Goal: Task Accomplishment & Management: Use online tool/utility

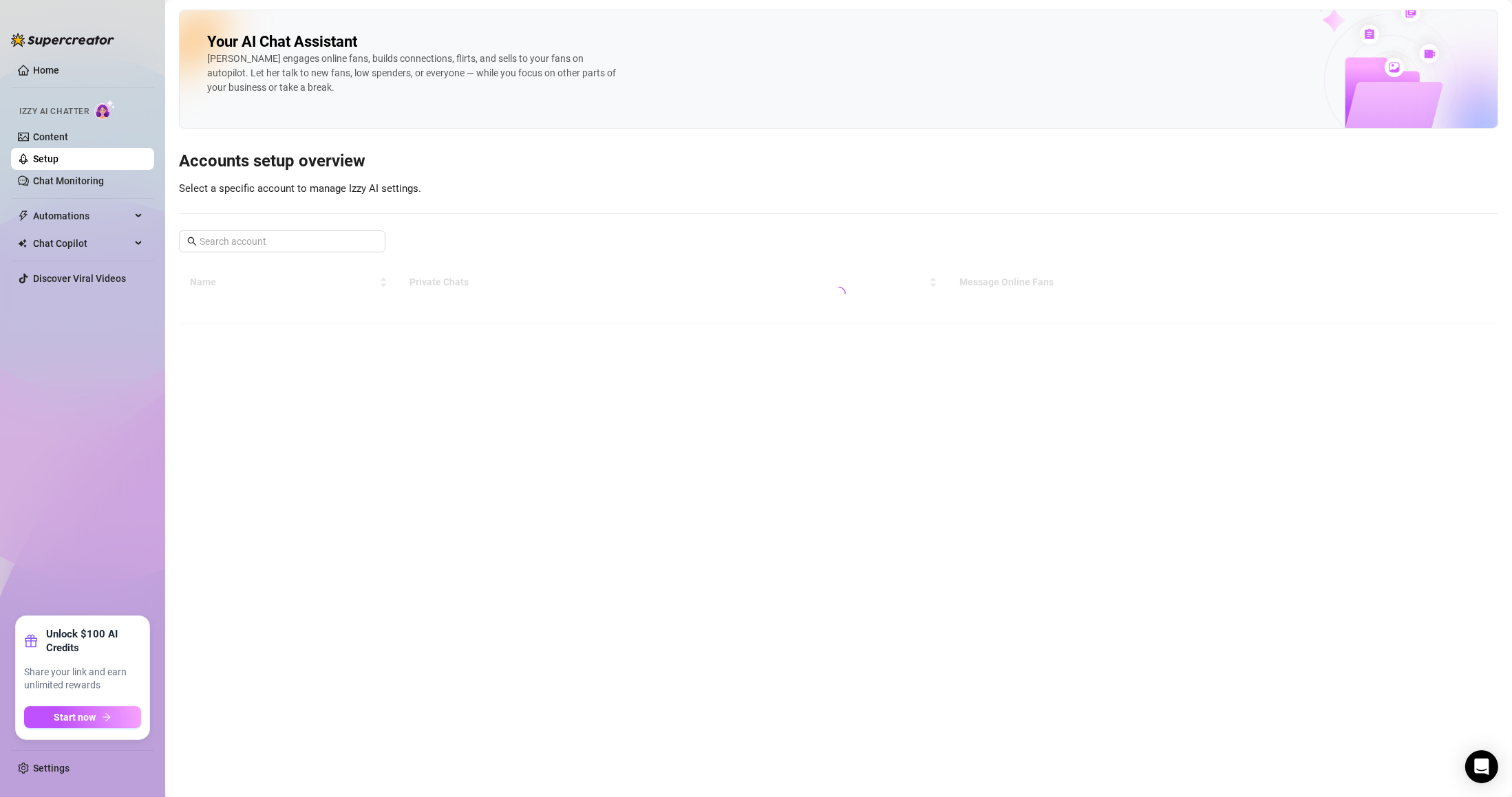
click at [283, 250] on span at bounding box center [281, 242] width 207 height 22
type input "av"
click at [88, 178] on link "Chat Monitoring" at bounding box center [68, 180] width 71 height 11
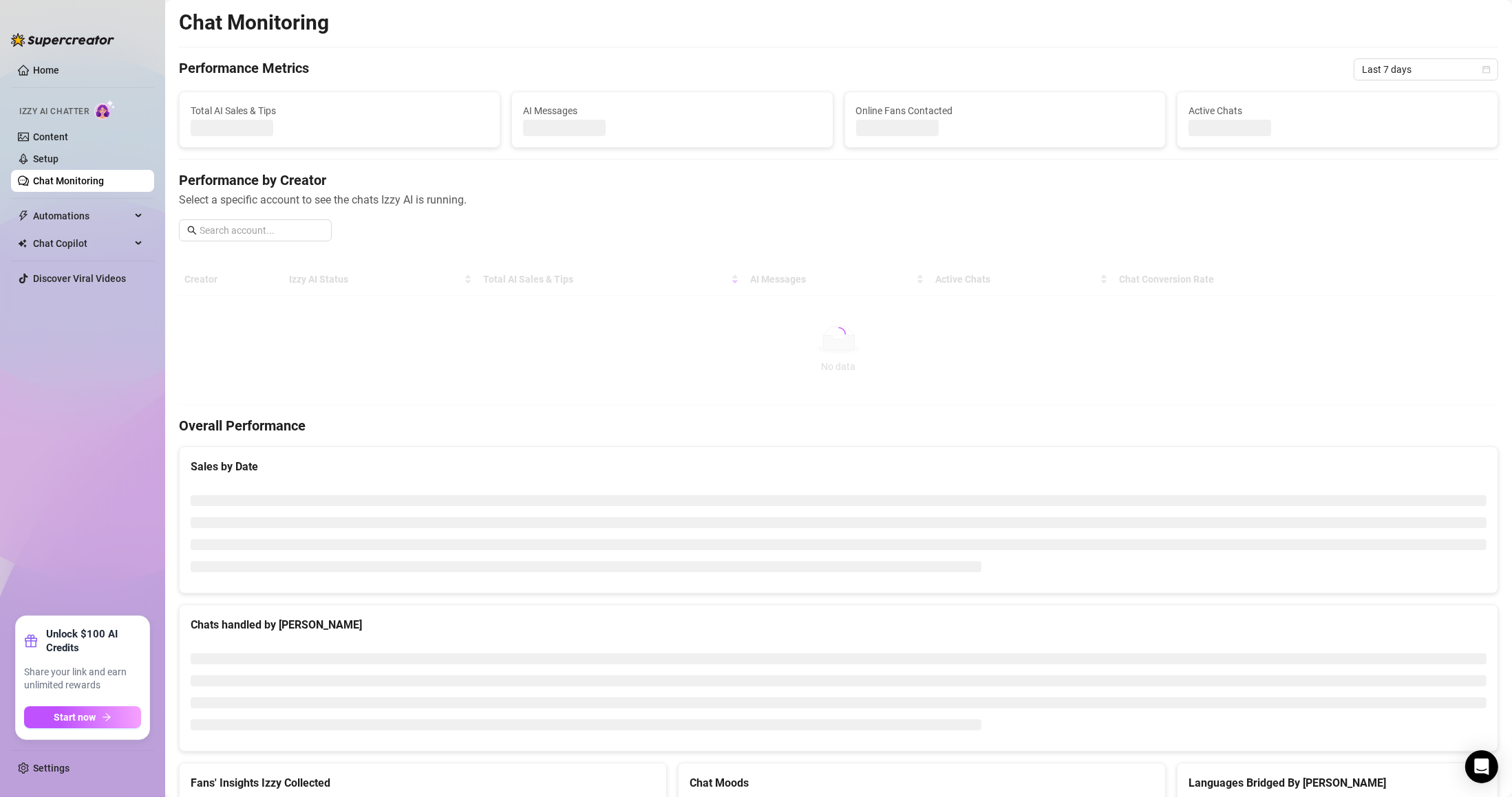
click at [68, 142] on link "Content" at bounding box center [51, 136] width 35 height 11
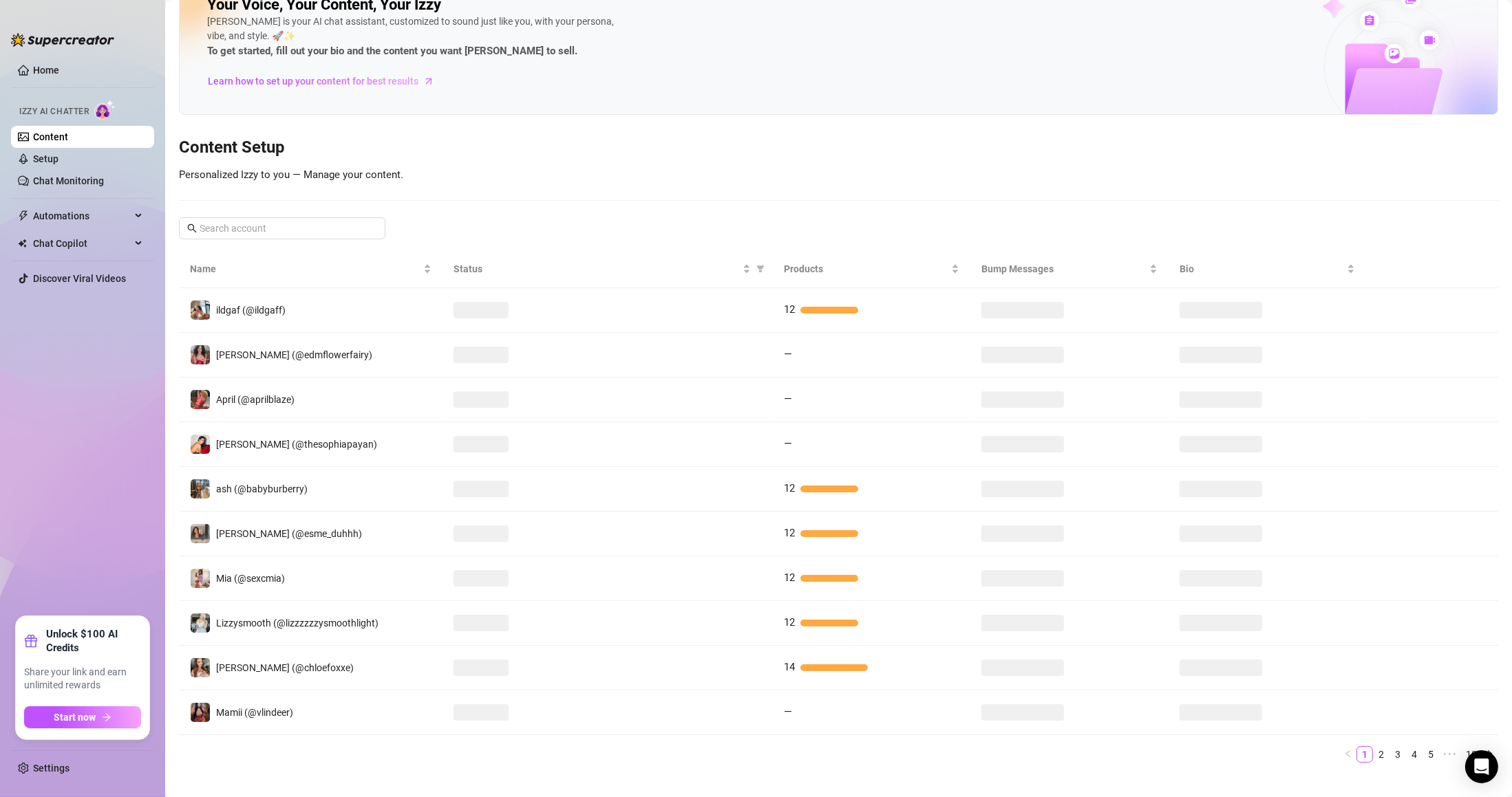
scroll to position [56, 0]
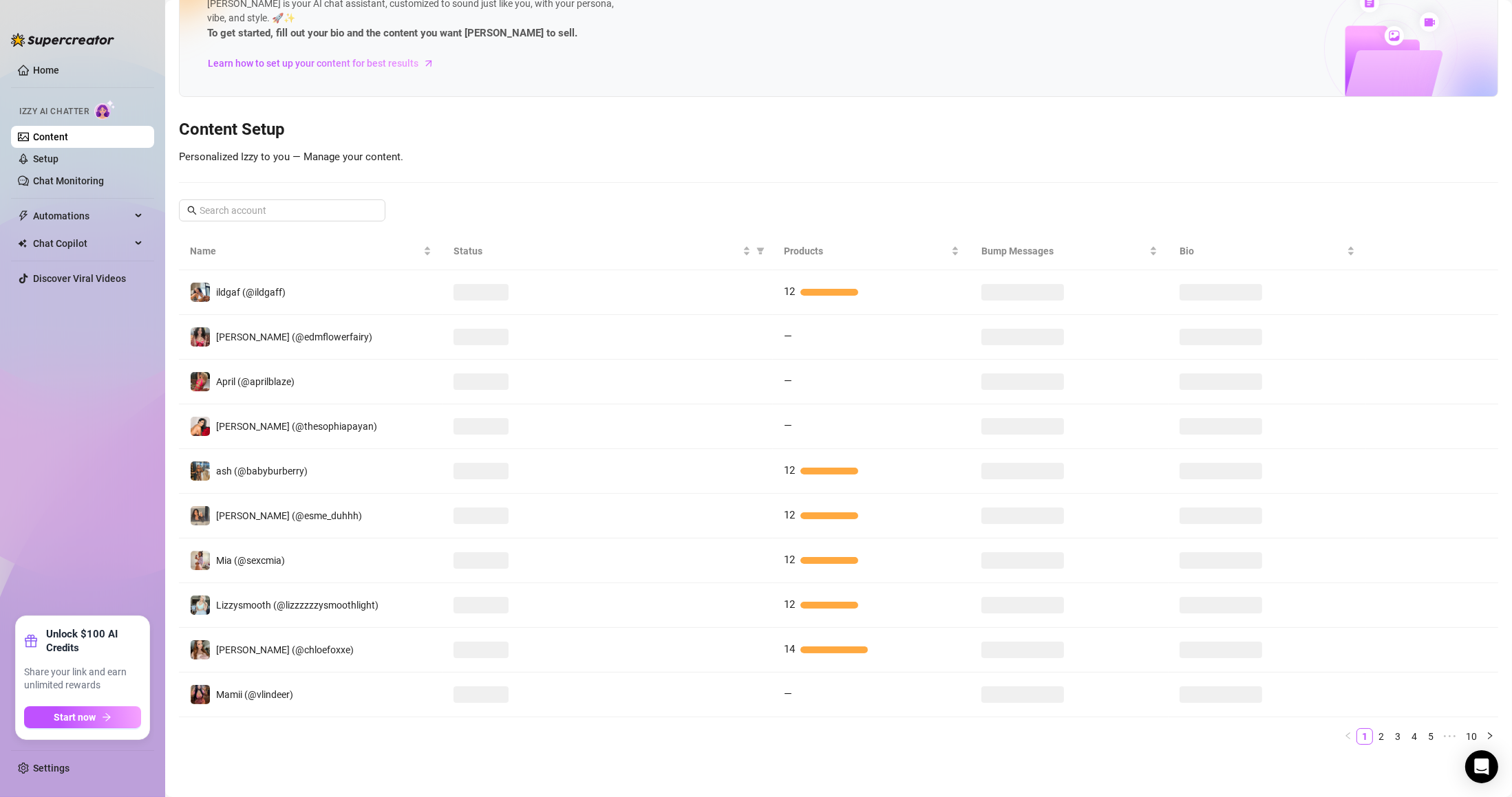
click at [599, 347] on td at bounding box center [607, 338] width 330 height 45
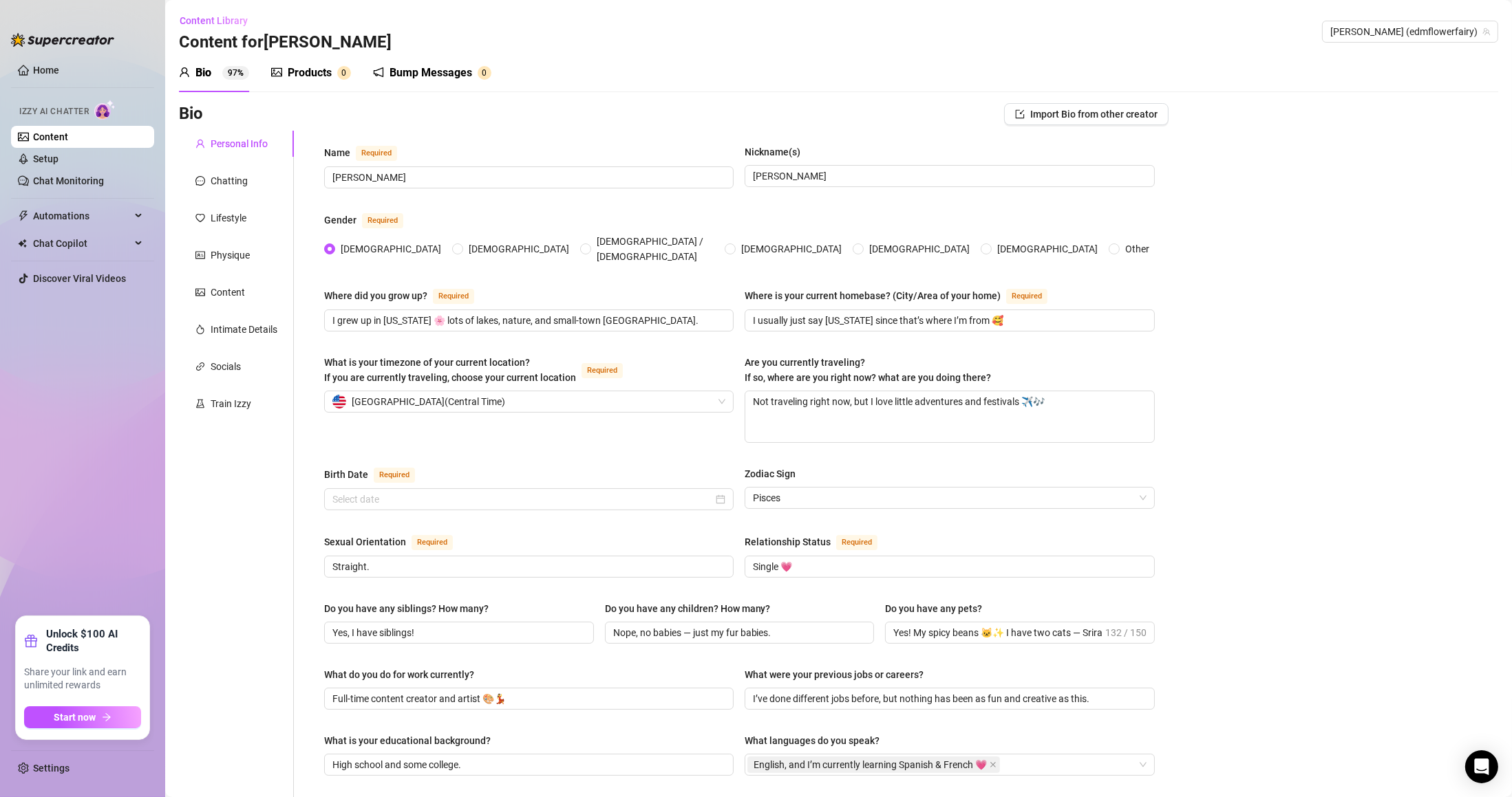
radio input "true"
type input "[DATE]"
click at [340, 87] on div "Products 0" at bounding box center [311, 73] width 80 height 38
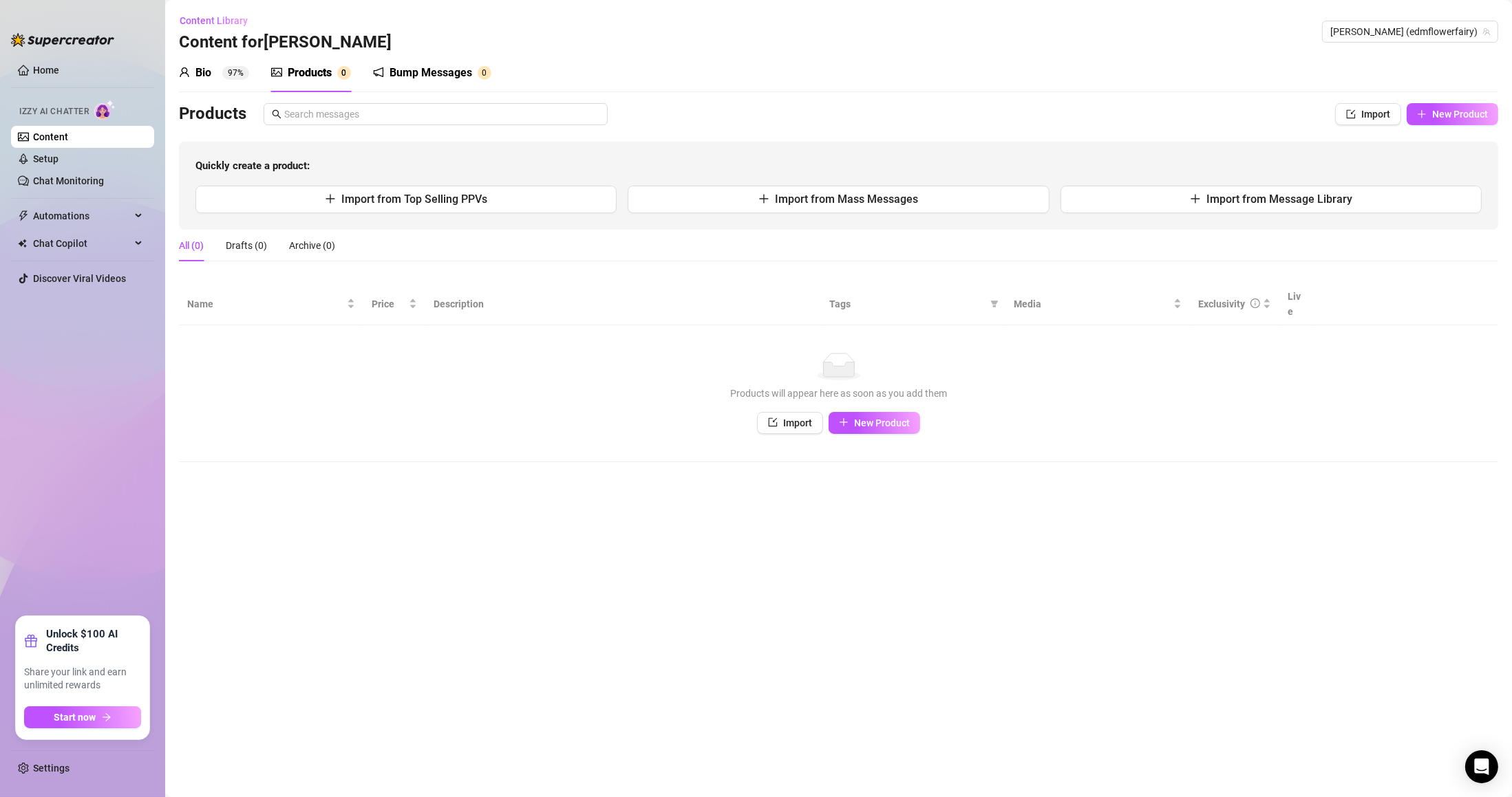
click at [234, 76] on sup "97%" at bounding box center [236, 73] width 27 height 14
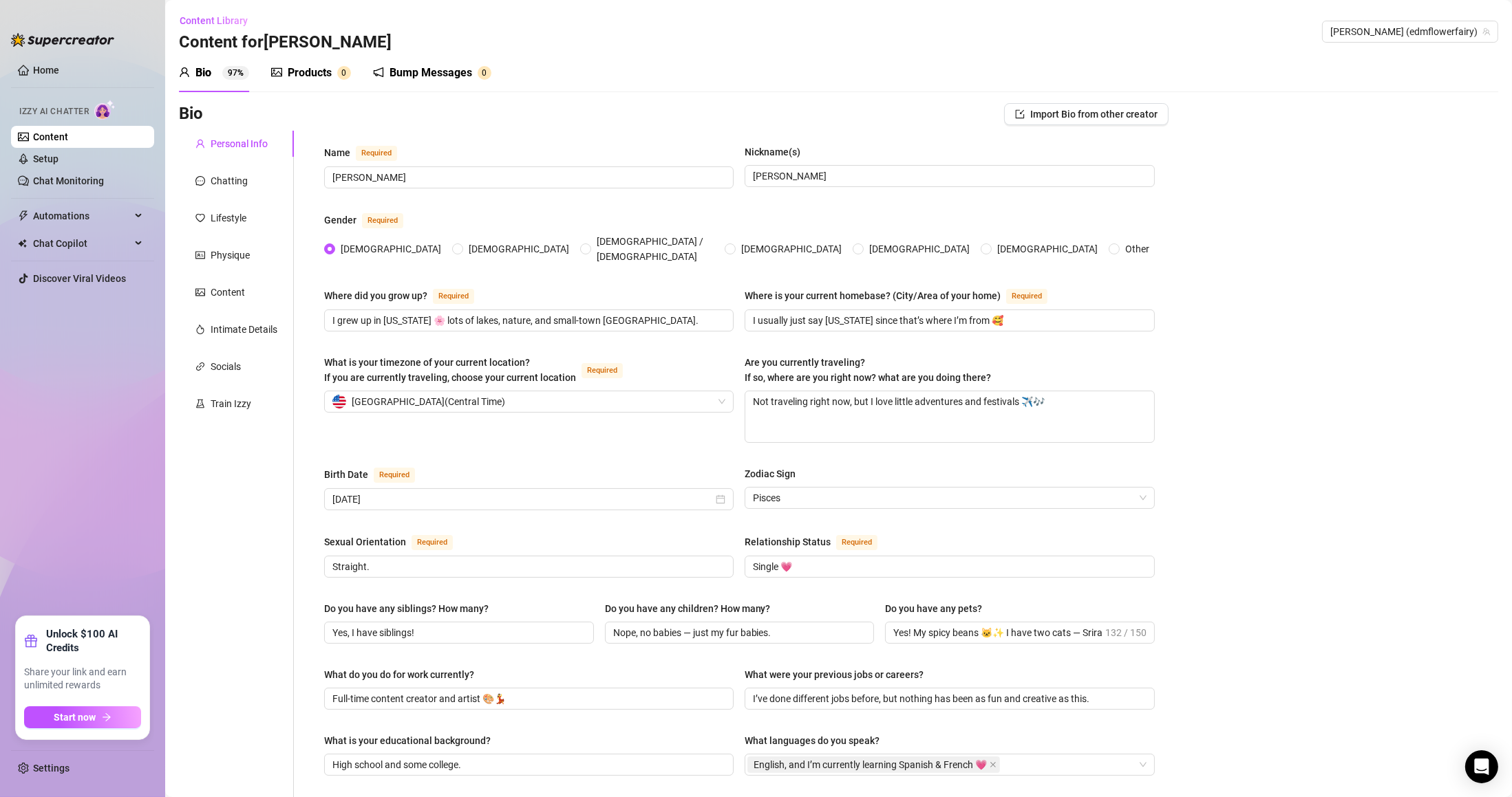
click at [1388, 33] on span "[PERSON_NAME] (edmflowerfairy)" at bounding box center [1410, 32] width 159 height 21
click at [1416, 36] on span "[PERSON_NAME] (edmflowerfairy)" at bounding box center [1410, 32] width 159 height 21
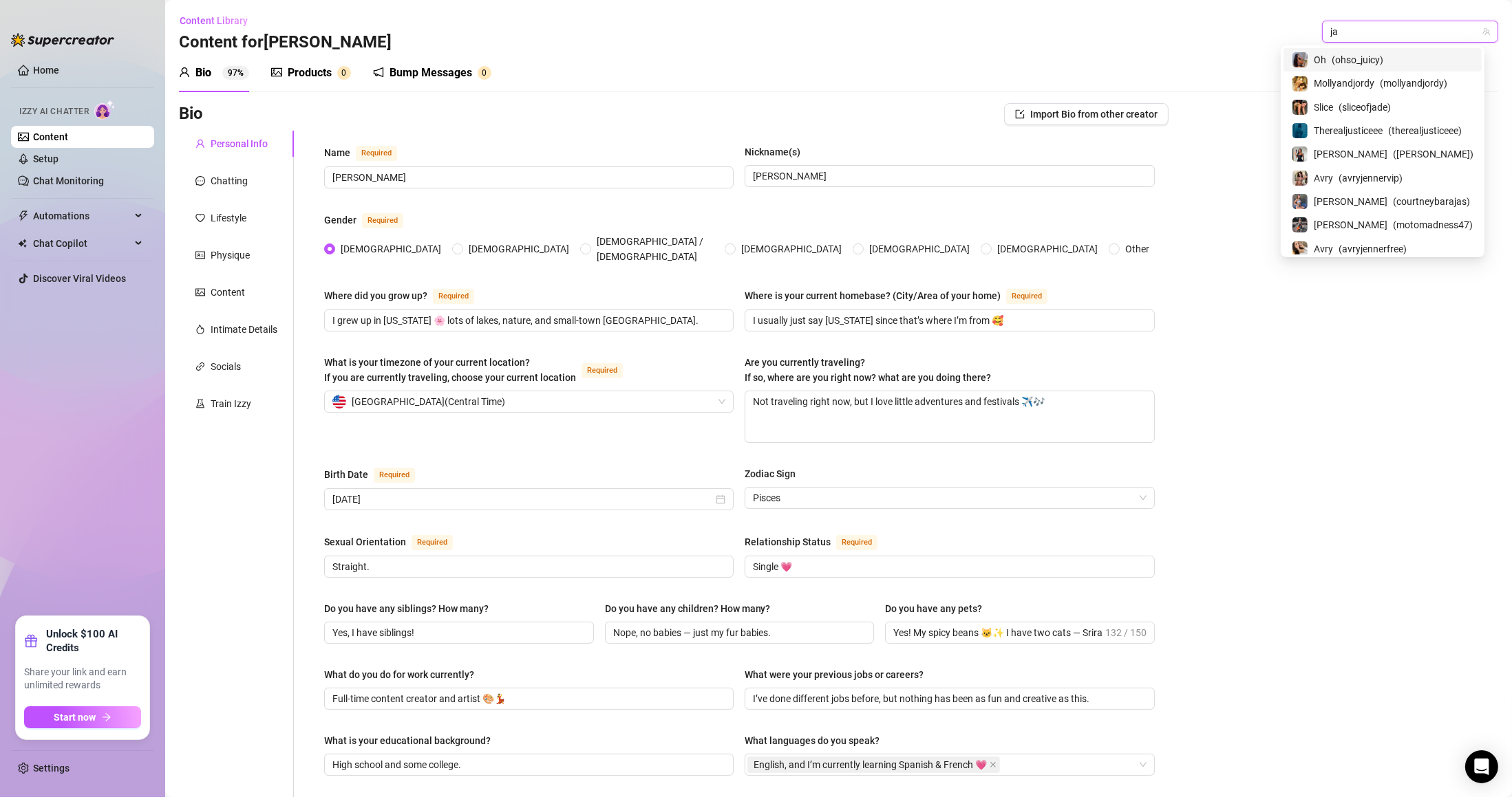
type input "jam"
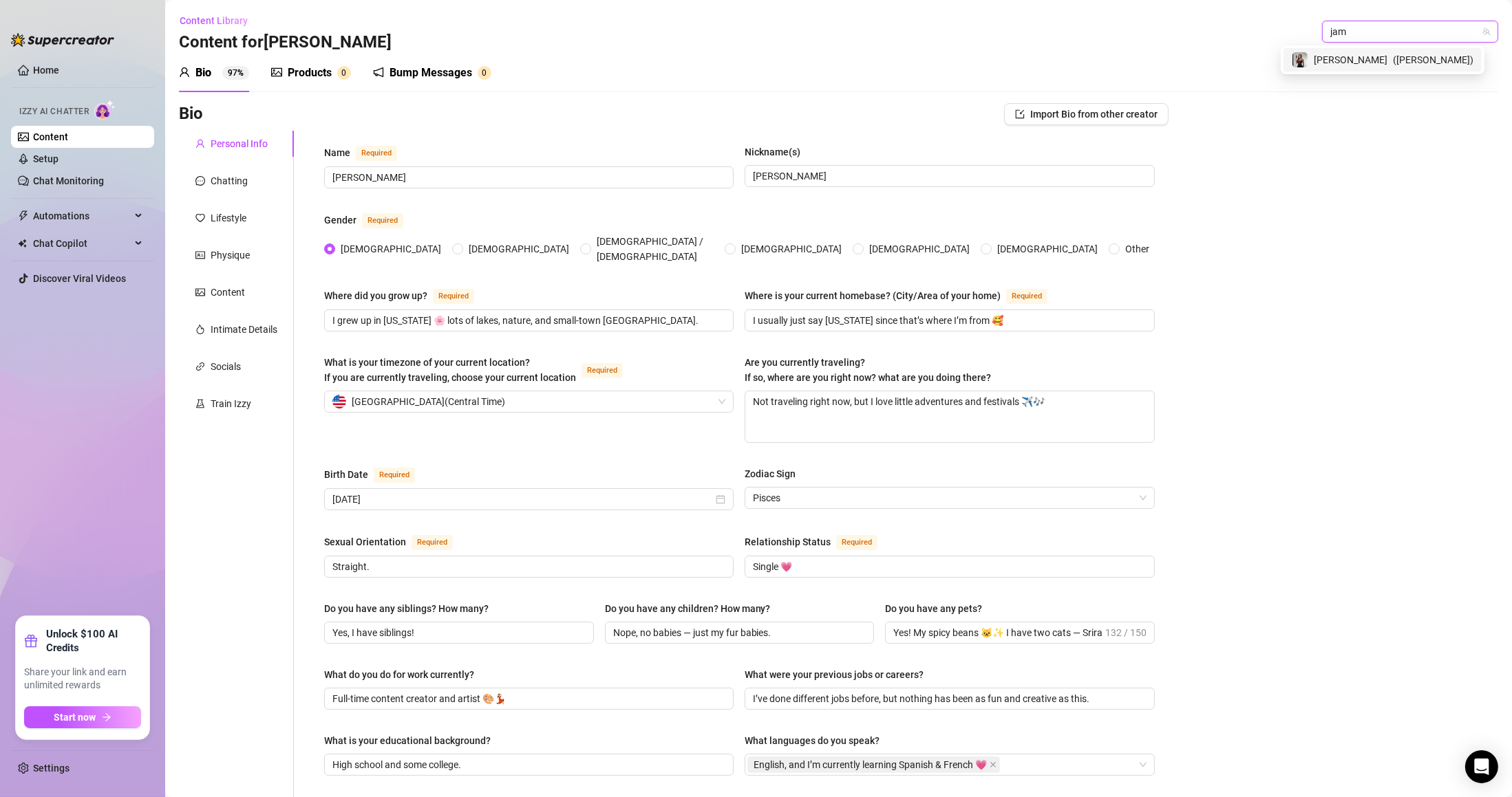
click at [1387, 59] on span "[PERSON_NAME]" at bounding box center [1350, 60] width 74 height 15
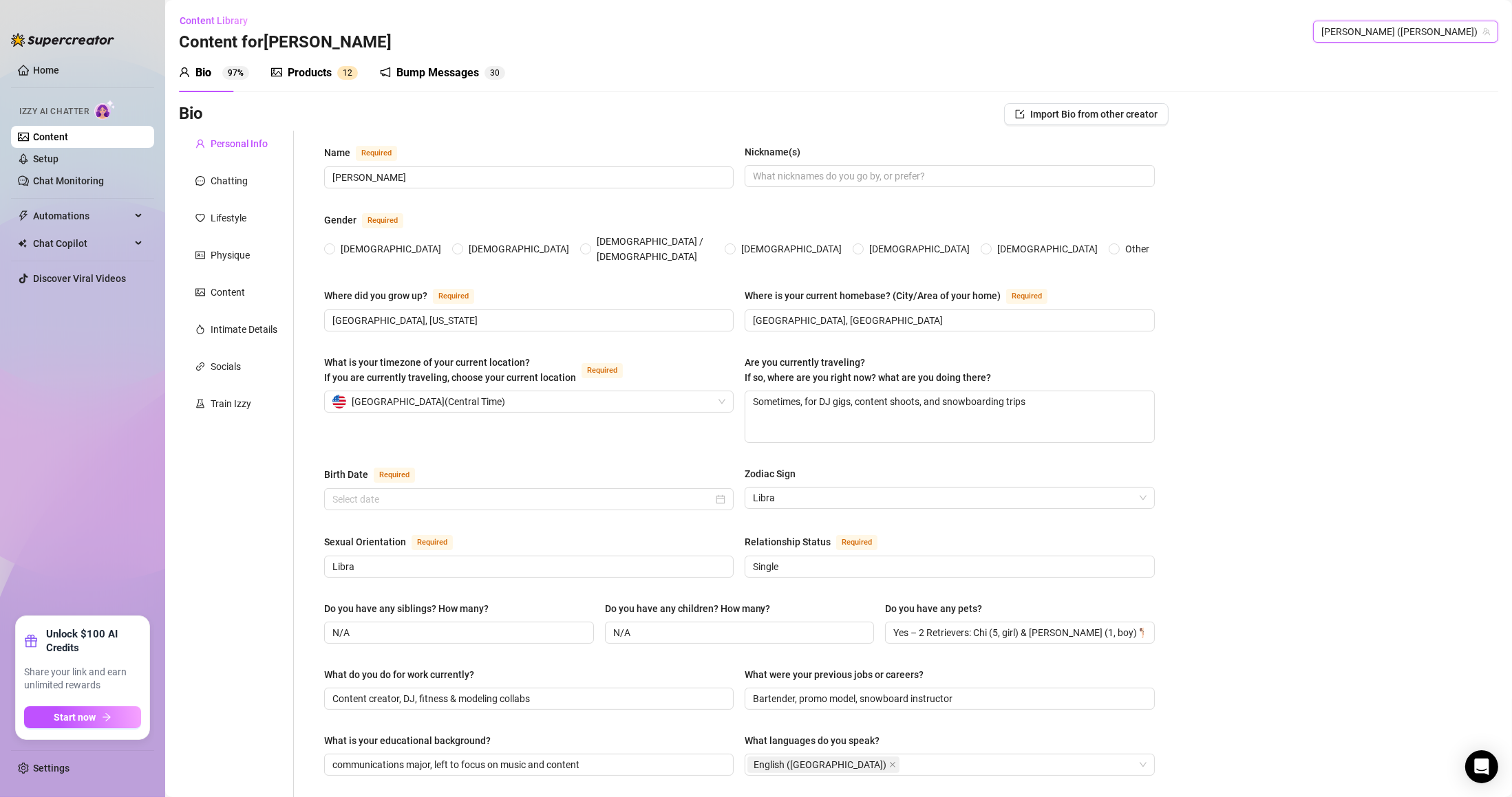
radio input "true"
type input "[DATE]"
click at [1408, 32] on span "[PERSON_NAME] ([PERSON_NAME])" at bounding box center [1405, 32] width 169 height 21
type input "[PERSON_NAME]"
click at [1425, 54] on span "( motomadness47 )" at bounding box center [1433, 60] width 80 height 15
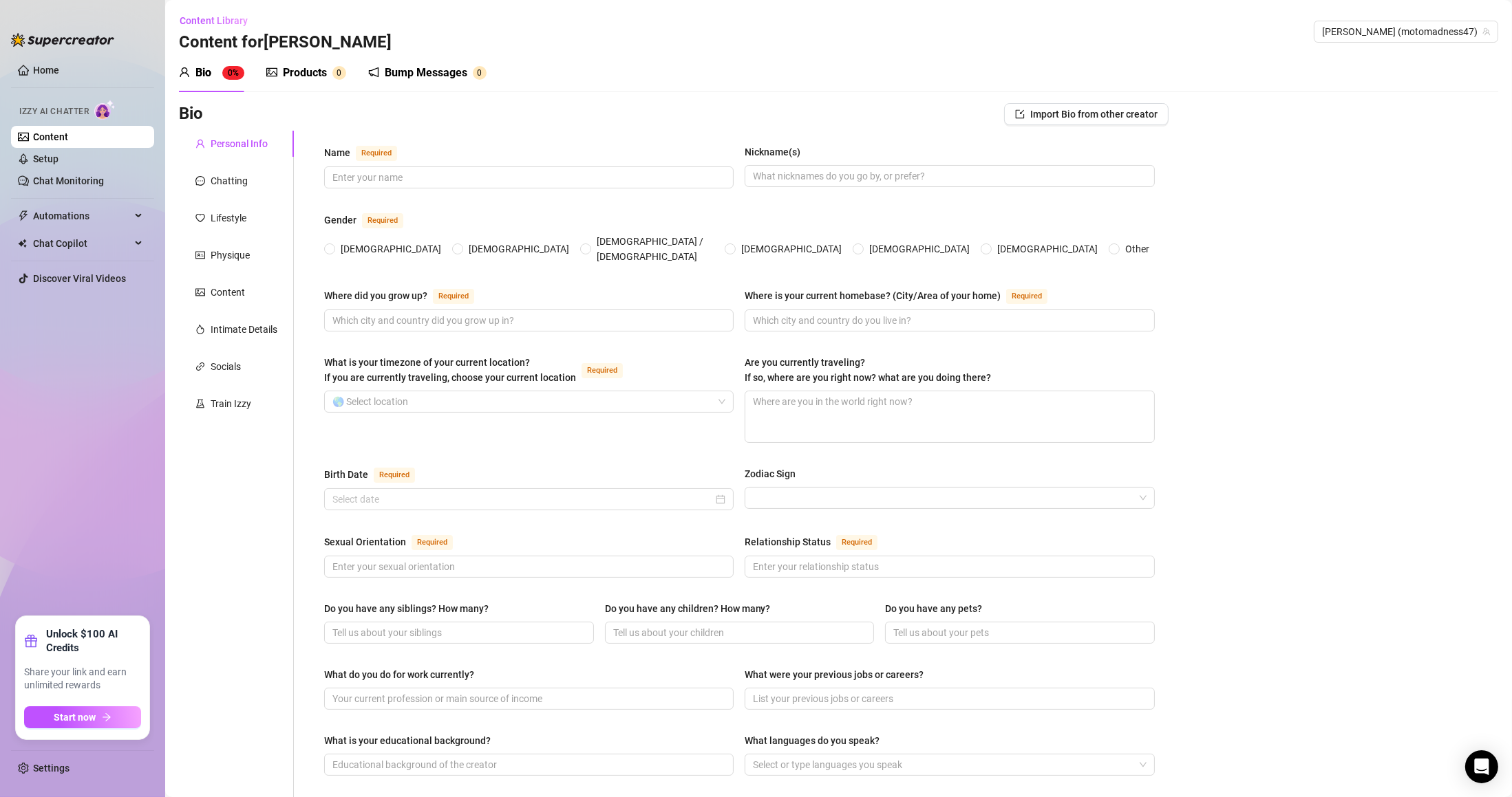
click at [1398, 31] on span "[PERSON_NAME] (motomadness47)" at bounding box center [1406, 32] width 168 height 21
click at [1392, 39] on span "[PERSON_NAME] (motomadness47)" at bounding box center [1406, 32] width 168 height 21
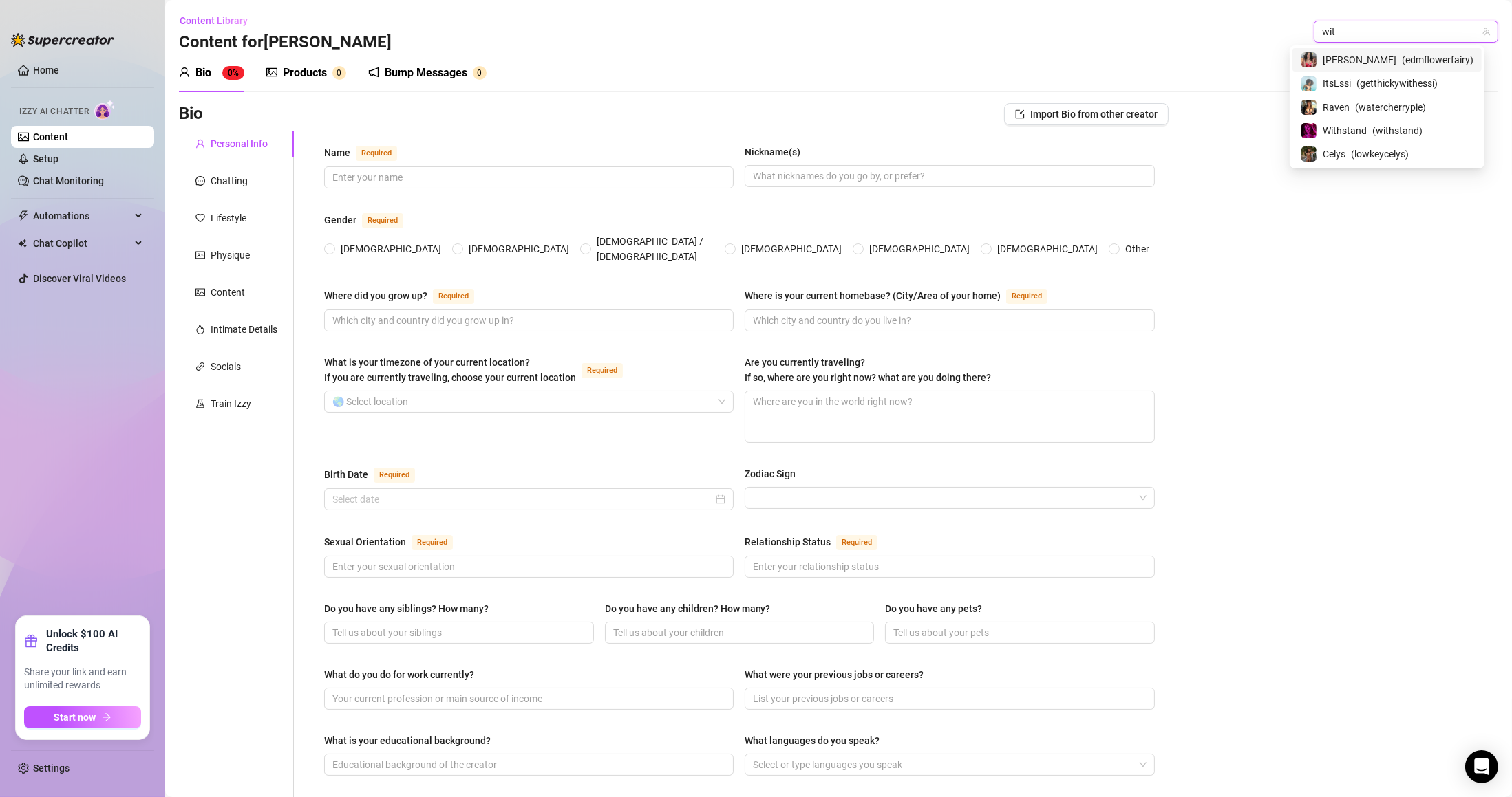
type input "with"
click at [1384, 85] on span "Withstand" at bounding box center [1380, 83] width 44 height 15
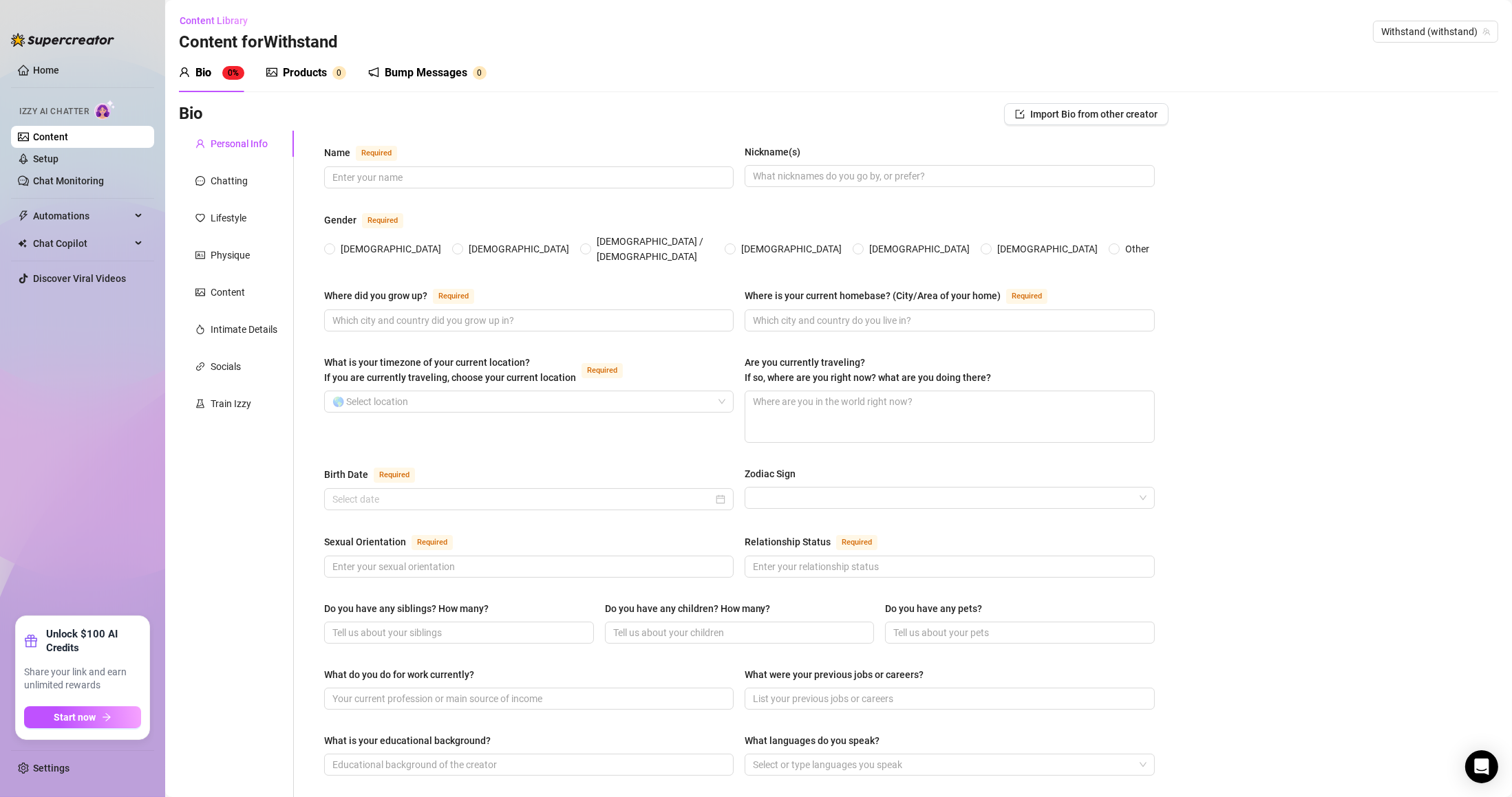
click at [1381, 22] on span "Withstand (withstand)" at bounding box center [1435, 32] width 109 height 21
click at [1421, 29] on span "Withstand (withstand)" at bounding box center [1435, 32] width 109 height 21
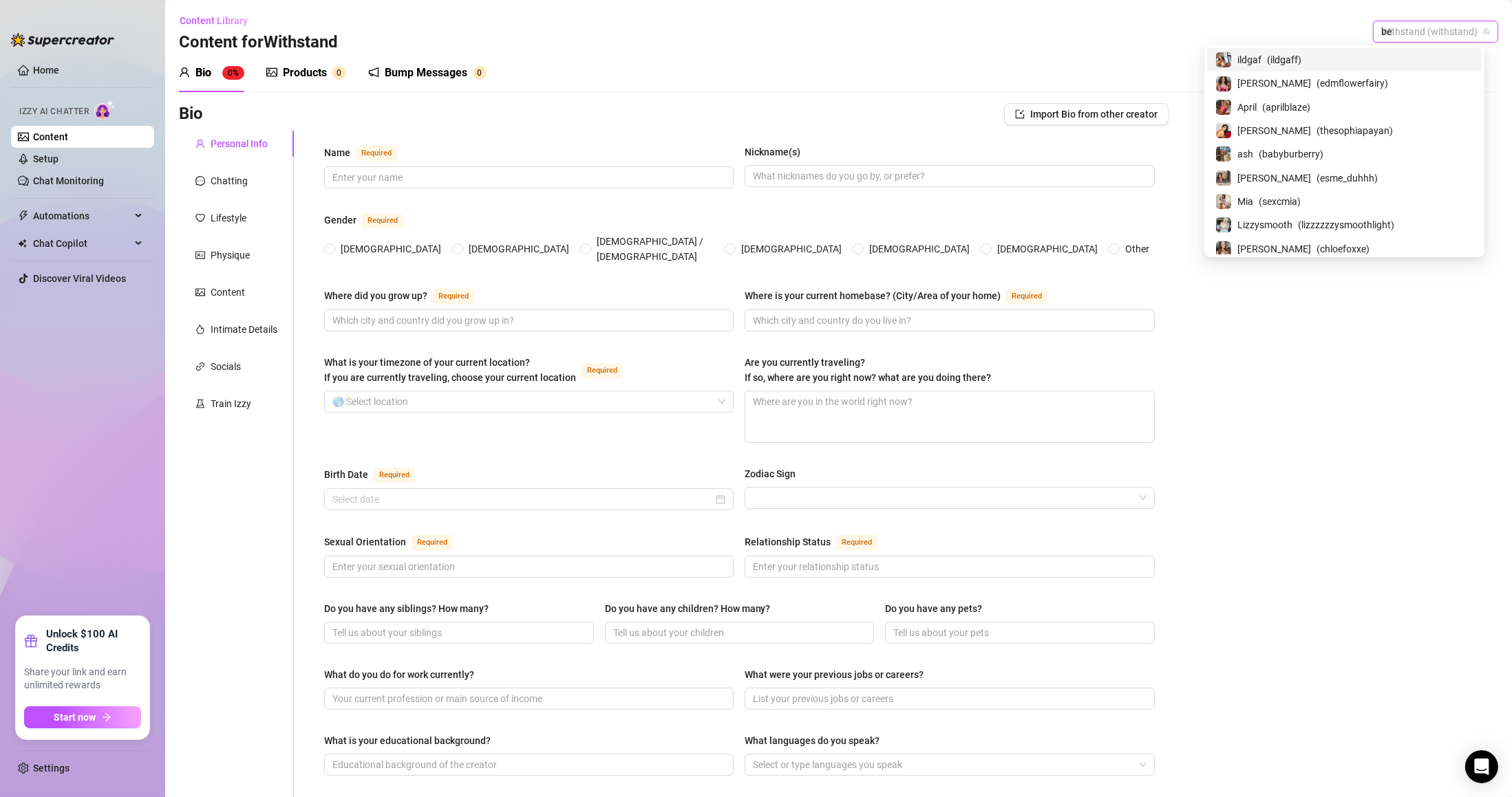
type input "bea"
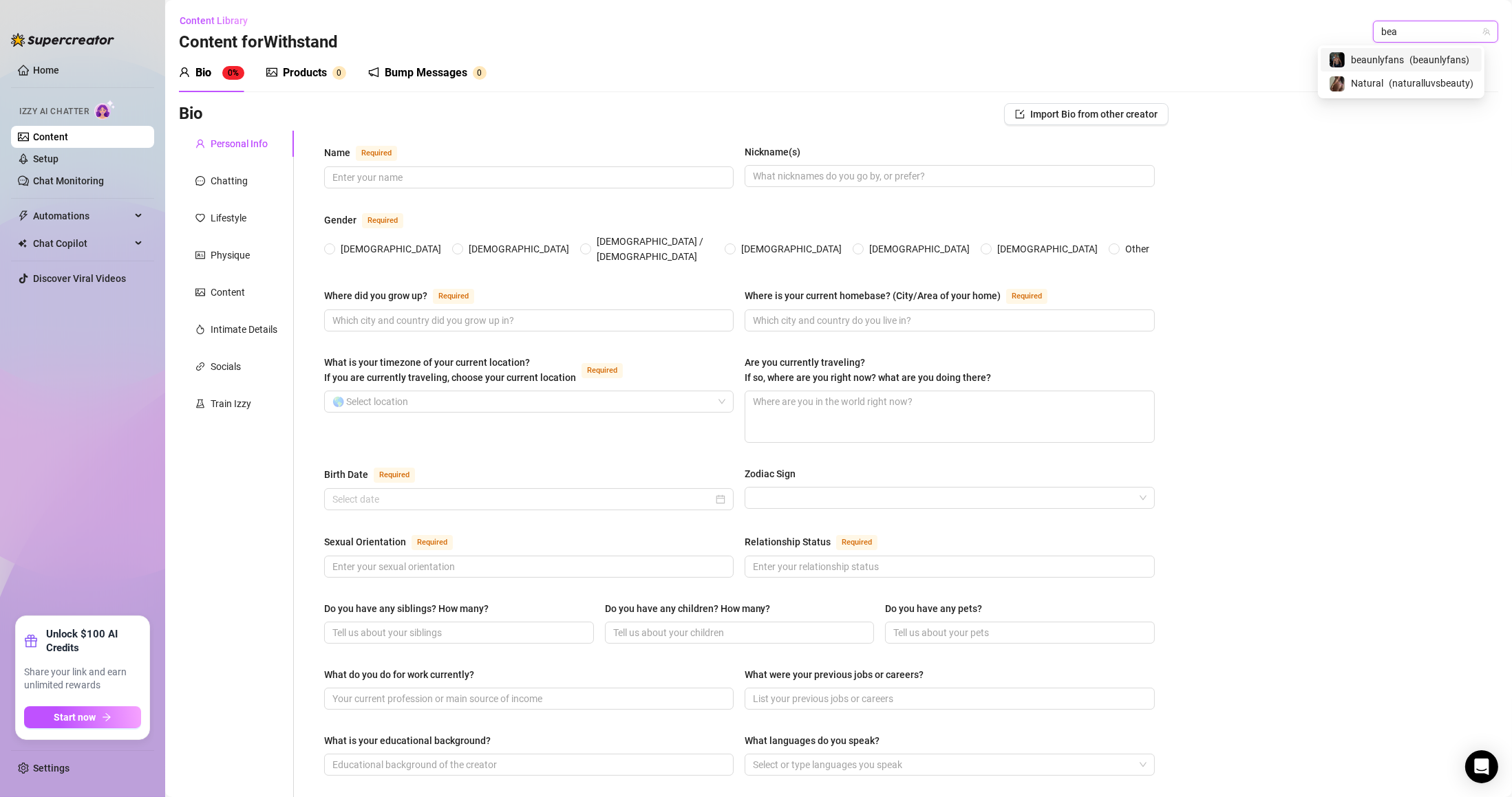
click at [1425, 59] on span "( beaunlyfans )" at bounding box center [1439, 60] width 60 height 15
click at [1379, 25] on span "beaunlyfans (beaunlyfans)" at bounding box center [1426, 32] width 127 height 21
type input "soph"
click at [1388, 26] on input "soph" at bounding box center [1420, 32] width 115 height 21
click at [1388, 58] on span "[PERSON_NAME]" at bounding box center [1354, 60] width 74 height 15
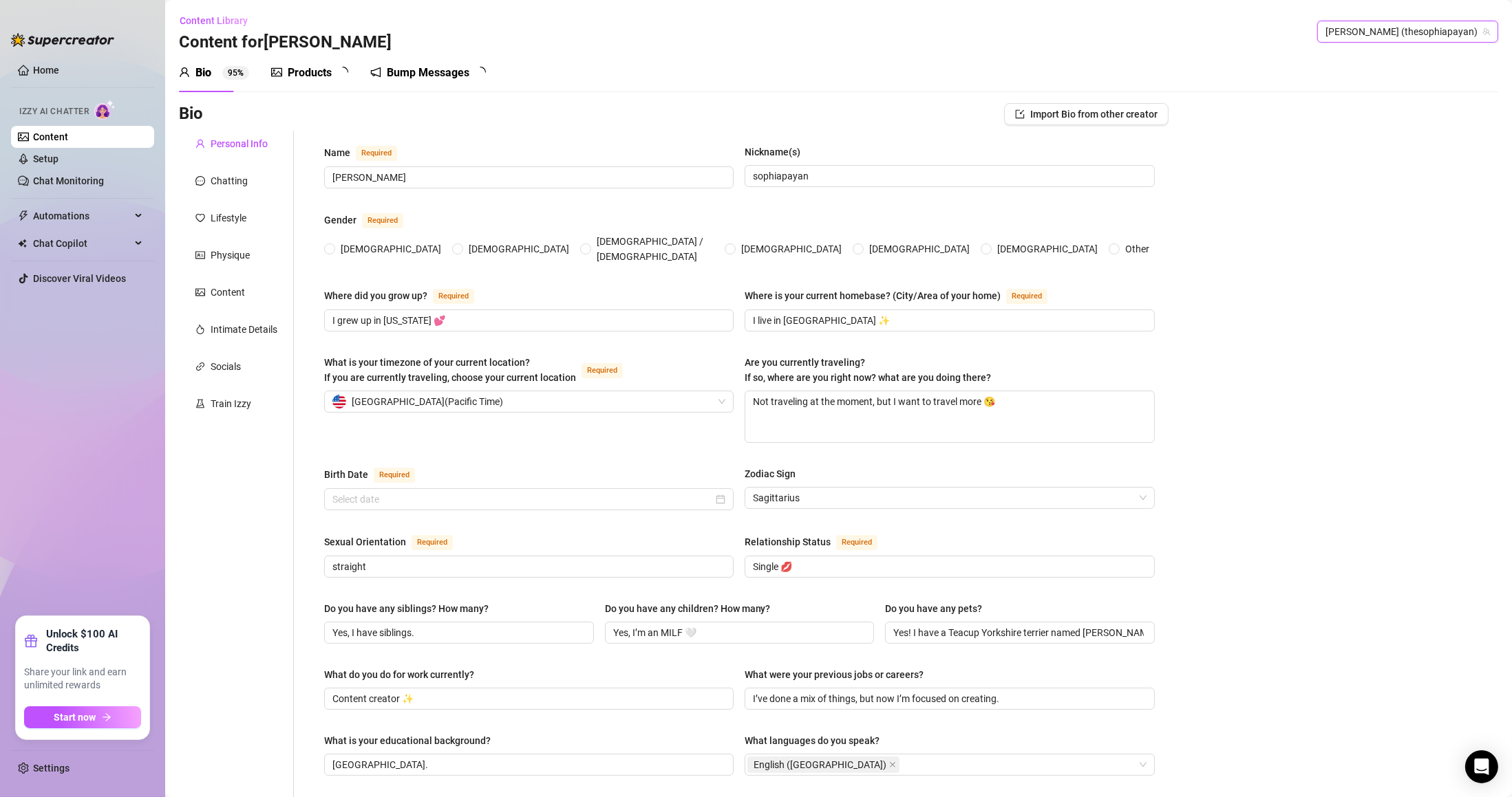
type input "[PERSON_NAME]"
type input "sophiapayan"
type input "I grew up in [US_STATE] 💕"
type input "I live in [GEOGRAPHIC_DATA] ✨"
type textarea "Not traveling at the moment, but I want to travel more 😘"
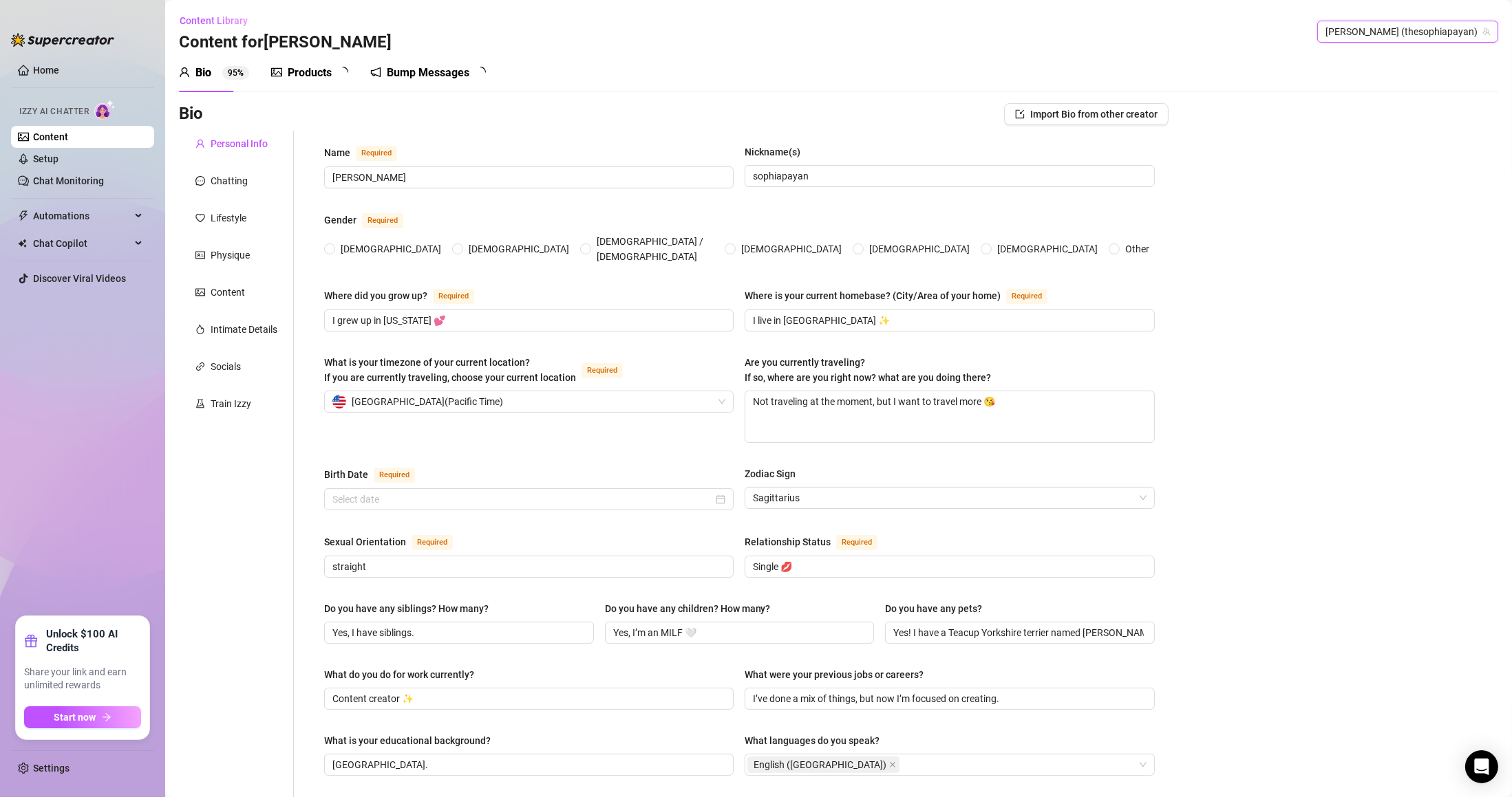
type input "straight"
type input "Single 💋"
type input "Yes, I have siblings."
type input "Yes, I’m an MILF 🤍"
type input "Yes! I have a Teacup Yorkshire terrier named [PERSON_NAME], she’s 3 🐶💕"
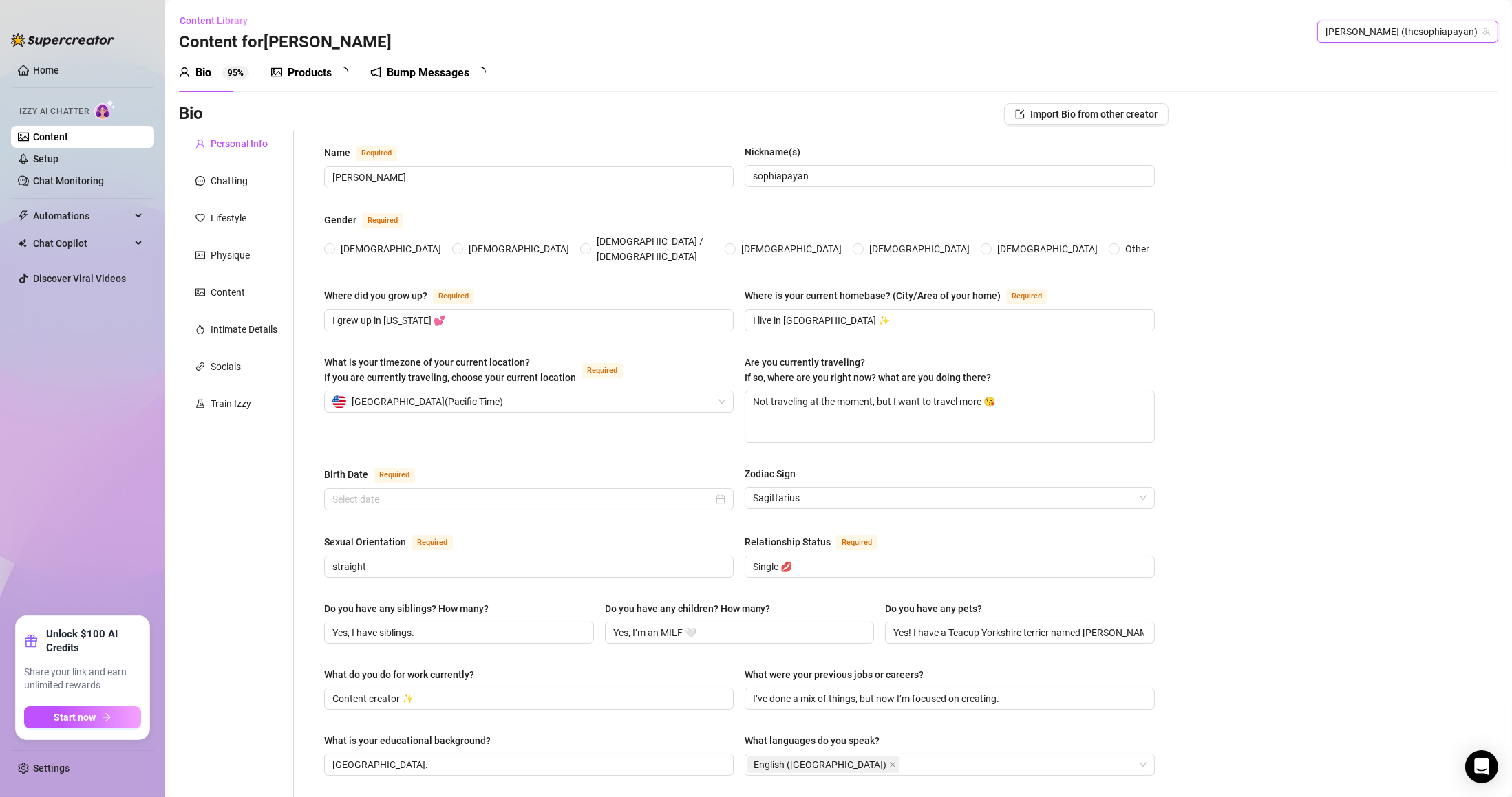
type input "Content creator ✨"
type input "I’ve done a mix of things, but now I’m focused on creating."
type input "[GEOGRAPHIC_DATA]."
type input "Spiritual."
type input "Live life beautifully, with balance and good energy 🤍"
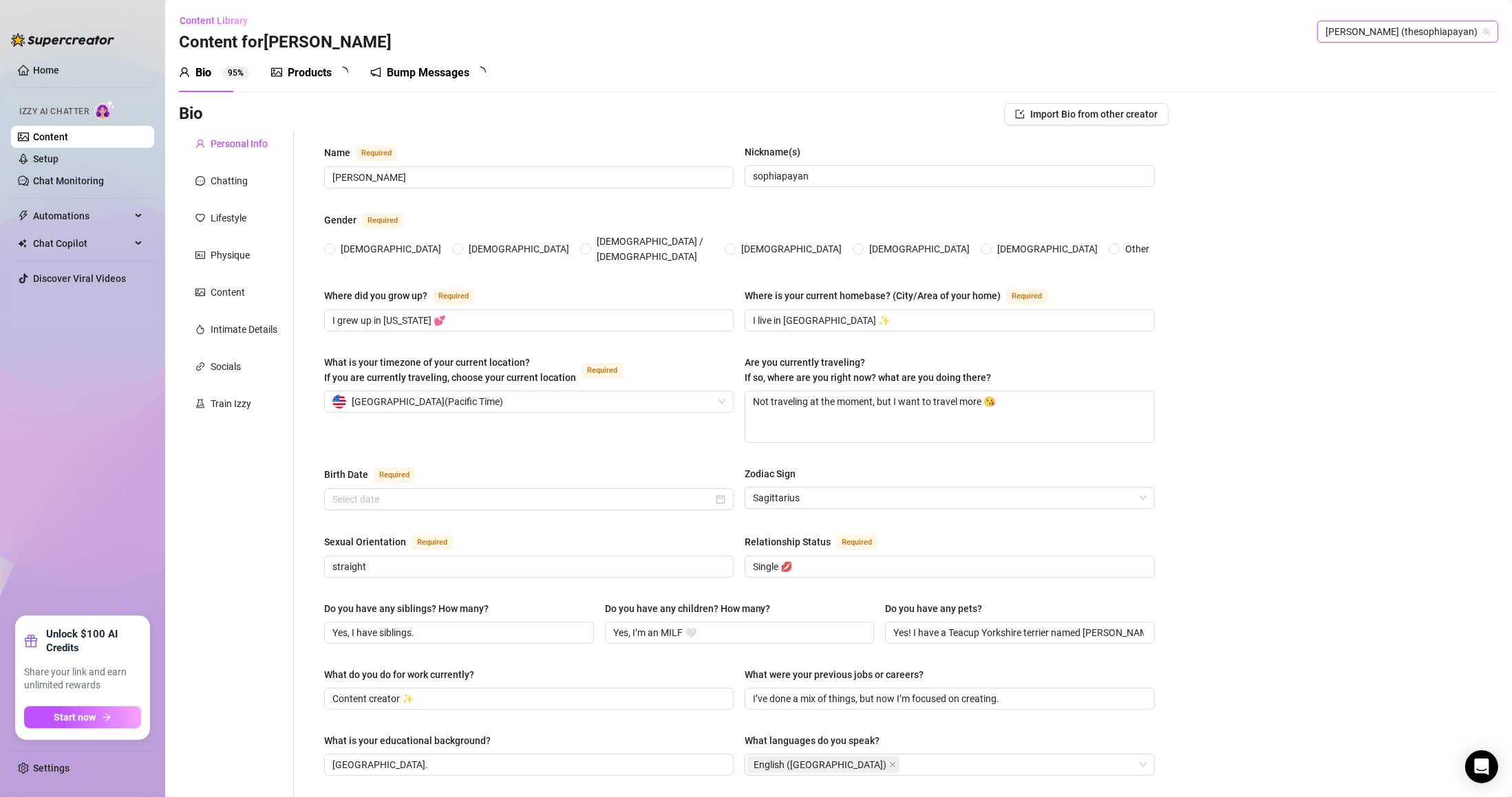
type textarea "To travel more, grow my brand, and enjoy life."
type textarea "I once wore two different shoes out shopping and didn’t notice until someone po…"
type textarea "I’m actually super into fitness, and I can be a little silly once you get to kn…"
type textarea "I love keeping things classy, flirty, and fun 💕"
radio input "true"
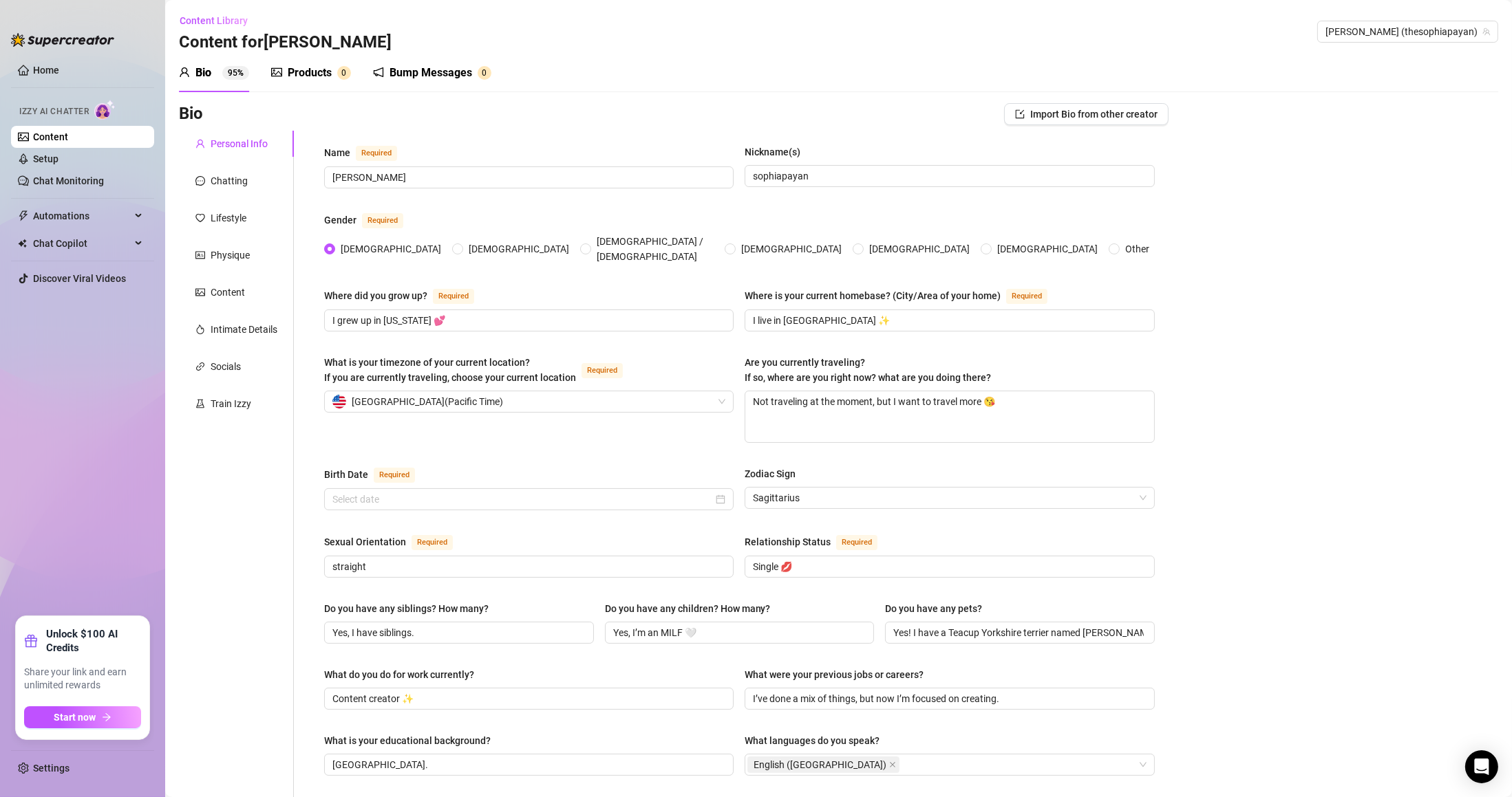
drag, startPoint x: 1394, startPoint y: 42, endPoint x: 1397, endPoint y: 30, distance: 12.4
click at [1394, 38] on div "[PERSON_NAME] (thesophiapayan)" at bounding box center [1407, 32] width 181 height 22
type input "april"
click at [1387, 33] on input "april" at bounding box center [1401, 32] width 152 height 21
click at [1396, 68] on div "April ( aprilblaze )" at bounding box center [1417, 60] width 130 height 23
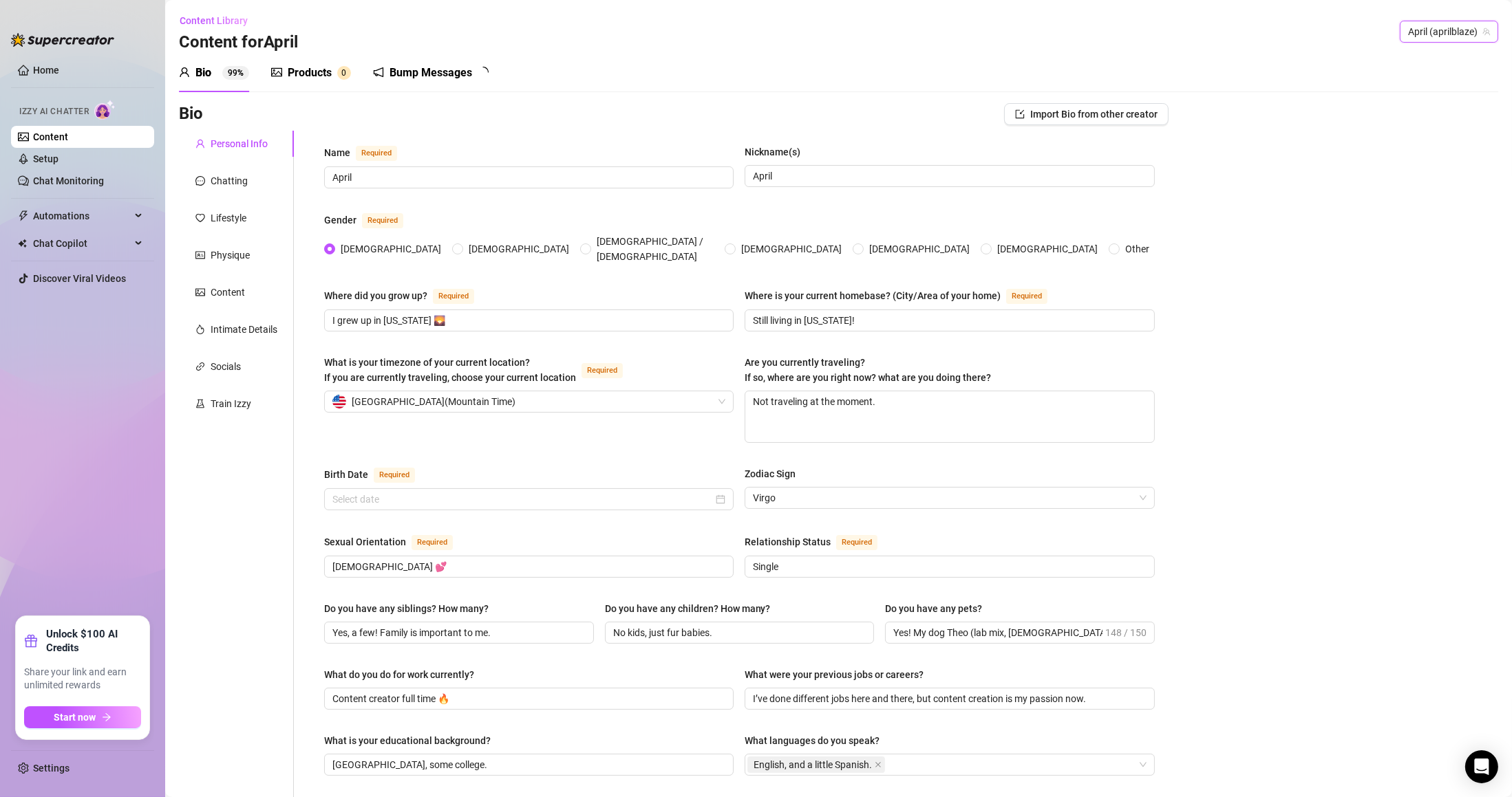
radio input "true"
type input "[DATE]"
click at [1415, 30] on span "April (aprilblaze)" at bounding box center [1449, 32] width 82 height 21
type input "carmel"
click at [1439, 58] on span "( clutchvip )" at bounding box center [1451, 60] width 46 height 15
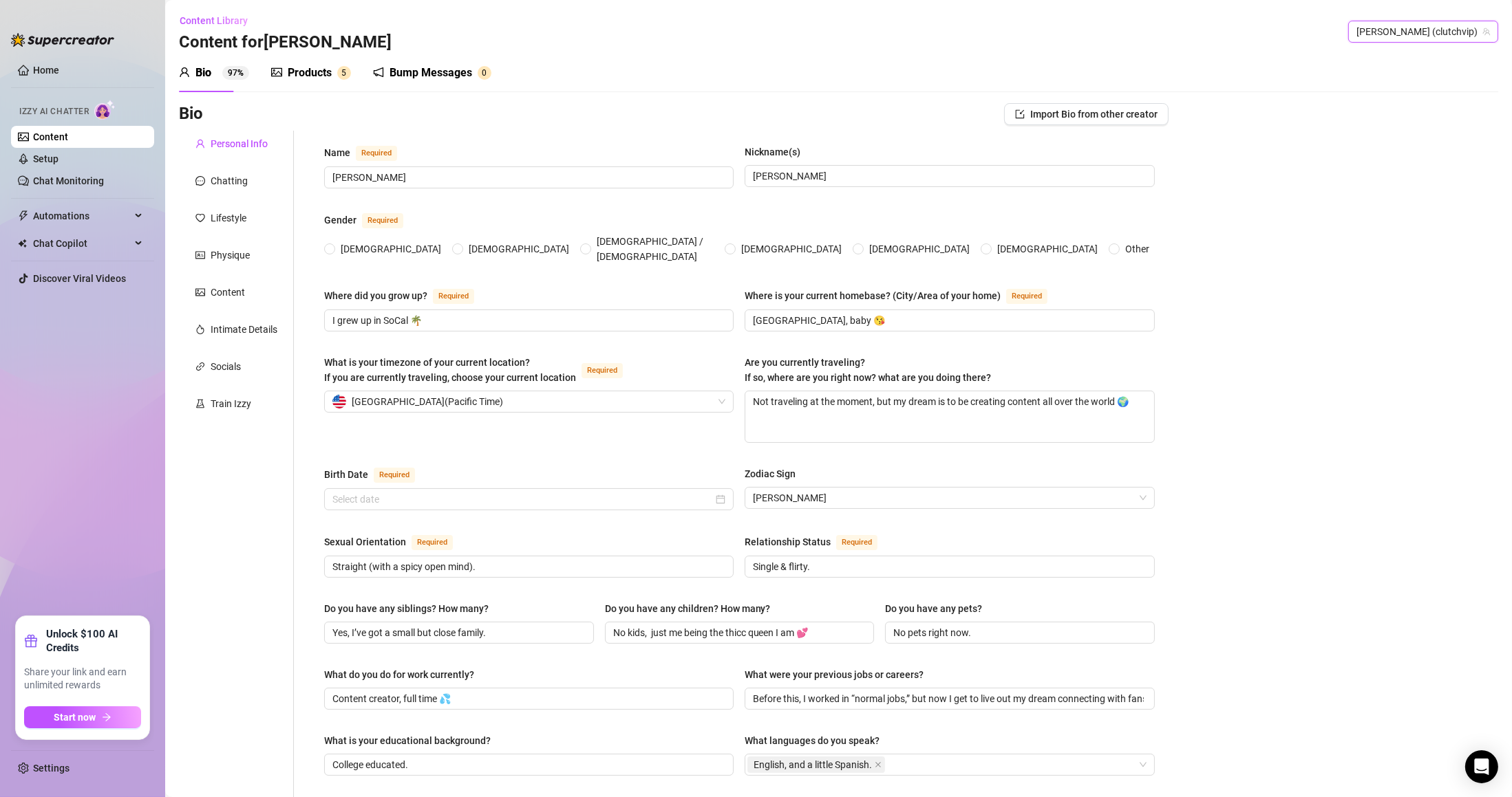
radio input "true"
type input "[DATE]"
click at [1400, 37] on span "[PERSON_NAME] (clutchvip)" at bounding box center [1422, 32] width 134 height 21
click at [1406, 36] on span "[PERSON_NAME] (clutchvip)" at bounding box center [1422, 32] width 134 height 21
type input "tiffan"
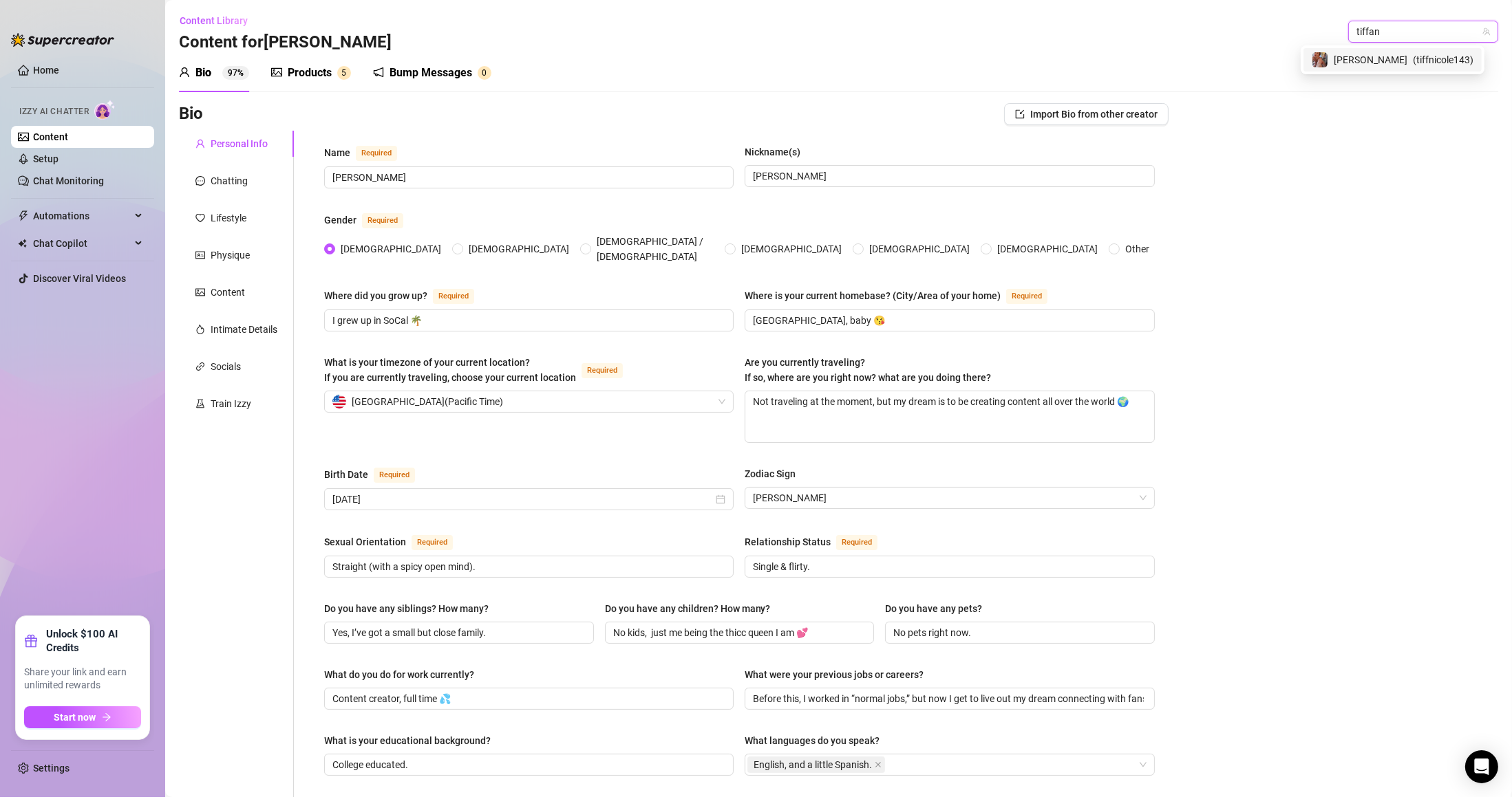
click at [1446, 55] on span "( tiffnicole143 )" at bounding box center [1442, 60] width 61 height 15
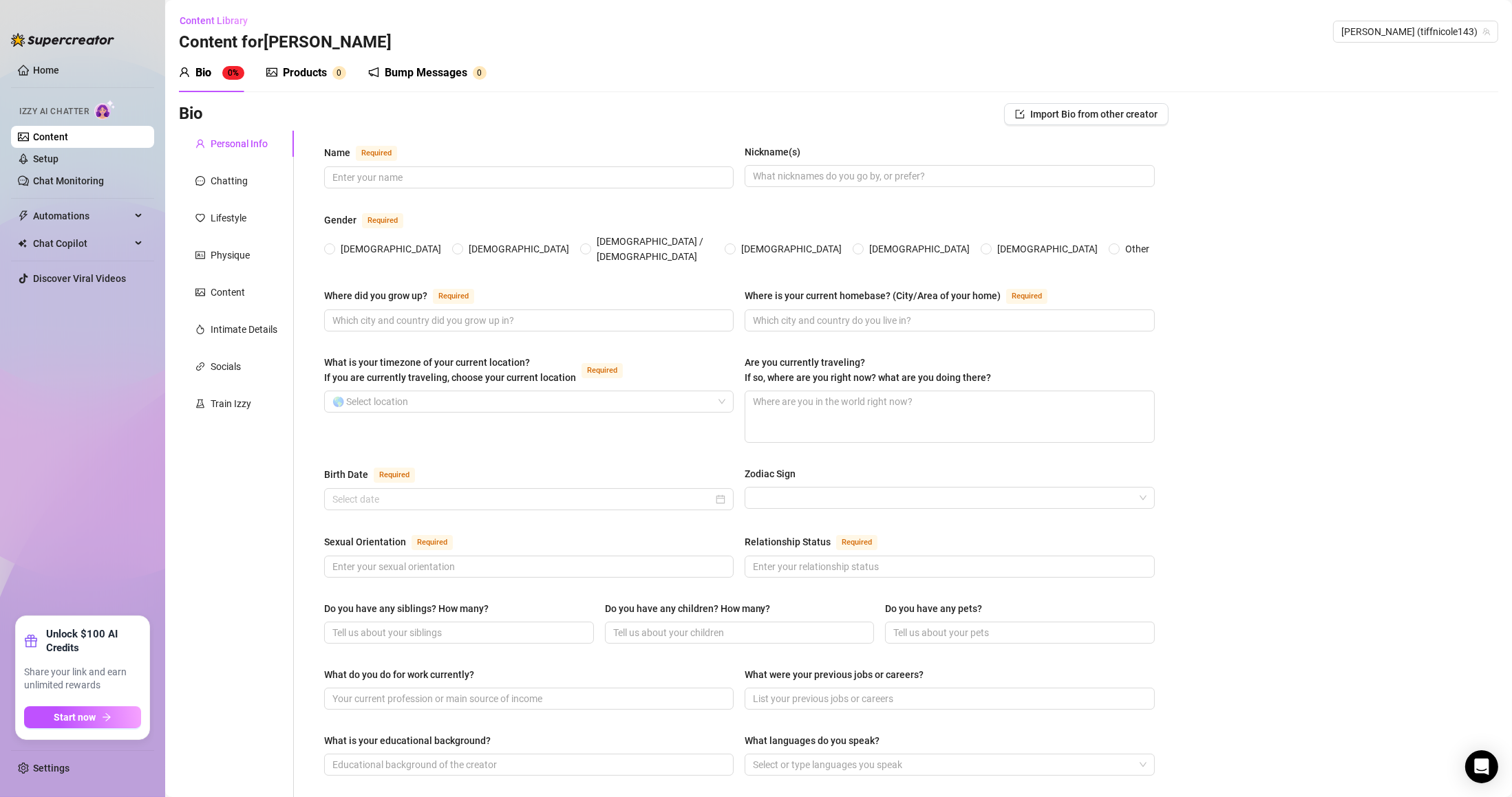
click at [1377, 33] on span "[PERSON_NAME] (tiffnicole143)" at bounding box center [1415, 32] width 149 height 21
type input "lalo"
click at [1405, 61] on span "( lalogone_brazy22 )" at bounding box center [1431, 60] width 82 height 15
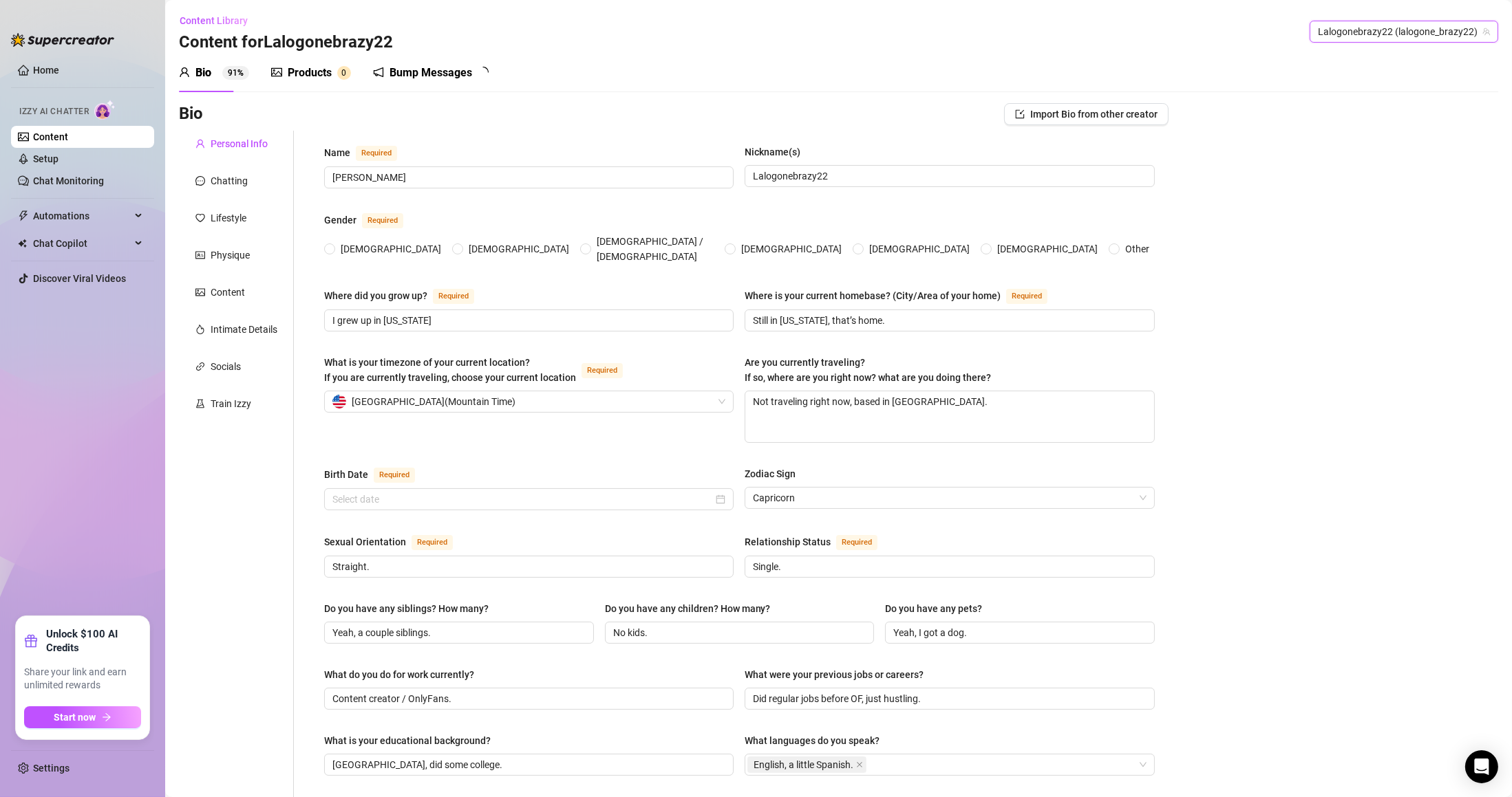
radio input "true"
type input "[DATE]"
click at [1384, 39] on span "Lalogonebrazy22 (lalogone_brazy22)" at bounding box center [1403, 32] width 172 height 21
type input "estr"
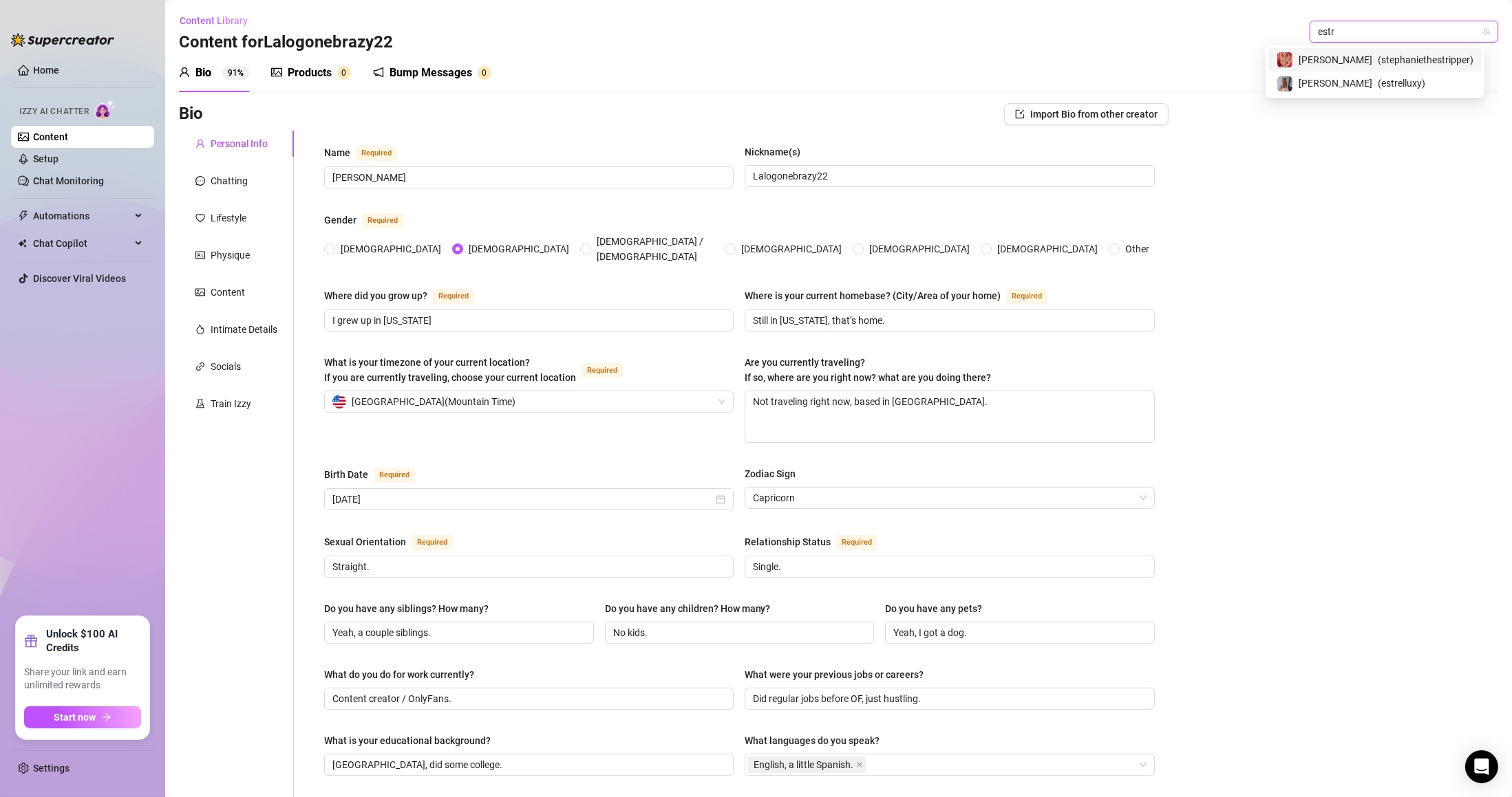
click at [1380, 27] on input "estr" at bounding box center [1397, 32] width 159 height 21
click at [1377, 77] on span "( estrelluxy )" at bounding box center [1401, 83] width 47 height 15
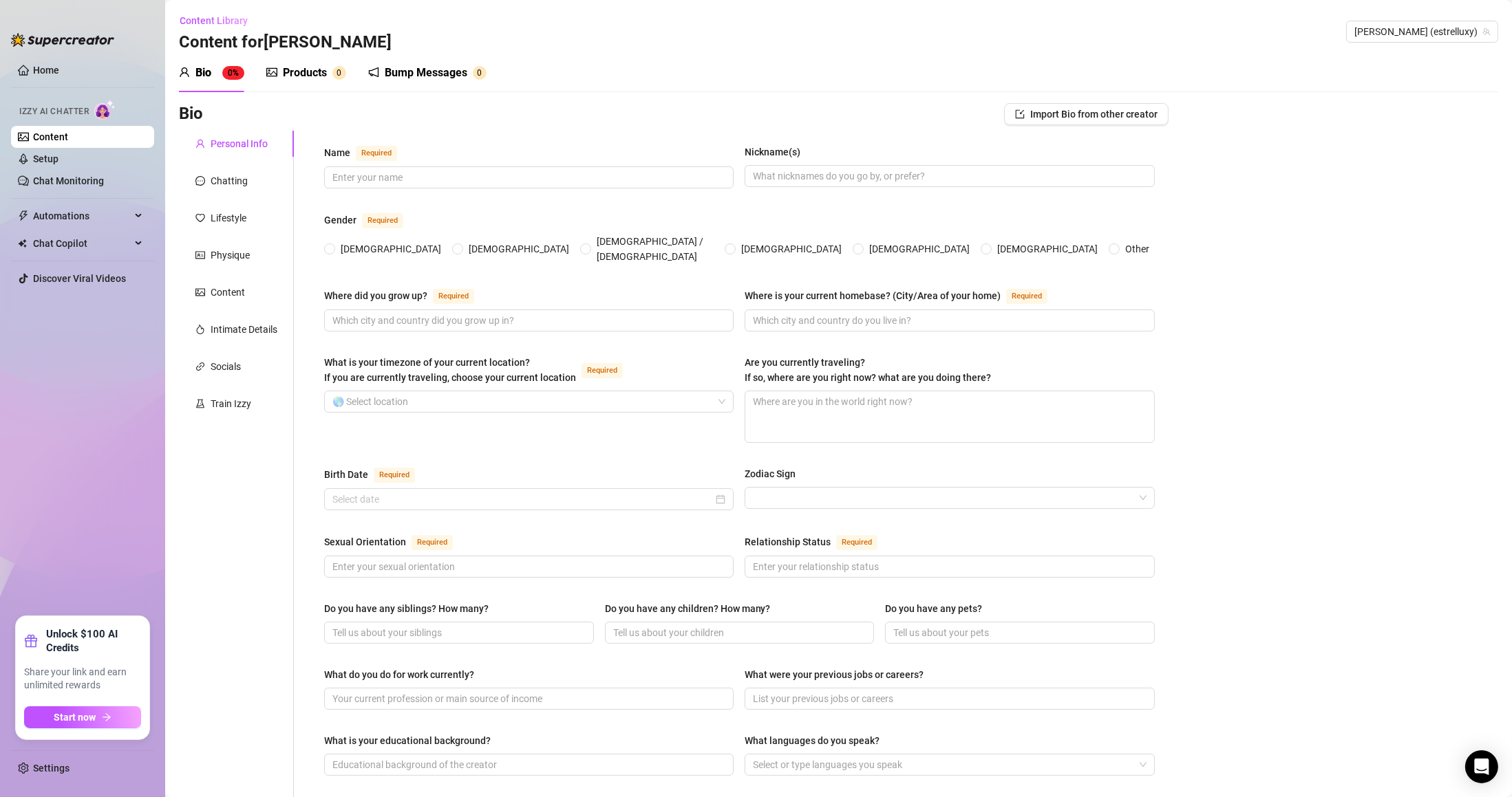
click at [1422, 30] on span "[PERSON_NAME] (estrelluxy)" at bounding box center [1421, 32] width 135 height 21
click at [1450, 30] on span "[PERSON_NAME] (estrelluxy)" at bounding box center [1421, 32] width 135 height 21
type input "therea"
click at [1431, 61] on span "( therealjusticeee )" at bounding box center [1436, 60] width 74 height 15
click at [1400, 32] on span "Therealjusticeee (therealjusticeee)" at bounding box center [1411, 32] width 157 height 21
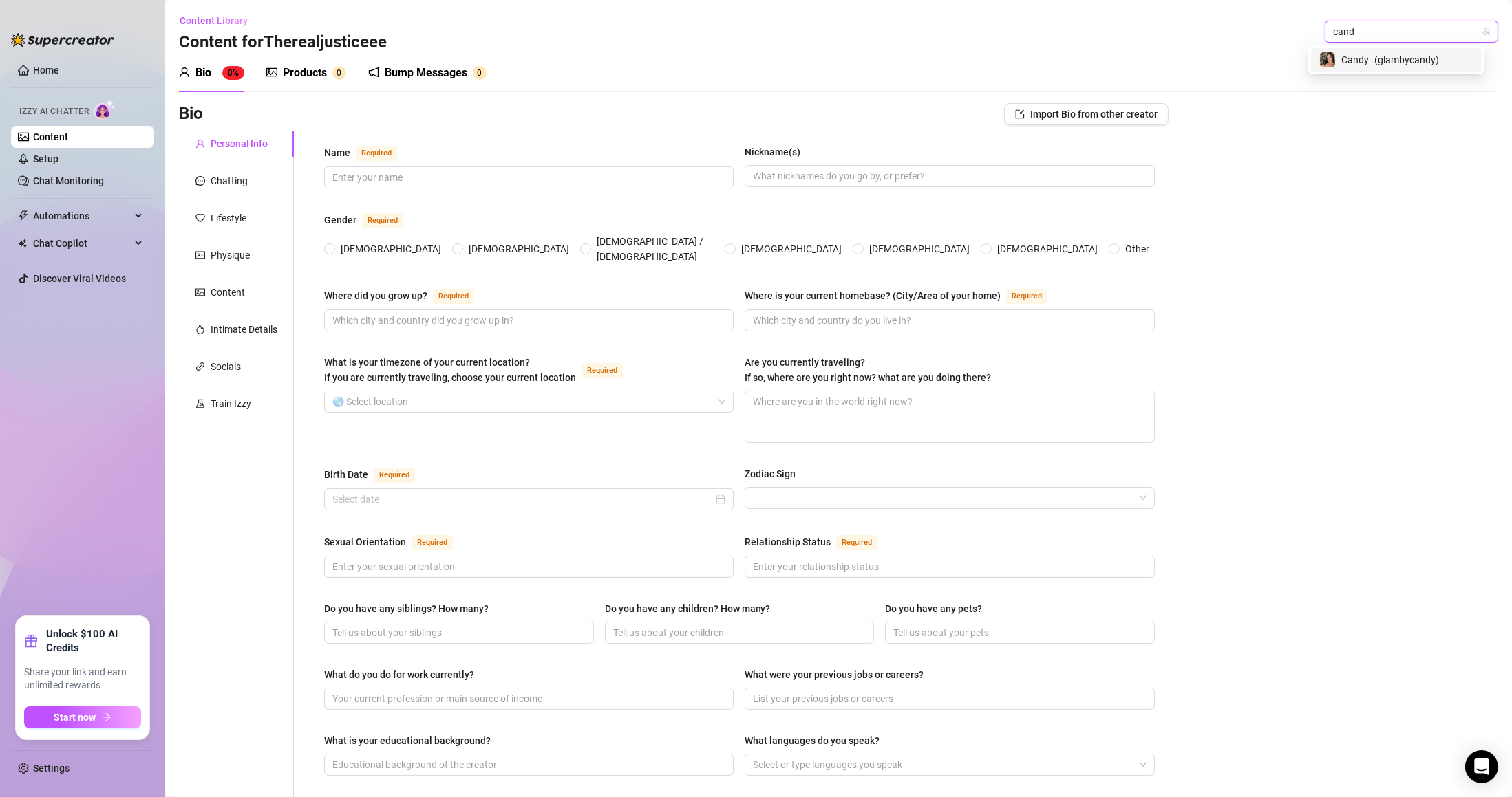
type input "candy"
click at [1387, 58] on span "( glambycandy )" at bounding box center [1407, 60] width 65 height 15
click at [1427, 42] on div "Content Library Content for Candy Candy (glambycandy)" at bounding box center [838, 32] width 1319 height 44
click at [1436, 34] on span "Candy (glambycandy)" at bounding box center [1436, 32] width 106 height 21
type input "nand"
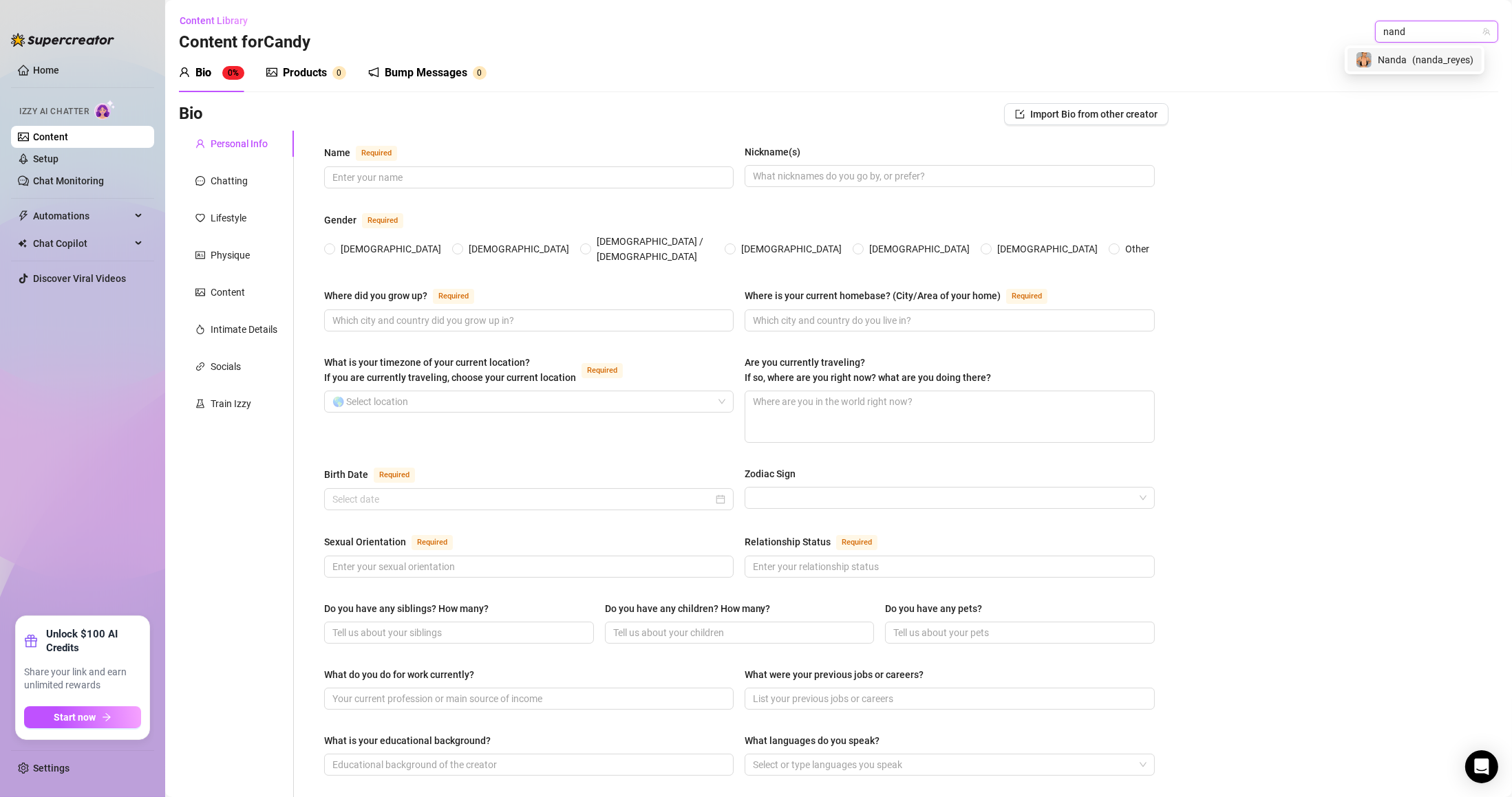
click at [1402, 30] on input "nand" at bounding box center [1431, 32] width 95 height 21
click at [1406, 66] on div "Nanda ( nanda_reyes )" at bounding box center [1415, 60] width 118 height 17
click at [1385, 38] on span "Nanda (nanda_reyes)" at bounding box center [1437, 32] width 105 height 21
type input "hous"
click at [1411, 56] on span "( urfavleobaby )" at bounding box center [1441, 60] width 63 height 15
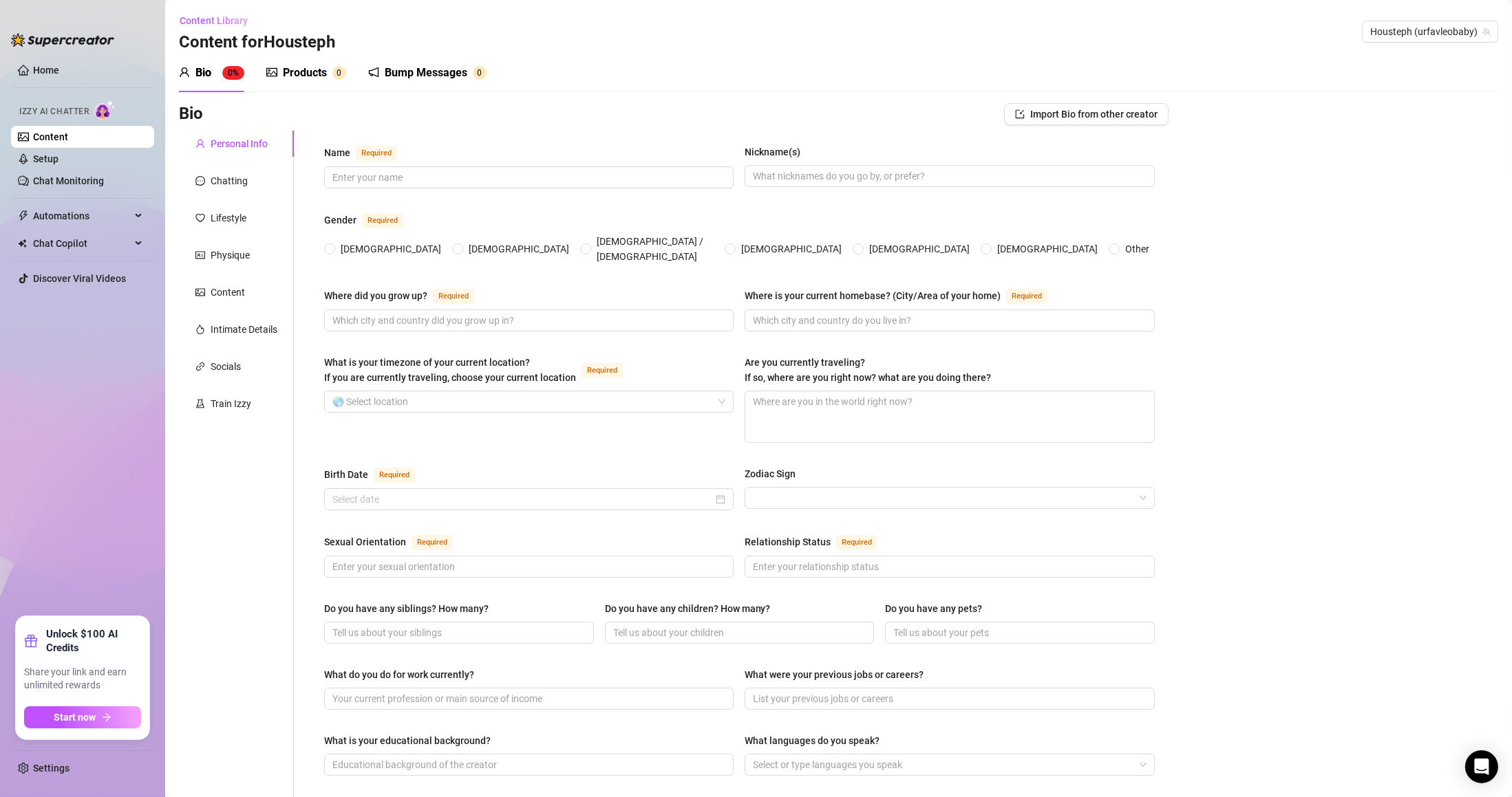
click at [1424, 26] on span "Housteph (urfavleobaby)" at bounding box center [1430, 32] width 120 height 21
type input "raven"
click at [1402, 52] on span "( watercherrypie )" at bounding box center [1437, 60] width 71 height 15
click at [1451, 33] on span "Raven (watercherrypie)" at bounding box center [1433, 32] width 112 height 21
click at [1408, 37] on input "alann" at bounding box center [1427, 32] width 100 height 21
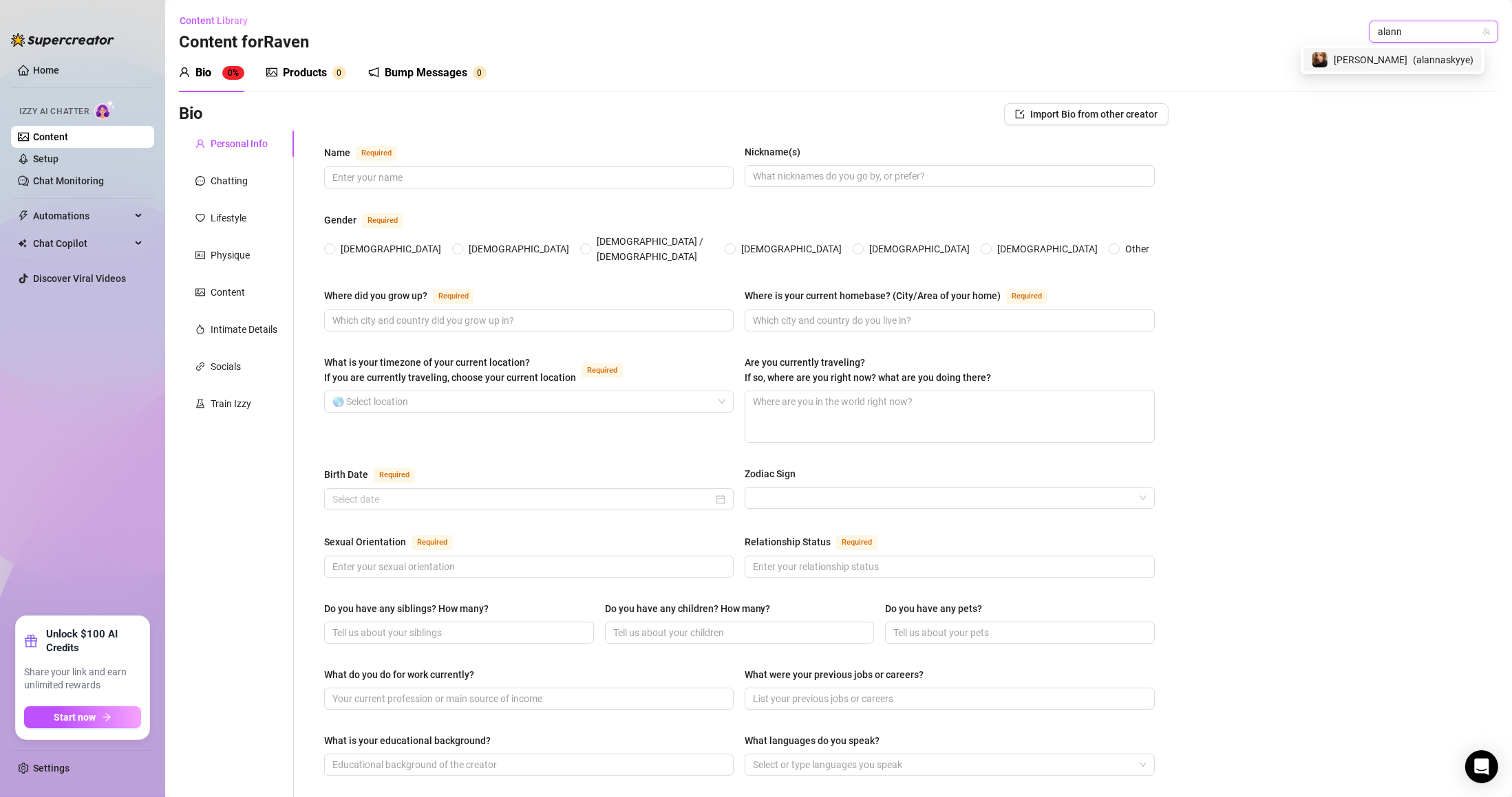
type input "alann"
click at [1409, 46] on div "Alanna ( alannaskyye )" at bounding box center [1392, 60] width 183 height 29
click at [1407, 58] on div "Alanna ( alannaskyye )" at bounding box center [1392, 60] width 162 height 17
click at [311, 60] on div "Products 0" at bounding box center [306, 73] width 80 height 38
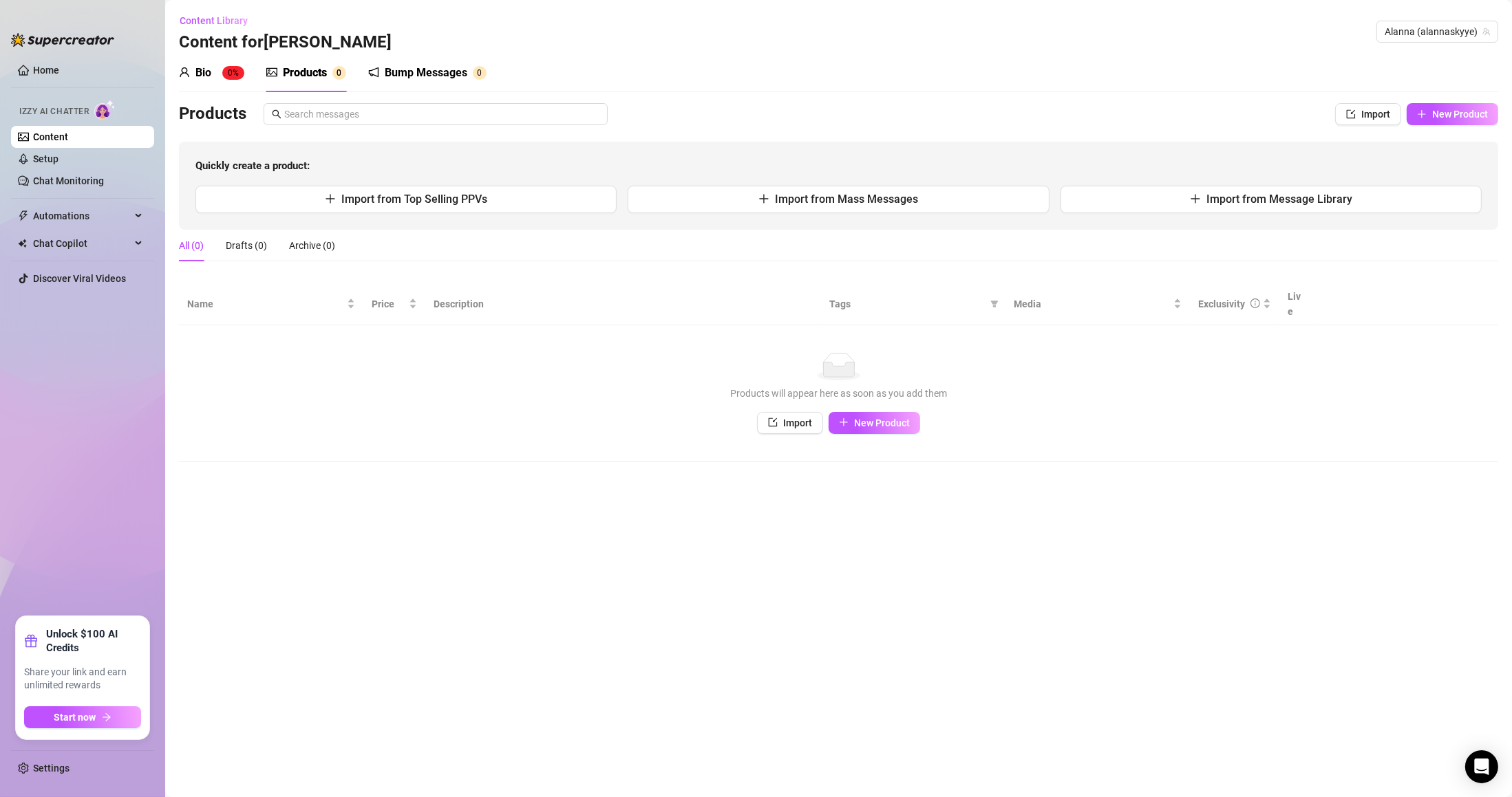
click at [1438, 30] on span "Alanna (alannaskyye)" at bounding box center [1436, 32] width 105 height 21
click at [1419, 27] on span "Alanna (alannaskyye)" at bounding box center [1436, 32] width 105 height 21
type input "jaym"
click at [1400, 55] on div "[PERSON_NAME] ( motomadness47 )" at bounding box center [1397, 60] width 181 height 17
drag, startPoint x: 883, startPoint y: 394, endPoint x: 885, endPoint y: 404, distance: 10.2
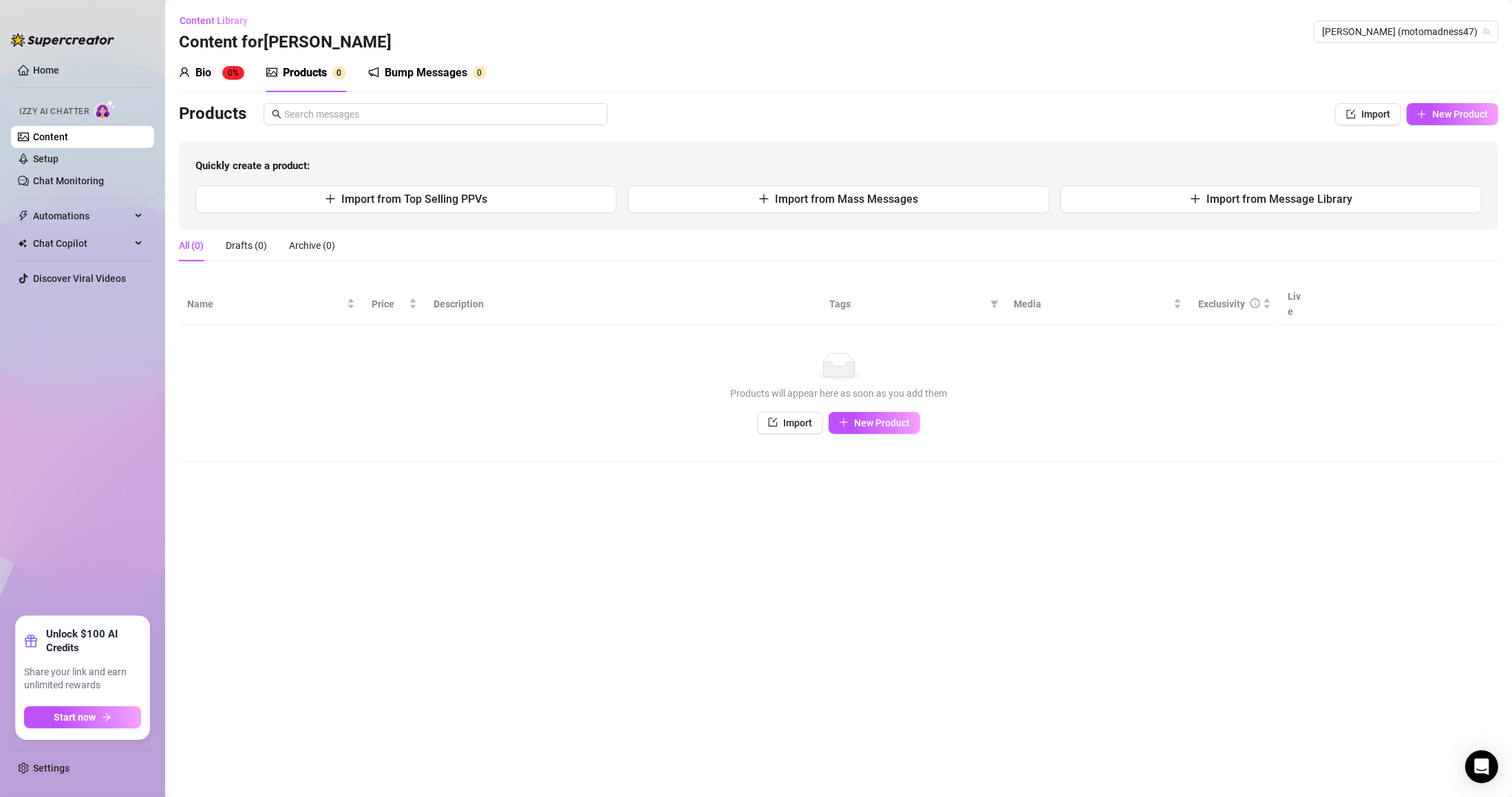
click at [883, 394] on div "No data Products will appear here as soon as you add them Import New Product" at bounding box center [838, 394] width 1291 height 81
click at [885, 418] on span "New Product" at bounding box center [881, 423] width 56 height 11
type textarea "Type your message here..."
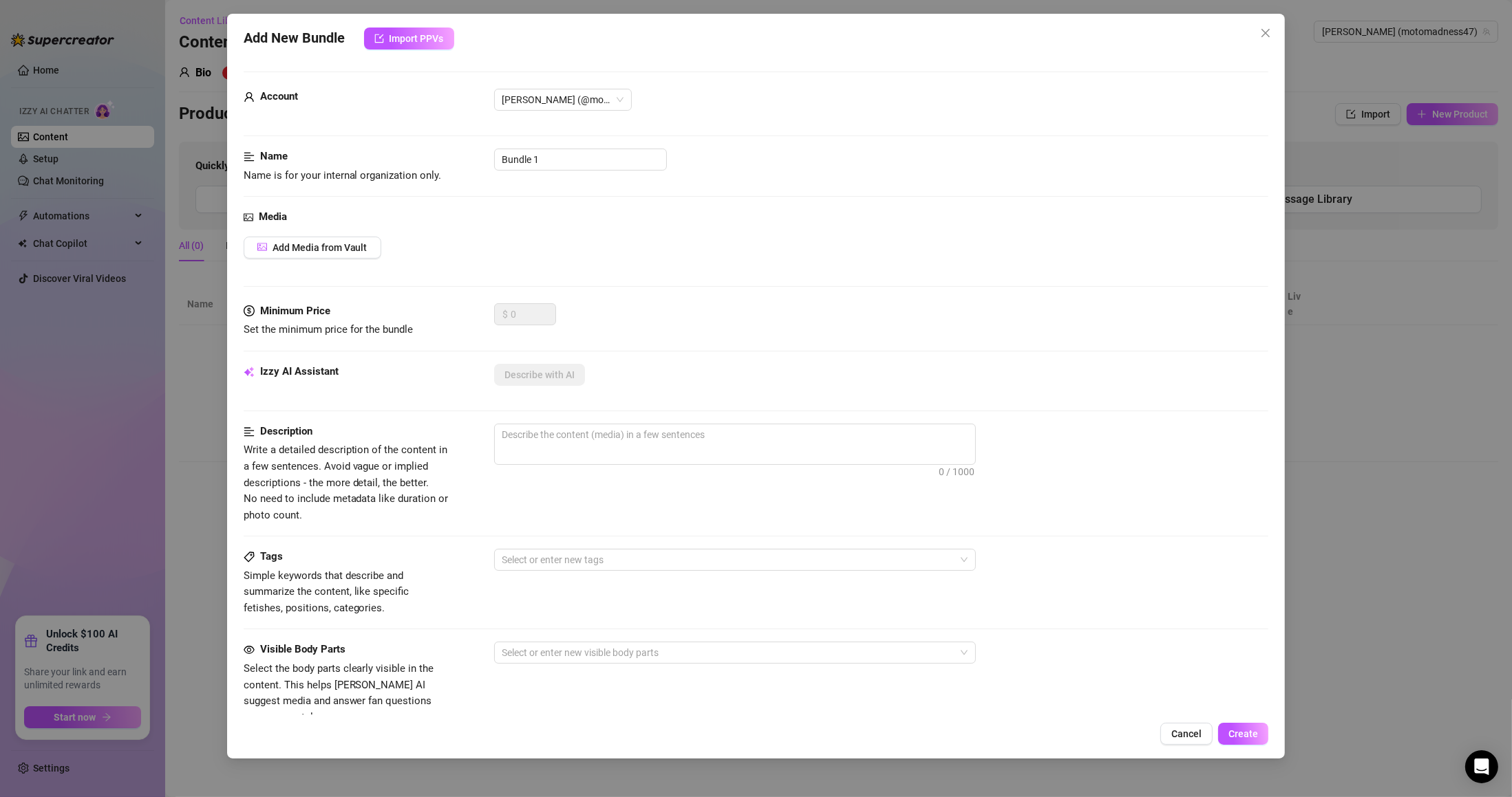
click at [865, 89] on div "[PERSON_NAME] (@motomadness47)" at bounding box center [881, 100] width 775 height 22
drag, startPoint x: 572, startPoint y: 145, endPoint x: 453, endPoint y: 161, distance: 120.1
click at [453, 161] on form "Account [PERSON_NAME] (@motomadness47) Name Name is for your internal organizat…" at bounding box center [756, 550] width 1025 height 959
click at [574, 165] on input "Bundle 1" at bounding box center [580, 159] width 173 height 22
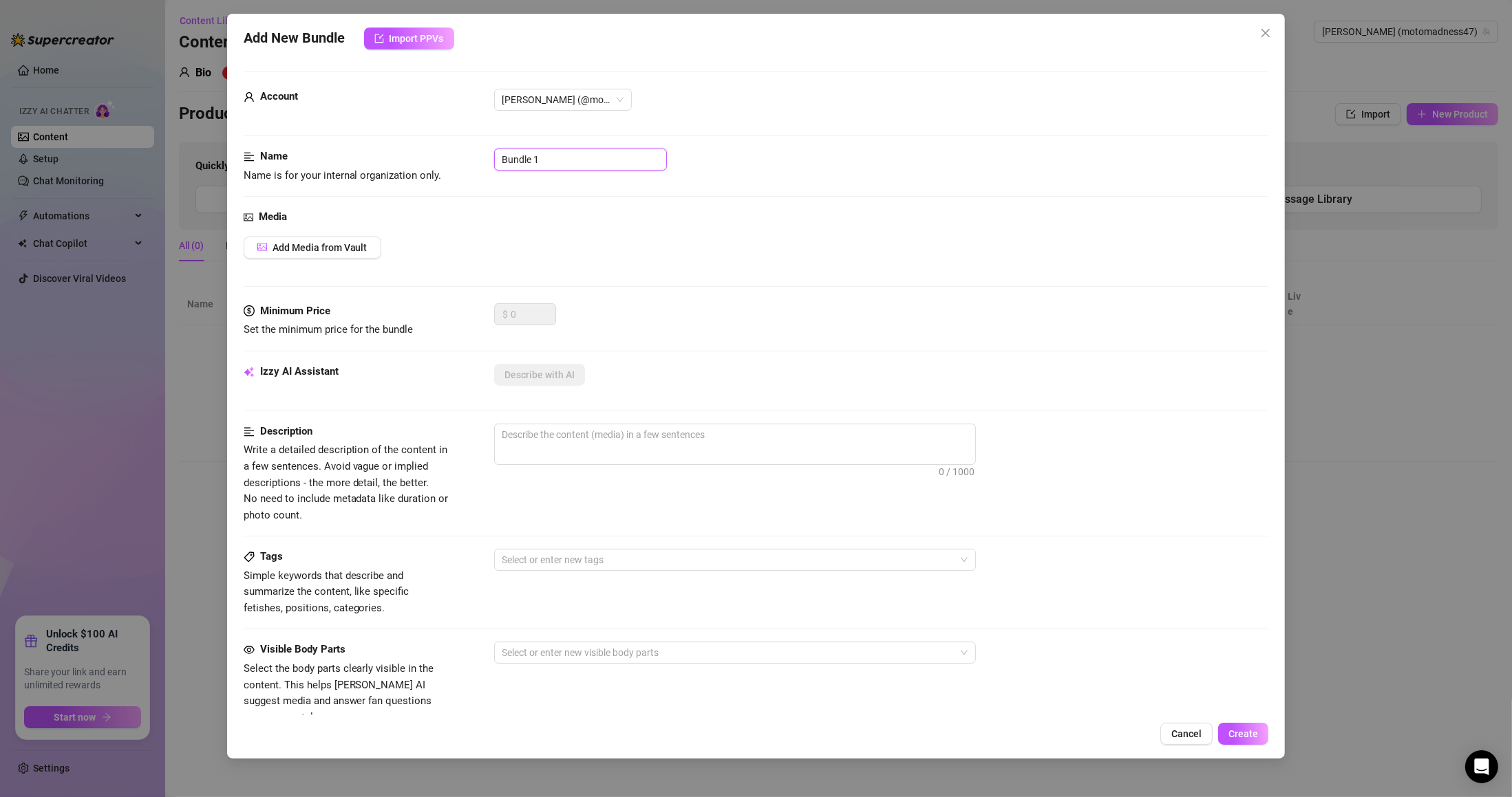
click at [574, 165] on input "Bundle 1" at bounding box center [580, 159] width 173 height 22
paste input "JBJS-062925-BP-BNDL"
type input "JBJS-062925-BP-BNDL"
click at [345, 250] on span "Add Media from Vault" at bounding box center [320, 247] width 95 height 11
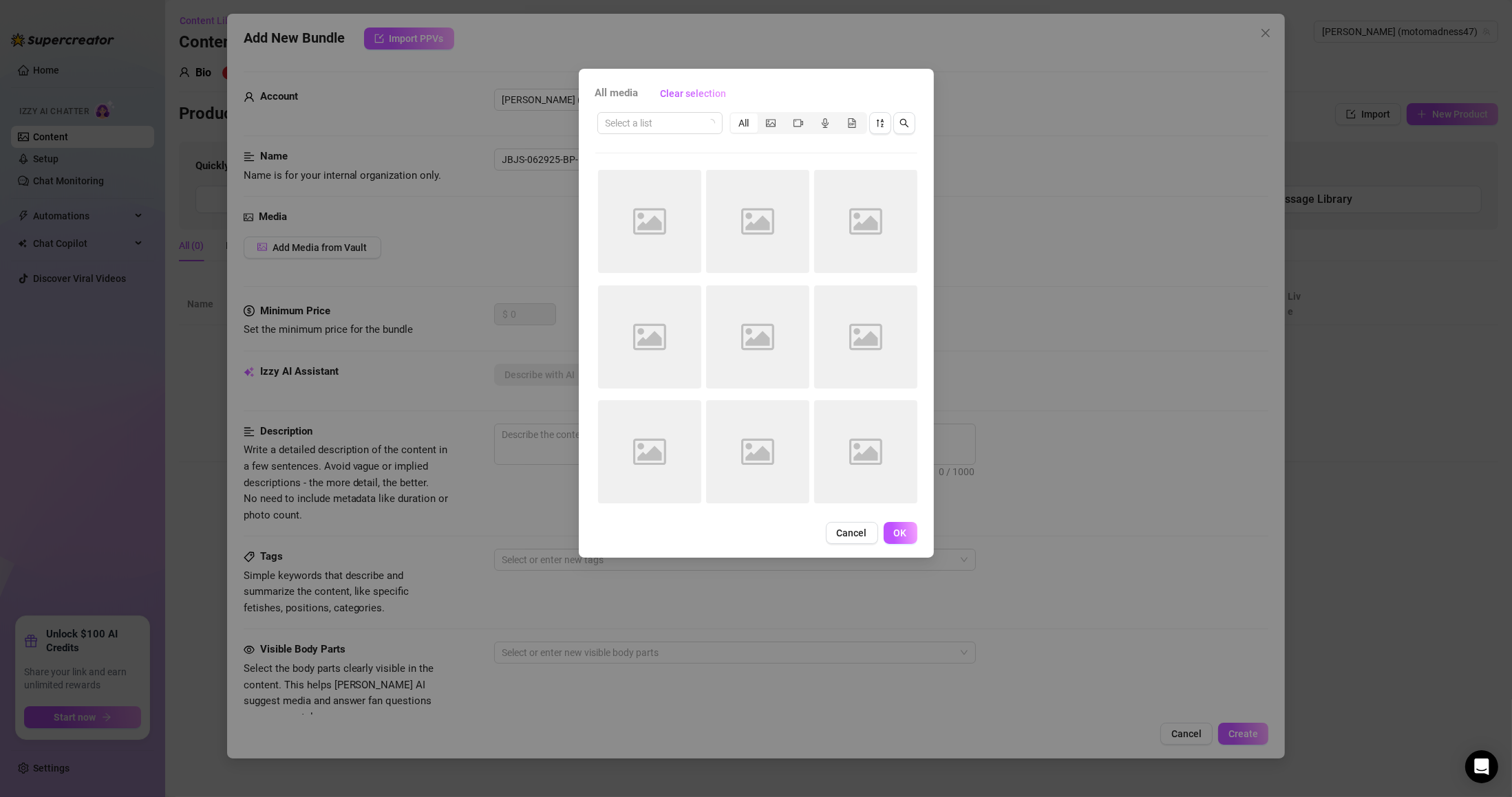
click at [678, 130] on input "search" at bounding box center [653, 123] width 96 height 21
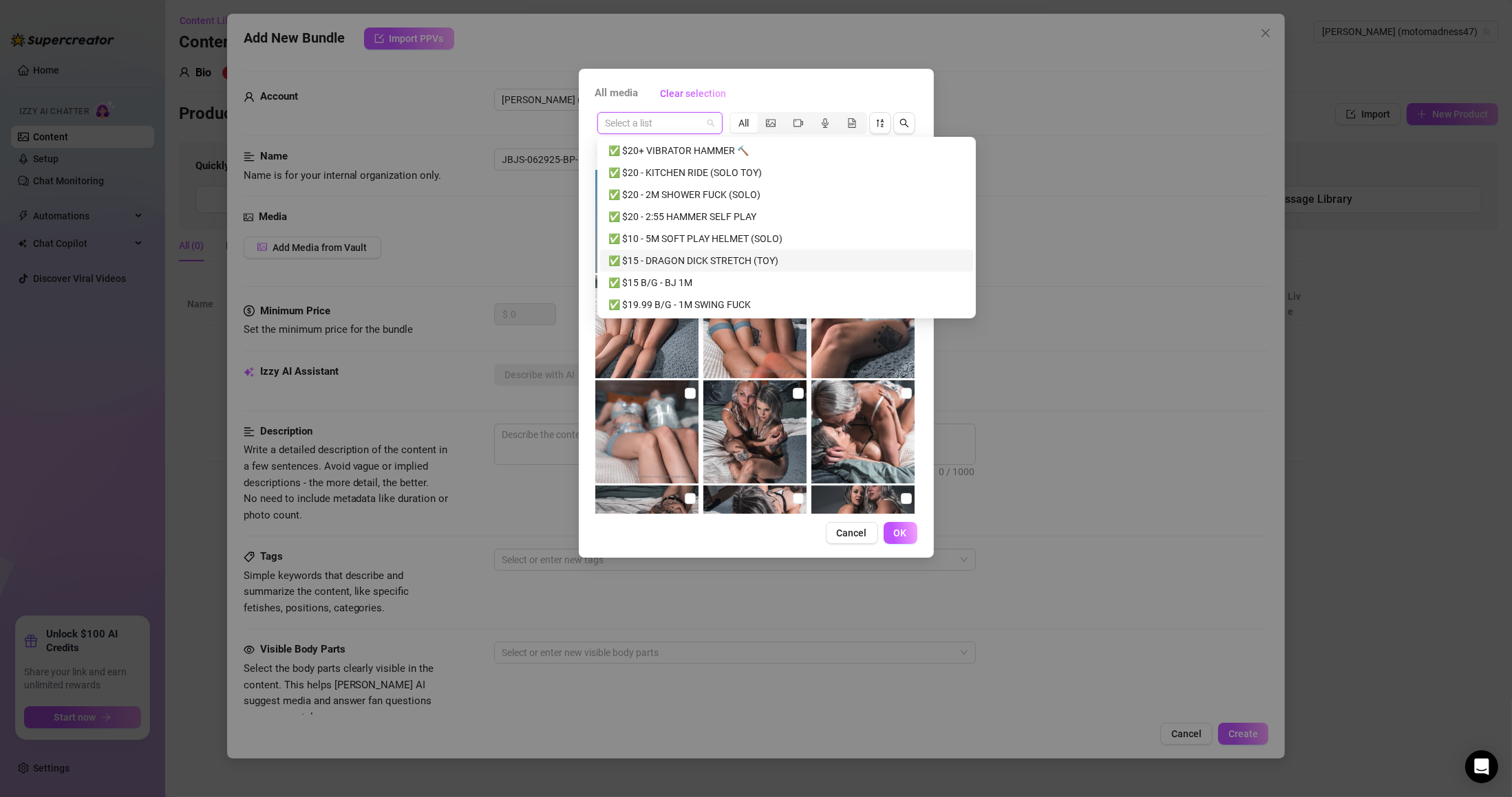
scroll to position [484, 0]
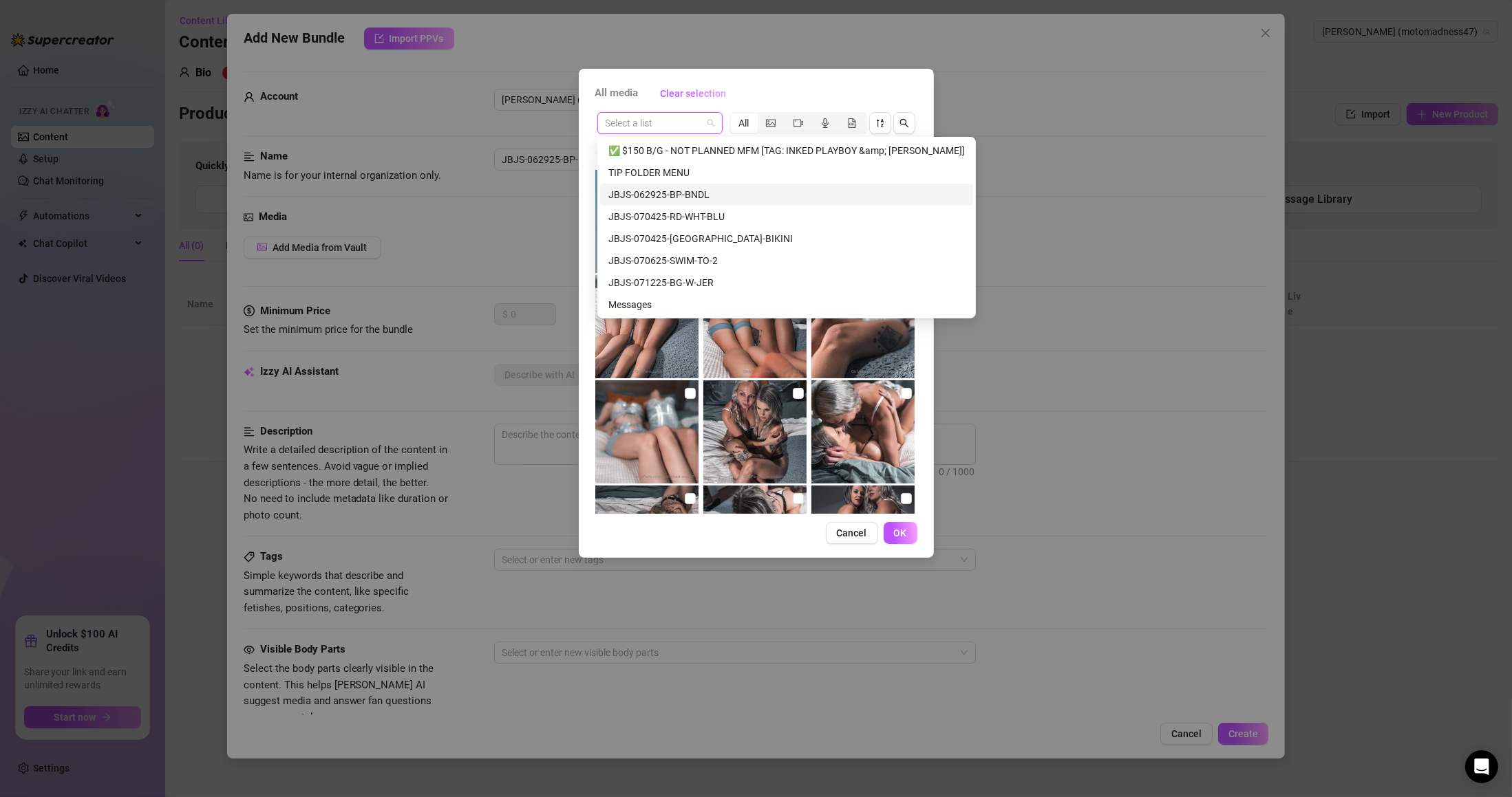
click at [736, 190] on div "JBJS-062925-BP-BNDL" at bounding box center [786, 194] width 356 height 15
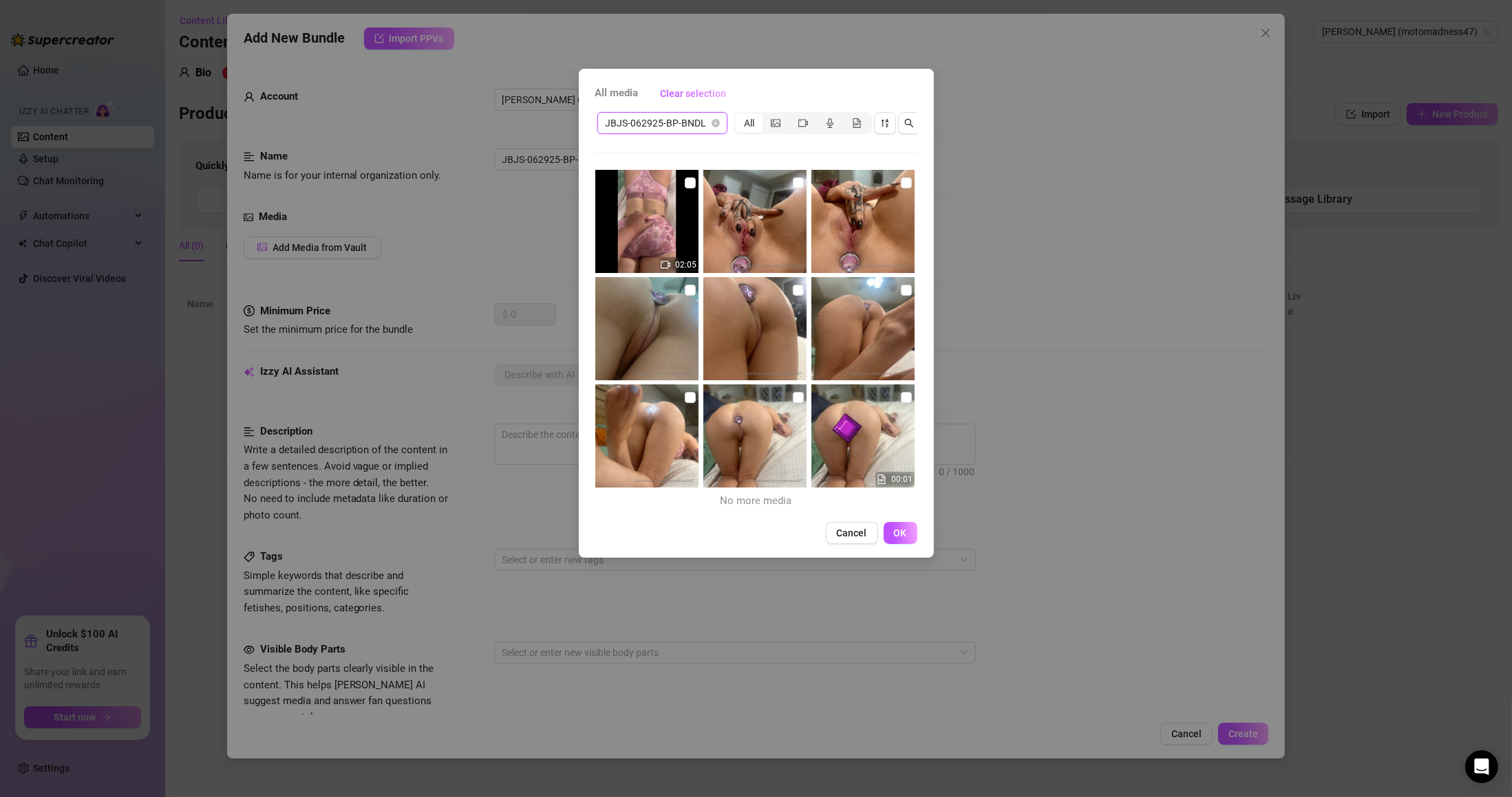
click at [901, 394] on input "checkbox" at bounding box center [906, 397] width 11 height 11
checkbox input "true"
click at [795, 393] on input "checkbox" at bounding box center [798, 397] width 11 height 11
checkbox input "true"
click at [690, 398] on input "checkbox" at bounding box center [690, 397] width 11 height 11
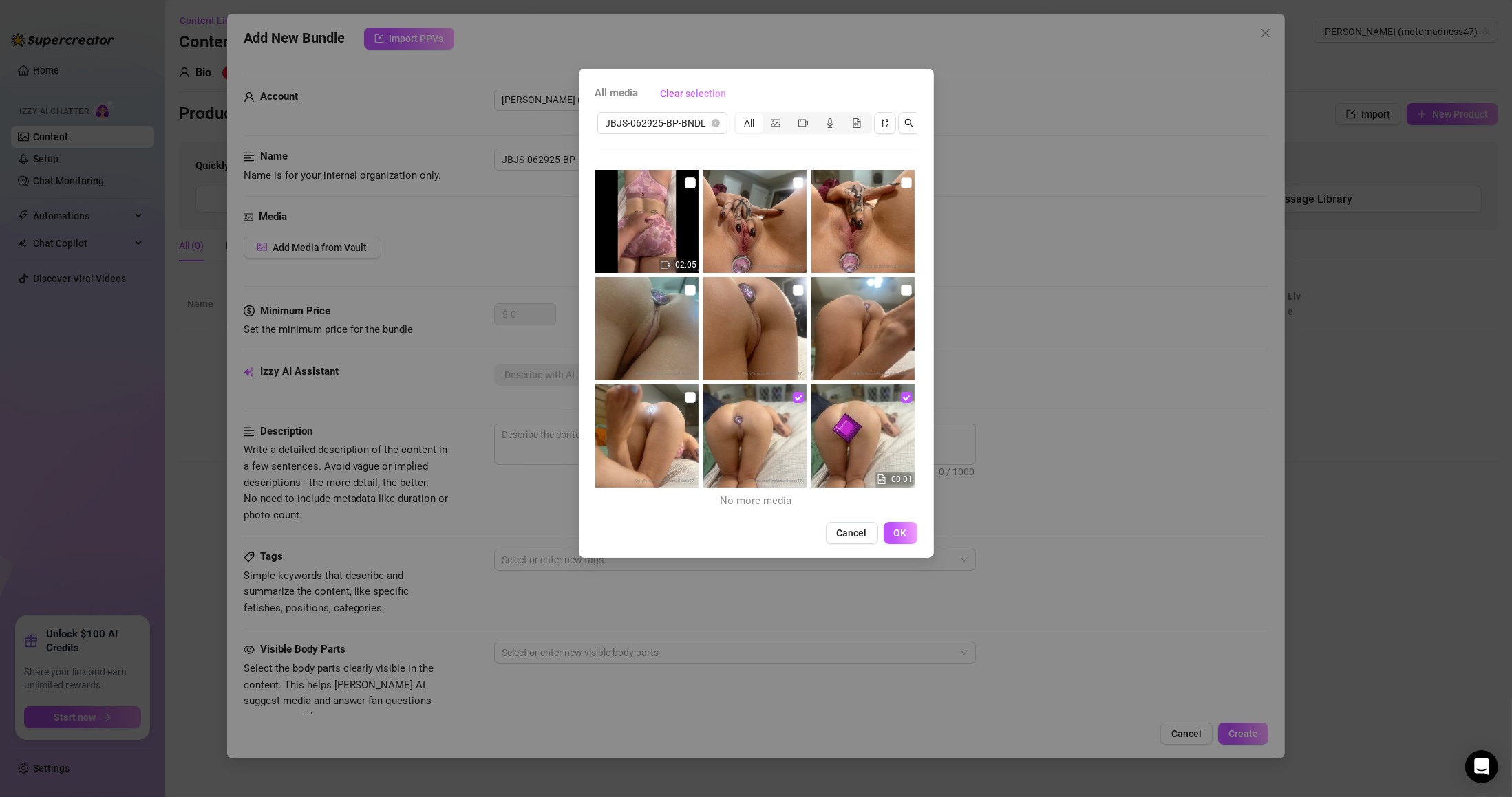
checkbox input "true"
click at [901, 287] on input "checkbox" at bounding box center [906, 290] width 11 height 11
checkbox input "true"
click at [793, 290] on input "checkbox" at bounding box center [798, 290] width 11 height 11
checkbox input "true"
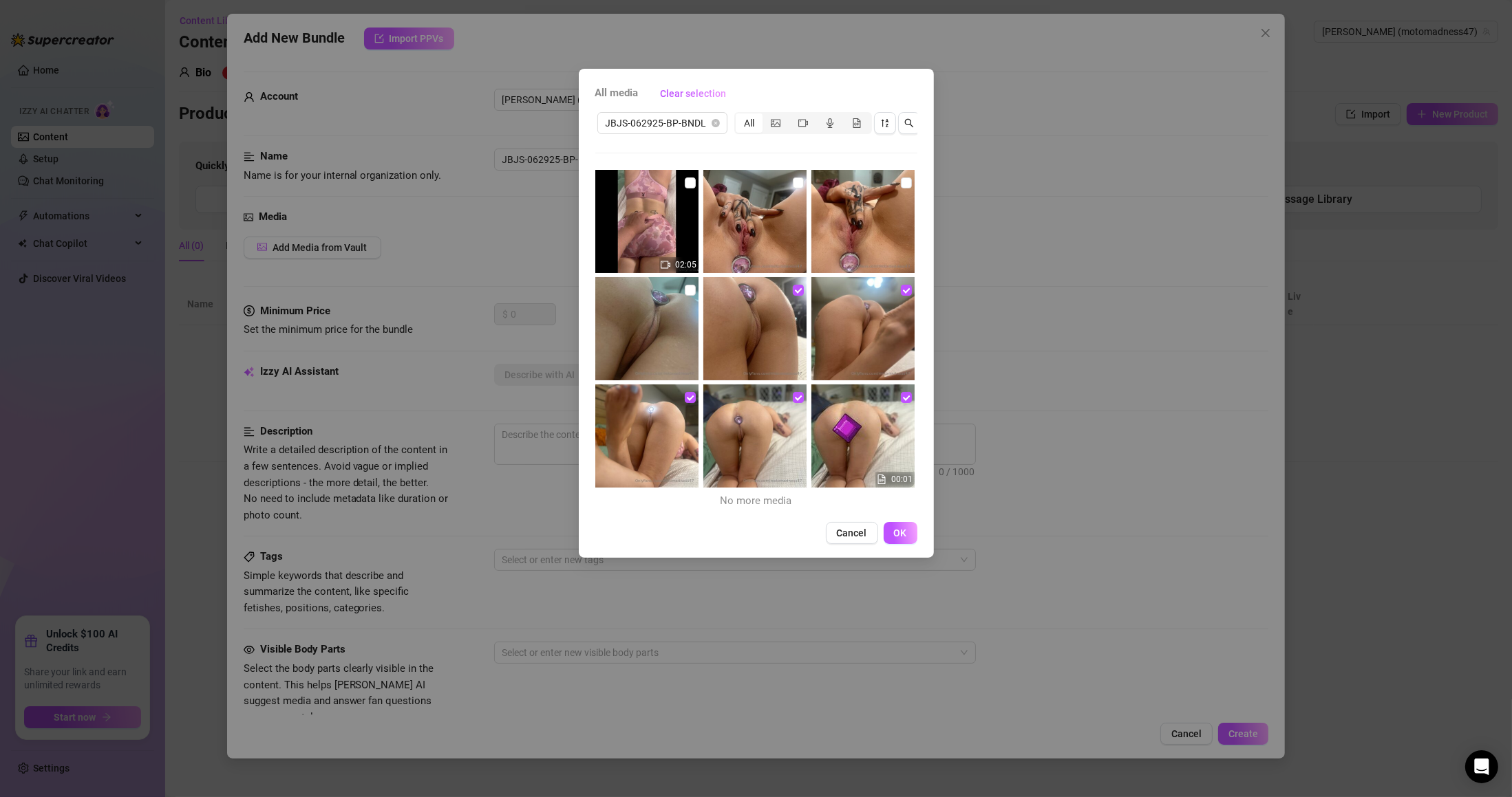
click at [685, 286] on input "checkbox" at bounding box center [690, 290] width 11 height 11
checkbox input "true"
click at [901, 179] on input "checkbox" at bounding box center [906, 183] width 11 height 11
checkbox input "true"
click at [795, 183] on input "checkbox" at bounding box center [798, 183] width 11 height 11
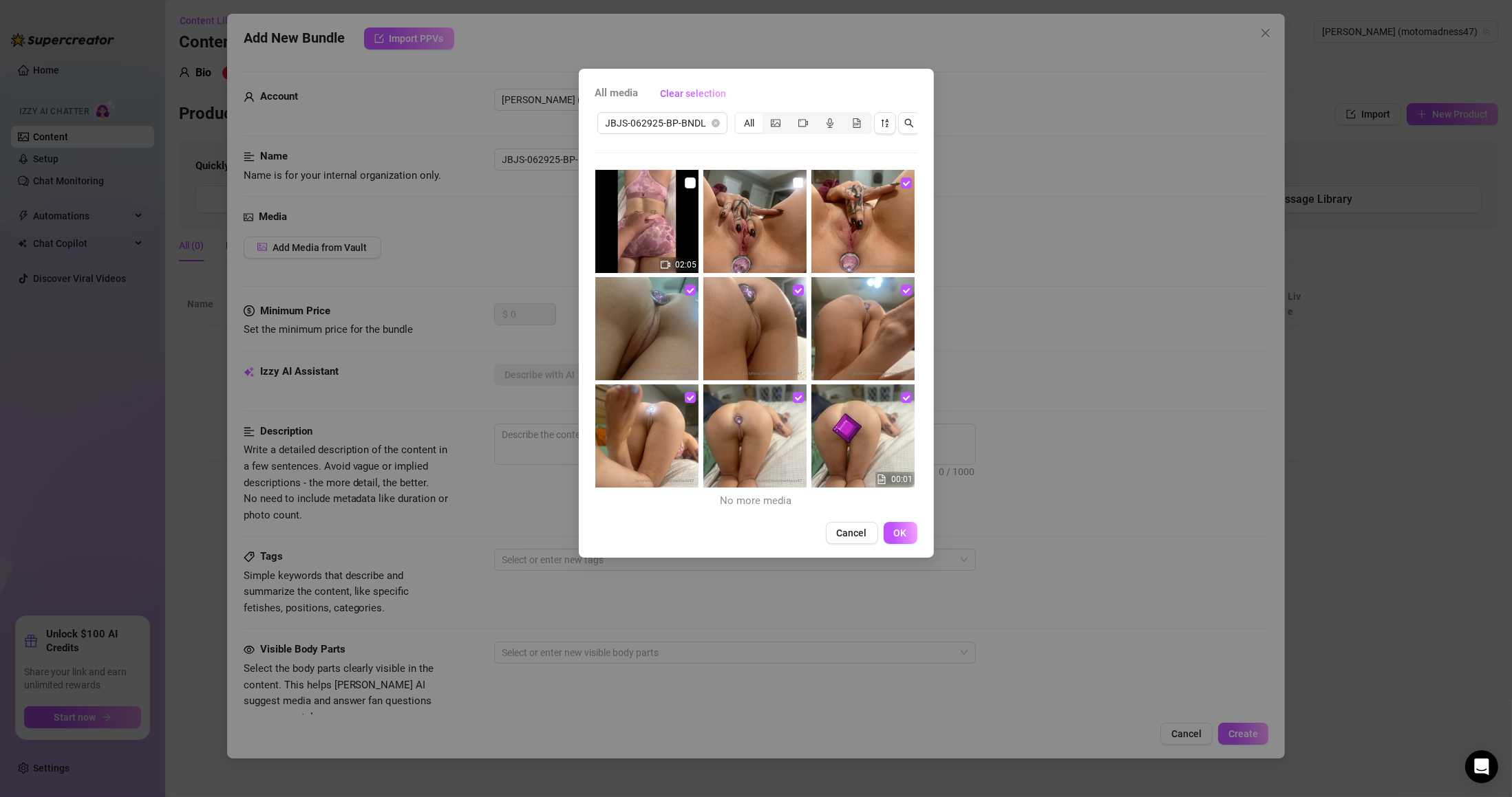
checkbox input "true"
click at [687, 182] on input "checkbox" at bounding box center [690, 183] width 11 height 11
checkbox input "true"
click at [896, 539] on span "OK" at bounding box center [900, 533] width 13 height 11
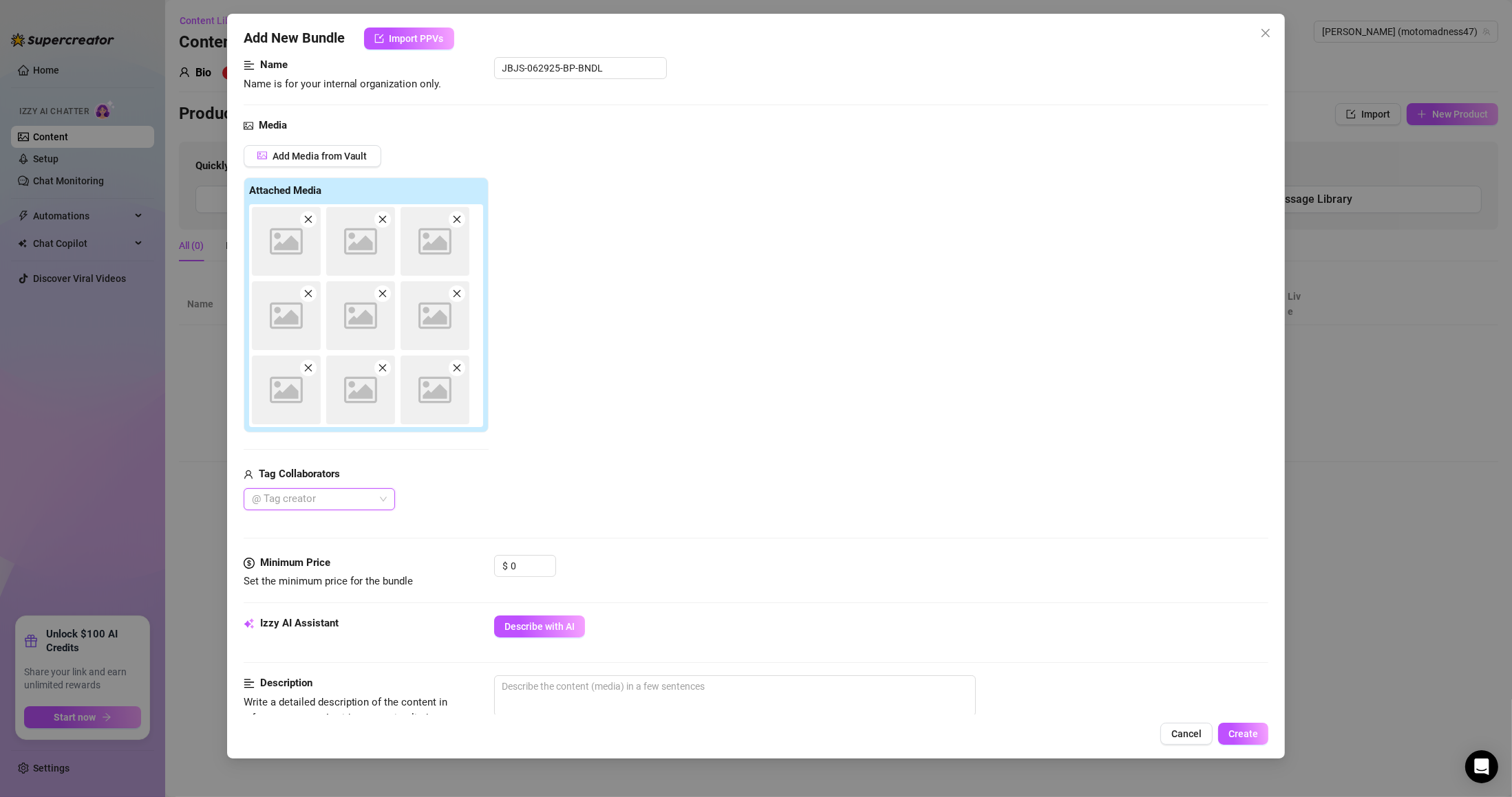
scroll to position [247, 0]
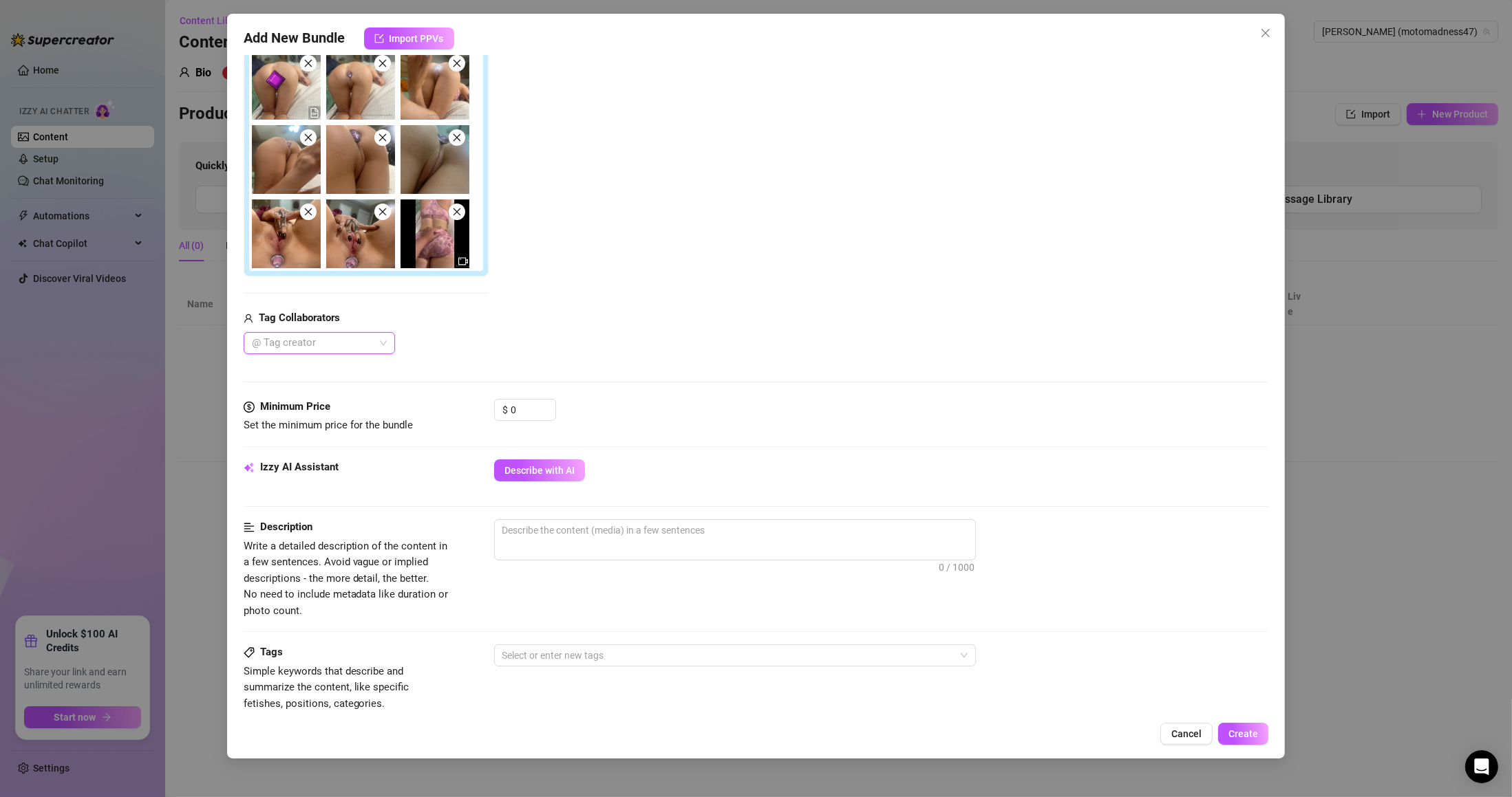
click at [357, 351] on div at bounding box center [312, 343] width 131 height 19
type input "s"
click at [332, 375] on div "Sugma" at bounding box center [320, 371] width 130 height 15
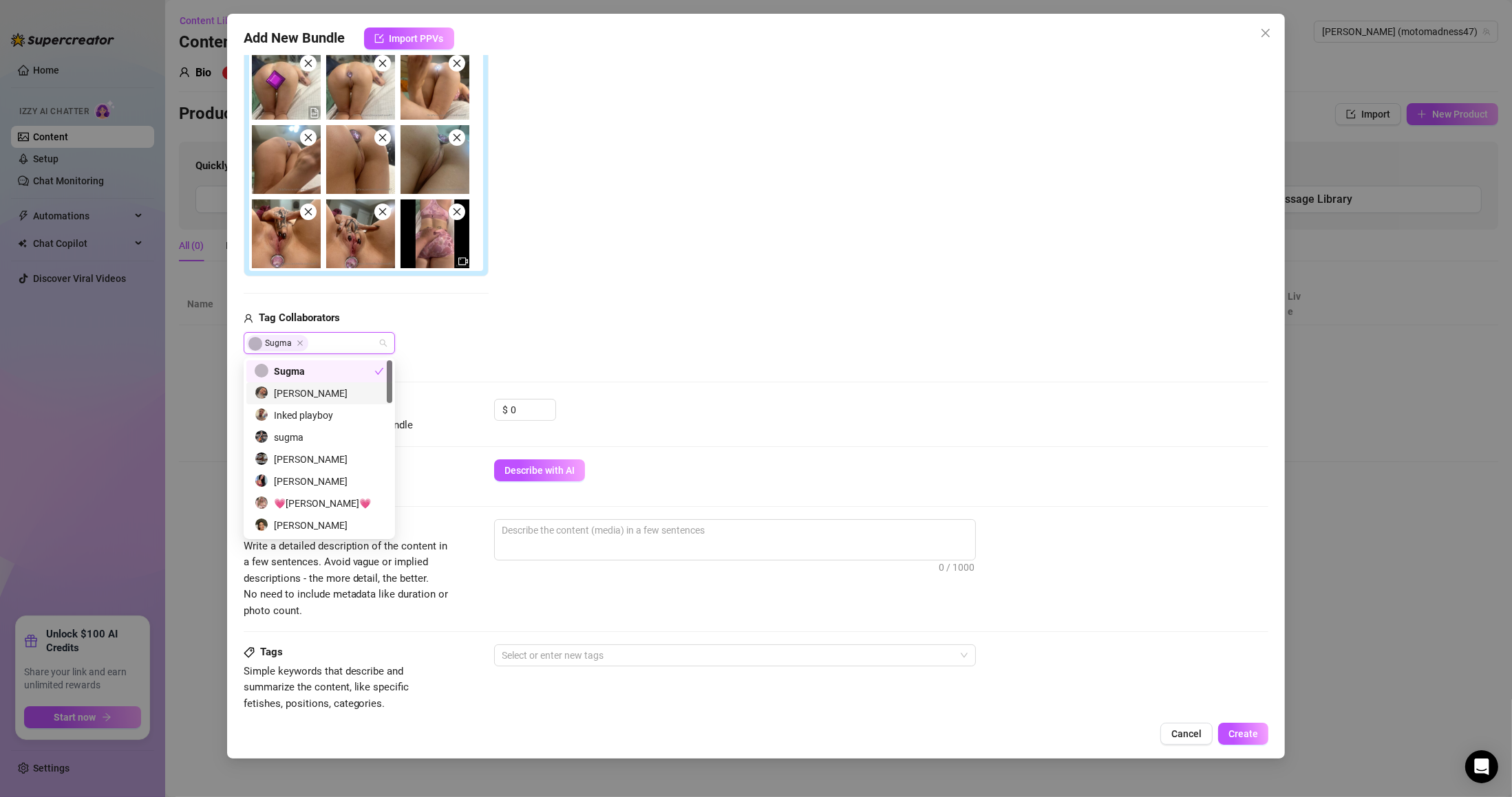
click at [454, 364] on div "Media Add Media from Vault Attached Media Tag Collaborators Sugma" at bounding box center [756, 180] width 1025 height 438
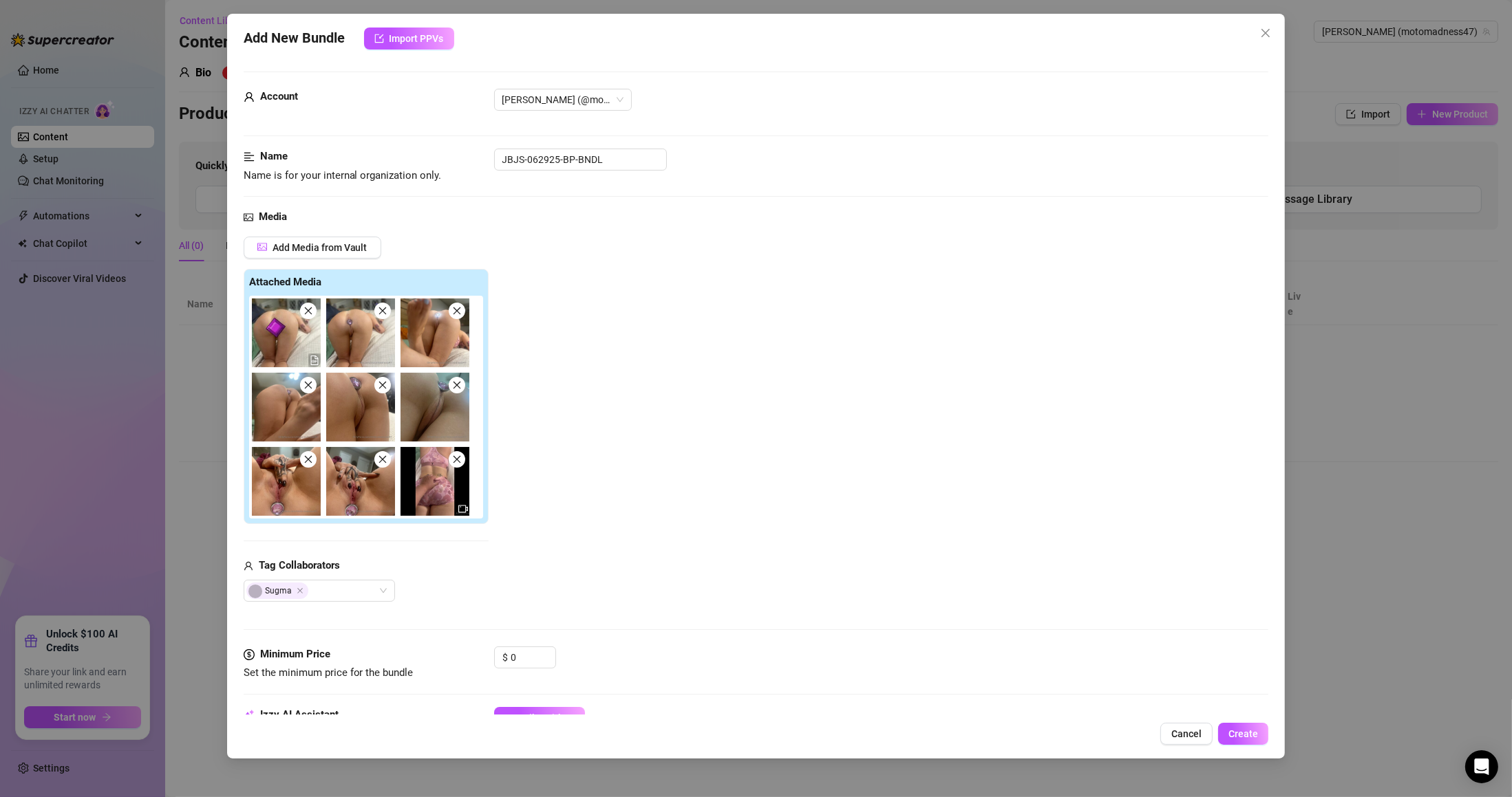
scroll to position [165, 0]
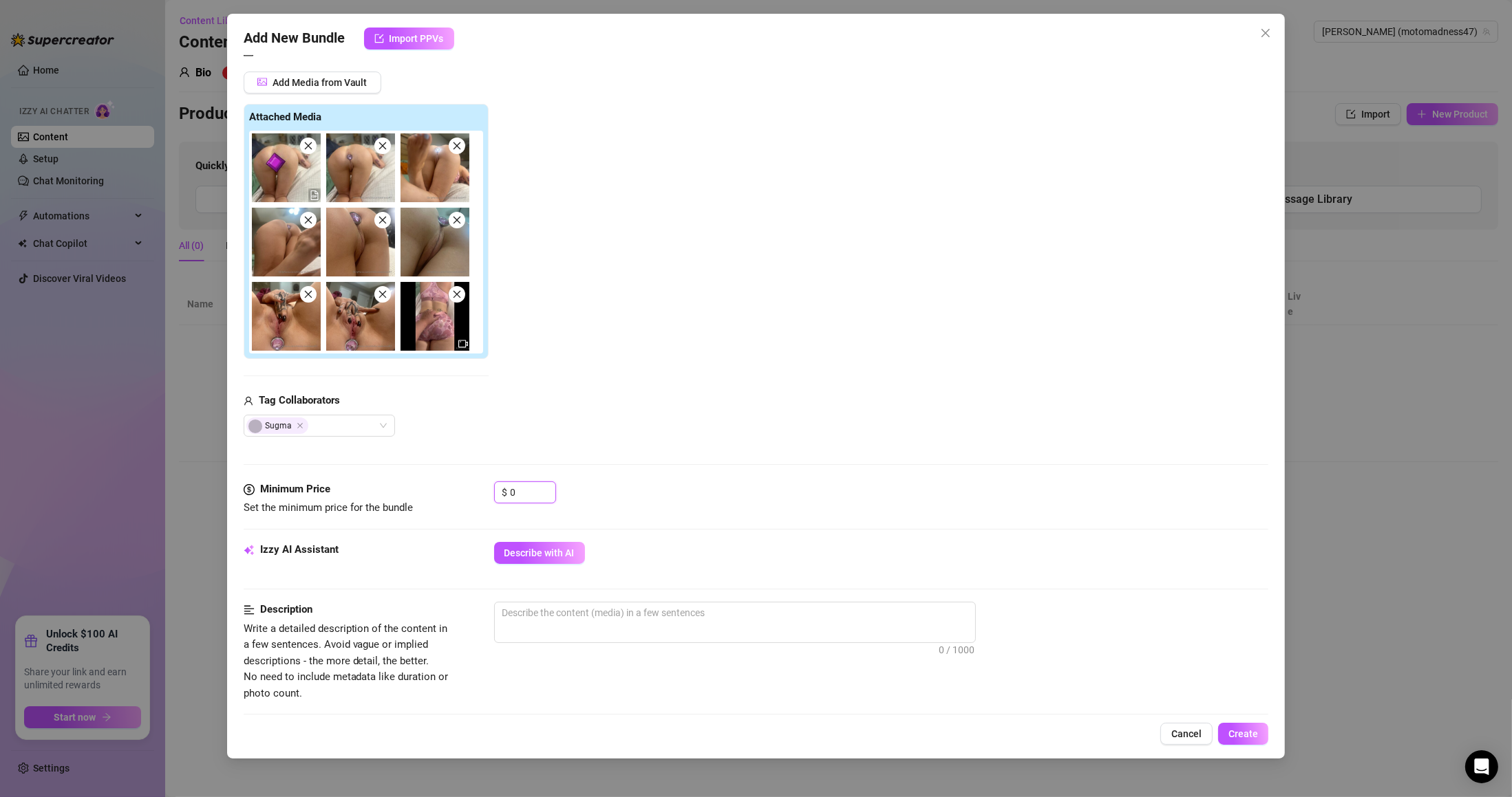
drag, startPoint x: 521, startPoint y: 488, endPoint x: 483, endPoint y: 488, distance: 38.0
click at [487, 488] on div "Minimum Price Set the minimum price for the bundle $ 0" at bounding box center [756, 499] width 1025 height 35
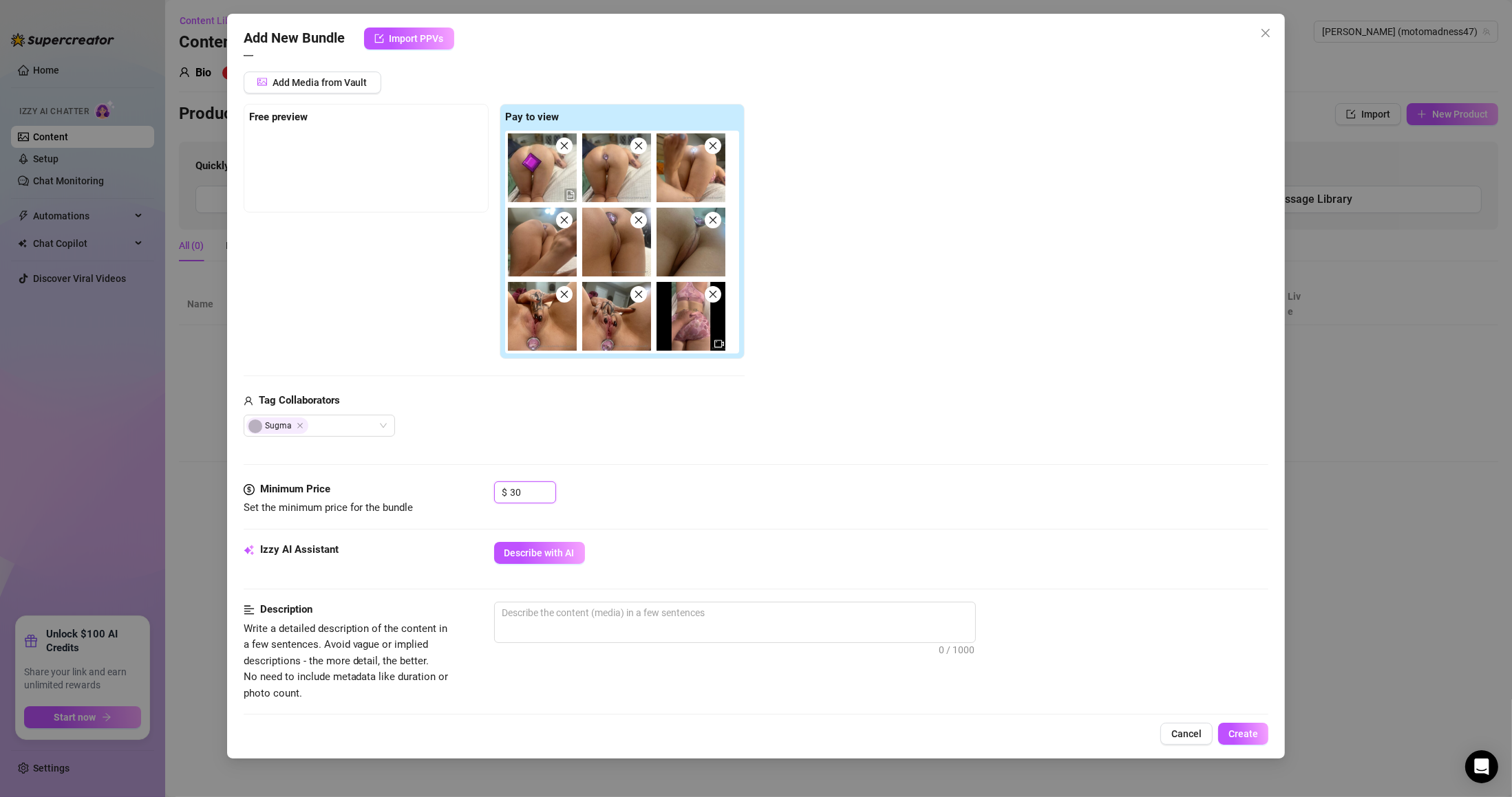
type input "30"
click at [547, 554] on span "Describe with AI" at bounding box center [539, 553] width 71 height 11
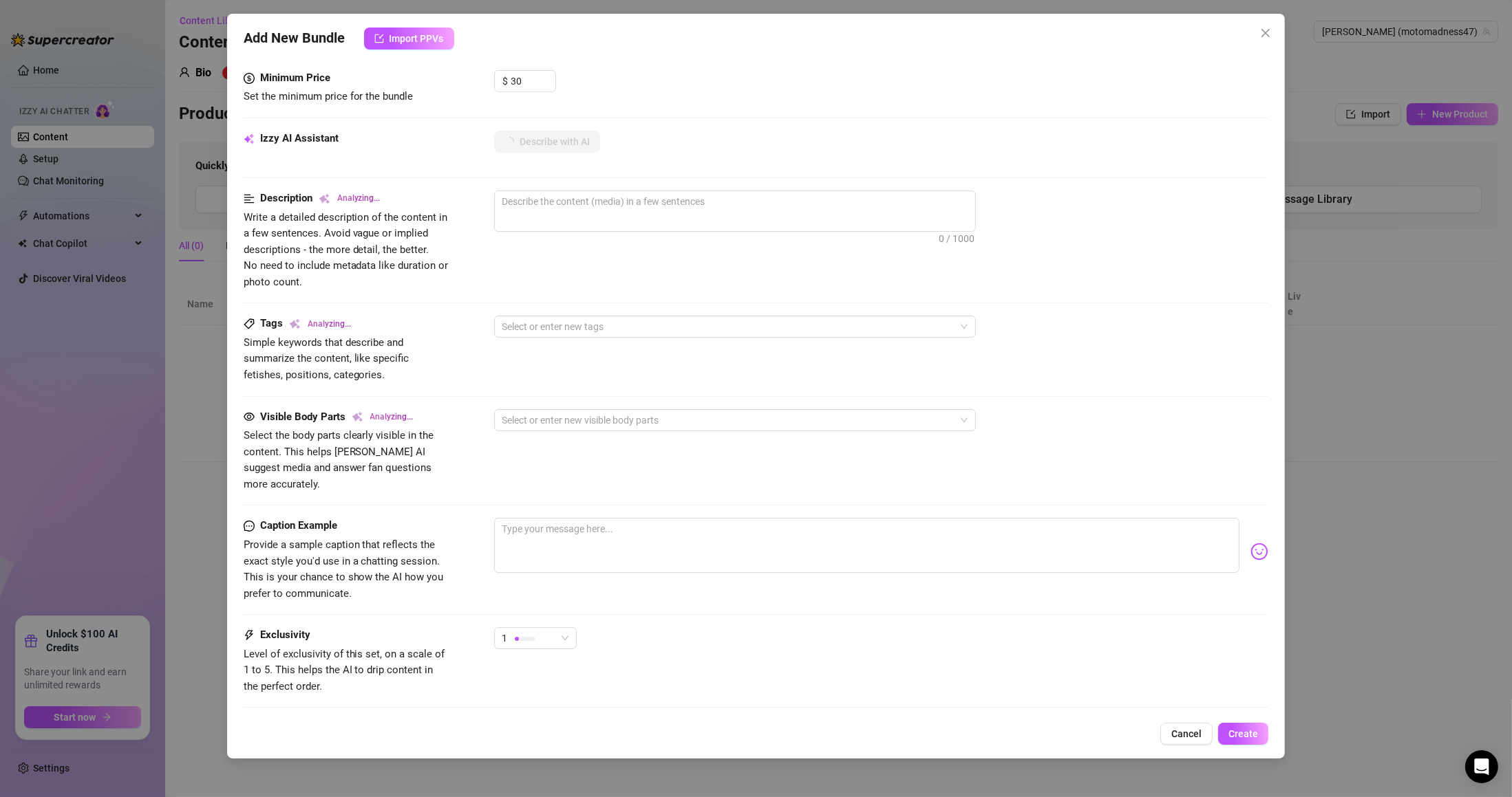
scroll to position [644, 0]
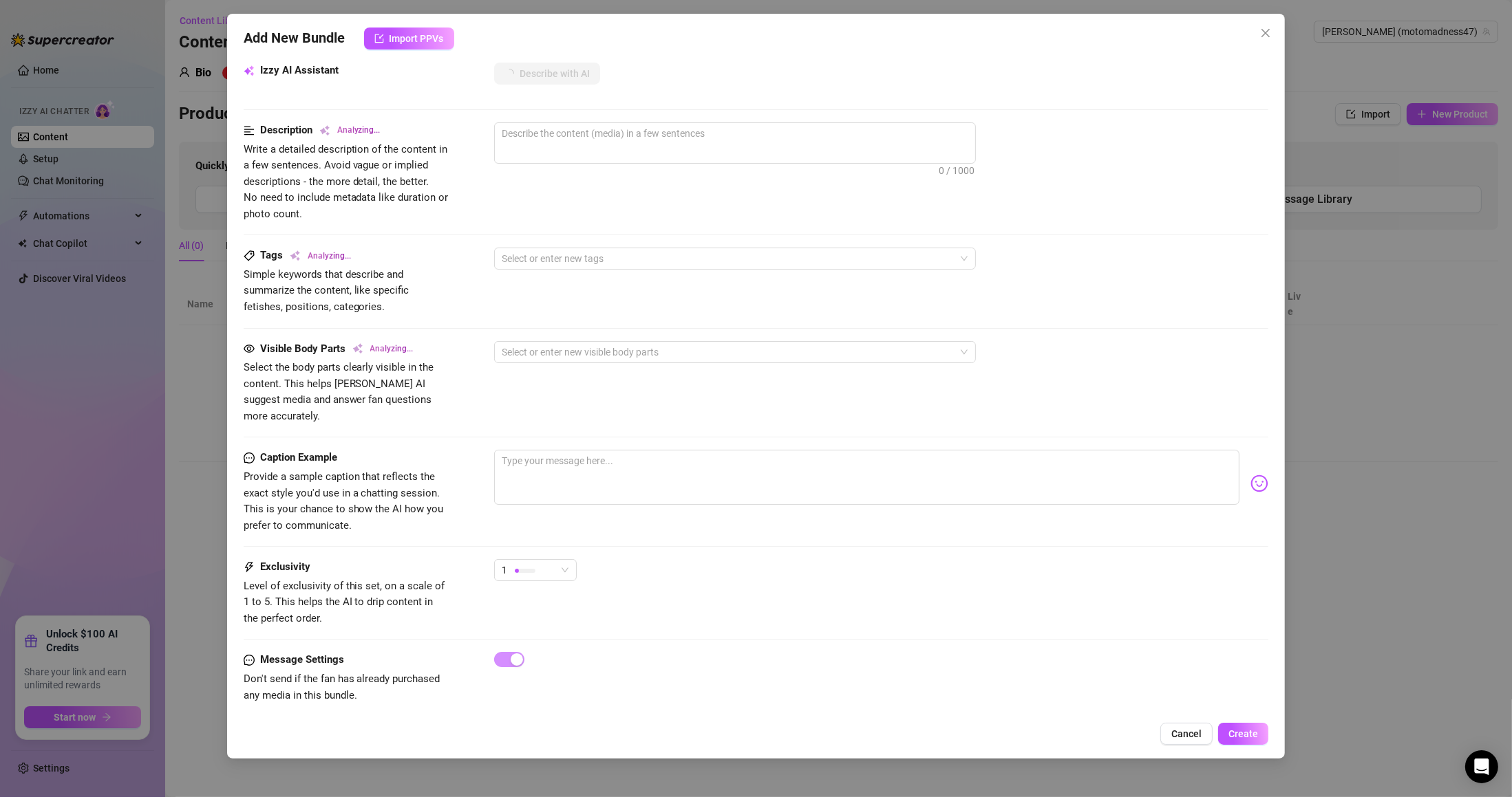
click at [564, 560] on span "1" at bounding box center [536, 570] width 66 height 21
click at [540, 665] on span "5 - Most Exclusive 🔥" at bounding box center [550, 672] width 90 height 15
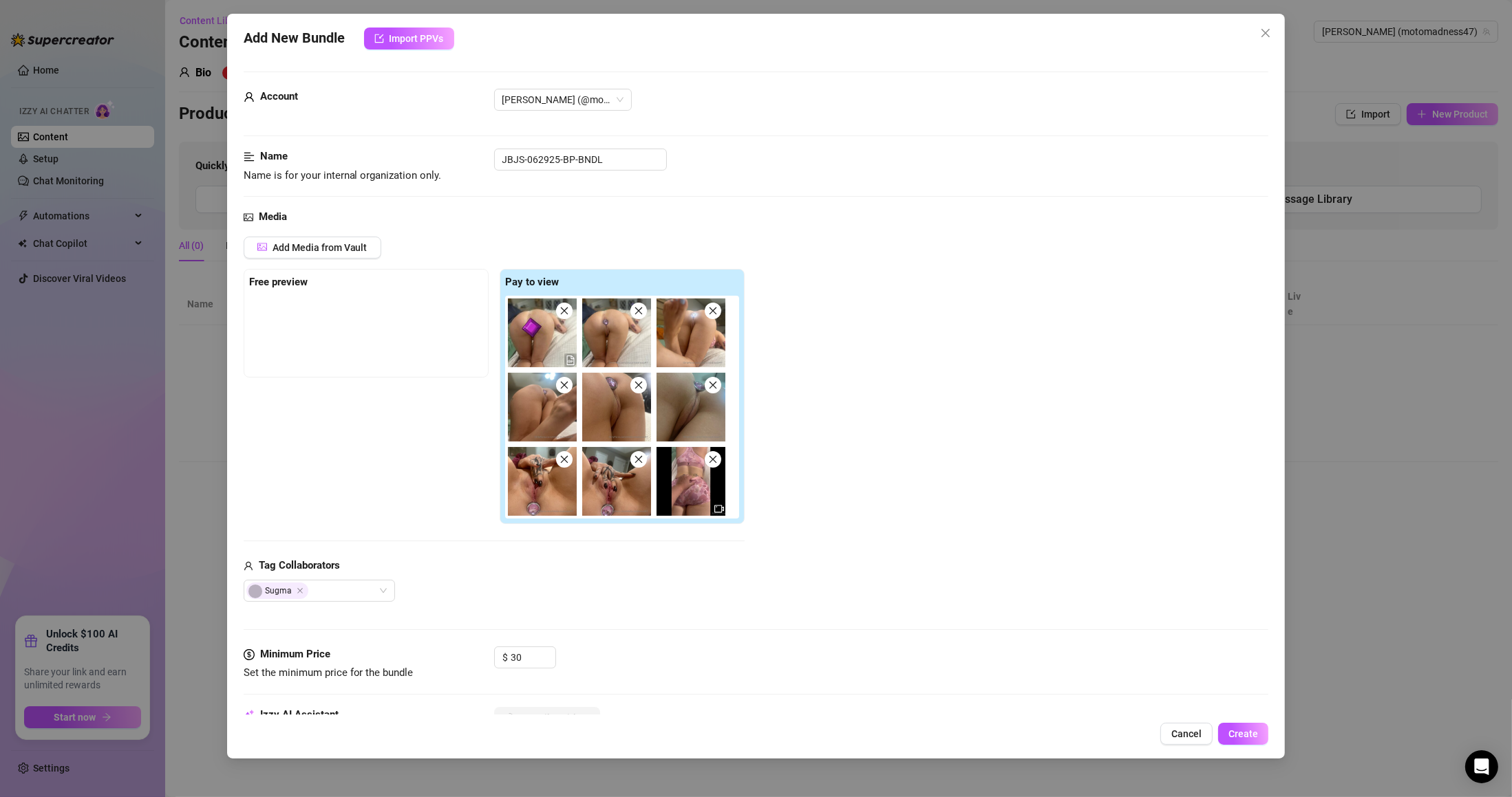
scroll to position [413, 0]
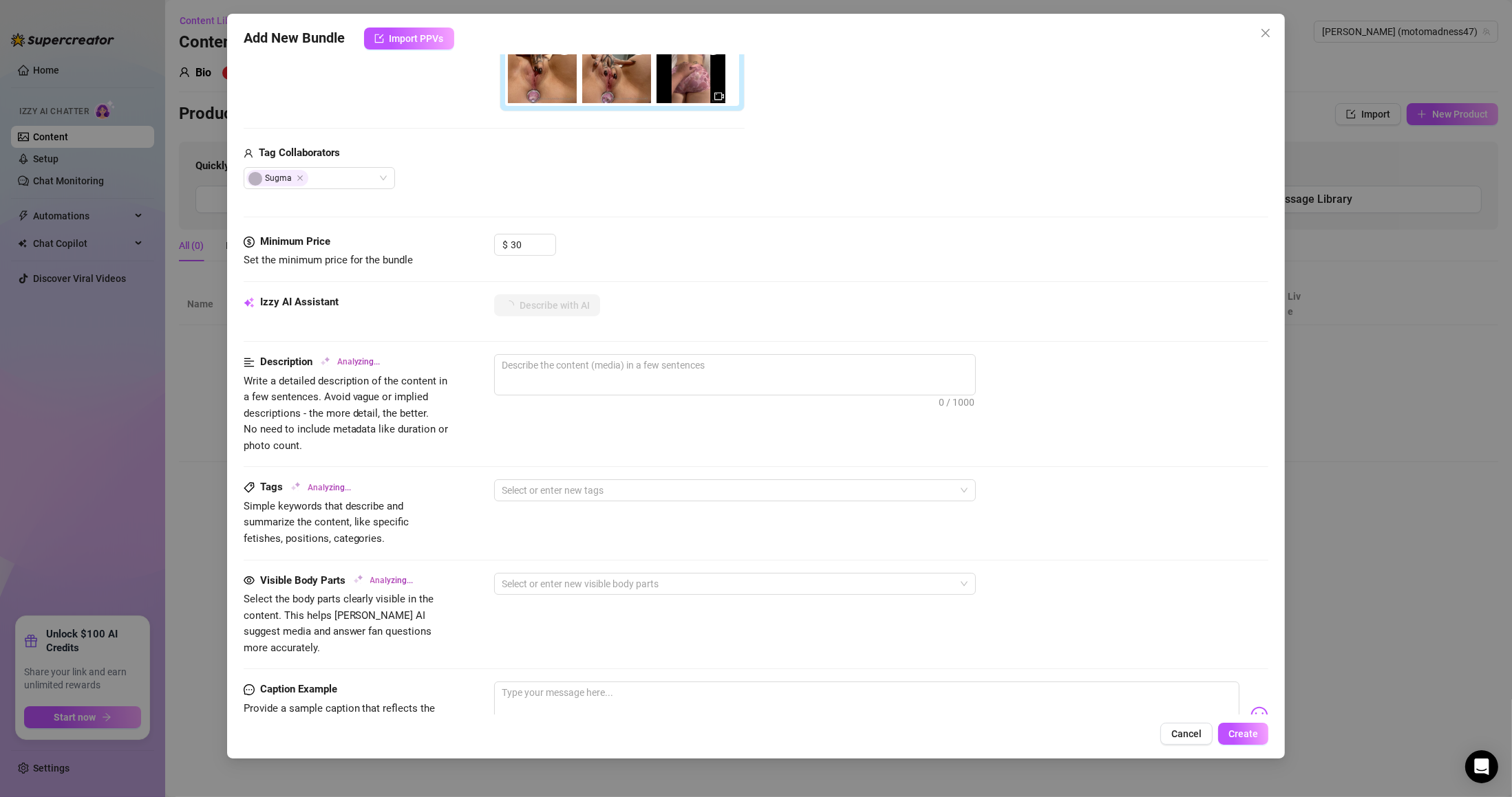
type textarea "[PERSON_NAME]"
type textarea "[PERSON_NAME] is"
type textarea "[PERSON_NAME] is fully"
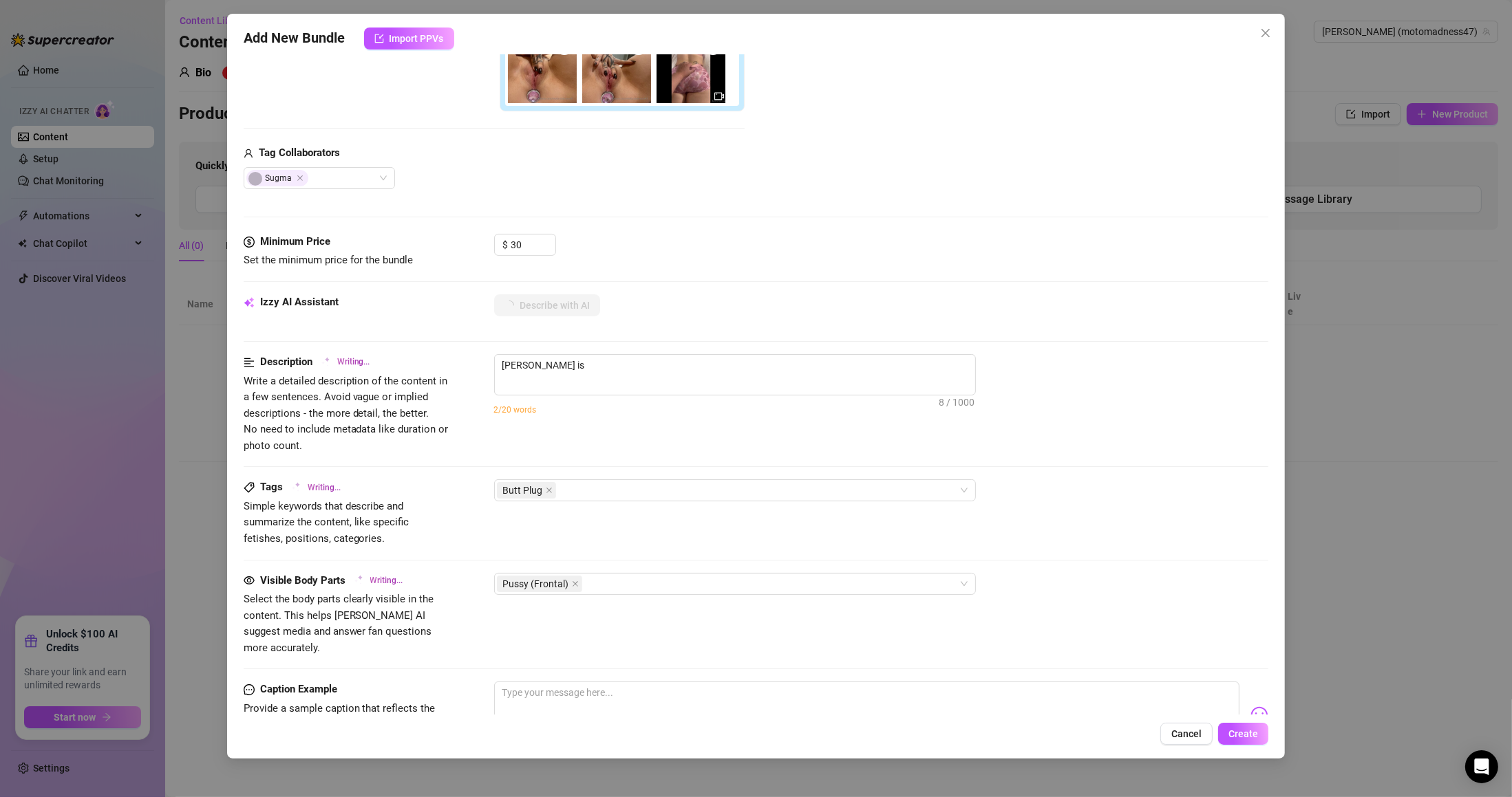
type textarea "[PERSON_NAME] is fully"
type textarea "[PERSON_NAME] is fully naked"
type textarea "[PERSON_NAME] is fully naked on"
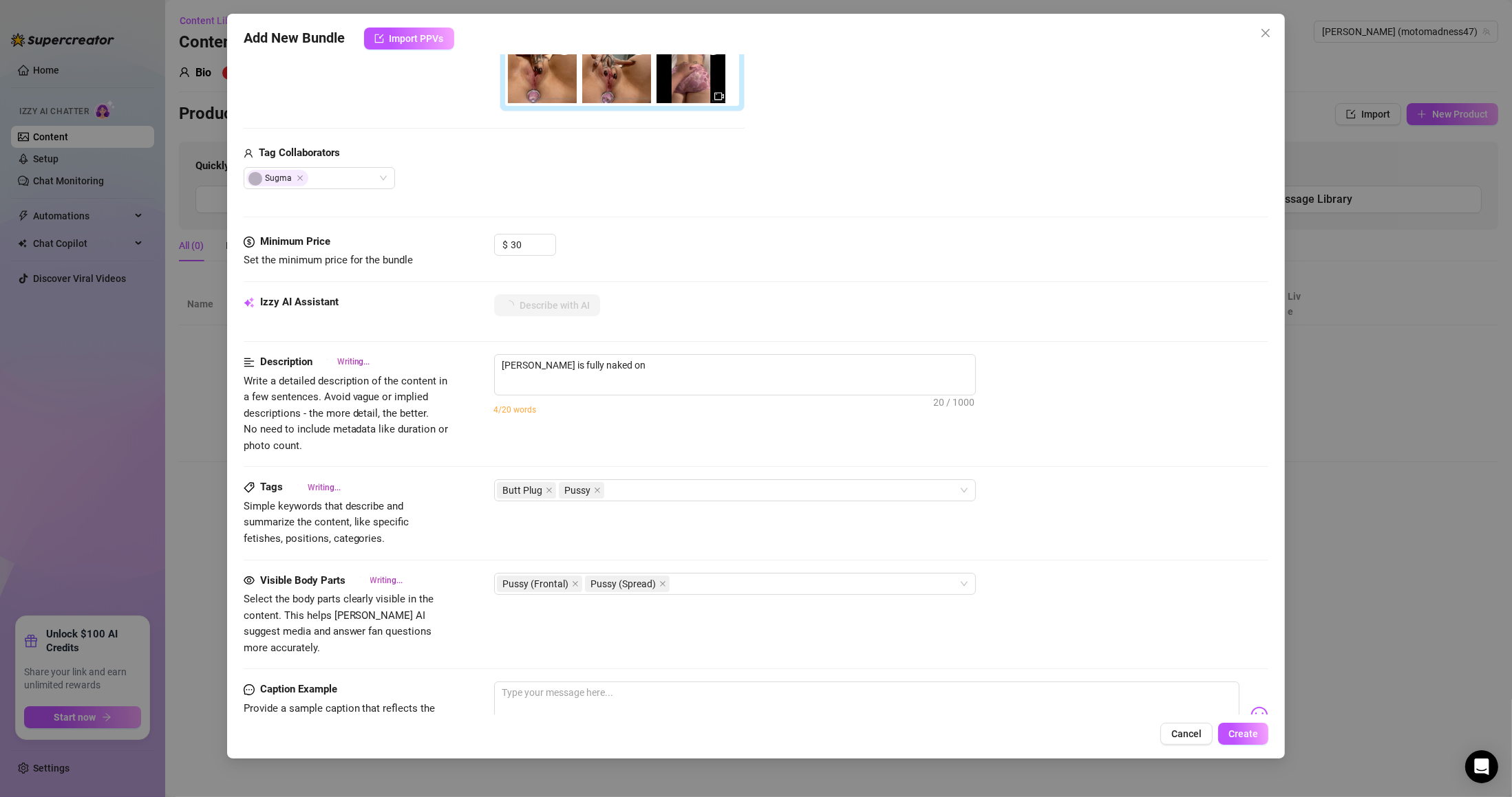
type textarea "[PERSON_NAME] is fully naked on a"
type textarea "[PERSON_NAME] is fully naked on a bed,"
type textarea "[PERSON_NAME] is fully naked on a bed, showing"
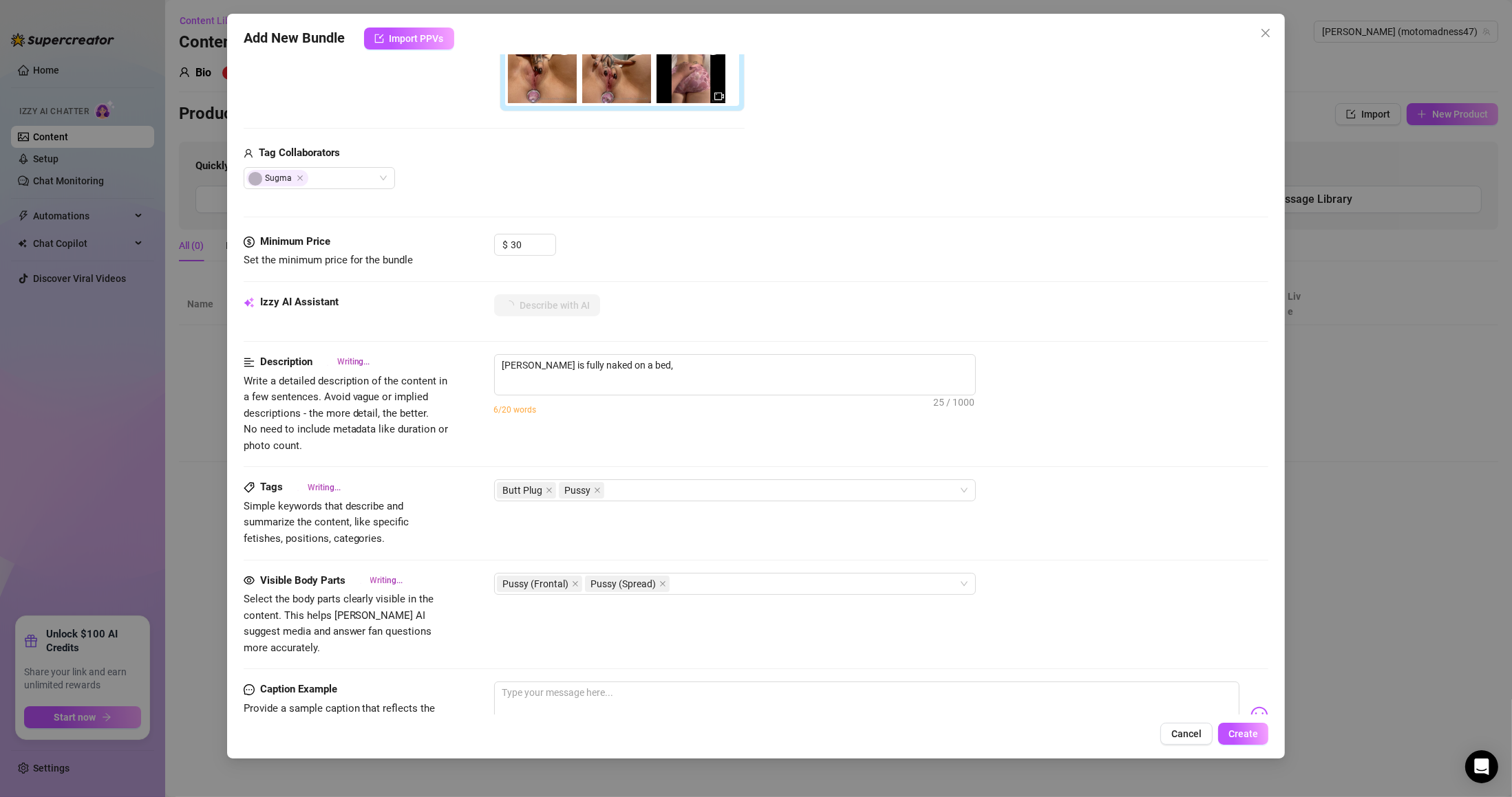
type textarea "[PERSON_NAME] is fully naked on a bed, showing"
type textarea "[PERSON_NAME] is fully naked on a bed, showing off"
type textarea "[PERSON_NAME] is fully naked on a bed, showing off a"
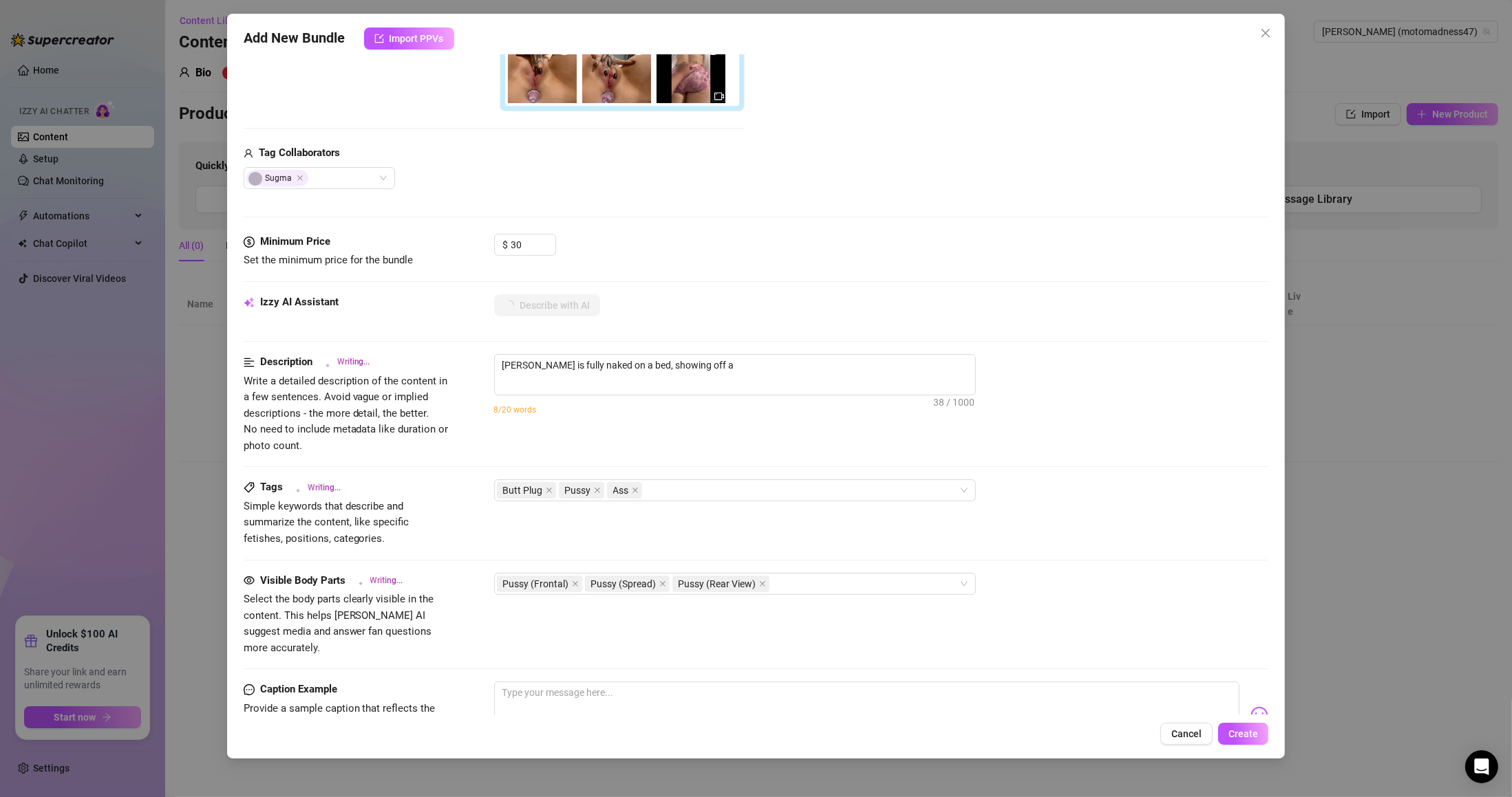
type textarea "[PERSON_NAME] is fully naked on a bed, showing off a jeweled"
type textarea "[PERSON_NAME] is fully naked on a bed, showing off a jeweled butt"
type textarea "[PERSON_NAME] is fully naked on a bed, showing off a jeweled butt plug"
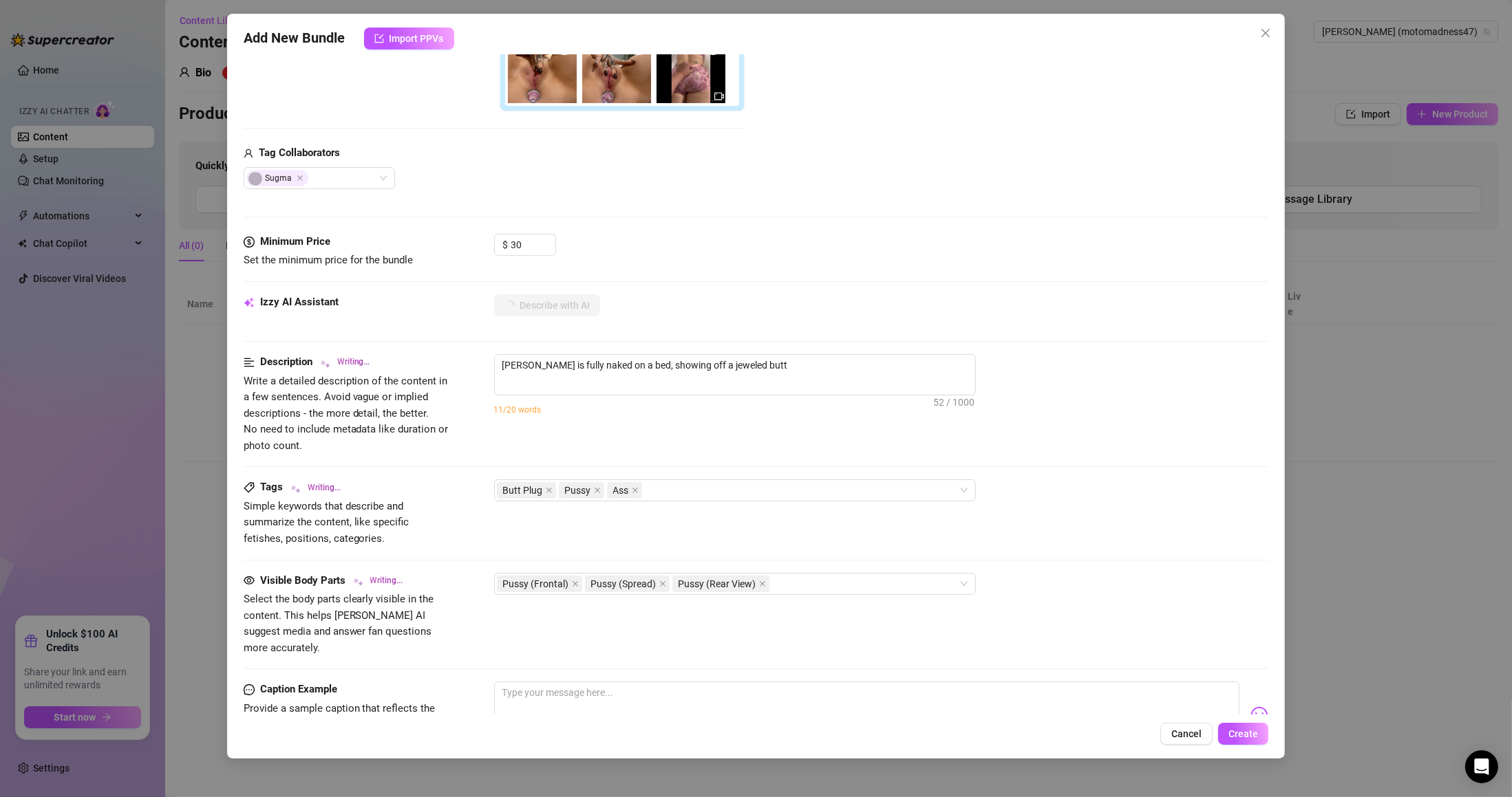
type textarea "[PERSON_NAME] is fully naked on a bed, showing off a jeweled butt plug"
type textarea "[PERSON_NAME] is fully naked on a bed, showing off a jeweled butt plug in"
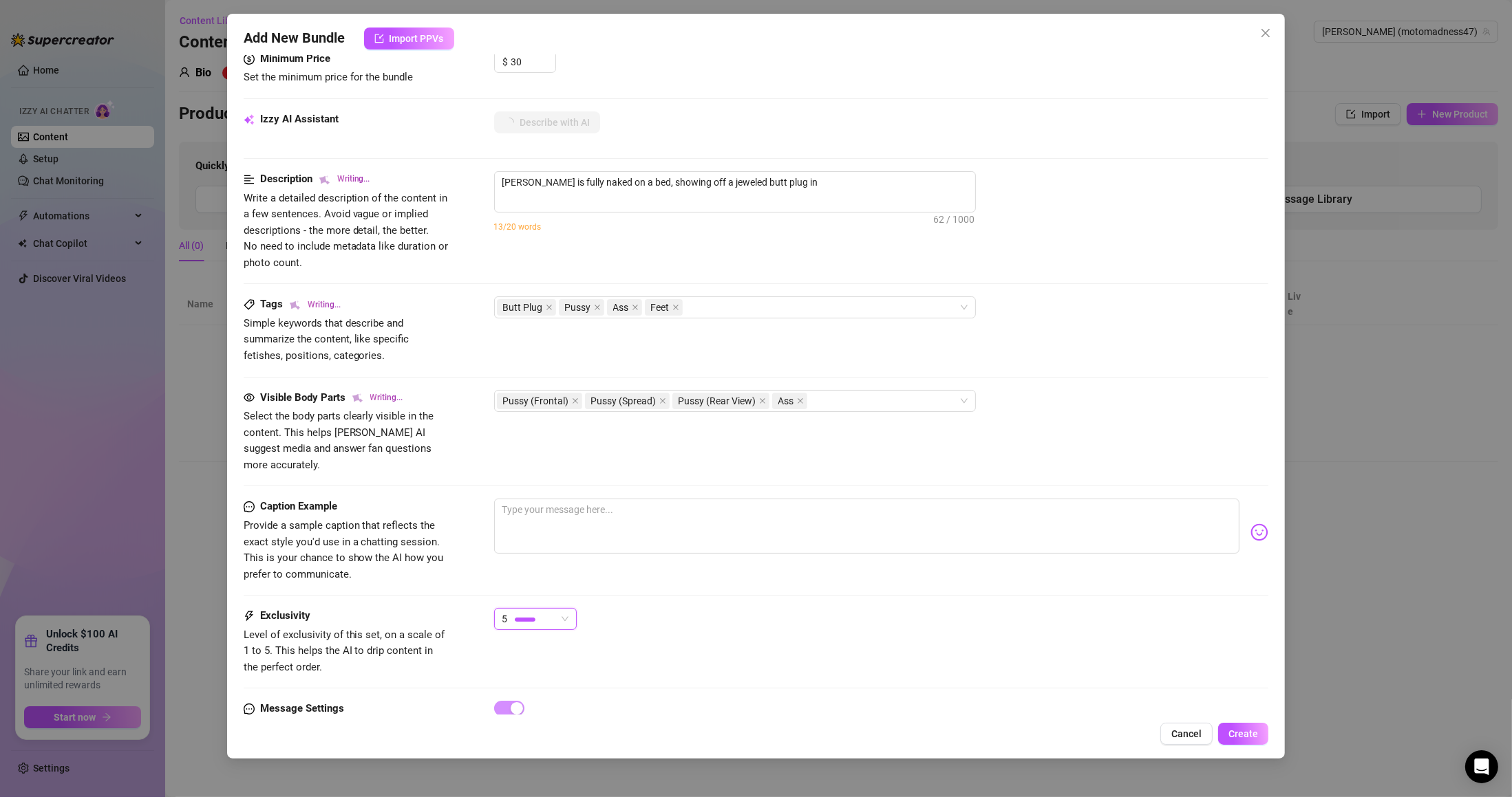
type textarea "[PERSON_NAME] is fully naked on a bed, showing off a jeweled butt plug in her"
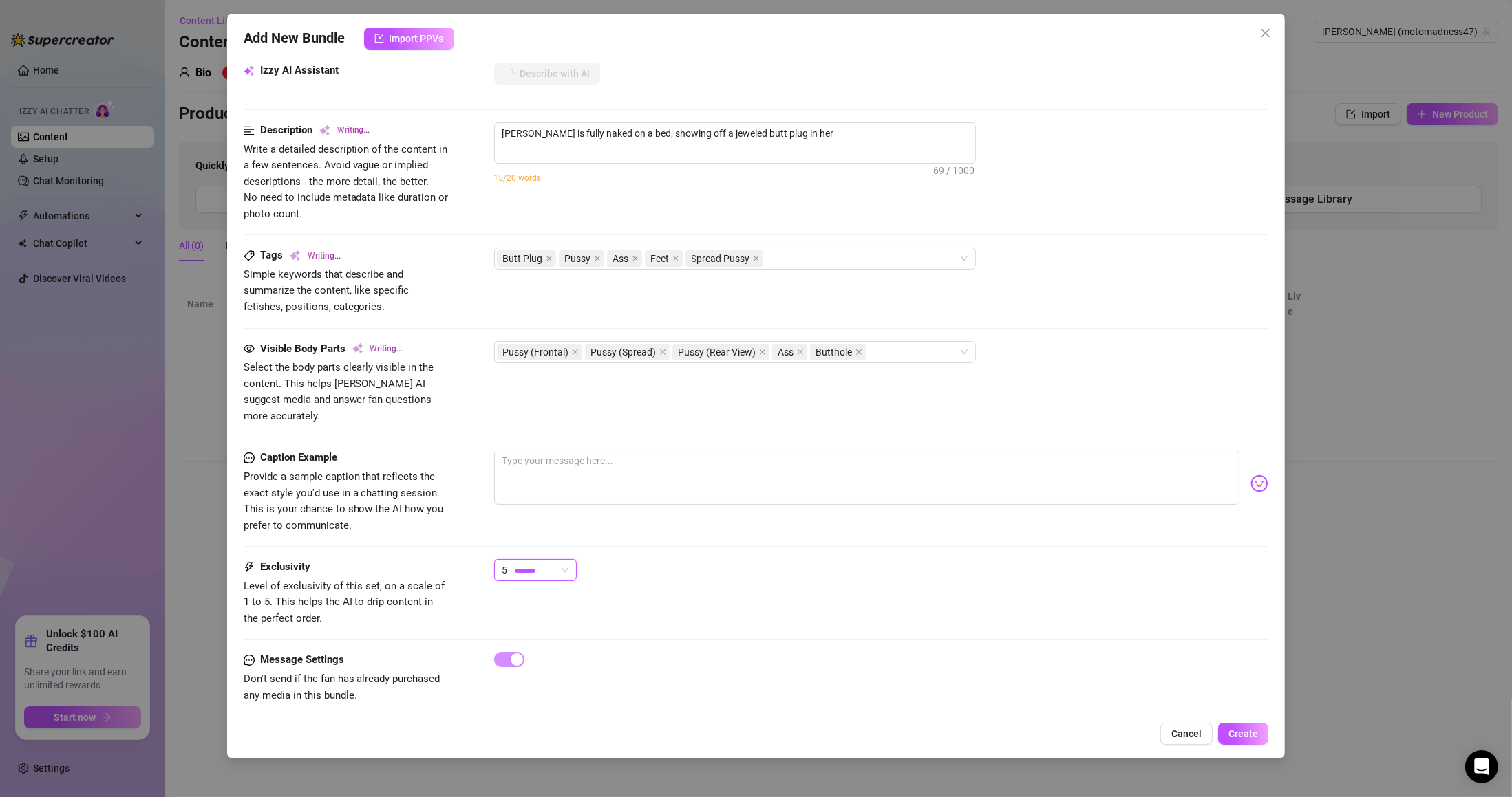
type textarea "[PERSON_NAME] is fully naked on a bed, showing off a jeweled butt plug in her a…"
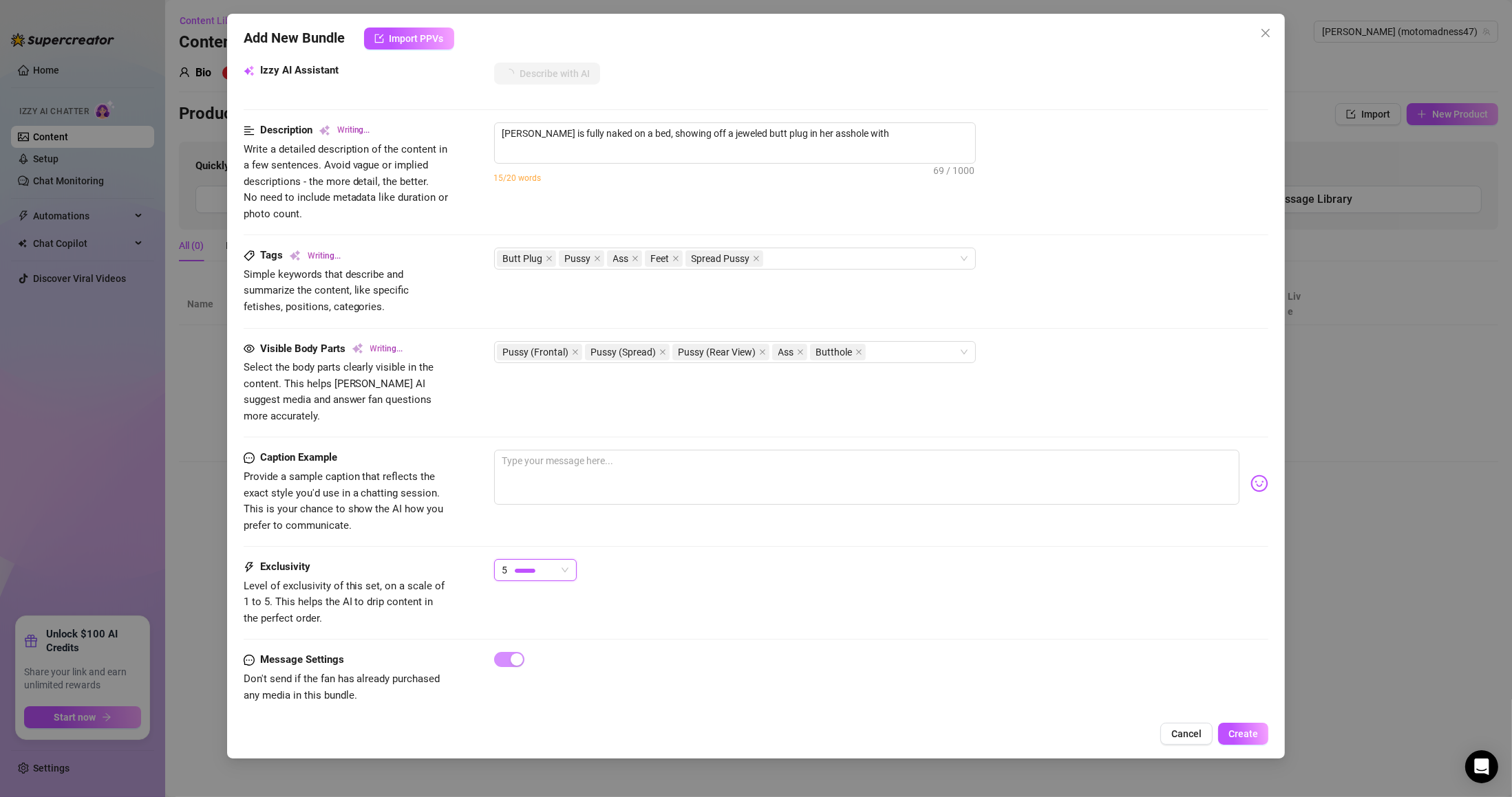
type textarea "[PERSON_NAME] is fully naked on a bed, showing off a jeweled butt plug in her a…"
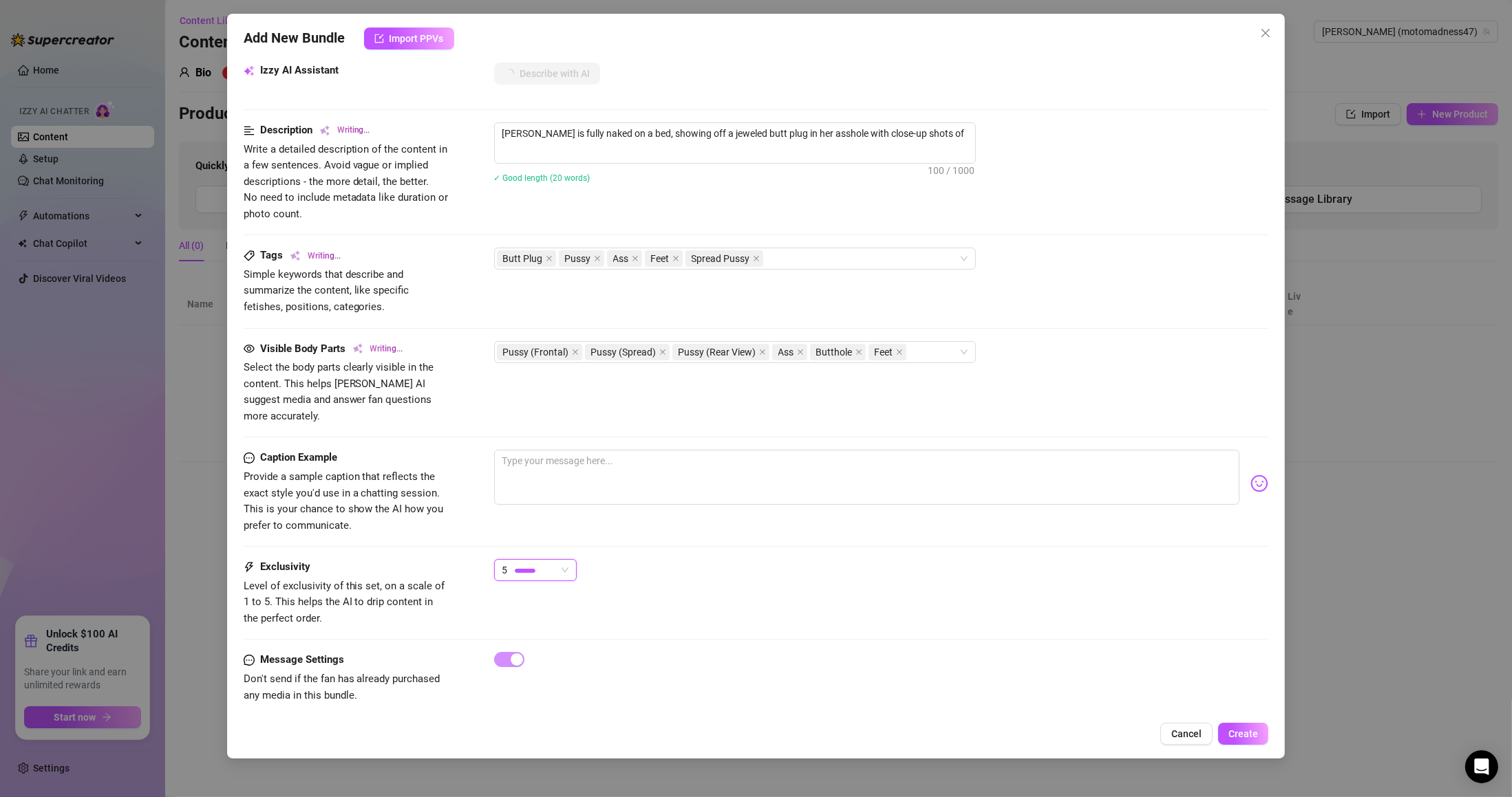
type textarea "[PERSON_NAME] is fully naked on a bed, showing off a jeweled butt plug in her a…"
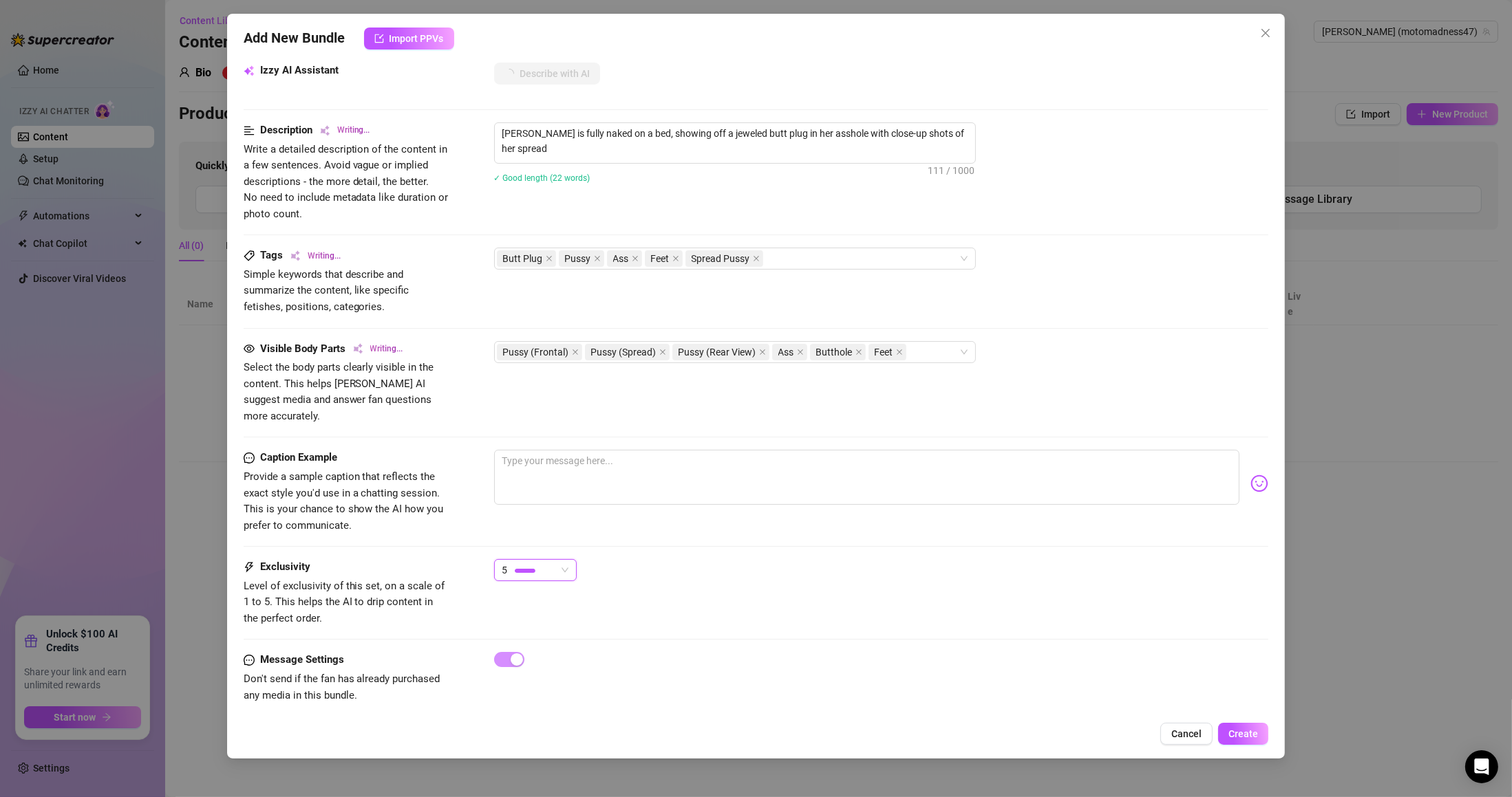
type textarea "[PERSON_NAME] is fully naked on a bed, showing off a jeweled butt plug in her a…"
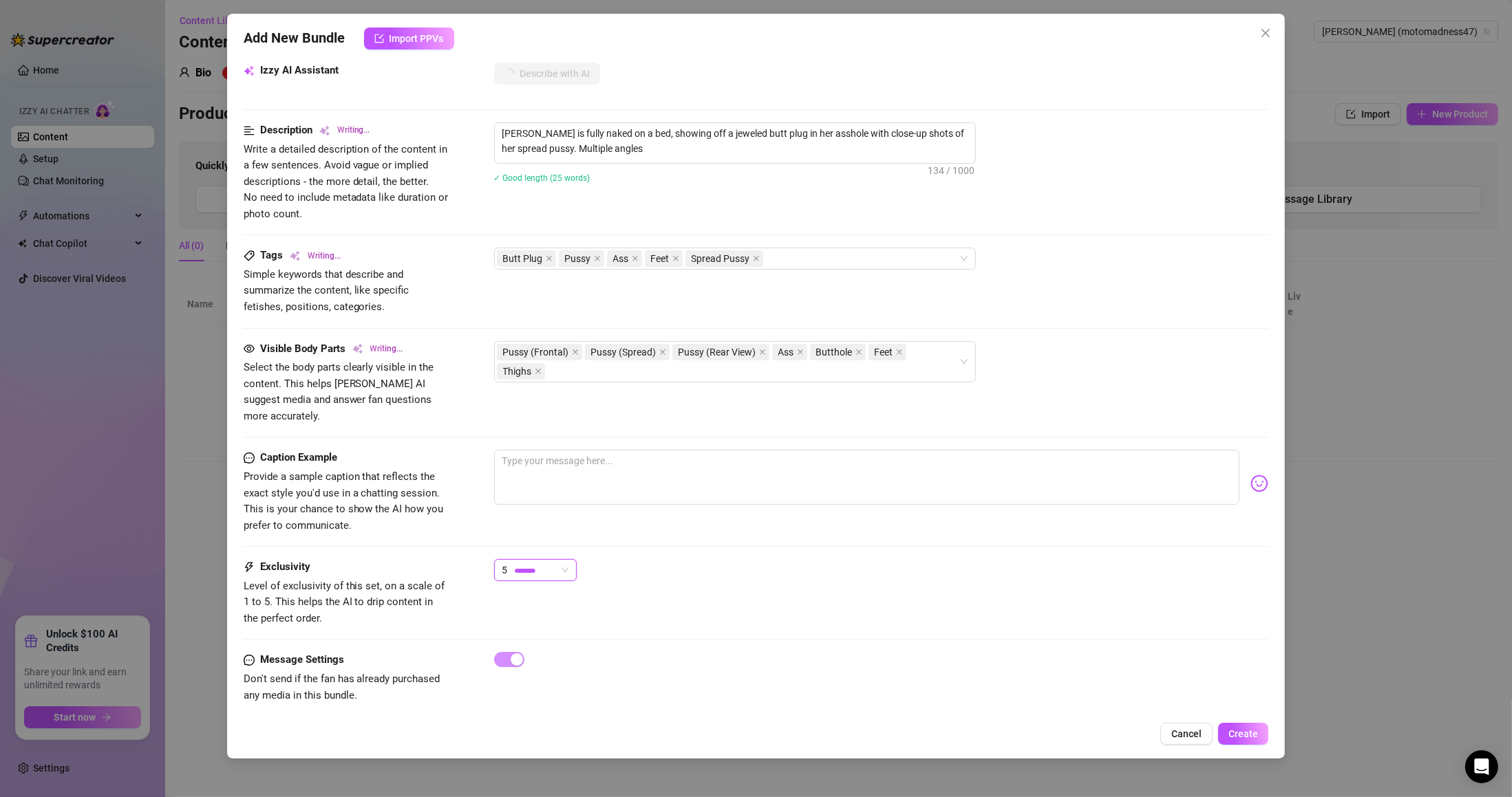
type textarea "[PERSON_NAME] is fully naked on a bed, showing off a jeweled butt plug in her a…"
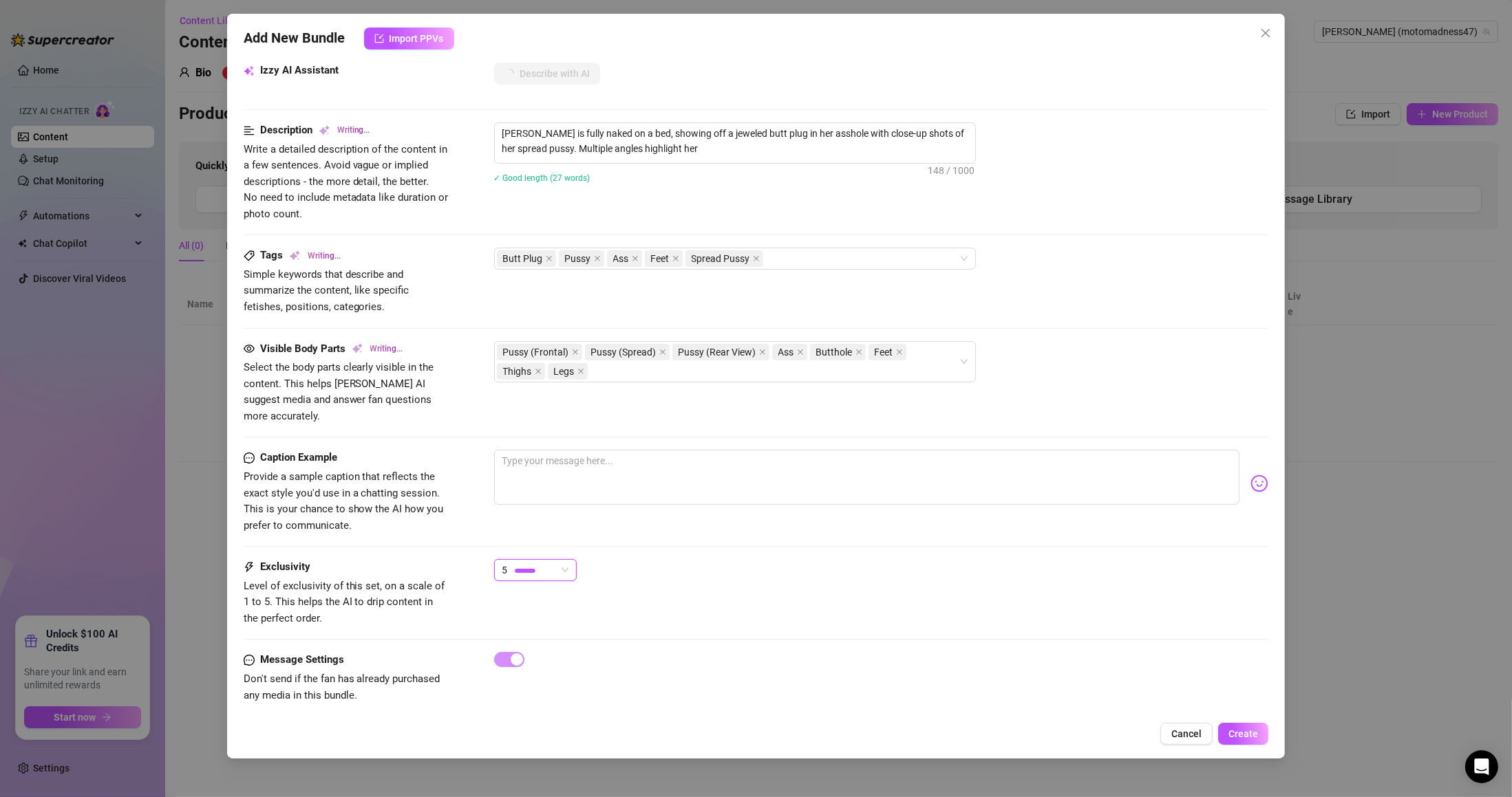
type textarea "[PERSON_NAME] is fully naked on a bed, showing off a jeweled butt plug in her a…"
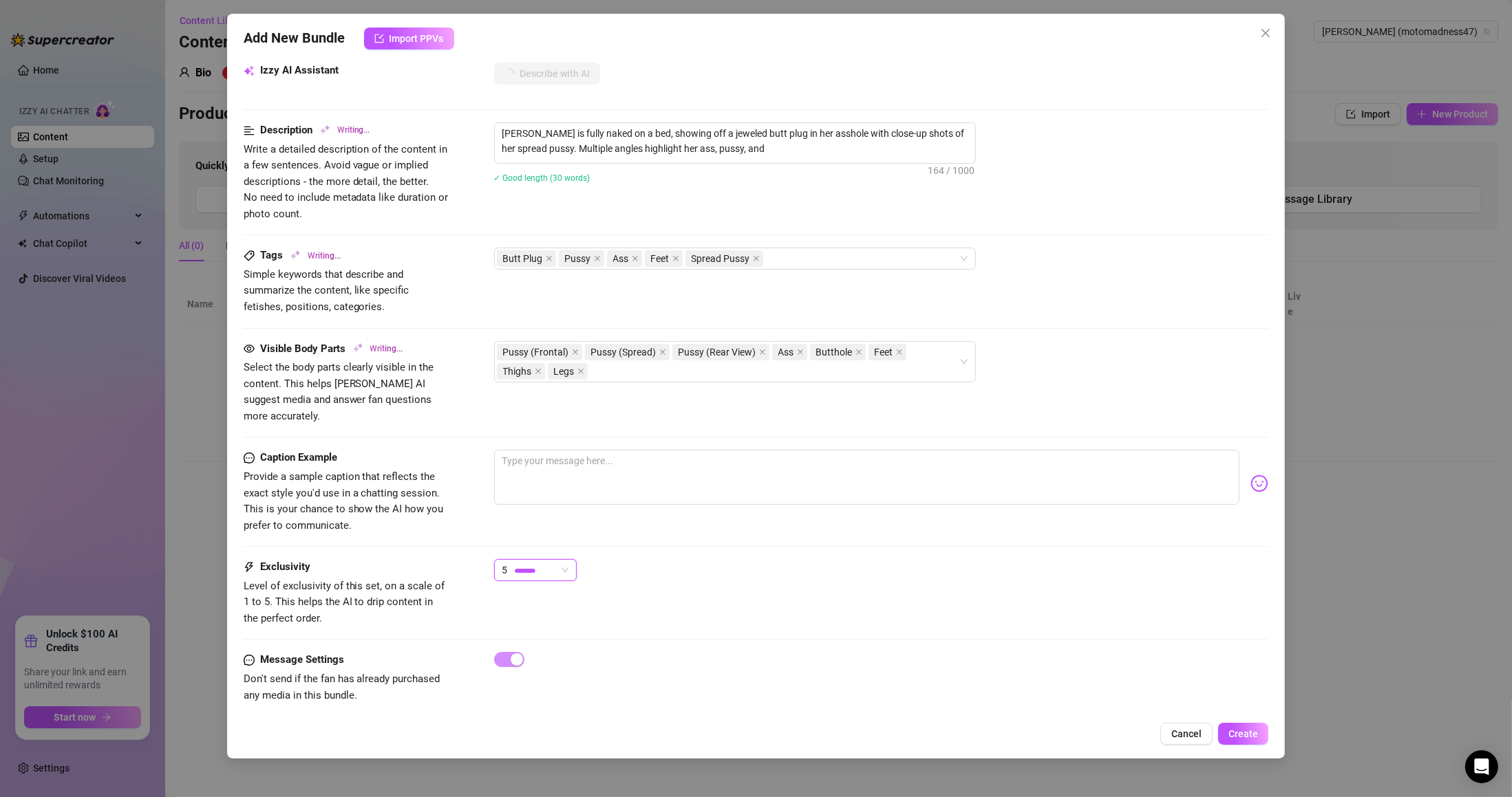
scroll to position [315, 0]
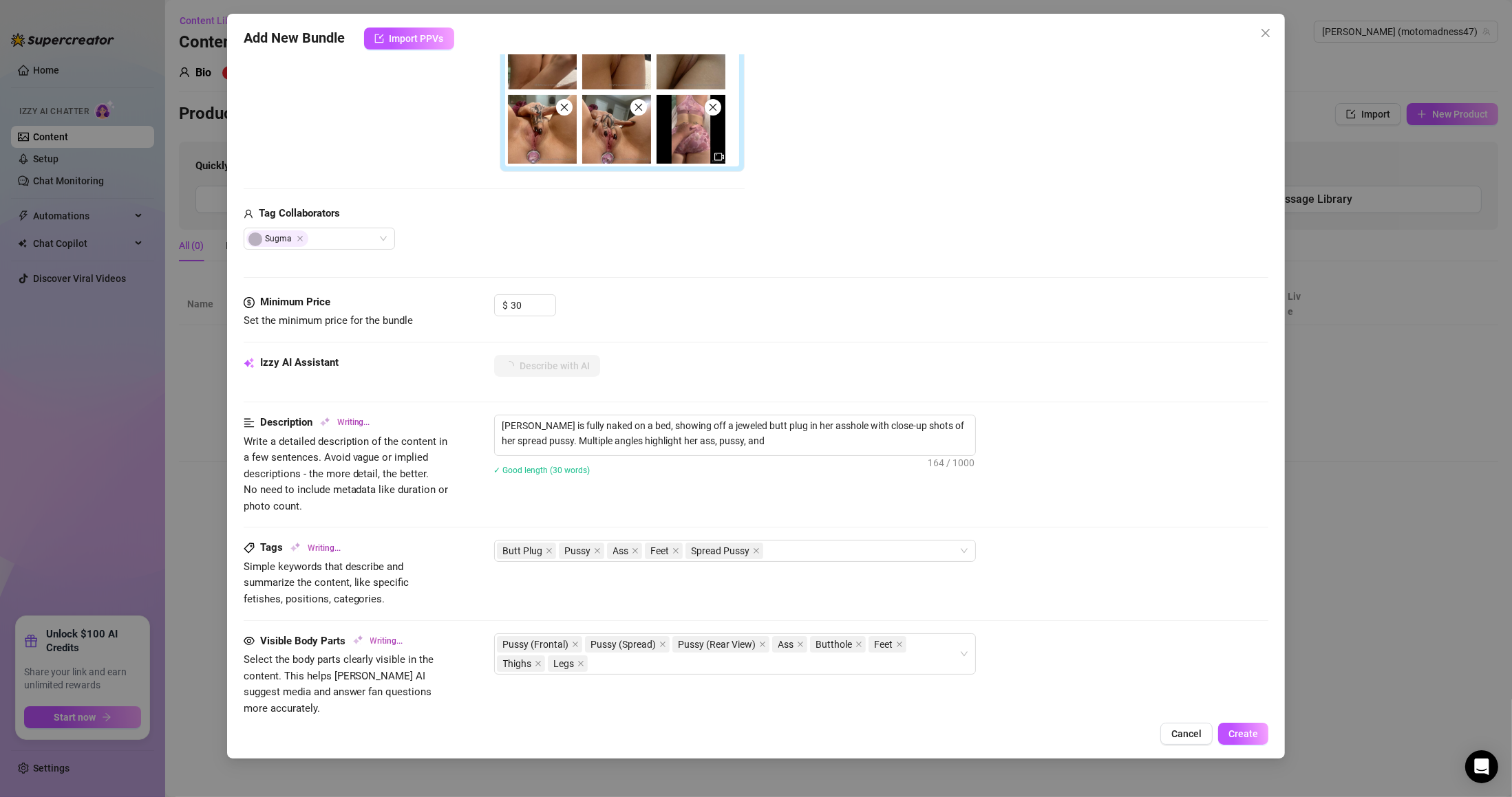
type textarea "[PERSON_NAME] is fully naked on a bed, showing off a jeweled butt plug in her a…"
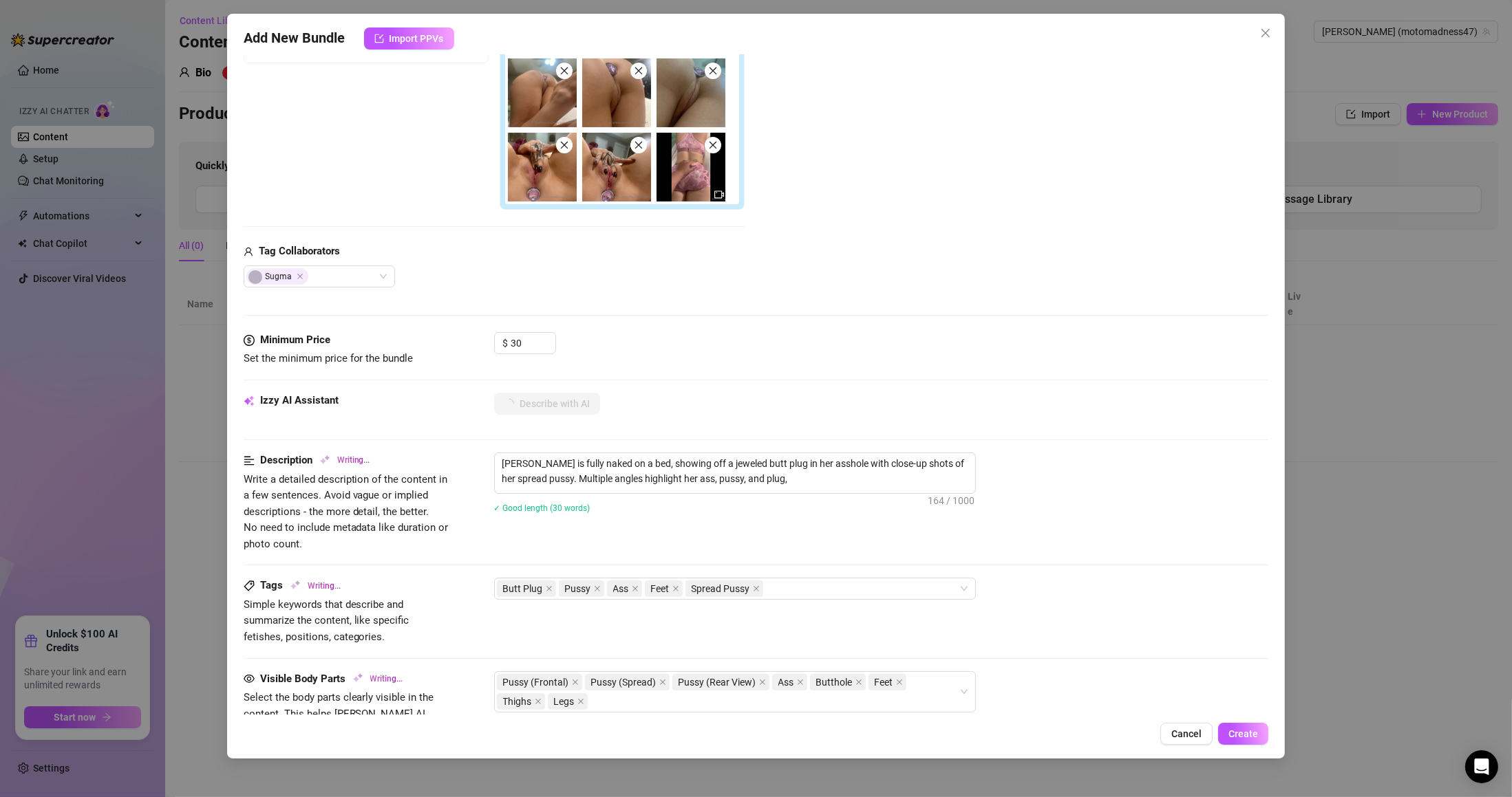
type textarea "[PERSON_NAME] is fully naked on a bed, showing off a jeweled butt plug in her a…"
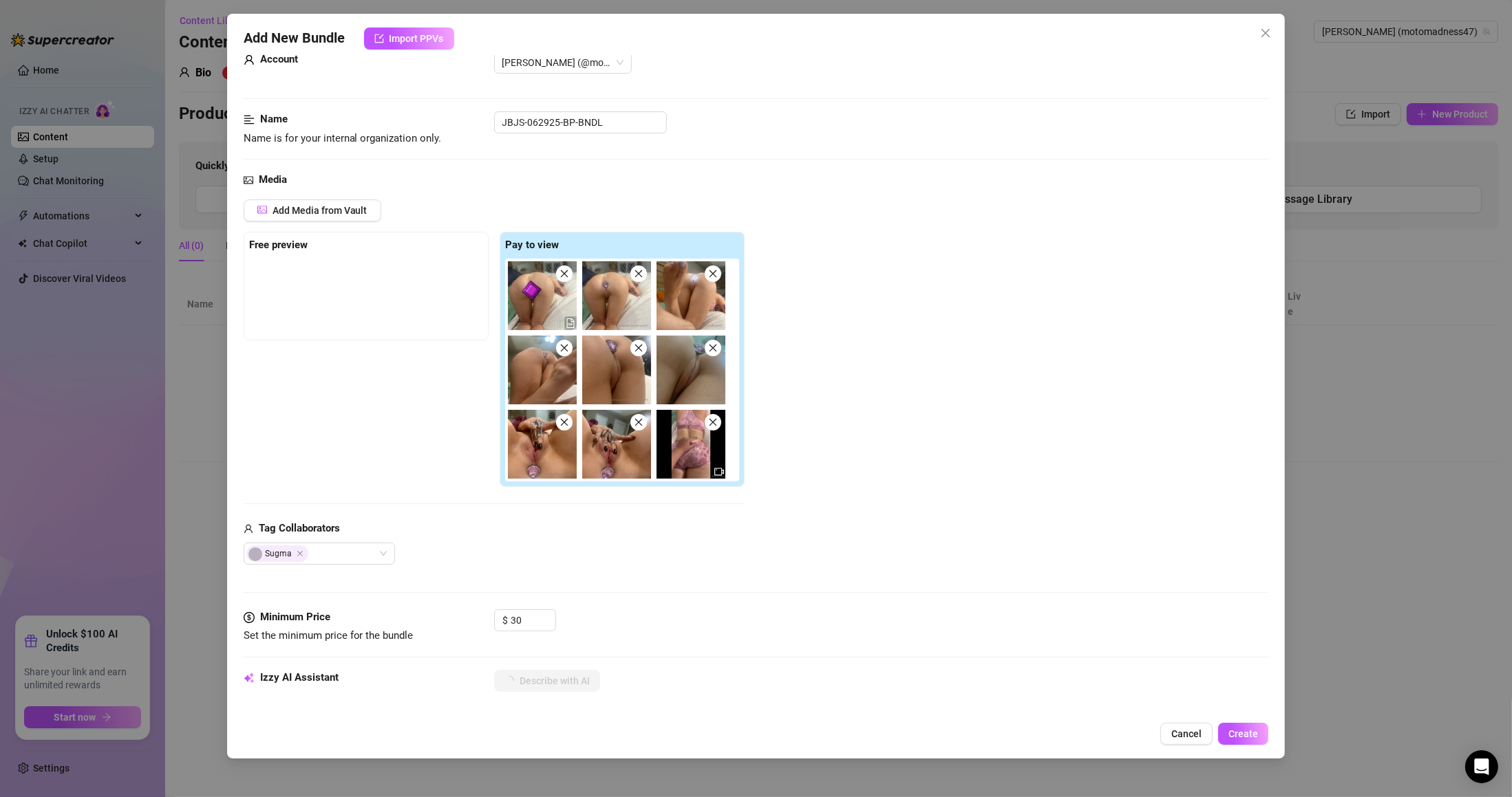
type textarea "[PERSON_NAME] is fully naked on a bed, showing off a jeweled butt plug in her a…"
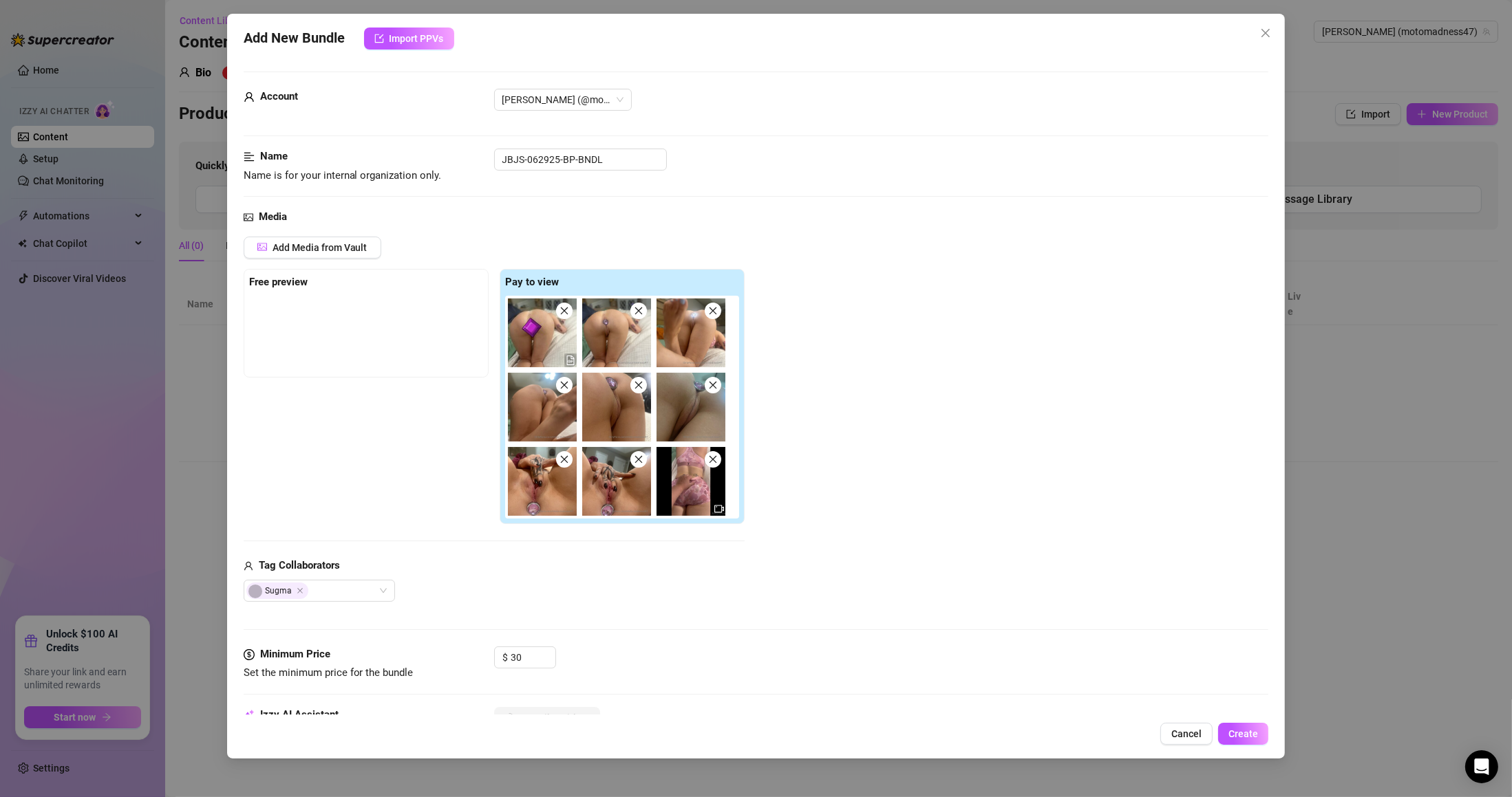
type textarea "[PERSON_NAME] is fully naked on a bed, showing off a jeweled butt plug in her a…"
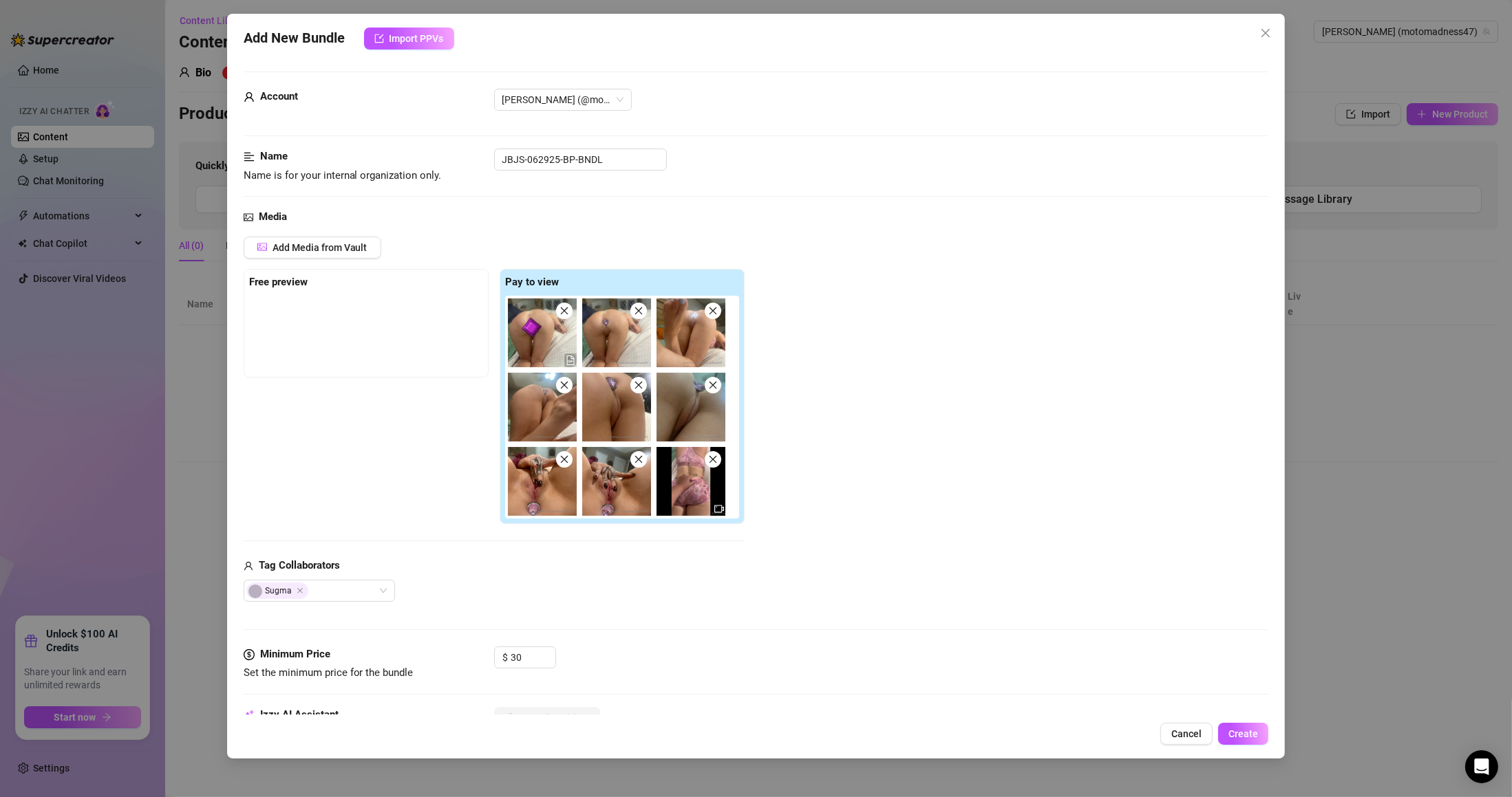
type textarea "[PERSON_NAME] is fully naked on a bed, showing off a jeweled butt plug in her a…"
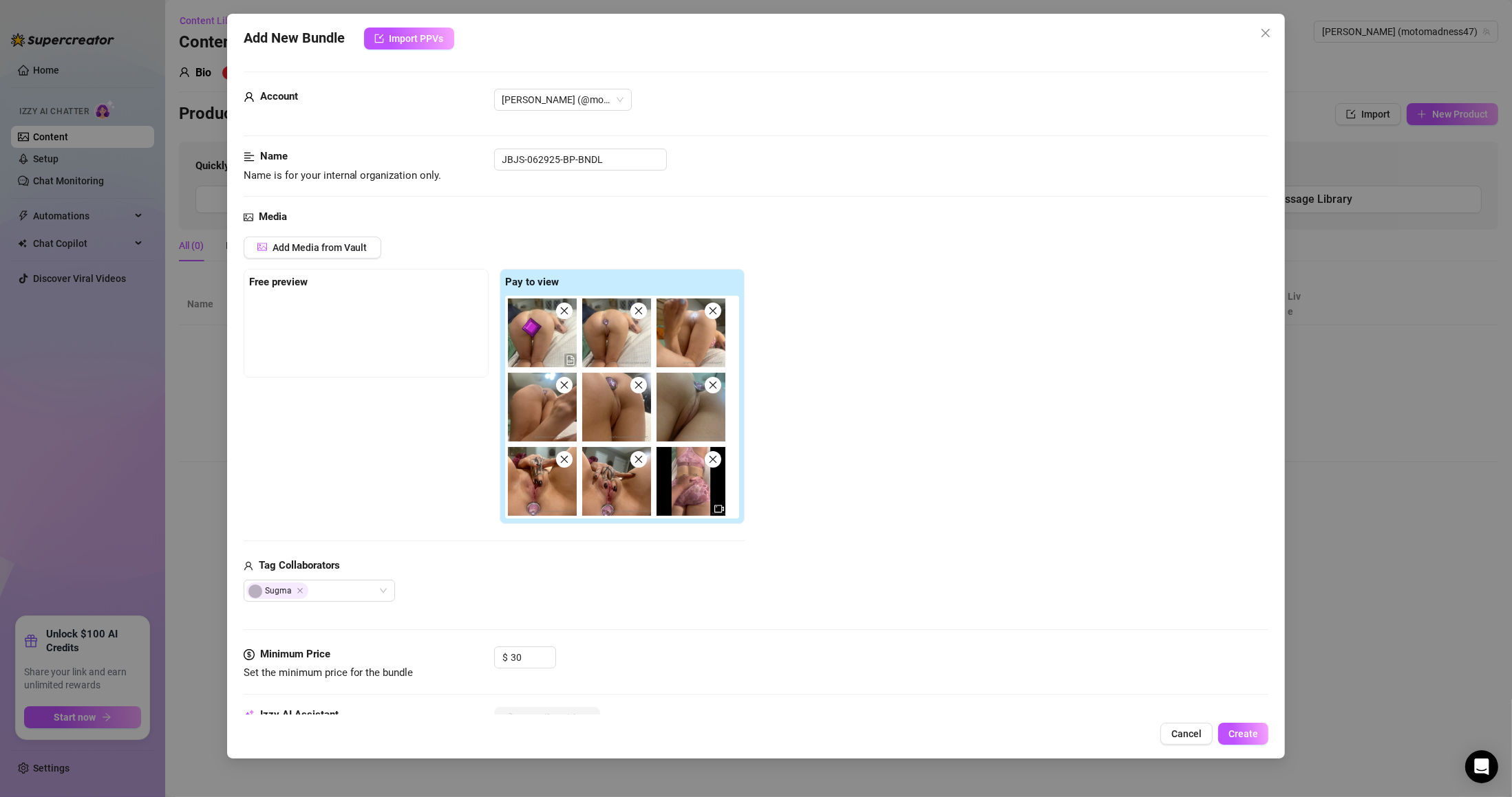
type textarea "[PERSON_NAME] is fully naked on a bed, showing off a jeweled butt plug in her a…"
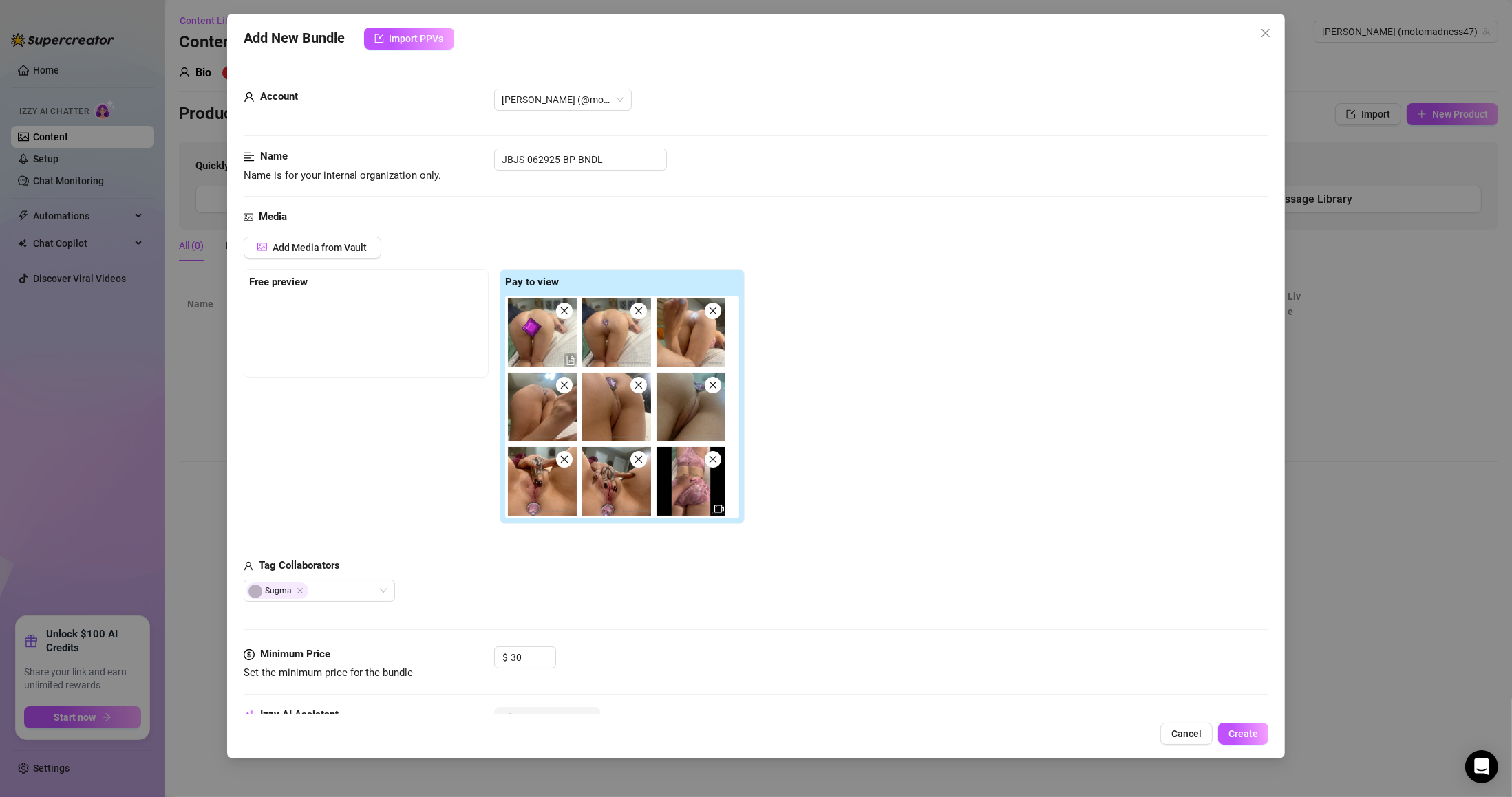
type textarea "[PERSON_NAME] is fully naked on a bed, showing off a jeweled butt plug in her a…"
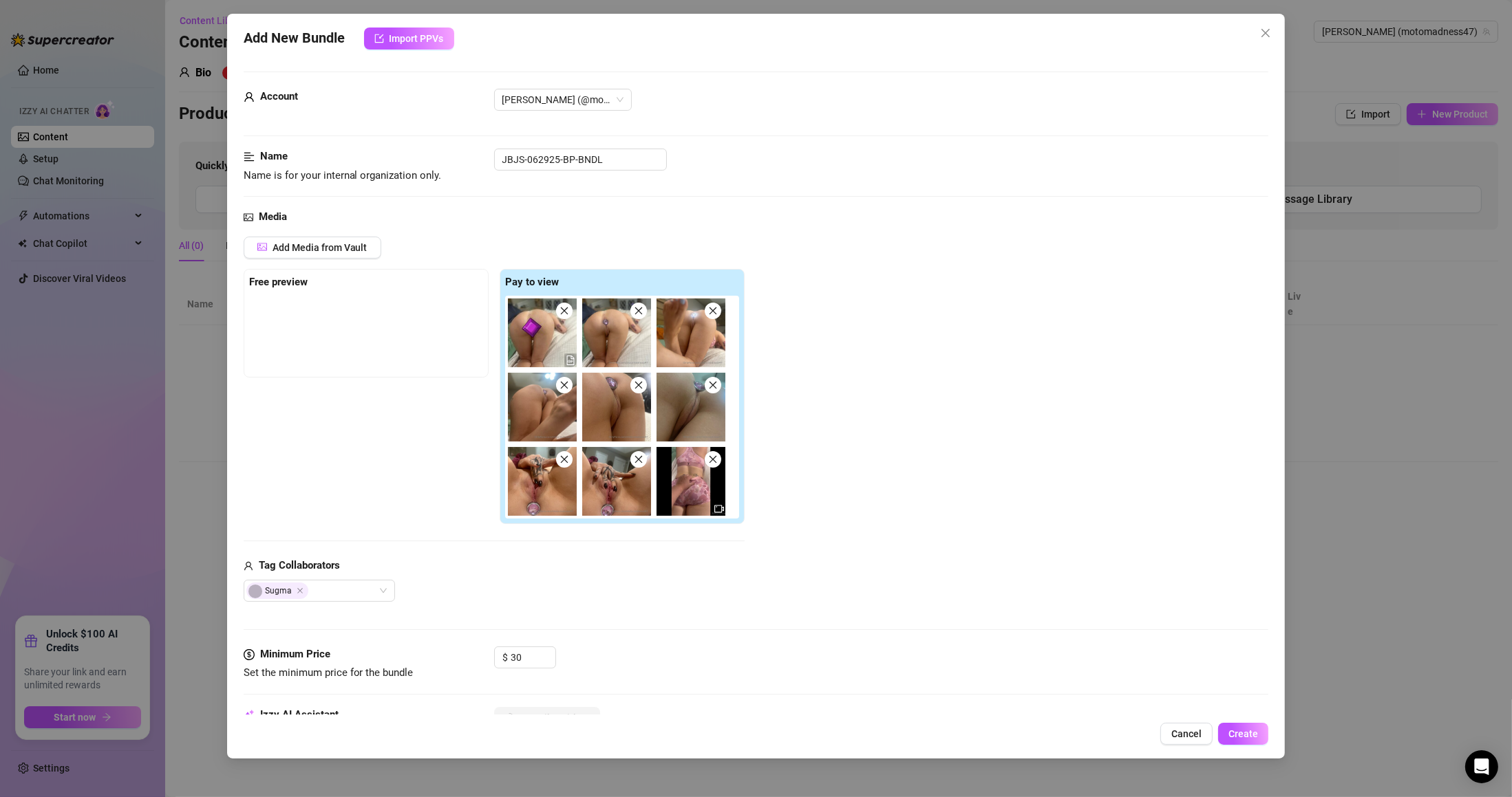
type textarea "[PERSON_NAME] is fully naked on a bed, showing off a jeweled butt plug in her a…"
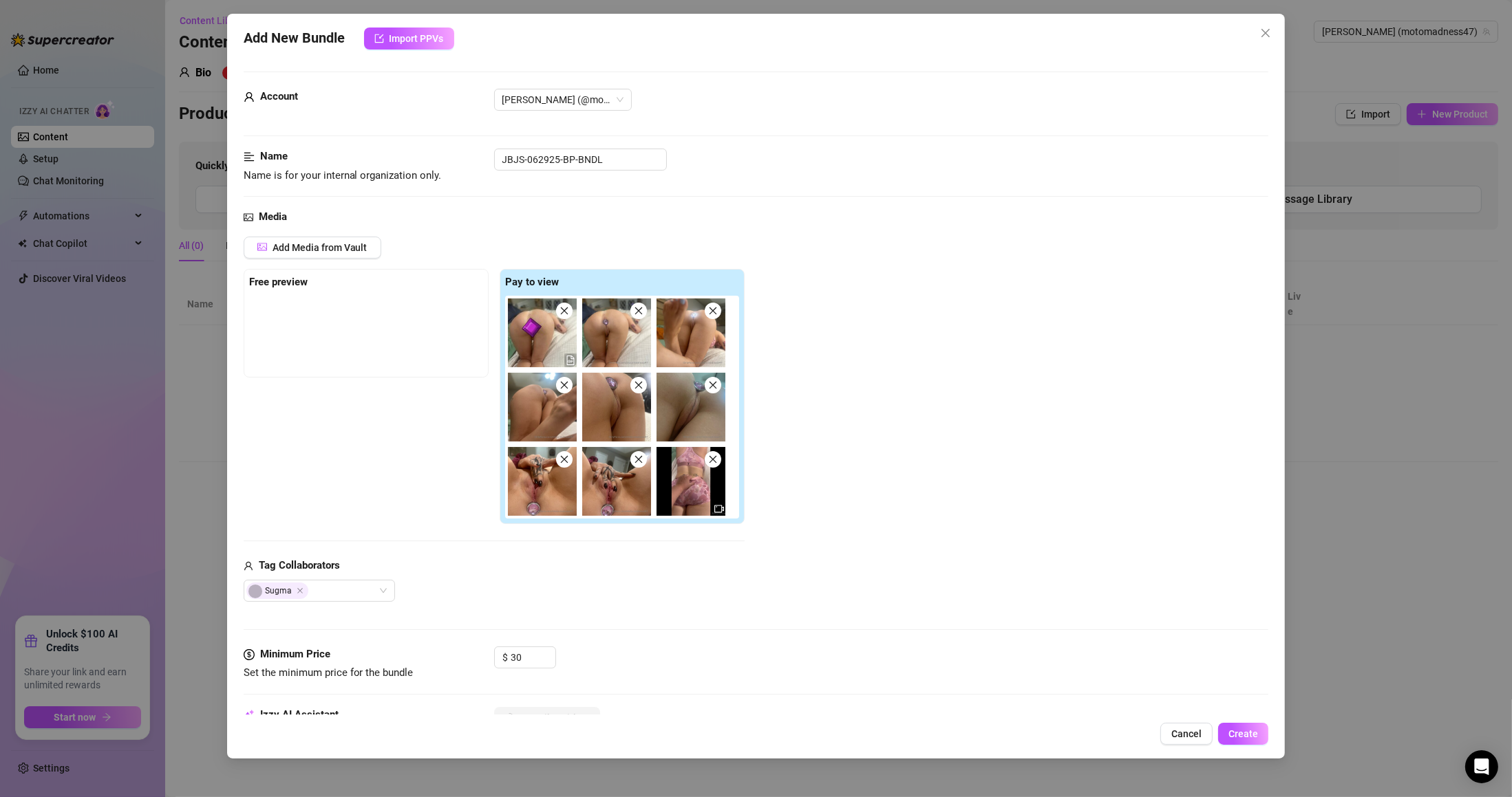
type textarea "[PERSON_NAME] is fully naked on a bed, showing off a jeweled butt plug in her a…"
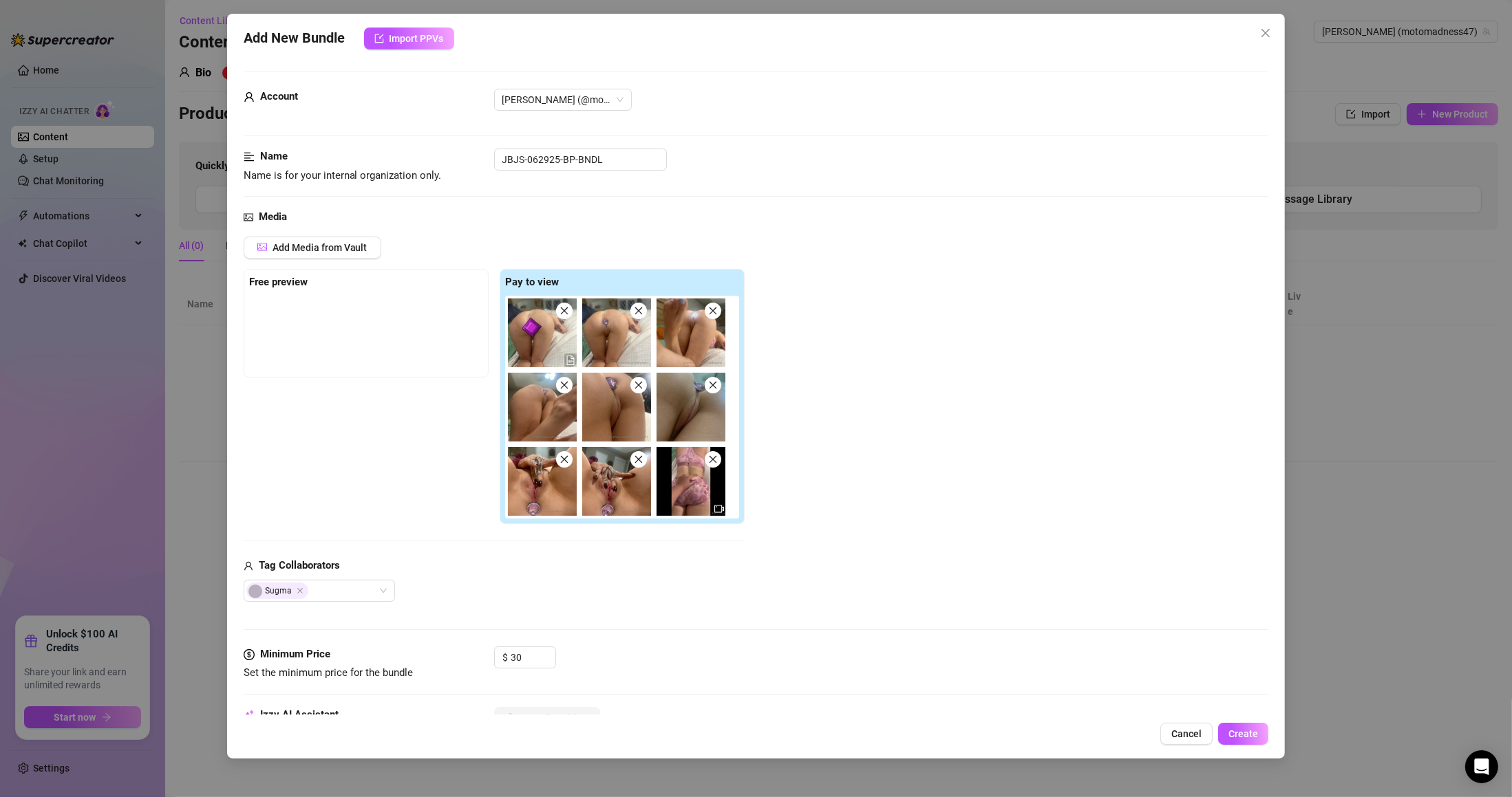
type textarea "[PERSON_NAME] is fully naked on a bed, showing off a jeweled butt plug in her a…"
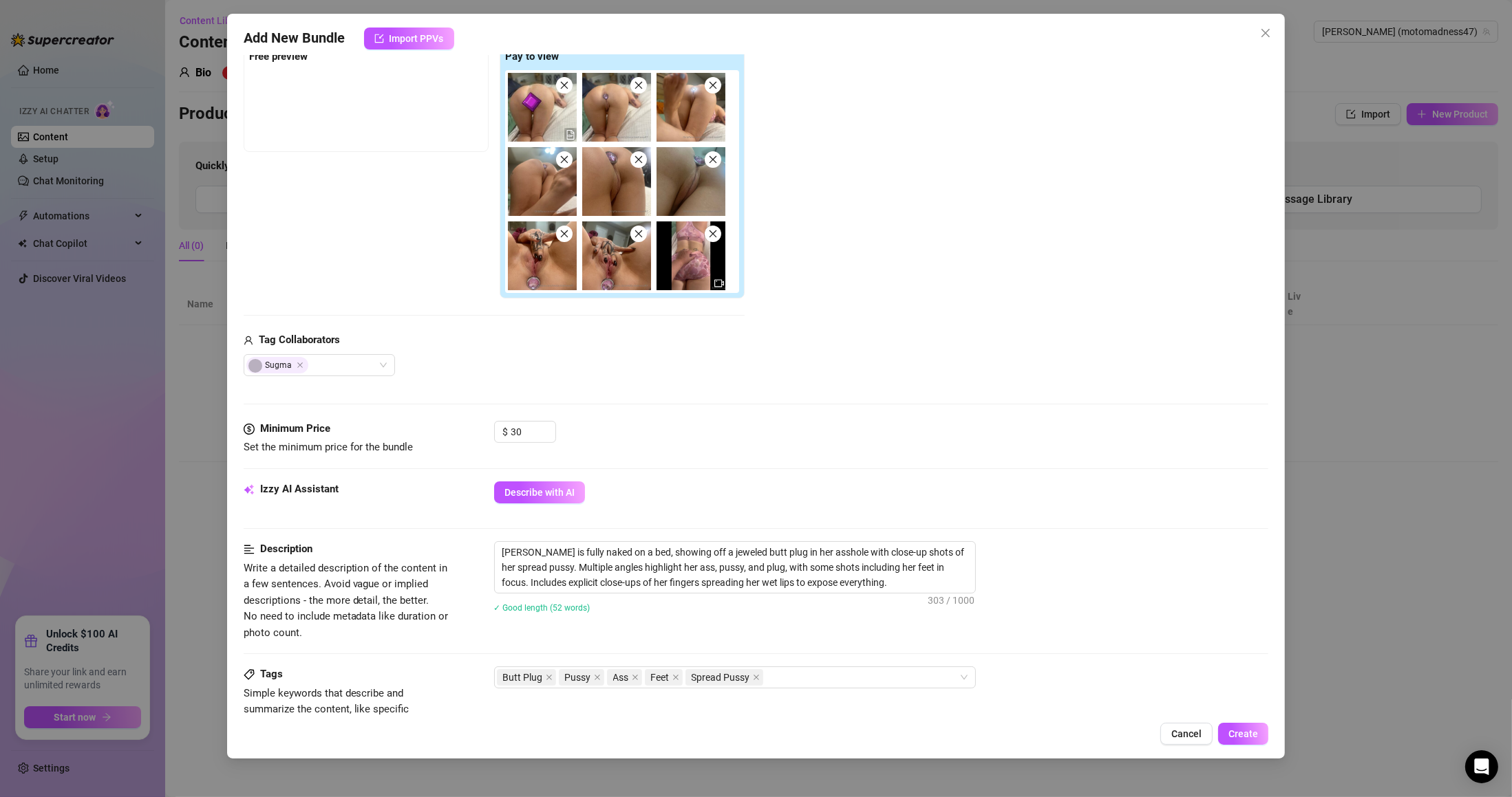
scroll to position [82, 0]
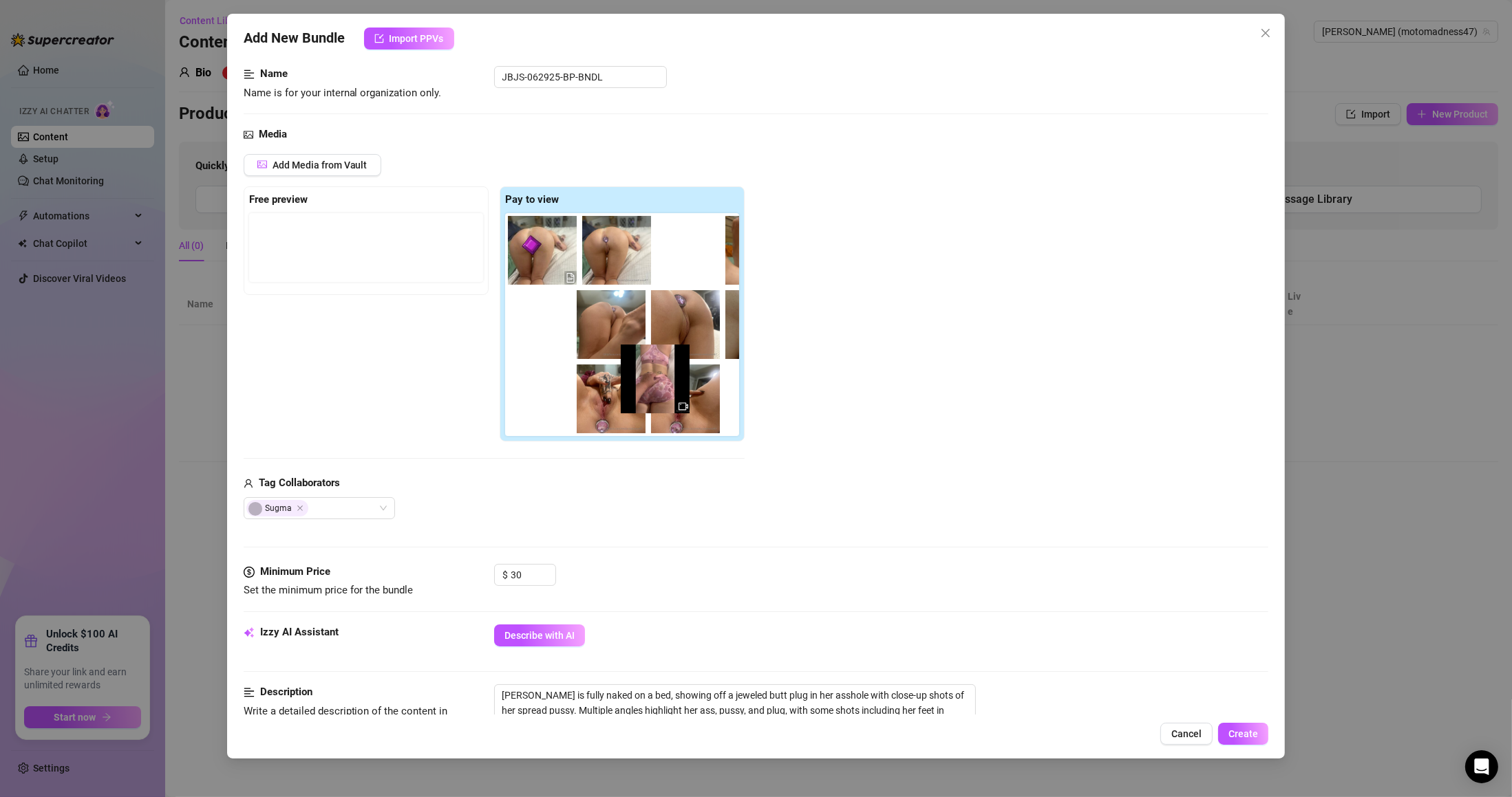
drag, startPoint x: 700, startPoint y: 403, endPoint x: 600, endPoint y: 381, distance: 102.4
click at [604, 382] on div at bounding box center [624, 325] width 239 height 222
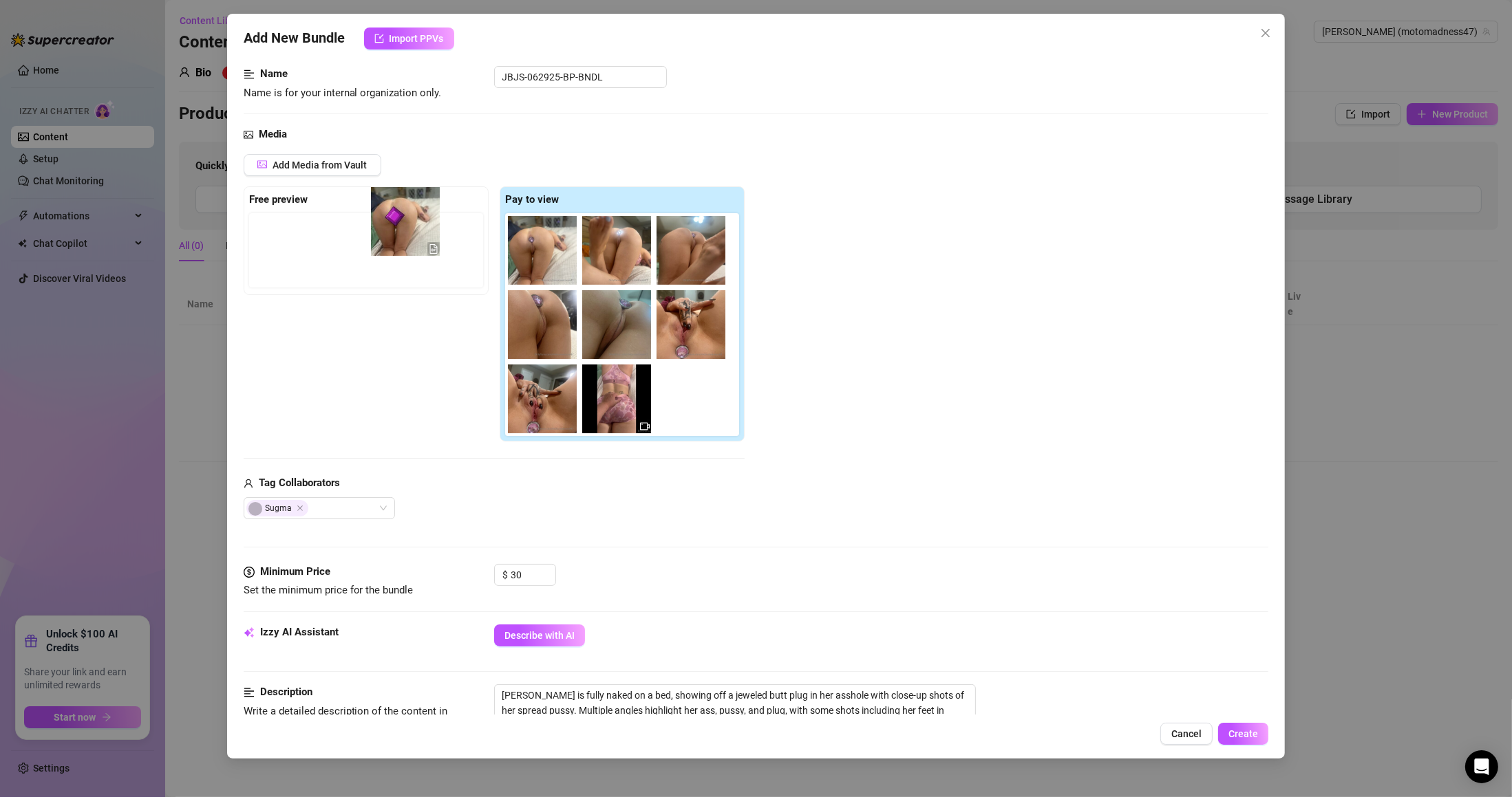
drag, startPoint x: 546, startPoint y: 262, endPoint x: 365, endPoint y: 227, distance: 184.4
click at [366, 227] on div "Free preview Pay to view" at bounding box center [493, 315] width 501 height 256
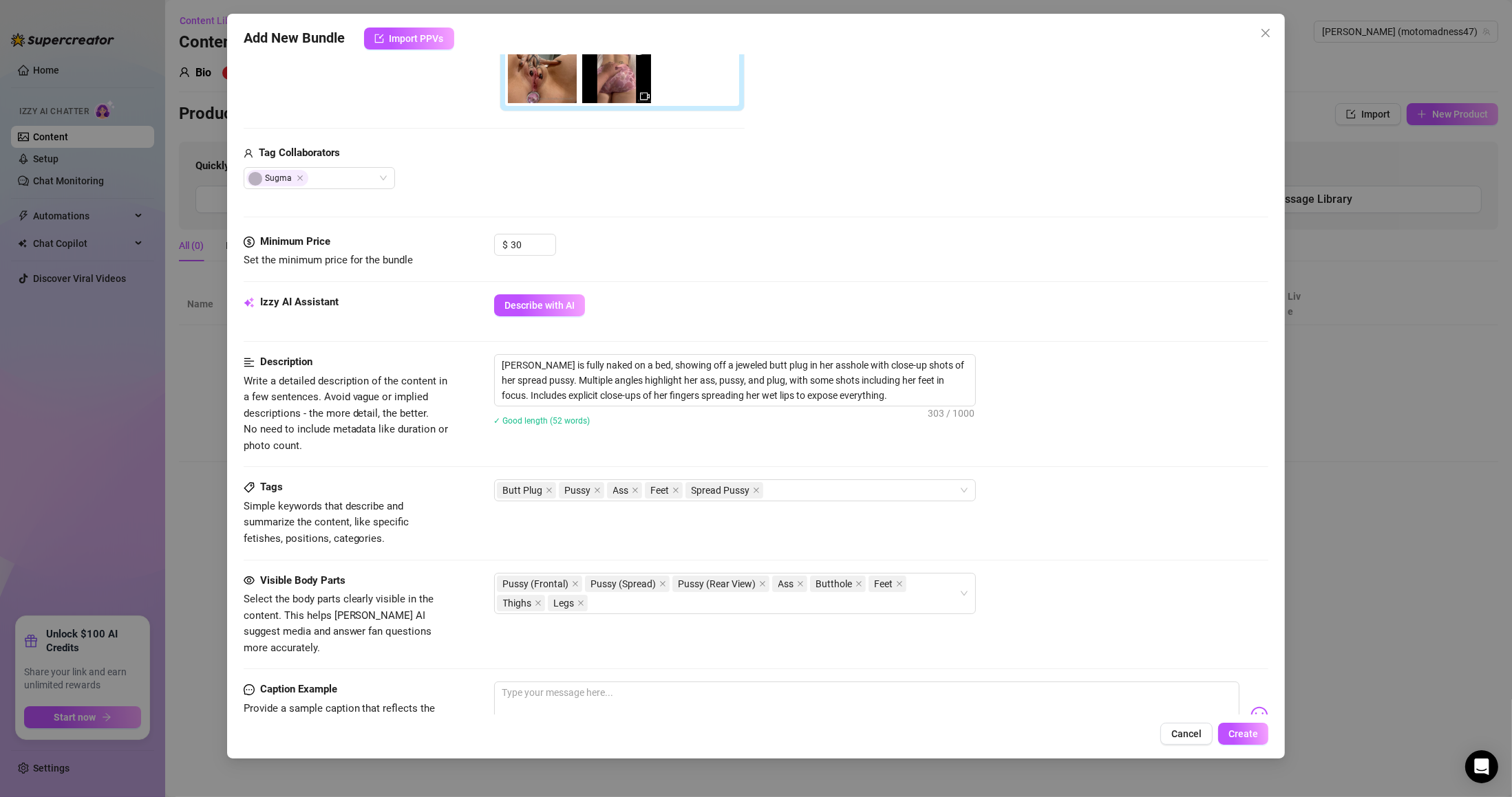
scroll to position [644, 0]
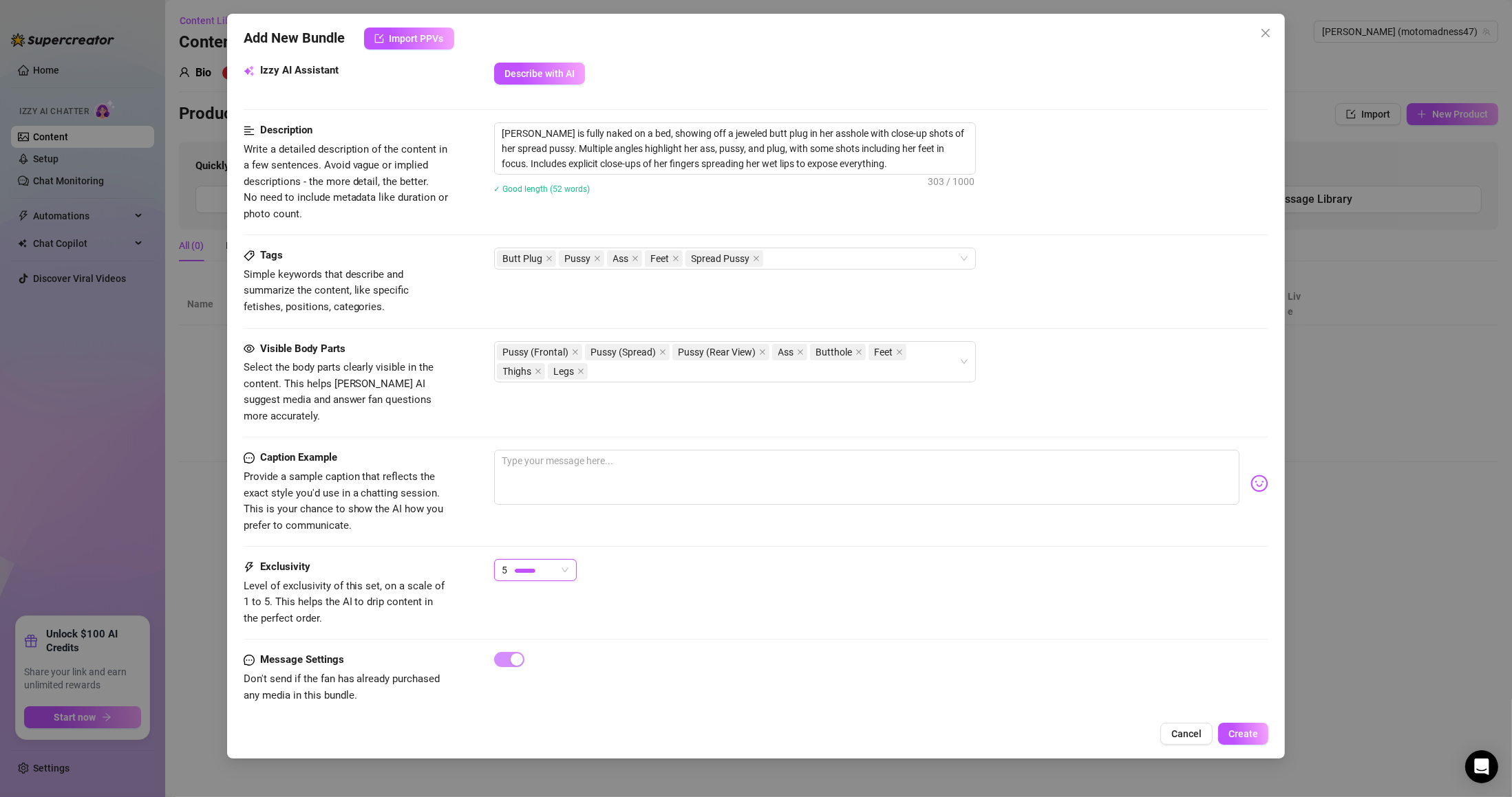
click at [1255, 735] on span "Create" at bounding box center [1243, 734] width 30 height 11
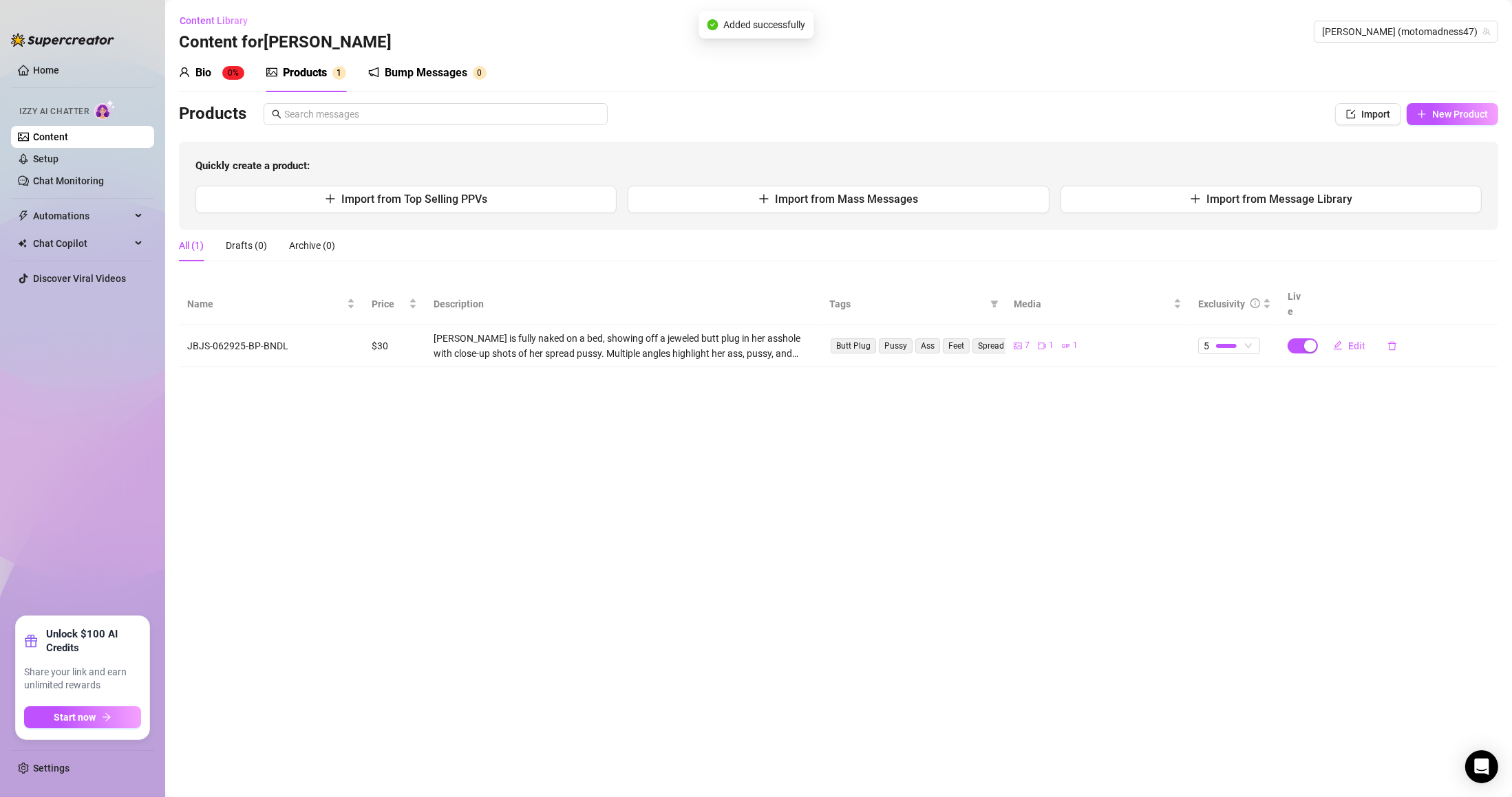
click at [1423, 118] on icon "plus" at bounding box center [1421, 115] width 10 height 10
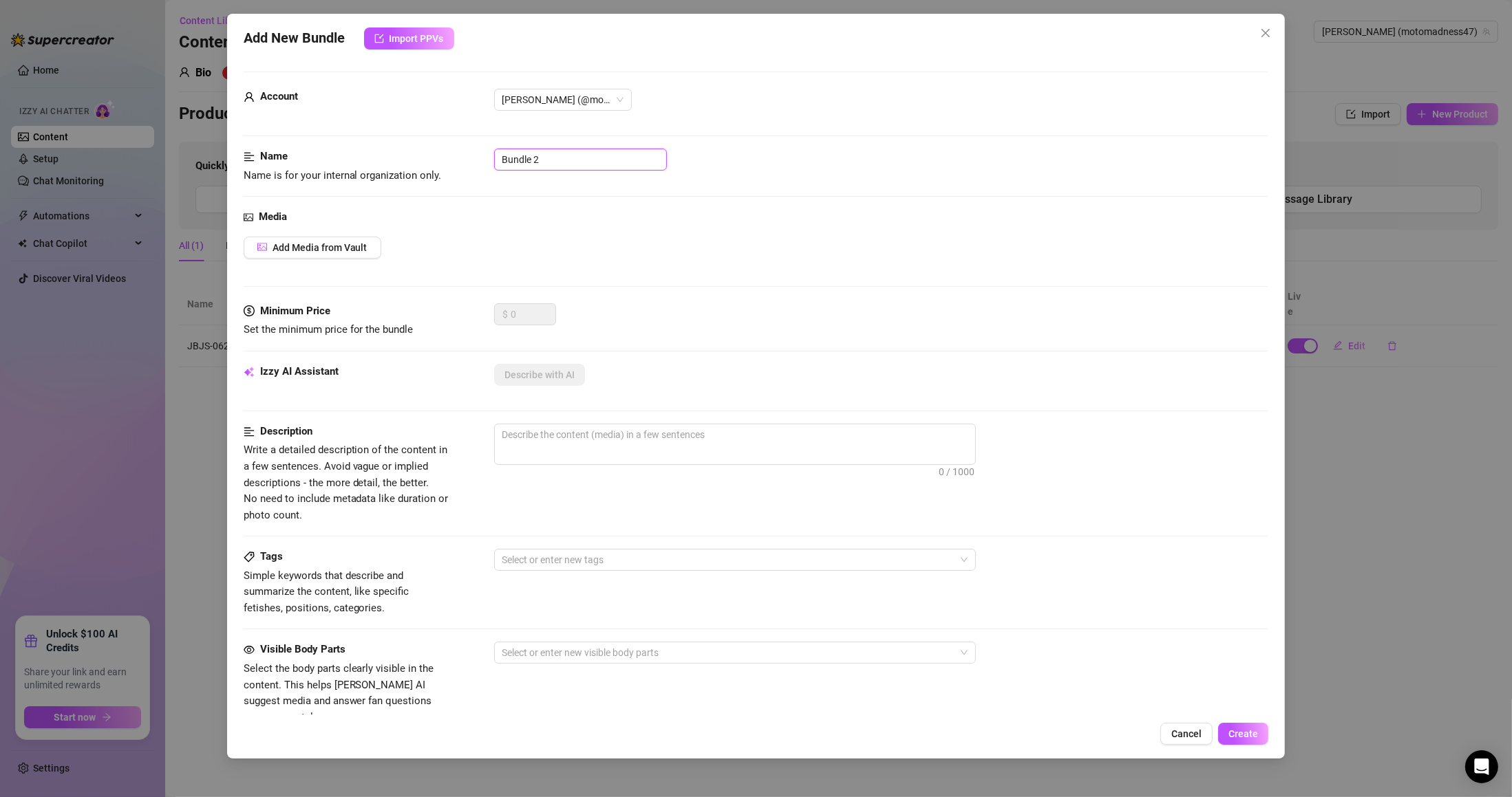
drag, startPoint x: 572, startPoint y: 164, endPoint x: 413, endPoint y: 162, distance: 159.0
click at [415, 163] on div "Name Name is for your internal organization only. Bundle 2" at bounding box center [756, 166] width 1025 height 35
paste input "JBJS-070425-[GEOGRAPHIC_DATA]-BIKINI"
click at [314, 247] on span "Add Media from Vault" at bounding box center [320, 247] width 95 height 11
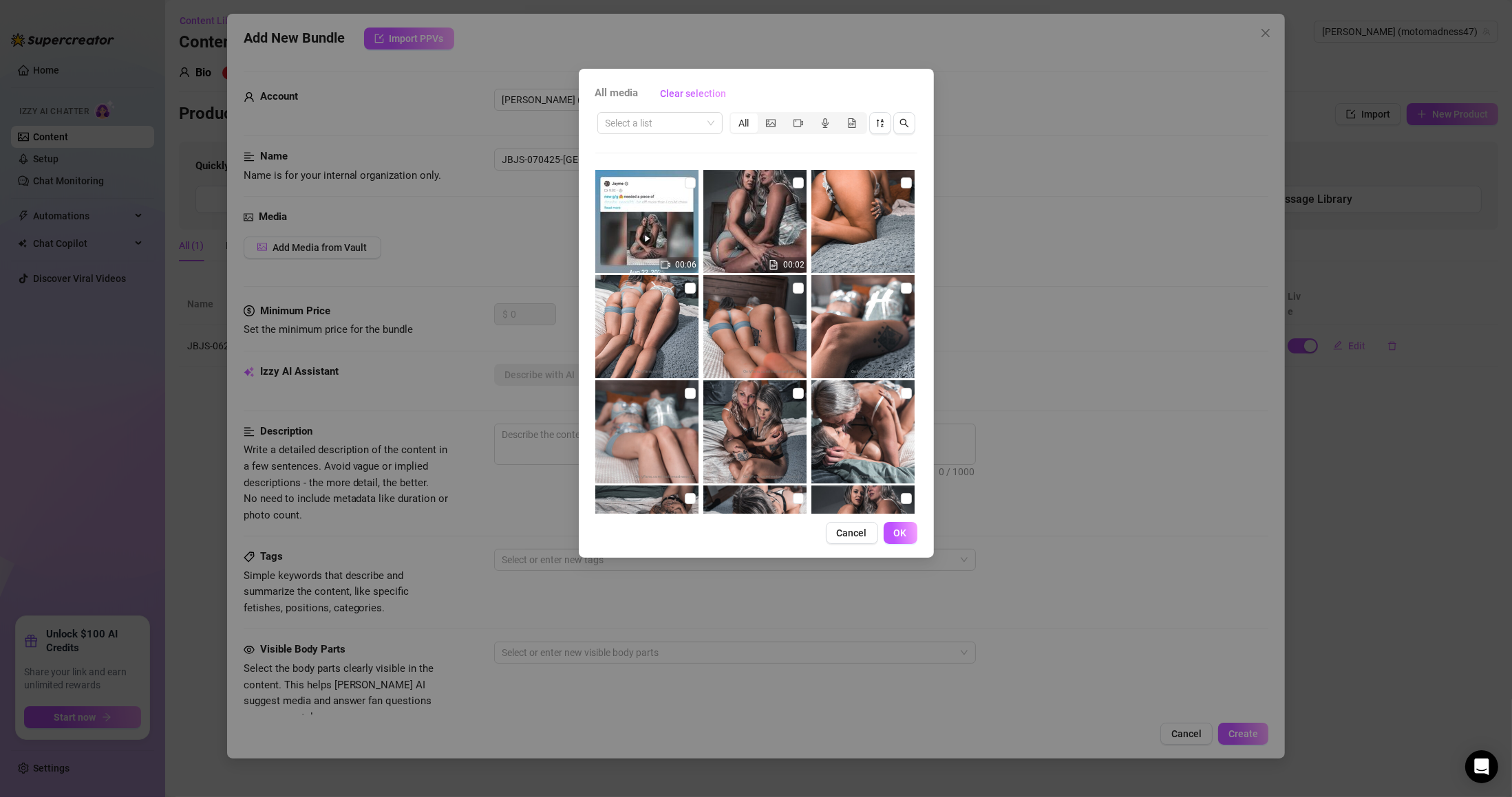
click at [692, 125] on input "search" at bounding box center [653, 123] width 96 height 21
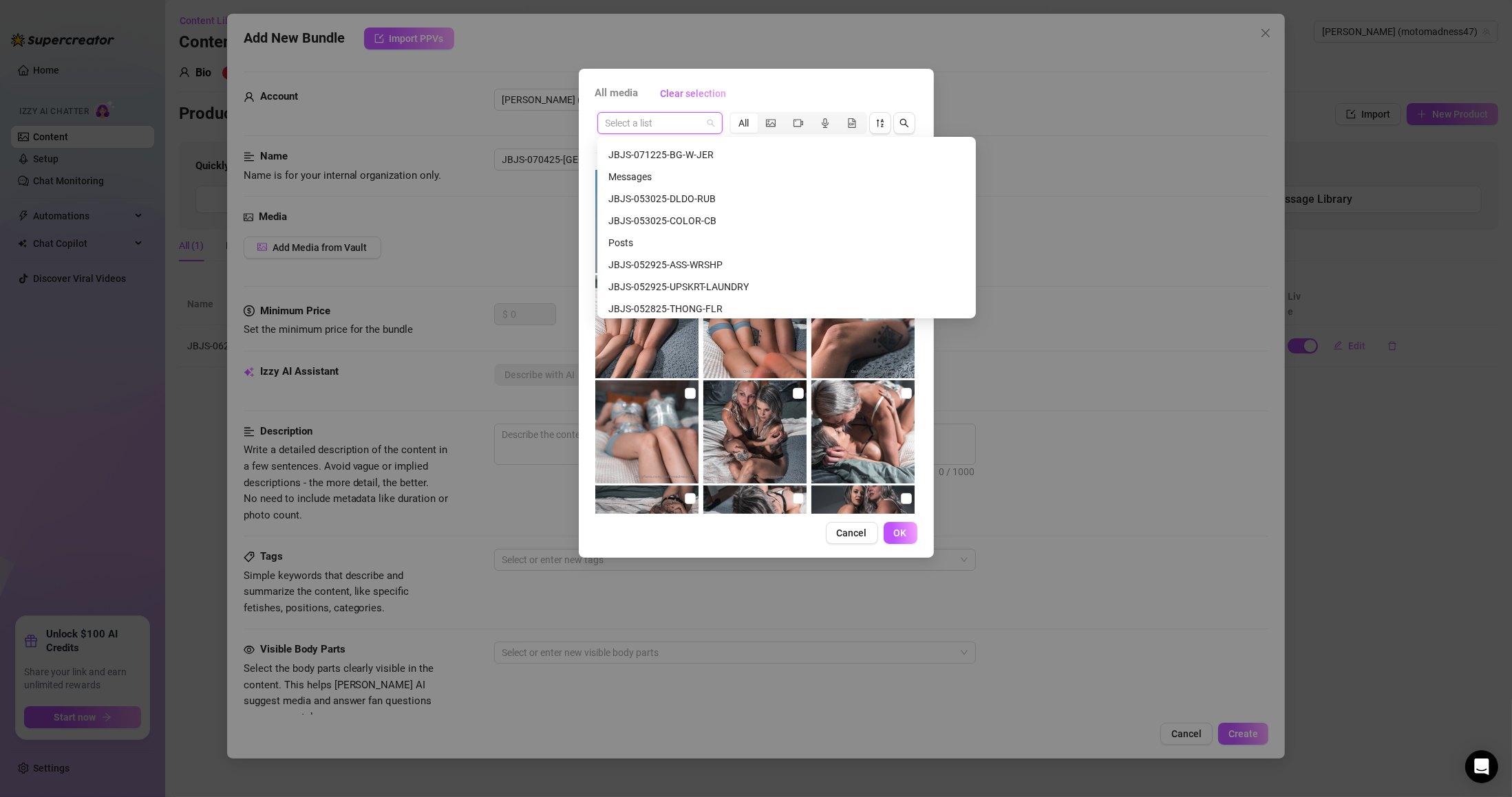
scroll to position [704, 0]
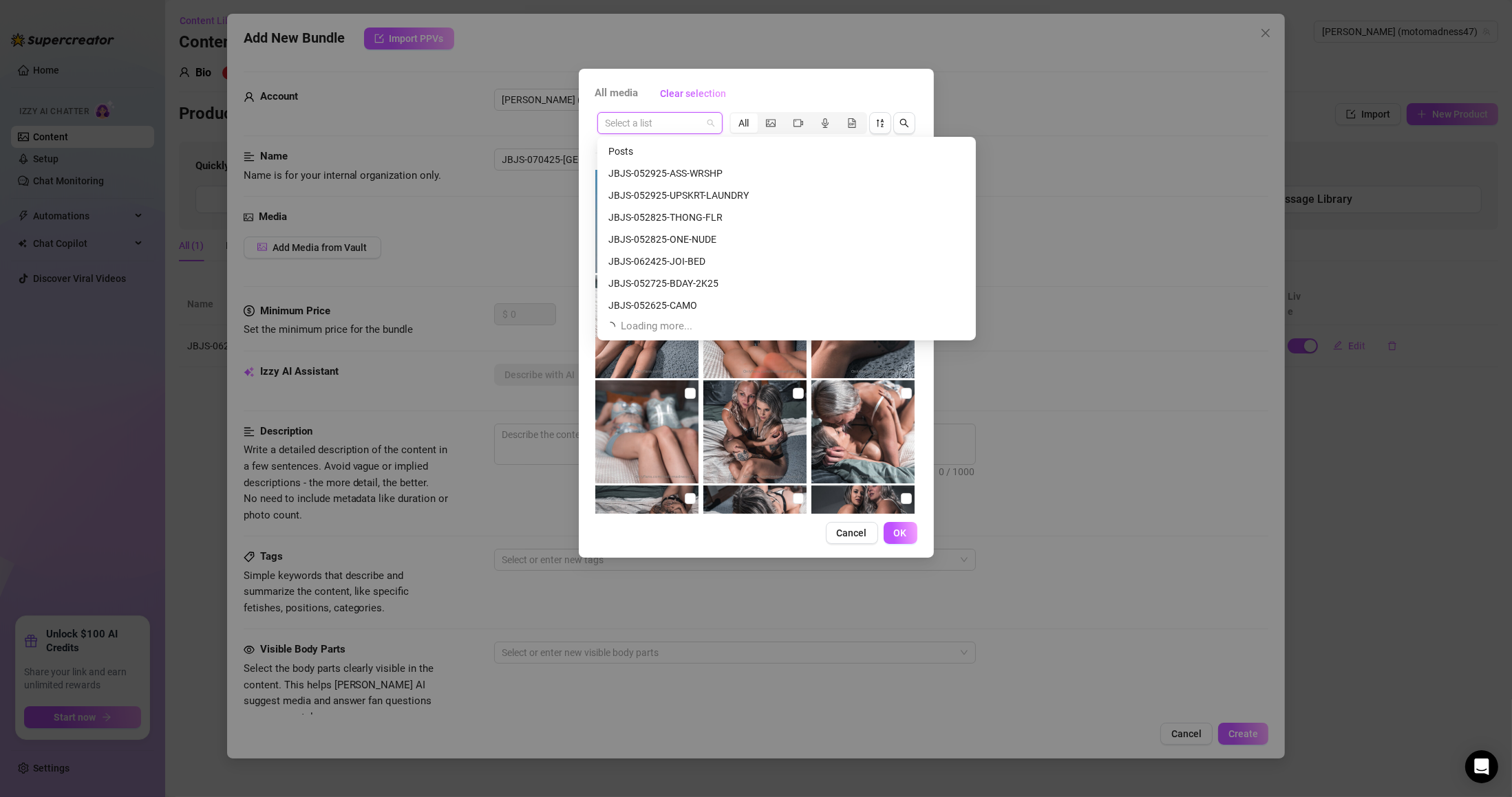
paste input "JBJS-070425-[GEOGRAPHIC_DATA]-BIKINI"
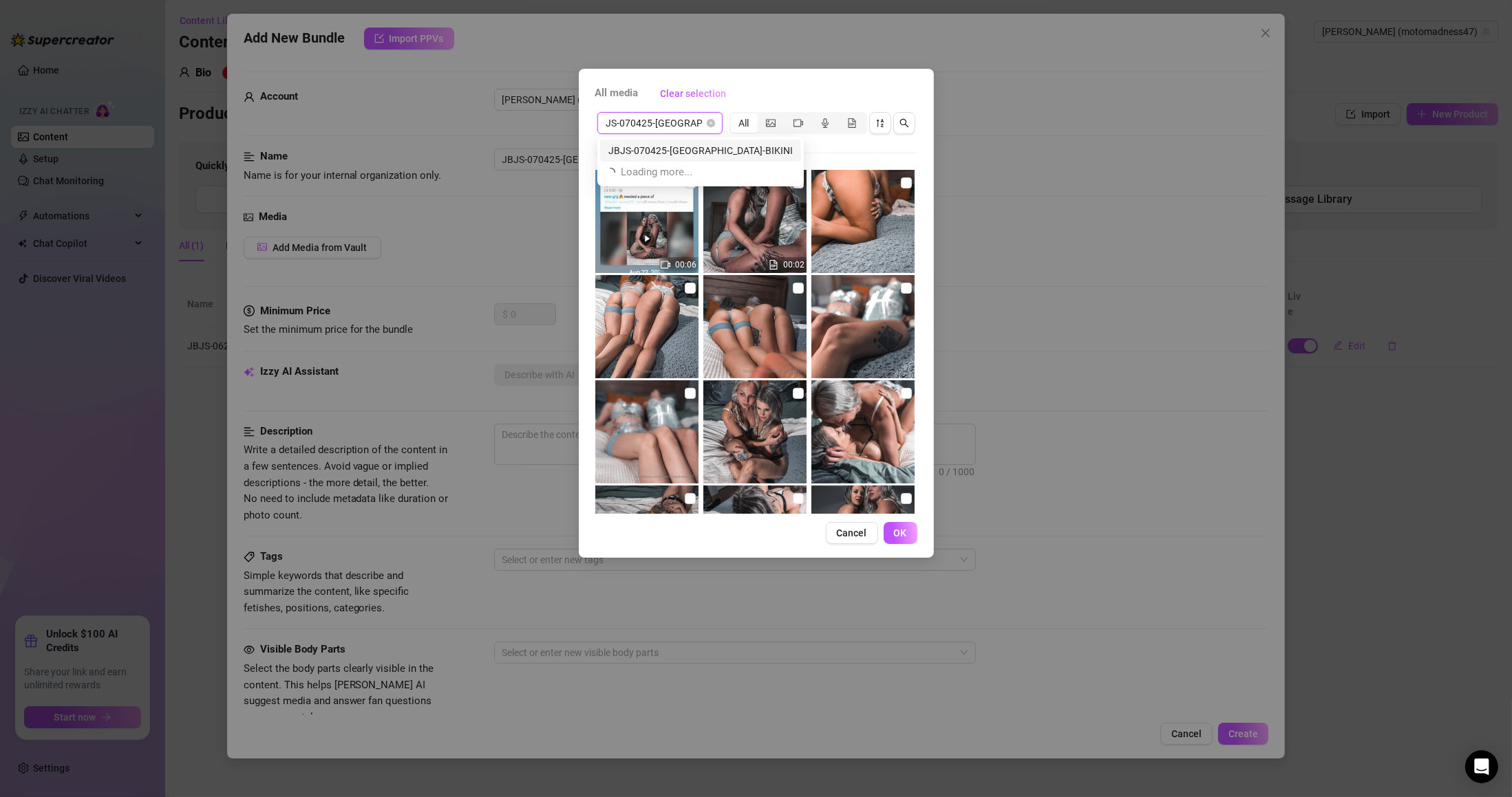
click at [685, 150] on div "JBJS-070425-[GEOGRAPHIC_DATA]-BIKINI" at bounding box center [701, 150] width 184 height 15
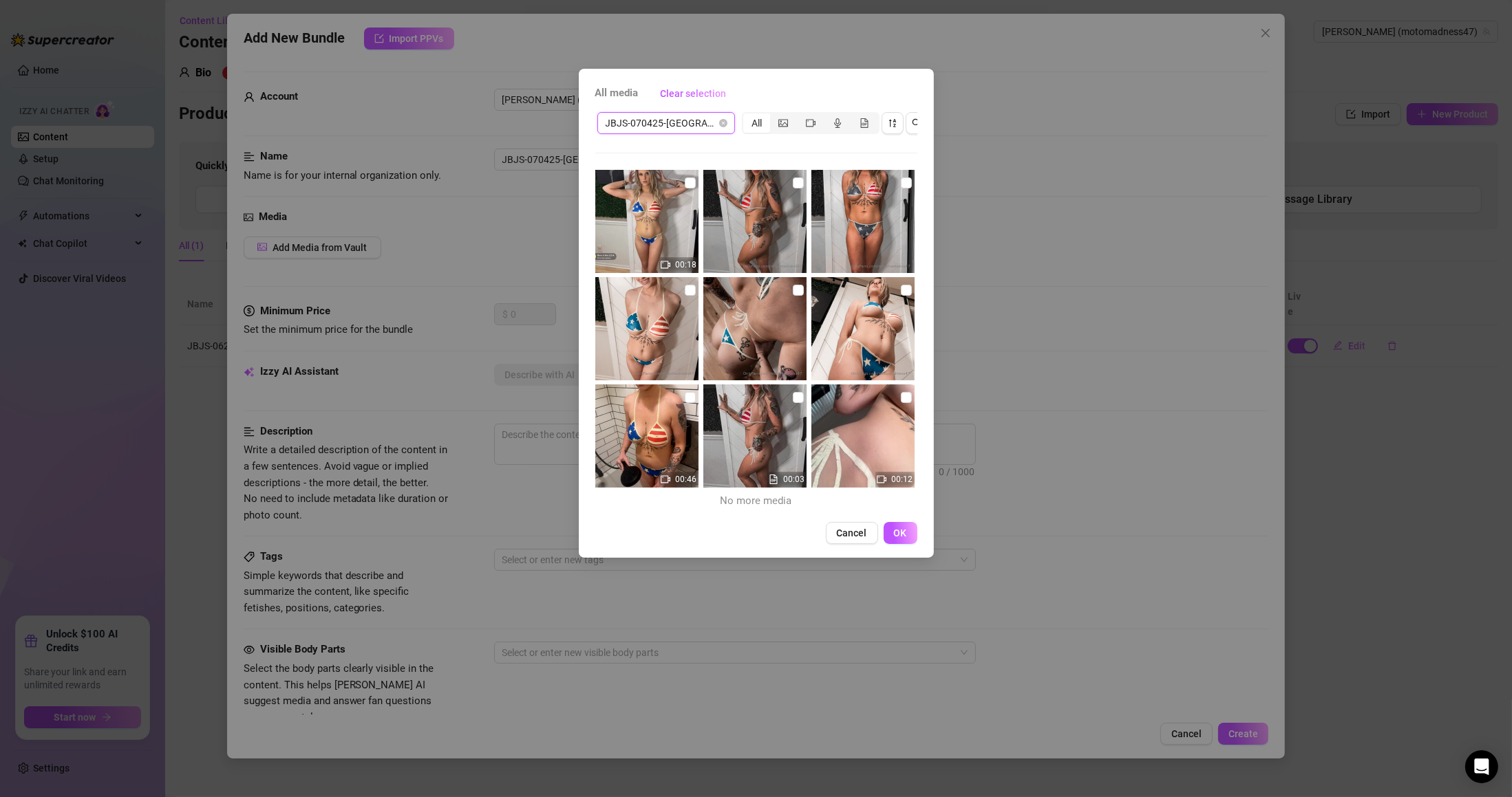
click at [793, 398] on input "checkbox" at bounding box center [798, 397] width 11 height 11
click at [795, 399] on input "checkbox" at bounding box center [798, 397] width 11 height 11
click at [793, 394] on input "checkbox" at bounding box center [798, 397] width 11 height 11
click at [901, 286] on input "checkbox" at bounding box center [906, 290] width 11 height 11
click at [793, 287] on input "checkbox" at bounding box center [798, 290] width 11 height 11
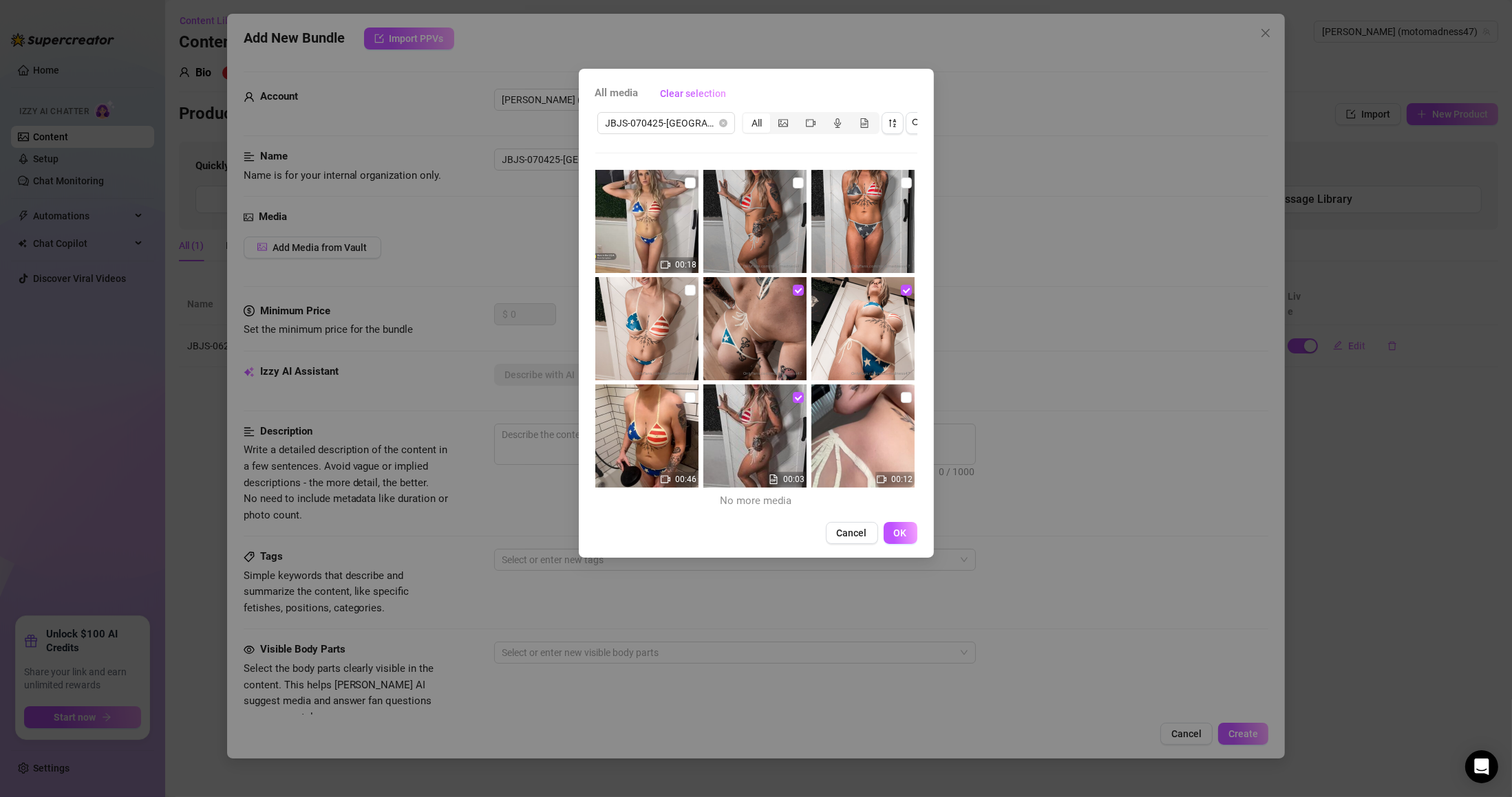
click at [901, 180] on input "checkbox" at bounding box center [906, 183] width 11 height 11
click at [793, 183] on input "checkbox" at bounding box center [798, 183] width 11 height 11
click at [685, 182] on input "checkbox" at bounding box center [690, 183] width 11 height 11
click at [685, 294] on input "checkbox" at bounding box center [690, 290] width 11 height 11
click at [689, 401] on input "checkbox" at bounding box center [690, 397] width 11 height 11
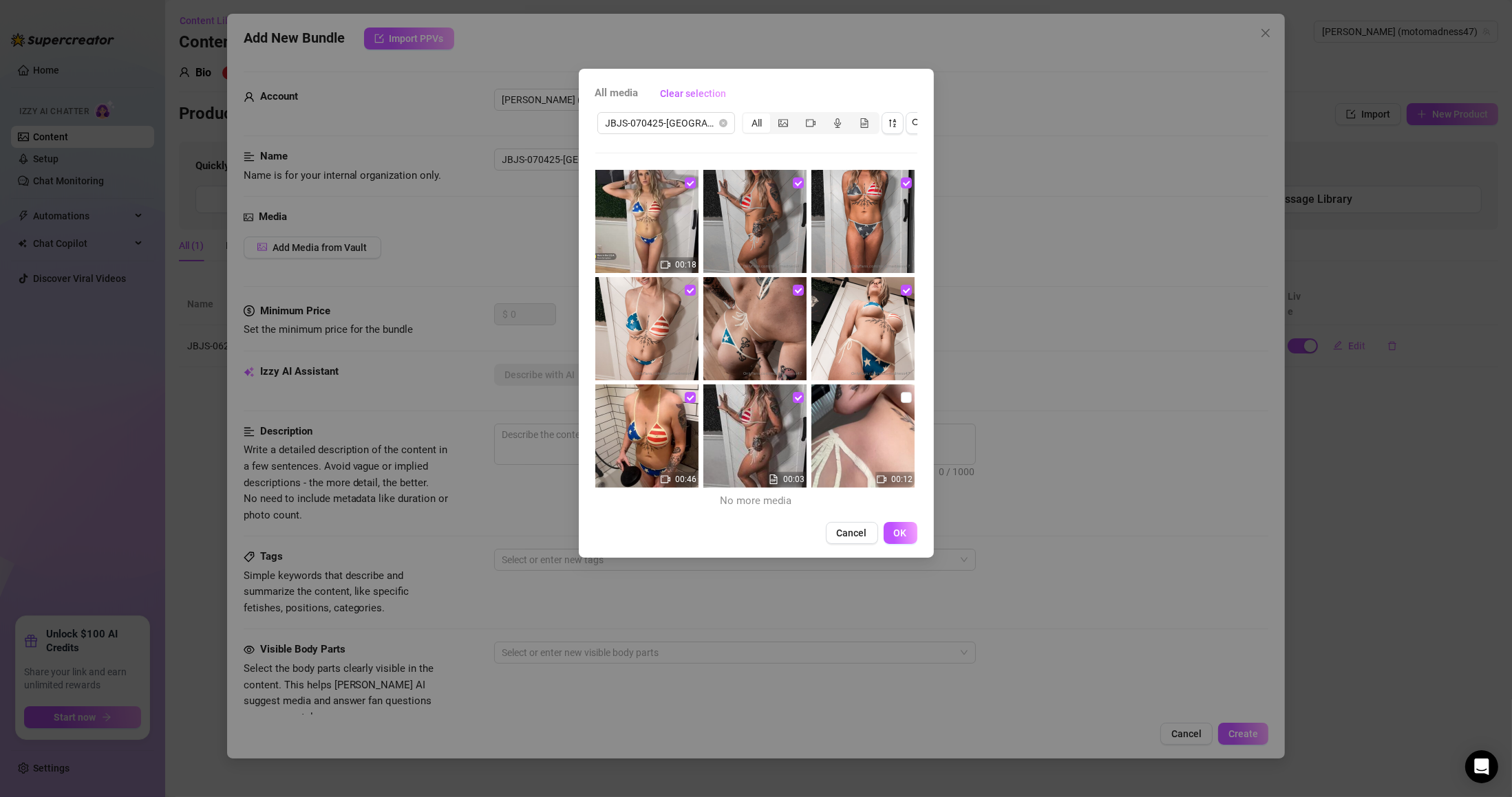
click at [901, 398] on input "checkbox" at bounding box center [906, 397] width 11 height 11
click at [904, 539] on span "OK" at bounding box center [900, 533] width 13 height 11
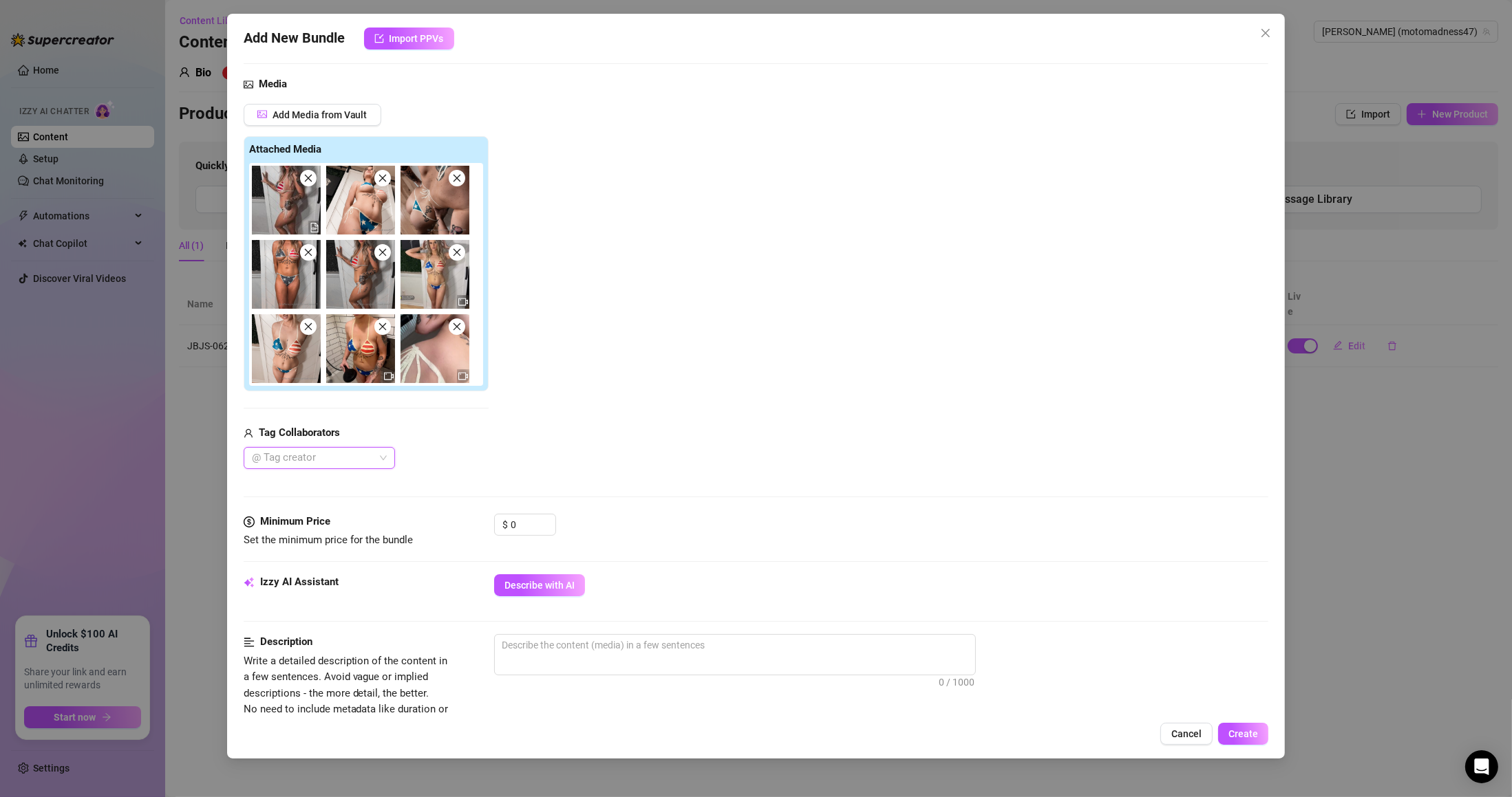
scroll to position [247, 0]
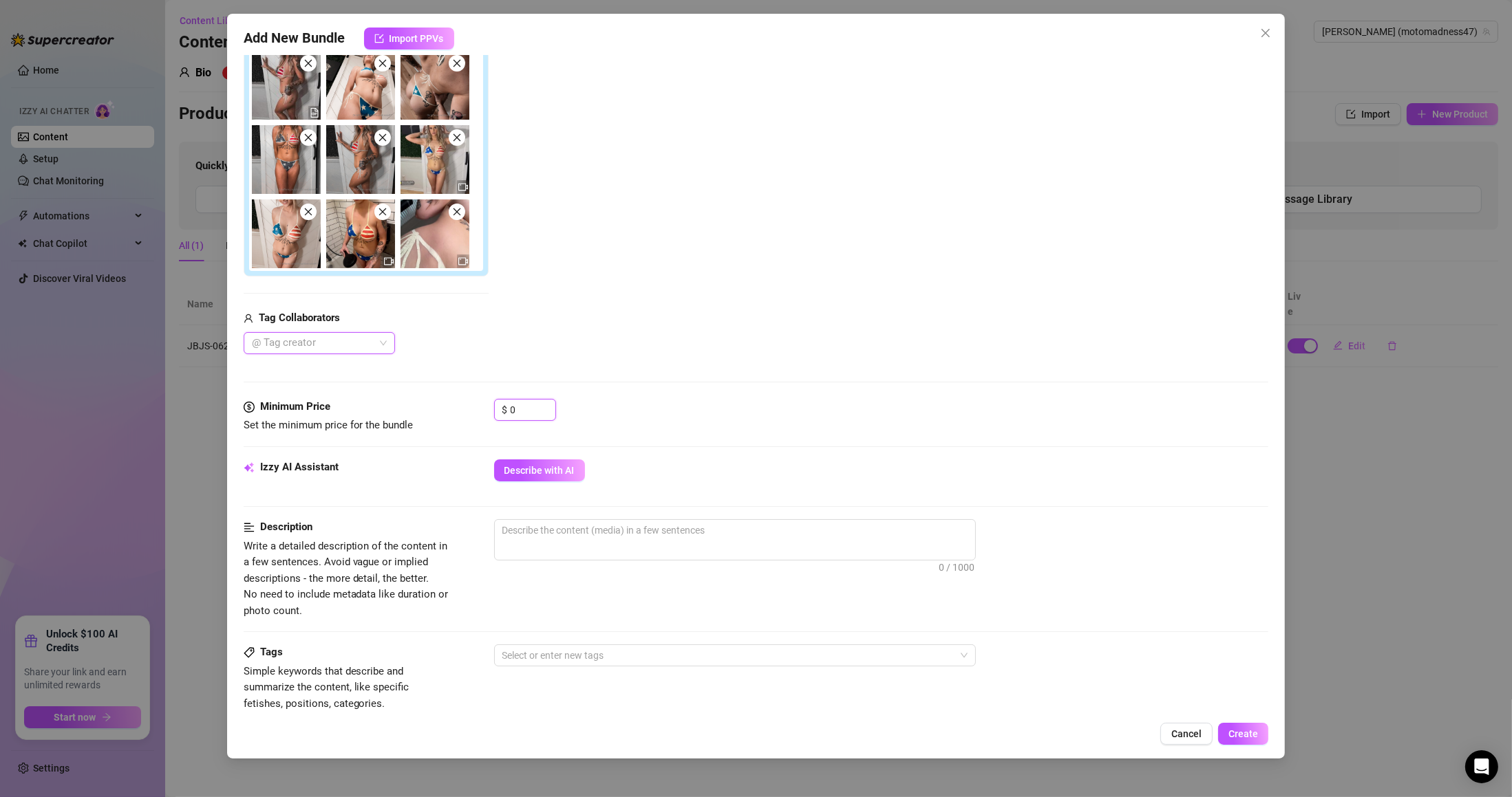
drag, startPoint x: 523, startPoint y: 405, endPoint x: 471, endPoint y: 408, distance: 52.1
click at [471, 408] on div "Minimum Price Set the minimum price for the bundle $ 0" at bounding box center [756, 417] width 1025 height 35
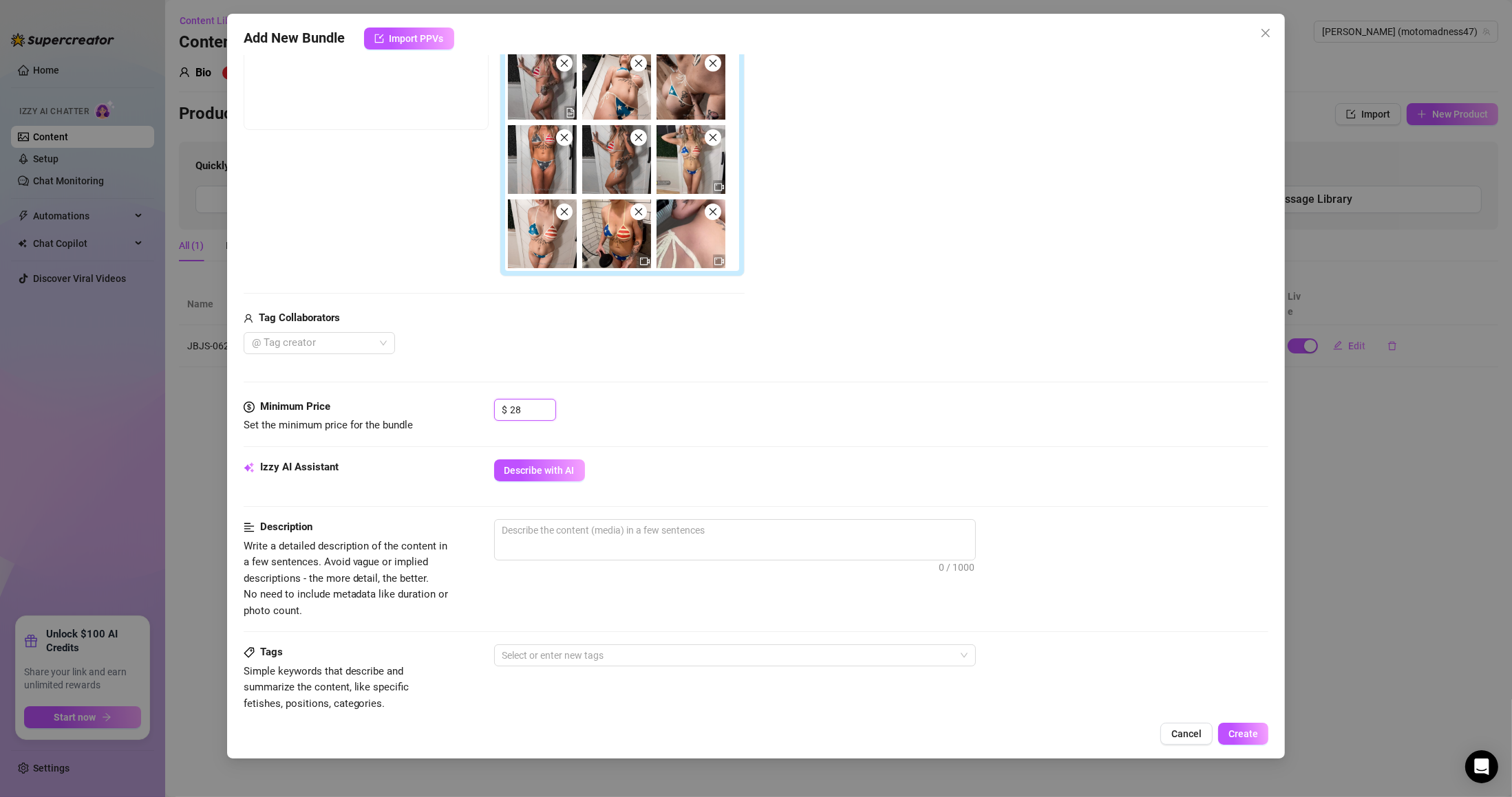
click at [494, 413] on div "$ 28" at bounding box center [525, 410] width 62 height 22
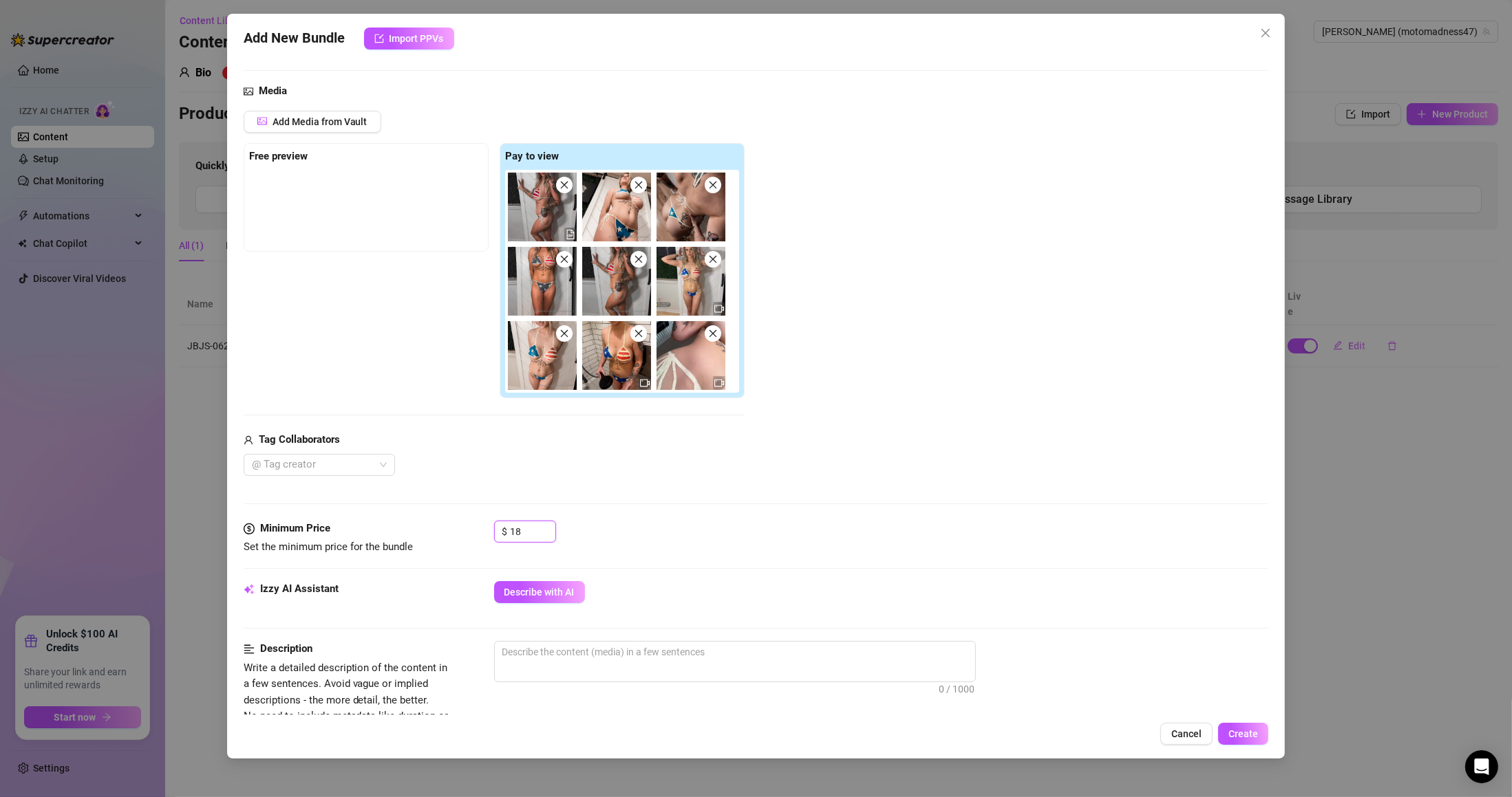
scroll to position [0, 0]
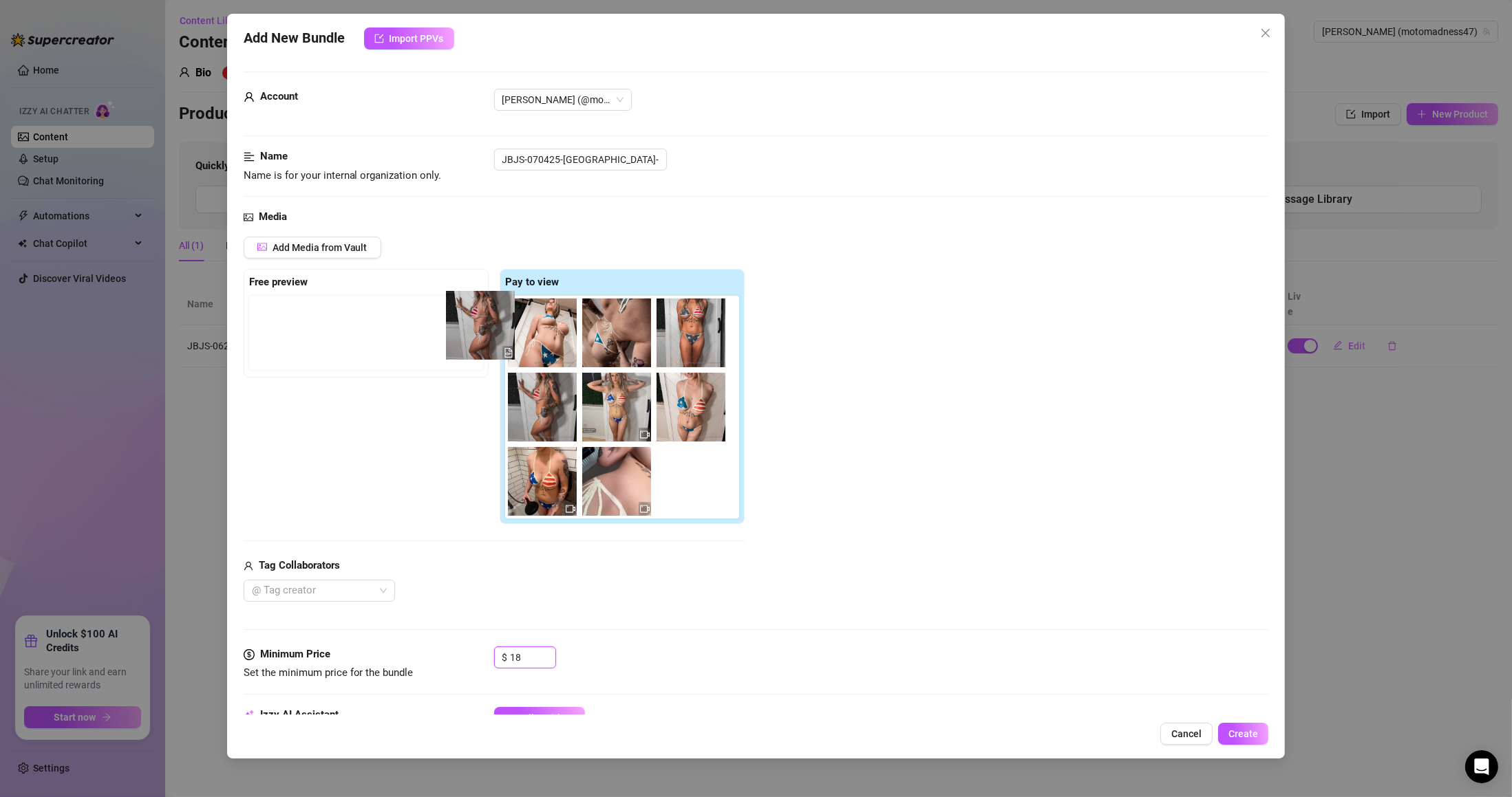
drag, startPoint x: 442, startPoint y: 318, endPoint x: 325, endPoint y: 303, distance: 118.0
click at [327, 303] on div "Free preview Pay to view" at bounding box center [493, 397] width 501 height 256
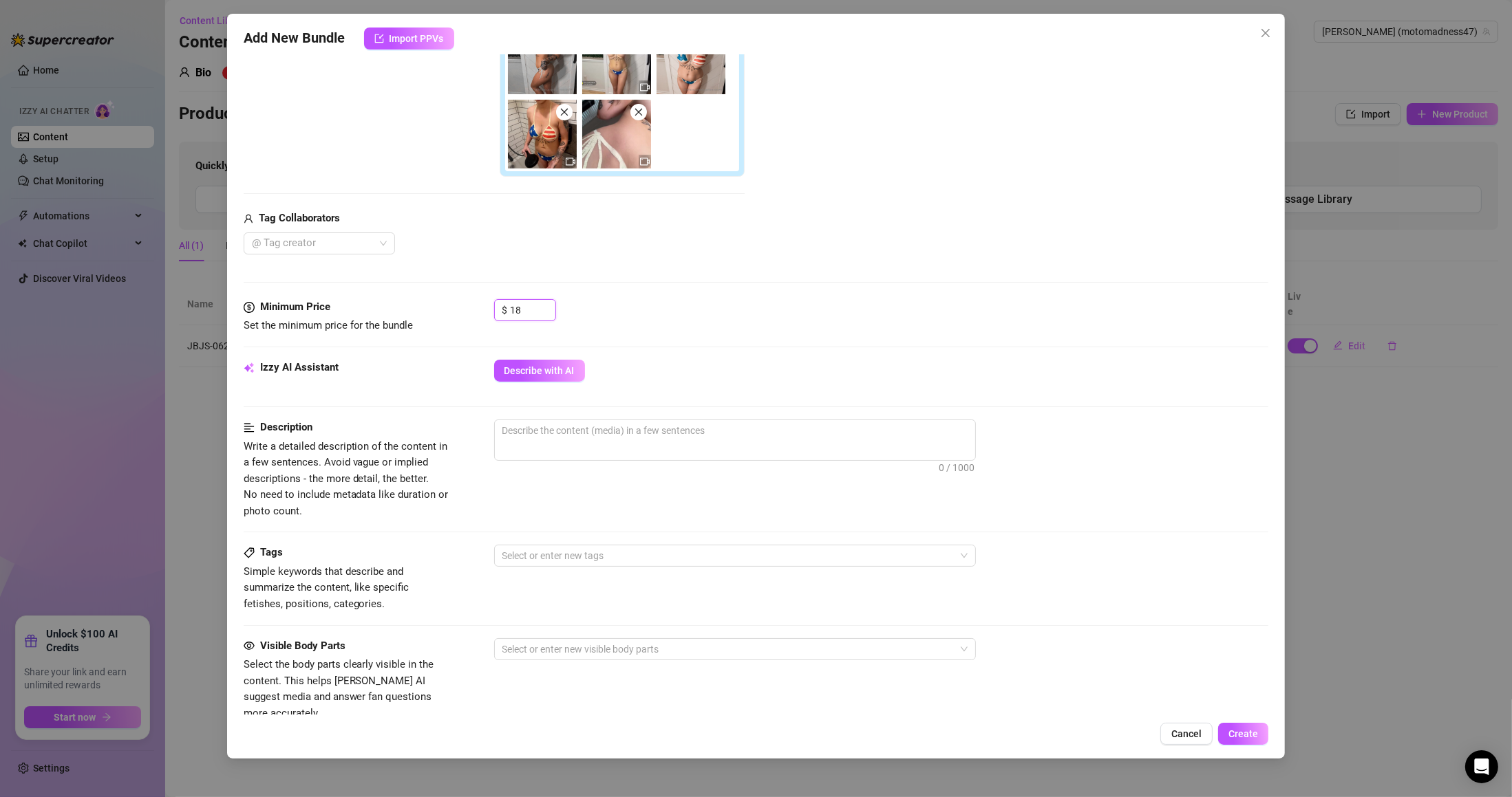
scroll to position [496, 0]
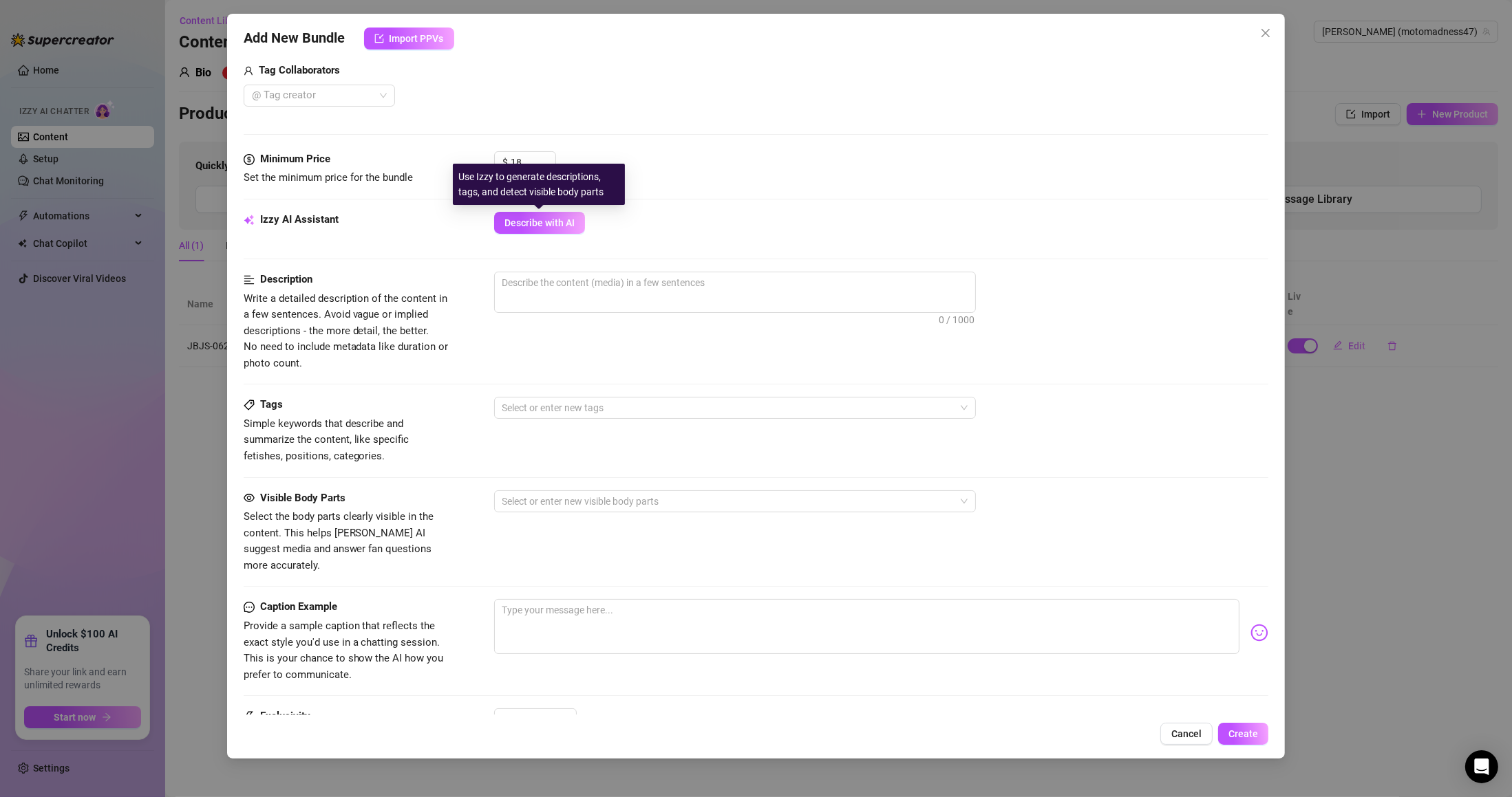
click at [550, 226] on span "Describe with AI" at bounding box center [539, 222] width 71 height 11
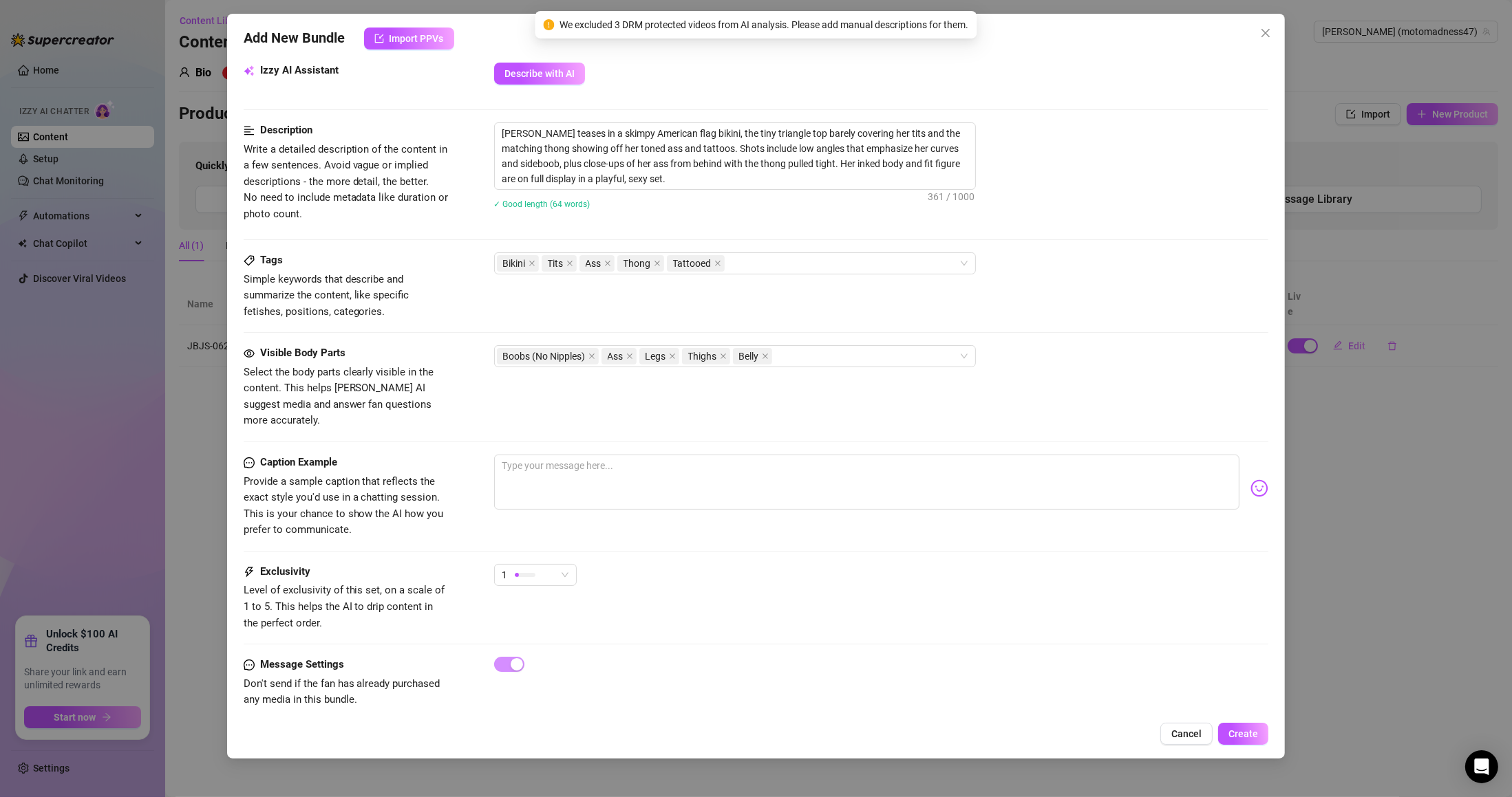
scroll to position [649, 0]
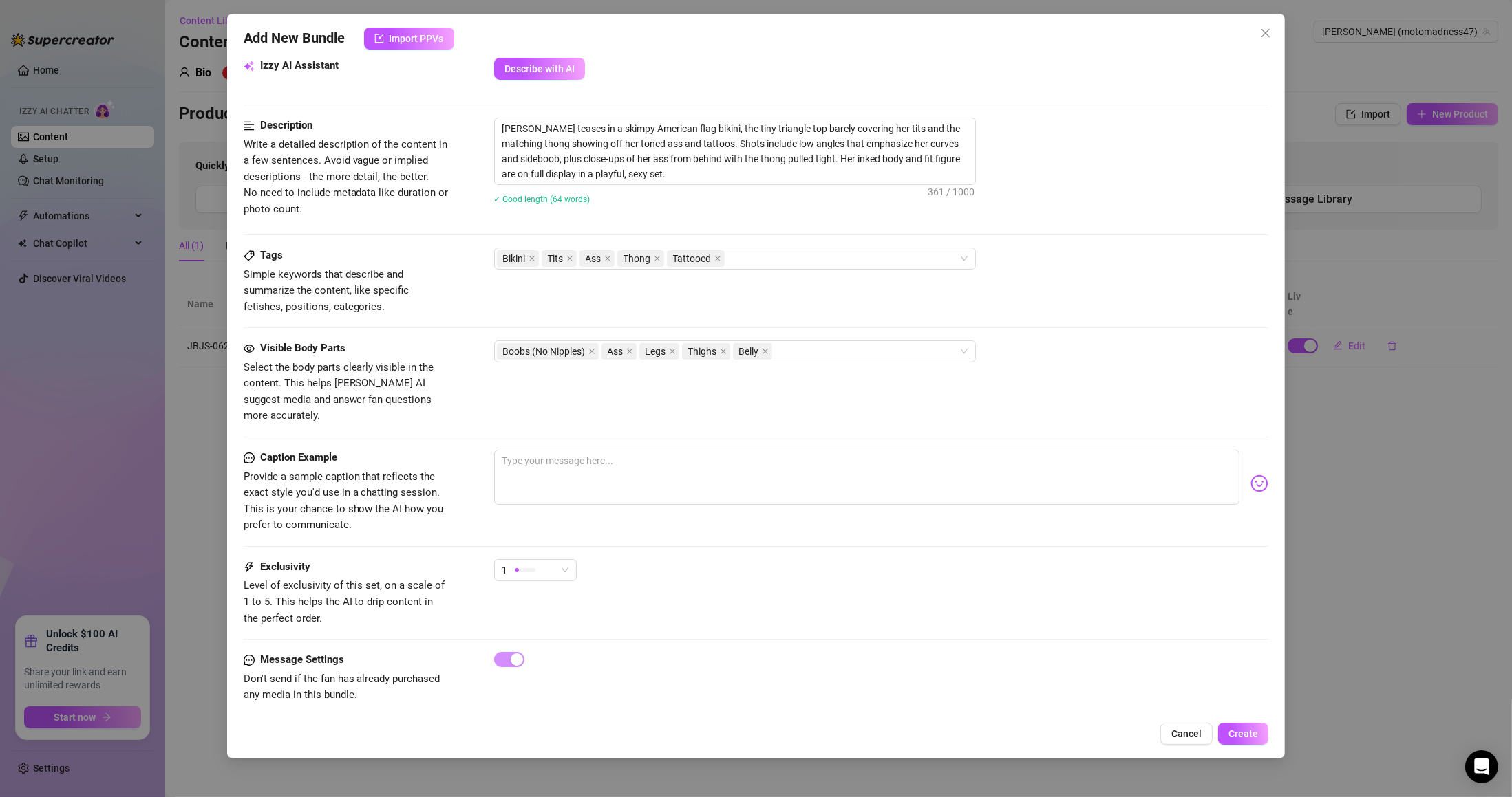
click at [1226, 739] on button "Create" at bounding box center [1243, 734] width 50 height 22
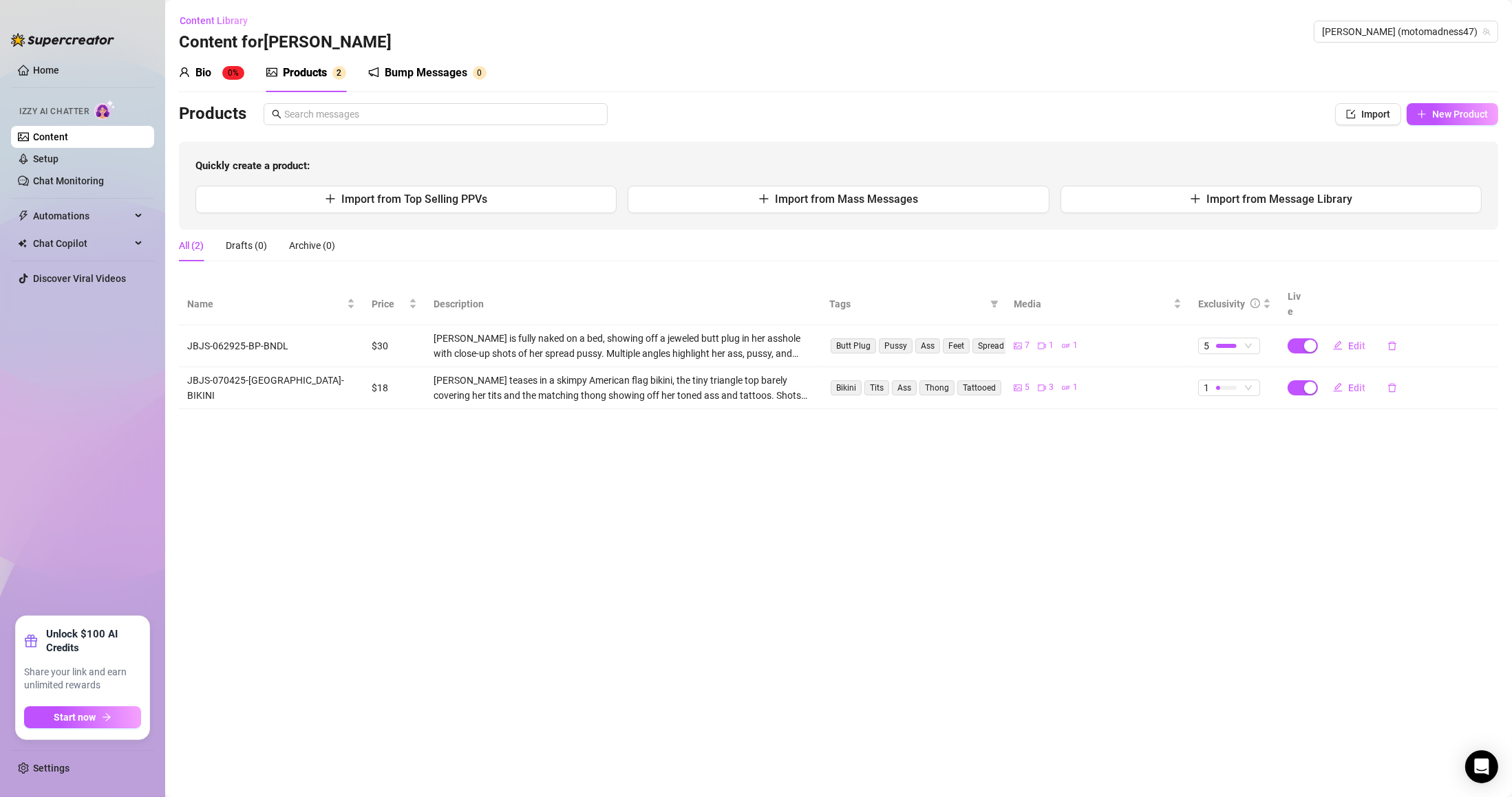
click at [1431, 105] on button "New Product" at bounding box center [1452, 114] width 91 height 22
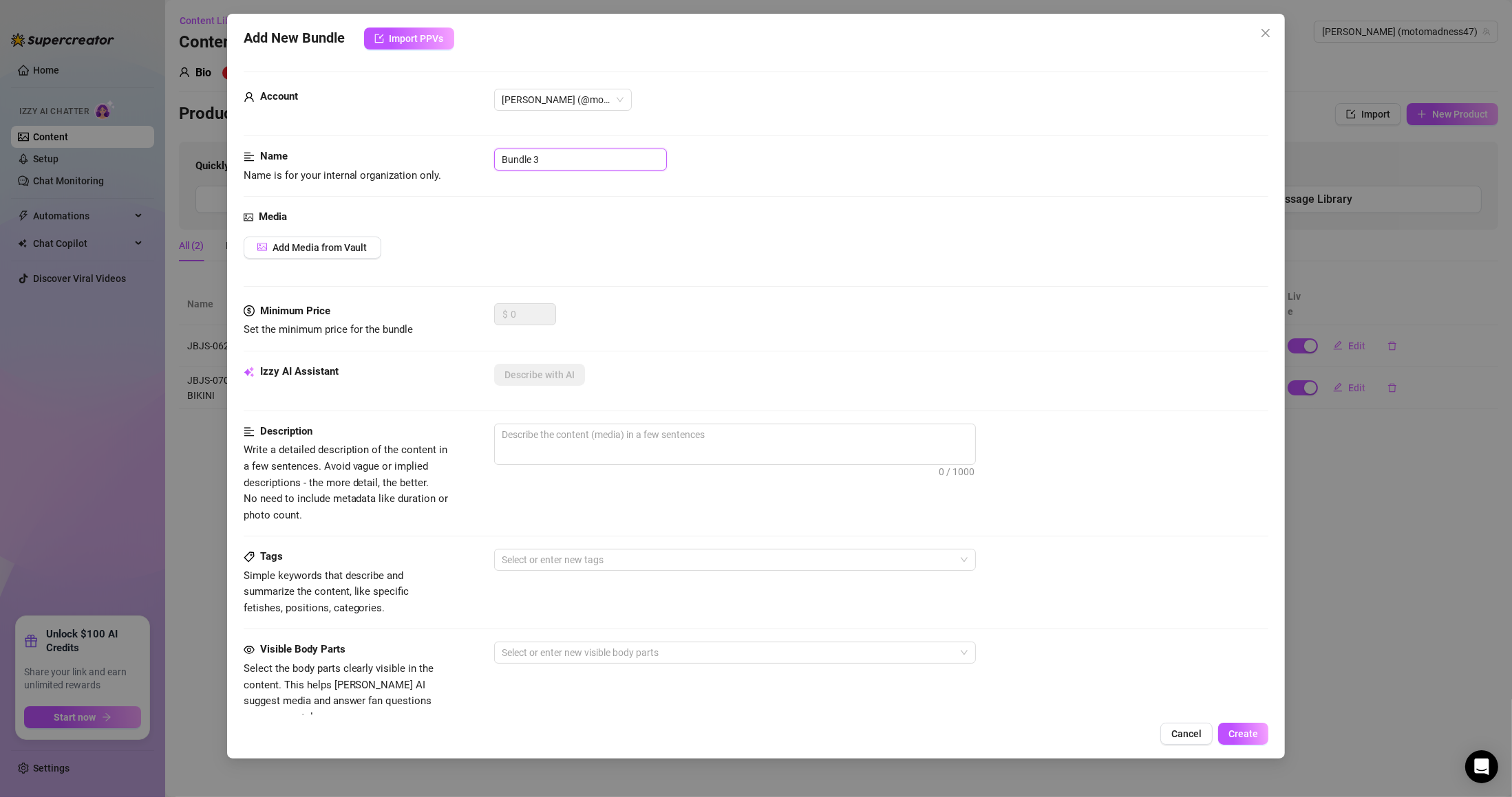
drag, startPoint x: 555, startPoint y: 155, endPoint x: 448, endPoint y: 163, distance: 107.3
click at [448, 163] on div "Name Name is for your internal organization only. Bundle 3" at bounding box center [756, 166] width 1025 height 35
paste input "JBJS-070425-RD-WHT-BLU"
click at [323, 258] on button "Add Media from Vault" at bounding box center [312, 247] width 138 height 22
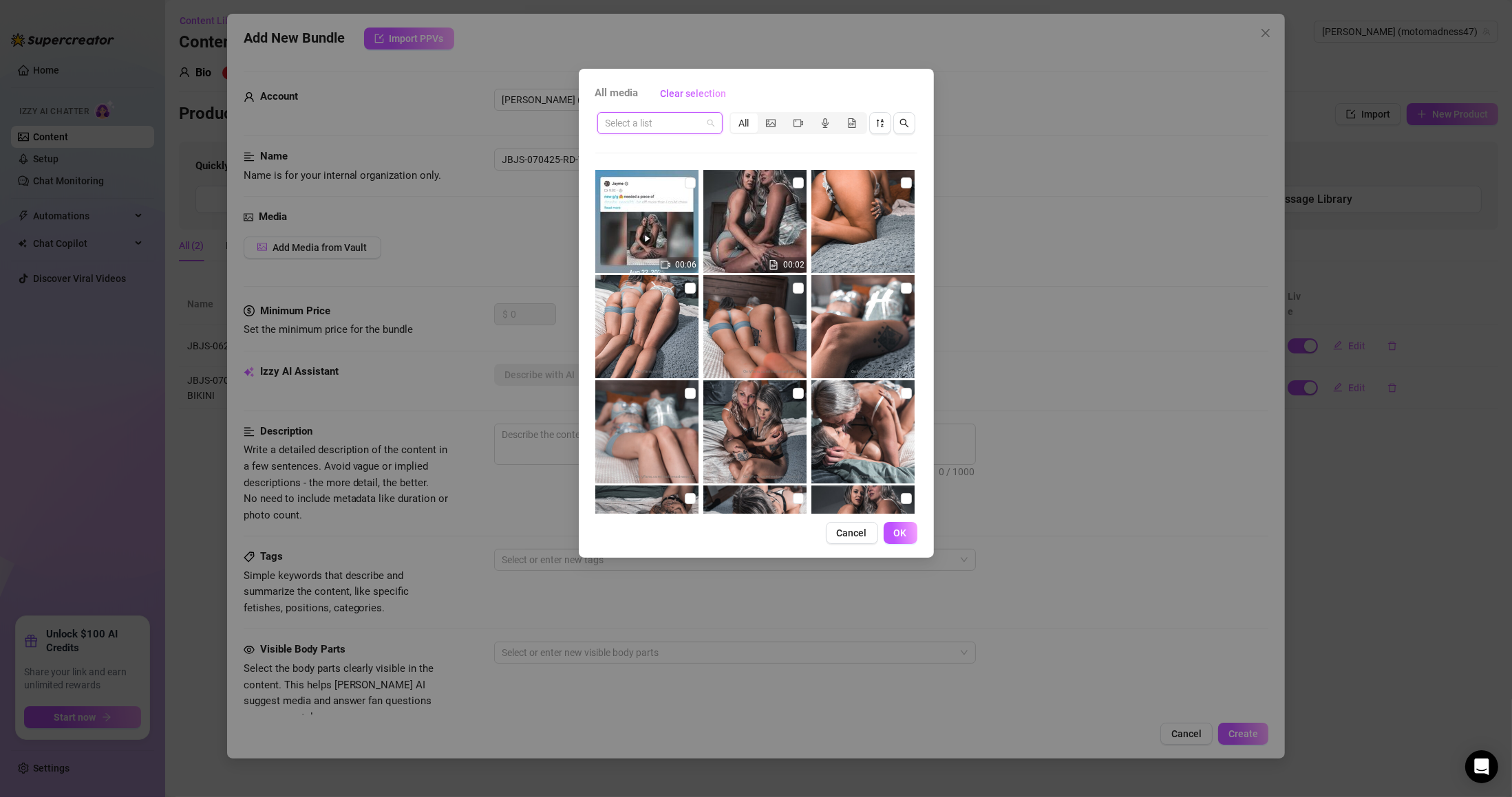
click at [678, 118] on input "search" at bounding box center [653, 123] width 96 height 21
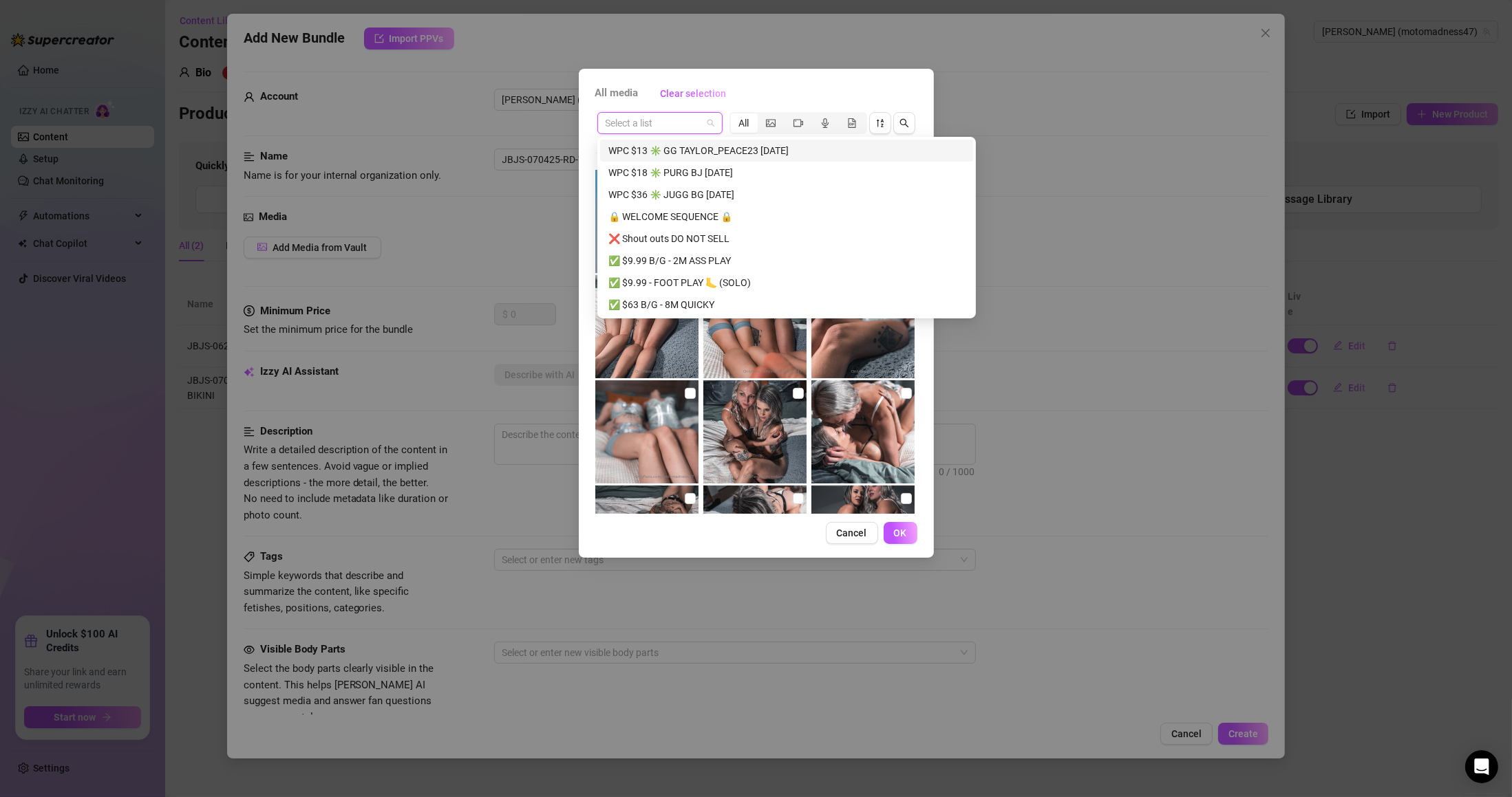
paste input "JBJS-070425-RD-WHT-BLU"
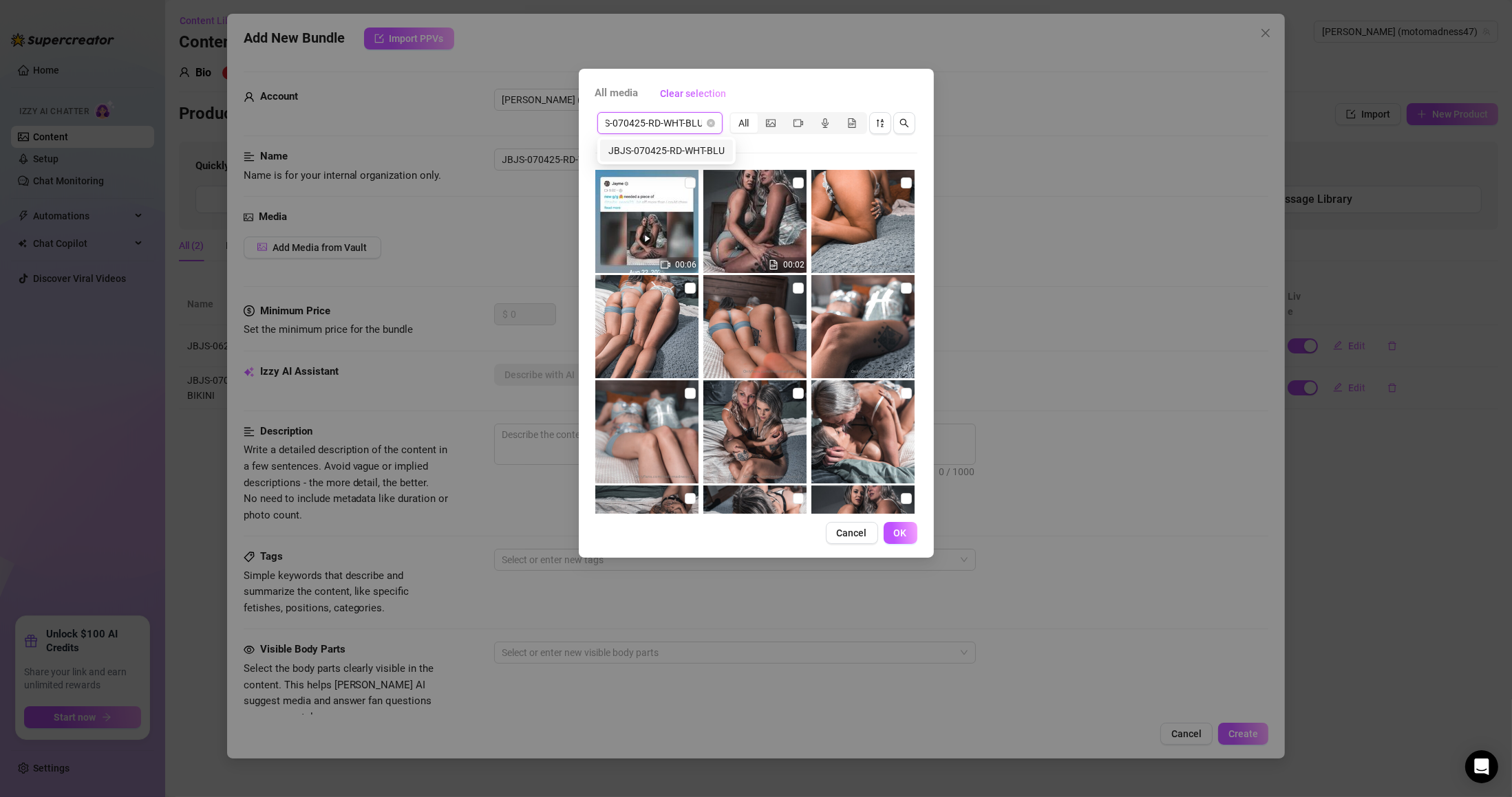
click at [690, 151] on div "JBJS-070425-RD-WHT-BLU" at bounding box center [667, 150] width 116 height 15
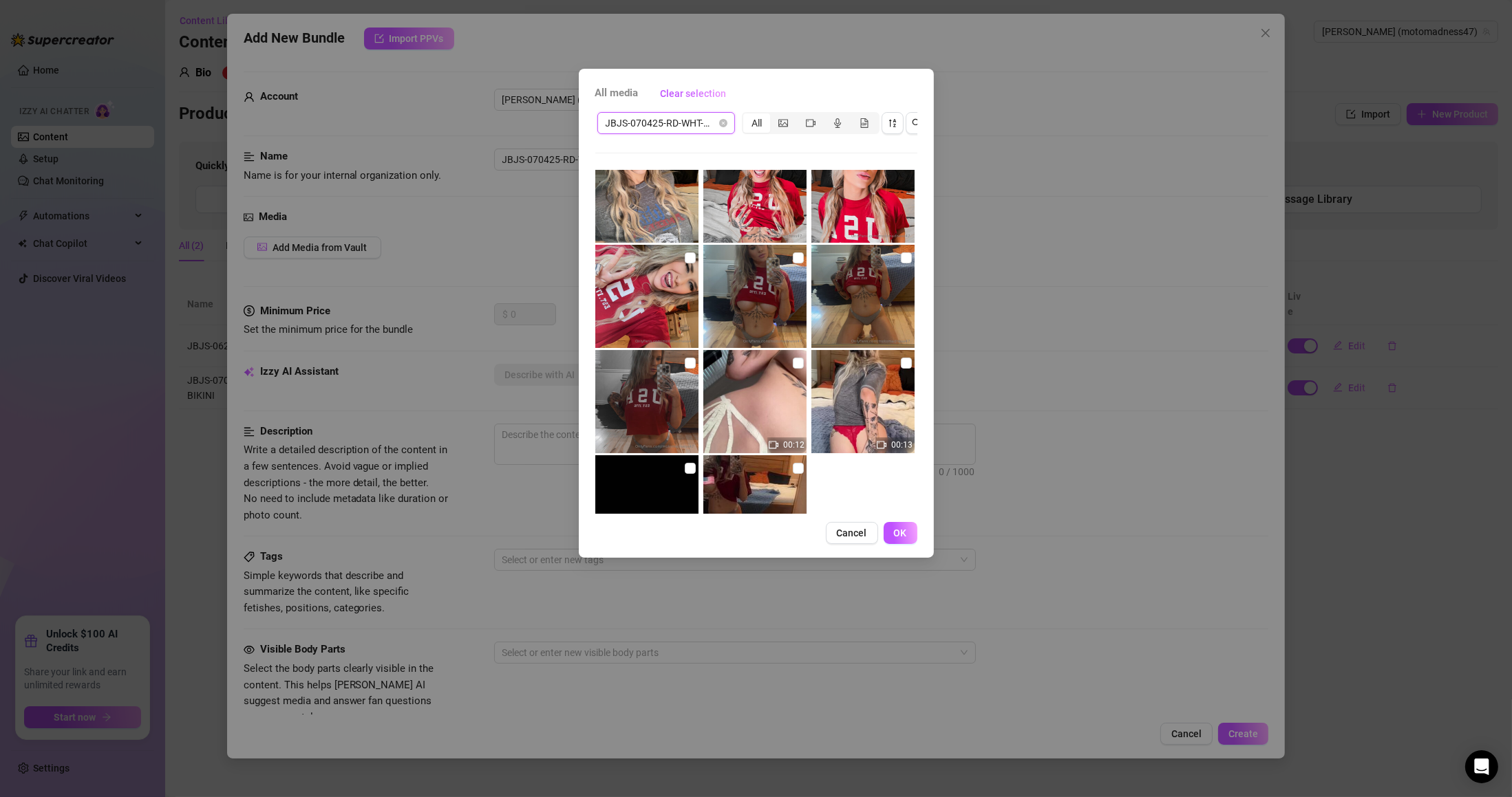
scroll to position [307, 0]
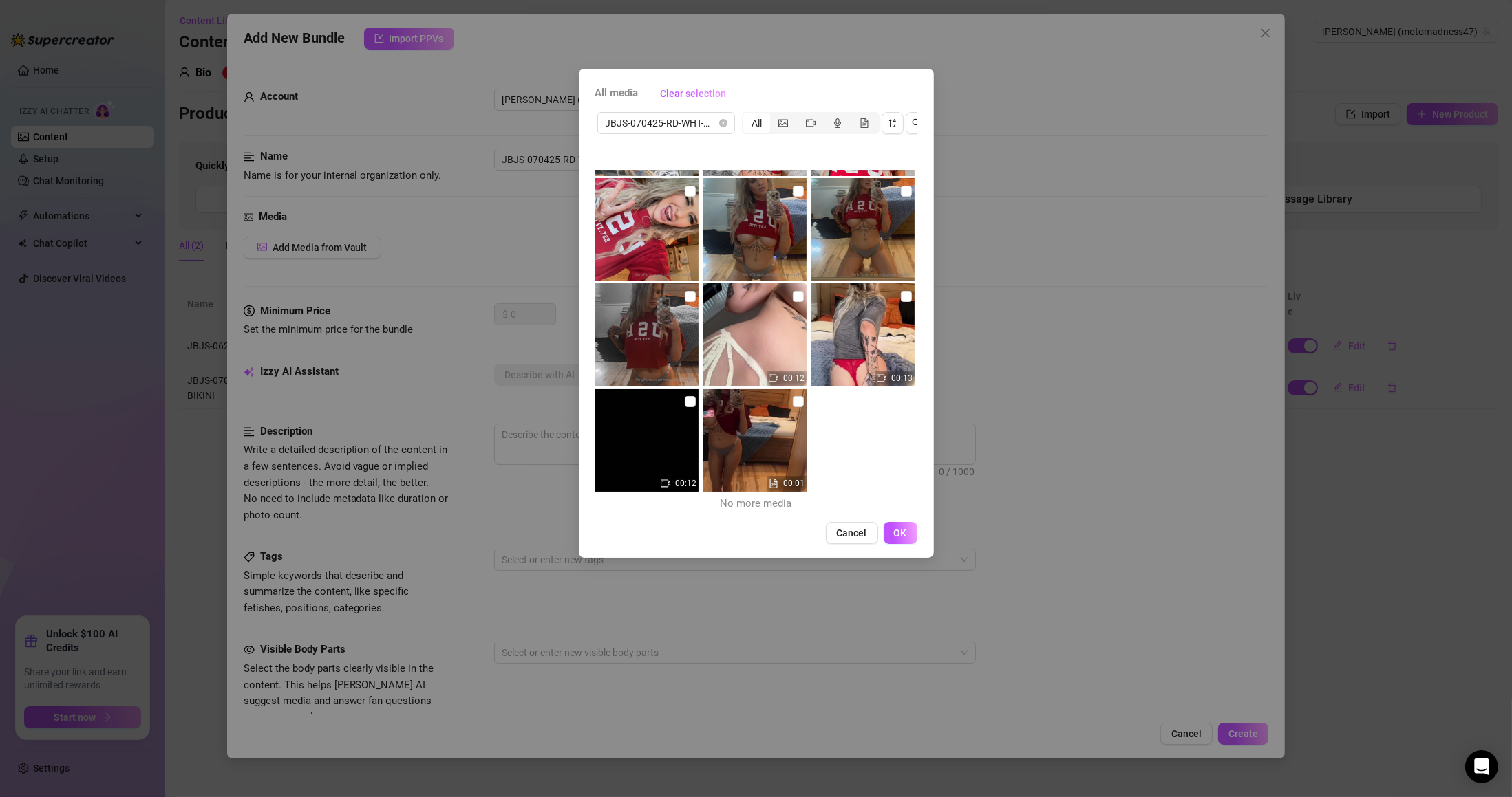
click at [793, 399] on input "checkbox" at bounding box center [798, 401] width 11 height 11
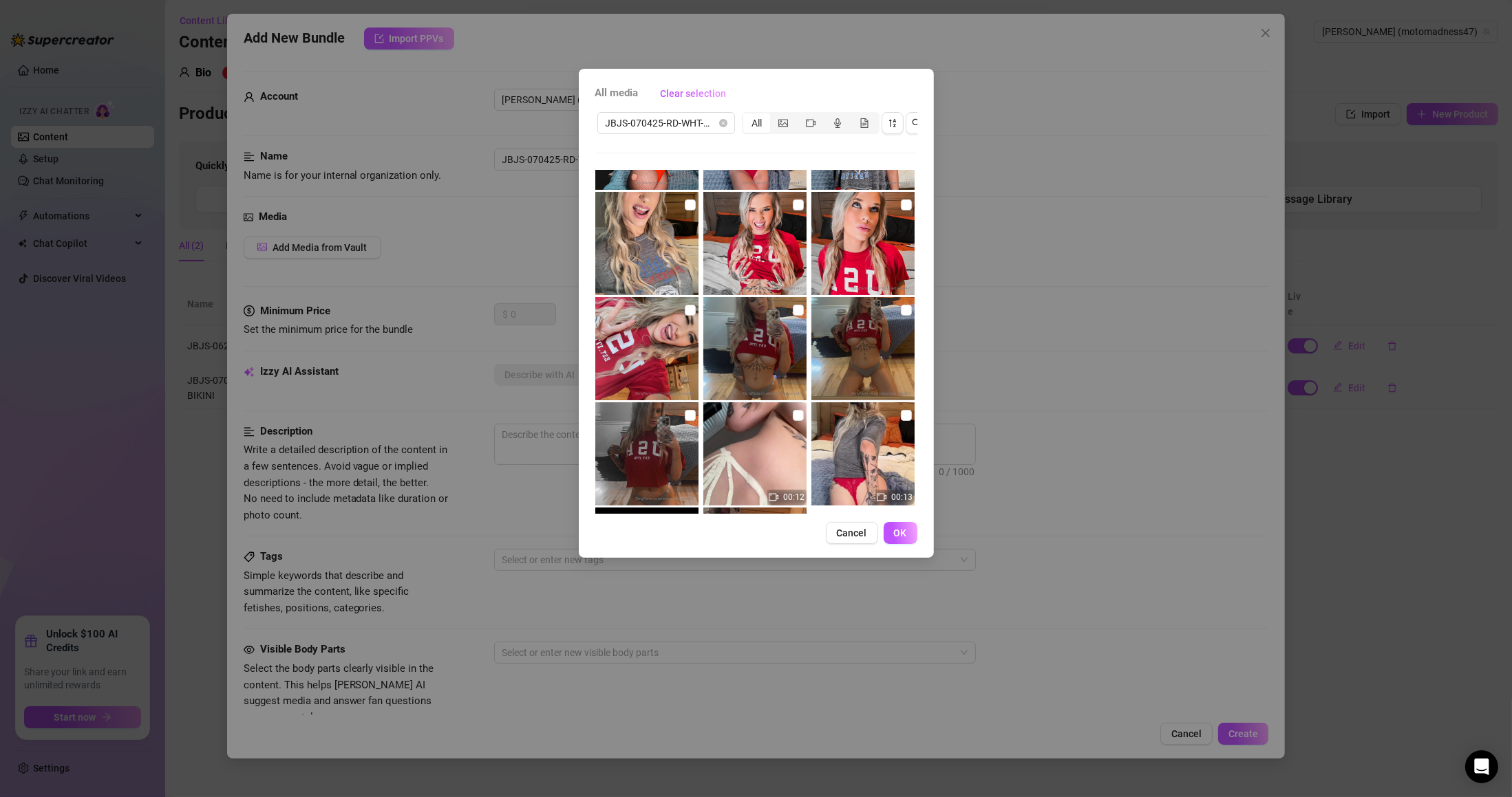
scroll to position [0, 0]
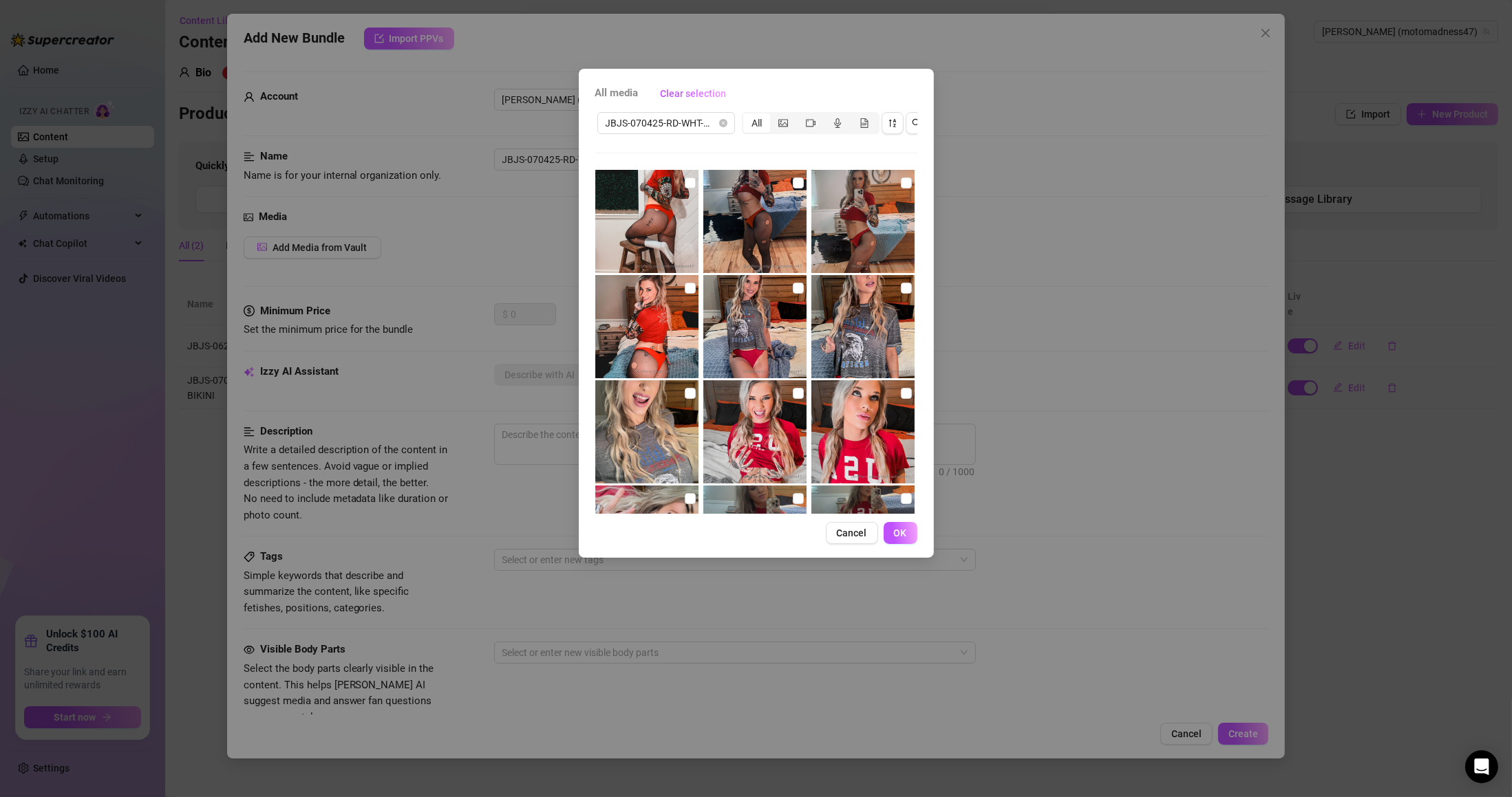
click at [689, 186] on input "checkbox" at bounding box center [690, 183] width 11 height 11
click at [800, 180] on img at bounding box center [755, 222] width 103 height 103
drag, startPoint x: 790, startPoint y: 183, endPoint x: 842, endPoint y: 183, distance: 52.0
click at [793, 184] on input "checkbox" at bounding box center [798, 183] width 11 height 11
click at [901, 178] on input "checkbox" at bounding box center [906, 183] width 11 height 11
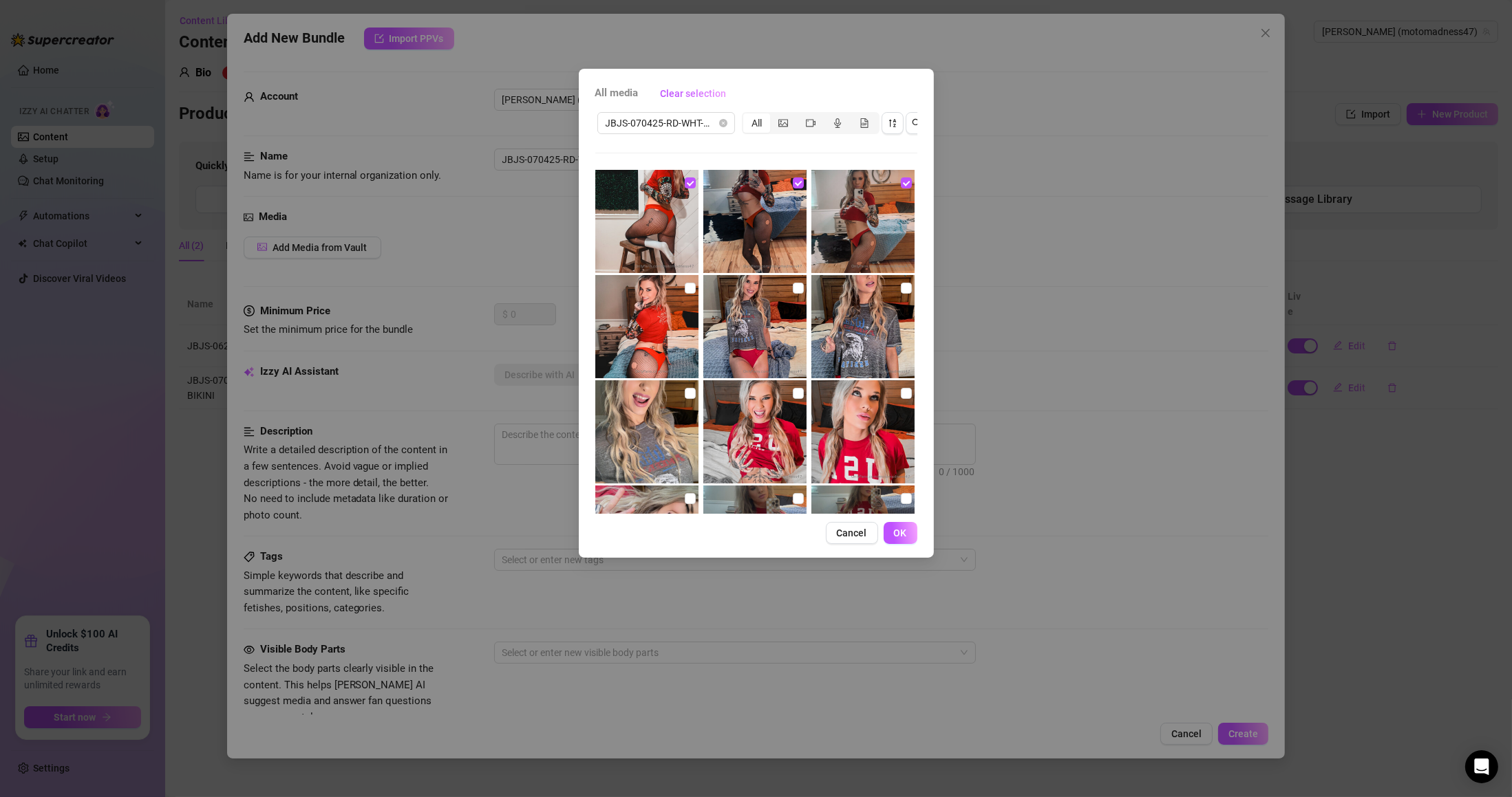
click at [687, 287] on input "checkbox" at bounding box center [690, 288] width 11 height 11
click at [793, 286] on input "checkbox" at bounding box center [798, 288] width 11 height 11
click at [901, 286] on input "checkbox" at bounding box center [906, 288] width 11 height 11
click at [687, 386] on label at bounding box center [690, 394] width 11 height 15
click at [687, 388] on input "checkbox" at bounding box center [690, 393] width 11 height 11
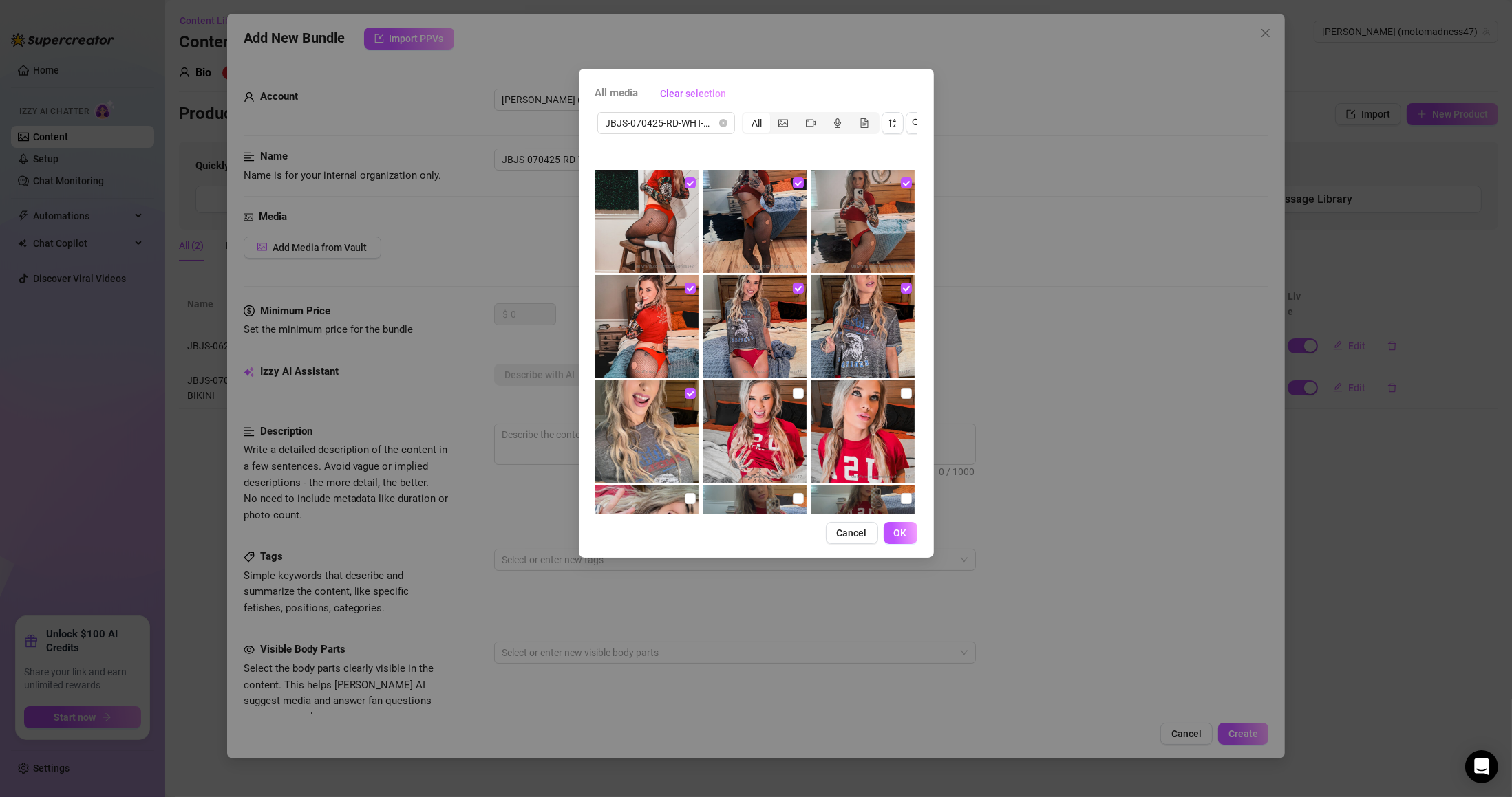
drag, startPoint x: 793, startPoint y: 393, endPoint x: 865, endPoint y: 400, distance: 72.3
click at [793, 393] on input "checkbox" at bounding box center [798, 393] width 11 height 11
drag, startPoint x: 893, startPoint y: 395, endPoint x: 875, endPoint y: 396, distance: 18.0
click at [901, 395] on input "checkbox" at bounding box center [906, 393] width 11 height 11
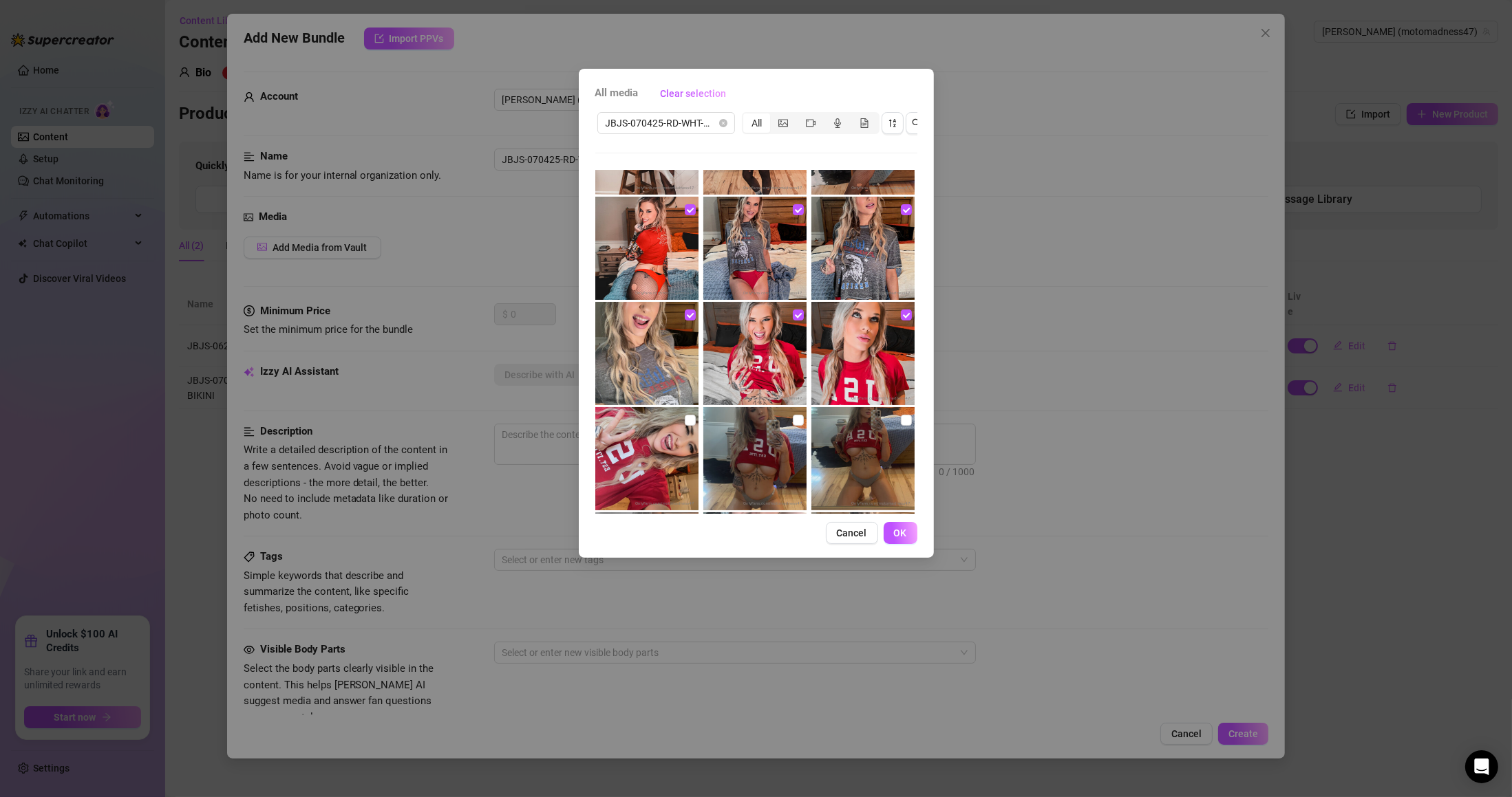
scroll to position [165, 0]
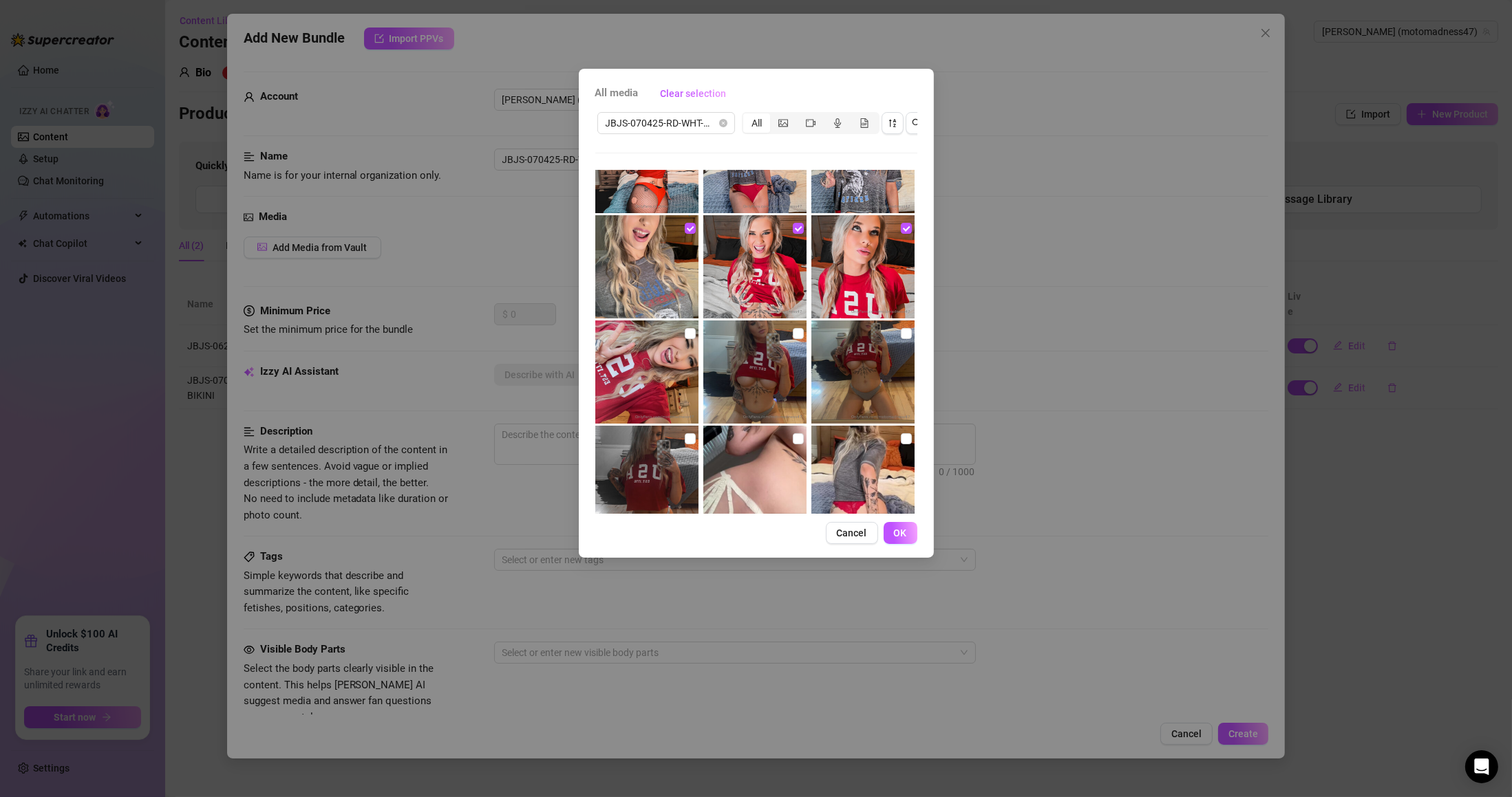
click at [686, 332] on input "checkbox" at bounding box center [690, 333] width 11 height 11
click at [793, 336] on input "checkbox" at bounding box center [798, 333] width 11 height 11
click at [902, 335] on input "checkbox" at bounding box center [906, 333] width 11 height 11
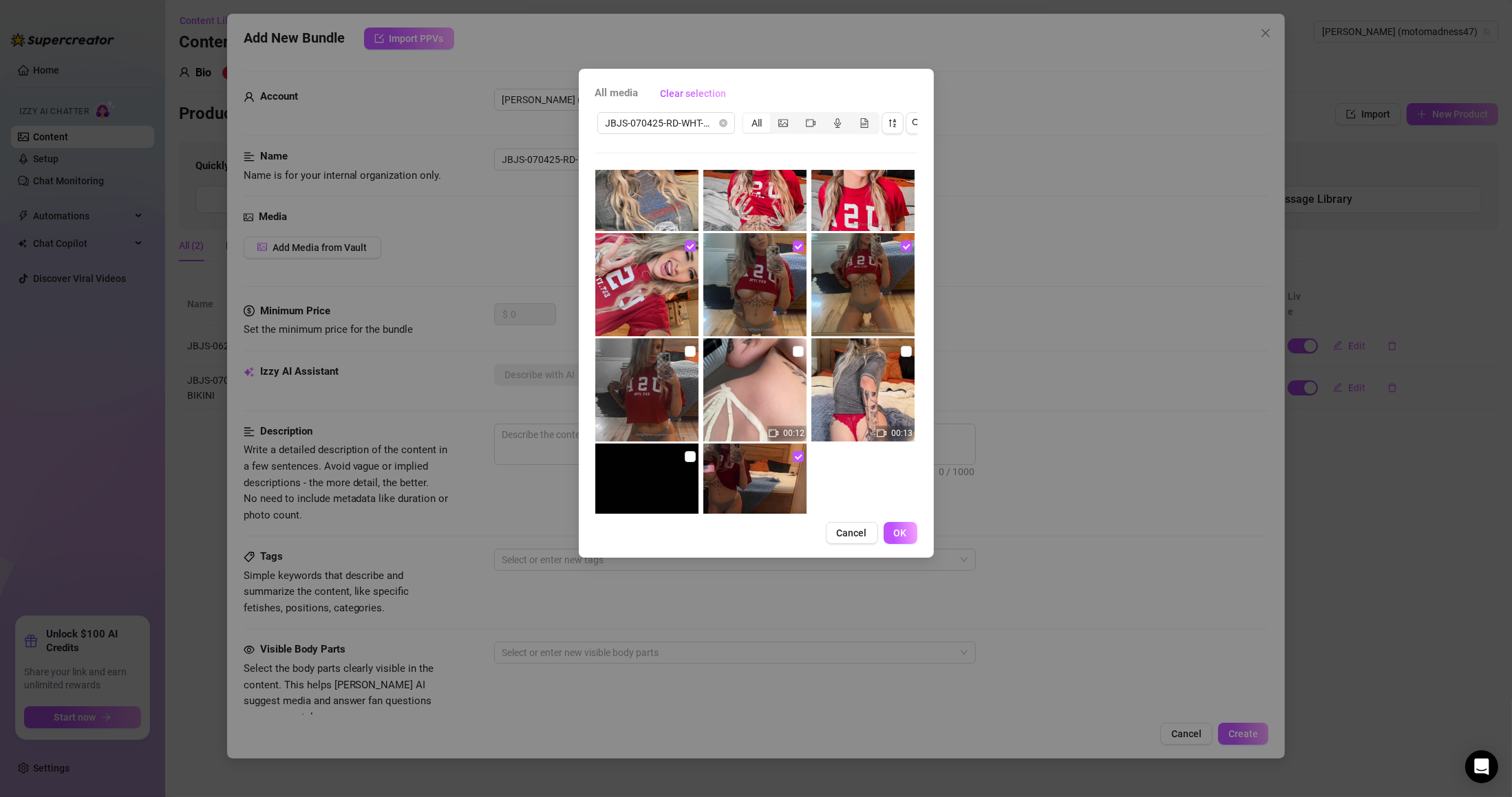
scroll to position [307, 0]
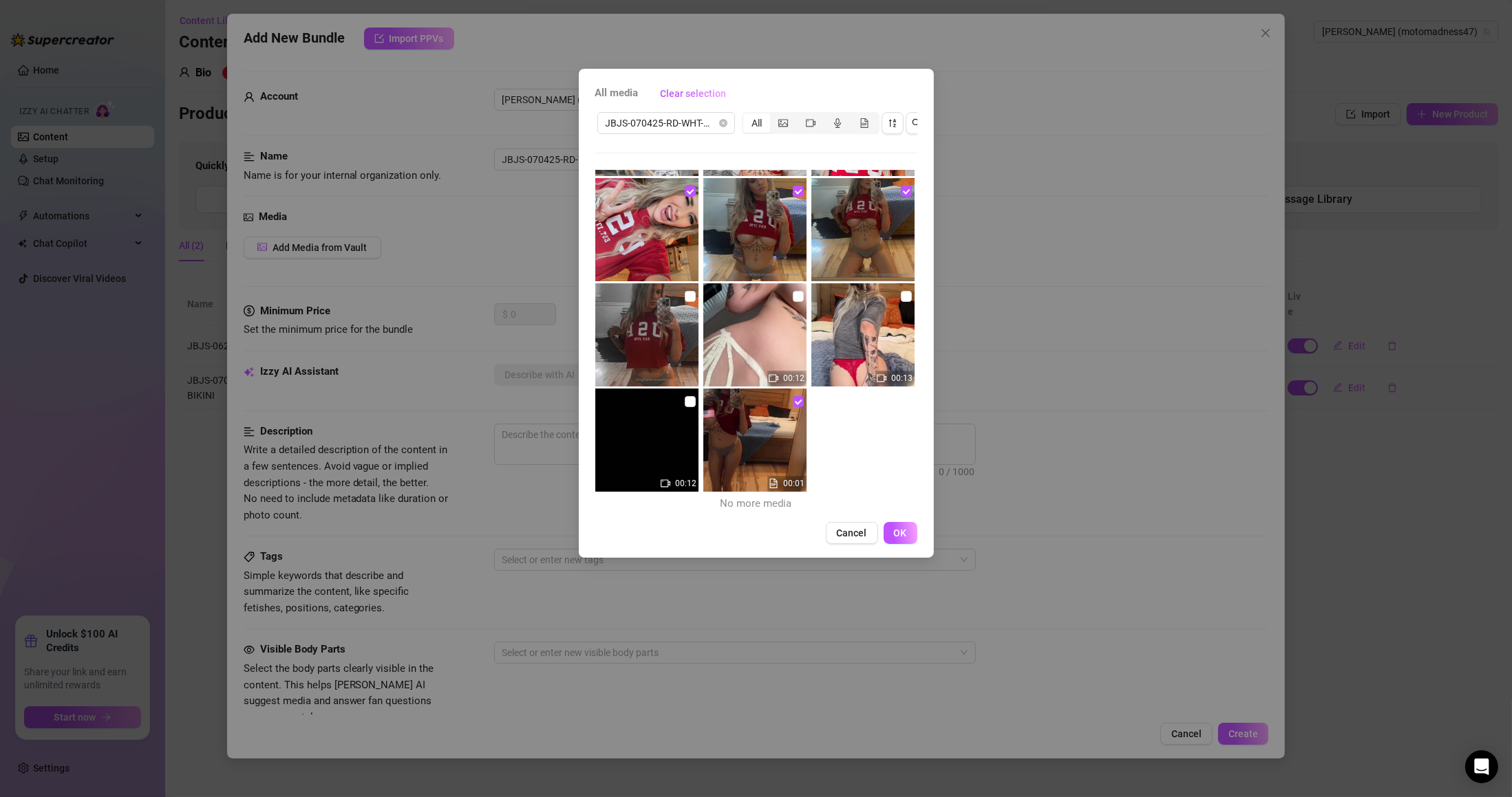
click at [691, 297] on input "checkbox" at bounding box center [690, 296] width 11 height 11
click at [793, 296] on input "checkbox" at bounding box center [798, 296] width 11 height 11
click at [901, 297] on input "checkbox" at bounding box center [906, 296] width 11 height 11
click at [687, 406] on input "checkbox" at bounding box center [690, 401] width 11 height 11
click at [907, 544] on button "OK" at bounding box center [900, 533] width 34 height 22
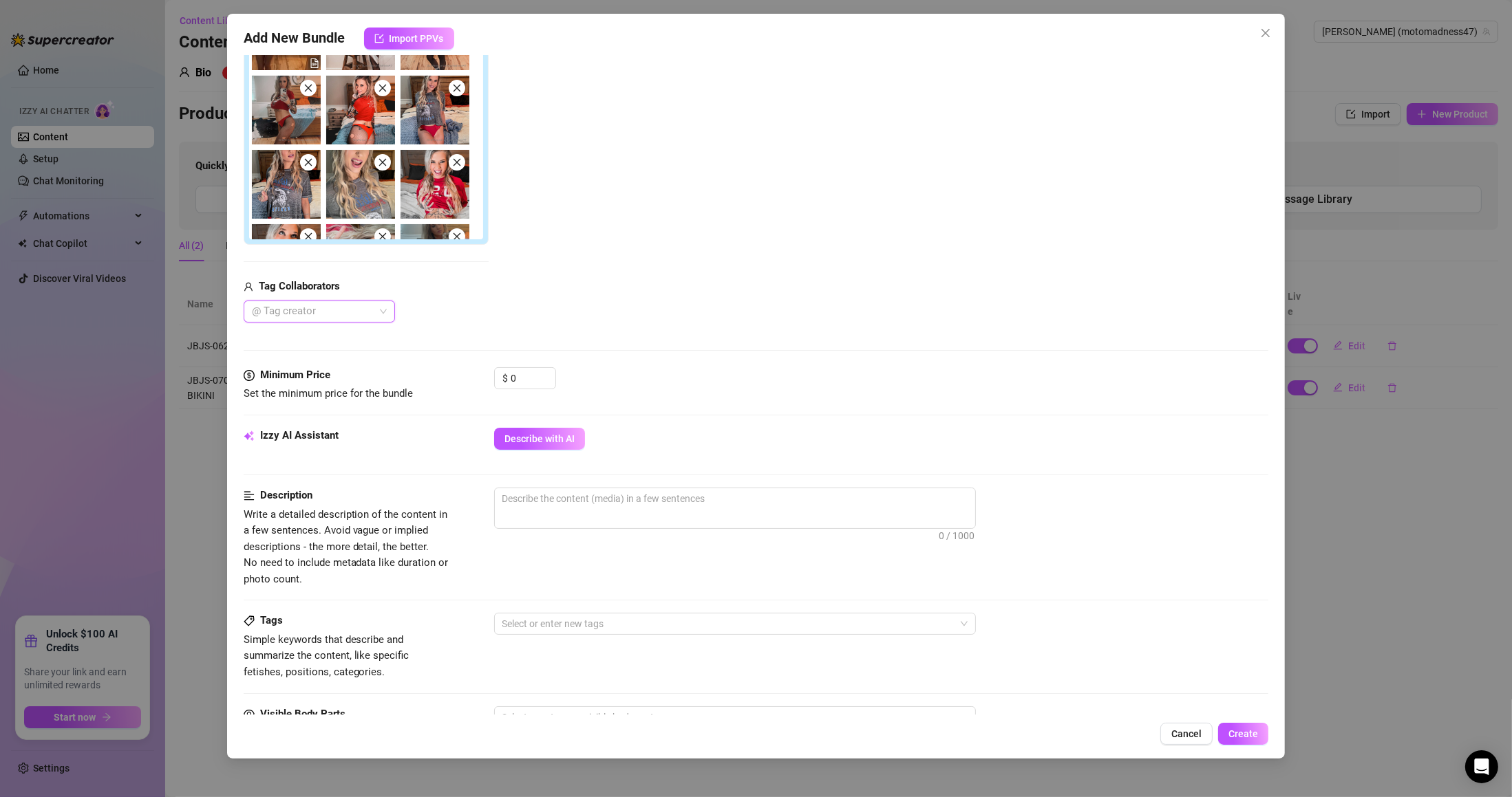
scroll to position [330, 0]
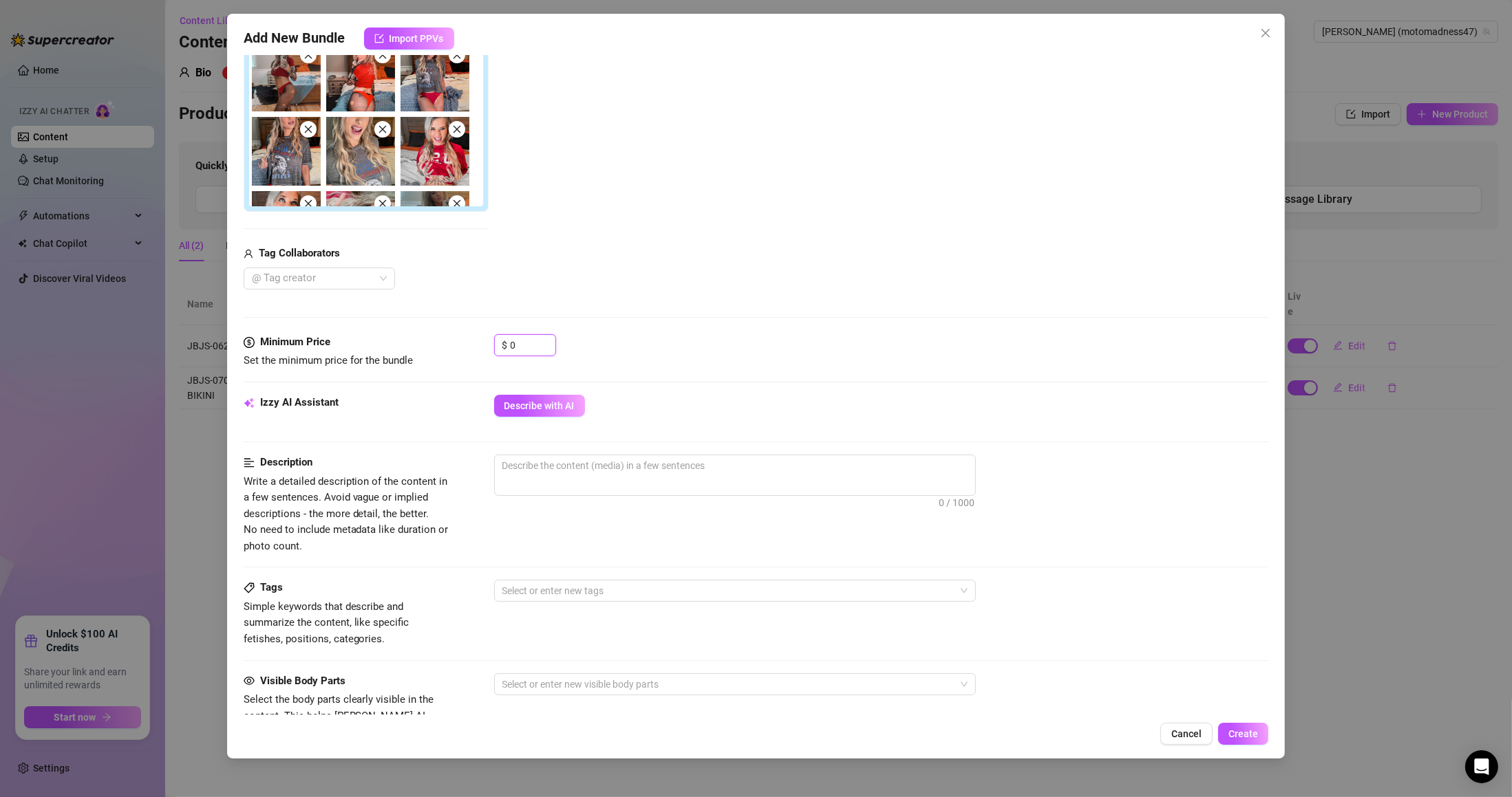
drag, startPoint x: 518, startPoint y: 349, endPoint x: 490, endPoint y: 344, distance: 28.4
click at [490, 344] on div "Minimum Price Set the minimum price for the bundle $ 0" at bounding box center [756, 352] width 1025 height 35
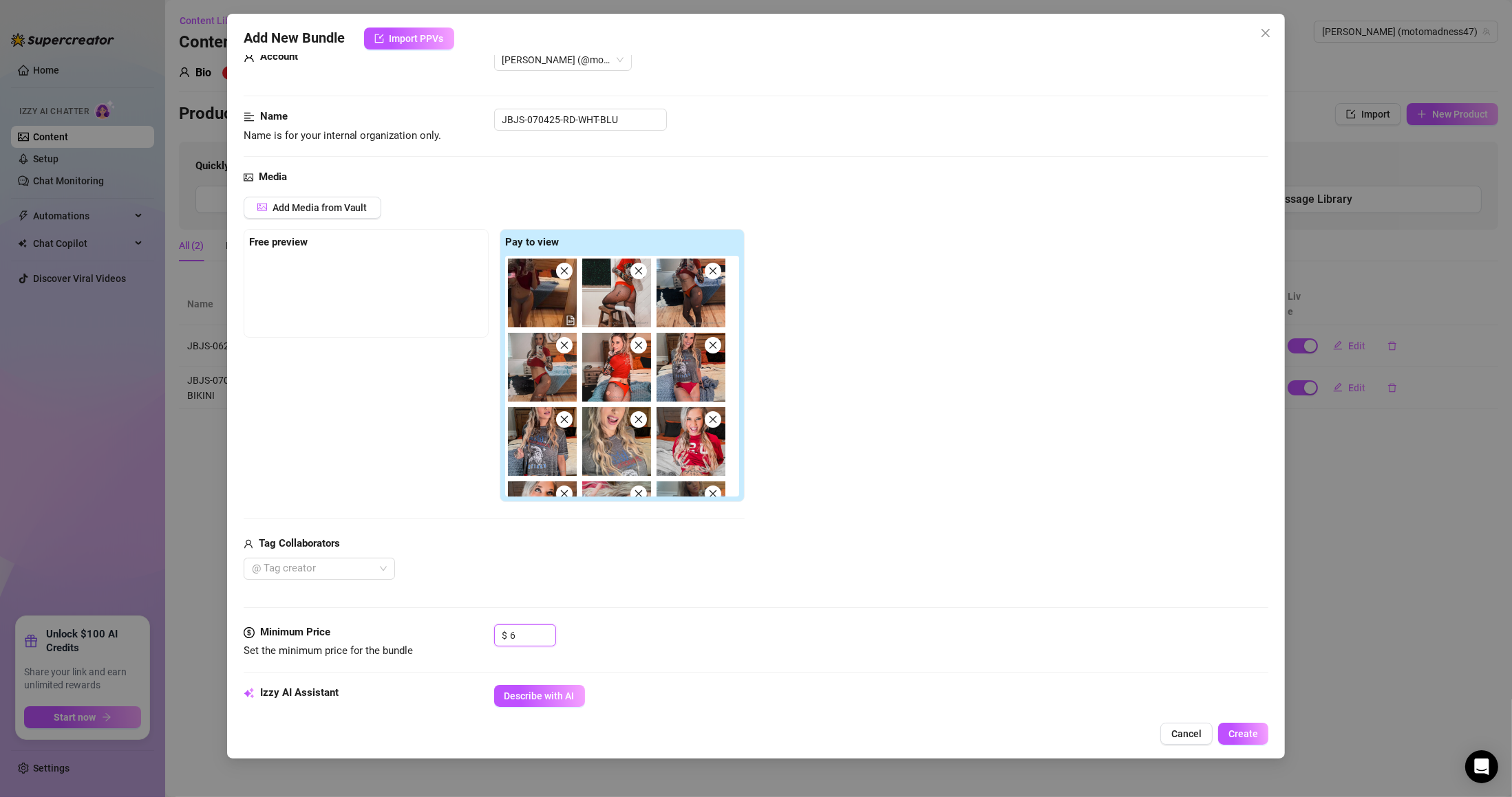
scroll to position [0, 0]
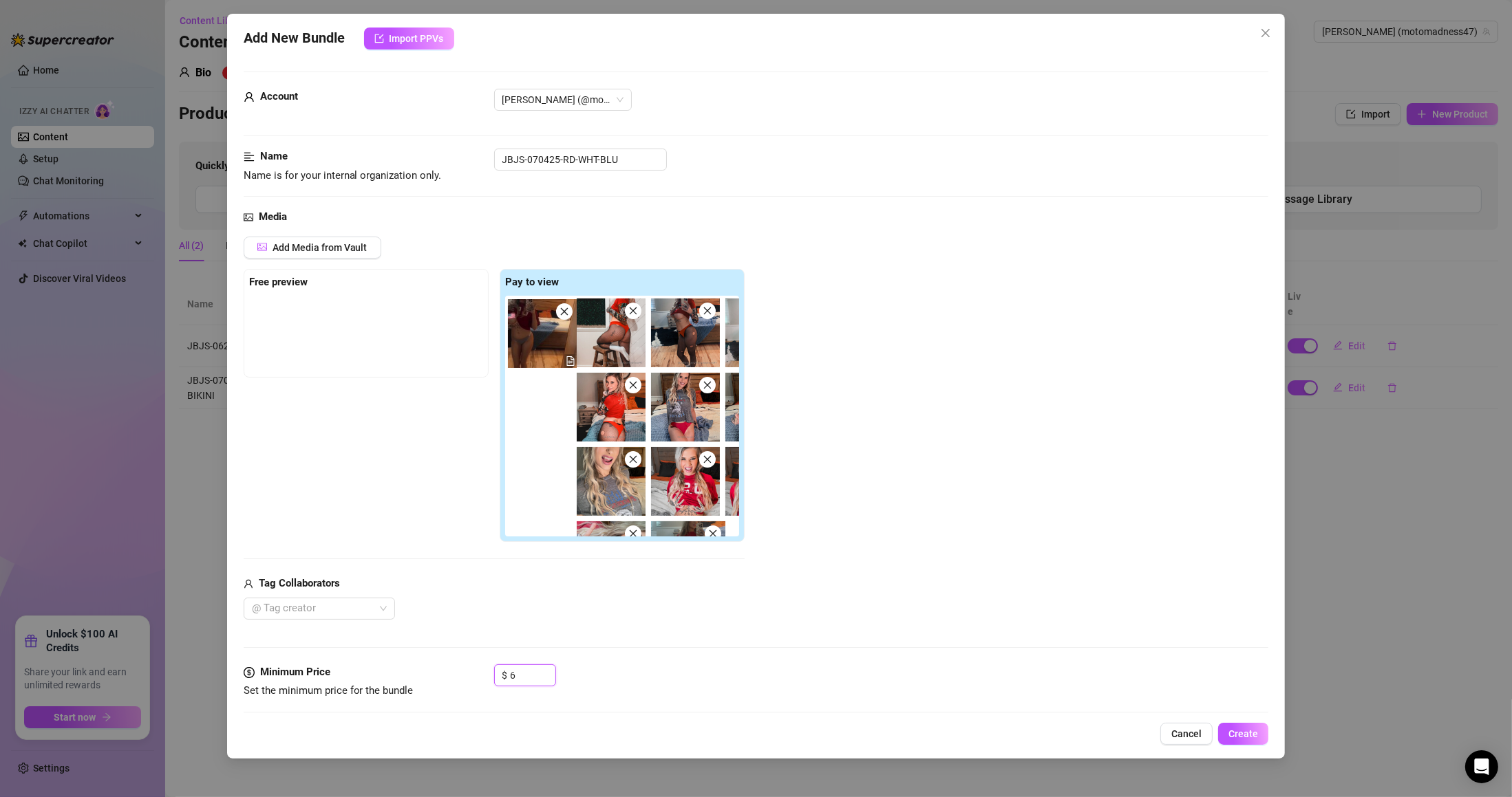
drag, startPoint x: 546, startPoint y: 352, endPoint x: 407, endPoint y: 344, distance: 139.2
click at [393, 340] on div "Free preview Pay to view" at bounding box center [493, 406] width 501 height 274
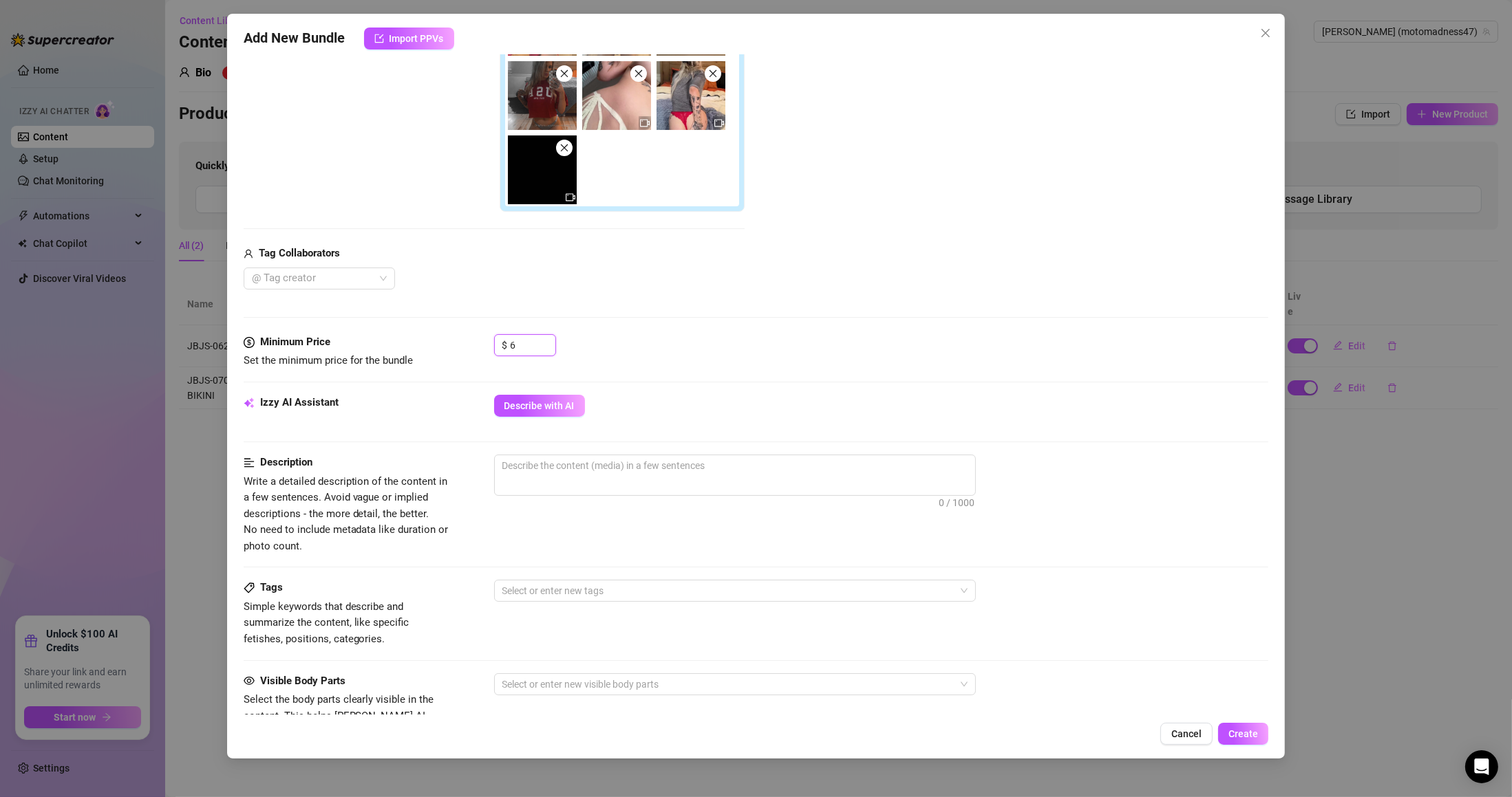
scroll to position [578, 0]
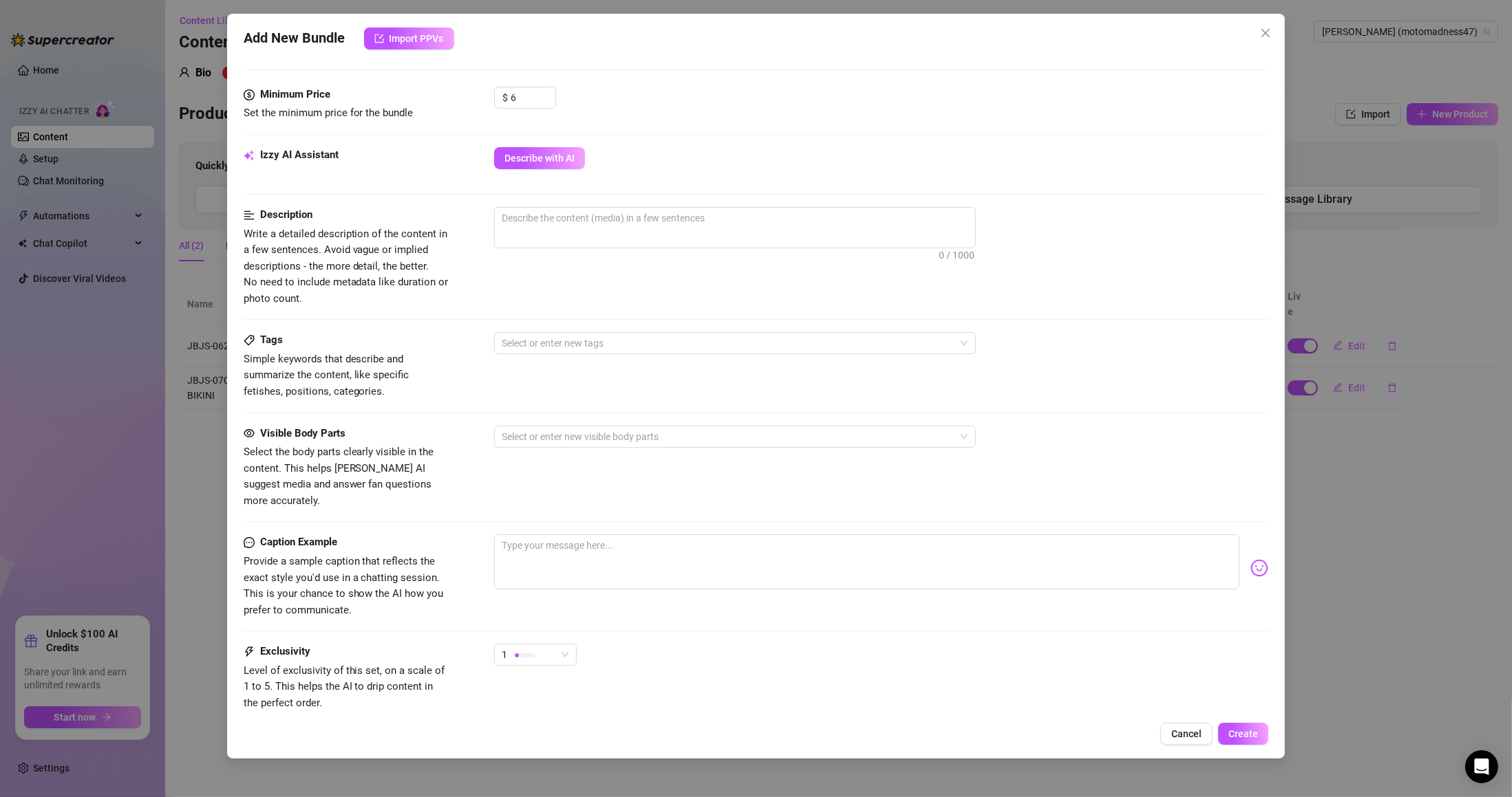
click at [566, 168] on button "Describe with AI" at bounding box center [539, 158] width 91 height 22
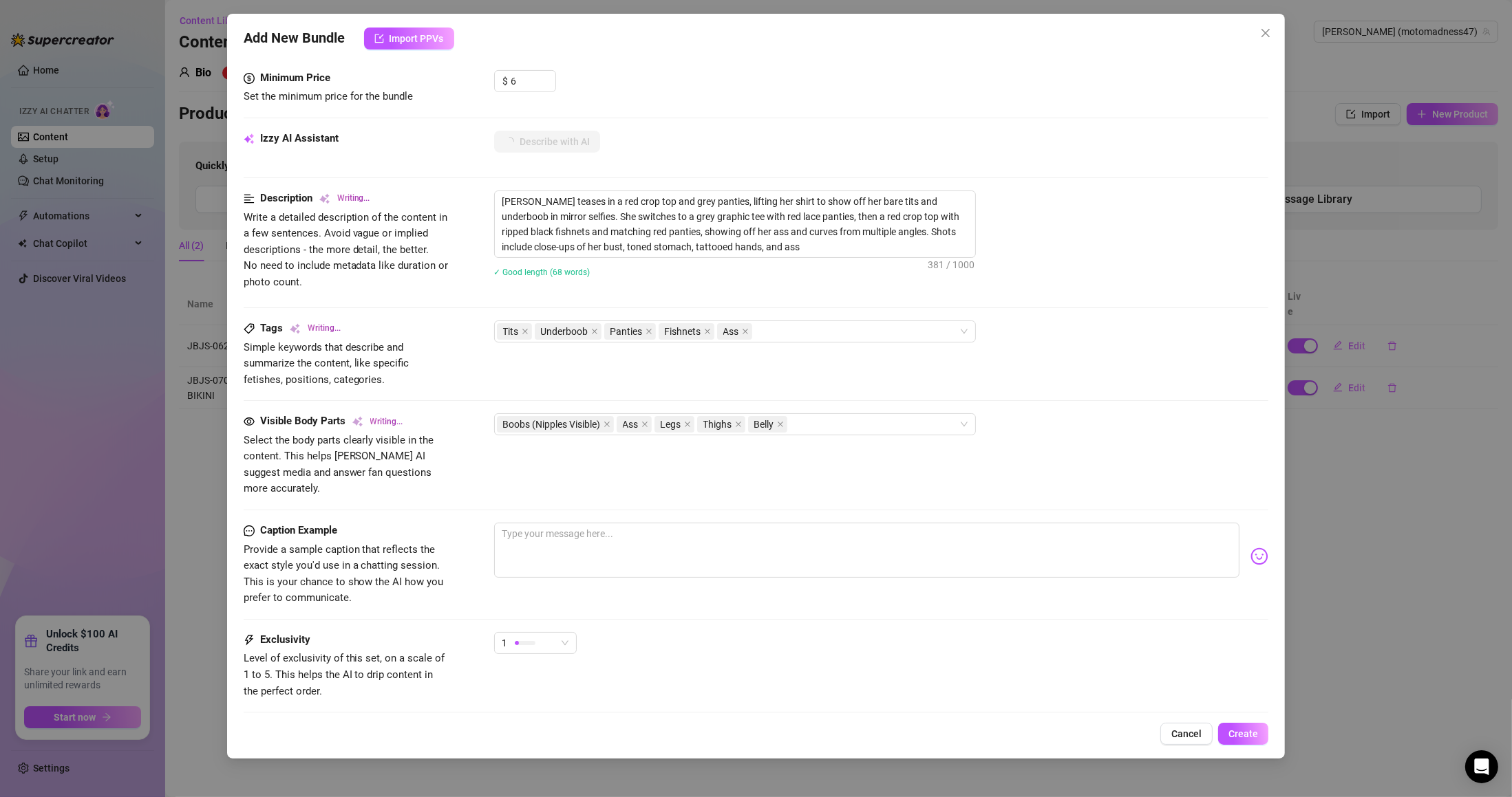
scroll to position [667, 0]
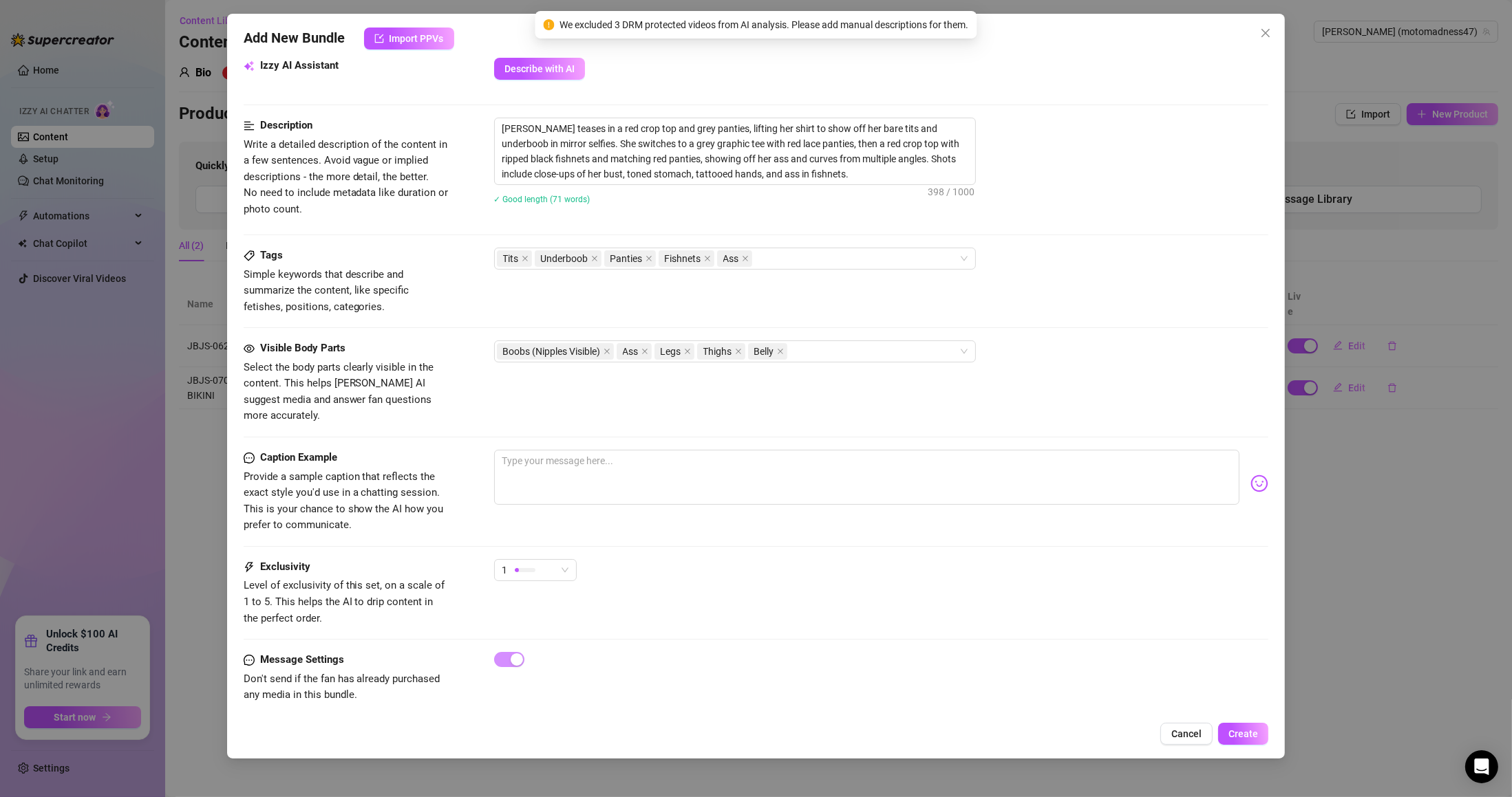
click at [1255, 731] on span "Create" at bounding box center [1243, 734] width 30 height 11
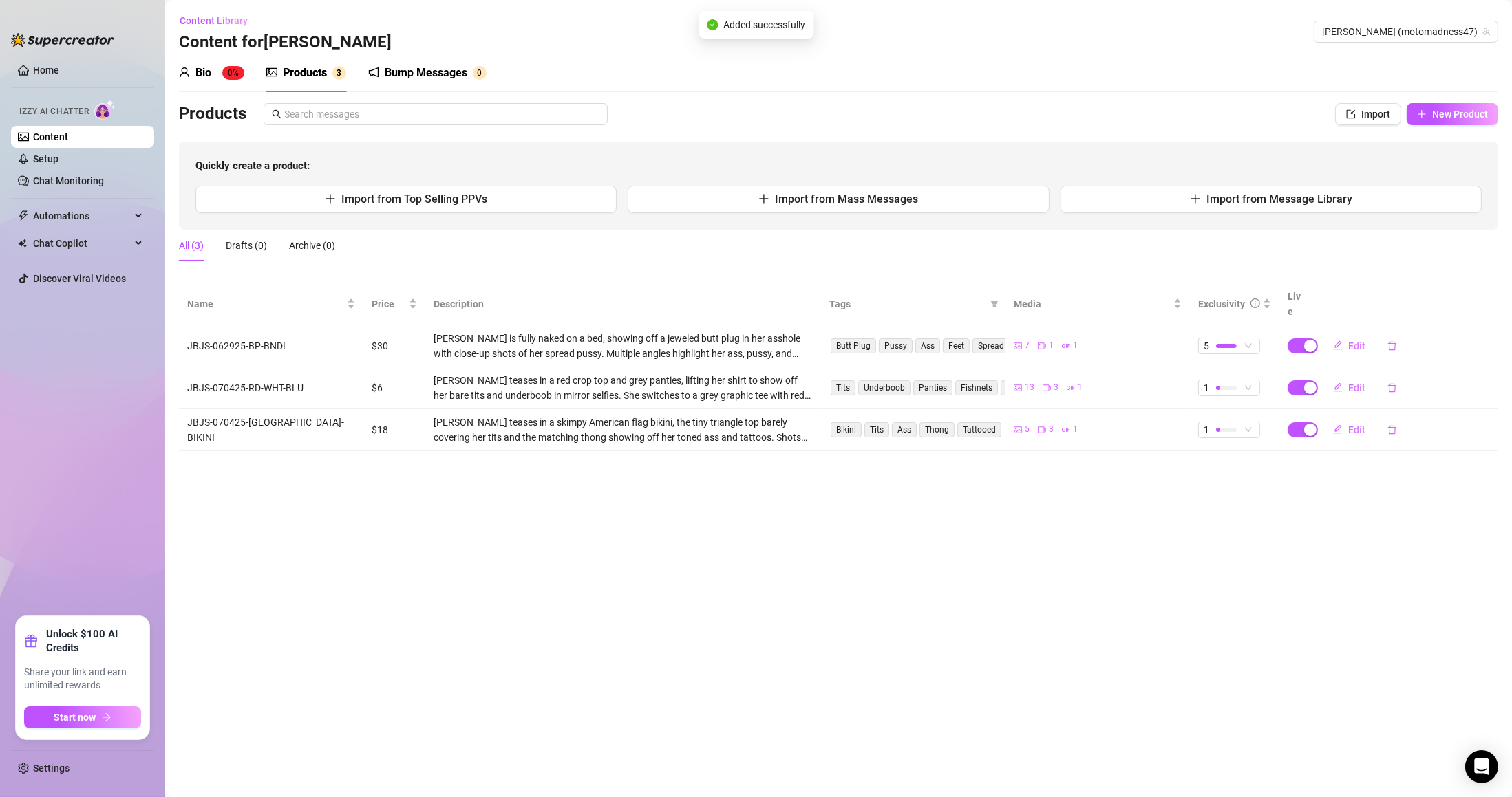
click at [1458, 112] on span "New Product" at bounding box center [1460, 114] width 56 height 11
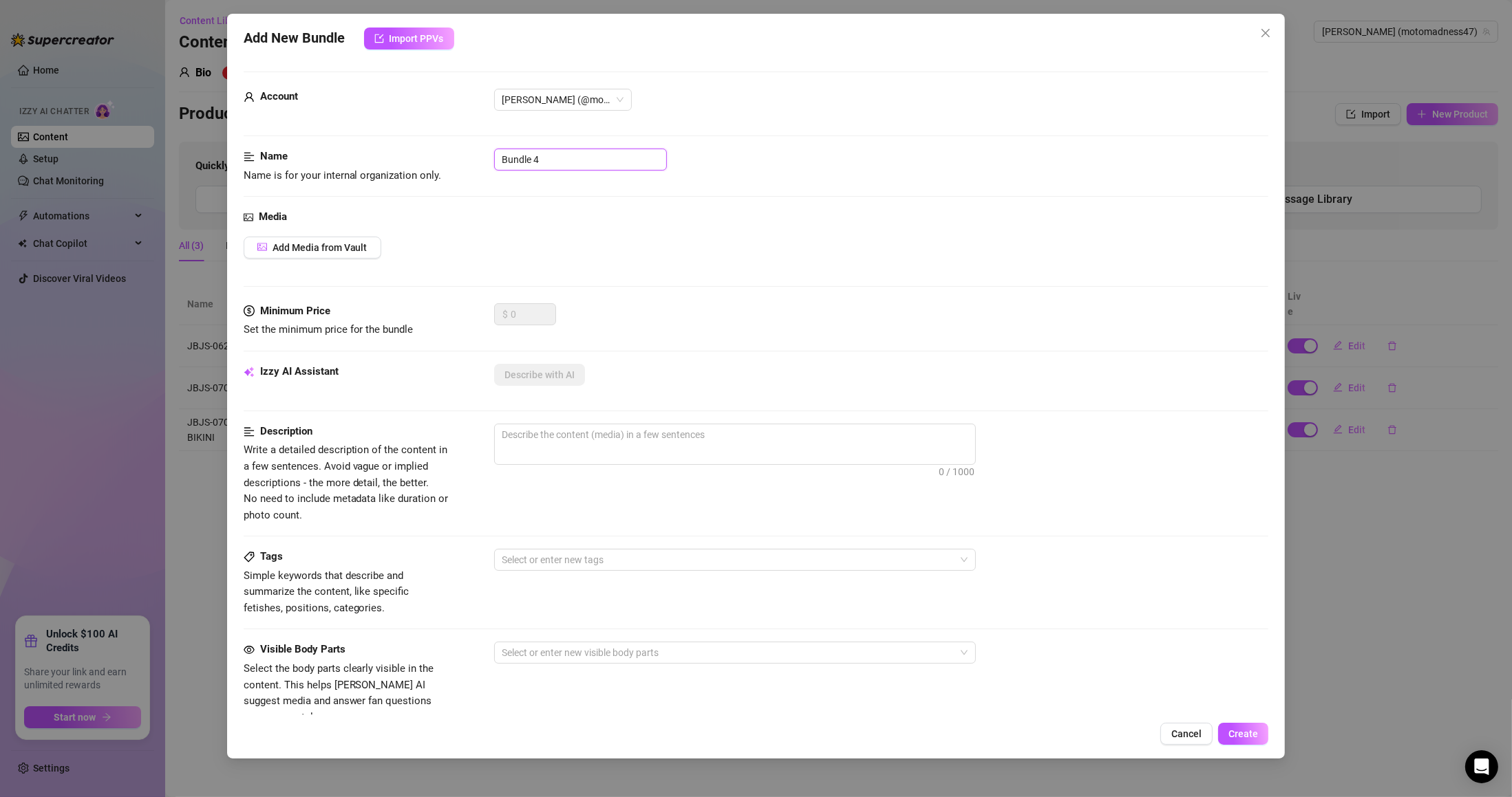
drag, startPoint x: 590, startPoint y: 161, endPoint x: 379, endPoint y: 150, distance: 211.3
click at [379, 150] on div "Name Name is for your internal organization only. Bundle 4" at bounding box center [756, 166] width 1025 height 35
paste input "JBJS-070625-SWIM-TO-2"
click at [336, 237] on button "Add Media from Vault" at bounding box center [312, 247] width 138 height 22
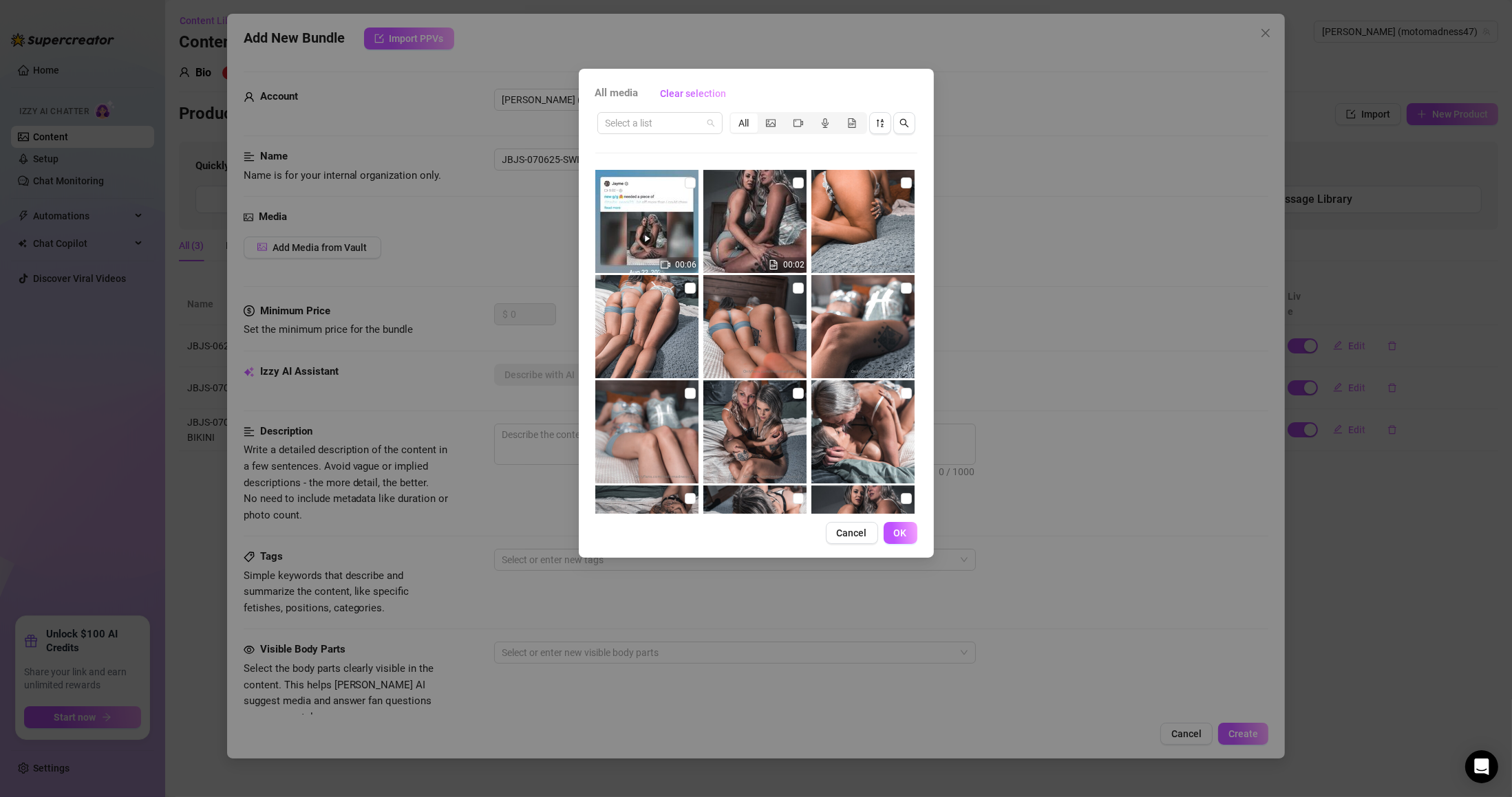
click at [658, 116] on input "search" at bounding box center [653, 123] width 96 height 21
paste input "JBJS-070625-SWIM-TO-2"
click at [681, 144] on div "JBJS-070625-SWIM-TO-2" at bounding box center [663, 150] width 110 height 15
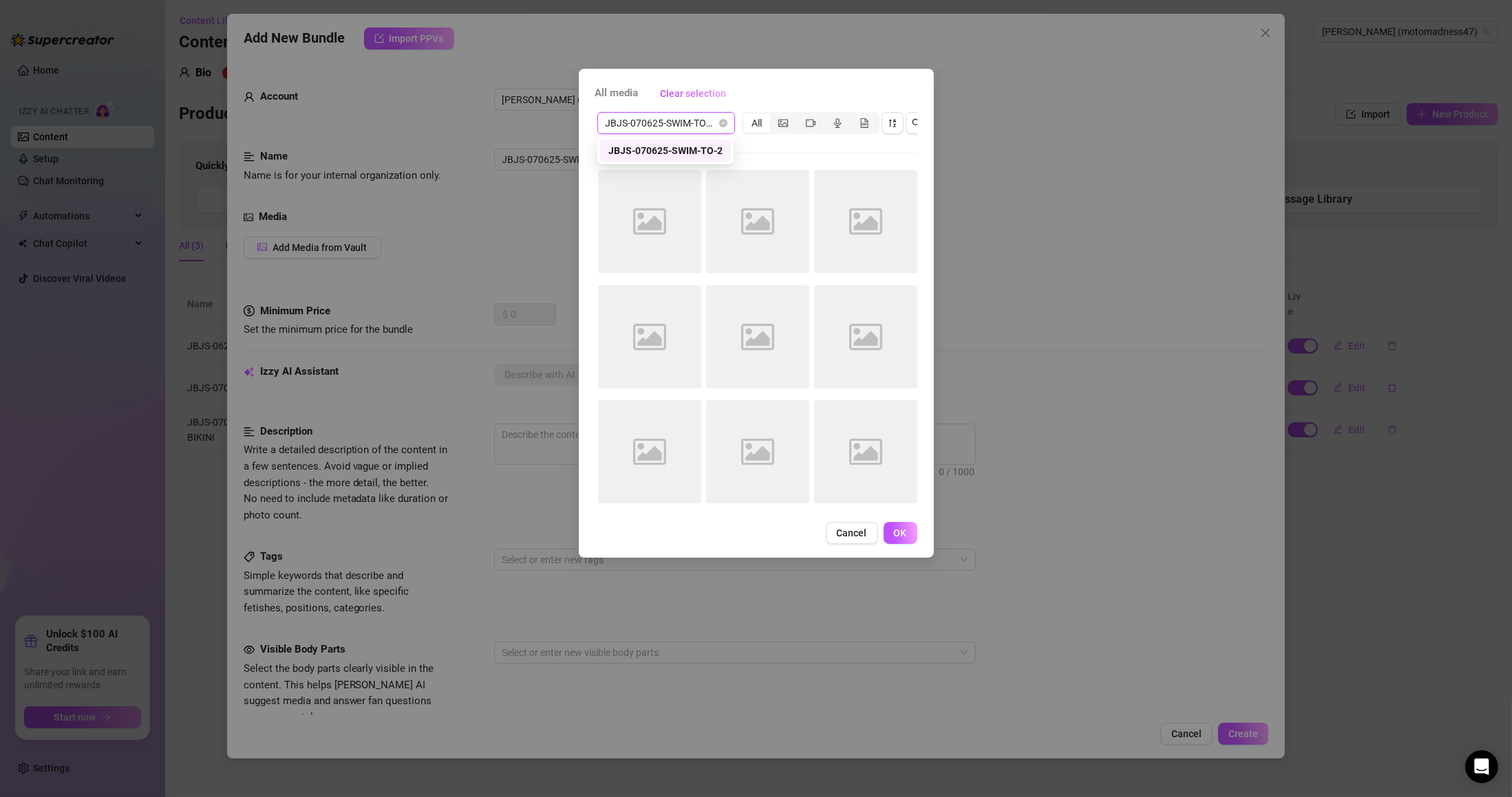
scroll to position [0, 0]
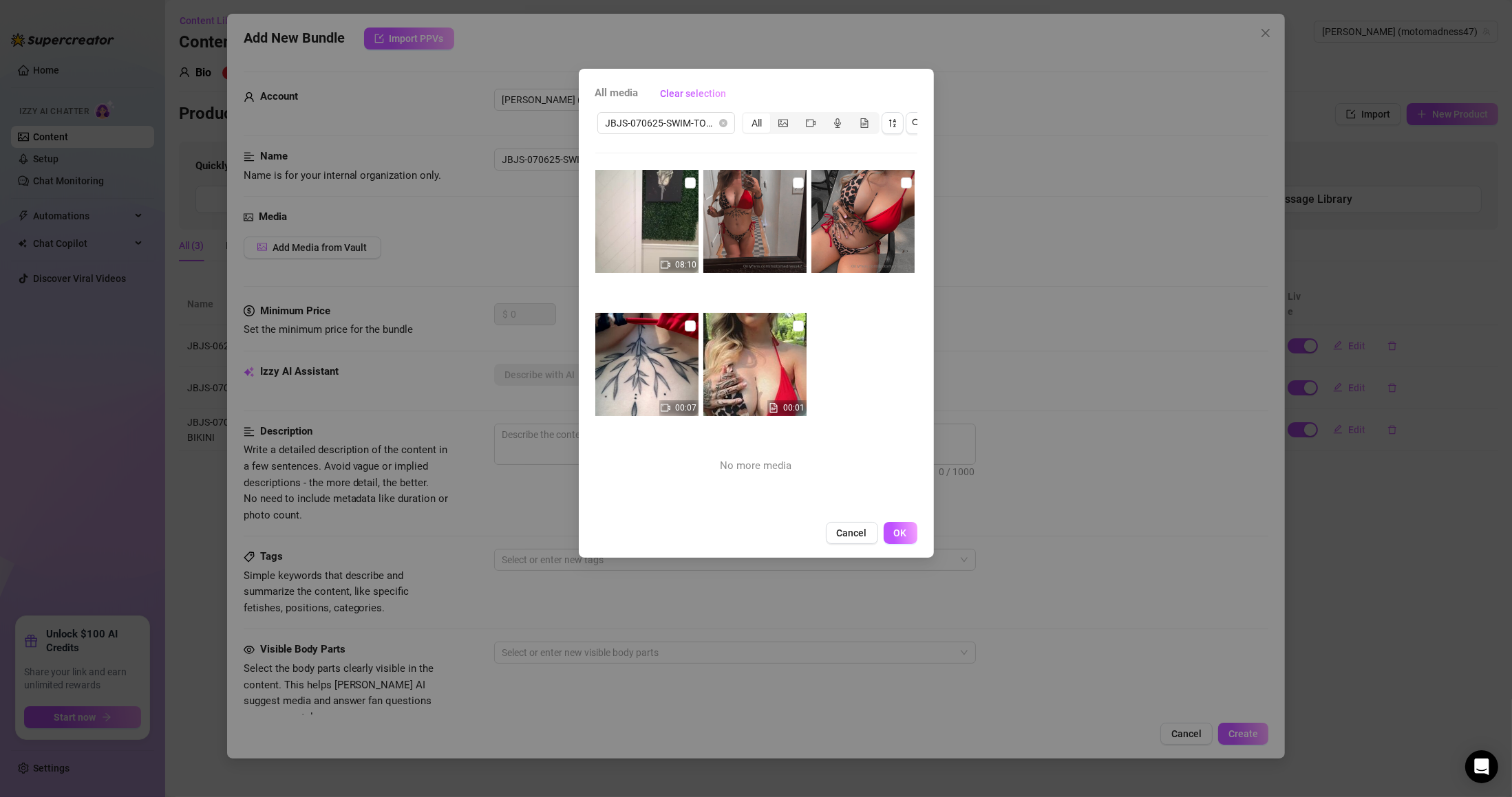
click at [793, 324] on input "checkbox" at bounding box center [798, 325] width 11 height 11
click at [691, 324] on input "checkbox" at bounding box center [690, 325] width 11 height 11
click at [687, 359] on img at bounding box center [647, 364] width 103 height 103
click at [851, 351] on div "08:10 00:07 00:01 No more media" at bounding box center [756, 342] width 322 height 344
click at [901, 187] on input "checkbox" at bounding box center [906, 183] width 11 height 11
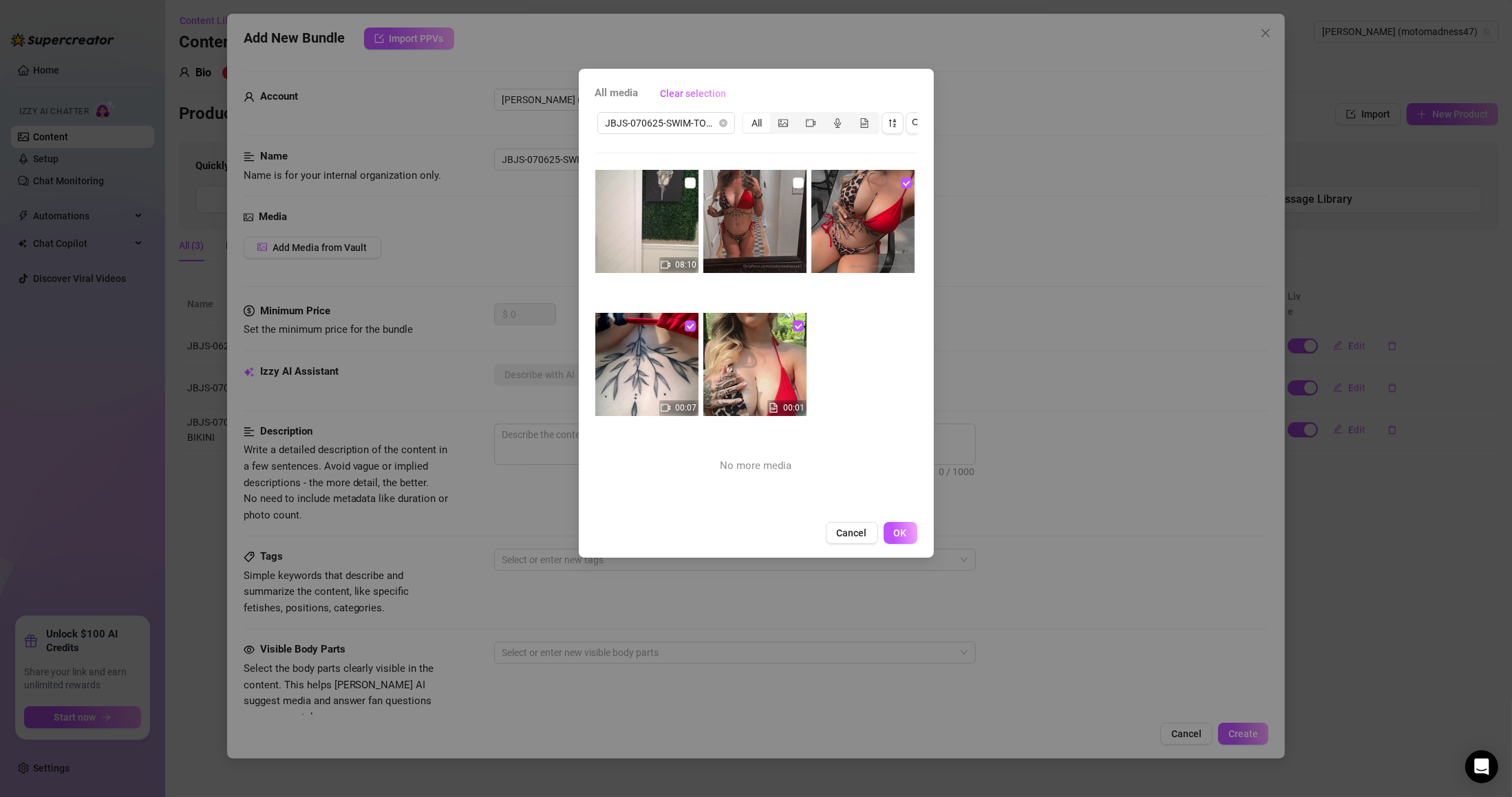
click at [794, 182] on input "checkbox" at bounding box center [798, 183] width 11 height 11
click at [689, 183] on input "checkbox" at bounding box center [690, 183] width 11 height 11
click at [877, 536] on div "Cancel OK" at bounding box center [756, 533] width 322 height 22
click at [889, 544] on button "OK" at bounding box center [900, 533] width 34 height 22
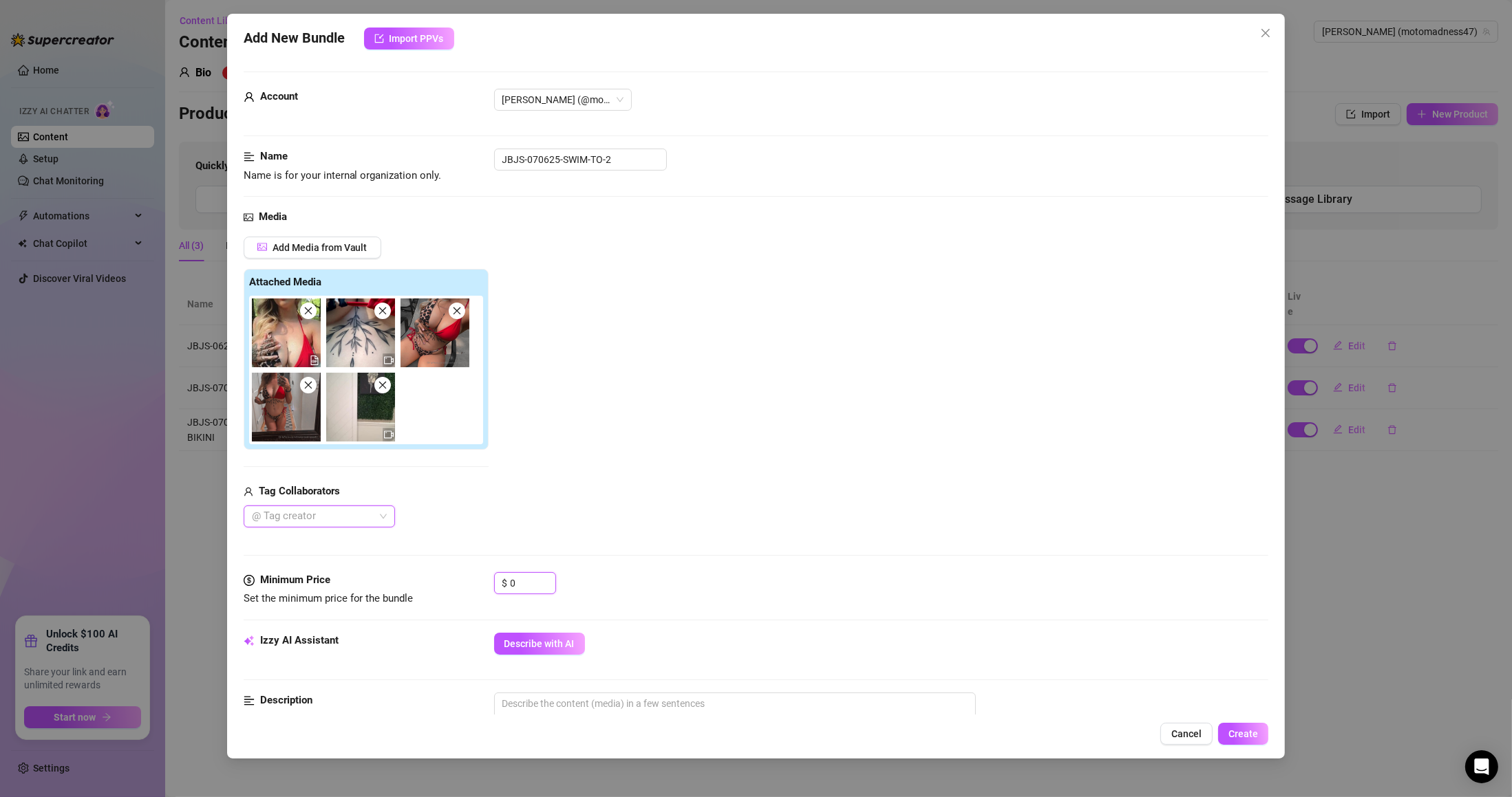
drag, startPoint x: 522, startPoint y: 588, endPoint x: 497, endPoint y: 588, distance: 25.0
click at [498, 588] on div "$ 0" at bounding box center [525, 583] width 62 height 22
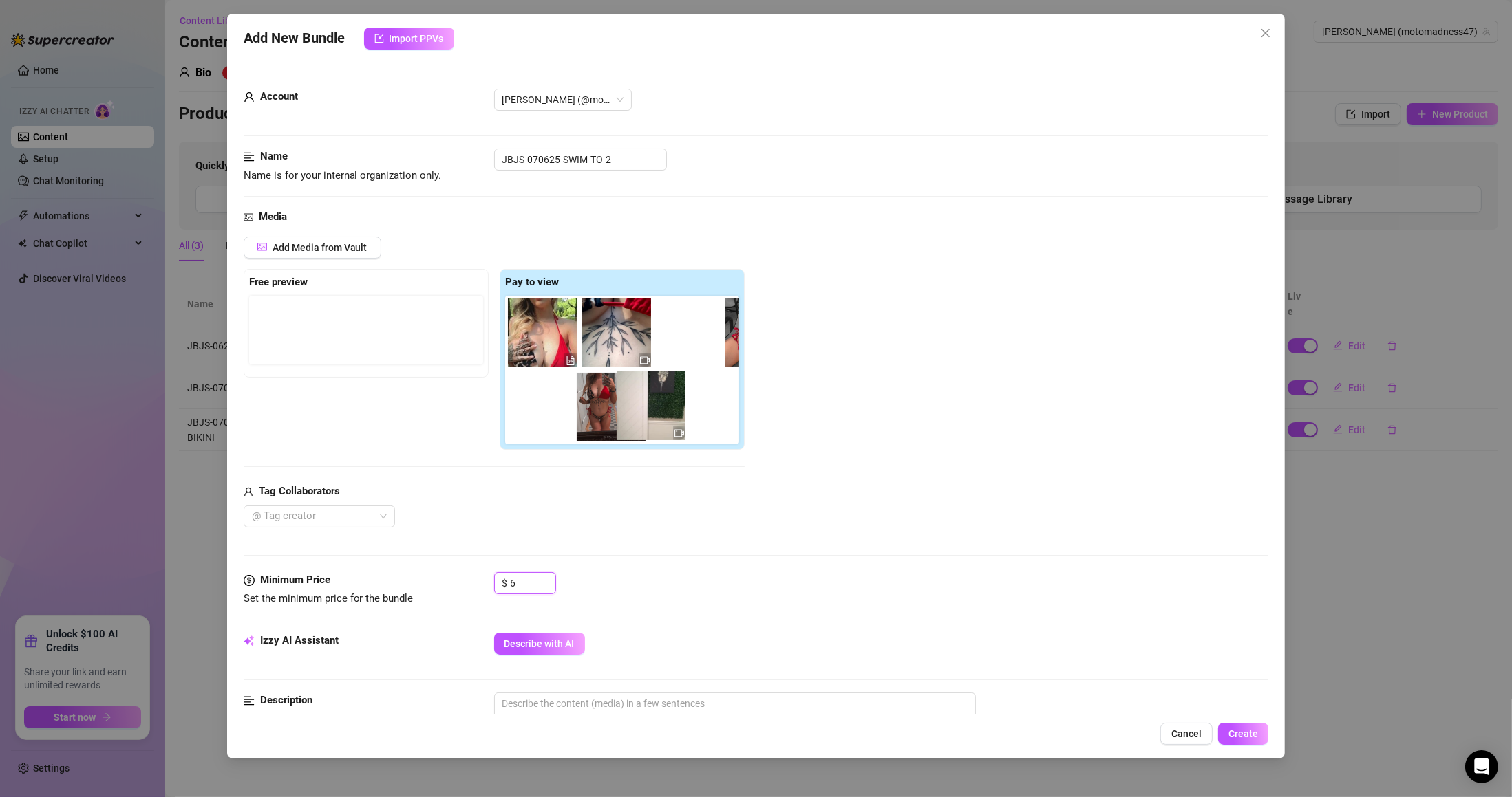
drag, startPoint x: 617, startPoint y: 416, endPoint x: 648, endPoint y: 413, distance: 31.1
click at [648, 413] on div at bounding box center [624, 369] width 239 height 149
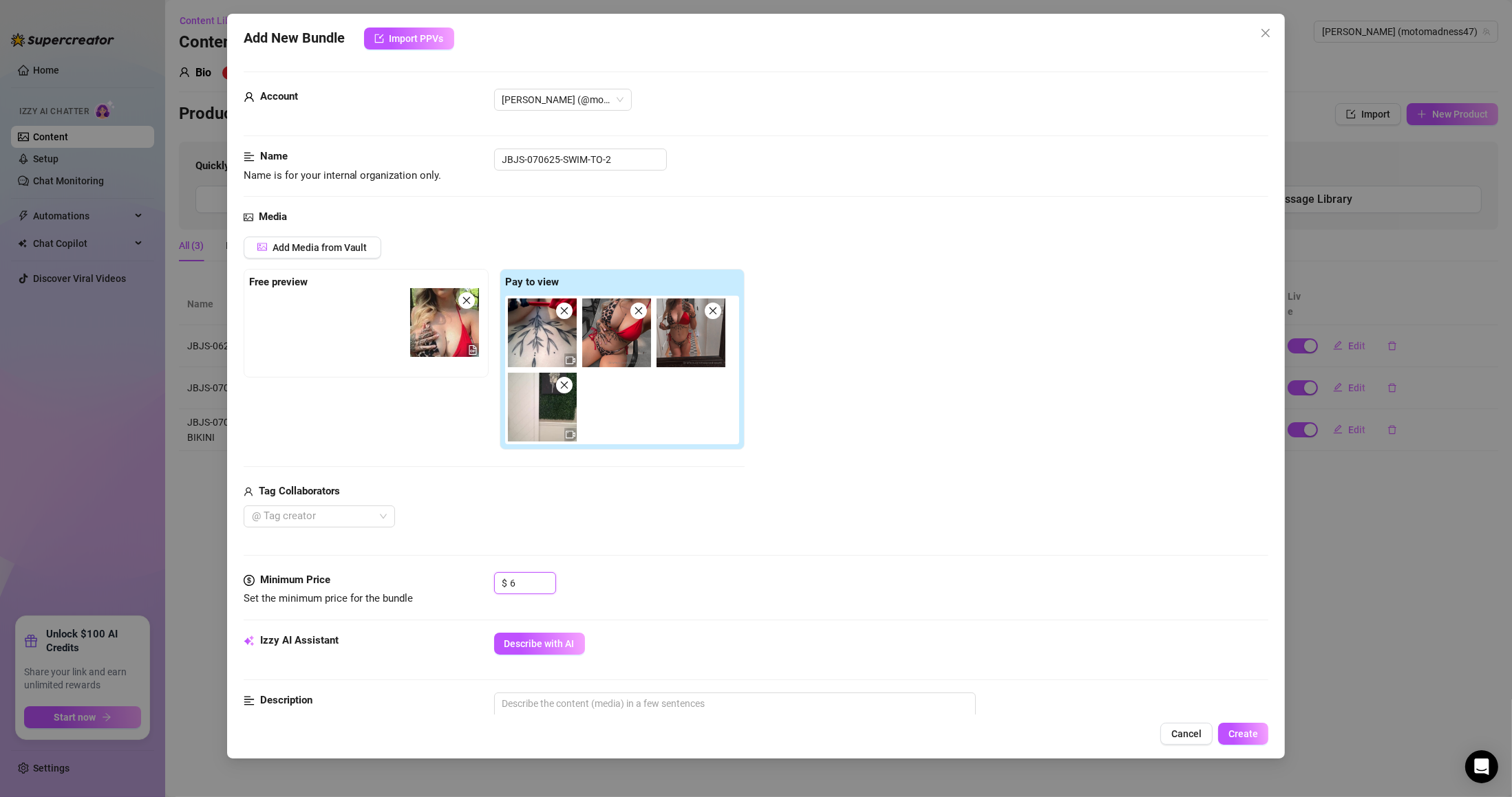
drag, startPoint x: 558, startPoint y: 354, endPoint x: 411, endPoint y: 335, distance: 148.2
click at [411, 335] on div "Free preview Pay to view" at bounding box center [493, 359] width 501 height 182
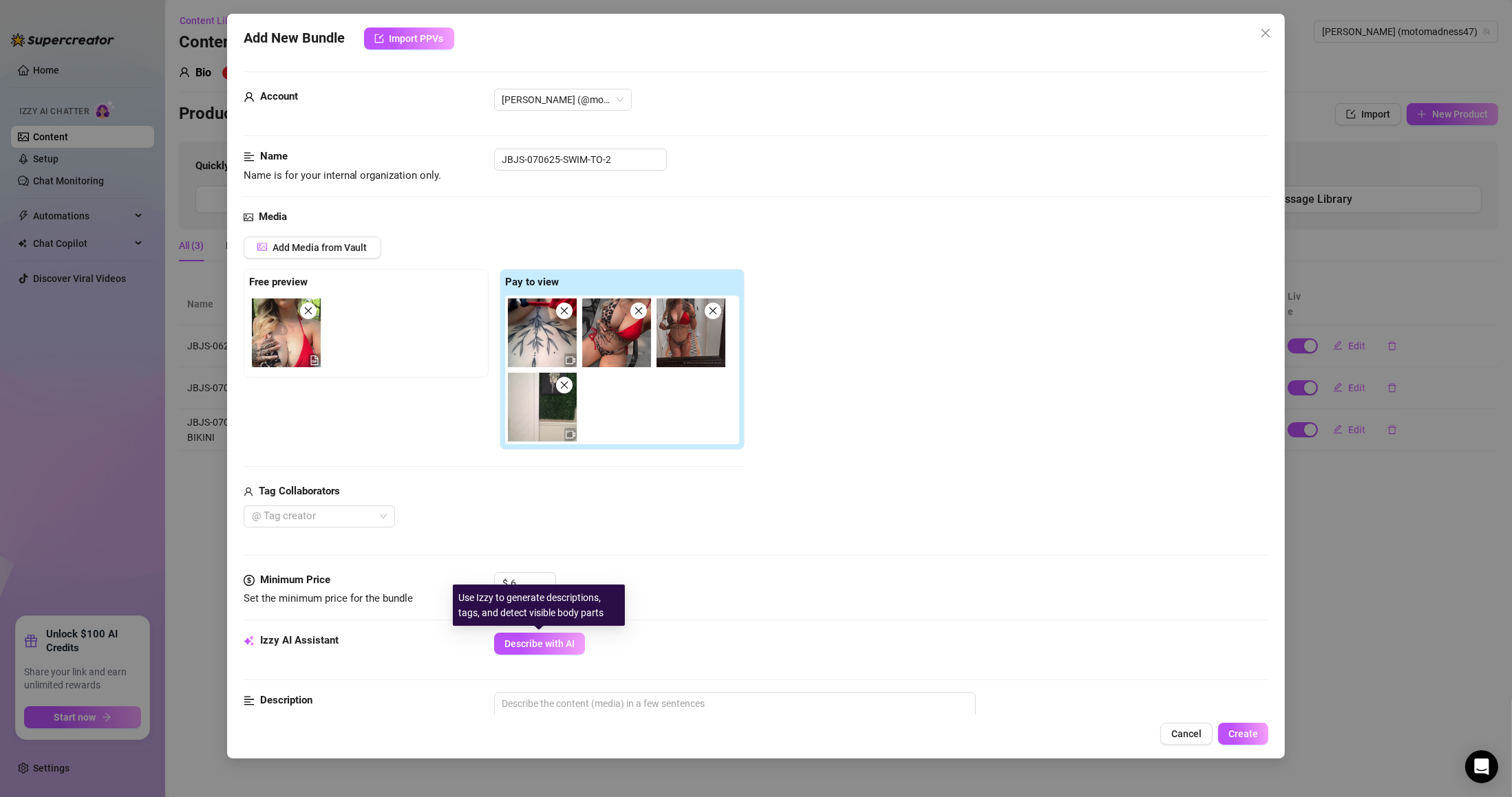
click at [551, 649] on span "Describe with AI" at bounding box center [539, 643] width 71 height 11
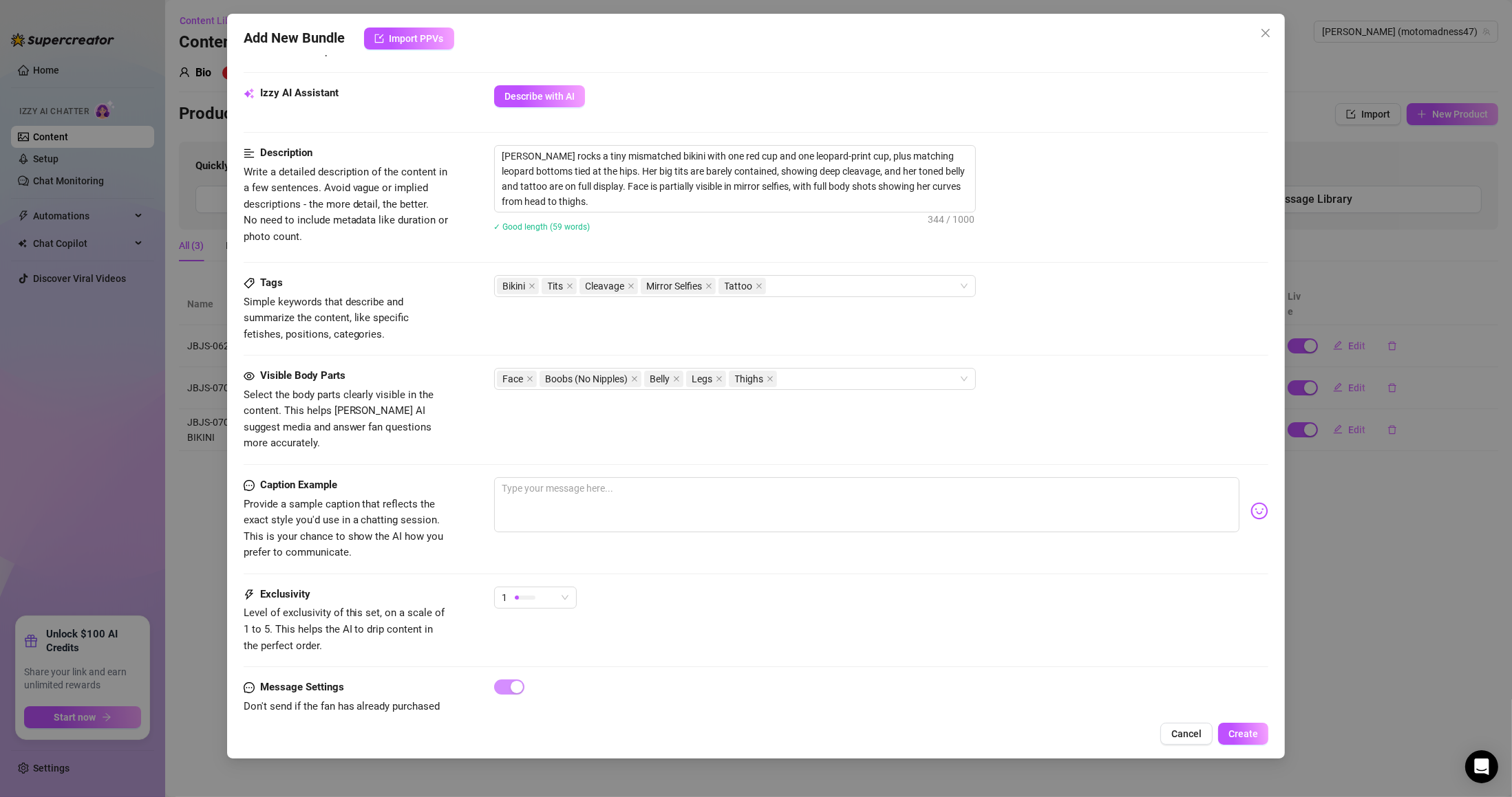
scroll to position [575, 0]
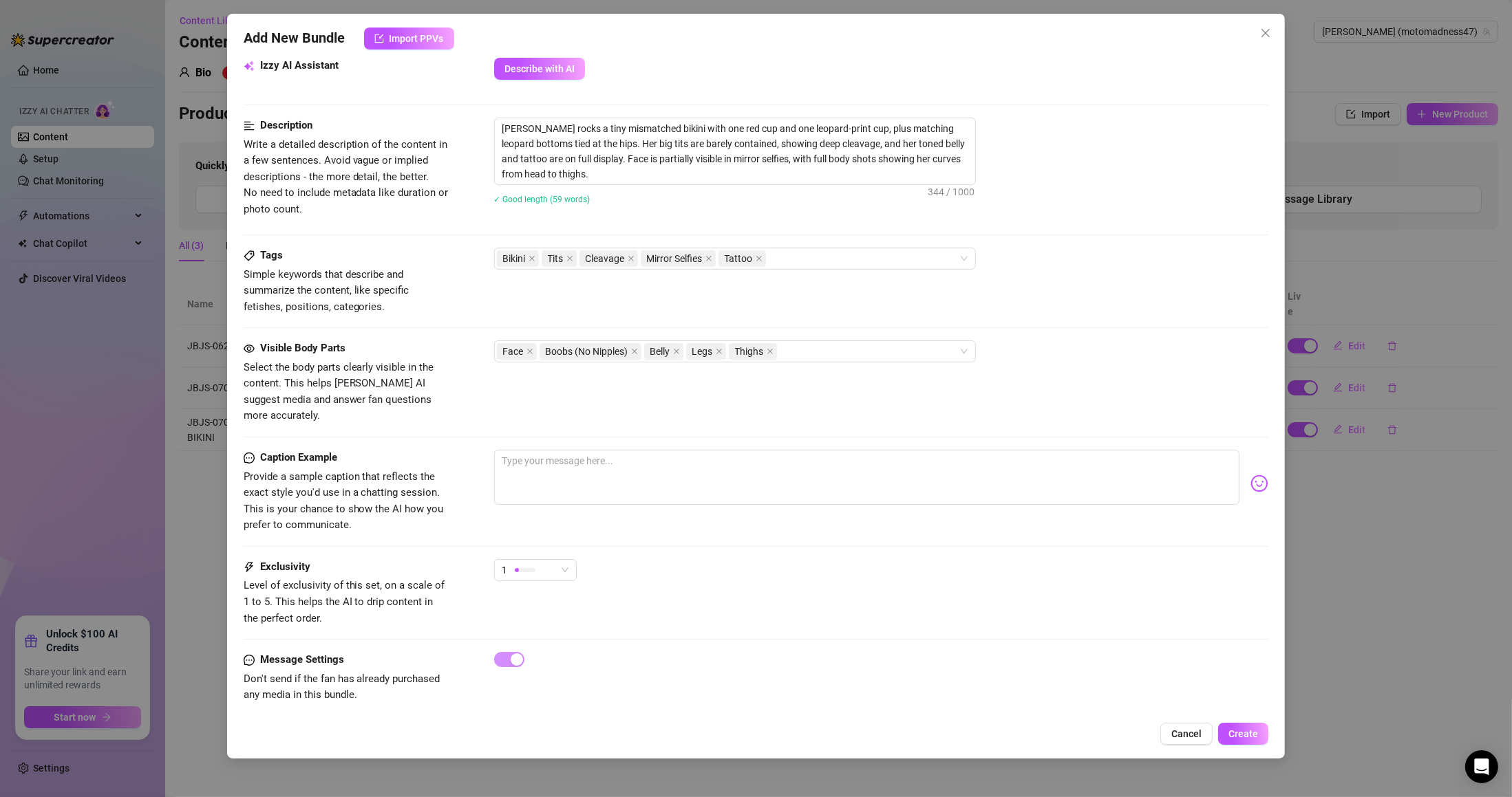
click at [1239, 731] on span "Create" at bounding box center [1243, 734] width 30 height 11
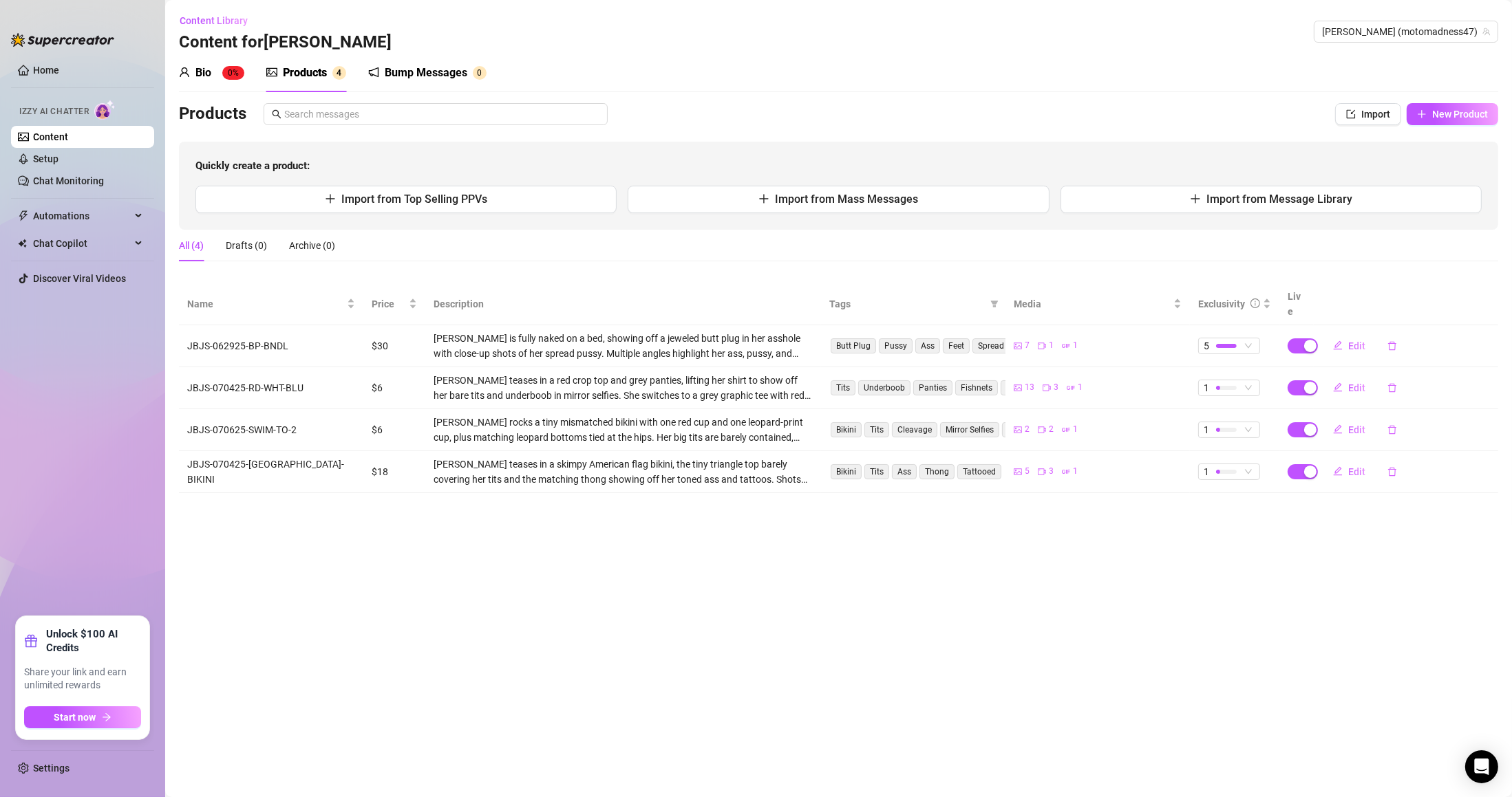
click at [1442, 107] on button "New Product" at bounding box center [1452, 114] width 91 height 22
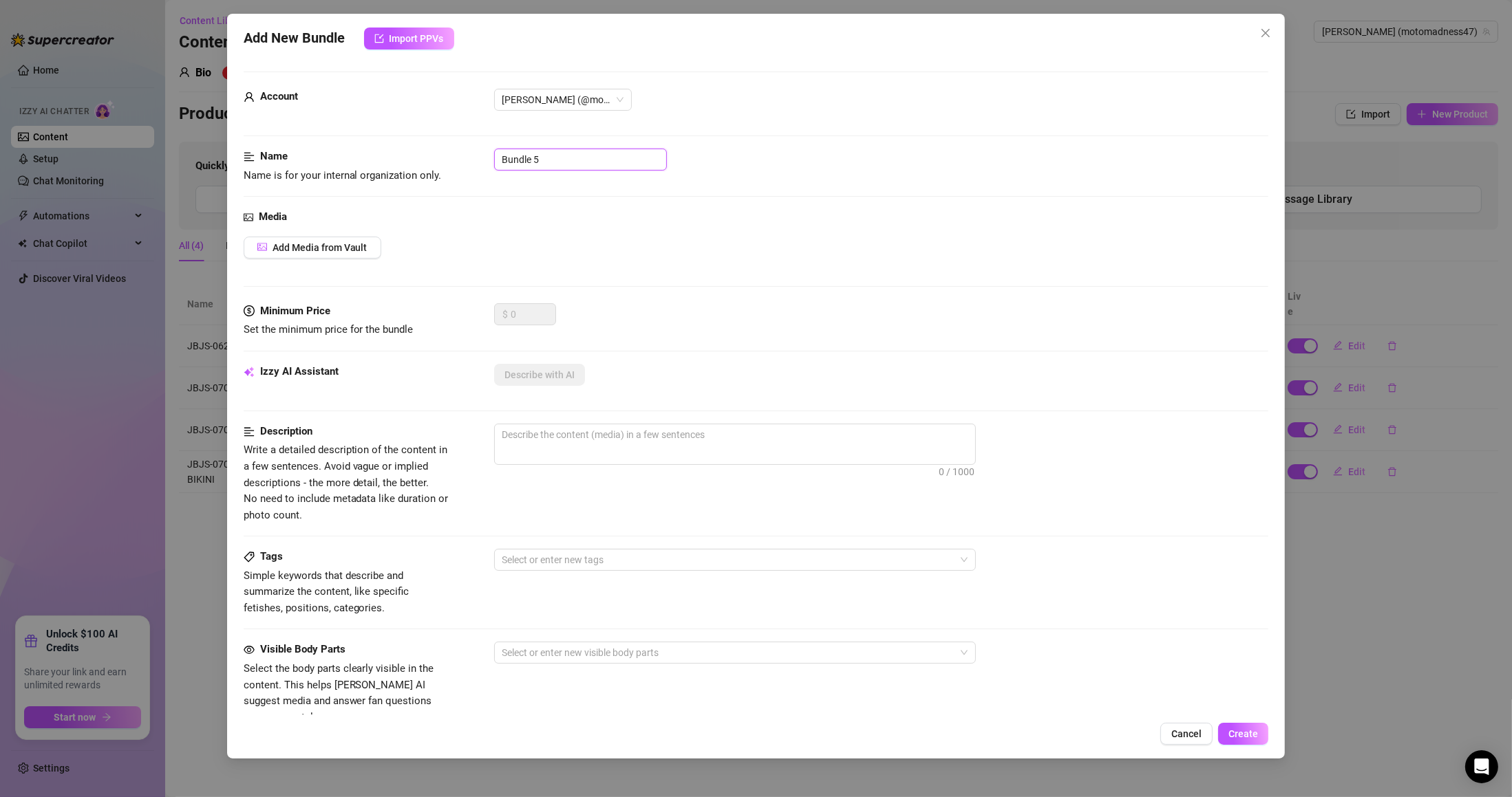
drag, startPoint x: 538, startPoint y: 164, endPoint x: 428, endPoint y: 190, distance: 113.0
click at [420, 163] on div "Name Name is for your internal organization only. Bundle 5" at bounding box center [756, 166] width 1025 height 35
paste input "JBJS-053025-COLOR-CB"
click at [343, 246] on span "Add Media from Vault" at bounding box center [320, 247] width 95 height 11
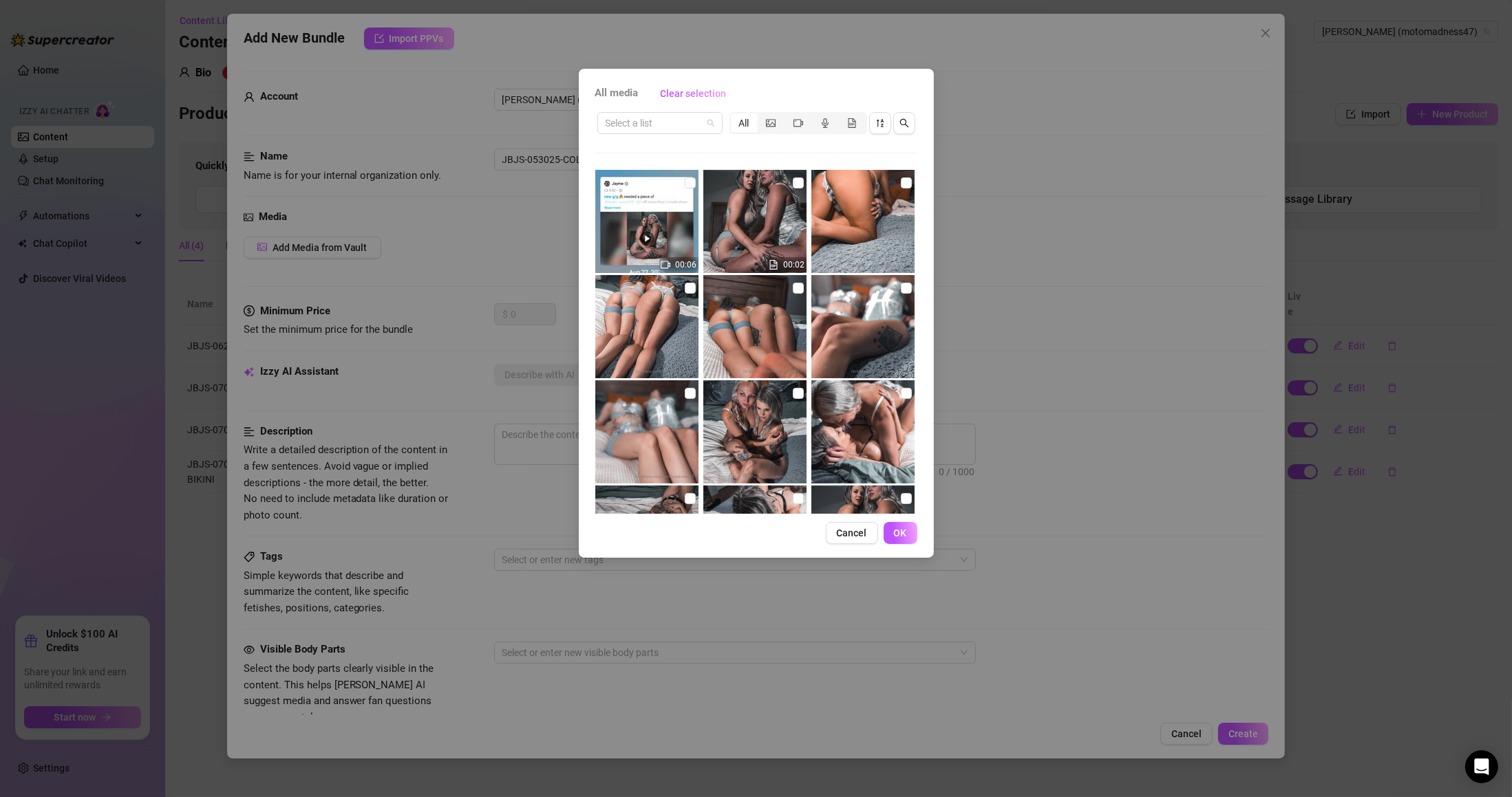
click at [681, 119] on input "search" at bounding box center [653, 123] width 96 height 21
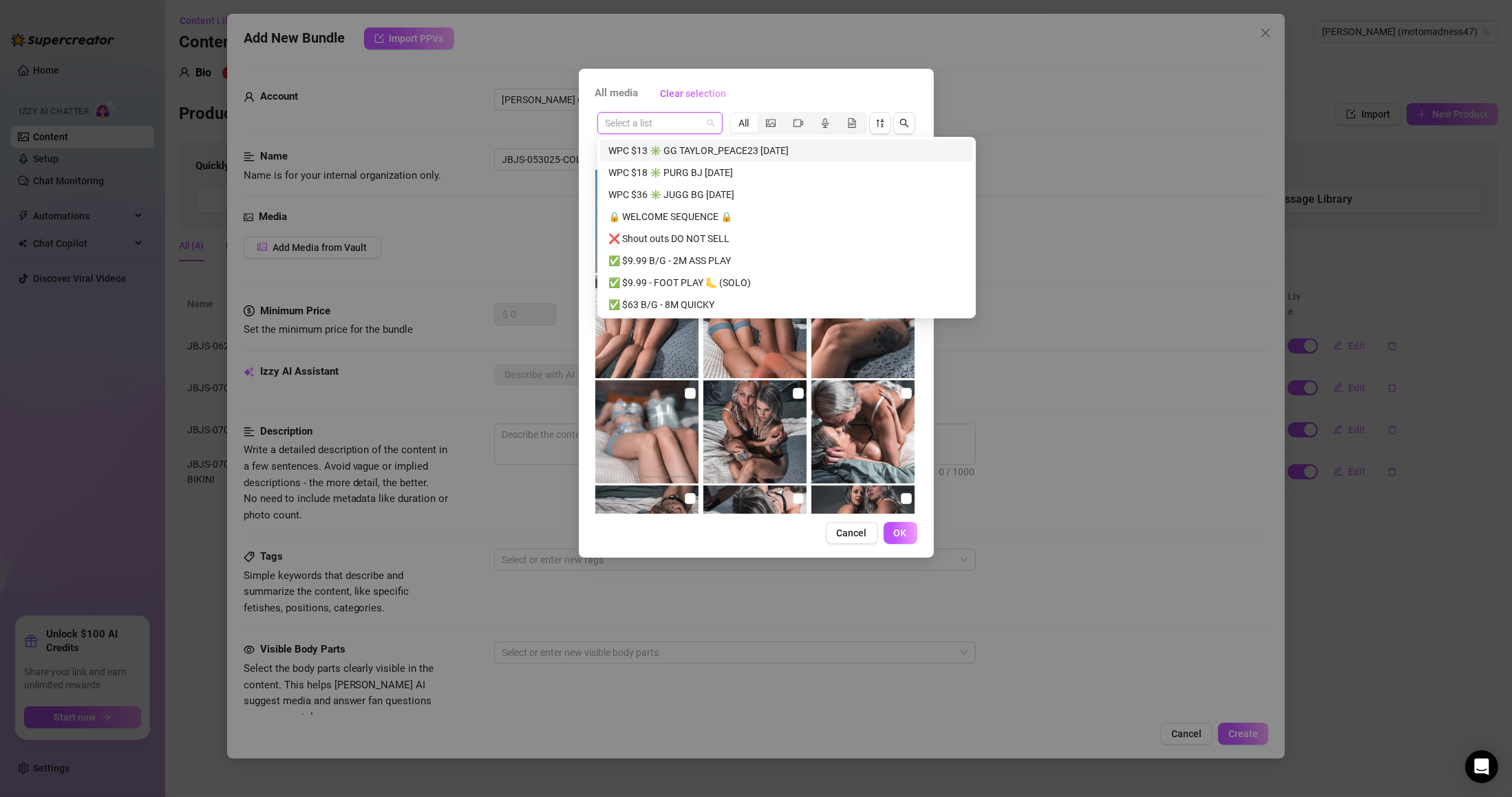
paste input "JBJS-053025-COLOR-CB"
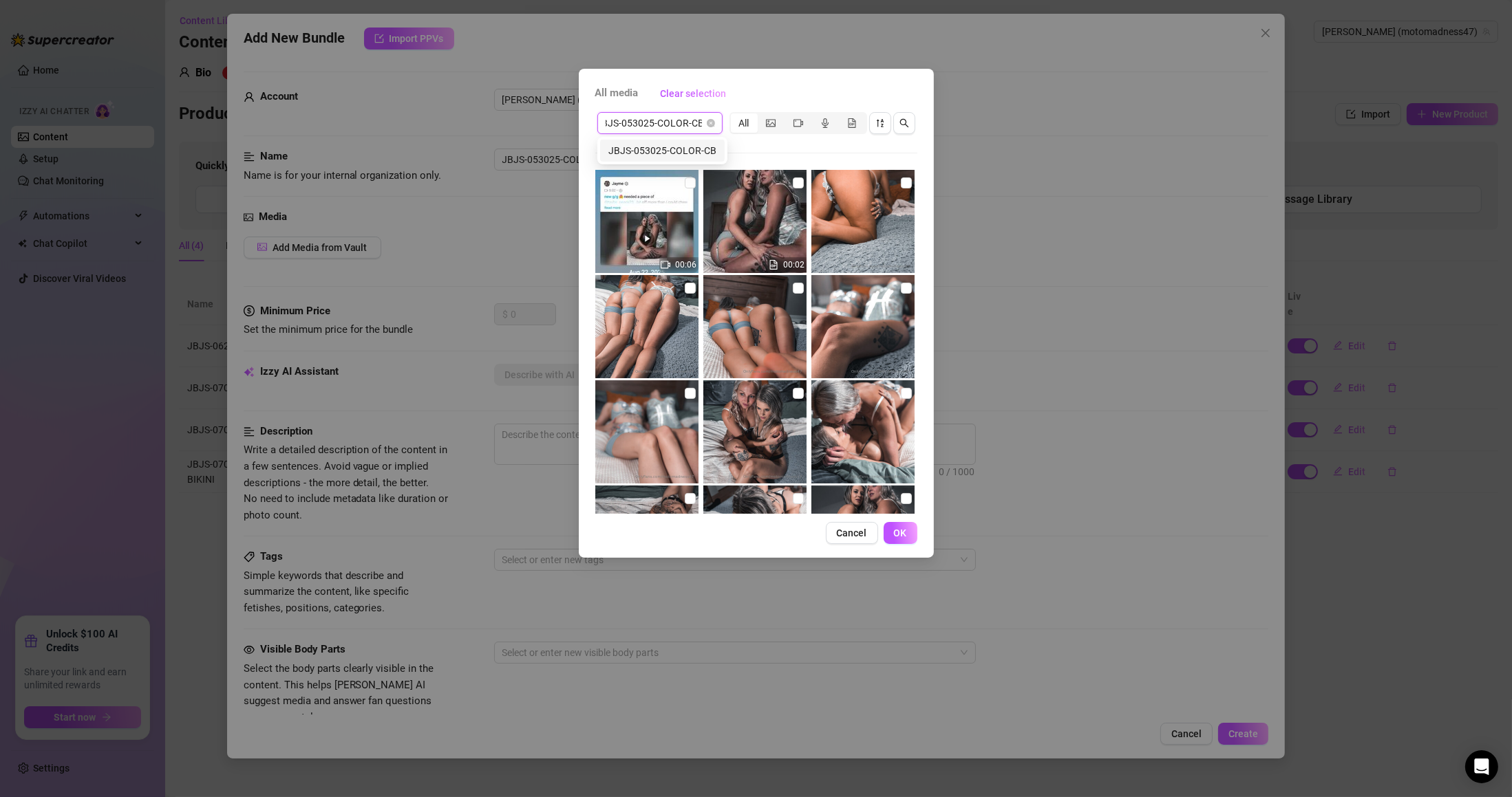
click at [680, 150] on div "JBJS-053025-COLOR-CB" at bounding box center [663, 150] width 108 height 15
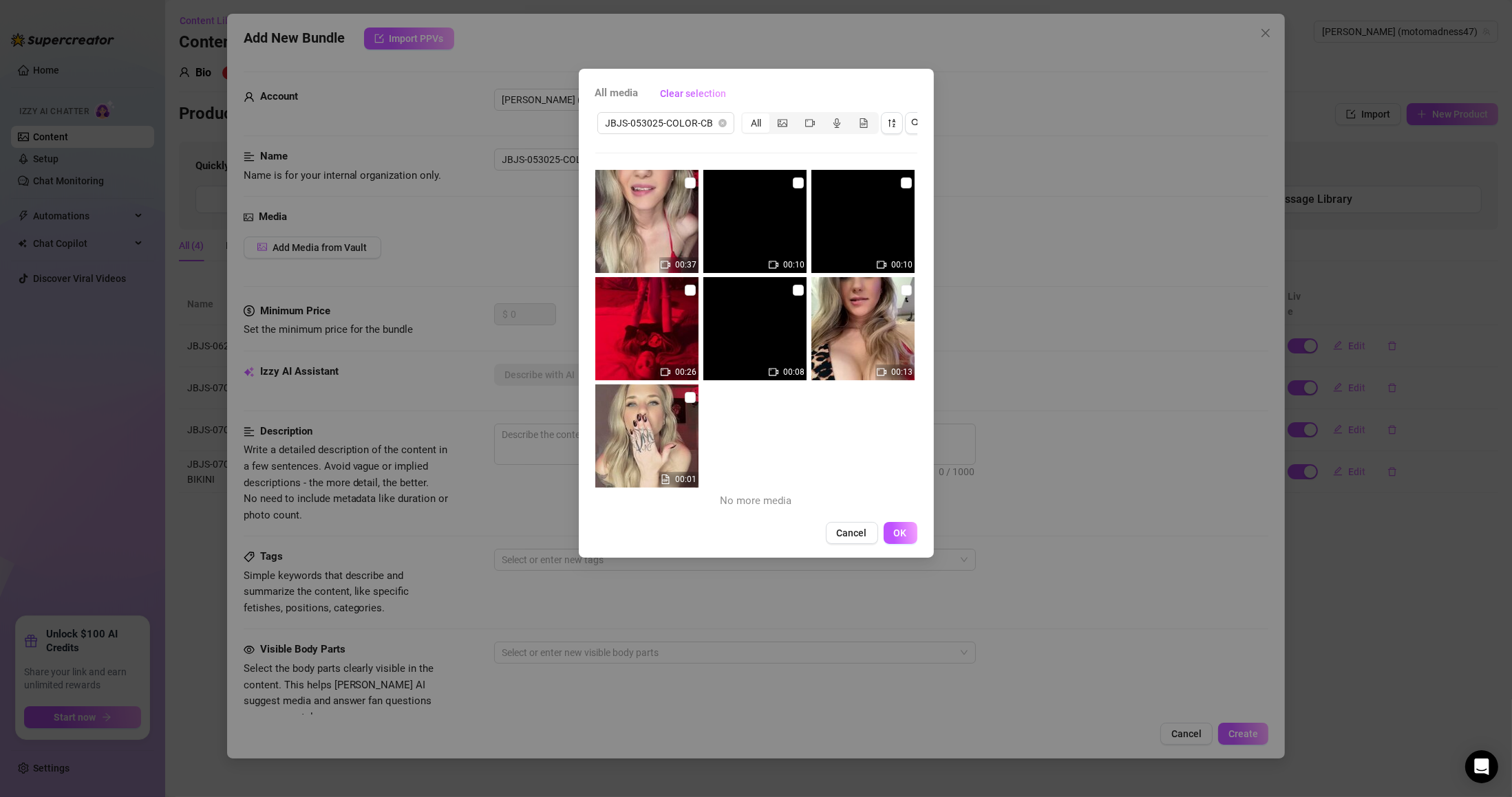
click at [636, 130] on span "JBJS-053025-COLOR-CB" at bounding box center [665, 123] width 120 height 21
paste input "JBJS-052925-ASS-WRSHP"
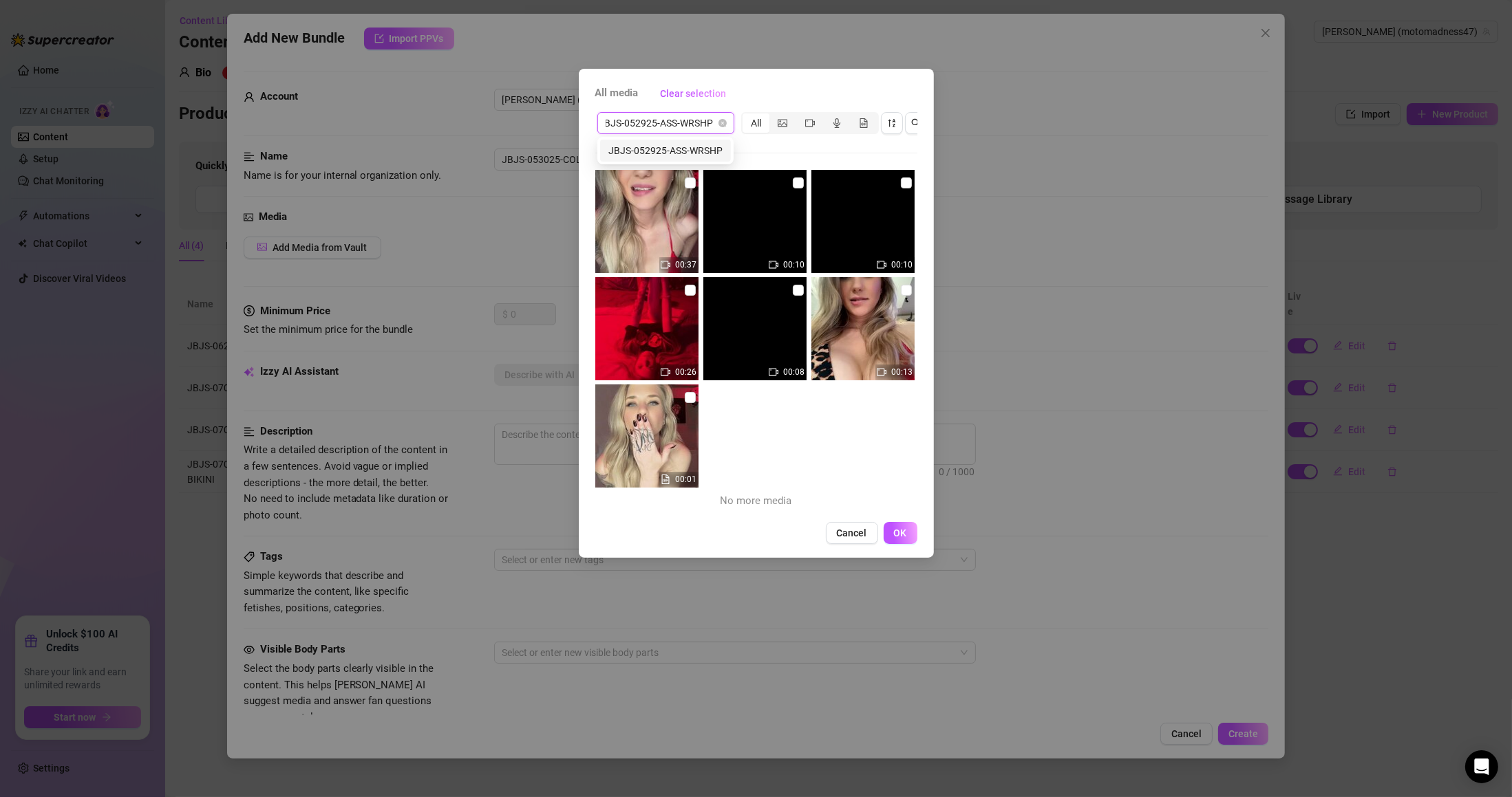
click at [708, 155] on div "JBJS-052925-ASS-WRSHP" at bounding box center [666, 150] width 115 height 15
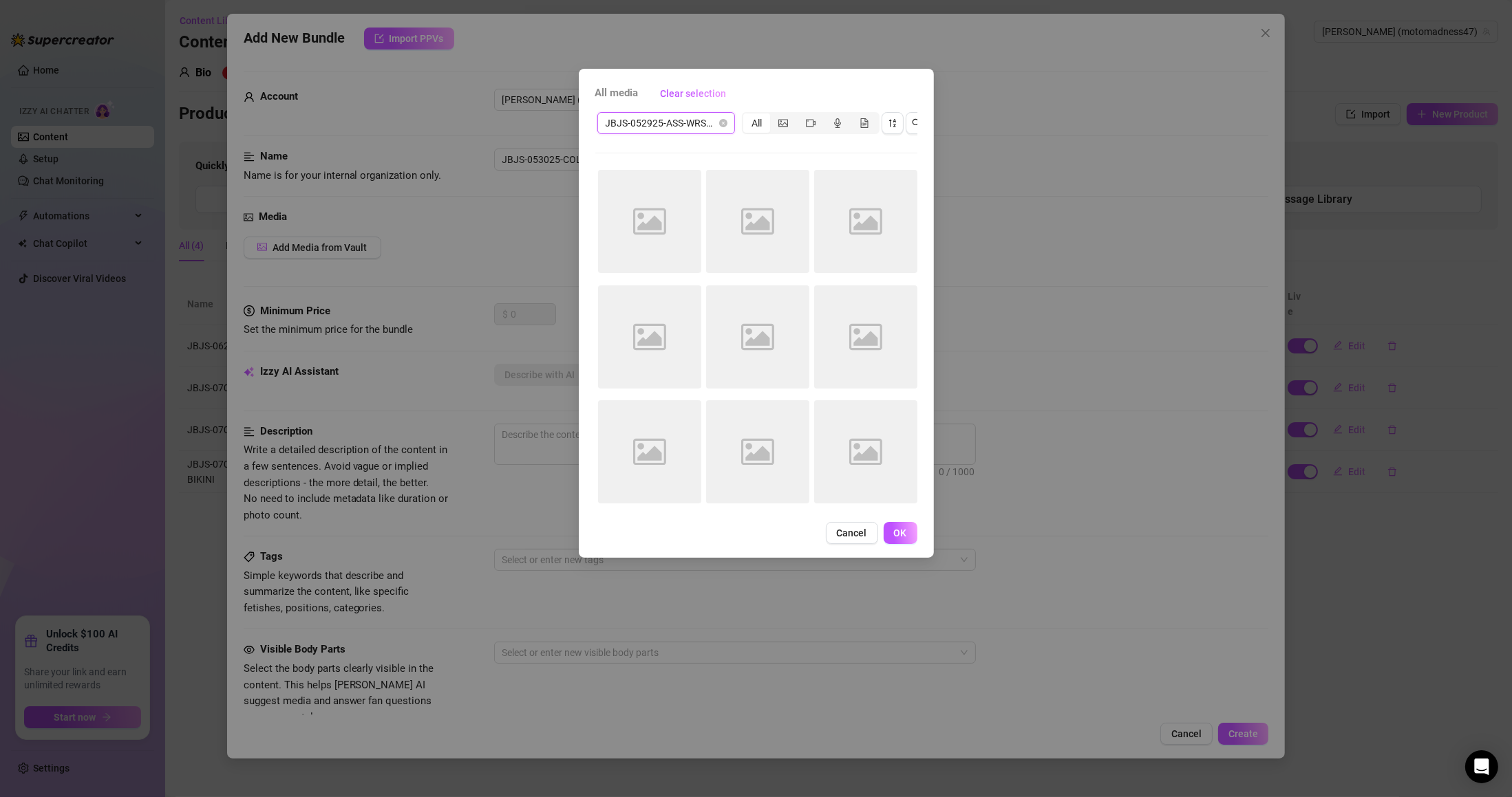
scroll to position [0, 0]
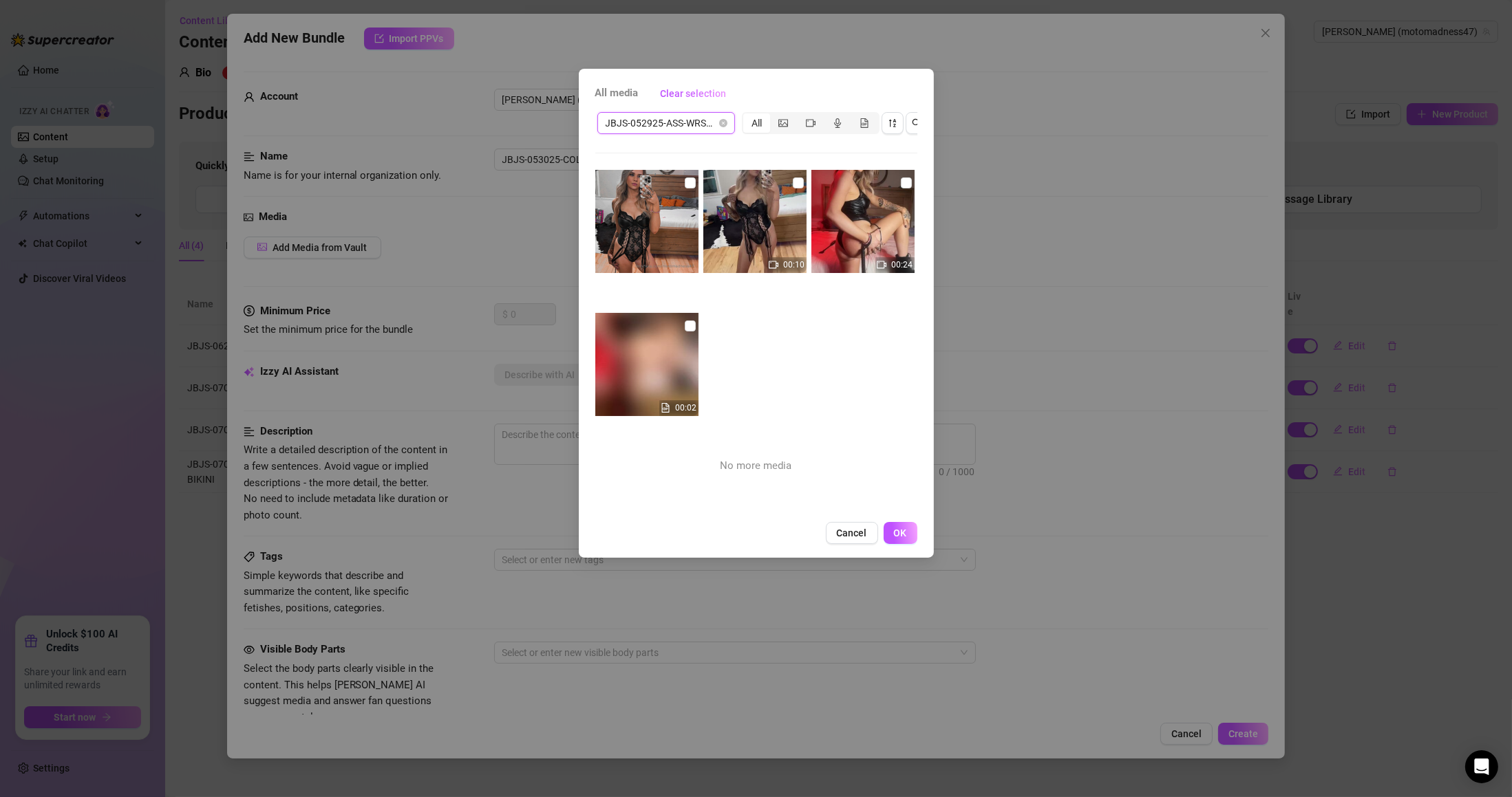
click at [685, 327] on input "checkbox" at bounding box center [690, 325] width 11 height 11
click at [690, 183] on input "checkbox" at bounding box center [690, 183] width 11 height 11
click at [794, 183] on input "checkbox" at bounding box center [798, 183] width 11 height 11
click at [901, 183] on input "checkbox" at bounding box center [906, 183] width 11 height 11
click at [906, 544] on button "OK" at bounding box center [900, 533] width 34 height 22
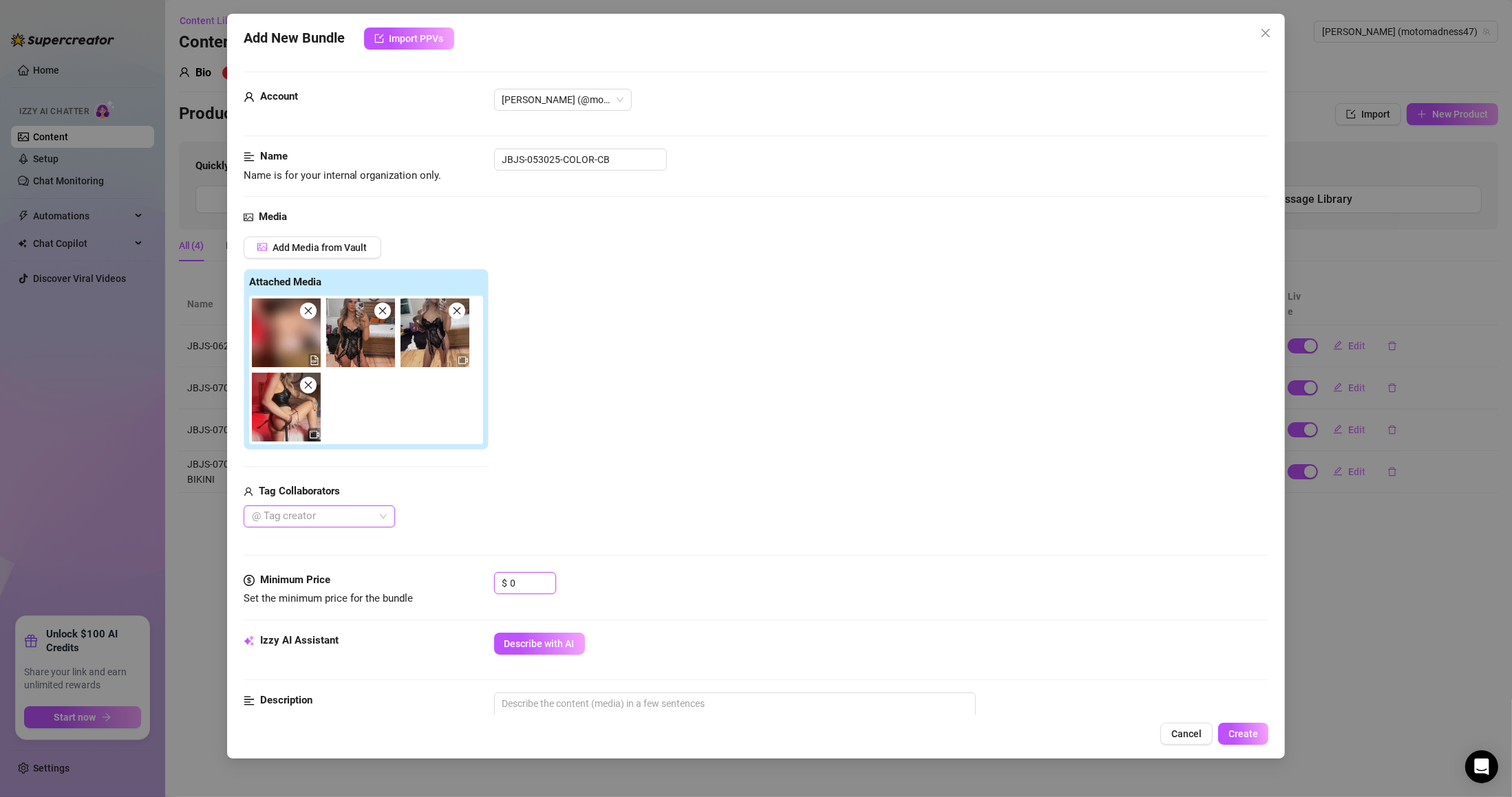
click at [533, 590] on input "0" at bounding box center [533, 583] width 45 height 21
click at [489, 584] on div "Minimum Price Set the minimum price for the bundle $ 0" at bounding box center [756, 589] width 1025 height 35
drag, startPoint x: 524, startPoint y: 583, endPoint x: 481, endPoint y: 583, distance: 43.0
click at [481, 583] on div "Minimum Price Set the minimum price for the bundle $ 0" at bounding box center [756, 589] width 1025 height 35
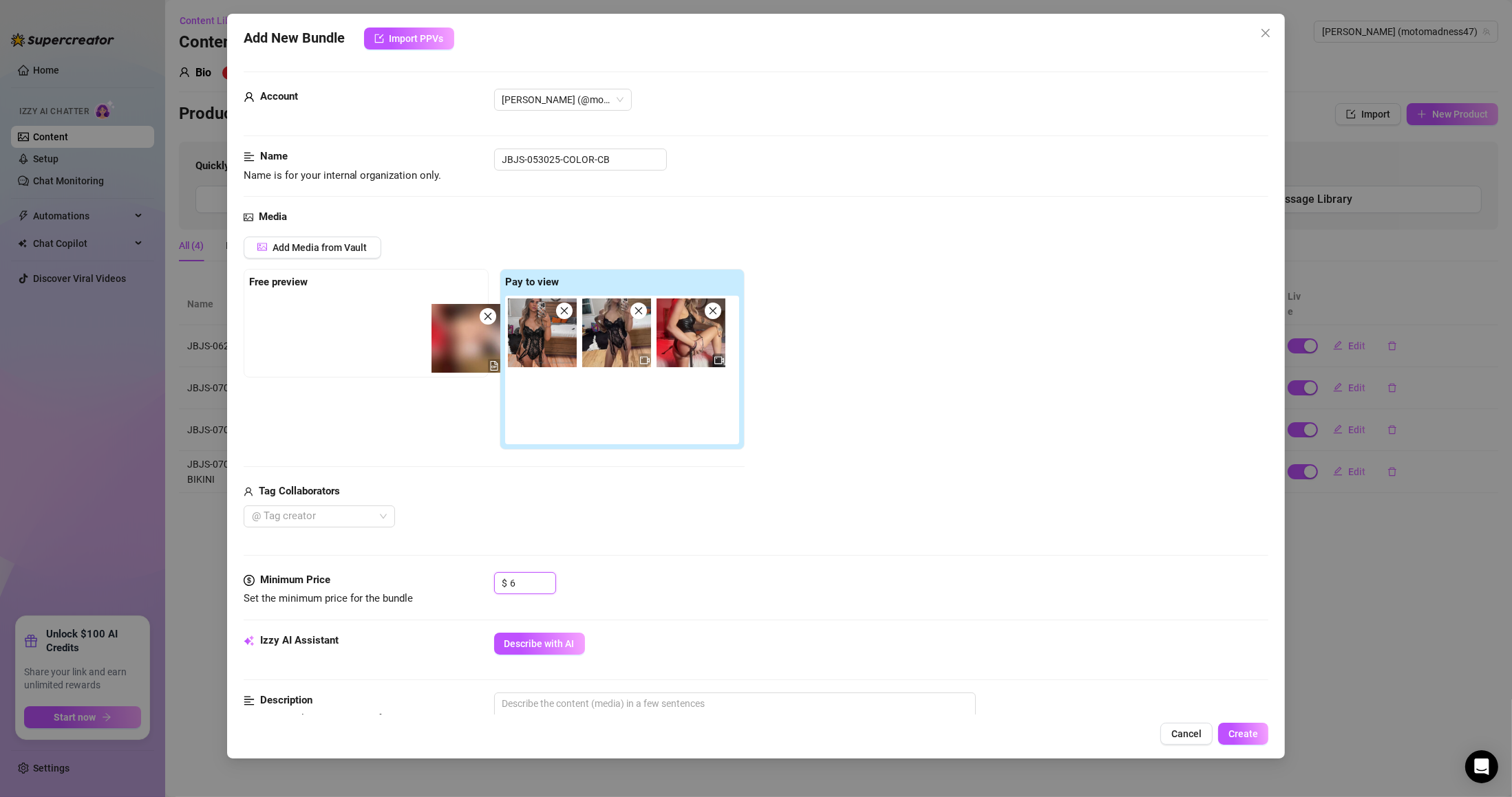
drag, startPoint x: 541, startPoint y: 344, endPoint x: 400, endPoint y: 347, distance: 141.0
click at [400, 347] on div "Free preview Pay to view" at bounding box center [493, 359] width 501 height 182
drag, startPoint x: 541, startPoint y: 335, endPoint x: 294, endPoint y: 340, distance: 247.1
click at [294, 340] on div "Free preview Pay to view" at bounding box center [493, 359] width 501 height 182
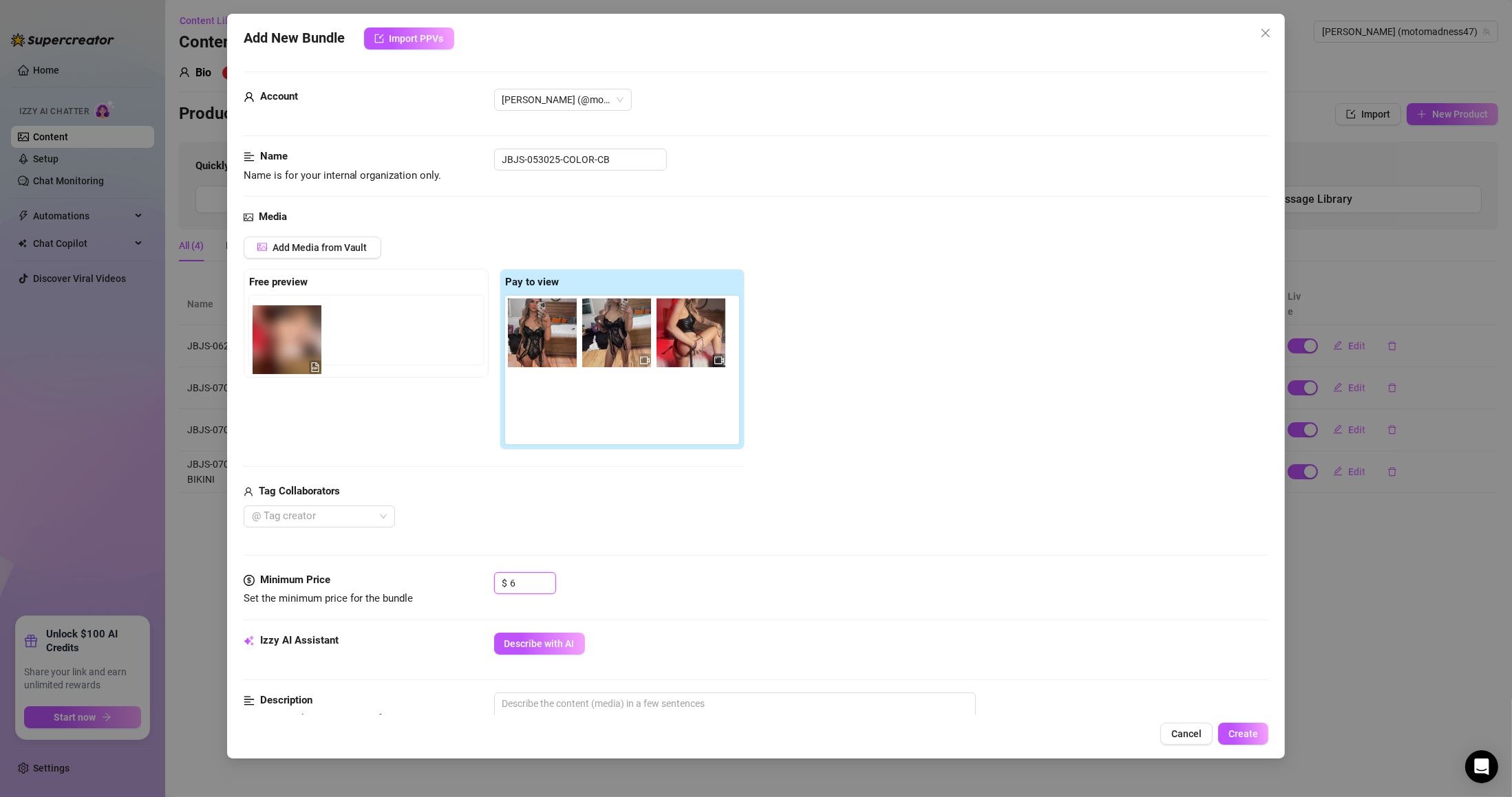
drag, startPoint x: 530, startPoint y: 340, endPoint x: 270, endPoint y: 347, distance: 260.1
click at [270, 347] on div "Free preview Pay to view" at bounding box center [493, 359] width 501 height 182
drag, startPoint x: 547, startPoint y: 336, endPoint x: 343, endPoint y: 326, distance: 204.2
click at [327, 320] on div "Free preview Pay to view" at bounding box center [493, 359] width 501 height 182
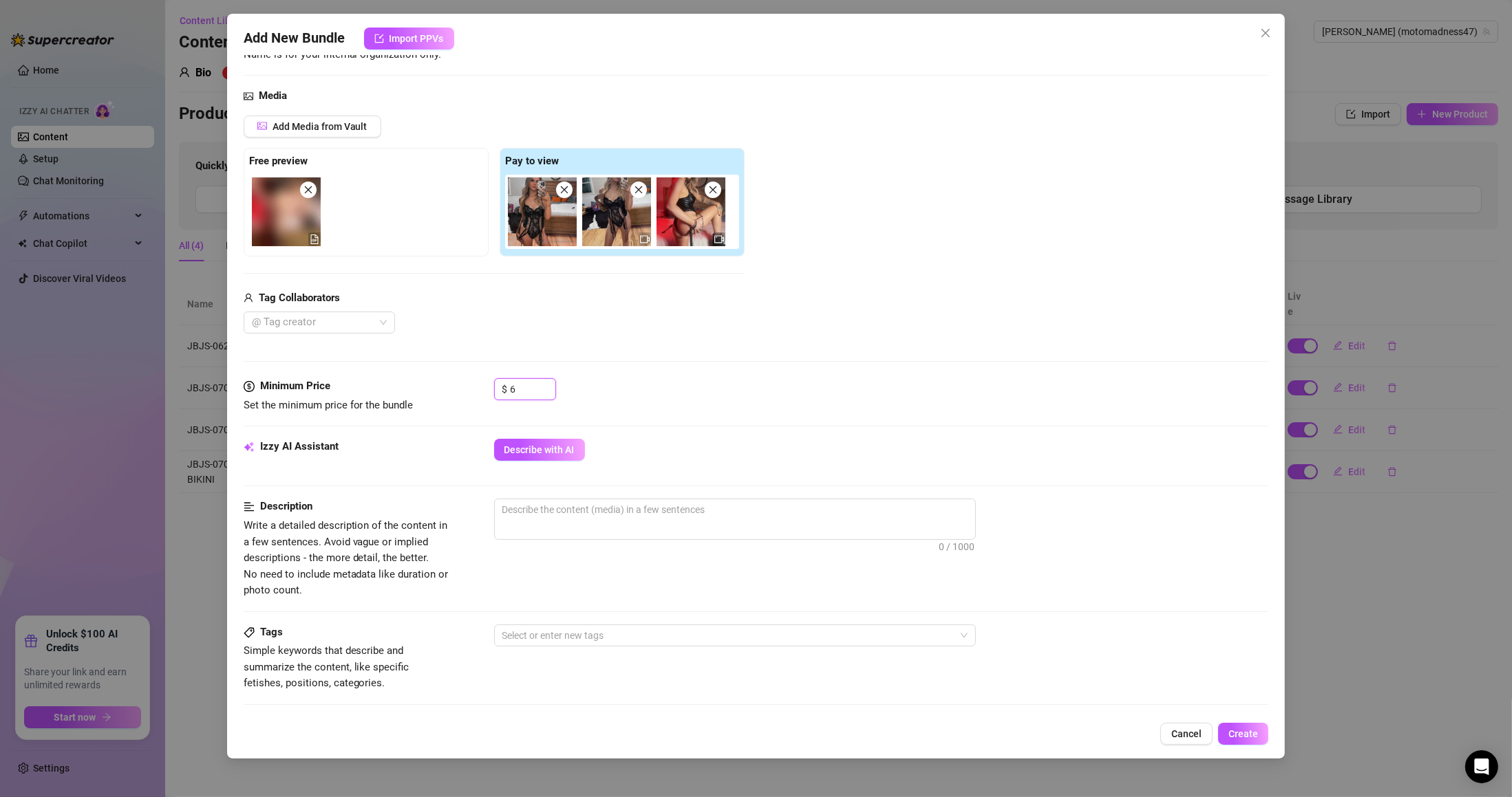
scroll to position [247, 0]
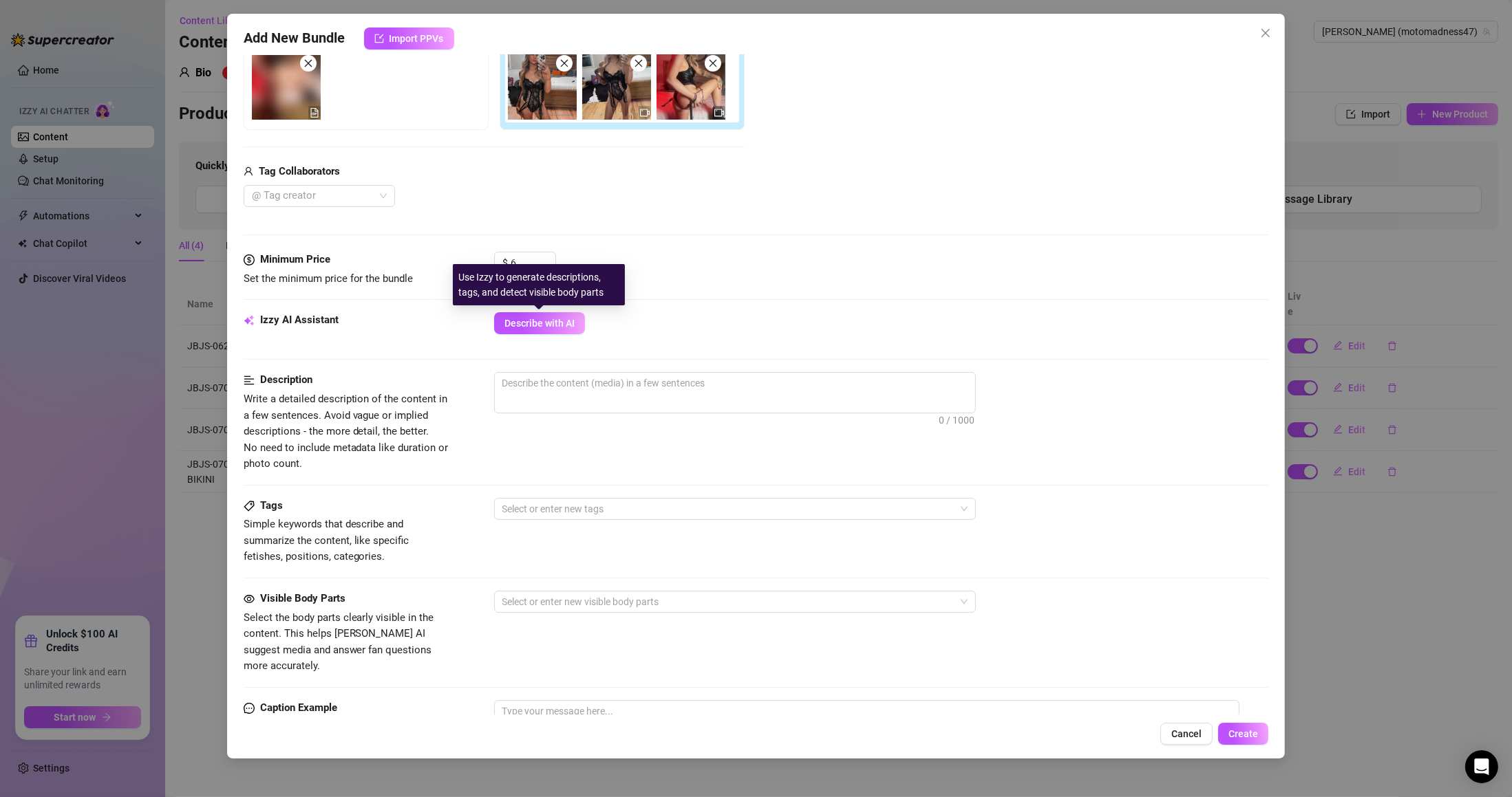
click at [535, 320] on span "Describe with AI" at bounding box center [539, 323] width 71 height 11
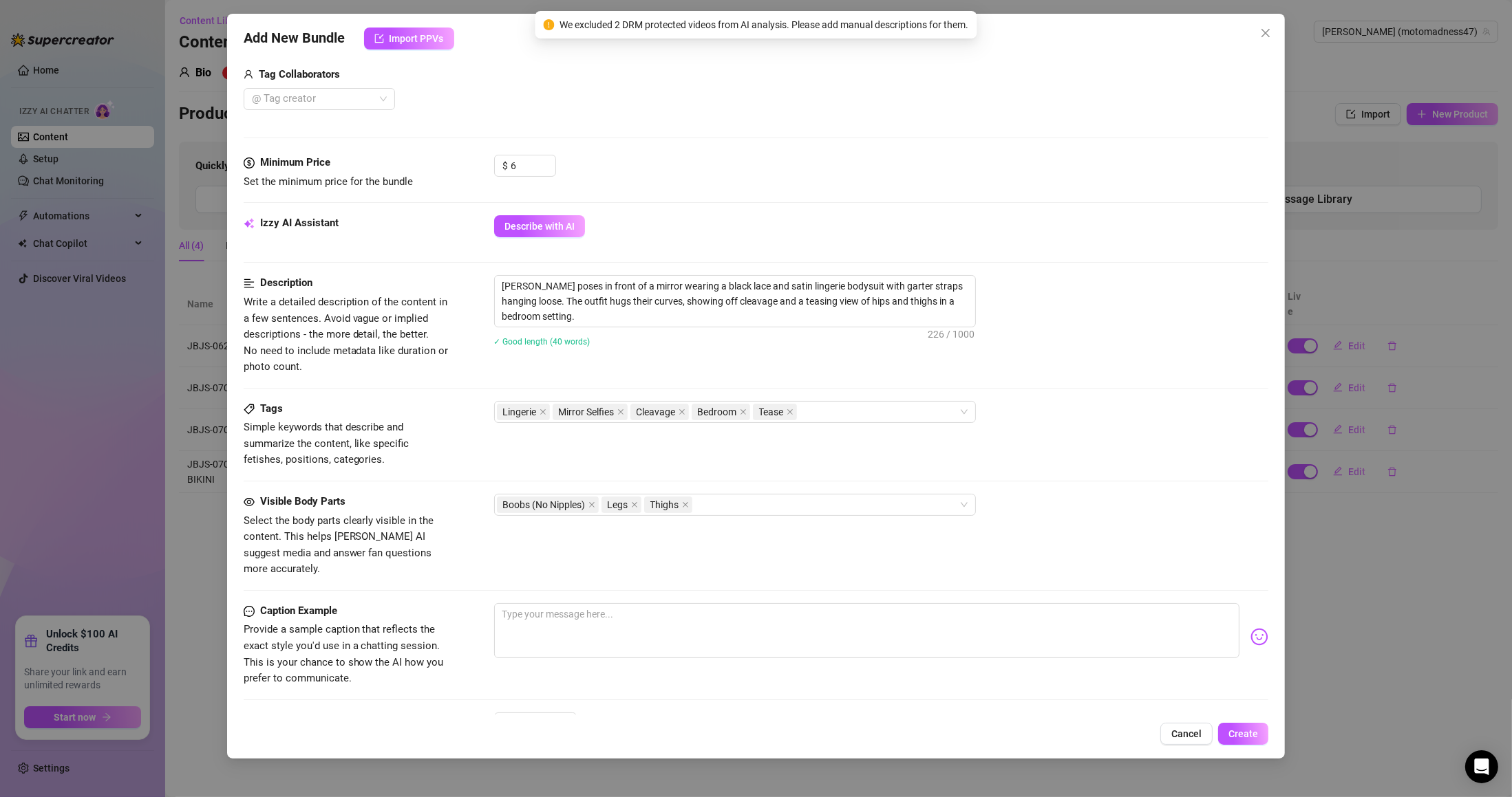
scroll to position [496, 0]
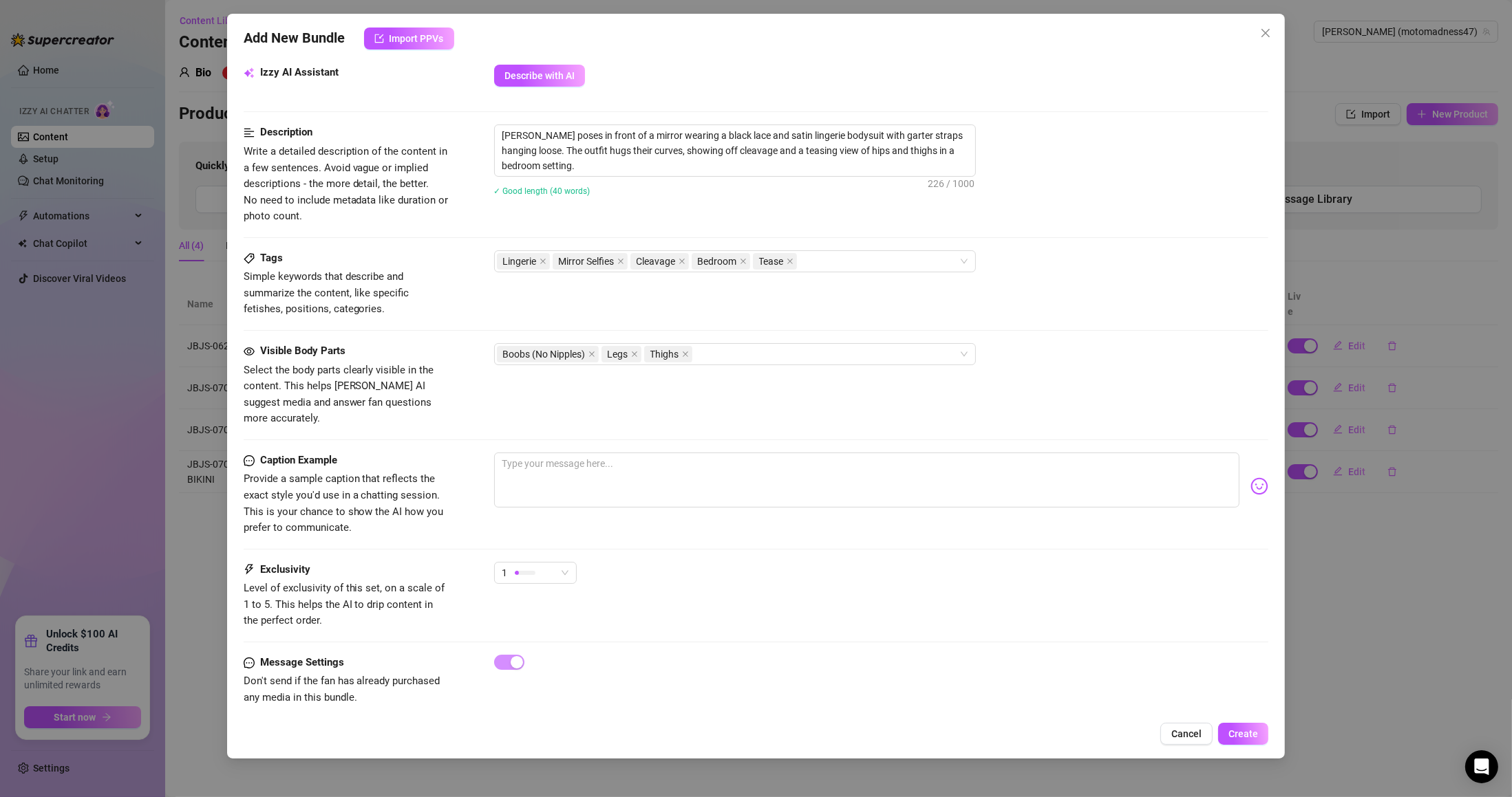
click at [1248, 739] on span "Create" at bounding box center [1243, 734] width 30 height 11
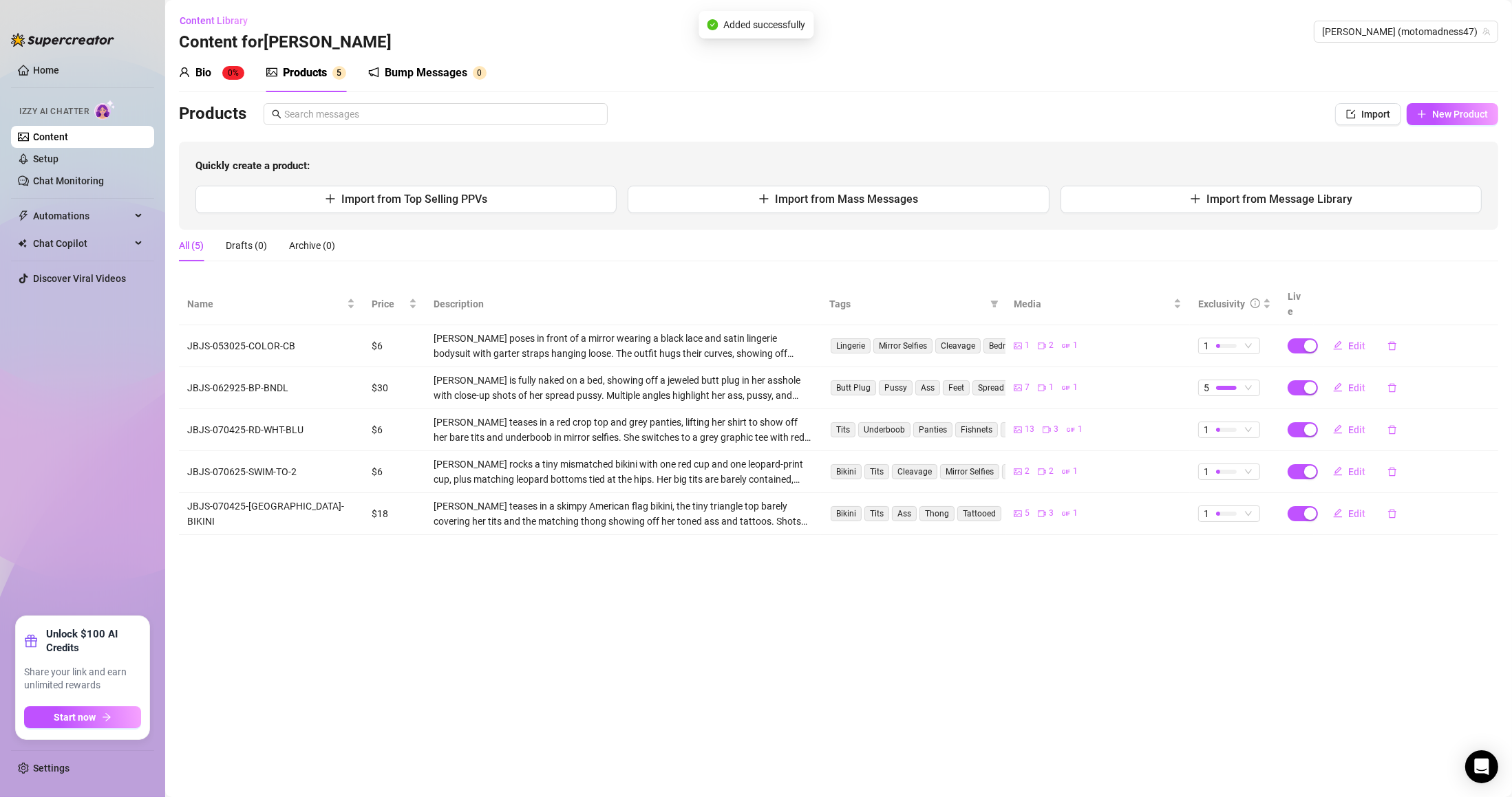
click at [1470, 120] on button "New Product" at bounding box center [1452, 114] width 91 height 22
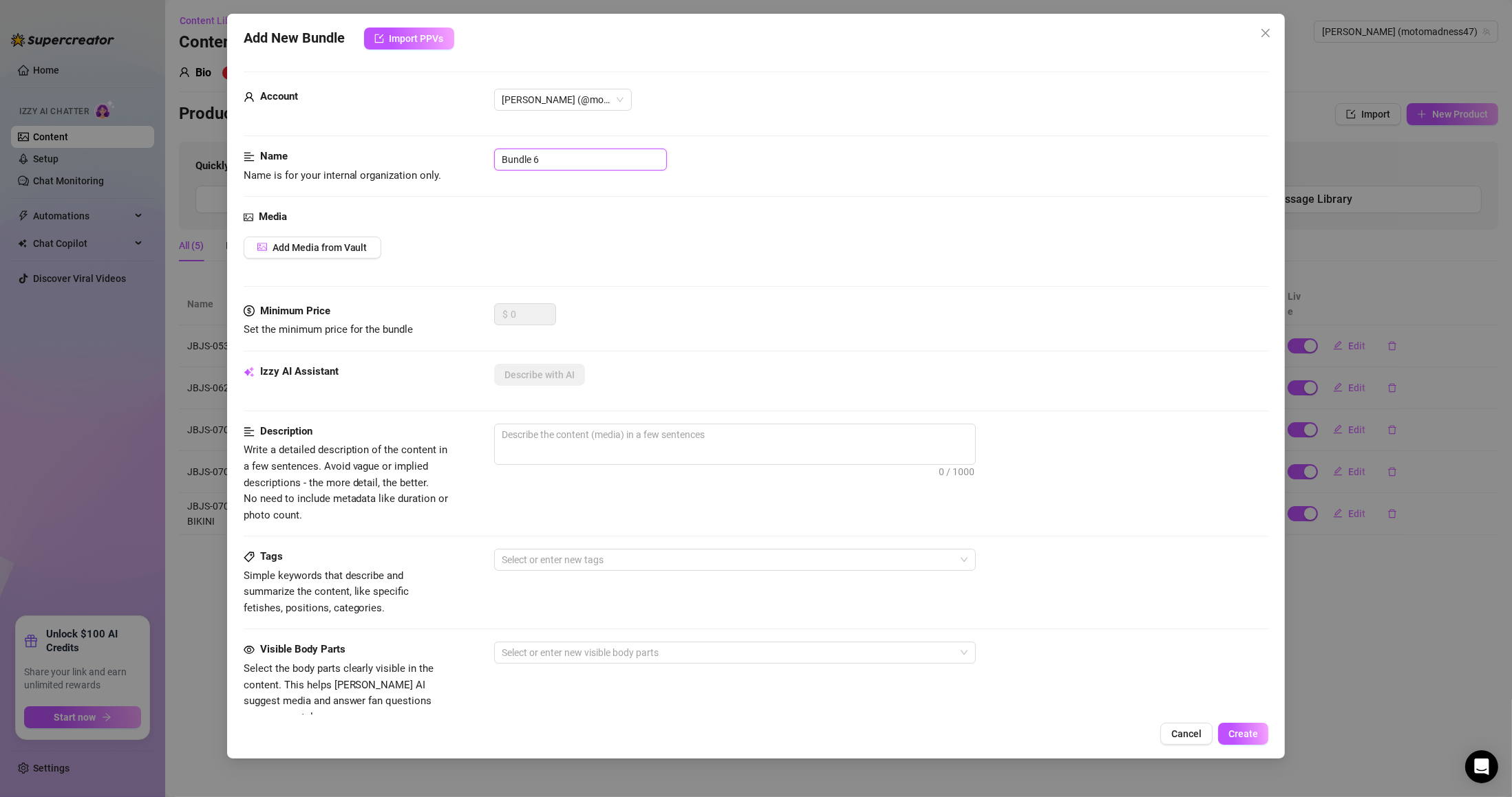
drag, startPoint x: 550, startPoint y: 155, endPoint x: 409, endPoint y: 172, distance: 142.0
click at [414, 171] on div "Name Name is for your internal organization only. Bundle 6" at bounding box center [756, 166] width 1025 height 35
paste input "JBJS-052825-THONG-FLR"
click at [333, 249] on span "Add Media from Vault" at bounding box center [320, 247] width 95 height 11
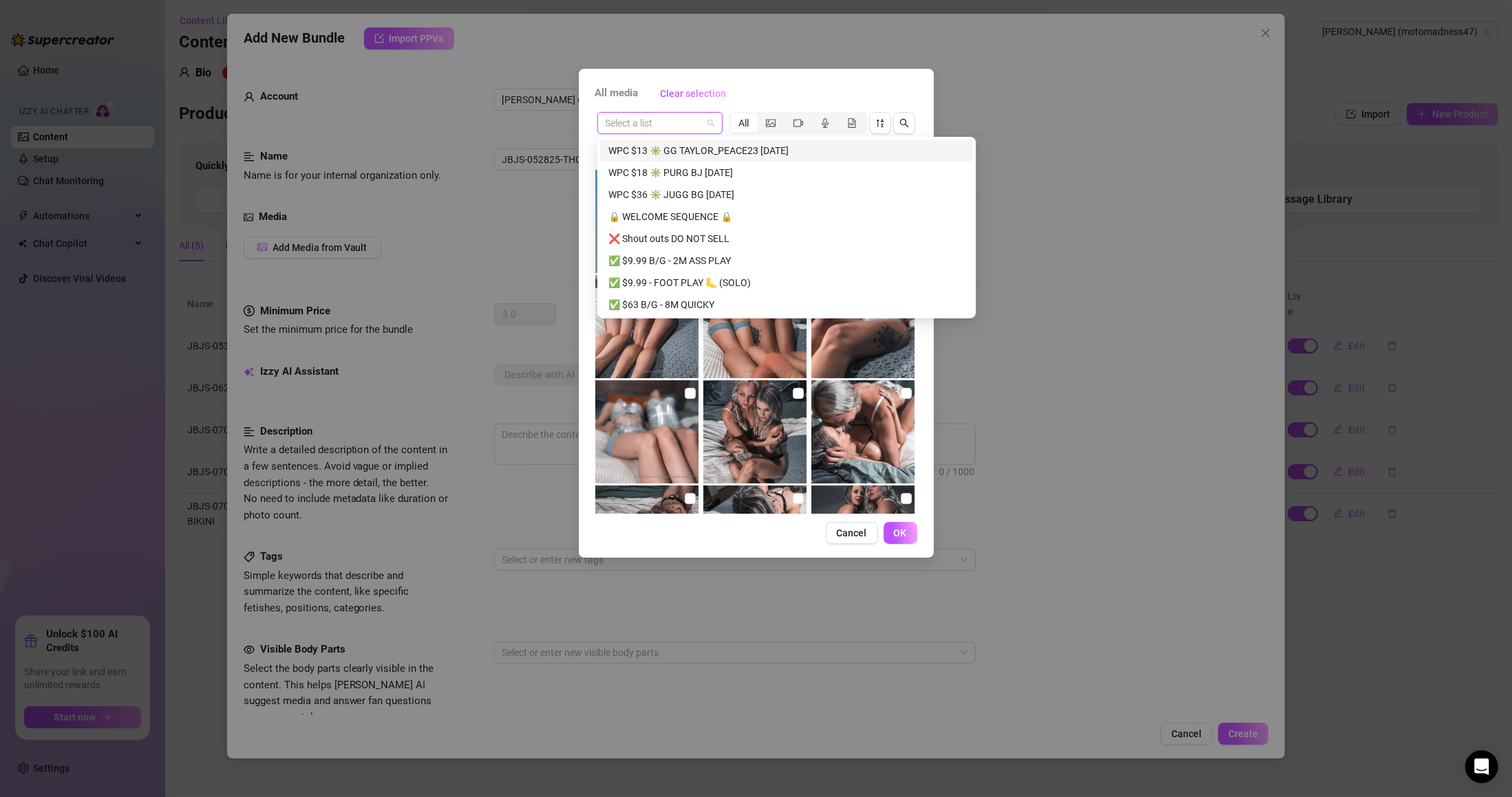
drag, startPoint x: 669, startPoint y: 120, endPoint x: 559, endPoint y: 123, distance: 110.0
click at [559, 123] on div "All media Clear selection Select a list All 00:06 00:02 04:02 01:40 00:01 Cance…" at bounding box center [756, 398] width 1512 height 797
paste input "JBJS-052825-THONG-FLR"
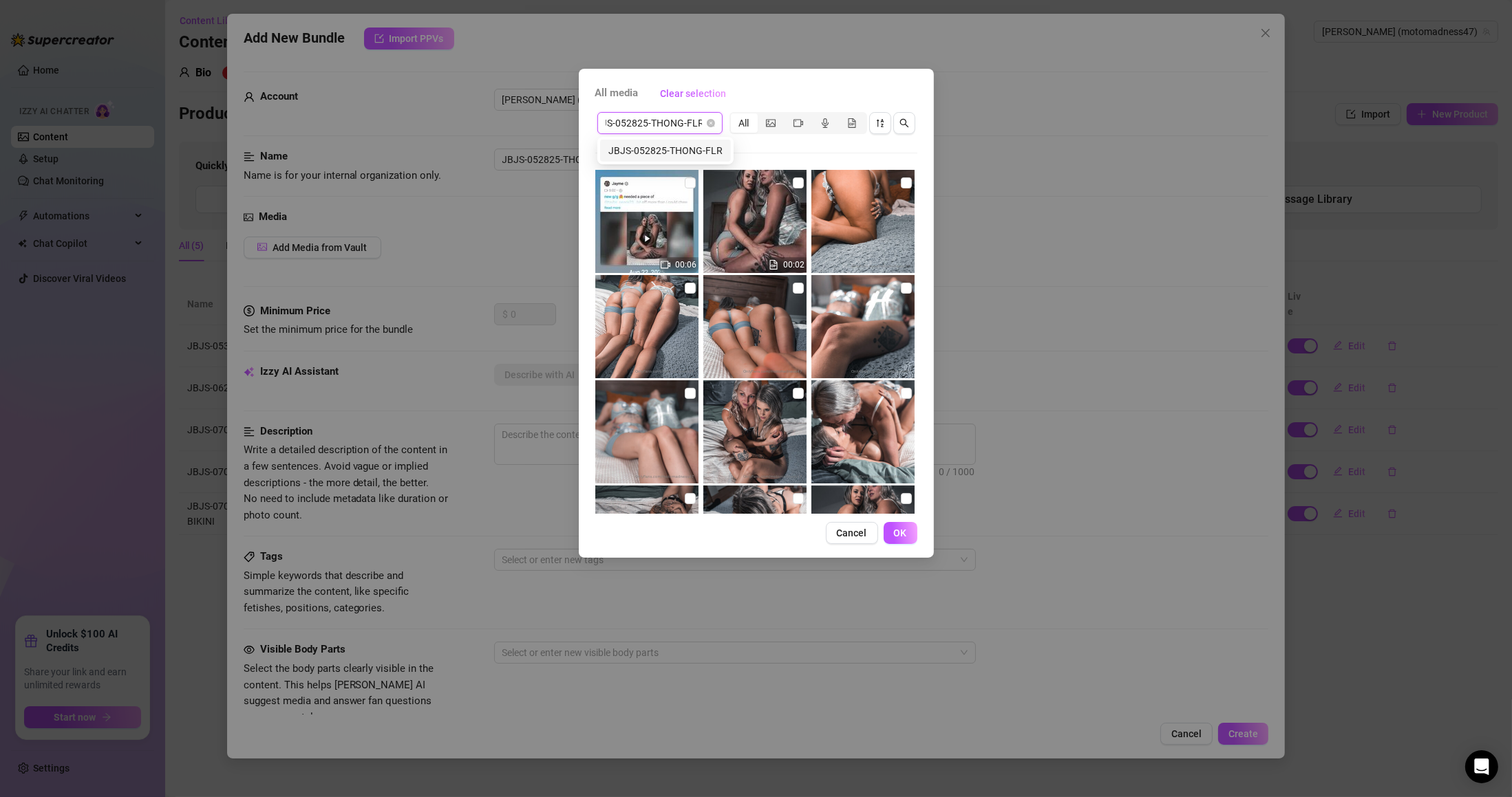
click at [702, 151] on div "JBJS-052825-THONG-FLR" at bounding box center [666, 150] width 115 height 15
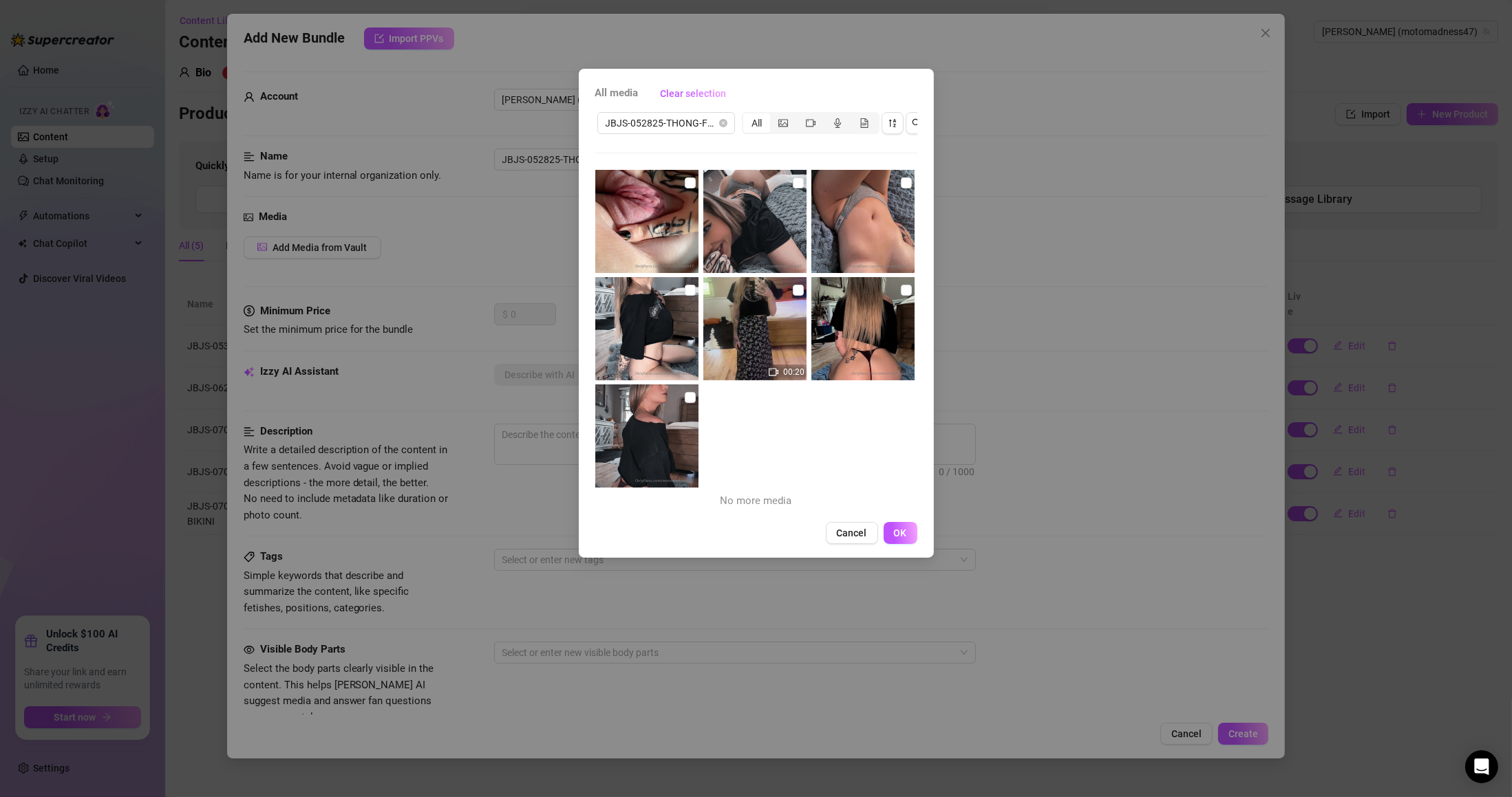
click at [898, 544] on button "OK" at bounding box center [900, 533] width 34 height 22
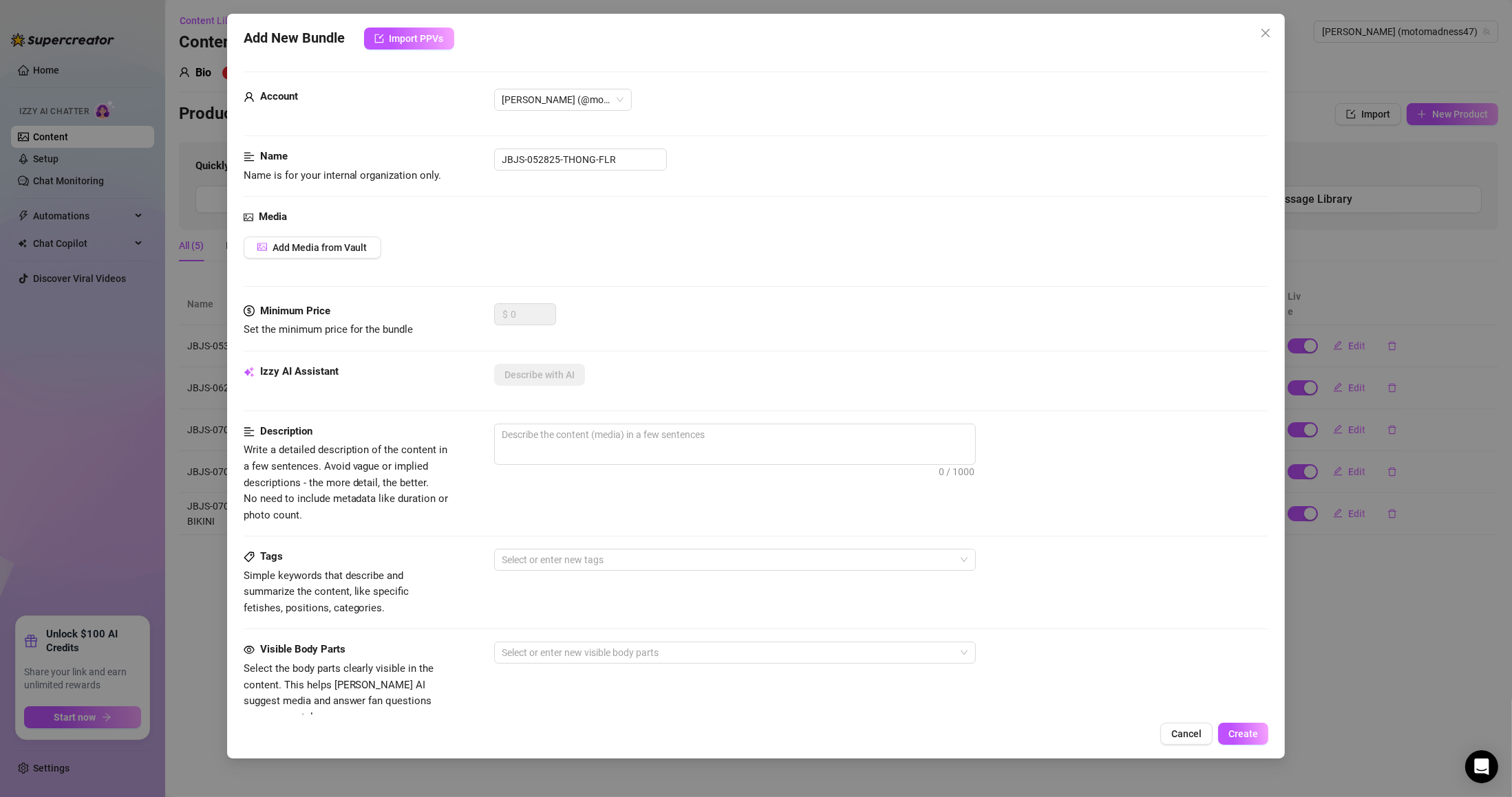
click at [340, 247] on span "Add Media from Vault" at bounding box center [320, 247] width 95 height 11
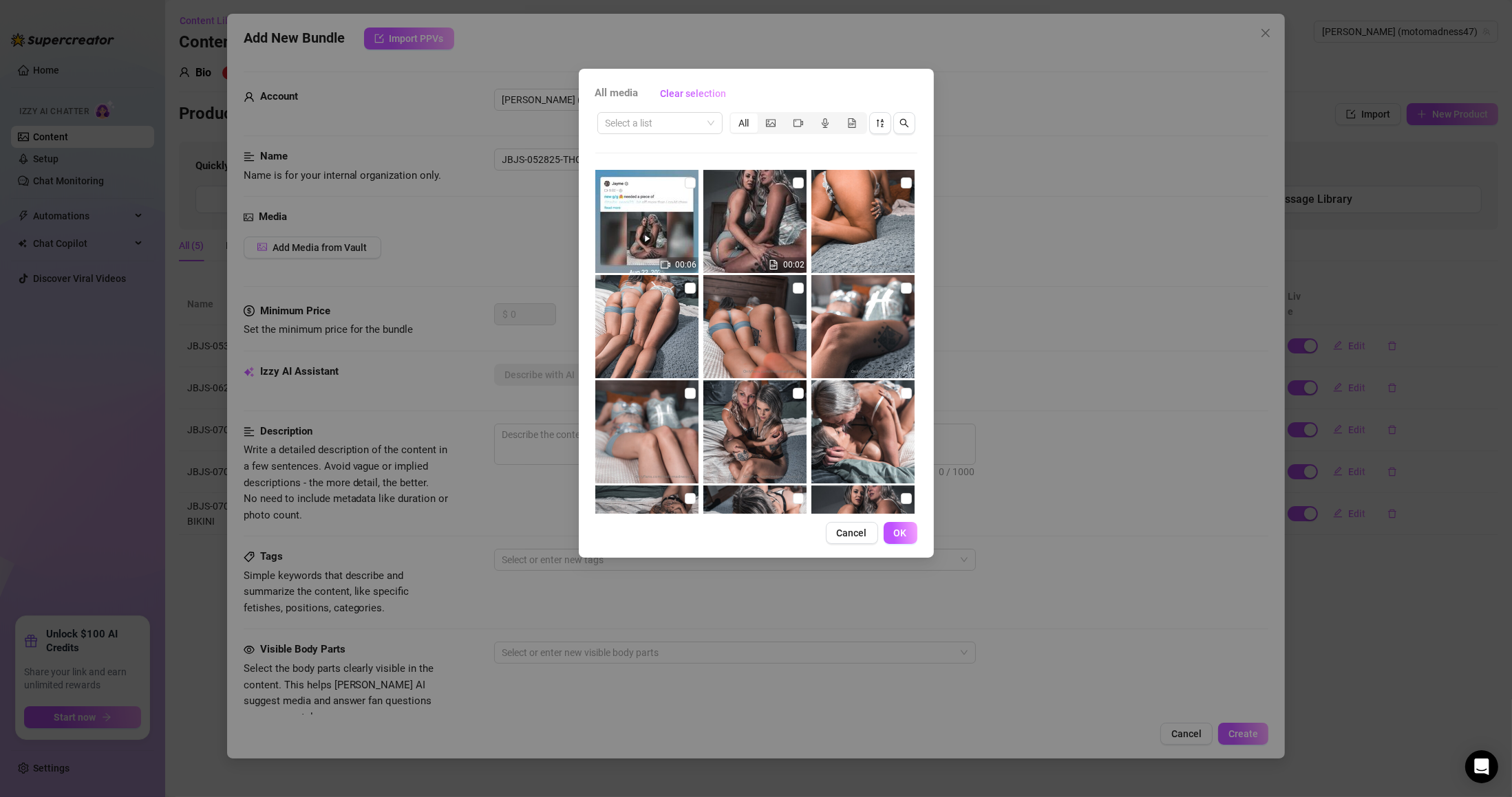
click at [671, 122] on input "search" at bounding box center [653, 123] width 96 height 21
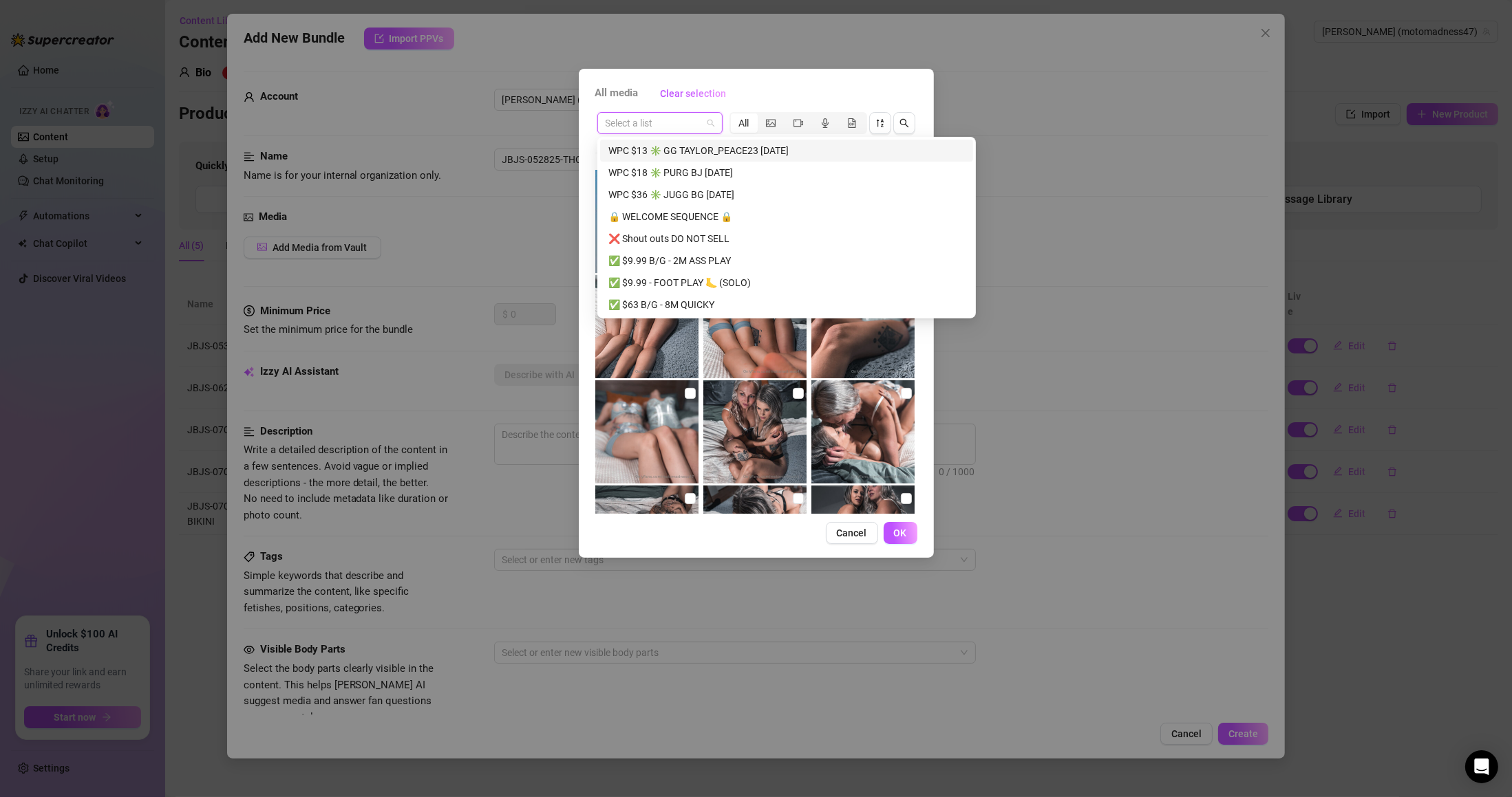
paste input "JBJS-052825-THONG-FLR"
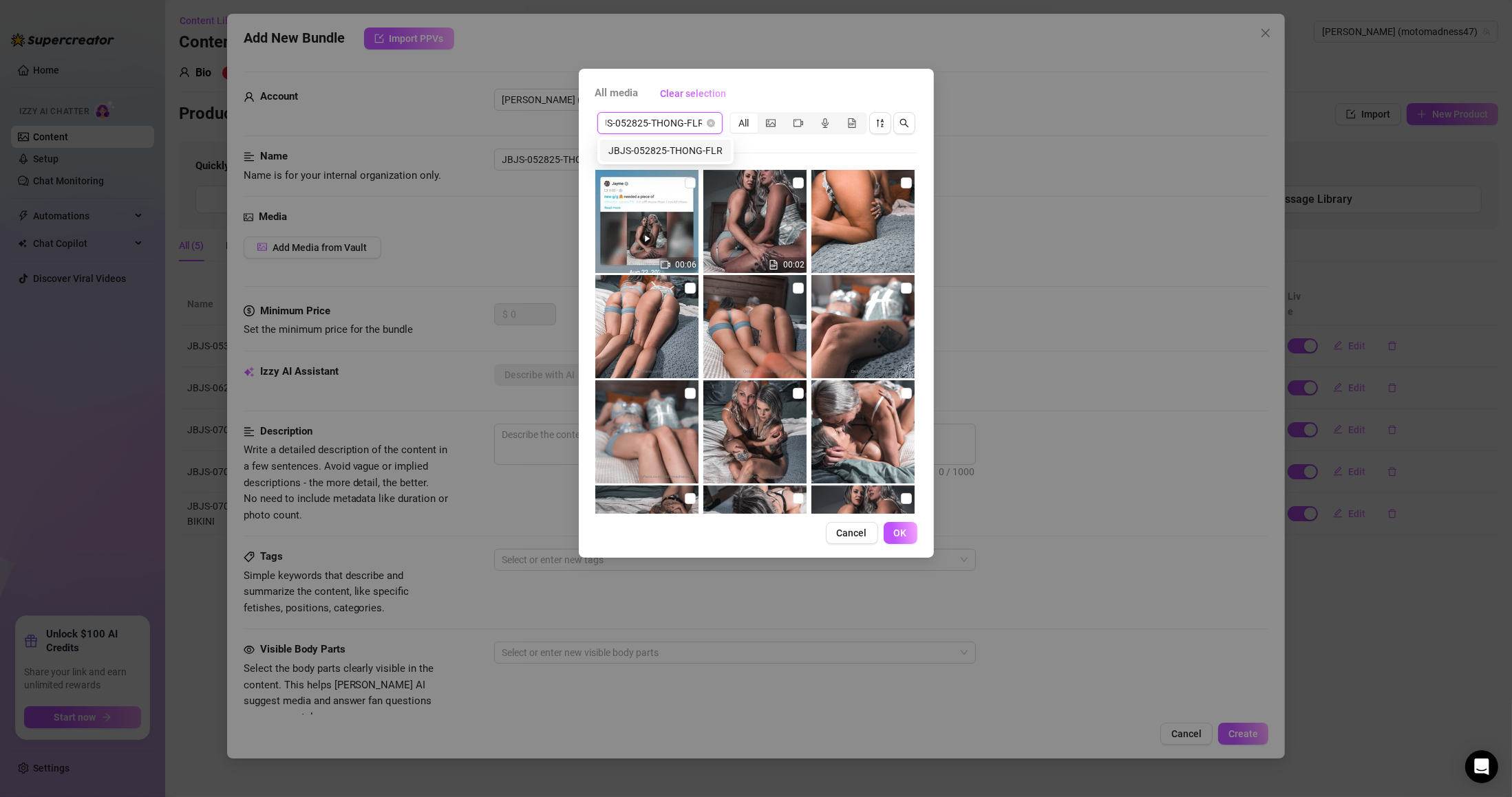
click at [680, 144] on div "JBJS-052825-THONG-FLR" at bounding box center [666, 150] width 115 height 15
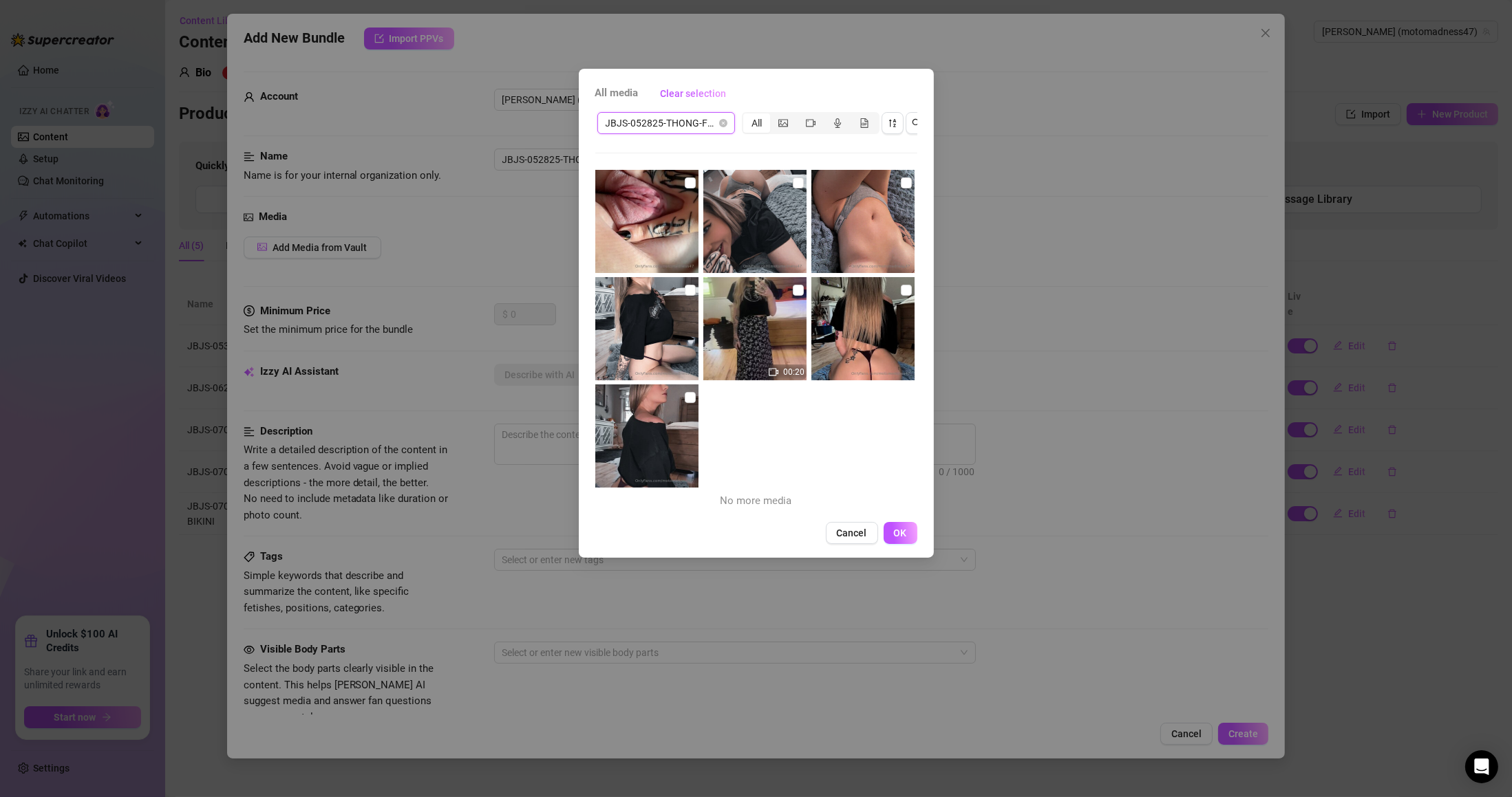
scroll to position [0, 0]
click at [687, 398] on input "checkbox" at bounding box center [690, 397] width 11 height 11
click at [901, 290] on input "checkbox" at bounding box center [906, 290] width 11 height 11
click at [687, 290] on input "checkbox" at bounding box center [690, 290] width 11 height 11
click at [901, 183] on input "checkbox" at bounding box center [906, 183] width 11 height 11
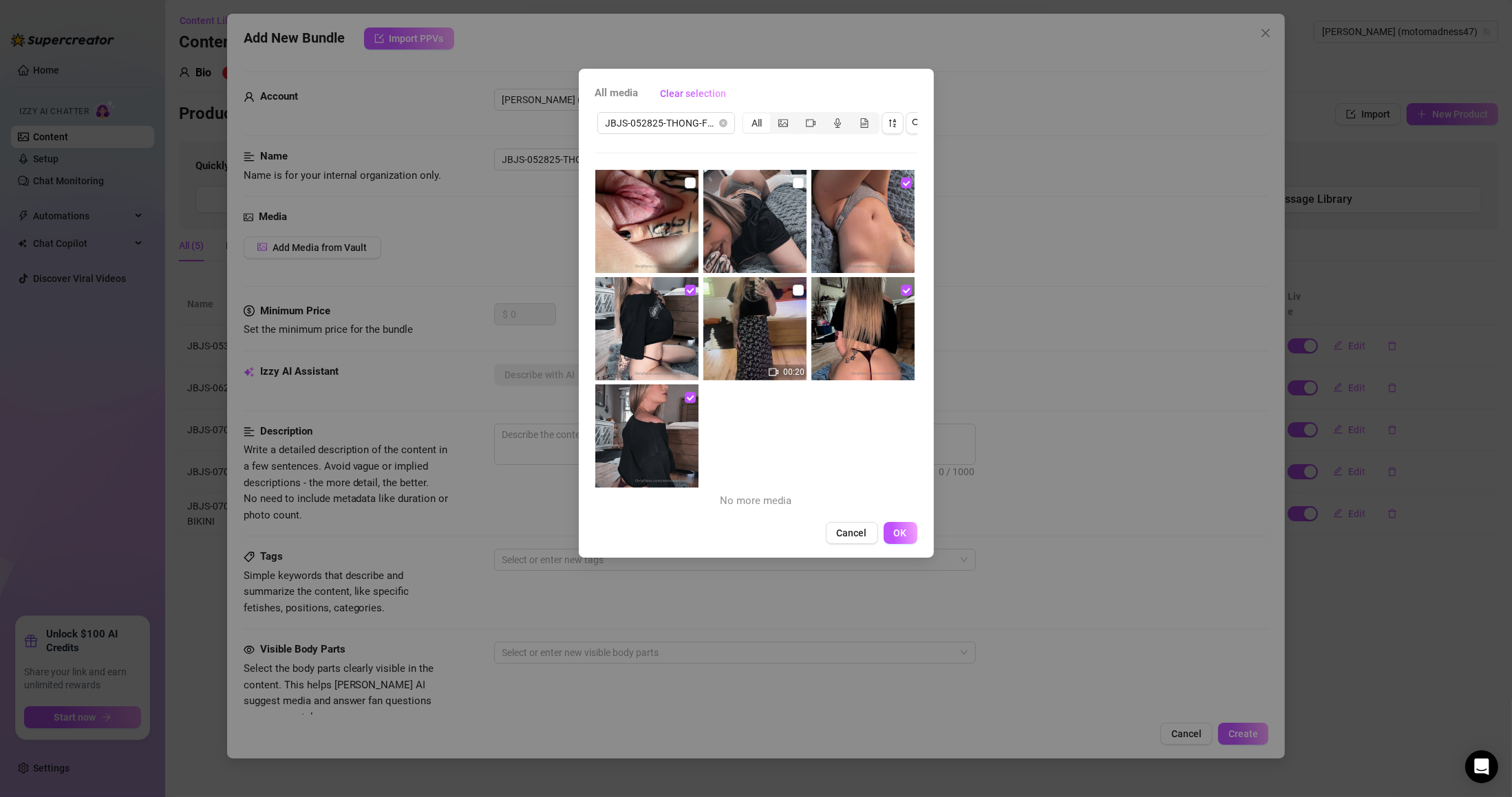
click at [797, 187] on input "checkbox" at bounding box center [798, 183] width 11 height 11
click at [685, 183] on input "checkbox" at bounding box center [690, 183] width 11 height 11
click at [903, 539] on span "OK" at bounding box center [900, 533] width 13 height 11
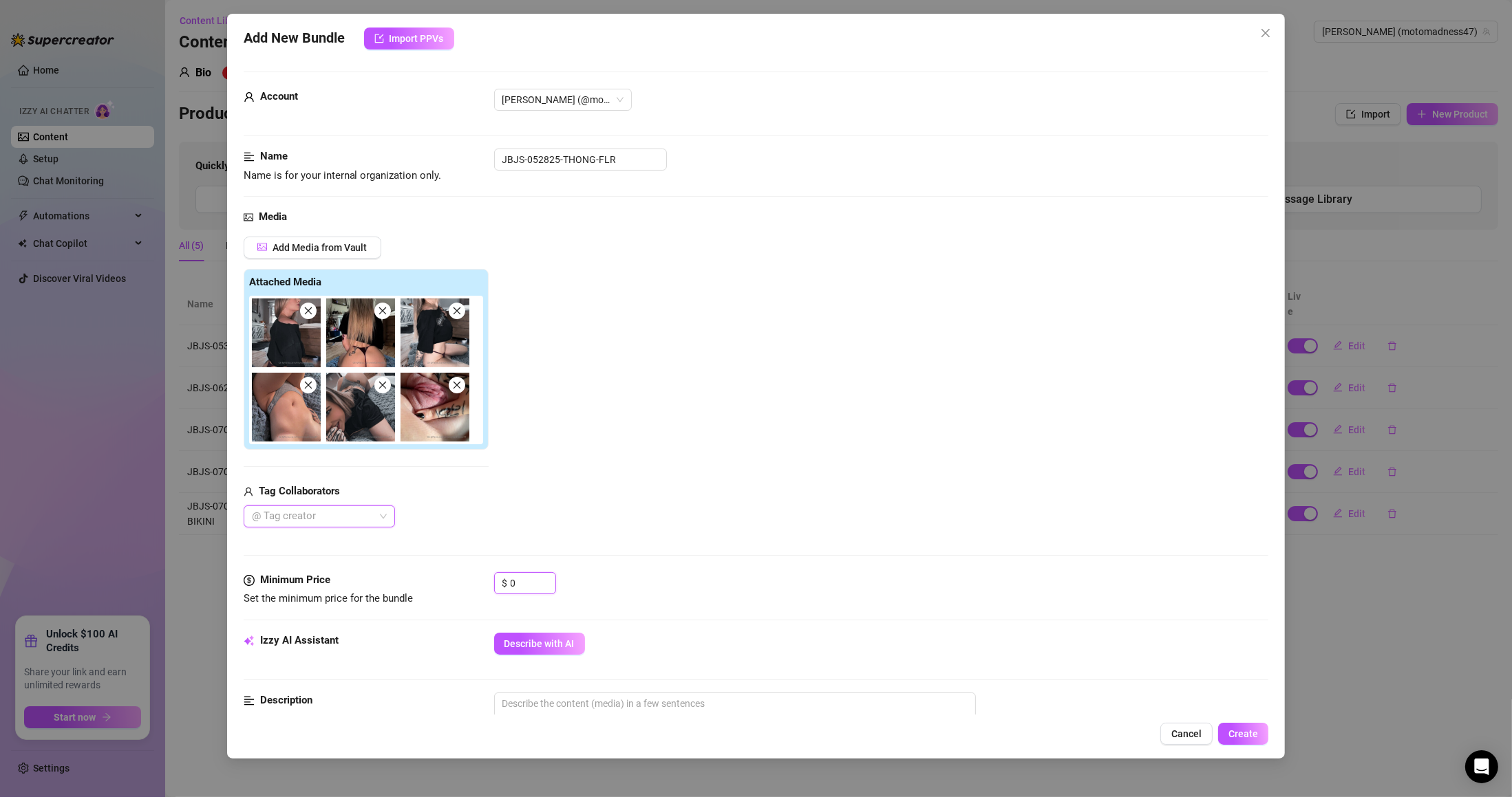
drag, startPoint x: 505, startPoint y: 587, endPoint x: 468, endPoint y: 575, distance: 38.9
click at [479, 588] on div "Minimum Price Set the minimum price for the bundle $ 0" at bounding box center [756, 589] width 1025 height 35
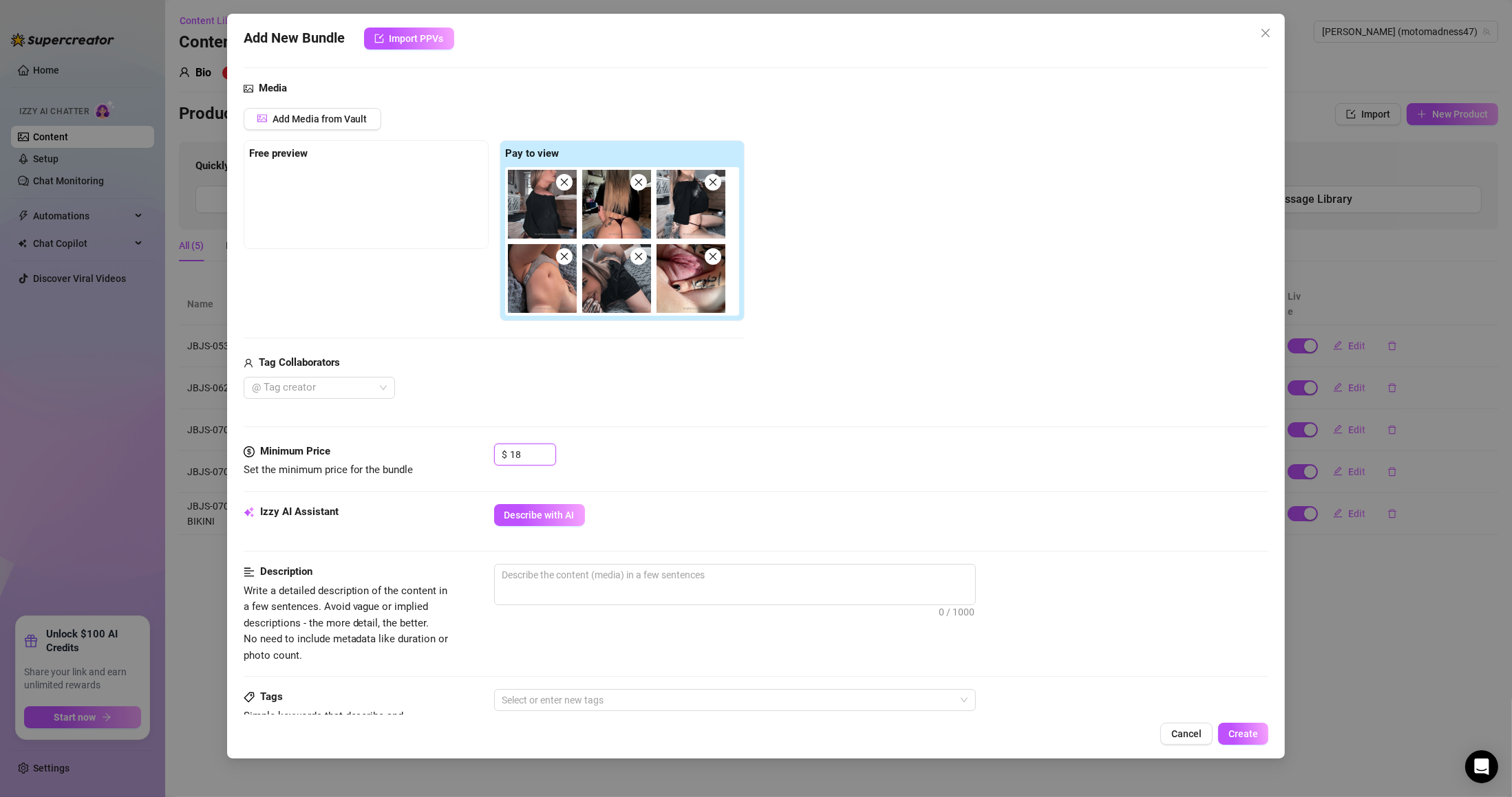
scroll to position [247, 0]
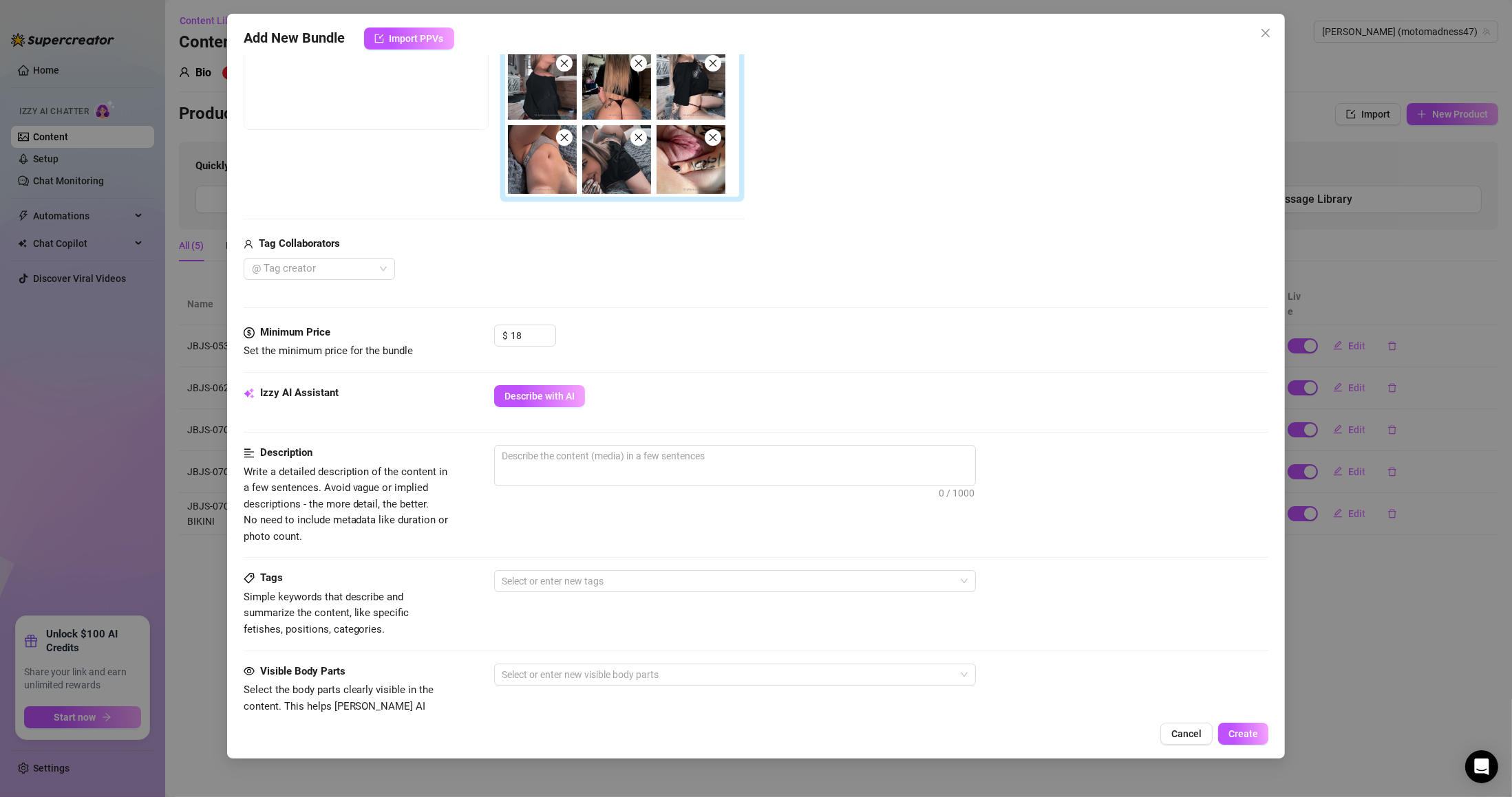
click at [575, 398] on button "Describe with AI" at bounding box center [539, 396] width 91 height 22
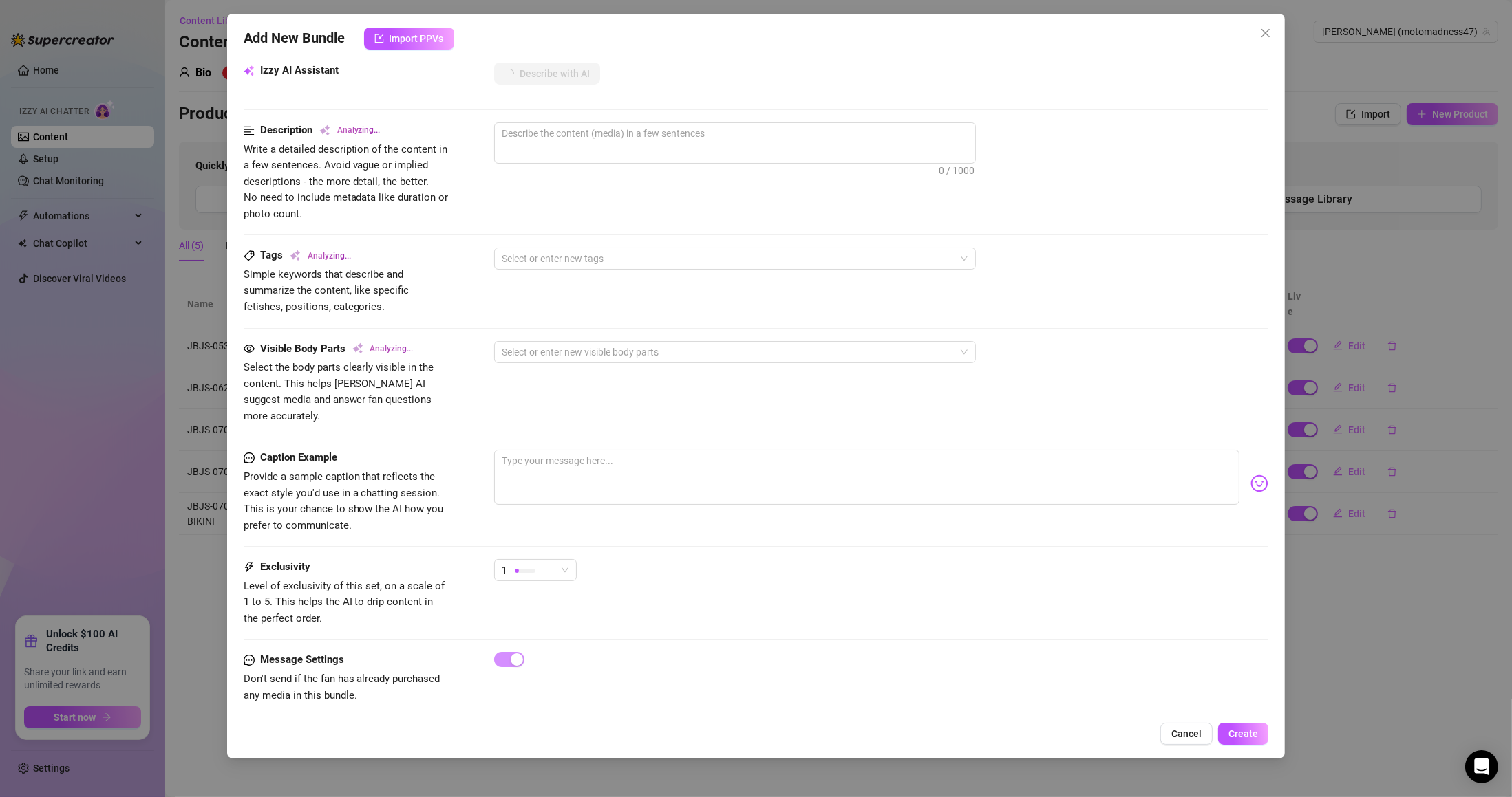
click at [552, 560] on div "1" at bounding box center [529, 570] width 54 height 21
click at [547, 622] on span "3" at bounding box center [550, 628] width 90 height 15
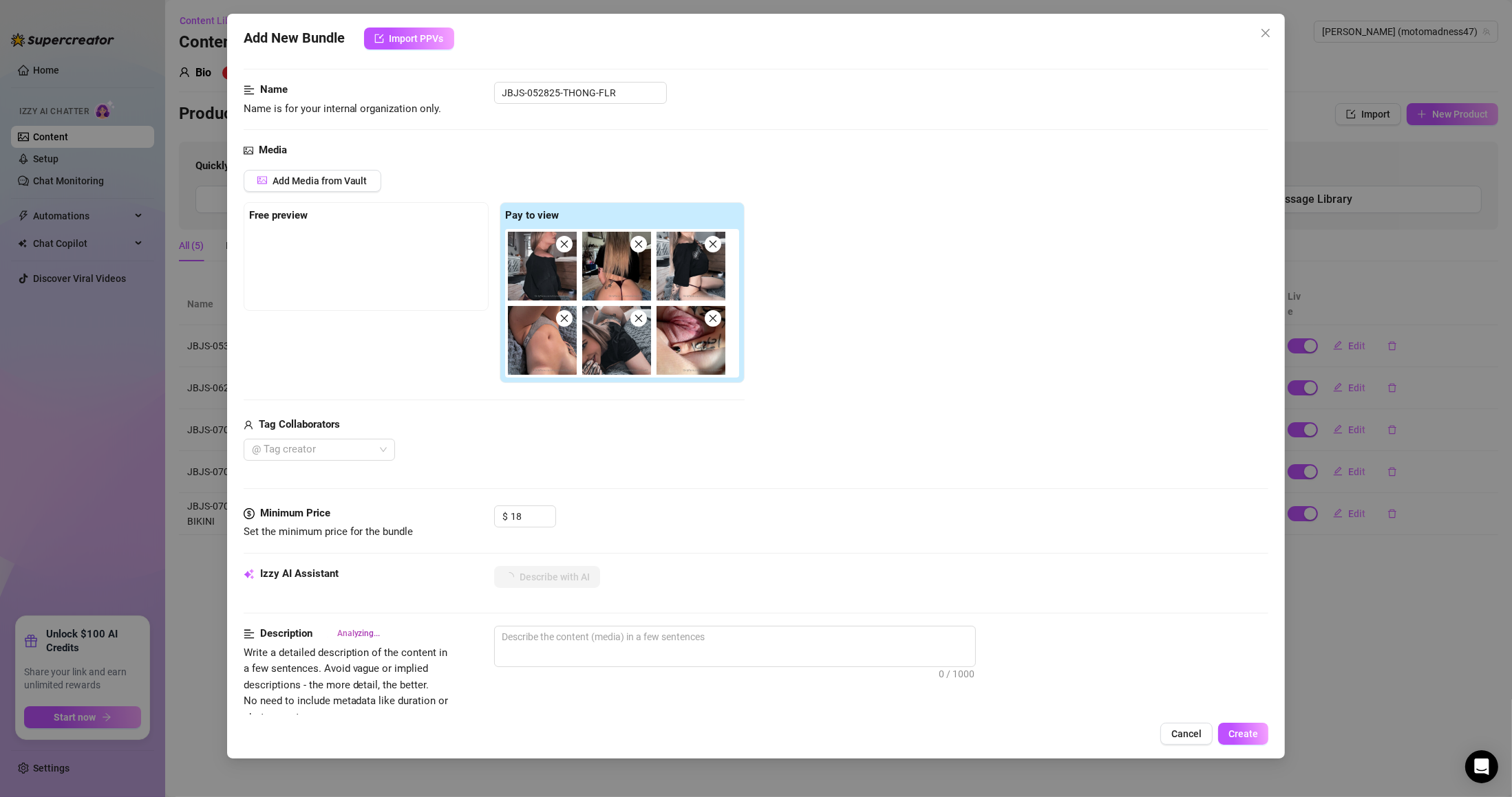
scroll to position [0, 0]
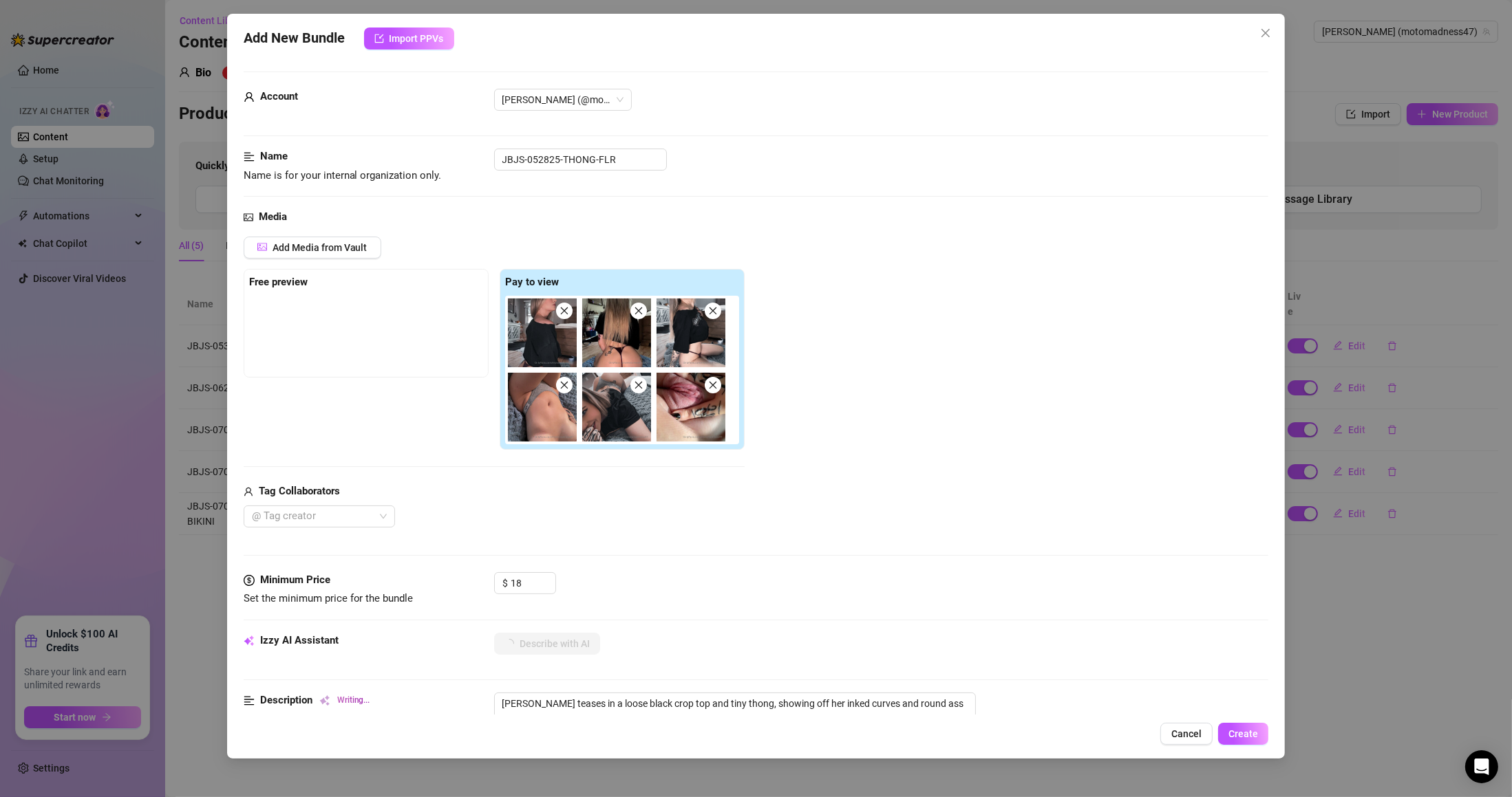
click at [1231, 731] on span "Create" at bounding box center [1243, 734] width 30 height 11
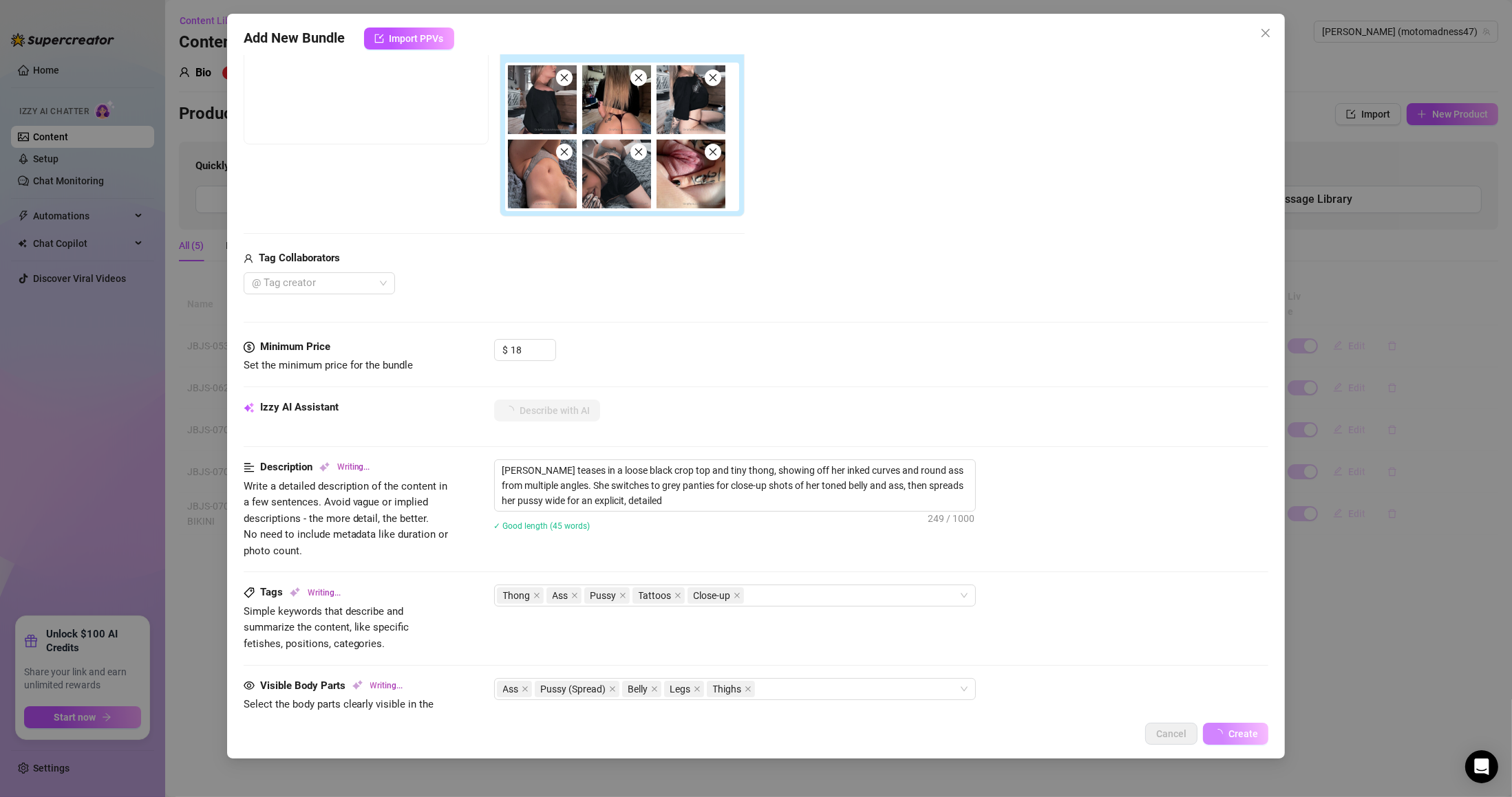
scroll to position [247, 0]
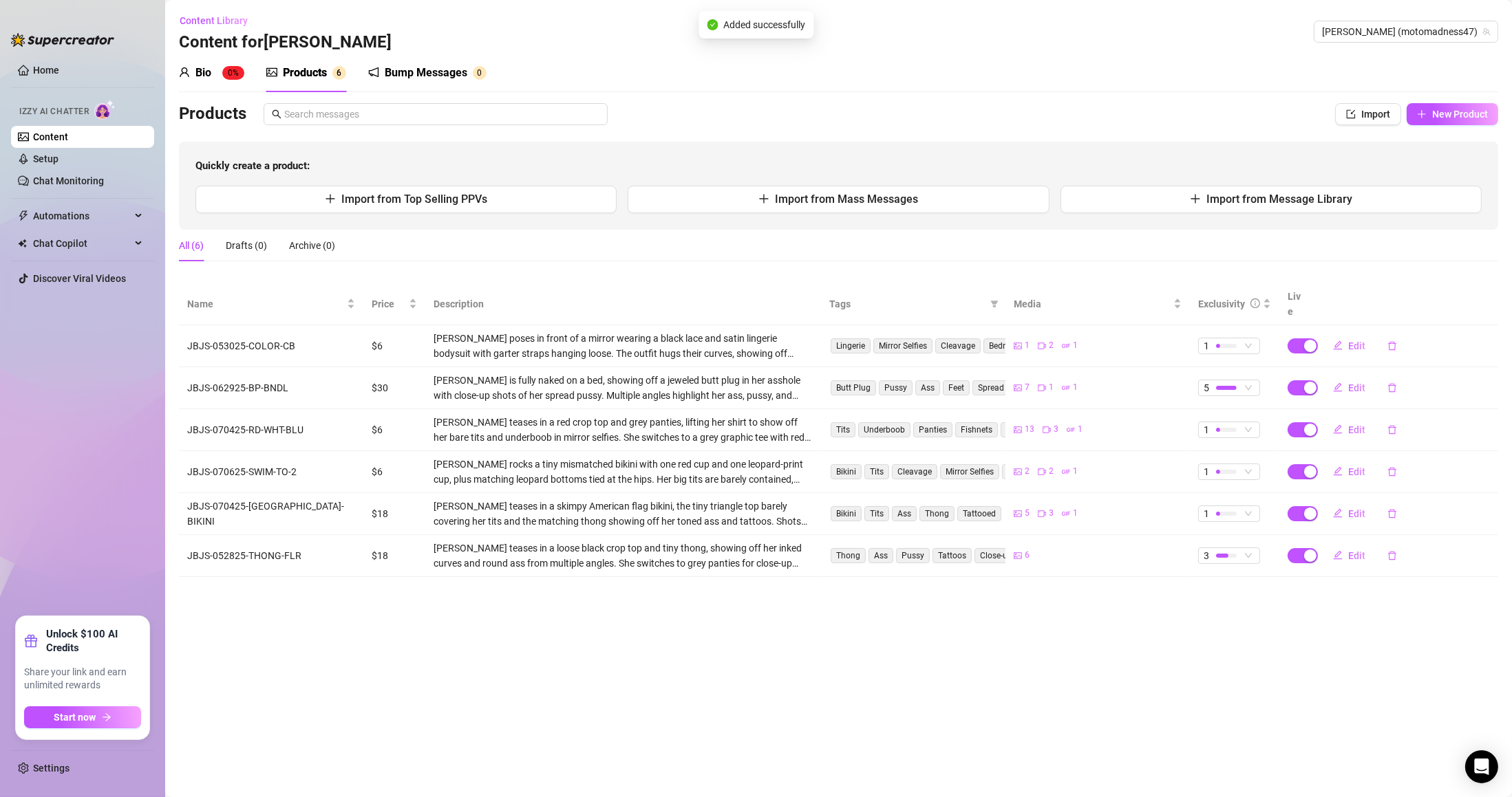
click at [1356, 550] on span "Edit" at bounding box center [1356, 555] width 17 height 11
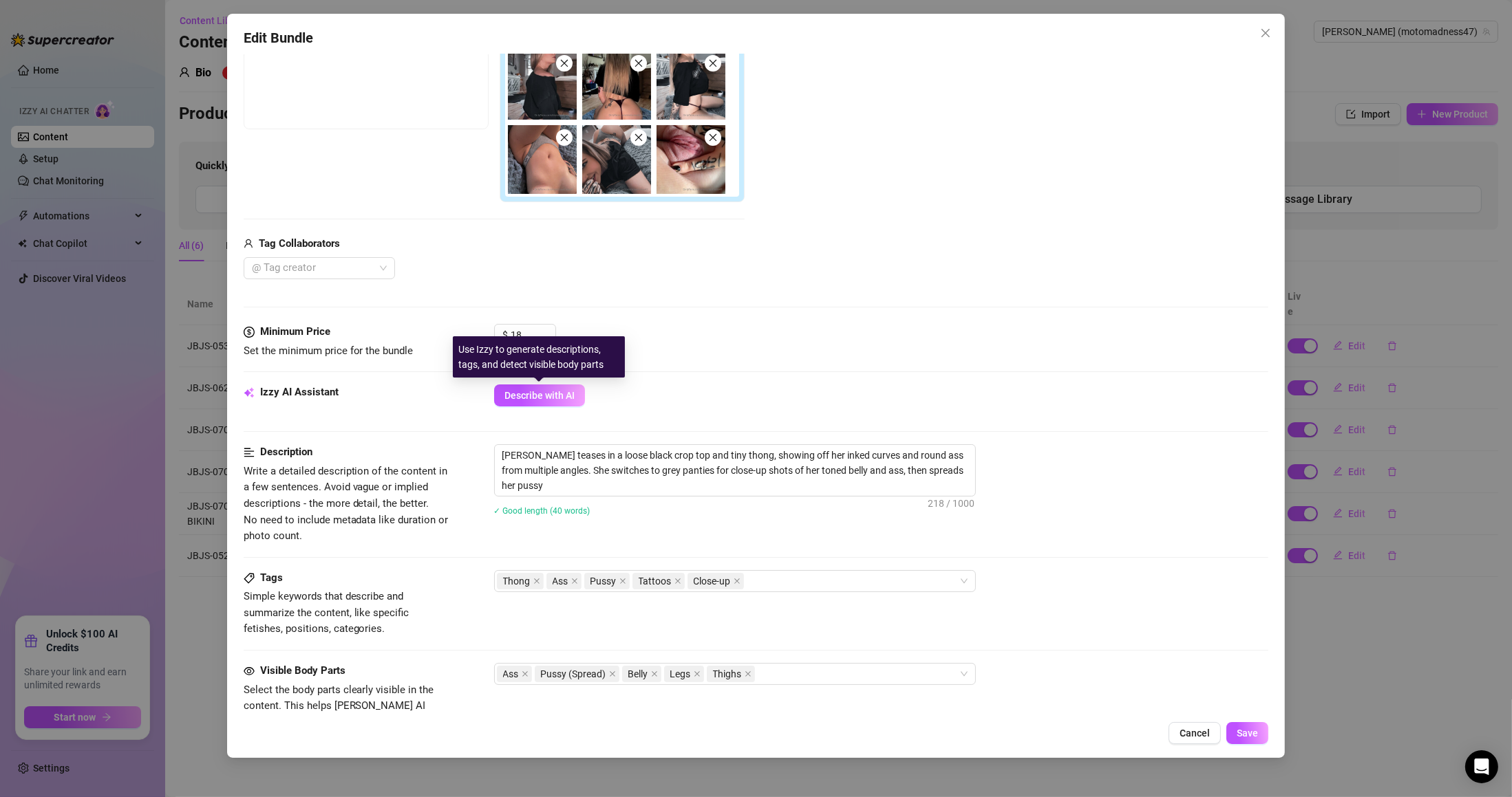
click at [556, 405] on button "Describe with AI" at bounding box center [539, 395] width 91 height 22
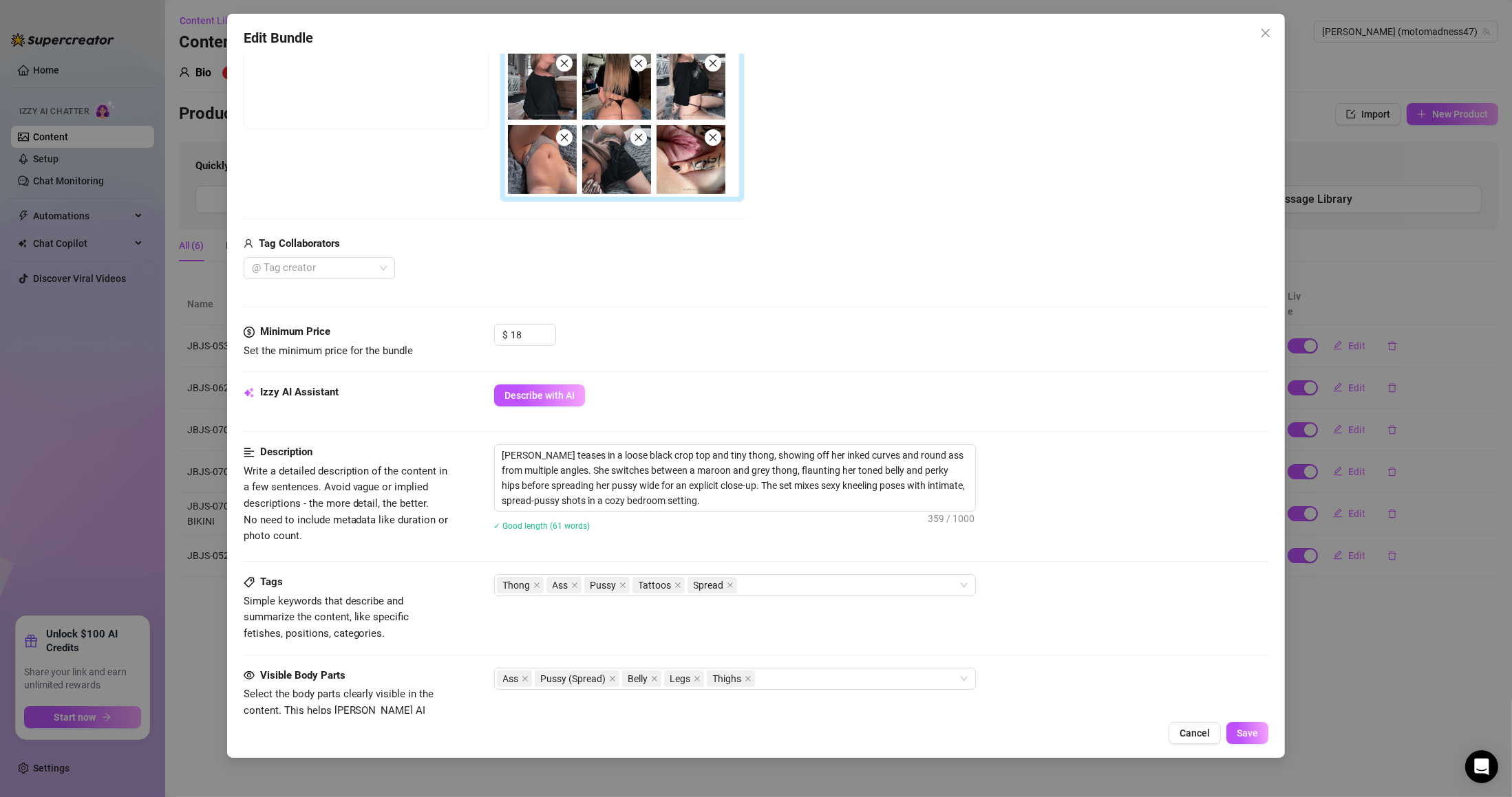
scroll to position [576, 0]
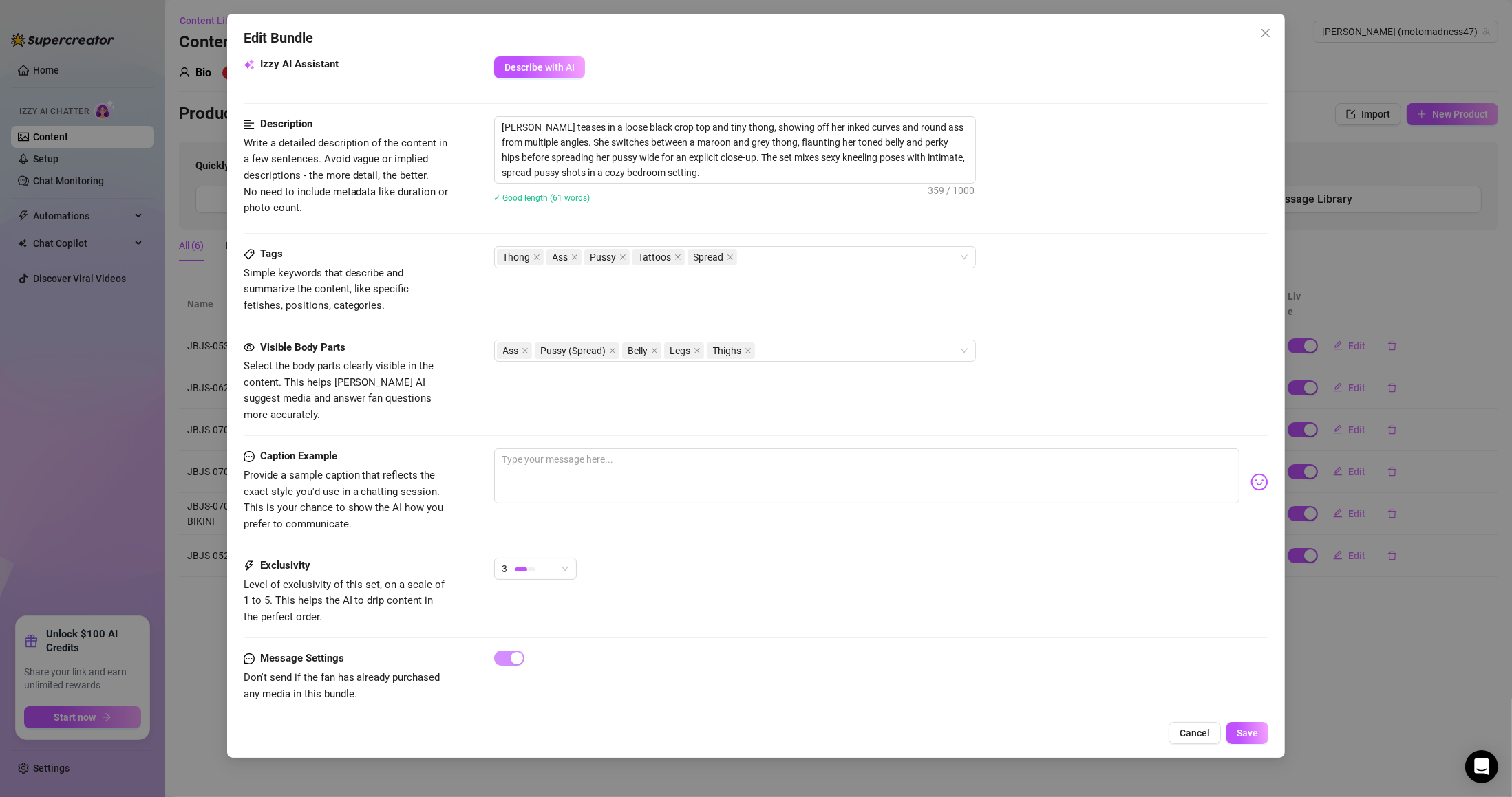
click at [1248, 728] on span "Save" at bounding box center [1247, 733] width 22 height 11
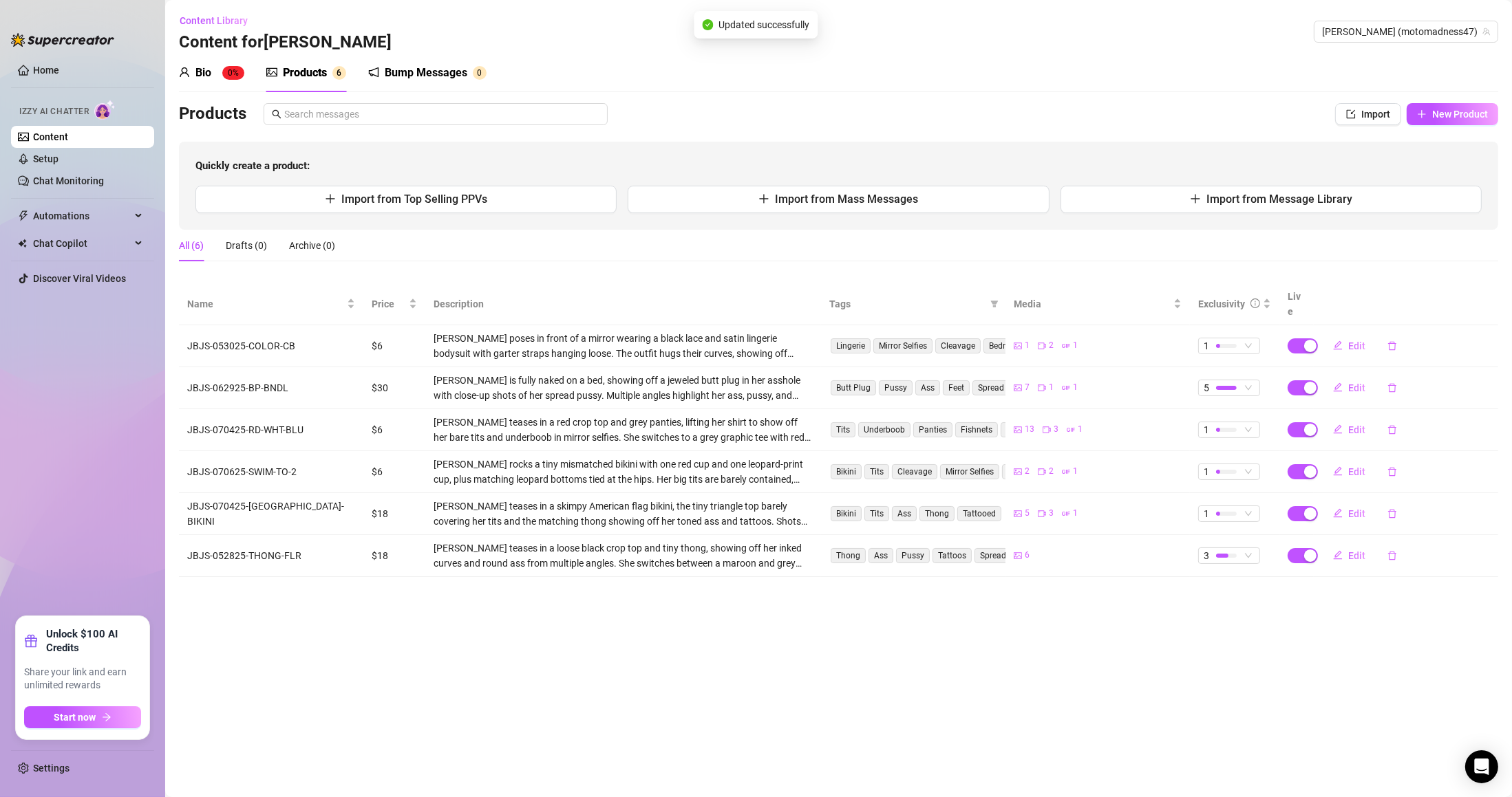
click at [1474, 124] on button "New Product" at bounding box center [1452, 114] width 91 height 22
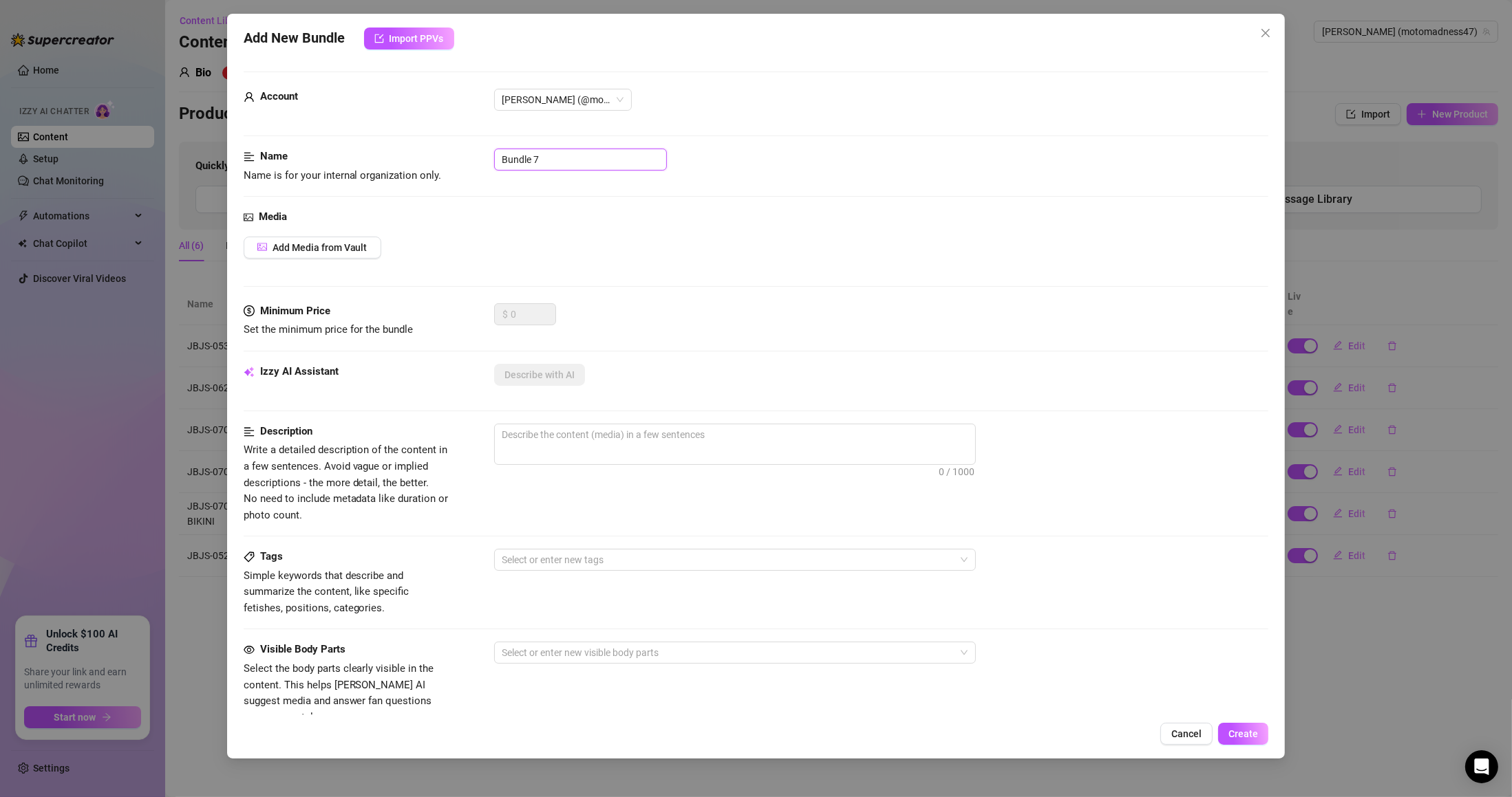
drag, startPoint x: 450, startPoint y: 150, endPoint x: 373, endPoint y: 150, distance: 77.0
click at [373, 150] on div "Name Name is for your internal organization only. Bundle 7" at bounding box center [756, 166] width 1025 height 35
paste input "JBJS-052425-BED-NUDEZ"
click at [341, 234] on div "Media Add Media from Vault" at bounding box center [756, 257] width 1025 height 95
click at [340, 252] on span "Add Media from Vault" at bounding box center [320, 247] width 95 height 11
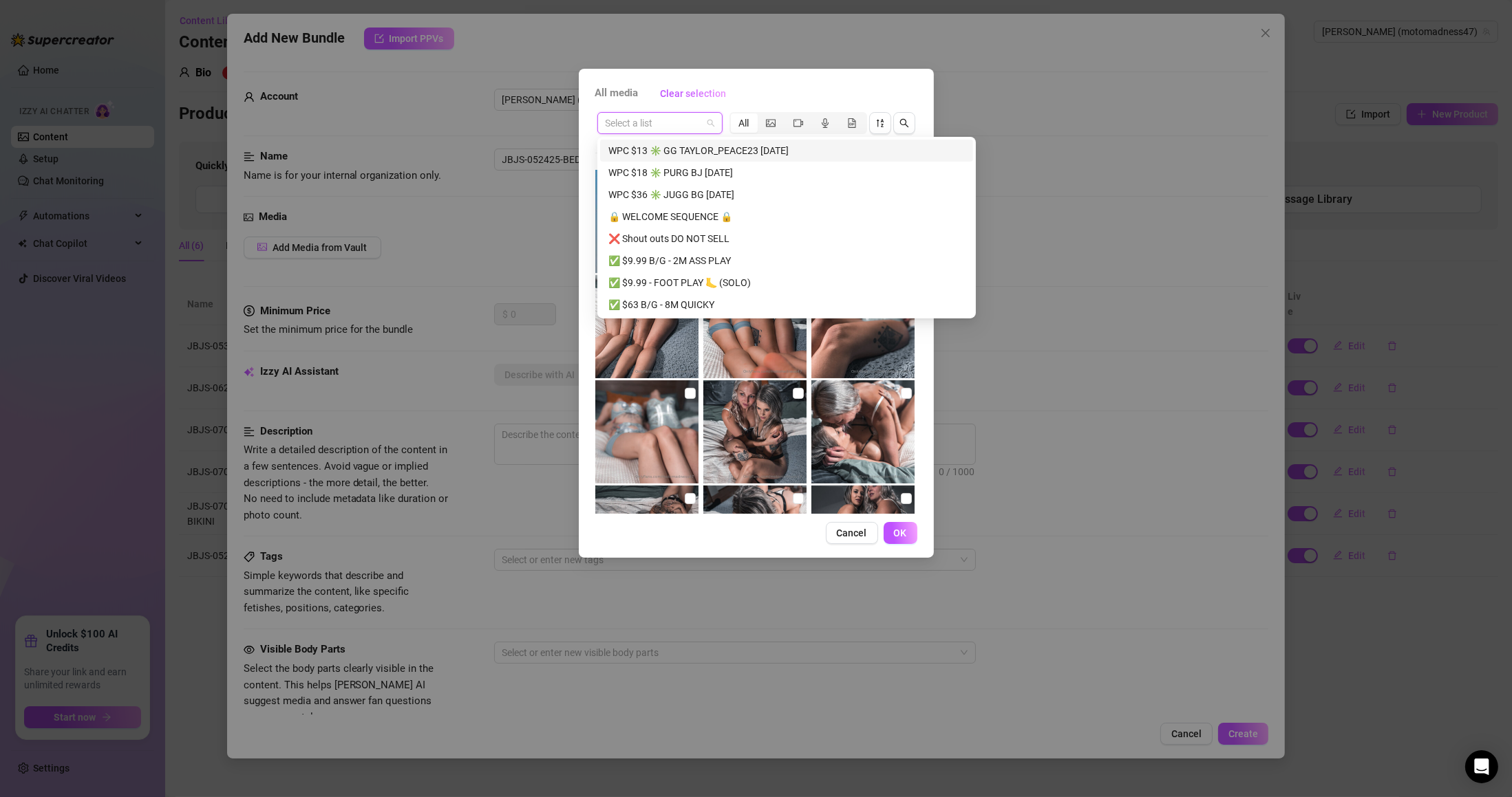
click at [699, 117] on input "search" at bounding box center [653, 123] width 96 height 21
paste input "JBJS-052425-BED-NUDEZ"
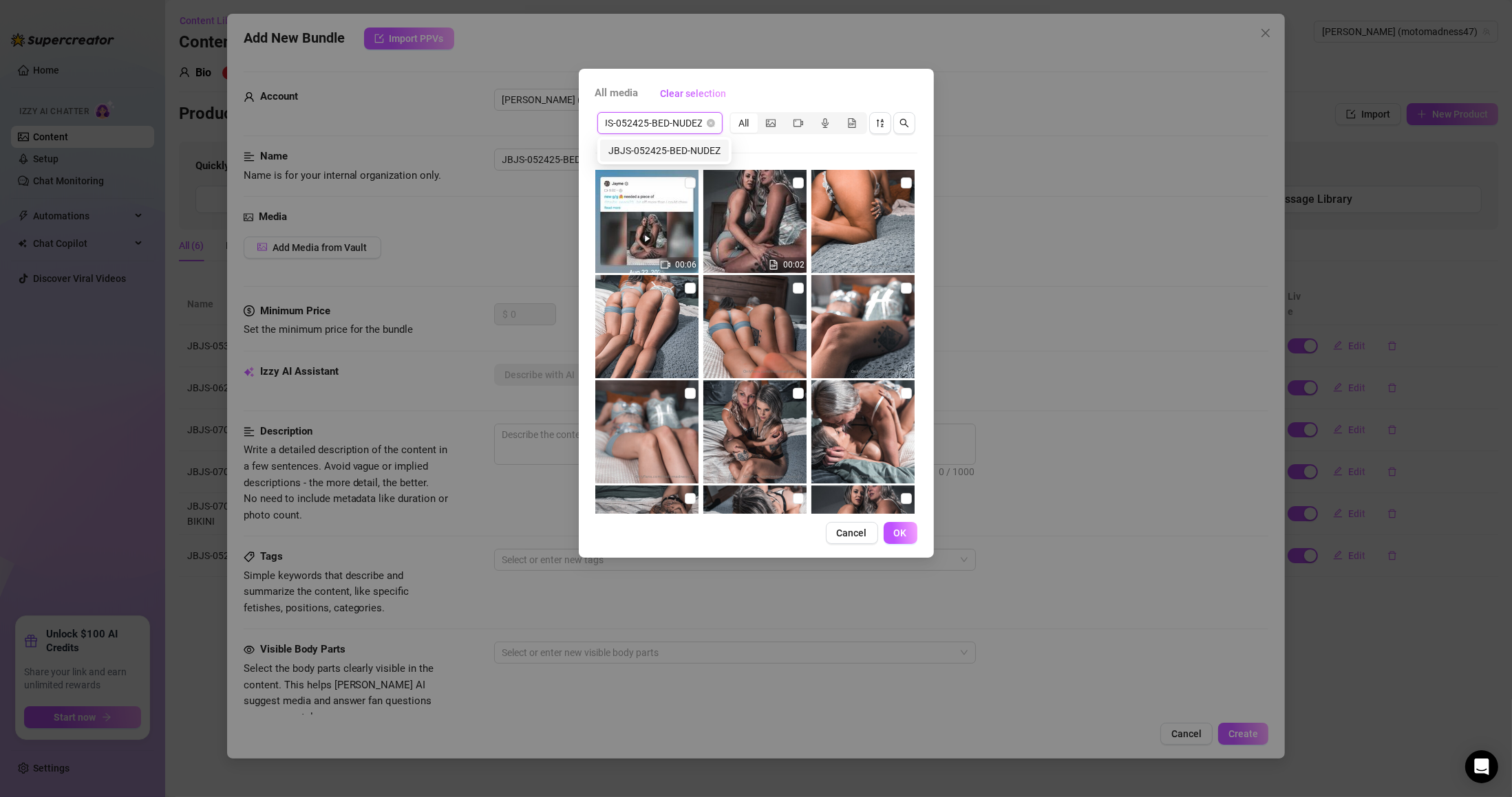
click at [689, 149] on div "JBJS-052425-BED-NUDEZ" at bounding box center [664, 150] width 112 height 15
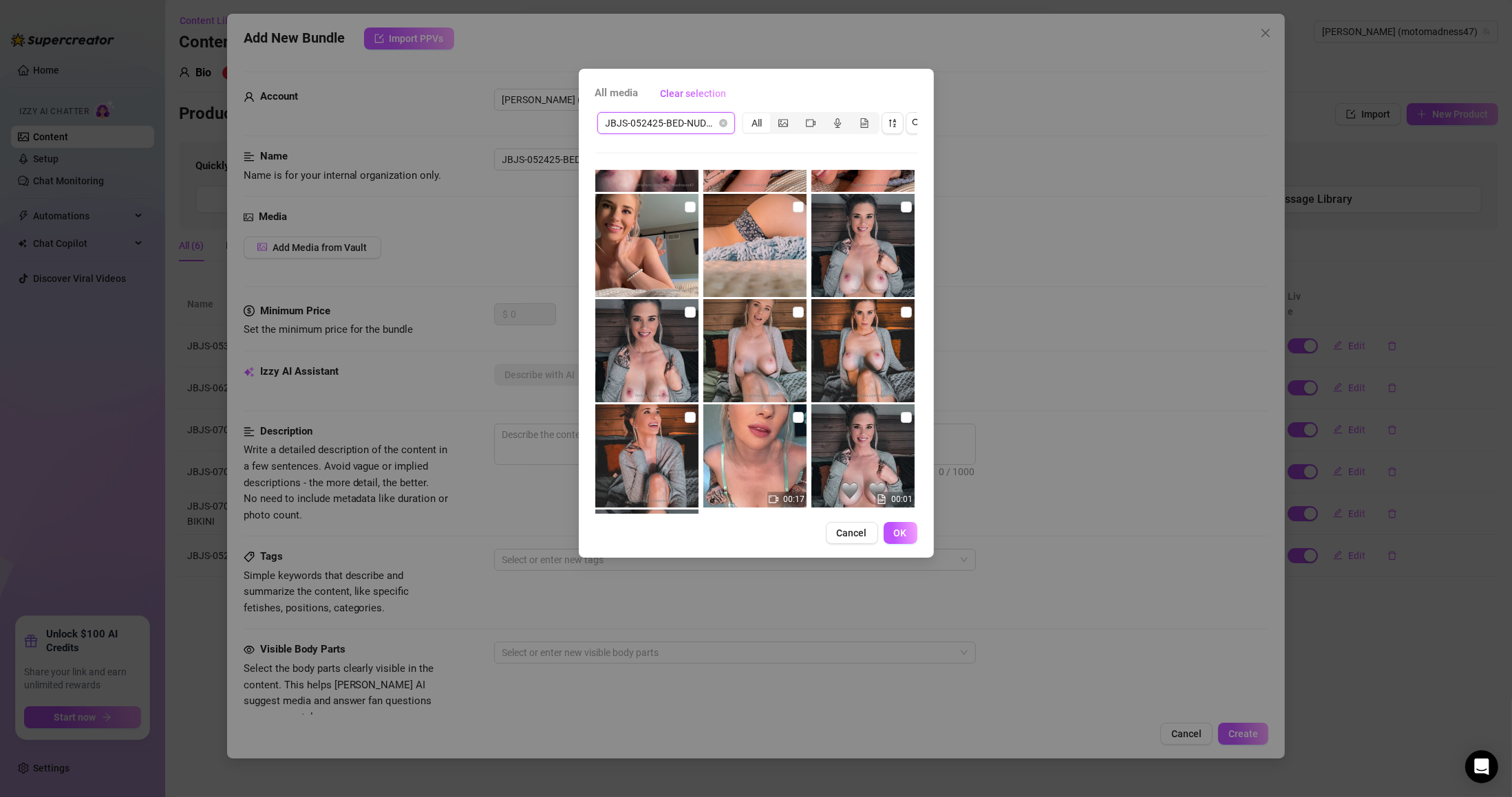
scroll to position [203, 0]
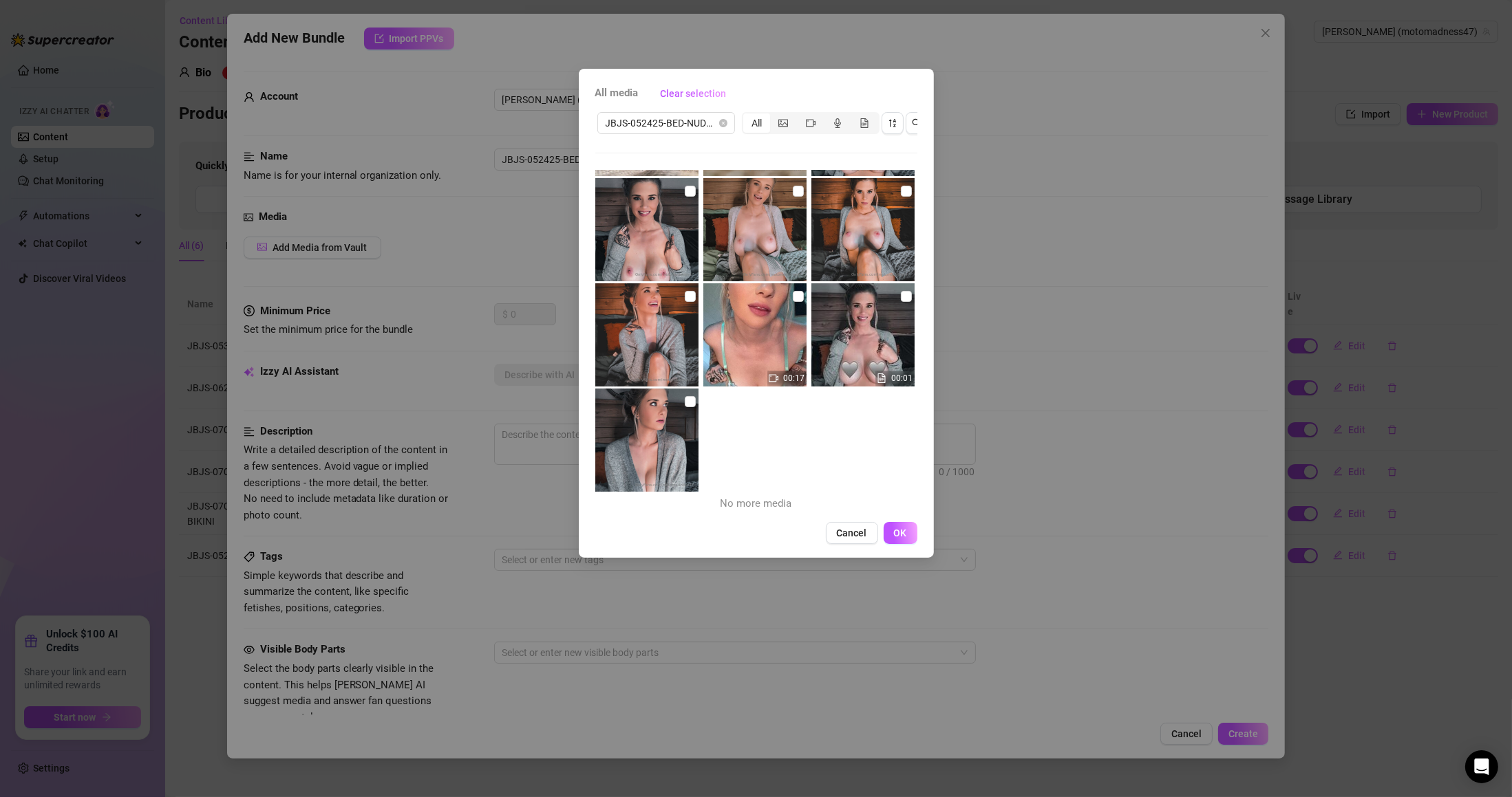
click at [901, 298] on input "checkbox" at bounding box center [906, 296] width 11 height 11
click at [688, 398] on input "checkbox" at bounding box center [690, 401] width 11 height 11
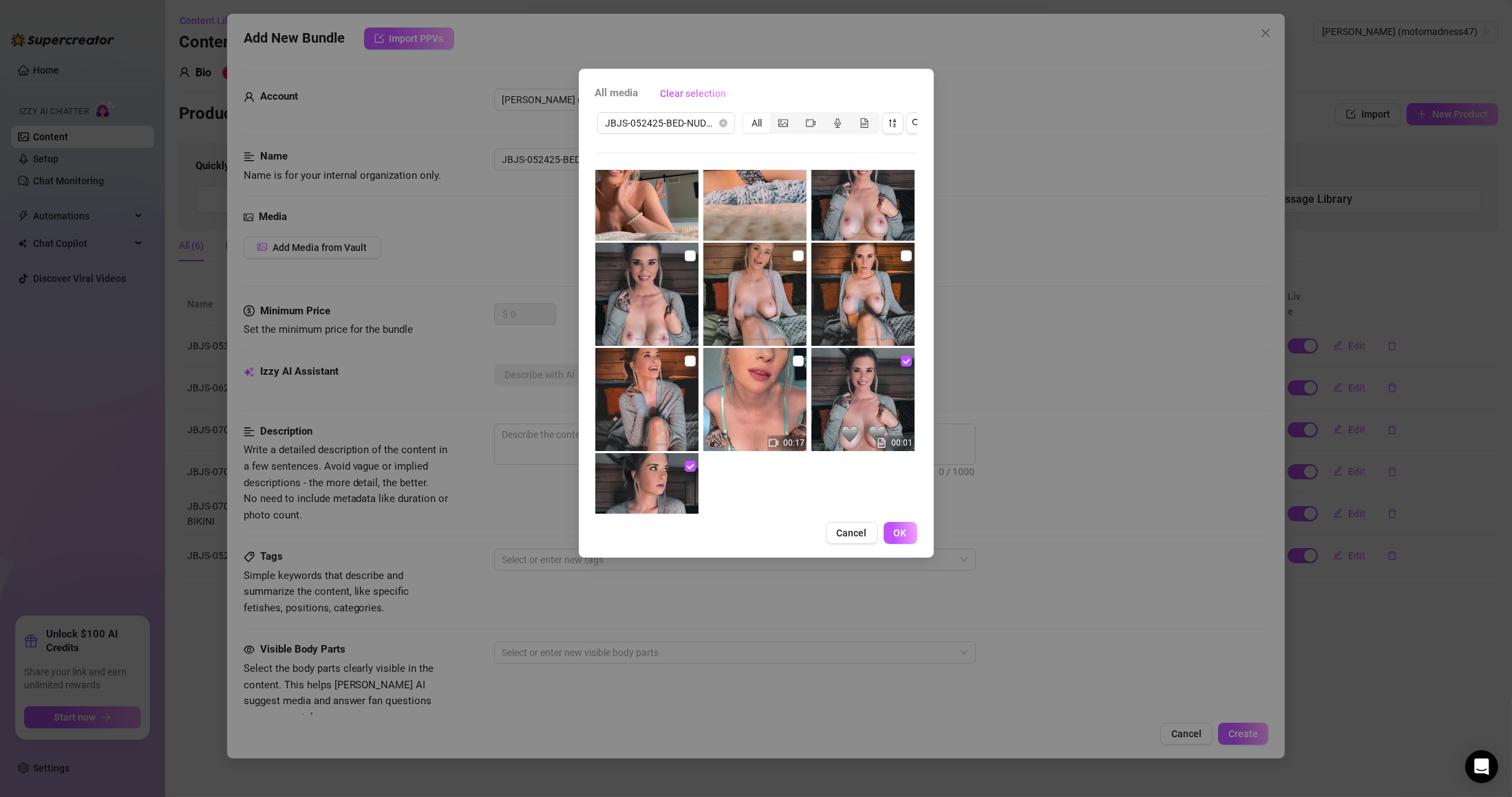
scroll to position [37, 0]
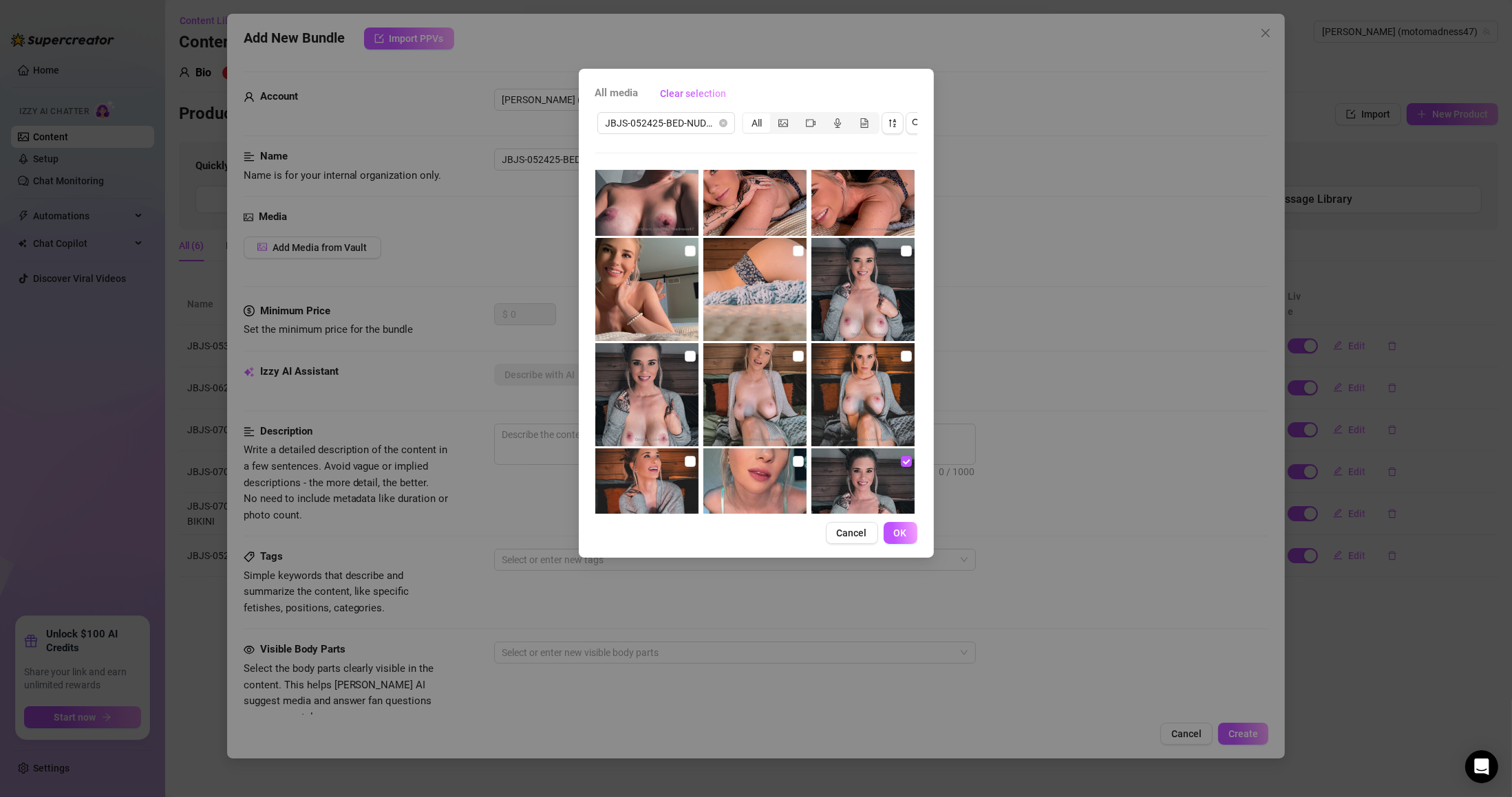
click at [692, 459] on img at bounding box center [647, 500] width 103 height 103
click at [686, 357] on input "checkbox" at bounding box center [690, 356] width 11 height 11
drag, startPoint x: 687, startPoint y: 461, endPoint x: 795, endPoint y: 372, distance: 139.9
click at [687, 460] on input "checkbox" at bounding box center [690, 461] width 11 height 11
click at [794, 355] on input "checkbox" at bounding box center [798, 356] width 11 height 11
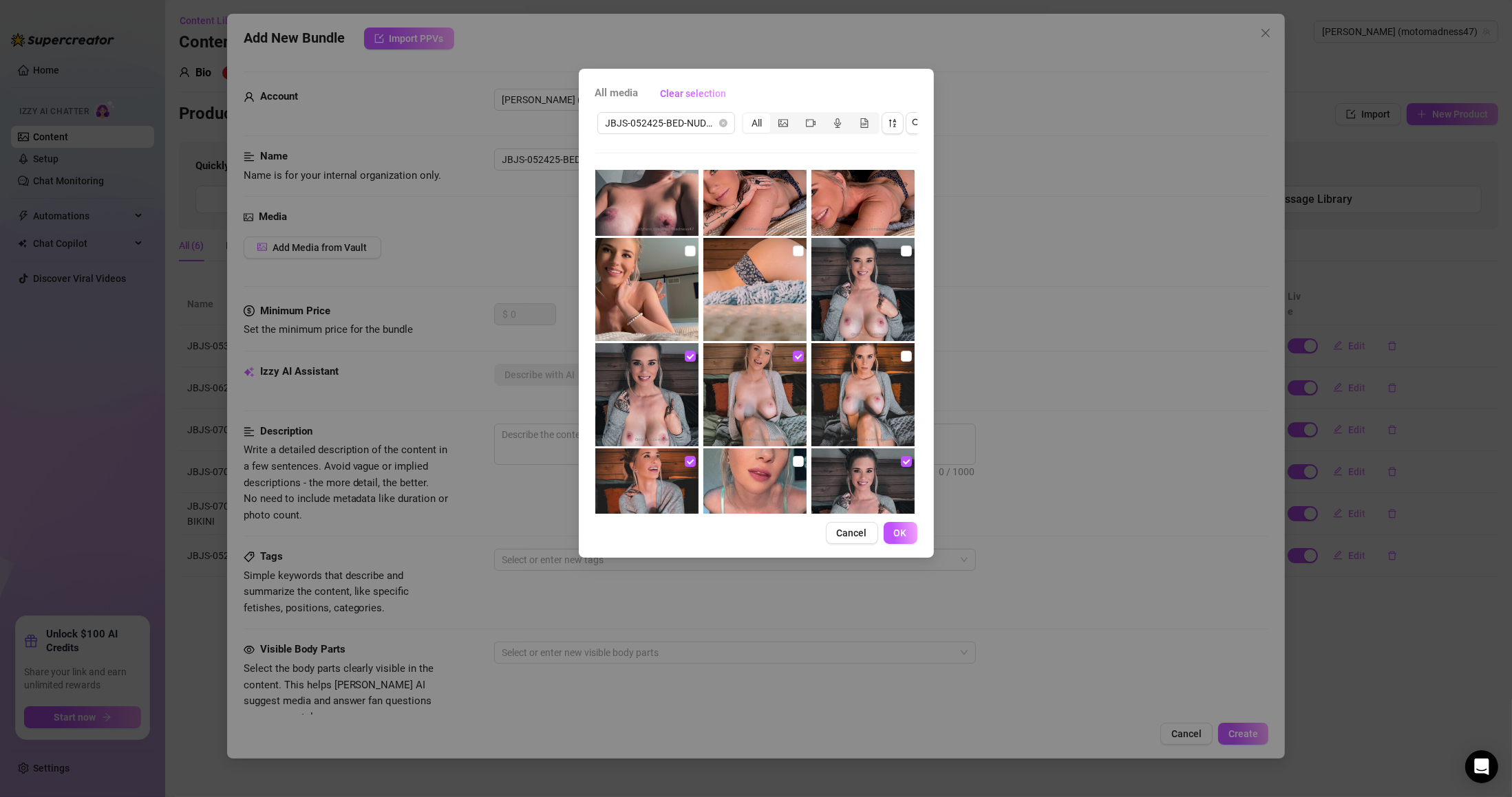
click at [901, 354] on input "checkbox" at bounding box center [906, 356] width 11 height 11
click at [901, 251] on input "checkbox" at bounding box center [906, 251] width 11 height 11
click at [795, 252] on input "checkbox" at bounding box center [798, 251] width 11 height 11
click at [688, 250] on input "checkbox" at bounding box center [690, 251] width 11 height 11
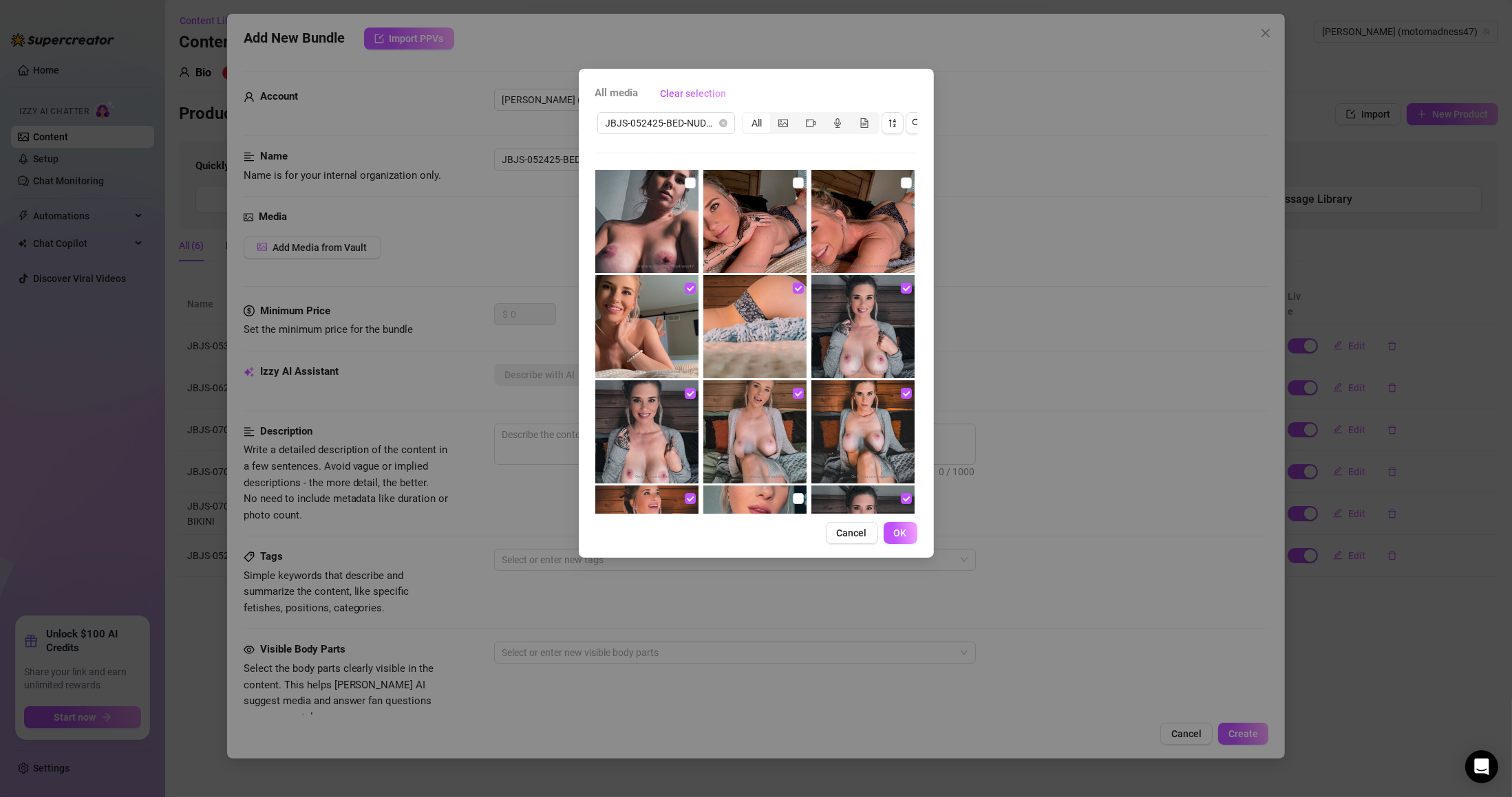
click at [901, 180] on input "checkbox" at bounding box center [906, 183] width 11 height 11
click at [793, 183] on input "checkbox" at bounding box center [798, 183] width 11 height 11
click at [686, 183] on input "checkbox" at bounding box center [690, 183] width 11 height 11
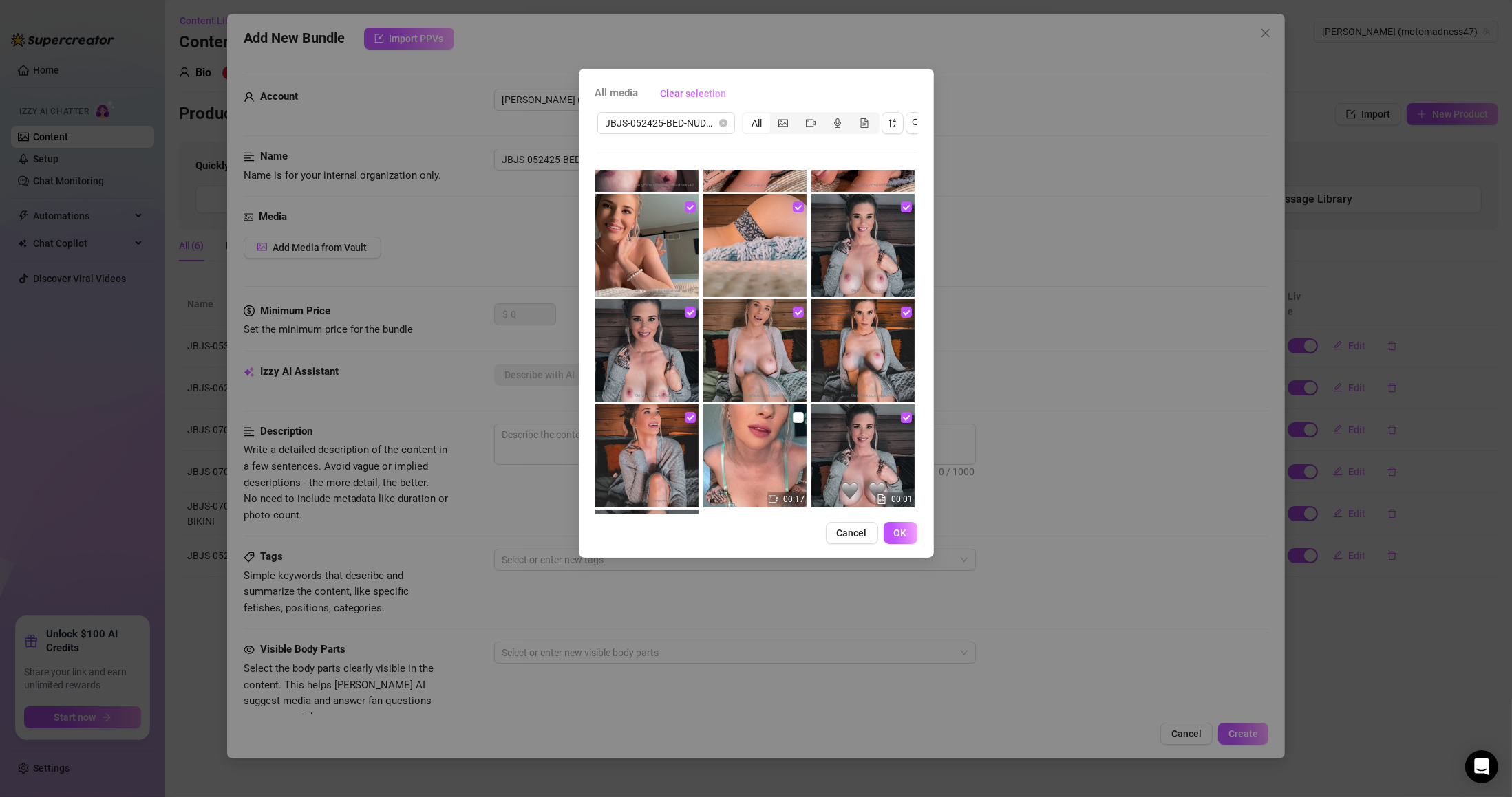
scroll to position [203, 0]
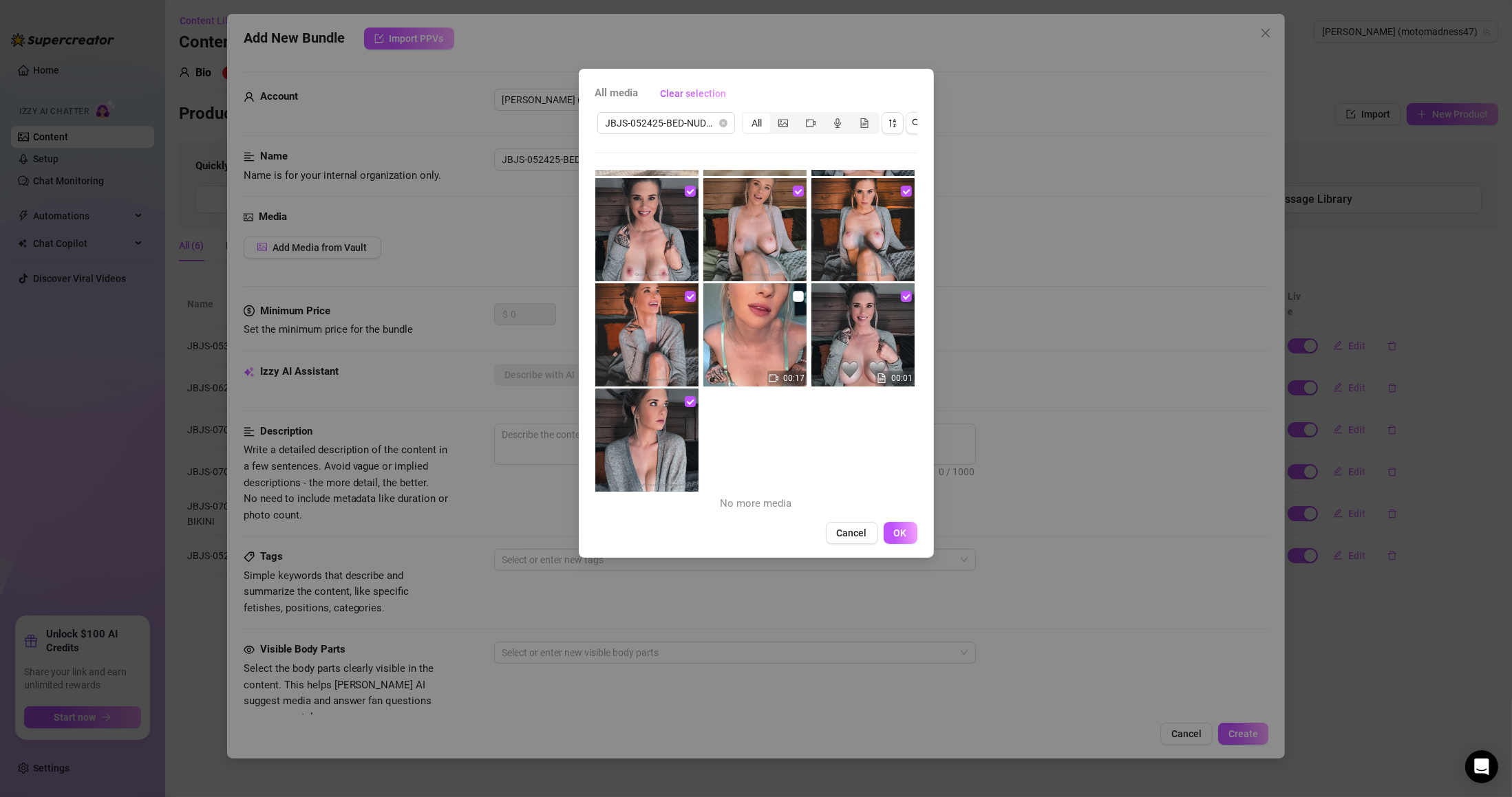
click at [793, 296] on input "checkbox" at bounding box center [798, 296] width 11 height 11
click at [896, 539] on span "OK" at bounding box center [900, 533] width 13 height 11
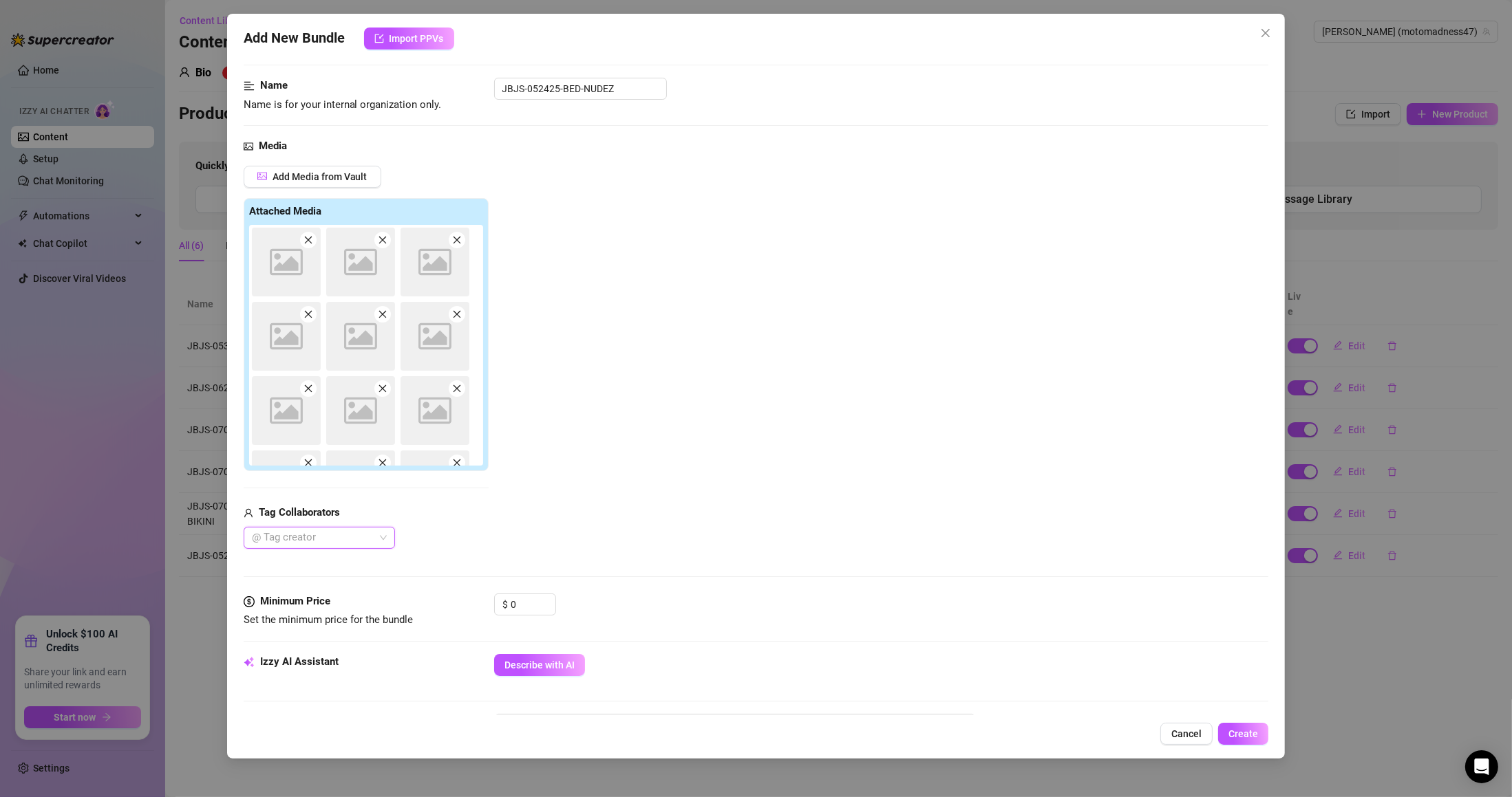
scroll to position [165, 0]
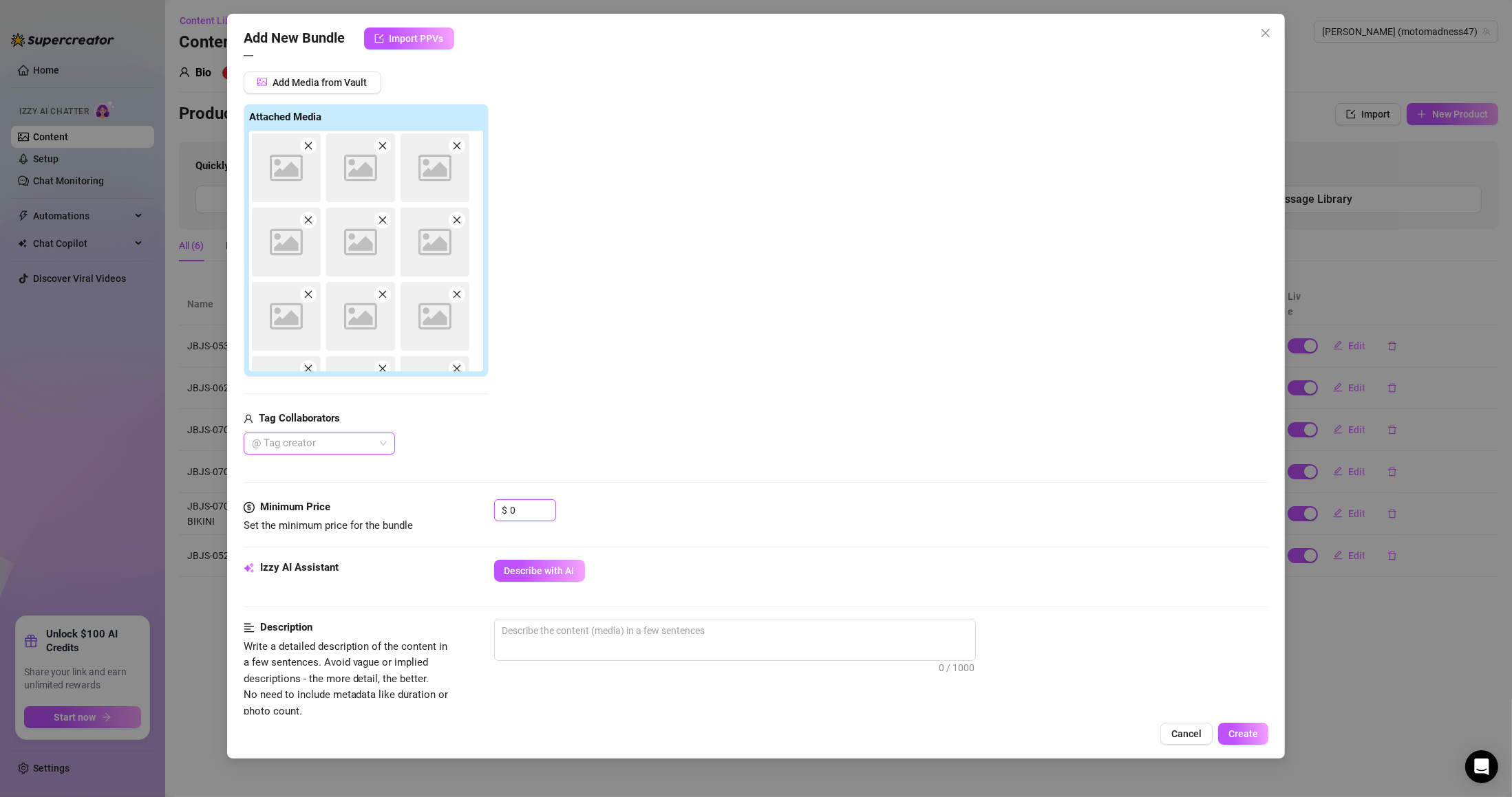
click at [453, 513] on div "Minimum Price Set the minimum price for the bundle $ 0" at bounding box center [756, 517] width 1025 height 35
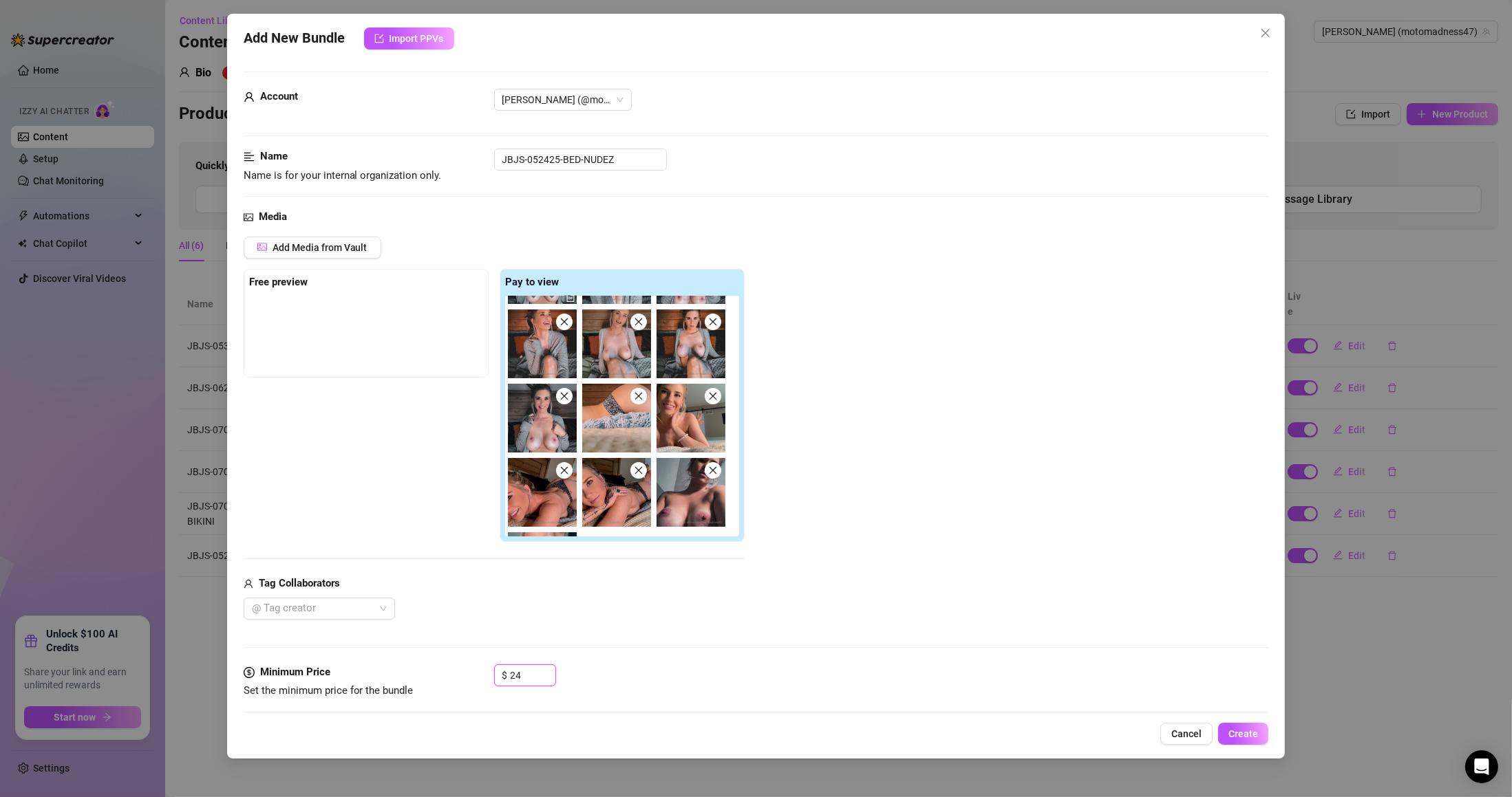
scroll to position [0, 0]
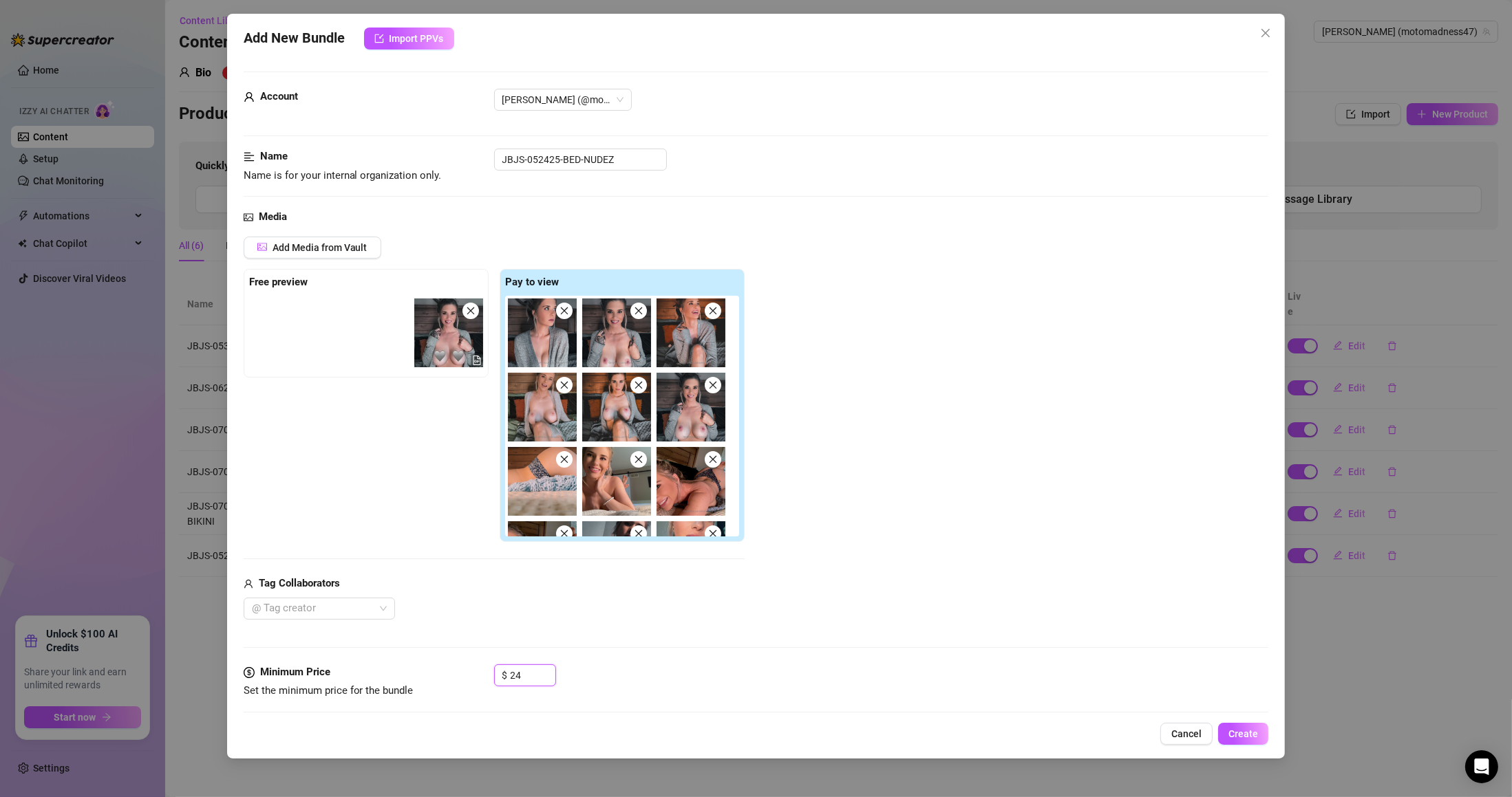
drag, startPoint x: 428, startPoint y: 335, endPoint x: 385, endPoint y: 330, distance: 43.3
click at [386, 330] on div "Free preview Pay to view" at bounding box center [493, 406] width 501 height 274
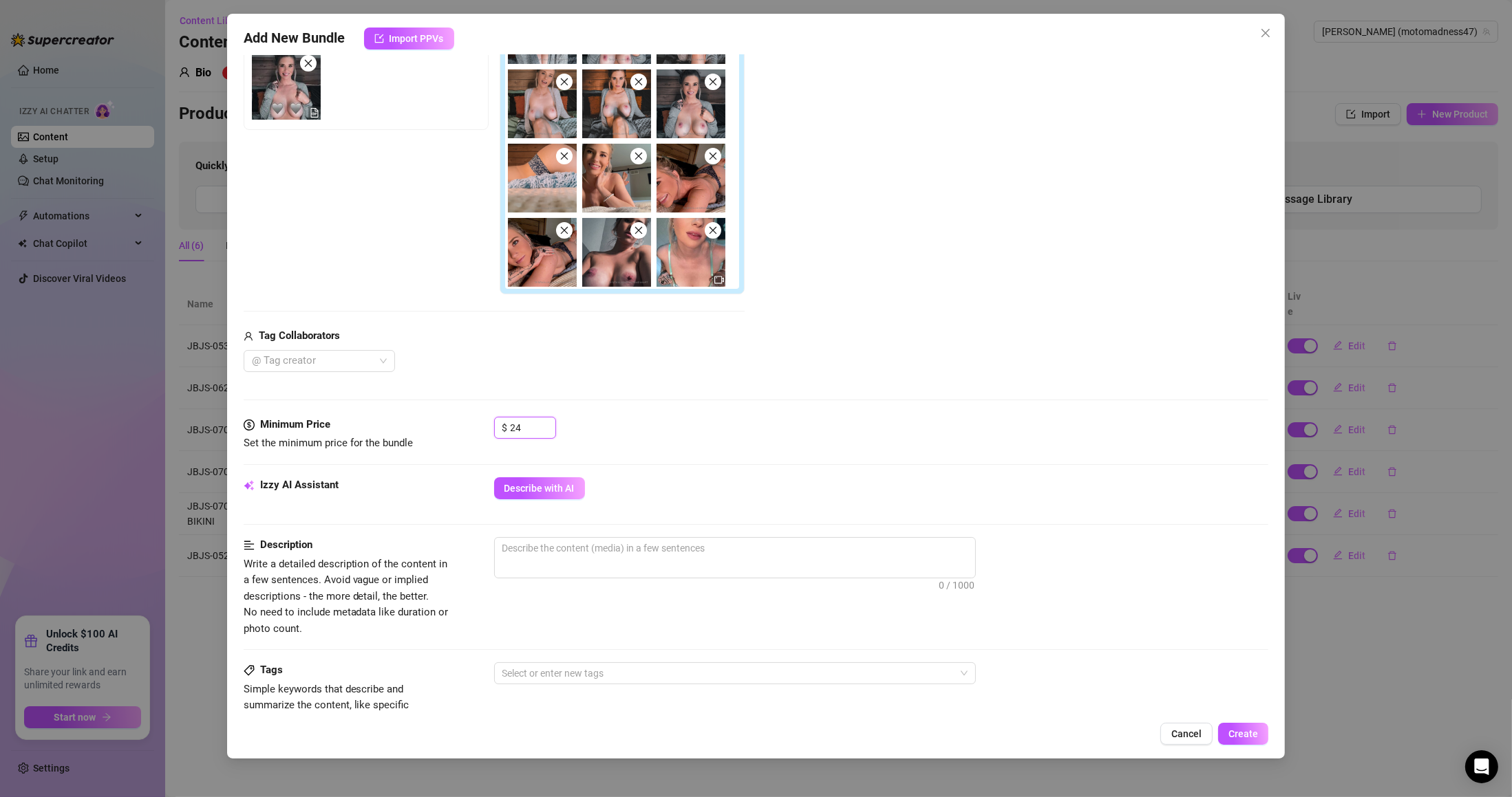
scroll to position [496, 0]
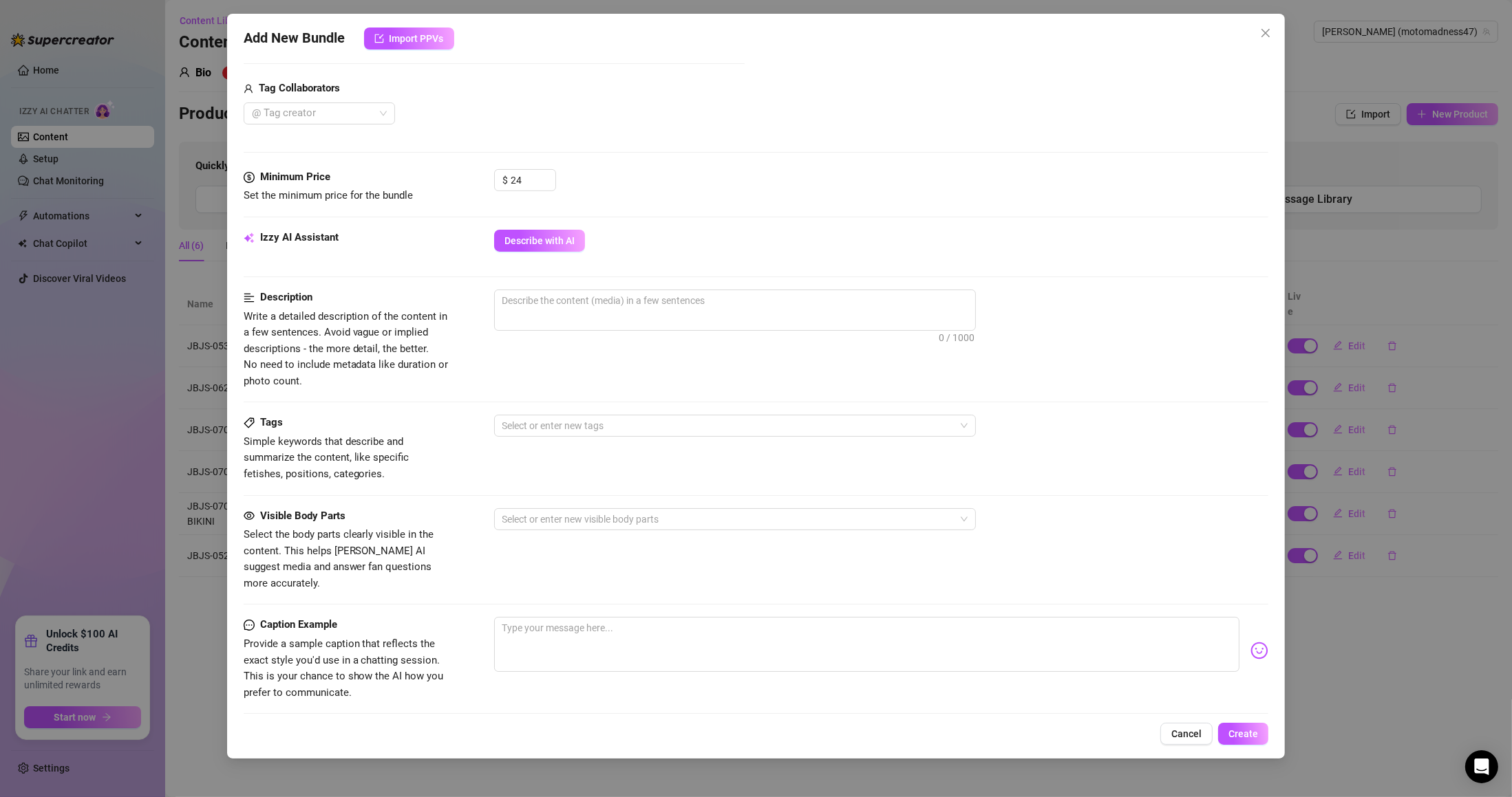
click at [548, 248] on button "Describe with AI" at bounding box center [539, 241] width 91 height 22
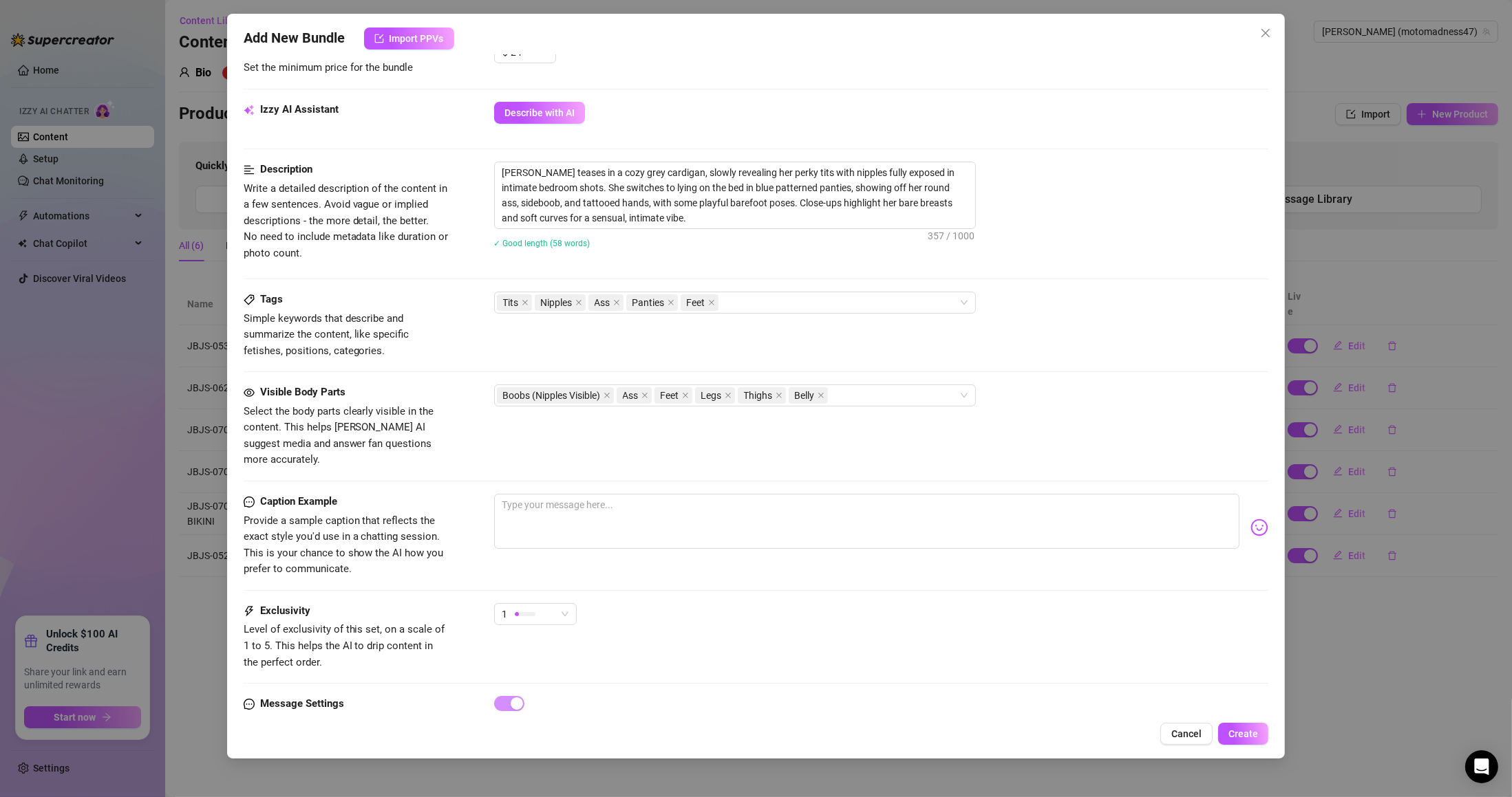
scroll to position [661, 0]
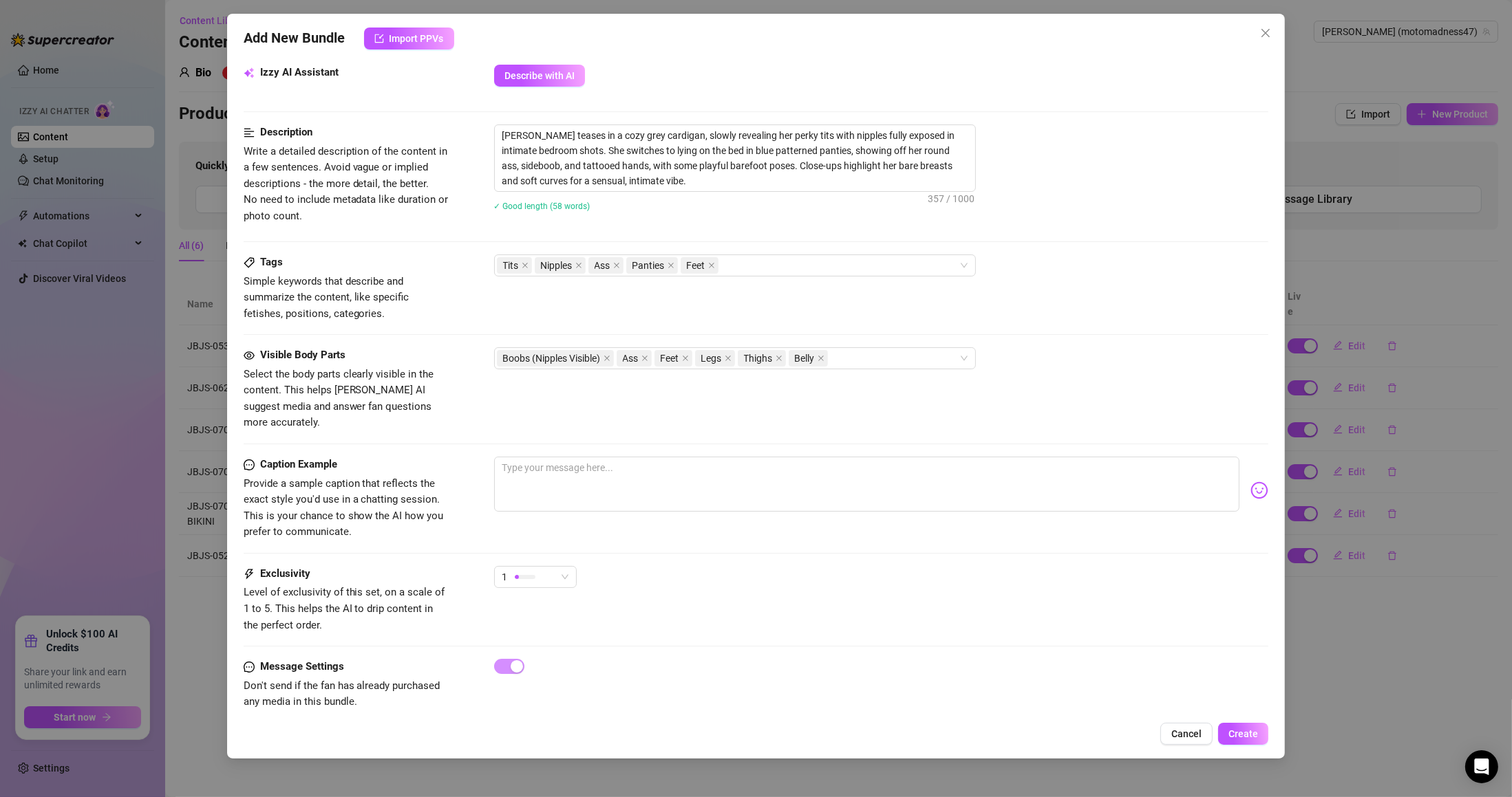
click at [544, 567] on div "1" at bounding box center [529, 577] width 54 height 21
click at [535, 650] on span "4" at bounding box center [550, 657] width 90 height 15
click at [785, 592] on div "Exclusivity Level of exclusivity of this set, on a scale of 1 to 5. This helps …" at bounding box center [756, 599] width 1025 height 67
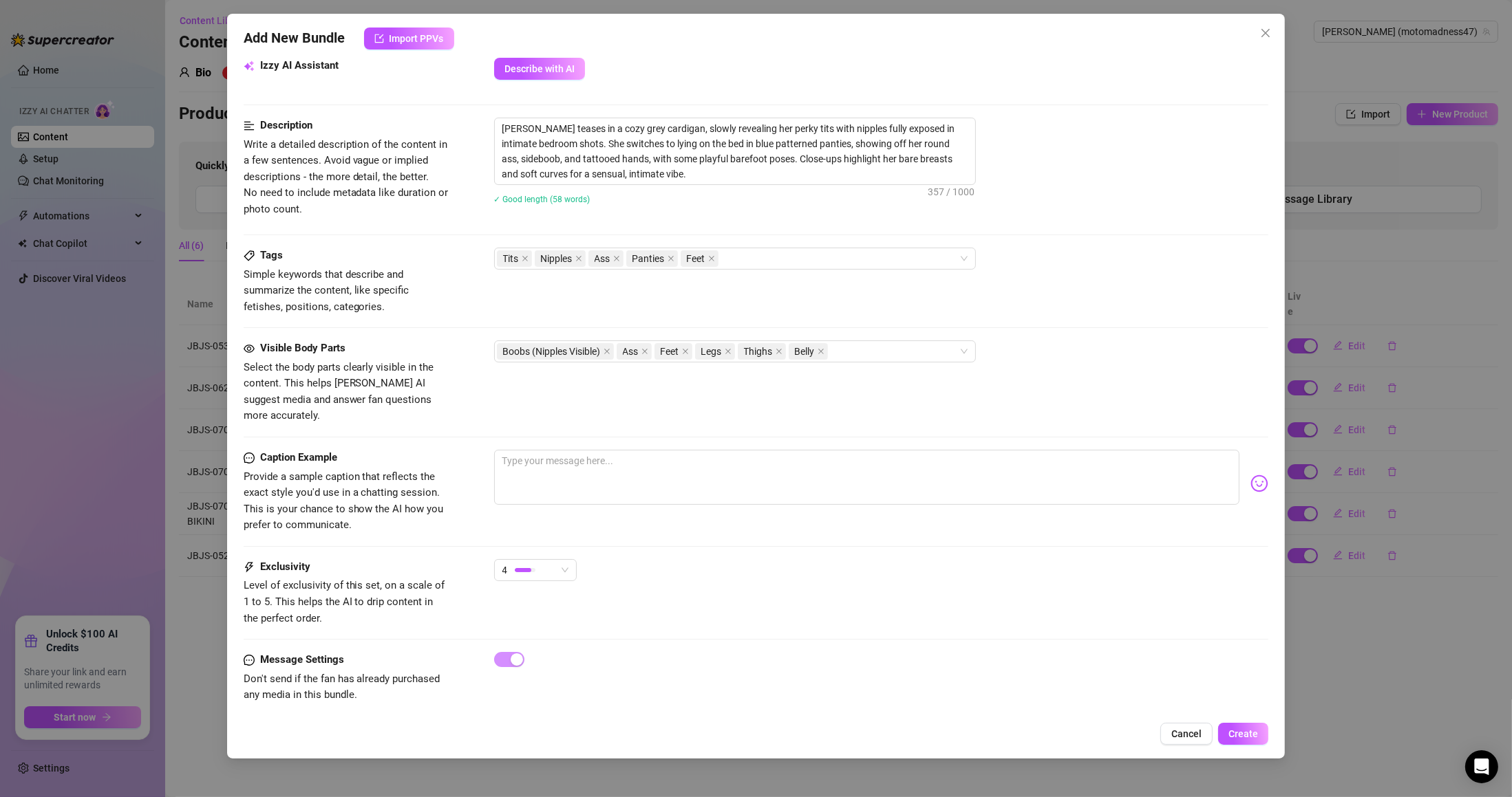
click at [1249, 741] on button "Create" at bounding box center [1243, 734] width 50 height 22
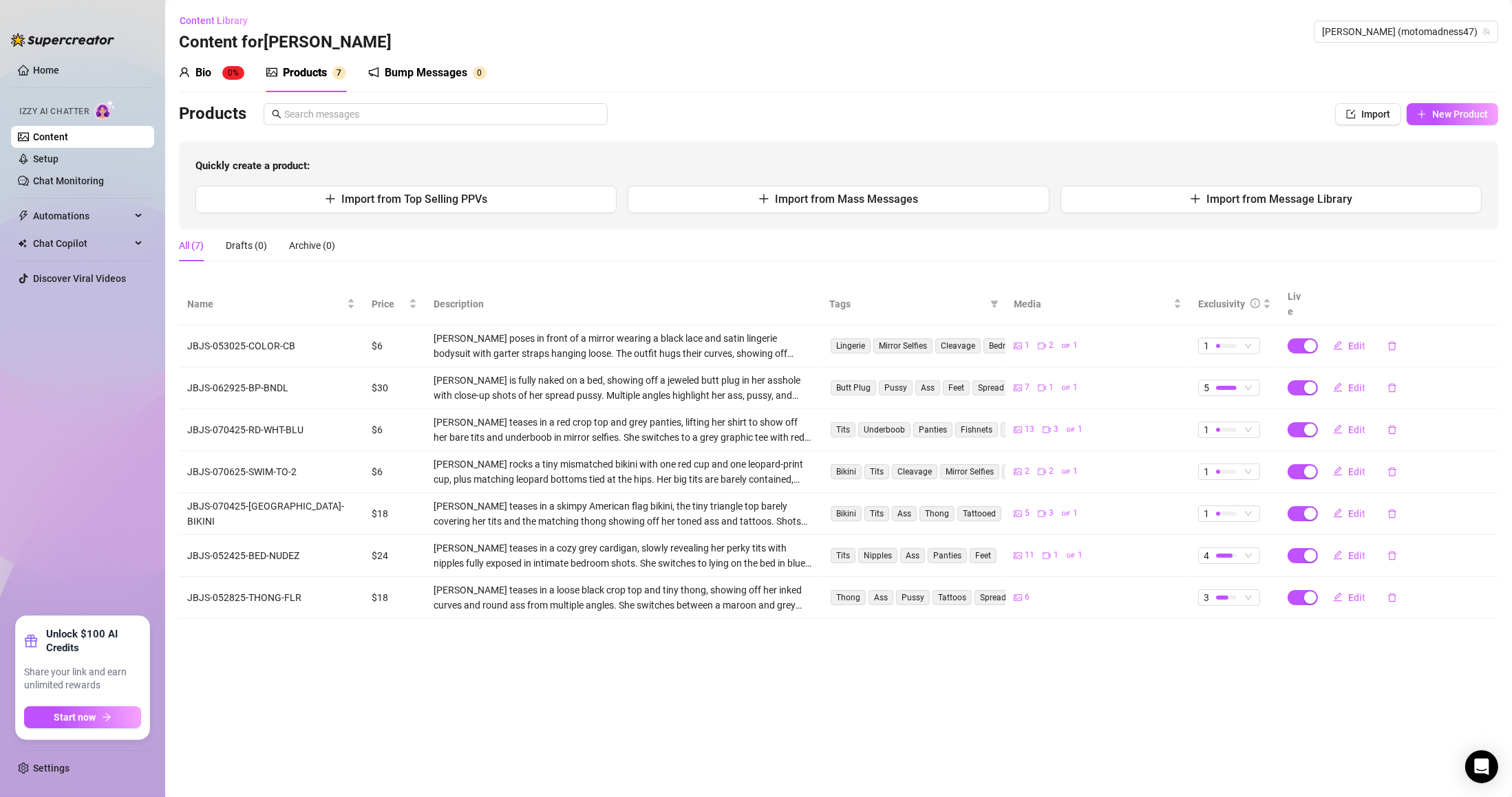
click at [1452, 115] on span "New Product" at bounding box center [1460, 114] width 56 height 11
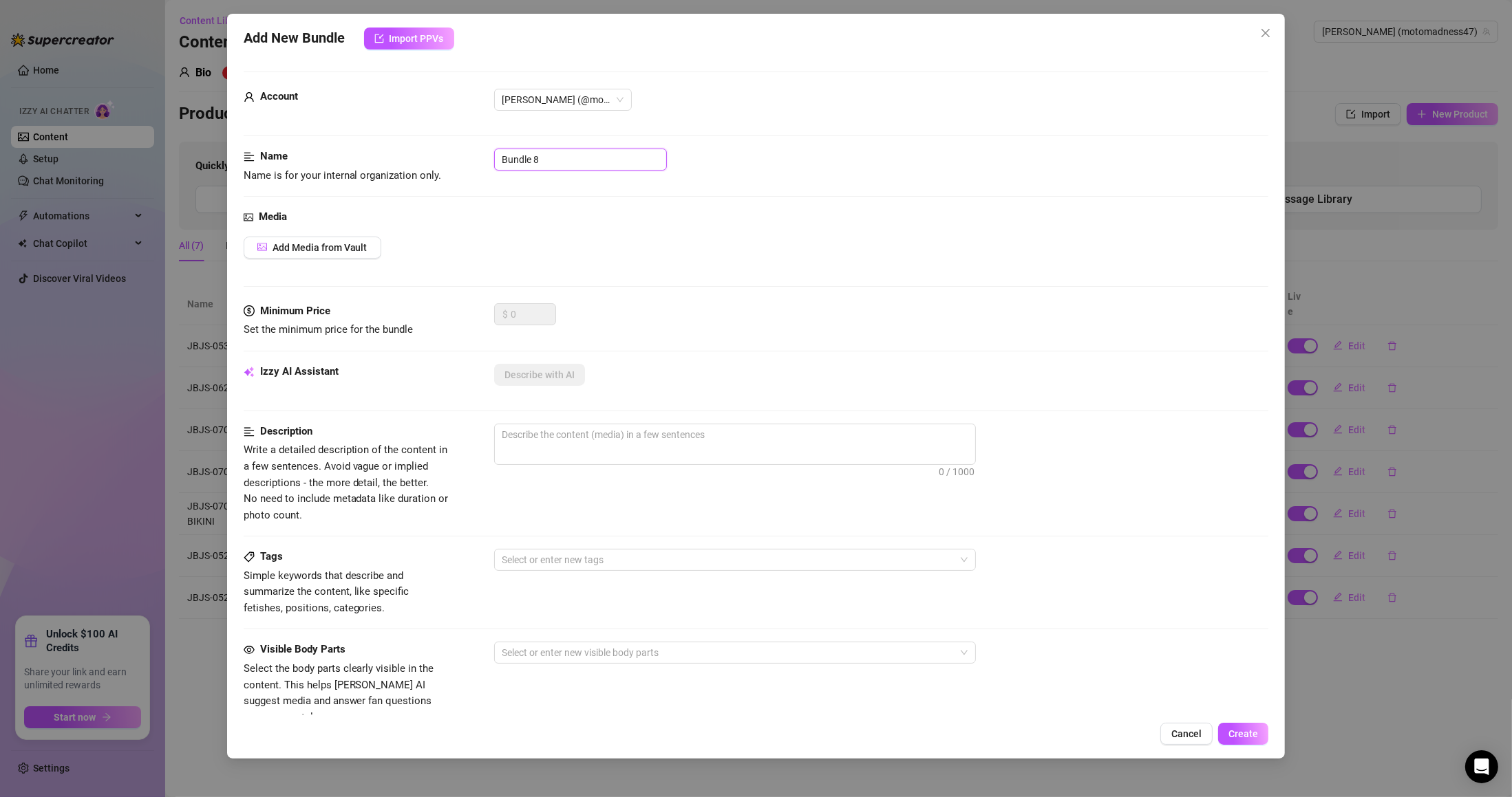
drag, startPoint x: 457, startPoint y: 165, endPoint x: 327, endPoint y: 183, distance: 131.2
click at [403, 172] on div "Name Name is for your internal organization only. Bundle 8" at bounding box center [756, 166] width 1025 height 35
paste input "JBJS-062125-SHWR-DLDO"
click at [323, 247] on span "Add Media from Vault" at bounding box center [320, 247] width 95 height 11
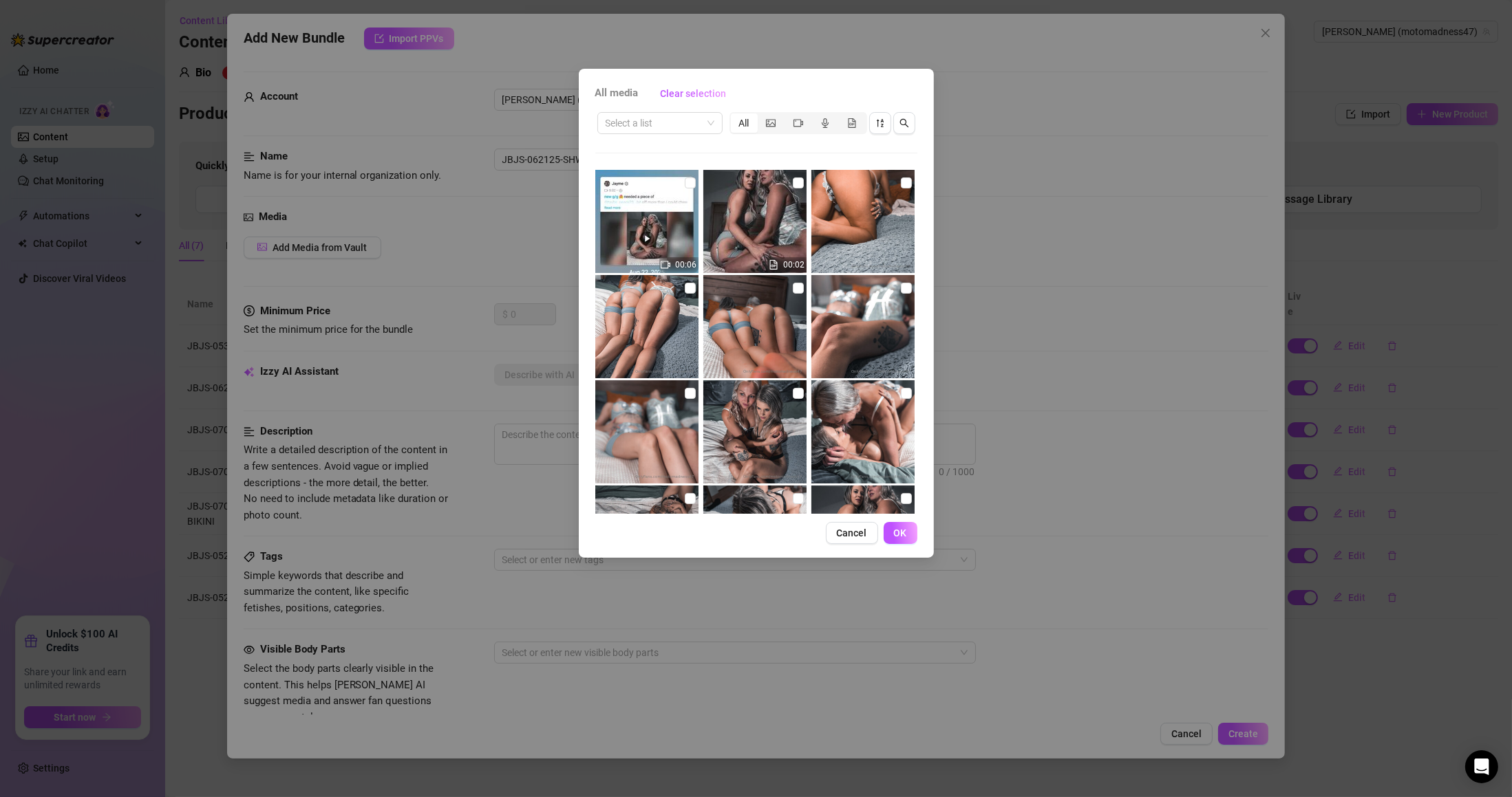
click at [642, 132] on input "search" at bounding box center [653, 123] width 96 height 21
paste input "JBJS-062125-SHWR-DLDO"
click at [658, 145] on div "JBJS-062125-SHWR-DLDO" at bounding box center [666, 150] width 115 height 15
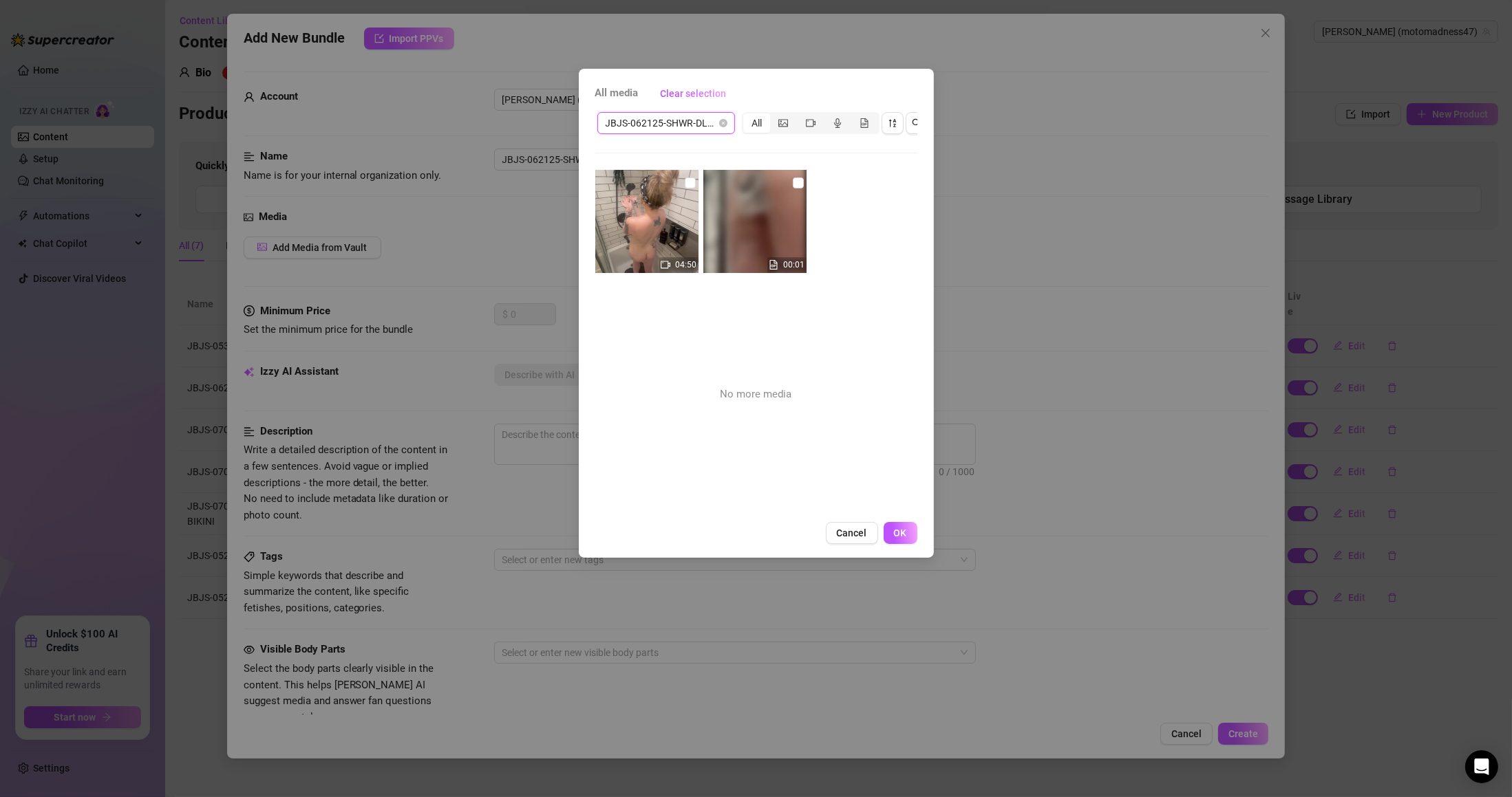
click at [793, 178] on input "checkbox" at bounding box center [798, 183] width 11 height 11
click at [685, 183] on input "checkbox" at bounding box center [690, 183] width 11 height 11
drag, startPoint x: 901, startPoint y: 550, endPoint x: 898, endPoint y: 518, distance: 32.1
click at [902, 539] on span "OK" at bounding box center [900, 533] width 13 height 11
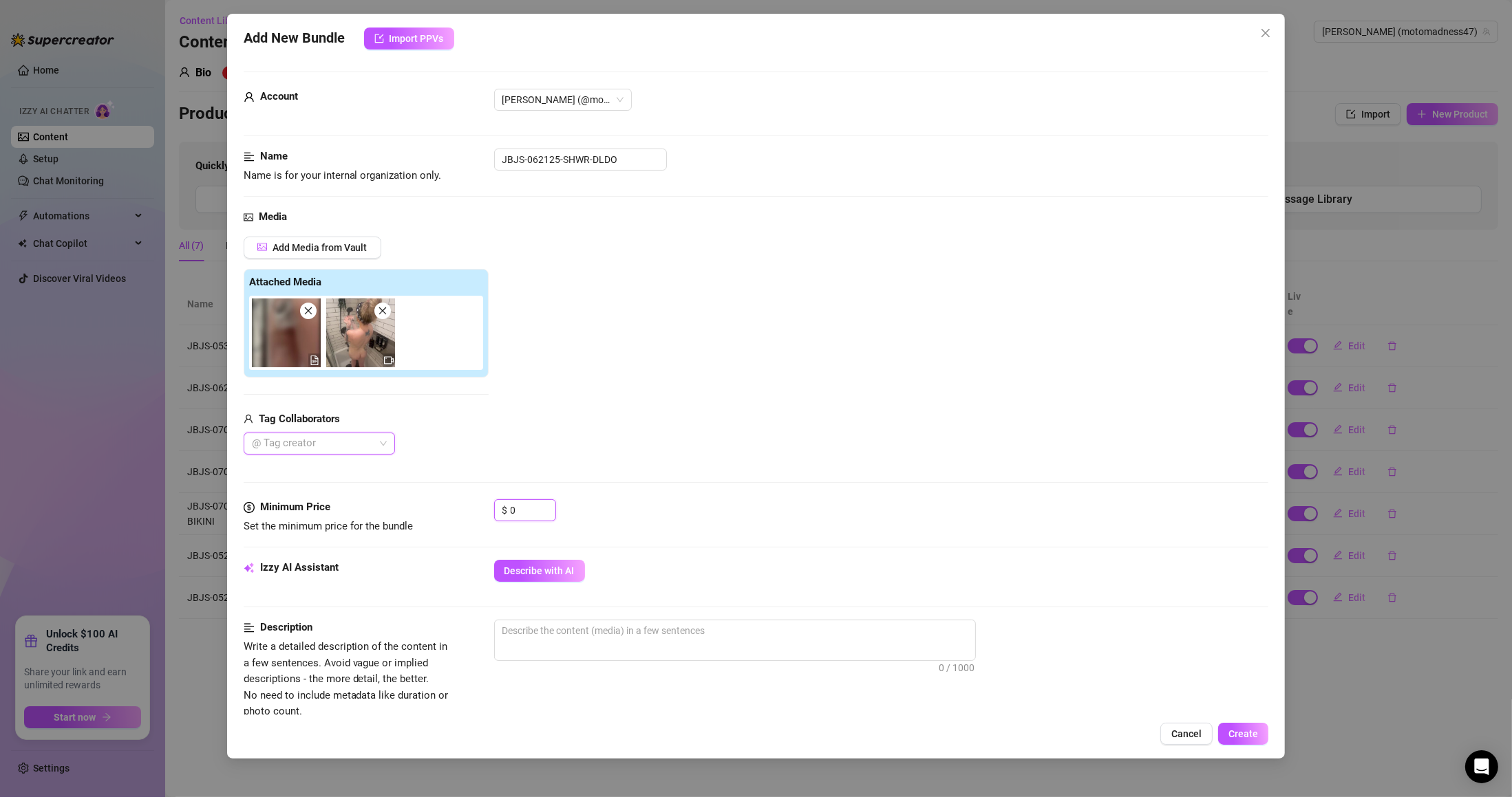
click at [502, 517] on div "$ 0" at bounding box center [525, 511] width 62 height 22
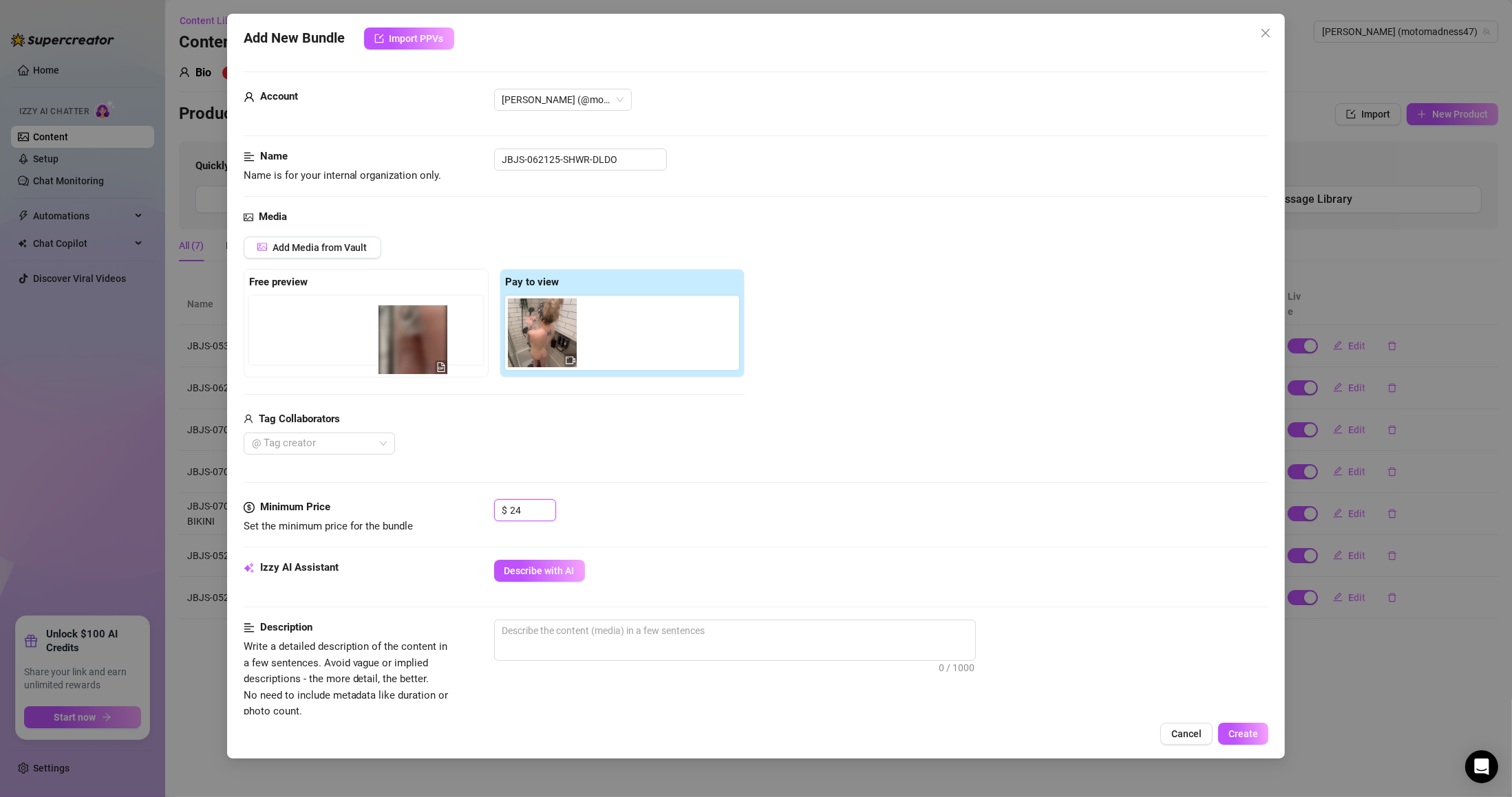
drag, startPoint x: 557, startPoint y: 340, endPoint x: 399, endPoint y: 349, distance: 158.3
click at [399, 349] on div "Free preview Pay to view" at bounding box center [493, 323] width 501 height 109
drag, startPoint x: 540, startPoint y: 350, endPoint x: 333, endPoint y: 344, distance: 207.1
click at [351, 344] on div "Free preview Pay to view" at bounding box center [493, 323] width 501 height 109
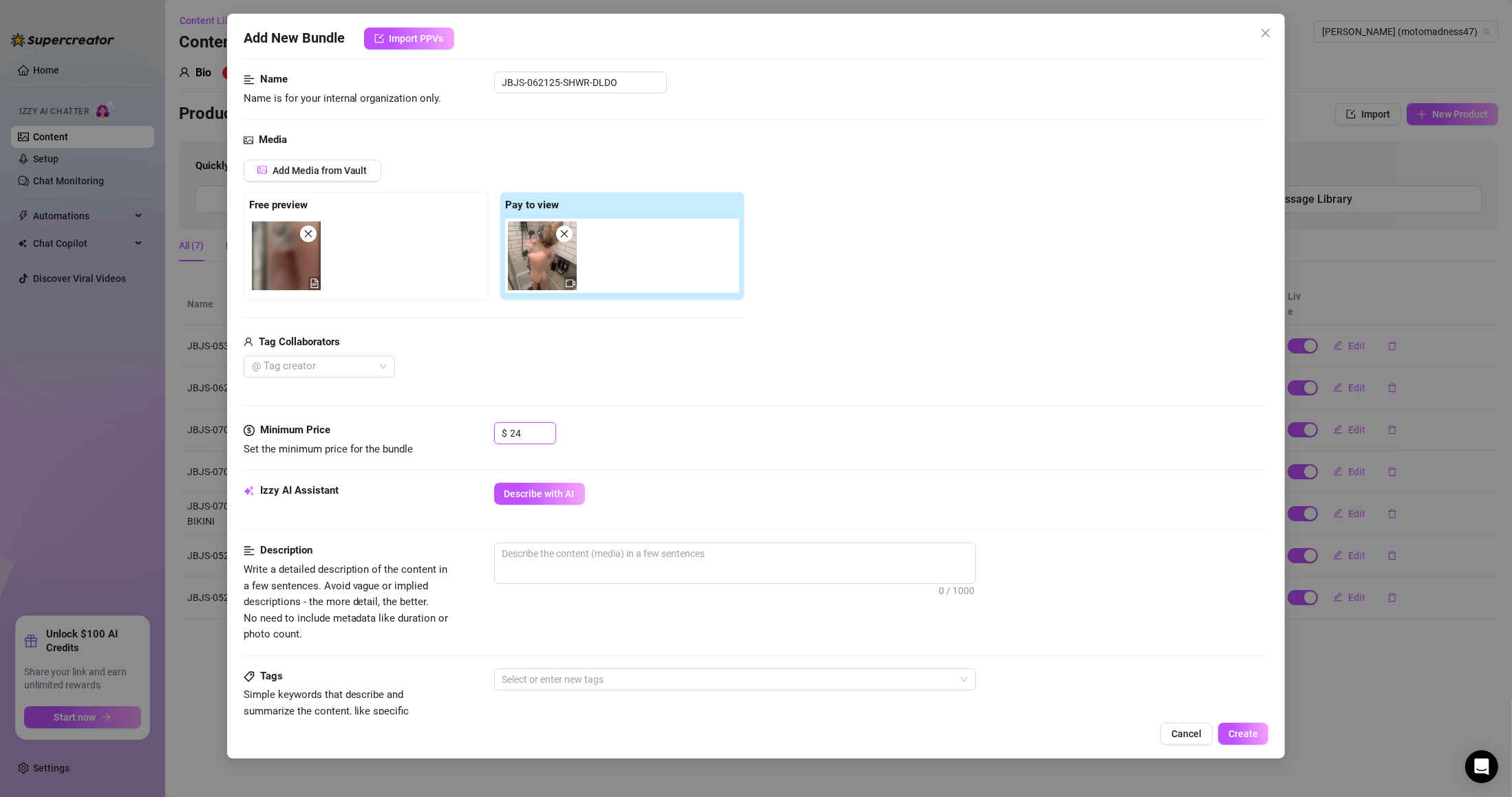
scroll to position [165, 0]
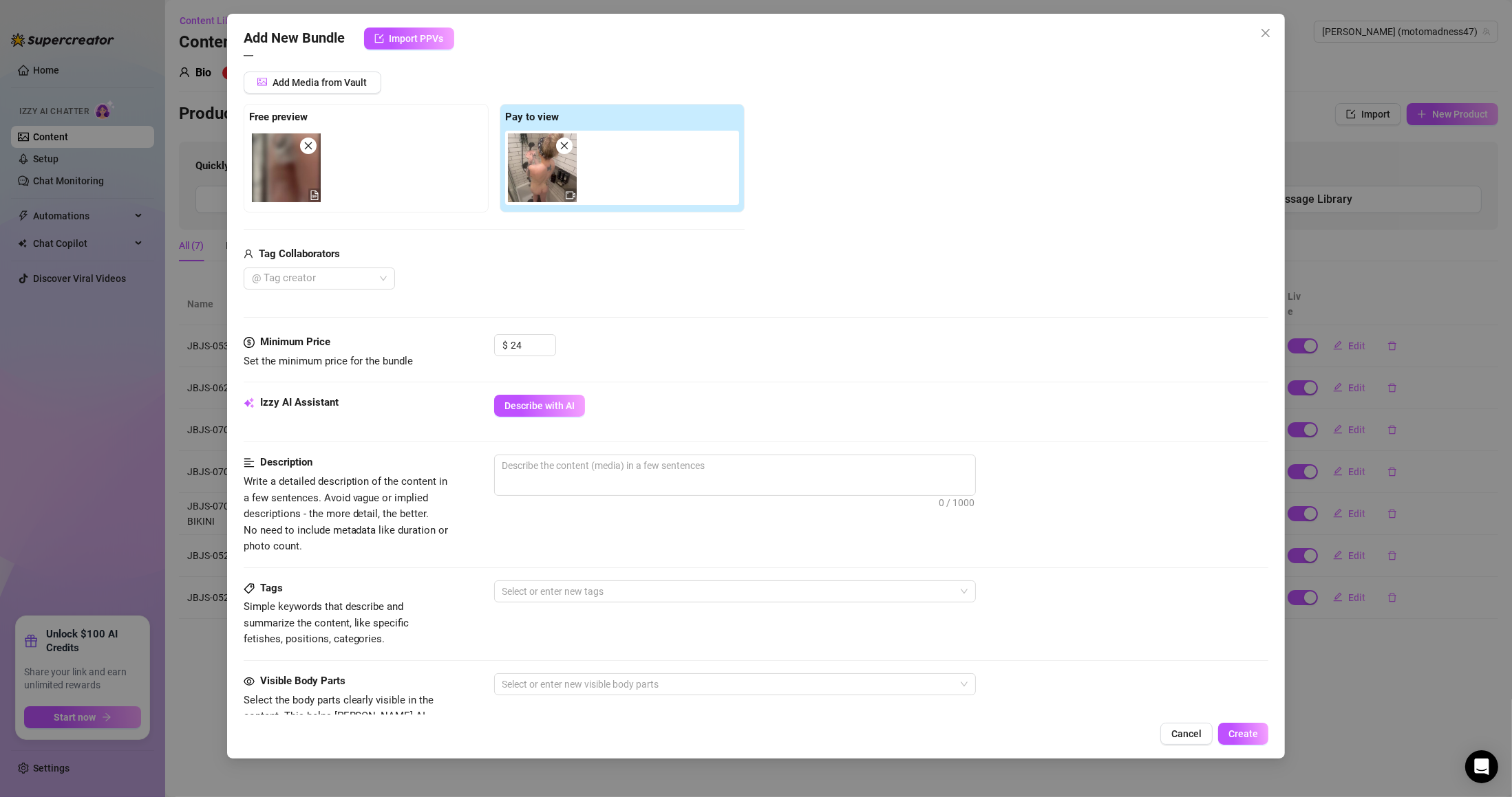
click at [550, 405] on span "Describe with AI" at bounding box center [539, 405] width 71 height 11
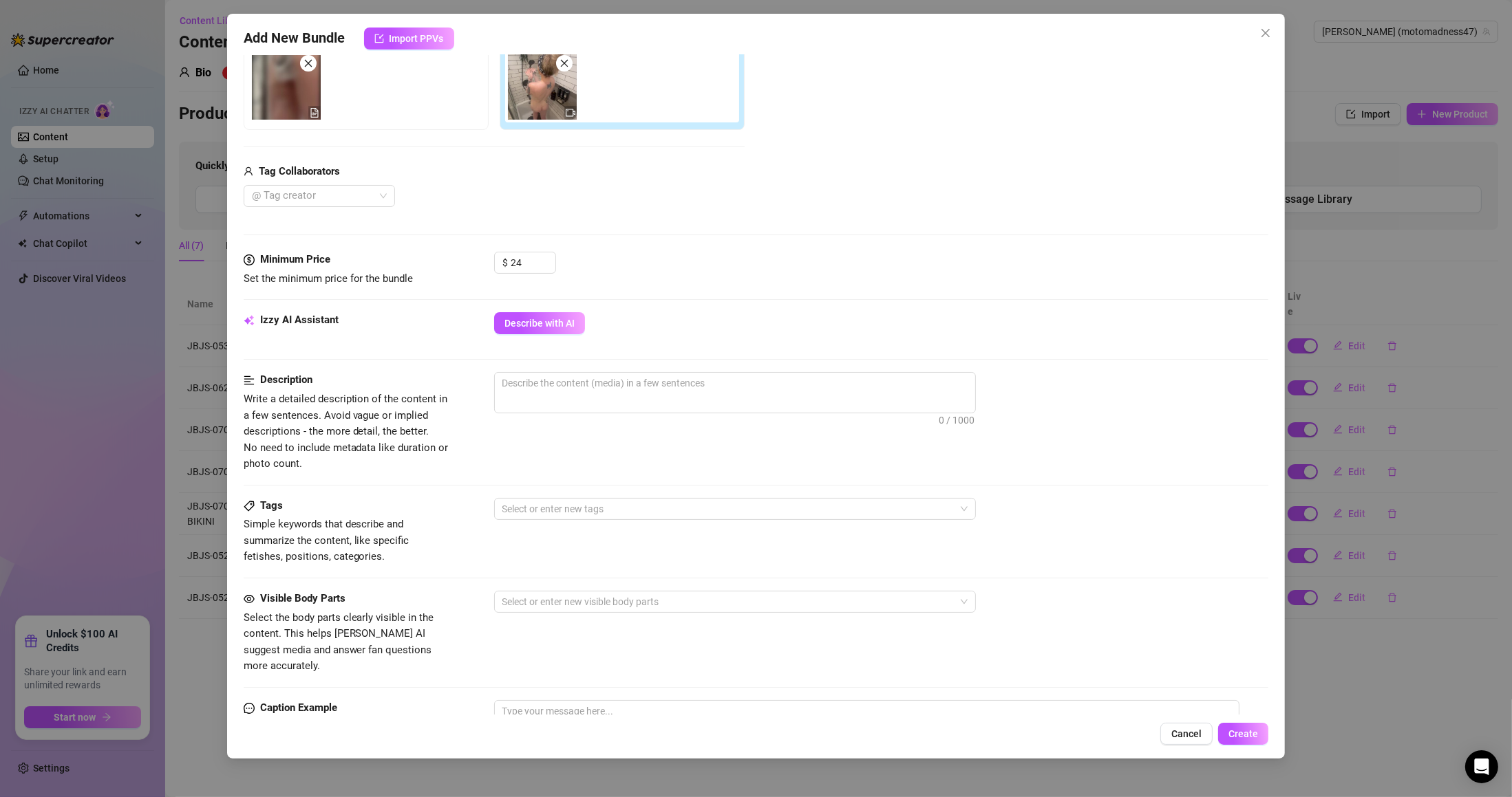
scroll to position [330, 0]
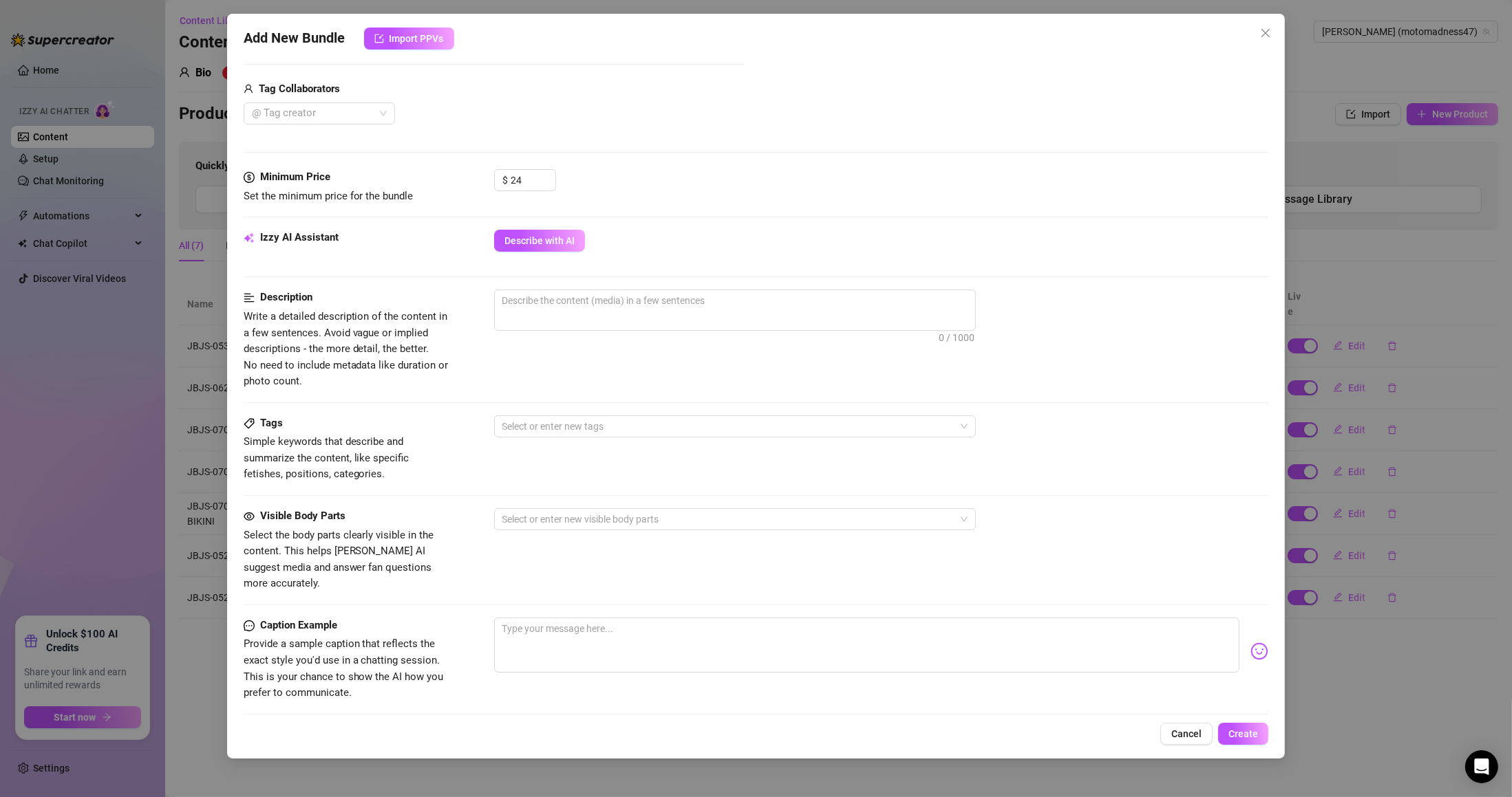
click at [547, 246] on span "Describe with AI" at bounding box center [539, 240] width 71 height 11
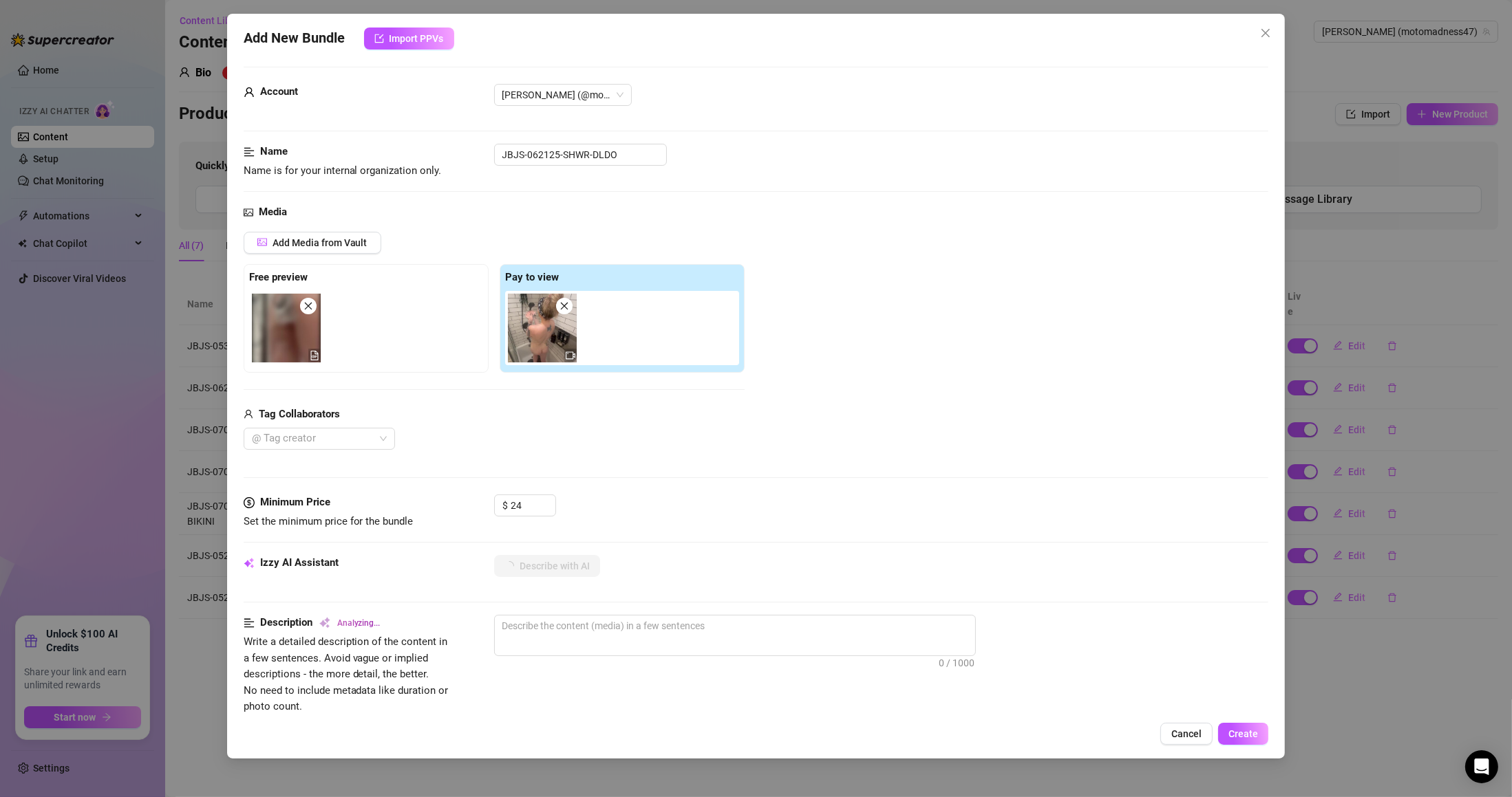
scroll to position [0, 0]
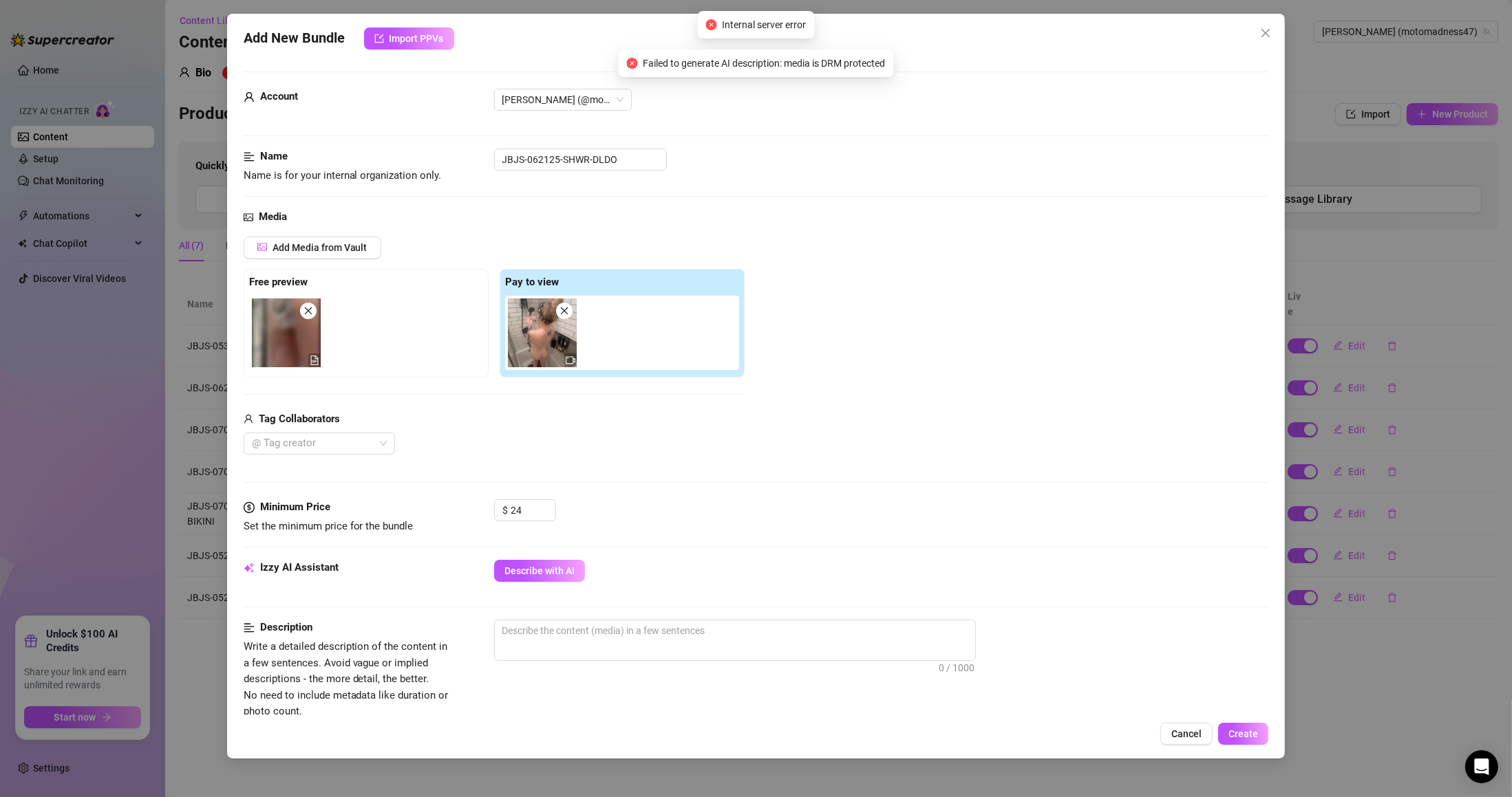
click at [307, 314] on icon "close" at bounding box center [308, 311] width 10 height 10
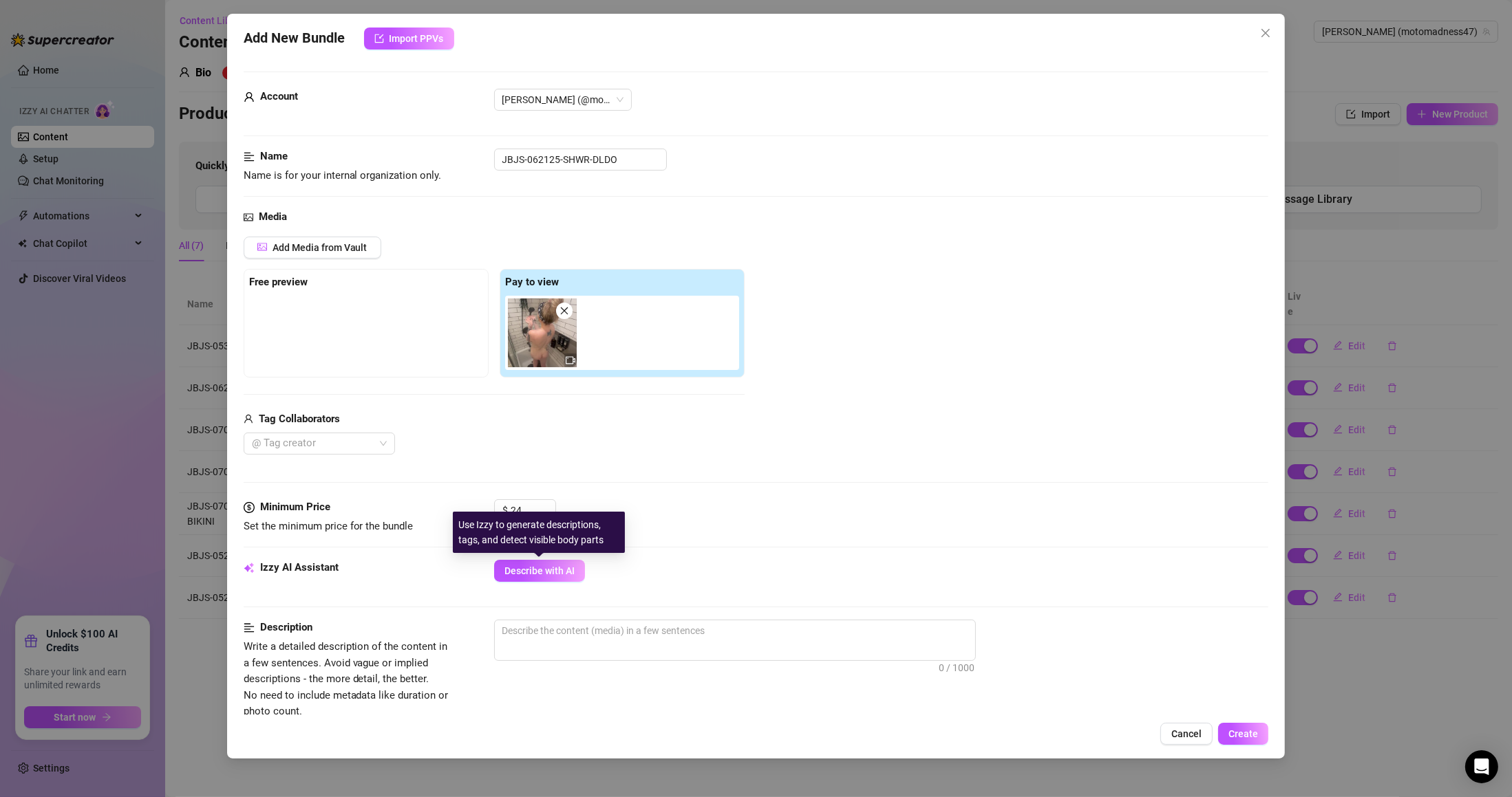
click at [538, 579] on button "Describe with AI" at bounding box center [539, 571] width 91 height 22
click at [564, 315] on icon "close" at bounding box center [565, 311] width 10 height 10
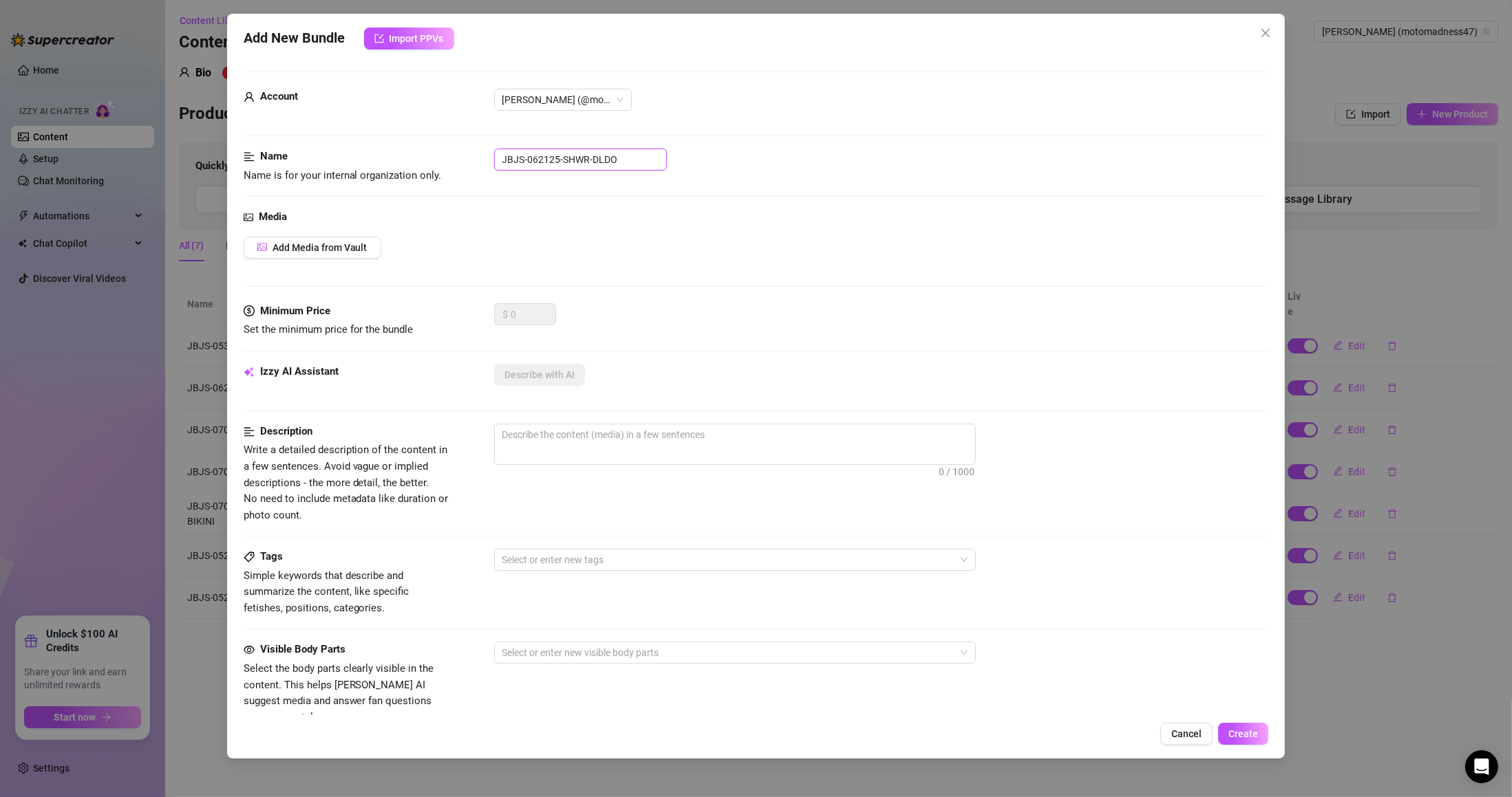
drag, startPoint x: 590, startPoint y: 164, endPoint x: 383, endPoint y: 168, distance: 207.0
click at [386, 168] on div "Name Name is for your internal organization only. JBJS-062125-SHWR-DLDO" at bounding box center [756, 166] width 1025 height 35
paste input "52225-MSHRM-G"
click at [345, 244] on span "Add Media from Vault" at bounding box center [320, 247] width 95 height 11
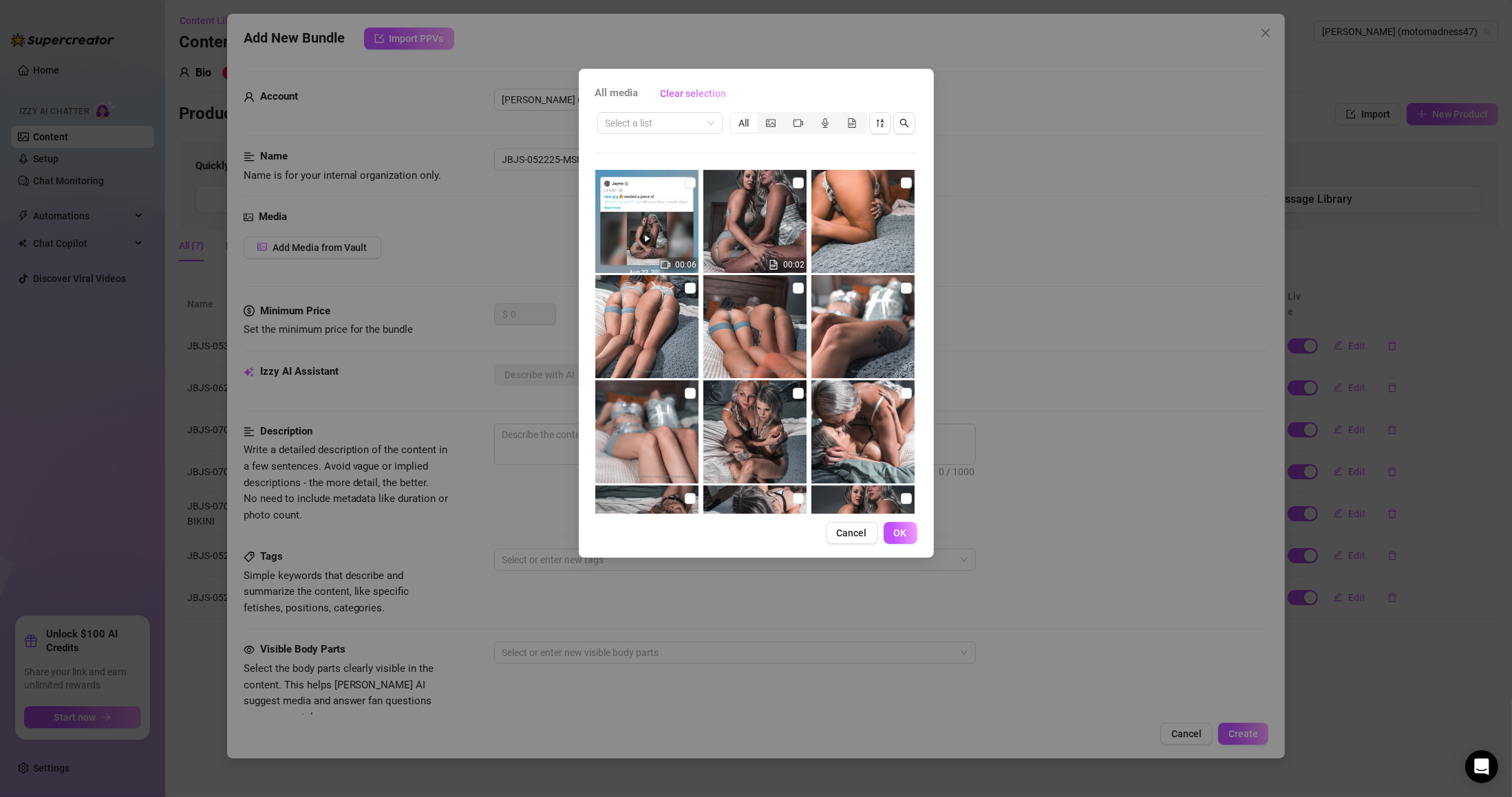
click at [657, 130] on input "search" at bounding box center [653, 123] width 96 height 21
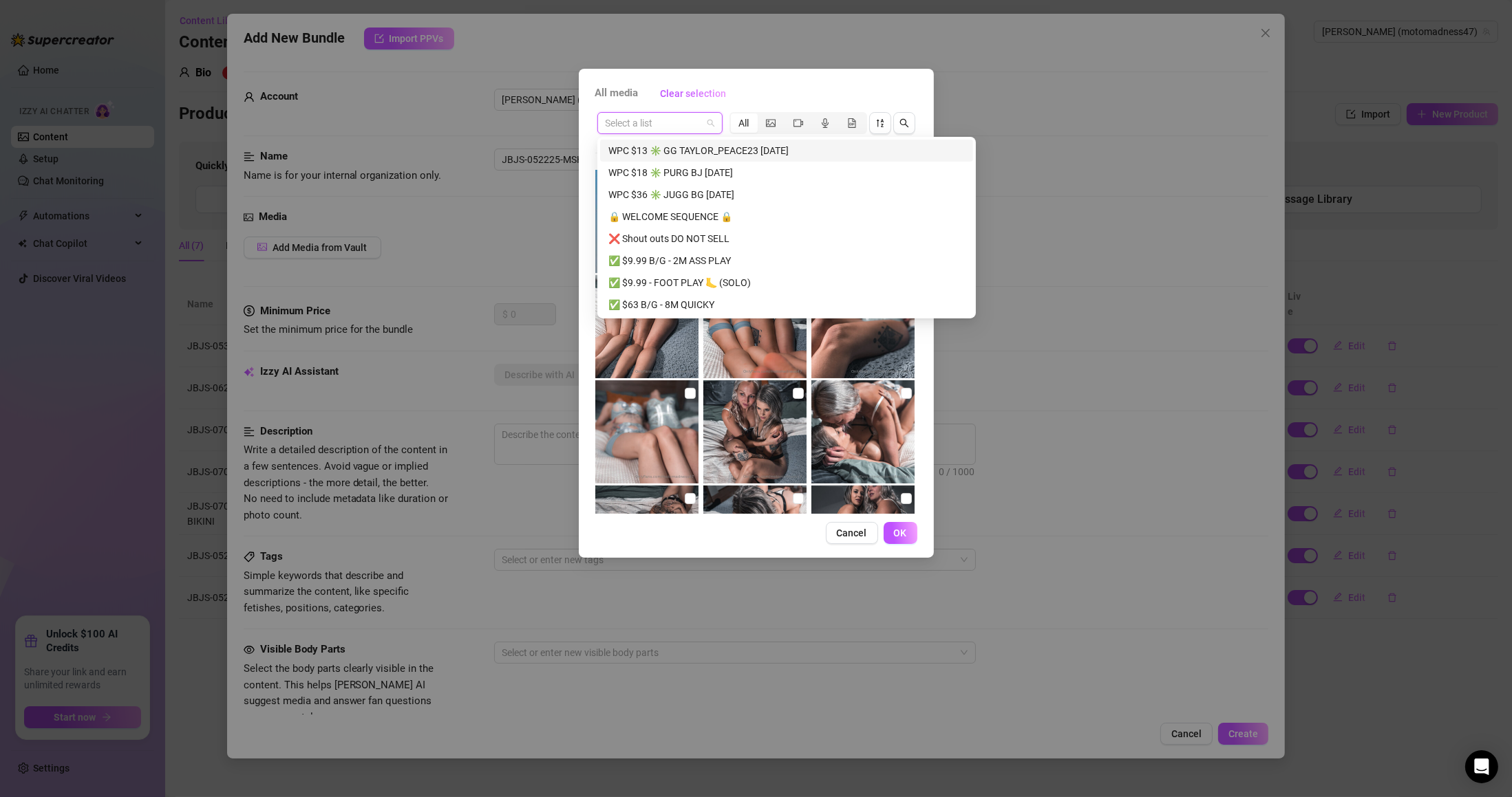
paste input "JBJS-052225-MSHRM-G"
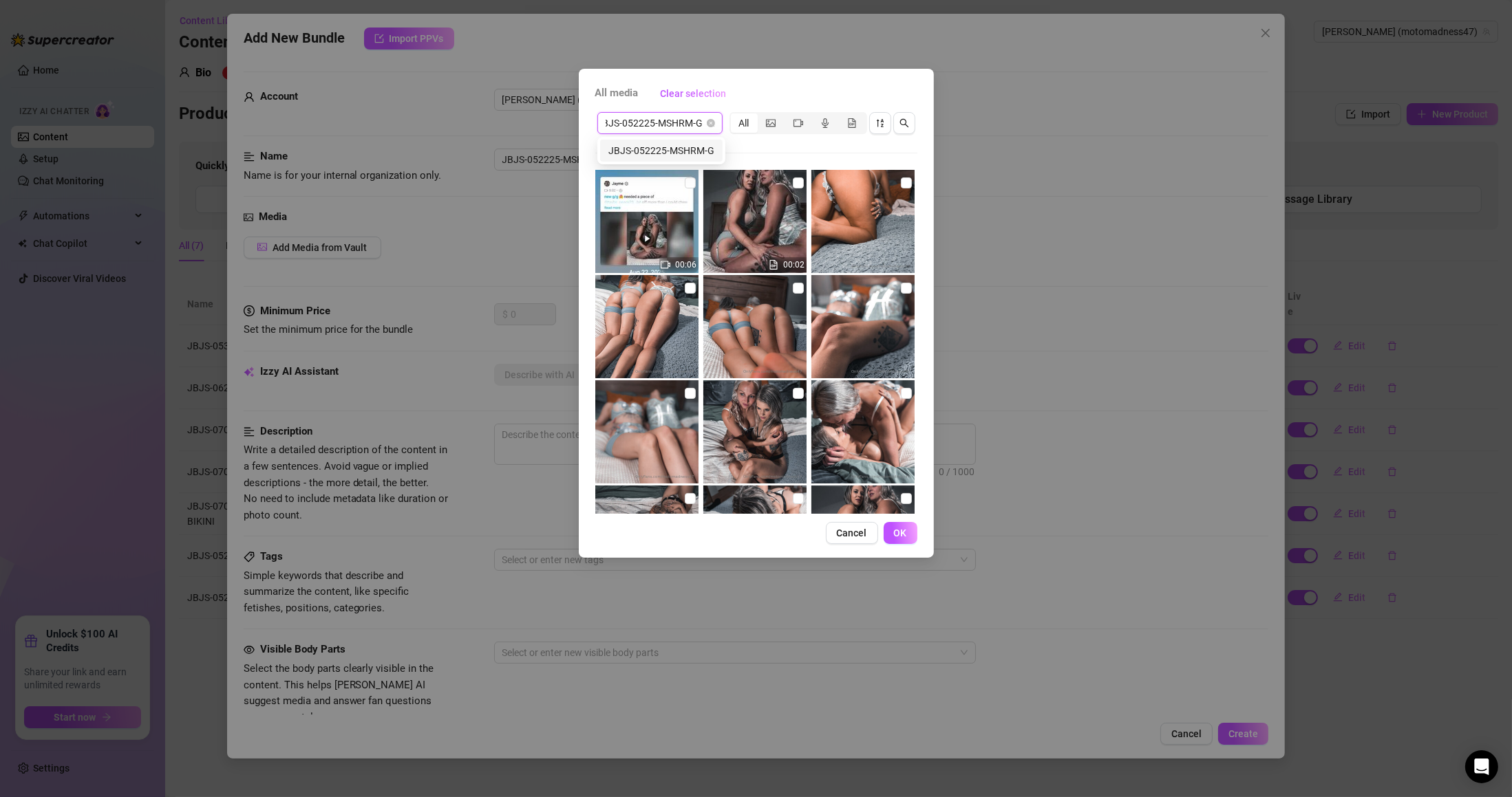
click at [697, 157] on div "JBJS-052225-MSHRM-G" at bounding box center [662, 150] width 106 height 15
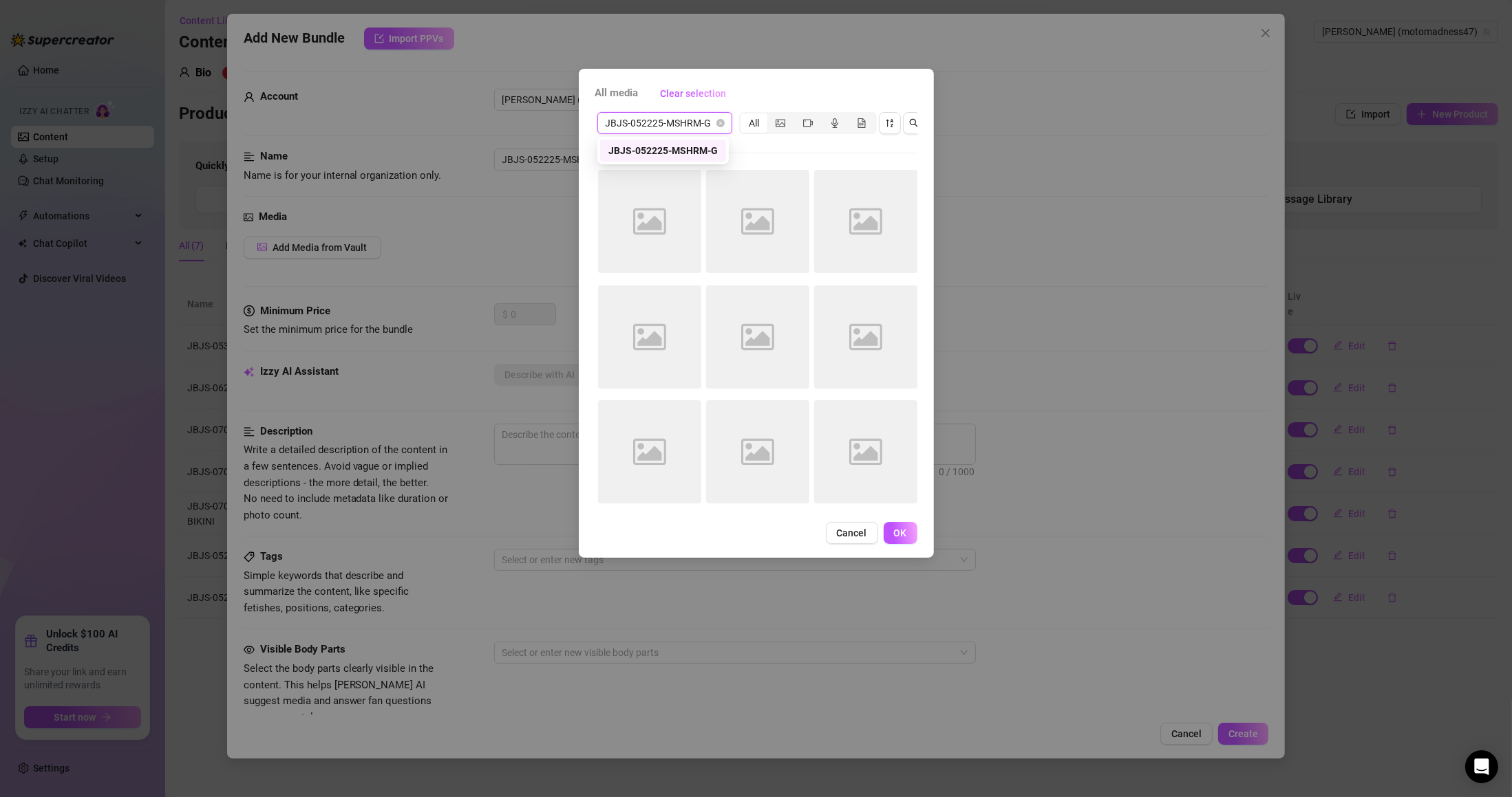
scroll to position [0, 0]
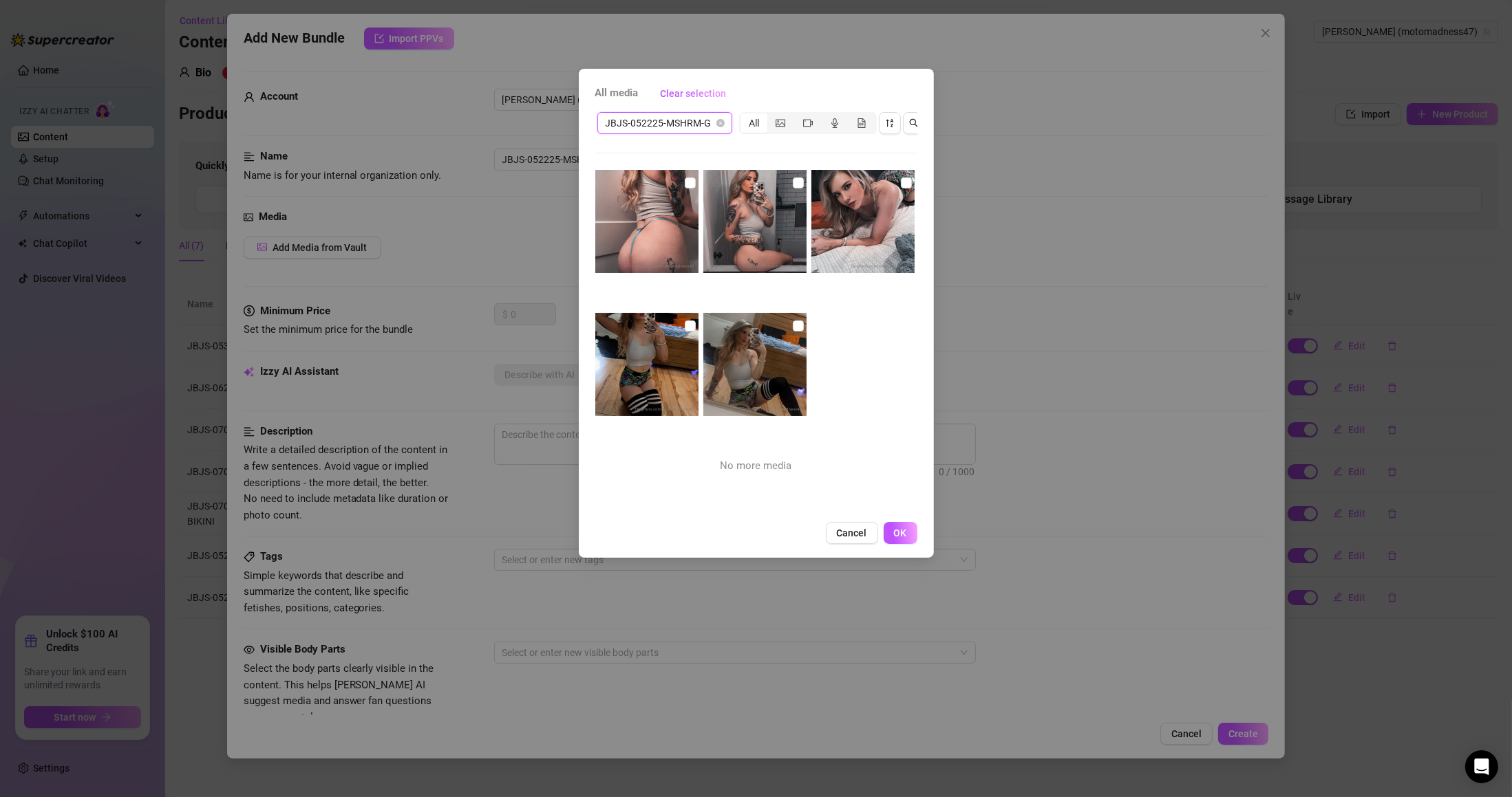
click at [795, 328] on input "checkbox" at bounding box center [798, 325] width 11 height 11
click at [689, 324] on input "checkbox" at bounding box center [690, 325] width 11 height 11
click at [901, 178] on input "checkbox" at bounding box center [906, 183] width 11 height 11
click at [793, 184] on input "checkbox" at bounding box center [798, 183] width 11 height 11
click at [687, 183] on input "checkbox" at bounding box center [690, 183] width 11 height 11
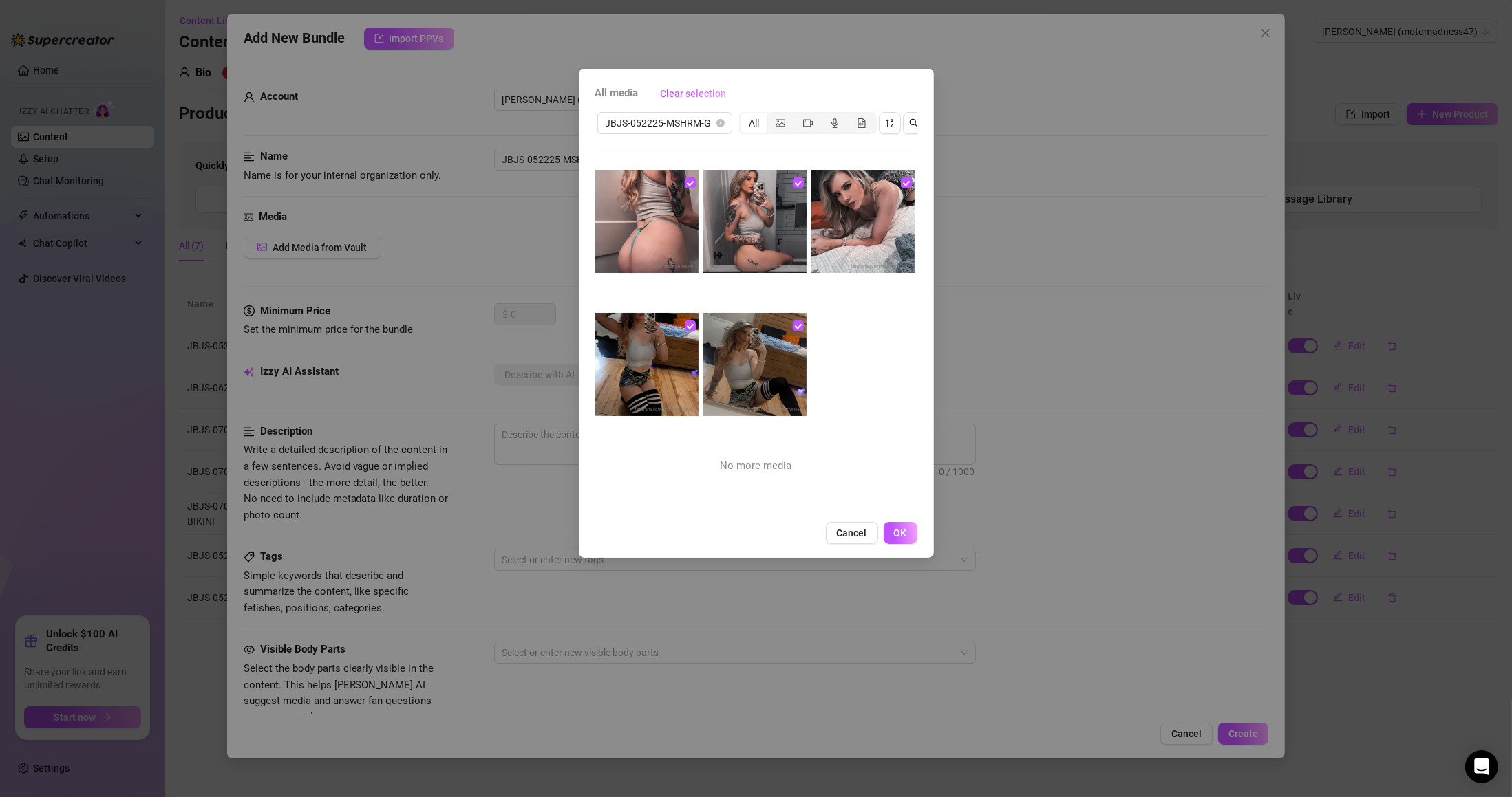
click at [906, 544] on button "OK" at bounding box center [900, 533] width 34 height 22
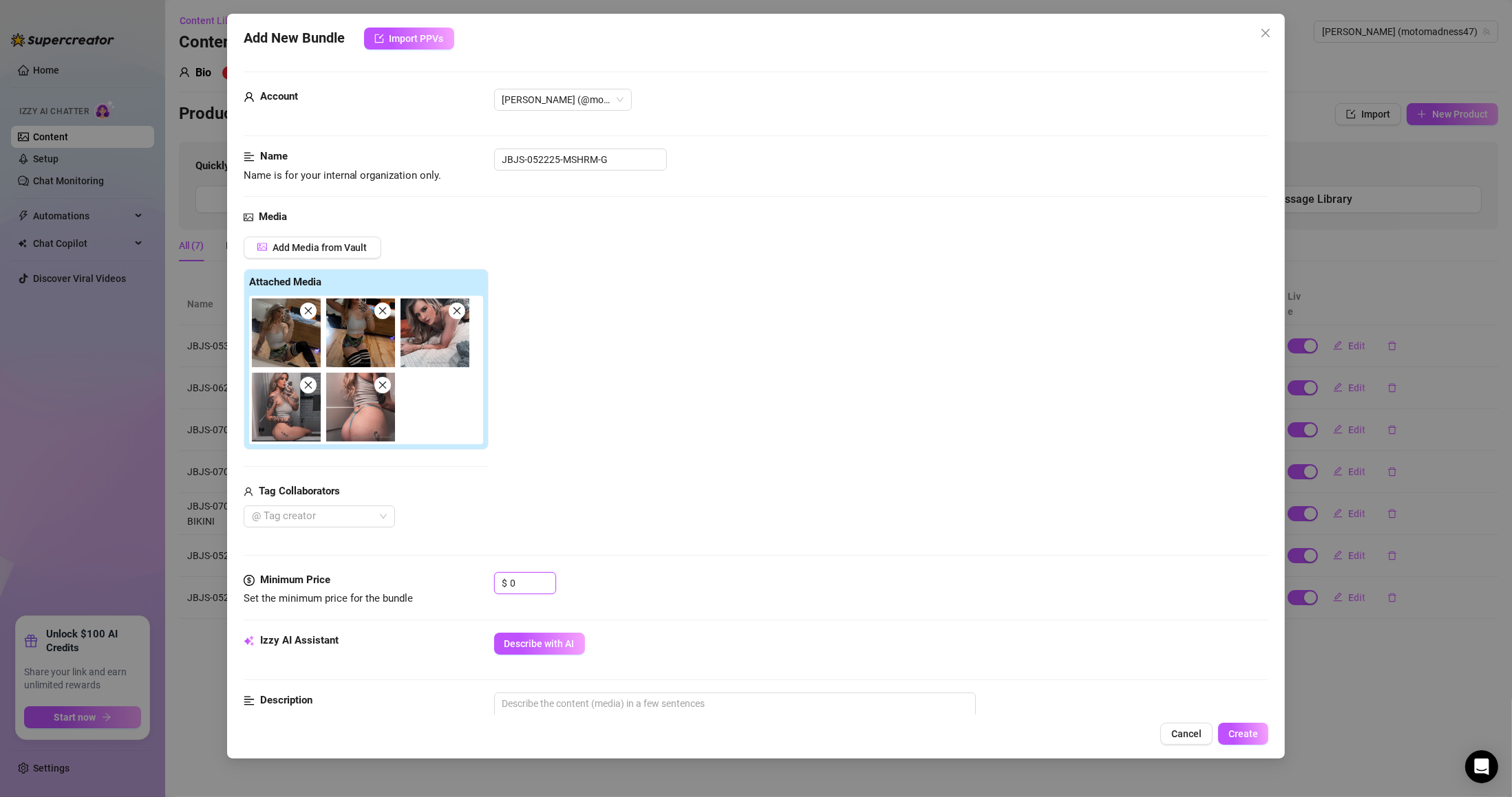
drag, startPoint x: 509, startPoint y: 582, endPoint x: 455, endPoint y: 553, distance: 61.3
click at [477, 584] on div "Minimum Price Set the minimum price for the bundle $ 0" at bounding box center [756, 589] width 1025 height 35
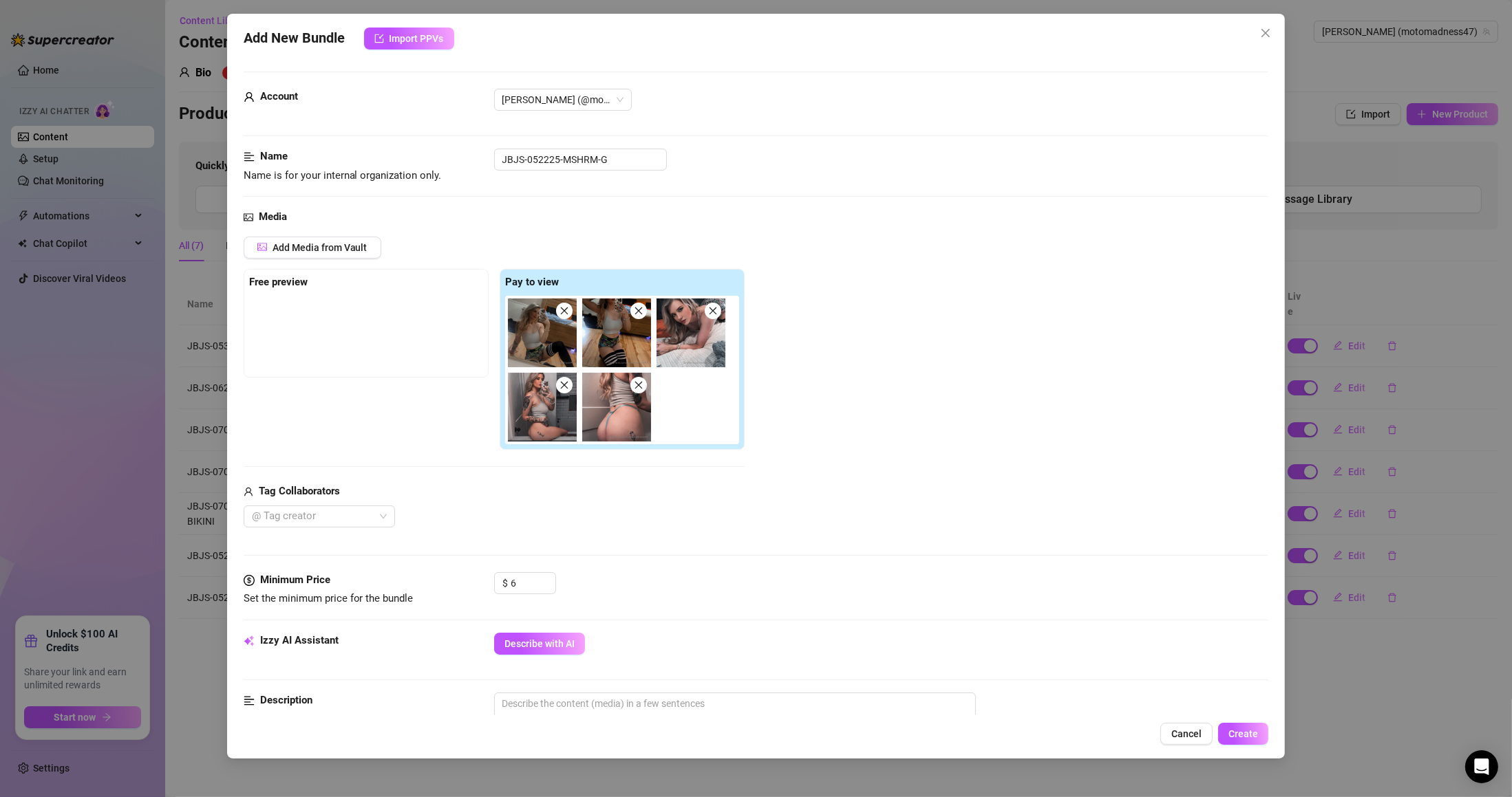
click at [547, 641] on span "Describe with AI" at bounding box center [539, 643] width 71 height 11
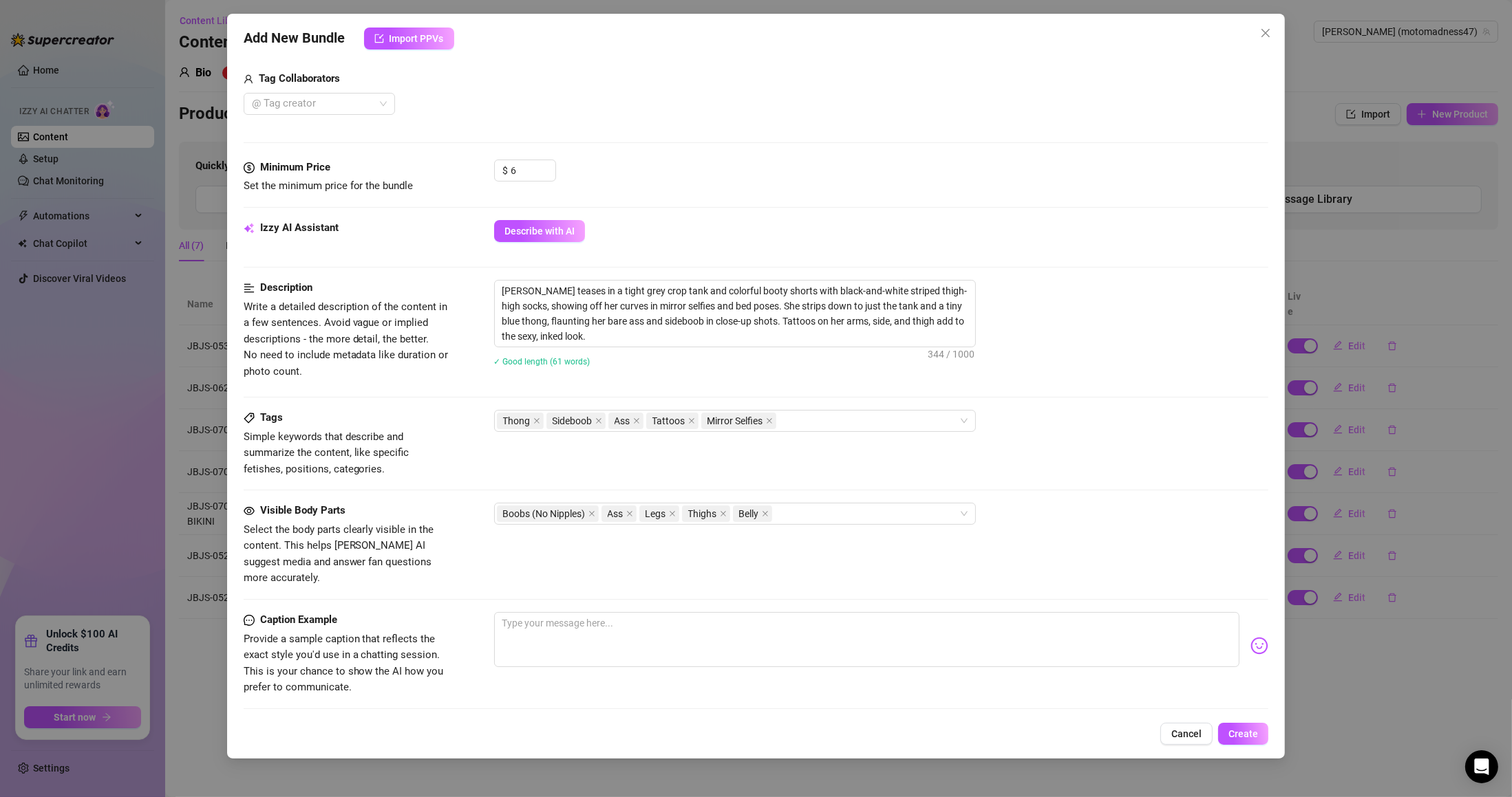
scroll to position [575, 0]
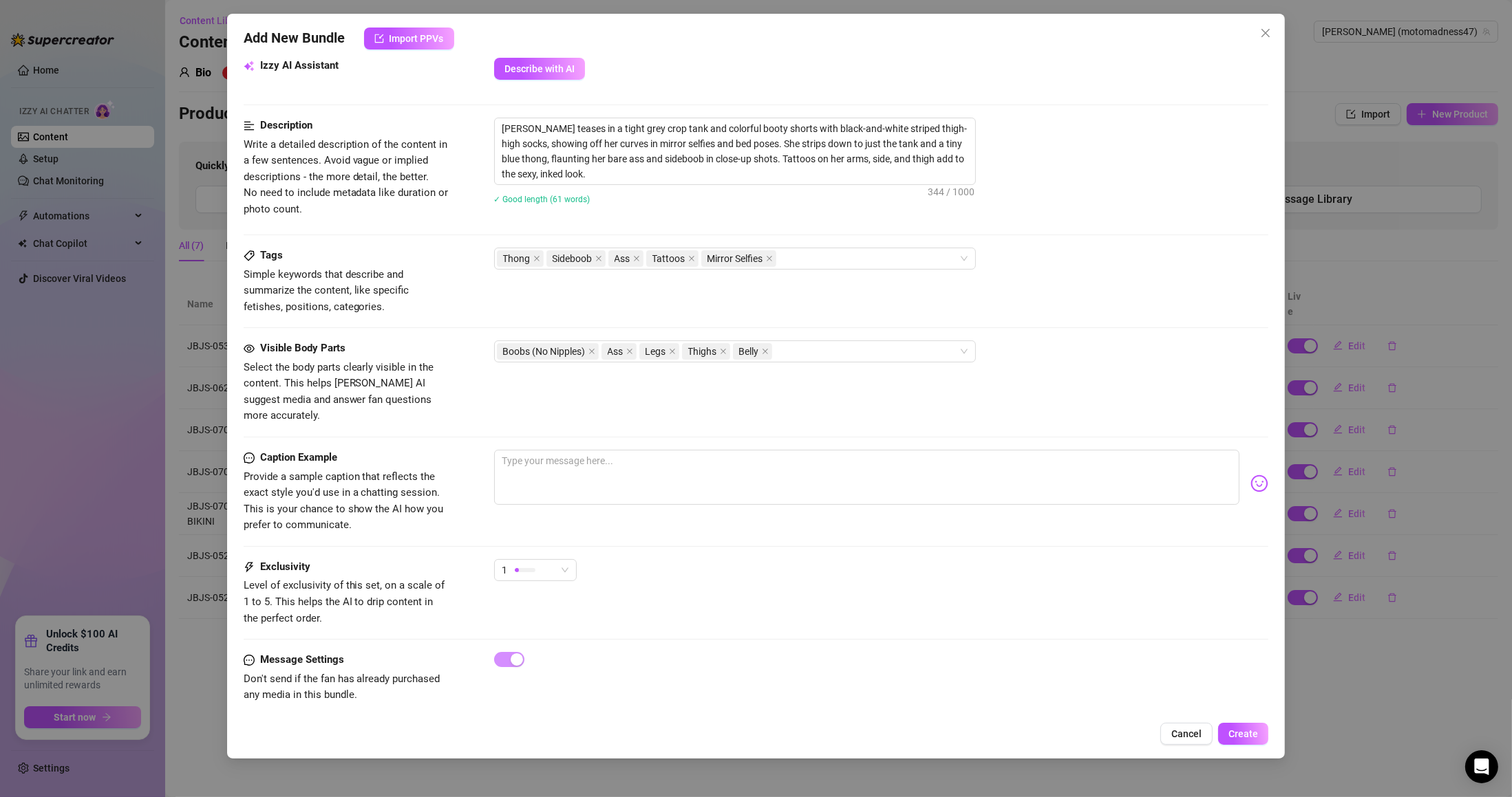
click at [1231, 737] on span "Create" at bounding box center [1243, 734] width 30 height 11
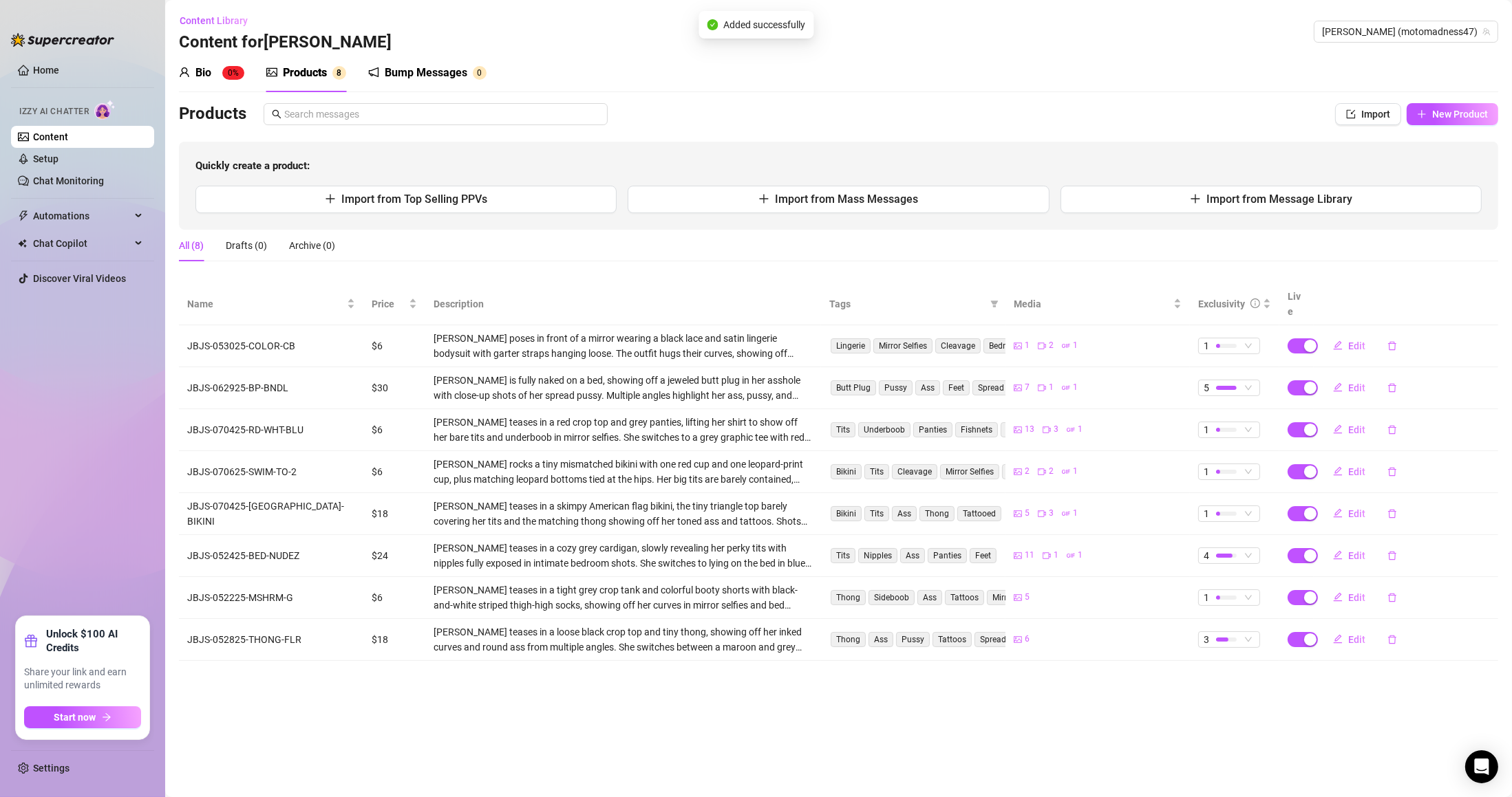
click at [1431, 99] on div "Bio 0% Products 8 Bump Messages 0 Bio Import Bio from other creator Personal In…" at bounding box center [838, 358] width 1319 height 608
click at [1439, 107] on button "New Product" at bounding box center [1452, 114] width 91 height 22
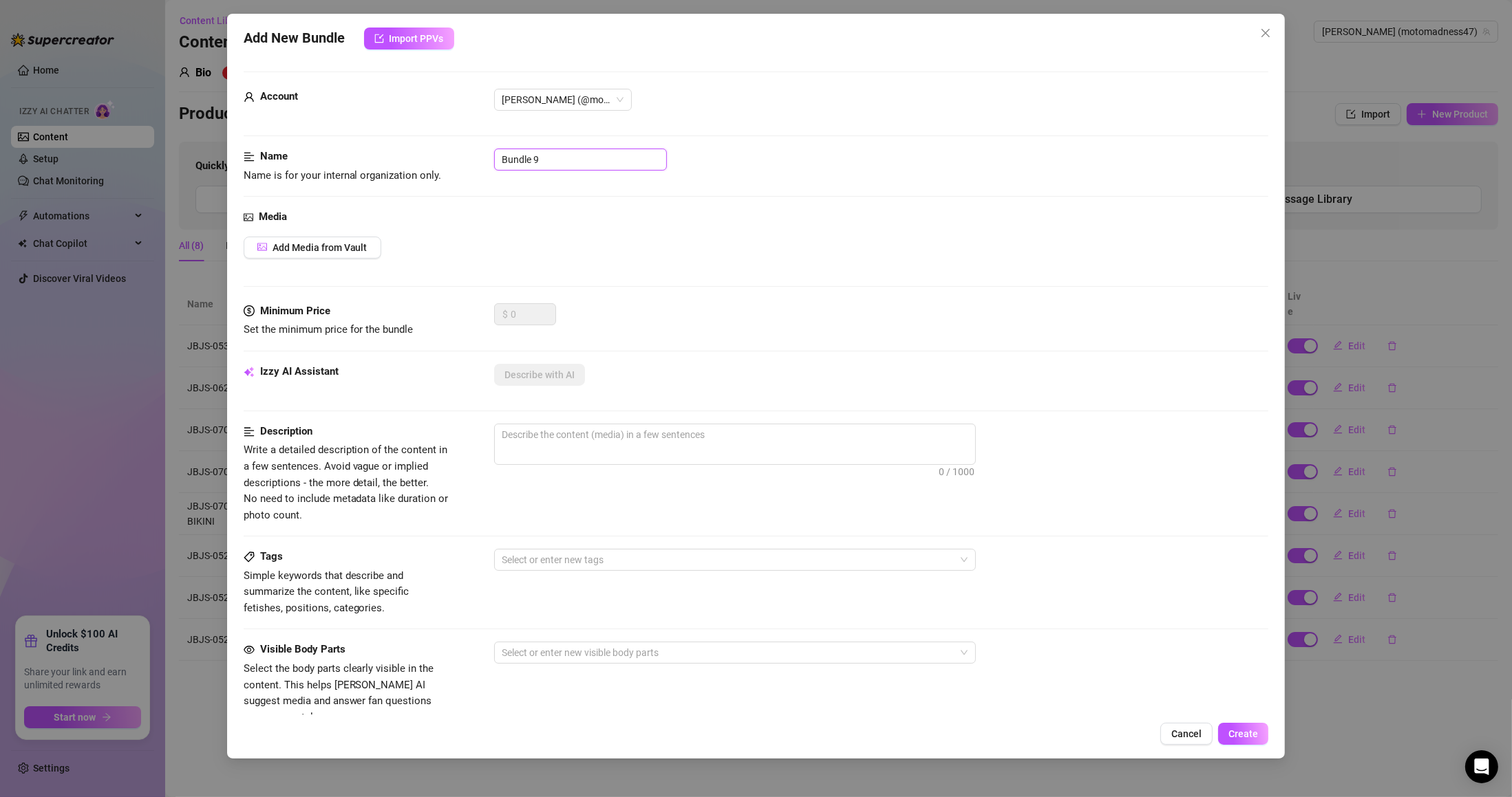
drag, startPoint x: 560, startPoint y: 163, endPoint x: 409, endPoint y: 174, distance: 151.4
click at [418, 171] on div "Name Name is for your internal organization only. Bundle 9" at bounding box center [756, 166] width 1025 height 35
paste input "JBJS-052125-[GEOGRAPHIC_DATA]-FSHNTS"
click at [333, 261] on div "Media Add Media from Vault" at bounding box center [756, 257] width 1025 height 95
click at [325, 243] on span "Add Media from Vault" at bounding box center [320, 247] width 95 height 11
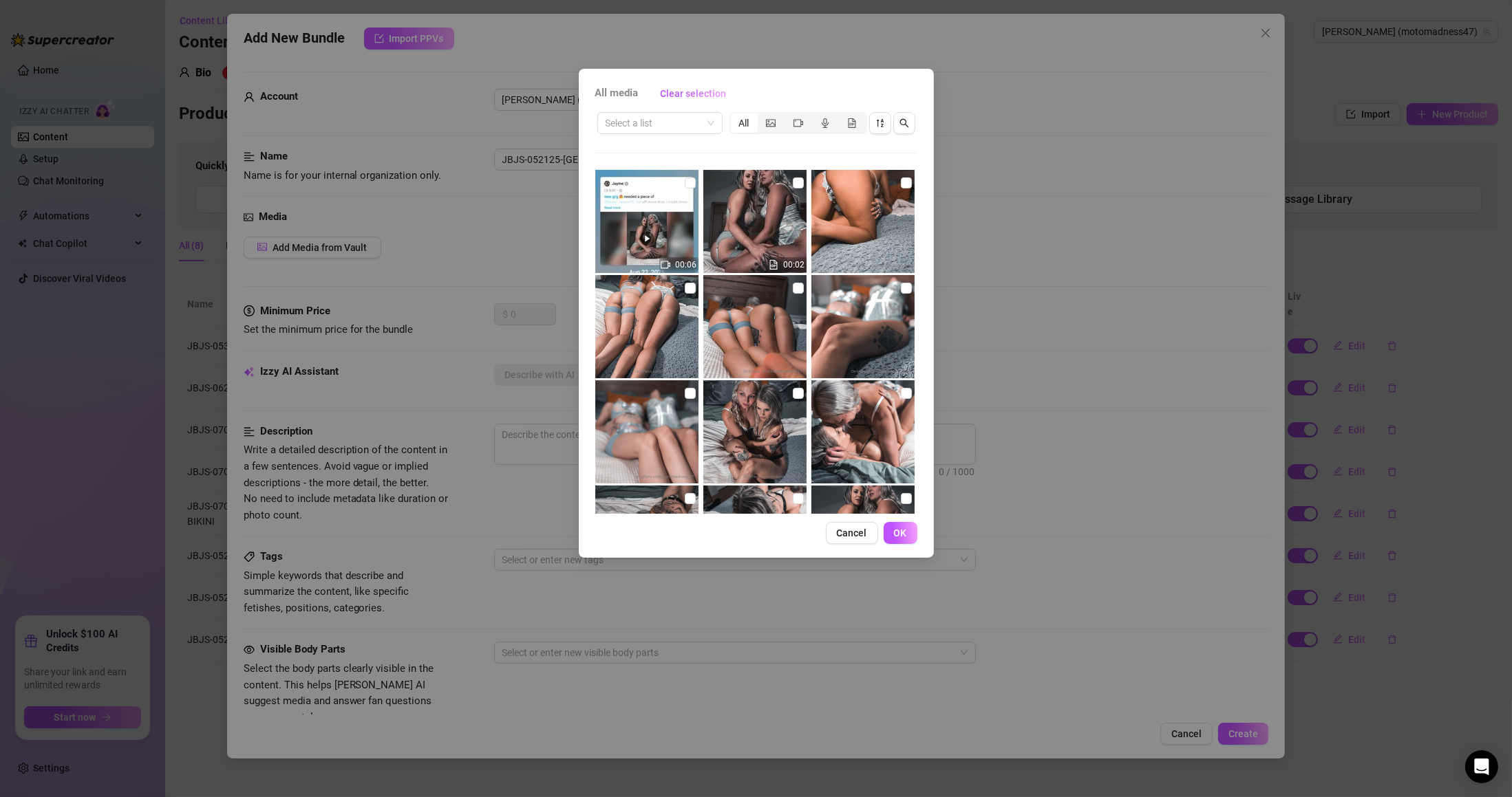
drag, startPoint x: 644, startPoint y: 101, endPoint x: 643, endPoint y: 119, distance: 18.0
click at [644, 102] on div "All media Clear selection" at bounding box center [756, 93] width 322 height 22
click at [643, 119] on input "search" at bounding box center [653, 123] width 96 height 21
paste input "JBJS-052125-[GEOGRAPHIC_DATA]-FSHNTS"
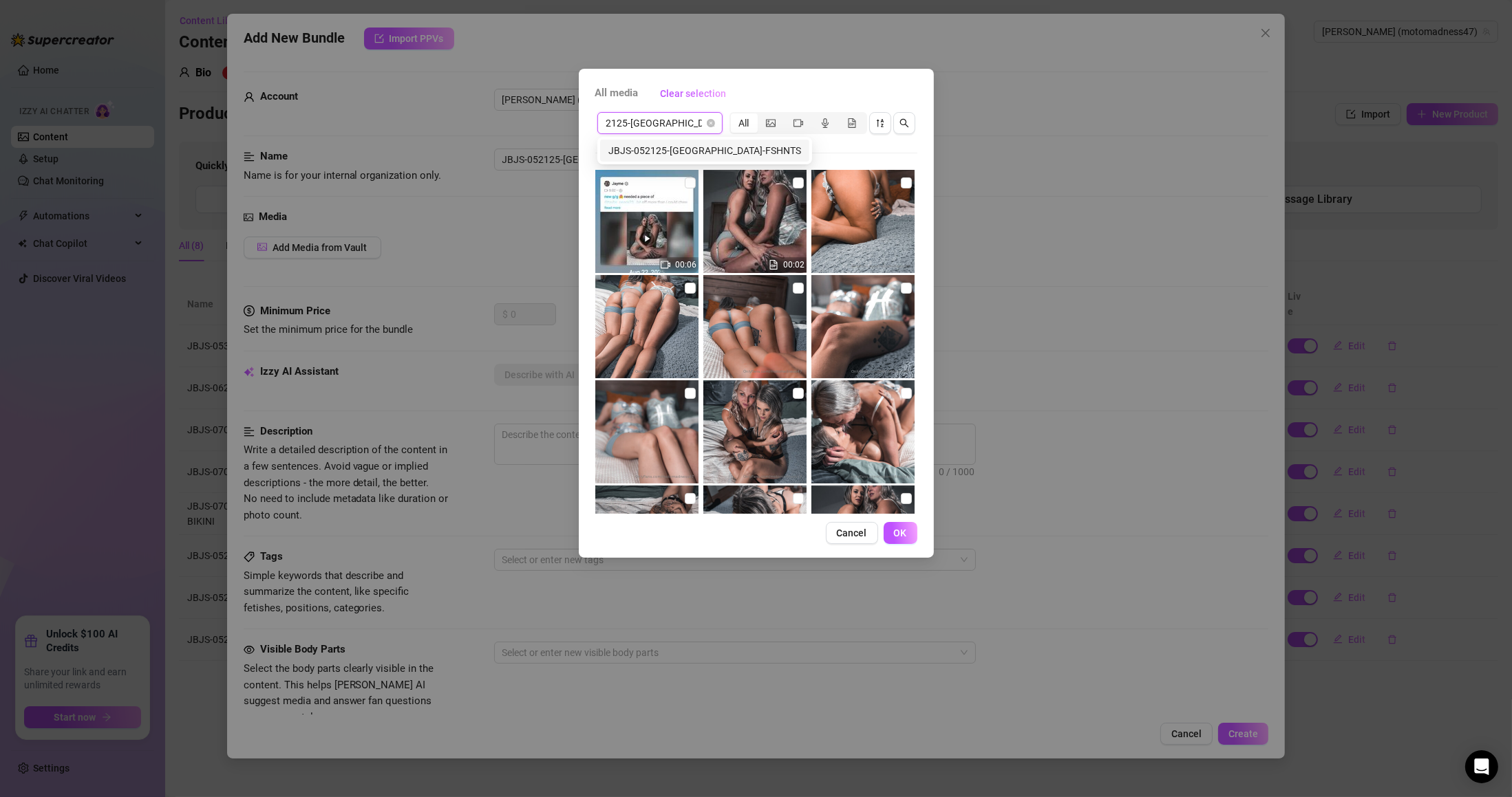
click at [662, 149] on div "JBJS-052125-[GEOGRAPHIC_DATA]-FSHNTS" at bounding box center [705, 150] width 193 height 15
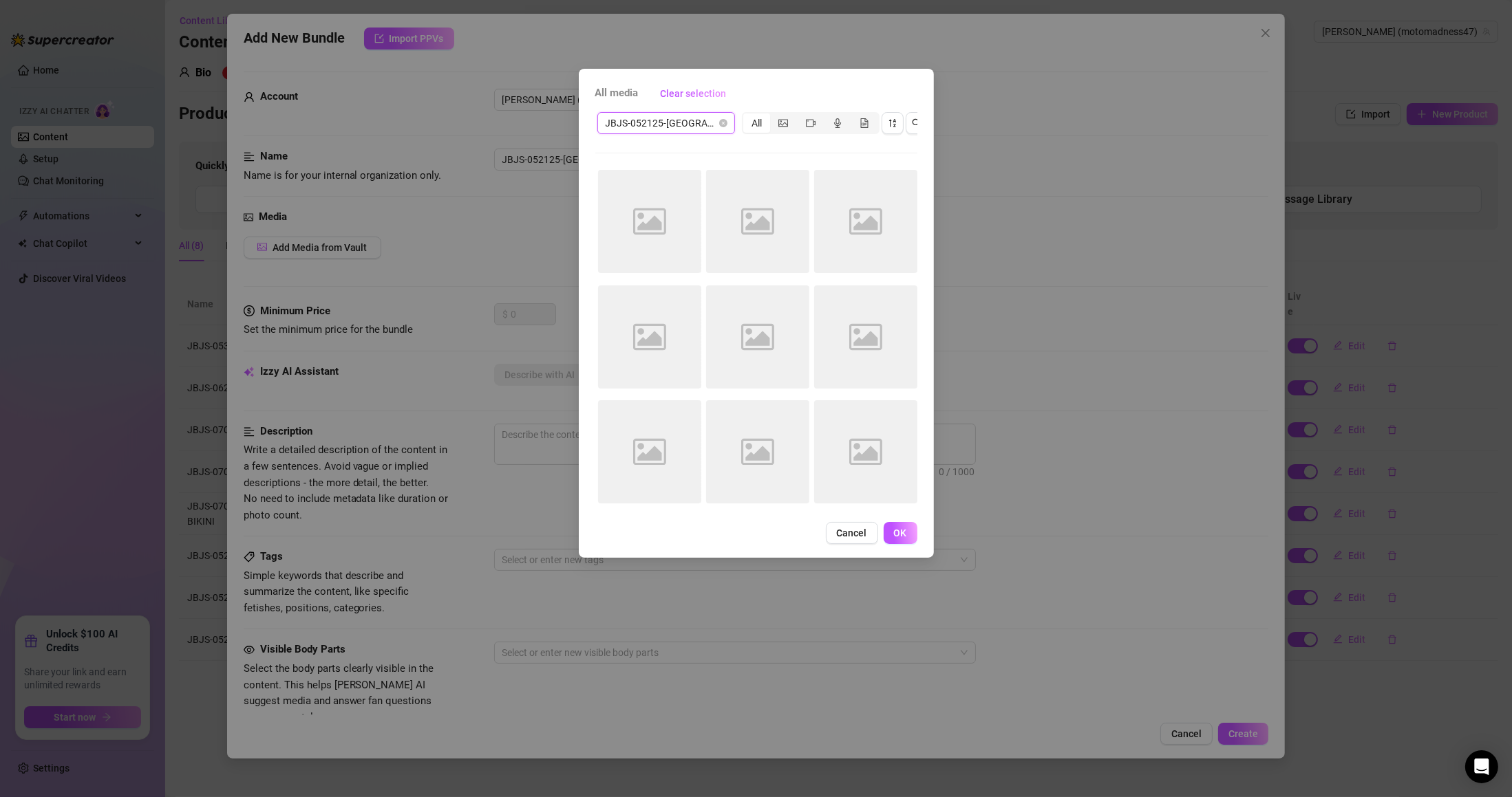
scroll to position [0, 0]
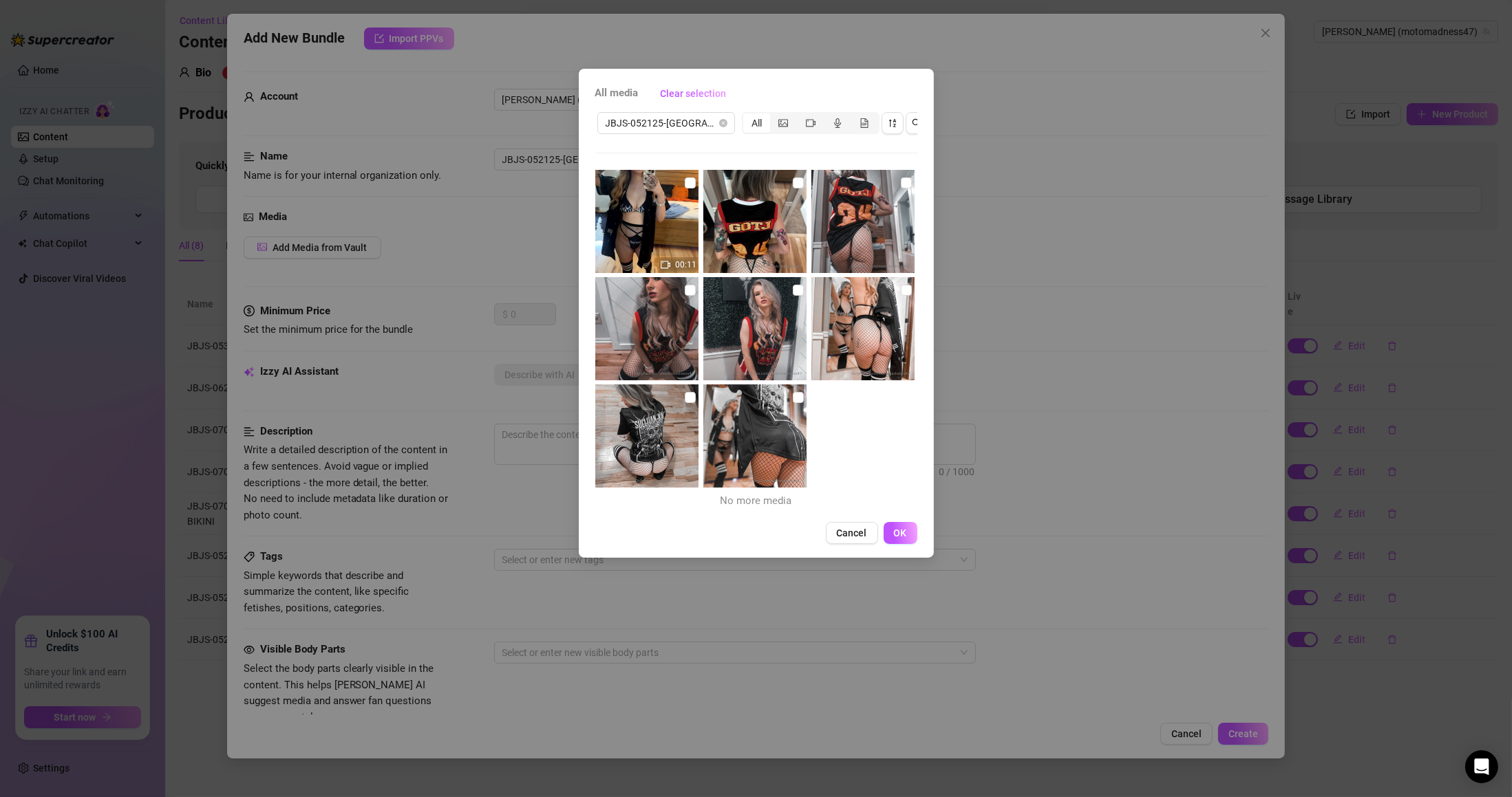
click at [797, 389] on img at bounding box center [755, 436] width 103 height 103
click at [799, 392] on img at bounding box center [755, 436] width 103 height 103
click at [793, 396] on input "checkbox" at bounding box center [798, 397] width 11 height 11
click at [689, 396] on input "checkbox" at bounding box center [690, 397] width 11 height 11
click at [685, 295] on input "checkbox" at bounding box center [690, 290] width 11 height 11
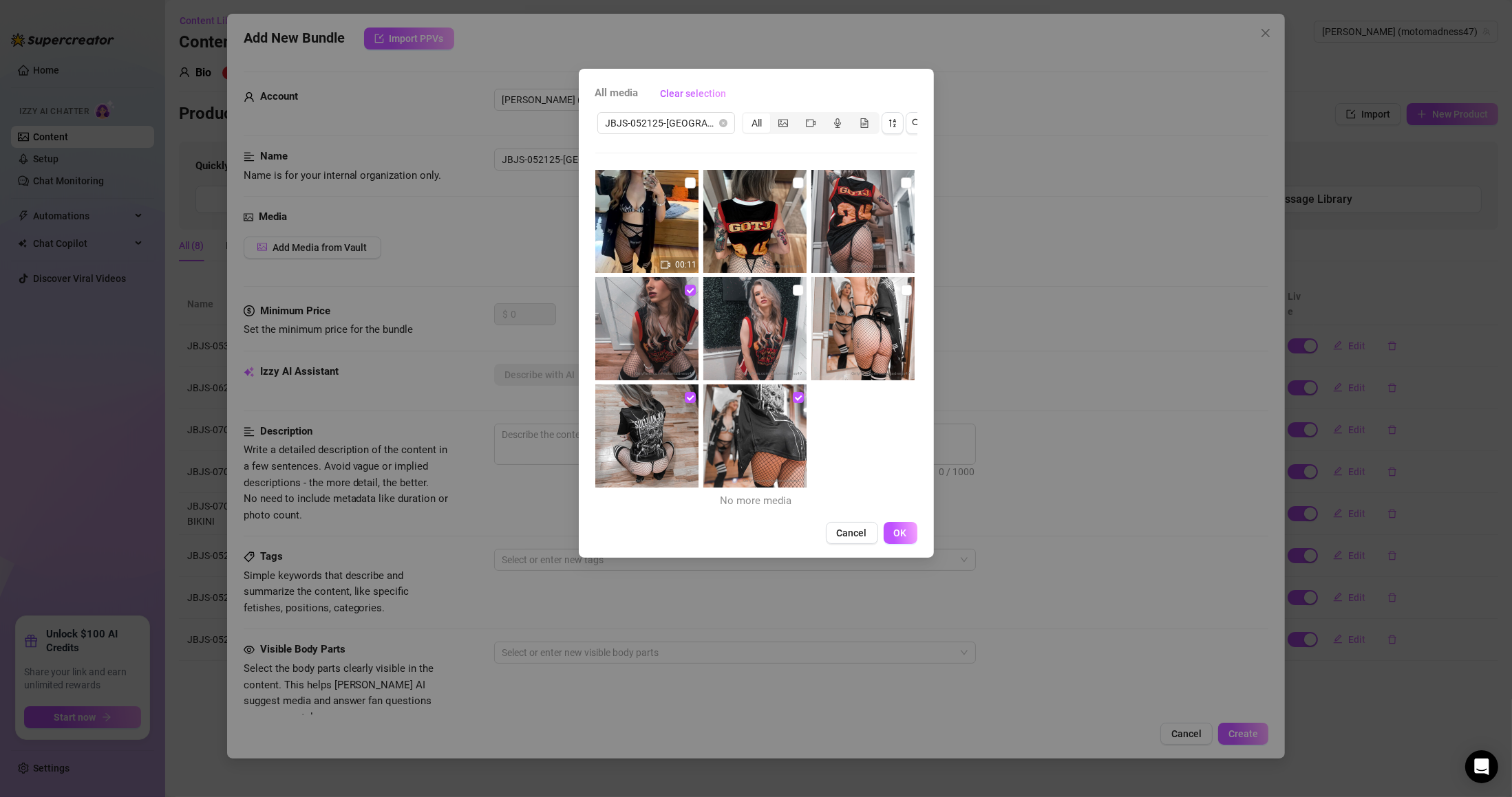
click at [793, 293] on input "checkbox" at bounding box center [798, 290] width 11 height 11
click at [901, 289] on input "checkbox" at bounding box center [906, 290] width 11 height 11
click at [901, 179] on input "checkbox" at bounding box center [906, 183] width 11 height 11
click at [794, 182] on input "checkbox" at bounding box center [798, 183] width 11 height 11
click at [689, 183] on input "checkbox" at bounding box center [690, 183] width 11 height 11
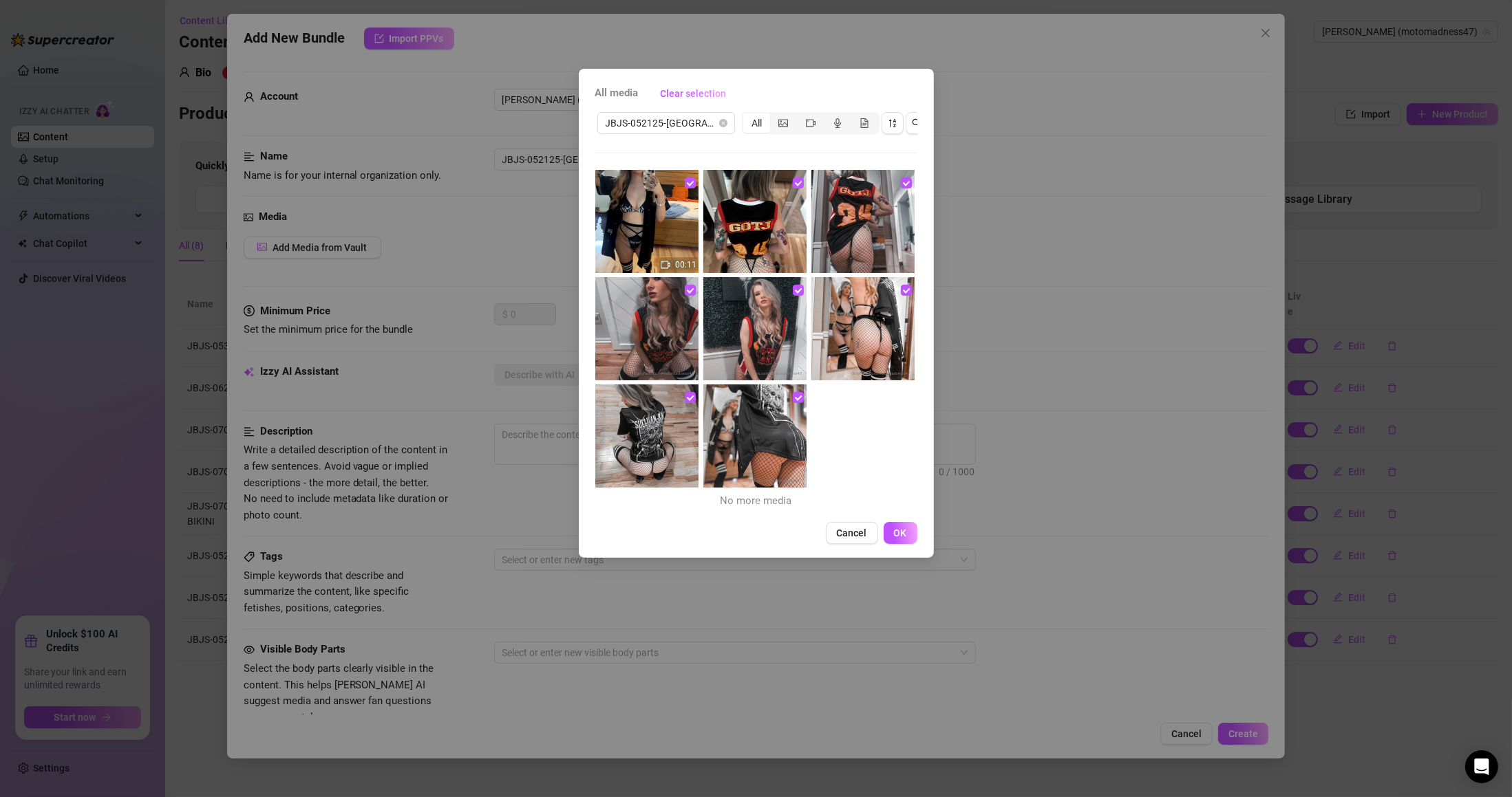
click at [892, 544] on button "OK" at bounding box center [900, 533] width 34 height 22
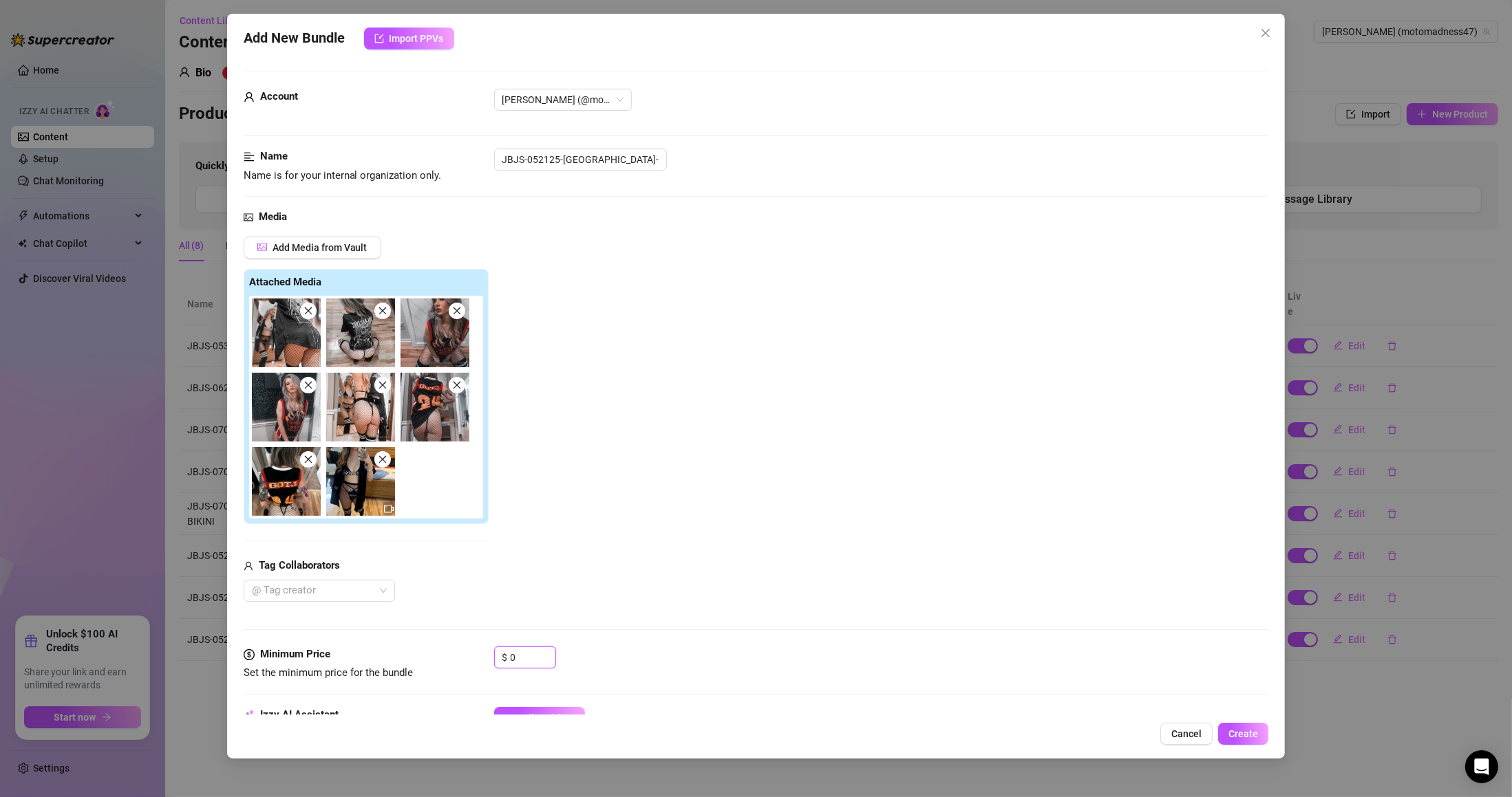
drag, startPoint x: 521, startPoint y: 665, endPoint x: 469, endPoint y: 665, distance: 52.0
click at [469, 667] on div "Minimum Price Set the minimum price for the bundle $ 0" at bounding box center [756, 664] width 1025 height 35
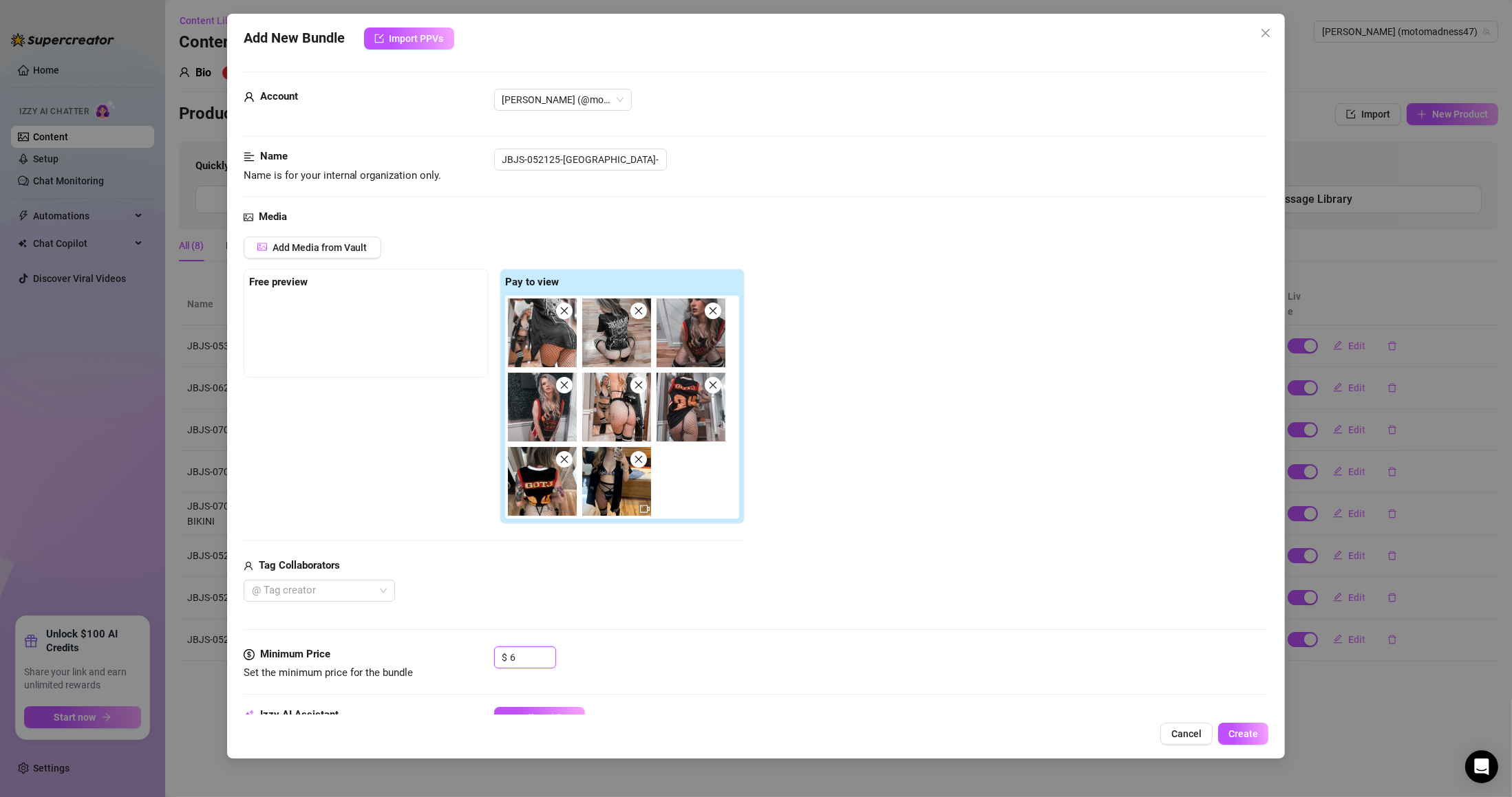
scroll to position [247, 0]
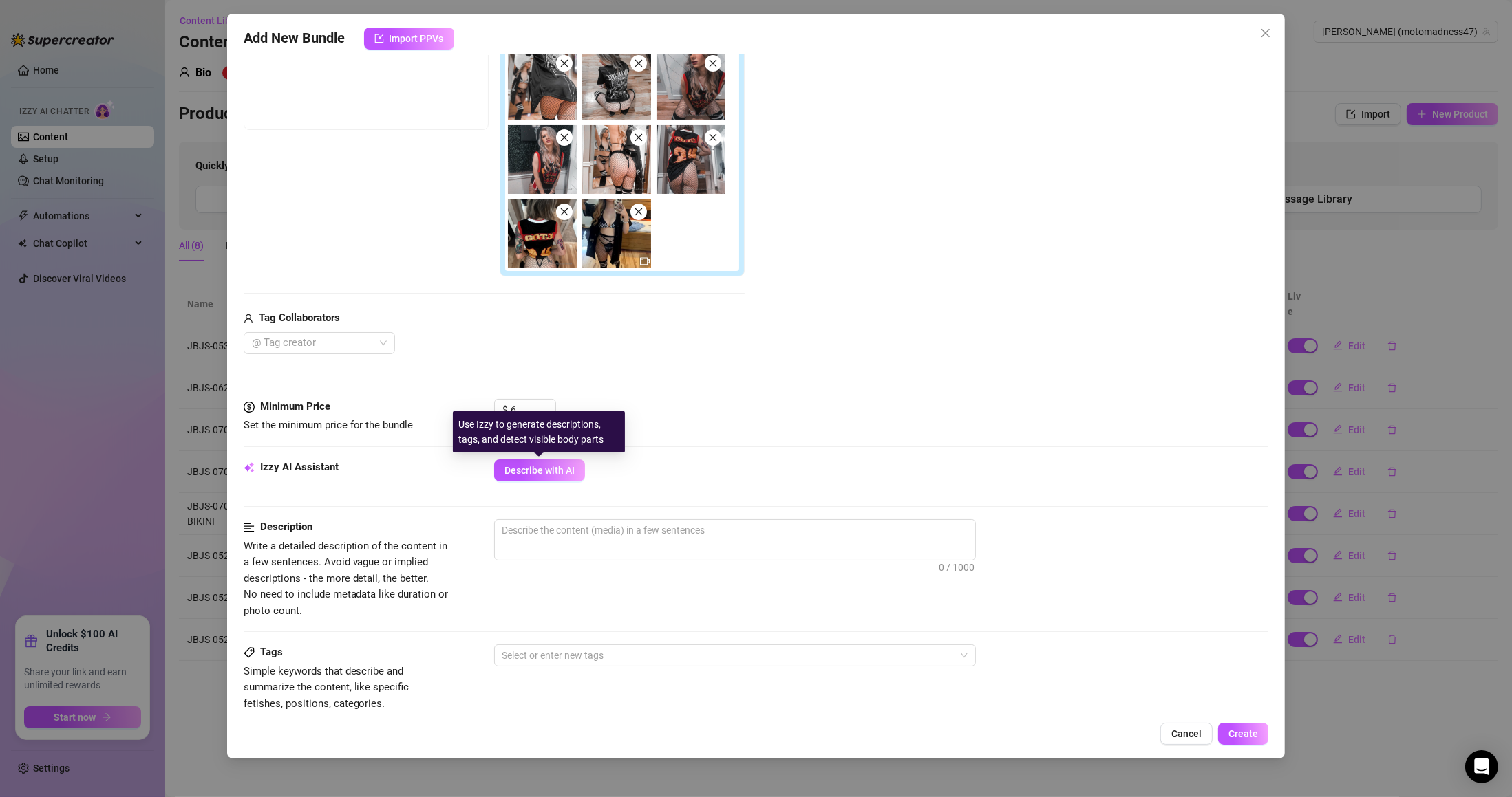
click at [555, 468] on span "Describe with AI" at bounding box center [539, 470] width 71 height 11
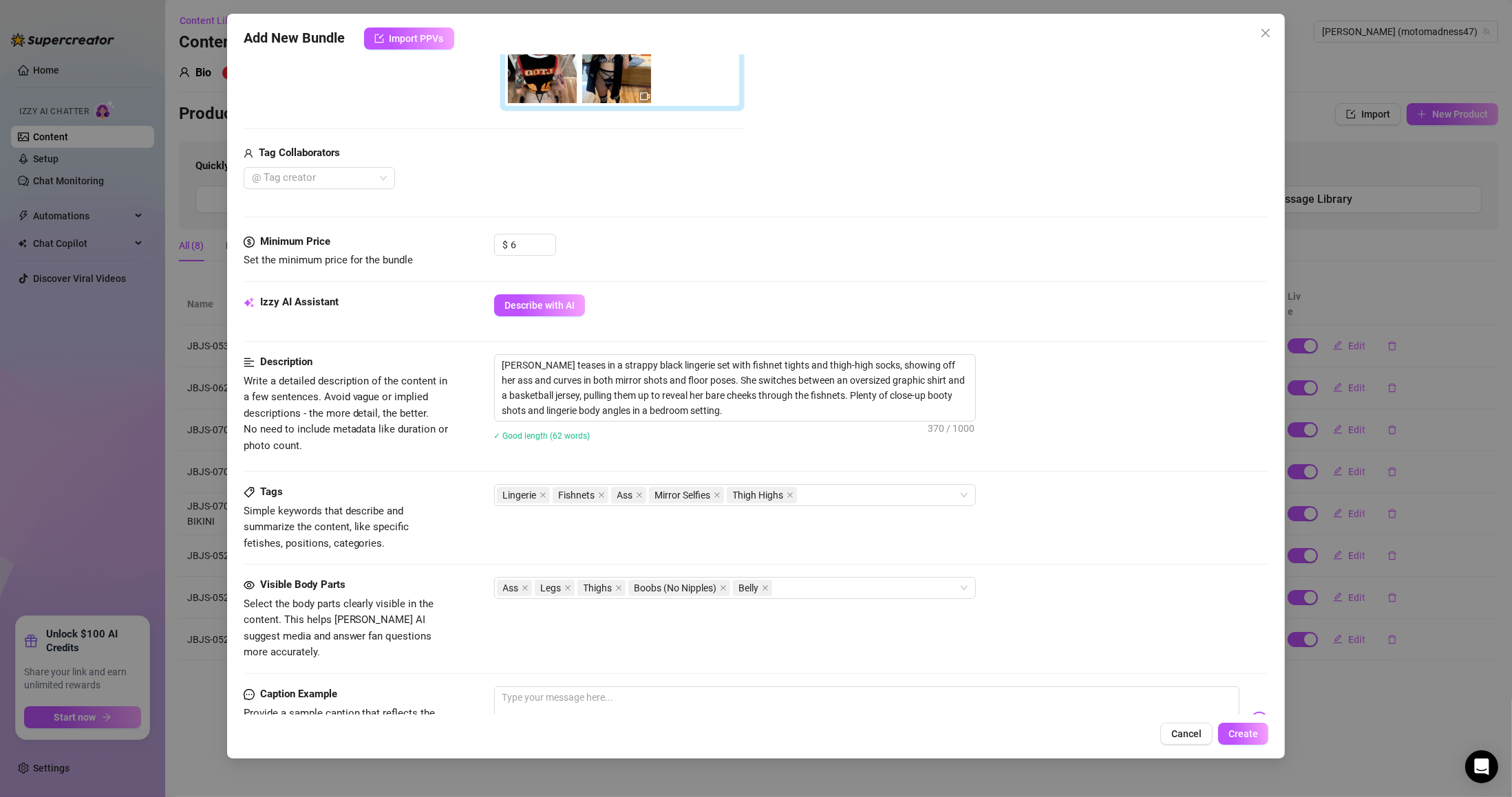
scroll to position [649, 0]
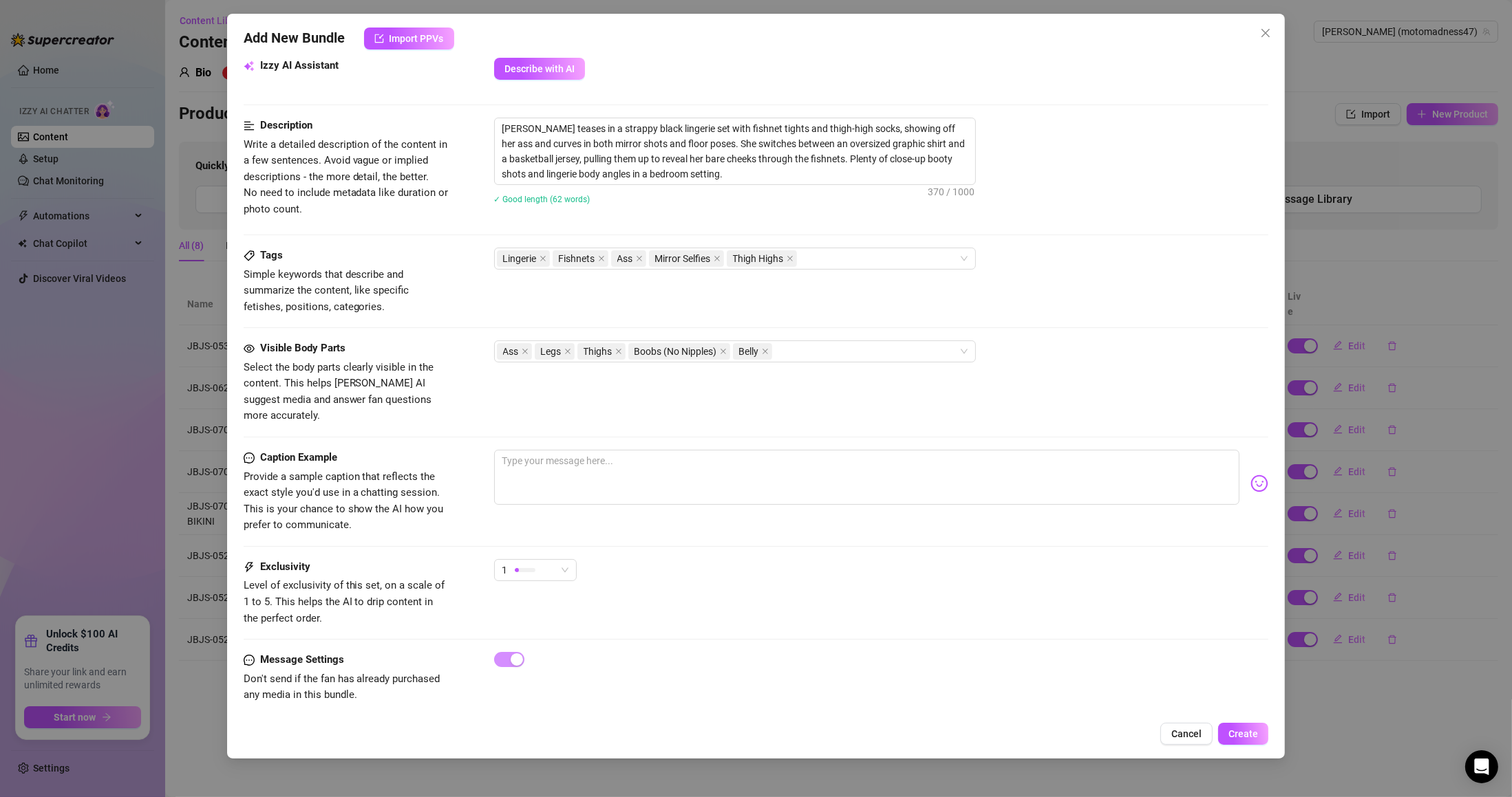
click at [1256, 735] on span "Create" at bounding box center [1243, 734] width 30 height 11
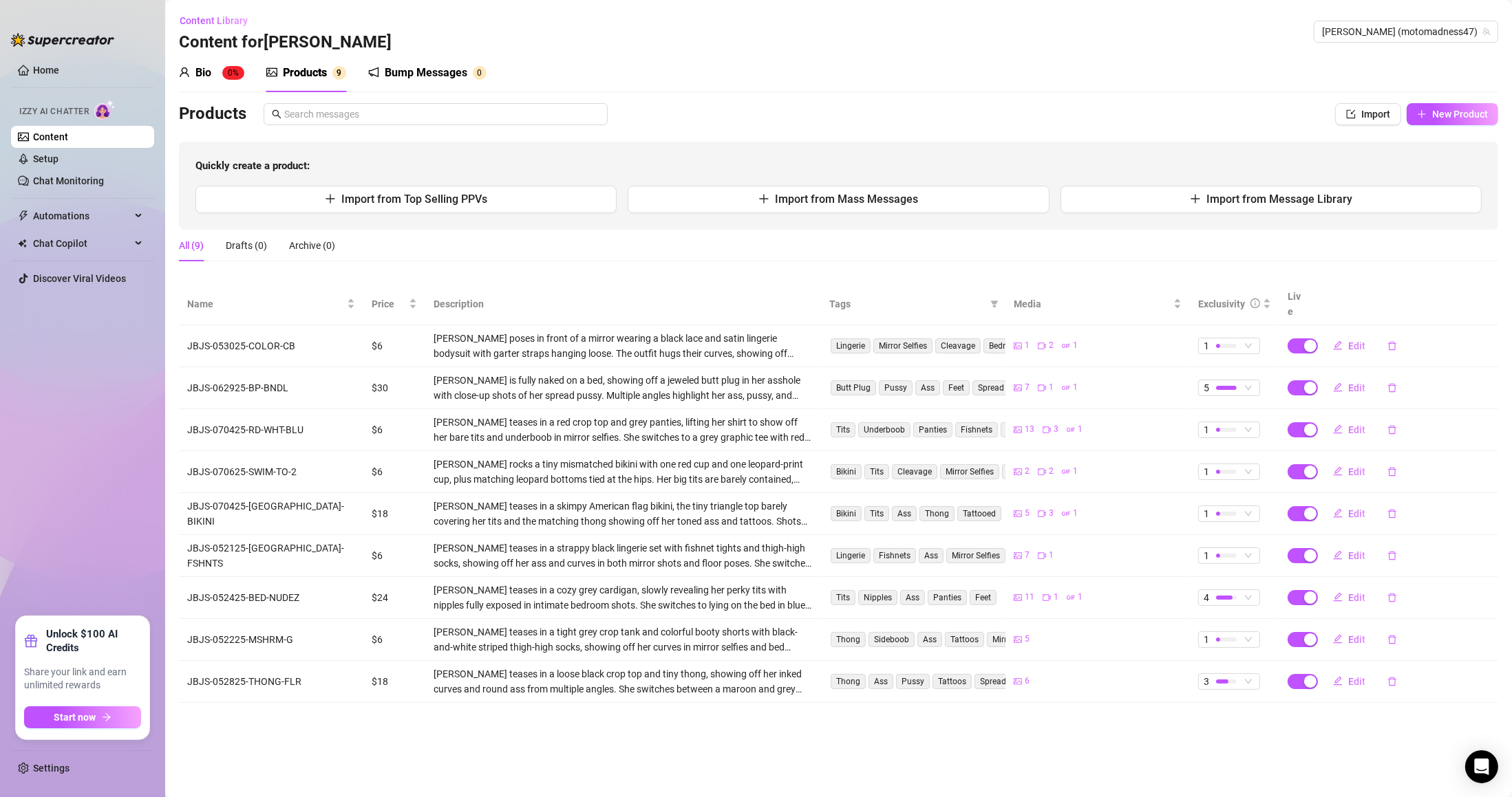
click at [1458, 113] on span "New Product" at bounding box center [1460, 114] width 56 height 11
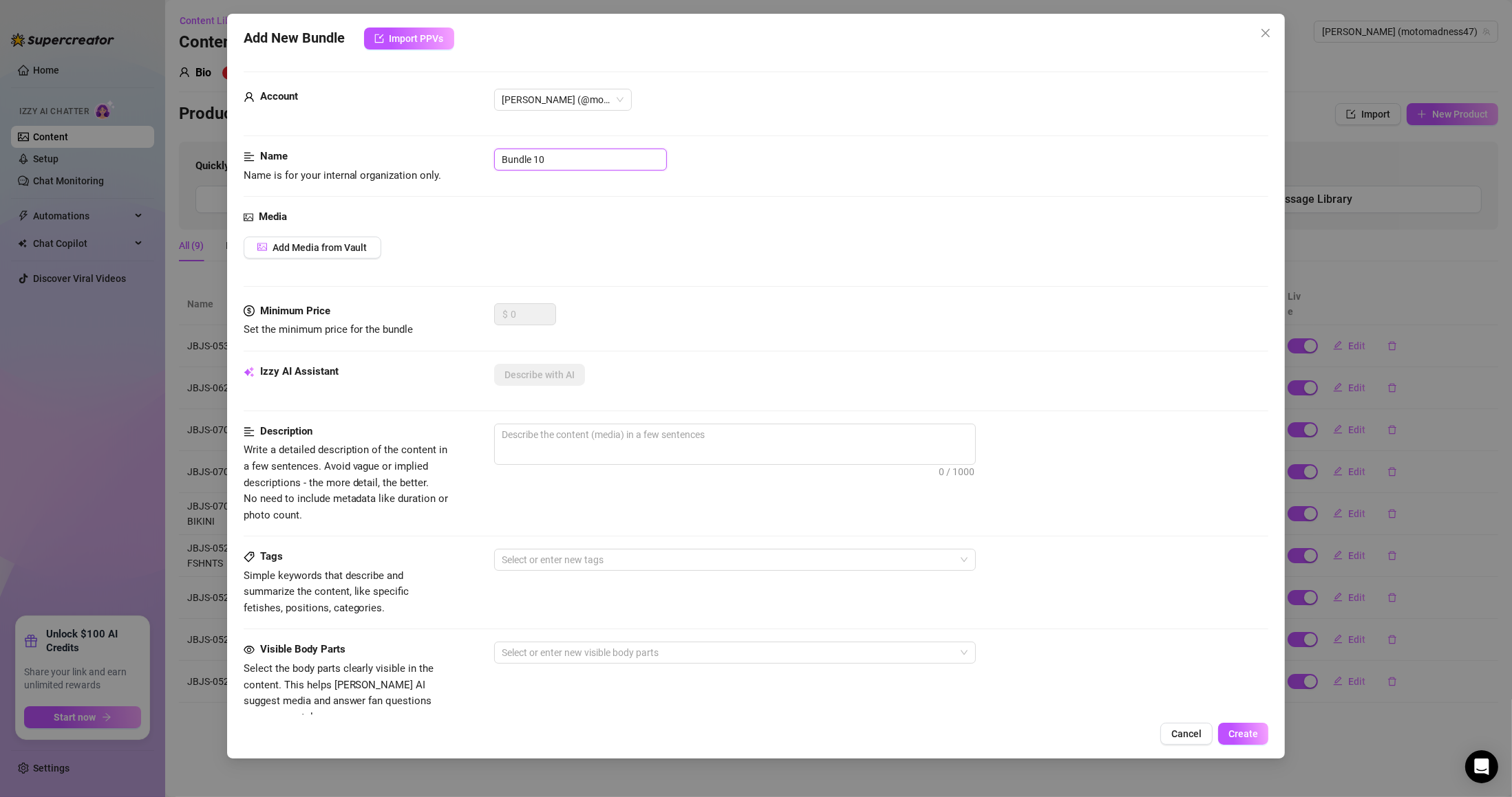
click at [526, 167] on input "Bundle 10" at bounding box center [580, 159] width 173 height 22
paste input "JBJS-052025-CWBY-TRUCK"
click at [360, 247] on span "Add Media from Vault" at bounding box center [320, 247] width 95 height 11
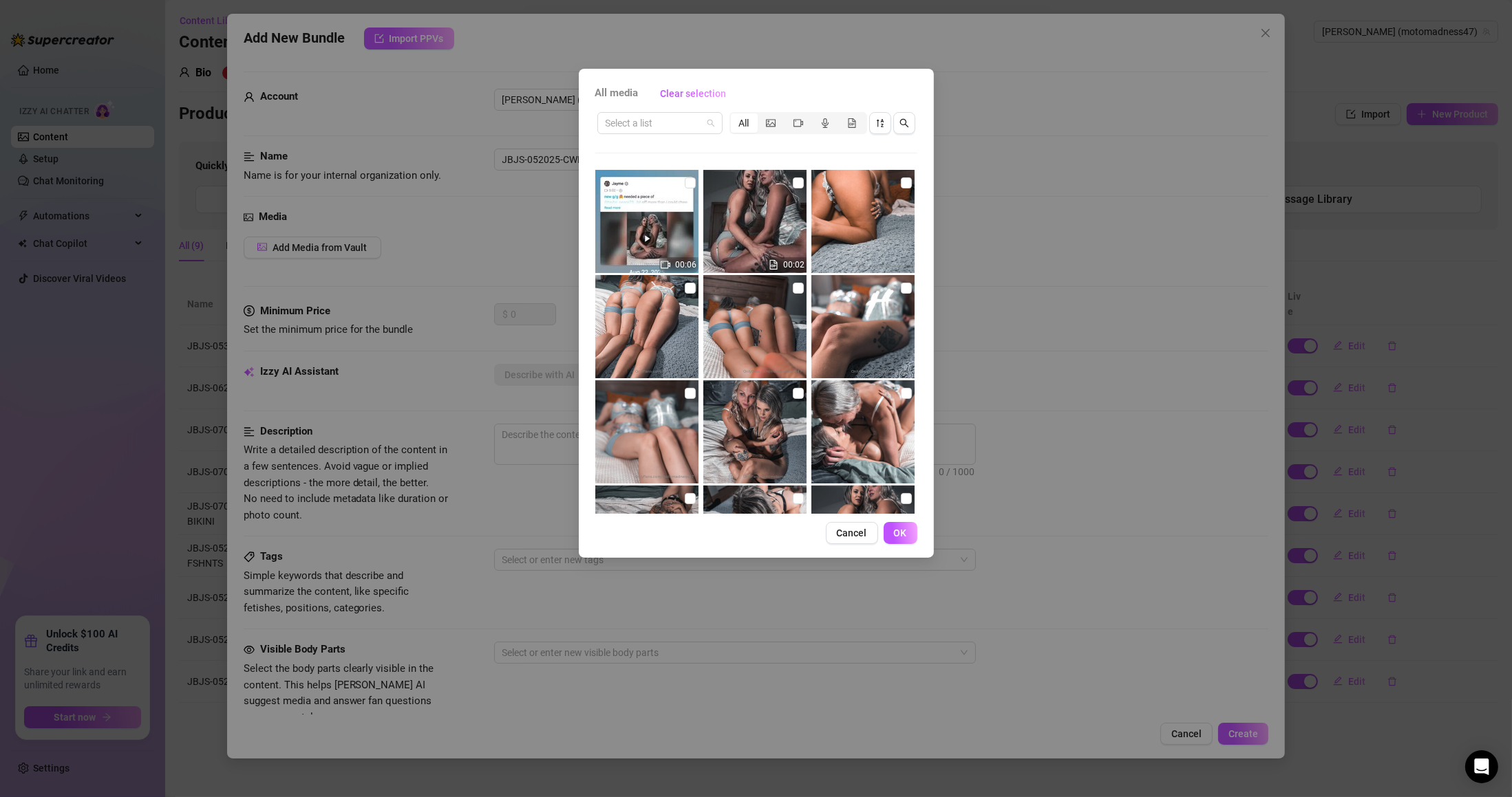
click at [646, 121] on input "search" at bounding box center [653, 123] width 96 height 21
paste input "JBJS-052025-CWBY-TRUCK"
click at [663, 154] on div "JBJS-052025-CWBY-TRUCK" at bounding box center [668, 150] width 120 height 15
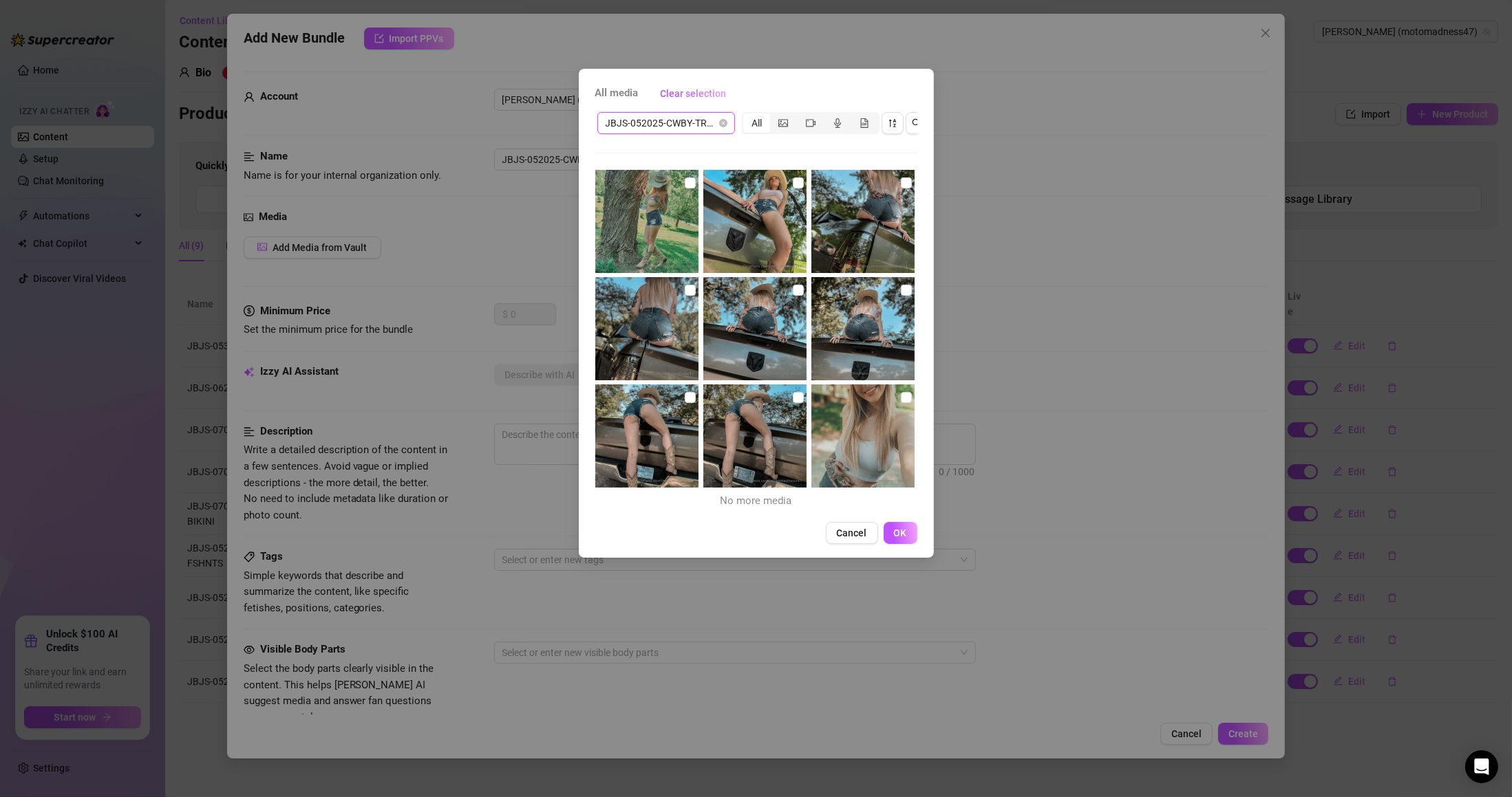
click at [901, 403] on label at bounding box center [906, 398] width 11 height 15
click at [901, 403] on input "checkbox" at bounding box center [906, 397] width 11 height 11
click at [793, 402] on input "checkbox" at bounding box center [798, 397] width 11 height 11
click at [689, 400] on input "checkbox" at bounding box center [690, 397] width 11 height 11
click at [901, 286] on input "checkbox" at bounding box center [906, 290] width 11 height 11
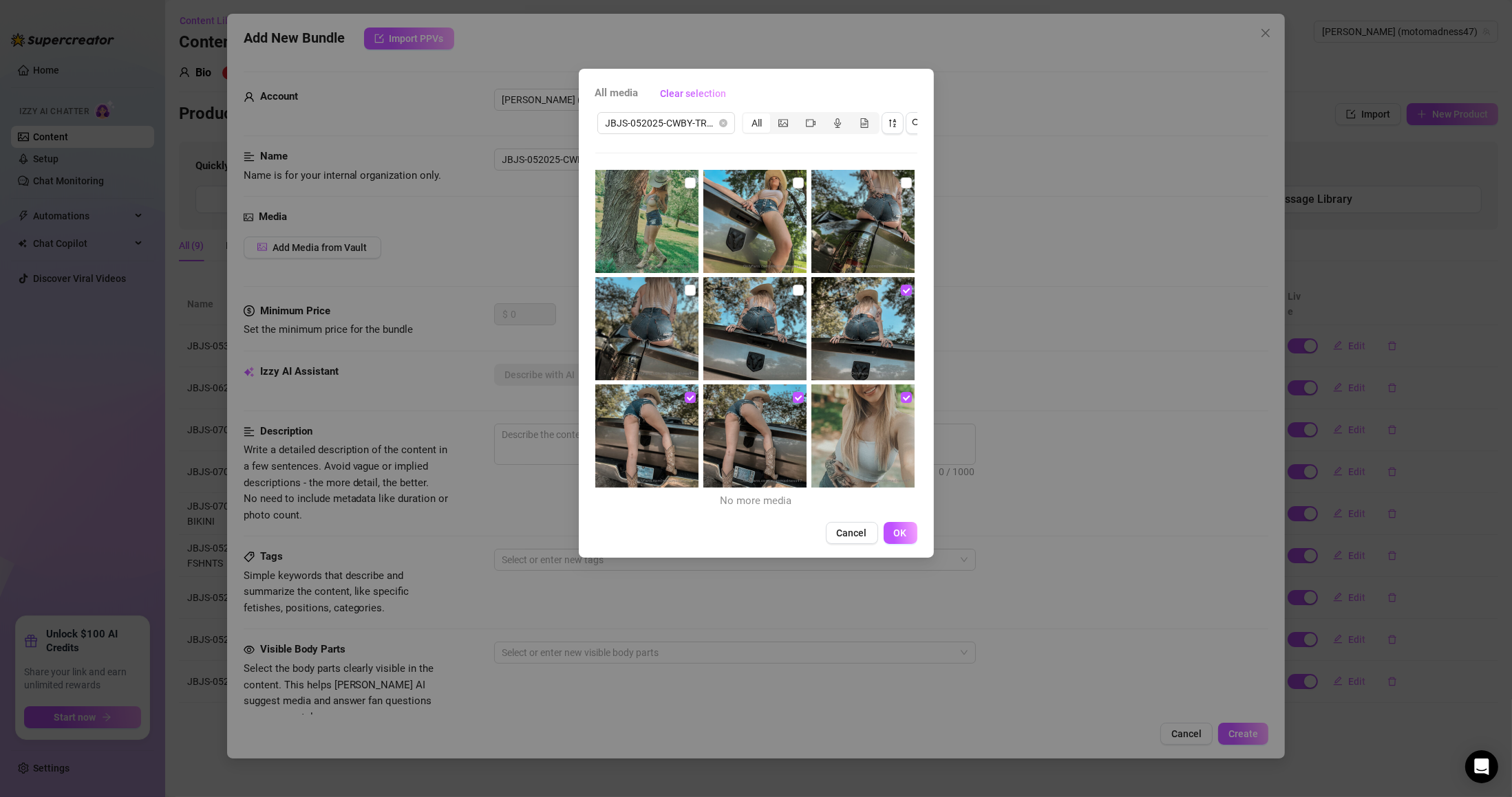
click at [793, 294] on input "checkbox" at bounding box center [798, 290] width 11 height 11
click at [840, 544] on button "Cancel" at bounding box center [851, 533] width 52 height 22
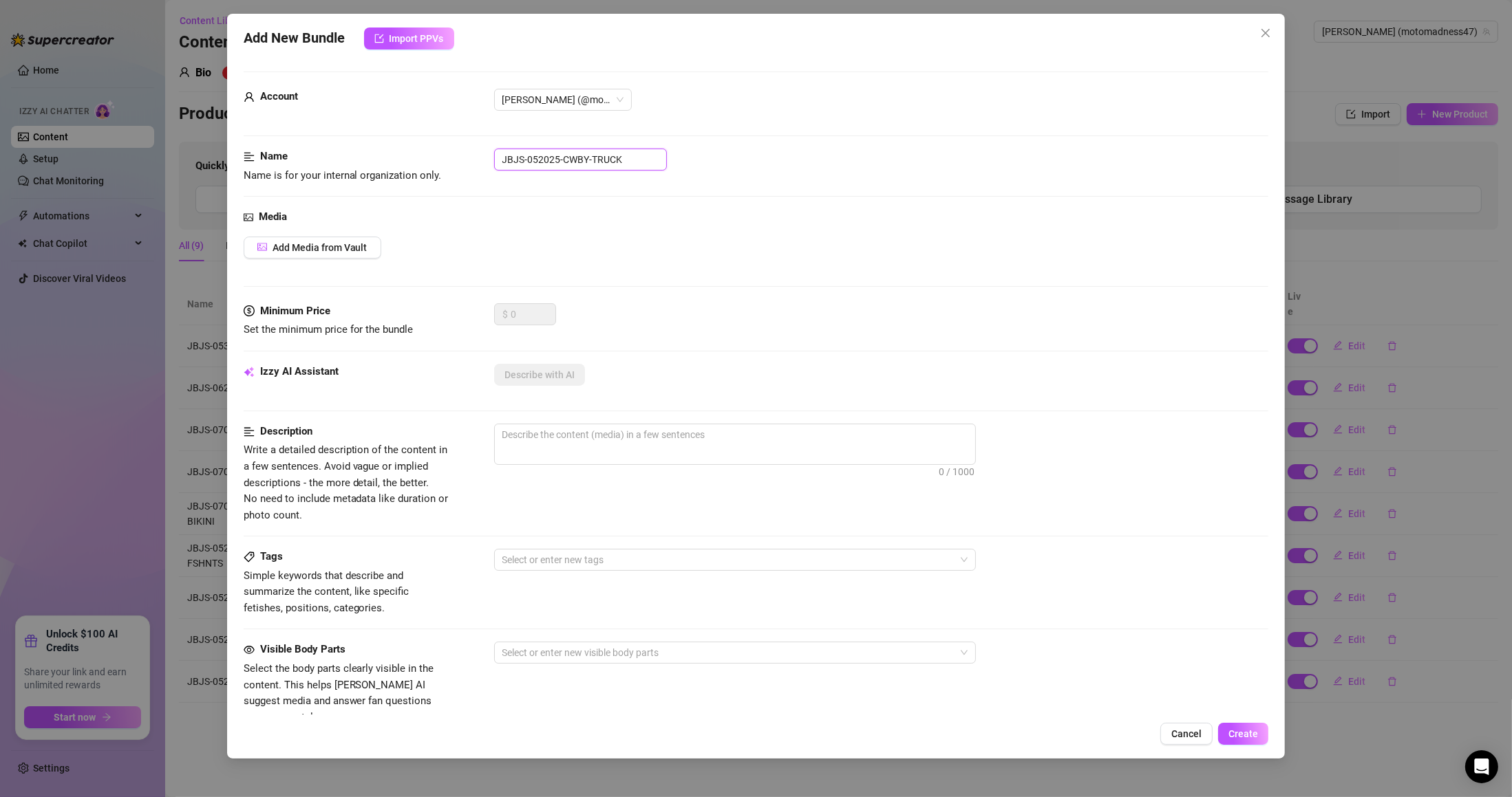
click at [637, 155] on input "JBJS-052025-CWBY-TRUCK" at bounding box center [580, 159] width 173 height 22
paste input "1825-LITE-UP-DLDO"
click at [335, 246] on span "Add Media from Vault" at bounding box center [320, 247] width 95 height 11
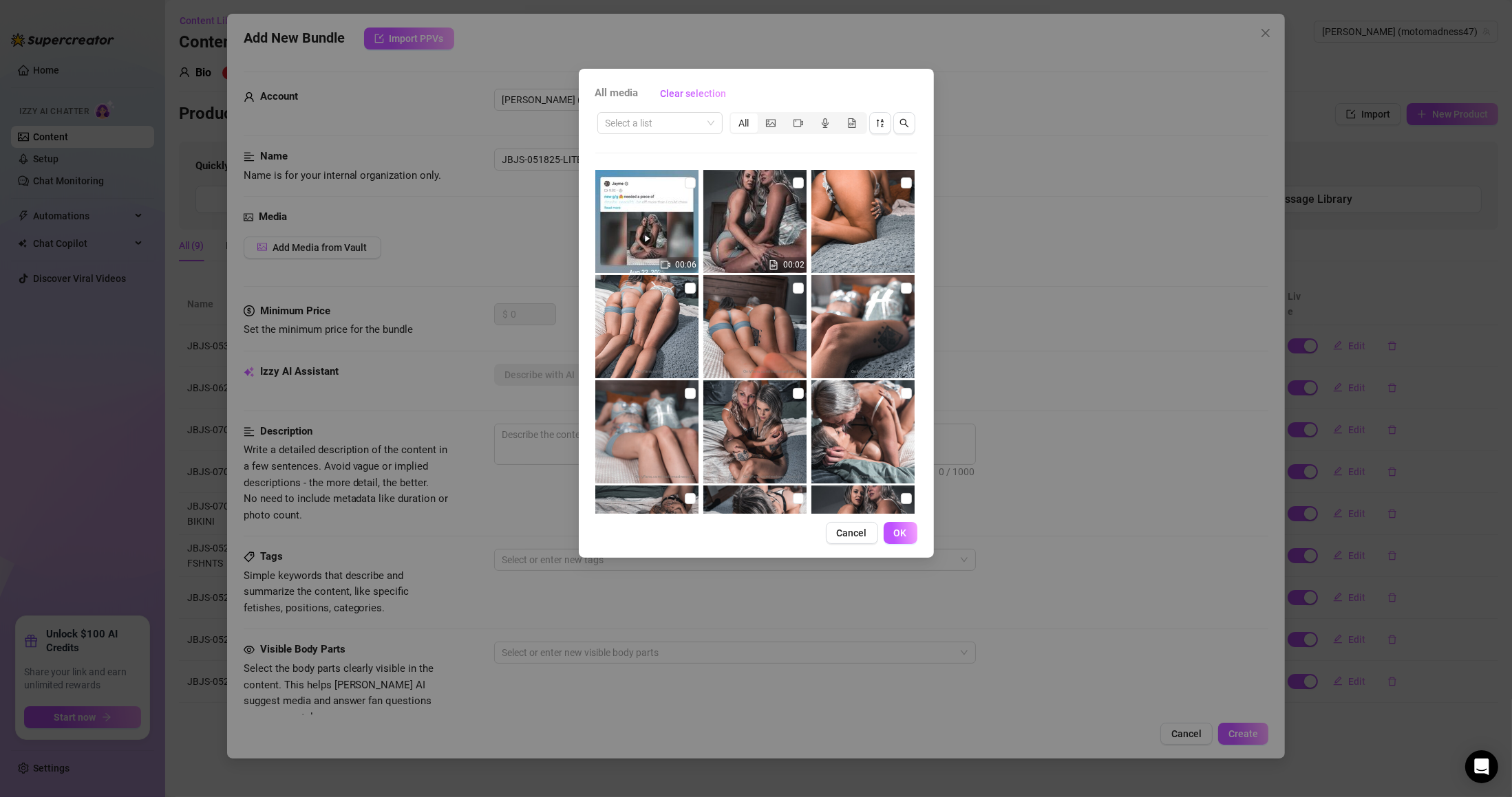
click at [629, 109] on div "All media Clear selection Select a list All 00:06 00:02 04:02 01:40 00:01 Cance…" at bounding box center [756, 313] width 355 height 489
click at [629, 125] on input "search" at bounding box center [653, 123] width 96 height 21
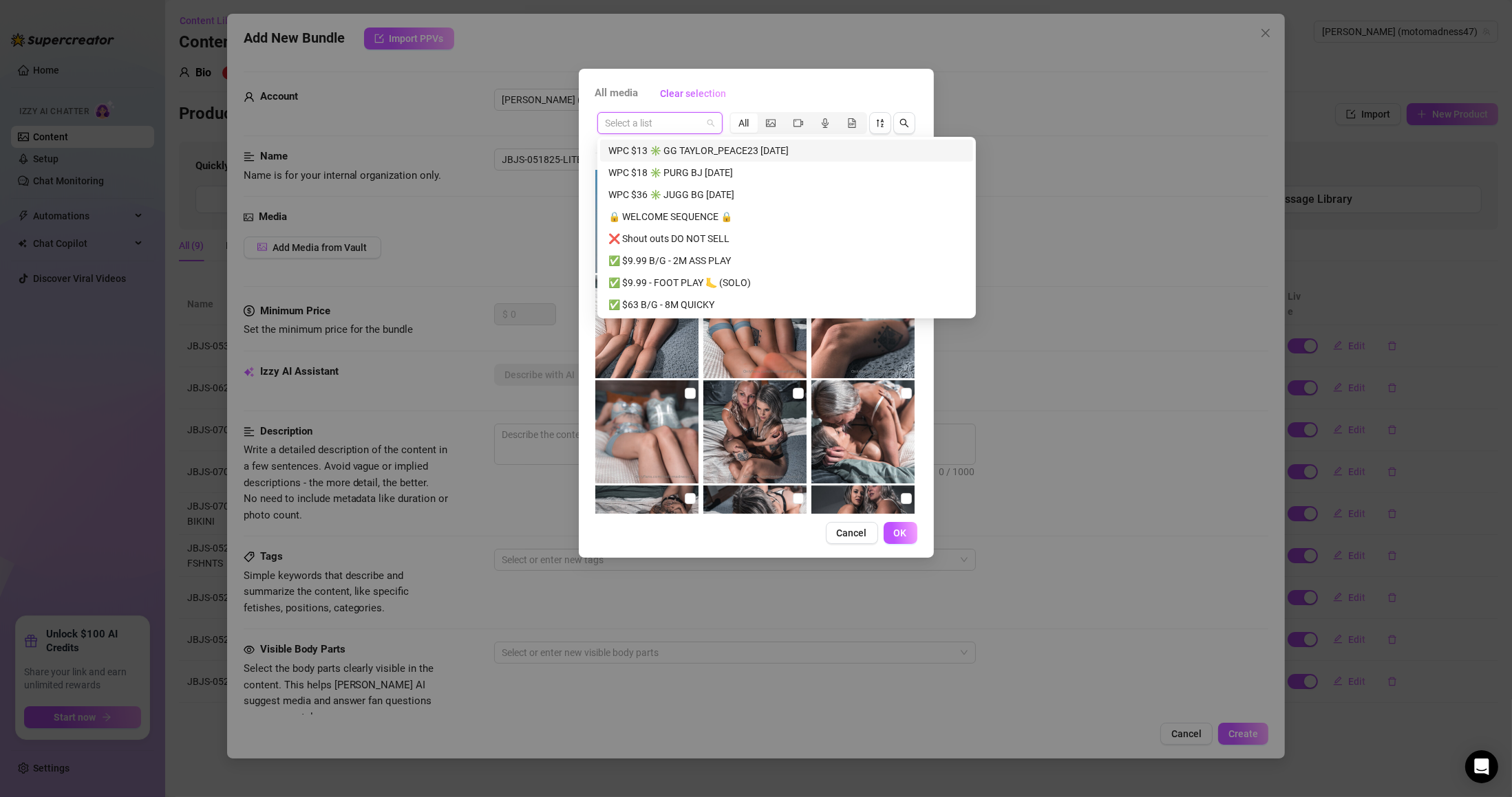
paste input "JBJS-051825-LITE-UP-DLDO"
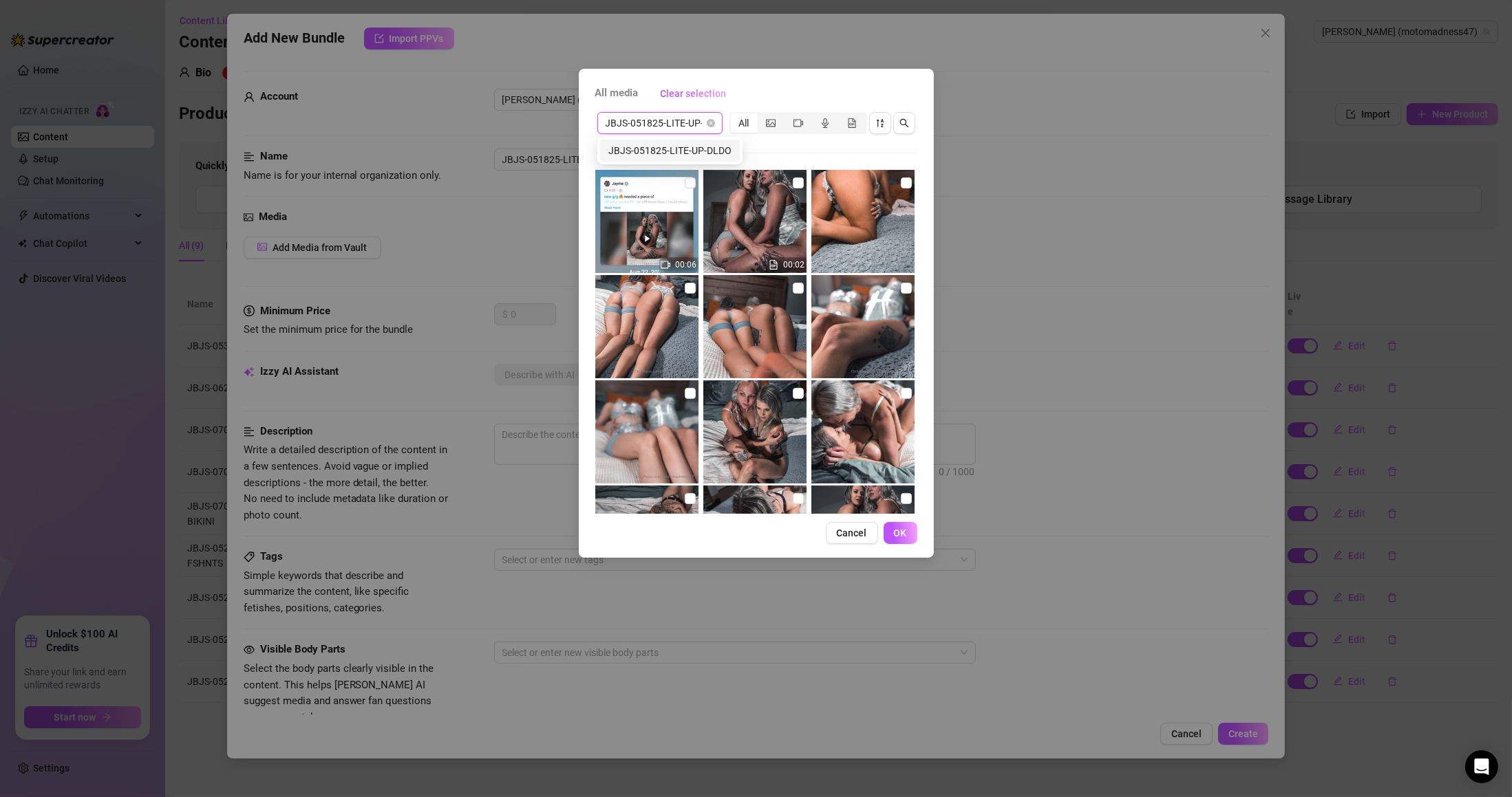
scroll to position [0, 25]
click at [667, 154] on div "JBJS-051825-LITE-UP-DLDO" at bounding box center [670, 150] width 123 height 15
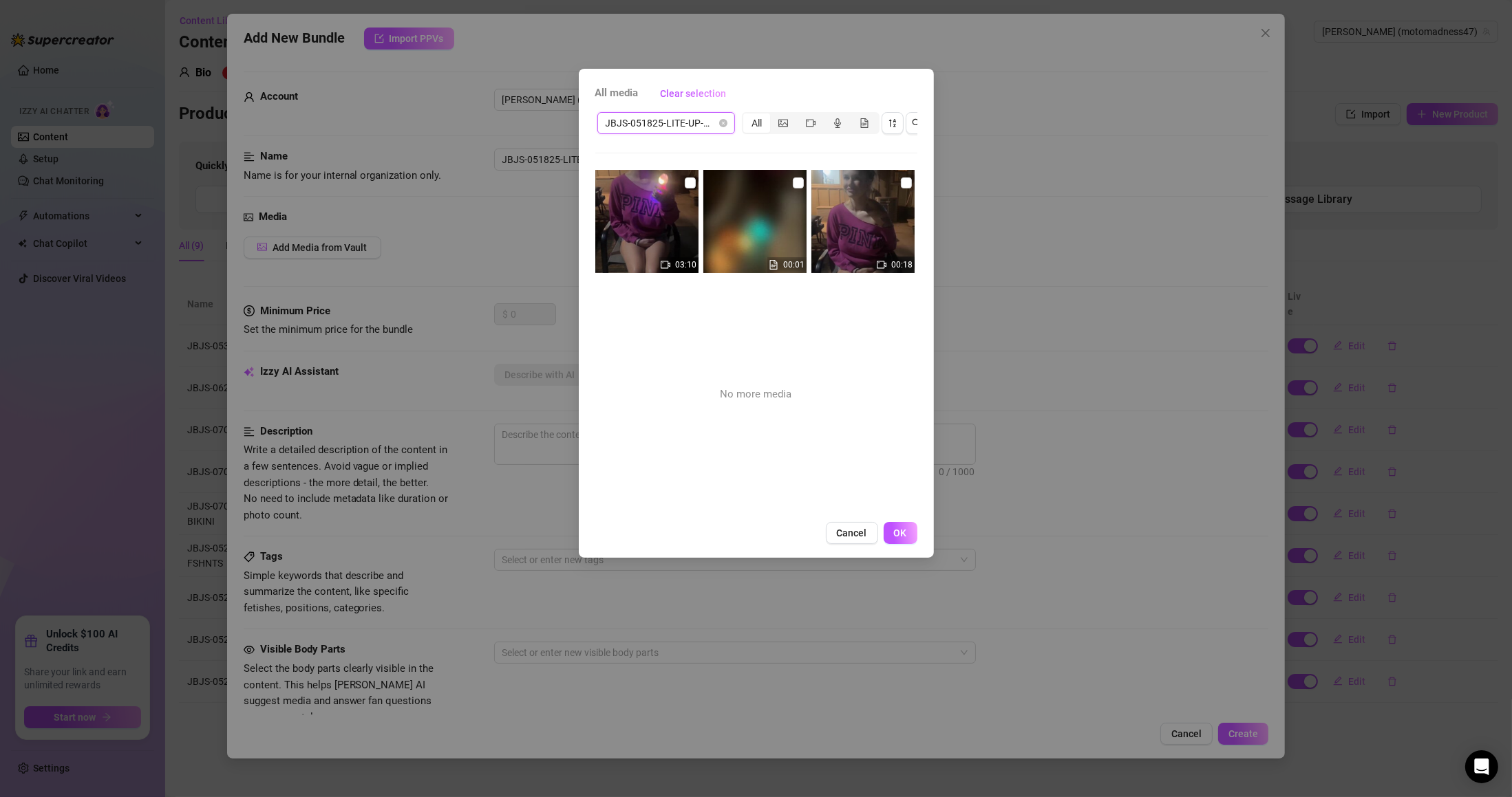
click at [793, 179] on input "checkbox" at bounding box center [798, 183] width 11 height 11
click at [901, 178] on input "checkbox" at bounding box center [906, 183] width 11 height 11
click at [685, 178] on input "checkbox" at bounding box center [690, 183] width 11 height 11
click at [904, 539] on span "OK" at bounding box center [900, 533] width 13 height 11
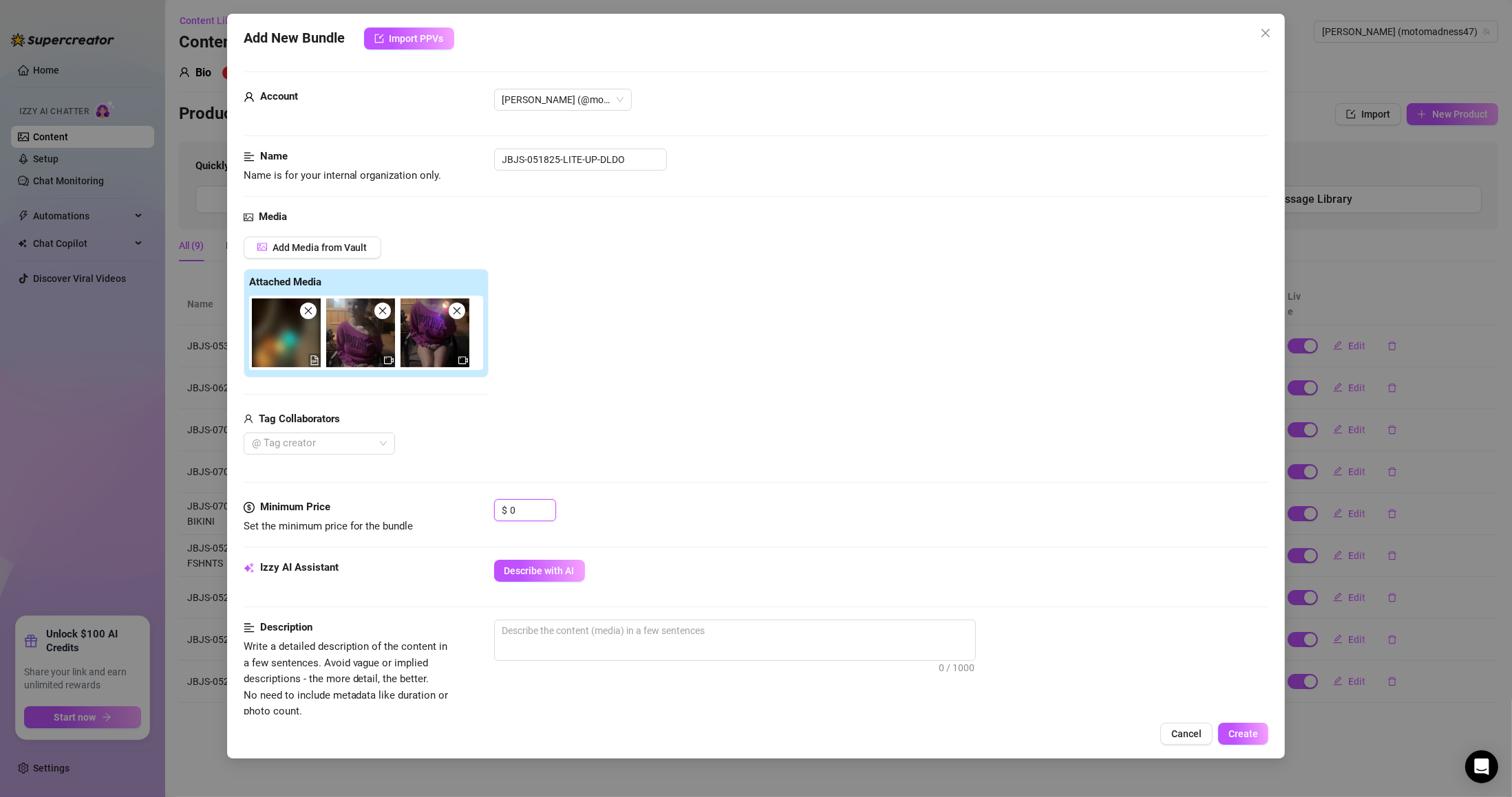
drag, startPoint x: 482, startPoint y: 501, endPoint x: 475, endPoint y: 500, distance: 7.1
click at [475, 500] on div "Minimum Price Set the minimum price for the bundle $ 0" at bounding box center [756, 517] width 1025 height 35
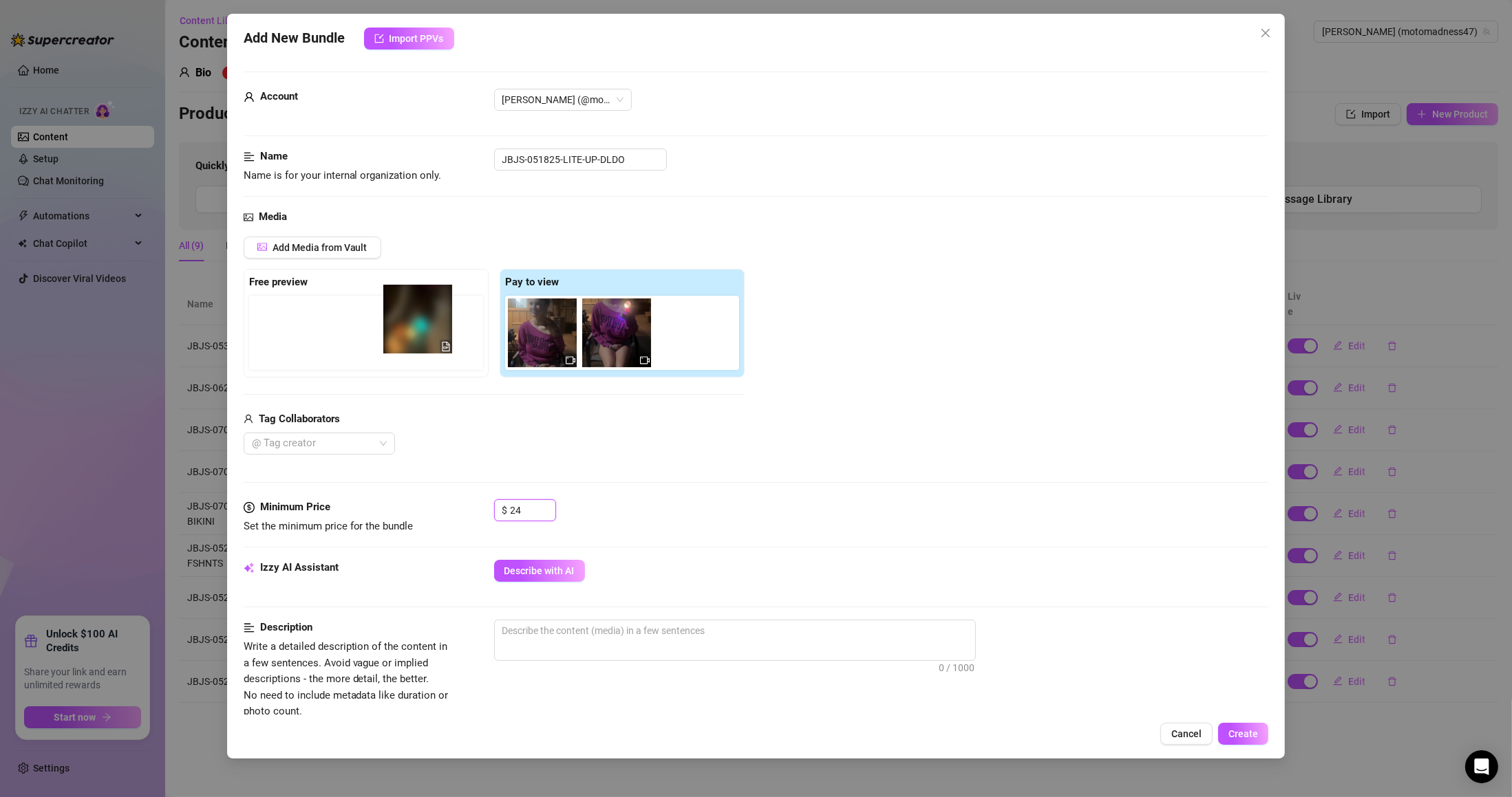
drag, startPoint x: 556, startPoint y: 348, endPoint x: 398, endPoint y: 331, distance: 158.9
click at [407, 333] on div "Free preview Pay to view" at bounding box center [493, 323] width 501 height 109
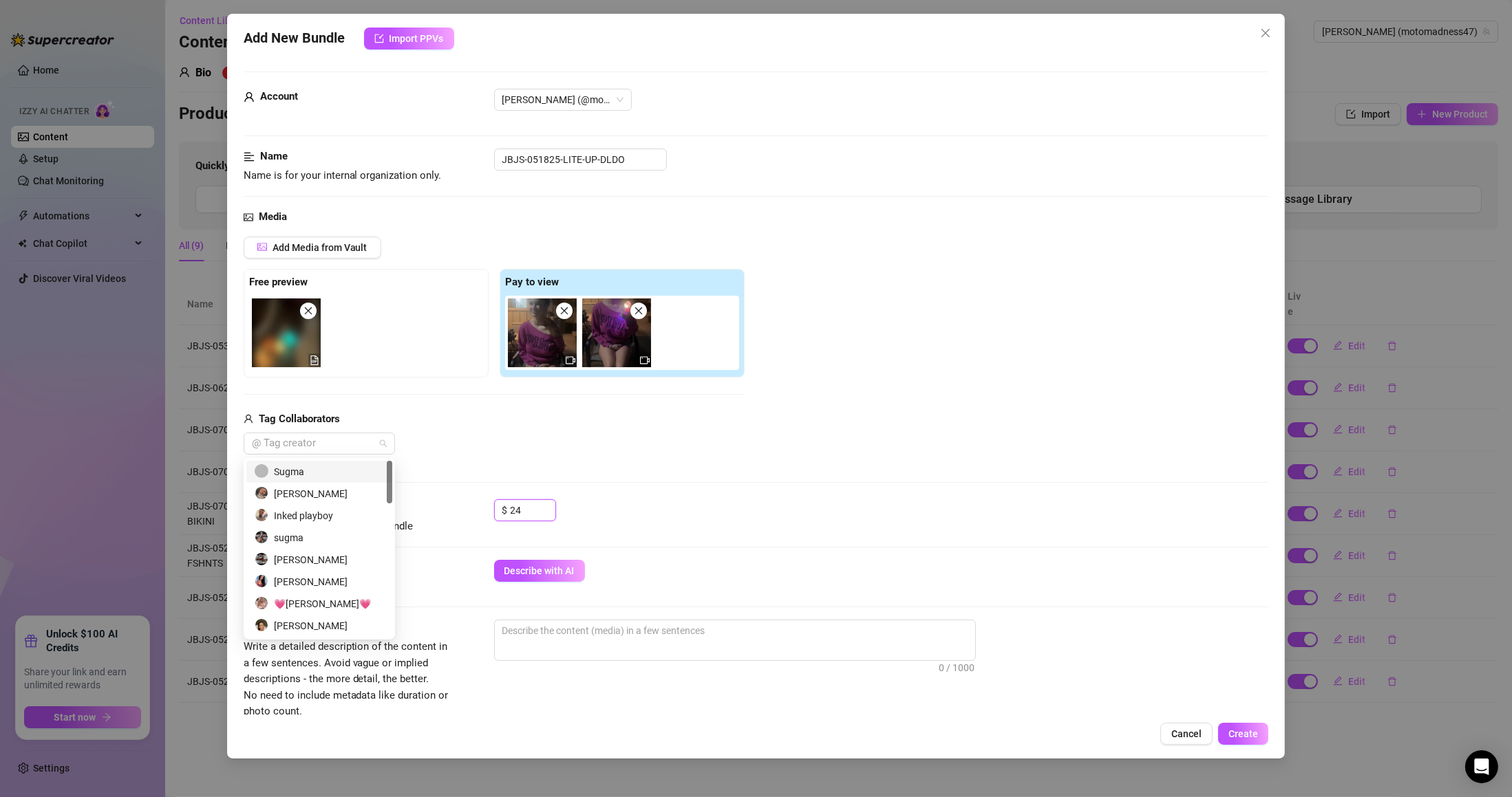
click at [333, 444] on div at bounding box center [312, 443] width 131 height 19
click at [323, 467] on div "Sugma" at bounding box center [320, 472] width 130 height 15
click at [649, 423] on div "Tag Collaborators" at bounding box center [493, 420] width 501 height 17
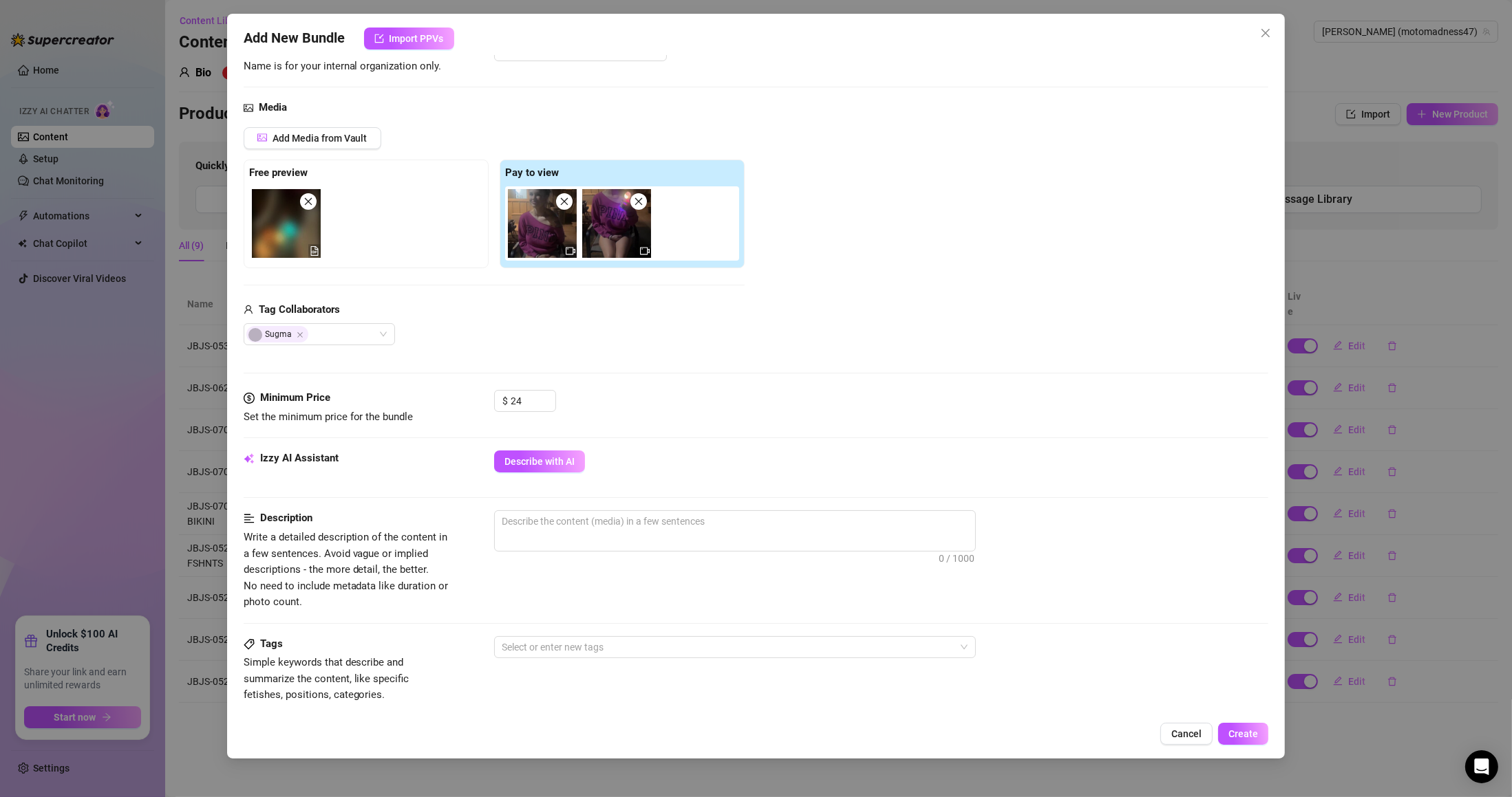
scroll to position [247, 0]
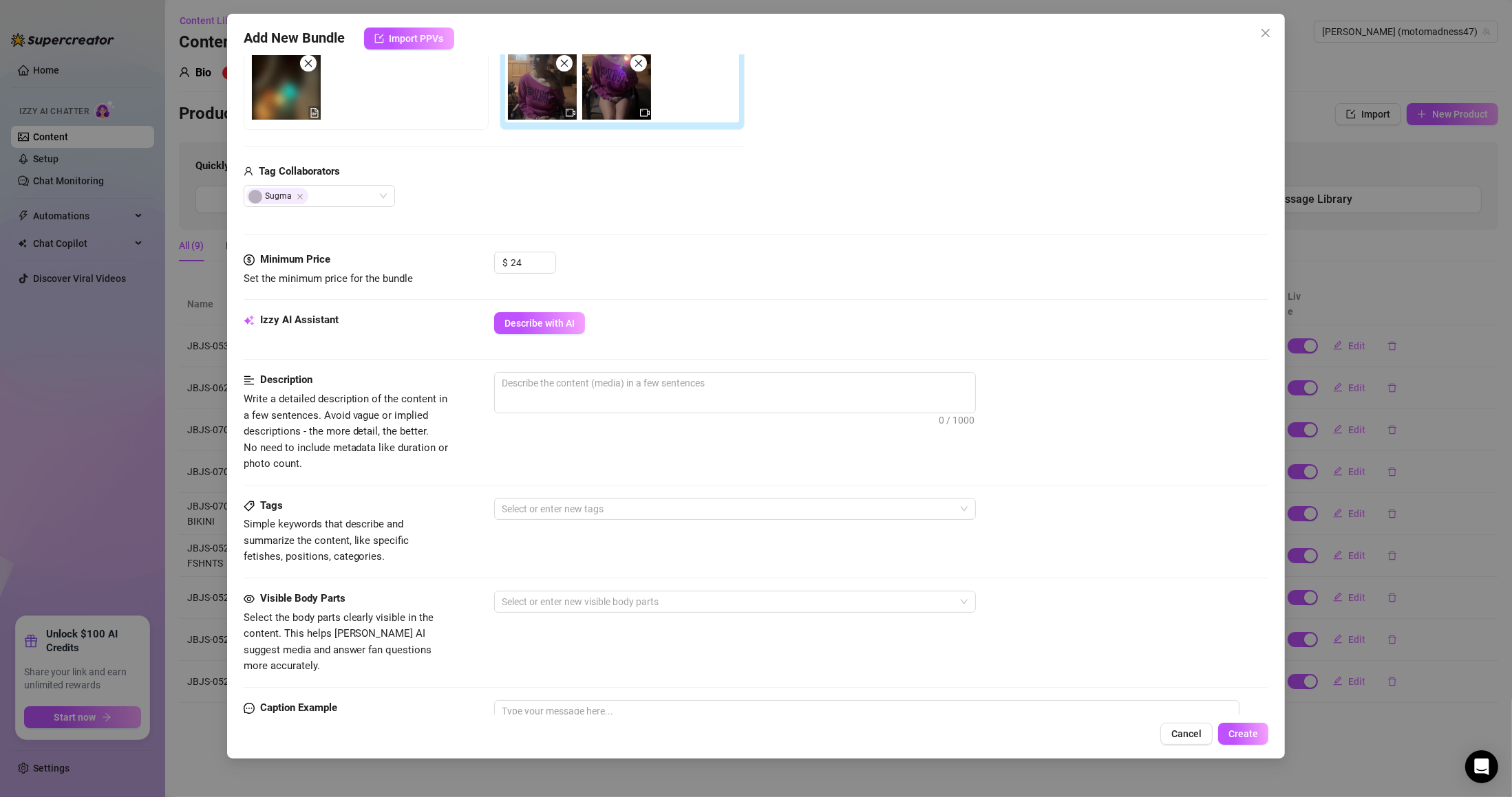
click at [521, 298] on div "Minimum Price Set the minimum price for the bundle $ 24" at bounding box center [756, 281] width 1025 height 61
click at [527, 316] on button "Describe with AI" at bounding box center [539, 323] width 91 height 22
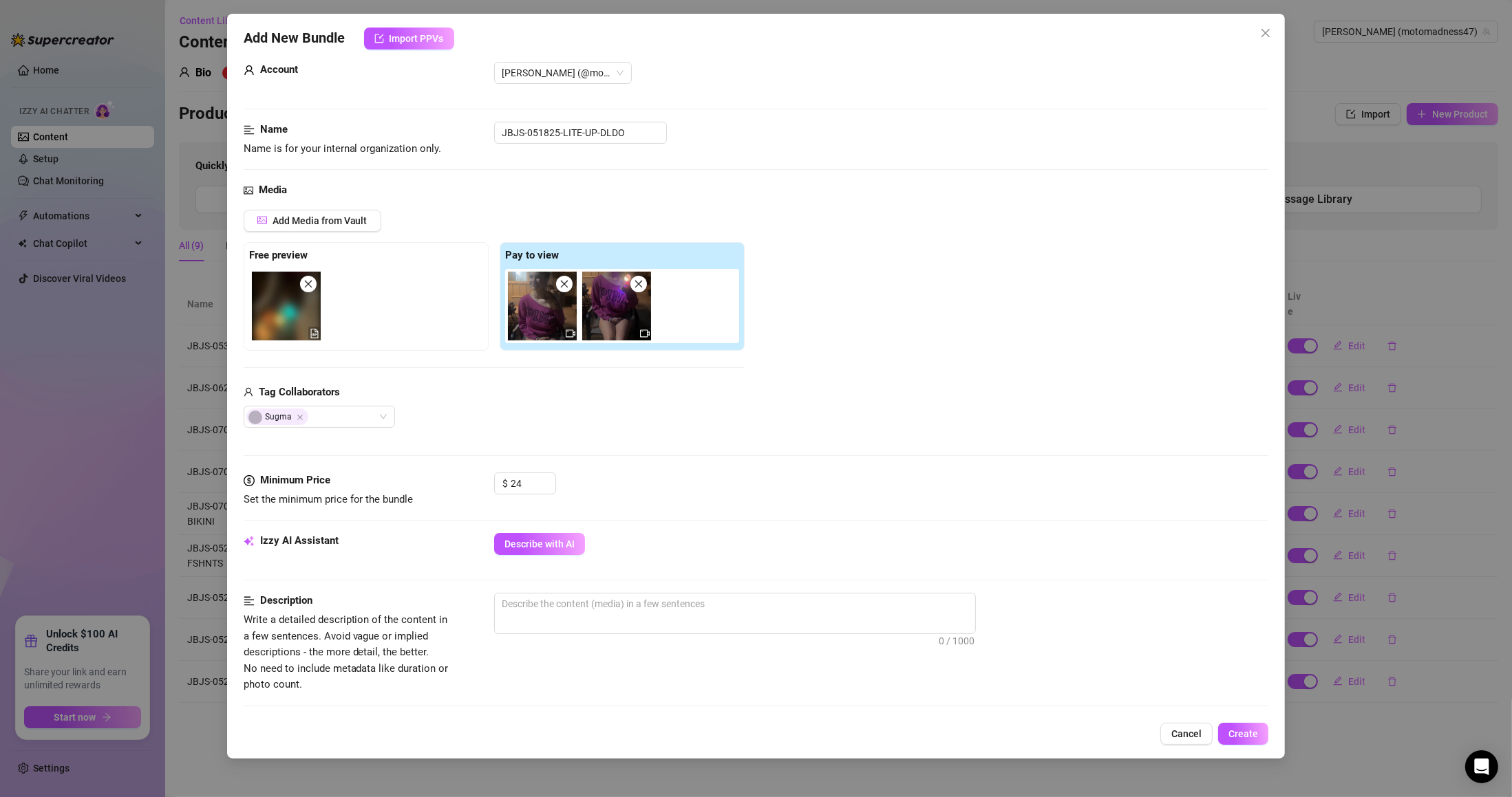
scroll to position [0, 0]
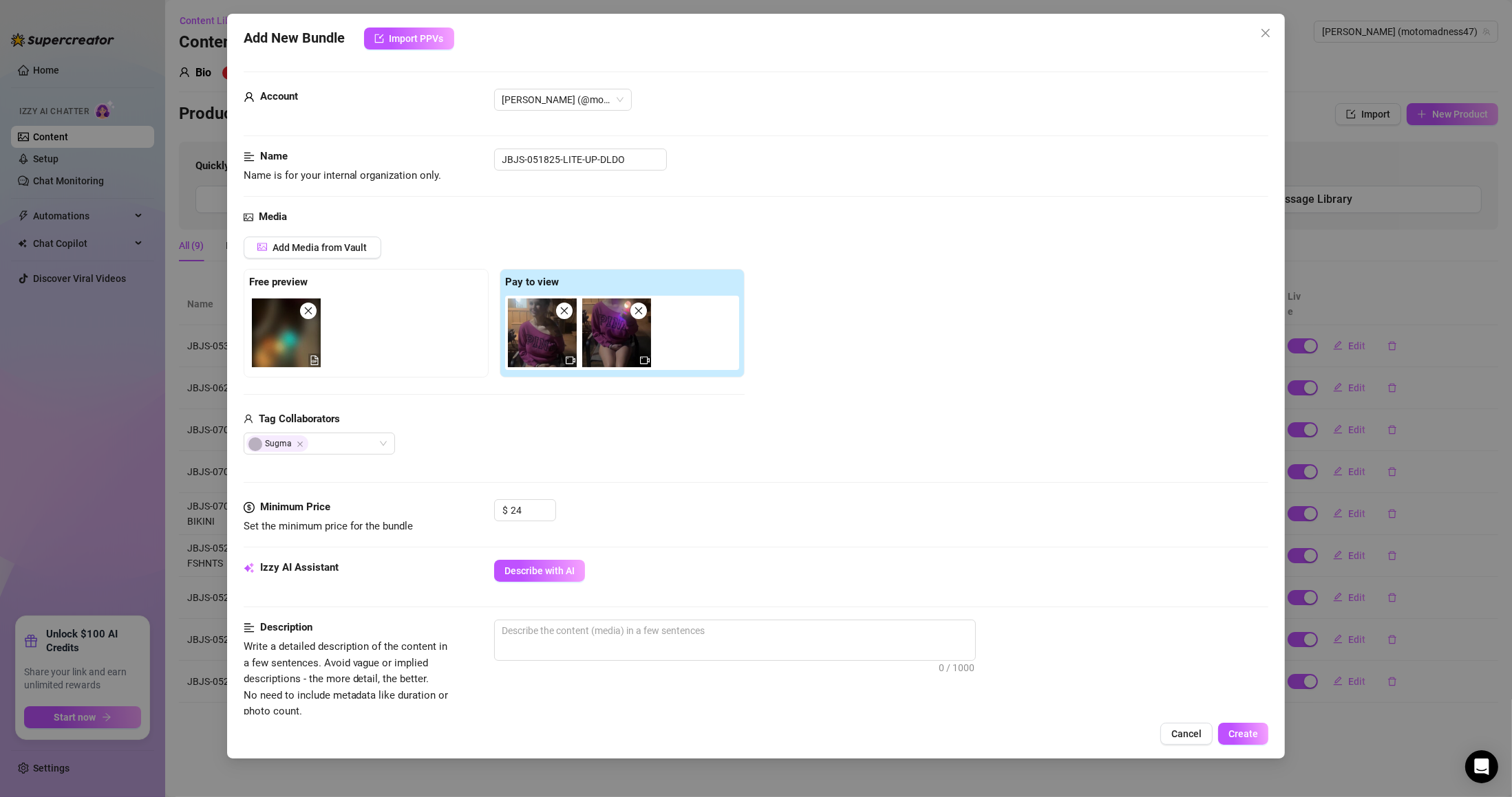
click at [568, 323] on img at bounding box center [542, 333] width 69 height 69
click at [561, 320] on img at bounding box center [542, 333] width 69 height 69
click at [572, 316] on img at bounding box center [542, 333] width 69 height 69
click at [563, 308] on icon "close" at bounding box center [565, 311] width 10 height 10
click at [549, 568] on span "Describe with AI" at bounding box center [539, 570] width 71 height 11
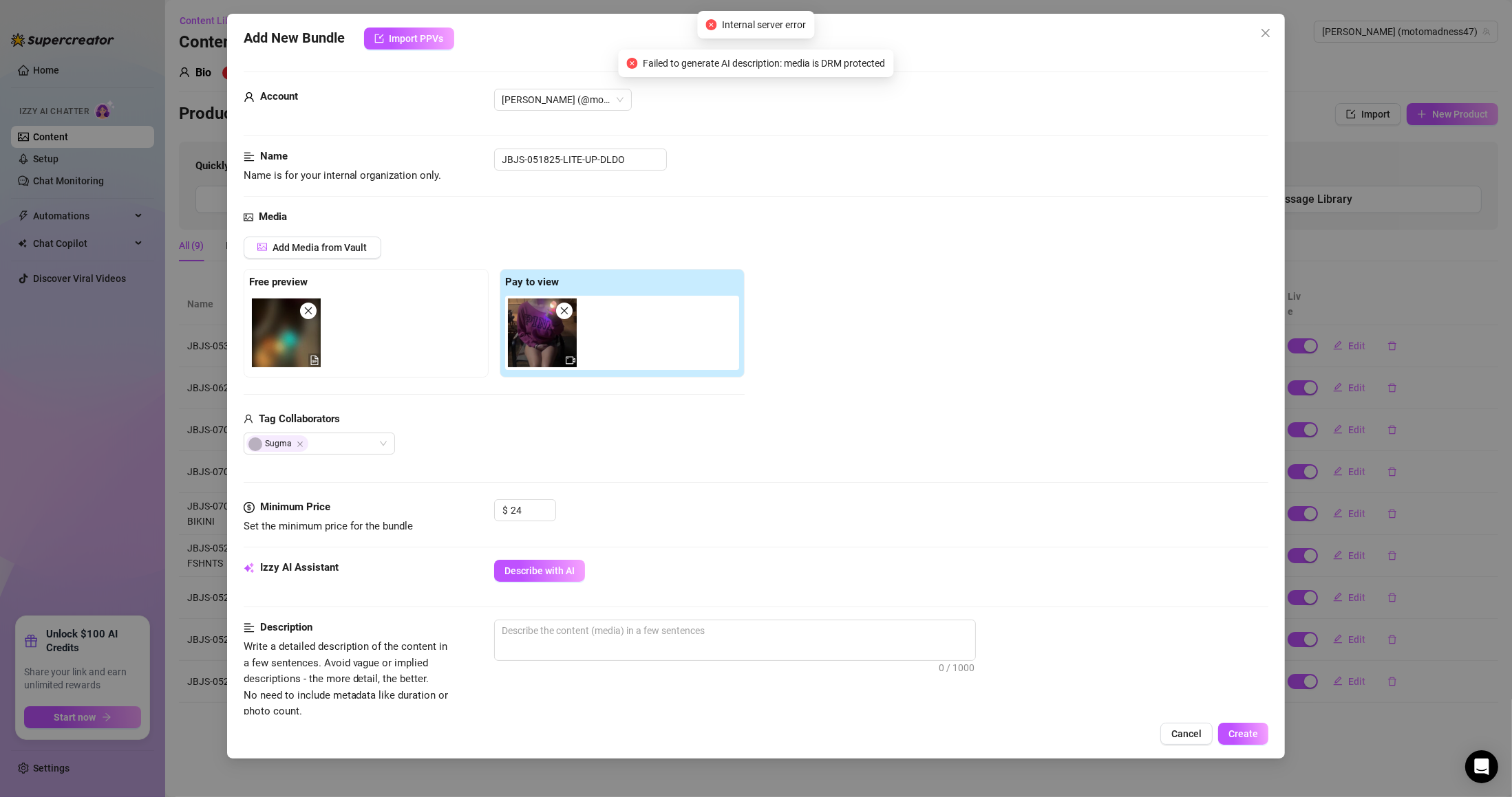
click at [566, 307] on icon "close" at bounding box center [565, 311] width 10 height 10
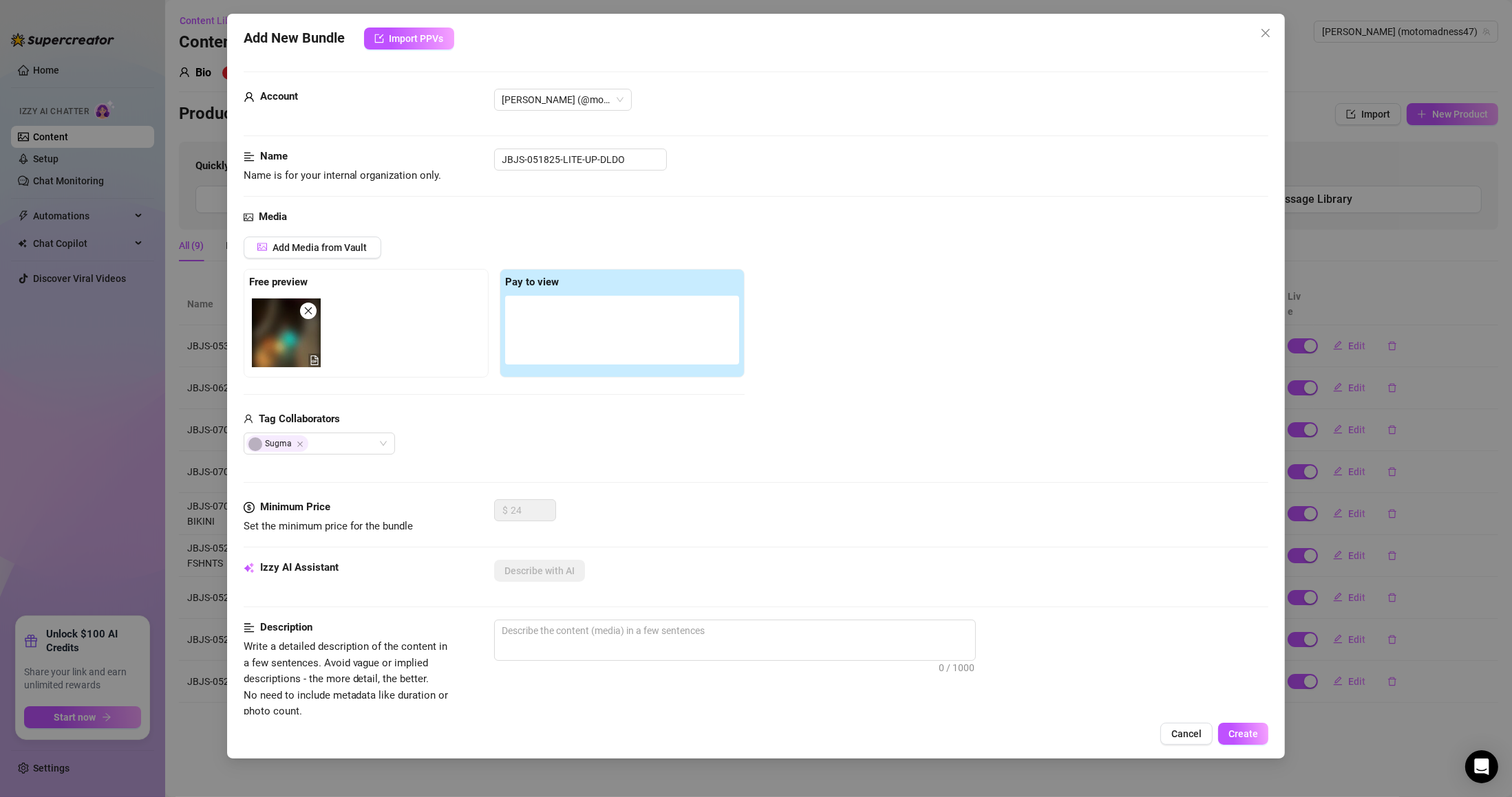
click at [620, 461] on div "Media Add Media from Vault Free preview Pay to view Tag Collaborators Sugma" at bounding box center [756, 354] width 1025 height 291
click at [588, 166] on input "JBJS-051825-LITE-UP-DLDO" at bounding box center [580, 159] width 173 height 22
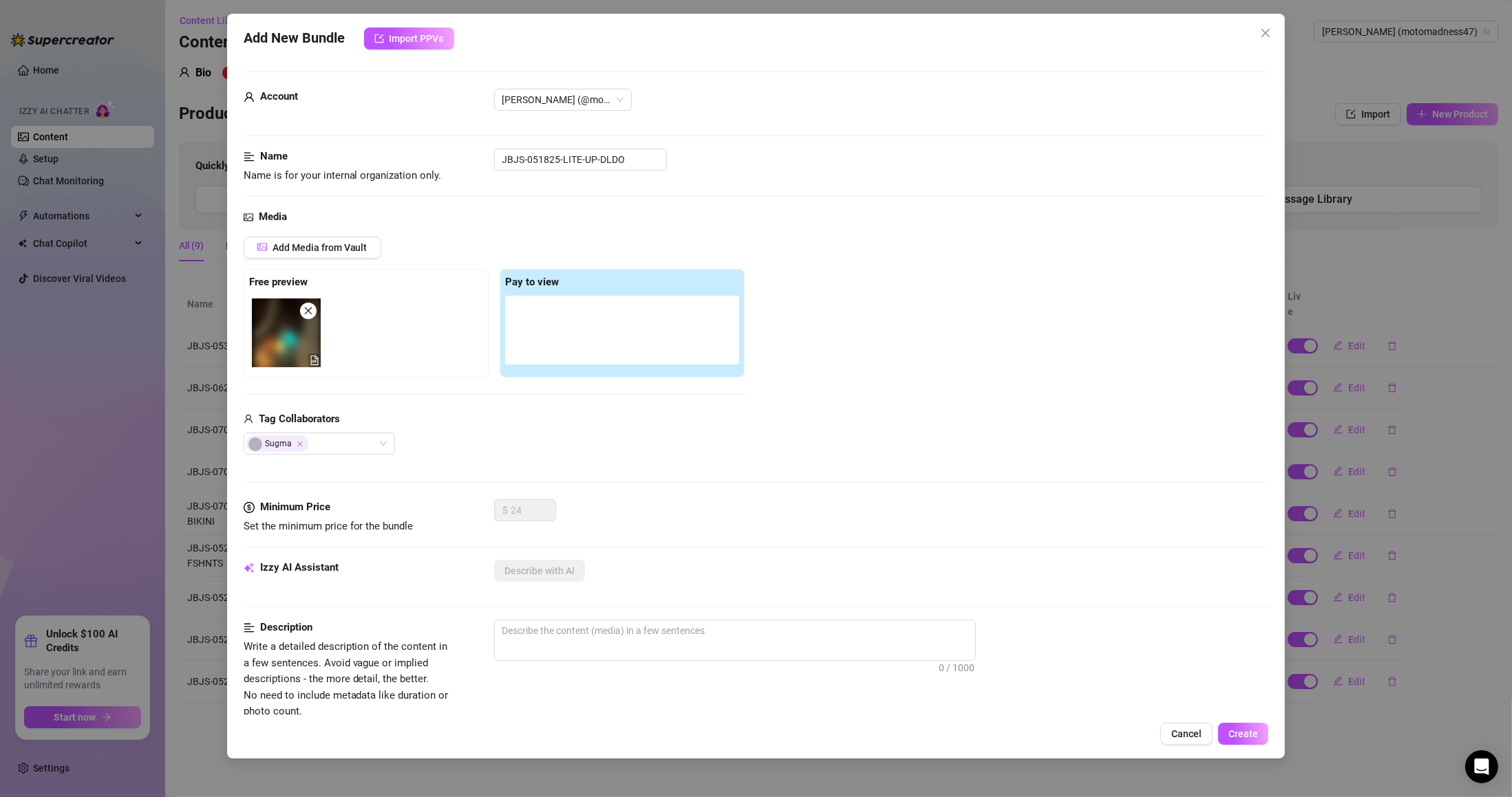
click at [356, 252] on span "Add Media from Vault" at bounding box center [320, 247] width 95 height 11
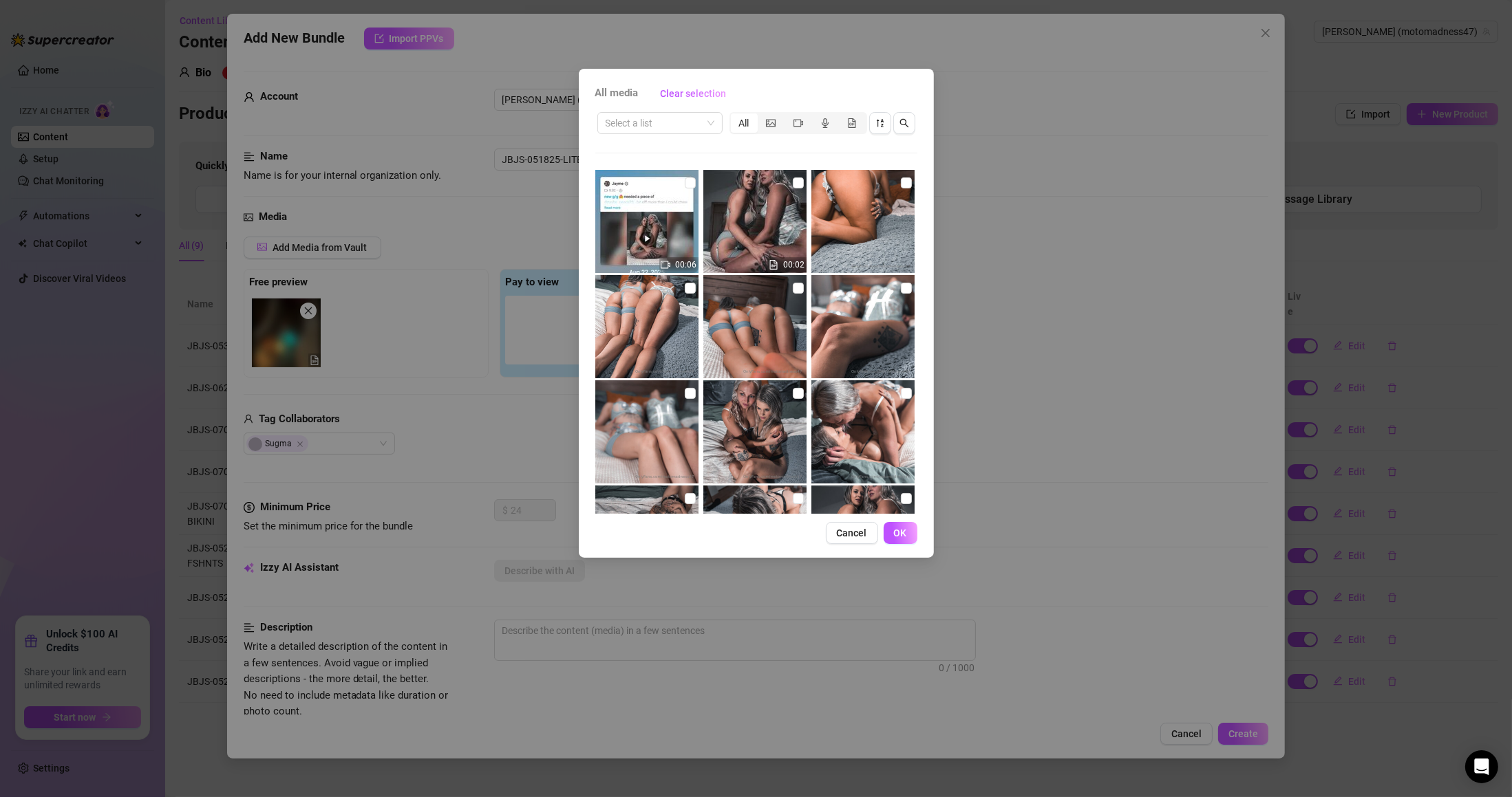
click at [658, 122] on input "search" at bounding box center [653, 123] width 96 height 21
click at [634, 113] on input "search" at bounding box center [653, 123] width 96 height 21
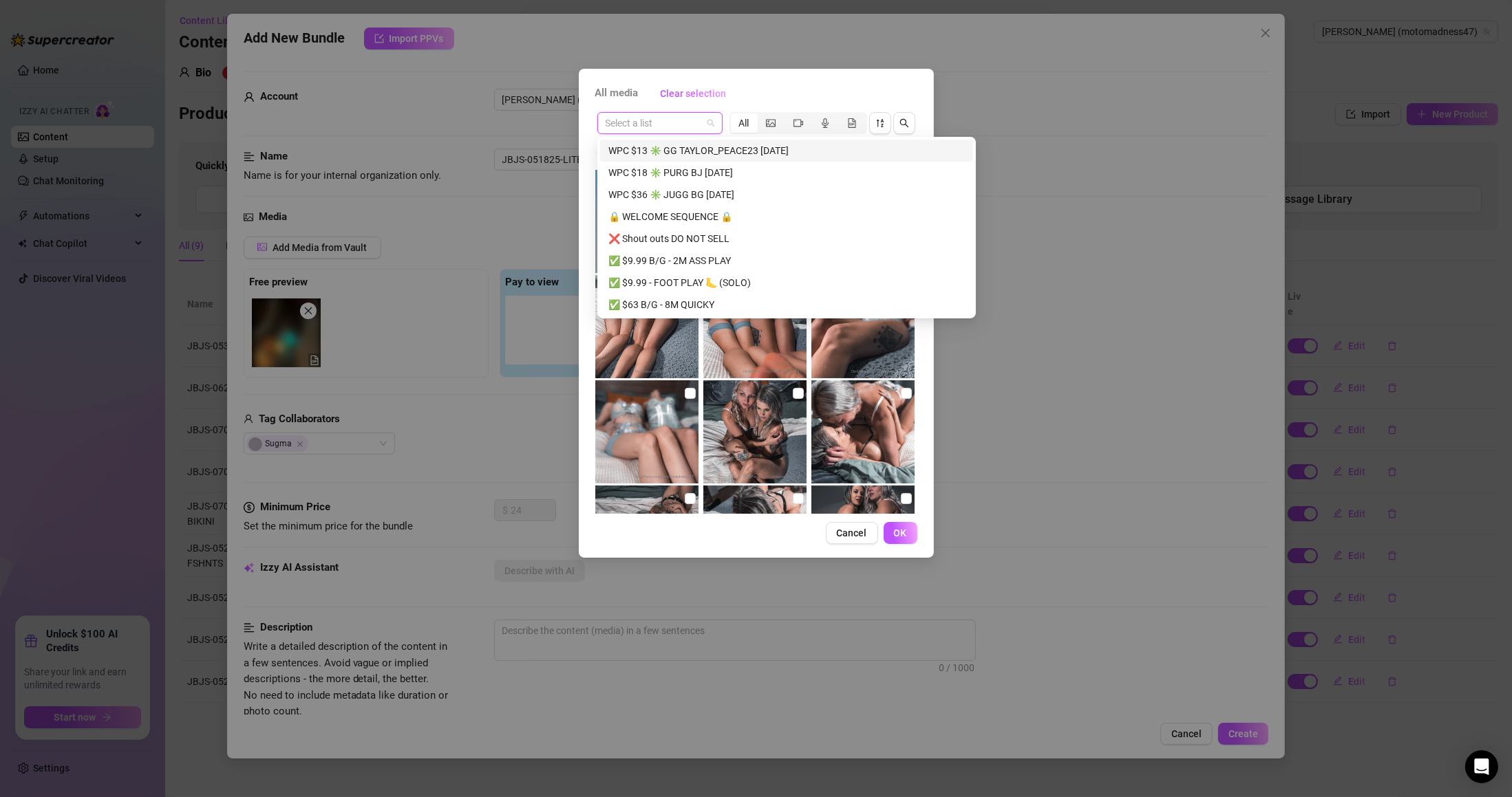
paste input "JBJS-051725-PSY-PIC"
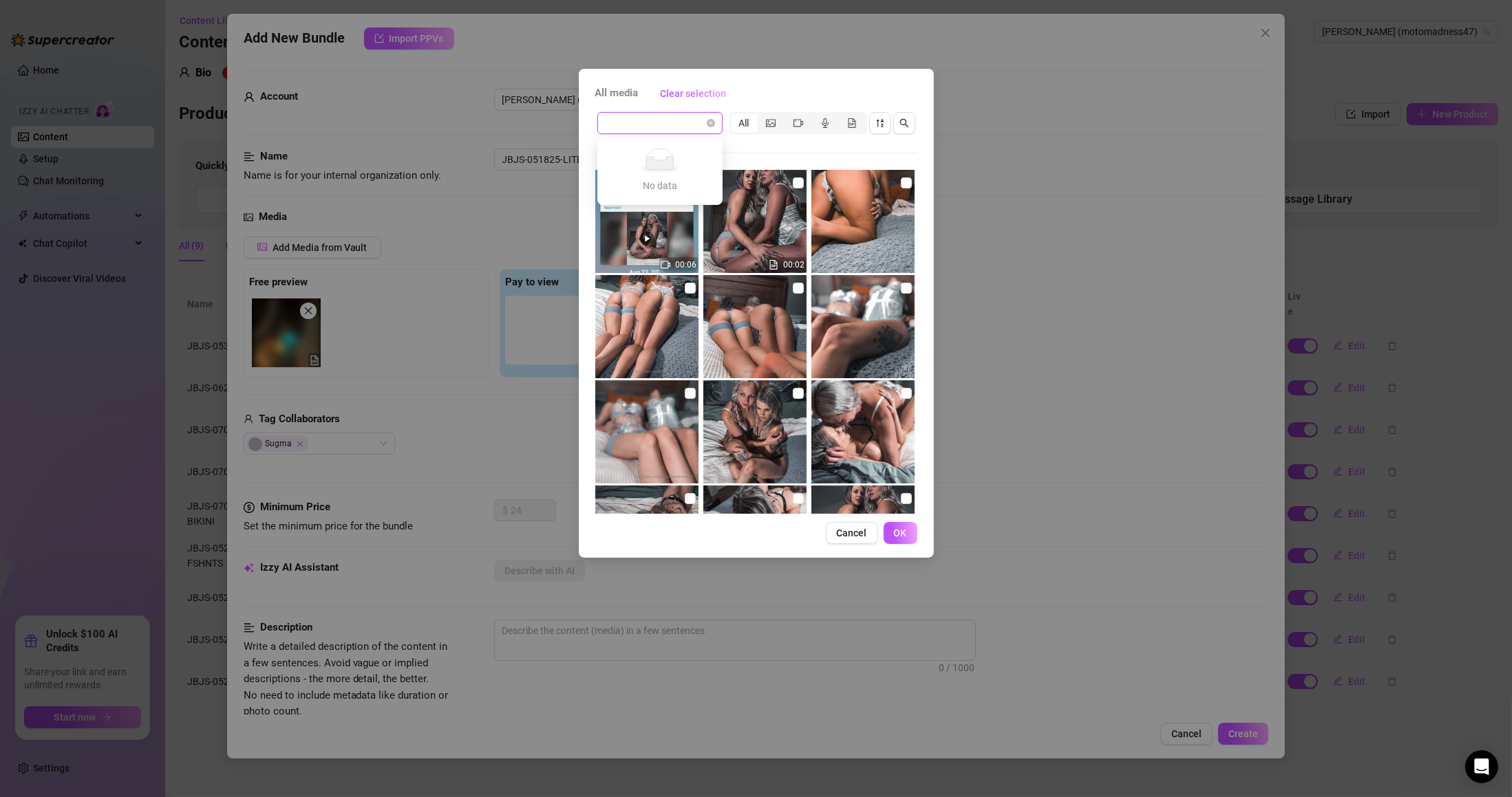
click at [546, 178] on div "All media Clear selection Select a list All 00:06 00:02 04:02 01:40 00:01 Cance…" at bounding box center [756, 398] width 1512 height 797
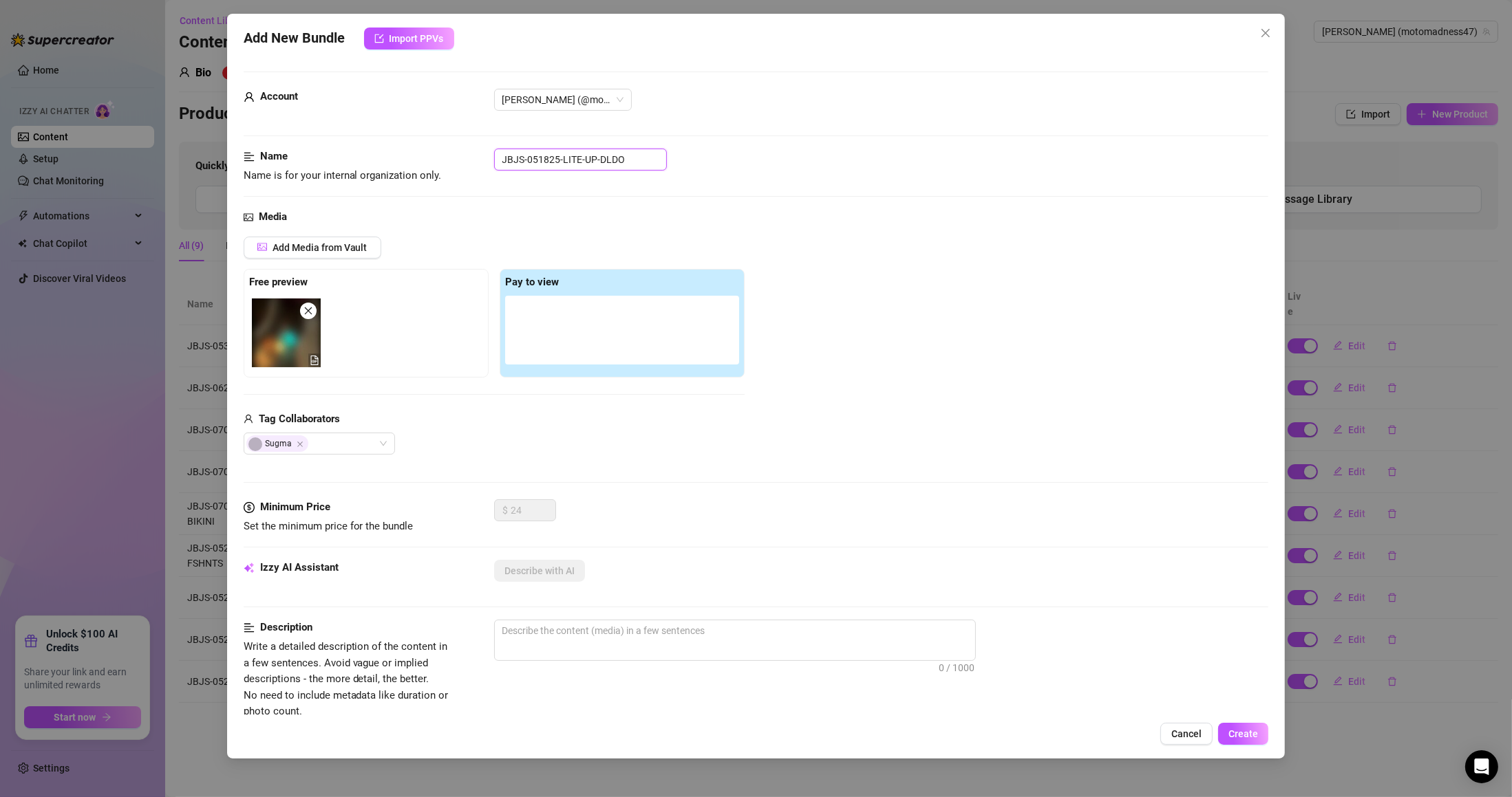
click at [561, 153] on input "JBJS-051825-LITE-UP-DLDO" at bounding box center [580, 159] width 173 height 22
click at [335, 253] on span "Add Media from Vault" at bounding box center [320, 247] width 95 height 11
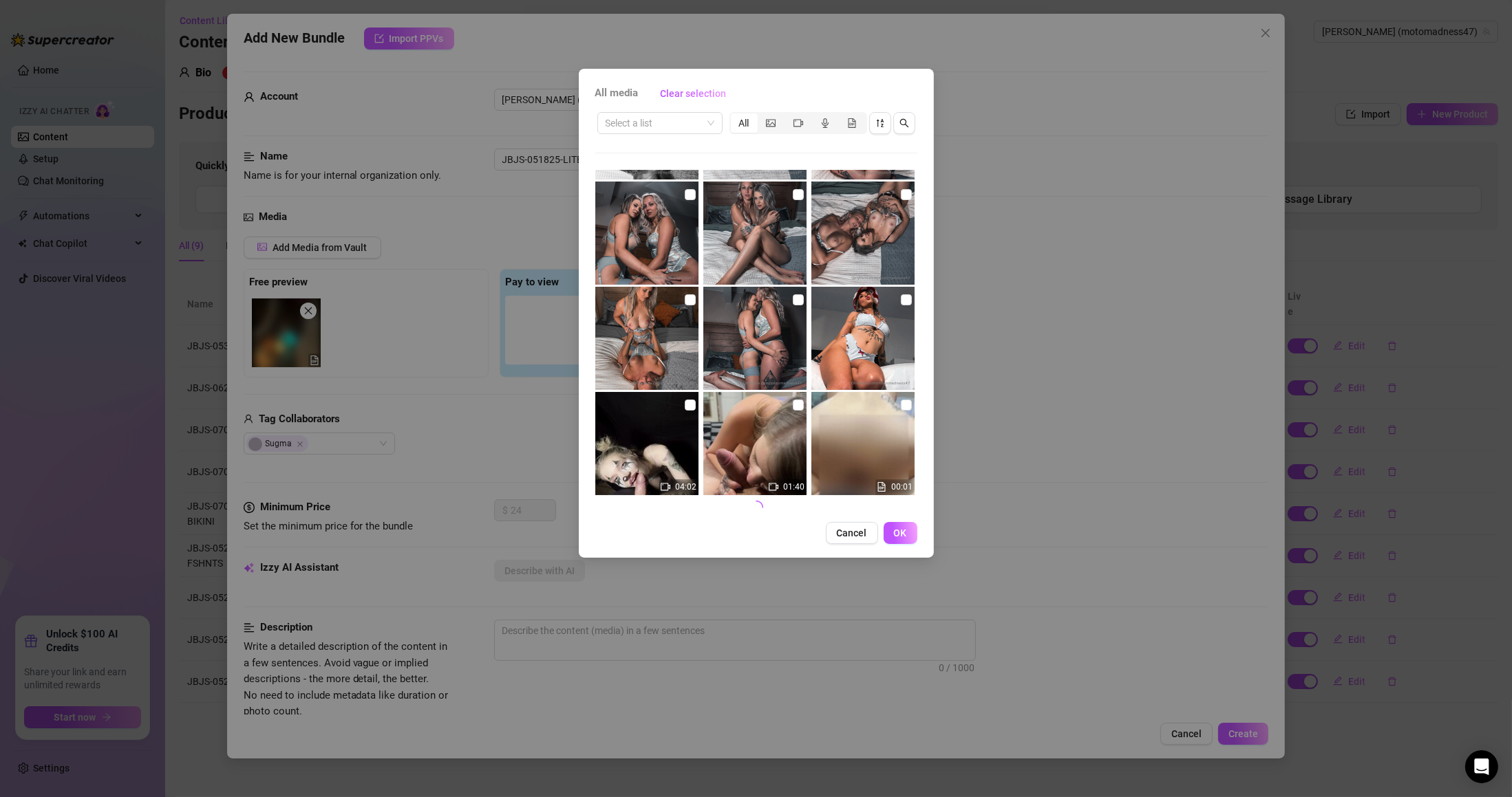
scroll to position [518, 0]
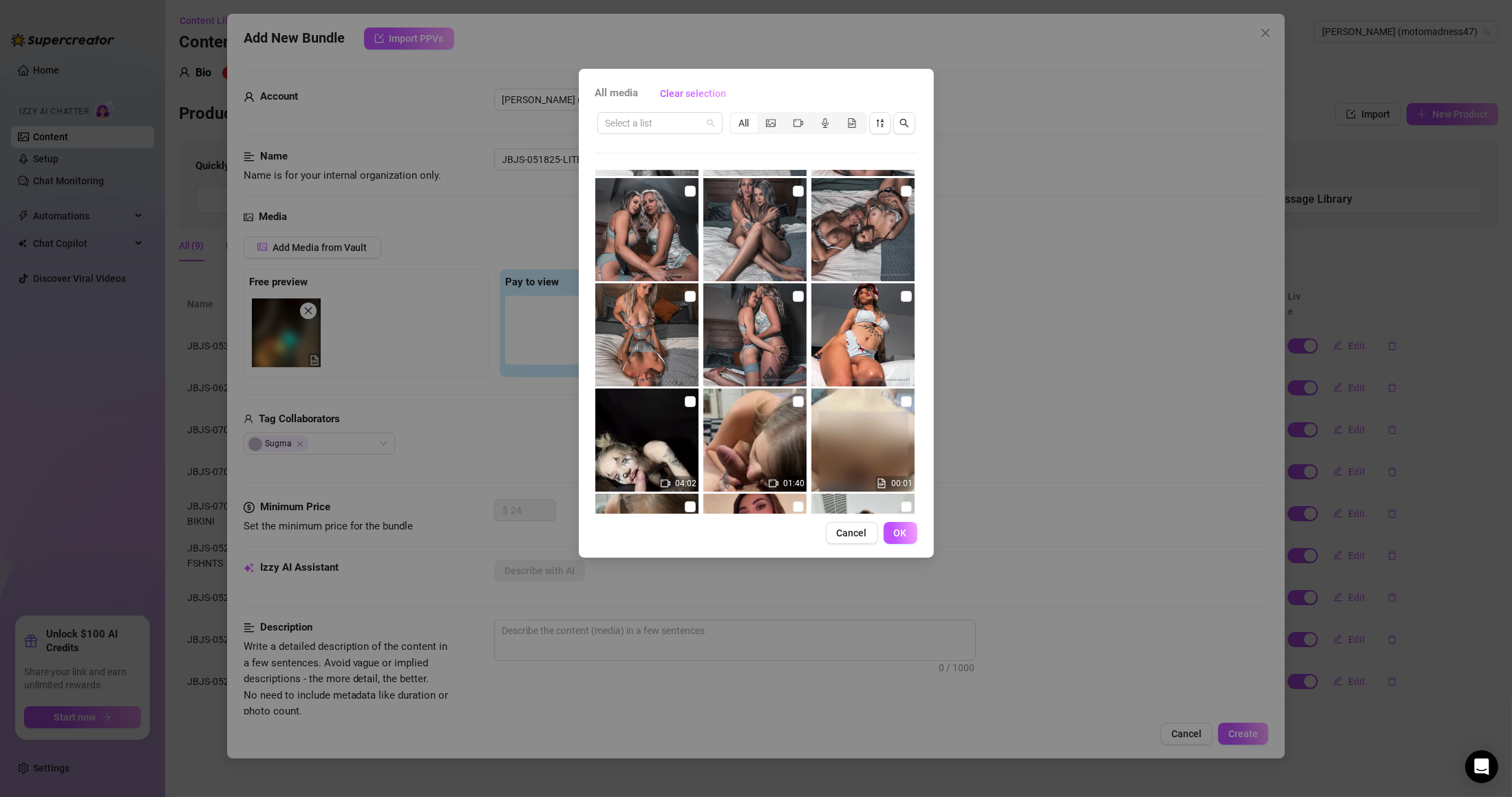
click at [647, 117] on input "search" at bounding box center [653, 123] width 96 height 21
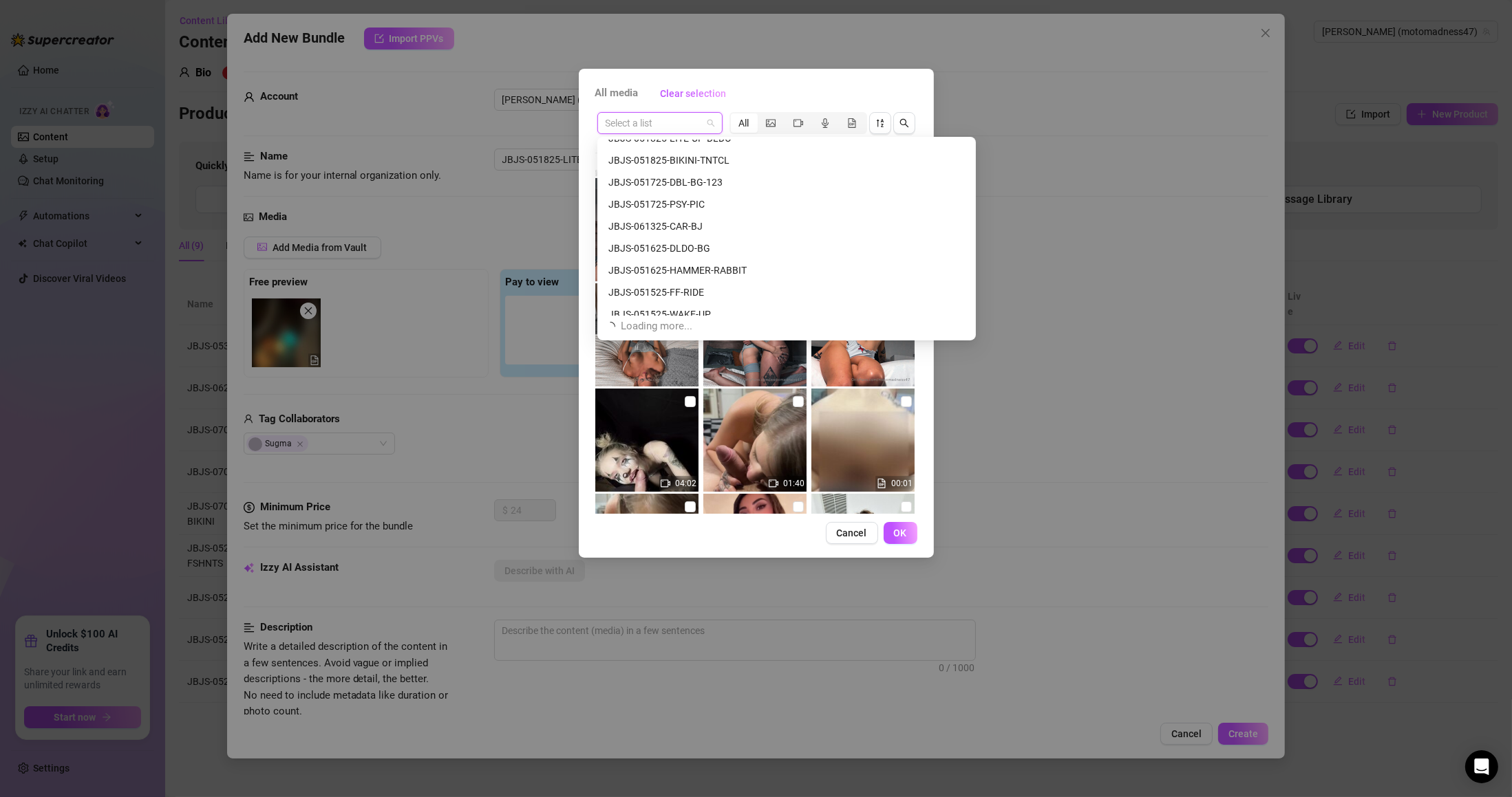
scroll to position [1364, 0]
click at [659, 125] on input "search" at bounding box center [653, 123] width 96 height 21
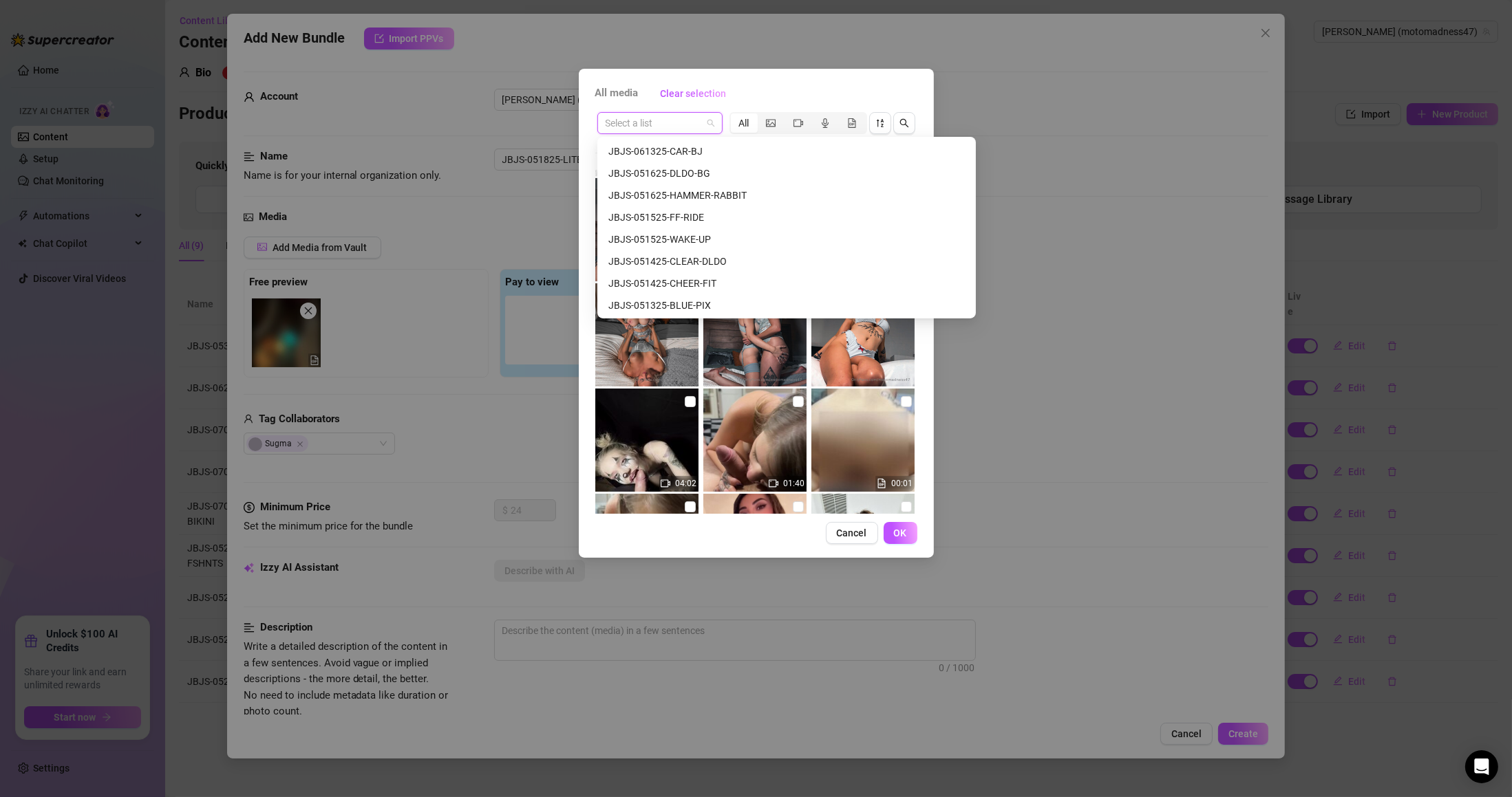
paste input "JBJS-051725-PSY-PIC"
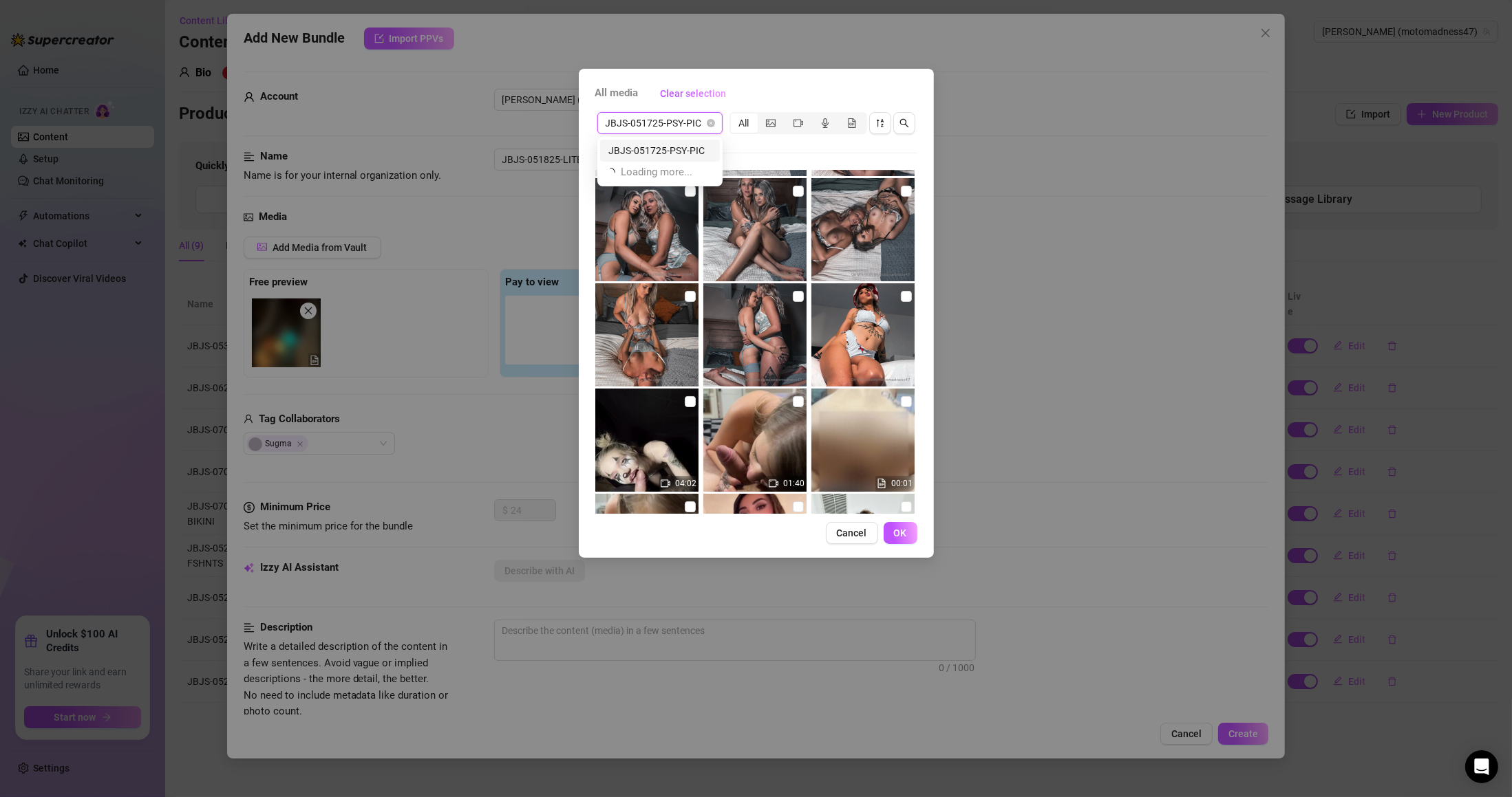
scroll to position [0, 0]
click at [682, 150] on div "JBJS-051725-PSY-PIC" at bounding box center [660, 150] width 103 height 15
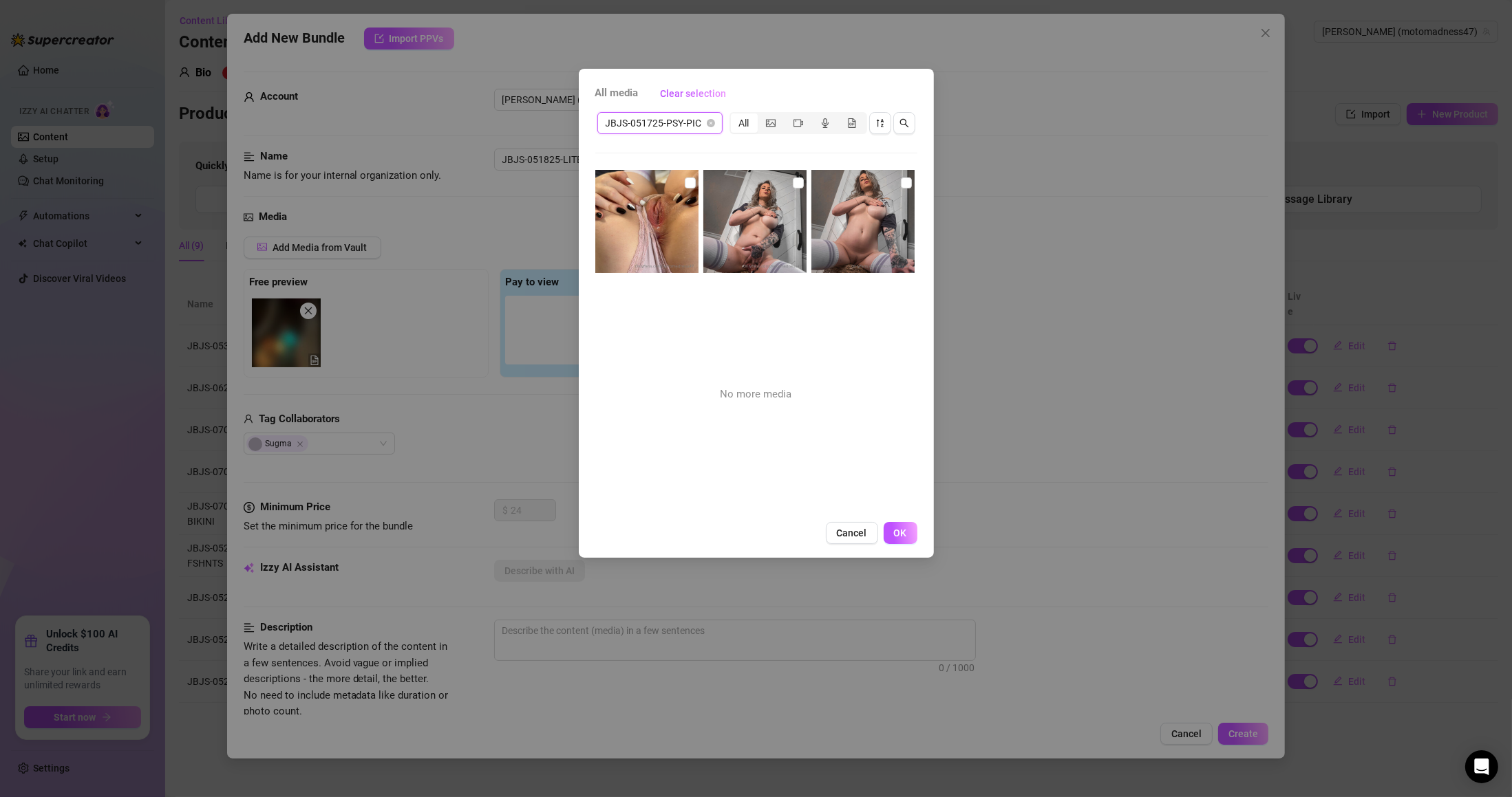
click at [902, 184] on input "checkbox" at bounding box center [906, 183] width 11 height 11
click at [793, 183] on input "checkbox" at bounding box center [798, 183] width 11 height 11
click at [692, 183] on input "checkbox" at bounding box center [690, 183] width 11 height 11
click at [893, 522] on button "OK" at bounding box center [900, 533] width 34 height 22
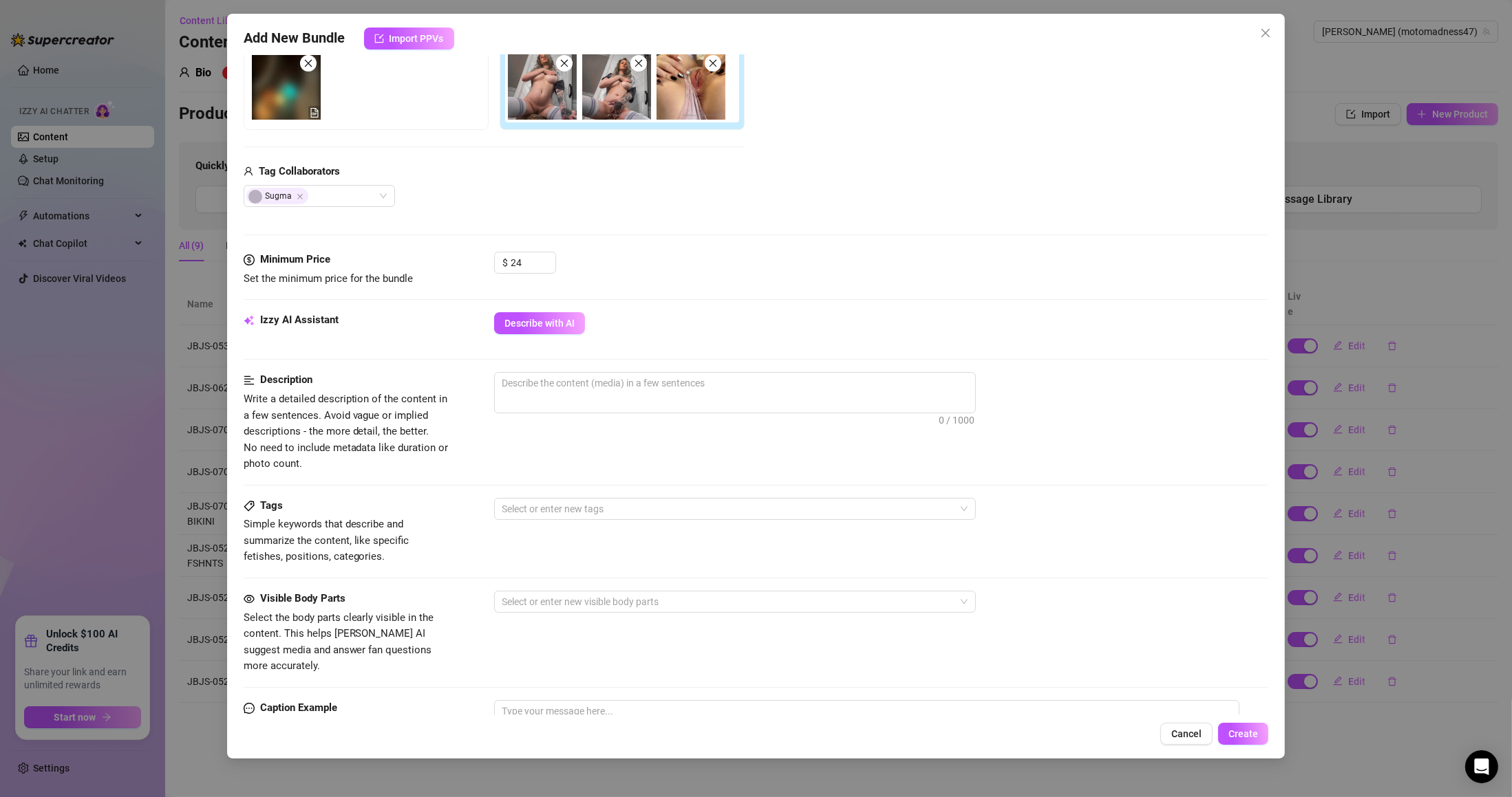
scroll to position [82, 0]
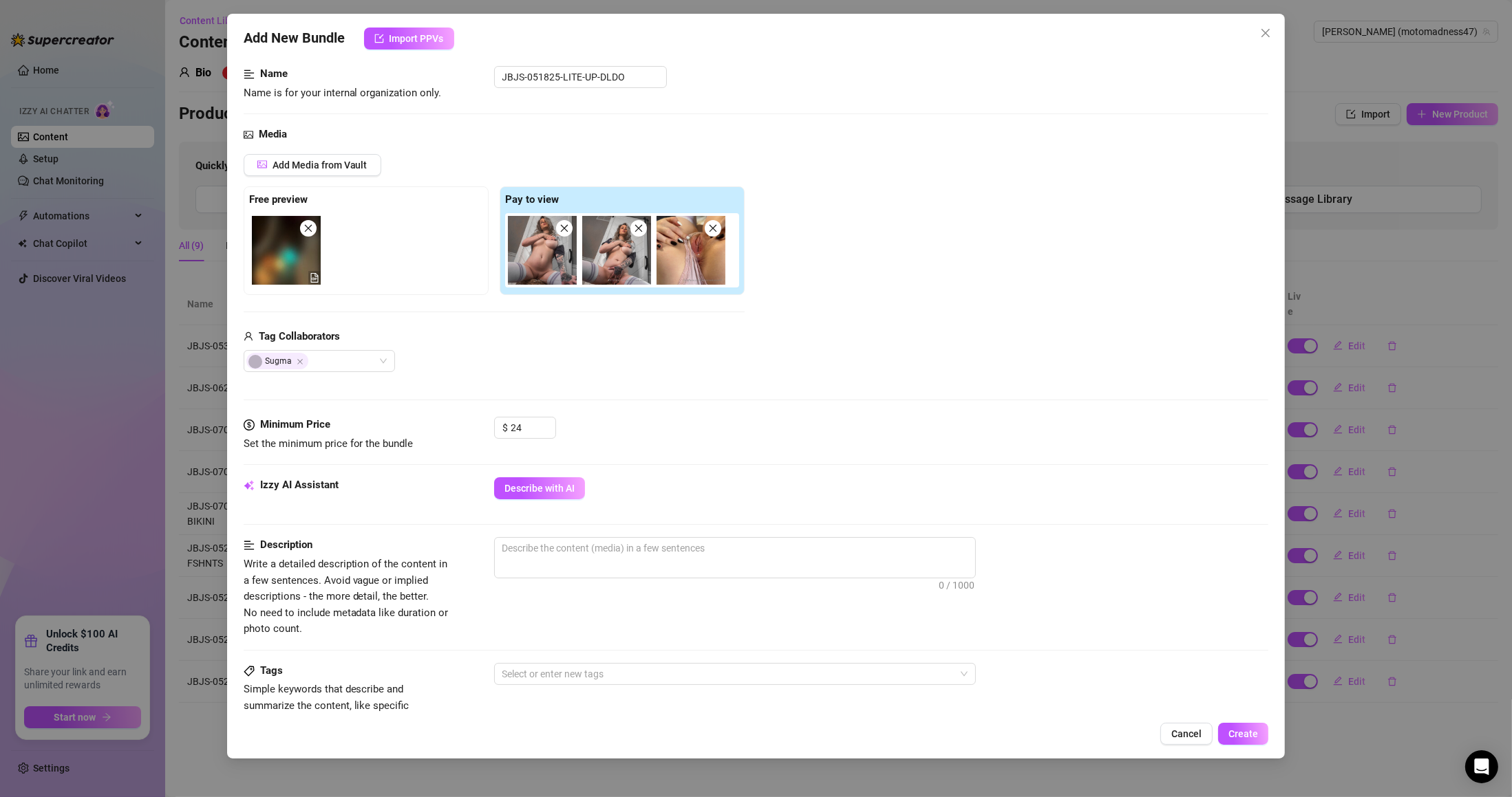
click at [311, 228] on icon "close" at bounding box center [308, 228] width 10 height 10
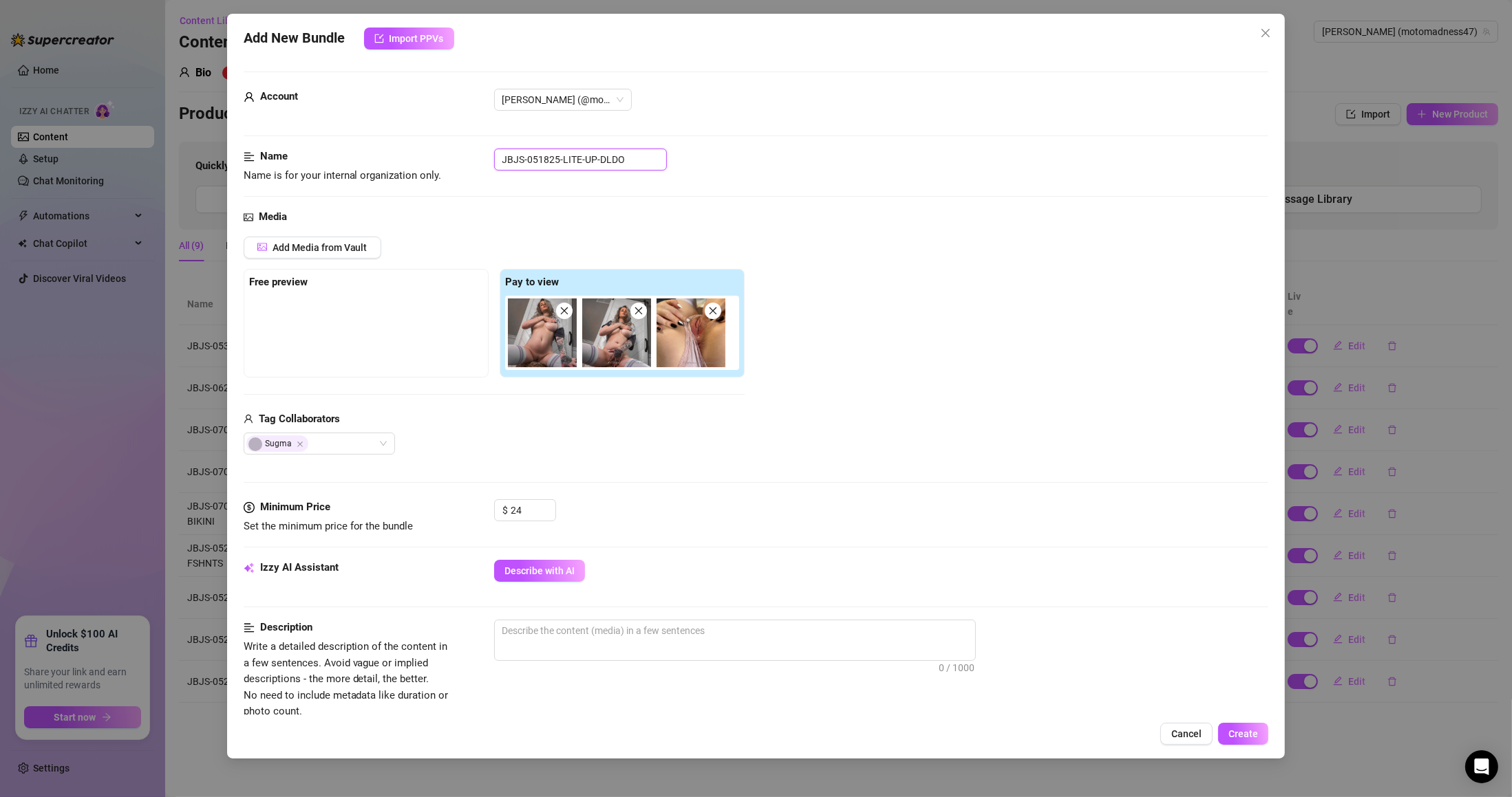
click at [593, 167] on input "JBJS-051825-LITE-UP-DLDO" at bounding box center [580, 159] width 173 height 22
paste input "725-PSY-PIC"
click at [448, 239] on div "Add Media from Vault" at bounding box center [493, 252] width 501 height 32
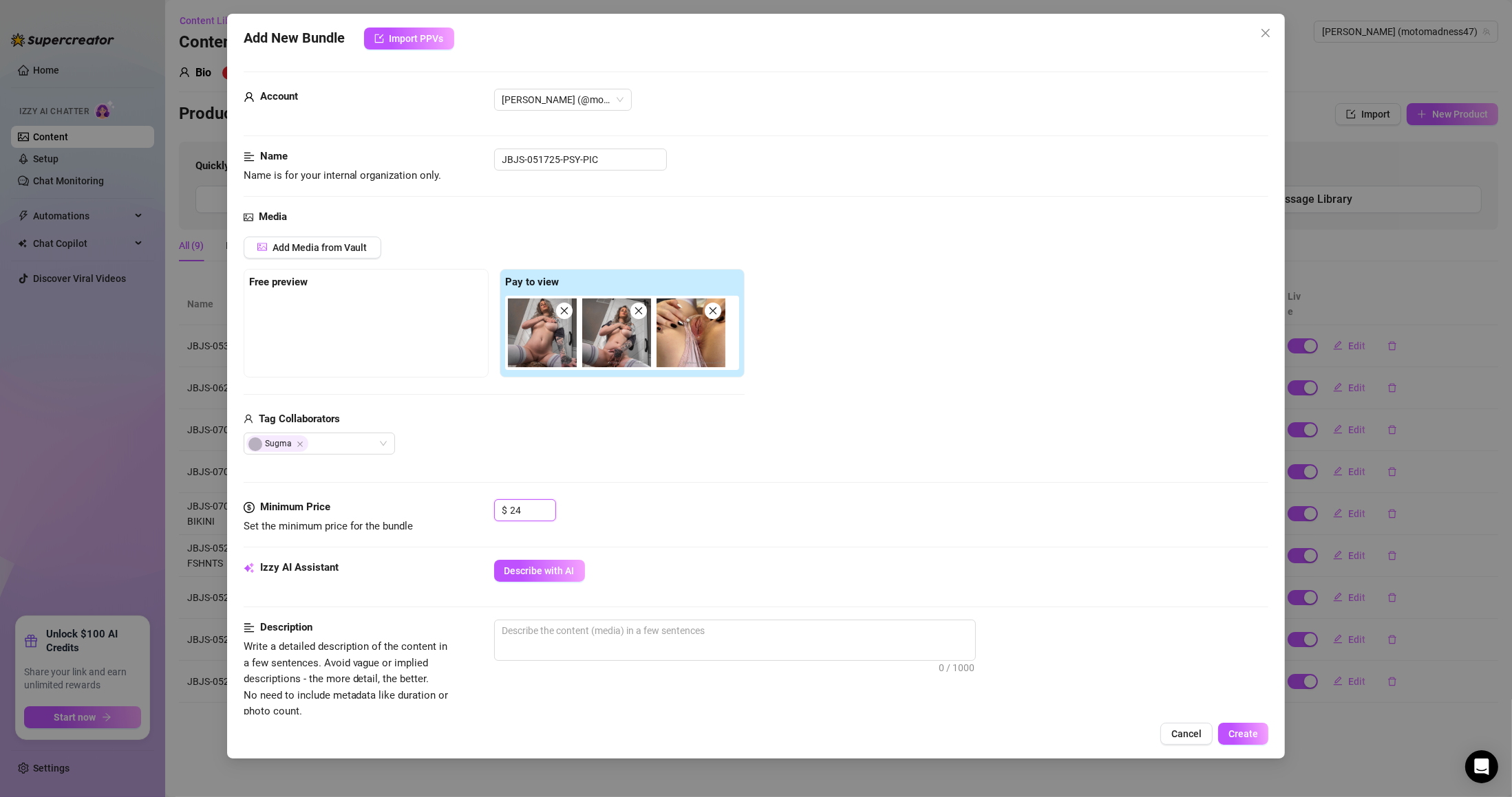
drag, startPoint x: 531, startPoint y: 509, endPoint x: 497, endPoint y: 512, distance: 34.1
click at [497, 512] on div "$ 24" at bounding box center [525, 511] width 62 height 22
click at [355, 253] on span "Add Media from Vault" at bounding box center [320, 247] width 95 height 11
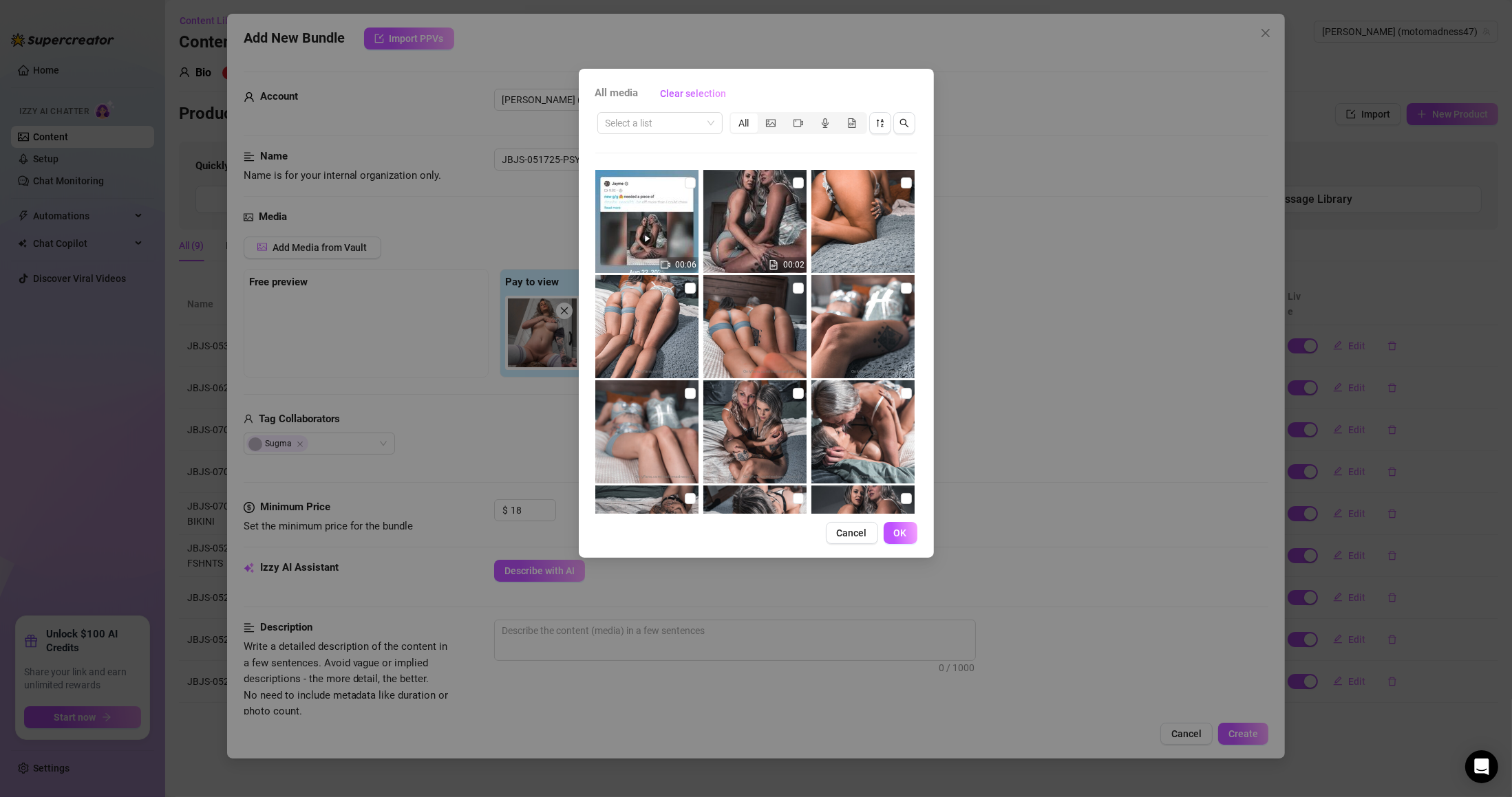
click at [873, 576] on div "All media Clear selection Select a list All 00:06 00:02 04:02 01:40 00:01 00:01…" at bounding box center [756, 398] width 1512 height 797
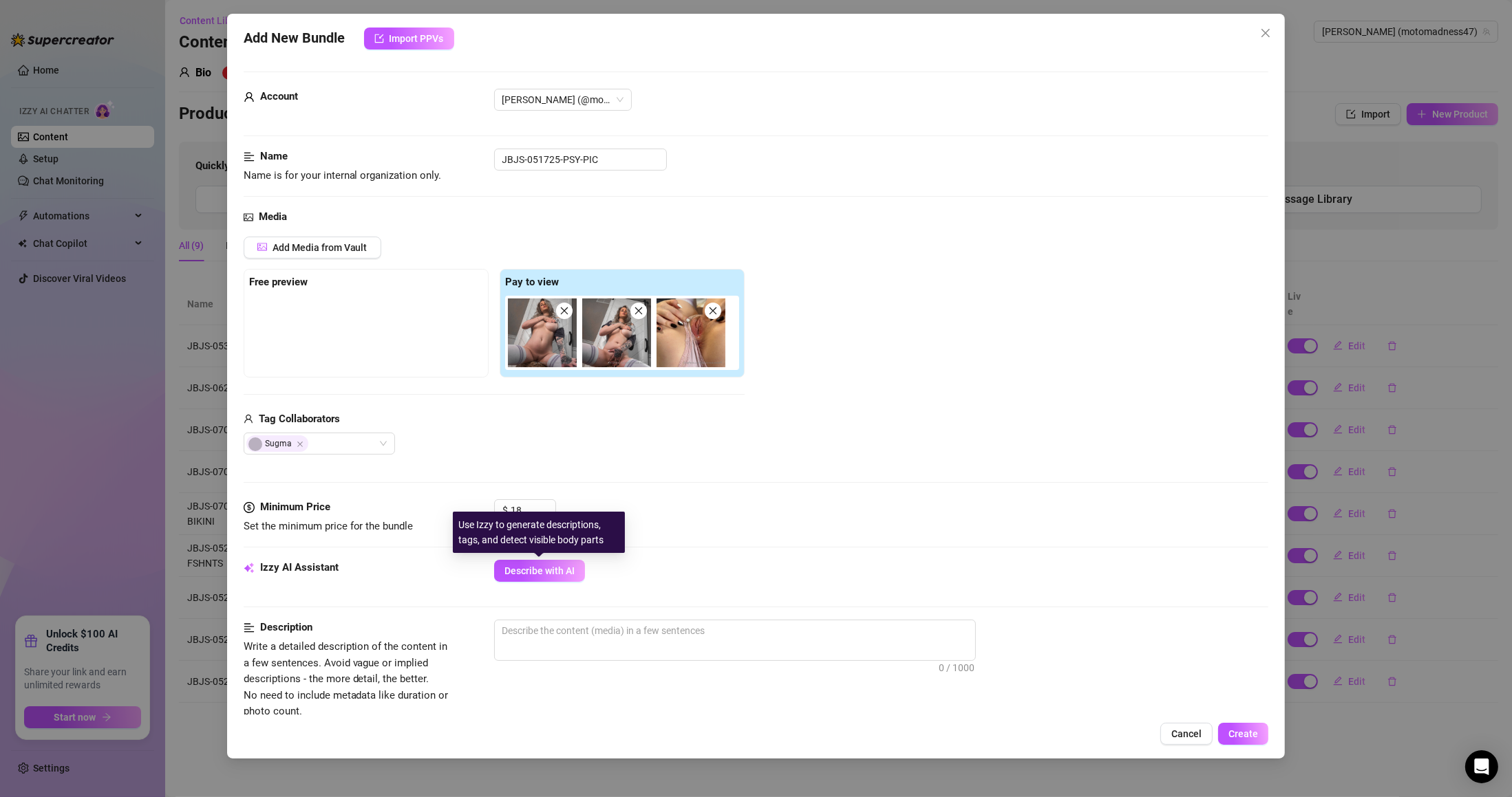
click at [538, 575] on span "Describe with AI" at bounding box center [539, 570] width 71 height 11
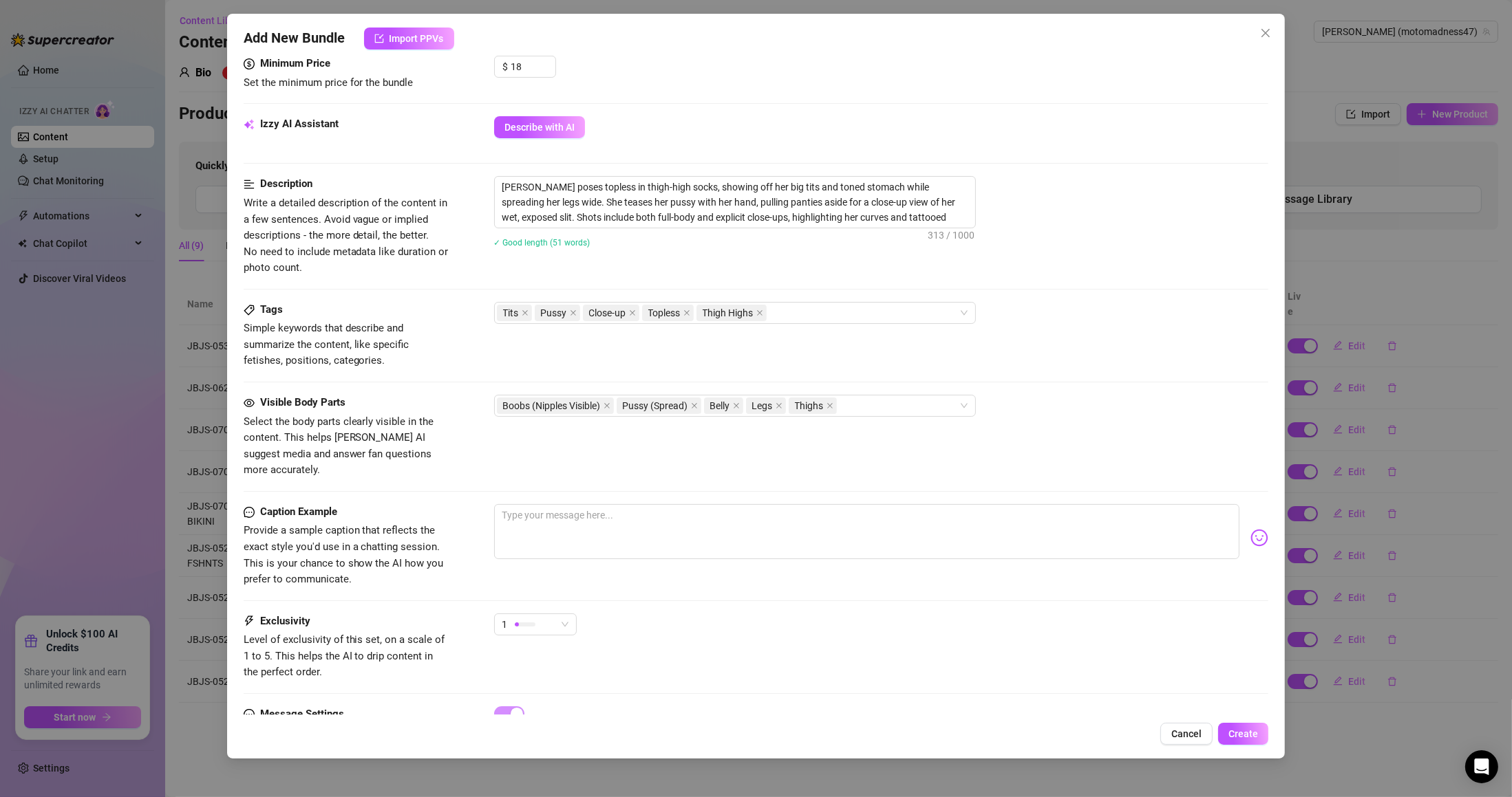
scroll to position [415, 0]
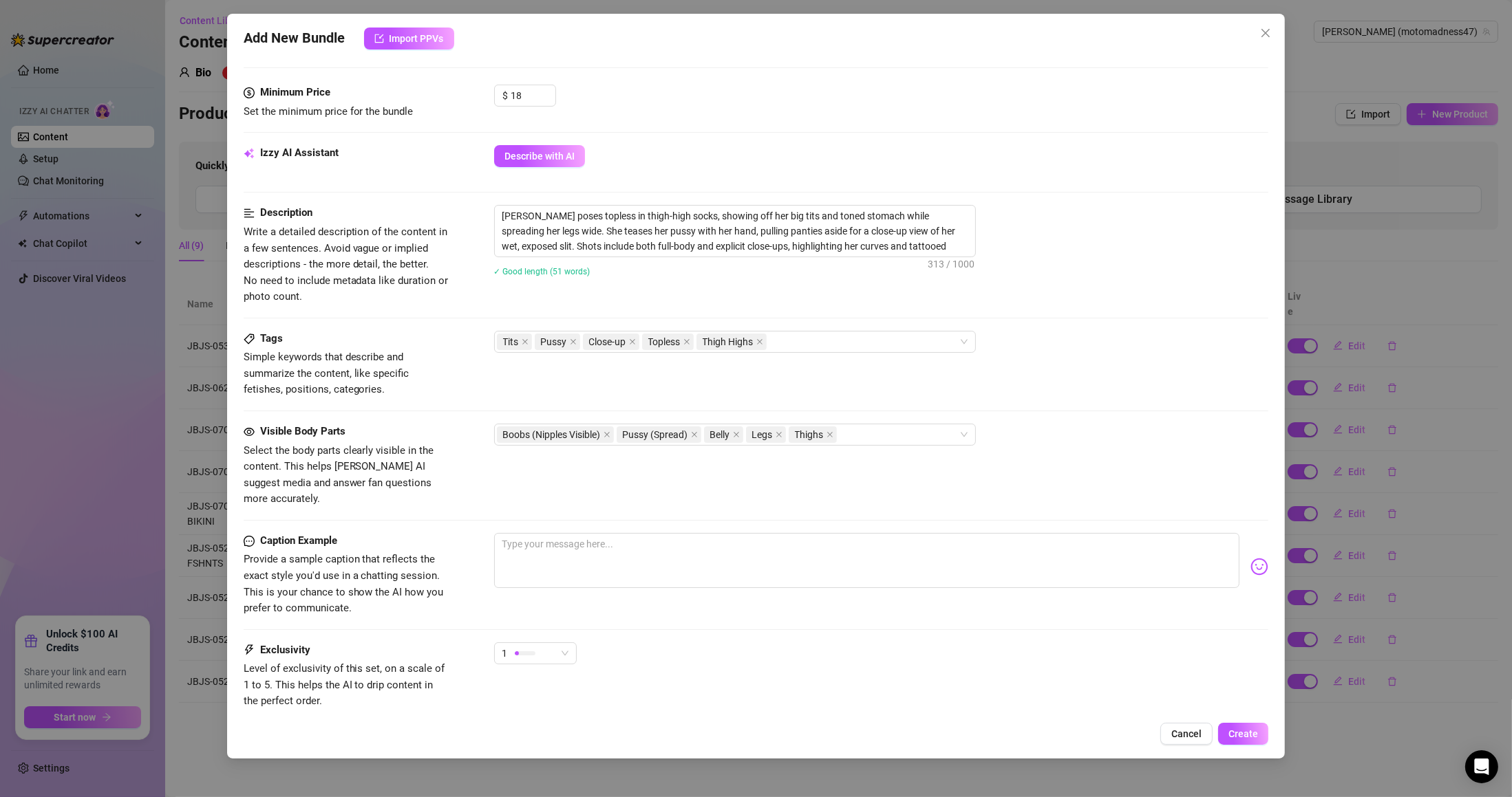
click at [550, 643] on div "1" at bounding box center [529, 653] width 54 height 21
drag, startPoint x: 565, startPoint y: 707, endPoint x: 574, endPoint y: 701, distance: 10.8
click at [565, 707] on span "3" at bounding box center [550, 710] width 90 height 15
click at [1078, 644] on div "3 3" at bounding box center [881, 659] width 775 height 34
click at [1237, 720] on div "Add New Bundle Import PPVs Account [PERSON_NAME] (@motomadness47) Name Name is …" at bounding box center [756, 386] width 1059 height 745
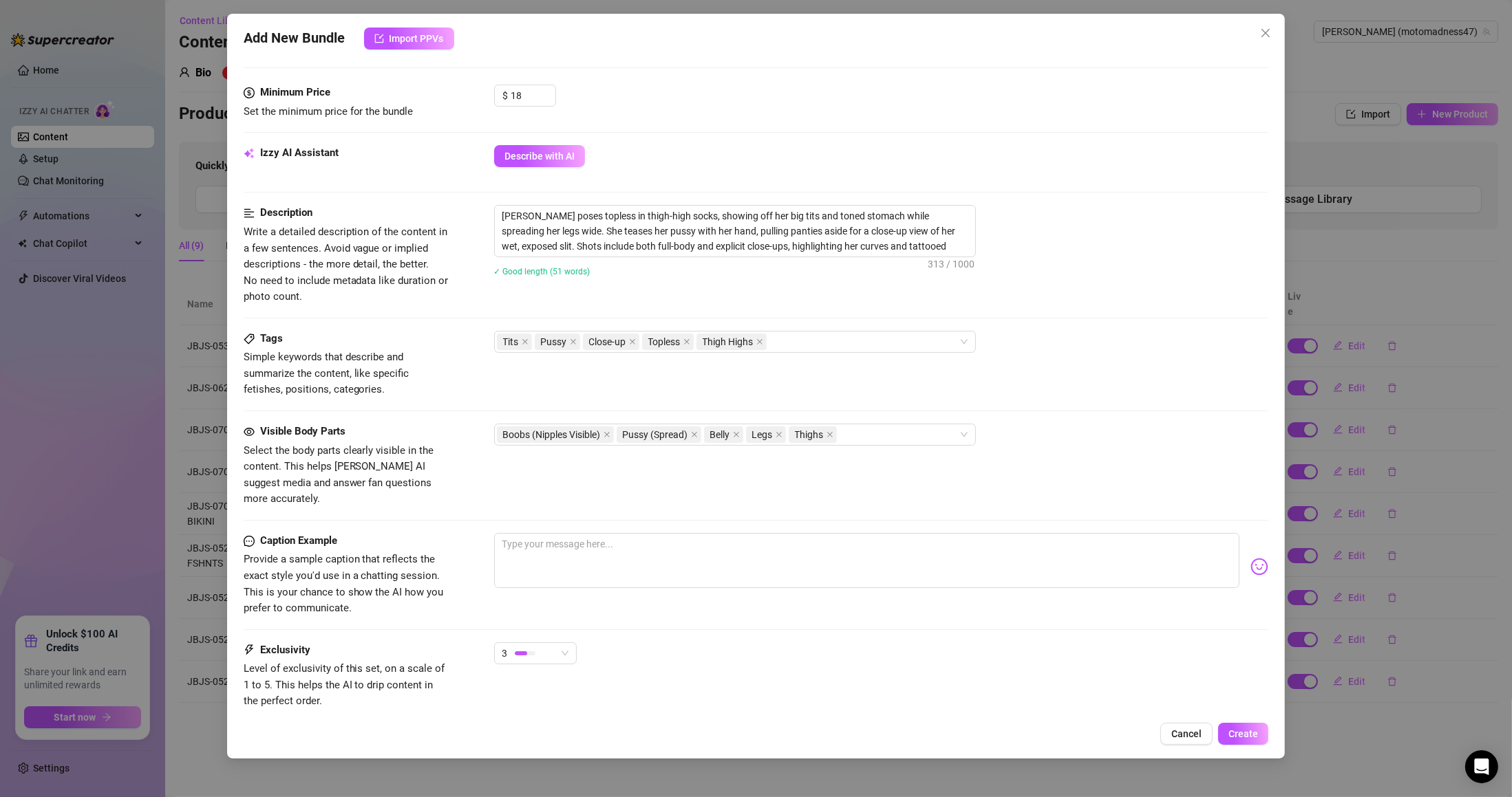
click at [1236, 729] on span "Create" at bounding box center [1243, 734] width 30 height 11
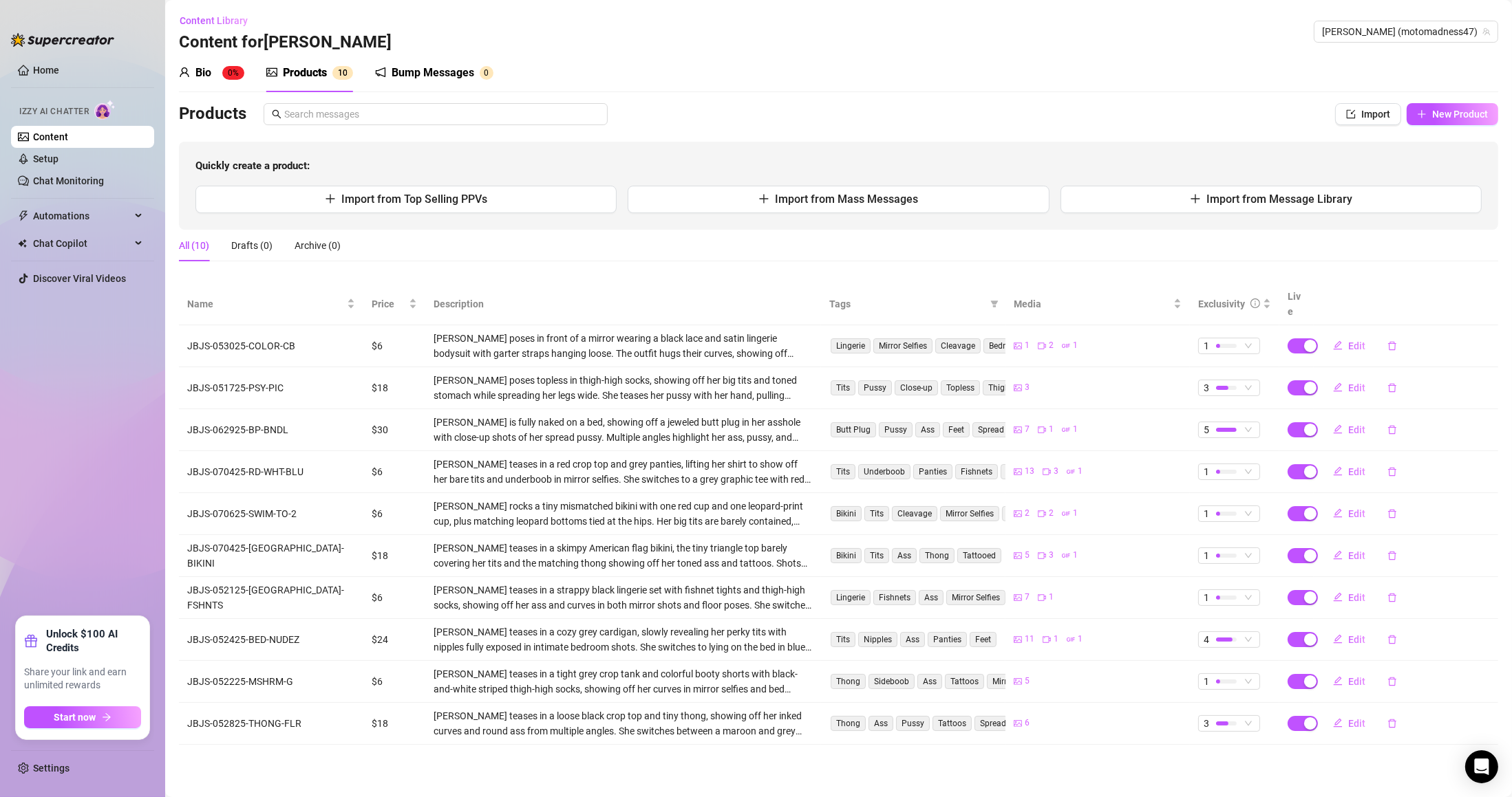
click at [1441, 119] on span "New Product" at bounding box center [1460, 114] width 56 height 11
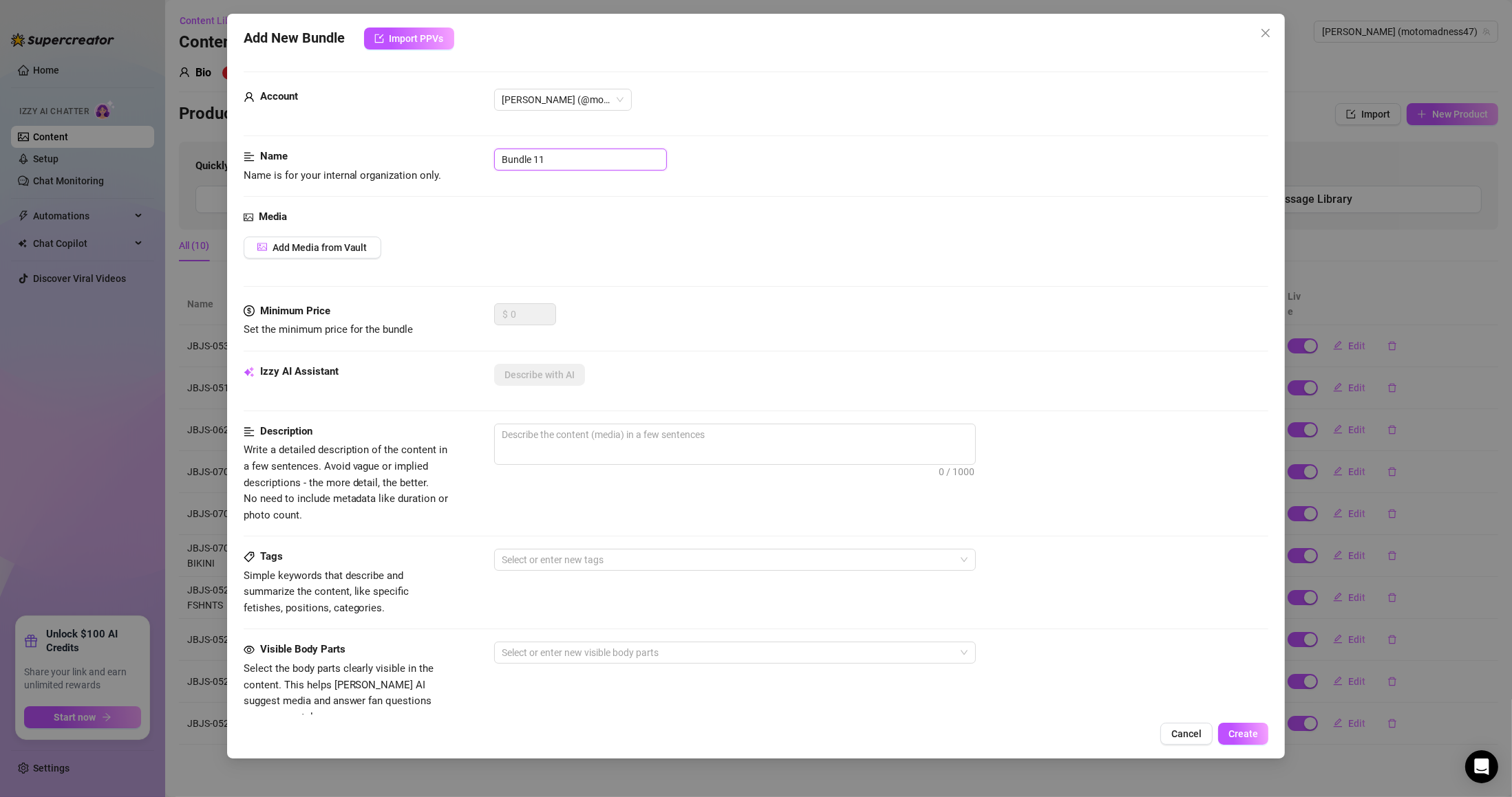
click at [592, 153] on input "Bundle 11" at bounding box center [580, 159] width 173 height 22
paste input "JBJS-051625-DLDO-BG"
click at [343, 252] on span "Add Media from Vault" at bounding box center [320, 247] width 95 height 11
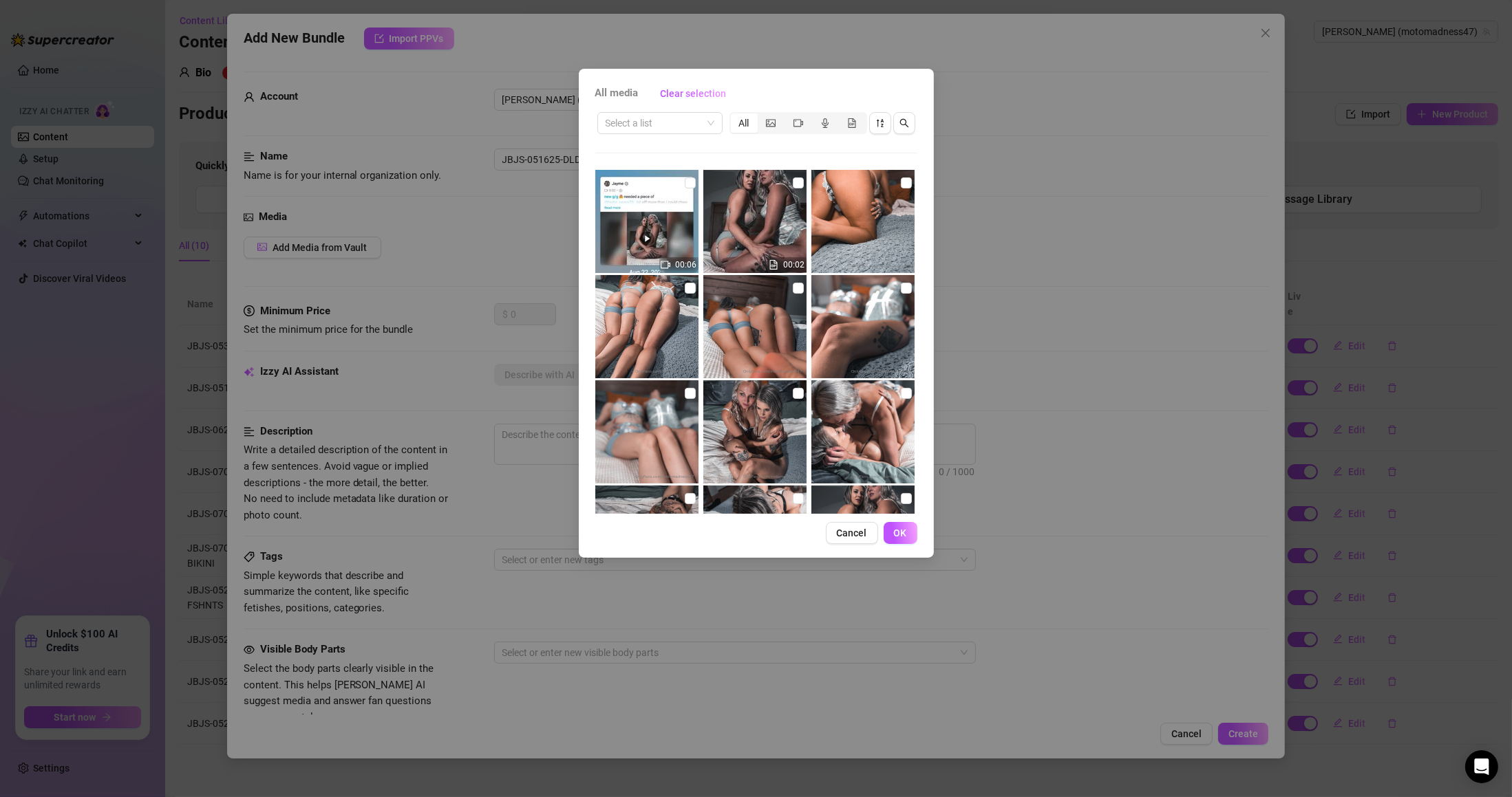
click at [626, 134] on div "Select a list All" at bounding box center [756, 123] width 322 height 26
click at [636, 125] on input "search" at bounding box center [653, 123] width 96 height 21
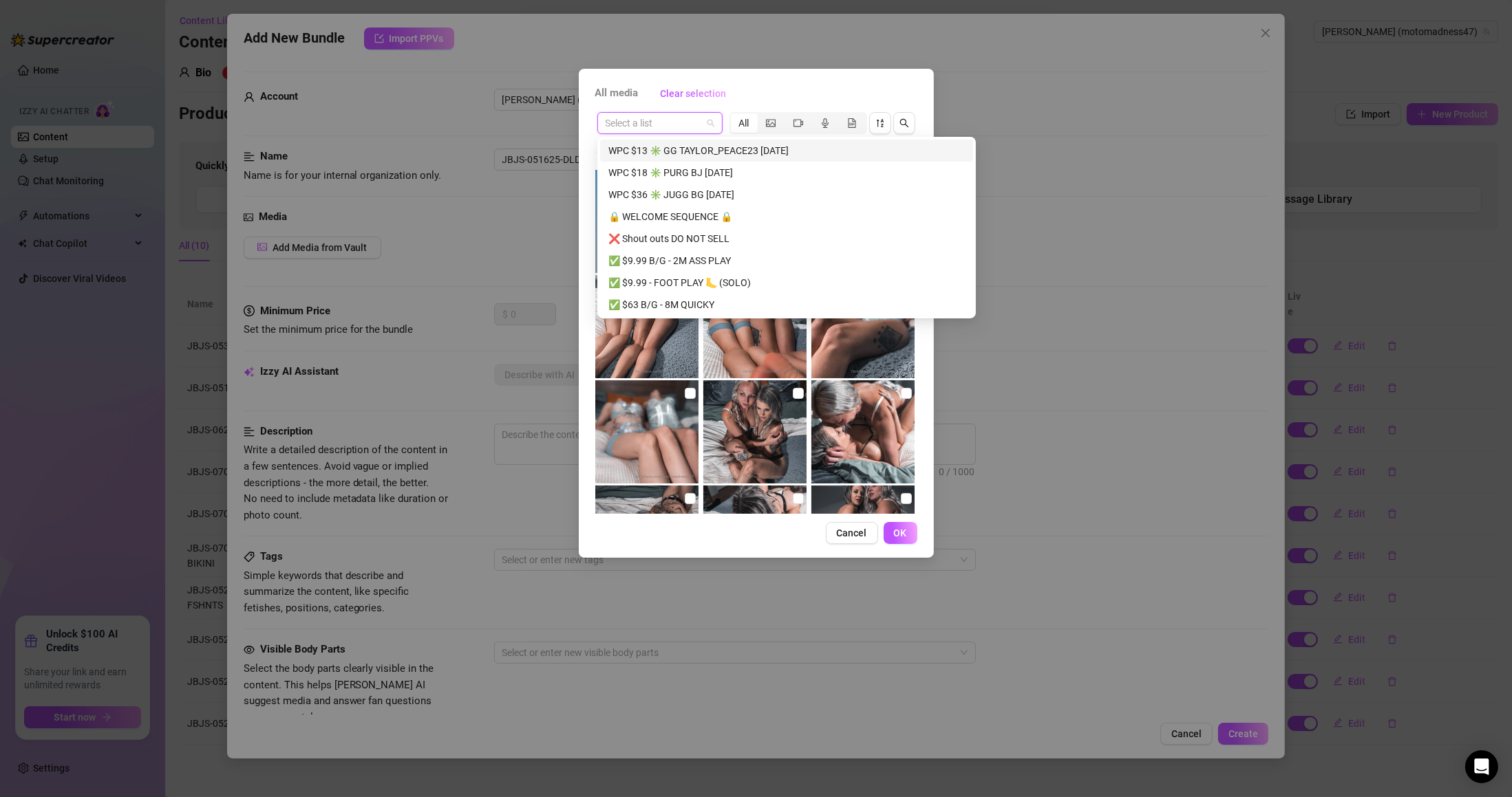
paste input "JBJS-051625-DLDO-BG"
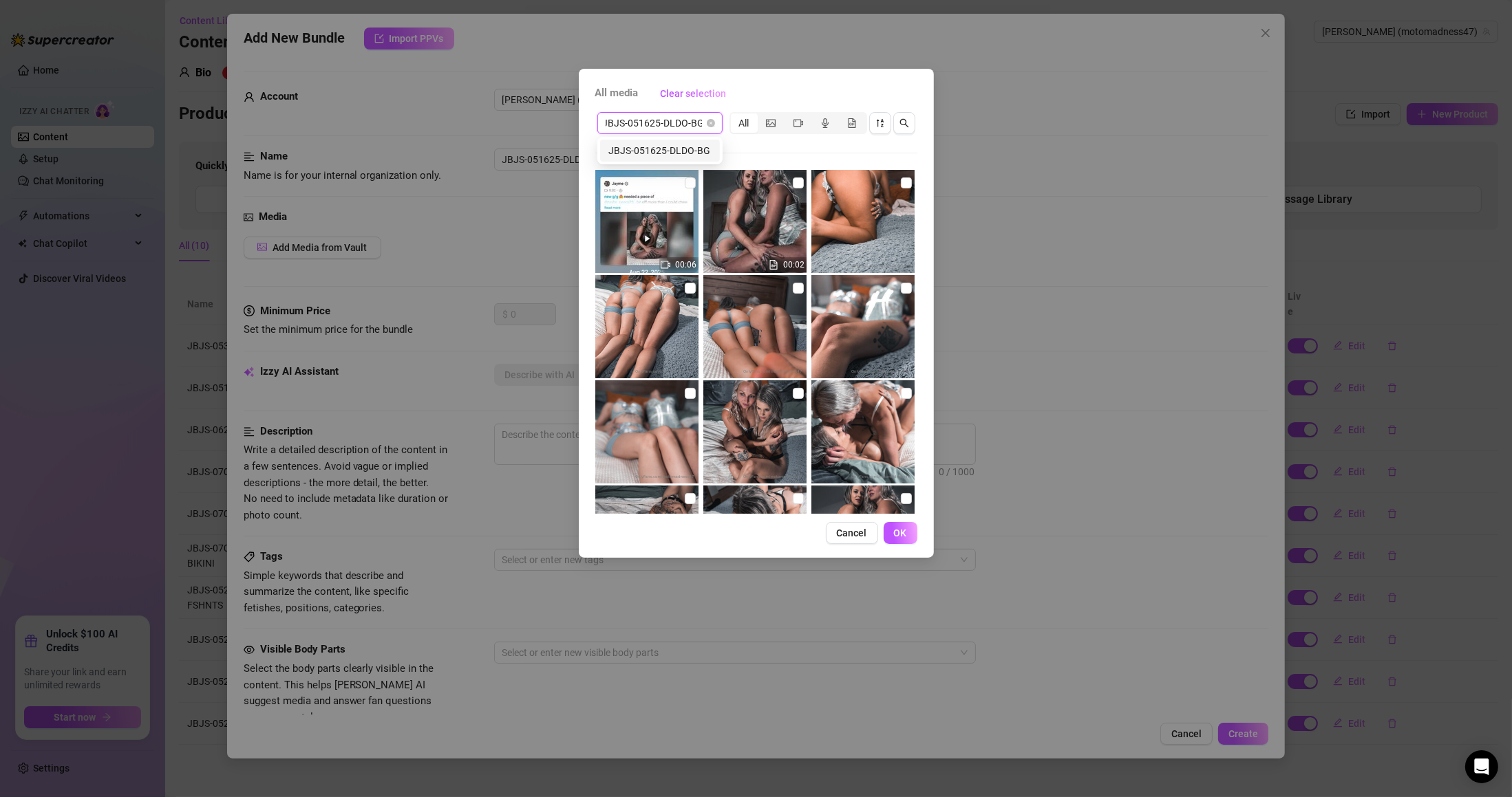
click at [657, 149] on div "JBJS-051625-DLDO-BG" at bounding box center [660, 150] width 103 height 15
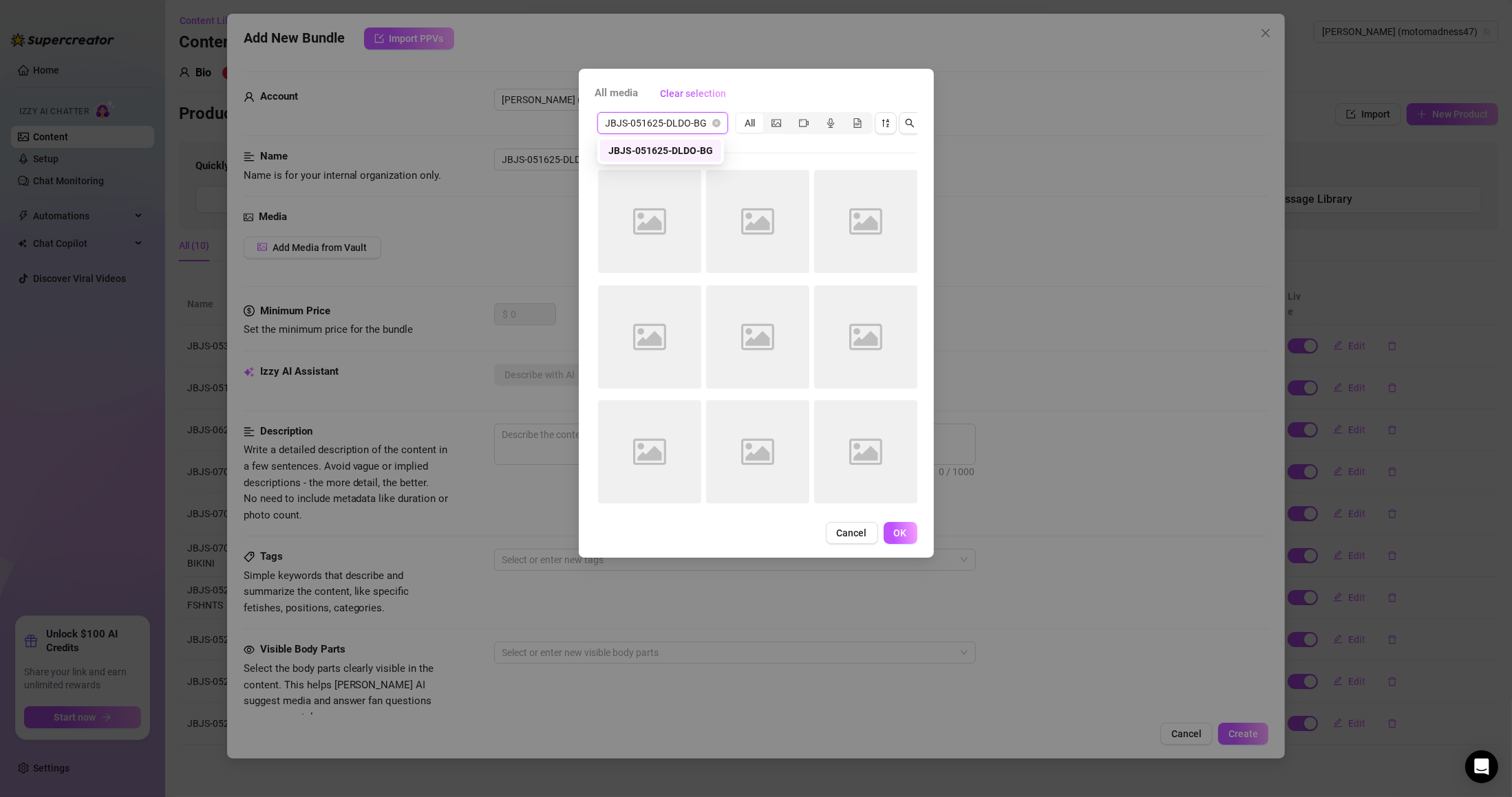
scroll to position [0, 0]
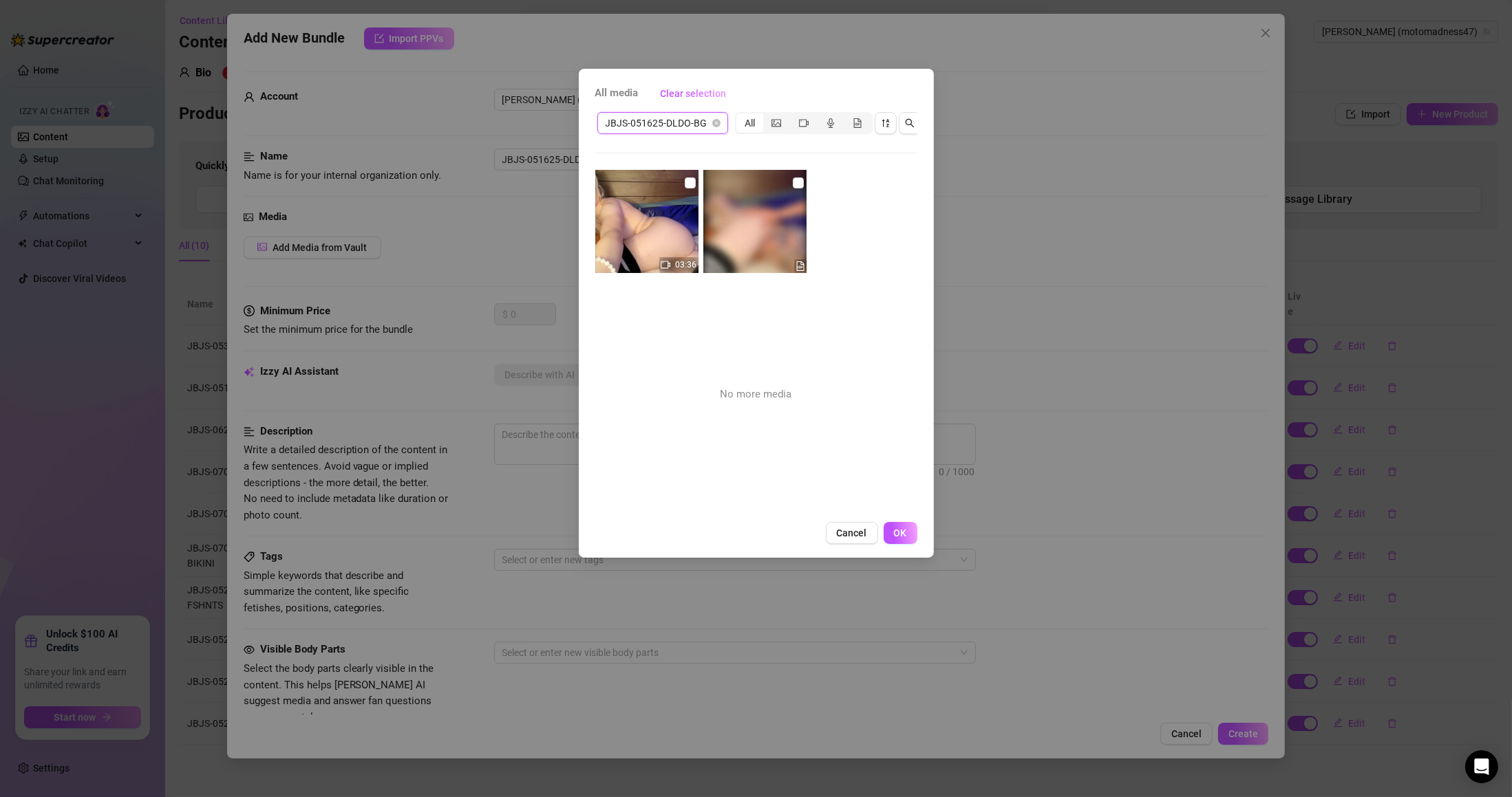
click at [794, 179] on input "checkbox" at bounding box center [798, 183] width 11 height 11
click at [687, 180] on input "checkbox" at bounding box center [690, 183] width 11 height 11
click at [900, 544] on button "OK" at bounding box center [900, 533] width 34 height 22
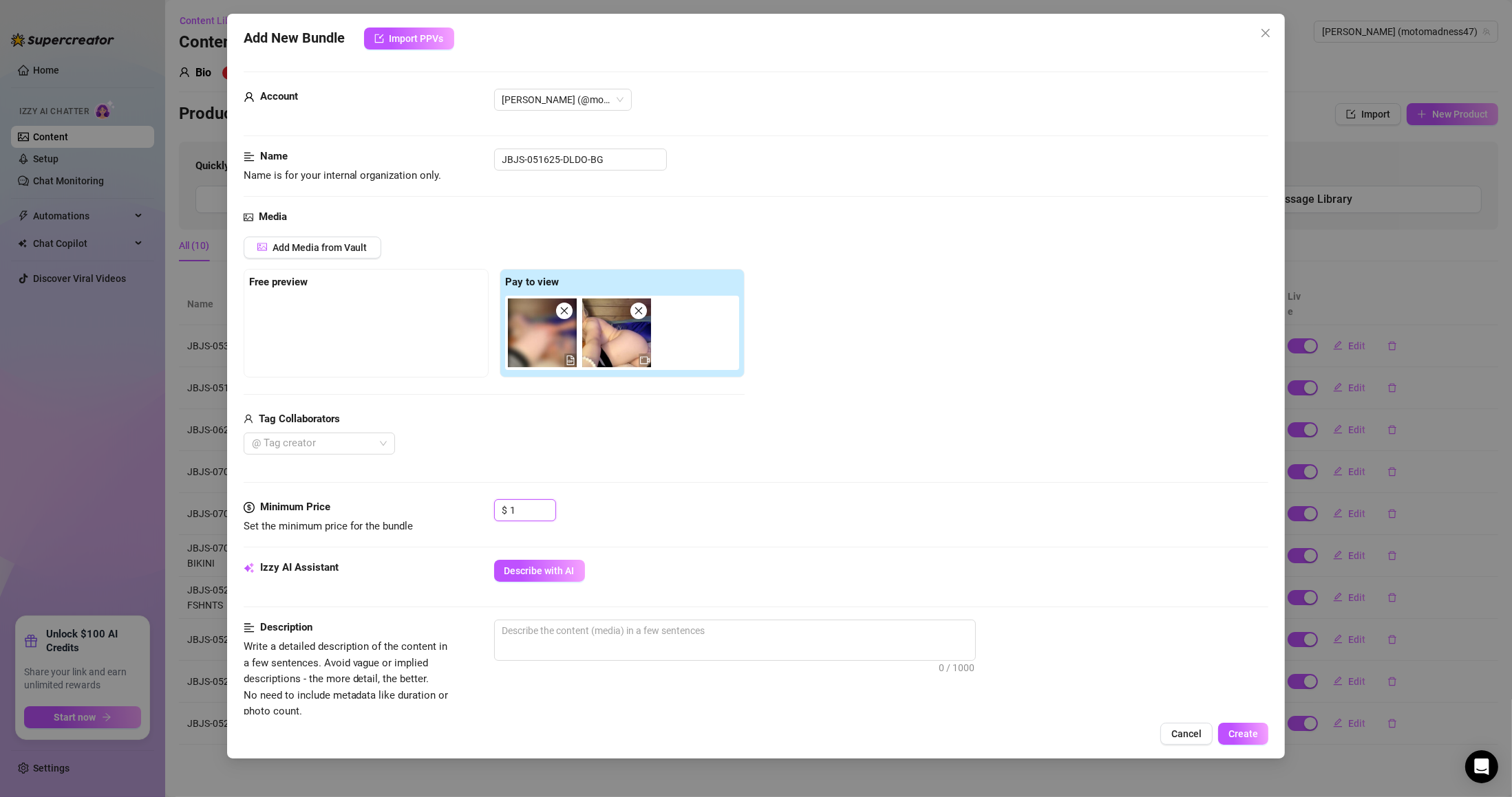
drag, startPoint x: 544, startPoint y: 506, endPoint x: 460, endPoint y: 509, distance: 84.1
click at [460, 509] on div "Minimum Price Set the minimum price for the bundle $ 1" at bounding box center [756, 517] width 1025 height 35
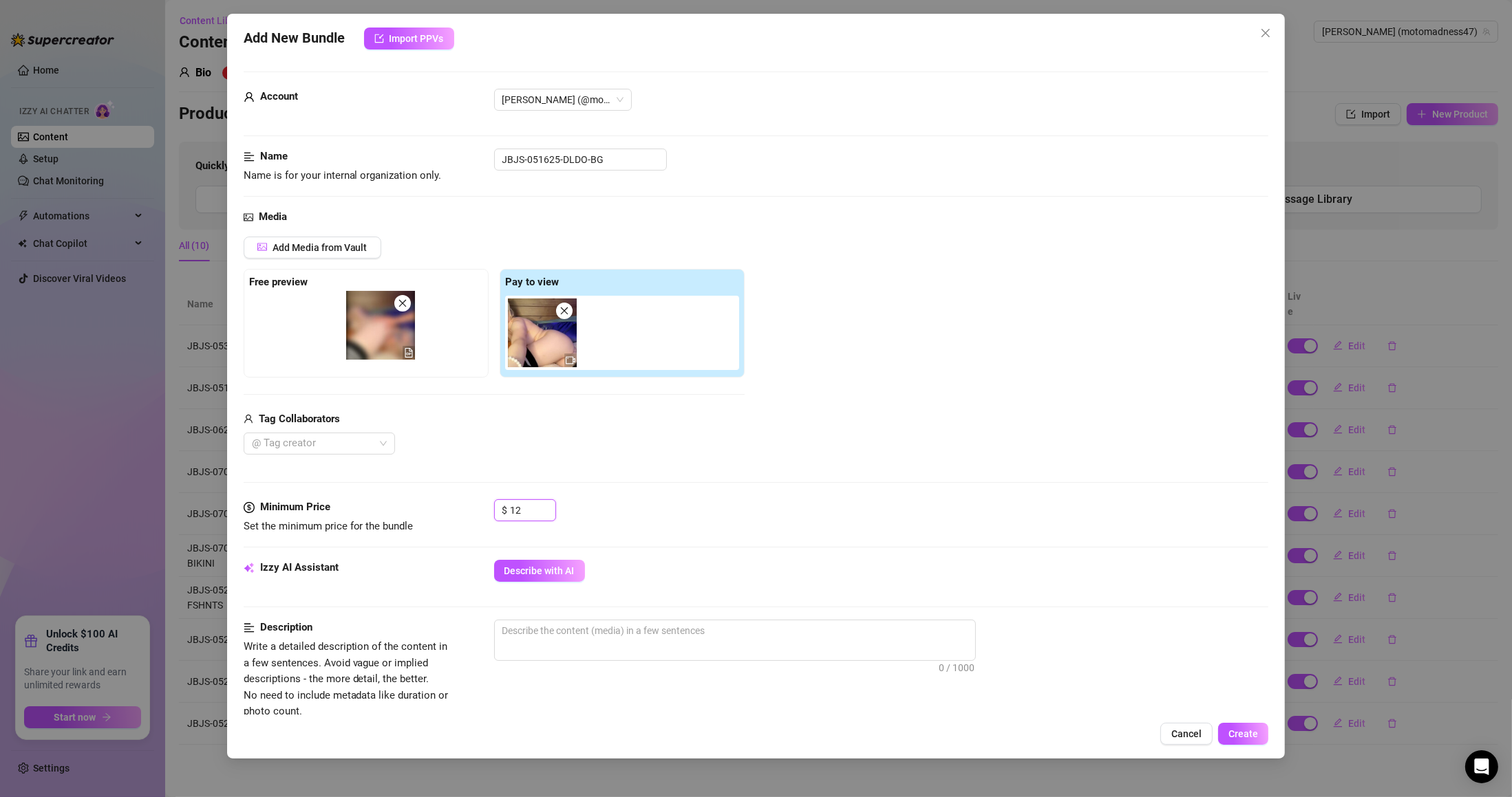
drag, startPoint x: 552, startPoint y: 350, endPoint x: 335, endPoint y: 339, distance: 217.3
click at [335, 339] on div "Free preview Pay to view" at bounding box center [493, 323] width 501 height 109
drag, startPoint x: 530, startPoint y: 516, endPoint x: 475, endPoint y: 515, distance: 55.0
click at [475, 515] on div "Minimum Price Set the minimum price for the bundle $ 12" at bounding box center [756, 517] width 1025 height 35
click at [575, 505] on div "$ 24" at bounding box center [881, 516] width 775 height 34
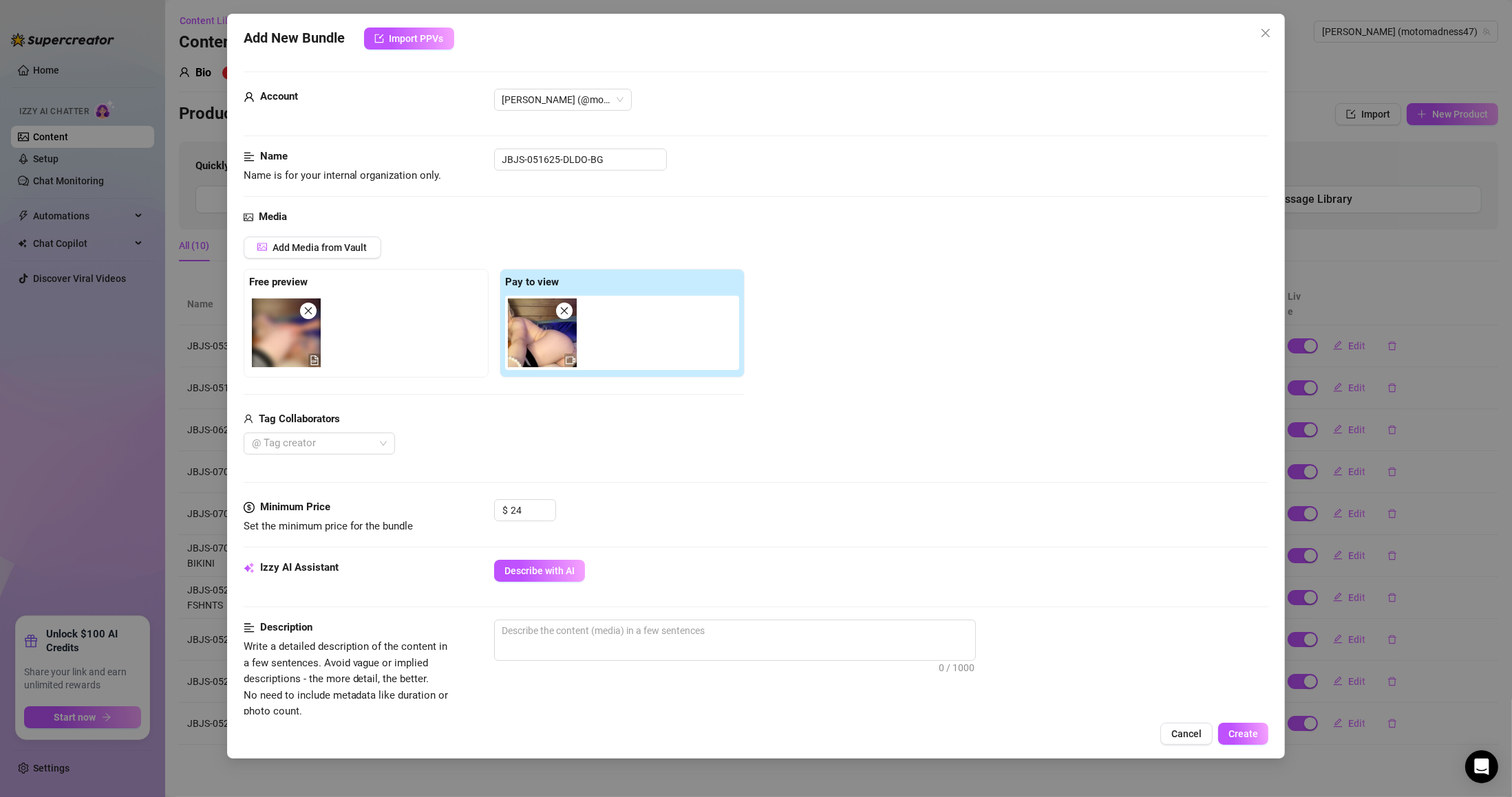
click at [565, 565] on button "Describe with AI" at bounding box center [539, 571] width 91 height 22
click at [564, 315] on icon "close" at bounding box center [565, 311] width 10 height 10
click at [307, 307] on icon "close" at bounding box center [308, 311] width 10 height 10
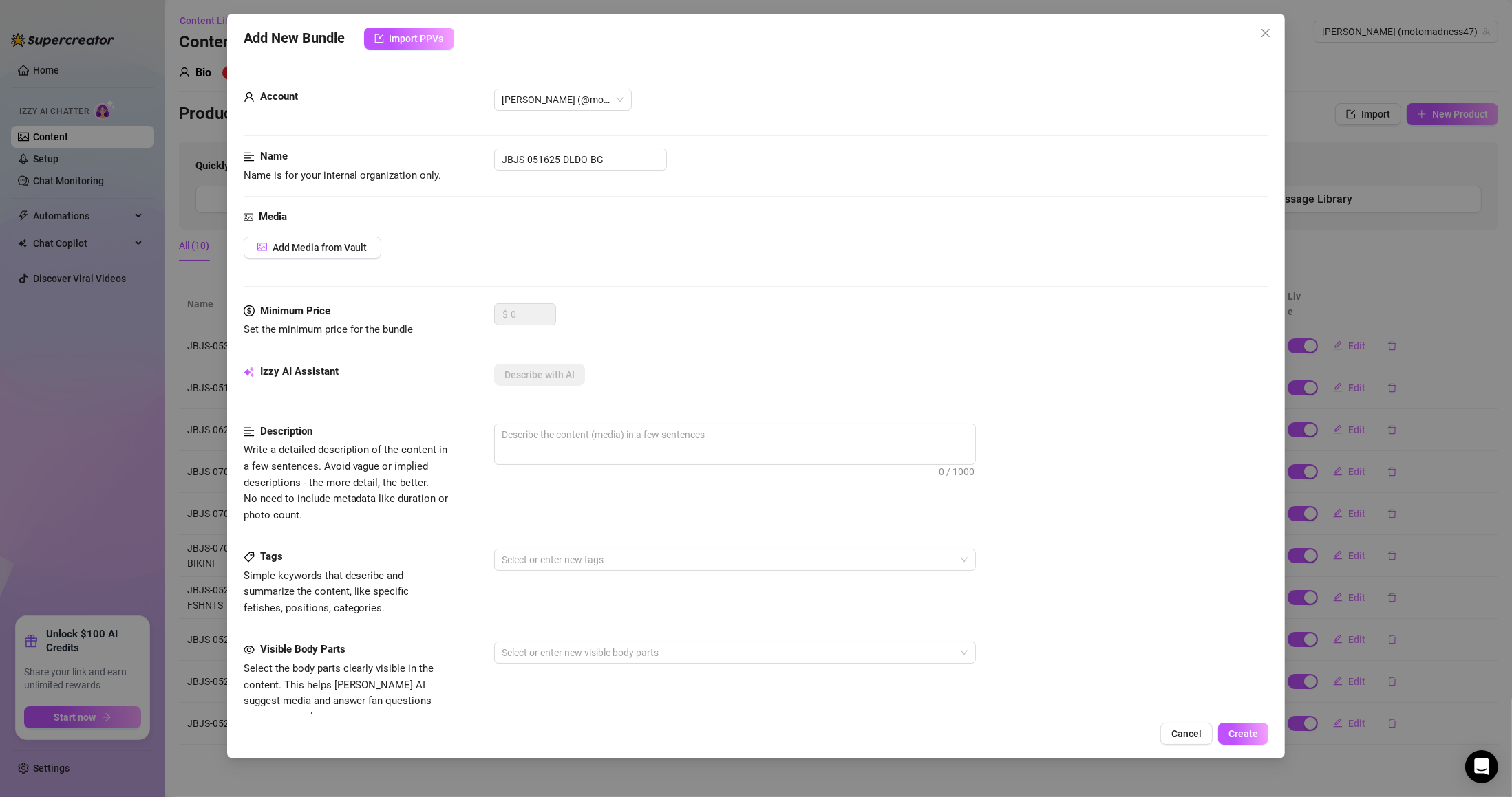
click at [341, 247] on span "Add Media from Vault" at bounding box center [320, 247] width 95 height 11
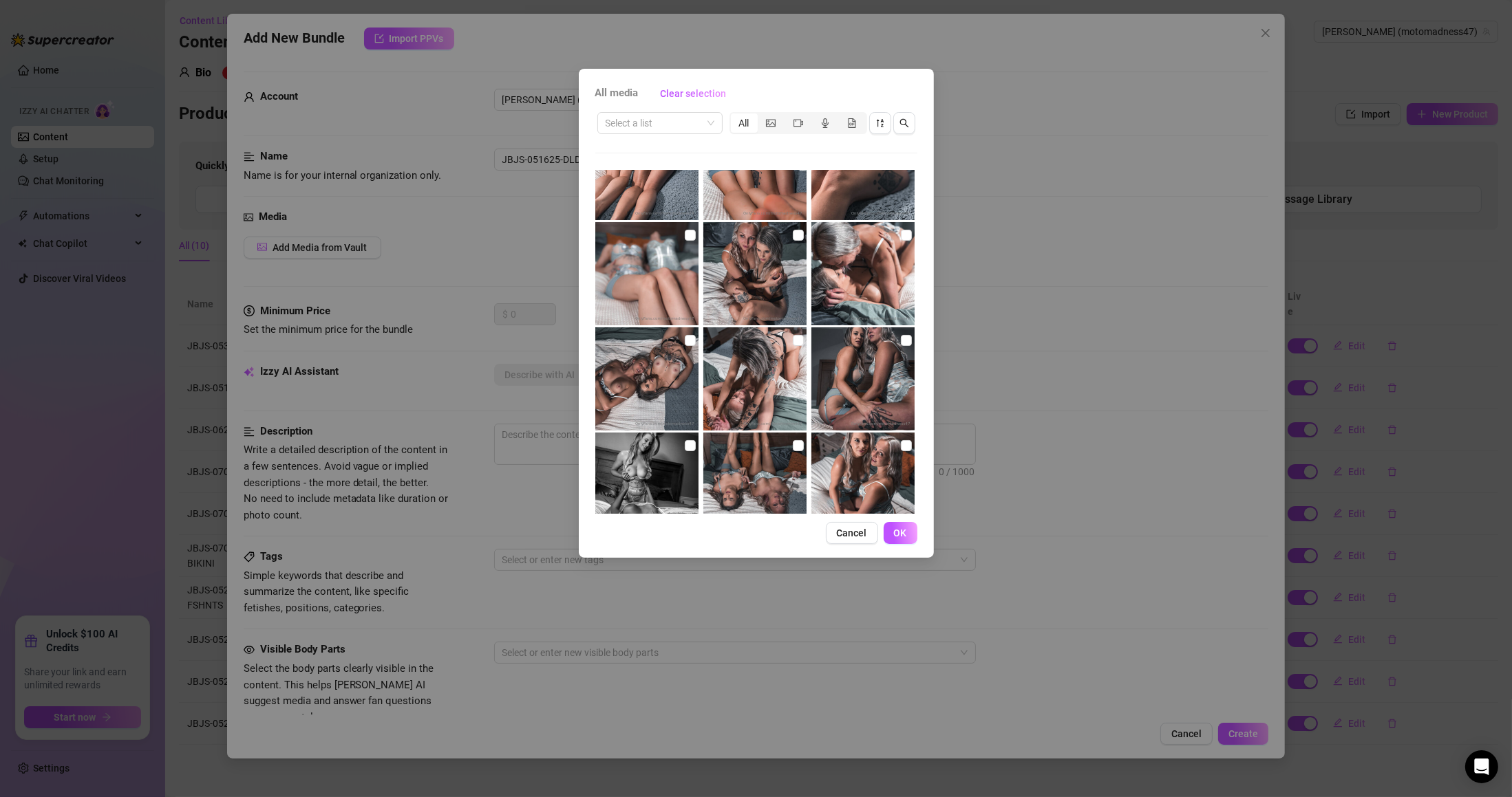
scroll to position [165, 0]
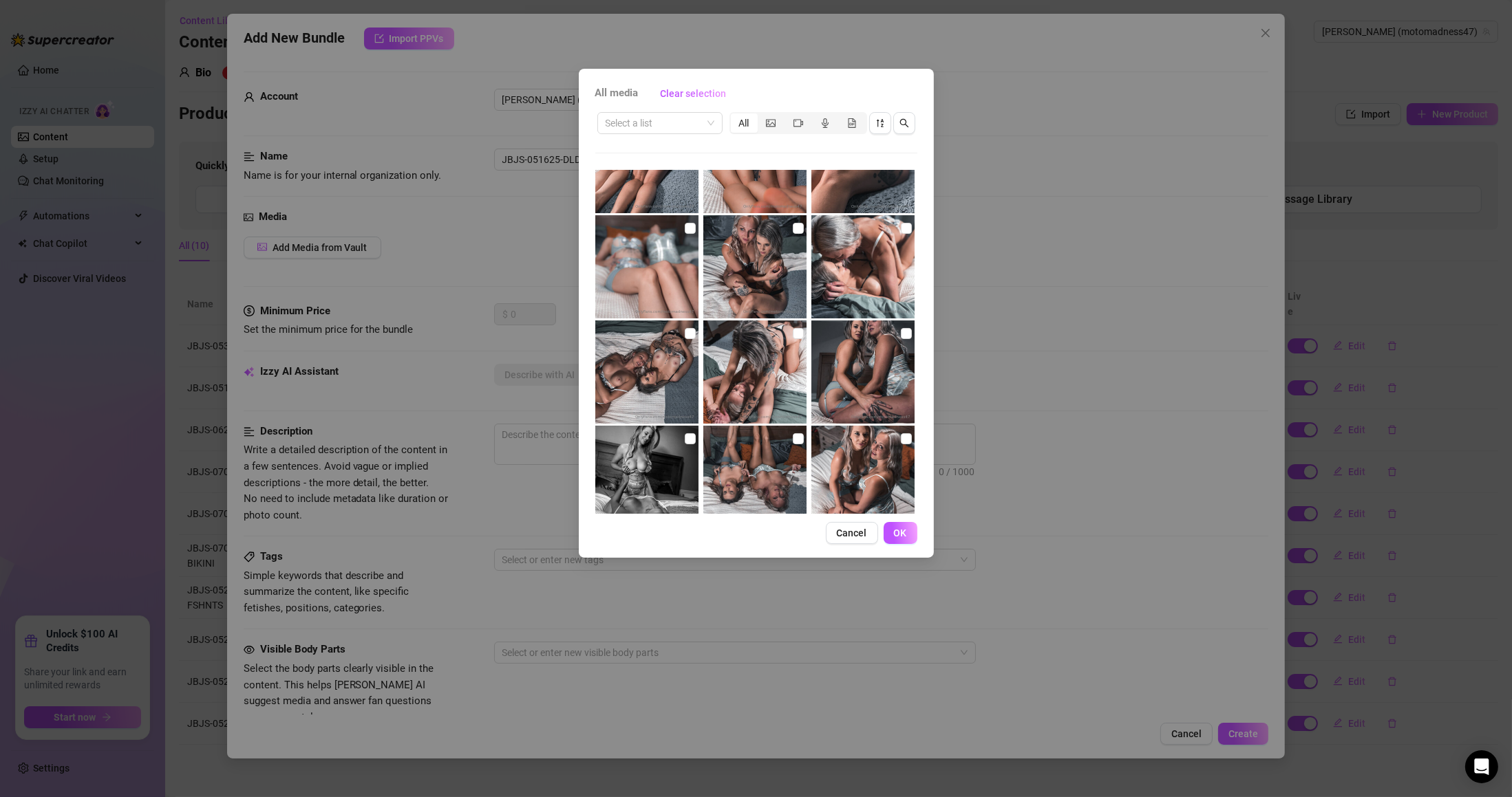
click at [690, 126] on input "search" at bounding box center [653, 123] width 96 height 21
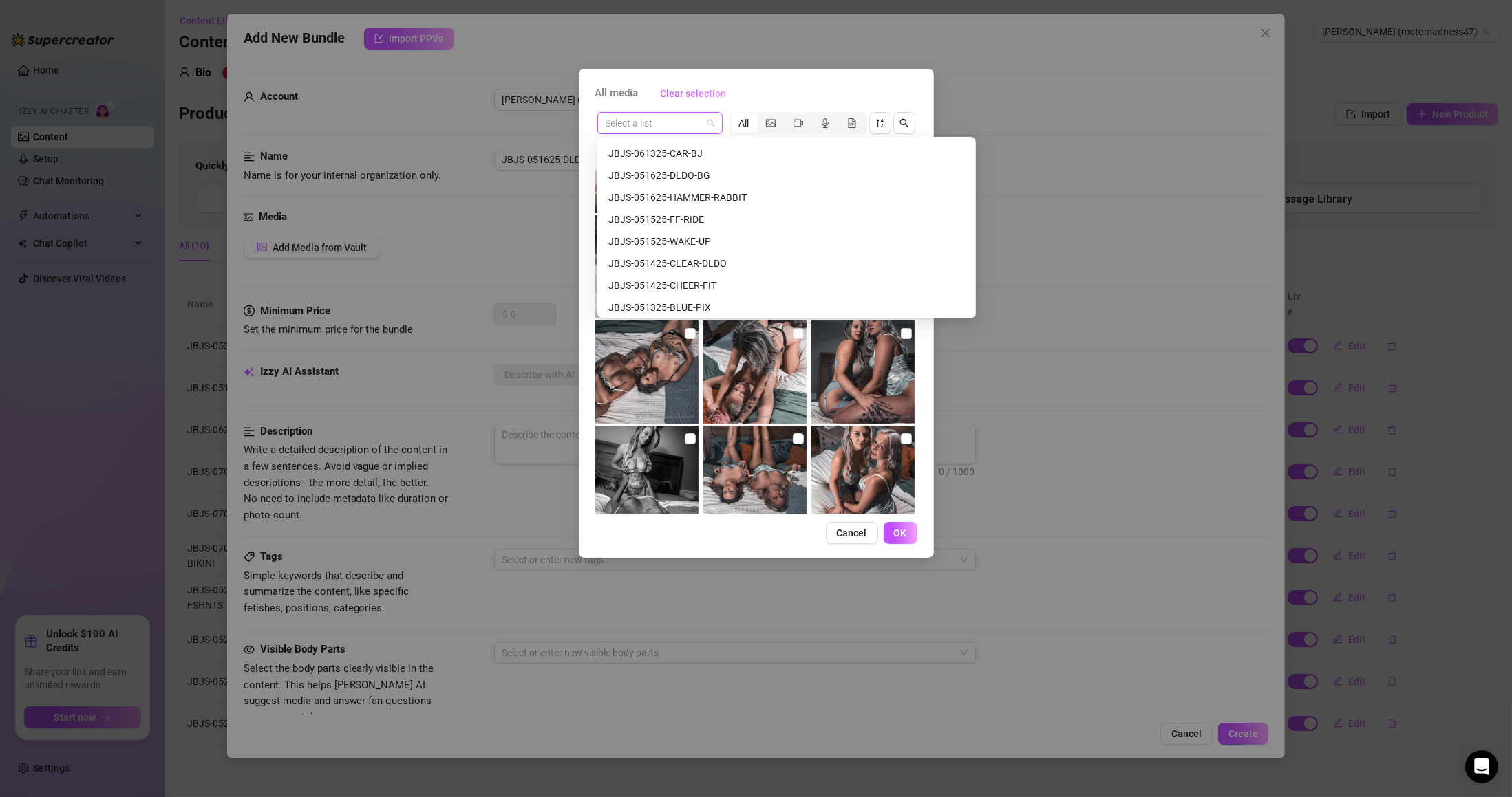
scroll to position [1486, 0]
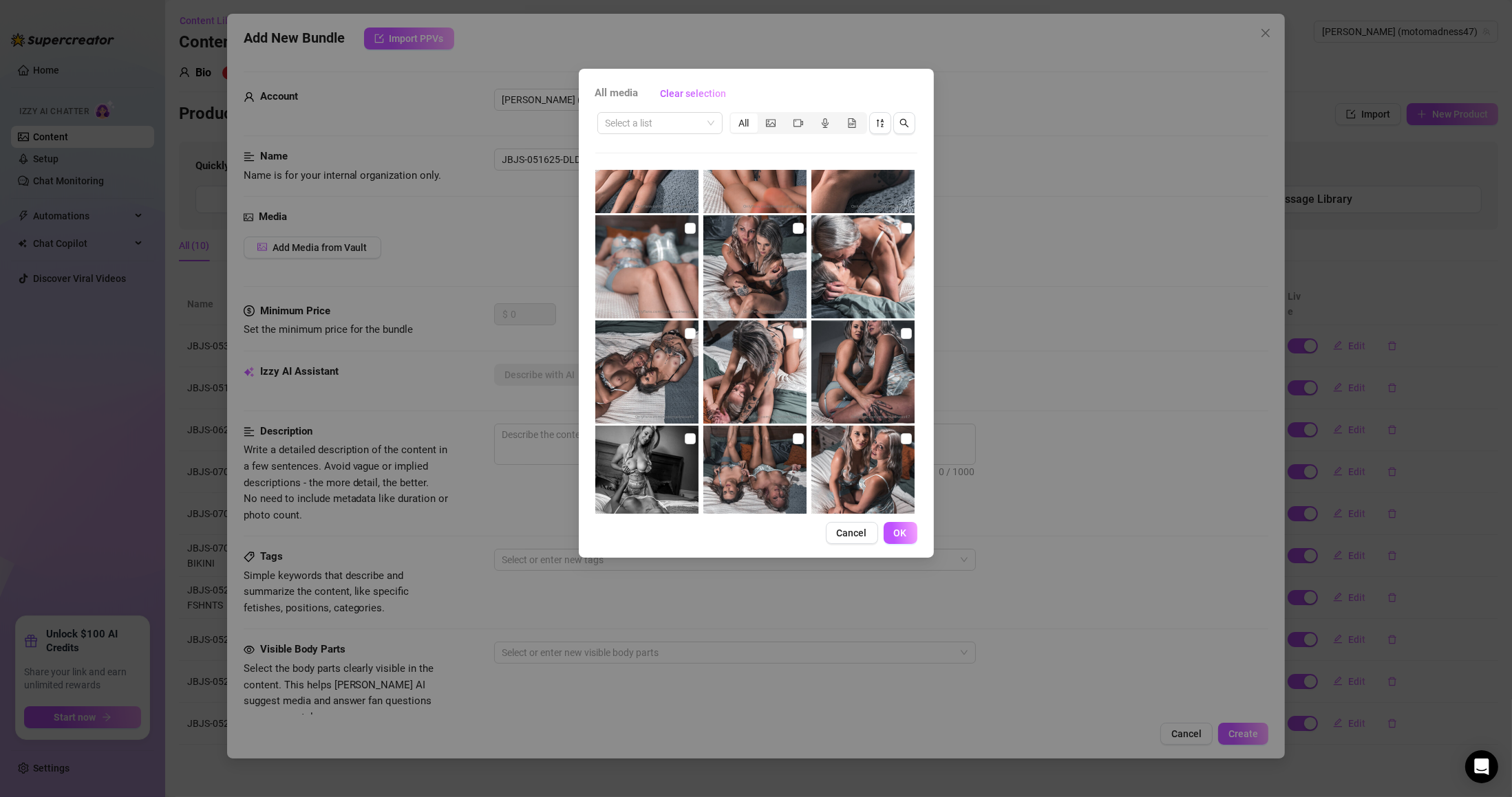
click at [672, 125] on input "search" at bounding box center [653, 123] width 96 height 21
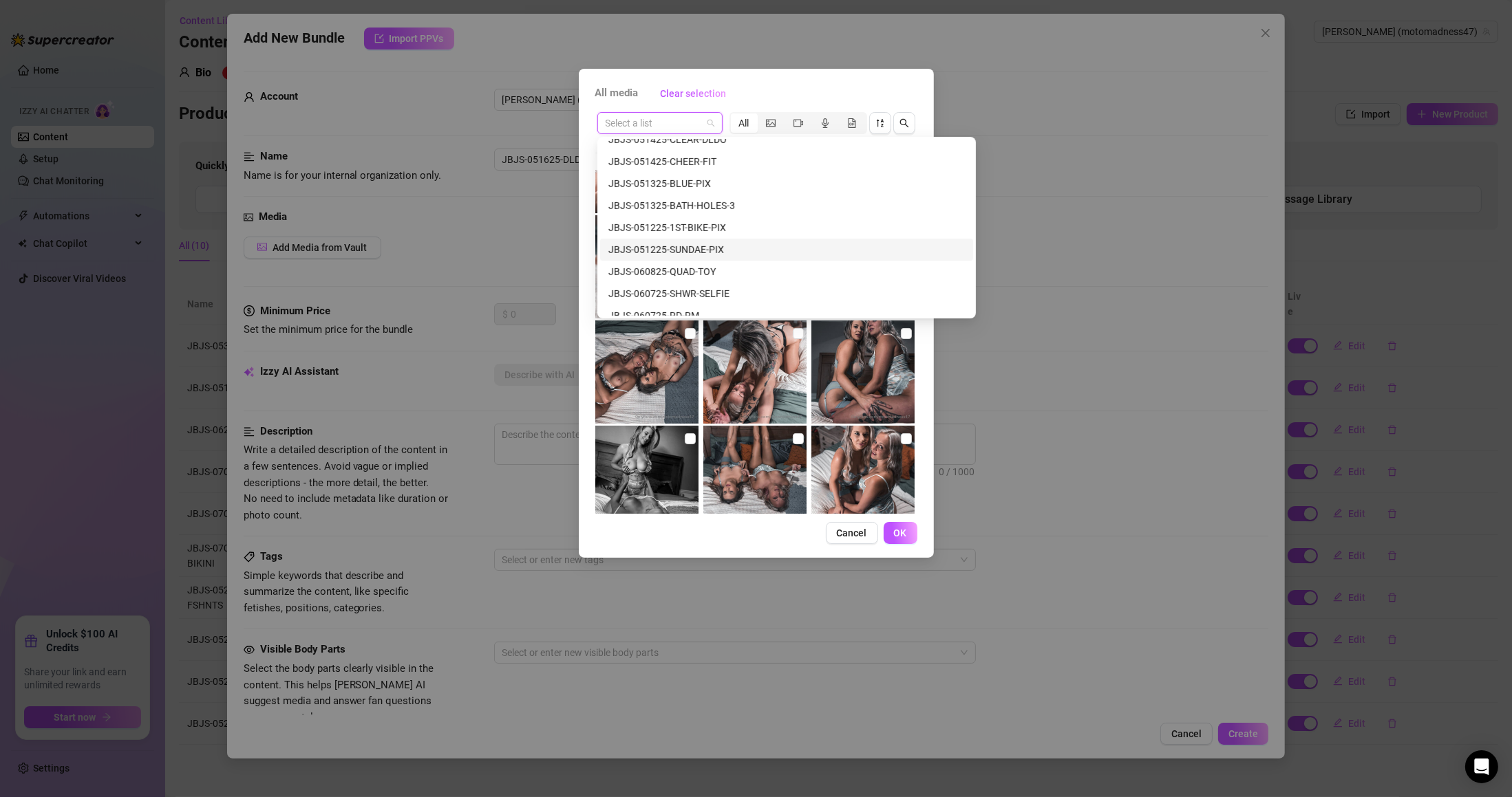
paste input "JBJS-051625-HAMMER-RABBIT"
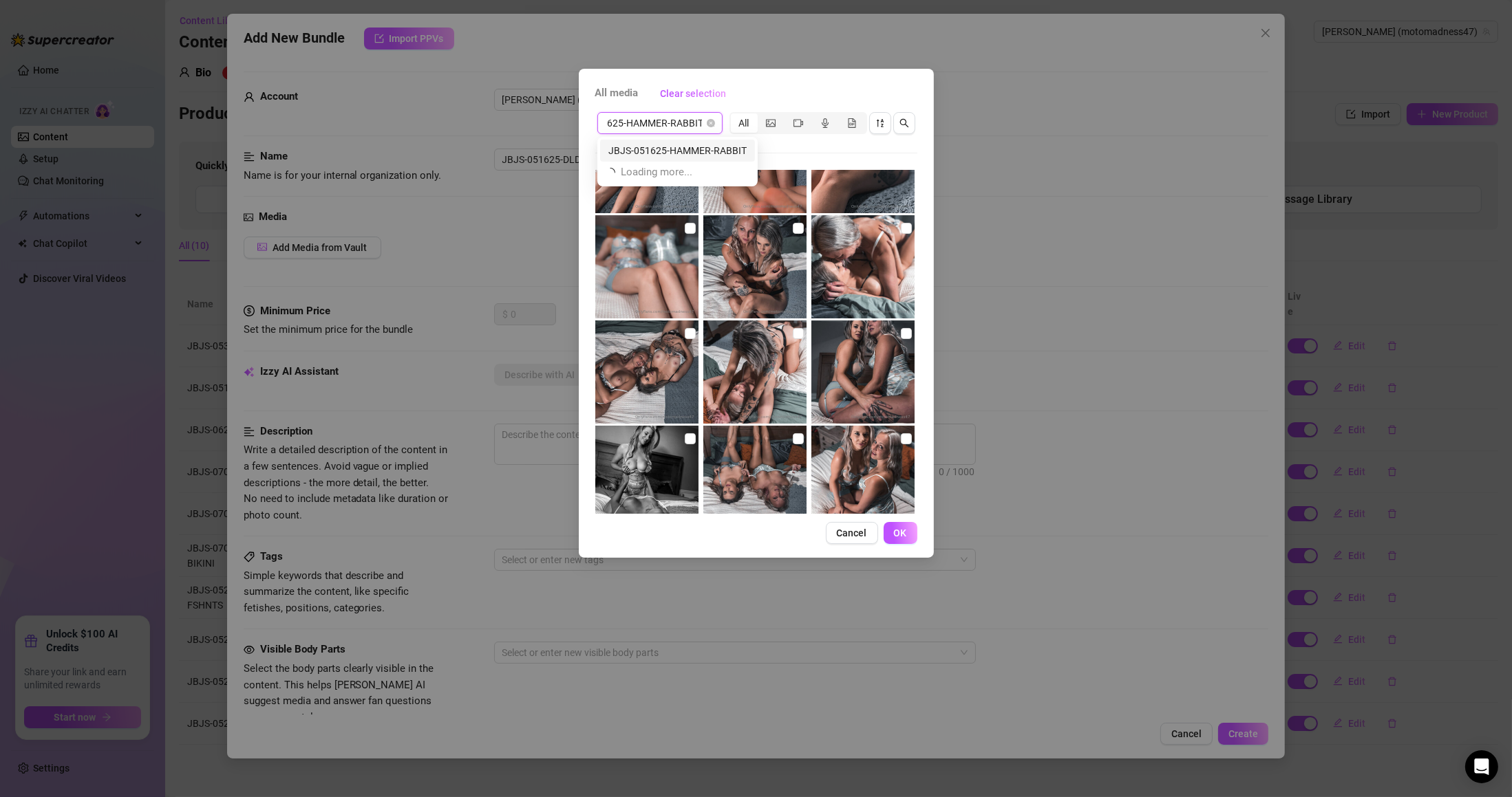
click at [679, 153] on div "JBJS-051625-HAMMER-RABBIT" at bounding box center [678, 150] width 139 height 15
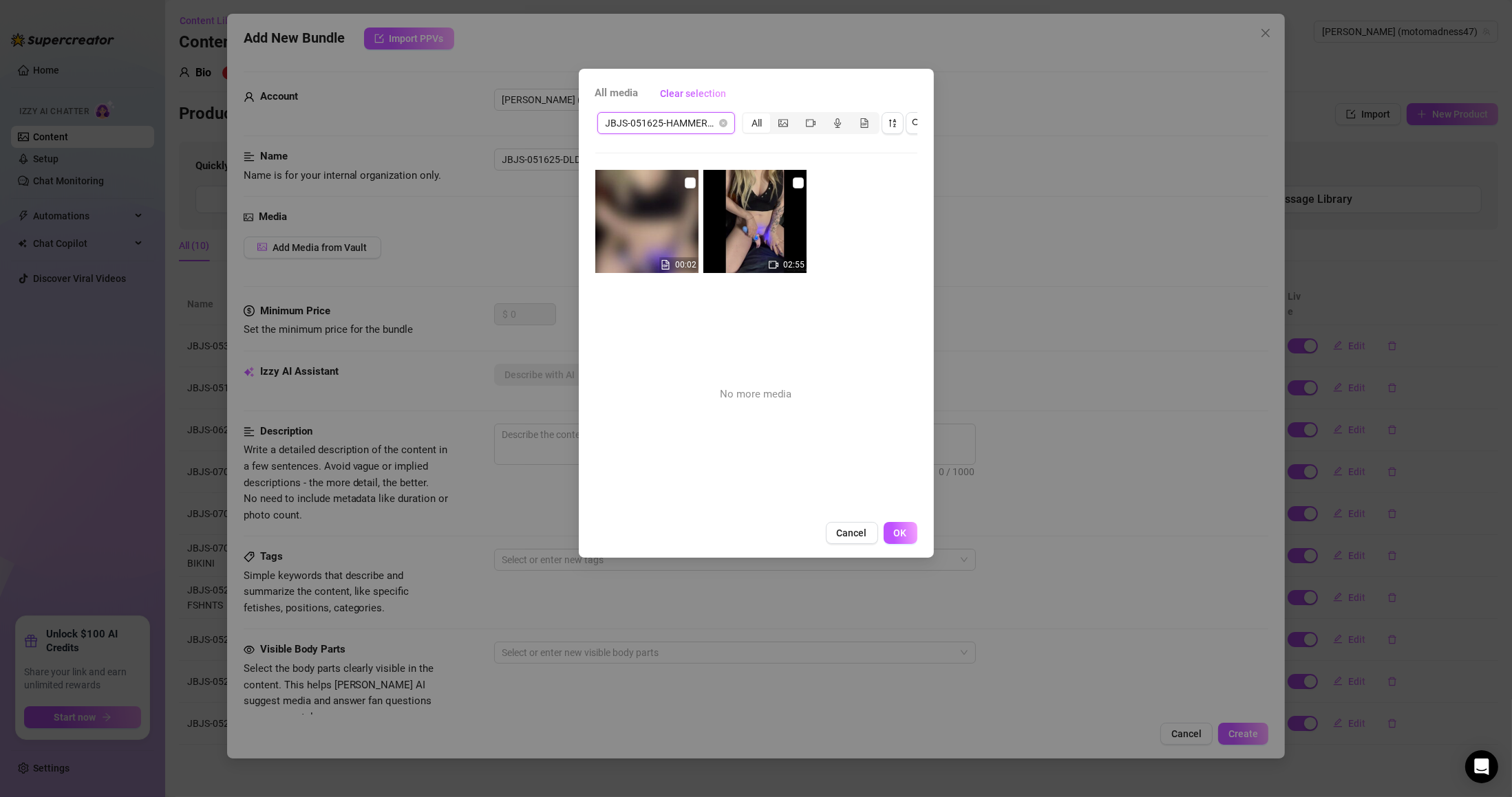
click at [768, 211] on img at bounding box center [755, 222] width 103 height 103
click at [685, 183] on input "checkbox" at bounding box center [690, 183] width 11 height 11
click at [795, 183] on input "checkbox" at bounding box center [798, 183] width 11 height 11
click at [913, 544] on button "OK" at bounding box center [900, 533] width 34 height 22
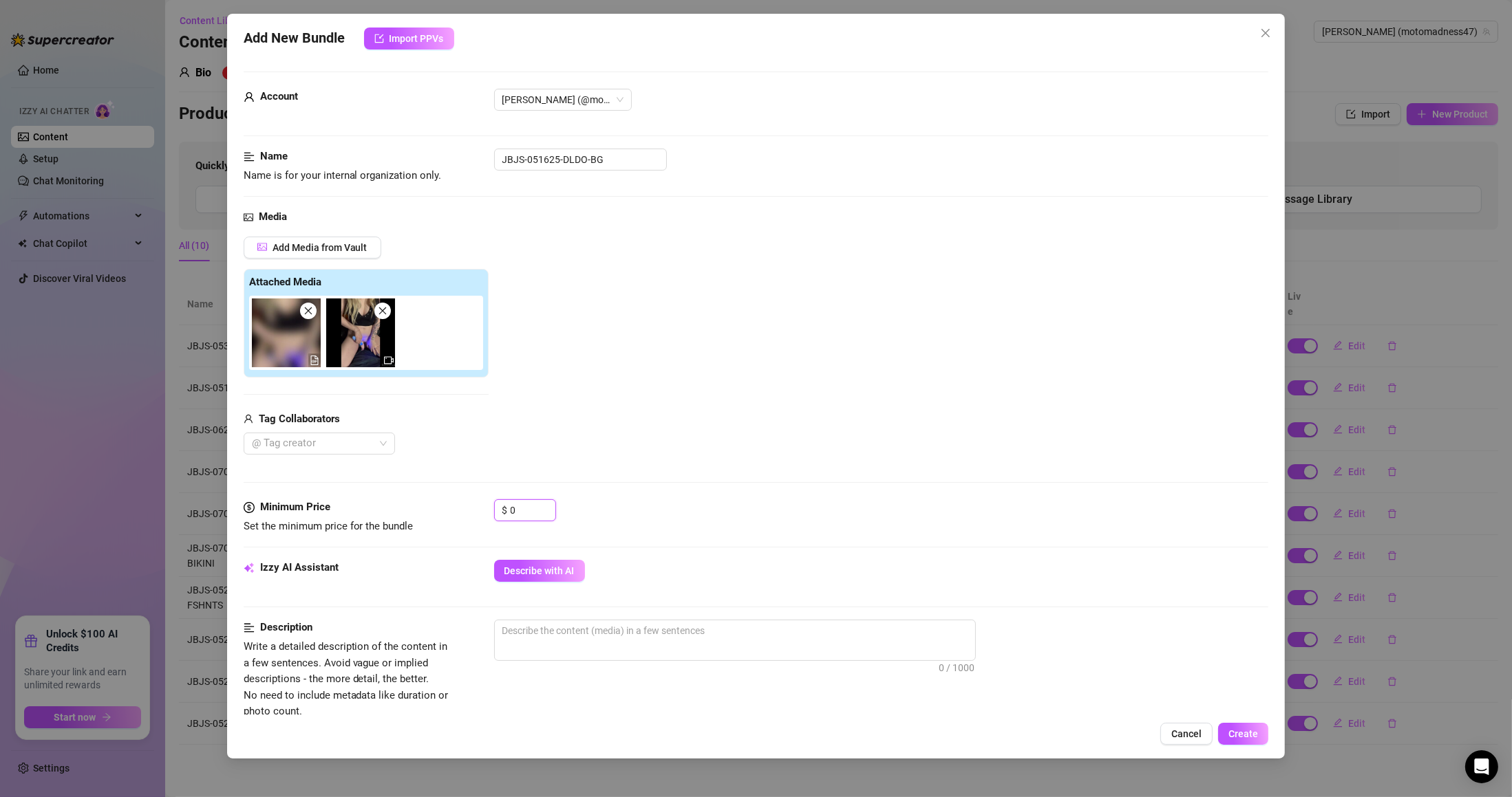
drag, startPoint x: 523, startPoint y: 516, endPoint x: 456, endPoint y: 504, distance: 68.1
click at [456, 504] on div "Minimum Price Set the minimum price for the bundle $ 0" at bounding box center [756, 517] width 1025 height 35
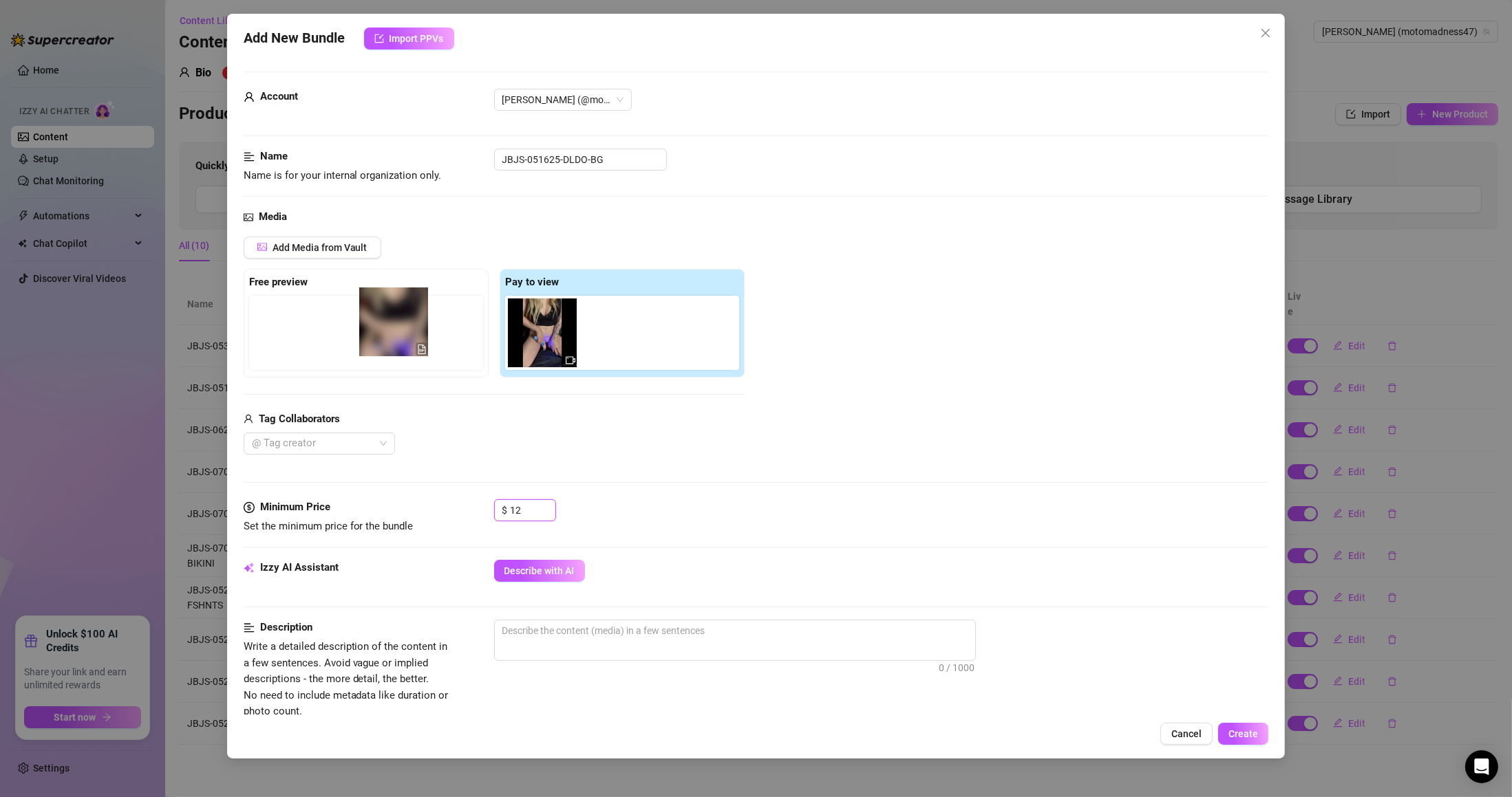
drag, startPoint x: 384, startPoint y: 320, endPoint x: 374, endPoint y: 320, distance: 10.0
click at [374, 320] on div "Free preview Pay to view" at bounding box center [493, 323] width 501 height 109
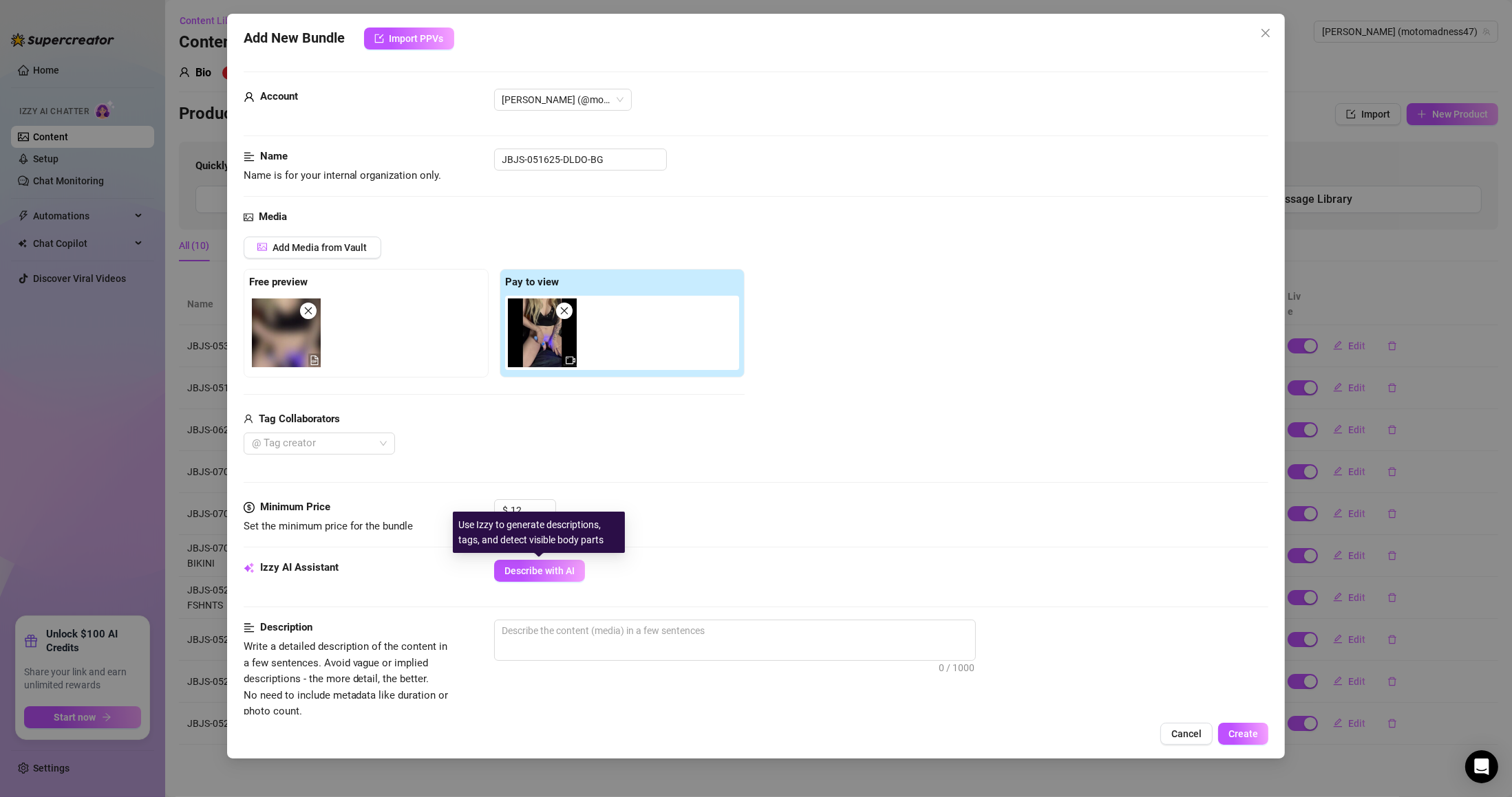
click at [566, 572] on span "Describe with AI" at bounding box center [539, 570] width 71 height 11
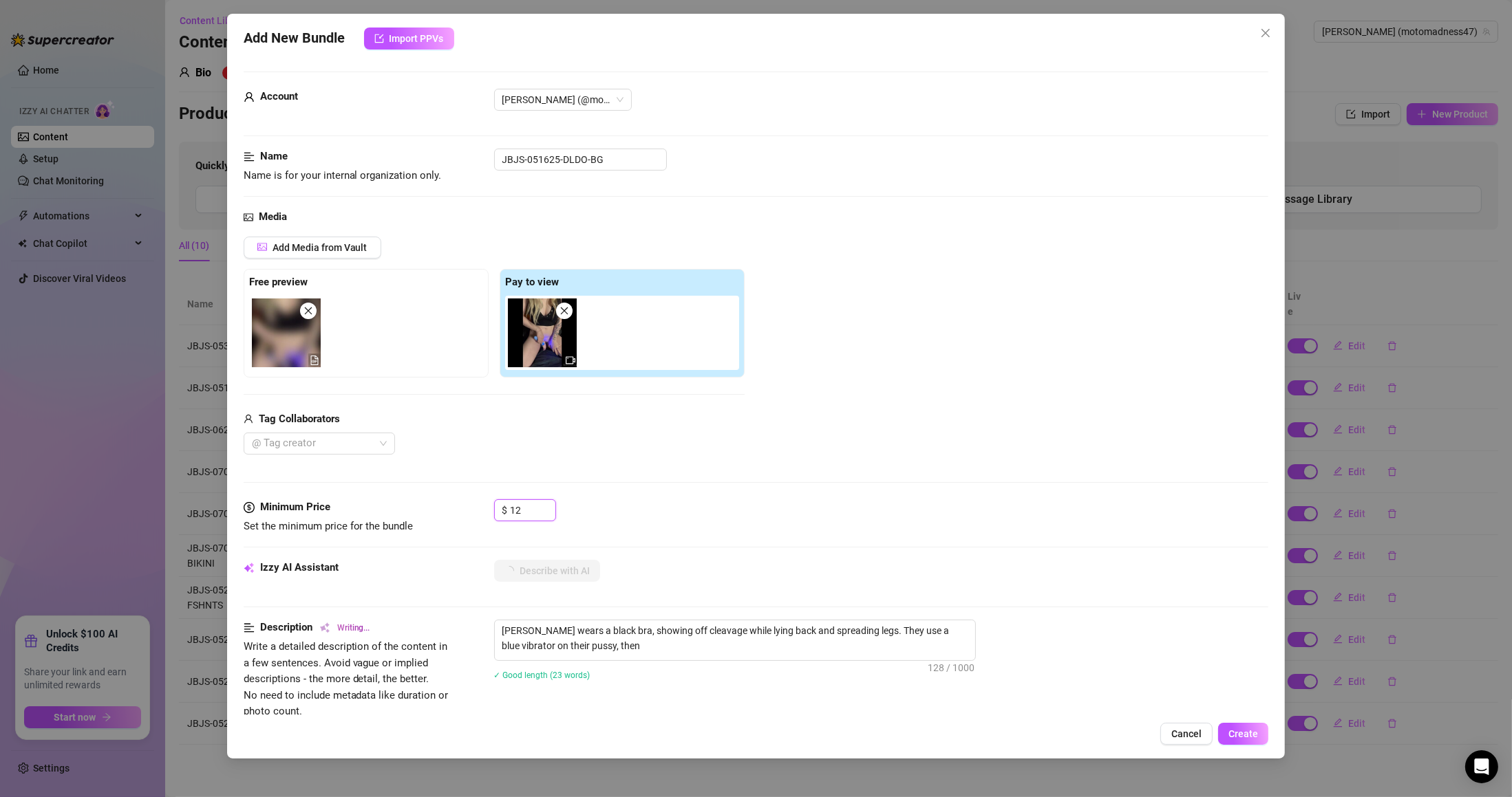
click at [519, 516] on input "12" at bounding box center [533, 510] width 45 height 21
click at [322, 450] on div at bounding box center [312, 443] width 131 height 19
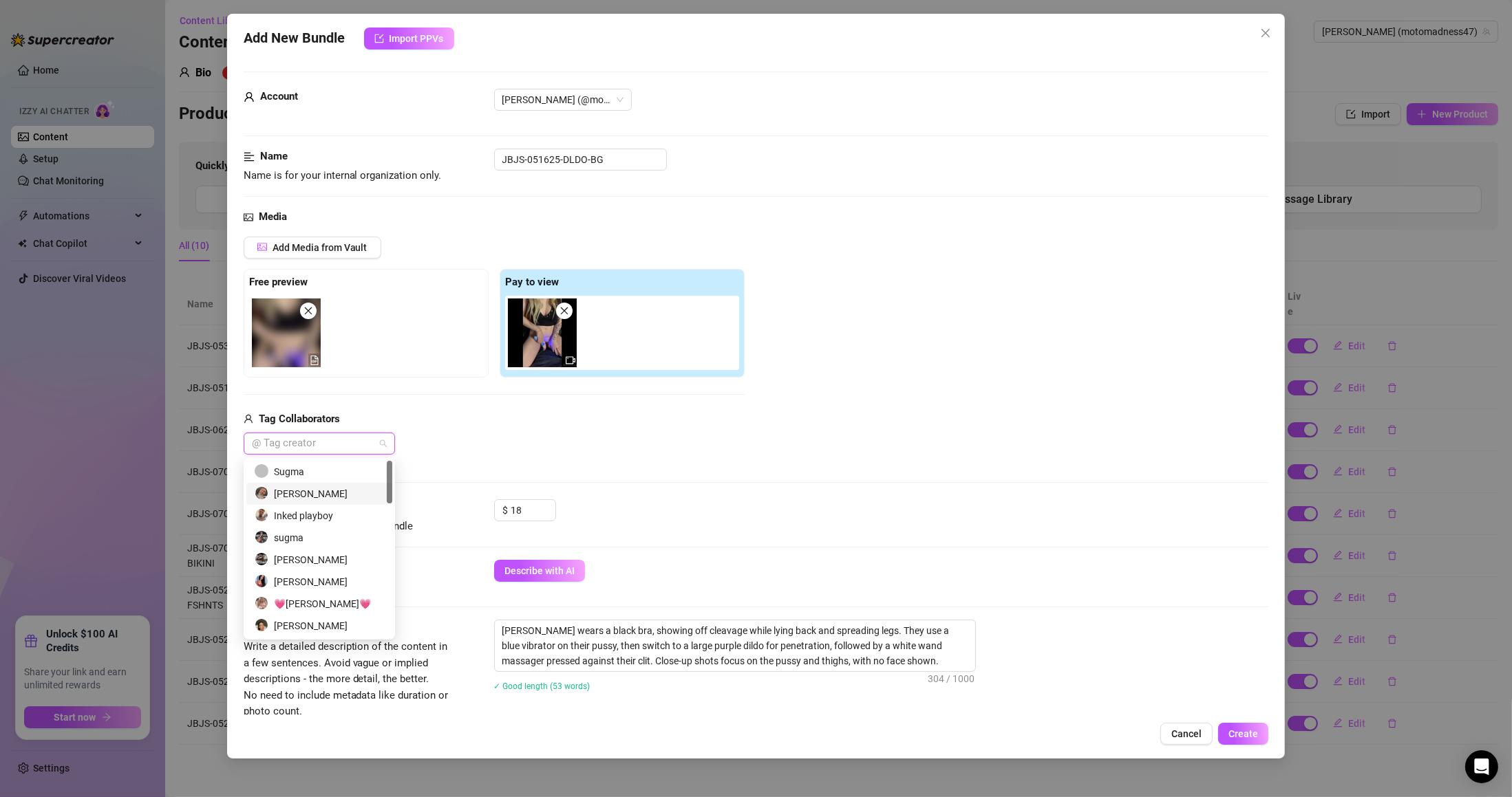
click at [329, 483] on div "[PERSON_NAME]" at bounding box center [320, 494] width 146 height 22
click at [347, 488] on div "[PERSON_NAME]" at bounding box center [315, 494] width 120 height 15
click at [353, 471] on div "Sugma" at bounding box center [320, 472] width 130 height 15
click at [536, 456] on div "Media Add Media from Vault Free preview Pay to view Tag Collaborators Sugma" at bounding box center [756, 354] width 1025 height 291
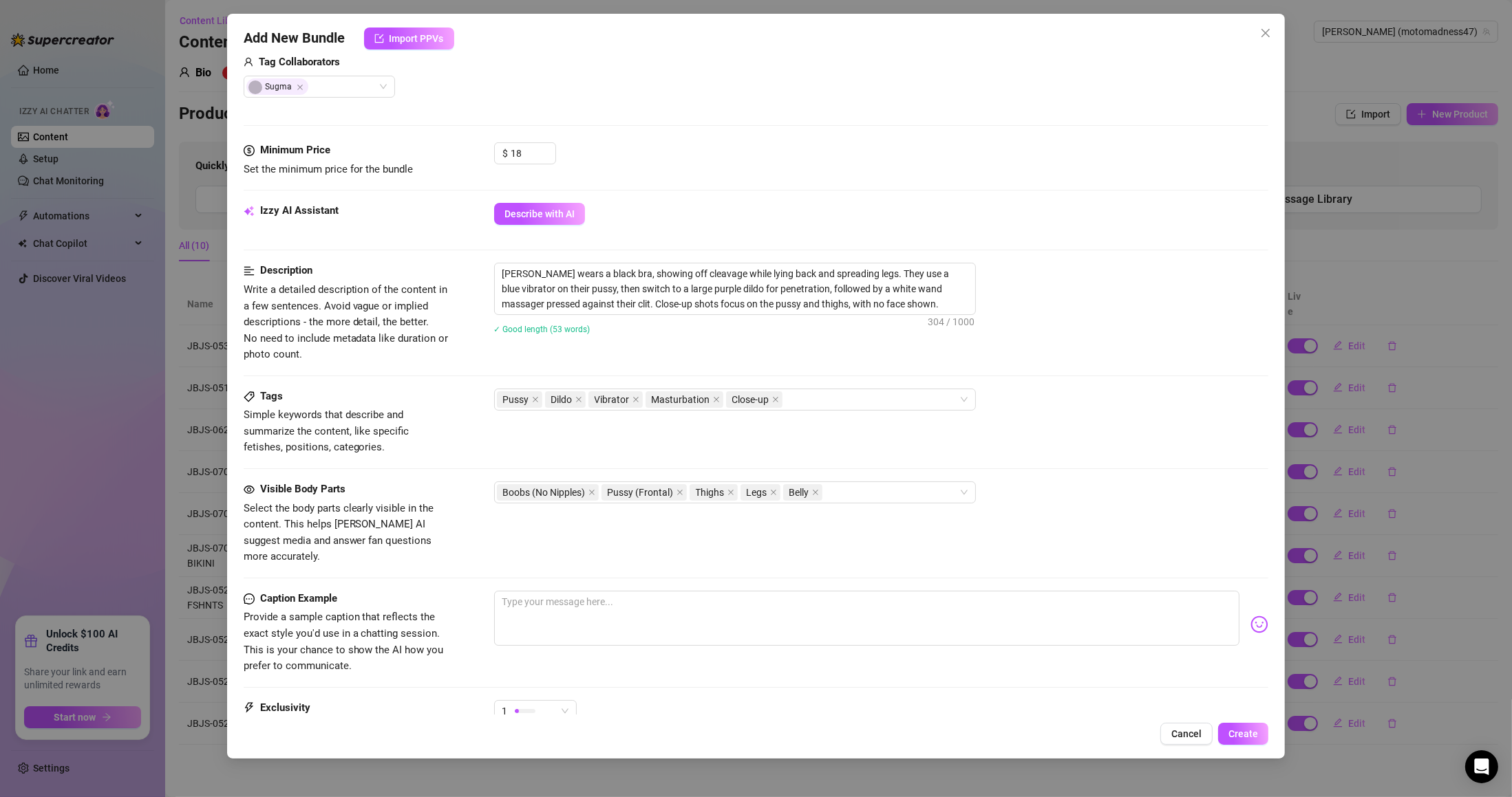
scroll to position [496, 0]
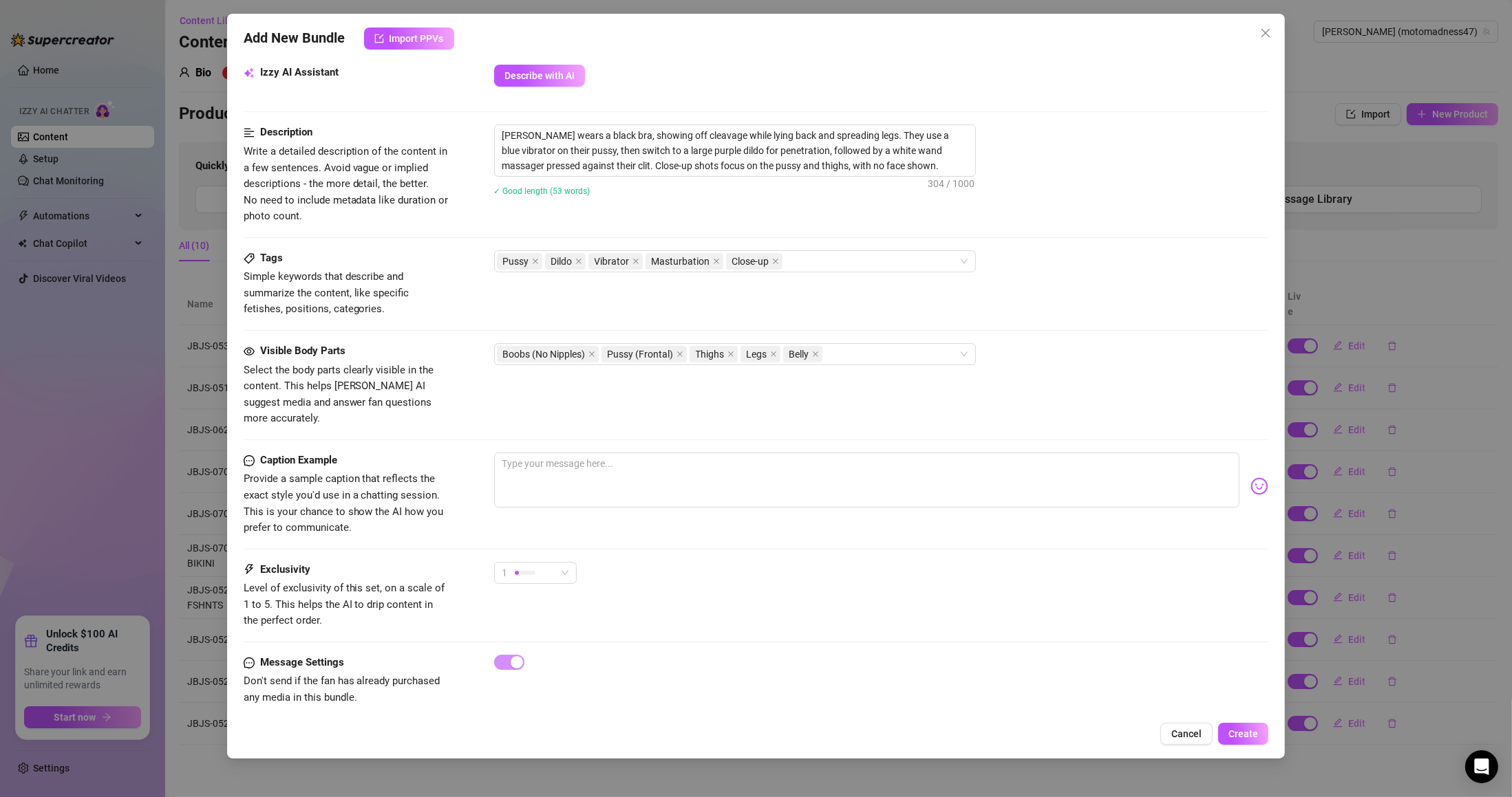
click at [557, 563] on span "1" at bounding box center [536, 573] width 66 height 21
click at [537, 629] on span "3" at bounding box center [550, 630] width 90 height 15
drag, startPoint x: 913, startPoint y: 620, endPoint x: 1152, endPoint y: 695, distance: 250.5
click at [925, 624] on div "Exclusivity Level of exclusivity of this set, on a scale of 1 to 5. This helps …" at bounding box center [756, 609] width 1025 height 93
click at [1224, 723] on button "Create" at bounding box center [1243, 734] width 50 height 22
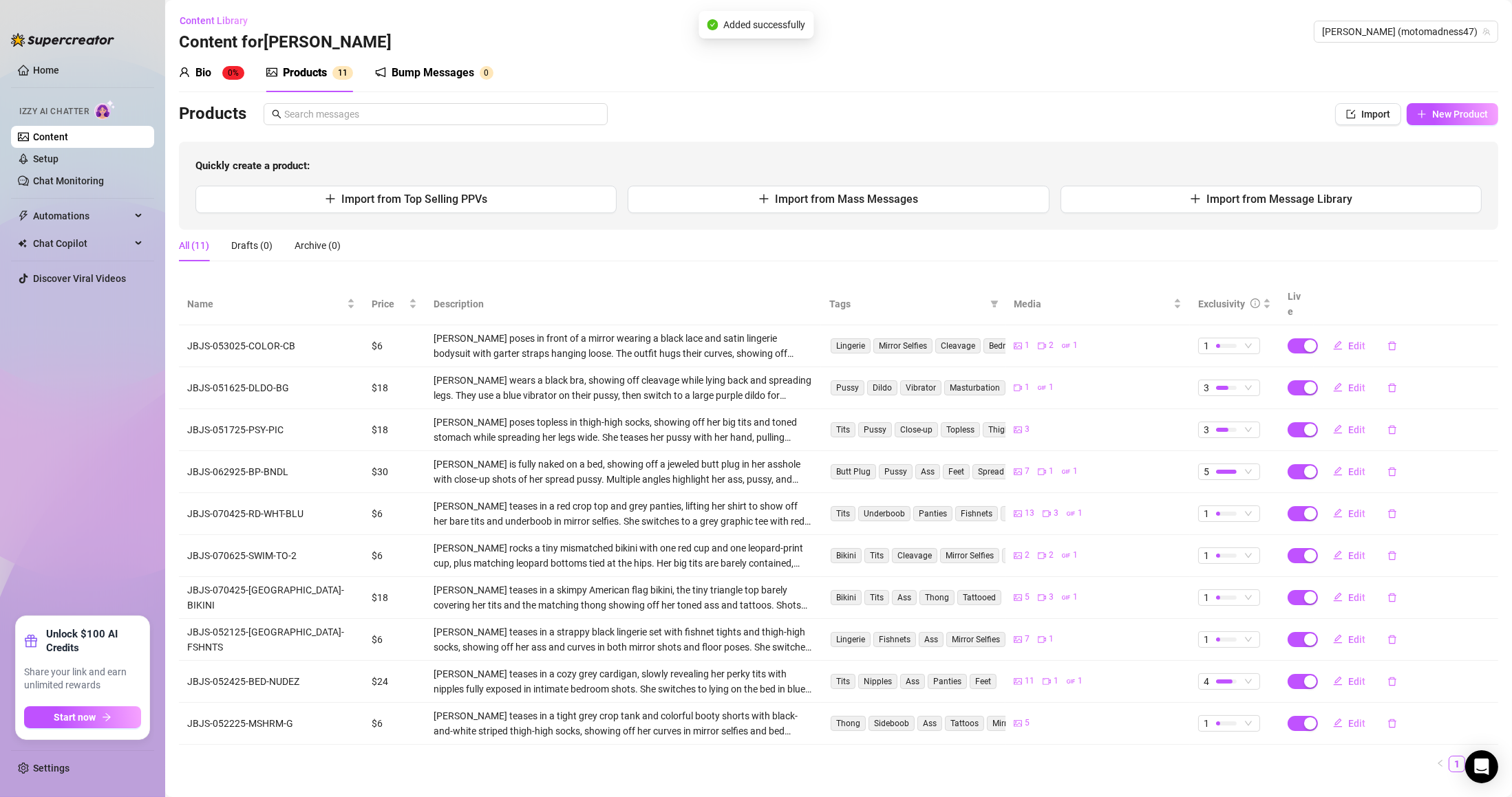
click at [1468, 117] on span "New Product" at bounding box center [1460, 114] width 56 height 11
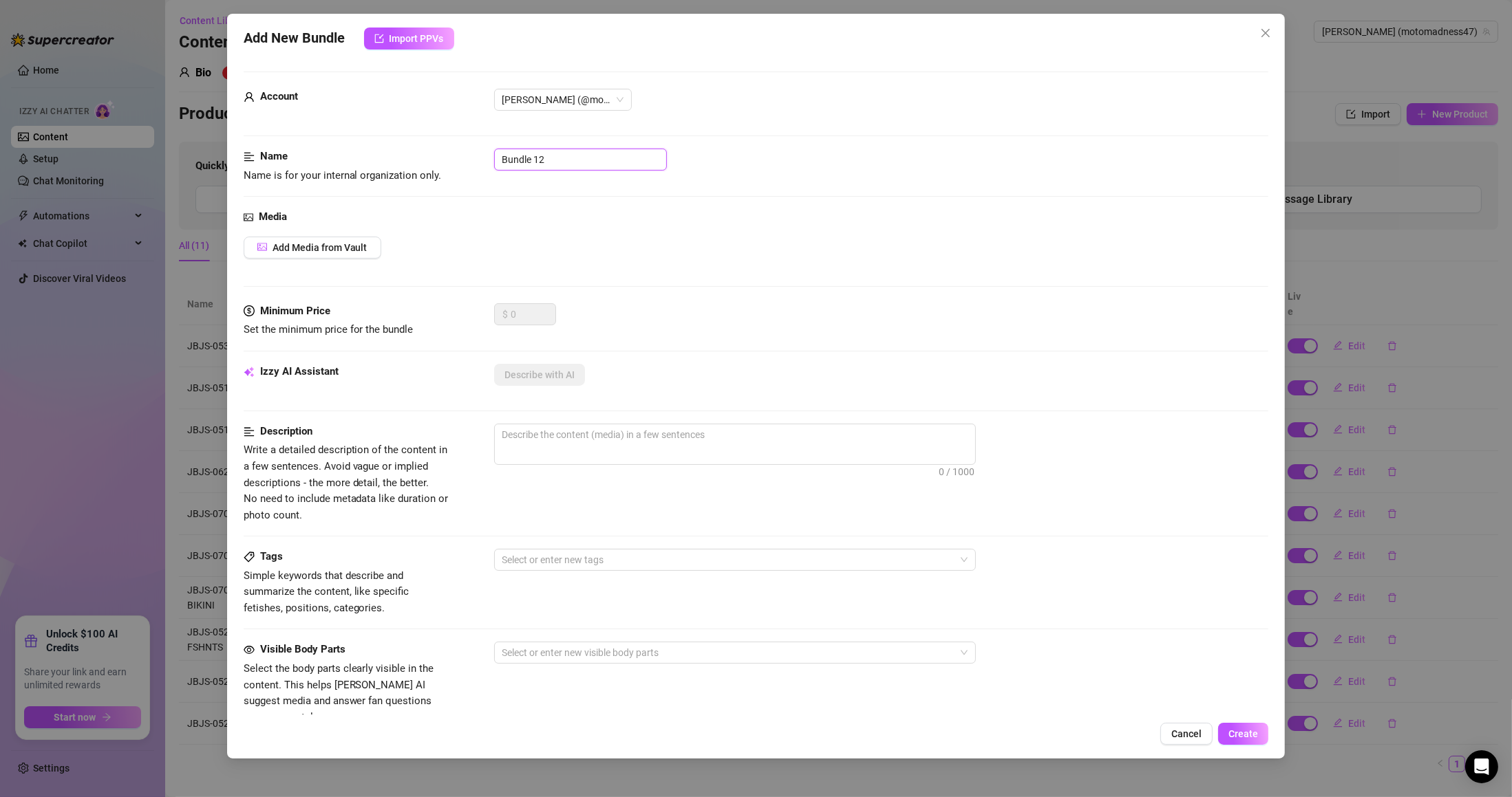
drag, startPoint x: 565, startPoint y: 159, endPoint x: 430, endPoint y: 144, distance: 135.8
click at [430, 144] on form "Account [PERSON_NAME] (@motomadness47) Name Name is for your internal organizat…" at bounding box center [756, 550] width 1025 height 959
paste input "JBJS-051425-CLEAR-DLDO"
click at [307, 243] on span "Add Media from Vault" at bounding box center [320, 247] width 95 height 11
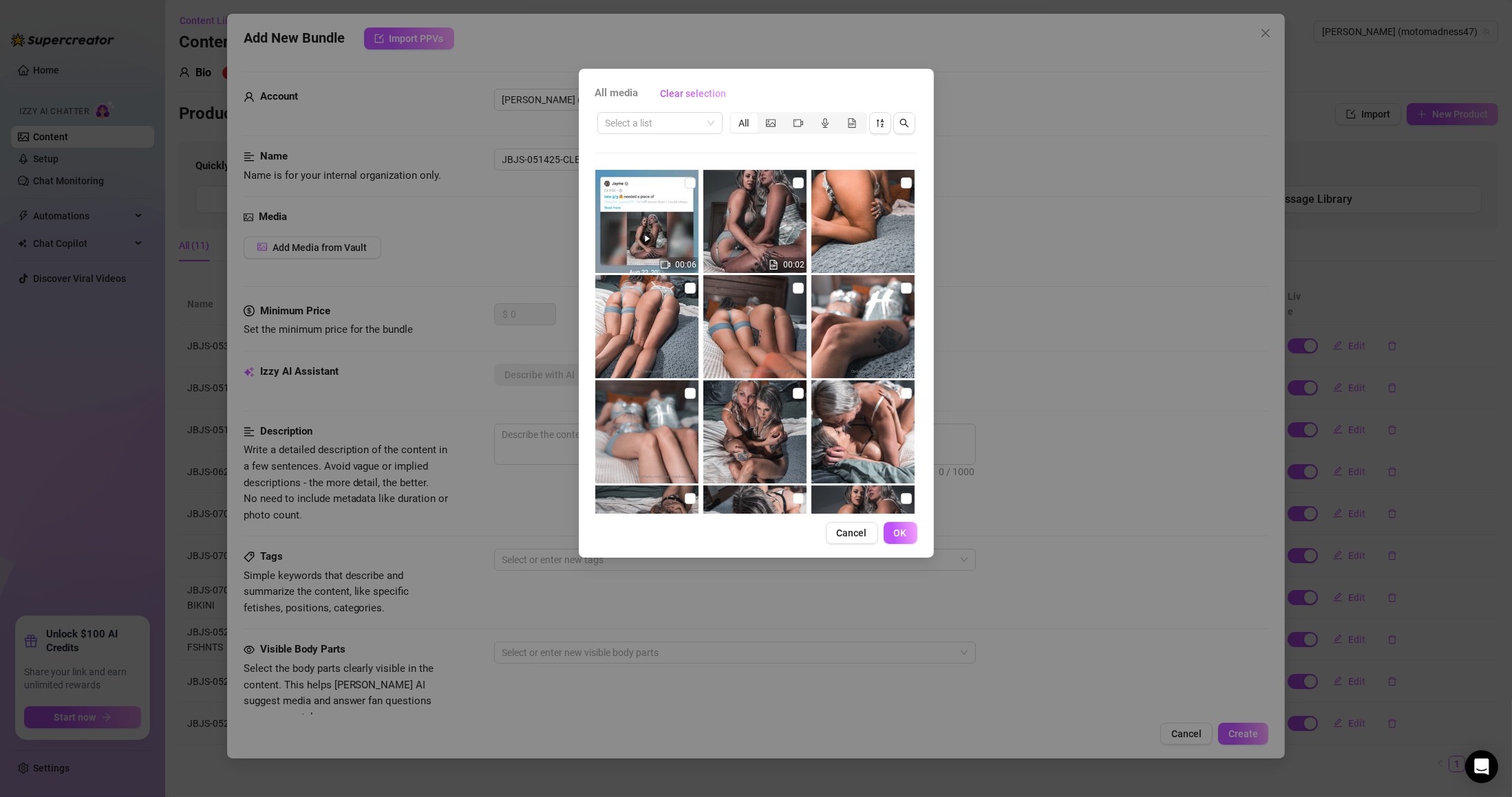
click at [672, 125] on input "search" at bounding box center [653, 123] width 96 height 21
paste input "JBJS-051425-CLEAR-DLDO"
click at [673, 145] on div "JBJS-051425-CLEAR-DLDO" at bounding box center [668, 150] width 119 height 15
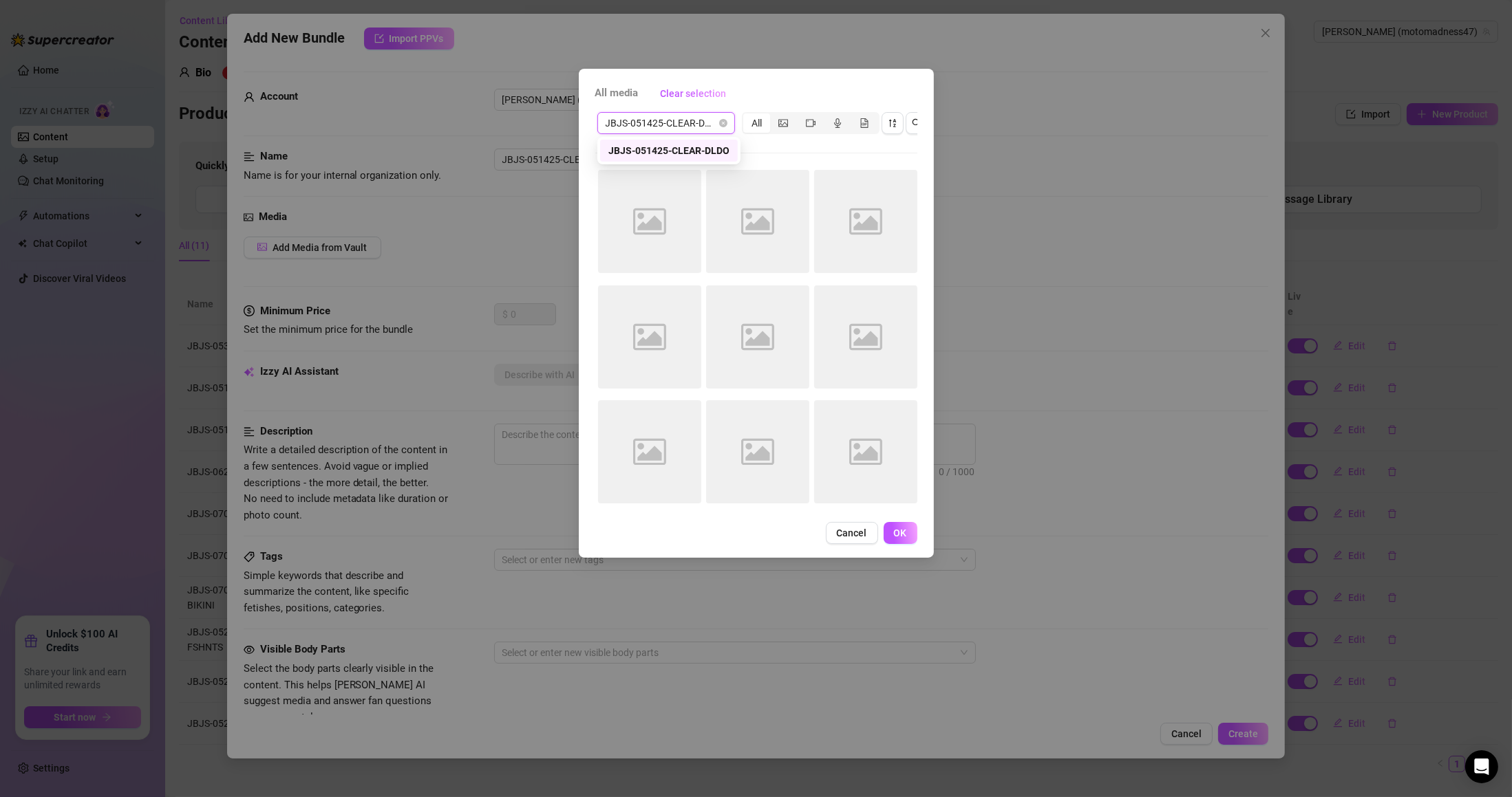
scroll to position [0, 0]
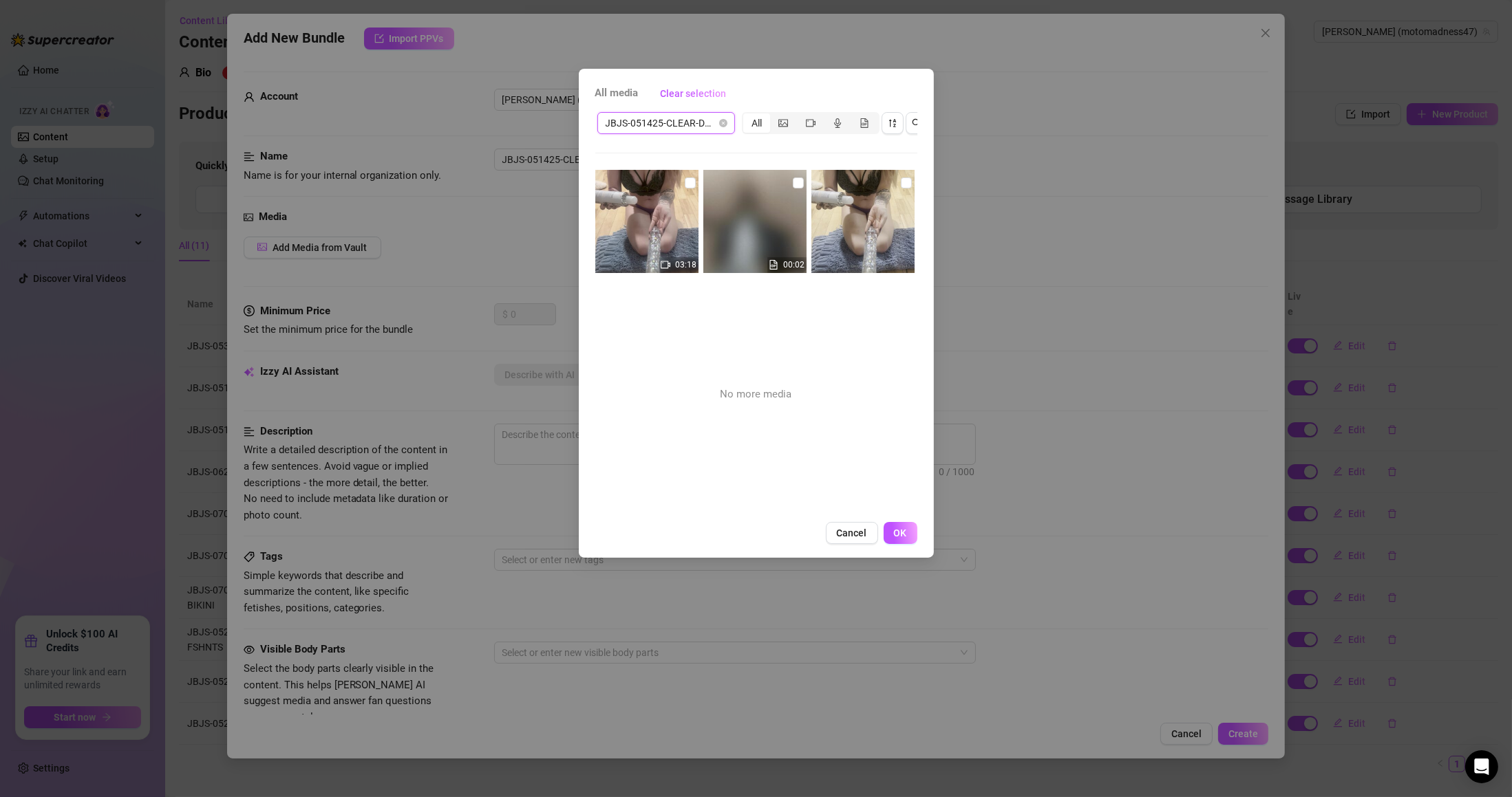
click at [793, 183] on input "checkbox" at bounding box center [798, 183] width 11 height 11
click at [901, 183] on input "checkbox" at bounding box center [906, 183] width 11 height 11
click at [693, 180] on img at bounding box center [647, 222] width 103 height 103
click at [692, 182] on div "03:18" at bounding box center [648, 276] width 106 height 213
click at [690, 183] on input "checkbox" at bounding box center [690, 183] width 11 height 11
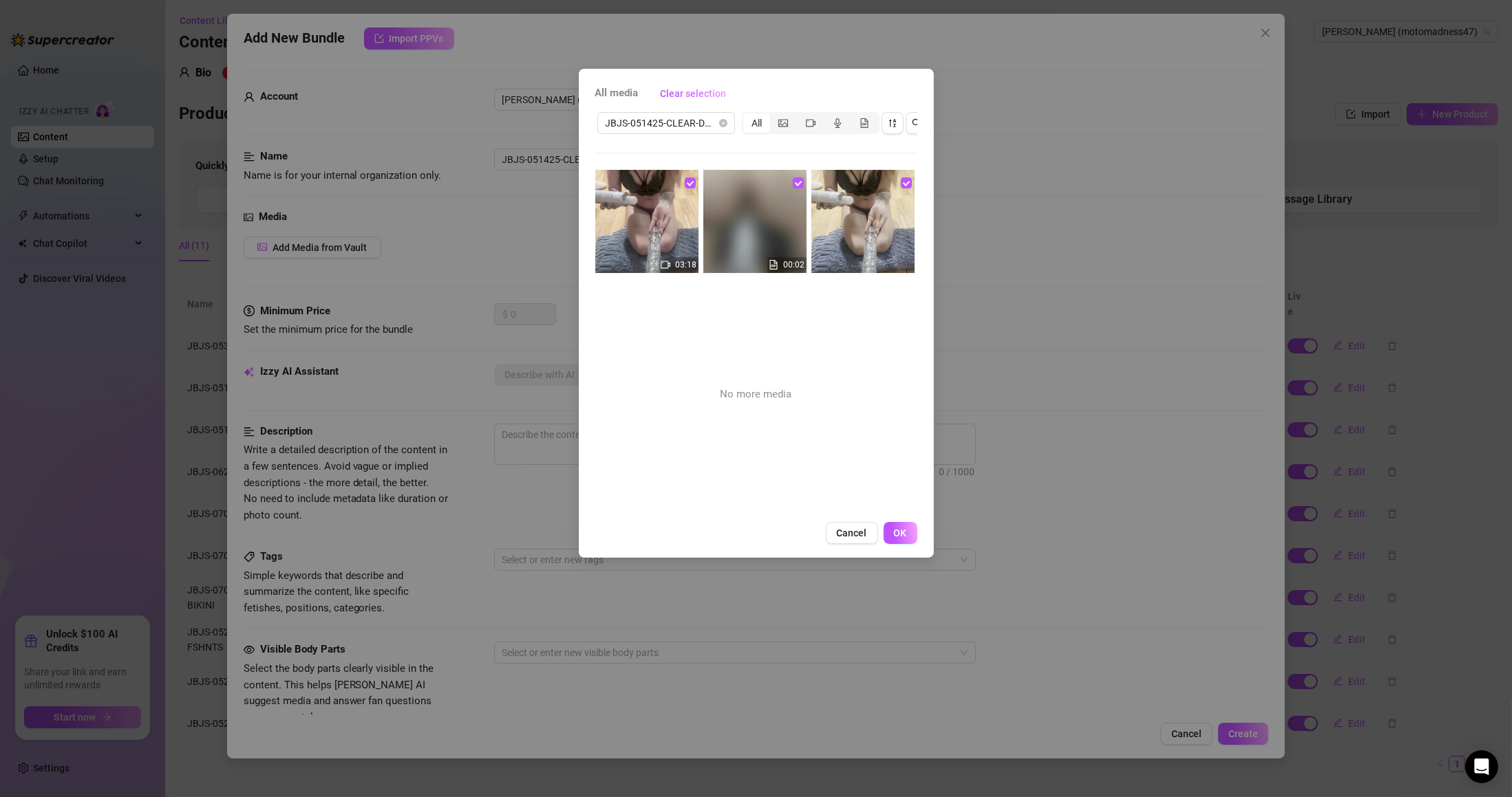
click at [902, 558] on div "All media Clear selection JBJS-051425-CLEAR-DLDO All 03:18 00:02 No more media …" at bounding box center [756, 313] width 355 height 489
click at [893, 539] on span "OK" at bounding box center [900, 533] width 13 height 11
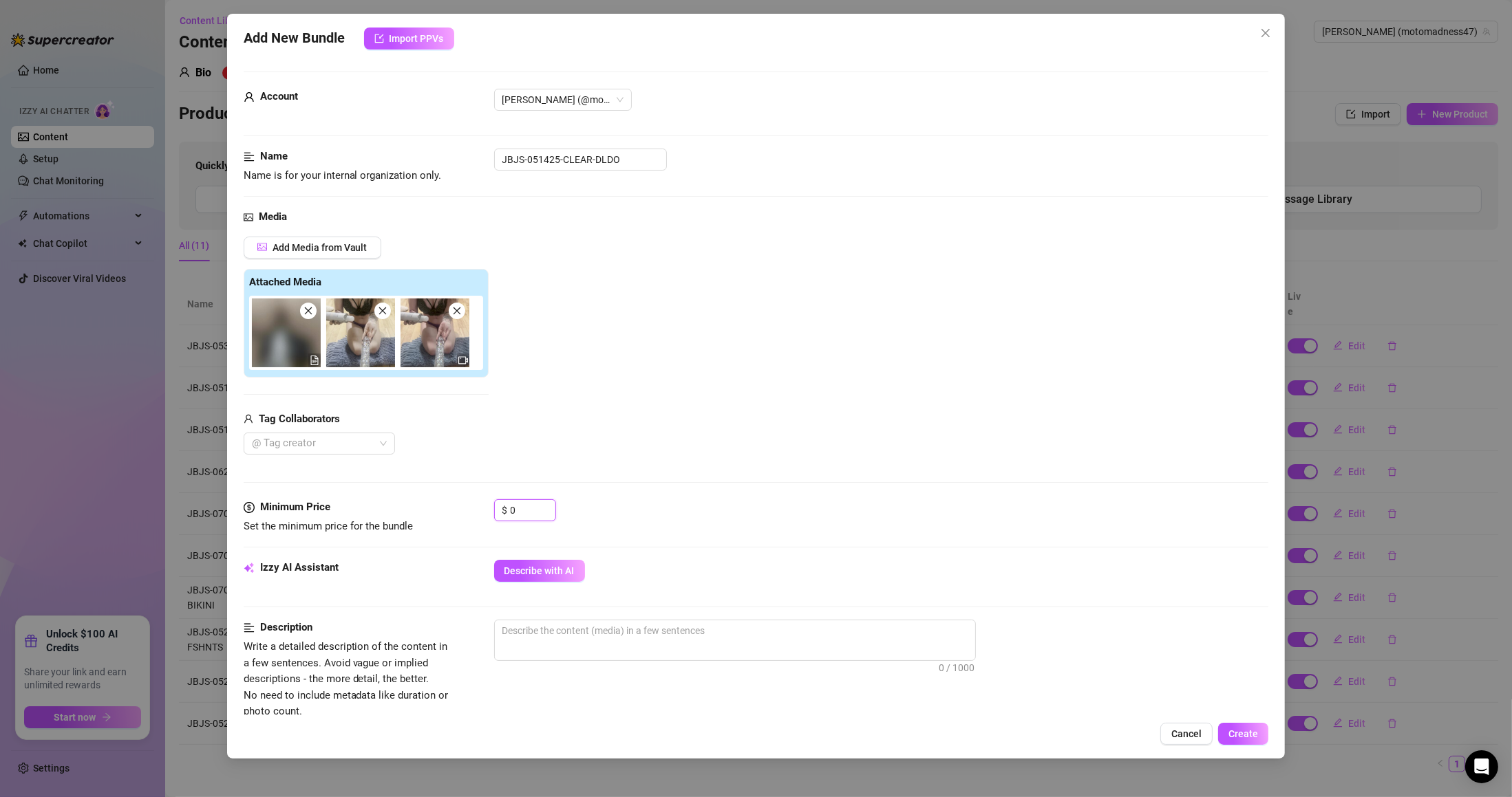
drag, startPoint x: 529, startPoint y: 513, endPoint x: 477, endPoint y: 510, distance: 52.1
click at [477, 510] on div "Minimum Price Set the minimum price for the bundle $ 0" at bounding box center [756, 517] width 1025 height 35
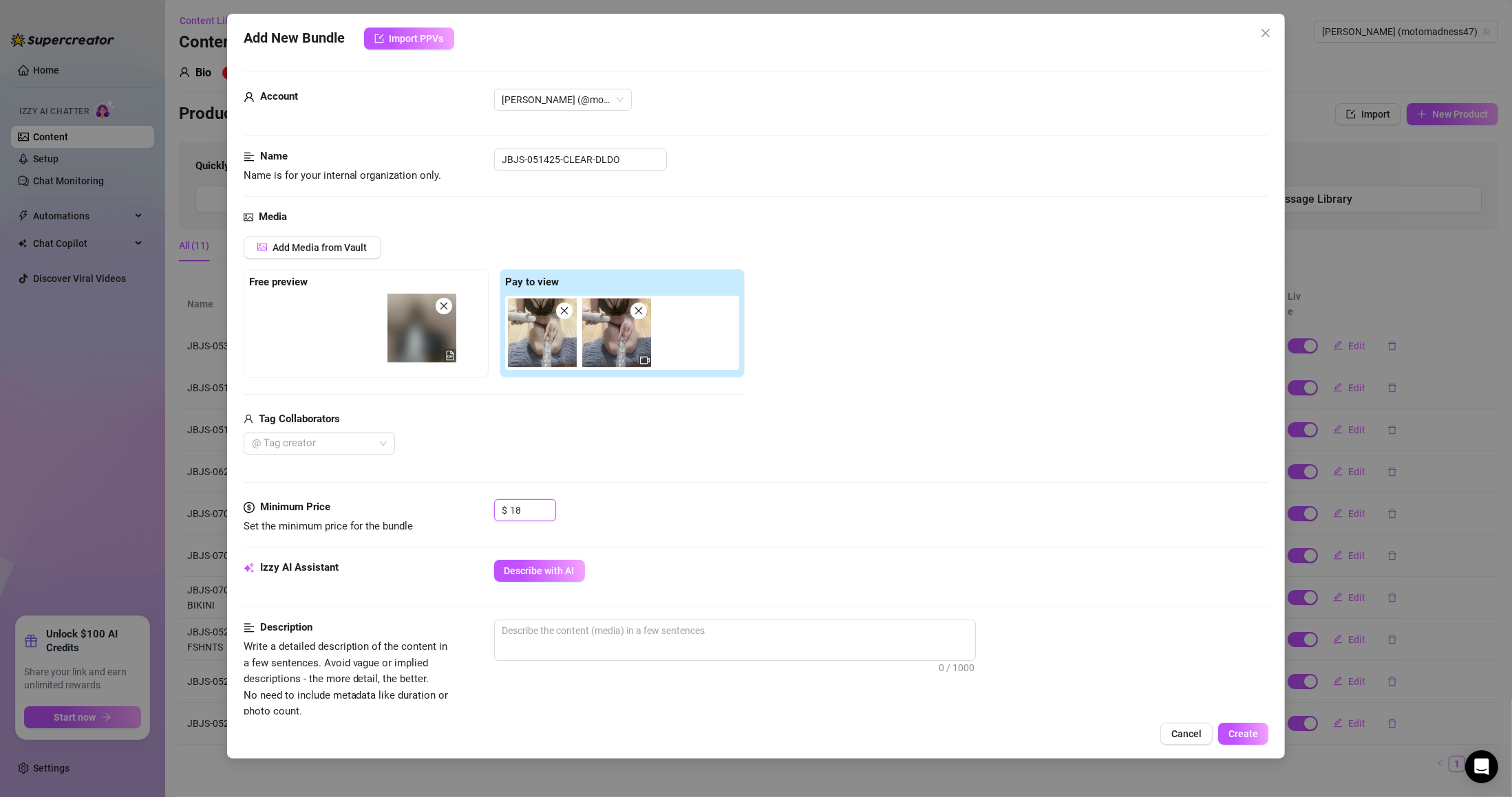
drag, startPoint x: 389, startPoint y: 315, endPoint x: 362, endPoint y: 315, distance: 27.0
click at [362, 315] on div "Free preview Pay to view" at bounding box center [493, 323] width 501 height 109
click at [546, 579] on button "Describe with AI" at bounding box center [539, 571] width 91 height 22
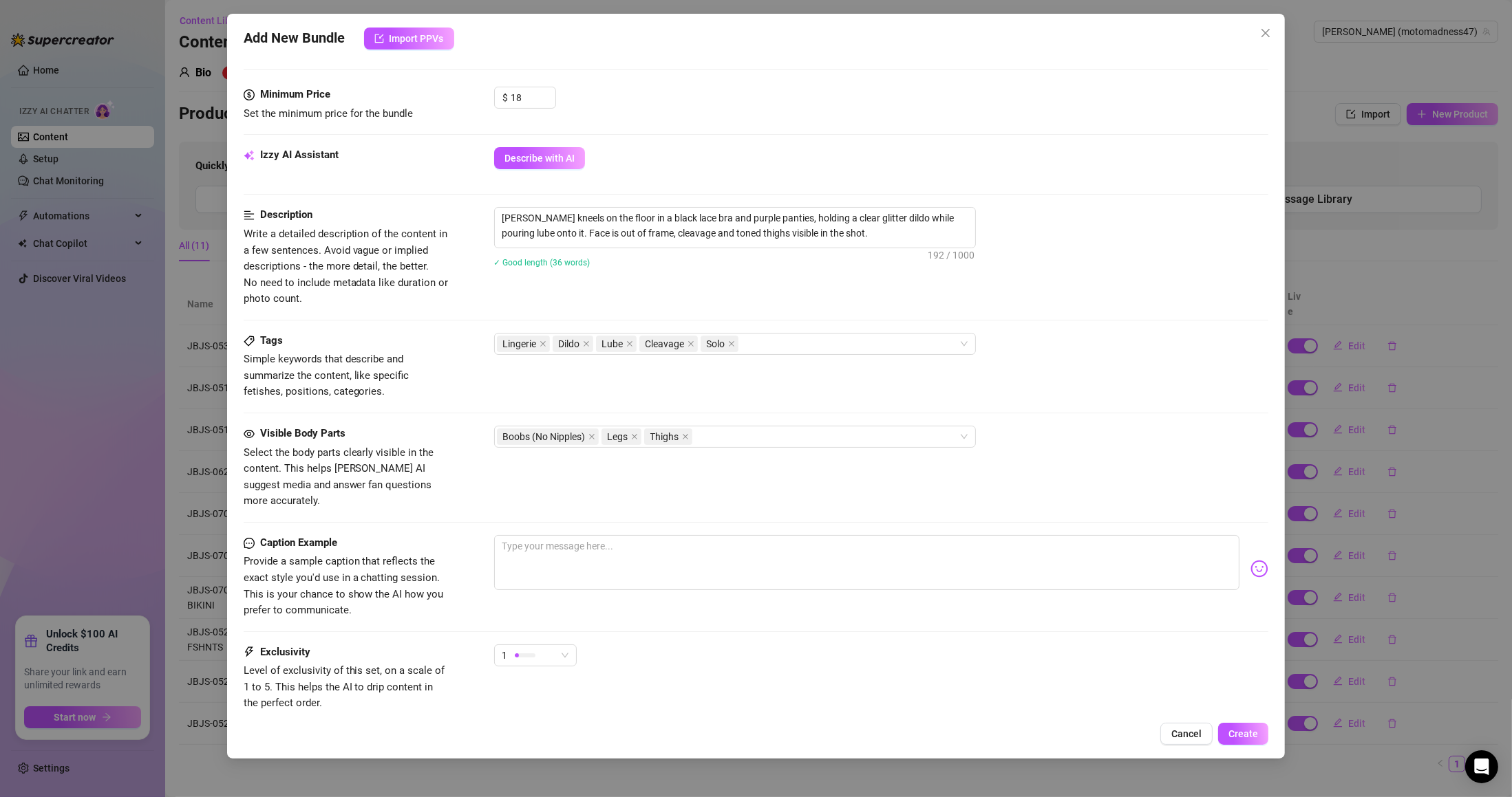
scroll to position [496, 0]
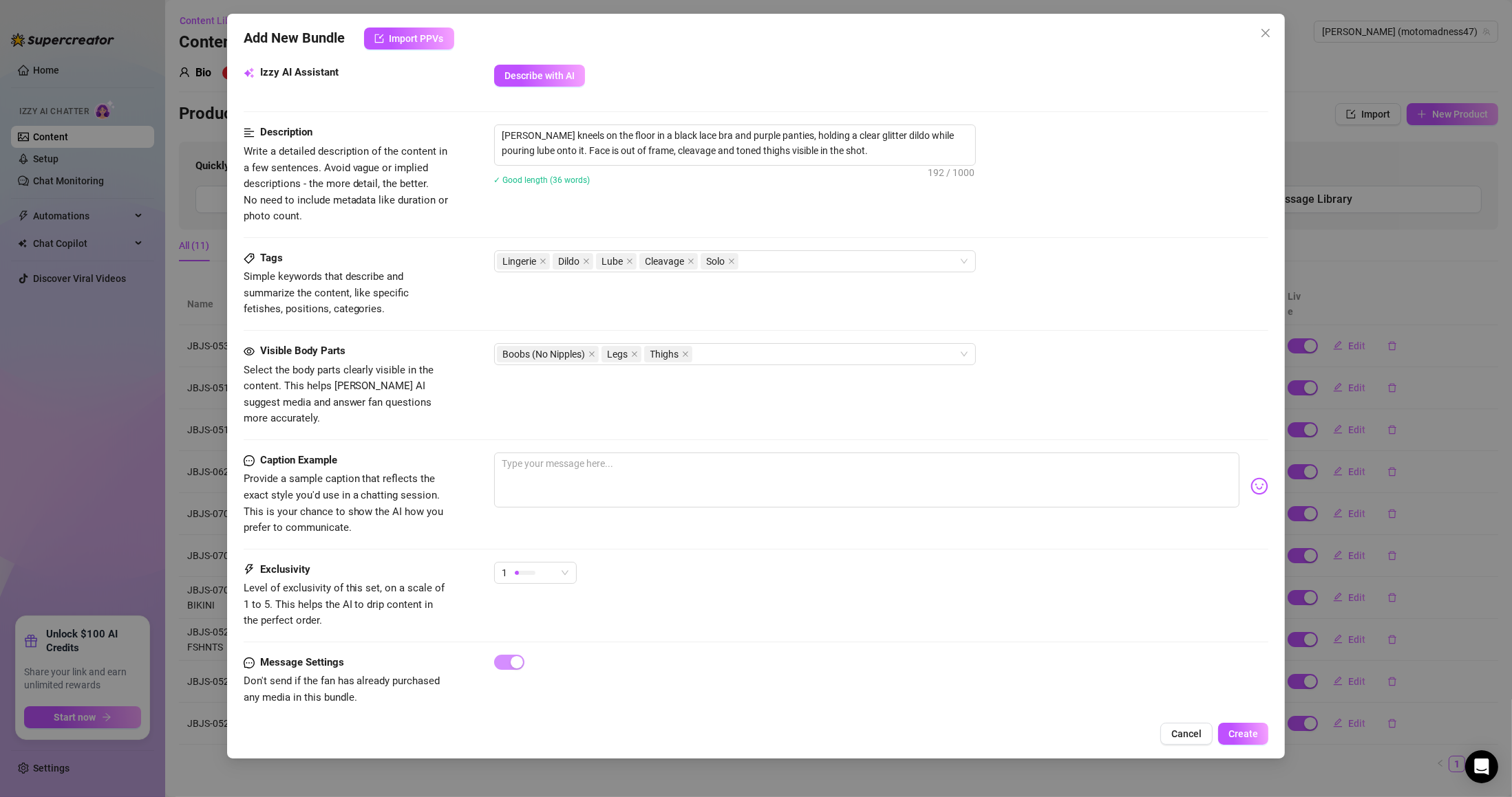
click at [555, 563] on div "1" at bounding box center [529, 573] width 54 height 21
click at [538, 632] on span "3" at bounding box center [550, 630] width 90 height 15
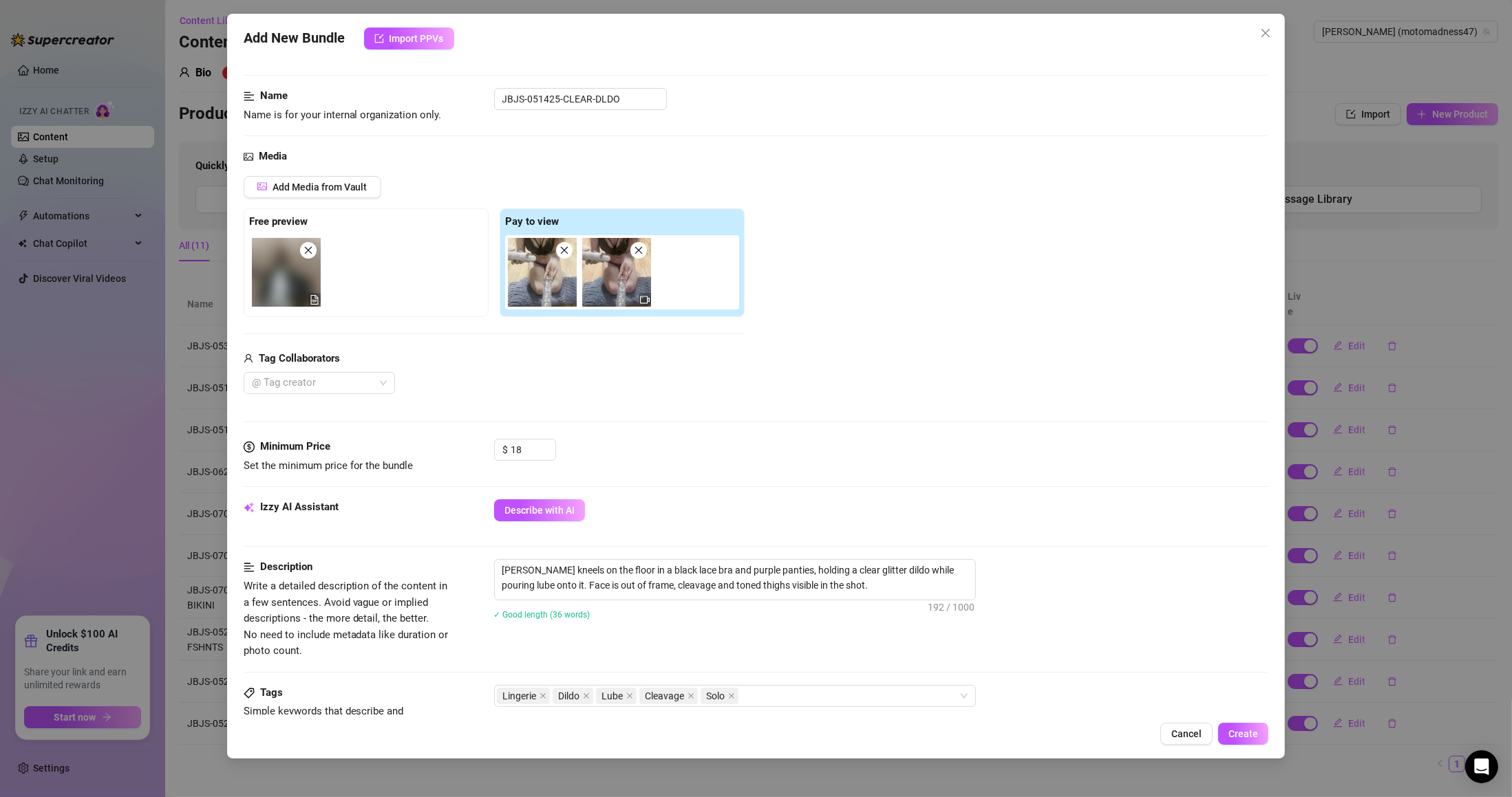
scroll to position [0, 0]
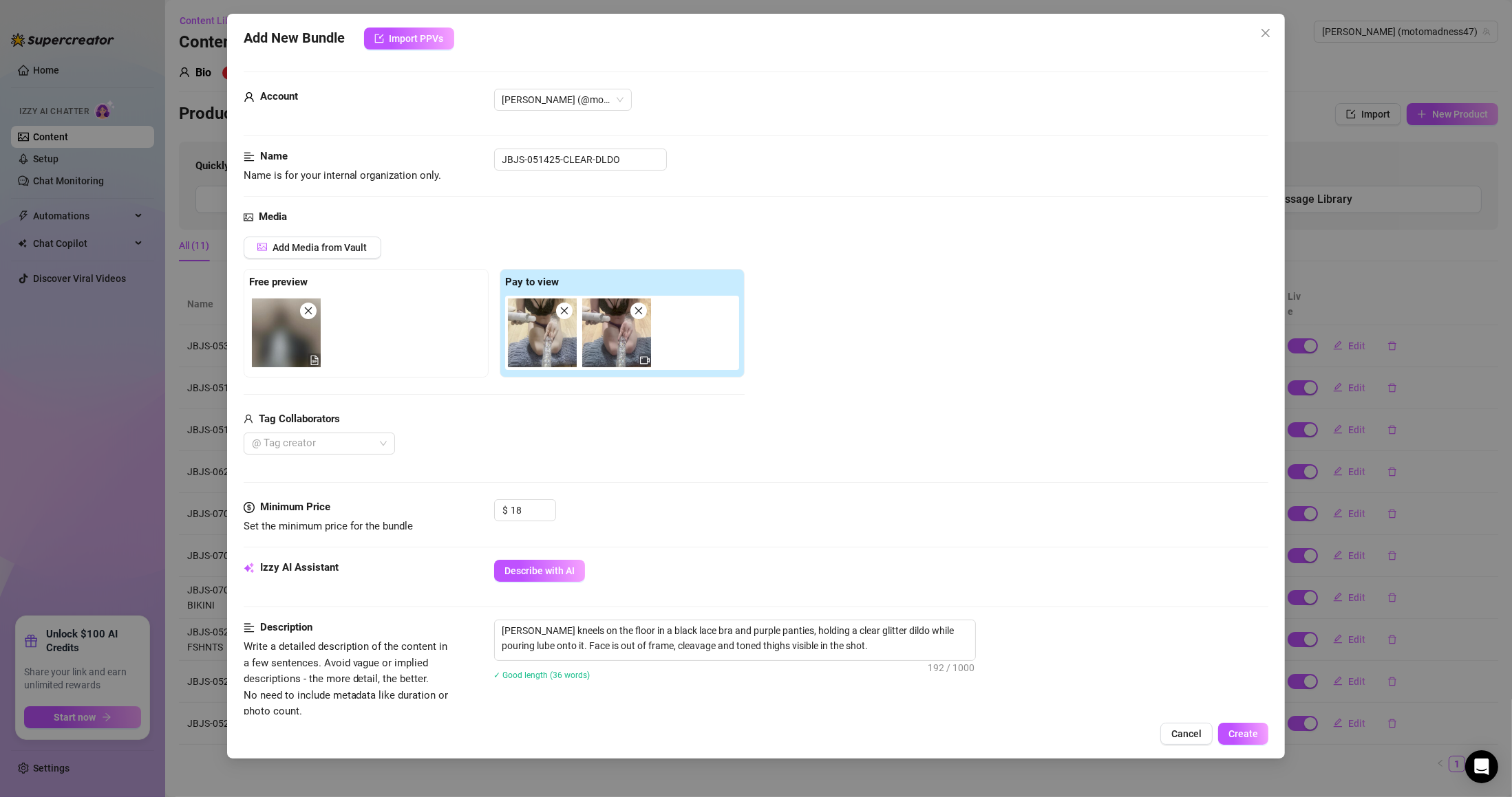
click at [1245, 741] on button "Create" at bounding box center [1243, 734] width 50 height 22
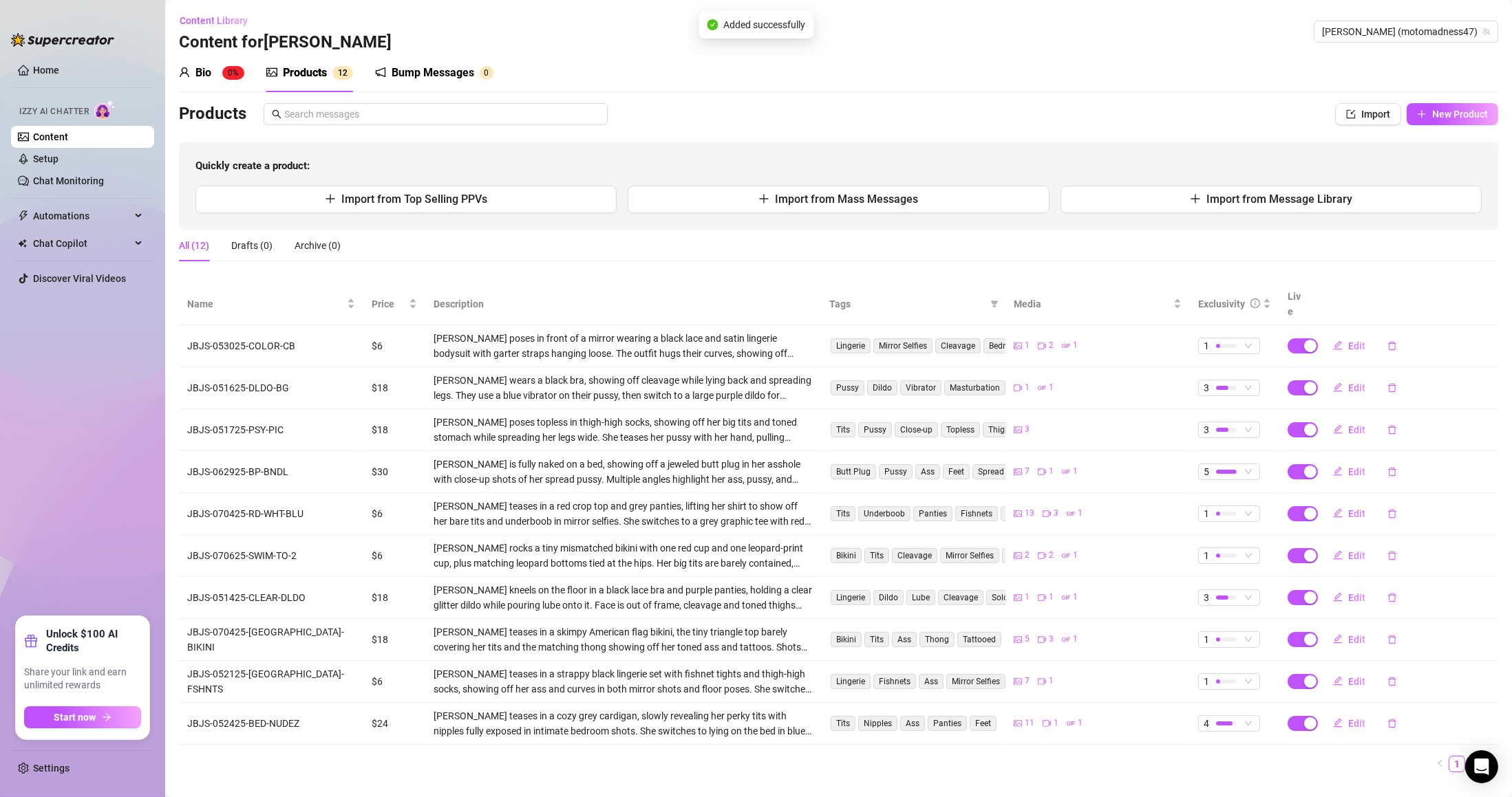
click at [1283, 65] on div "Bio 0% Products 1 2 Bump Messages 0" at bounding box center [838, 73] width 1319 height 38
click at [1402, 23] on span "[PERSON_NAME] (motomadness47)" at bounding box center [1406, 32] width 168 height 21
click at [1387, 17] on div "Content Library Content for [PERSON_NAME] (motomadness47)" at bounding box center [838, 32] width 1319 height 44
click at [1387, 29] on span "[PERSON_NAME] (motomadness47)" at bounding box center [1406, 32] width 168 height 21
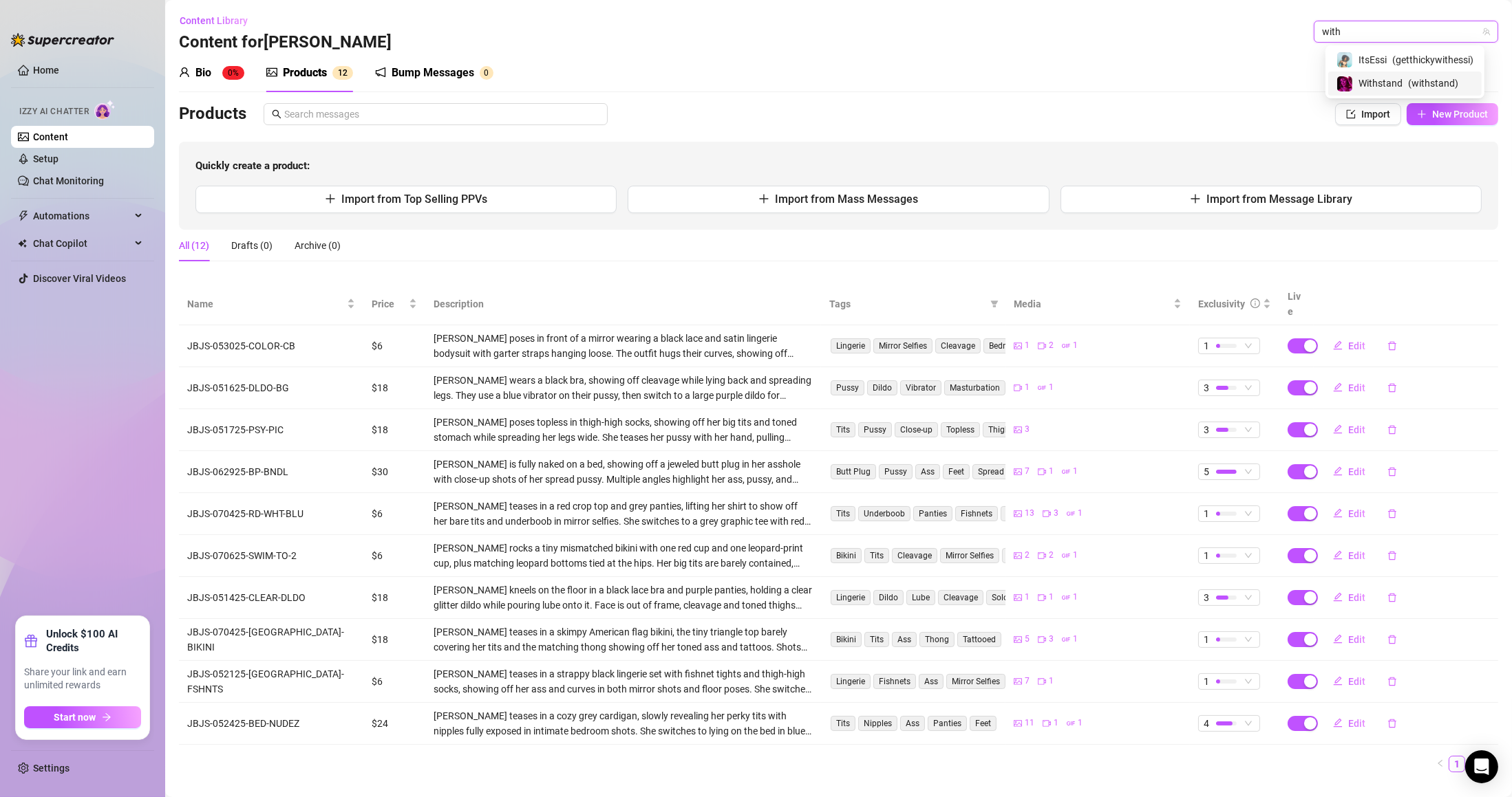
click at [1387, 76] on span "Withstand" at bounding box center [1380, 83] width 44 height 15
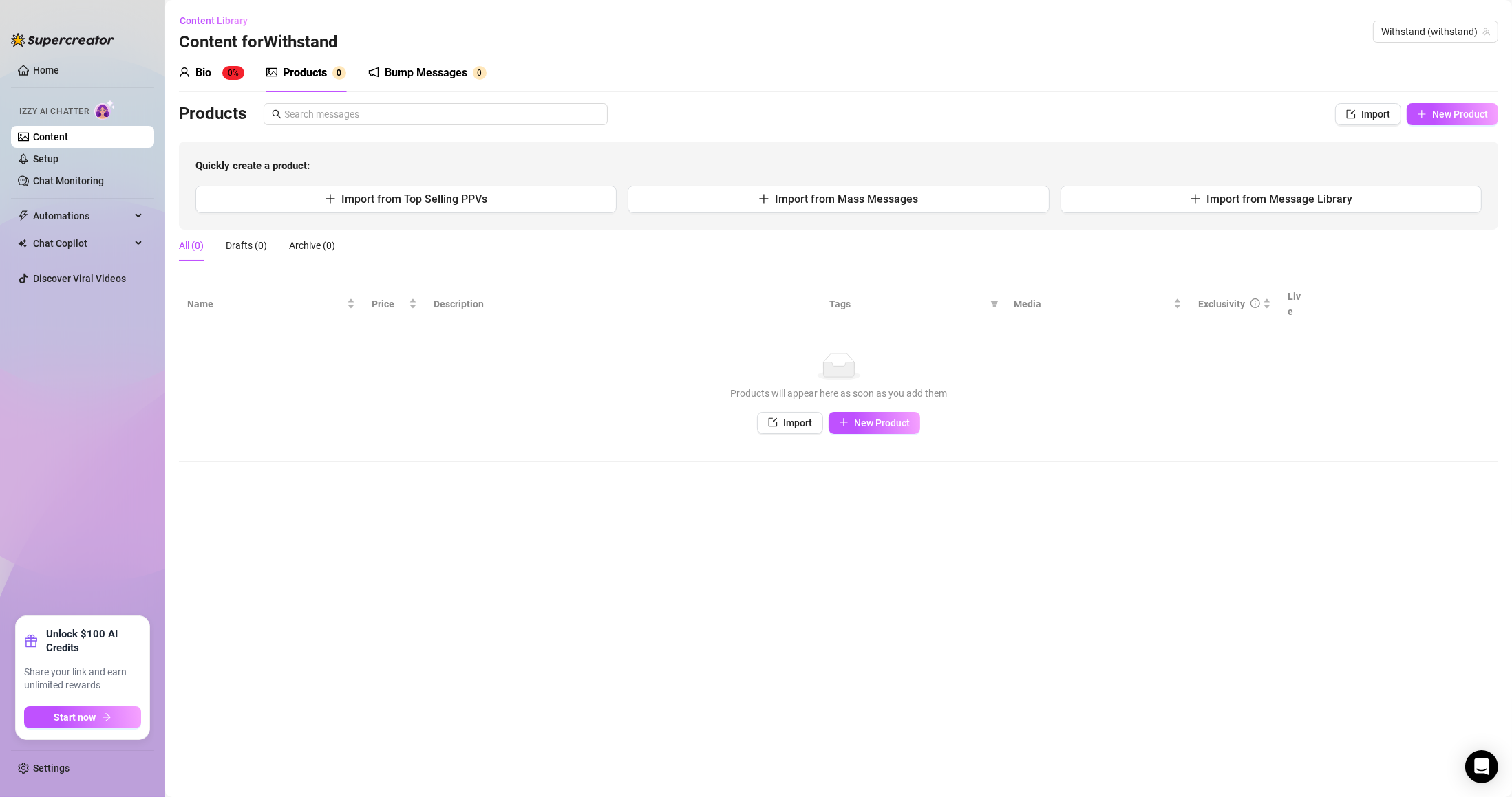
click at [1453, 109] on span "New Product" at bounding box center [1460, 114] width 56 height 11
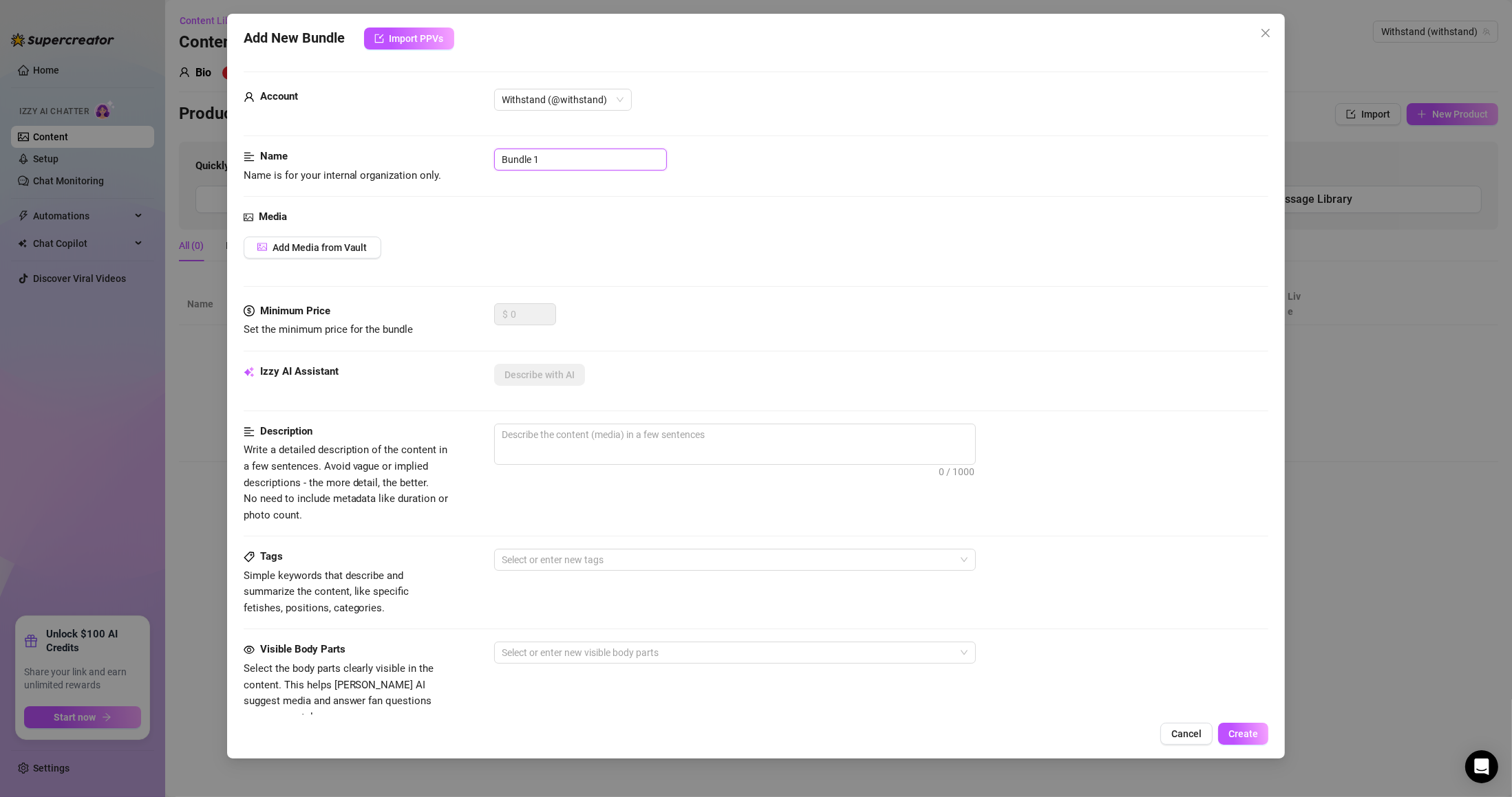
drag, startPoint x: 590, startPoint y: 159, endPoint x: 409, endPoint y: 169, distance: 181.3
click at [426, 155] on div "Name Name is for your internal organization only. Bundle 1" at bounding box center [756, 166] width 1025 height 35
paste input "CC122924 BUNDLE"
click at [319, 226] on div "Media Add Media from Vault" at bounding box center [756, 257] width 1025 height 95
click at [311, 248] on span "Add Media from Vault" at bounding box center [320, 247] width 95 height 11
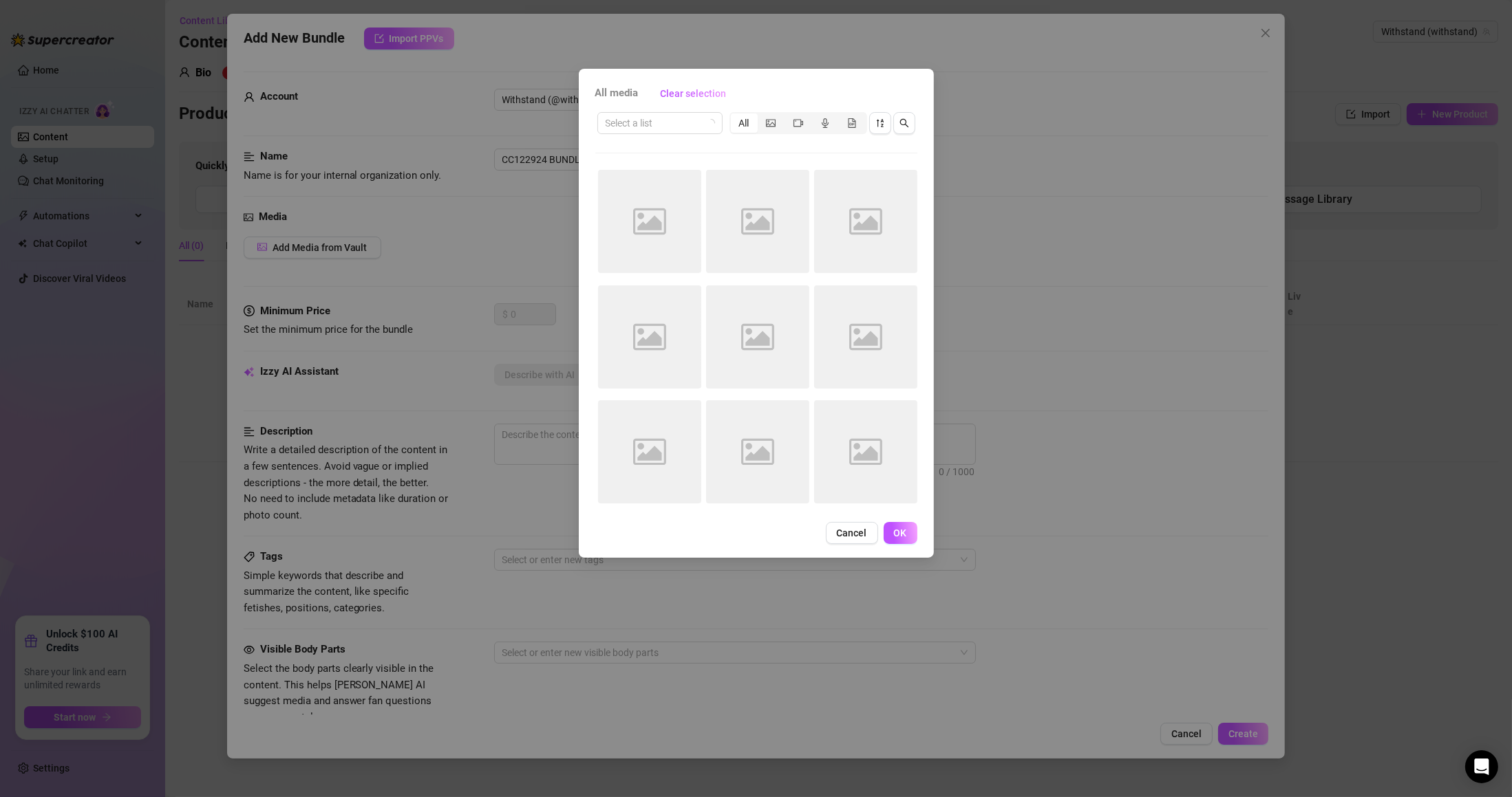
drag, startPoint x: 680, startPoint y: 142, endPoint x: 674, endPoint y: 125, distance: 18.0
click at [677, 130] on div "Select a list All Image placeholder Image placeholder Image placeholder Image p…" at bounding box center [756, 312] width 322 height 403
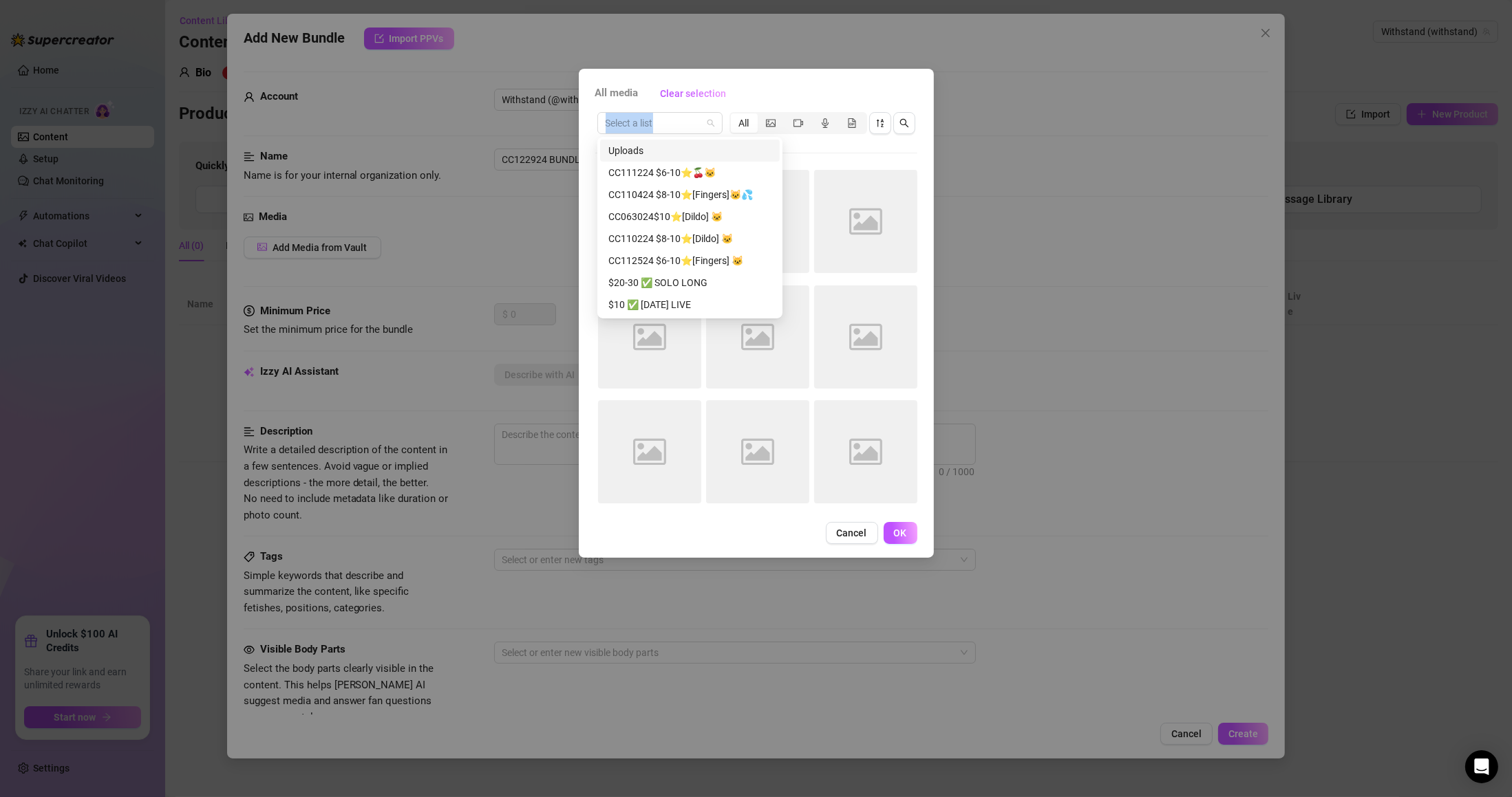
click at [674, 125] on input "search" at bounding box center [653, 123] width 96 height 21
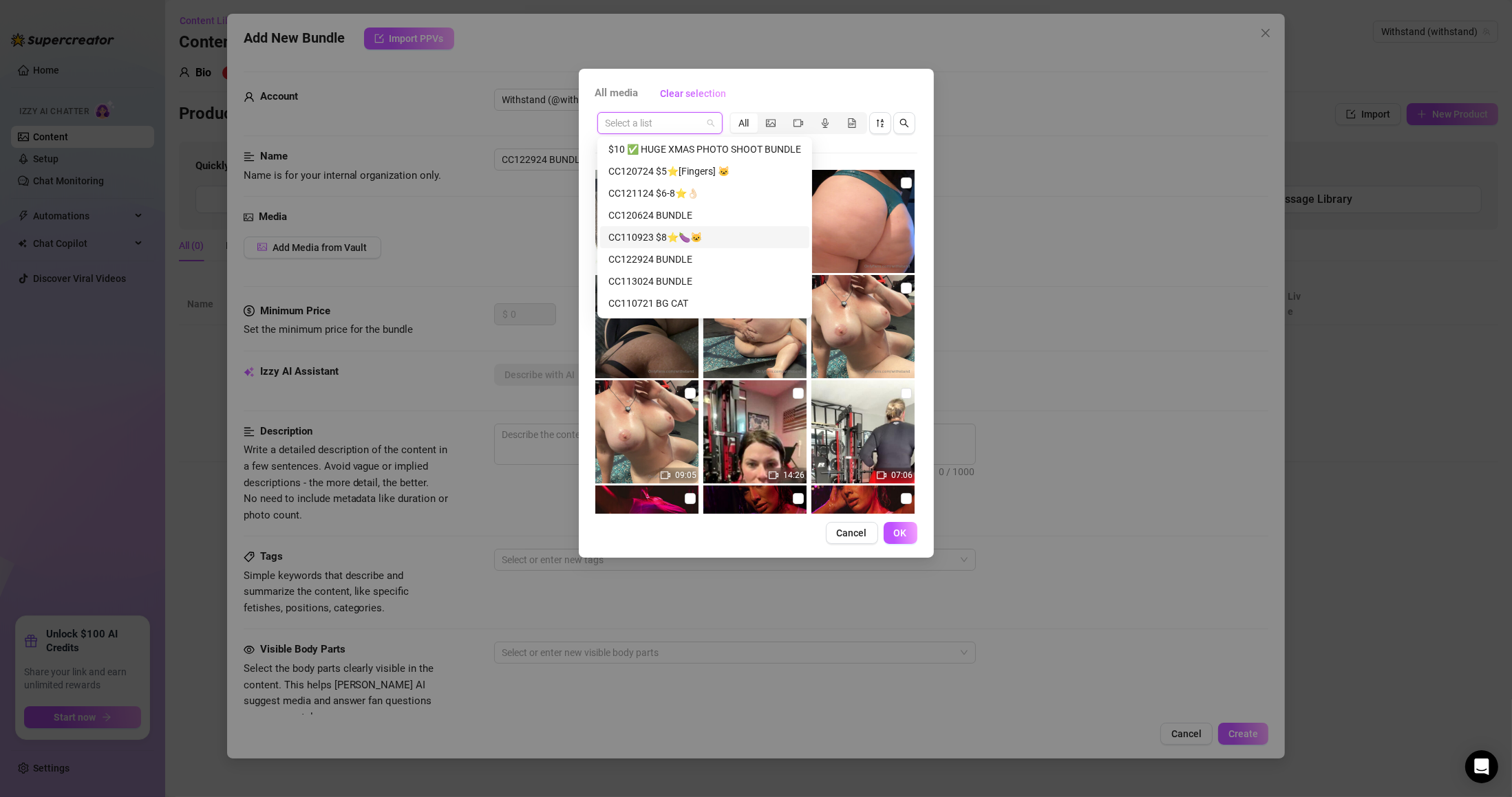
scroll to position [347, 0]
click at [681, 116] on input "search" at bounding box center [653, 123] width 96 height 21
paste input "CC122924 BUNDLE"
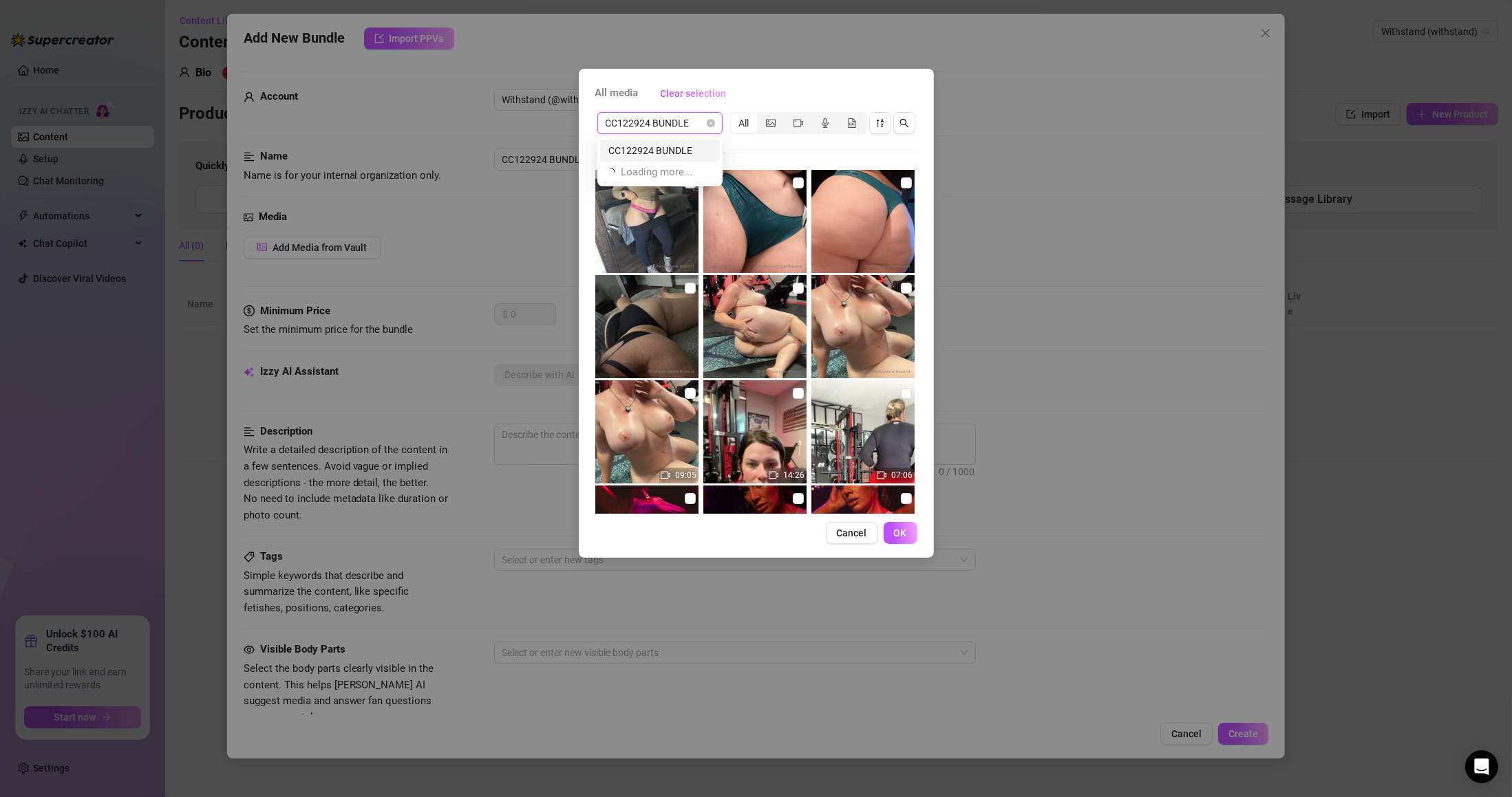
click at [685, 144] on div "CC122924 BUNDLE" at bounding box center [660, 150] width 103 height 15
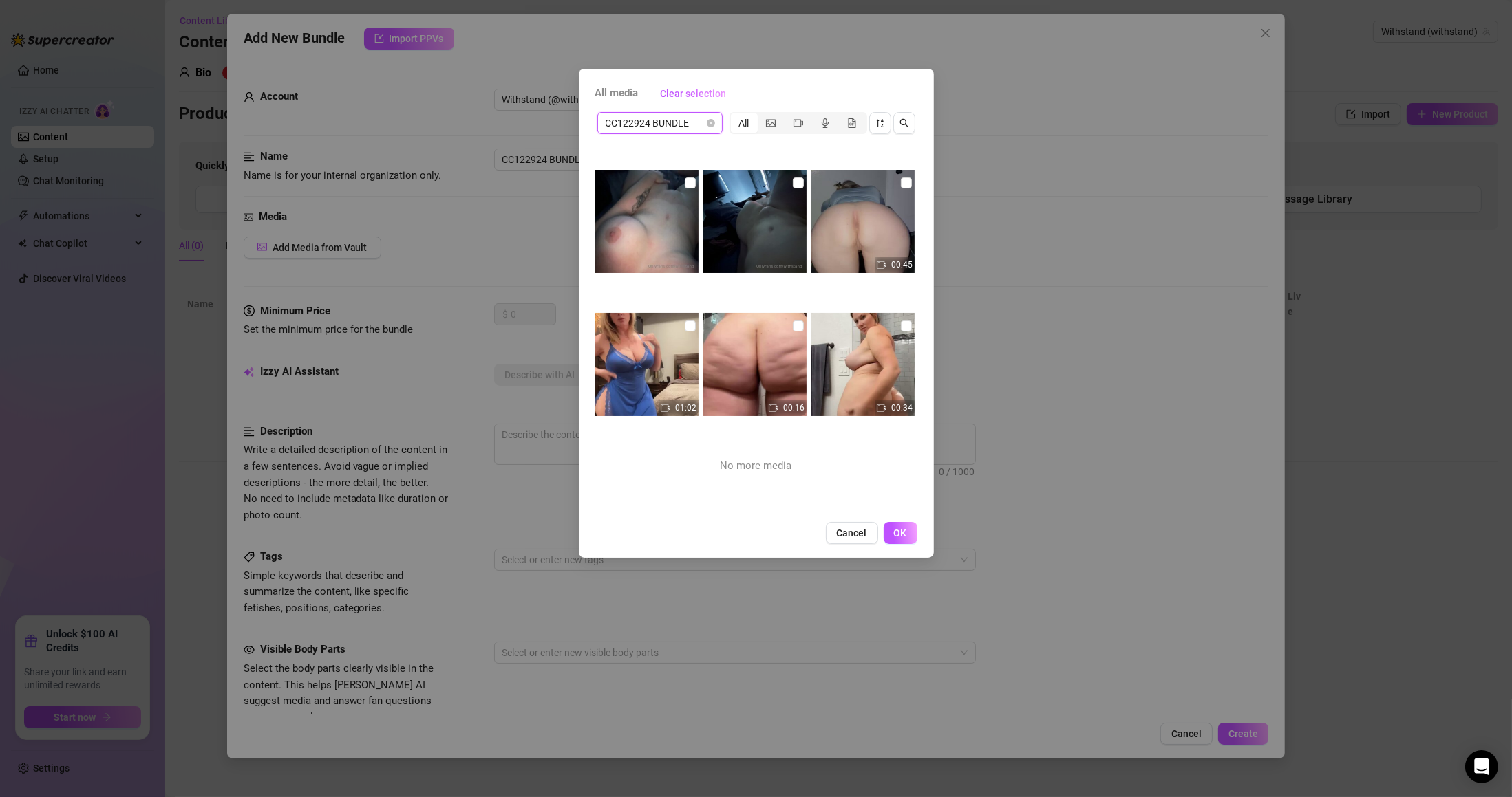
click at [678, 207] on img at bounding box center [647, 222] width 103 height 103
click at [679, 178] on img at bounding box center [647, 222] width 103 height 103
click at [685, 183] on input "checkbox" at bounding box center [690, 183] width 11 height 11
click at [793, 182] on input "checkbox" at bounding box center [798, 183] width 11 height 11
click at [901, 183] on input "checkbox" at bounding box center [906, 183] width 11 height 11
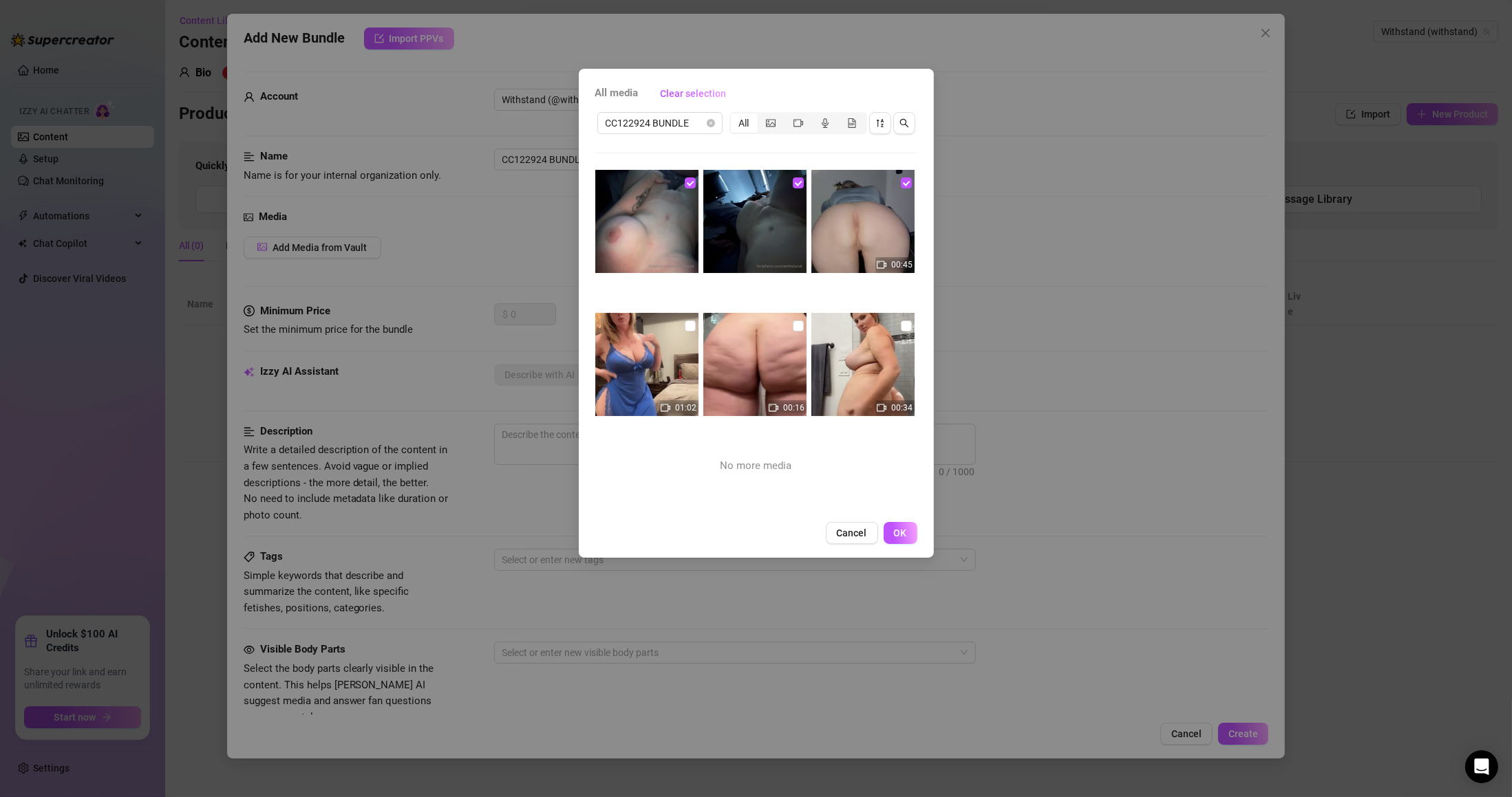
click at [685, 327] on input "checkbox" at bounding box center [690, 325] width 11 height 11
click at [795, 325] on input "checkbox" at bounding box center [798, 325] width 11 height 11
click at [901, 326] on input "checkbox" at bounding box center [906, 325] width 11 height 11
click at [915, 539] on button "OK" at bounding box center [900, 533] width 34 height 22
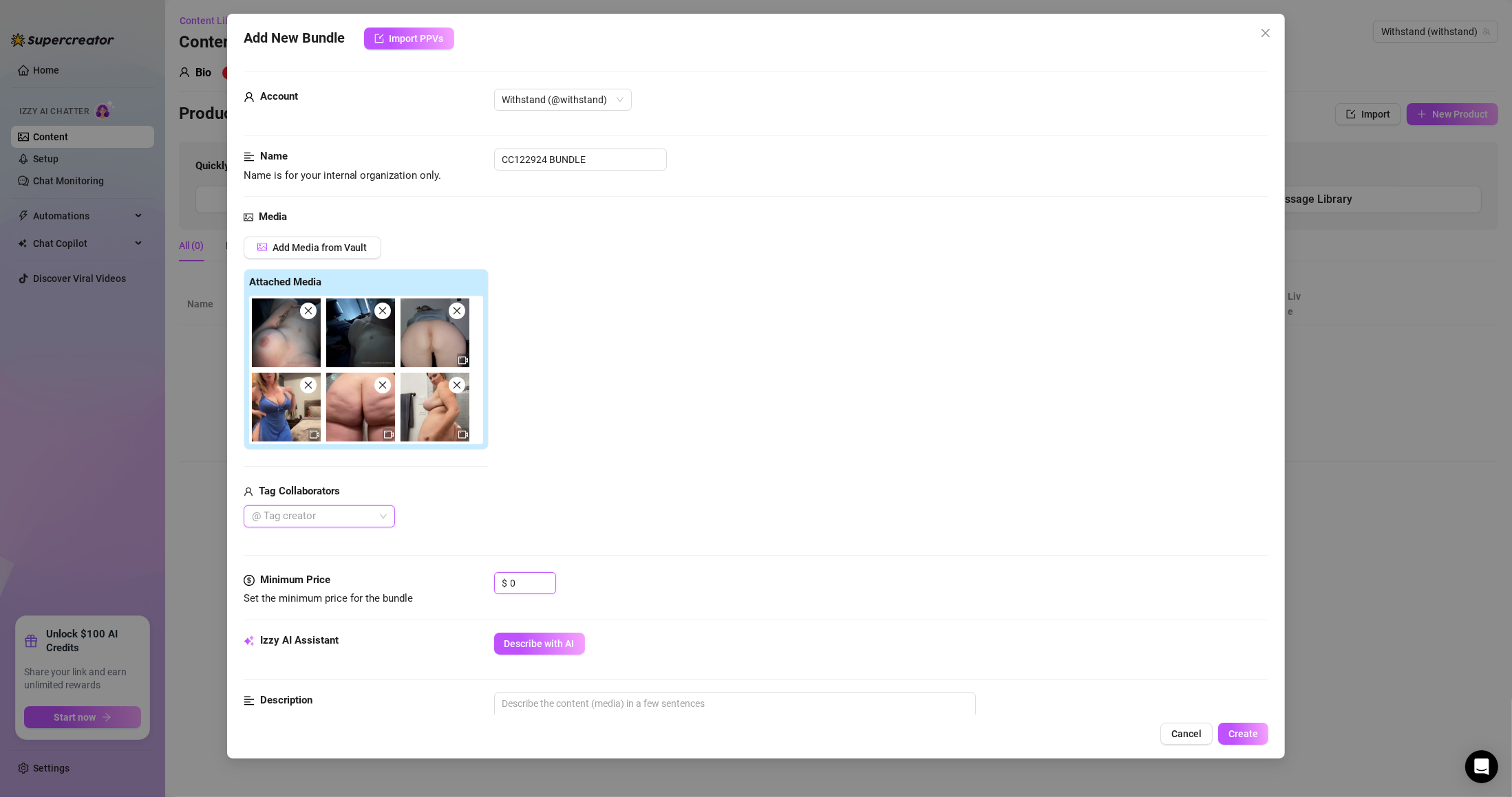
drag, startPoint x: 526, startPoint y: 584, endPoint x: 467, endPoint y: 579, distance: 59.2
click at [467, 579] on div "Minimum Price Set the minimum price for the bundle $ 0" at bounding box center [756, 589] width 1025 height 35
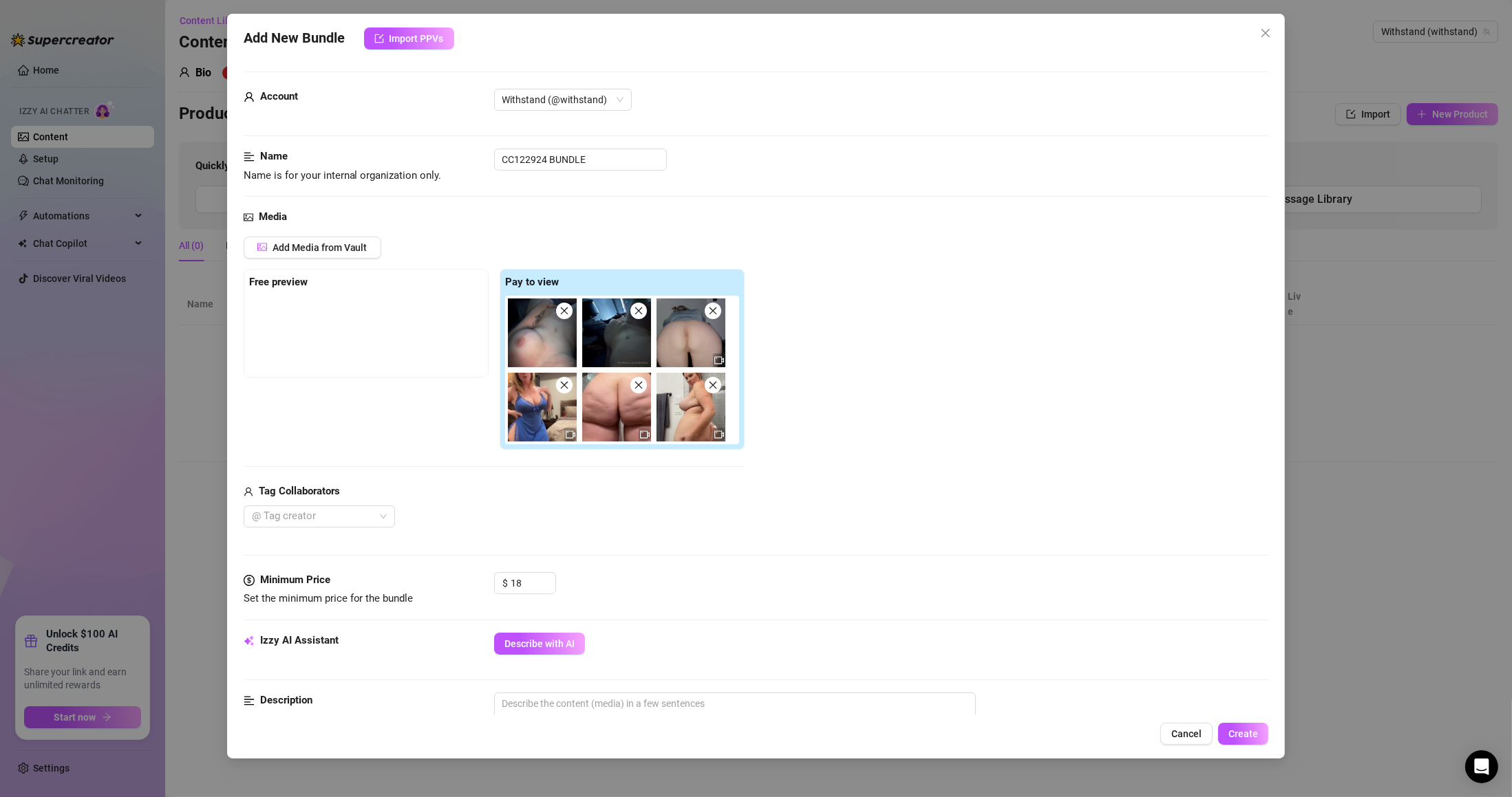
click at [545, 638] on button "Describe with AI" at bounding box center [539, 643] width 91 height 22
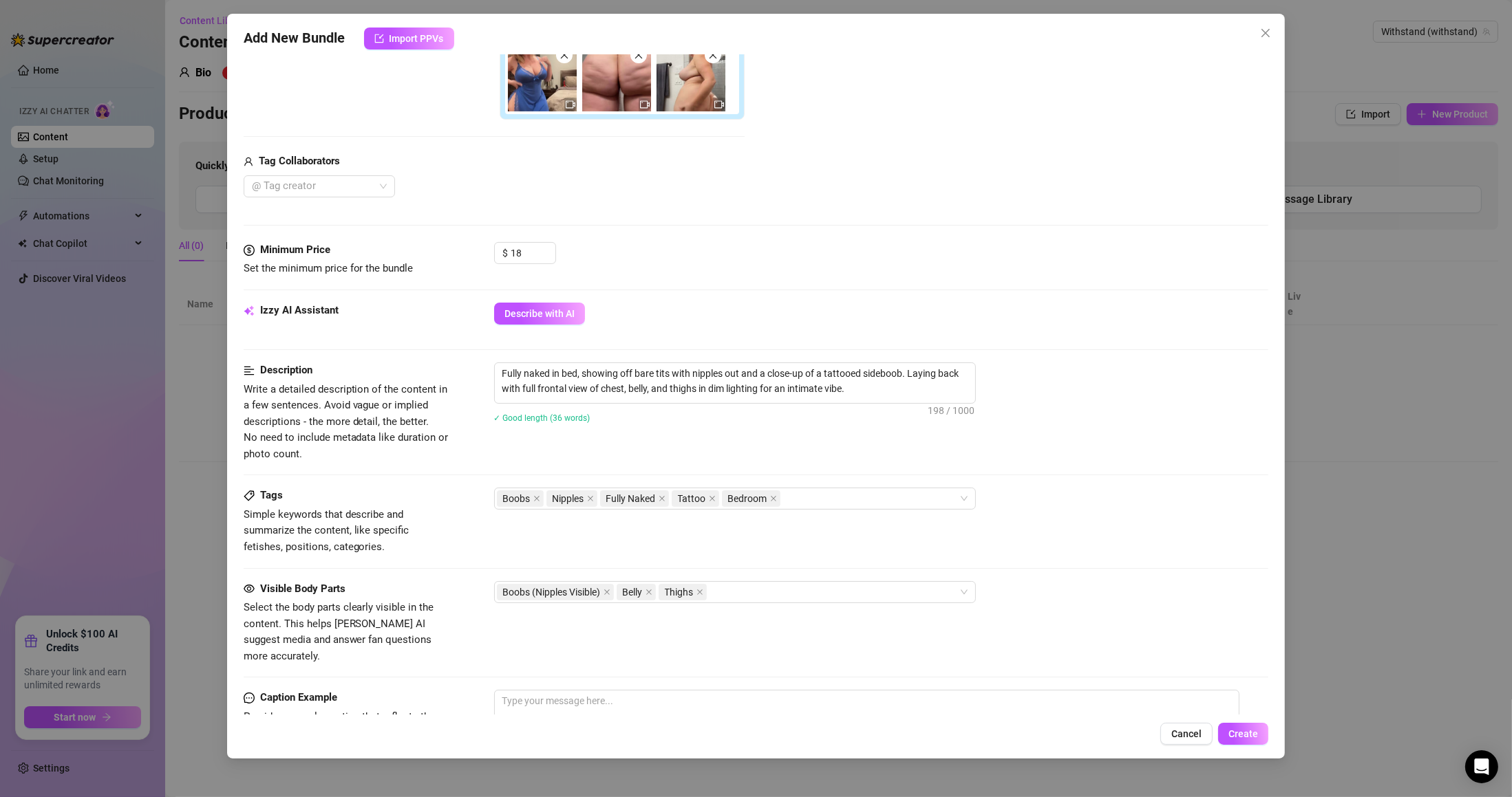
scroll to position [496, 0]
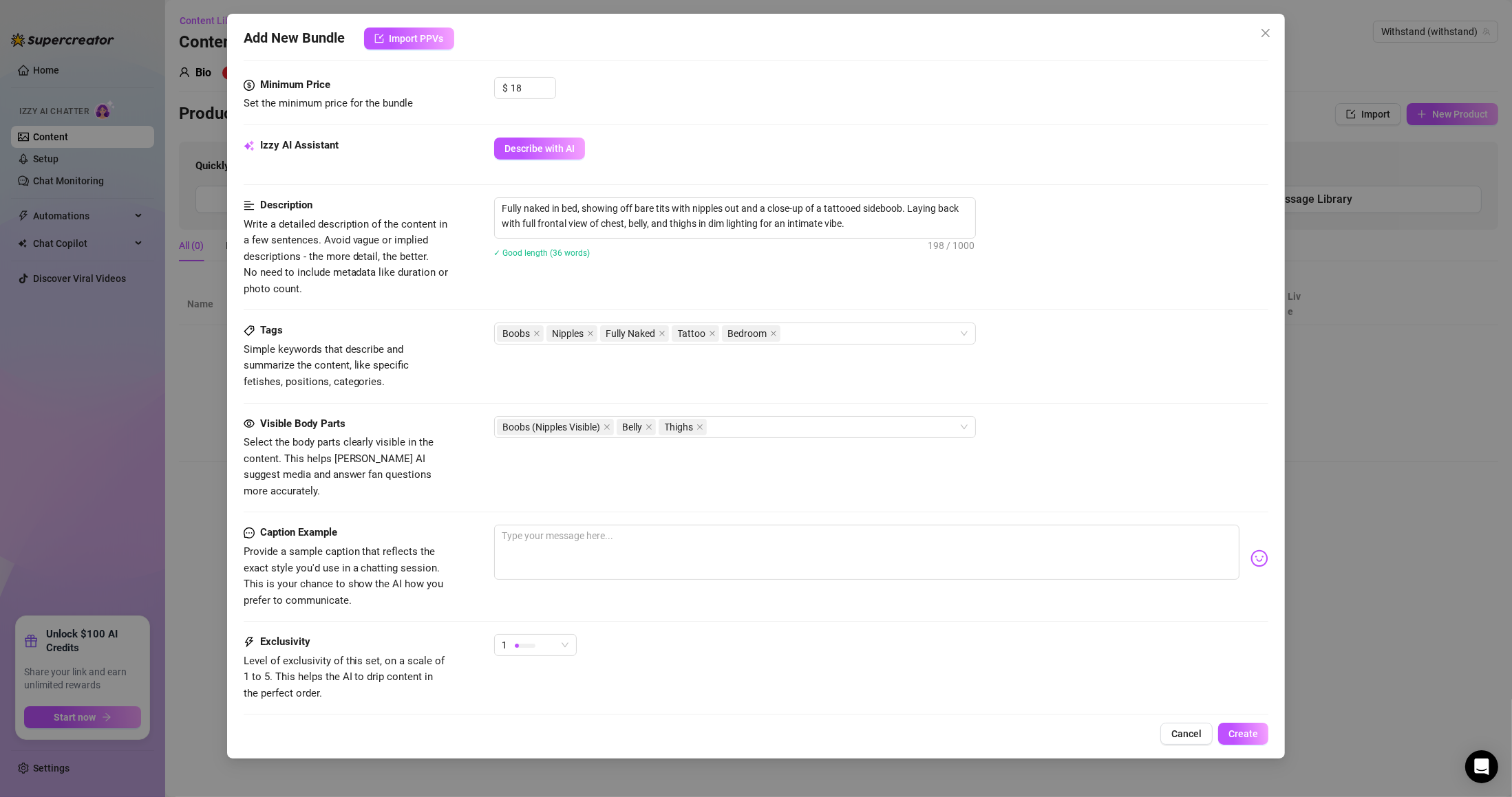
click at [562, 641] on span "1" at bounding box center [536, 645] width 66 height 21
click at [537, 701] on span "3" at bounding box center [550, 703] width 90 height 15
click at [1239, 732] on span "Create" at bounding box center [1243, 734] width 30 height 11
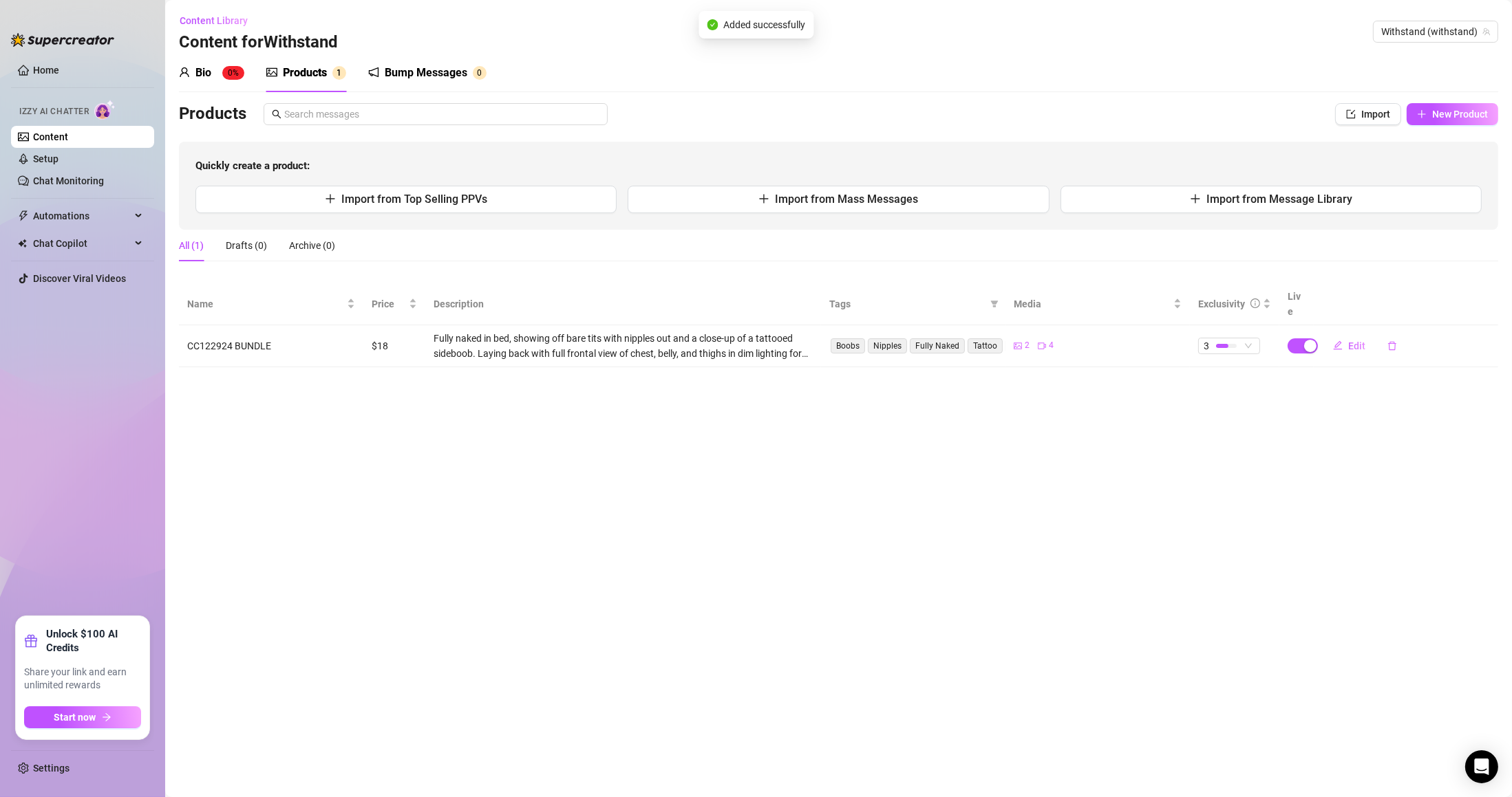
click at [1456, 114] on span "New Product" at bounding box center [1460, 114] width 56 height 11
type textarea "Type your message here..."
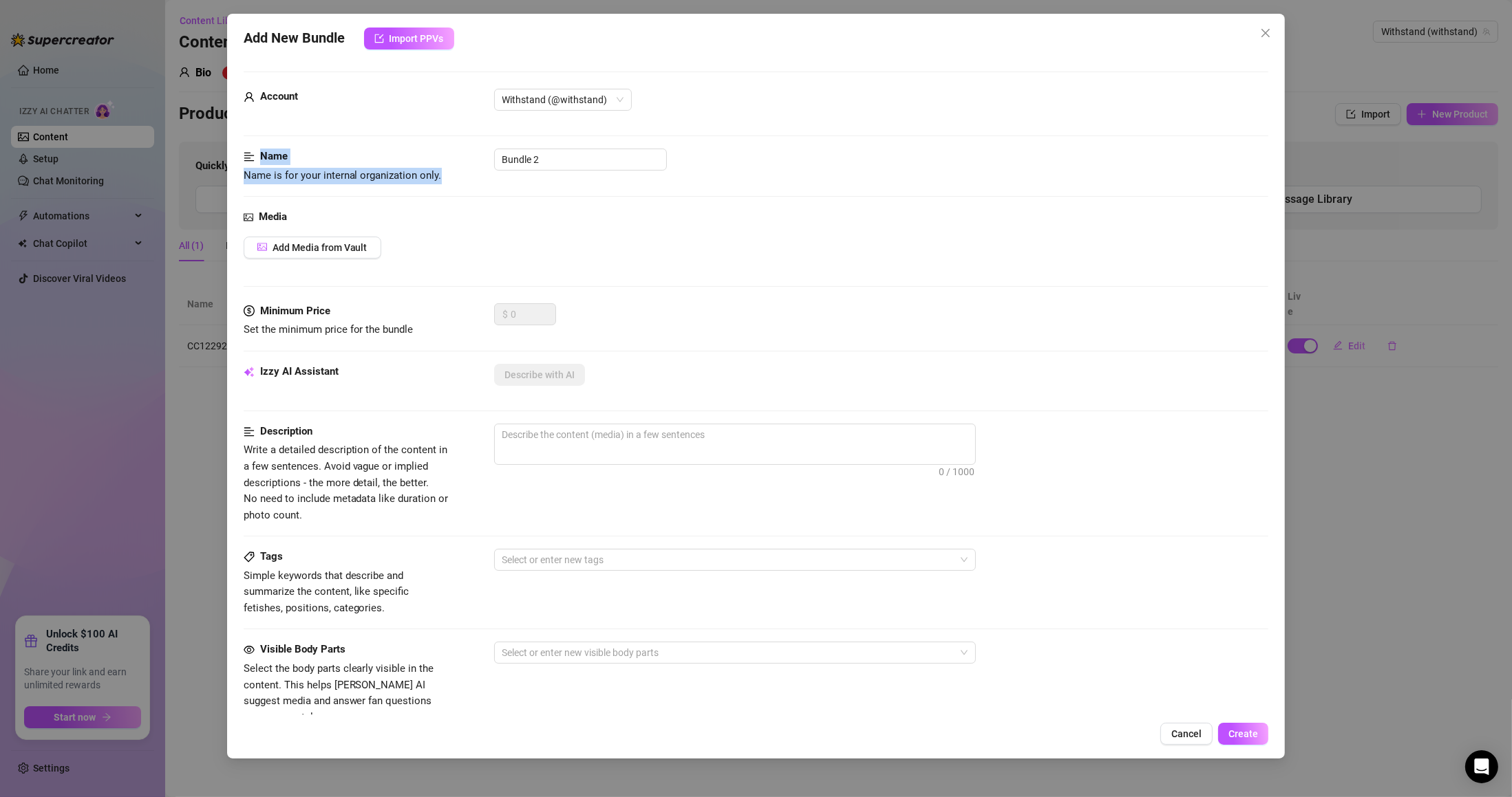
drag, startPoint x: 537, startPoint y: 149, endPoint x: 438, endPoint y: 158, distance: 99.4
click at [438, 158] on form "Account Withstand (@withstand) Name Name is for your internal organization only…" at bounding box center [756, 550] width 1025 height 959
click at [575, 146] on div "Account Withstand (@withstand)" at bounding box center [756, 119] width 1025 height 60
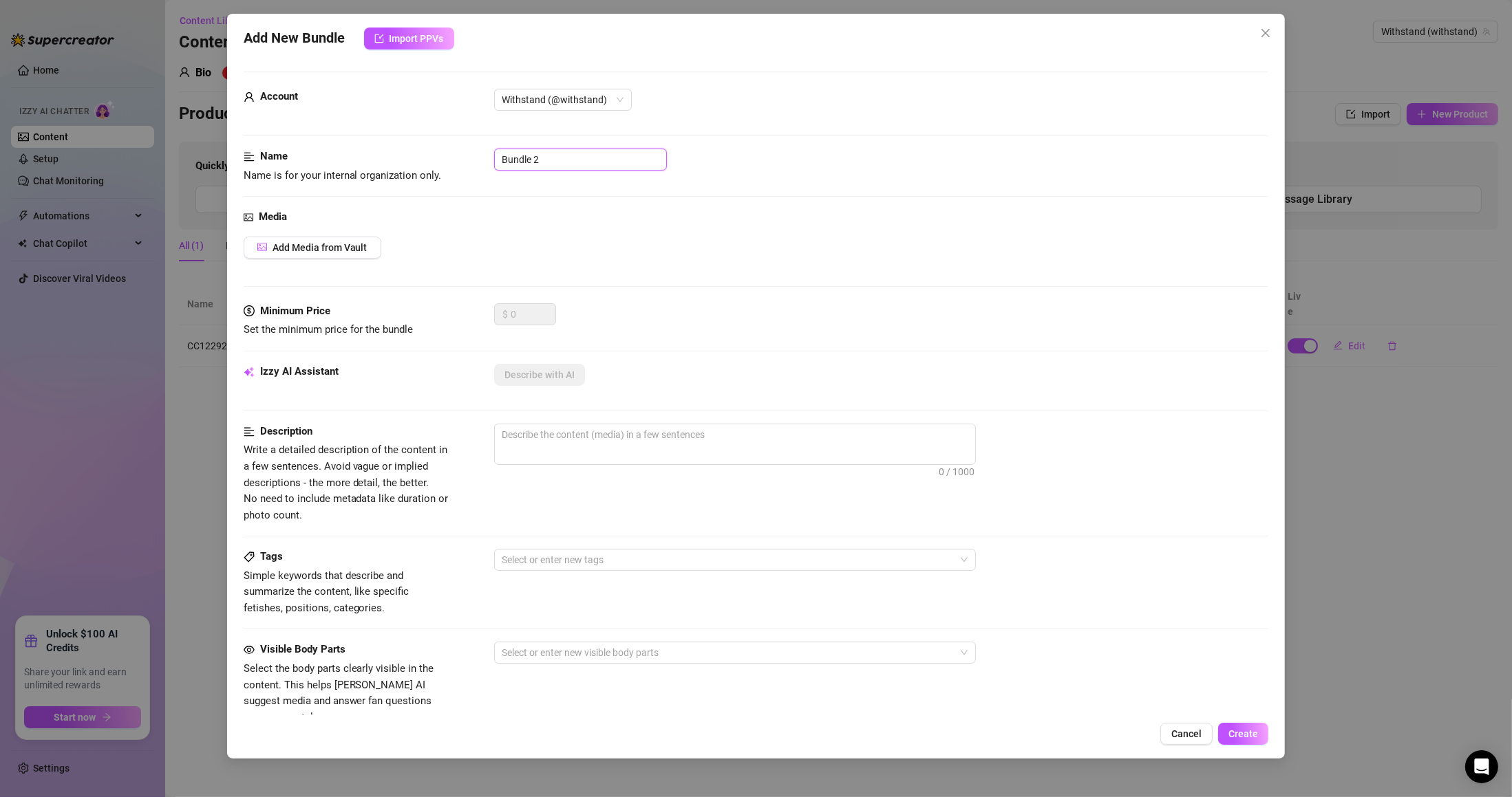
click at [575, 159] on input "Bundle 2" at bounding box center [580, 159] width 173 height 22
paste input "CC113024 BUNDLE"
type input "CC113024 BUNDLE"
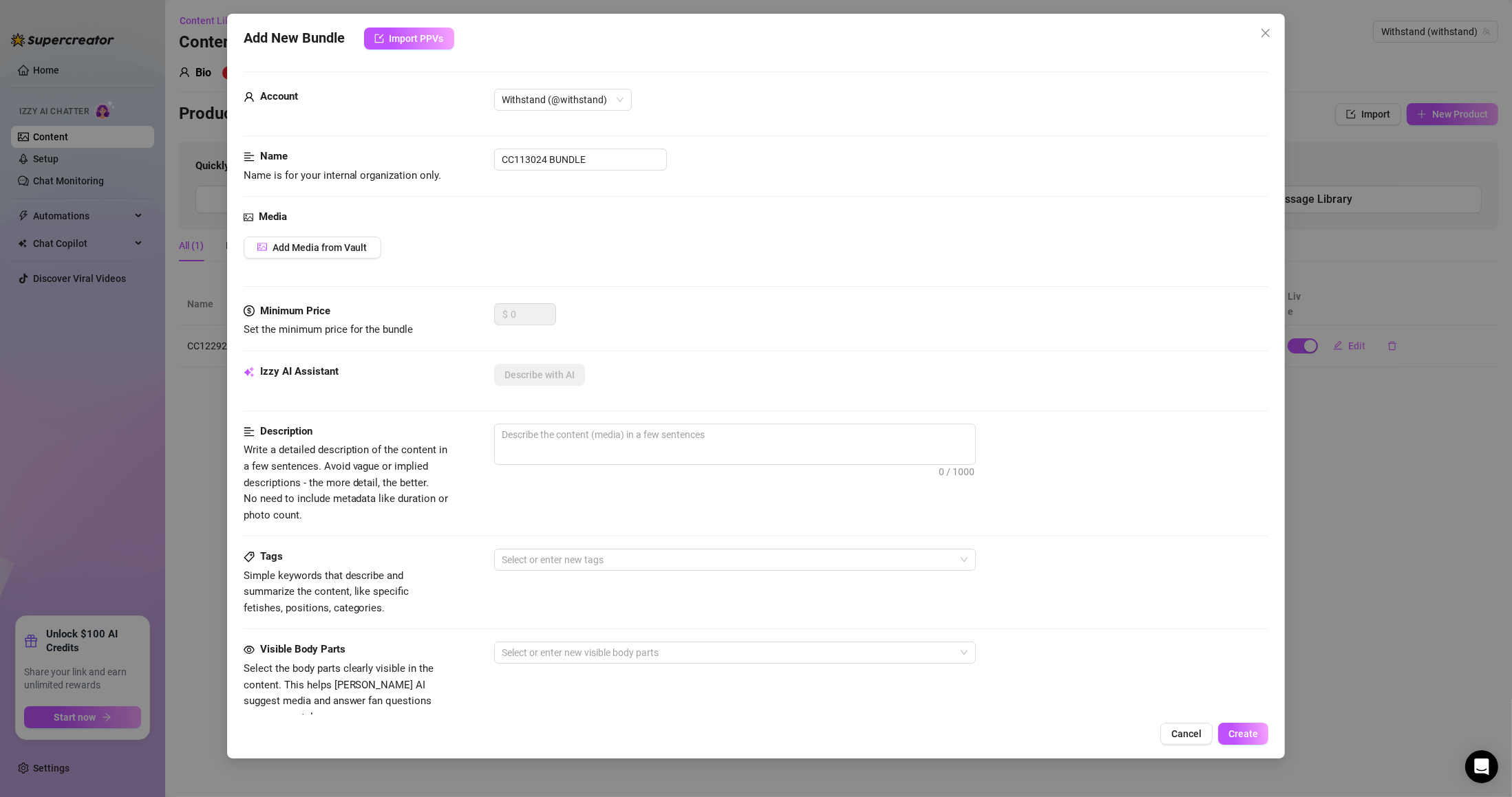
click at [350, 247] on span "Add Media from Vault" at bounding box center [320, 247] width 95 height 11
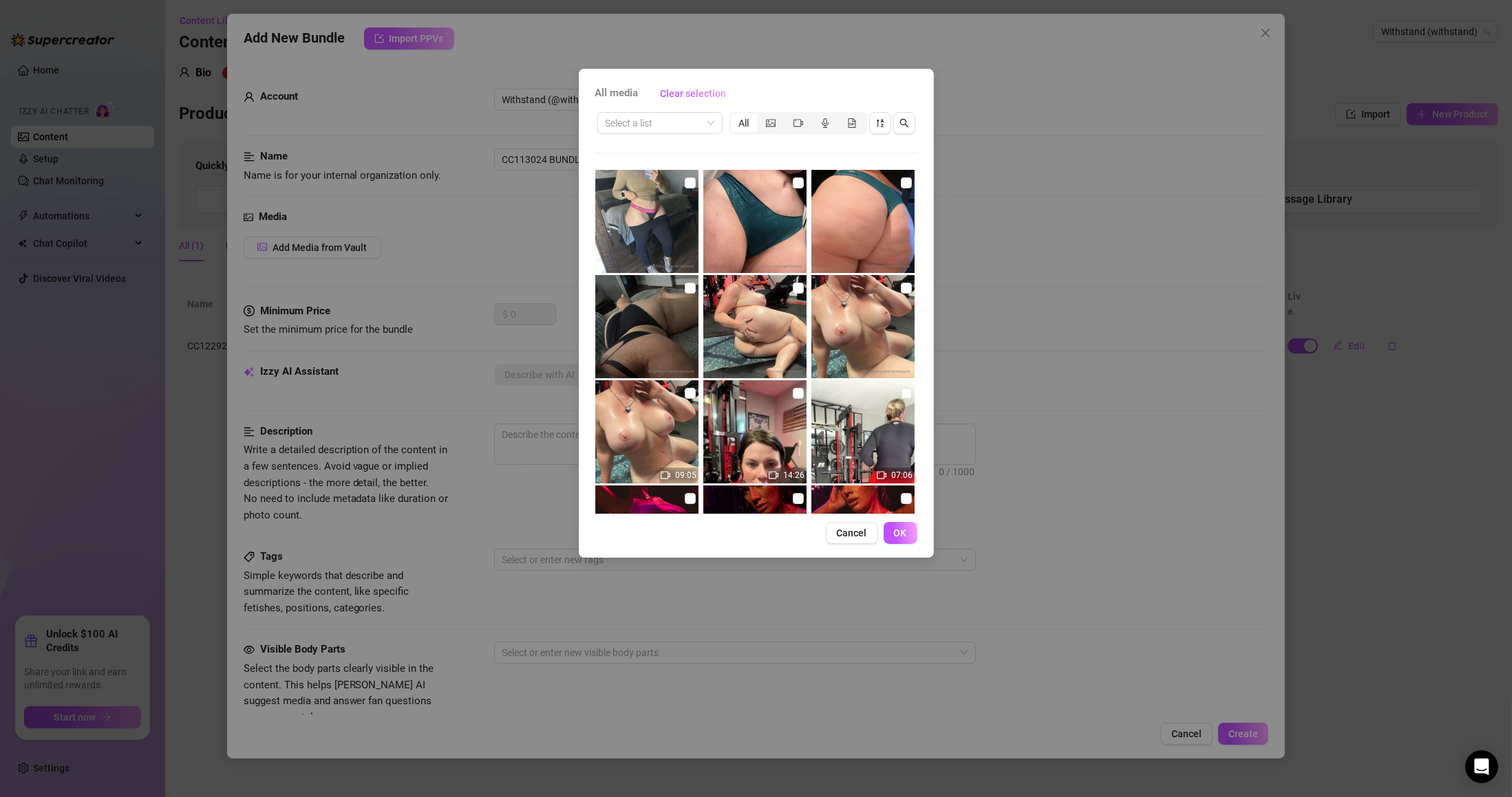
click at [685, 134] on div "Select a list All" at bounding box center [756, 123] width 322 height 26
click at [683, 130] on input "search" at bounding box center [653, 123] width 96 height 21
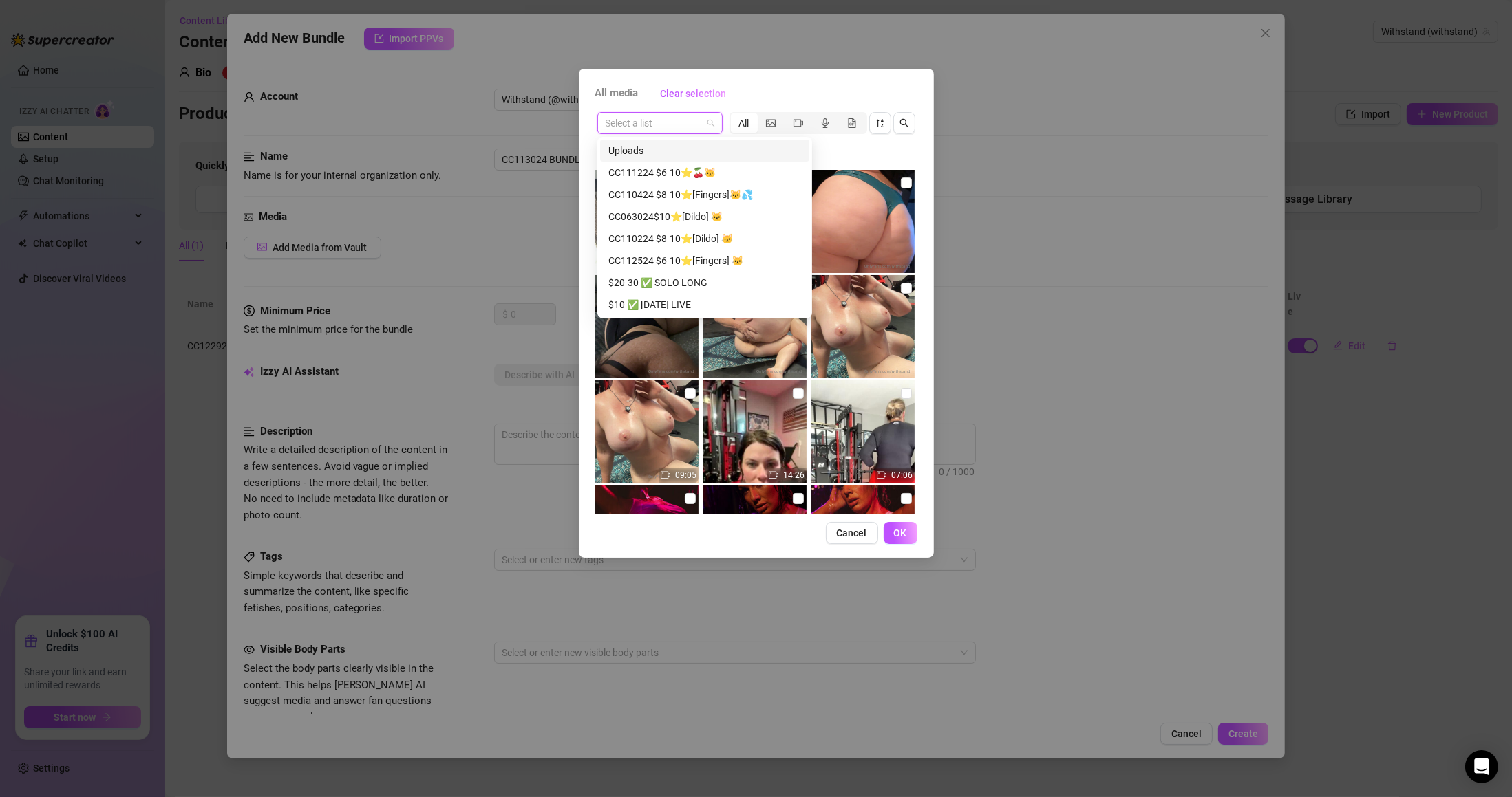
paste input "CC113024 BUNDLE"
type input "CC113024 BUNDLE"
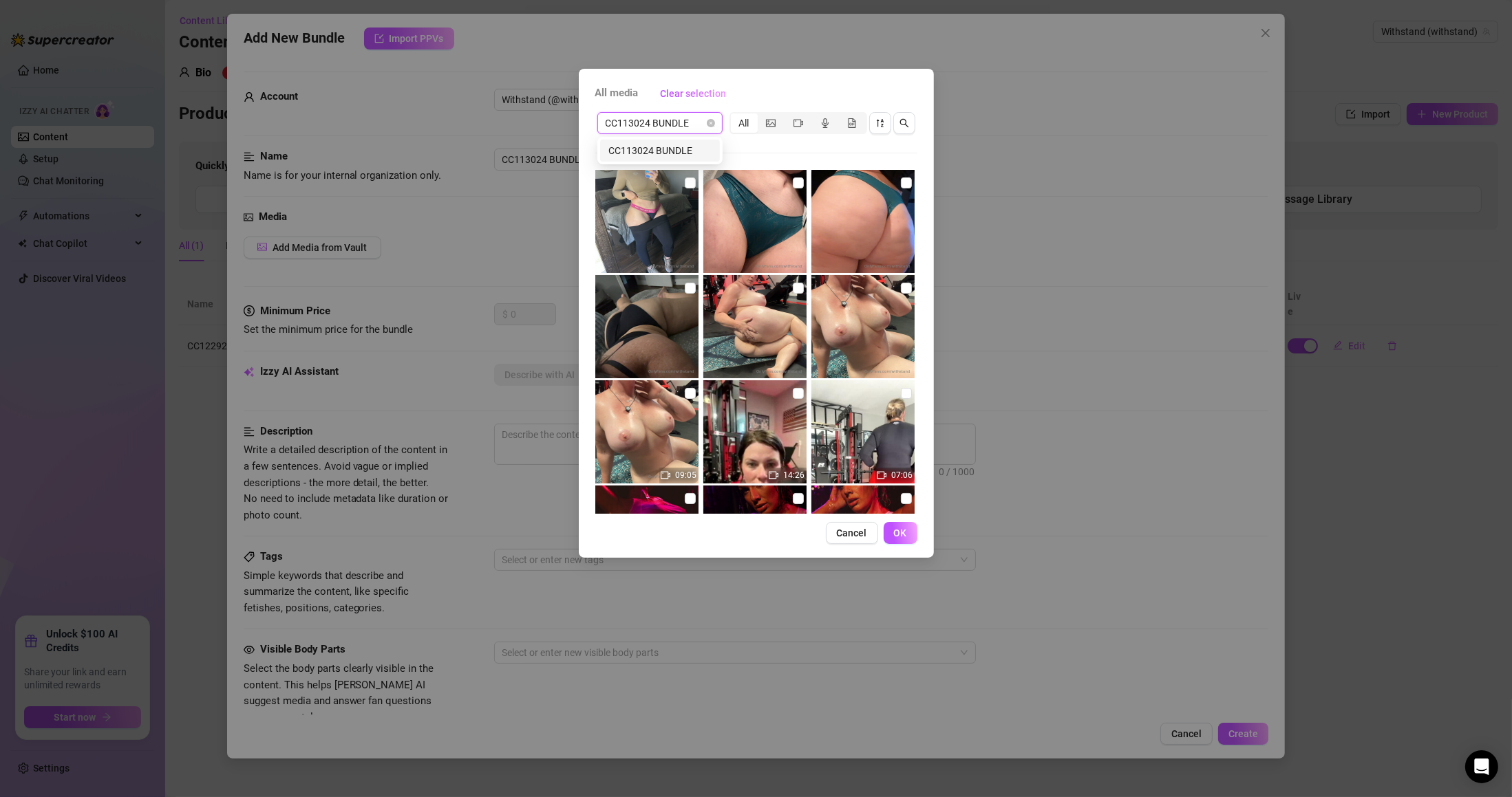
click at [673, 158] on div "CC113024 BUNDLE" at bounding box center [660, 150] width 103 height 15
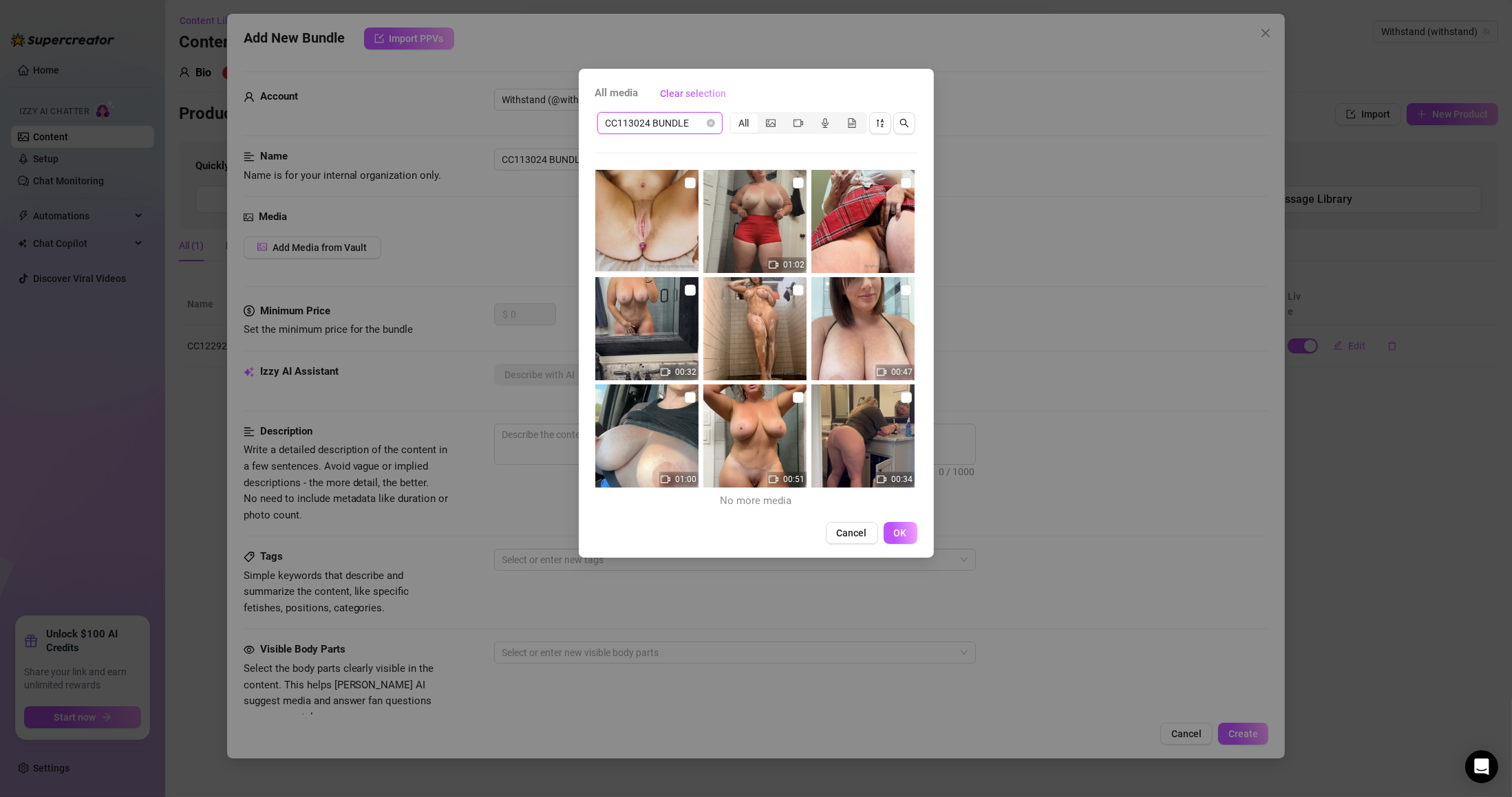
click at [687, 180] on input "checkbox" at bounding box center [690, 183] width 11 height 11
checkbox input "true"
click at [795, 183] on input "checkbox" at bounding box center [798, 183] width 11 height 11
checkbox input "true"
click at [901, 186] on input "checkbox" at bounding box center [906, 183] width 11 height 11
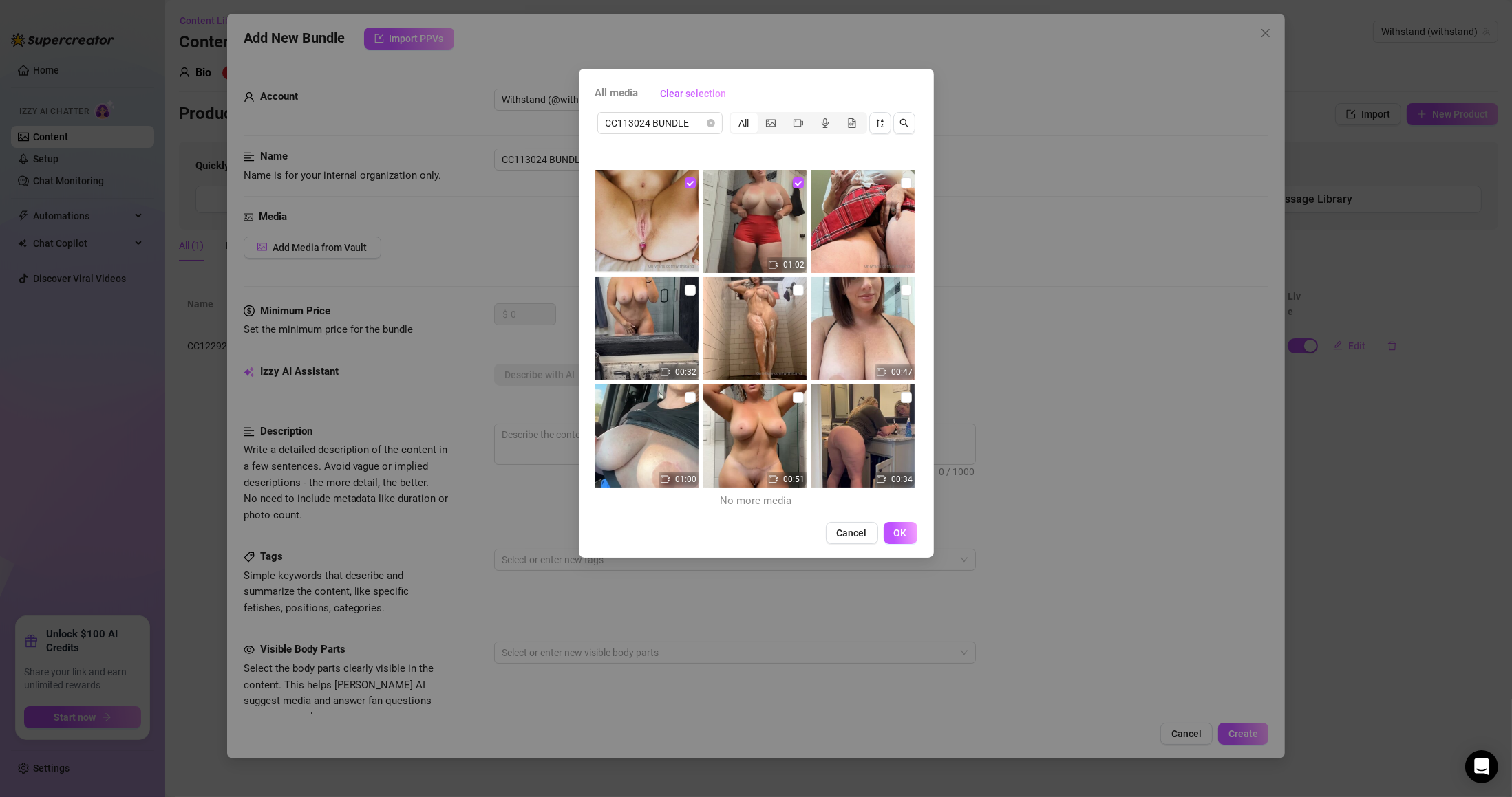
checkbox input "true"
click at [685, 293] on input "checkbox" at bounding box center [690, 290] width 11 height 11
checkbox input "true"
click at [793, 285] on input "checkbox" at bounding box center [798, 290] width 11 height 11
checkbox input "true"
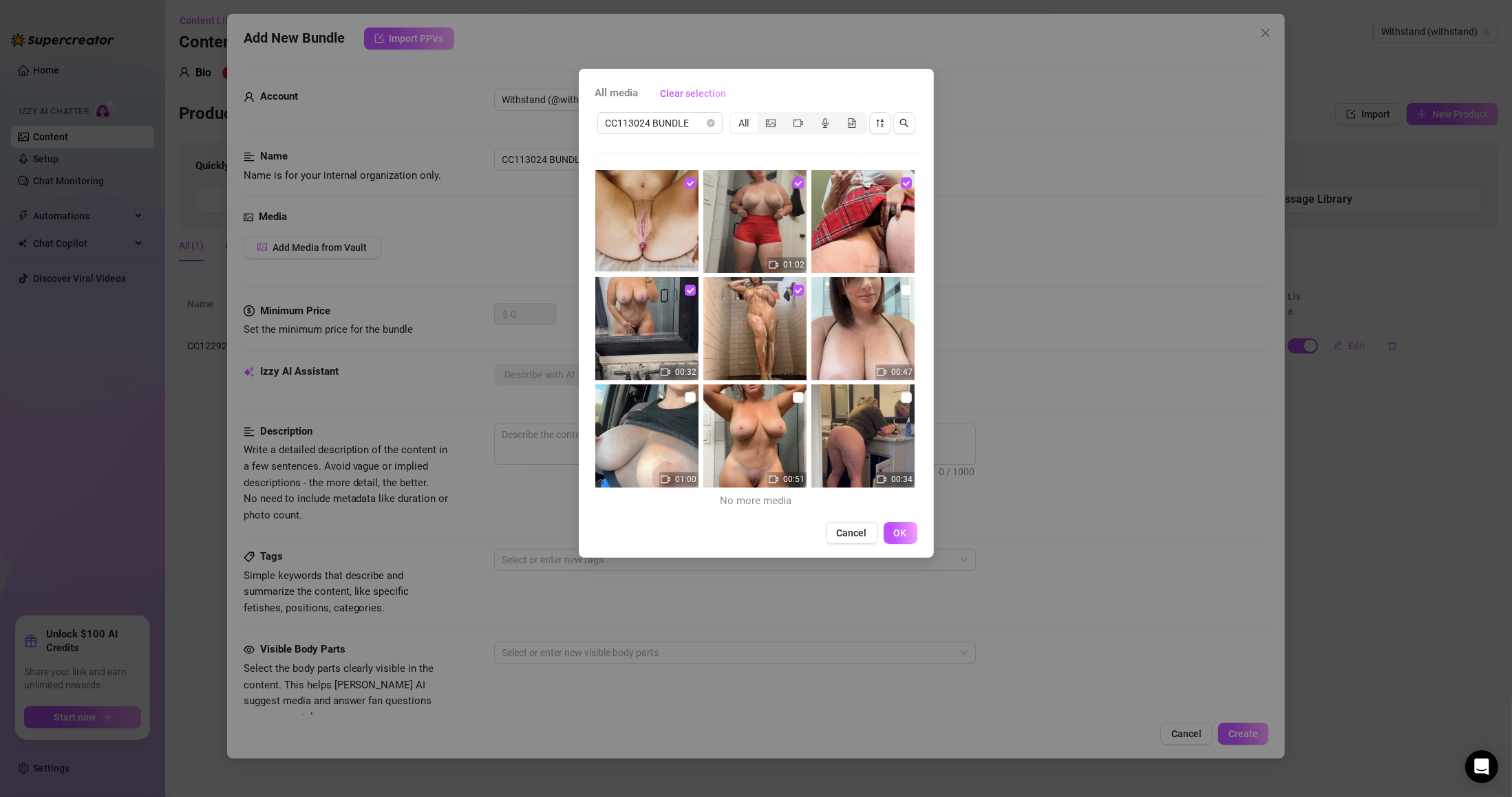
click at [901, 289] on input "checkbox" at bounding box center [906, 290] width 11 height 11
checkbox input "true"
click at [685, 398] on input "checkbox" at bounding box center [690, 397] width 11 height 11
checkbox input "true"
drag, startPoint x: 793, startPoint y: 403, endPoint x: 810, endPoint y: 401, distance: 17.1
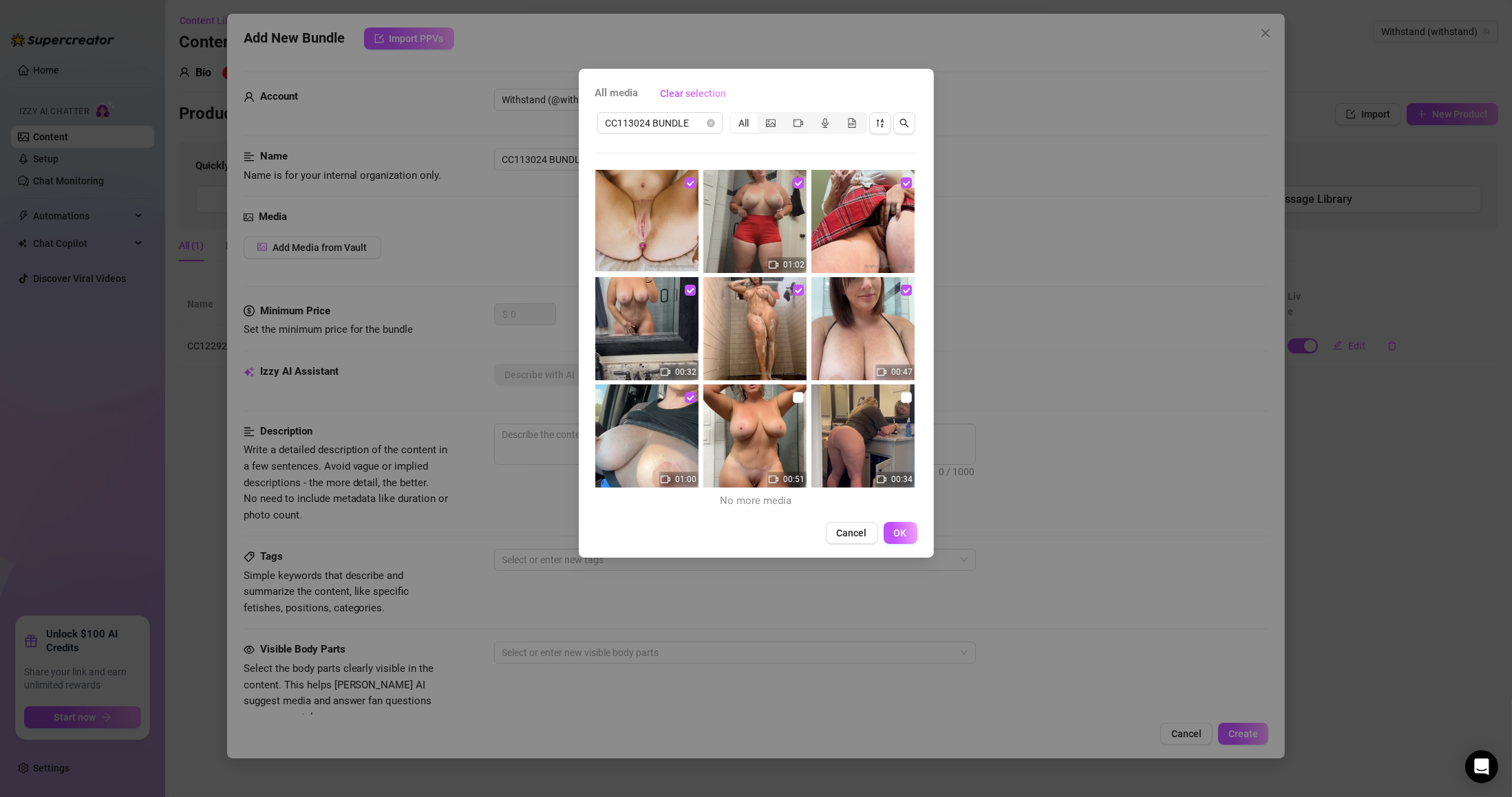
click at [793, 403] on label at bounding box center [798, 398] width 11 height 15
click at [793, 403] on input "checkbox" at bounding box center [798, 397] width 11 height 11
checkbox input "true"
click at [901, 392] on input "checkbox" at bounding box center [906, 397] width 11 height 11
checkbox input "true"
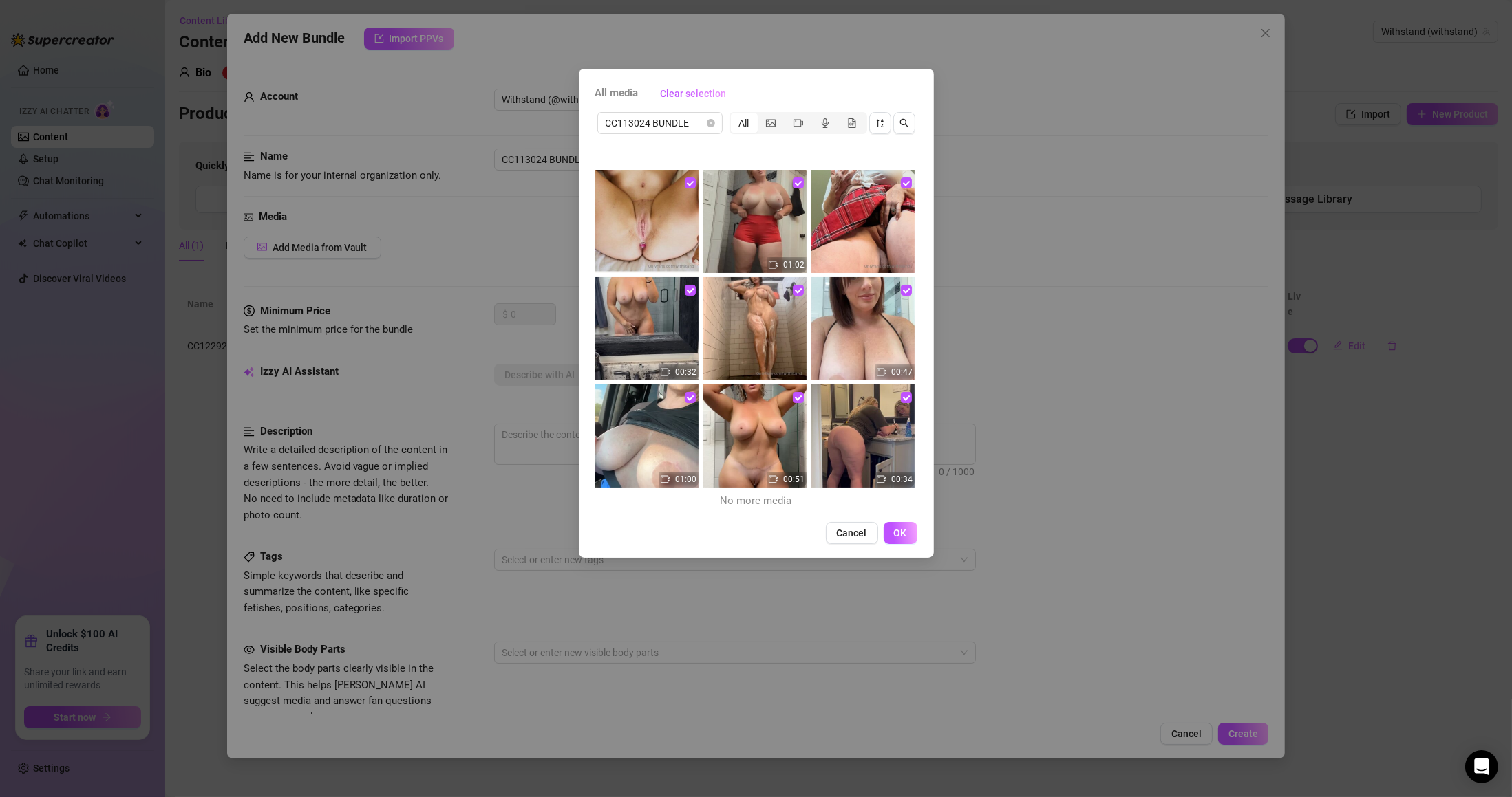
click at [904, 540] on button "OK" at bounding box center [900, 533] width 34 height 22
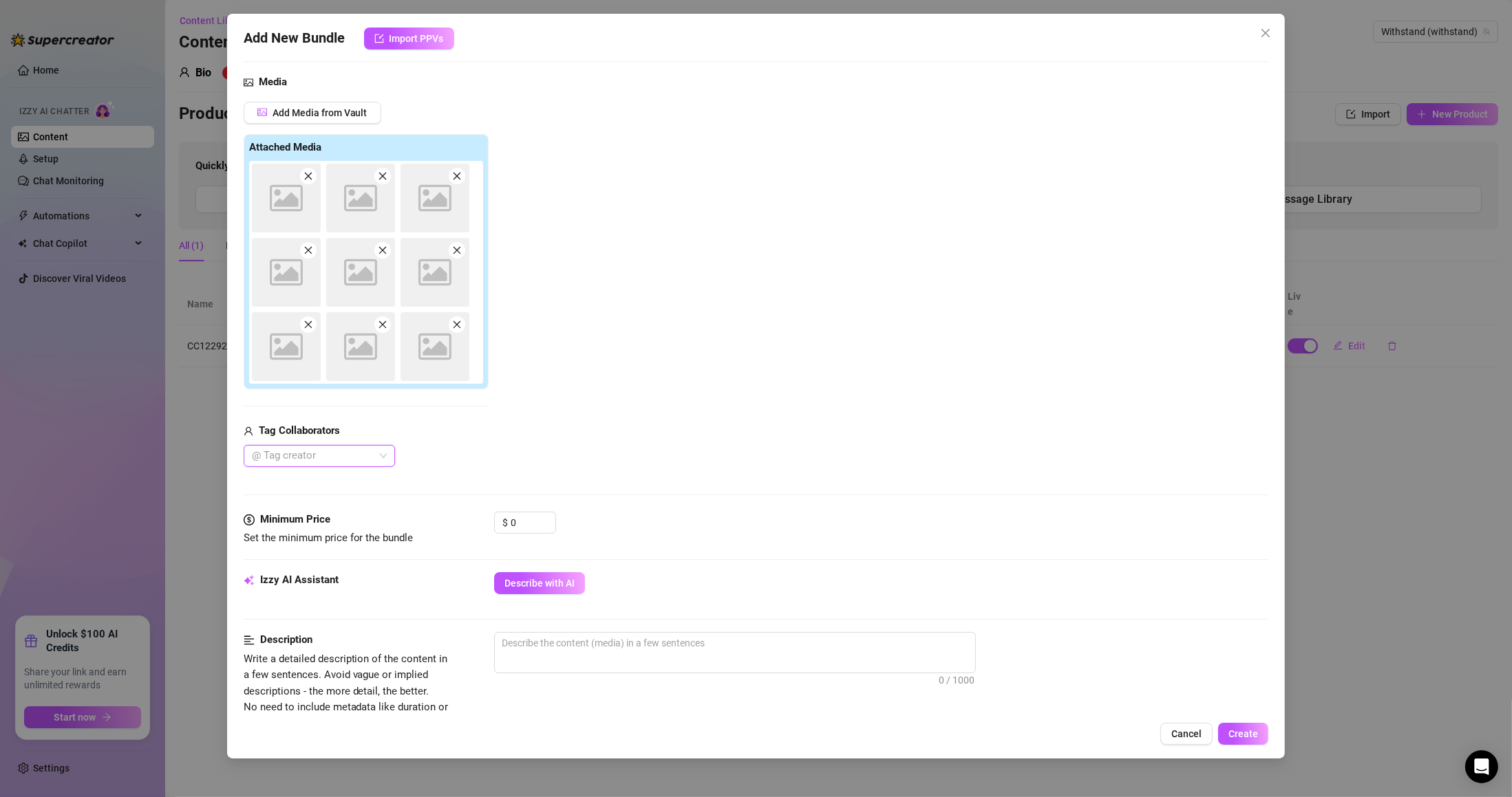
scroll to position [247, 0]
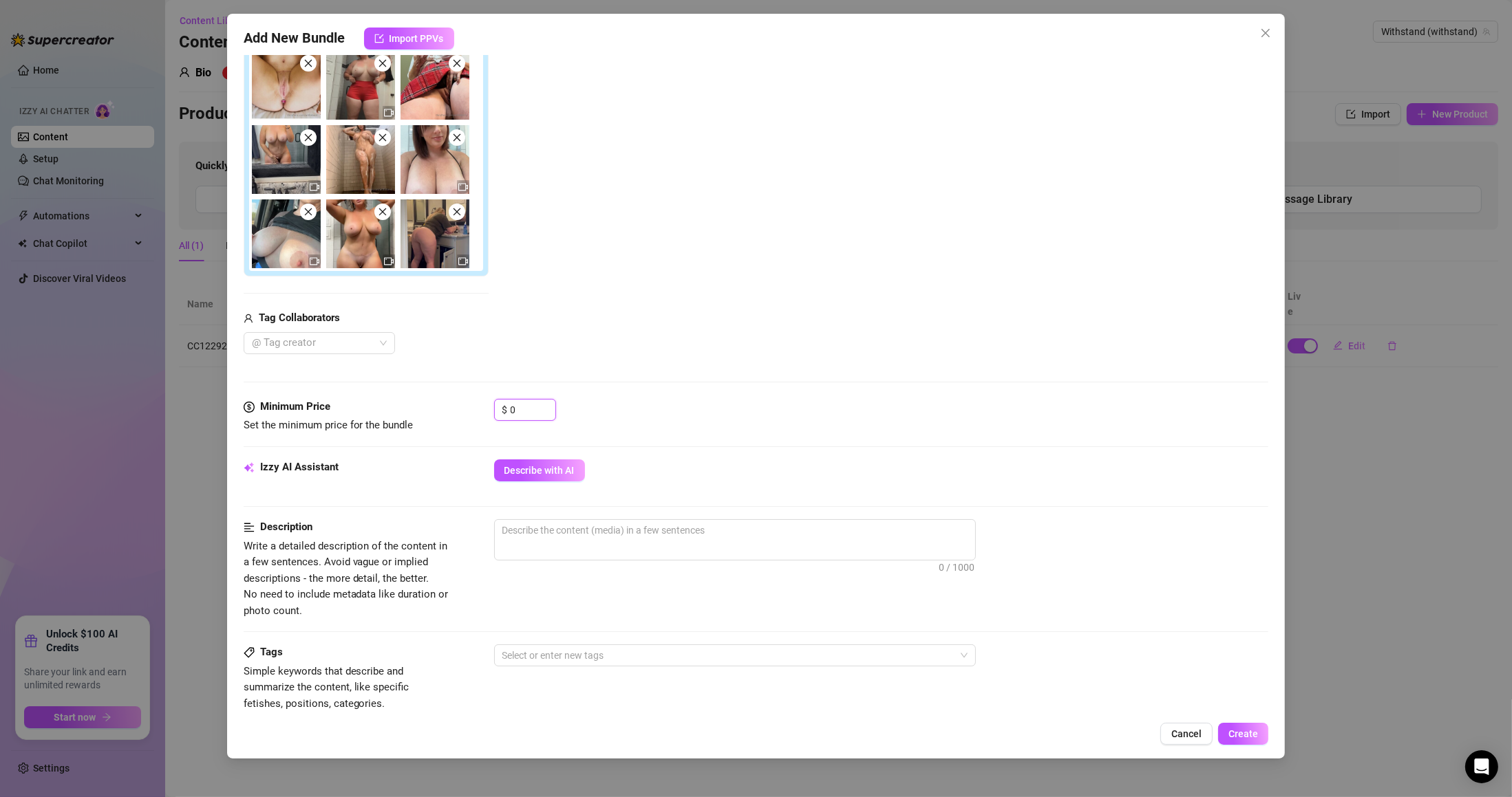
drag, startPoint x: 539, startPoint y: 409, endPoint x: 448, endPoint y: 403, distance: 91.2
click at [448, 403] on div "Minimum Price Set the minimum price for the bundle $ 0" at bounding box center [756, 417] width 1025 height 35
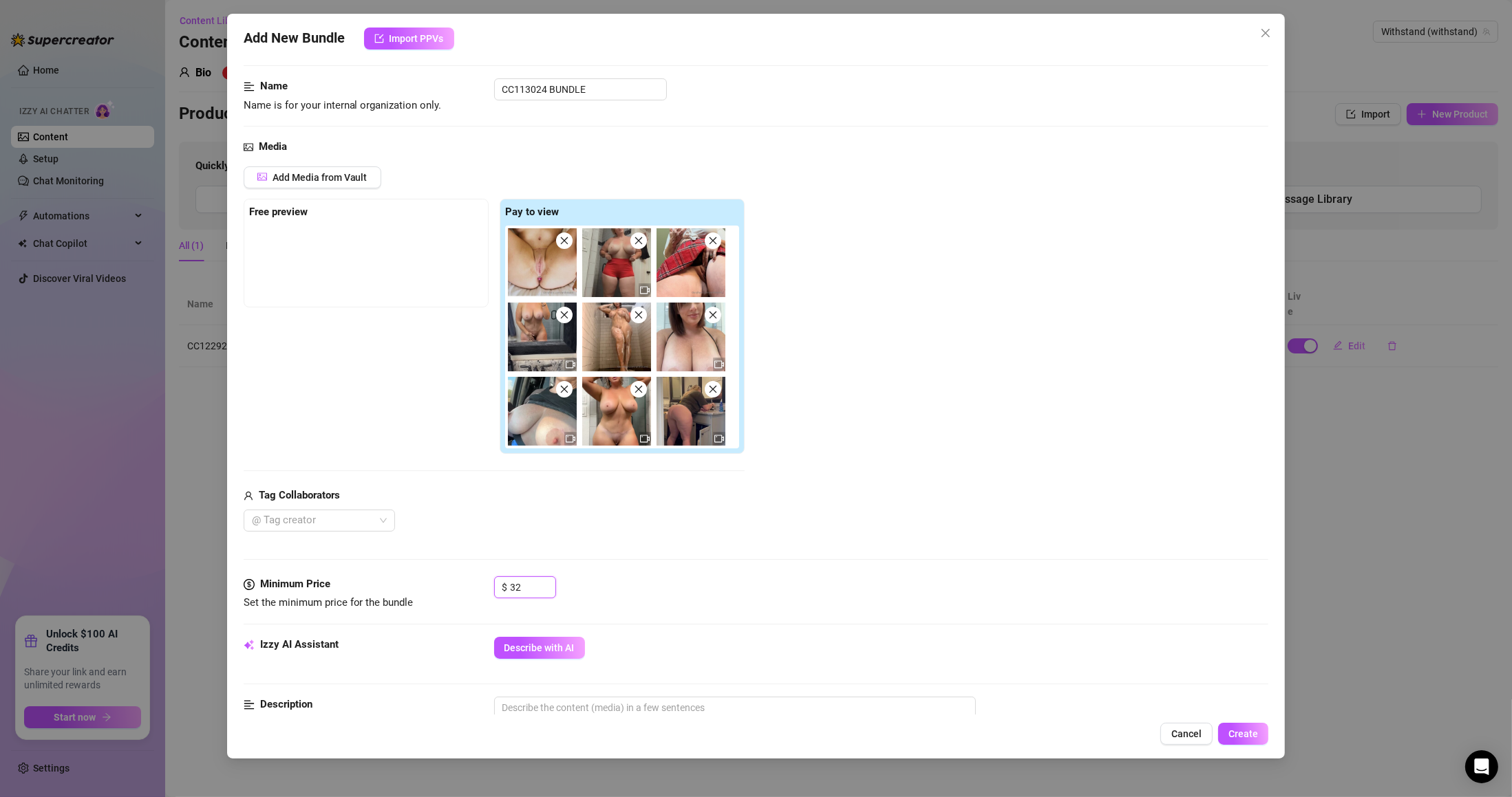
scroll to position [165, 0]
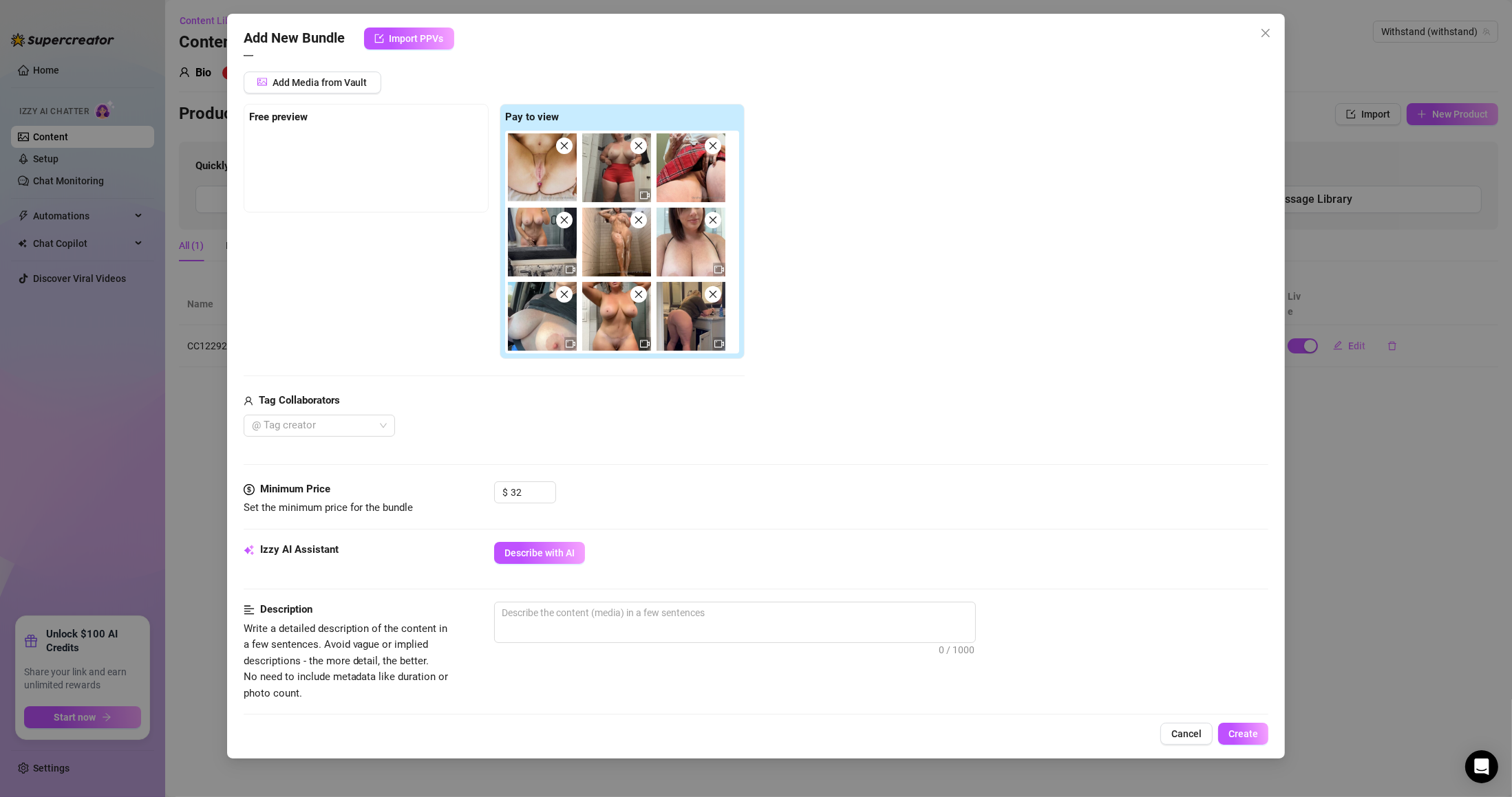
click at [547, 550] on span "Describe with AI" at bounding box center [539, 553] width 71 height 11
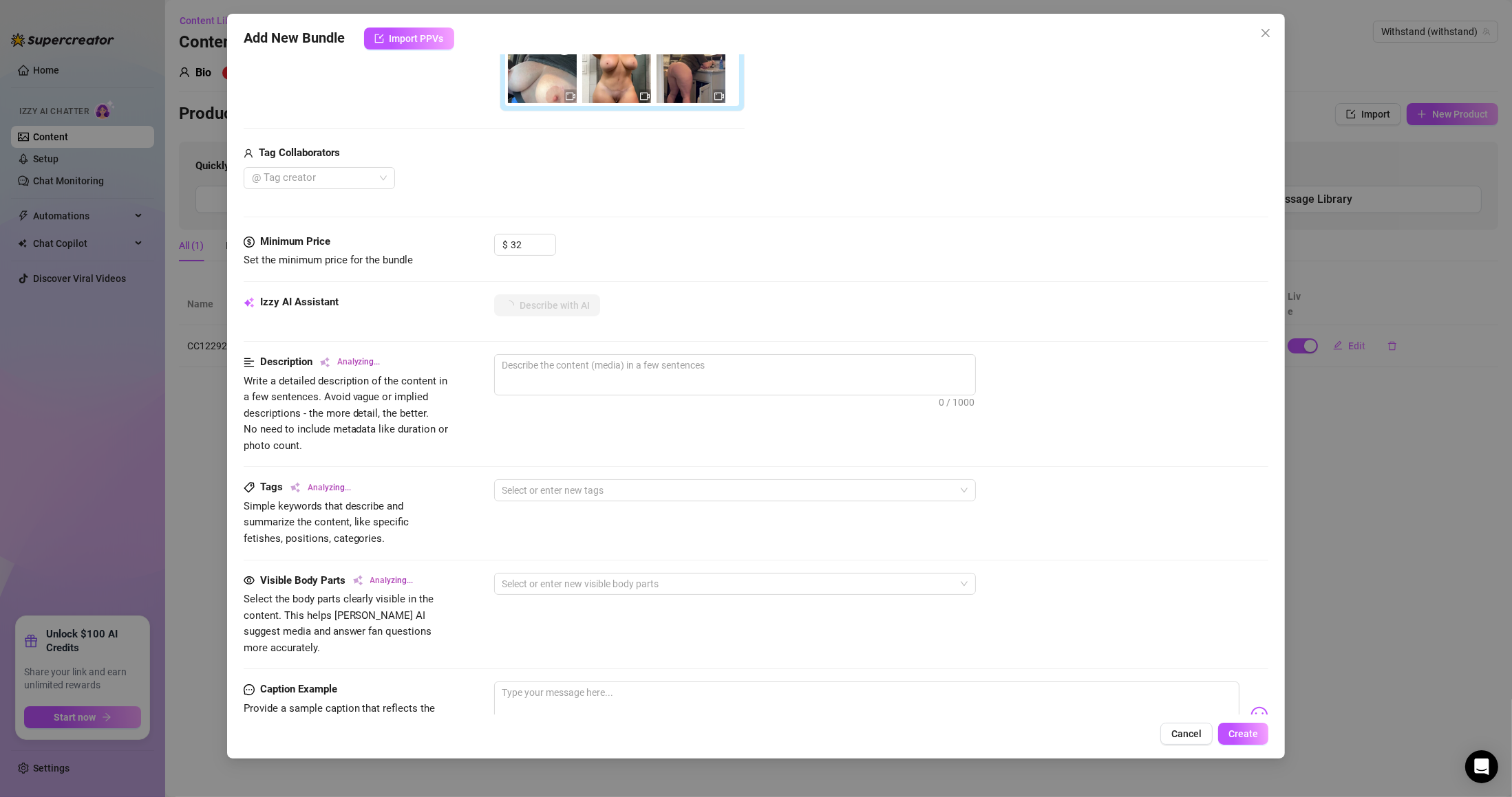
scroll to position [644, 0]
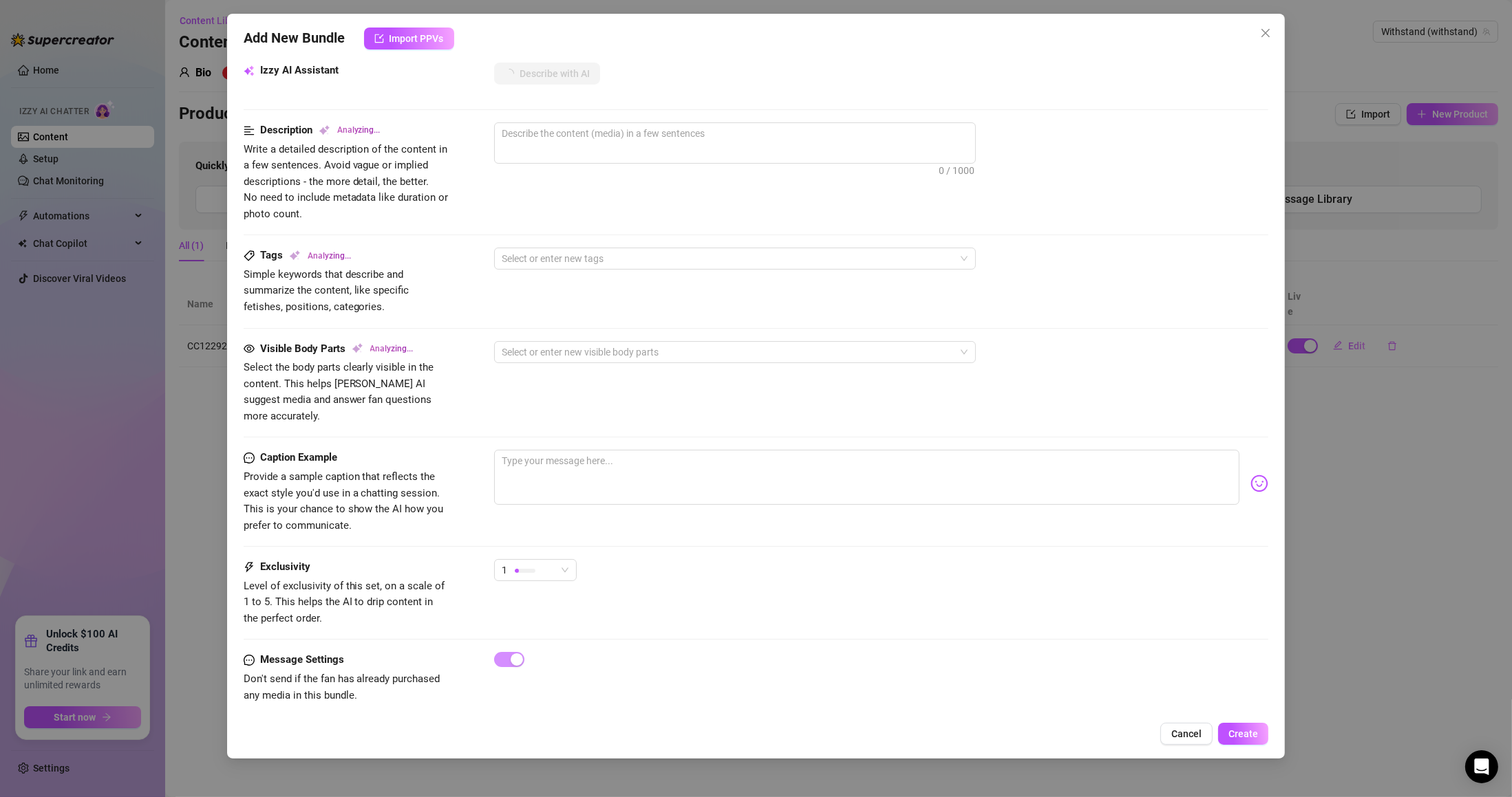
click at [526, 565] on div at bounding box center [525, 571] width 21 height 13
click at [533, 624] on span "3" at bounding box center [550, 628] width 90 height 15
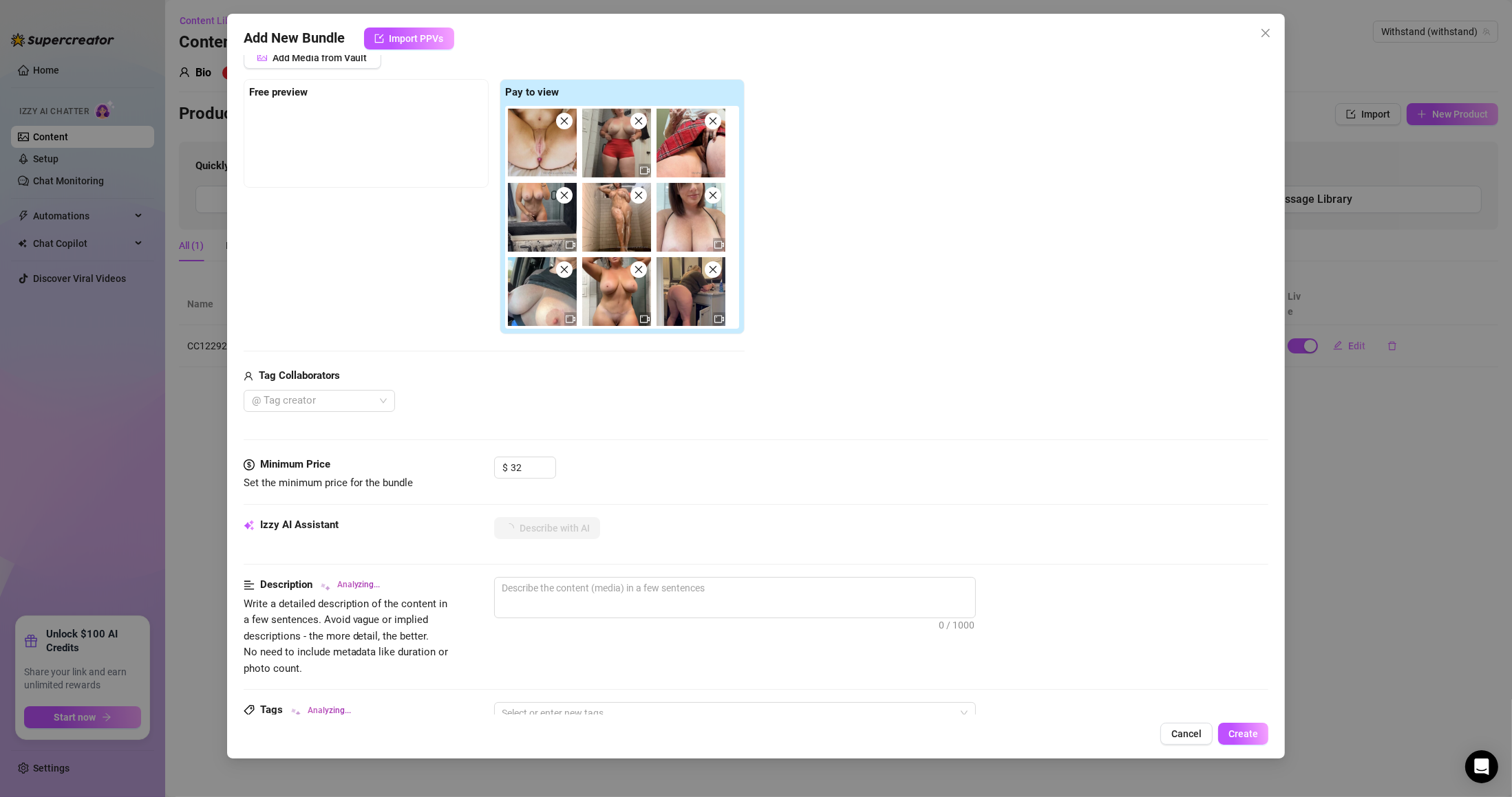
scroll to position [66, 0]
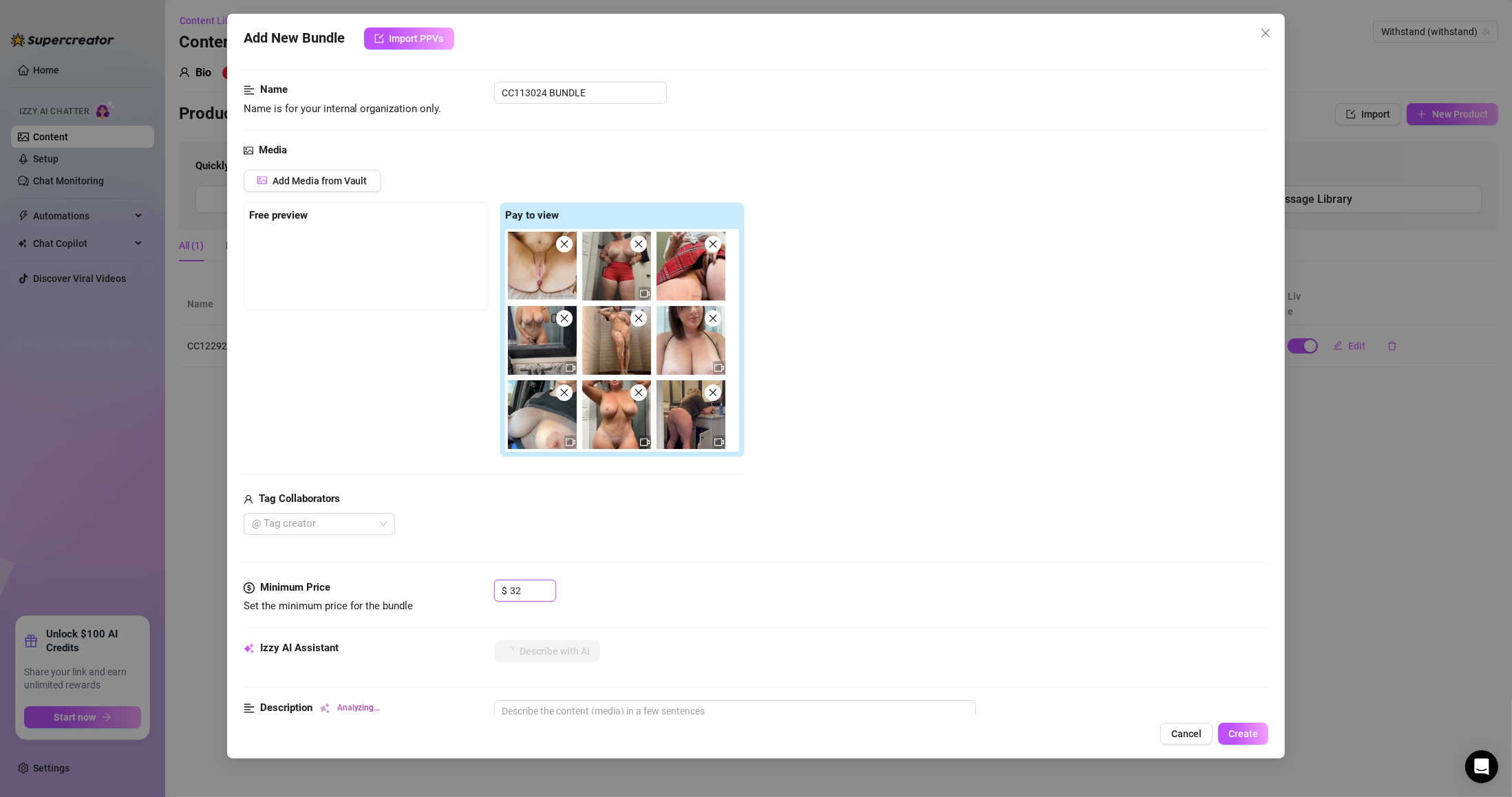
drag, startPoint x: 530, startPoint y: 596, endPoint x: 446, endPoint y: 592, distance: 84.1
click at [446, 592] on div "Minimum Price Set the minimum price for the bundle $ 32" at bounding box center [756, 598] width 1025 height 35
type input "24"
type textarea "Fully"
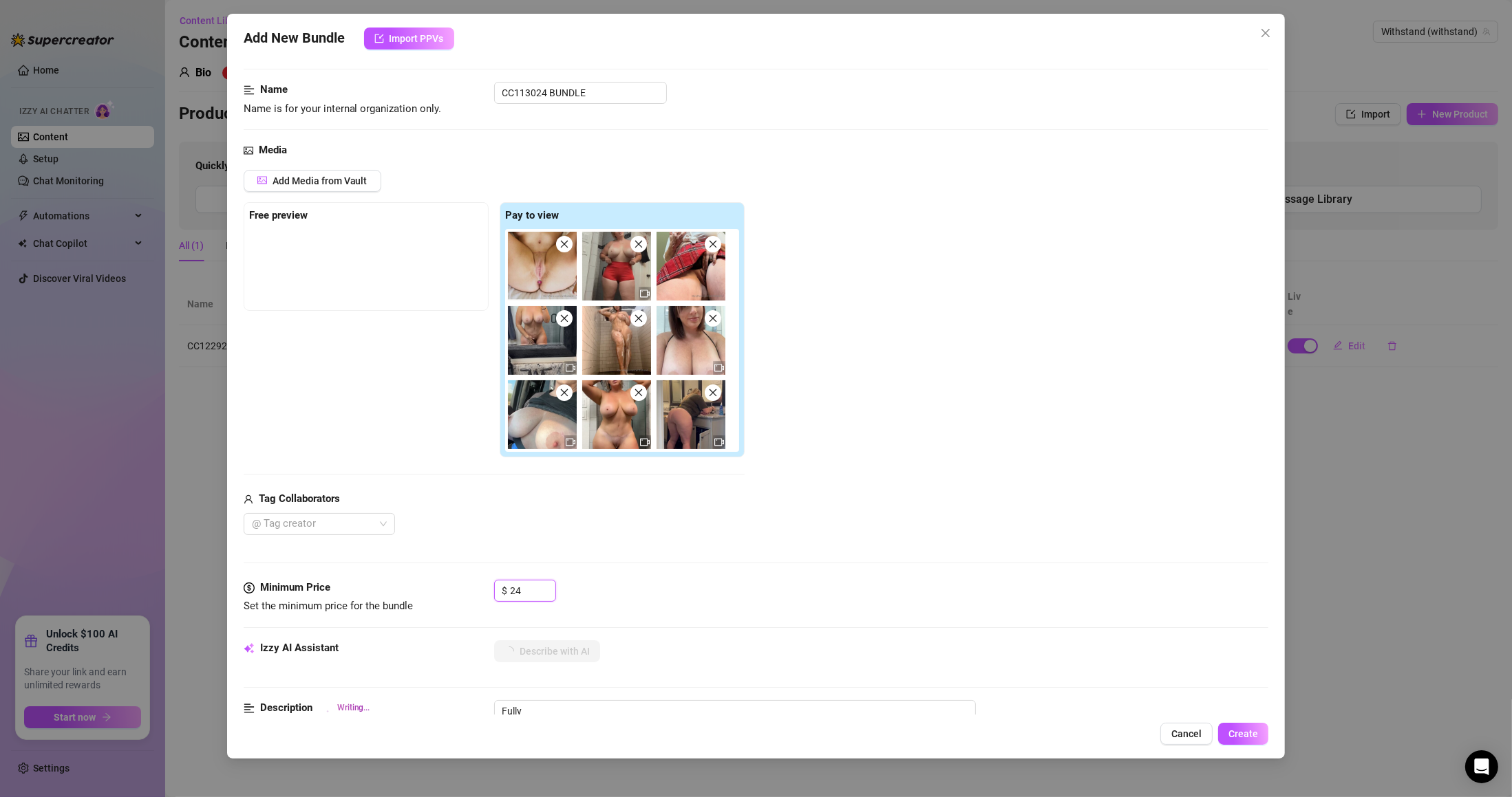
type textarea "Fully naked"
type textarea "Fully naked shower"
type textarea "Fully naked shower shots"
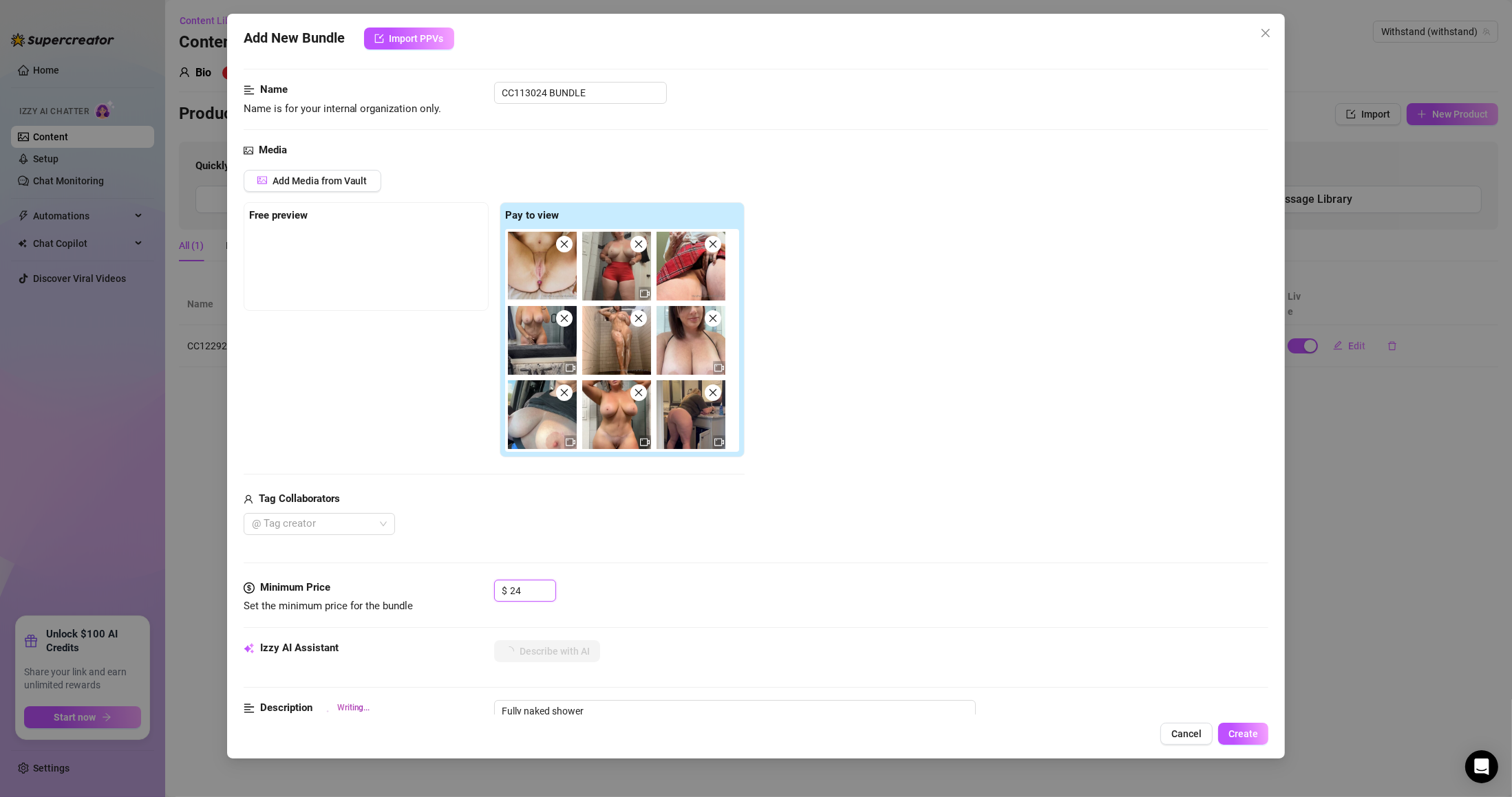
type textarea "Fully naked shower shots"
type textarea "Fully naked shower shots with"
type textarea "Fully naked shower shots with soapy"
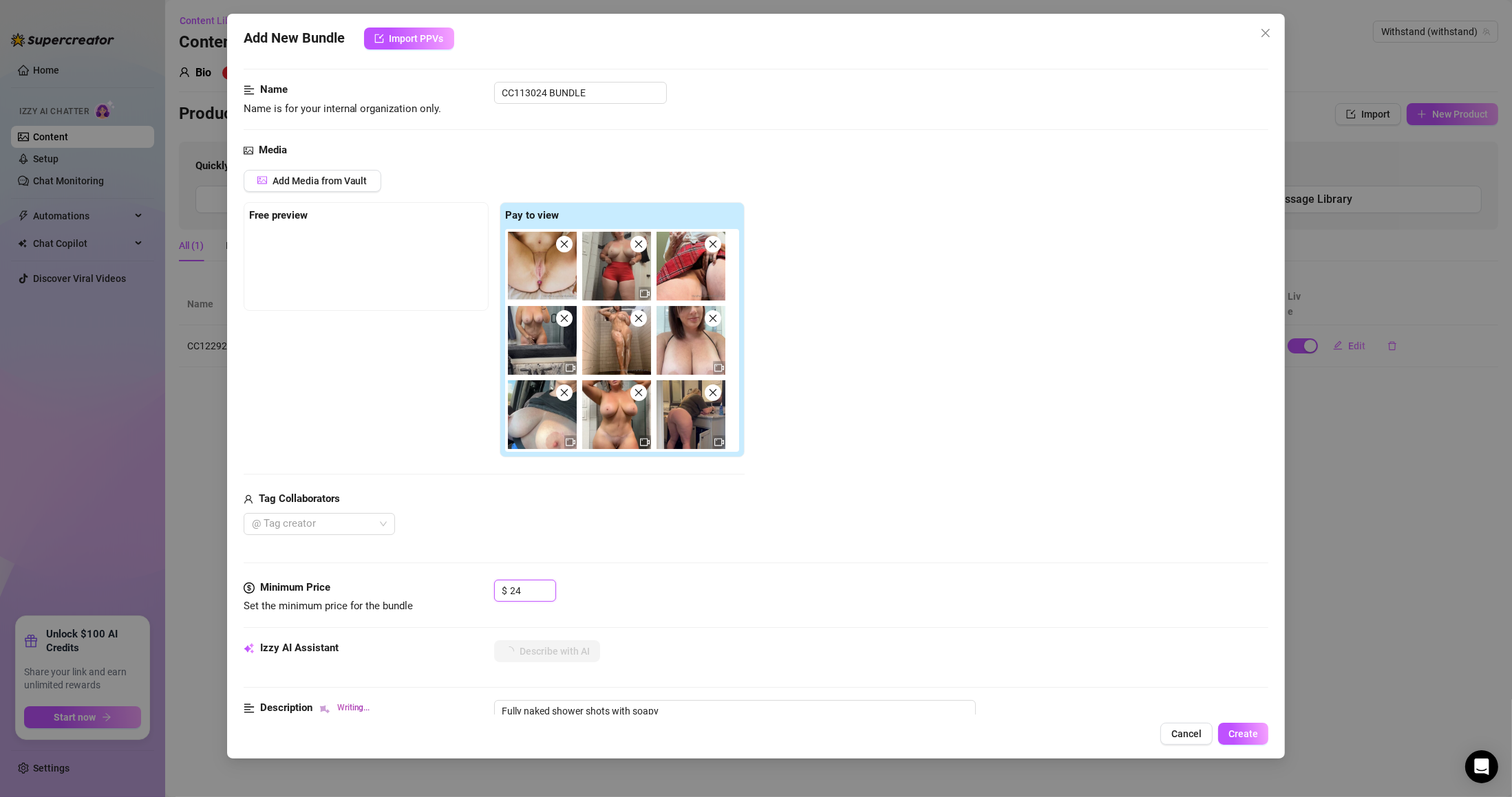
type textarea "Fully naked shower shots with soapy curves,"
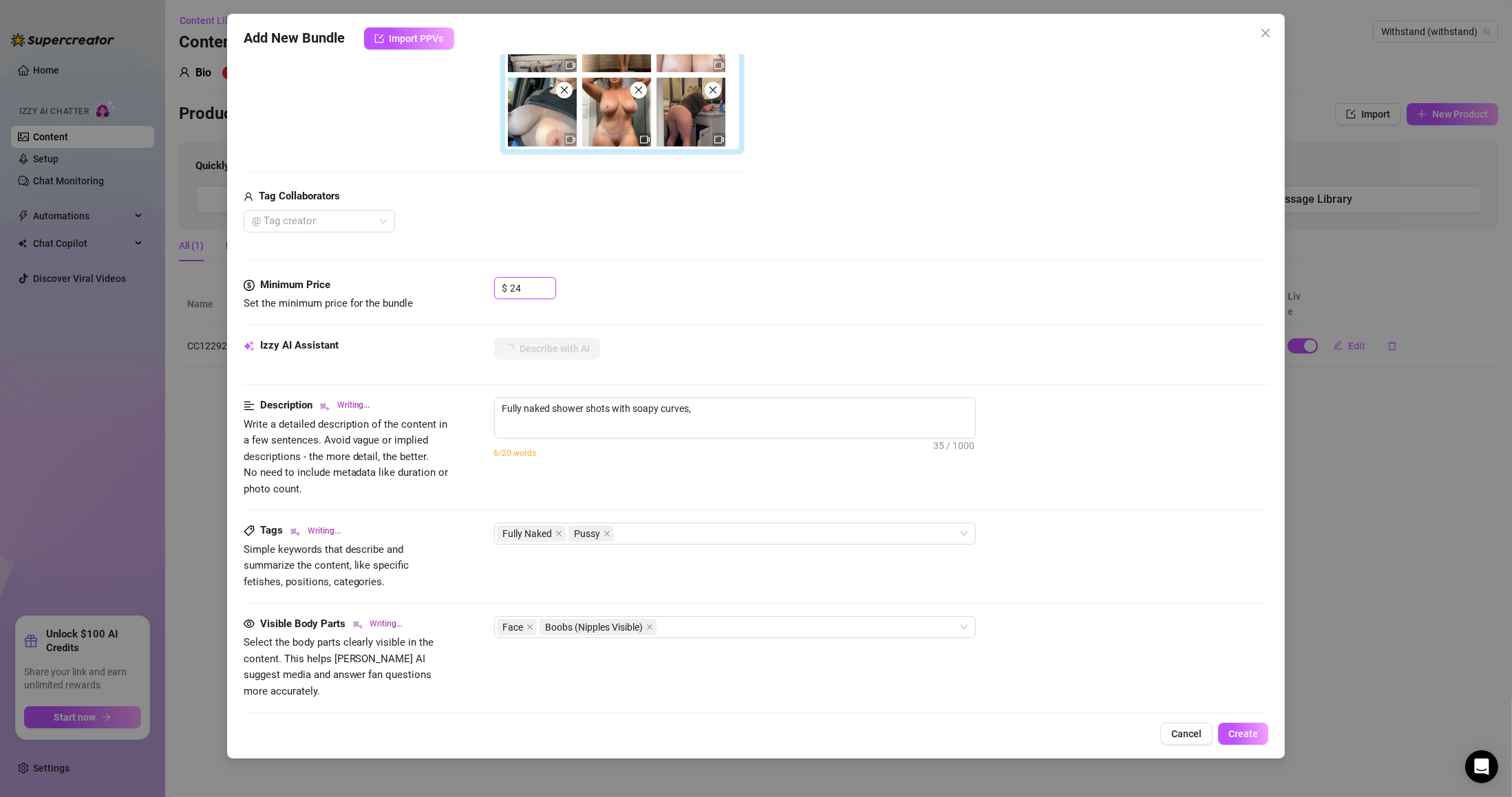
type textarea "Fully naked shower shots with soapy curves, tits"
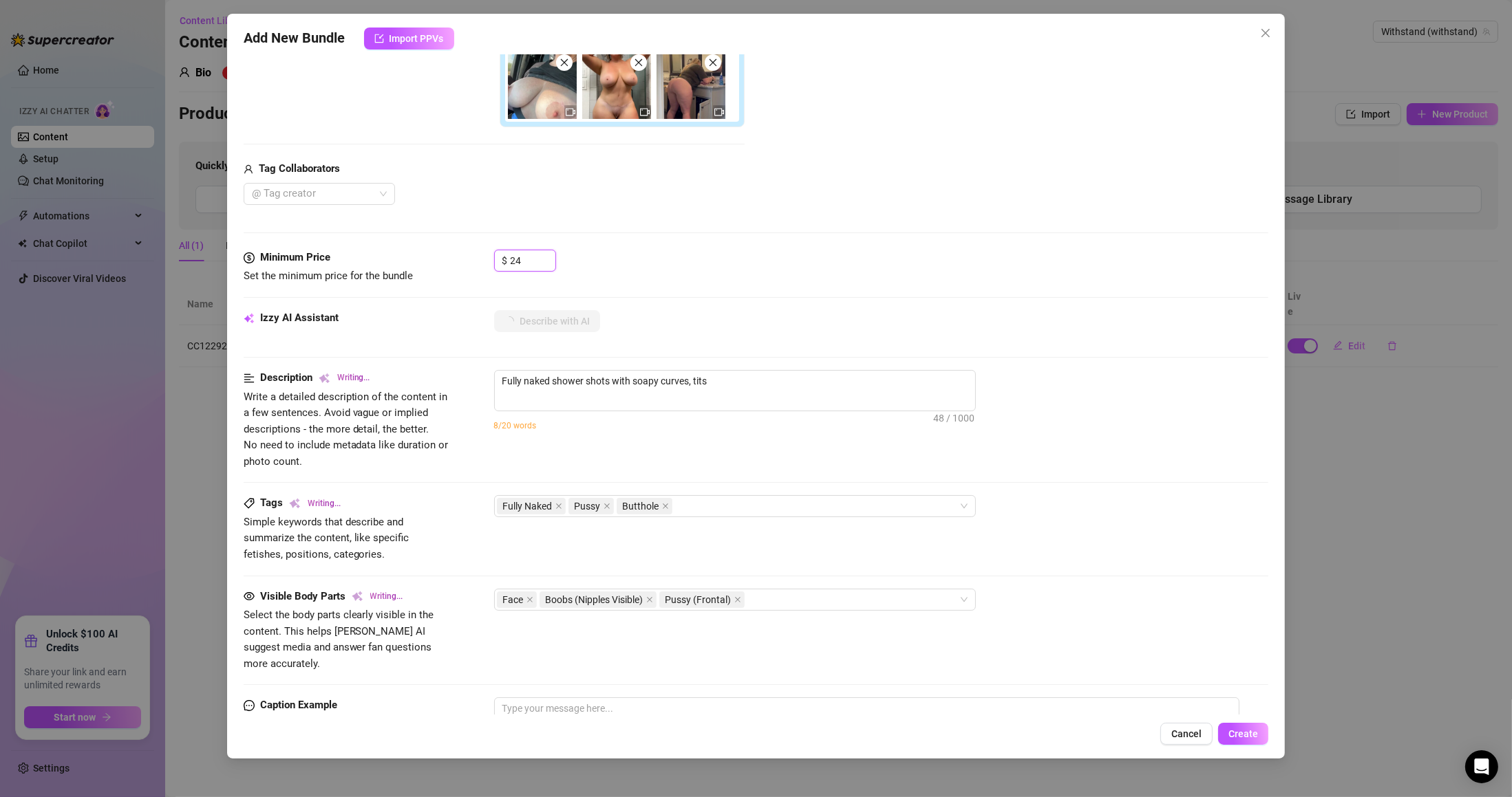
type textarea "Fully naked shower shots with soapy curves, tits and"
type textarea "Fully naked shower shots with soapy curves, tits and pussy"
type textarea "Fully naked shower shots with soapy curves, tits and pussy on"
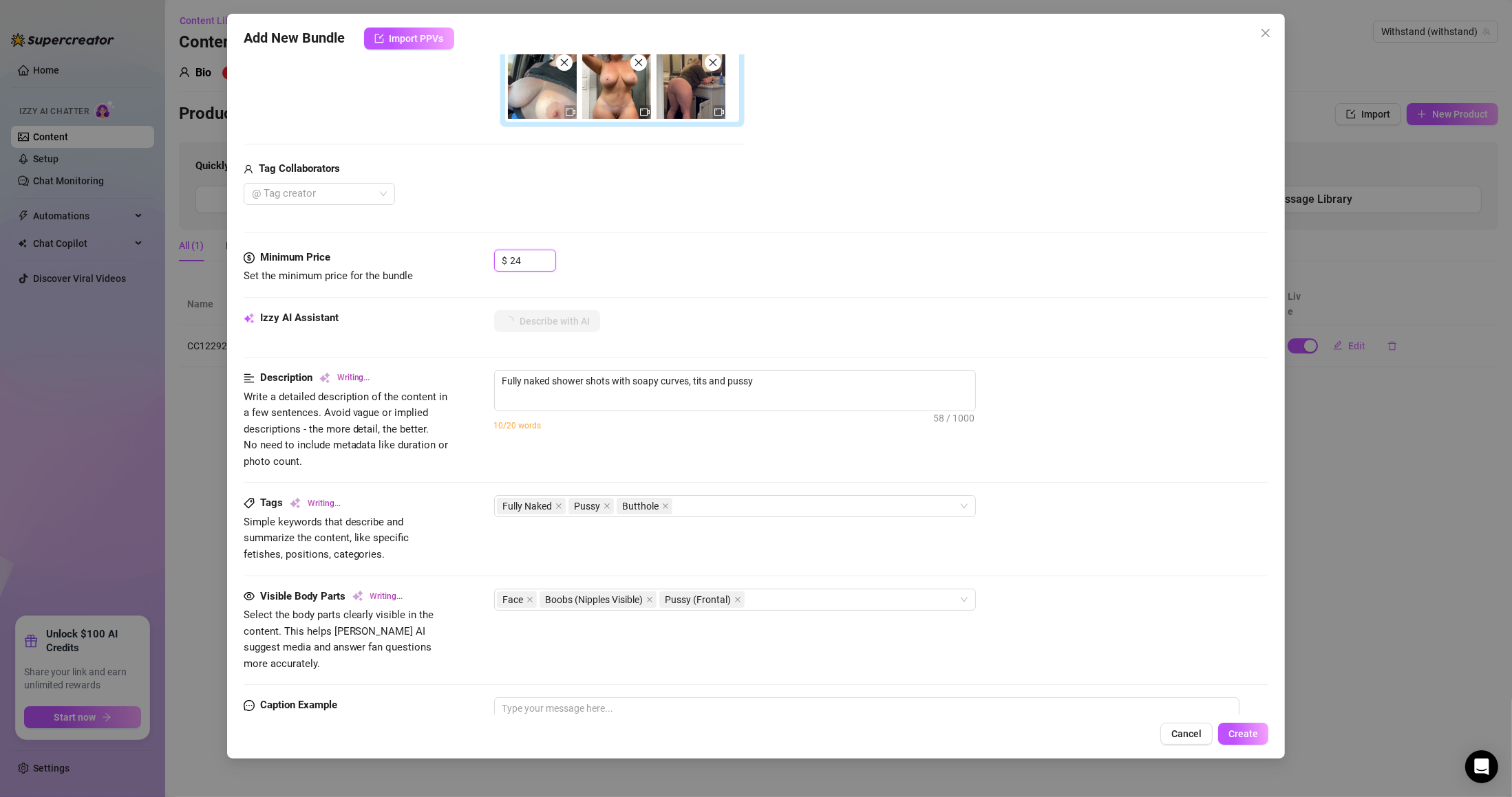
type textarea "Fully naked shower shots with soapy curves, tits and pussy on"
type textarea "Fully naked shower shots with soapy curves, tits and pussy on full"
type textarea "Fully naked shower shots with soapy curves, tits and pussy on full display."
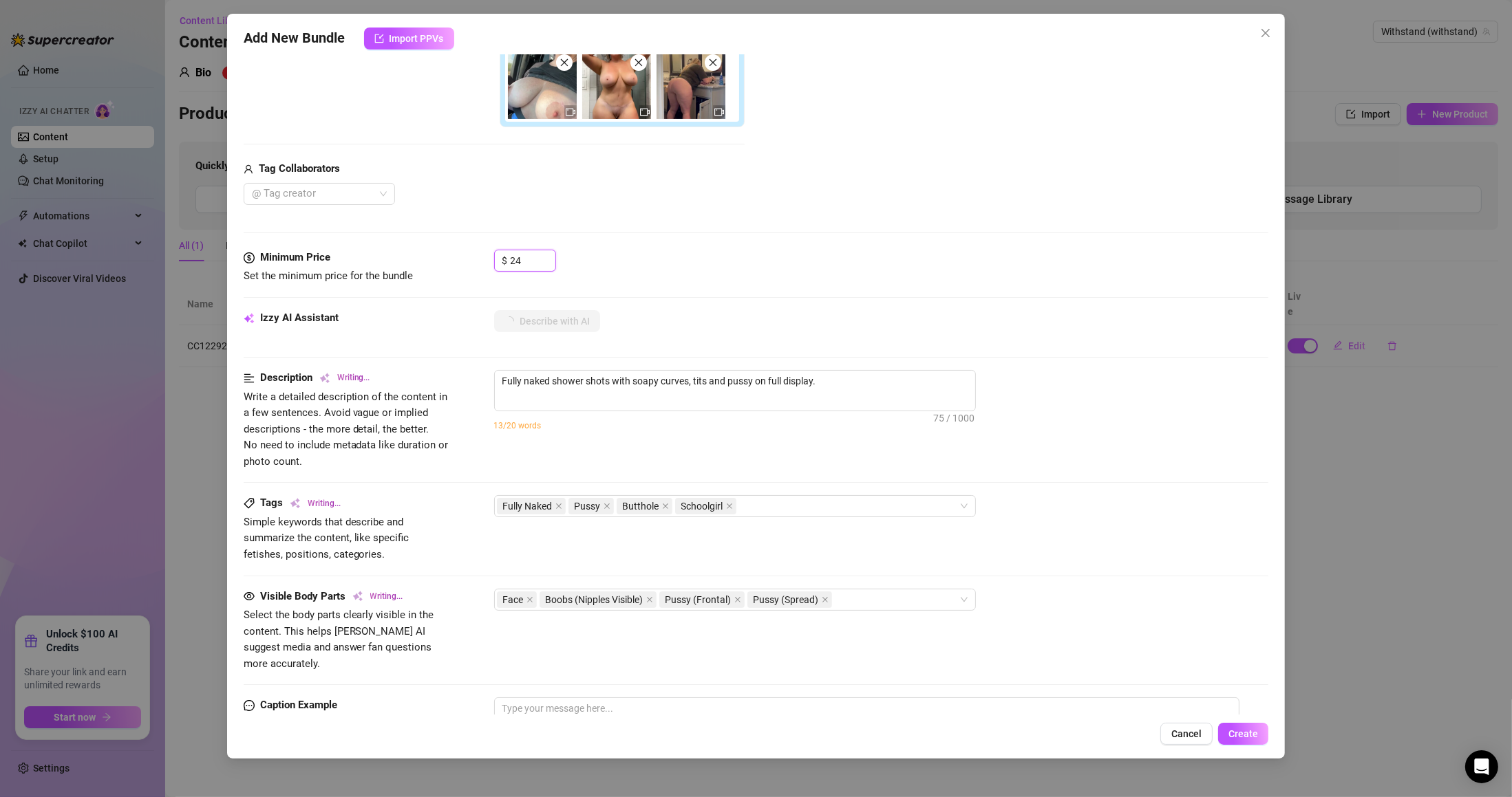
type textarea "Fully naked shower shots with soapy curves, tits and pussy on full display. Clo…"
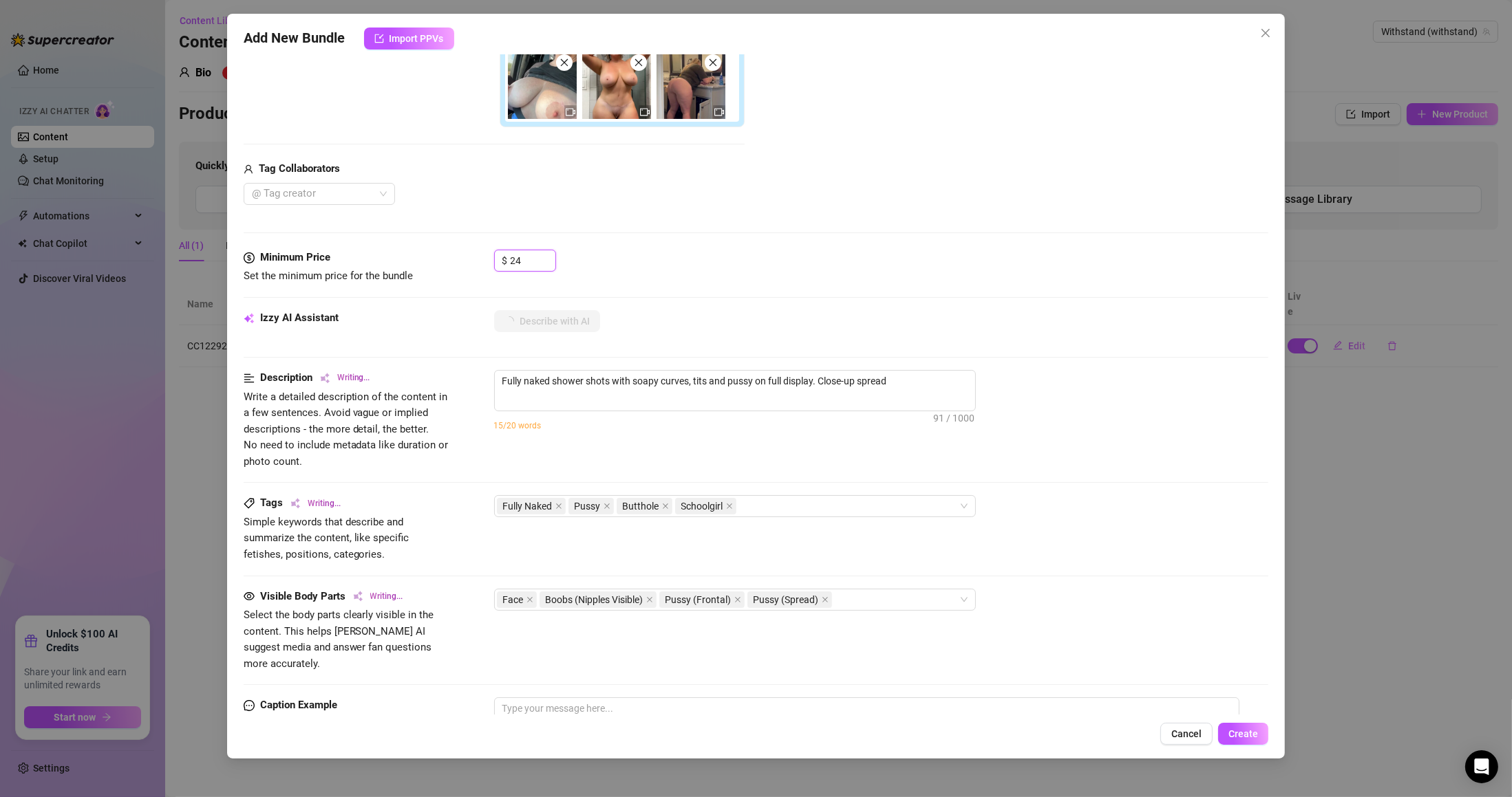
type textarea "Fully naked shower shots with soapy curves, tits and pussy on full display. Clo…"
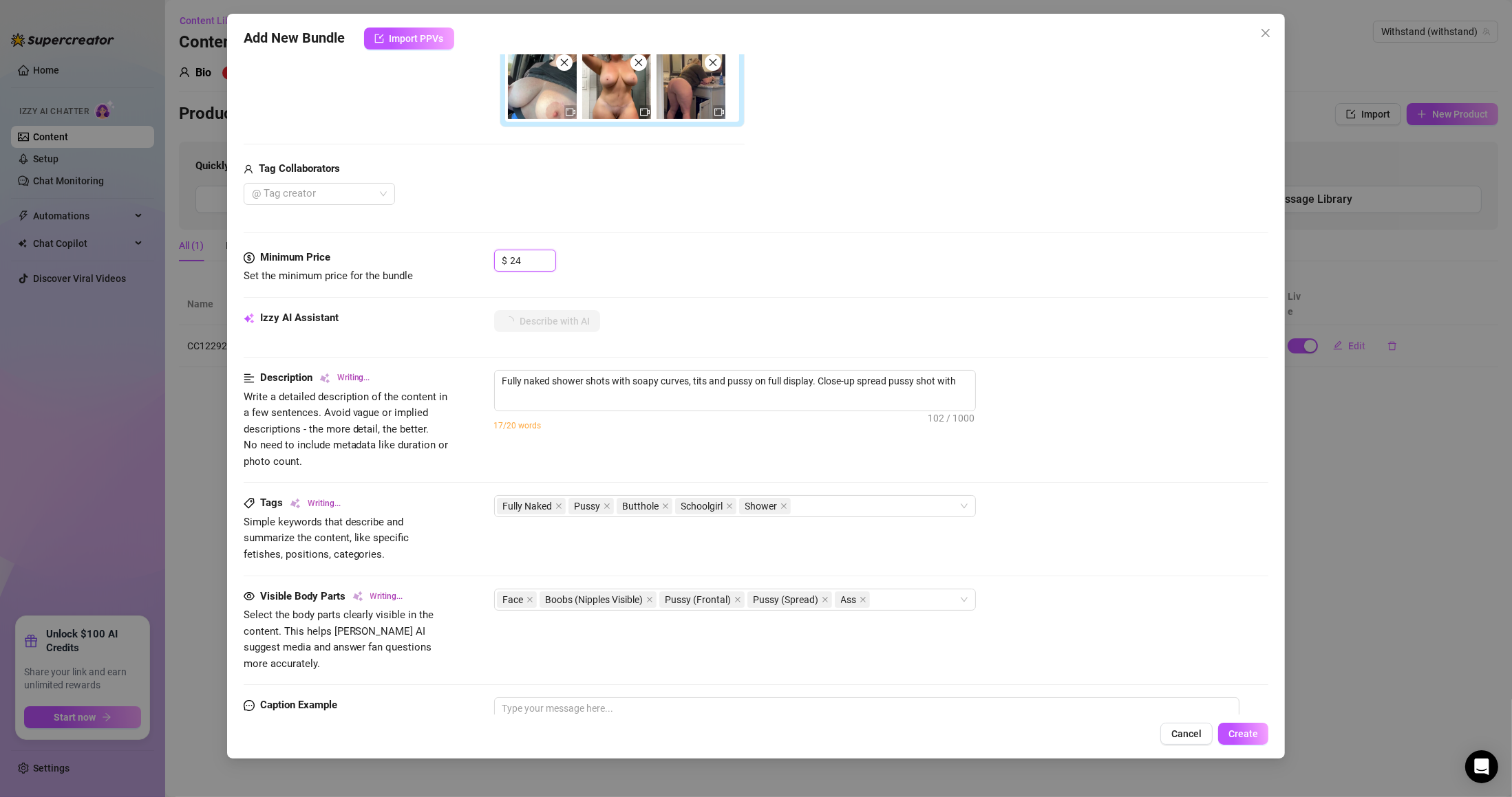
type textarea "Fully naked shower shots with soapy curves, tits and pussy on full display. Clo…"
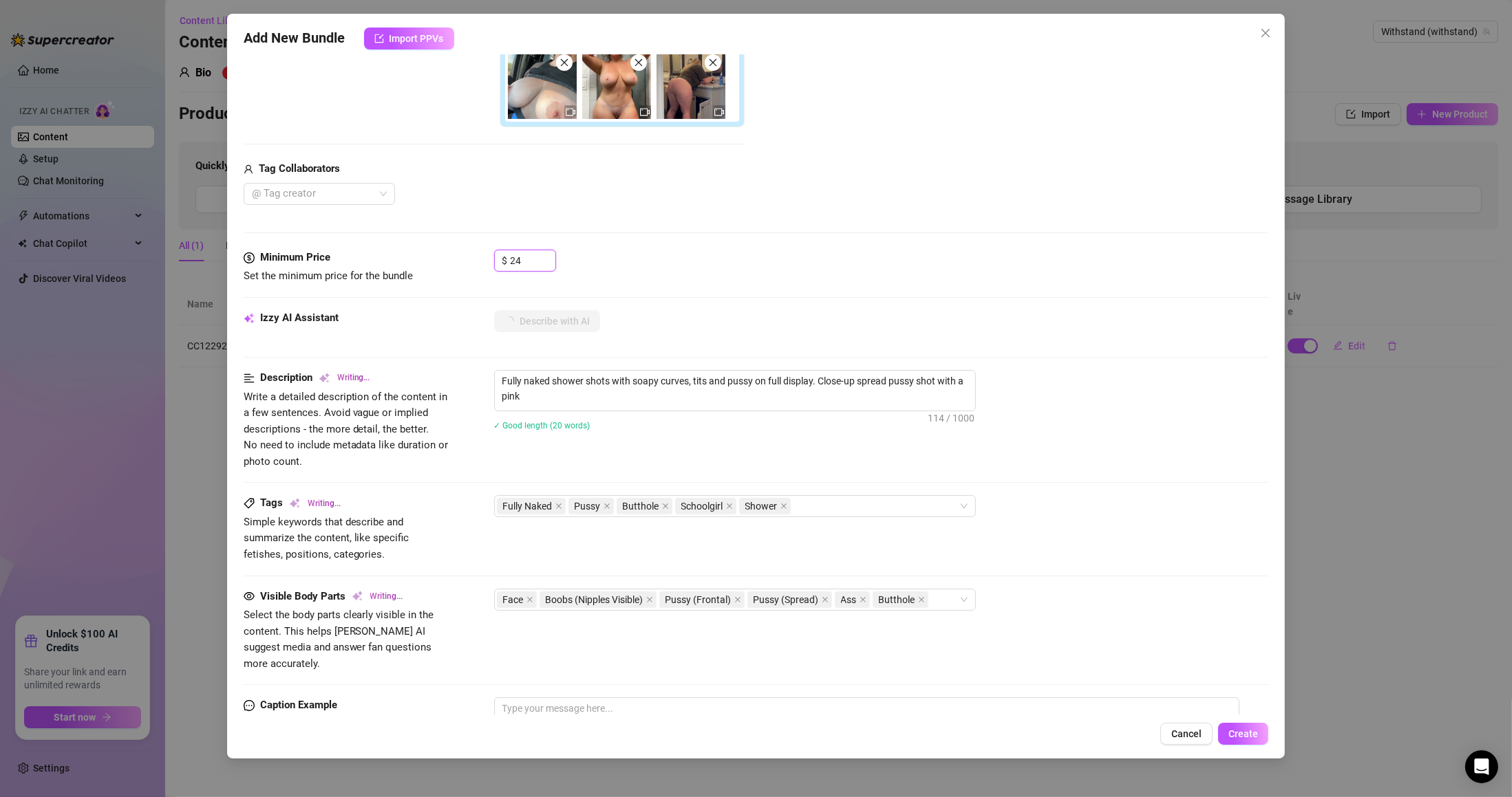
type textarea "Fully naked shower shots with soapy curves, tits and pussy on full display. Clo…"
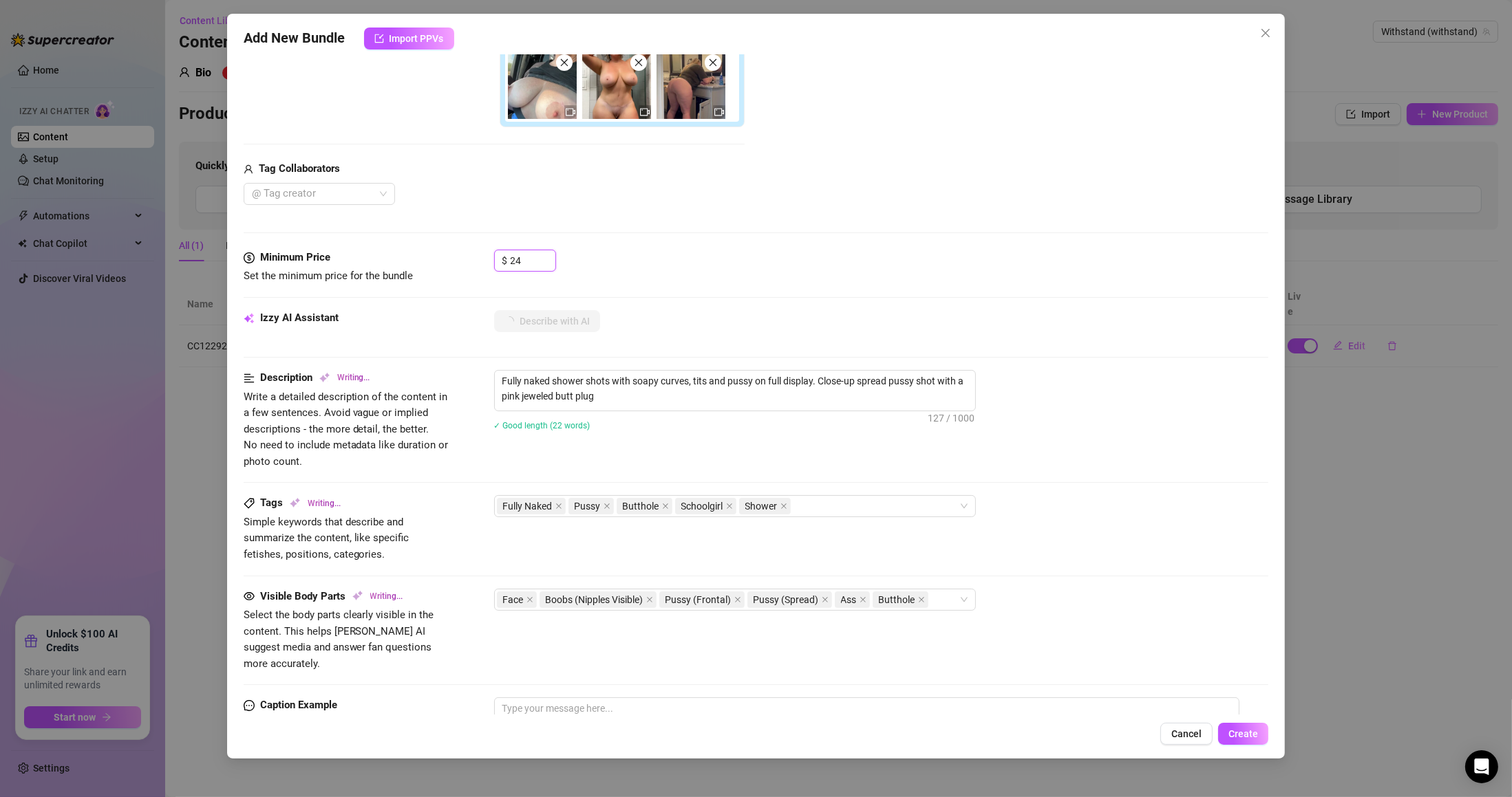
type textarea "Fully naked shower shots with soapy curves, tits and pussy on full display. Clo…"
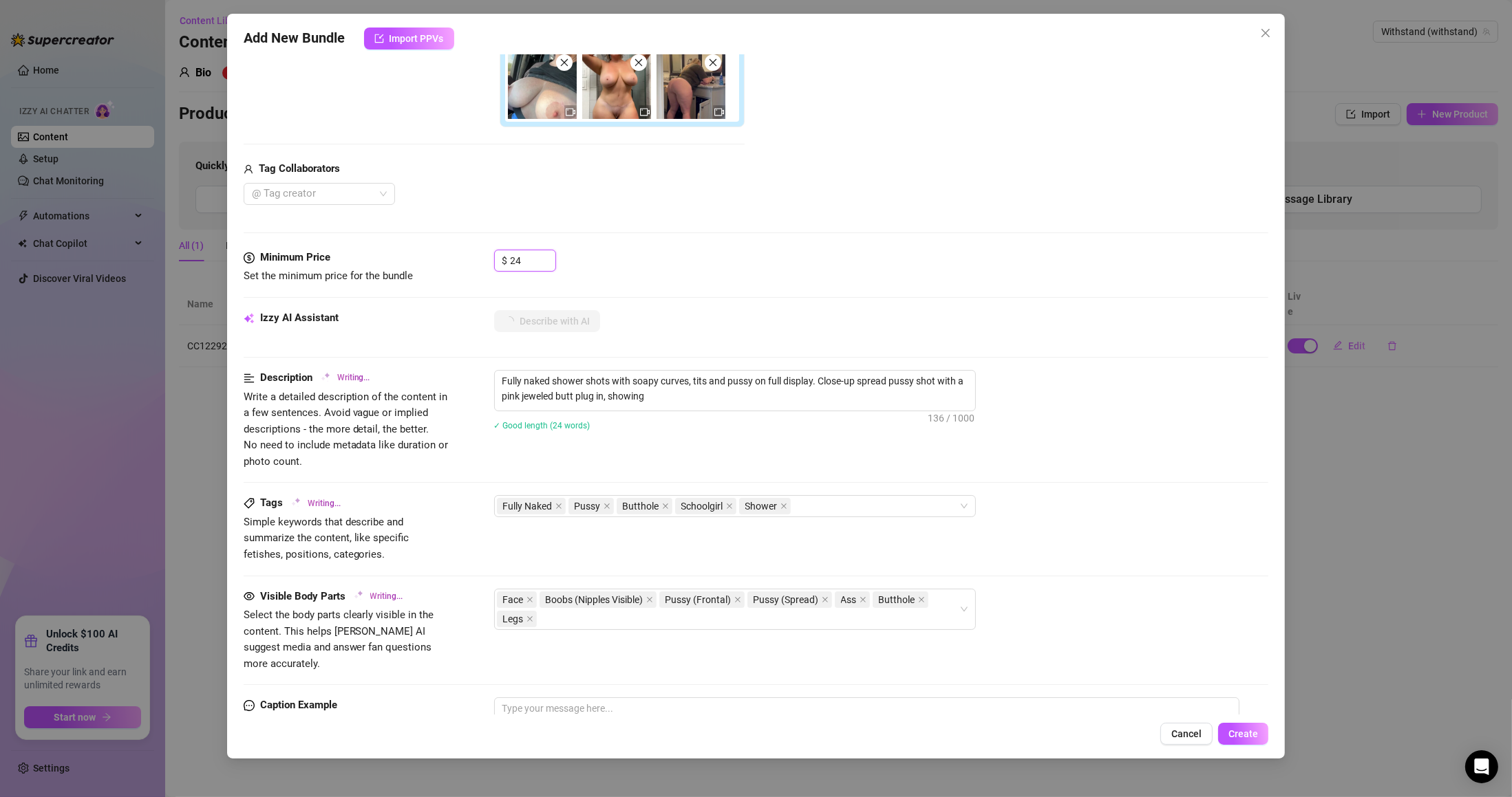
type textarea "Fully naked shower shots with soapy curves, tits and pussy on full display. Clo…"
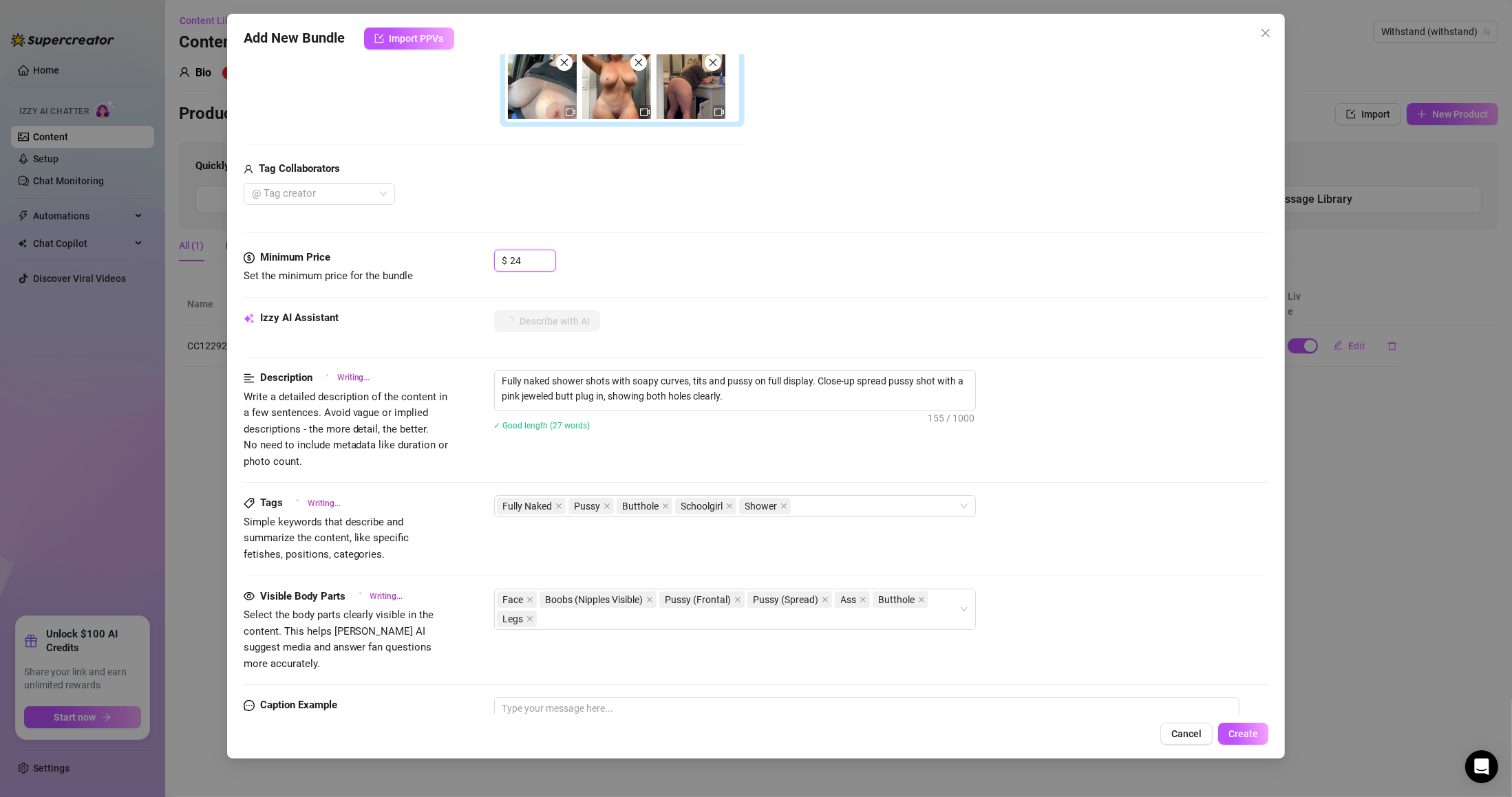
type textarea "Fully naked shower shots with soapy curves, tits and pussy on full display. Clo…"
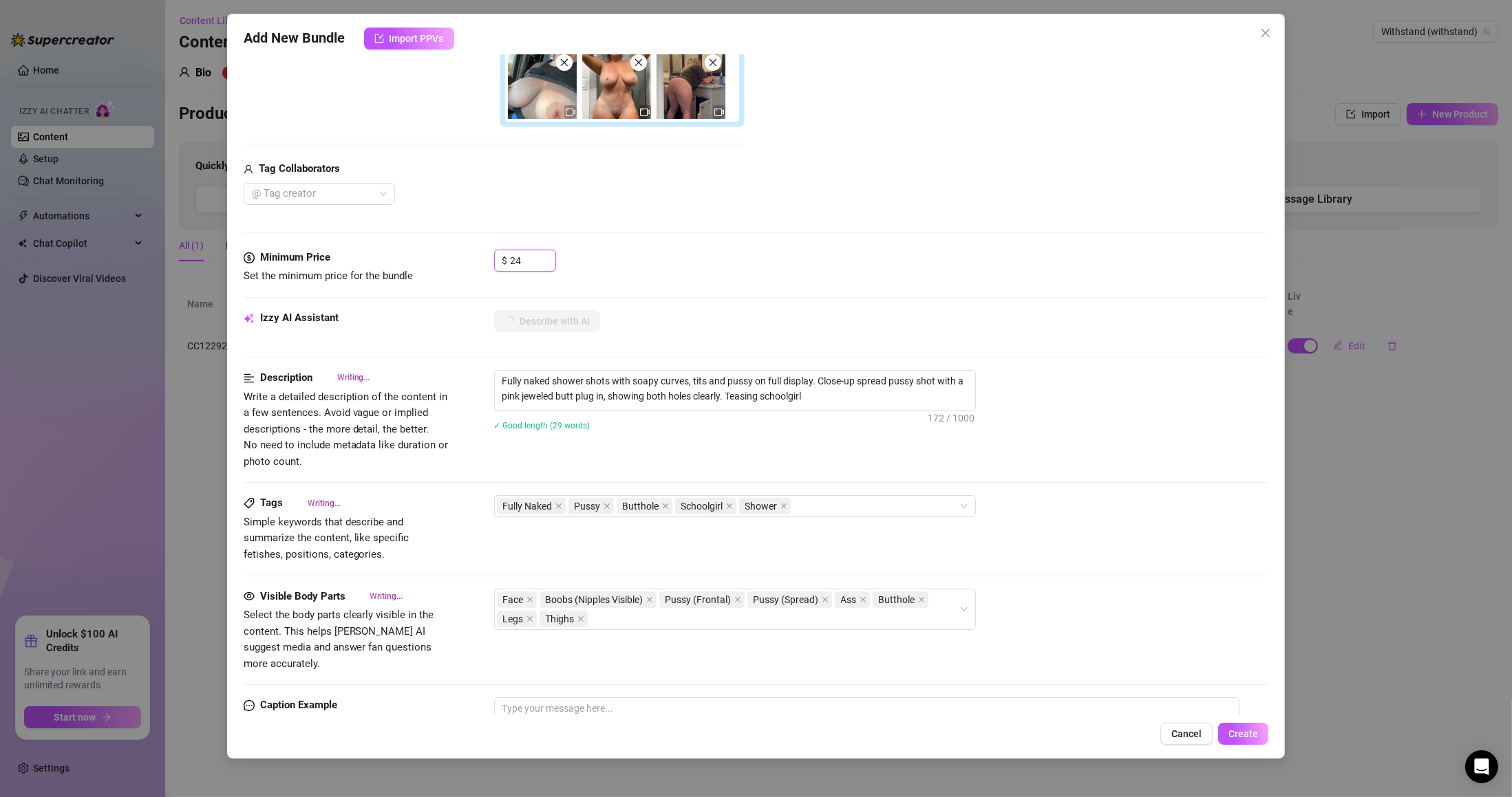
type textarea "Fully naked shower shots with soapy curves, tits and pussy on full display. Clo…"
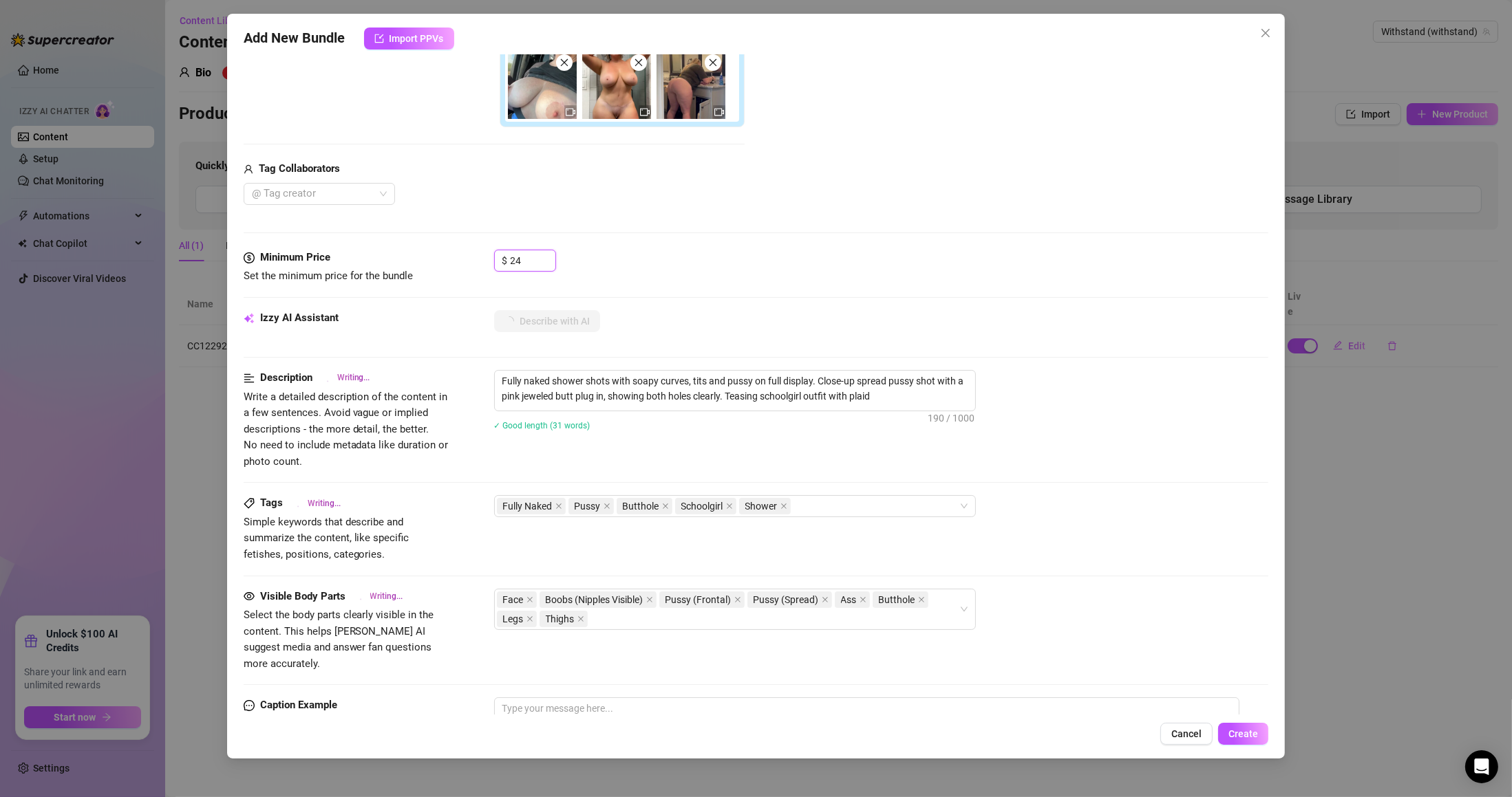
type textarea "Fully naked shower shots with soapy curves, tits and pussy on full display. Clo…"
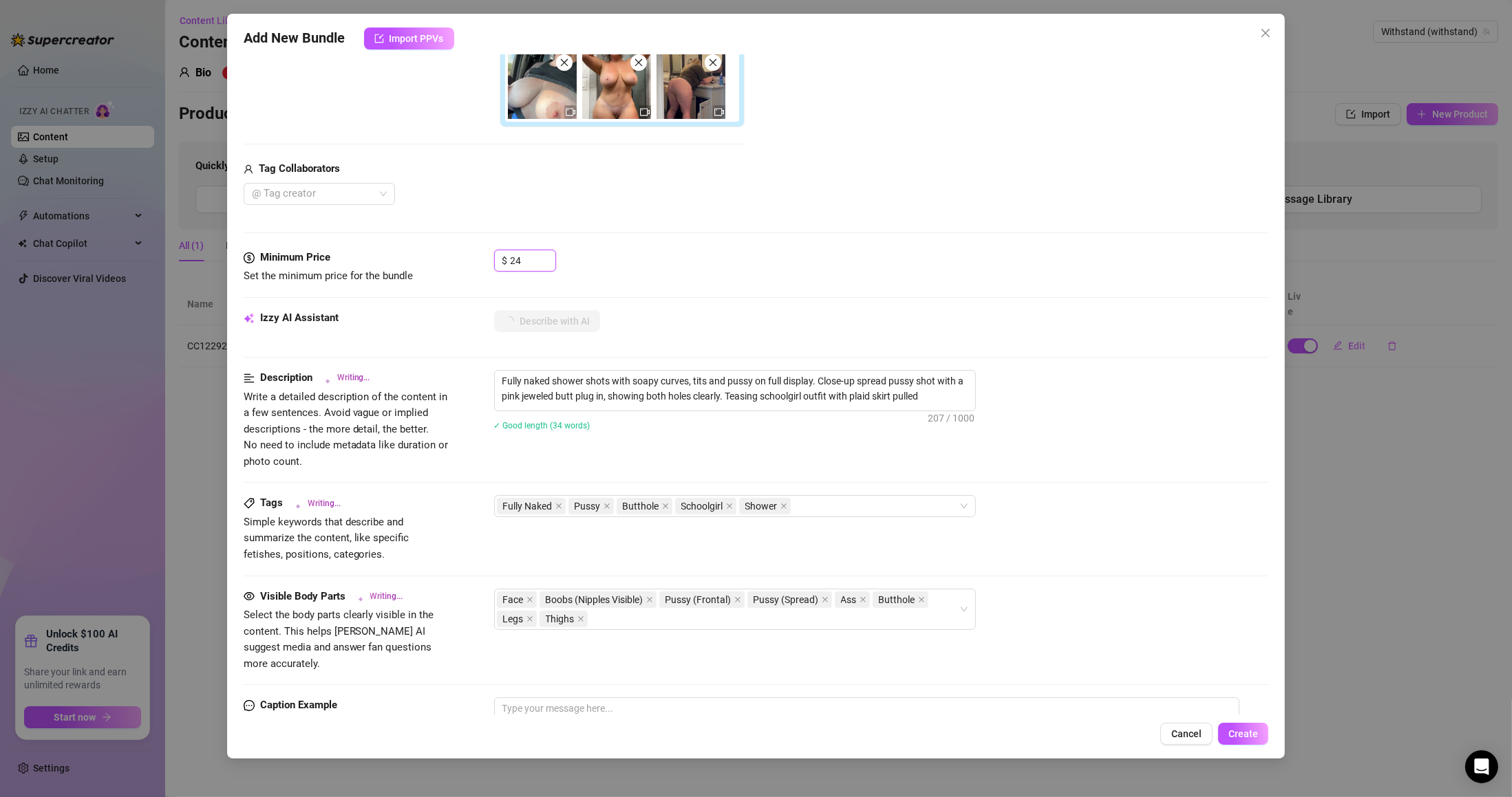
type textarea "Fully naked shower shots with soapy curves, tits and pussy on full display. Clo…"
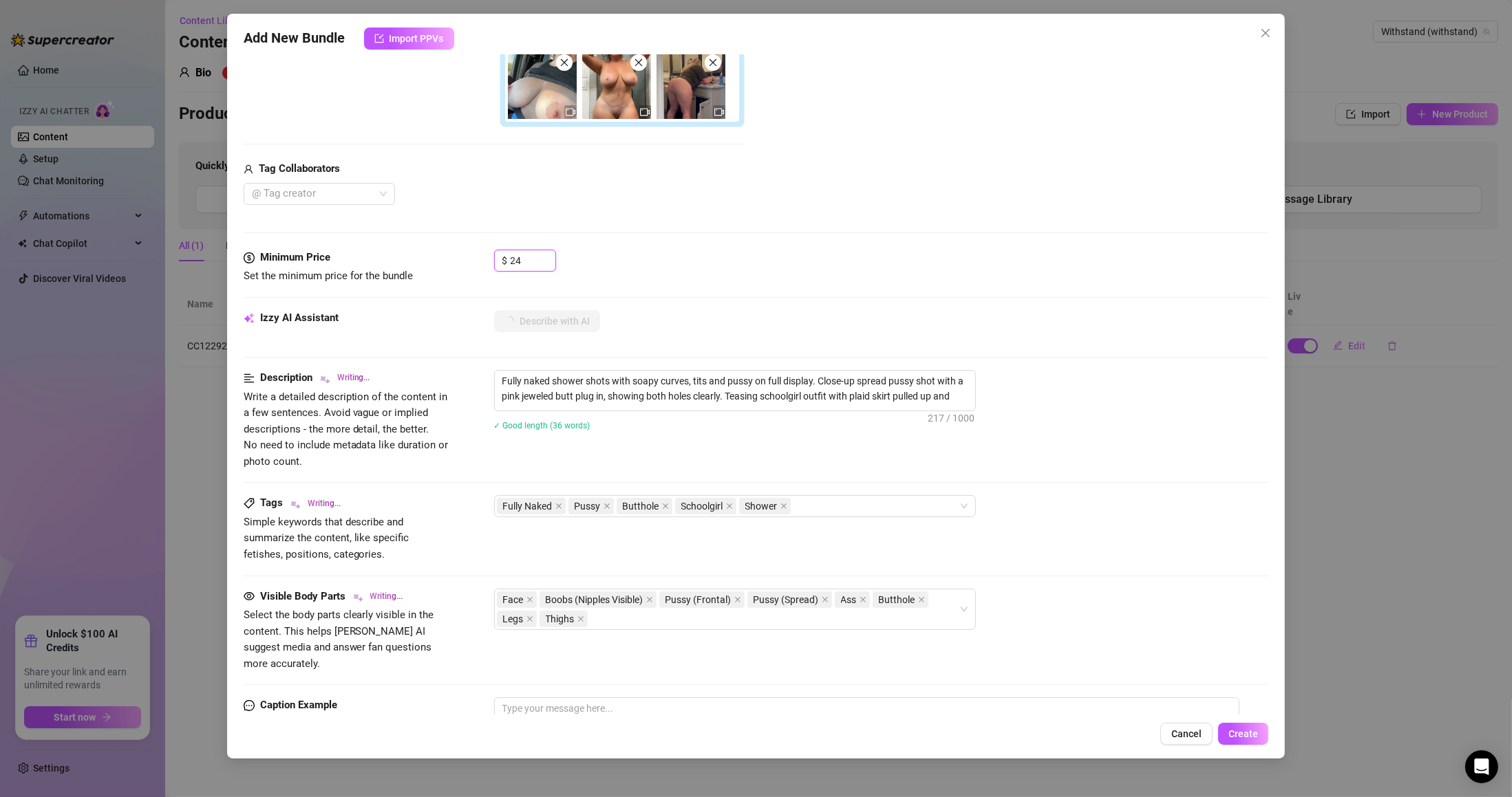
type textarea "Fully naked shower shots with soapy curves, tits and pussy on full display. Clo…"
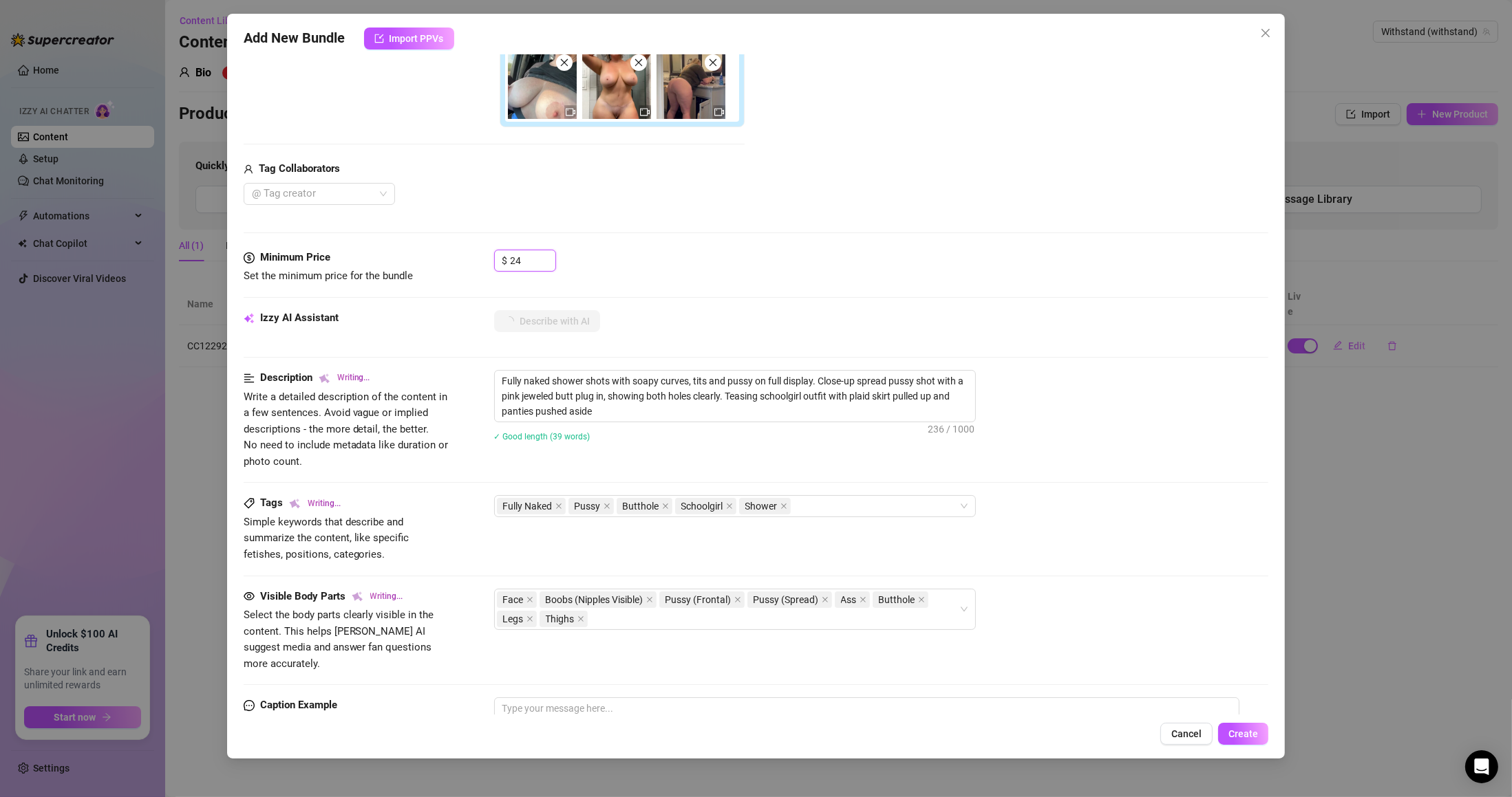
type textarea "Fully naked shower shots with soapy curves, tits and pussy on full display. Clo…"
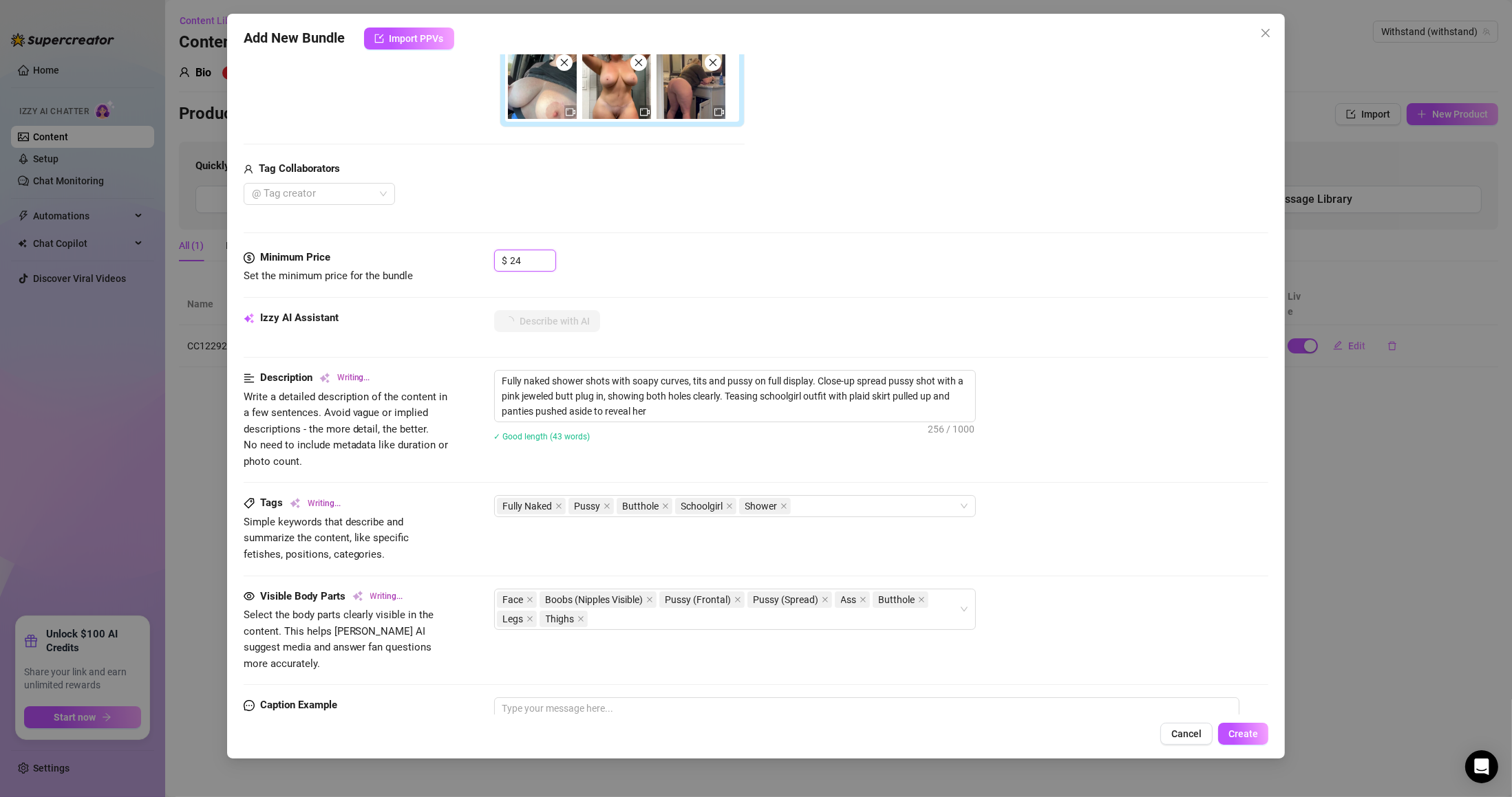
type textarea "Fully naked shower shots with soapy curves, tits and pussy on full display. Clo…"
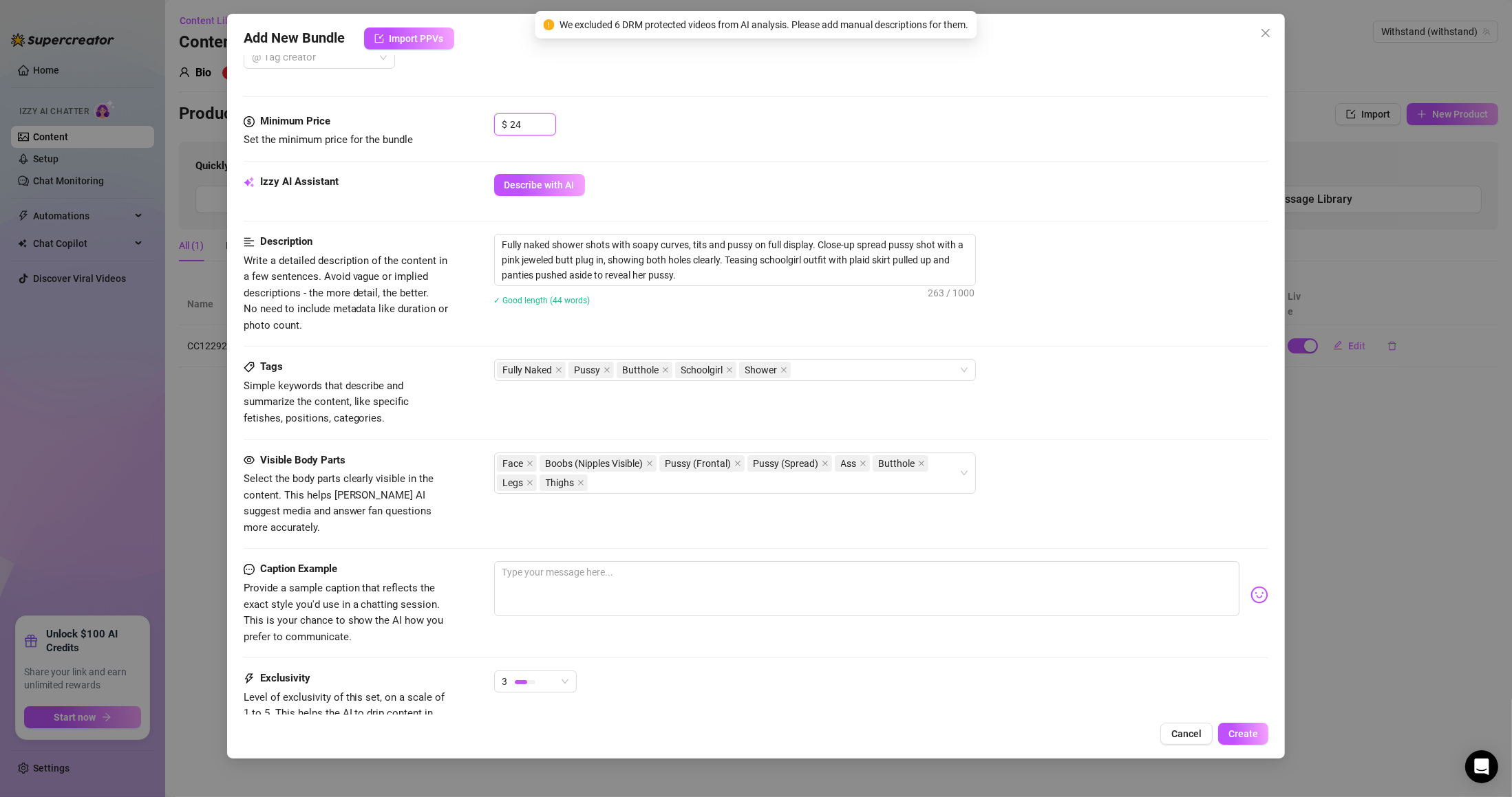
scroll to position [644, 0]
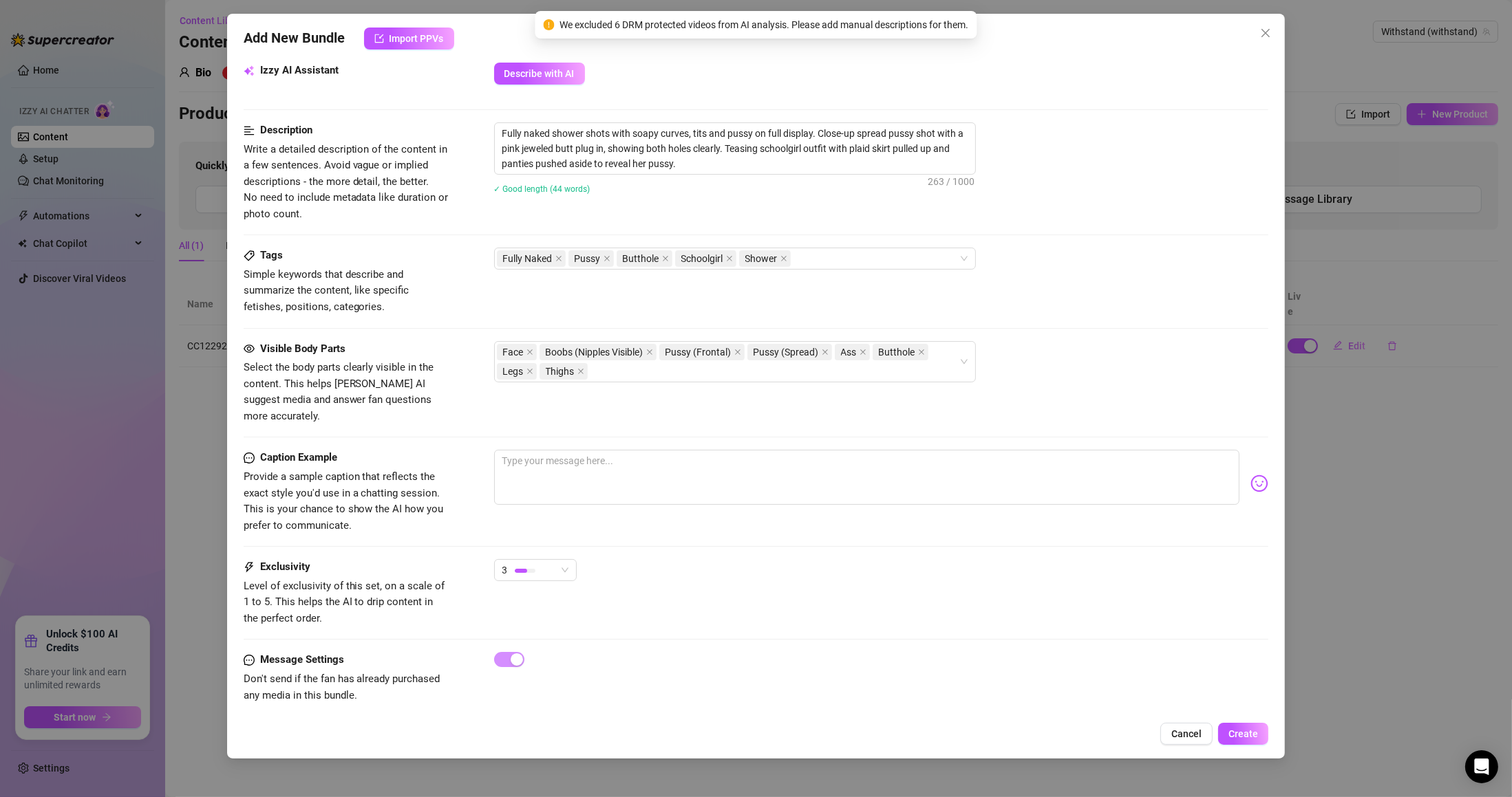
type input "24"
click at [1255, 729] on span "Create" at bounding box center [1243, 734] width 30 height 11
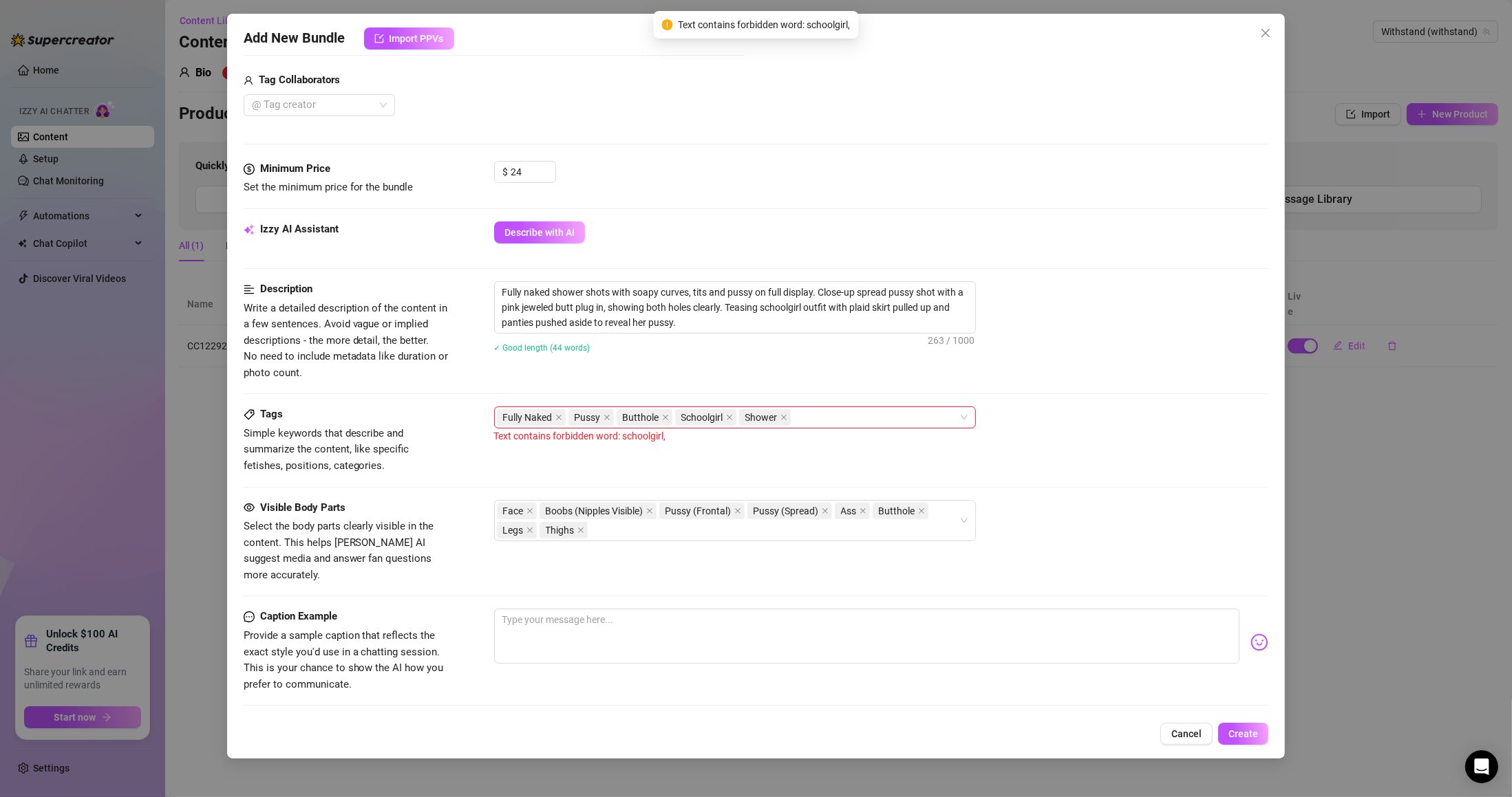
scroll to position [480, 0]
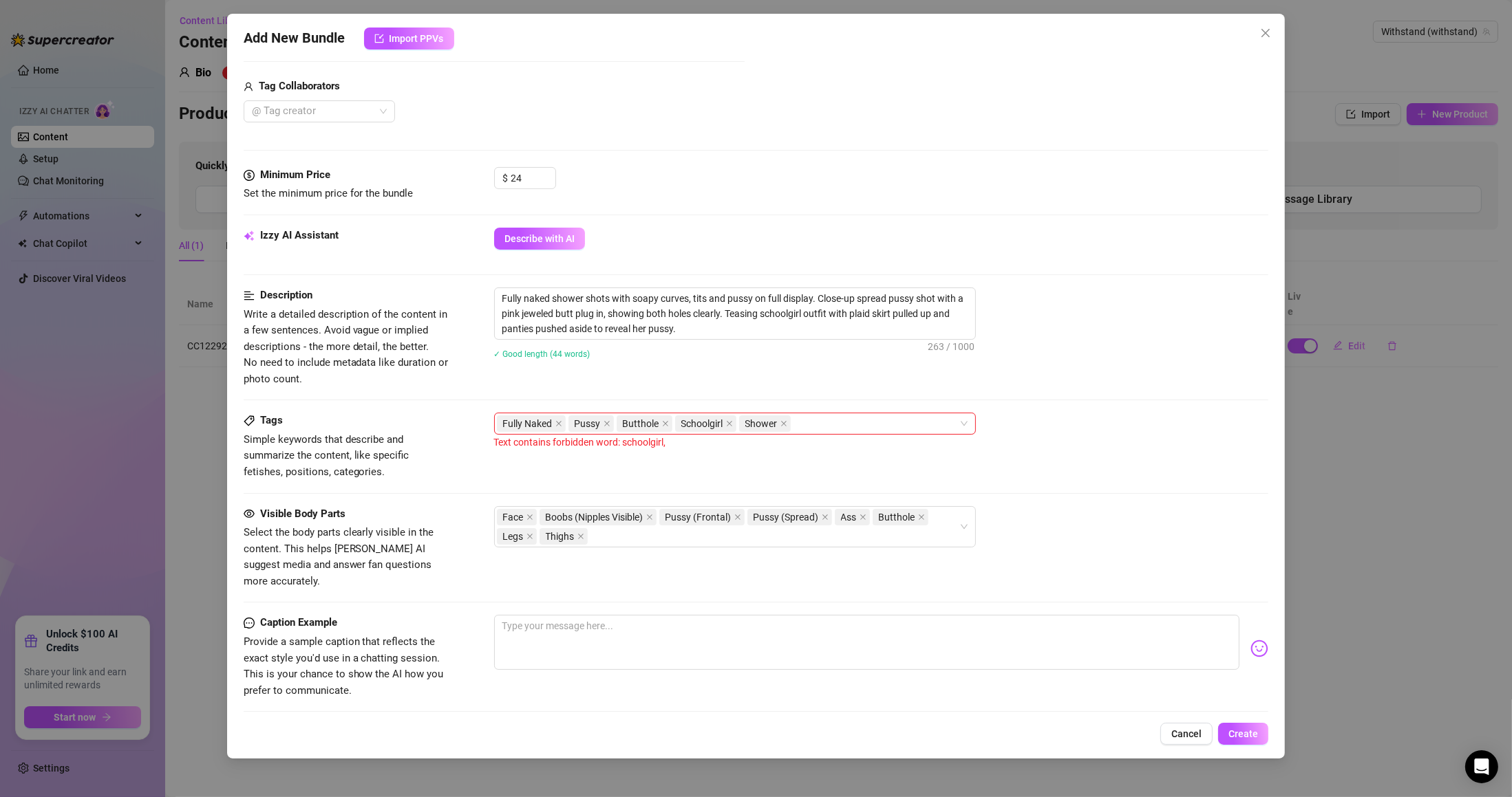
click at [729, 425] on icon "close" at bounding box center [729, 423] width 6 height 6
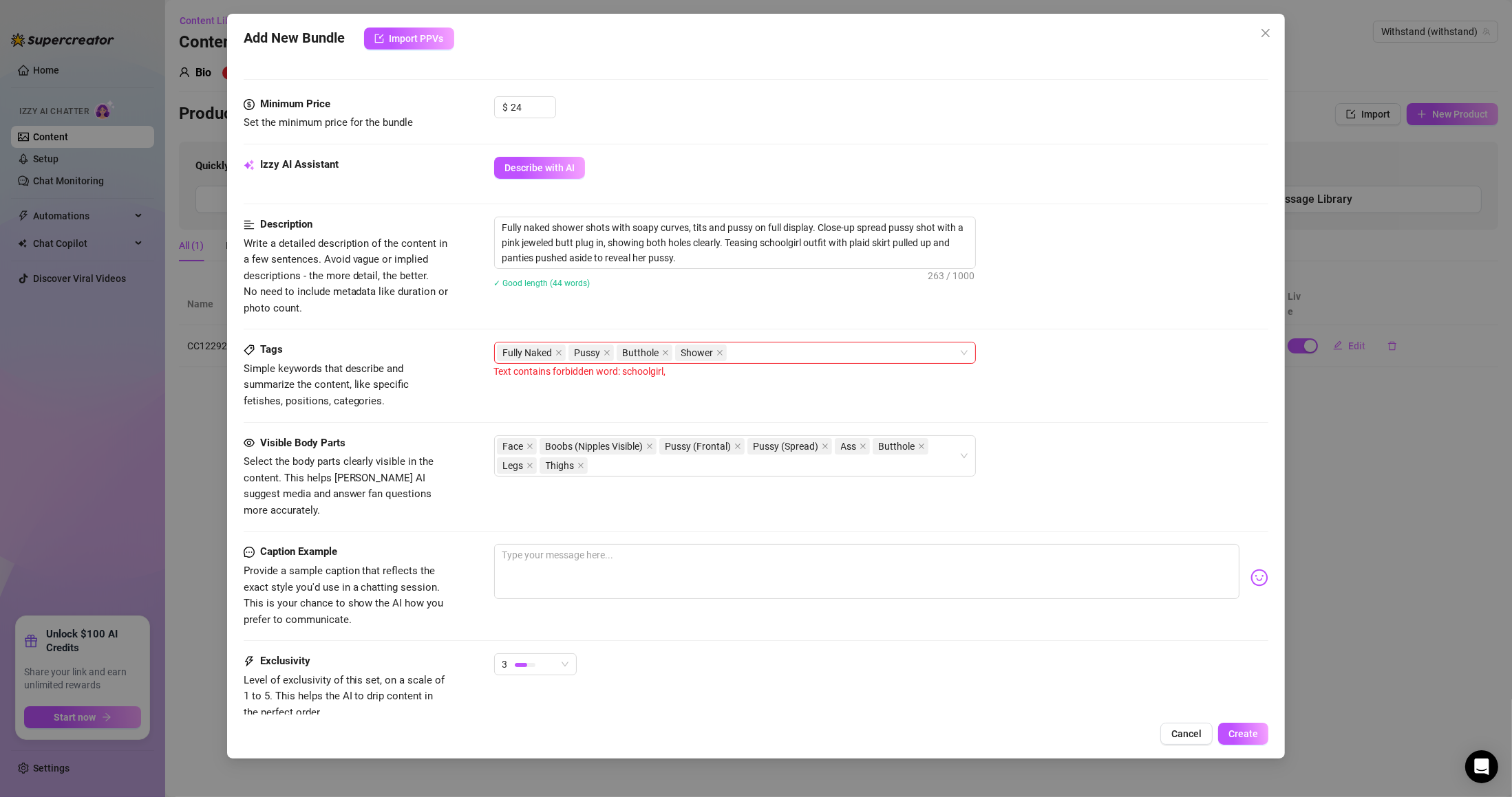
scroll to position [644, 0]
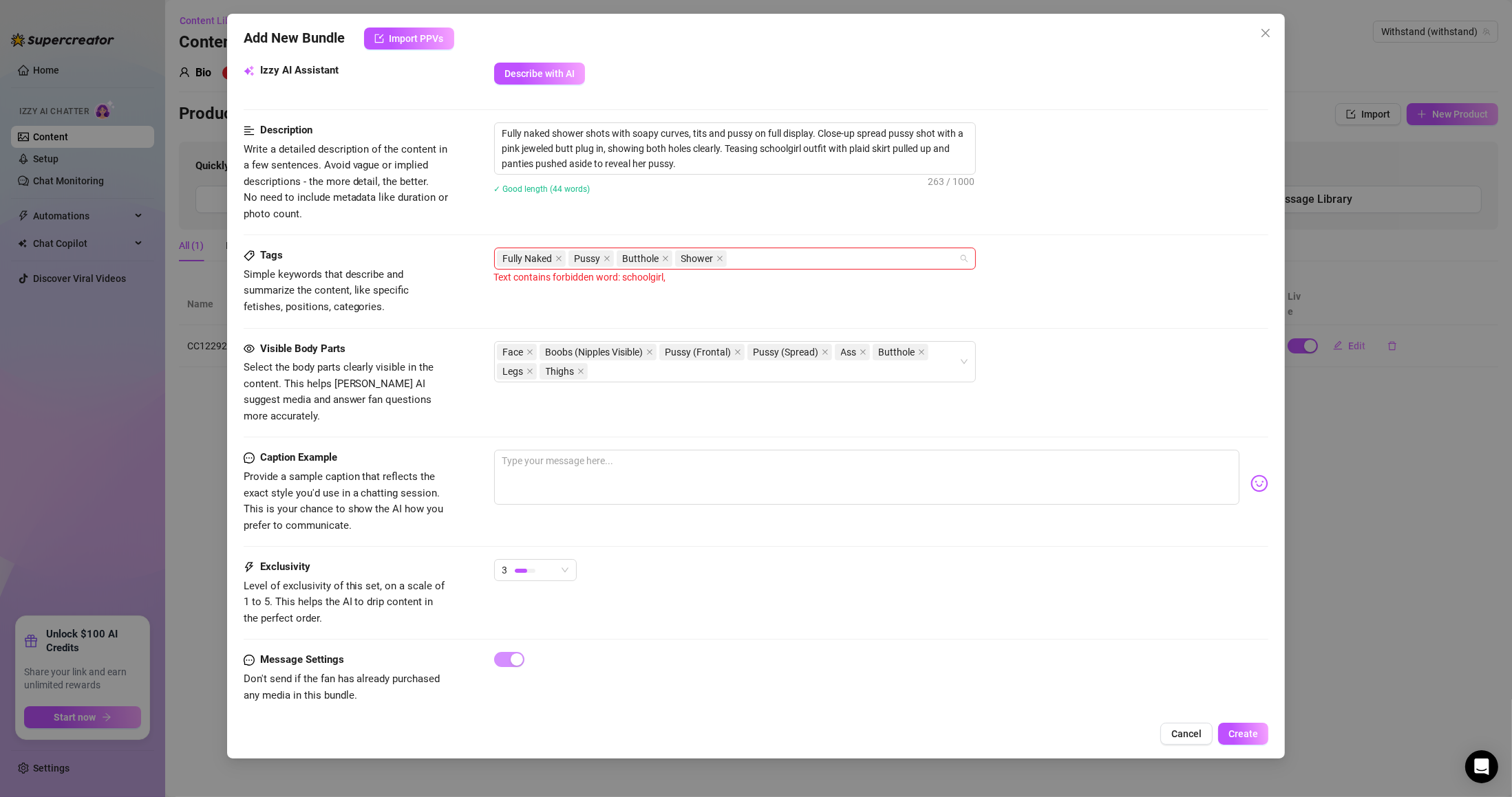
click at [773, 257] on div "Fully Naked Pussy Butthole Shower" at bounding box center [727, 258] width 462 height 19
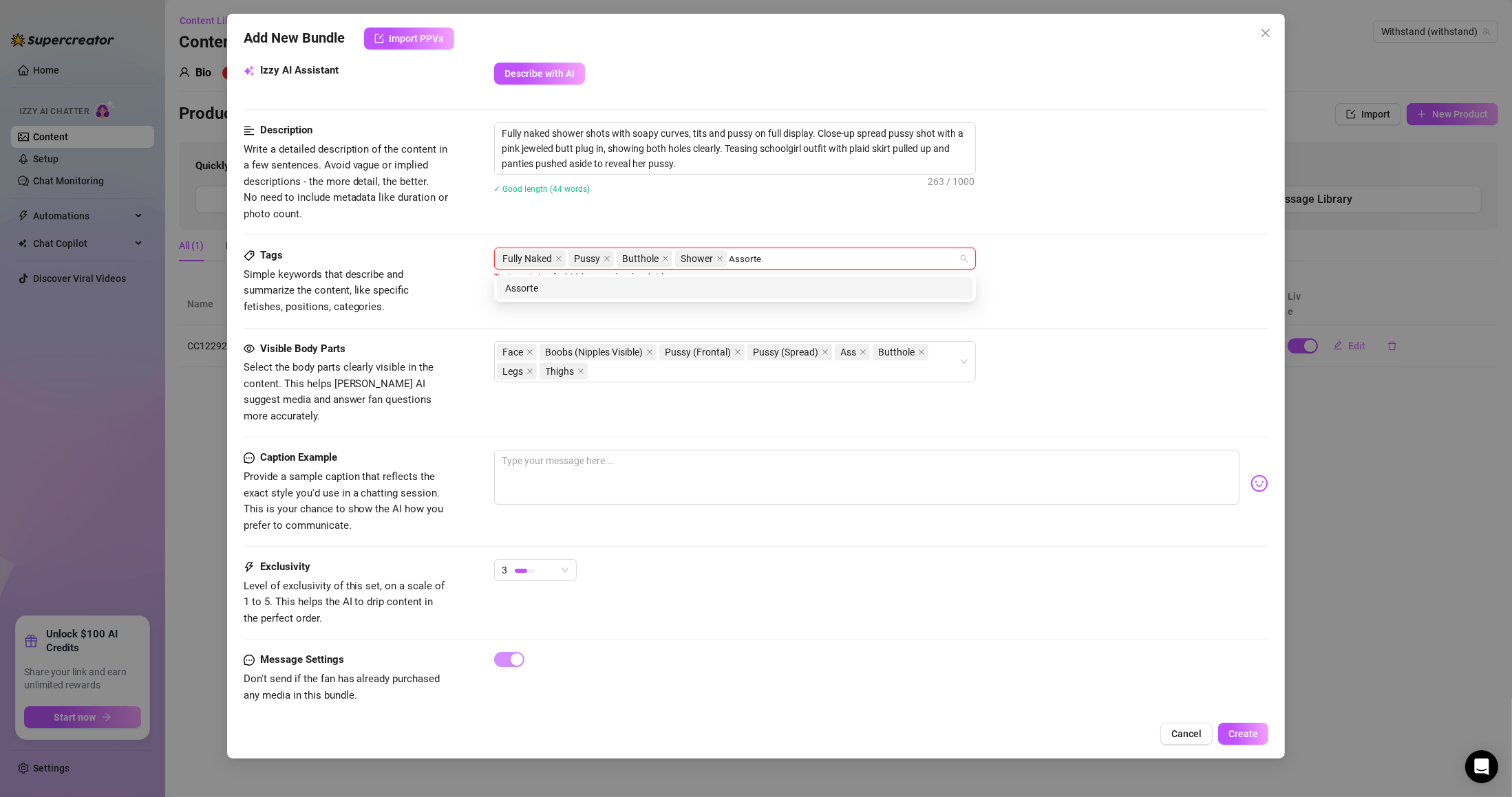
type input "Assorted"
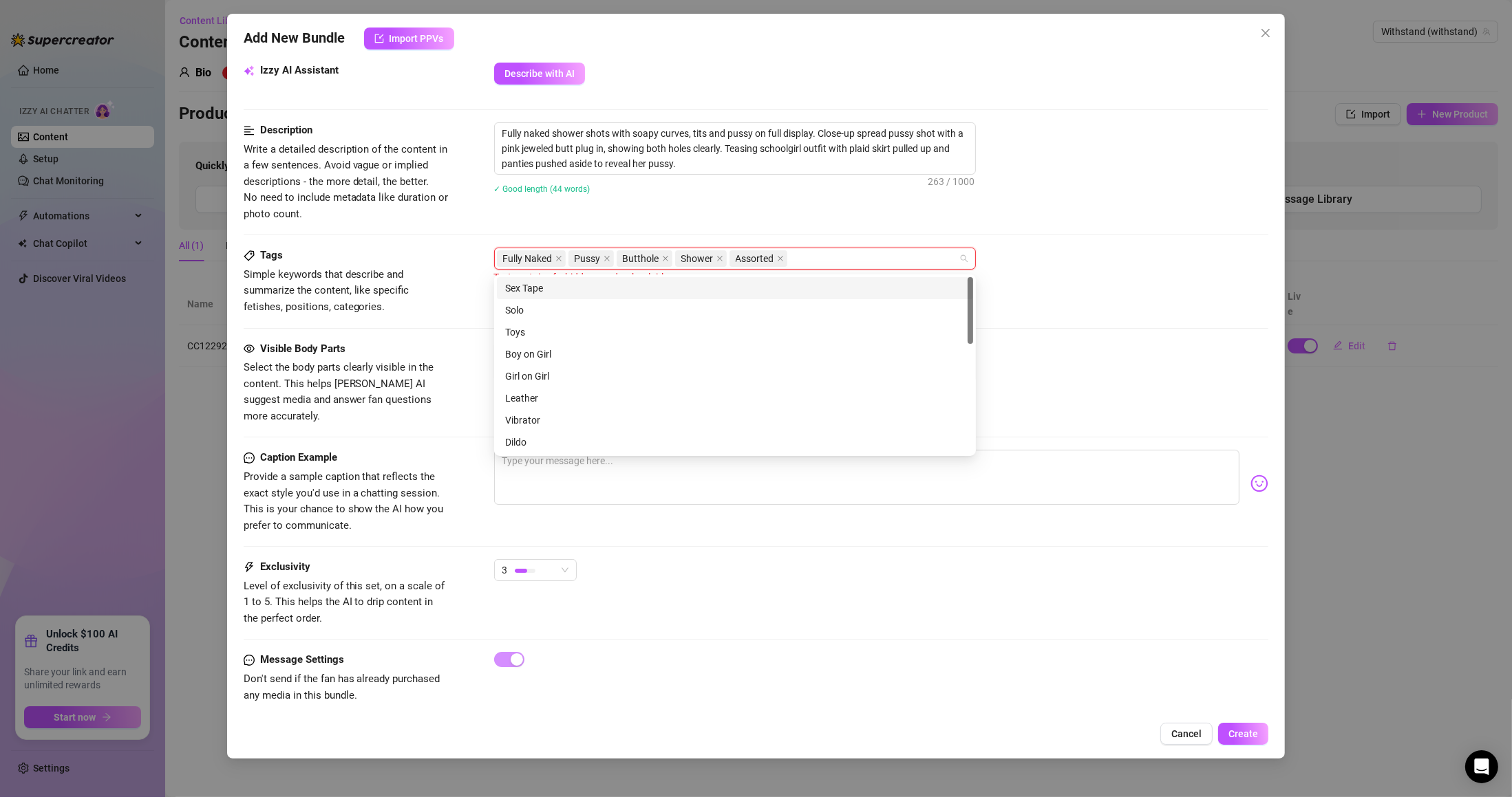
click at [1087, 298] on div "Tags Simple keywords that describe and summarize the content, like specific fet…" at bounding box center [756, 281] width 1025 height 67
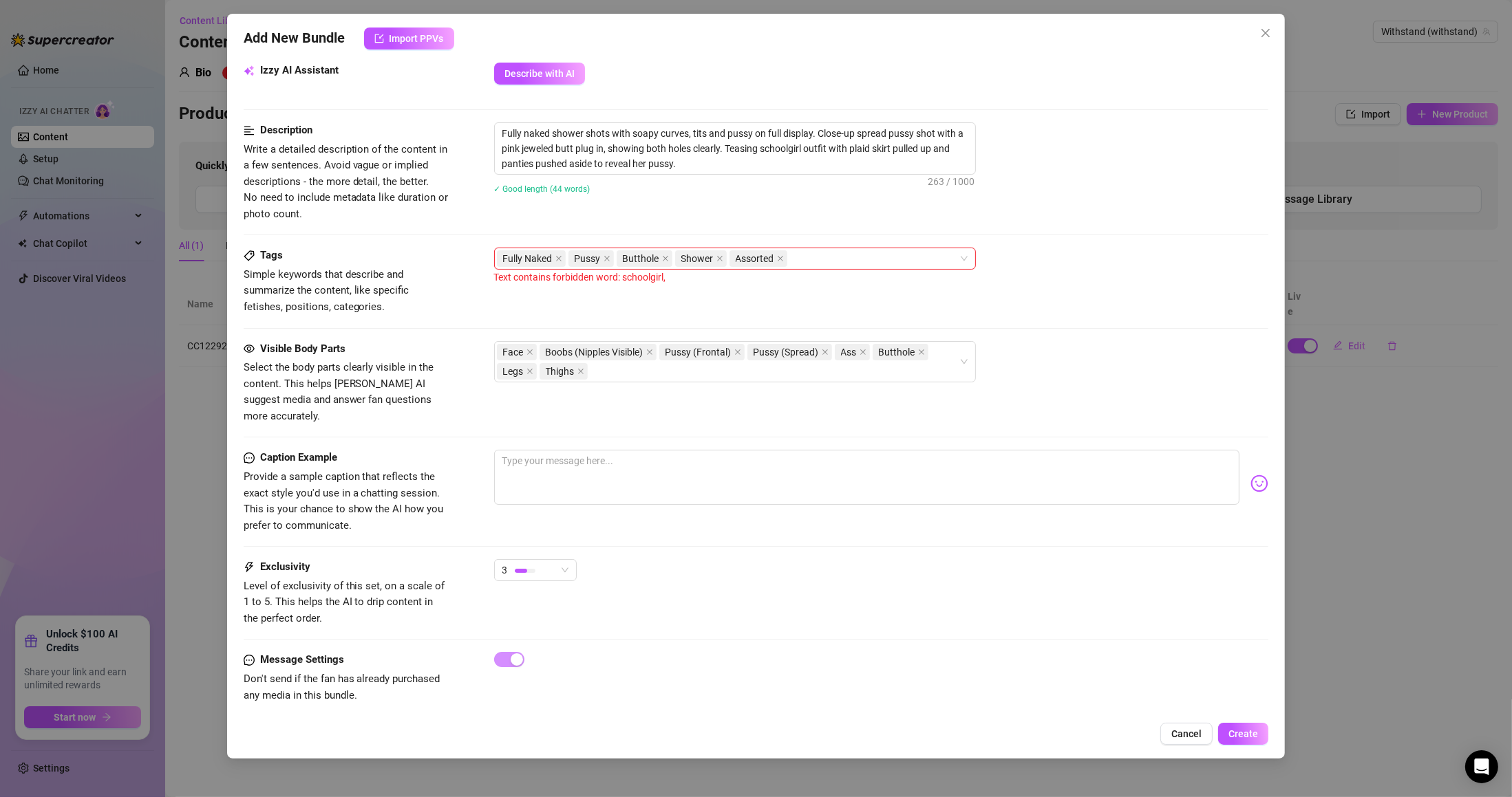
click at [1244, 710] on div "Message Settings Don't send if the fan has already purchased any media in this …" at bounding box center [756, 691] width 1025 height 77
click at [1267, 747] on div "Add New Bundle Import PPVs Account Withstand (@withstand) Name Name is for your…" at bounding box center [756, 386] width 1059 height 745
click at [1263, 744] on button "Create" at bounding box center [1243, 734] width 50 height 22
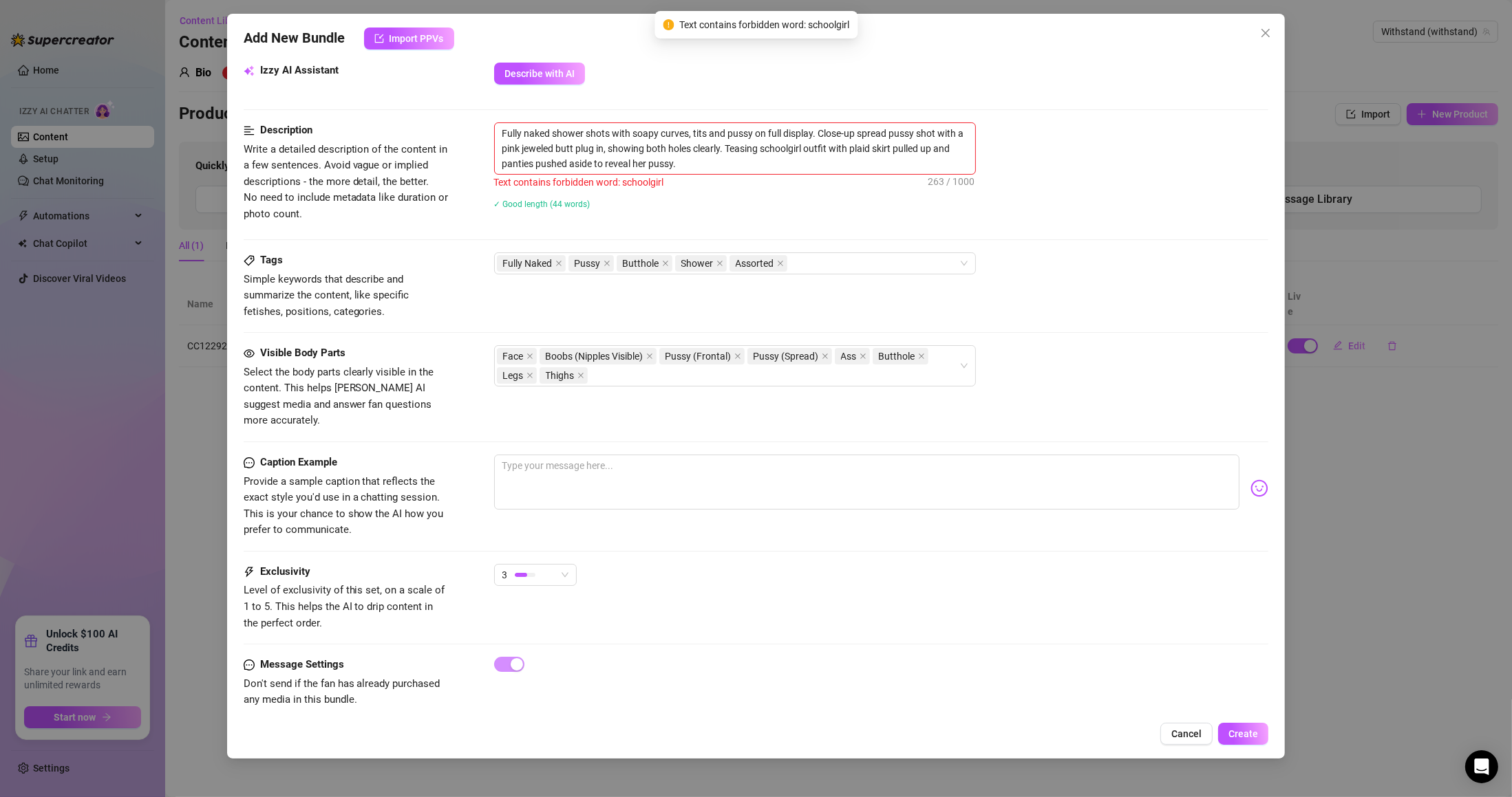
scroll to position [562, 0]
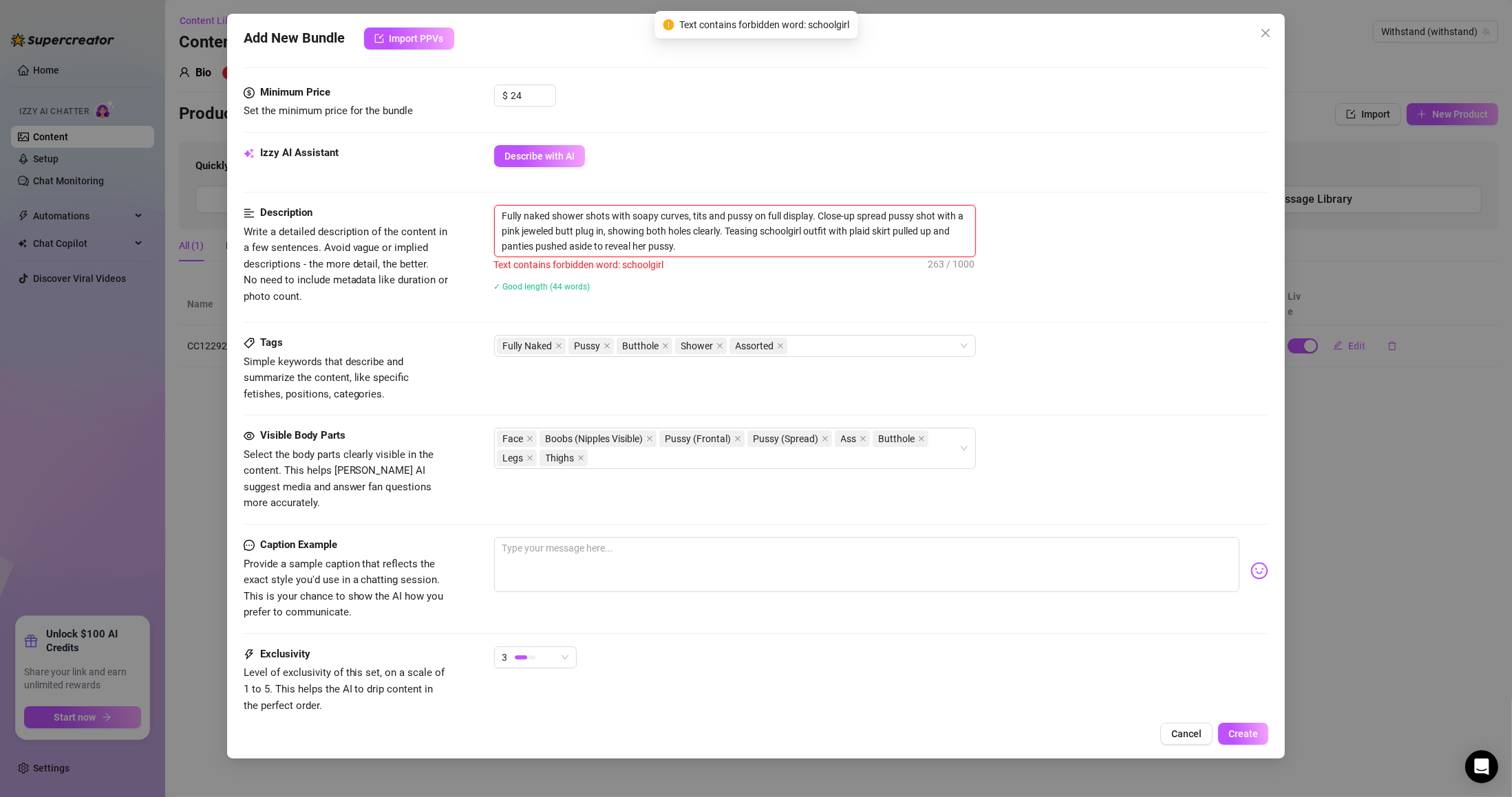
click at [893, 219] on textarea "Fully naked shower shots with soapy curves, tits and pussy on full display. Clo…" at bounding box center [735, 231] width 480 height 51
click at [707, 226] on textarea "Fully naked shower shots with soapy curves, tits and pussy on full display. Clo…" at bounding box center [735, 231] width 480 height 51
click at [659, 242] on textarea "Fully naked shower shots with soapy curves, tits and pussy on full display. Clo…" at bounding box center [735, 231] width 480 height 51
click at [583, 230] on textarea "Fully naked shower shots with soapy curves, tits and pussy on full display. Clo…" at bounding box center [735, 231] width 480 height 51
click at [563, 238] on textarea "Fully naked shower shots with soapy curves, tits and pussy on full display. Clo…" at bounding box center [735, 231] width 480 height 51
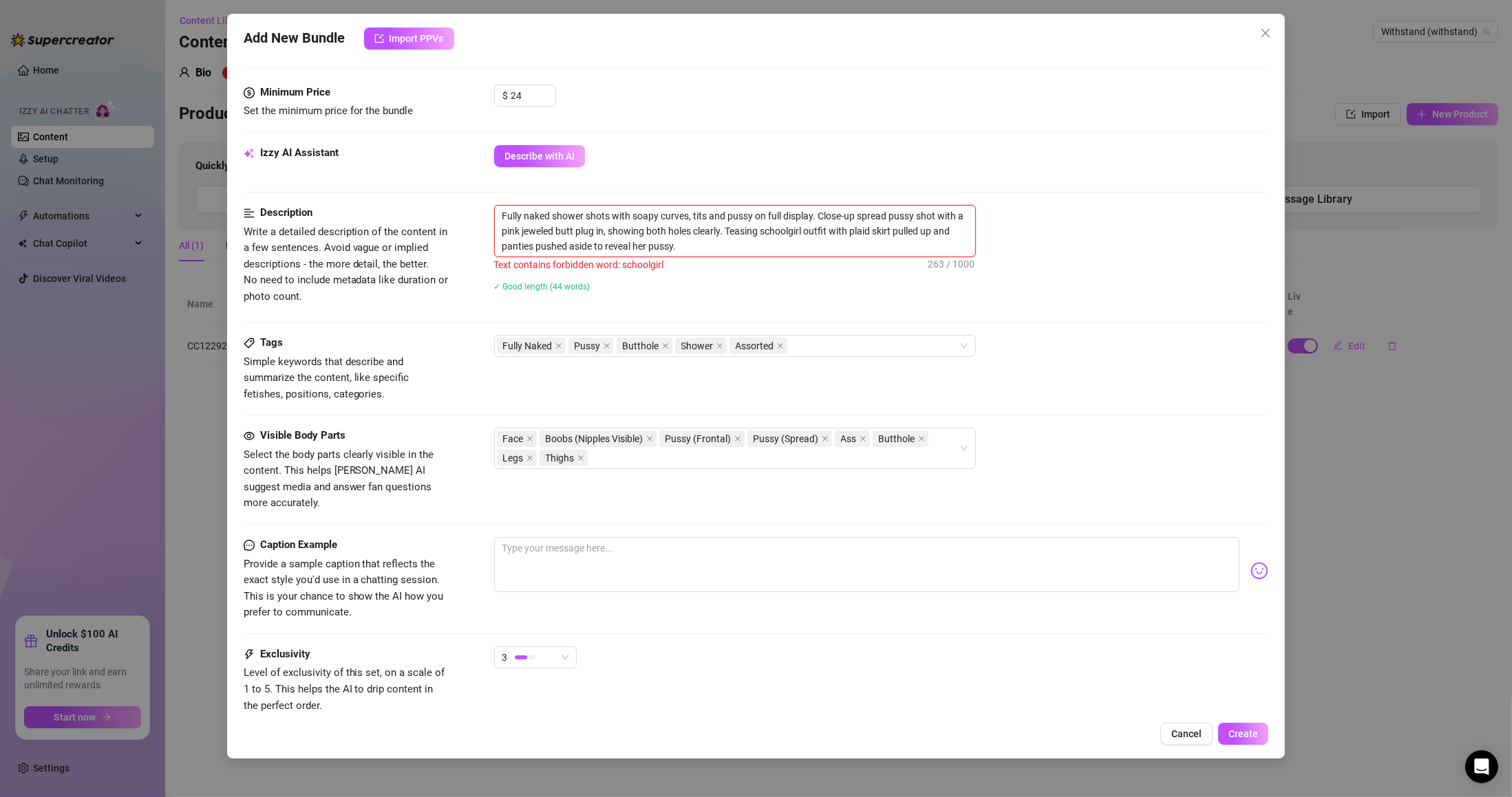
click at [803, 252] on textarea "Fully naked shower shots with soapy curves, tits and pussy on full display. Clo…" at bounding box center [735, 231] width 480 height 51
drag, startPoint x: 807, startPoint y: 232, endPoint x: 762, endPoint y: 233, distance: 45.0
click at [762, 233] on textarea "Fully naked shower shots with soapy curves, tits and pussy on full display. Clo…" at bounding box center [735, 231] width 480 height 51
type textarea "Fully naked shower shots with soapy curves, tits and pussy on full display. Clo…"
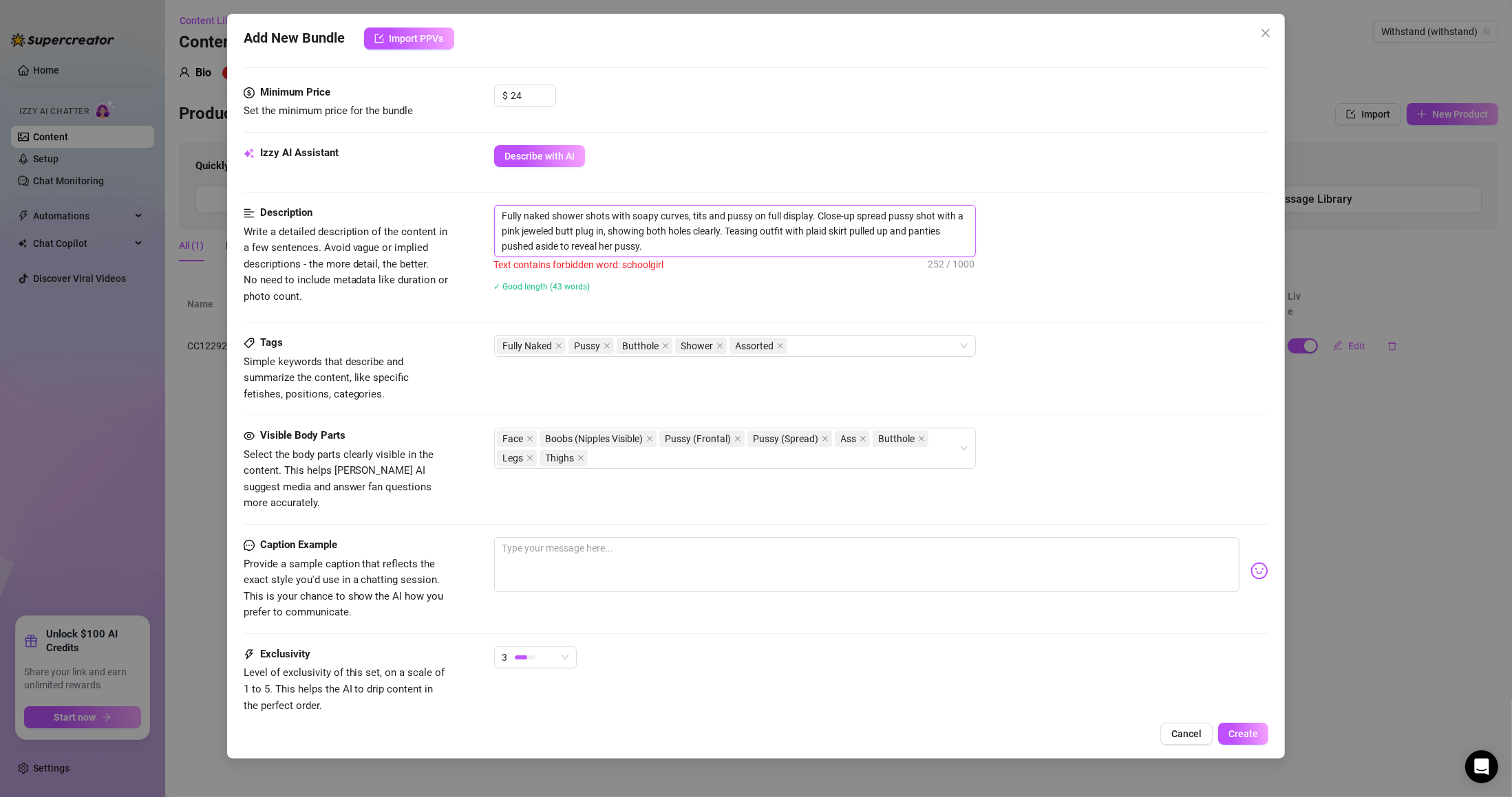
type textarea "Fully naked shower shots with soapy curves, tits and pussy on full display. Clo…"
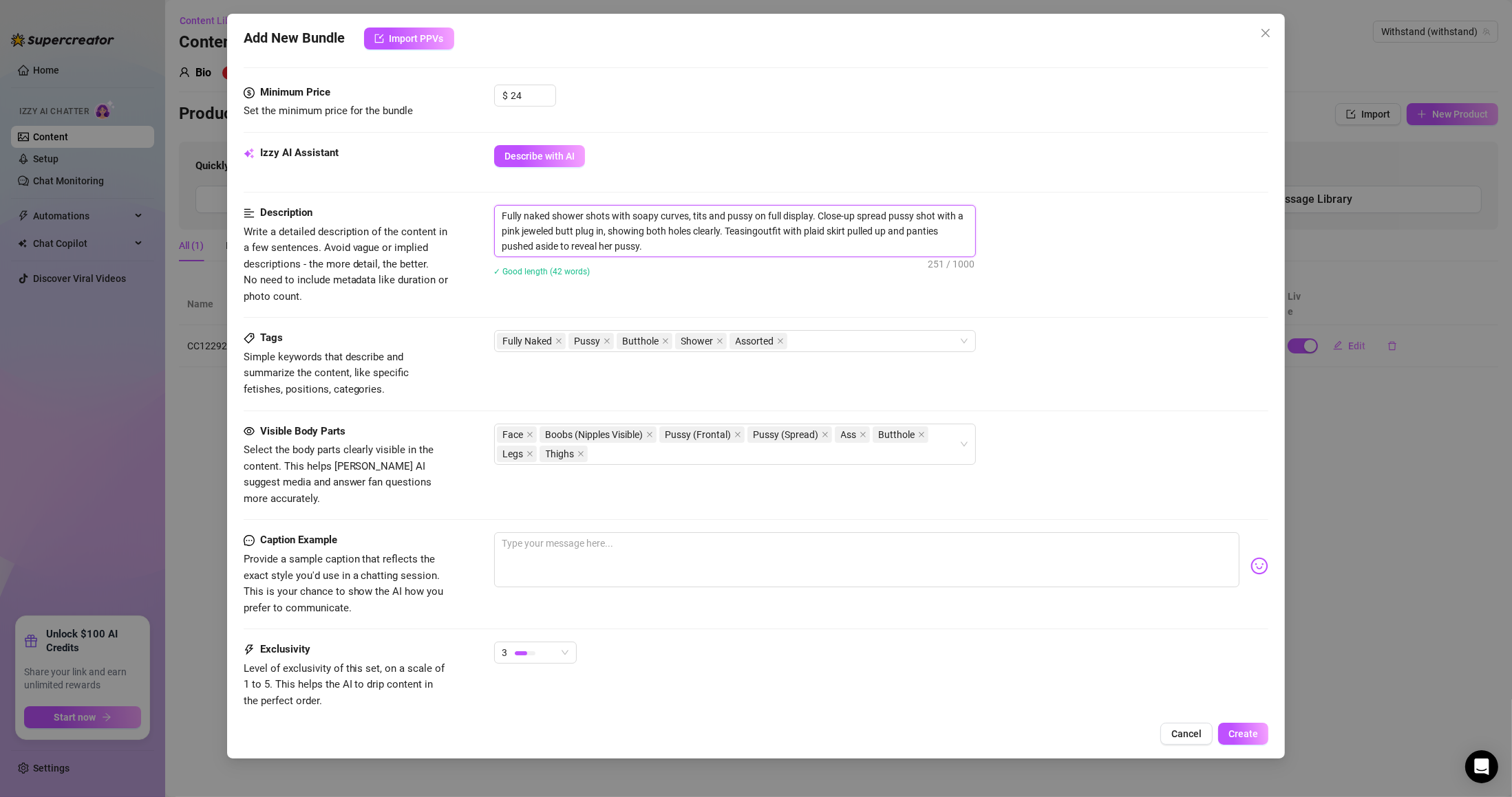
type textarea "Fully naked shower shots with soapy curves, tits and pussy on full display. Clo…"
click at [1249, 733] on span "Create" at bounding box center [1243, 734] width 30 height 11
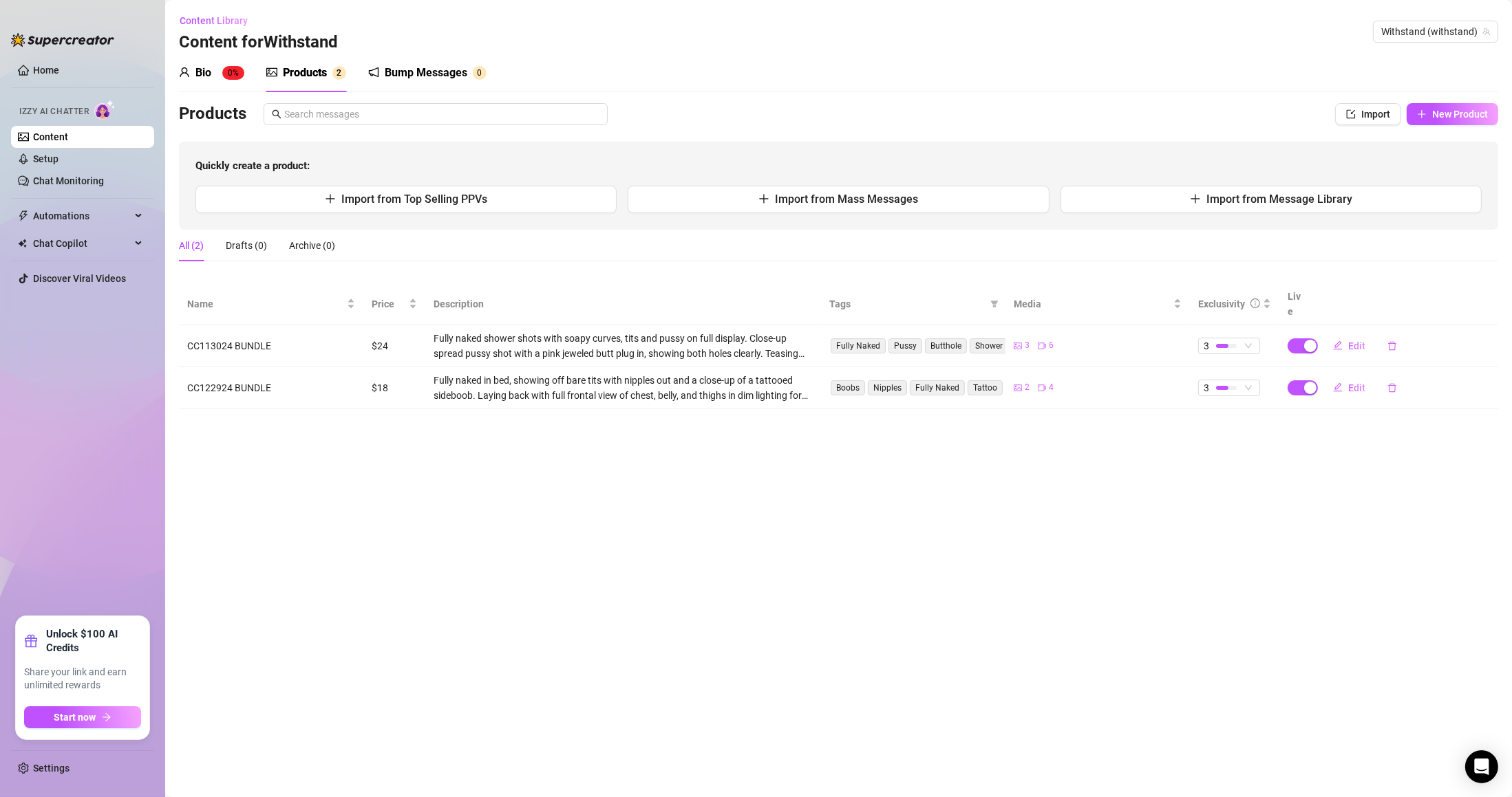
click at [1350, 383] on span "Edit" at bounding box center [1356, 388] width 17 height 11
type textarea "Type your message here..."
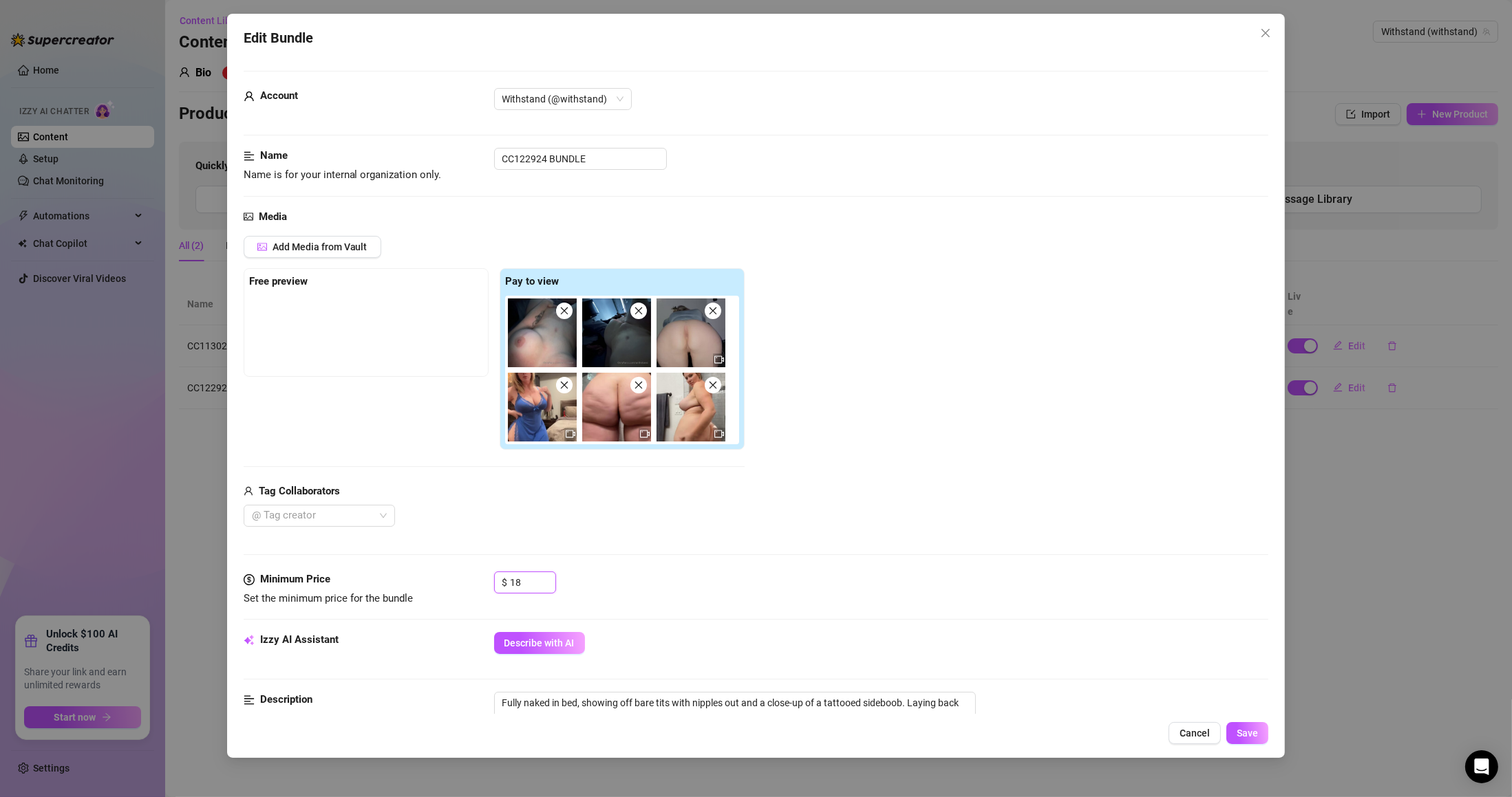
drag, startPoint x: 487, startPoint y: 588, endPoint x: 472, endPoint y: 565, distance: 27.5
click at [486, 588] on div "Minimum Price Set the minimum price for the bundle $ 18" at bounding box center [756, 589] width 1025 height 35
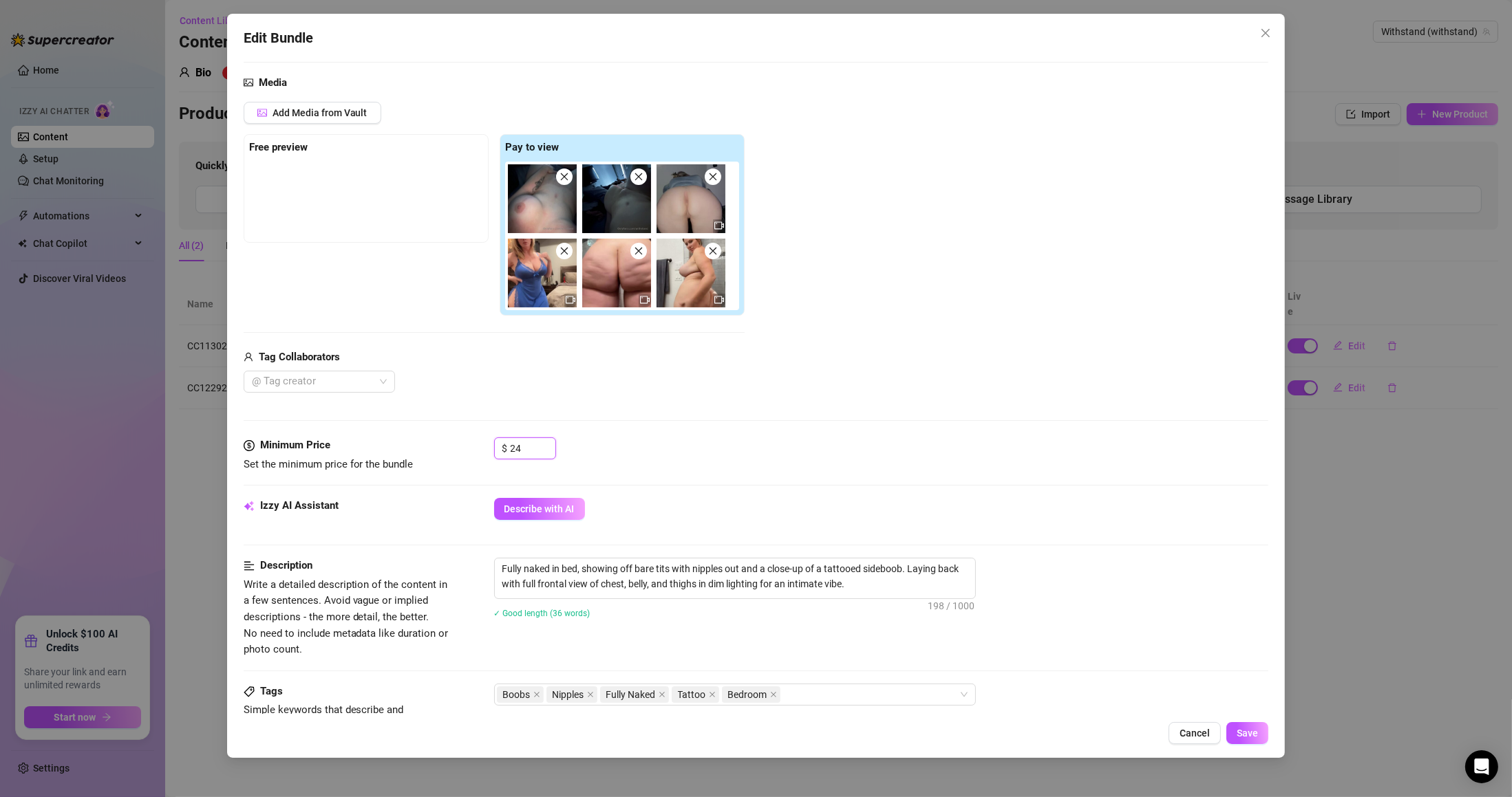
scroll to position [247, 0]
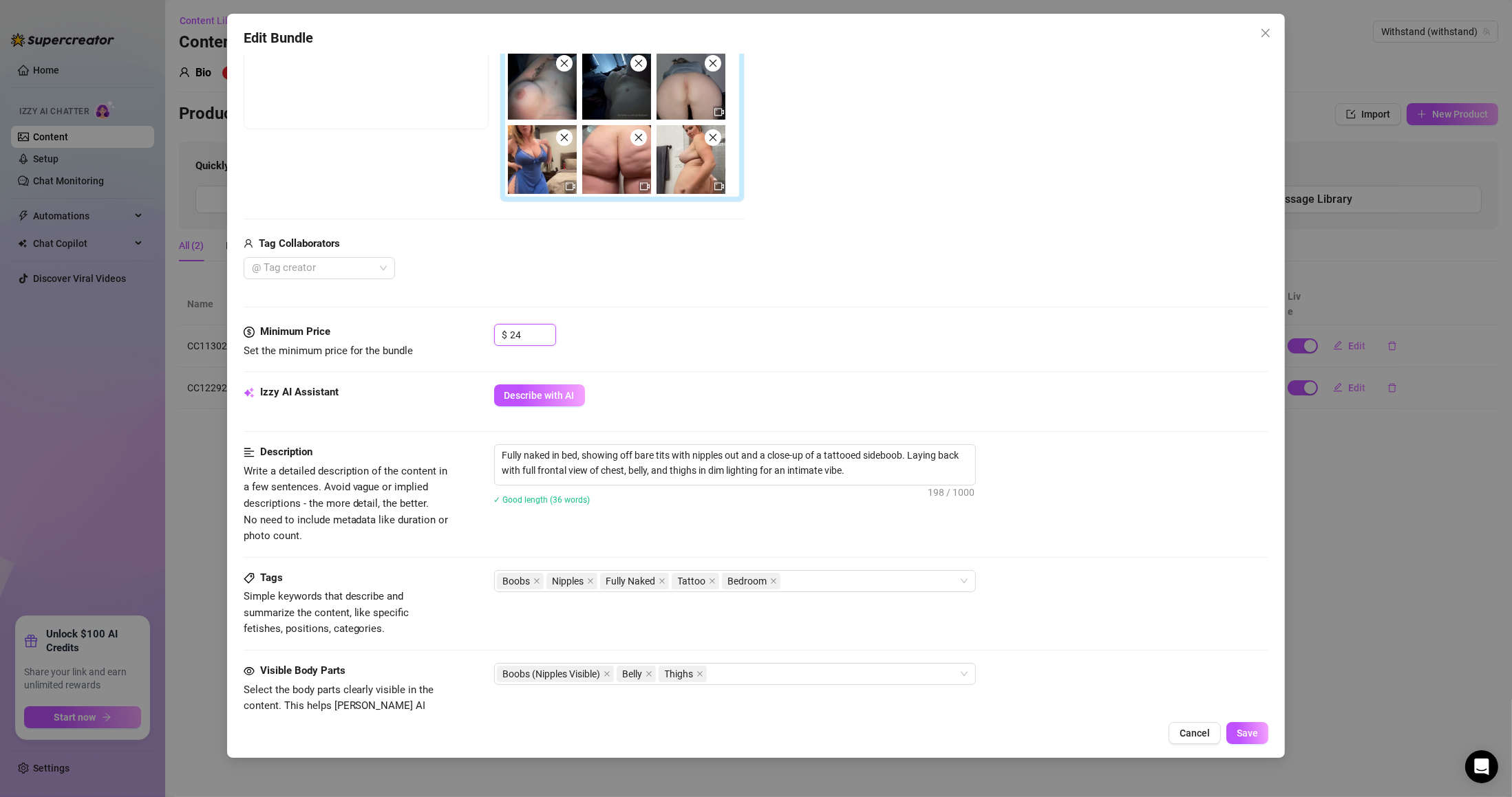
type input "24"
click at [1254, 741] on button "Save" at bounding box center [1247, 733] width 42 height 22
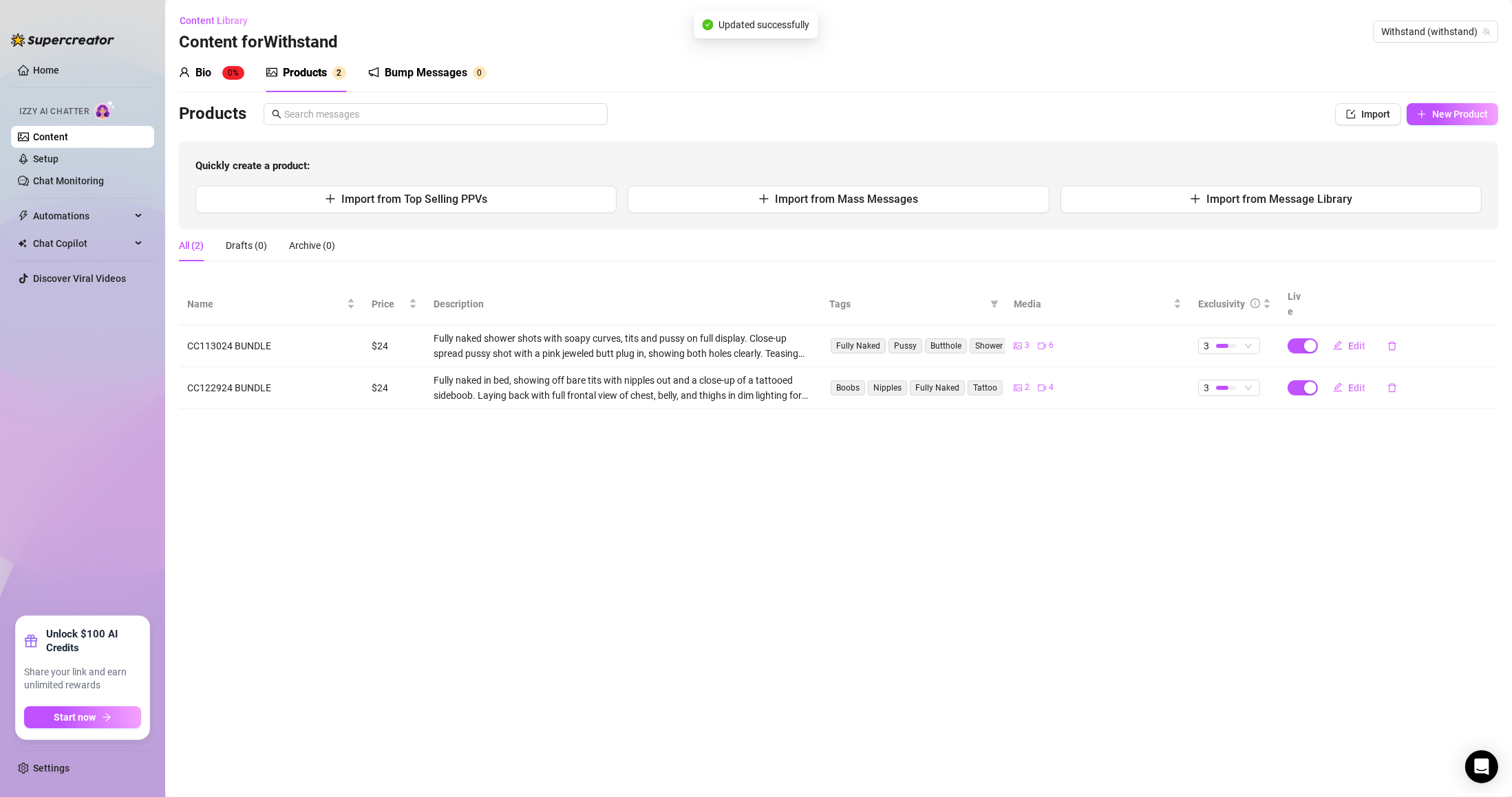
click at [1464, 118] on span "New Product" at bounding box center [1460, 114] width 56 height 11
type textarea "Type your message here..."
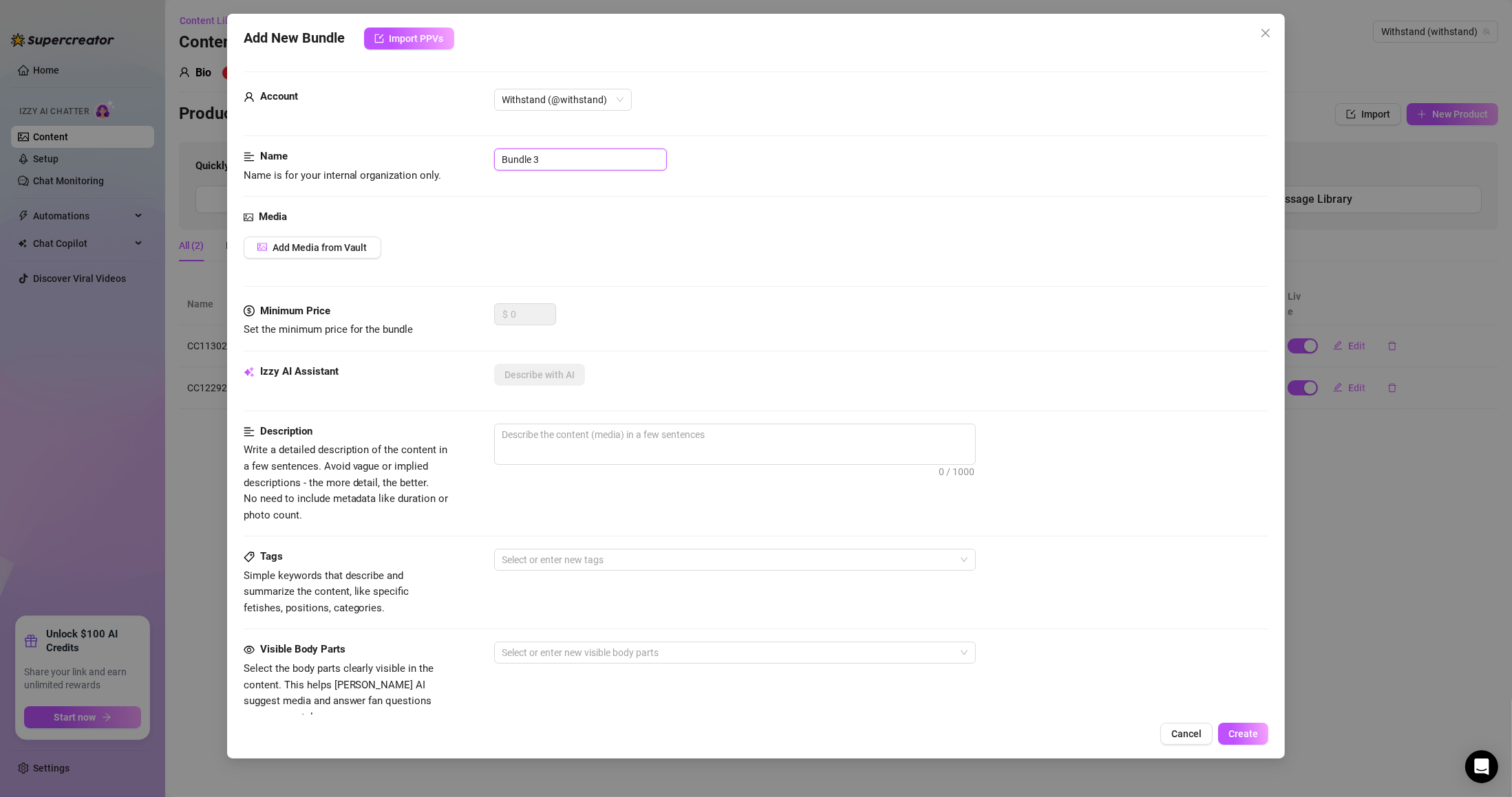
drag, startPoint x: 604, startPoint y: 158, endPoint x: 416, endPoint y: 159, distance: 188.0
click at [416, 159] on div "Name Name is for your internal organization only. Bundle 3" at bounding box center [756, 166] width 1025 height 35
paste input "CC071523 SHOWER DILDO"
type input "CC071523 SHOWER DILDO"
click at [350, 237] on button "Add Media from Vault" at bounding box center [312, 247] width 138 height 22
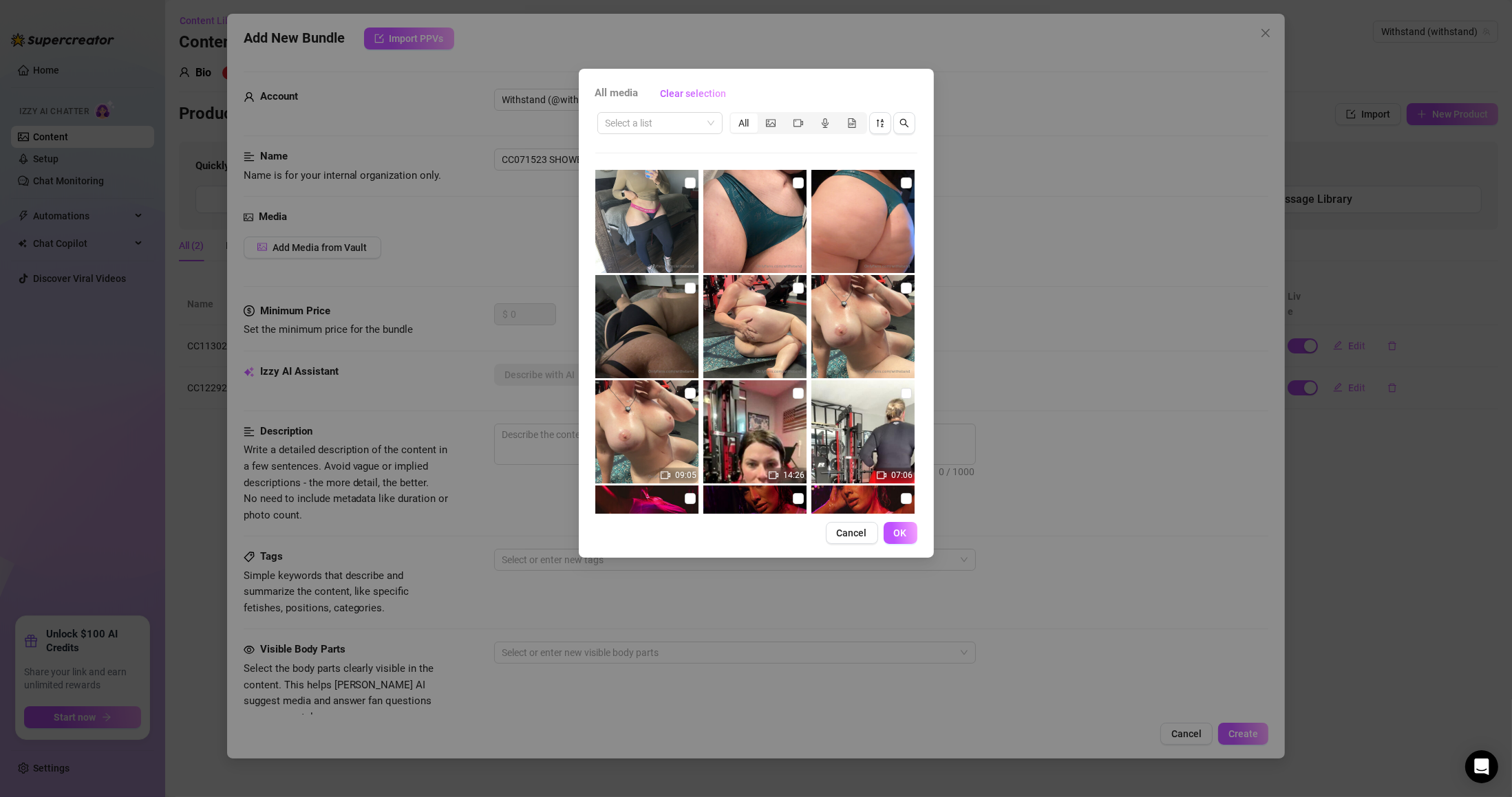
click at [668, 124] on input "search" at bounding box center [653, 123] width 96 height 21
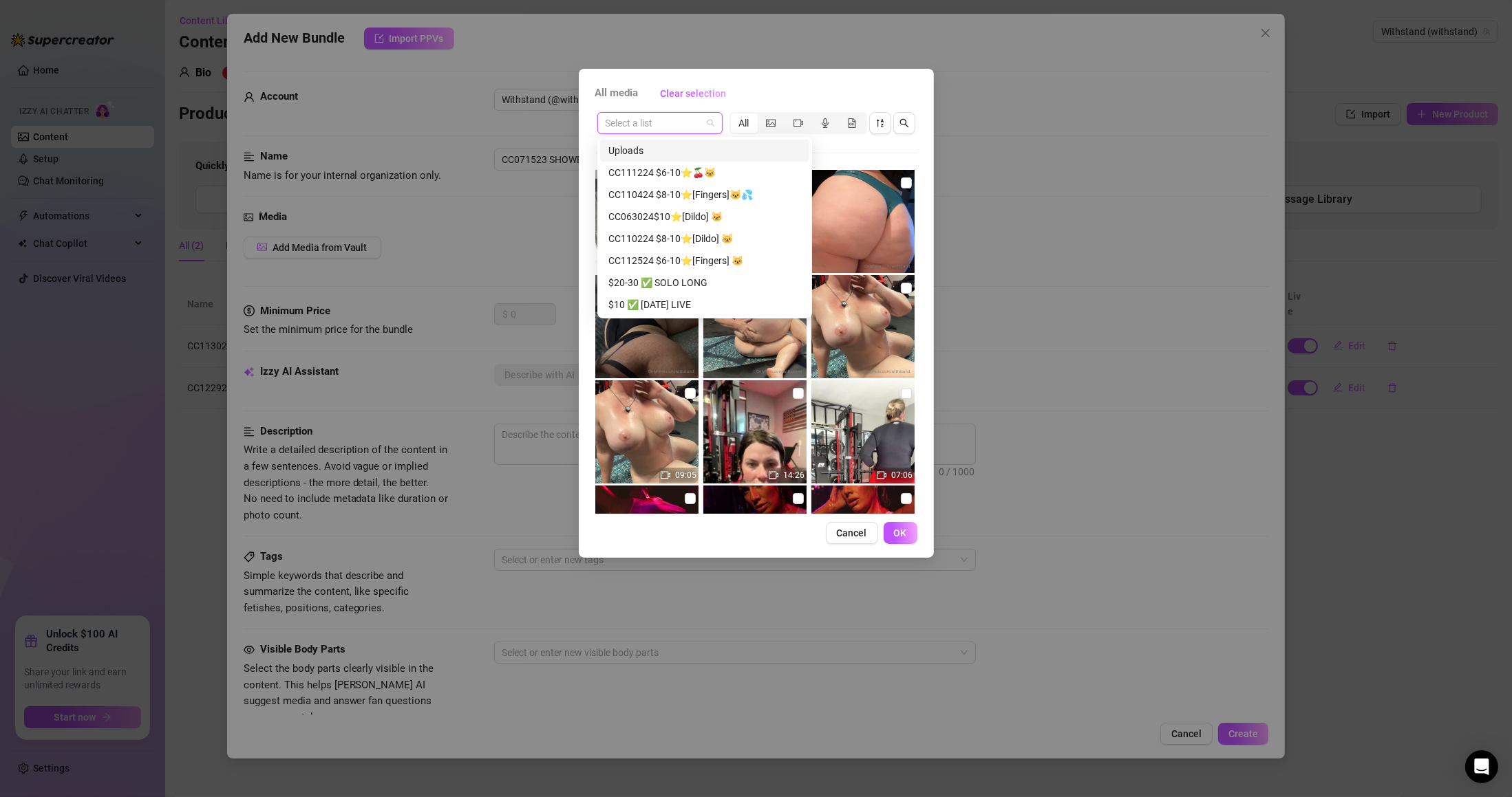
paste input "CC071523 SHOWER DILDO"
type input "CC071523 SHOWER DILDO"
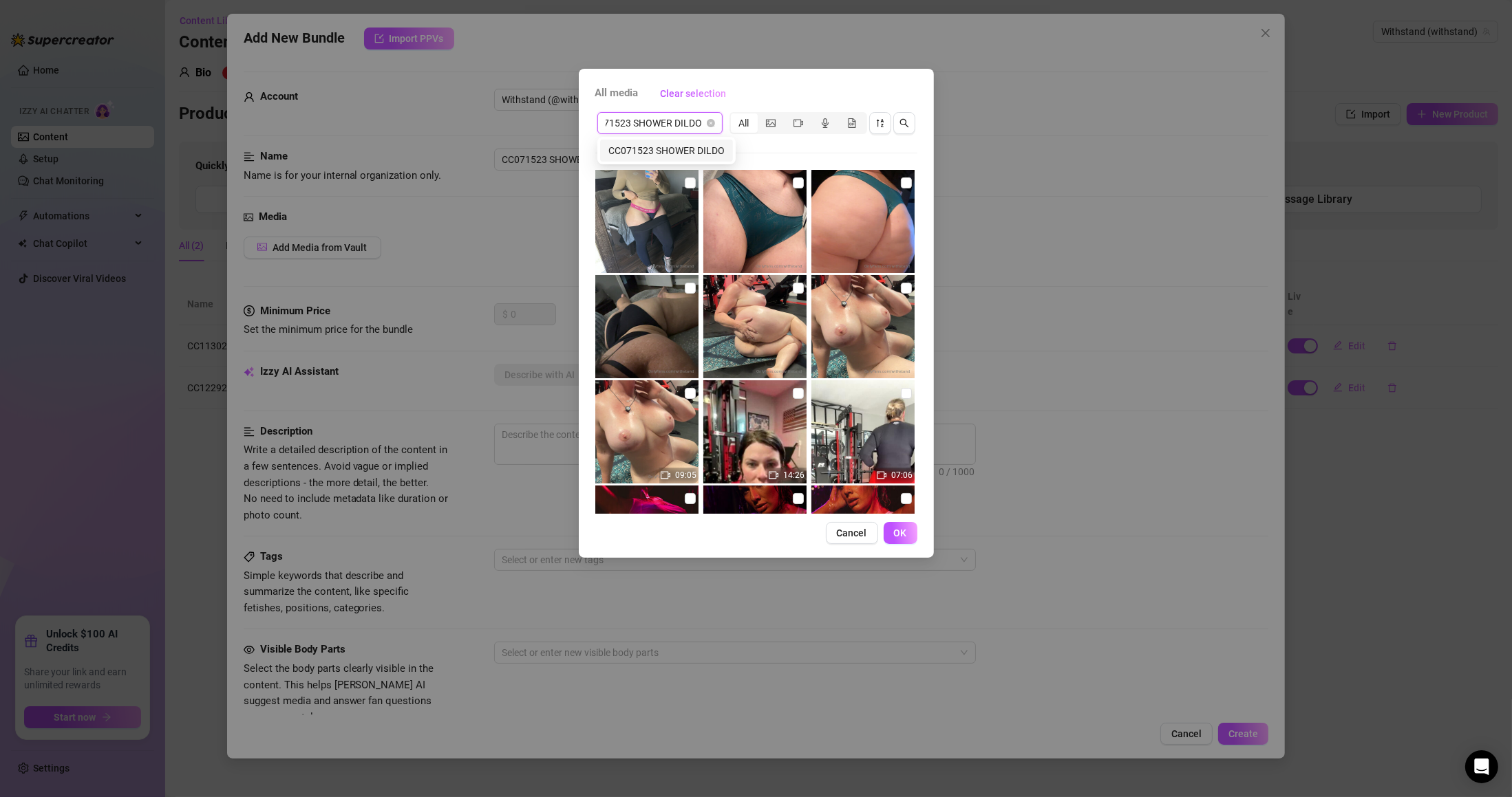
click at [663, 155] on div "CC071523 SHOWER DILDO" at bounding box center [667, 150] width 116 height 15
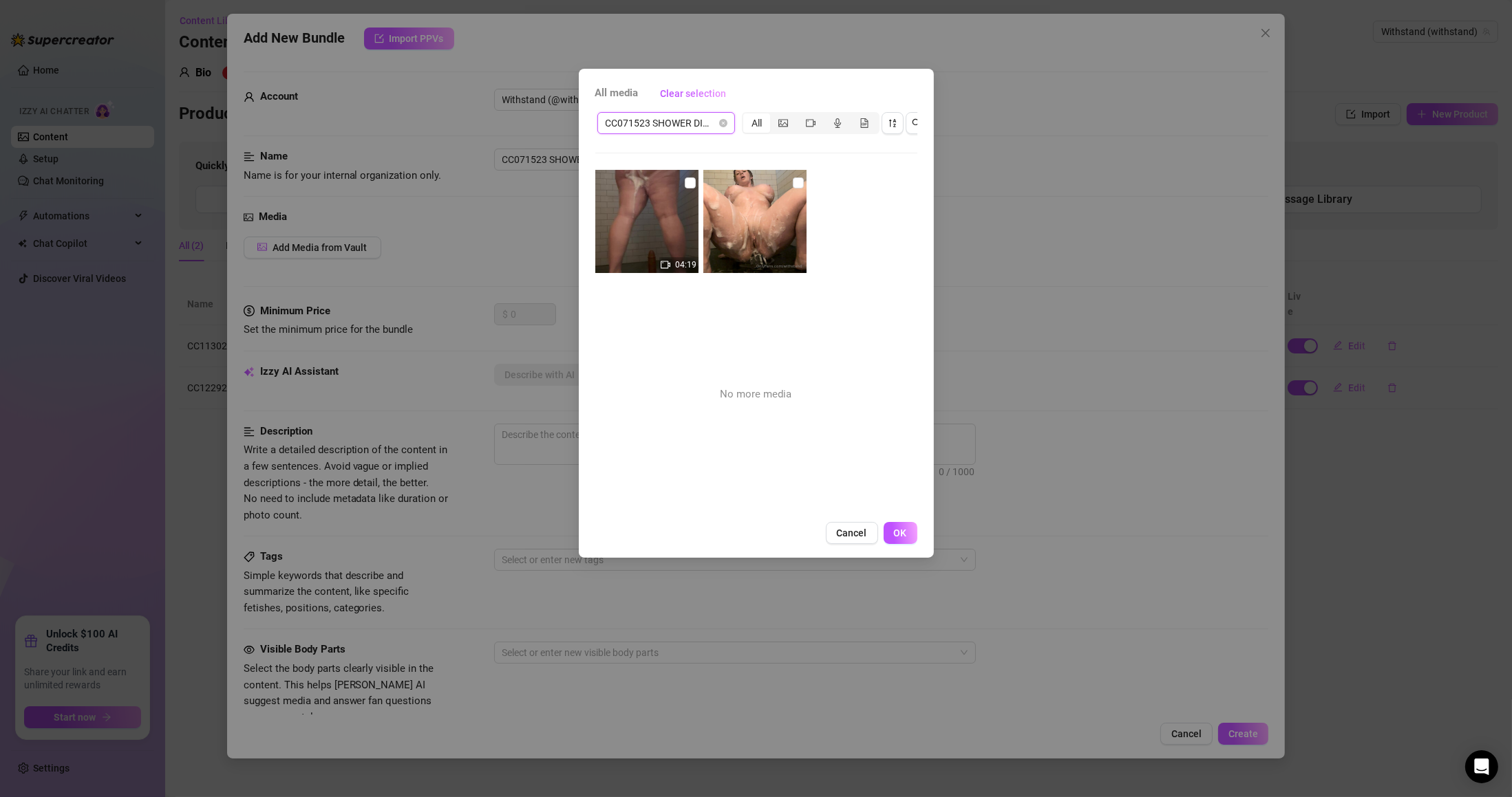
click at [797, 183] on input "checkbox" at bounding box center [798, 183] width 11 height 11
checkbox input "true"
click at [689, 183] on input "checkbox" at bounding box center [690, 183] width 11 height 11
checkbox input "true"
click at [897, 539] on span "OK" at bounding box center [900, 533] width 13 height 11
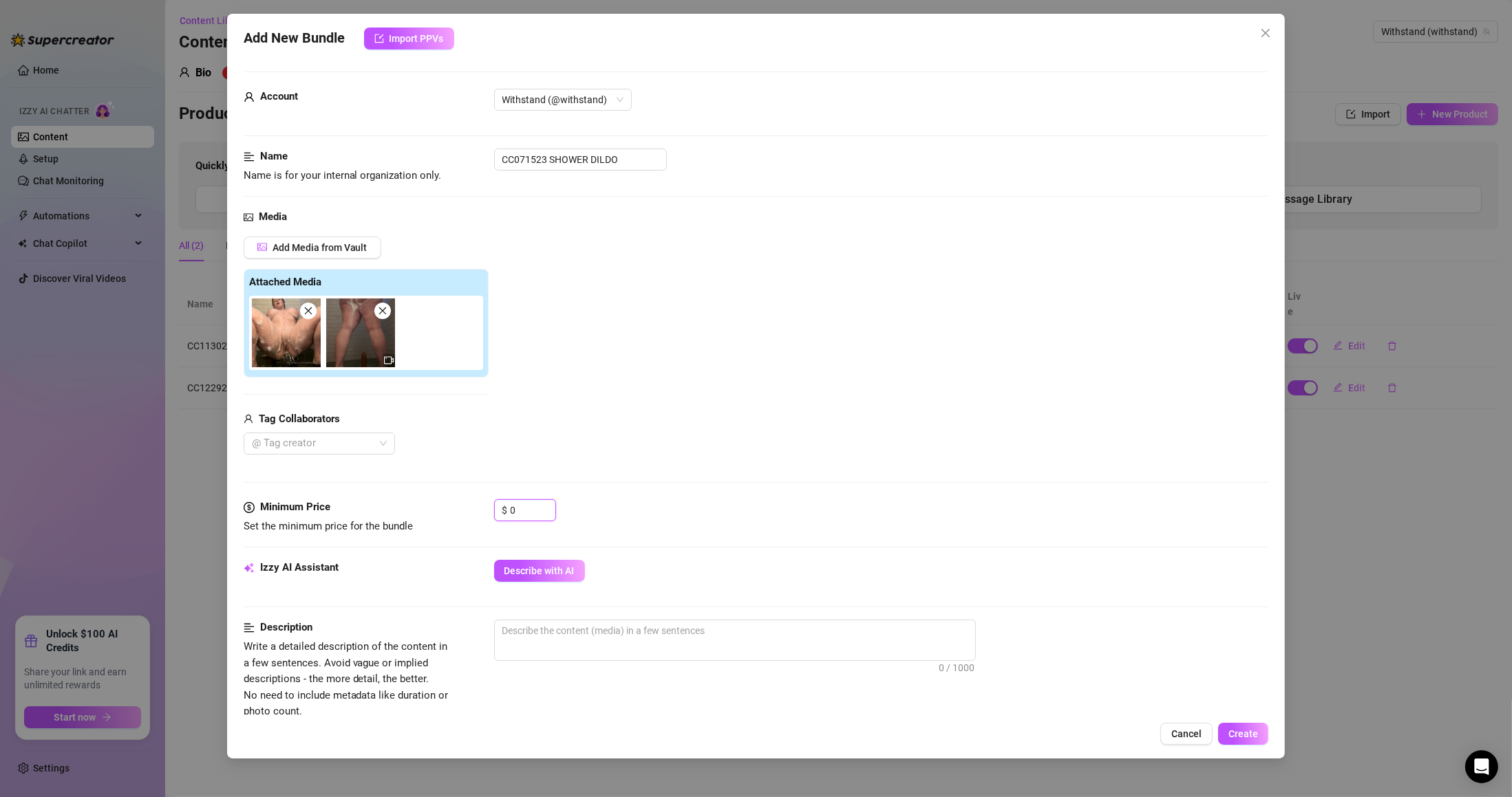
drag, startPoint x: 534, startPoint y: 516, endPoint x: 504, endPoint y: 516, distance: 30.0
click at [506, 516] on div "$ 0" at bounding box center [525, 511] width 62 height 22
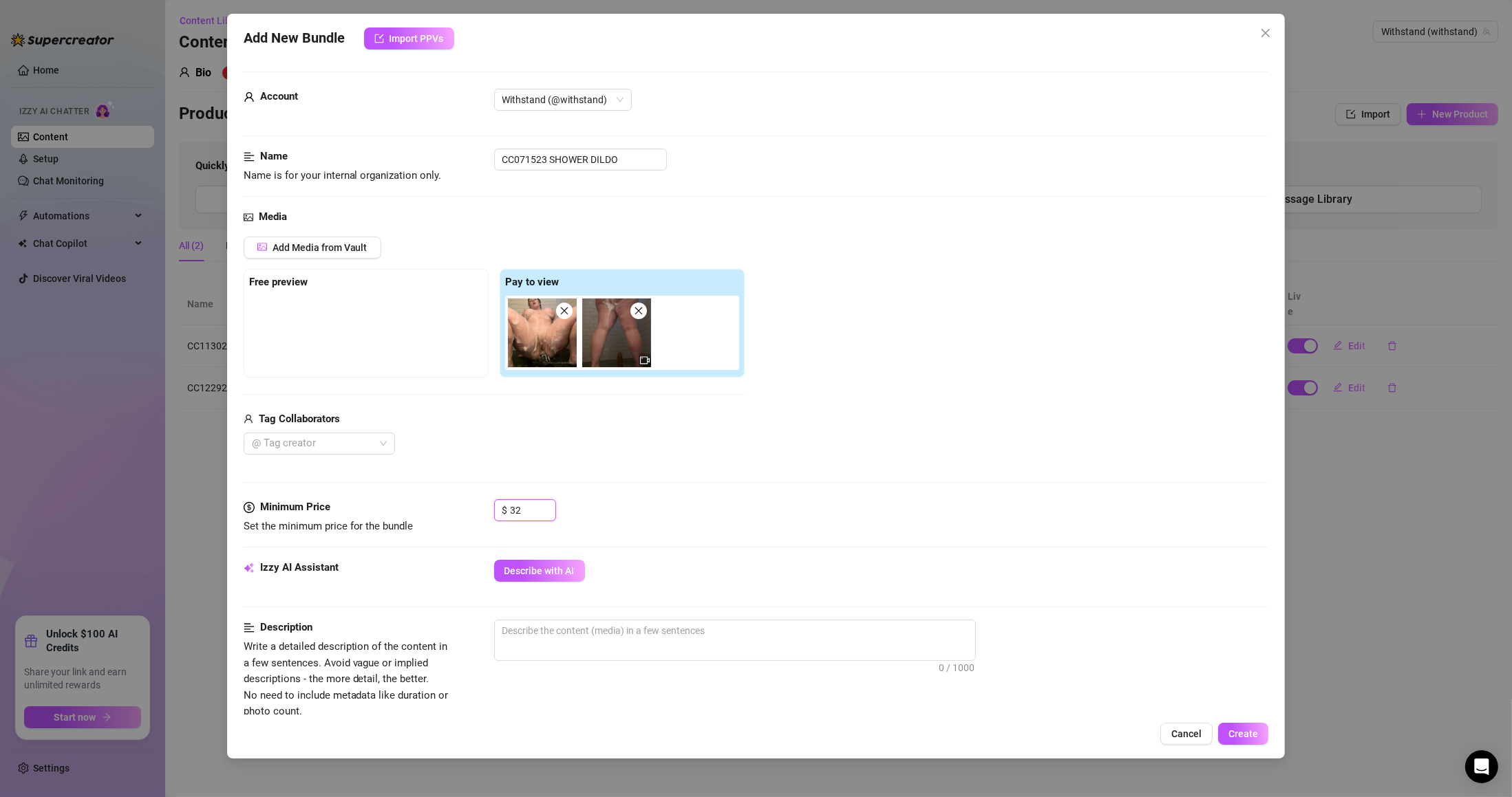
type input "32"
click at [551, 570] on span "Describe with AI" at bounding box center [539, 570] width 71 height 11
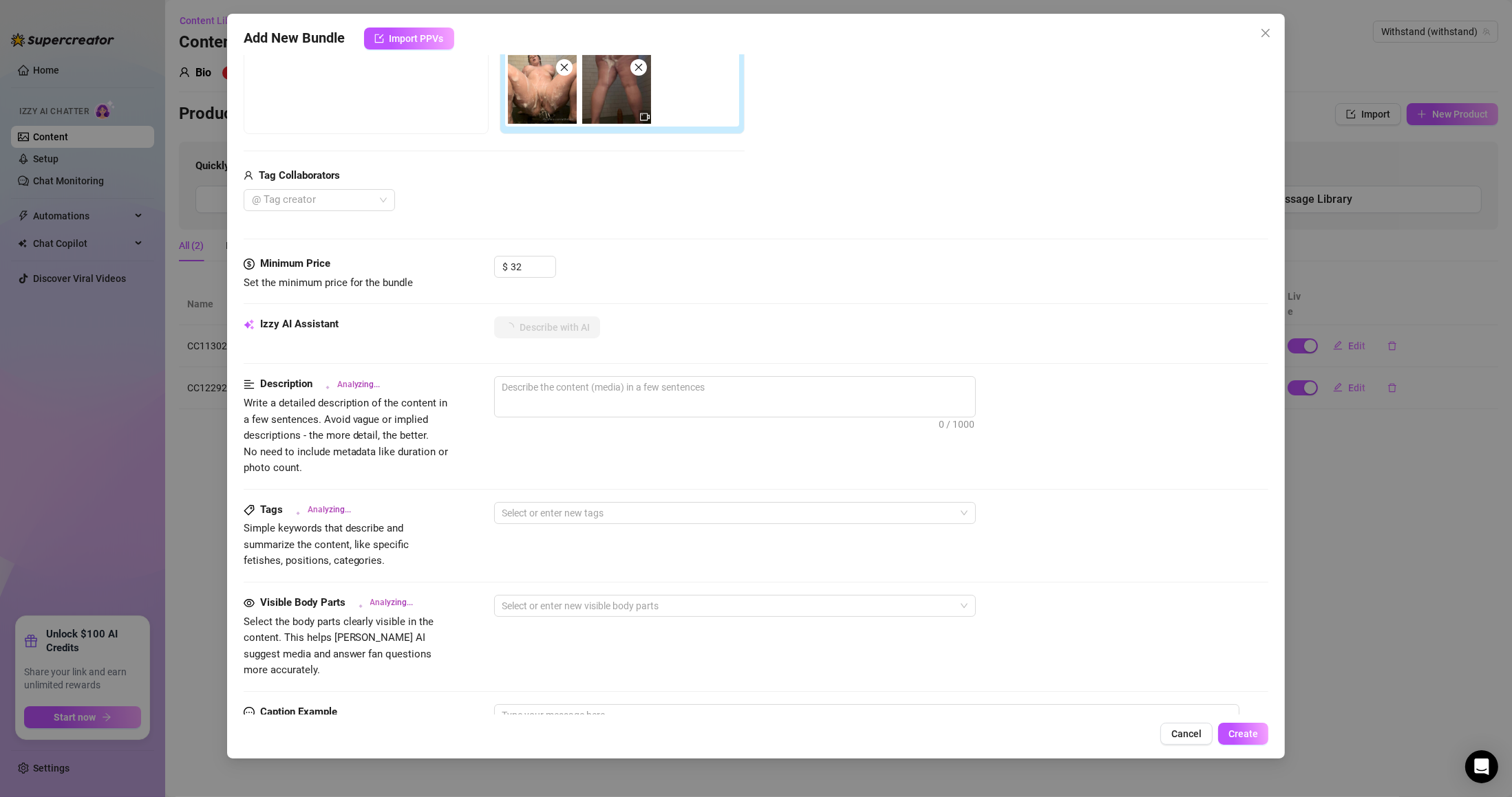
scroll to position [247, 0]
type textarea "Naked"
type textarea "Naked in"
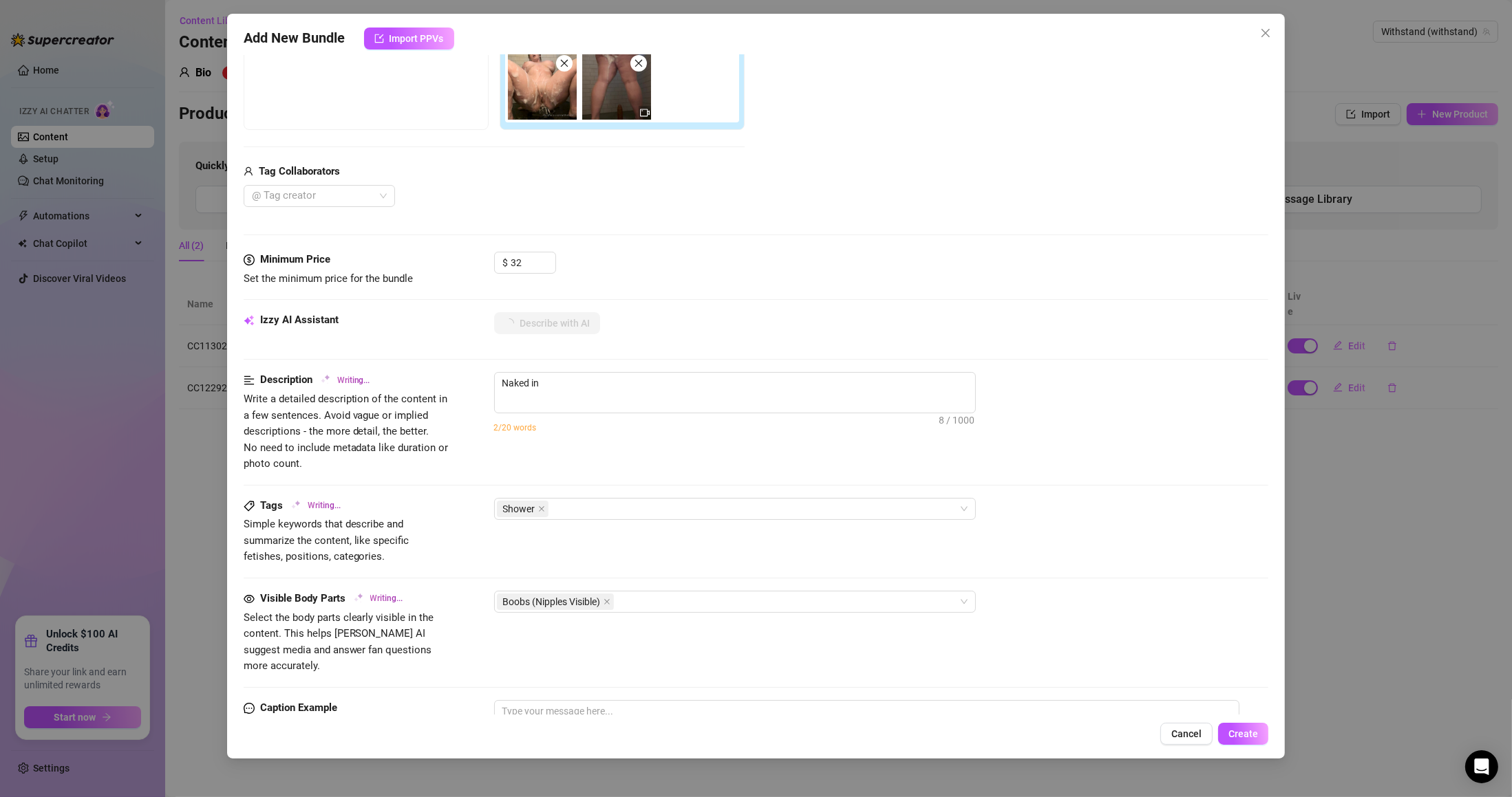
type textarea "Naked in the"
type textarea "Naked in the shower,"
type textarea "Naked in the shower, legs"
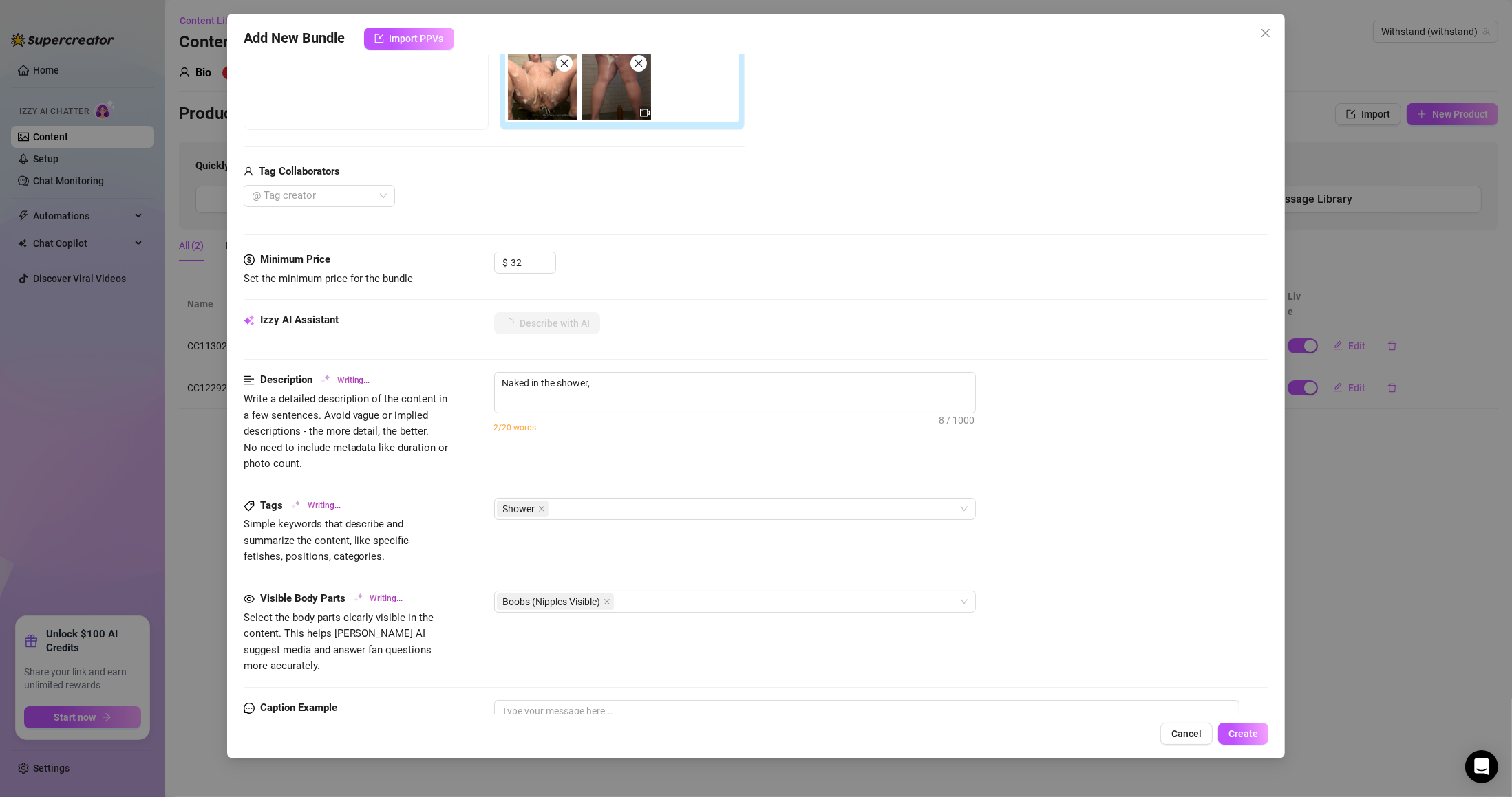
type textarea "Naked in the shower, legs"
type textarea "Naked in the shower, legs spread"
type textarea "Naked in the shower, legs spread wide"
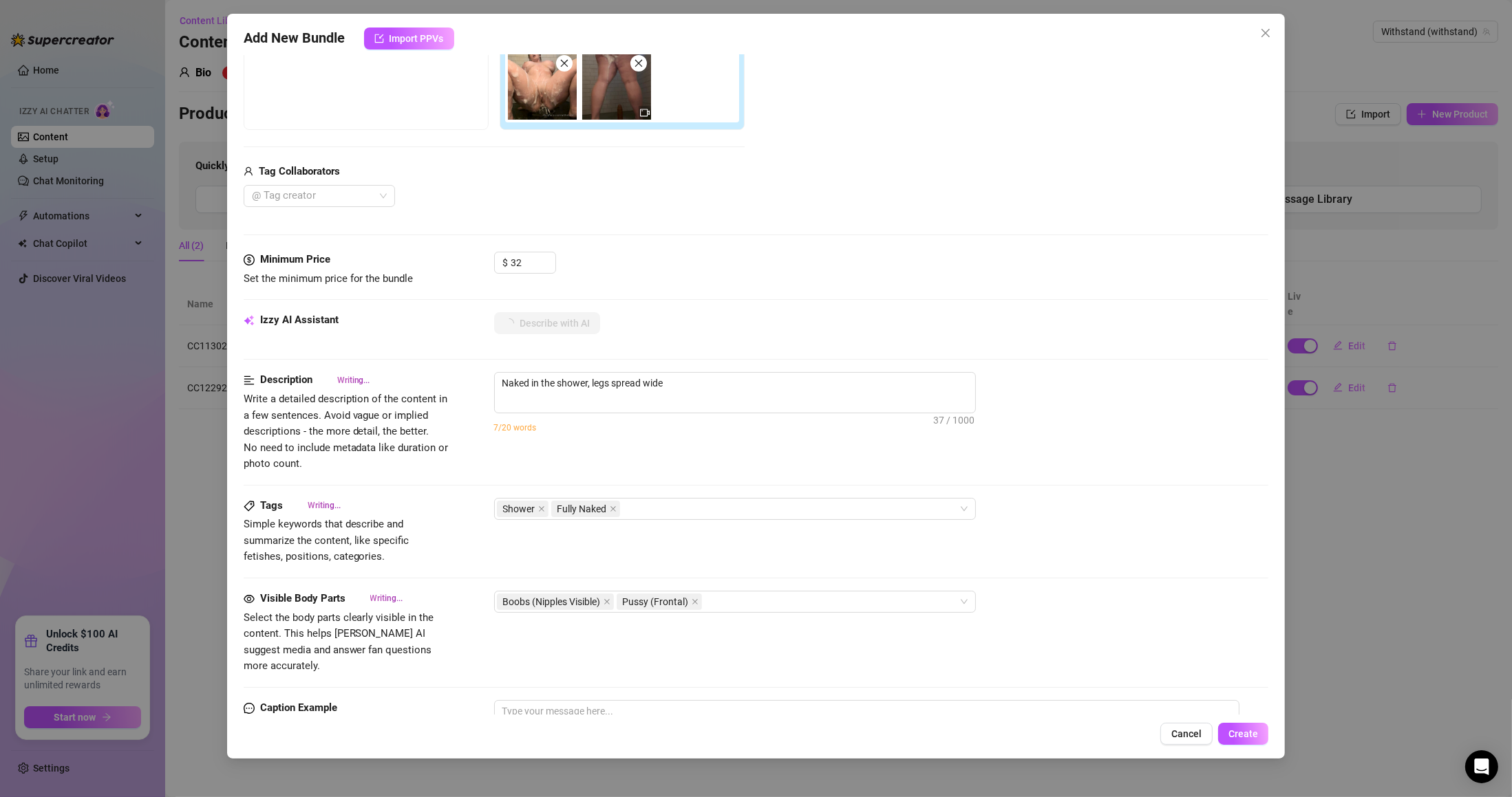
type textarea "Naked in the shower, legs spread wide with"
type textarea "Naked in the shower, legs spread wide with soapy"
type textarea "Naked in the shower, legs spread wide with soapy water"
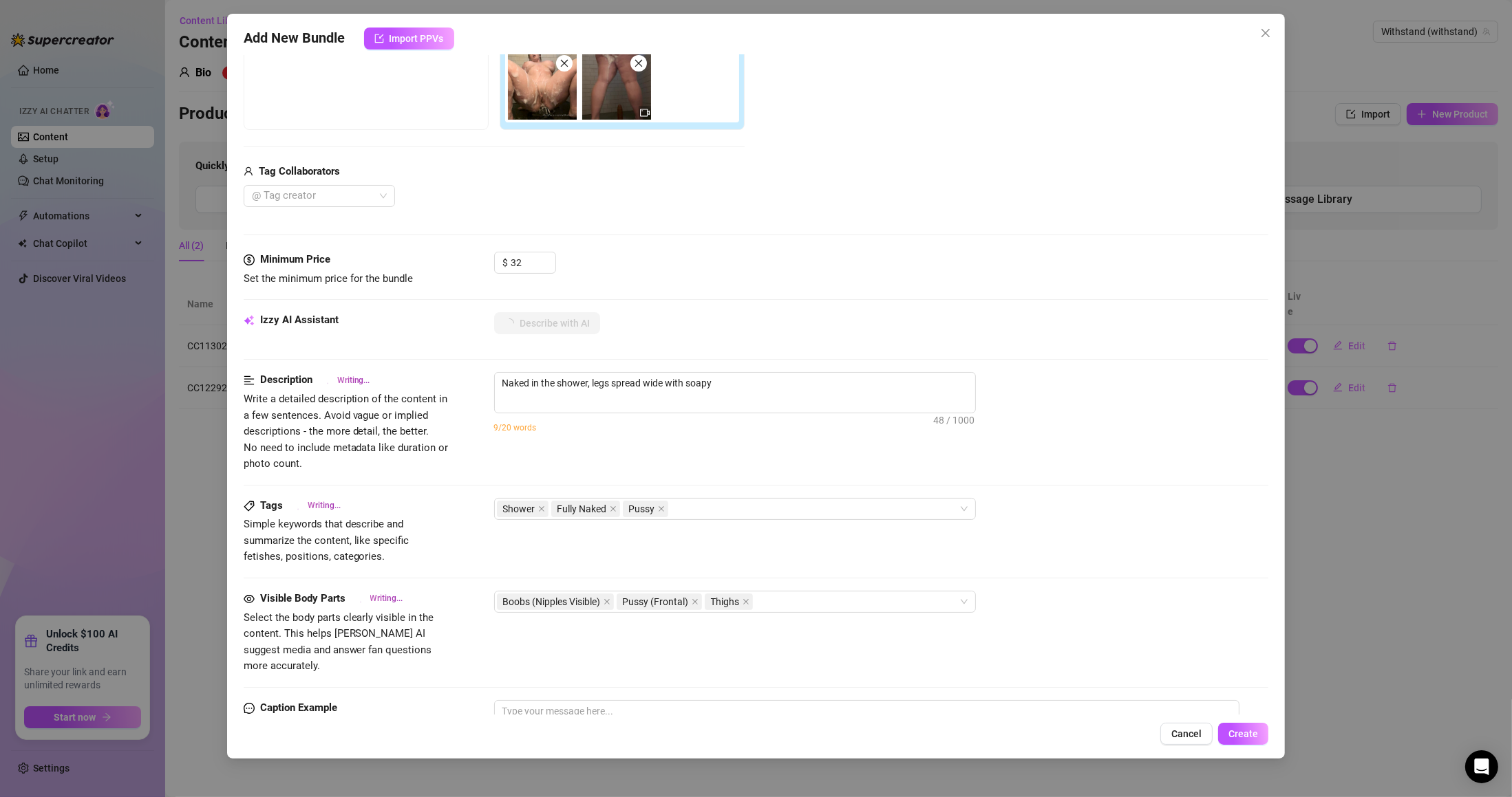
type textarea "Naked in the shower, legs spread wide with soapy water"
type textarea "Naked in the shower, legs spread wide with soapy water running"
type textarea "Naked in the shower, legs spread wide with soapy water running down"
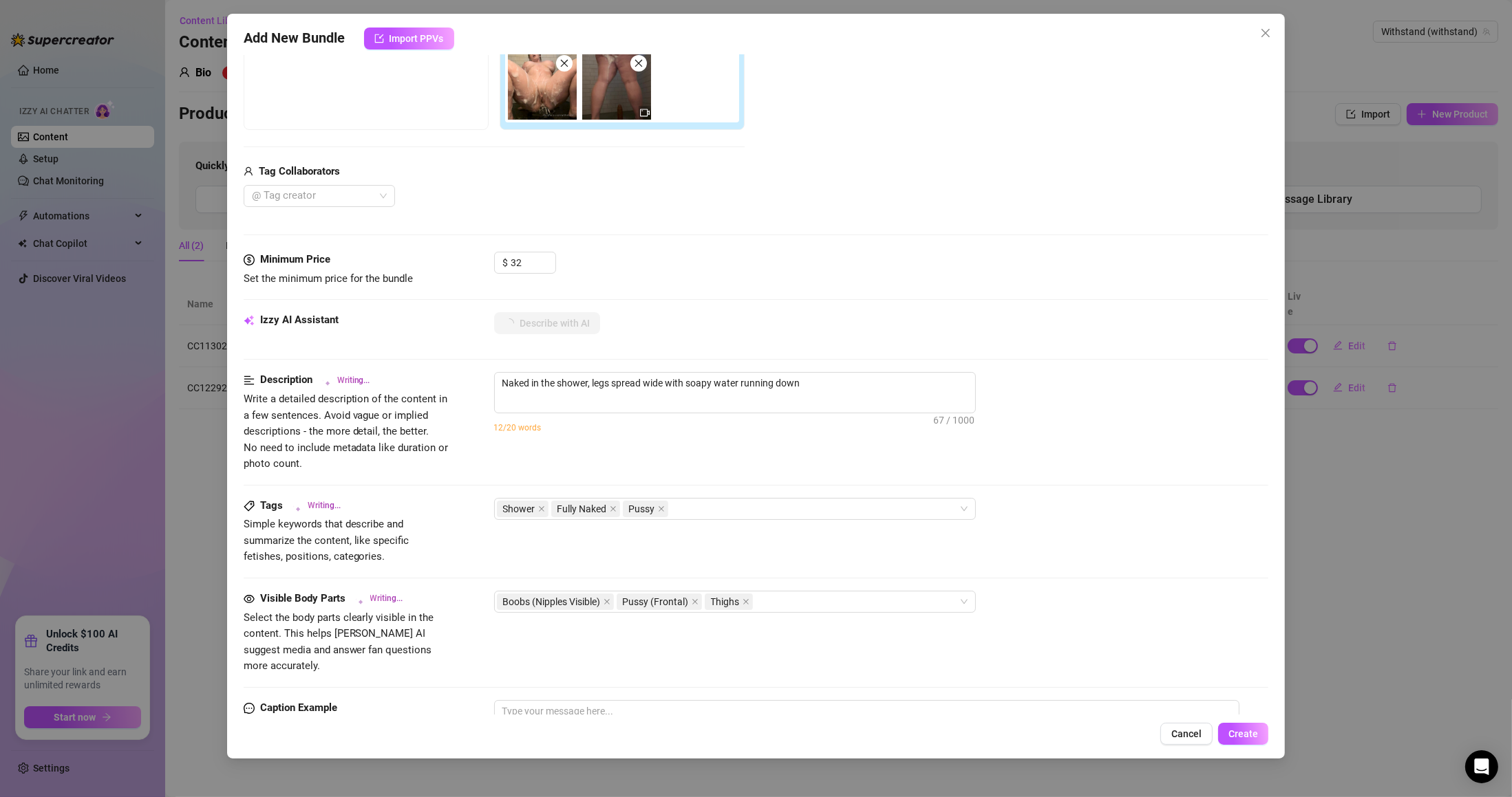
type textarea "Naked in the shower, legs spread wide with soapy water running down the"
type textarea "Naked in the shower, legs spread wide with soapy water running down the body."
type textarea "Naked in the shower, legs spread wide with soapy water running down the body. F…"
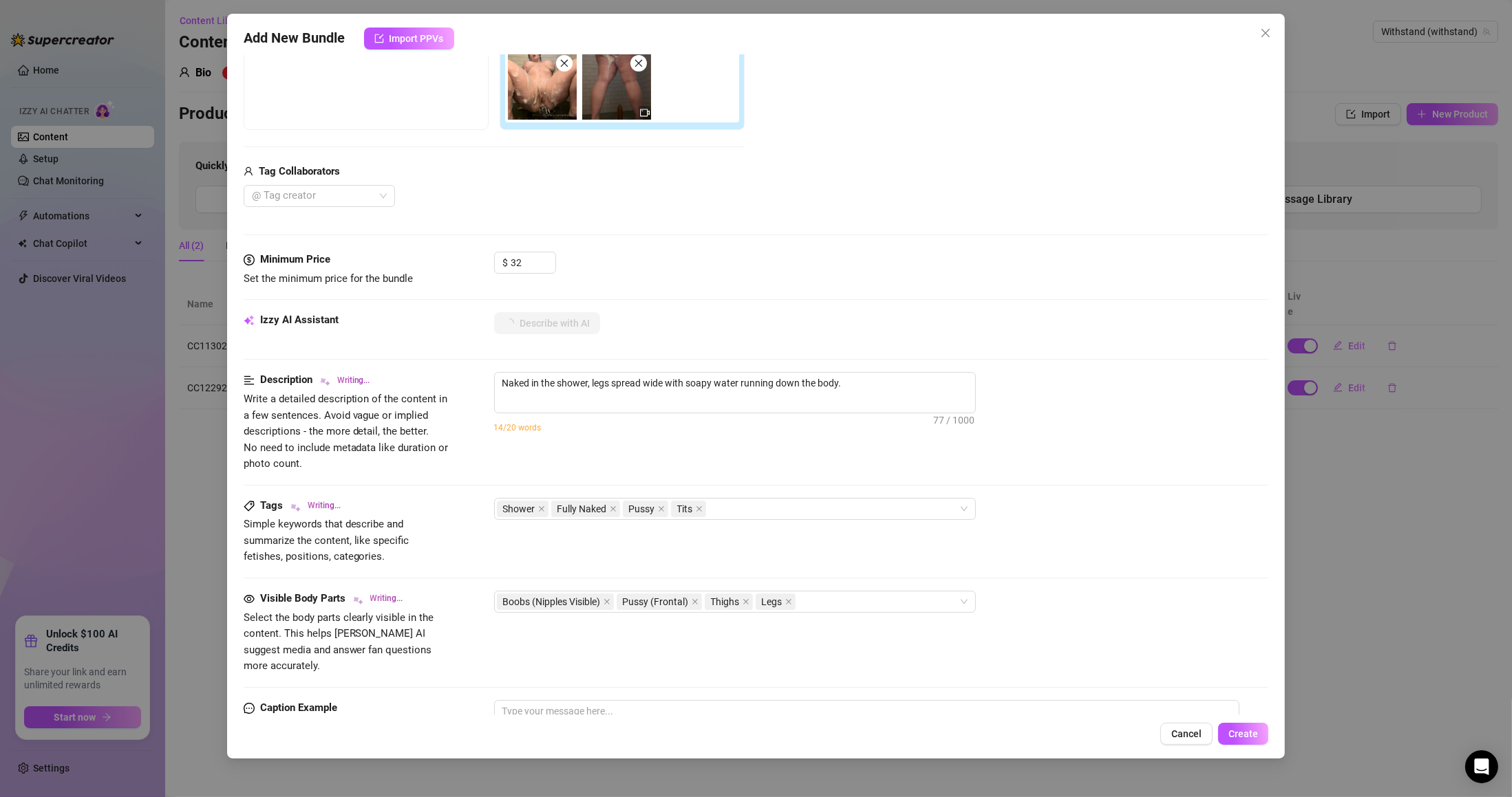
type textarea "Naked in the shower, legs spread wide with soapy water running down the body. F…"
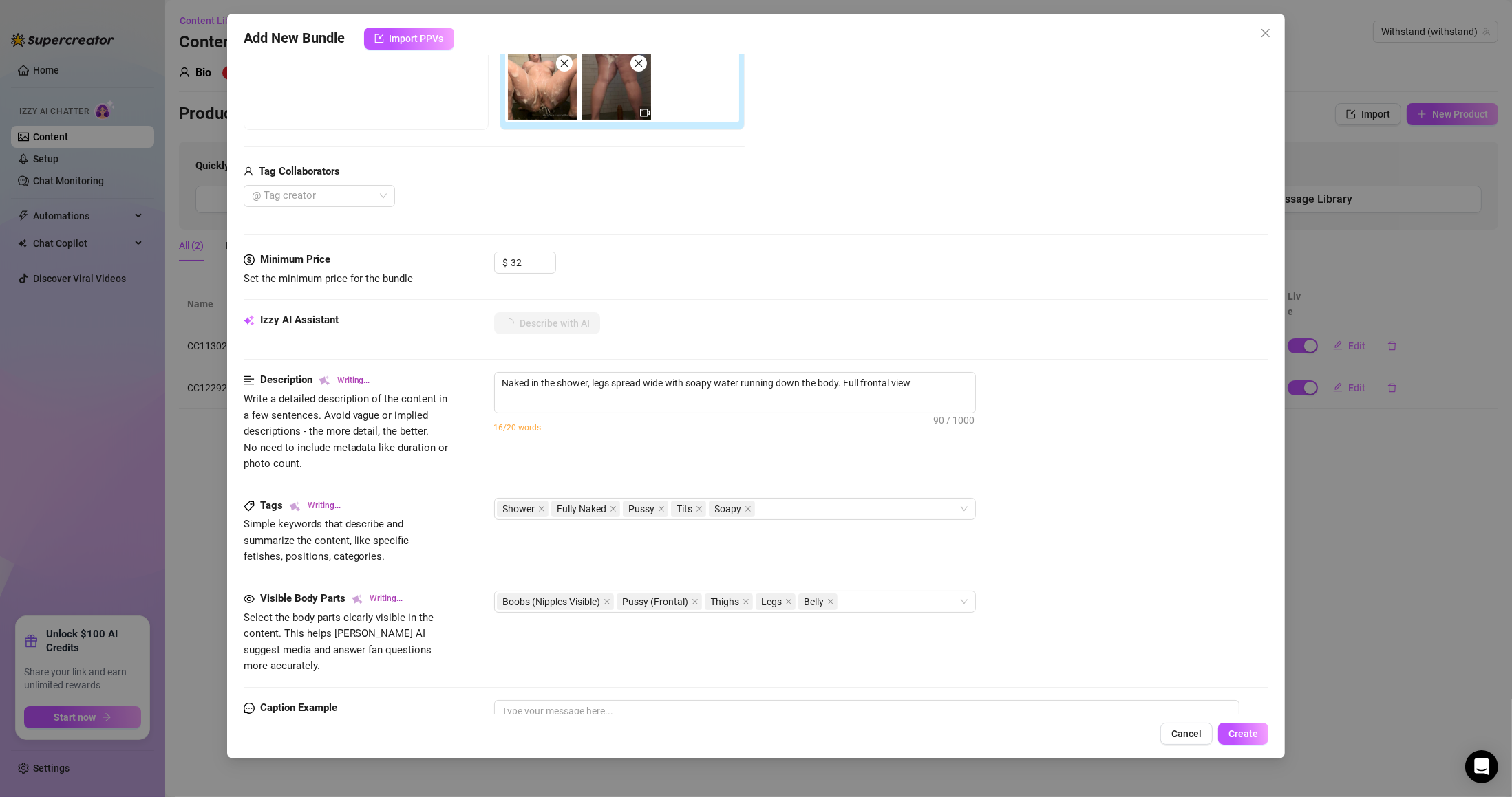
type textarea "Naked in the shower, legs spread wide with soapy water running down the body. F…"
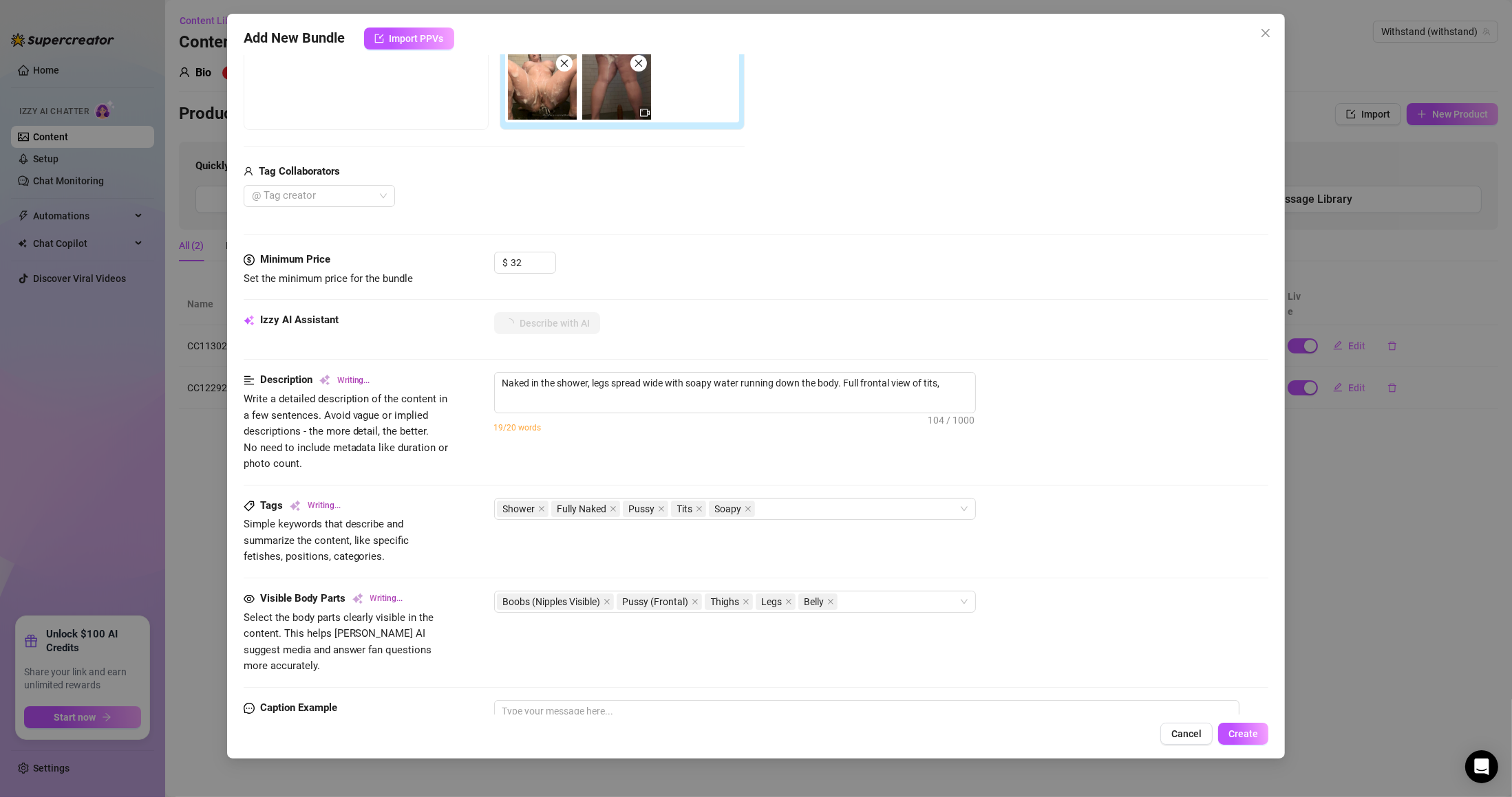
type textarea "Naked in the shower, legs spread wide with soapy water running down the body. F…"
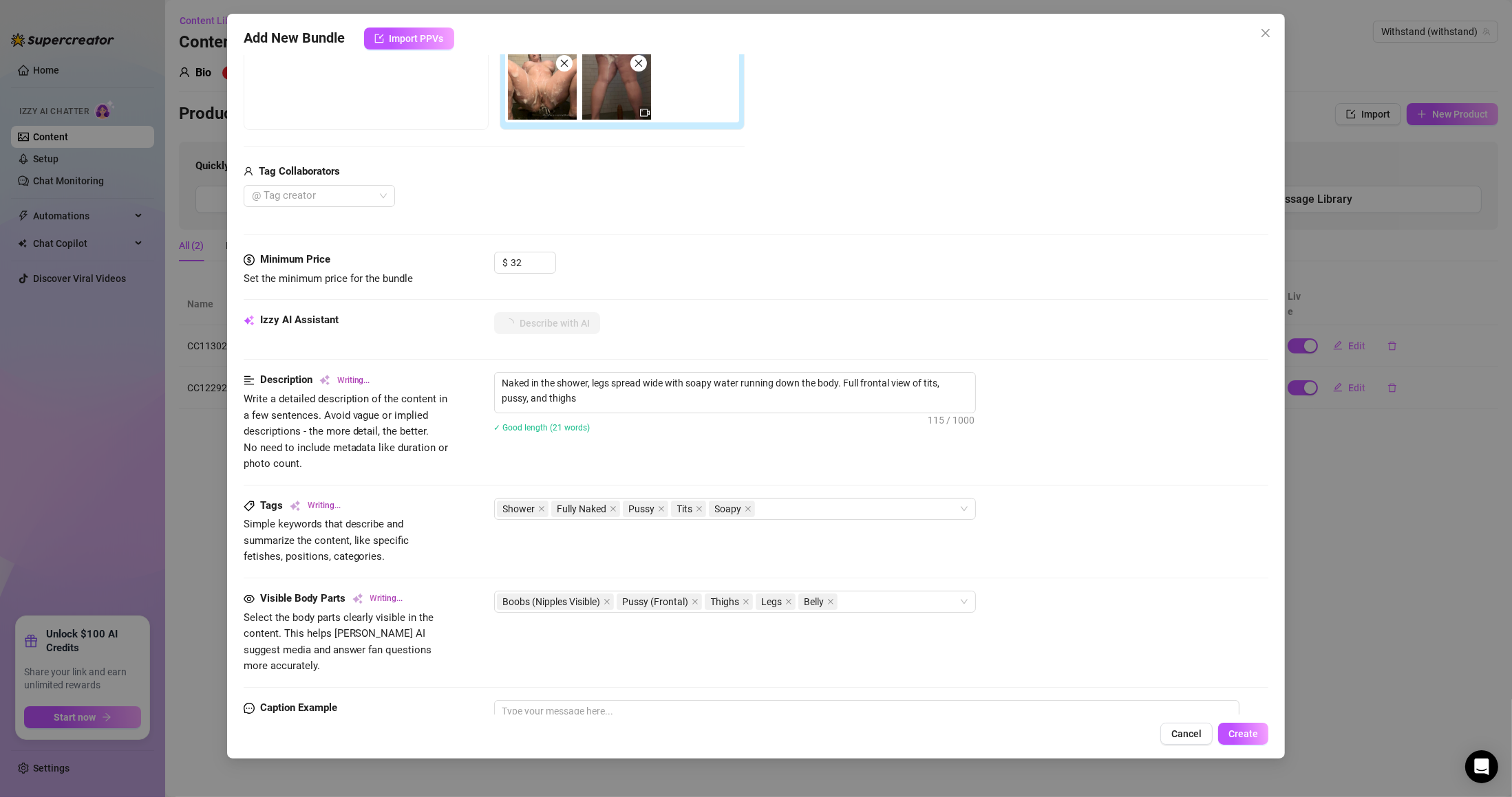
type textarea "Naked in the shower, legs spread wide with soapy water running down the body. F…"
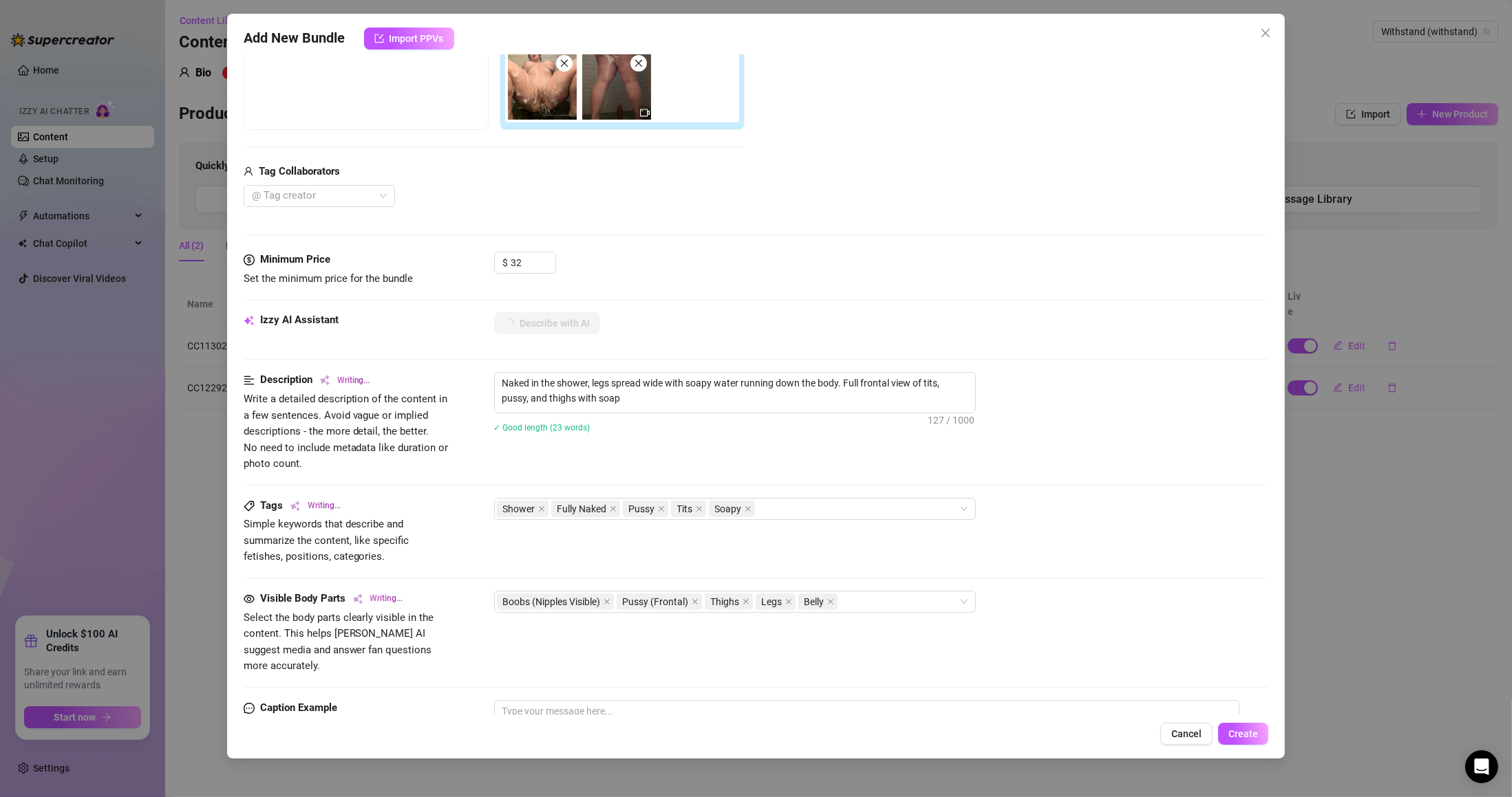
type textarea "Naked in the shower, legs spread wide with soapy water running down the body. F…"
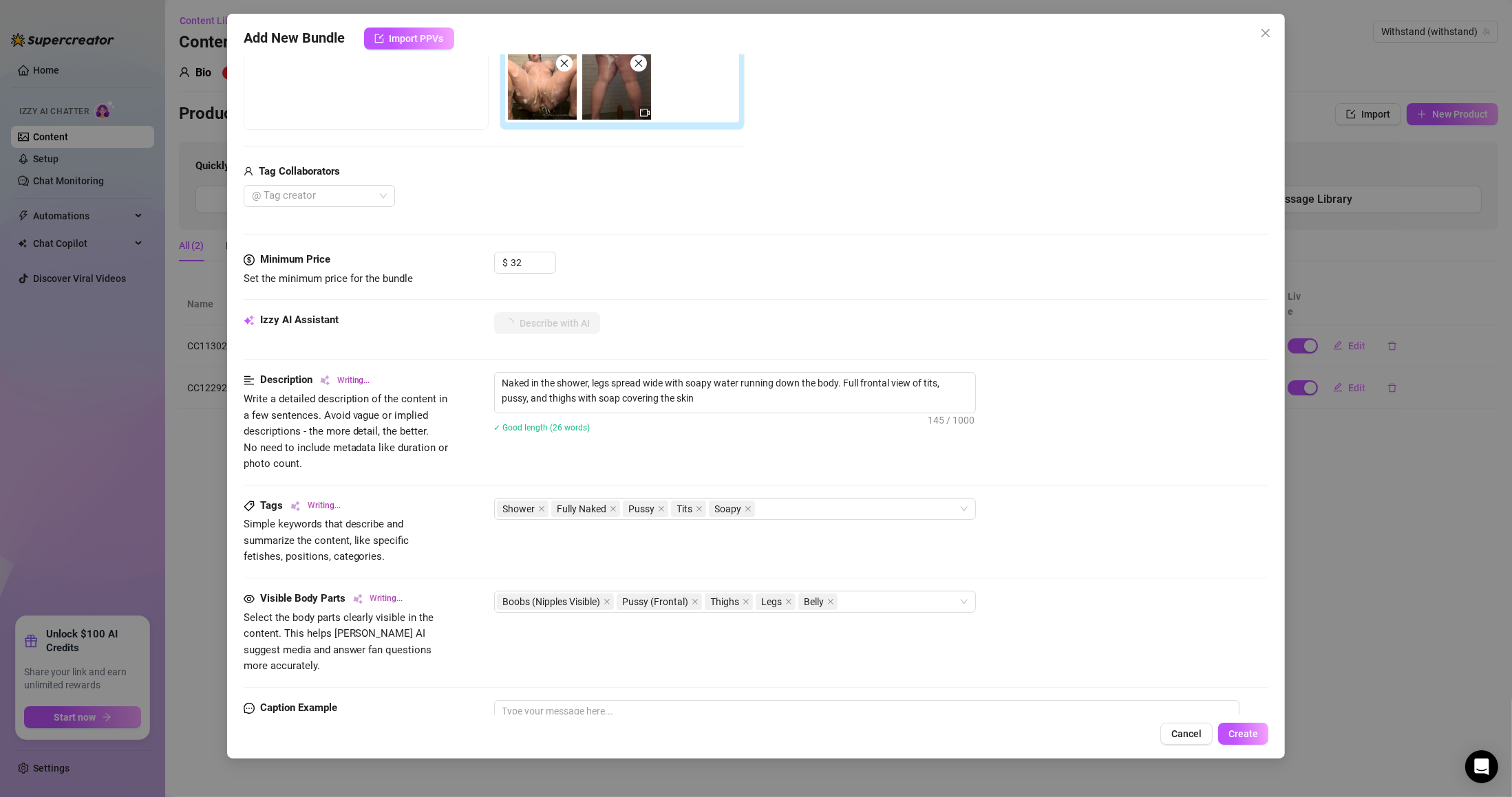
type textarea "Naked in the shower, legs spread wide with soapy water running down the body. F…"
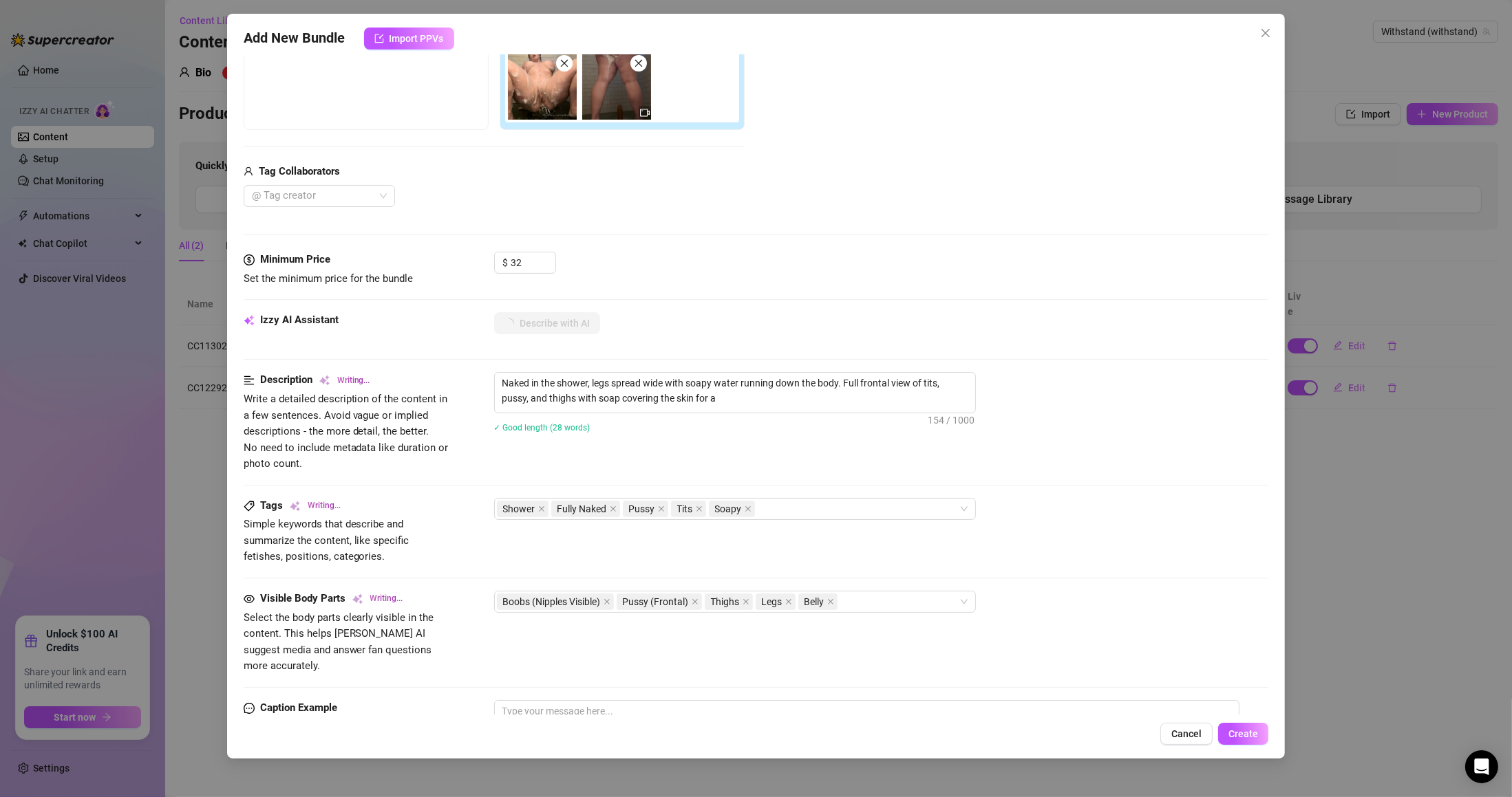
type textarea "Naked in the shower, legs spread wide with soapy water running down the body. F…"
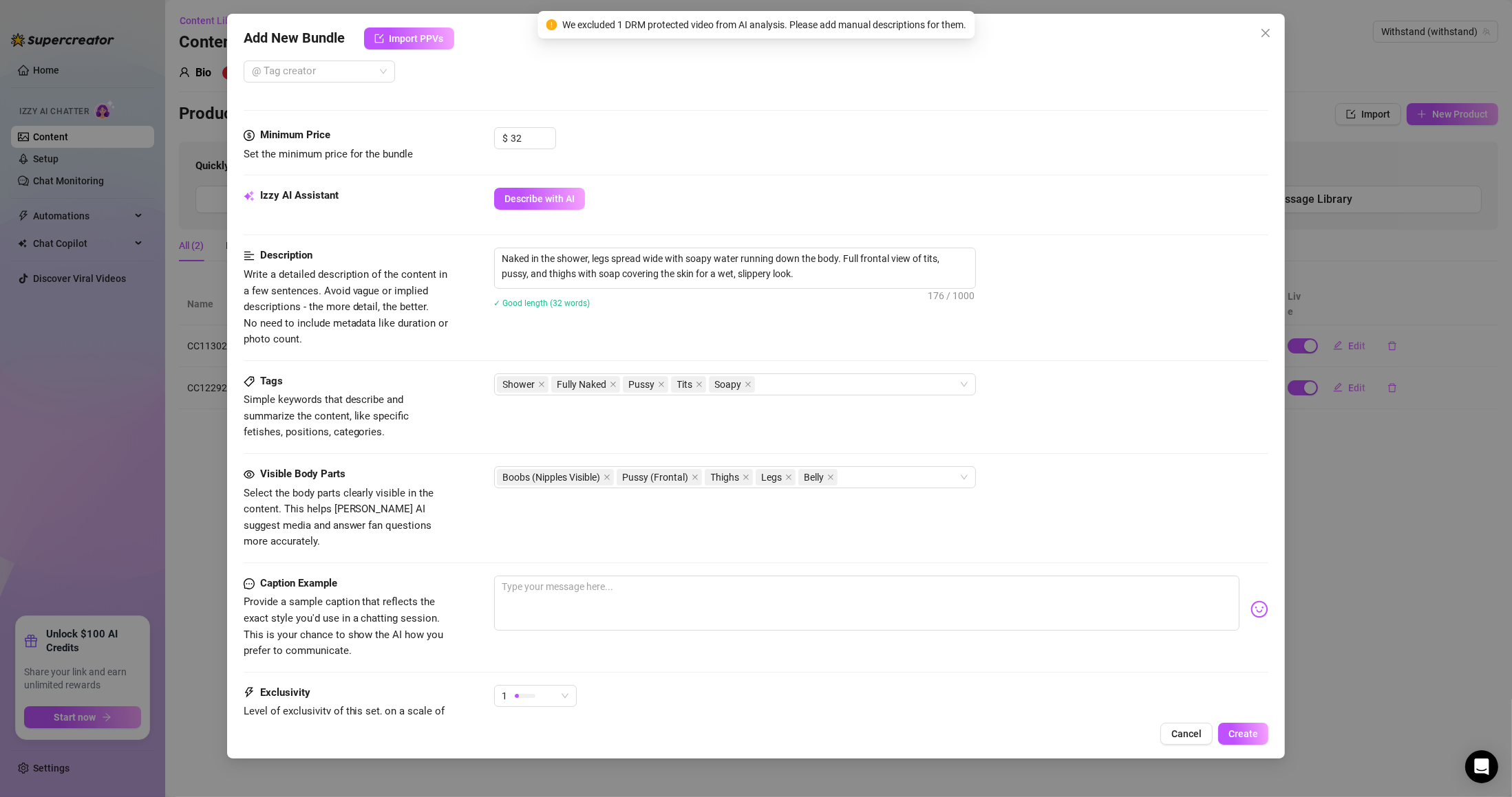
scroll to position [496, 0]
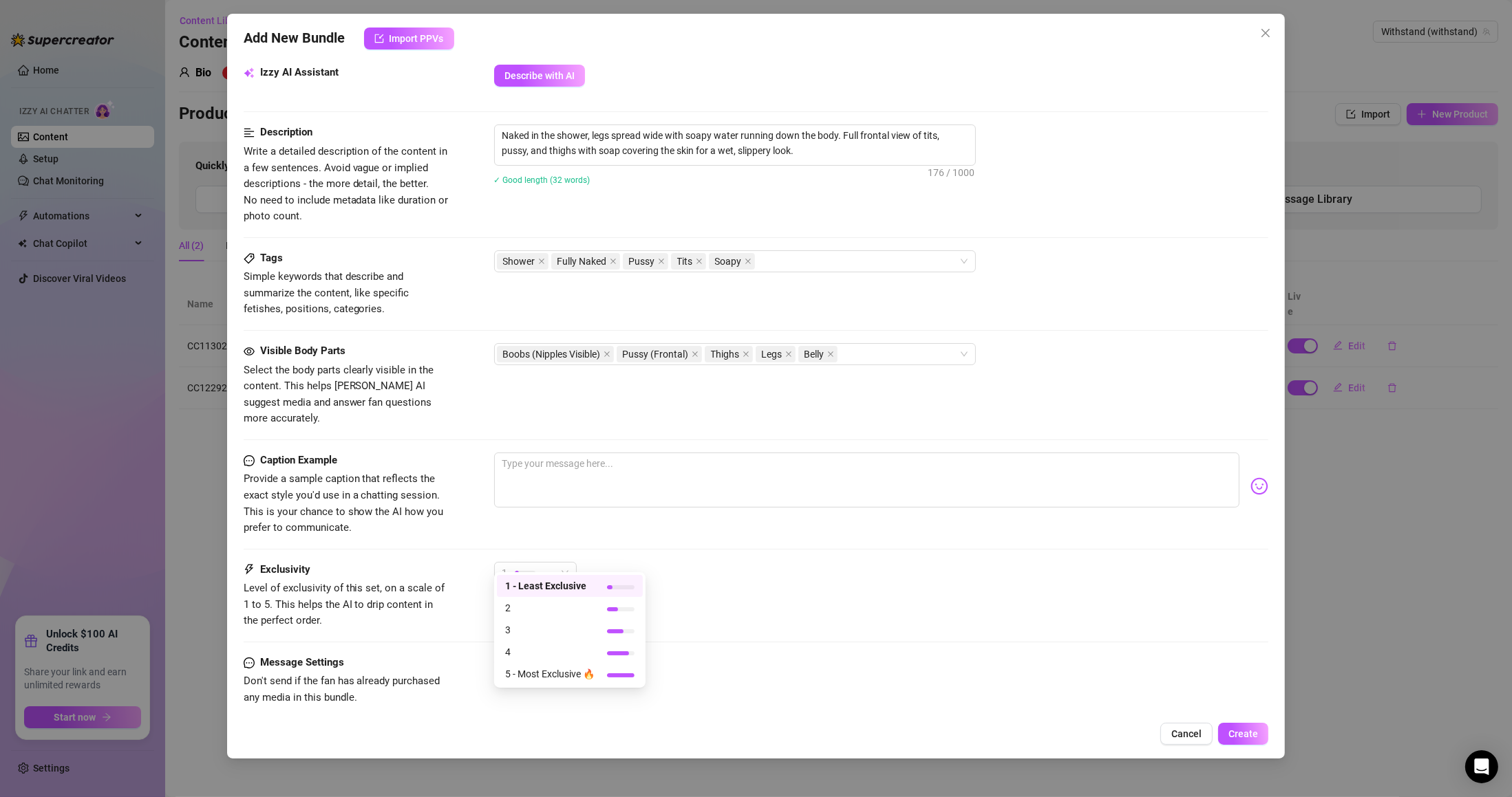
click at [541, 563] on div "1" at bounding box center [529, 573] width 54 height 21
click at [522, 643] on div "4" at bounding box center [570, 652] width 146 height 22
click at [1221, 735] on button "Create" at bounding box center [1243, 734] width 50 height 22
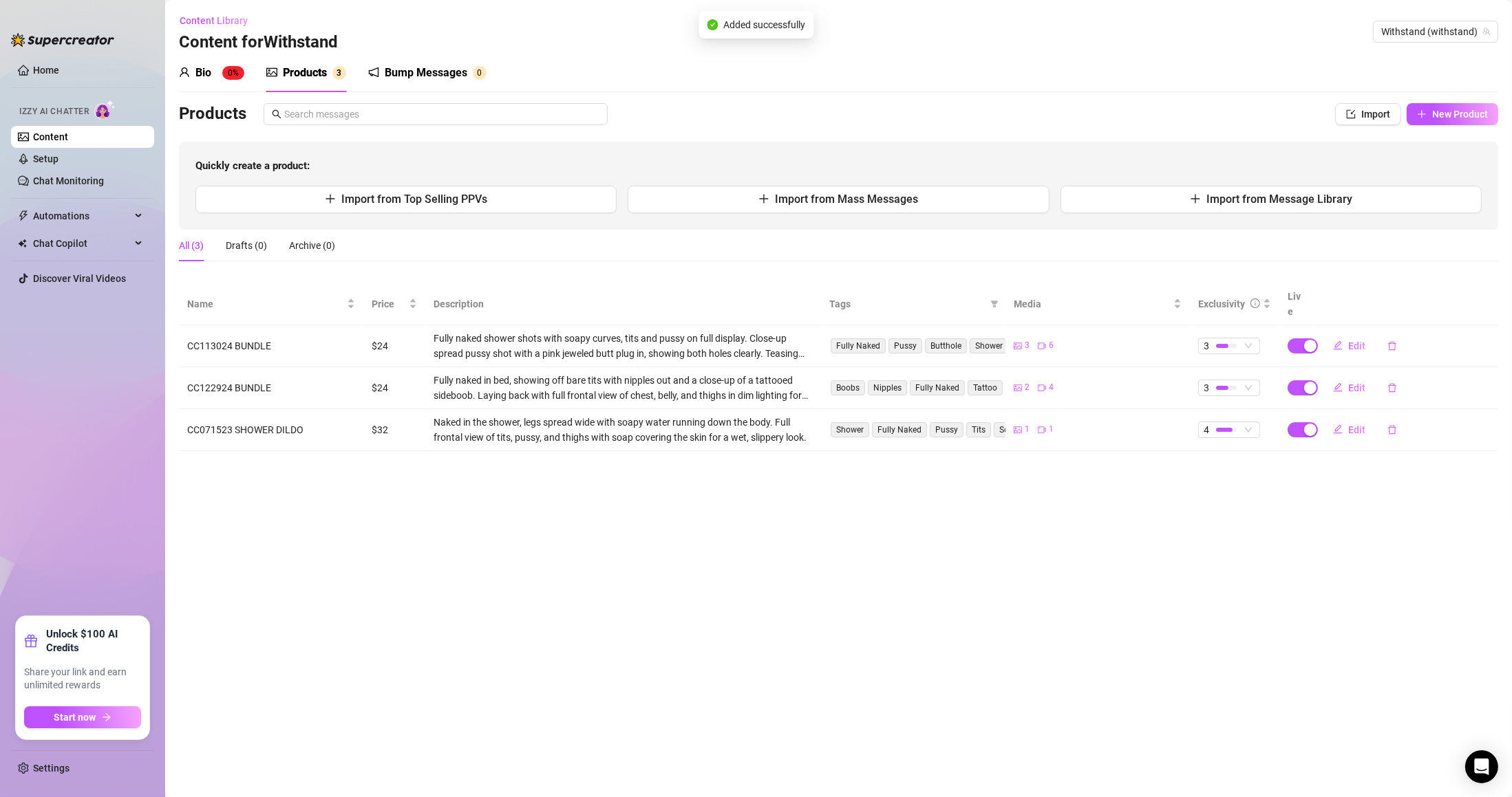
click at [1467, 113] on span "New Product" at bounding box center [1460, 114] width 56 height 11
type textarea "Type your message here..."
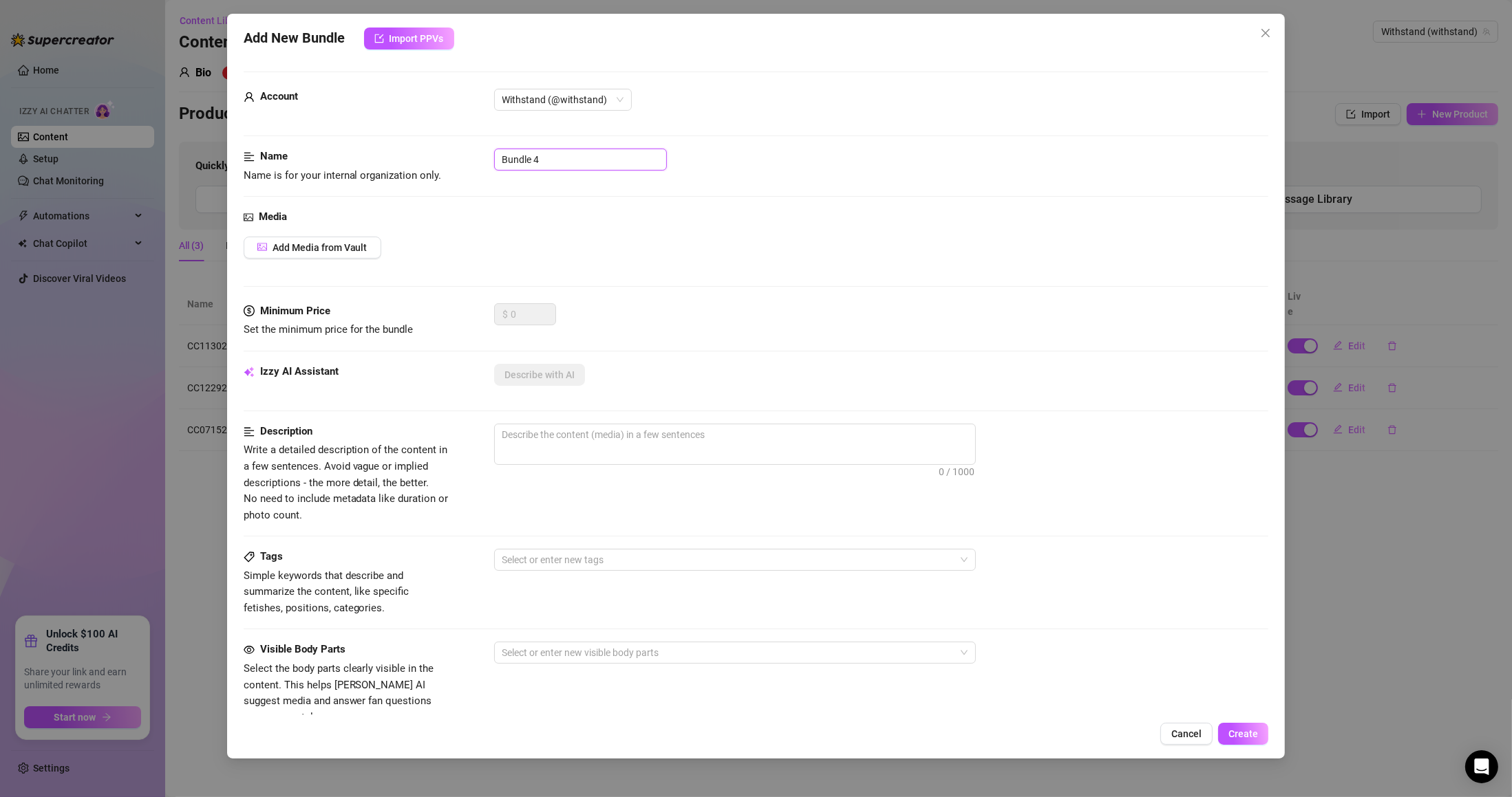
drag, startPoint x: 551, startPoint y: 154, endPoint x: 435, endPoint y: 159, distance: 116.1
click at [435, 159] on div "Name Name is for your internal organization only. Bundle 4" at bounding box center [756, 166] width 1025 height 35
paste input "CC021425 VDAY"
type input "CC021425 VDAY"
click at [335, 247] on span "Add Media from Vault" at bounding box center [320, 247] width 95 height 11
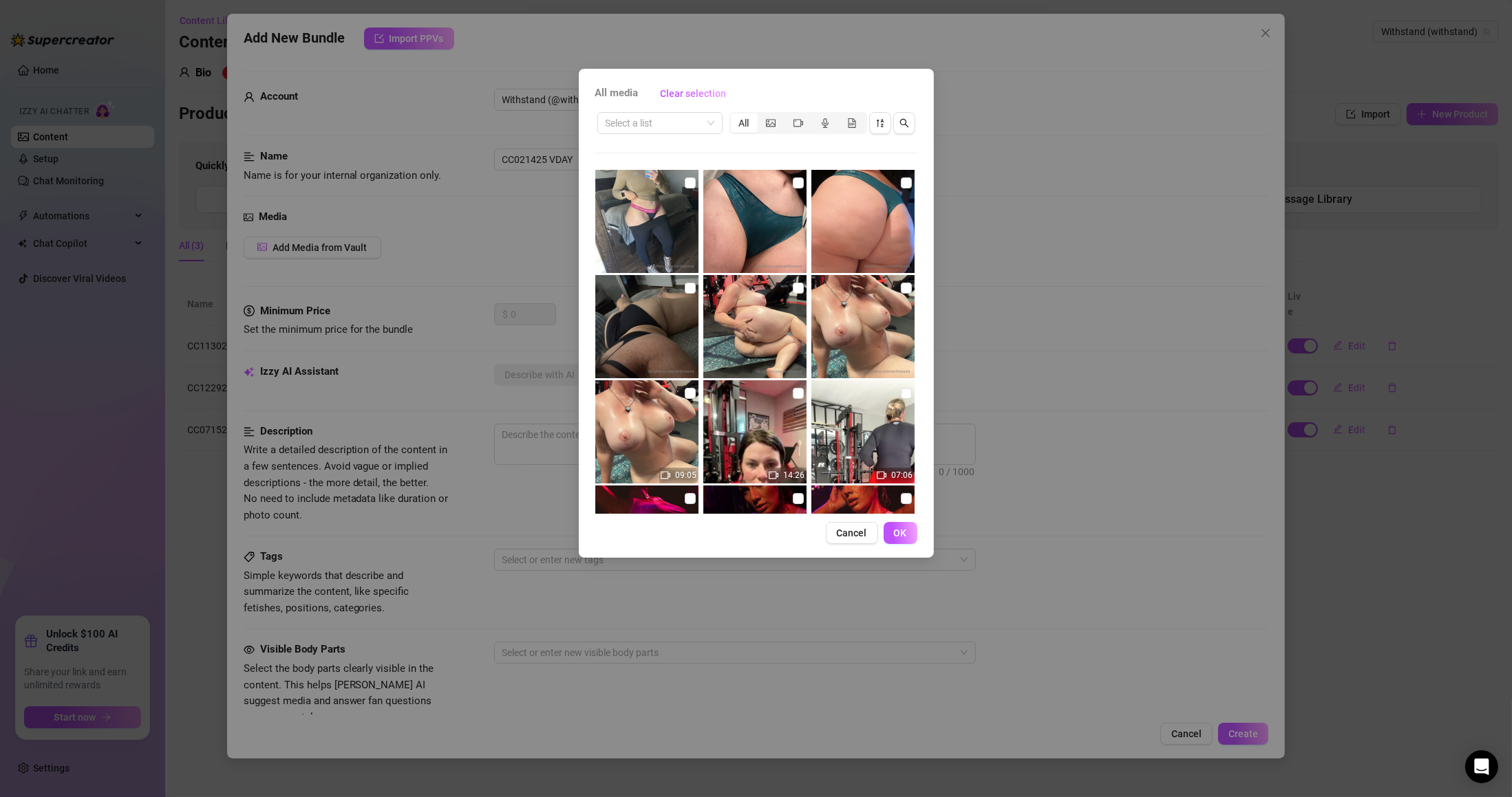
drag, startPoint x: 663, startPoint y: 139, endPoint x: 663, endPoint y: 130, distance: 9.0
click at [663, 139] on div "Select a list All 09:05 14:26 07:06" at bounding box center [756, 312] width 322 height 403
click at [663, 126] on input "search" at bounding box center [653, 123] width 96 height 21
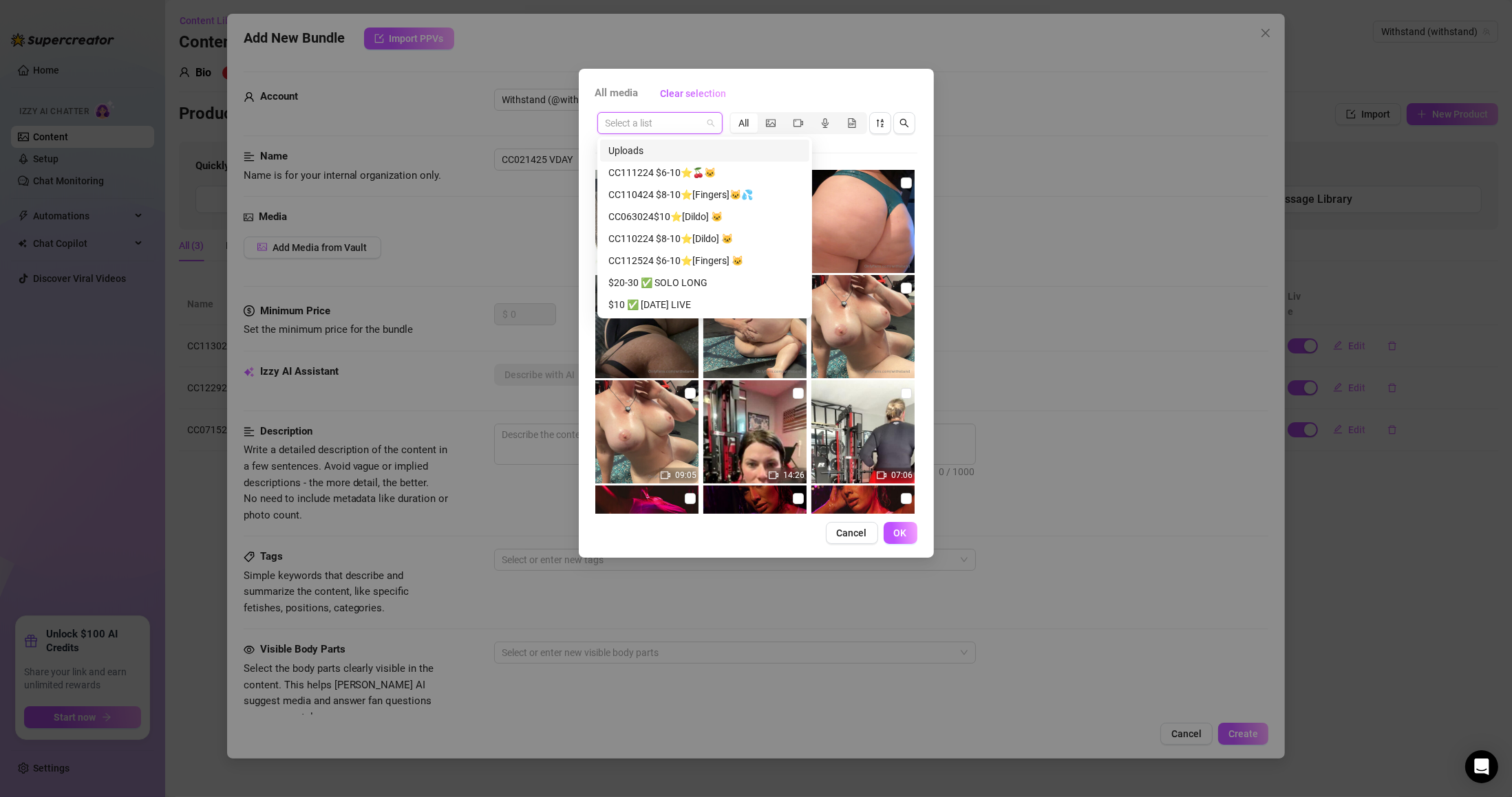
paste input "CC021425 VDAY"
type input "CC021425 VDAY"
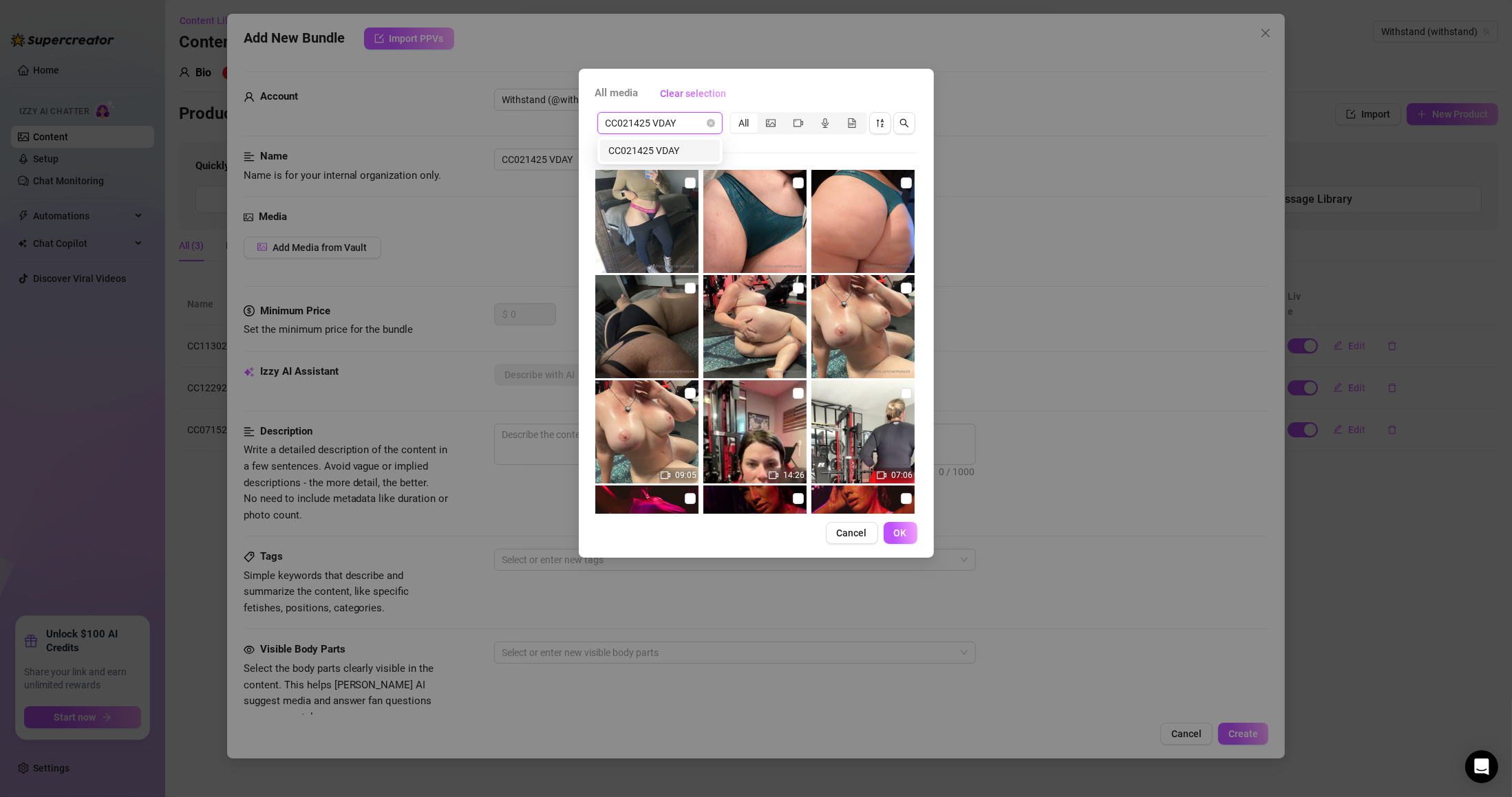
click at [661, 159] on div "CC021425 VDAY" at bounding box center [660, 150] width 120 height 22
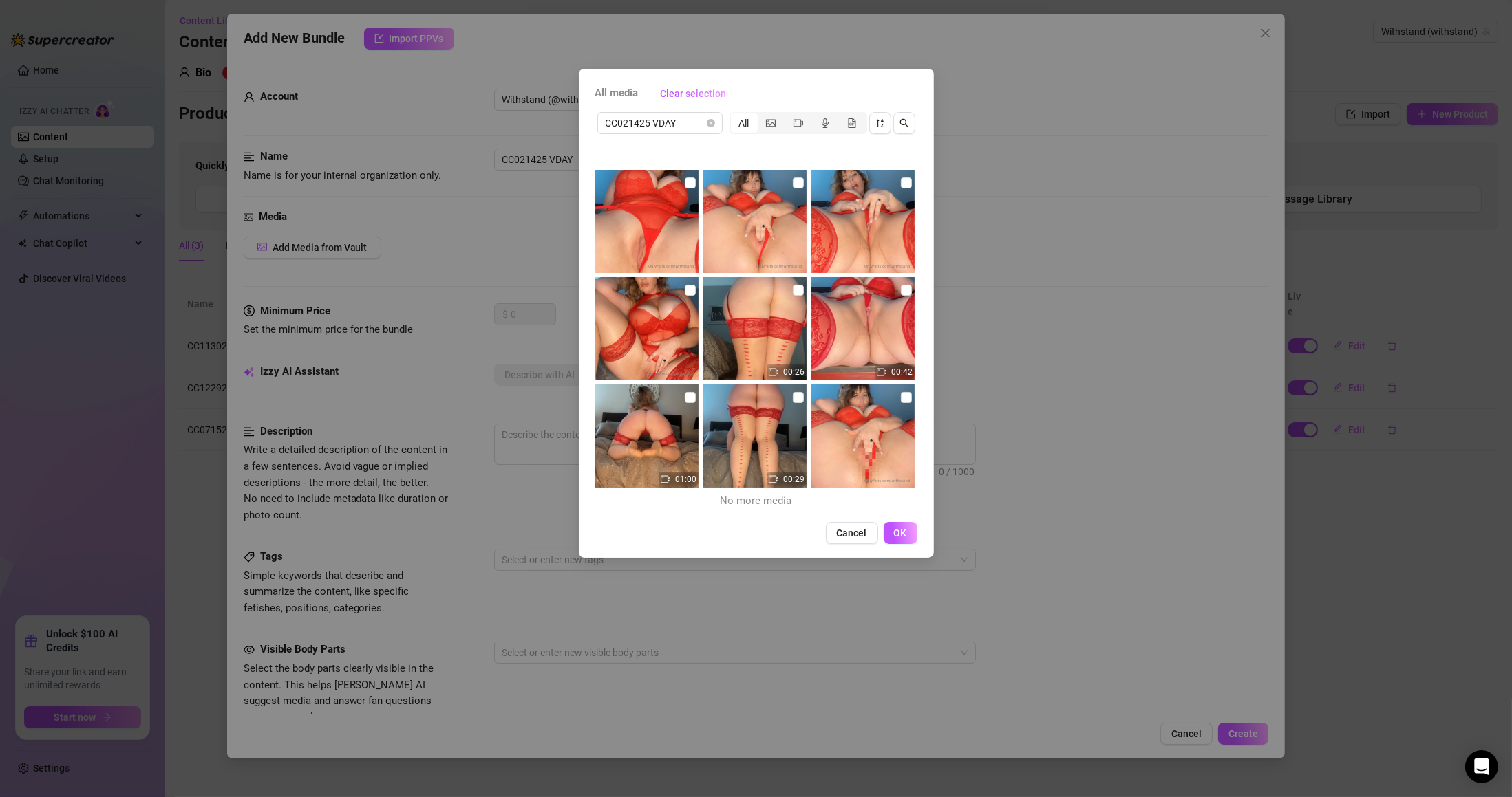
click at [686, 183] on input "checkbox" at bounding box center [690, 183] width 11 height 11
checkbox input "true"
click at [793, 182] on input "checkbox" at bounding box center [798, 183] width 11 height 11
checkbox input "true"
click at [901, 186] on input "checkbox" at bounding box center [906, 183] width 11 height 11
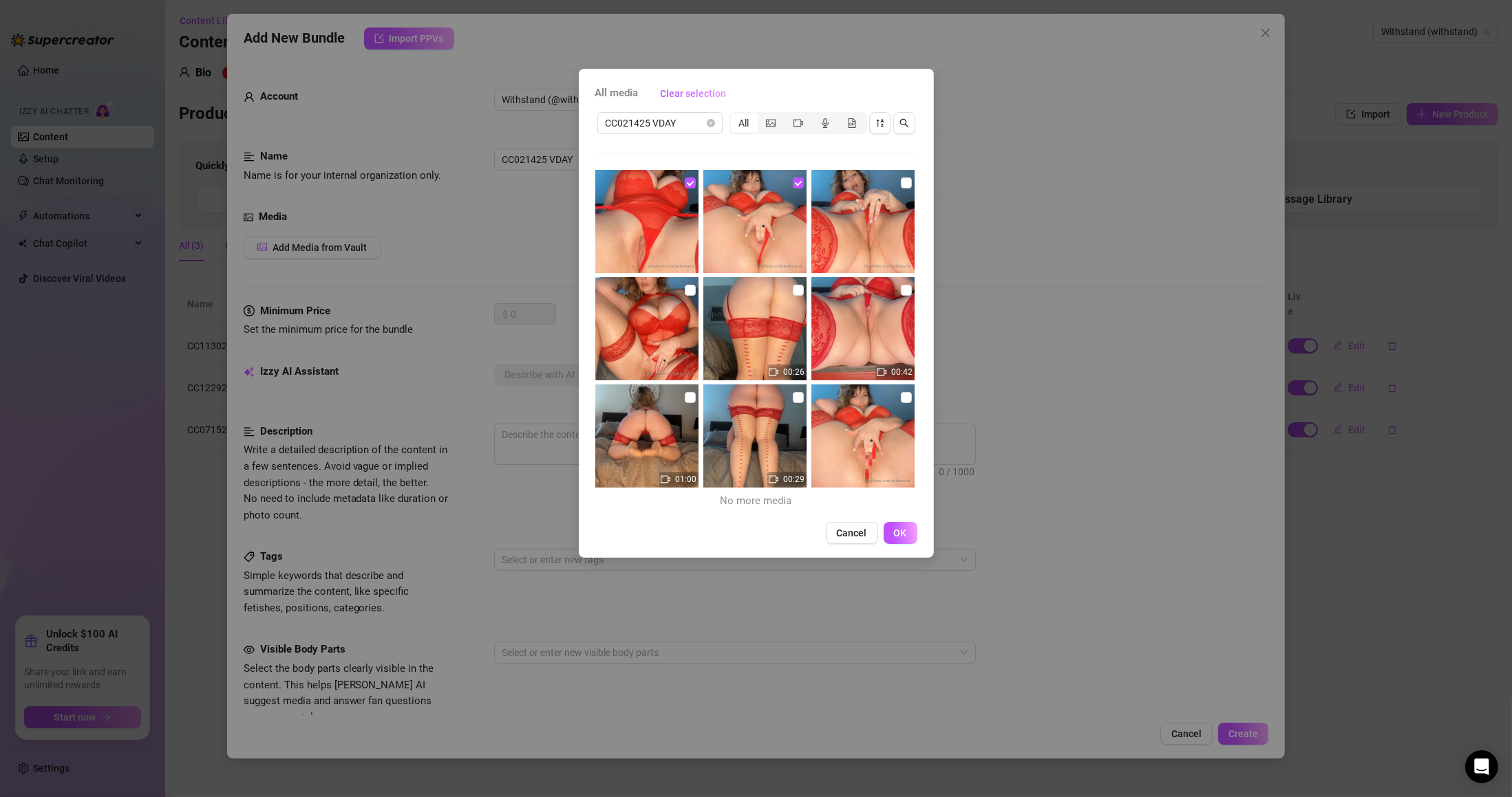
checkbox input "true"
drag, startPoint x: 687, startPoint y: 287, endPoint x: 785, endPoint y: 296, distance: 98.4
click at [687, 289] on input "checkbox" at bounding box center [690, 290] width 11 height 11
checkbox input "true"
click at [793, 290] on input "checkbox" at bounding box center [798, 290] width 11 height 11
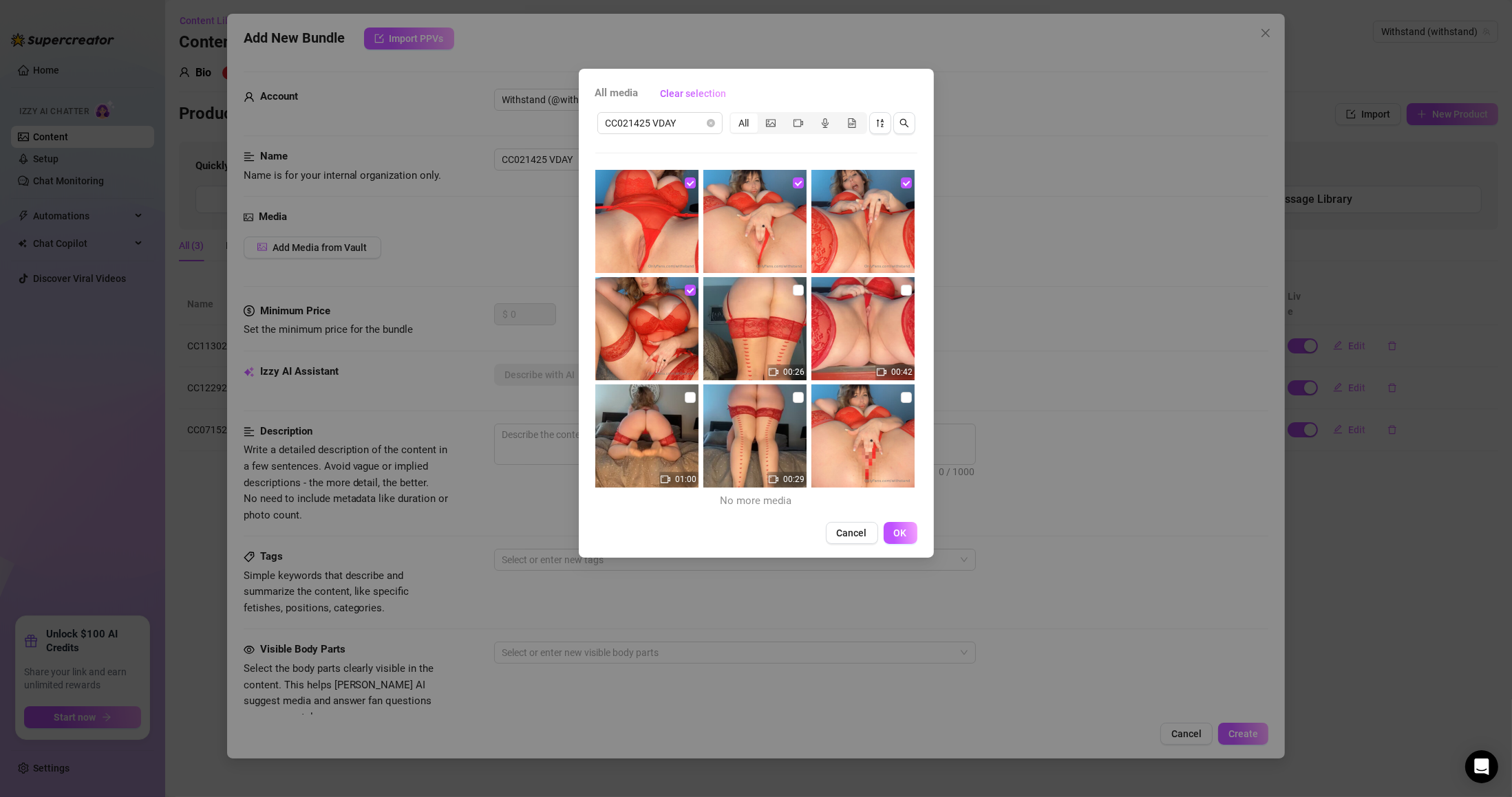
checkbox input "true"
click at [901, 291] on input "checkbox" at bounding box center [906, 290] width 11 height 11
checkbox input "true"
drag, startPoint x: 685, startPoint y: 397, endPoint x: 732, endPoint y: 400, distance: 47.1
click at [686, 397] on input "checkbox" at bounding box center [690, 397] width 11 height 11
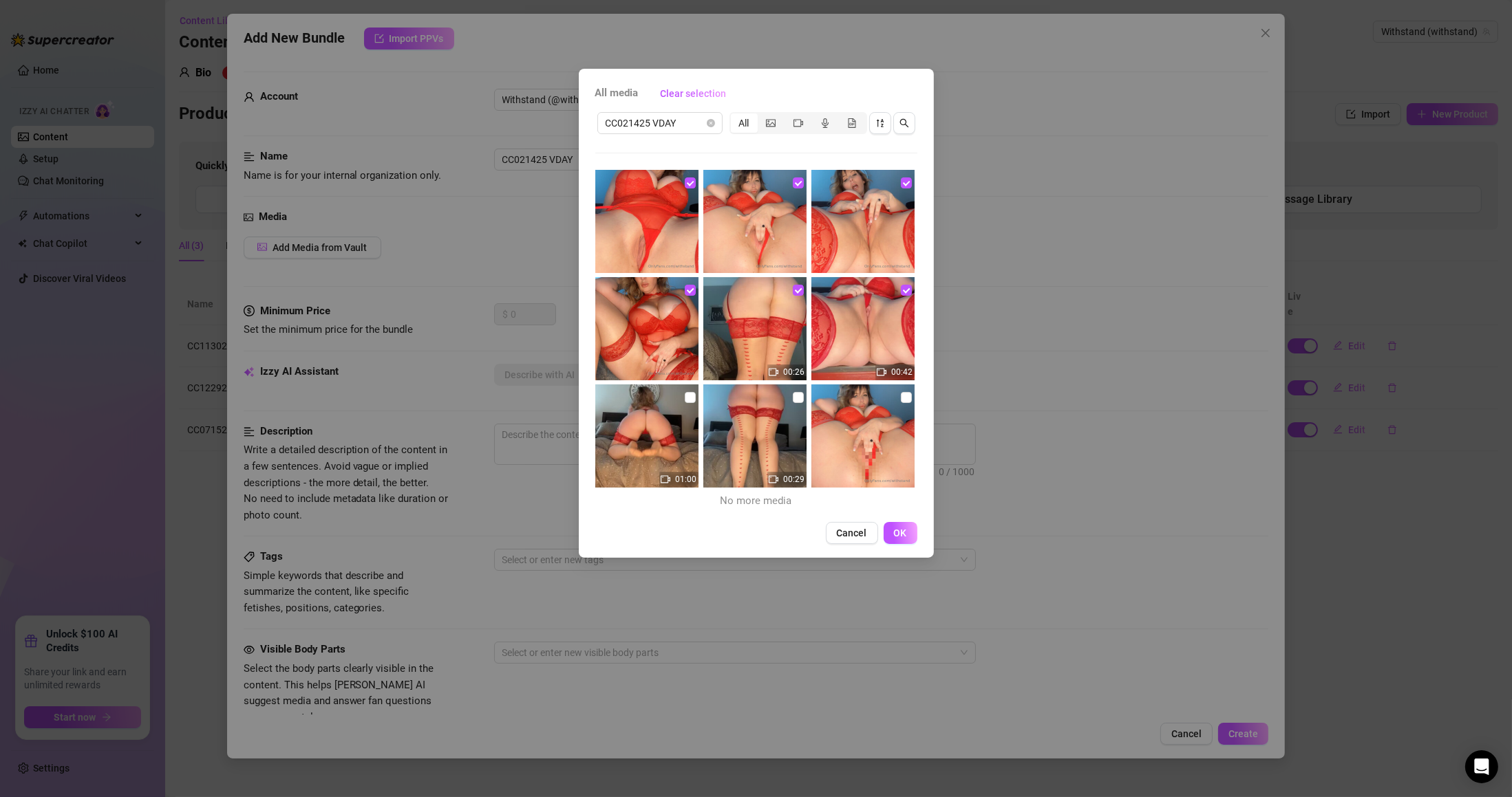
checkbox input "true"
click at [793, 398] on input "checkbox" at bounding box center [798, 397] width 11 height 11
checkbox input "true"
click at [901, 398] on input "checkbox" at bounding box center [906, 397] width 11 height 11
checkbox input "true"
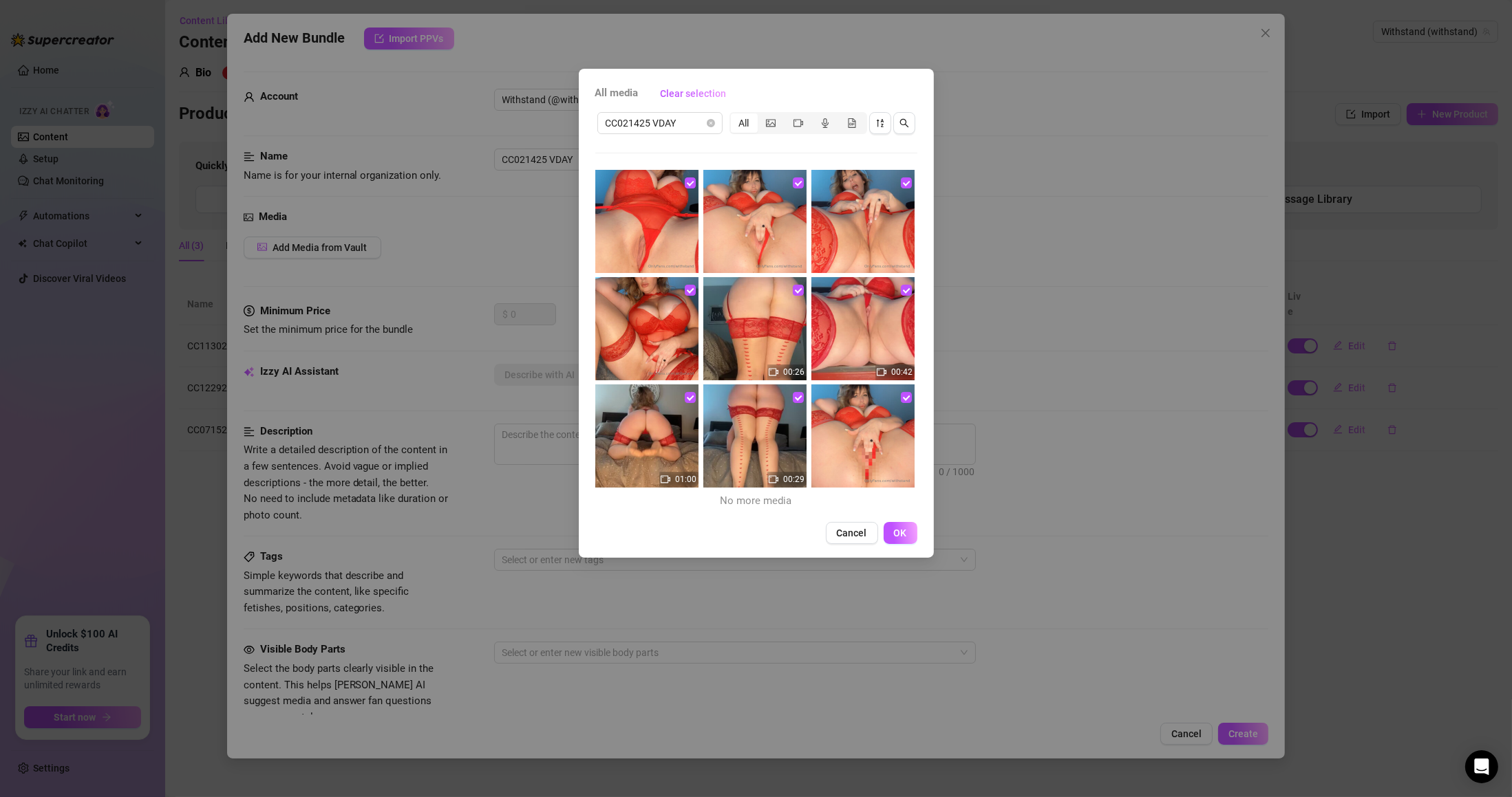
click at [909, 524] on button "OK" at bounding box center [900, 533] width 34 height 22
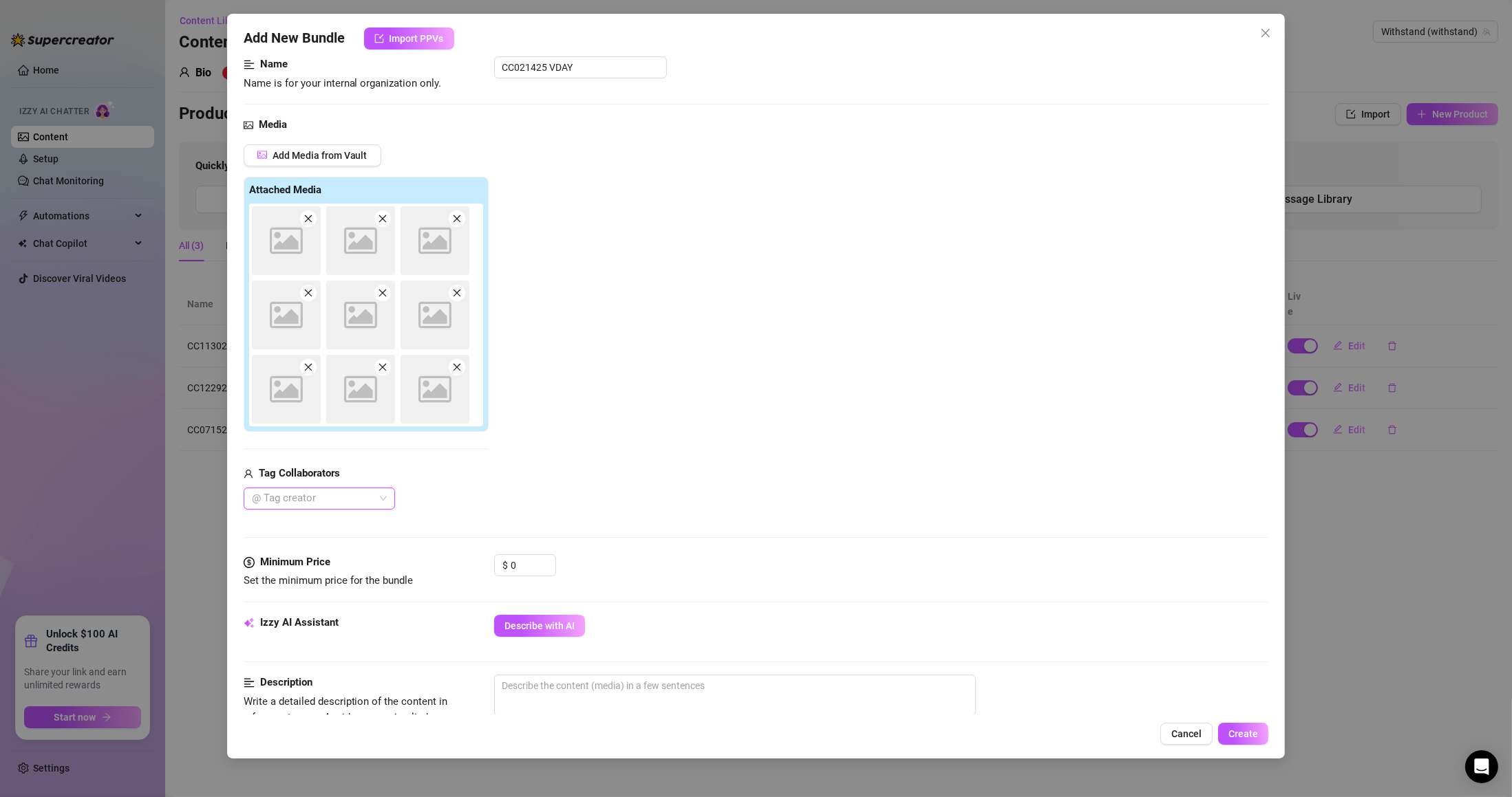
scroll to position [165, 0]
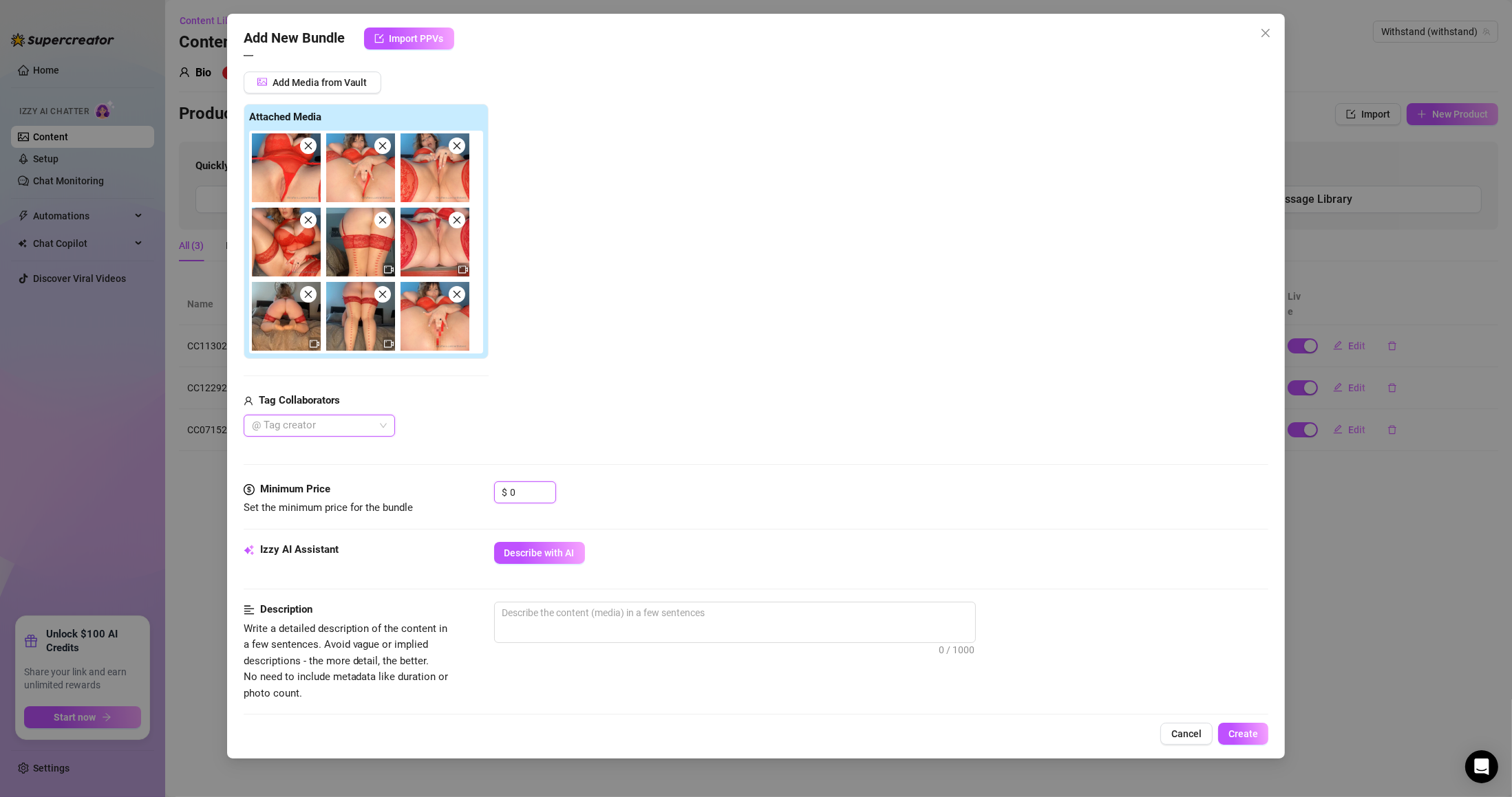
drag, startPoint x: 515, startPoint y: 500, endPoint x: 455, endPoint y: 496, distance: 60.1
click at [455, 496] on div "Minimum Price Set the minimum price for the bundle $ 0" at bounding box center [756, 499] width 1025 height 35
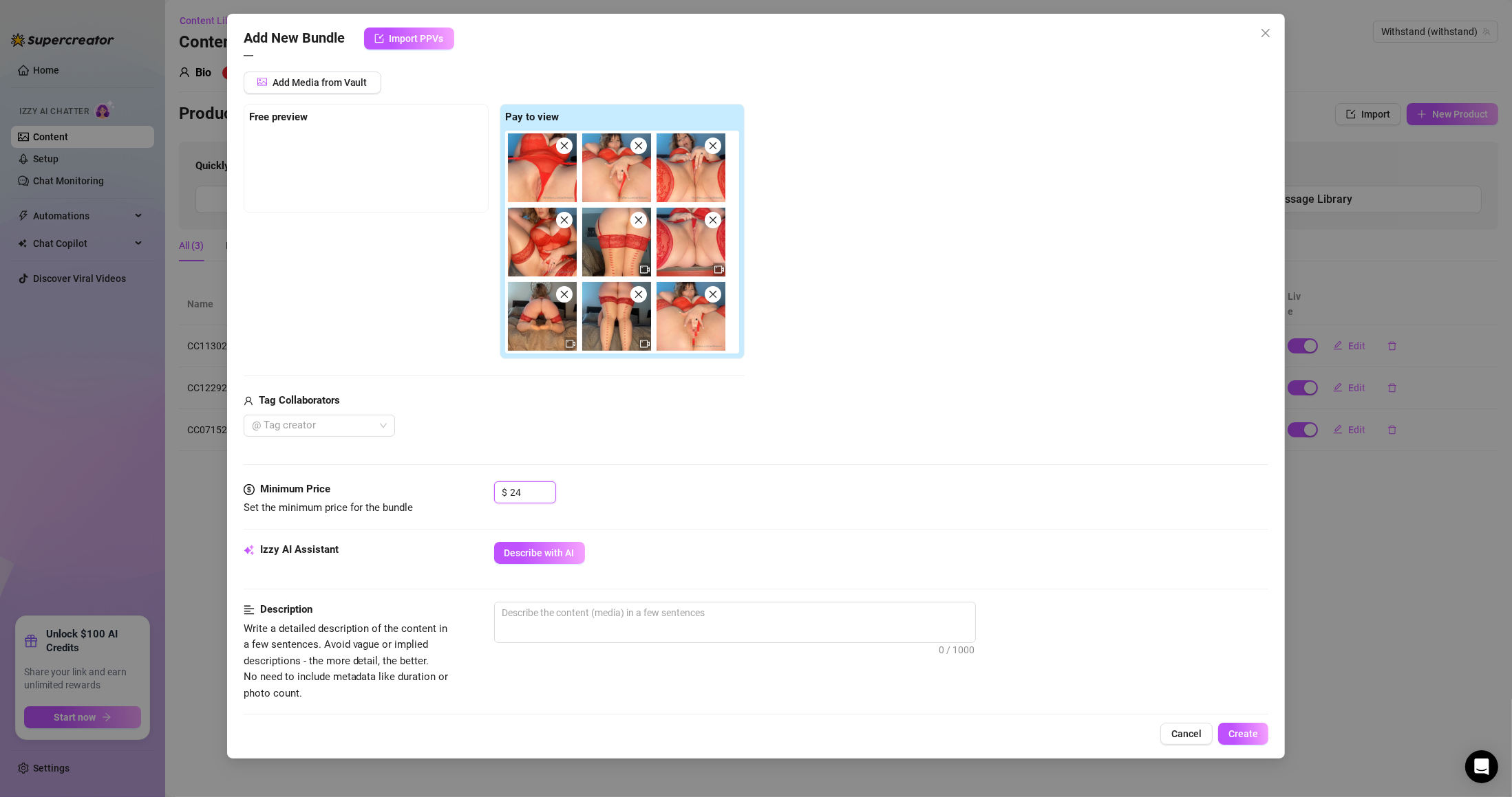
type input "24"
click at [533, 541] on div "Minimum Price Set the minimum price for the bundle $ 24" at bounding box center [756, 511] width 1025 height 61
click at [554, 540] on div "Minimum Price Set the minimum price for the bundle $ 24" at bounding box center [756, 511] width 1025 height 61
click at [563, 543] on button "Describe with AI" at bounding box center [539, 553] width 91 height 22
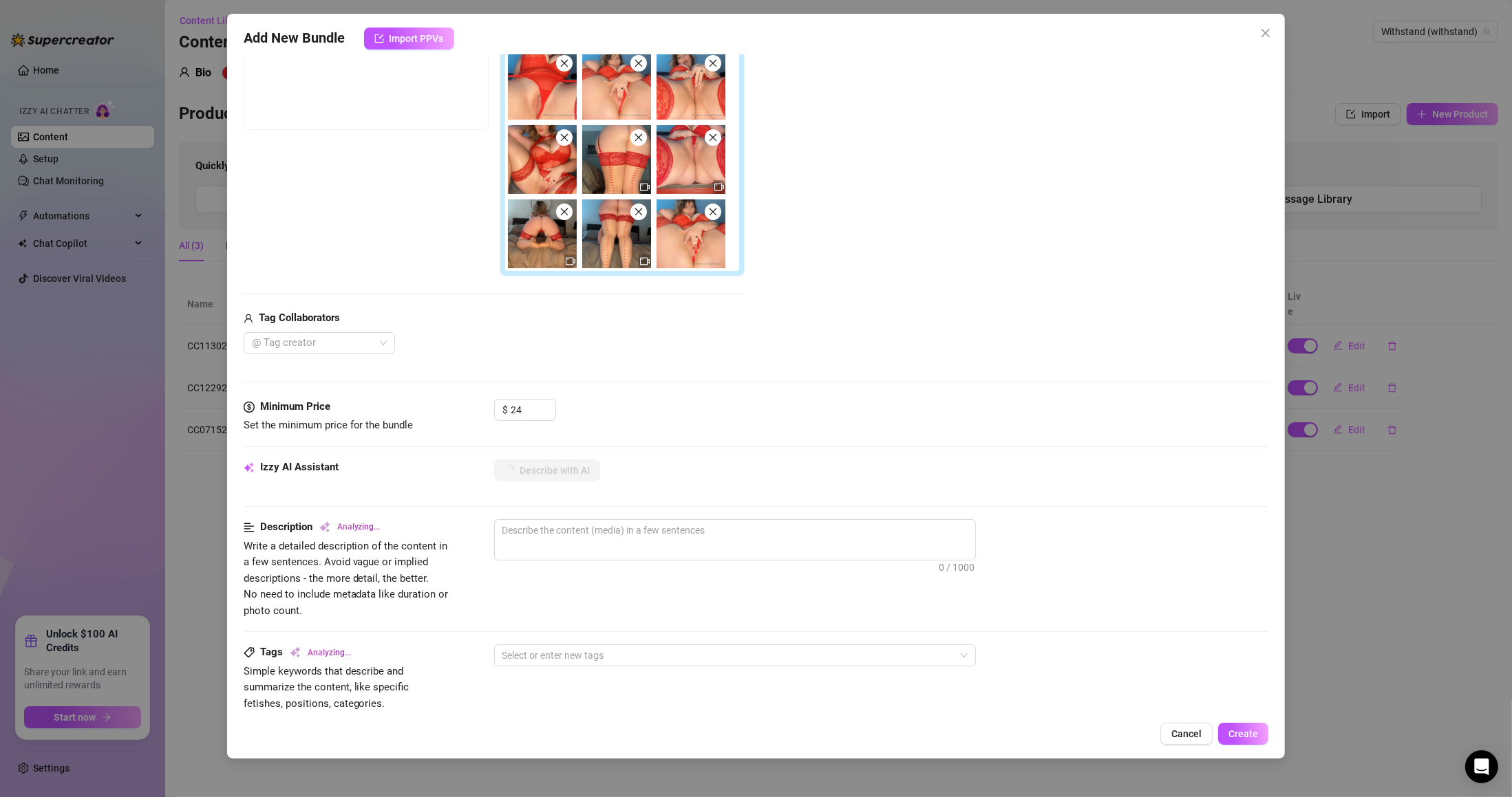
scroll to position [0, 0]
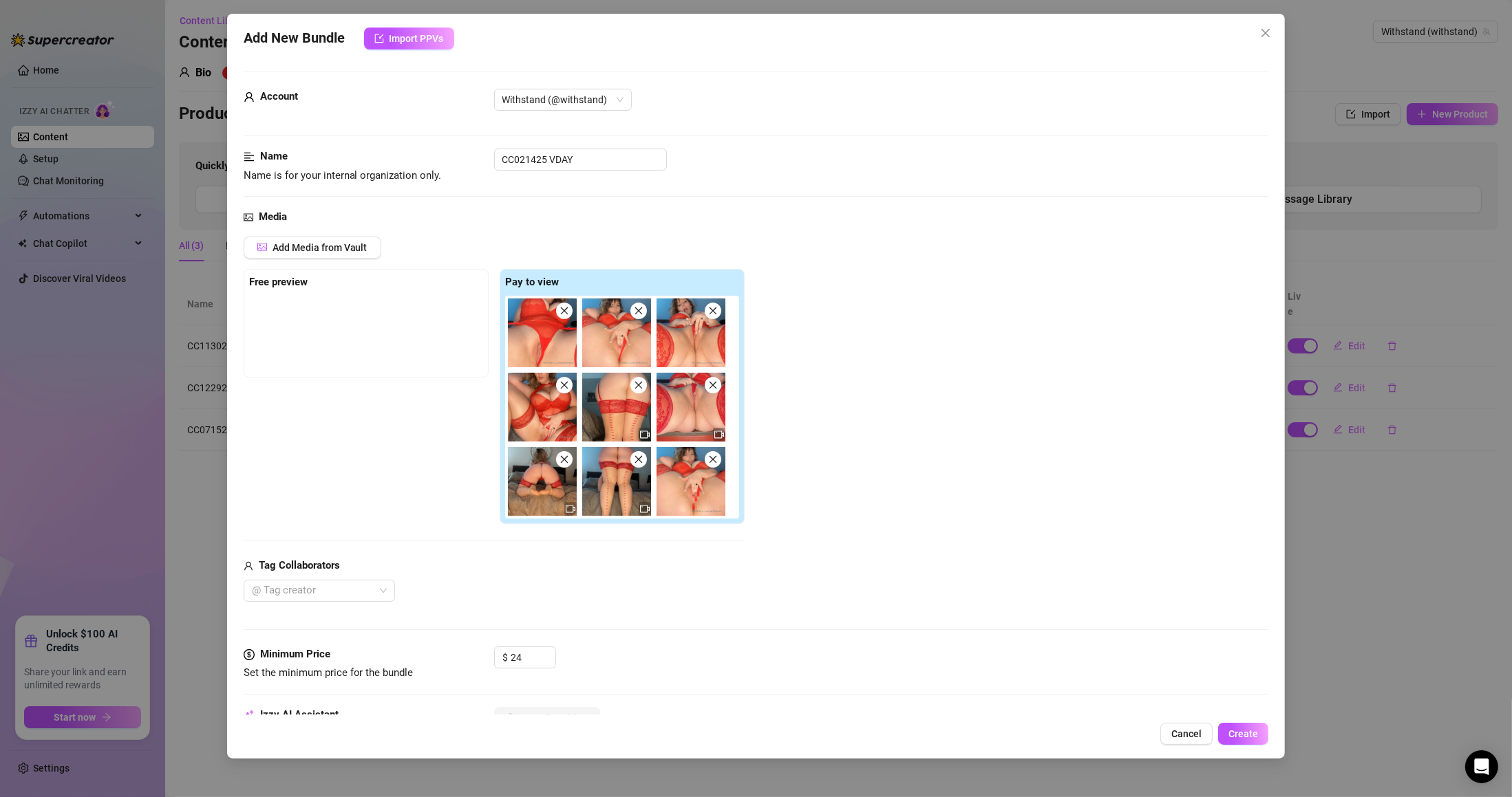
type textarea "Wearing"
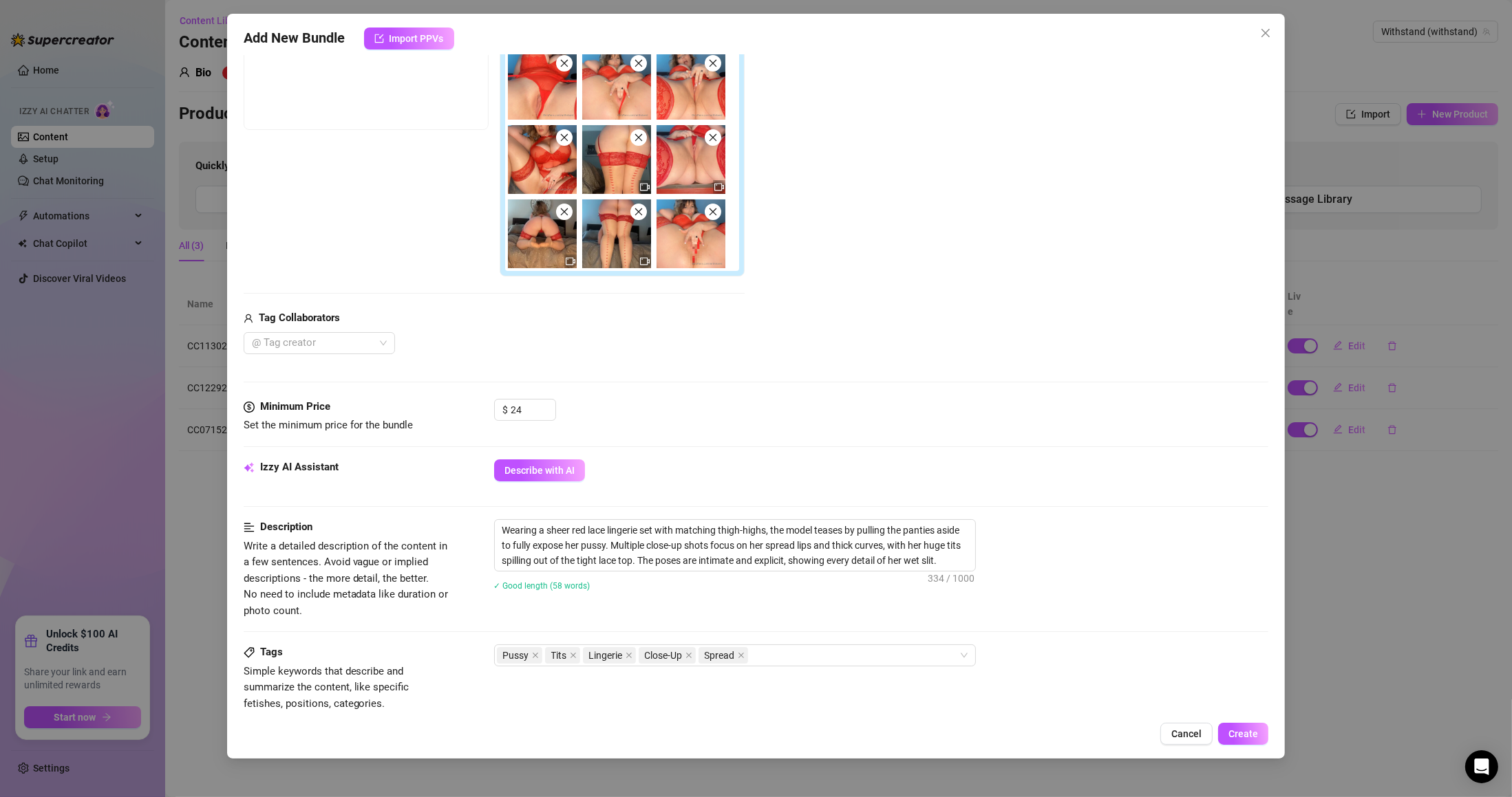
scroll to position [496, 0]
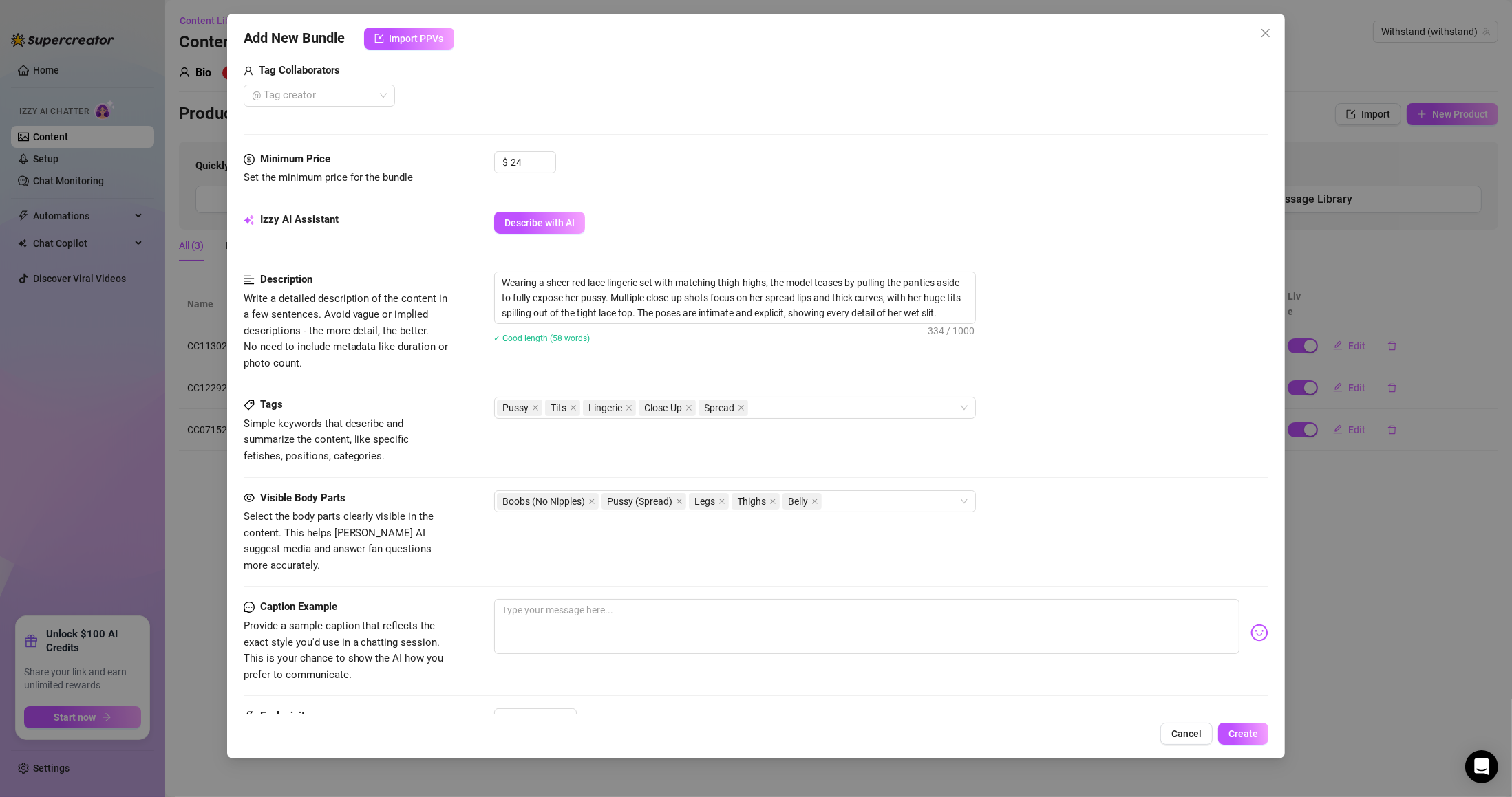
click at [1262, 741] on button "Create" at bounding box center [1243, 734] width 50 height 22
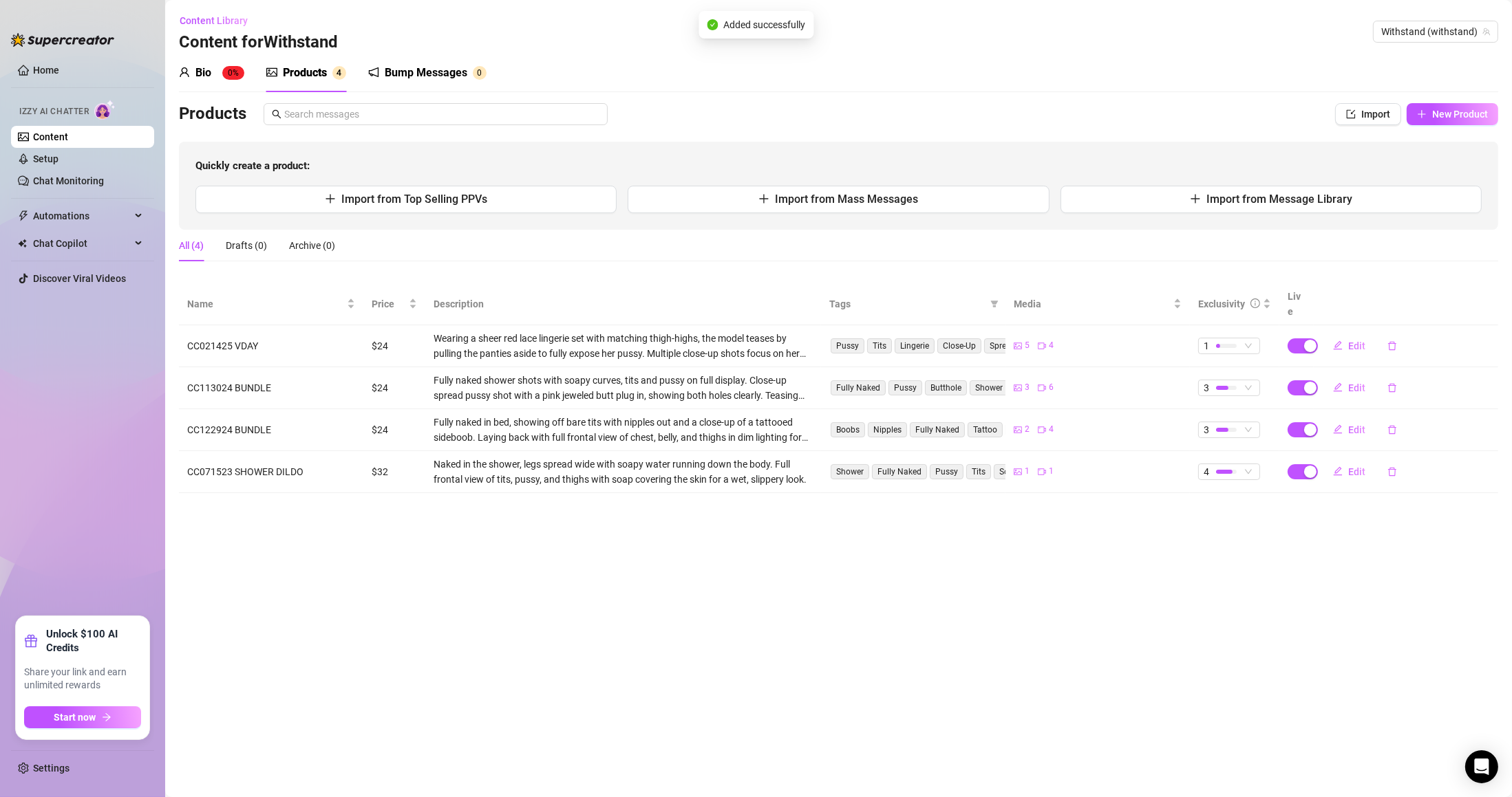
click at [1355, 340] on span "Edit" at bounding box center [1356, 345] width 17 height 11
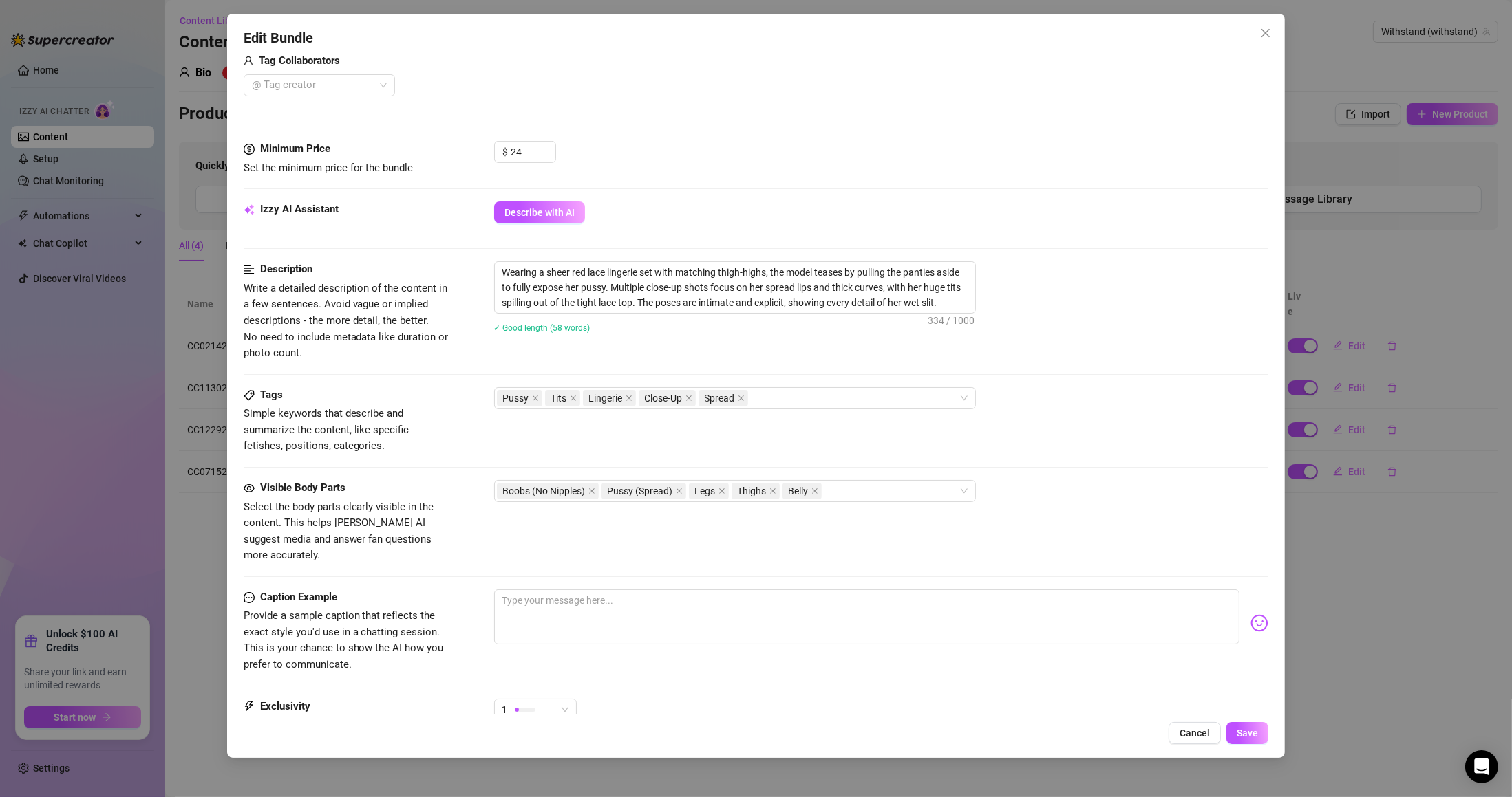
scroll to position [578, 0]
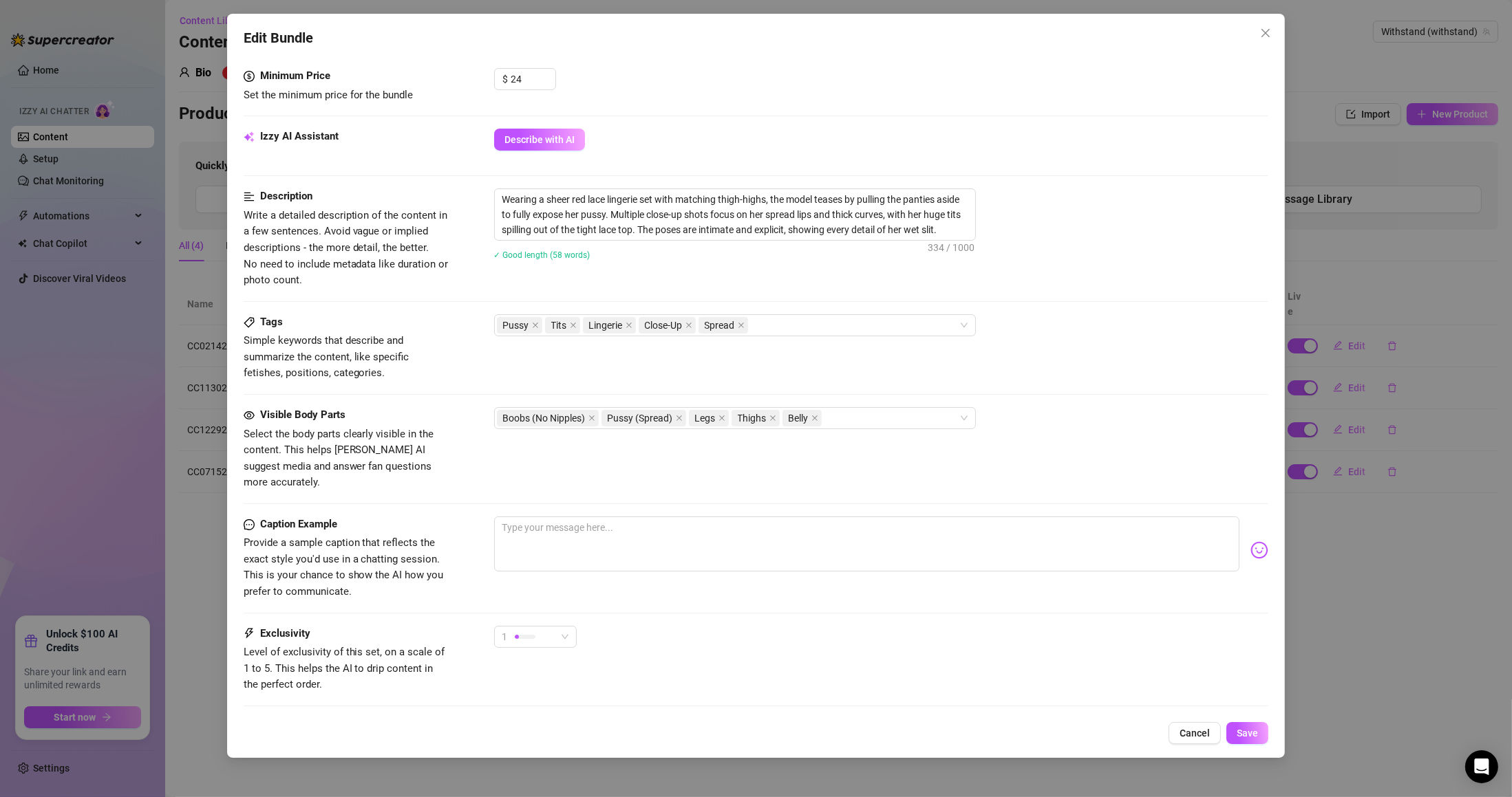
click at [530, 630] on div at bounding box center [525, 637] width 21 height 13
click at [532, 692] on span "3" at bounding box center [550, 694] width 90 height 15
click at [820, 626] on div "3 3" at bounding box center [881, 643] width 775 height 34
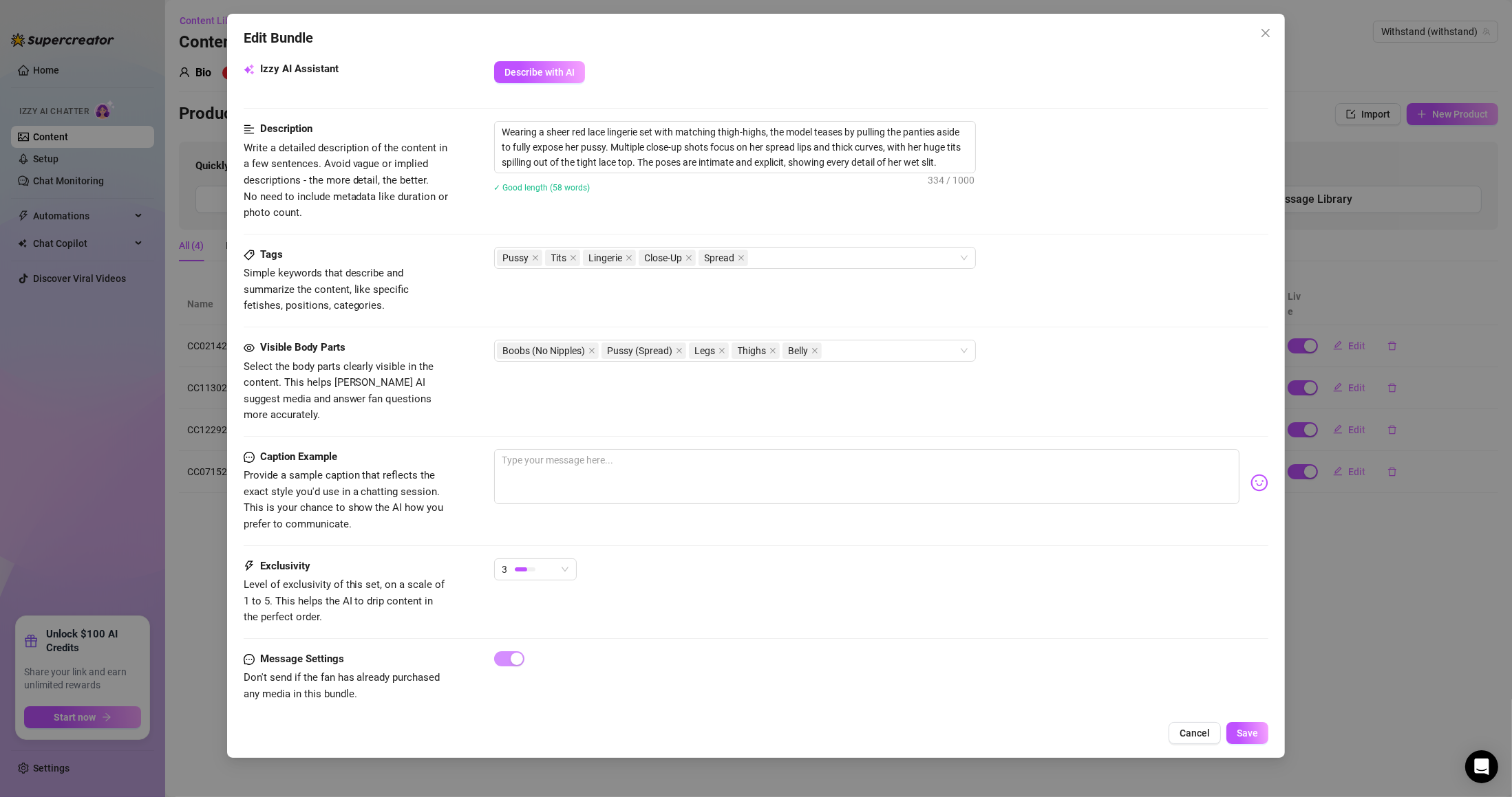
click at [1232, 733] on button "Save" at bounding box center [1247, 733] width 42 height 22
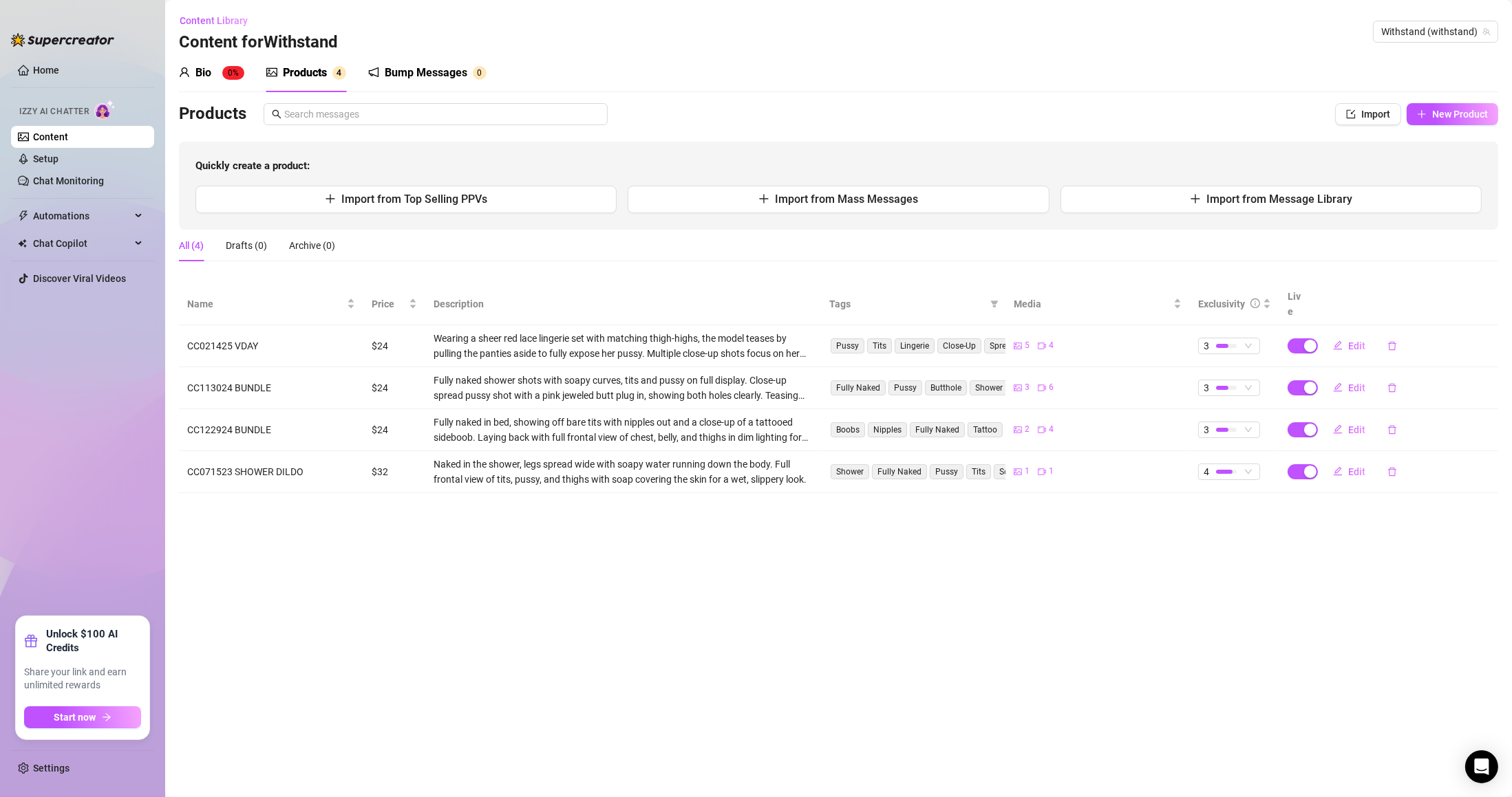
click at [1435, 125] on button "New Product" at bounding box center [1452, 114] width 91 height 22
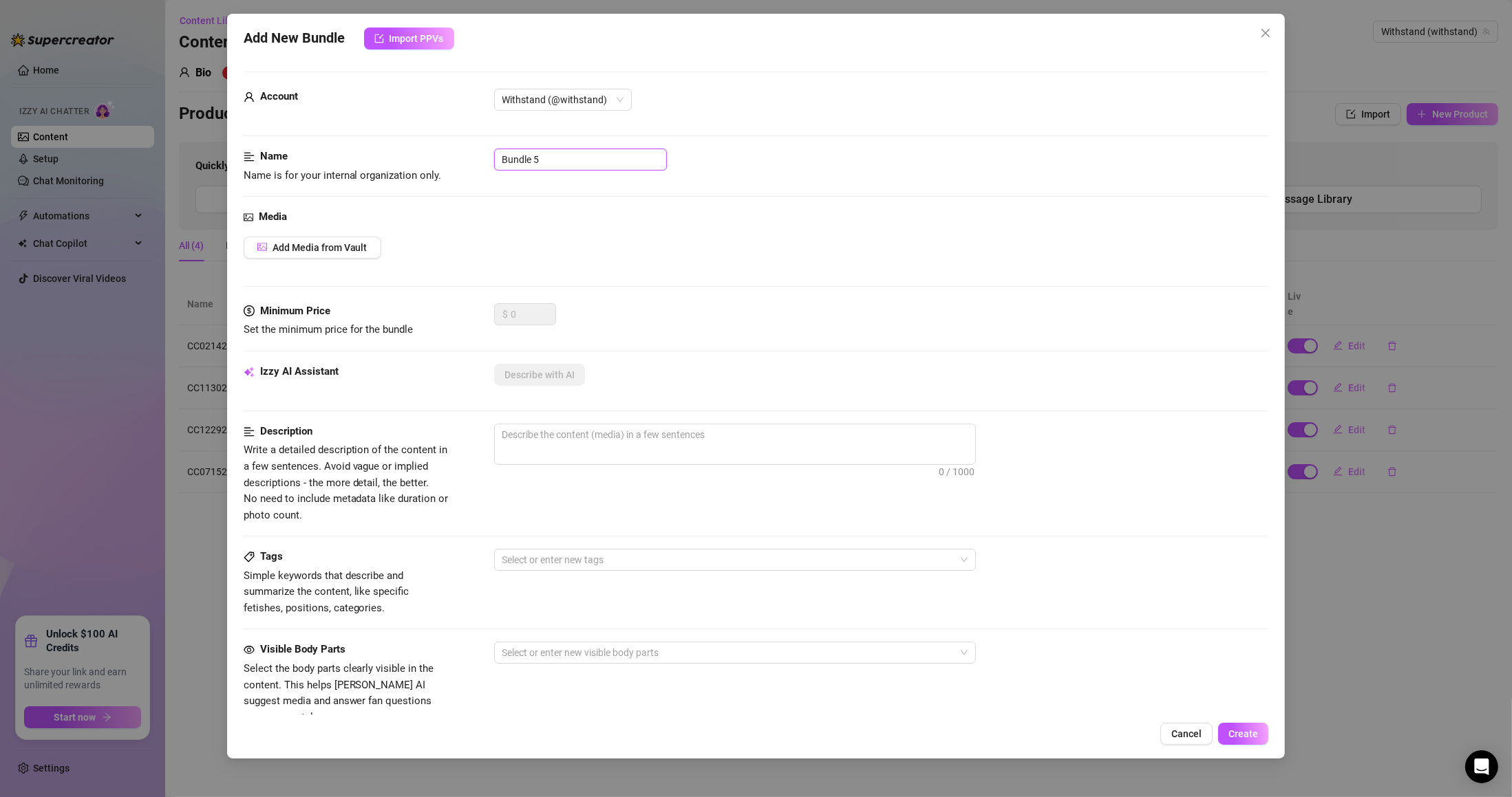
drag, startPoint x: 526, startPoint y: 159, endPoint x: 432, endPoint y: 167, distance: 94.3
click at [438, 166] on div "Name Name is for your internal organization only. Bundle 5" at bounding box center [756, 166] width 1025 height 35
paste input "CC011425 STANDING SOLO"
click at [311, 254] on button "Add Media from Vault" at bounding box center [312, 247] width 138 height 22
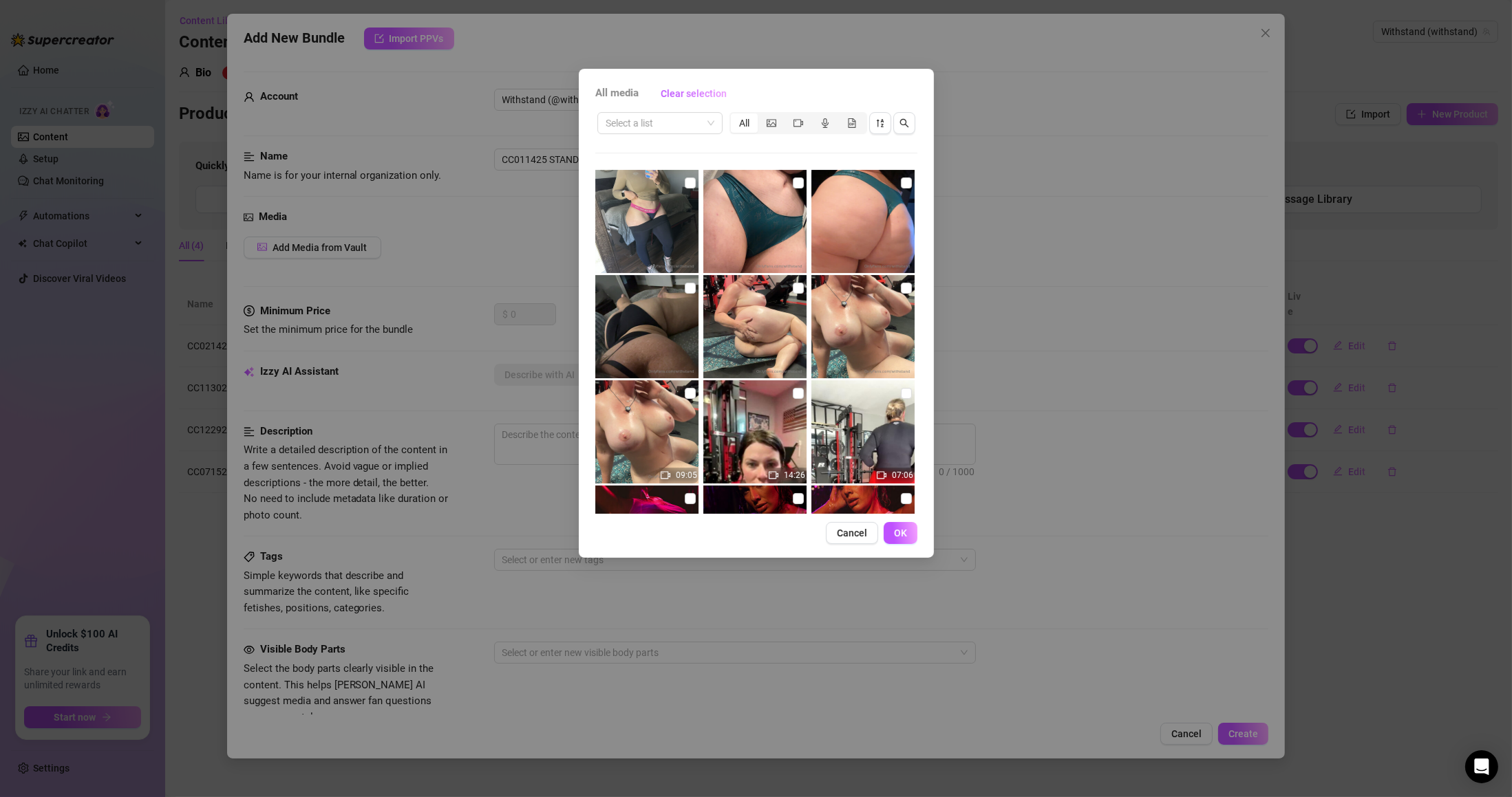
click at [634, 126] on input "search" at bounding box center [653, 123] width 96 height 21
paste input "CC011425 STANDING SOLO"
click at [673, 159] on div "CC011425 STANDING SOLO" at bounding box center [668, 150] width 137 height 22
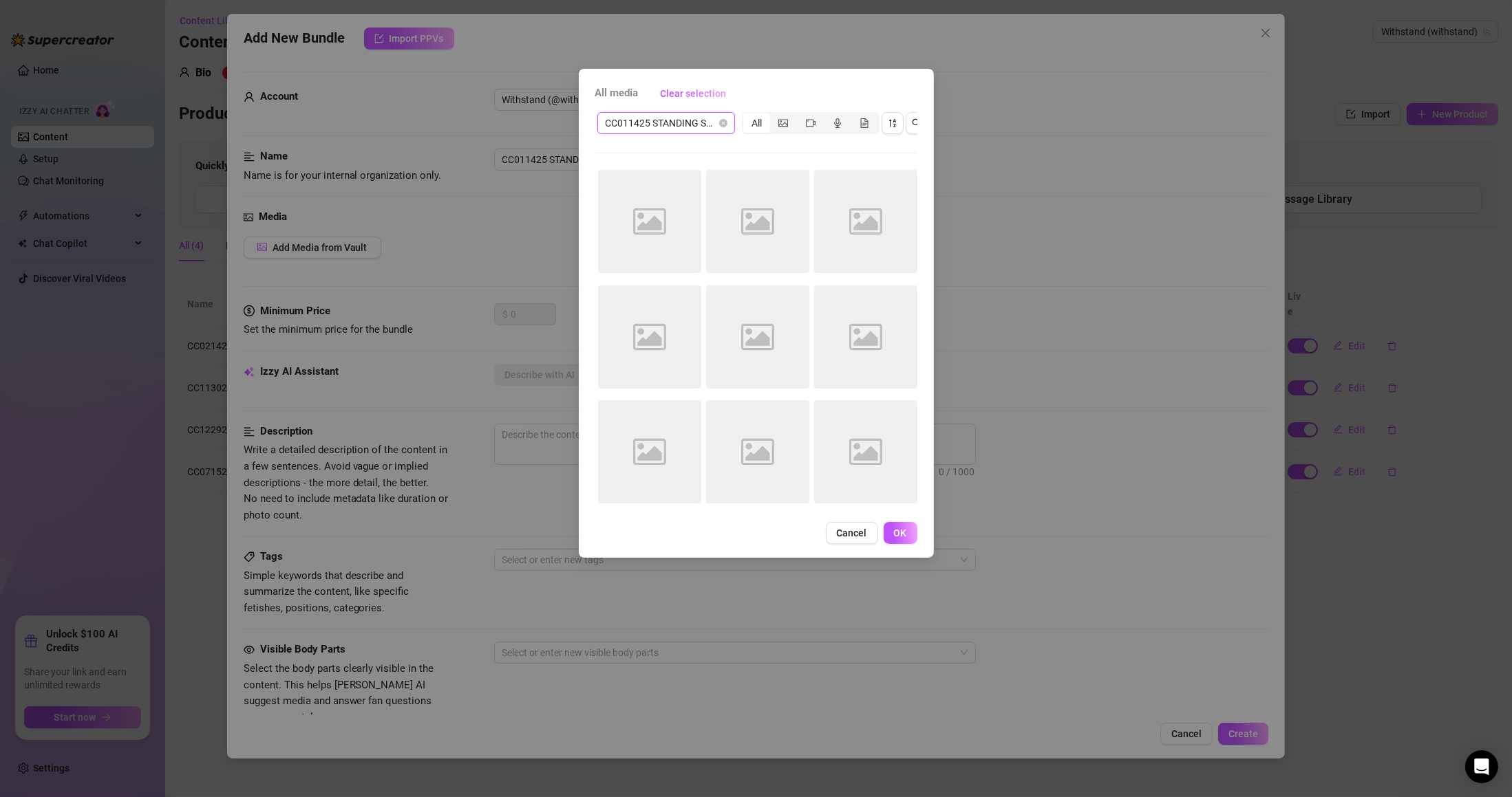
scroll to position [0, 0]
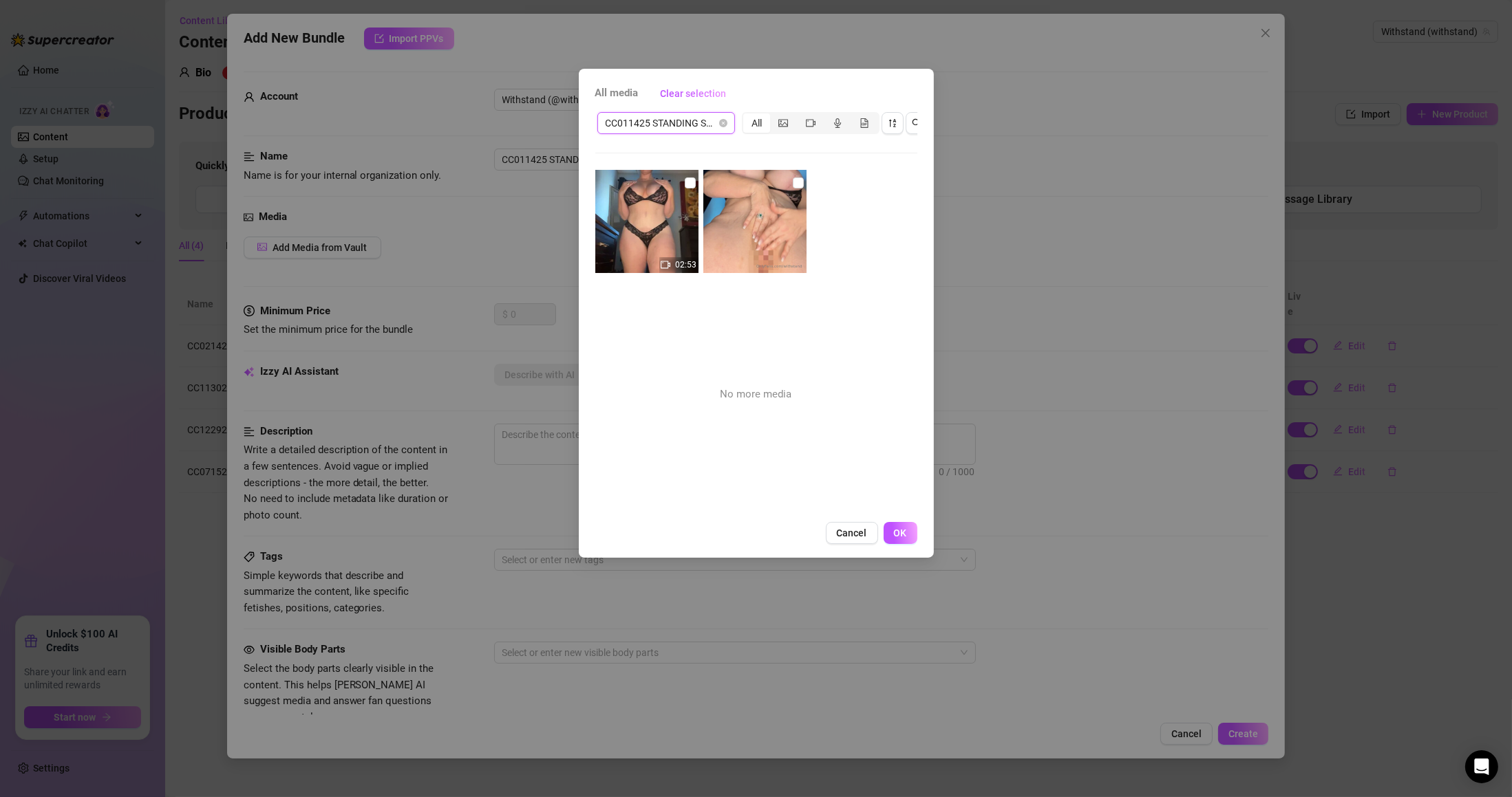
click at [795, 184] on input "checkbox" at bounding box center [798, 183] width 11 height 11
click at [689, 183] on input "checkbox" at bounding box center [690, 183] width 11 height 11
click at [906, 543] on button "OK" at bounding box center [900, 533] width 34 height 22
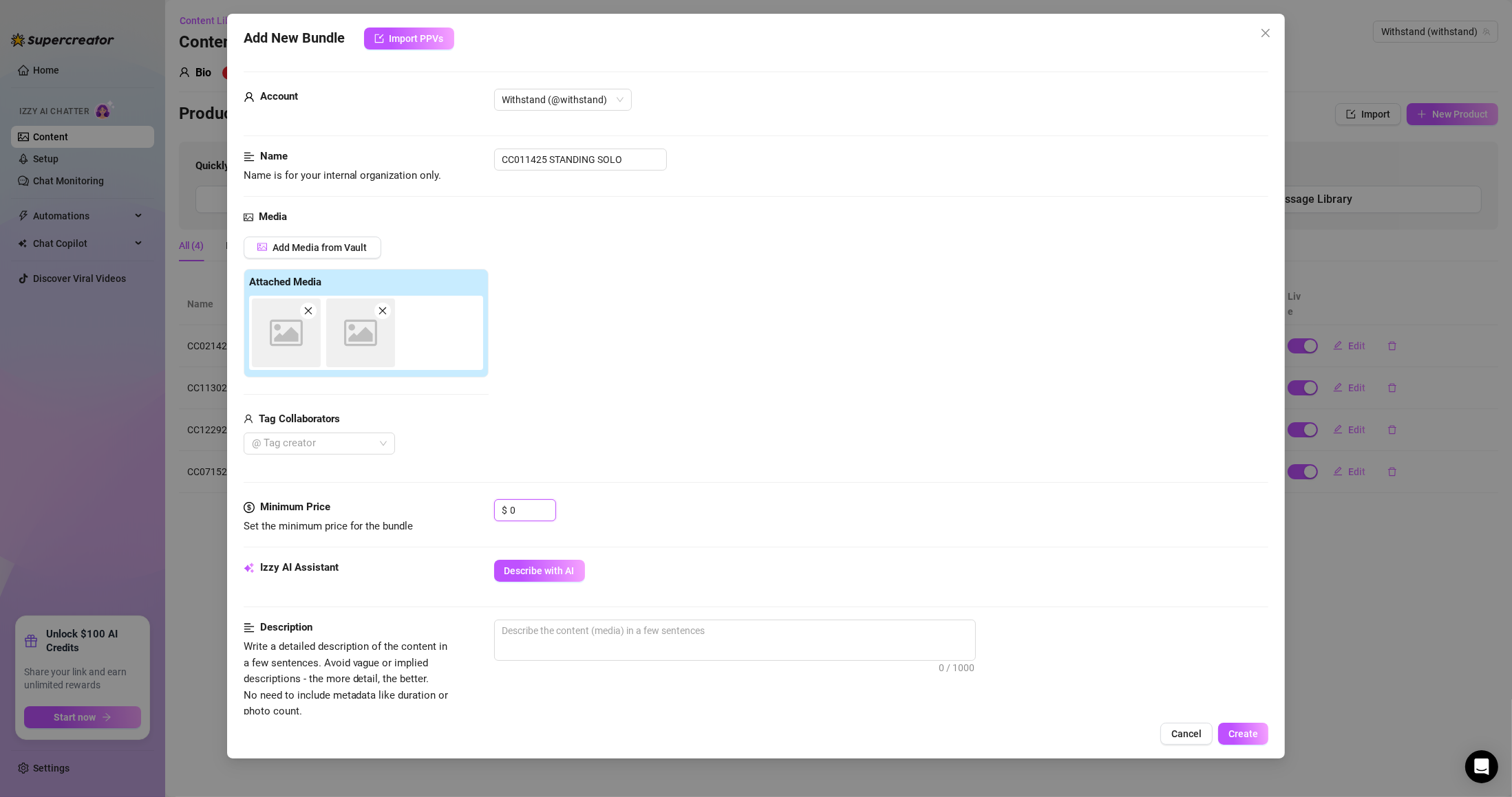
click at [476, 504] on div "Minimum Price Set the minimum price for the bundle $ 0" at bounding box center [756, 517] width 1025 height 35
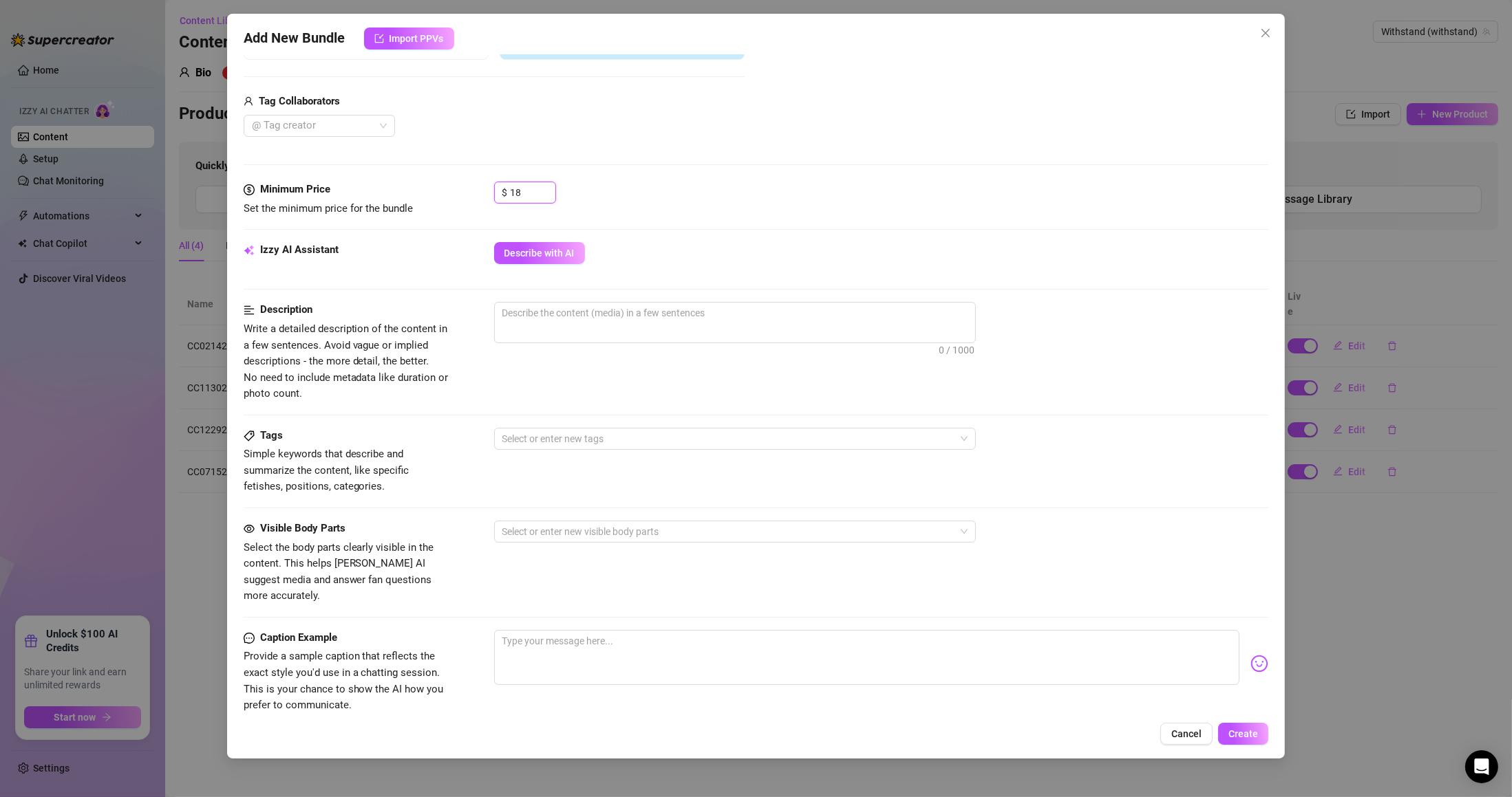
scroll to position [413, 0]
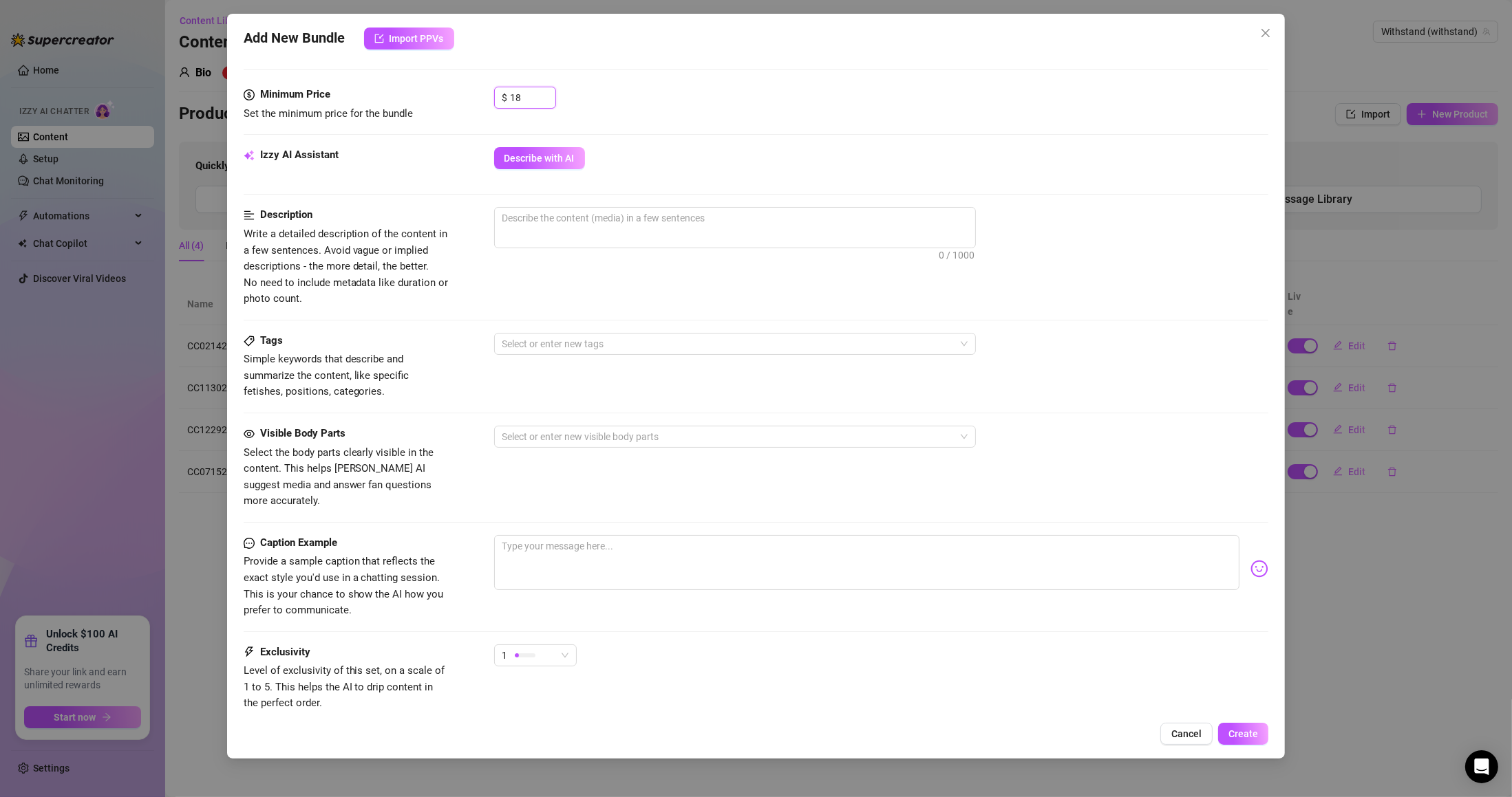
click at [560, 645] on span "1" at bounding box center [536, 655] width 66 height 21
click at [559, 711] on span "3" at bounding box center [550, 712] width 90 height 15
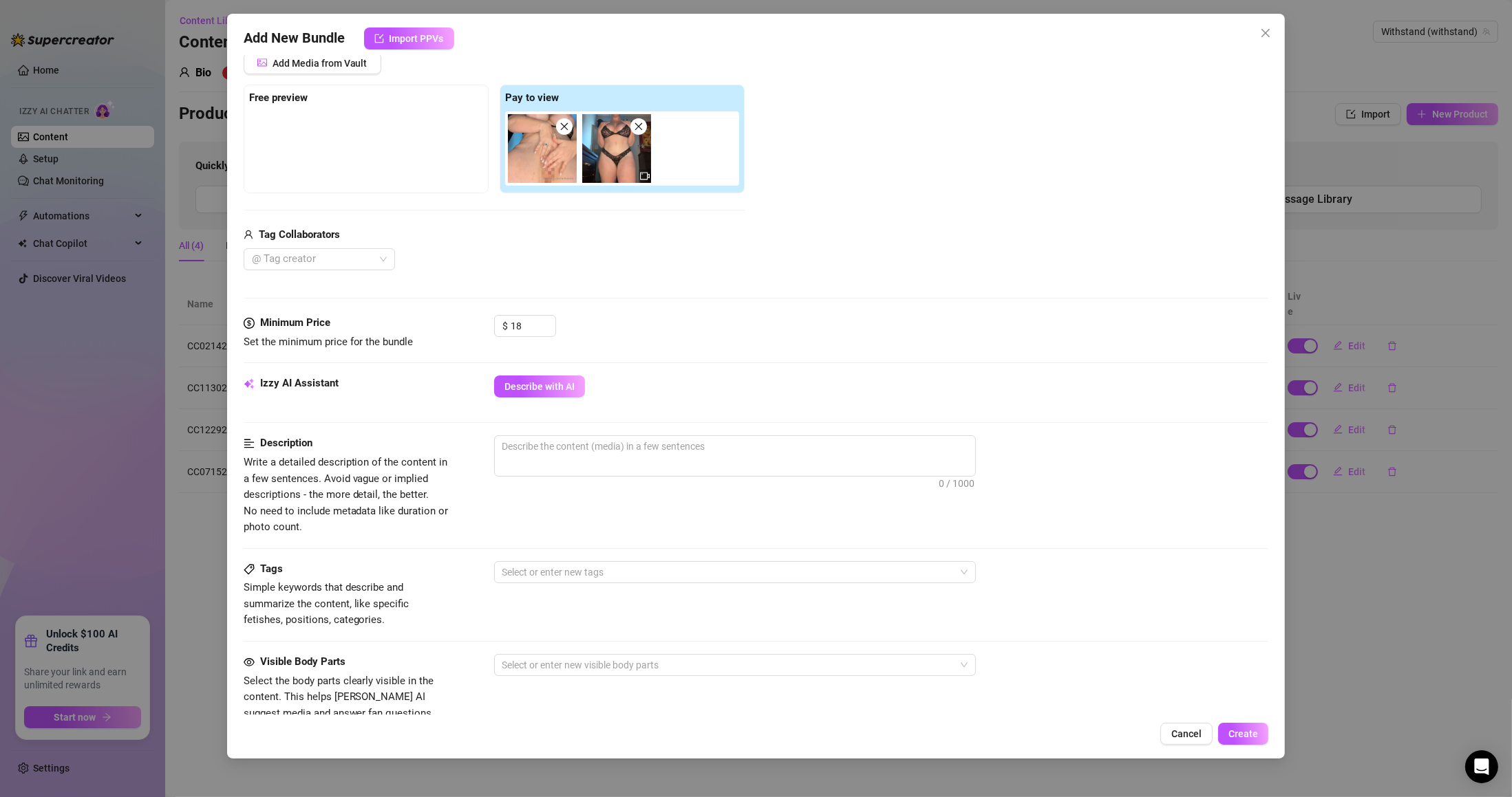
scroll to position [165, 0]
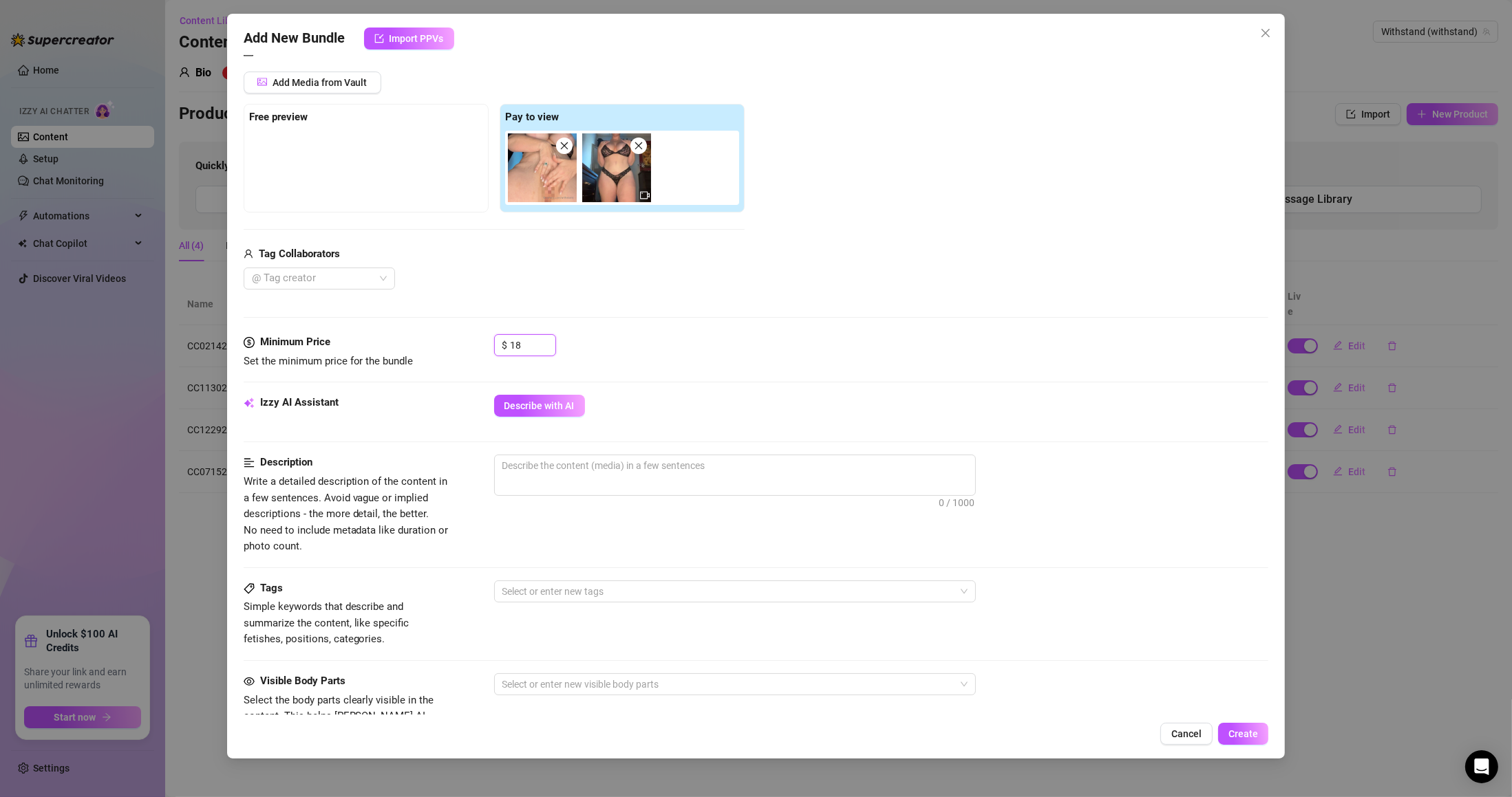
click at [489, 345] on div "Minimum Price Set the minimum price for the bundle $ 18" at bounding box center [756, 352] width 1025 height 35
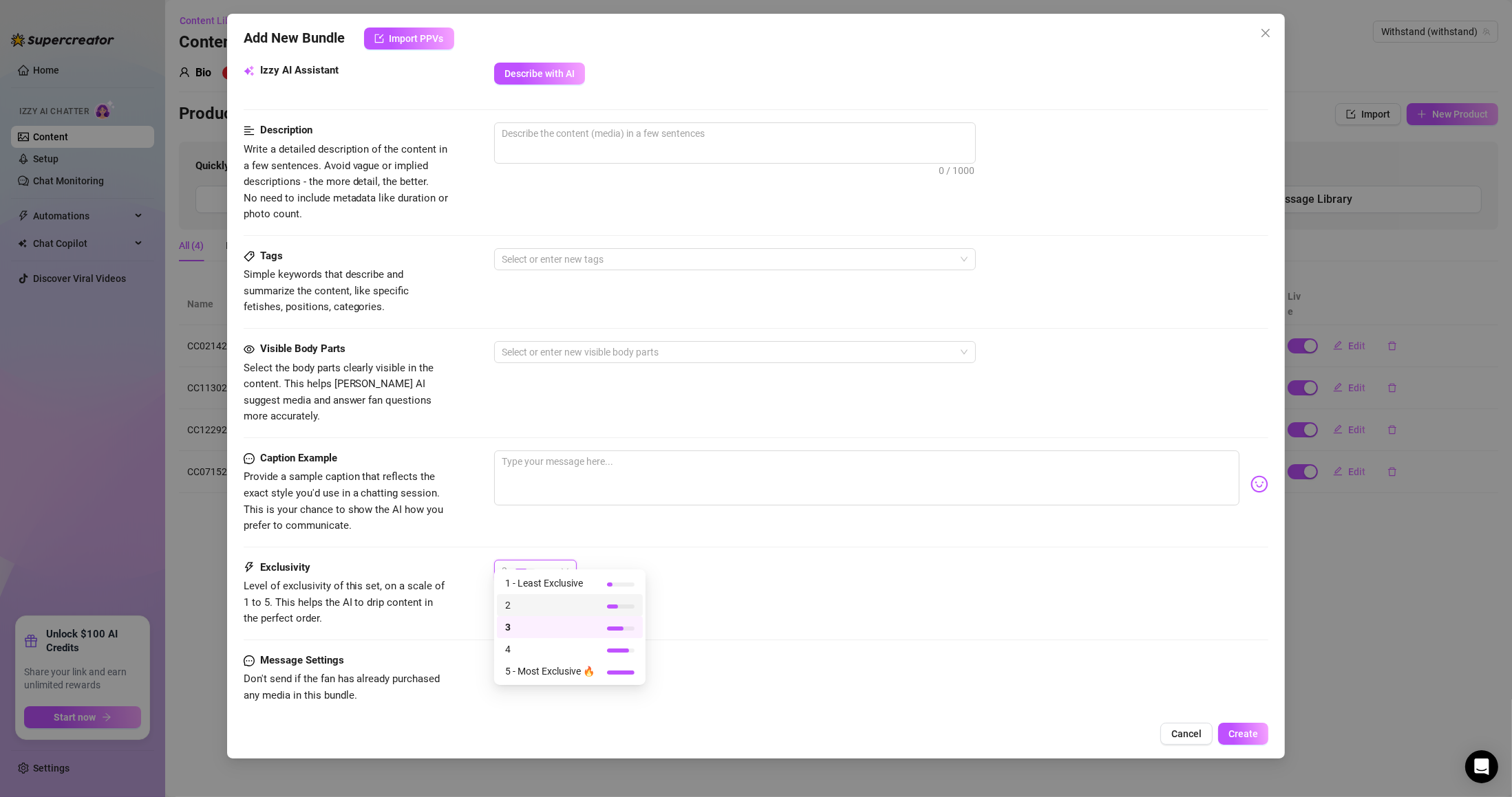
click at [544, 604] on span "2" at bounding box center [550, 605] width 90 height 15
click at [754, 608] on div "Exclusivity Level of exclusivity of this set, on a scale of 1 to 5. This helps …" at bounding box center [756, 594] width 1025 height 67
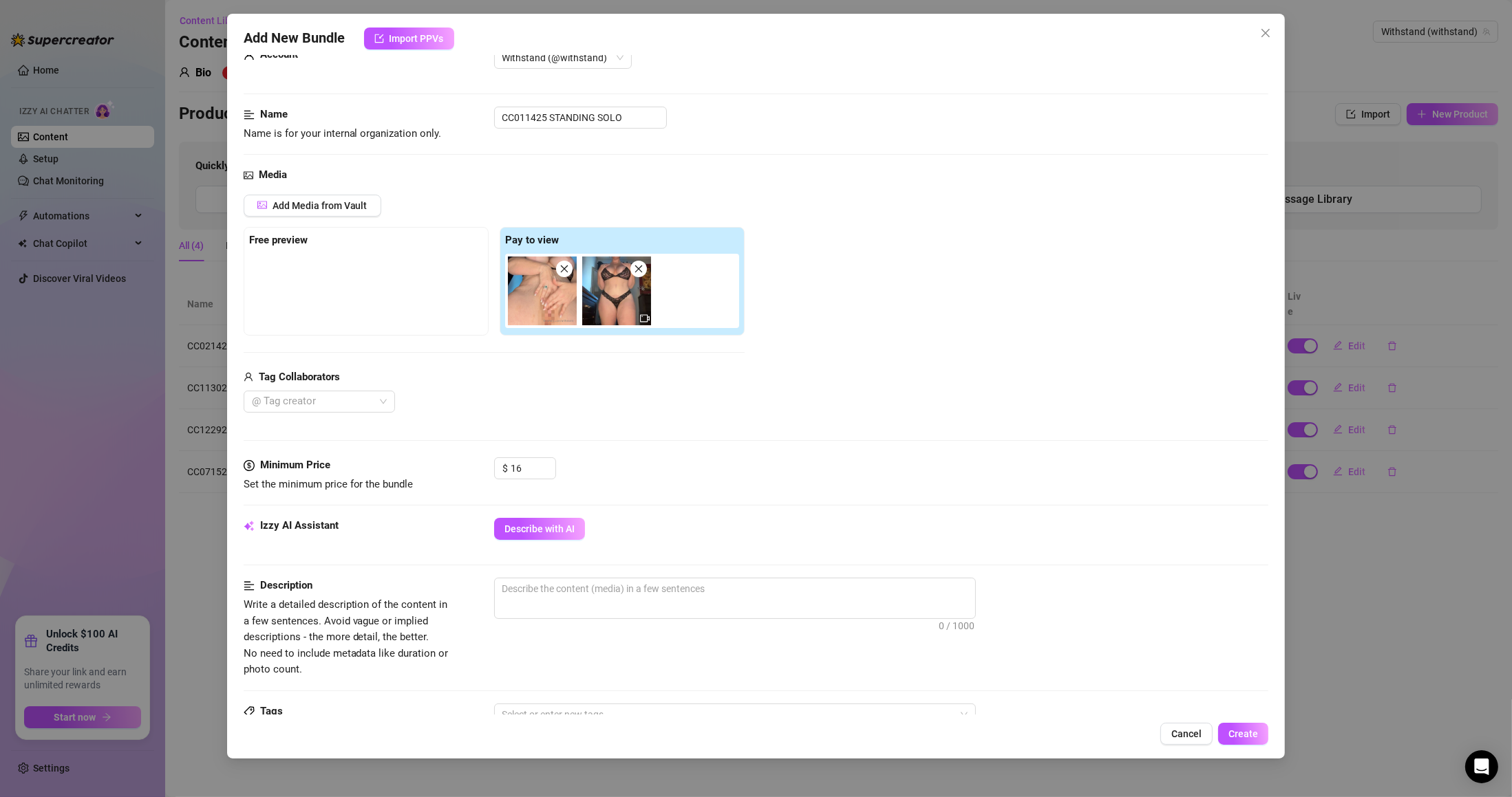
drag, startPoint x: 480, startPoint y: 170, endPoint x: 514, endPoint y: 279, distance: 114.2
click at [442, 183] on div "Media" at bounding box center [756, 175] width 1025 height 17
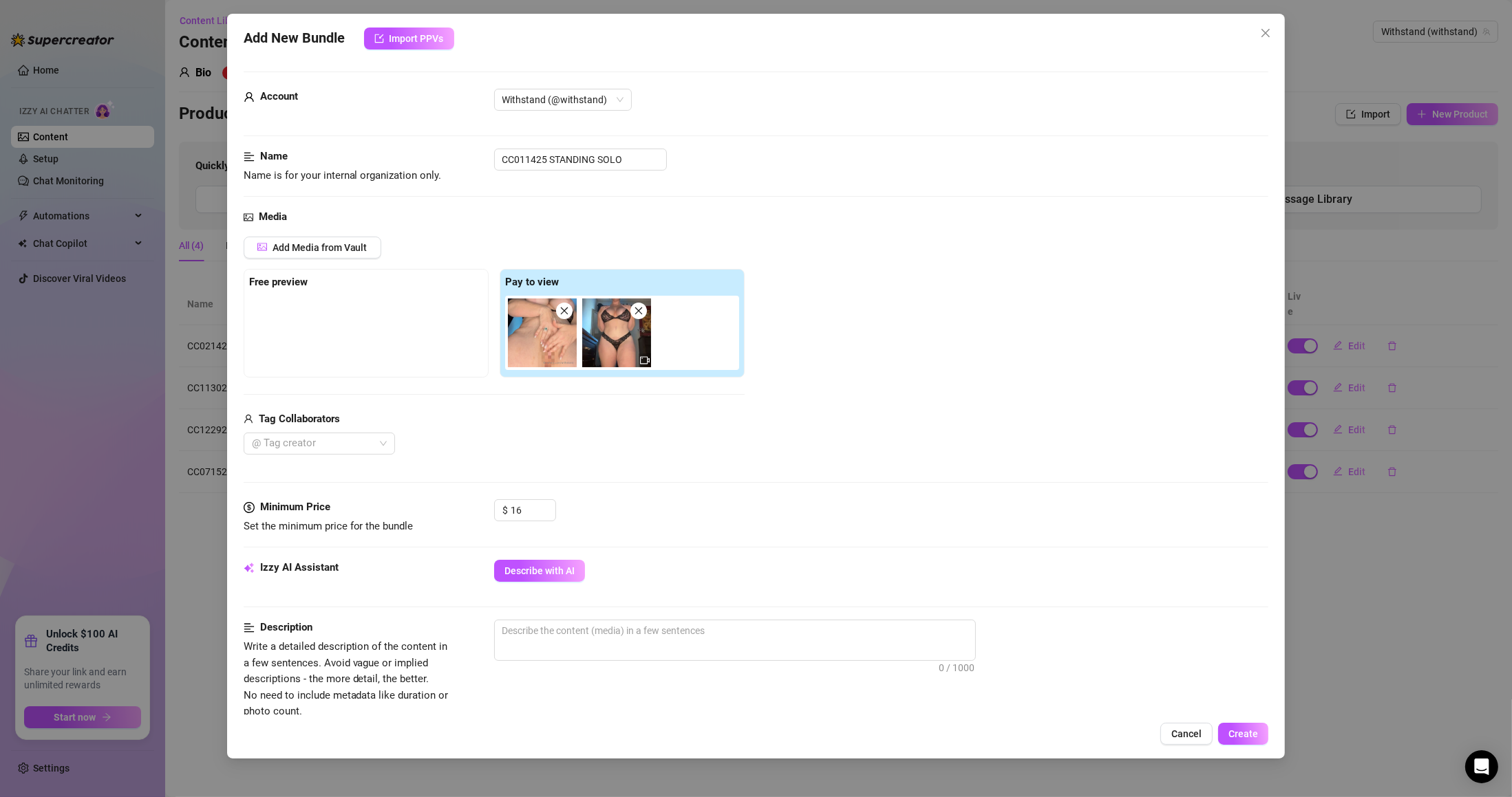
drag, startPoint x: 440, startPoint y: 327, endPoint x: 428, endPoint y: 329, distance: 12.2
click at [422, 327] on div "Free preview Pay to view" at bounding box center [493, 323] width 501 height 109
drag, startPoint x: 428, startPoint y: 329, endPoint x: 391, endPoint y: 327, distance: 37.1
click at [391, 327] on div "Free preview Pay to view" at bounding box center [493, 323] width 501 height 109
click at [909, 467] on div "Media Add Media from Vault Free preview Pay to view Tag Collaborators @ Tag cre…" at bounding box center [756, 354] width 1025 height 291
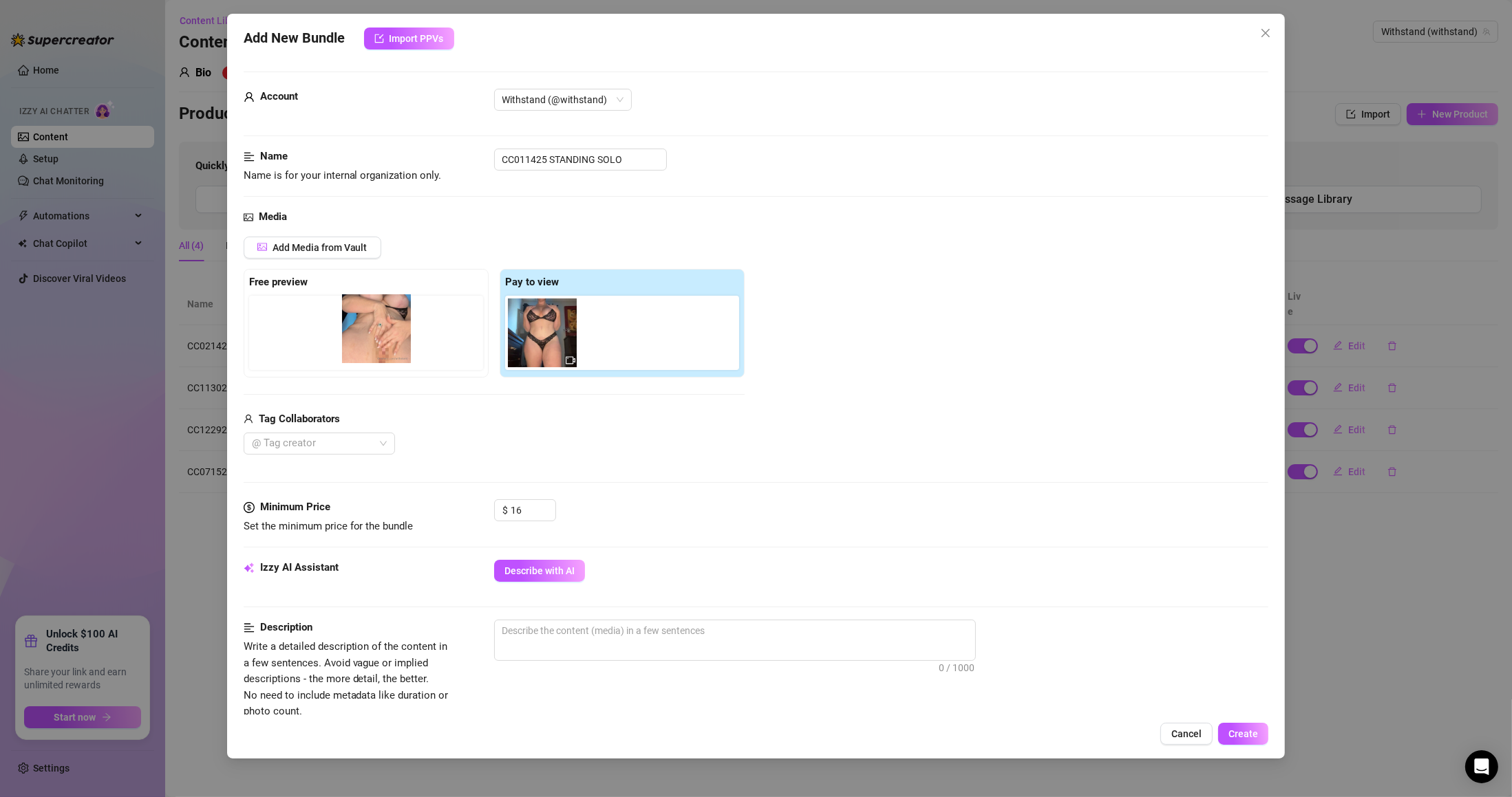
drag, startPoint x: 512, startPoint y: 345, endPoint x: 394, endPoint y: 343, distance: 118.0
click at [394, 343] on div "Free preview Pay to view" at bounding box center [493, 323] width 501 height 109
click at [769, 461] on div "Media Add Media from Vault Free preview Pay to view Tag Collaborators @ Tag cre…" at bounding box center [756, 354] width 1025 height 291
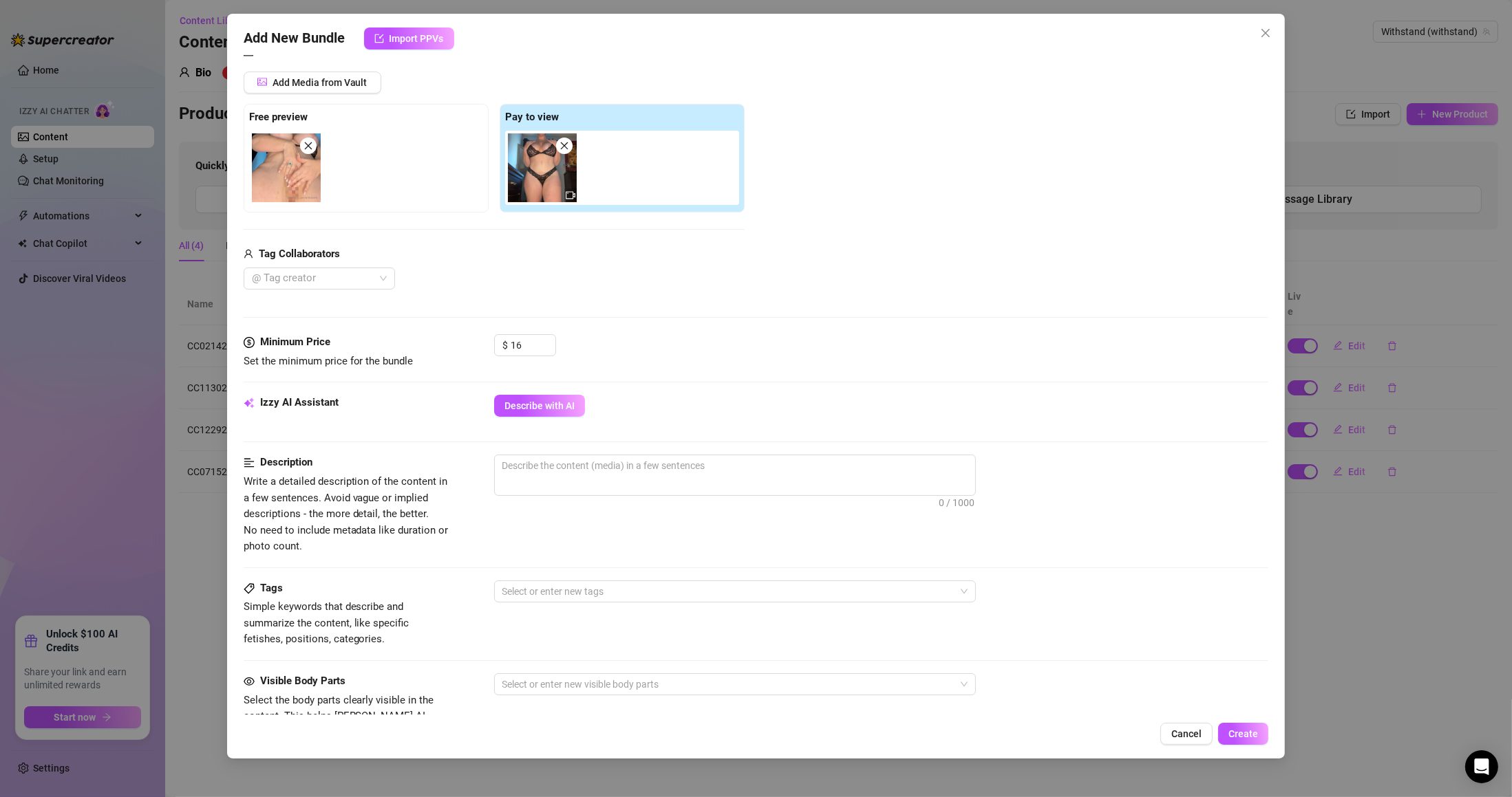
click at [743, 368] on div "$ 16" at bounding box center [881, 351] width 775 height 34
click at [564, 411] on span "Describe with AI" at bounding box center [539, 405] width 71 height 11
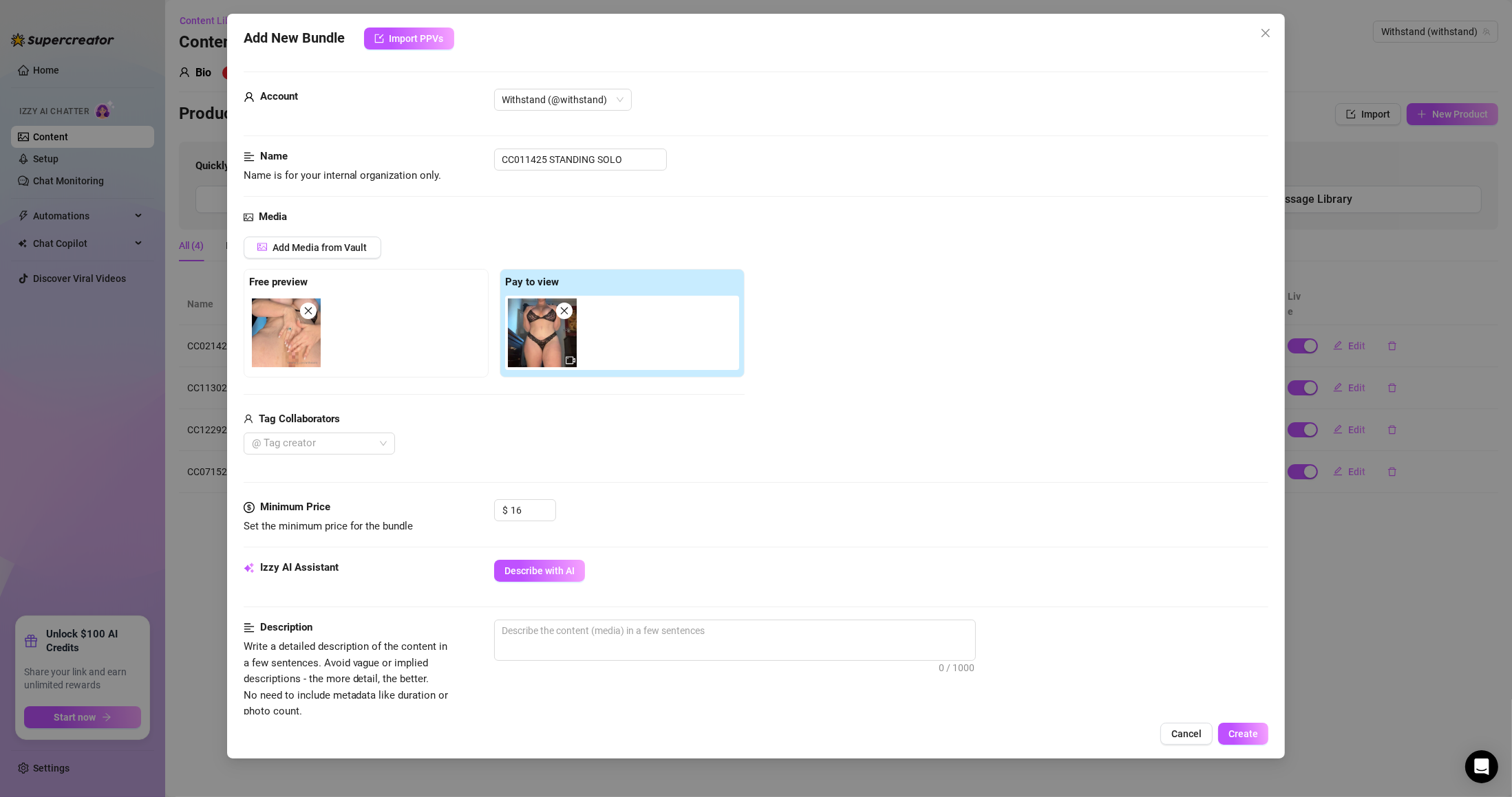
click at [568, 315] on icon "close" at bounding box center [565, 311] width 10 height 10
click at [311, 310] on icon "close" at bounding box center [308, 311] width 10 height 10
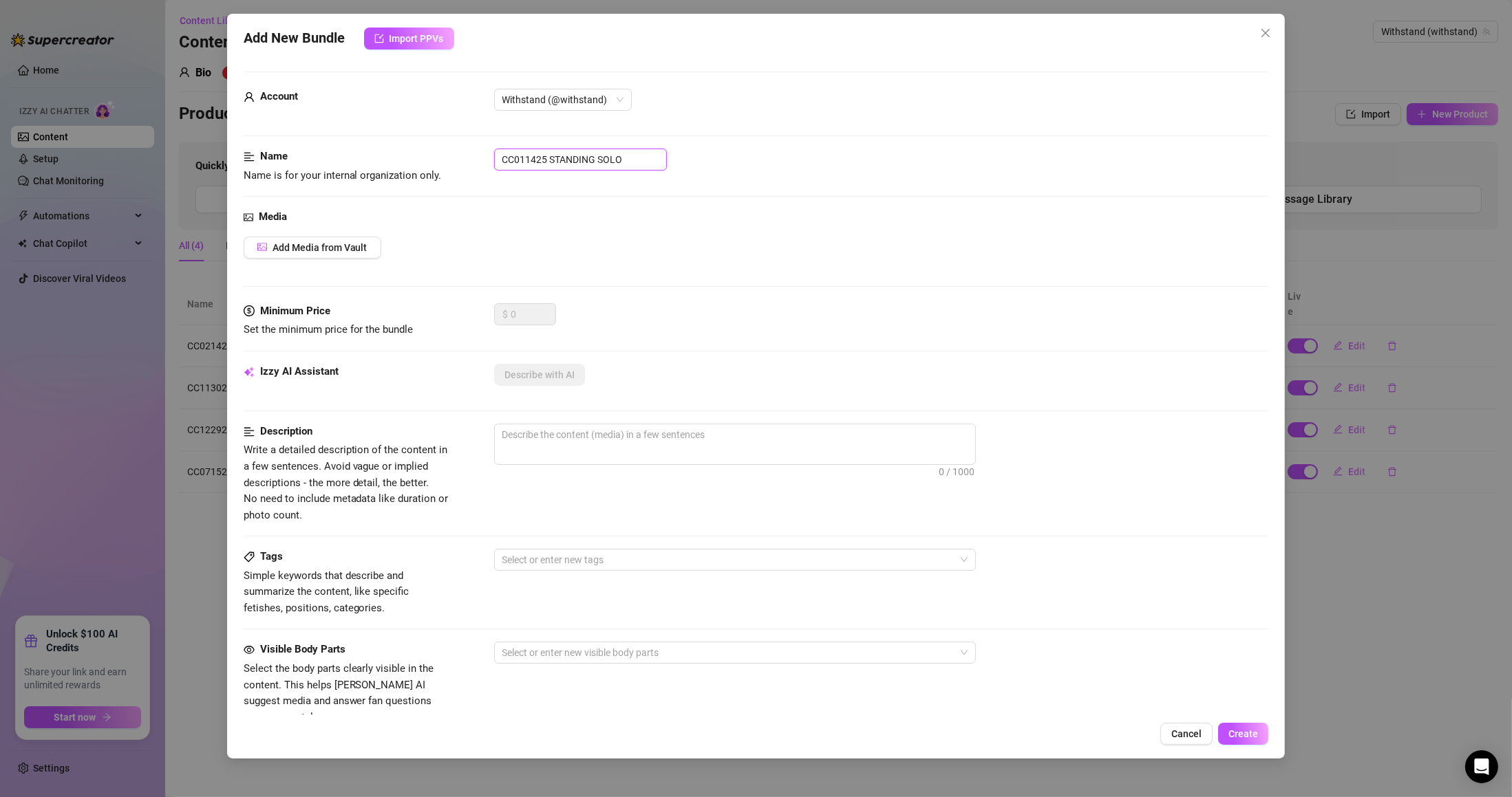
click at [364, 150] on div "Name Name is for your internal organization only. CC011425 STANDING SOLO" at bounding box center [756, 166] width 1025 height 35
paste input "325 BUNDLE"
click at [539, 159] on input "CC011325 BUNDLE" at bounding box center [580, 159] width 173 height 22
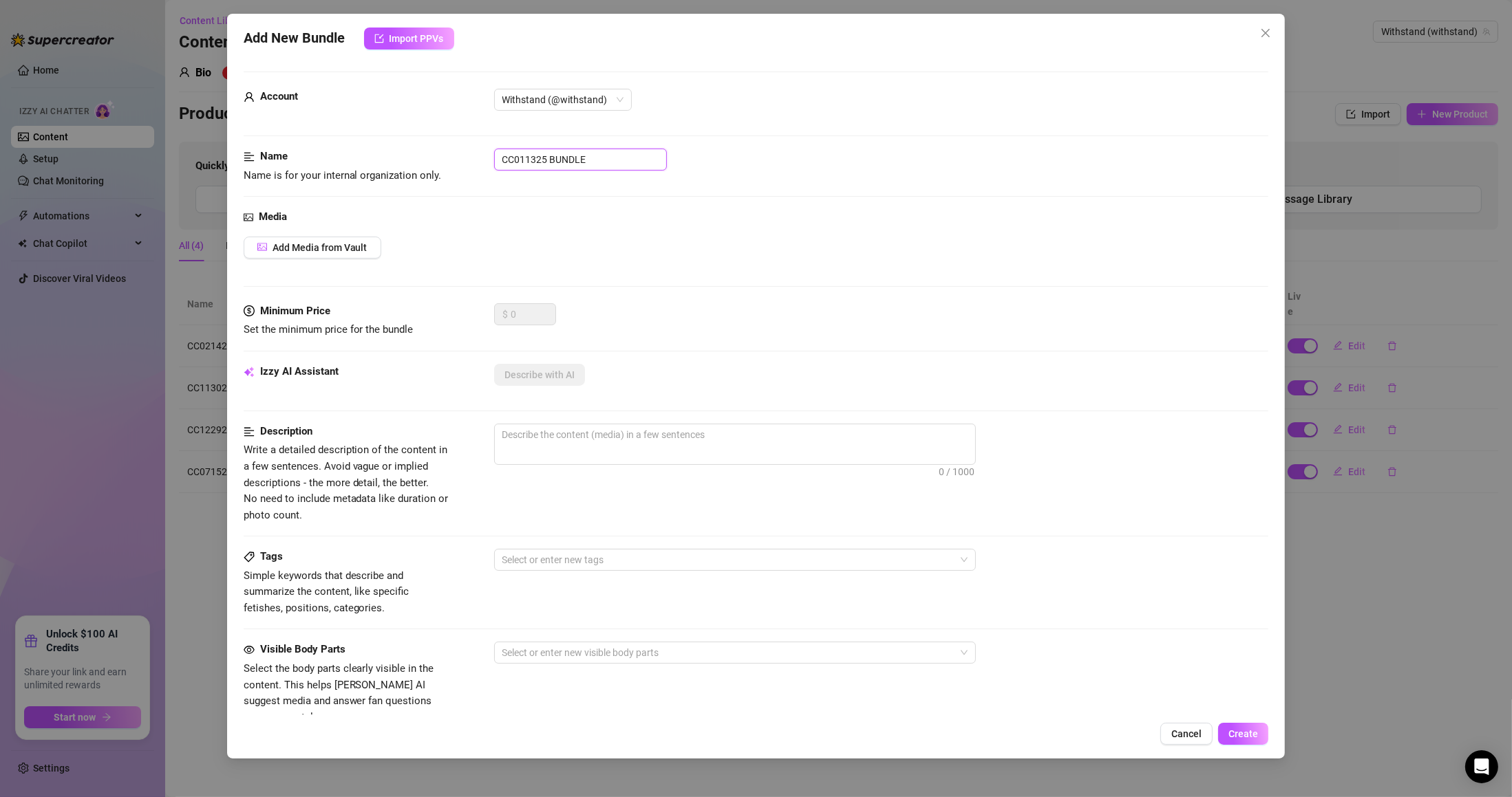
paste input "text"
click at [368, 239] on button "Add Media from Vault" at bounding box center [312, 247] width 138 height 22
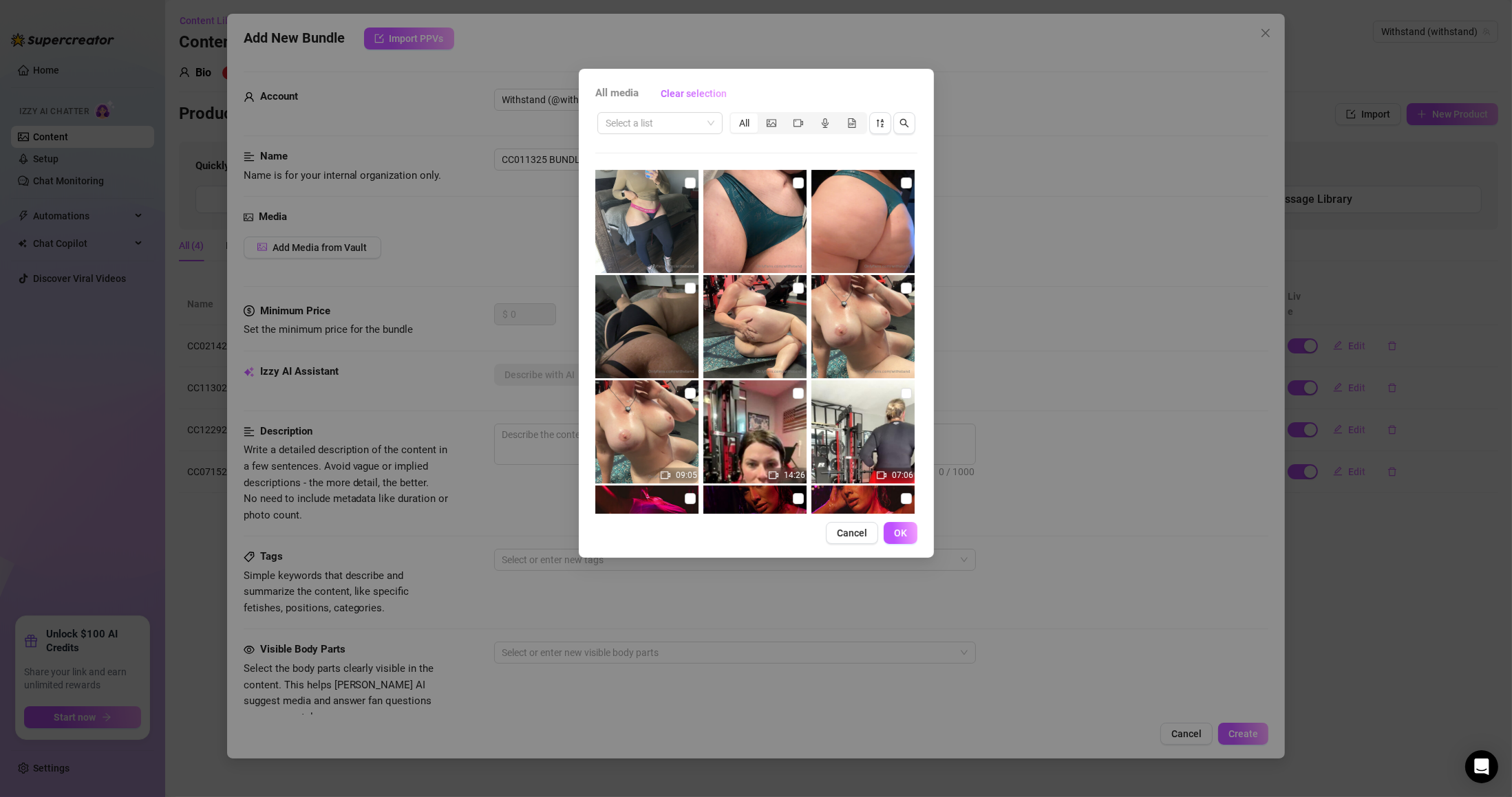
click at [655, 122] on input "search" at bounding box center [653, 123] width 96 height 21
paste input "CC011325 BUNDLE"
click at [653, 144] on div "CC011325 BUNDLE" at bounding box center [658, 150] width 100 height 15
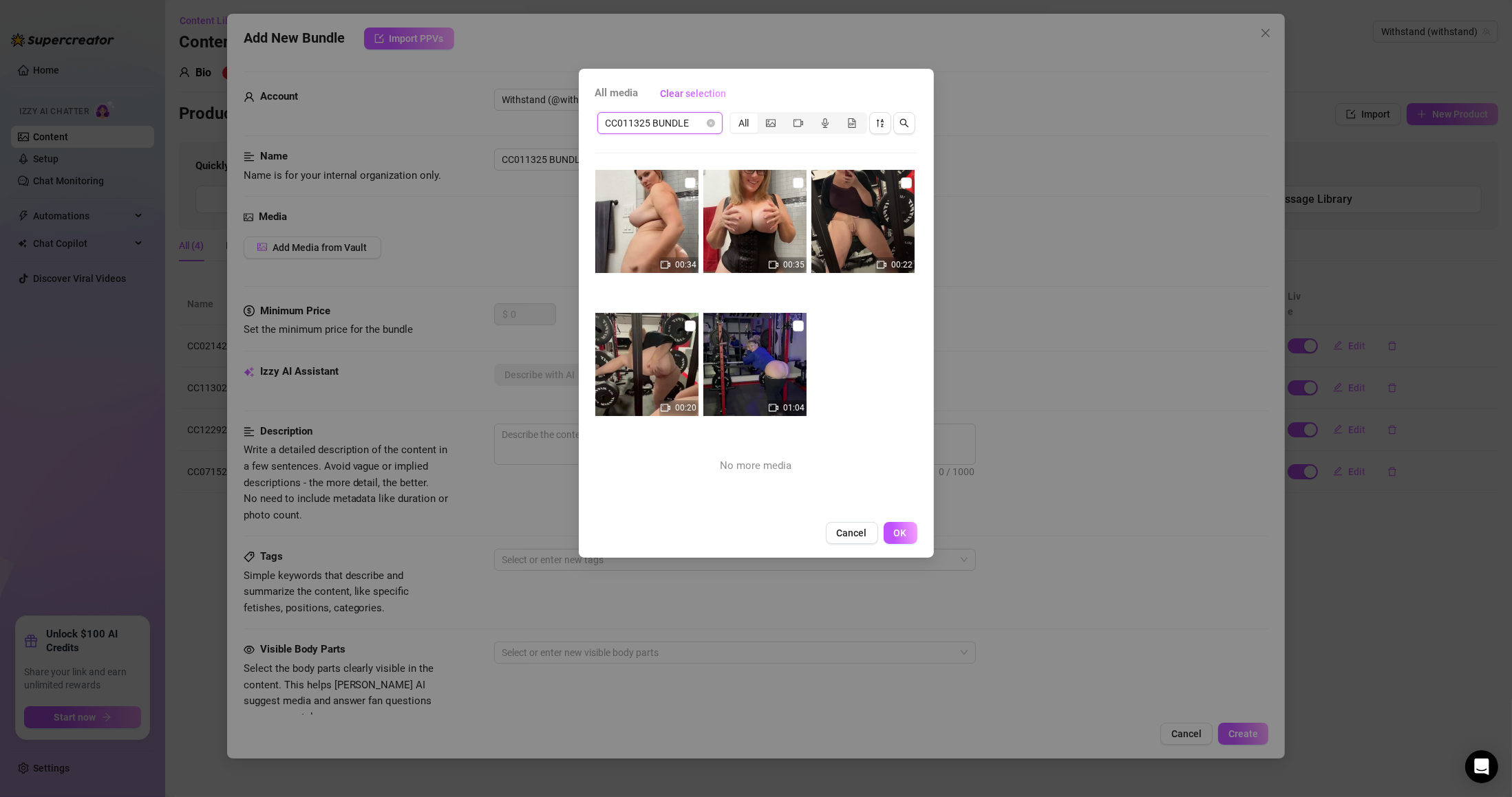
click at [853, 376] on div "00:34 00:35 00:22 00:20 01:04 No more media" at bounding box center [756, 342] width 322 height 344
click at [901, 180] on input "checkbox" at bounding box center [906, 183] width 11 height 11
click at [793, 323] on input "checkbox" at bounding box center [798, 325] width 11 height 11
click at [685, 324] on input "checkbox" at bounding box center [690, 325] width 11 height 11
click at [793, 183] on input "checkbox" at bounding box center [798, 183] width 11 height 11
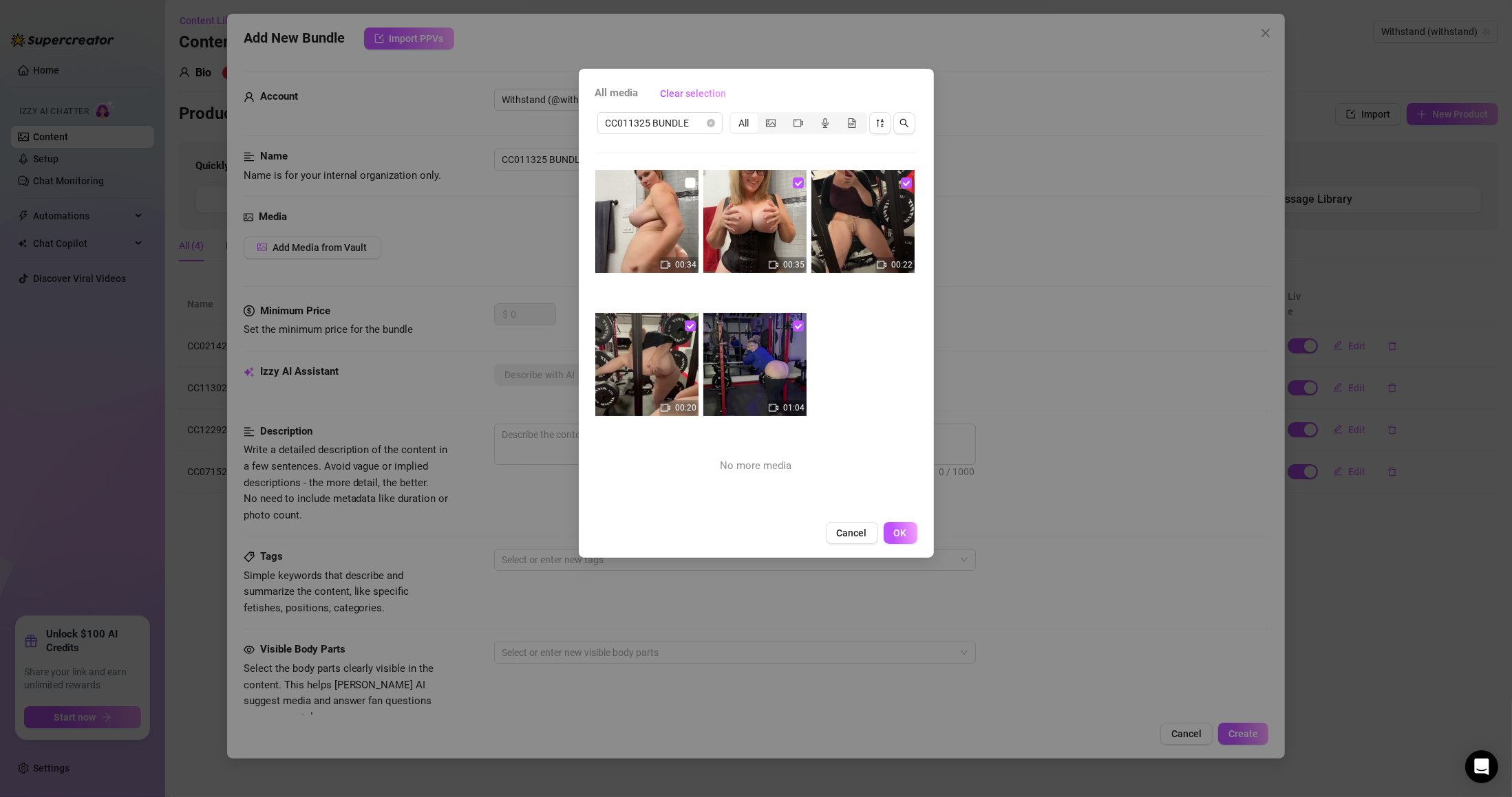
click at [685, 188] on input "checkbox" at bounding box center [690, 183] width 11 height 11
drag, startPoint x: 897, startPoint y: 531, endPoint x: 886, endPoint y: 497, distance: 35.7
click at [898, 531] on span "OK" at bounding box center [900, 533] width 13 height 11
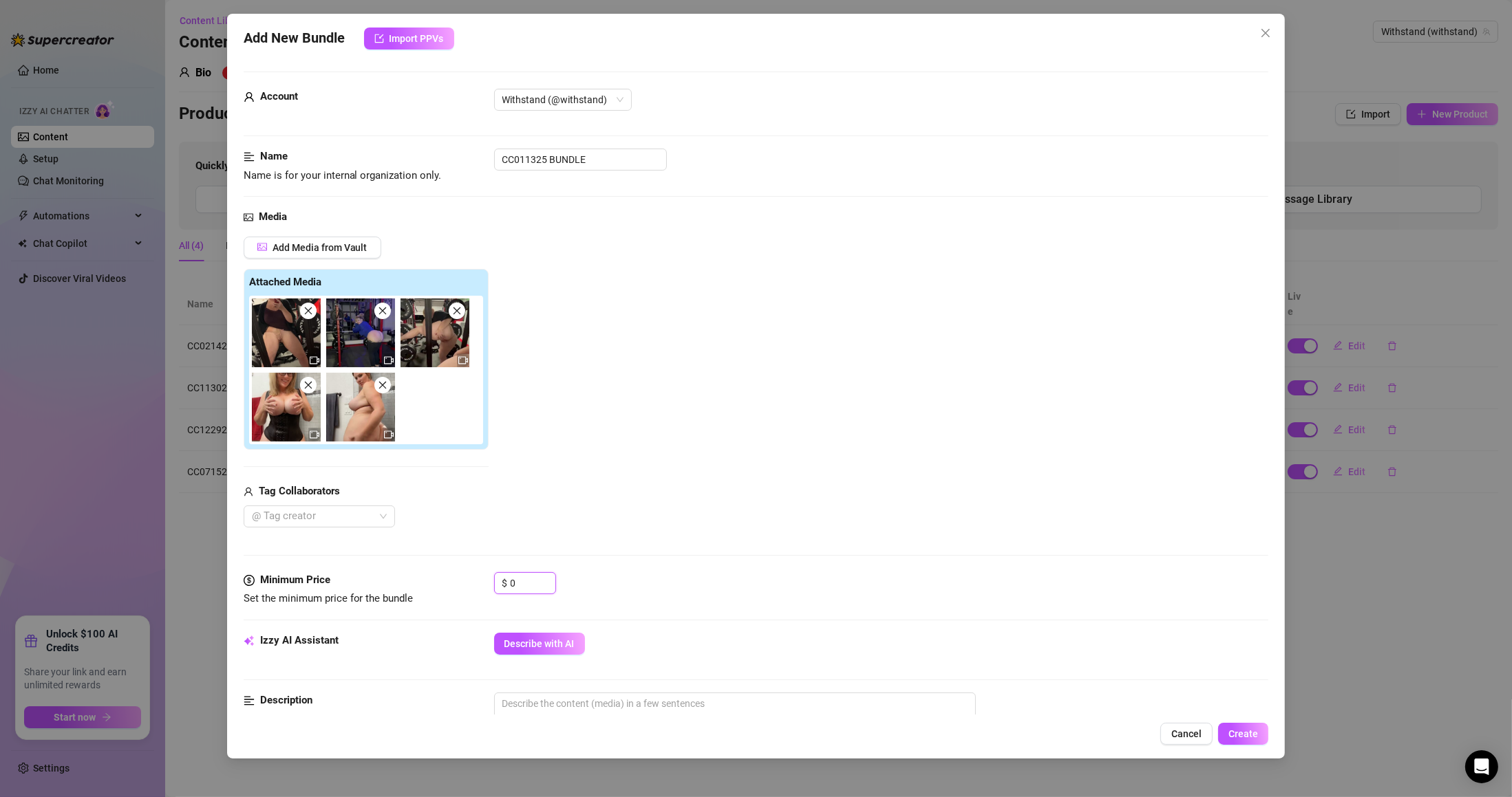
drag, startPoint x: 516, startPoint y: 584, endPoint x: 469, endPoint y: 588, distance: 47.2
click at [469, 588] on div "Minimum Price Set the minimum price for the bundle $ 0" at bounding box center [756, 589] width 1025 height 35
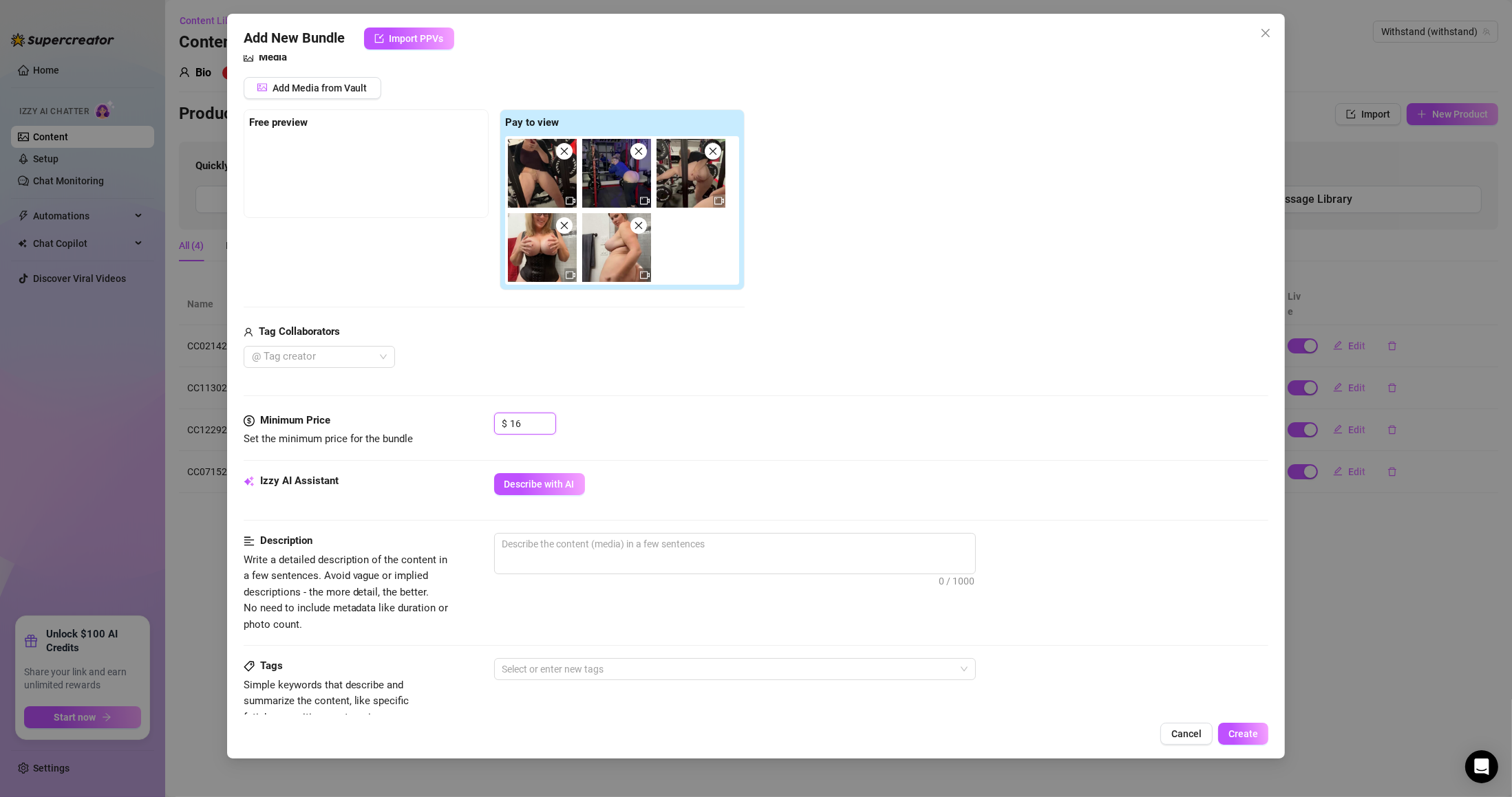
scroll to position [165, 0]
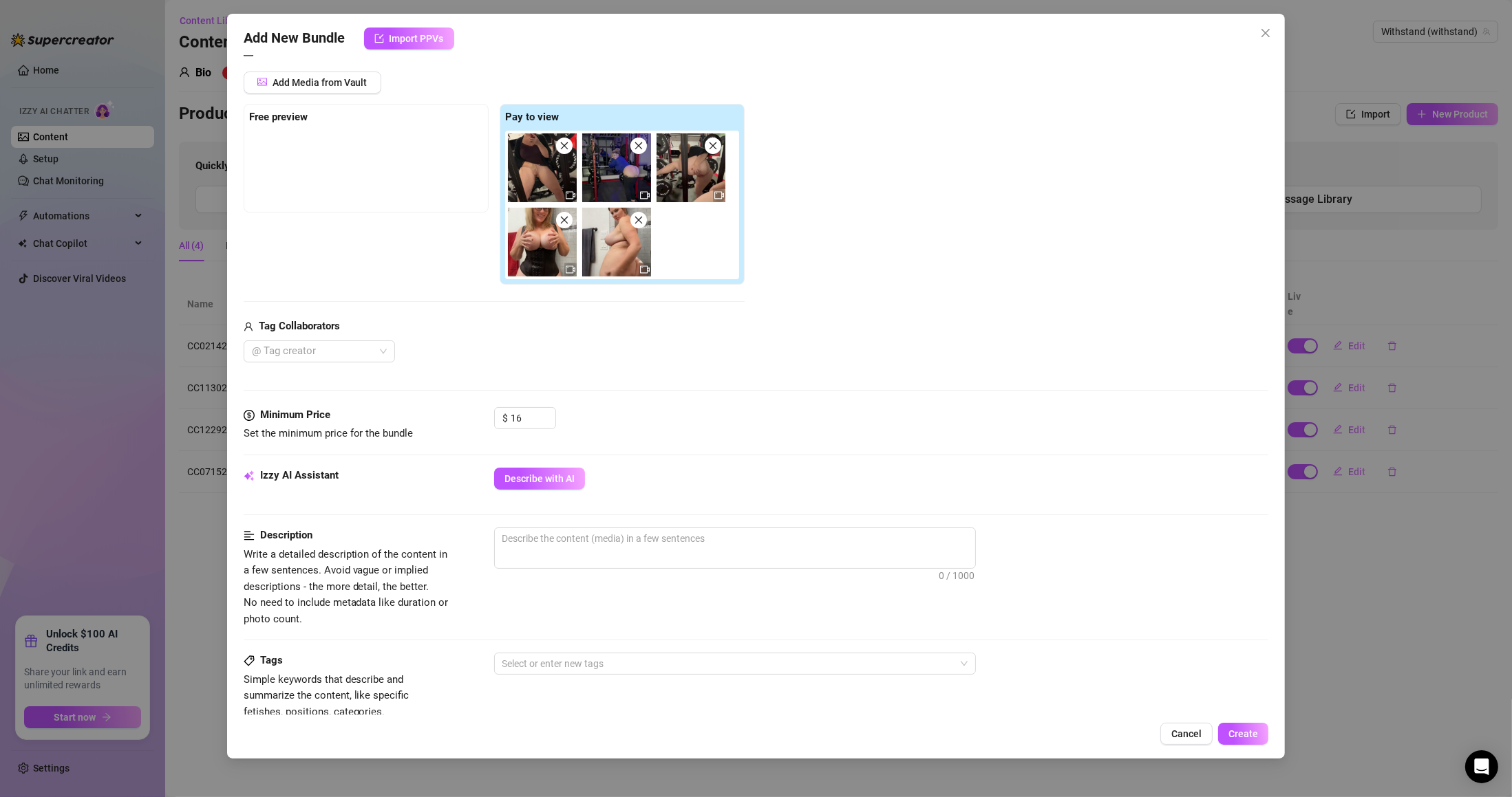
click at [546, 475] on span "Describe with AI" at bounding box center [539, 478] width 71 height 11
click at [550, 481] on span "Describe with AI" at bounding box center [539, 478] width 71 height 11
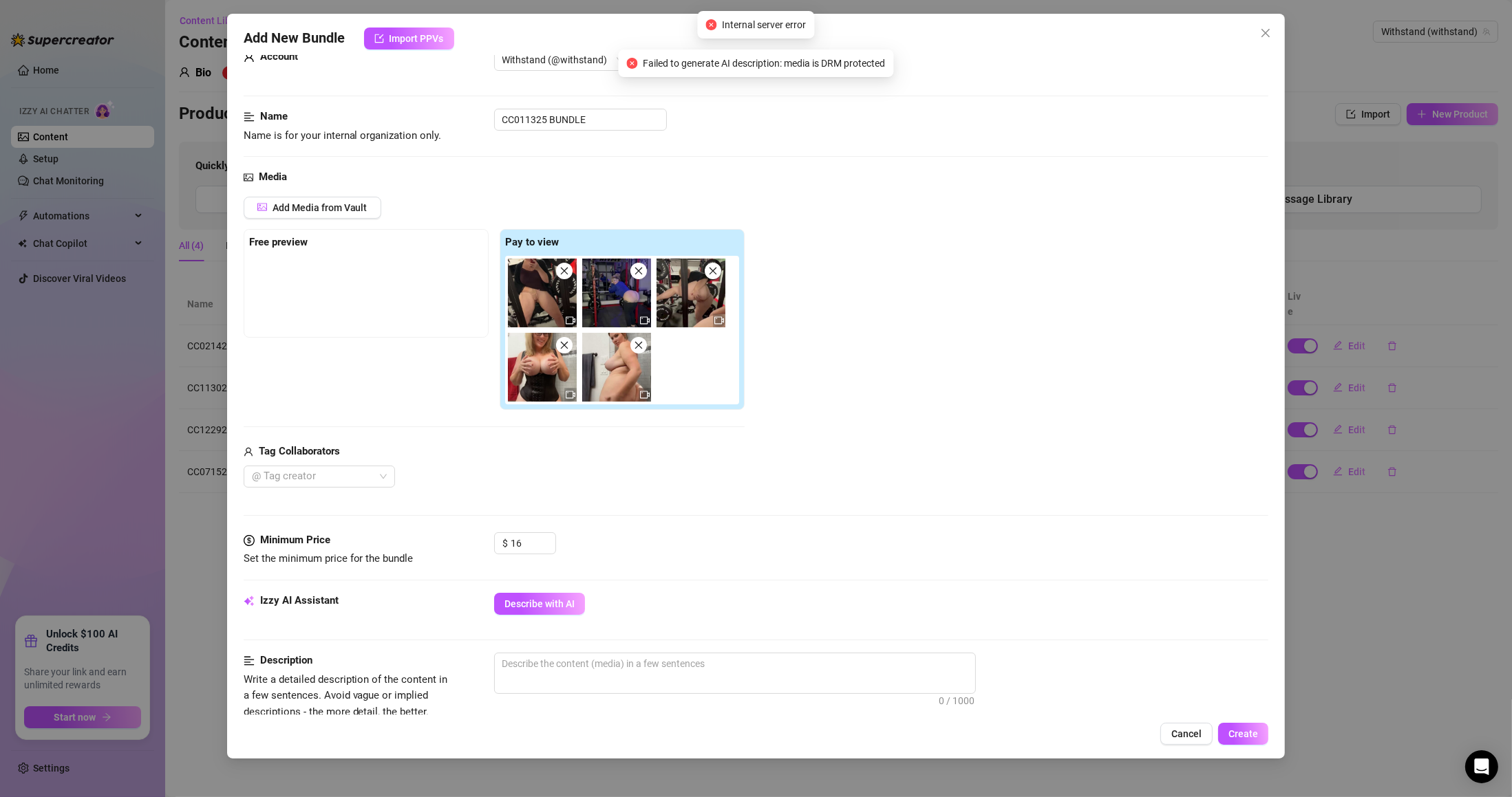
scroll to position [0, 0]
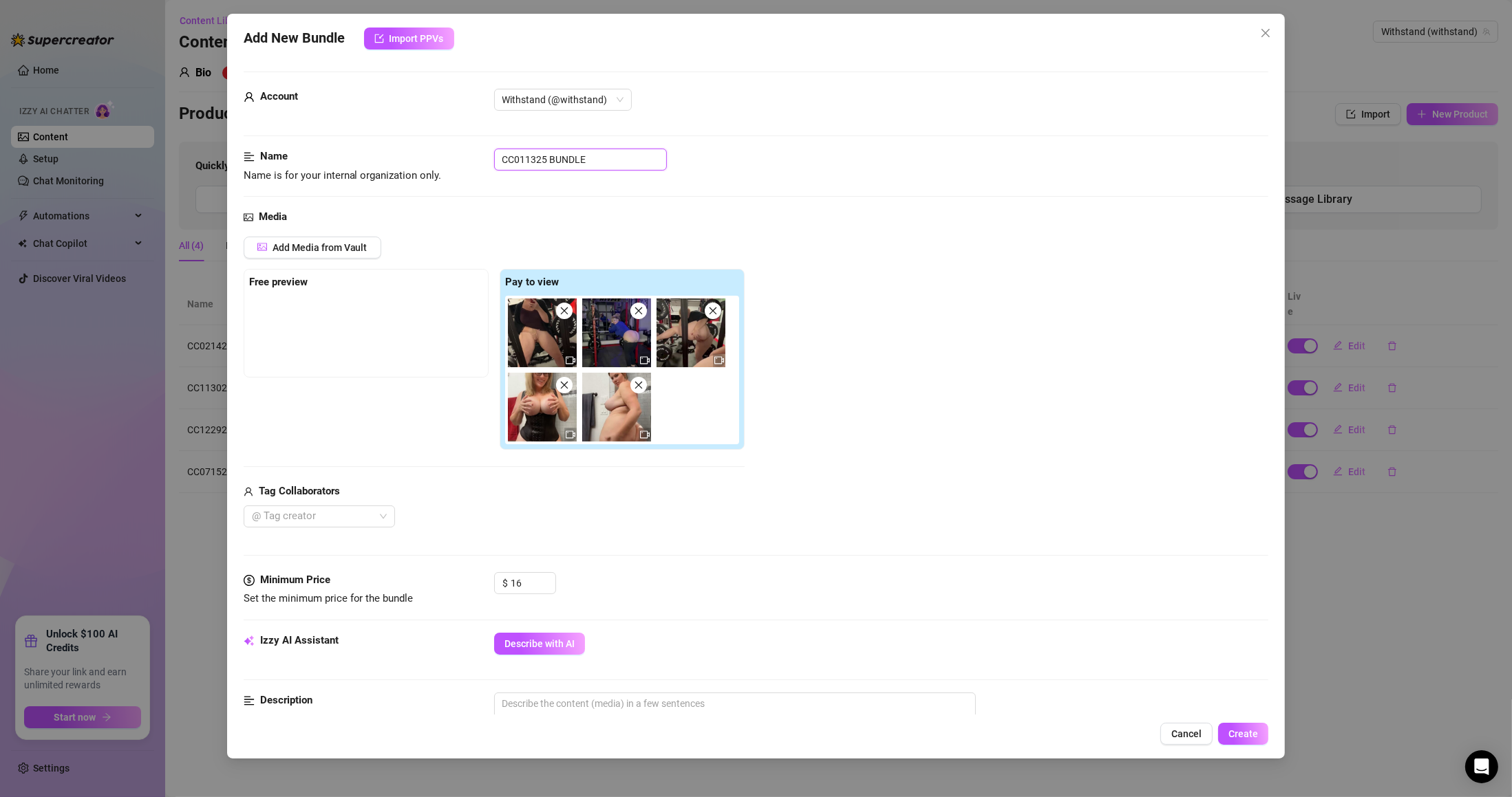
click at [600, 150] on input "CC011325 BUNDLE" at bounding box center [580, 159] width 173 height 22
paste input "90423 DILDO FUCK MACHIN"
click at [570, 324] on img at bounding box center [542, 333] width 69 height 69
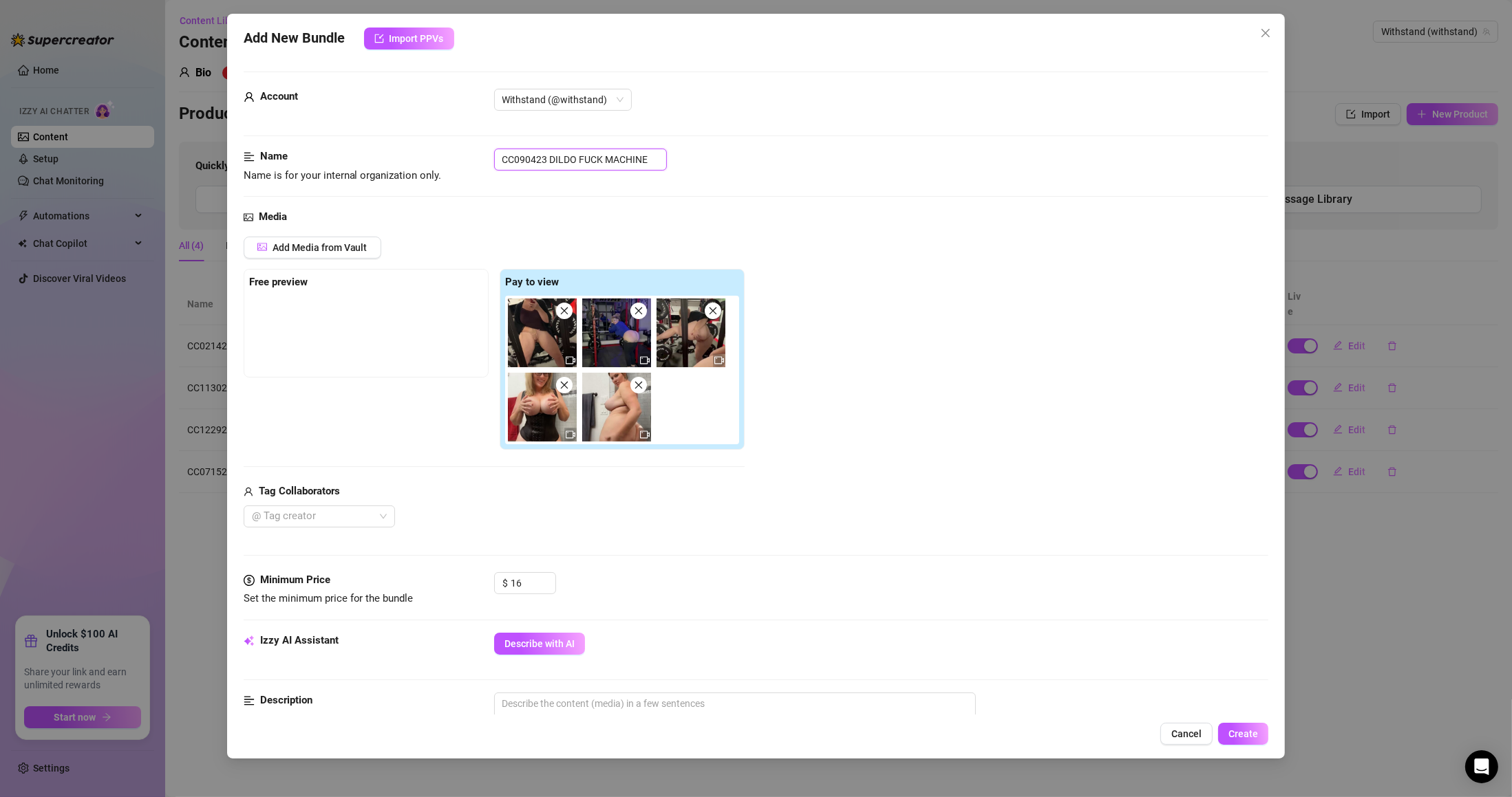
click at [568, 320] on img at bounding box center [542, 333] width 69 height 69
click at [565, 319] on span at bounding box center [565, 311] width 17 height 17
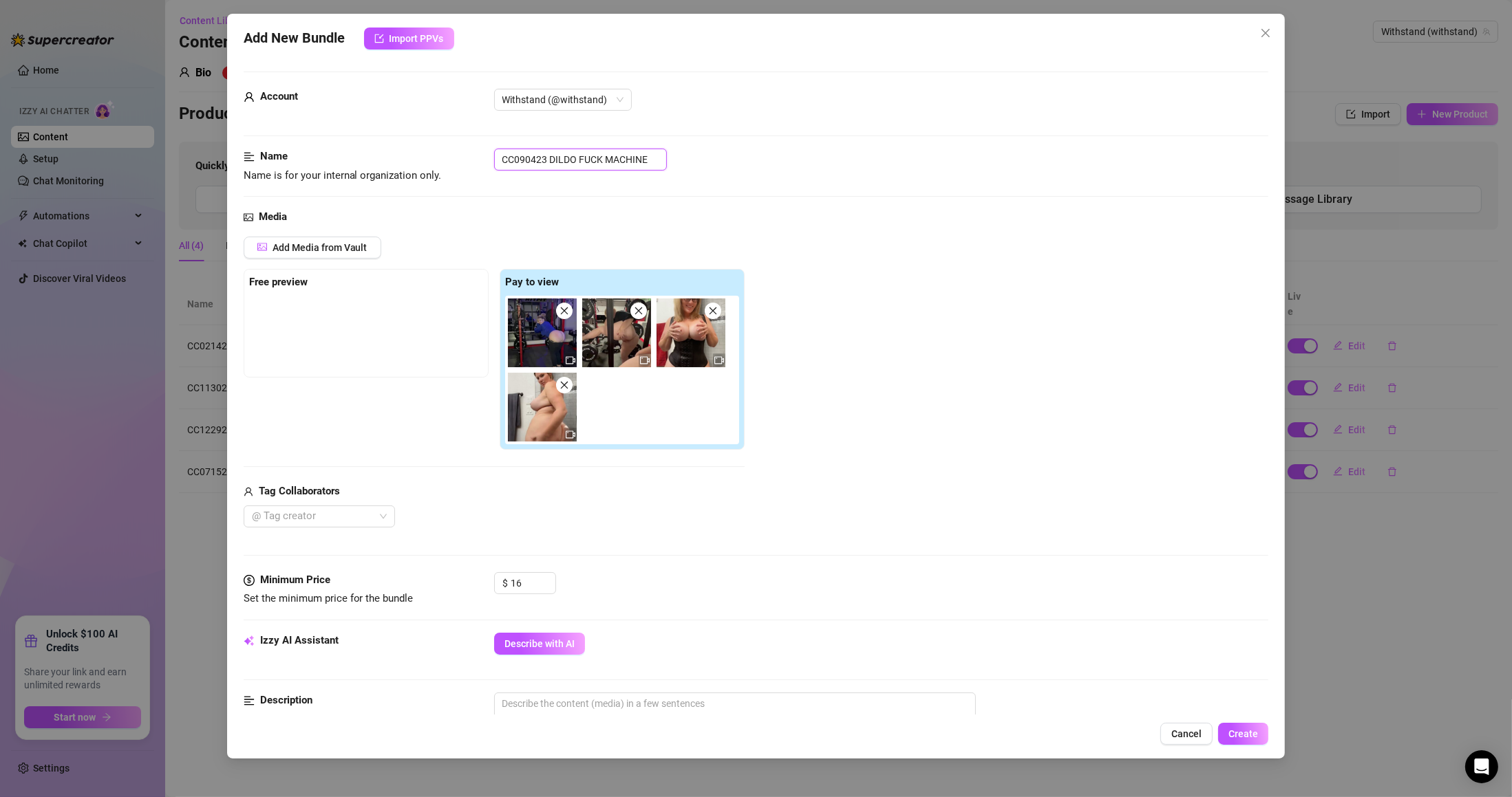
click at [565, 315] on icon "close" at bounding box center [565, 311] width 10 height 10
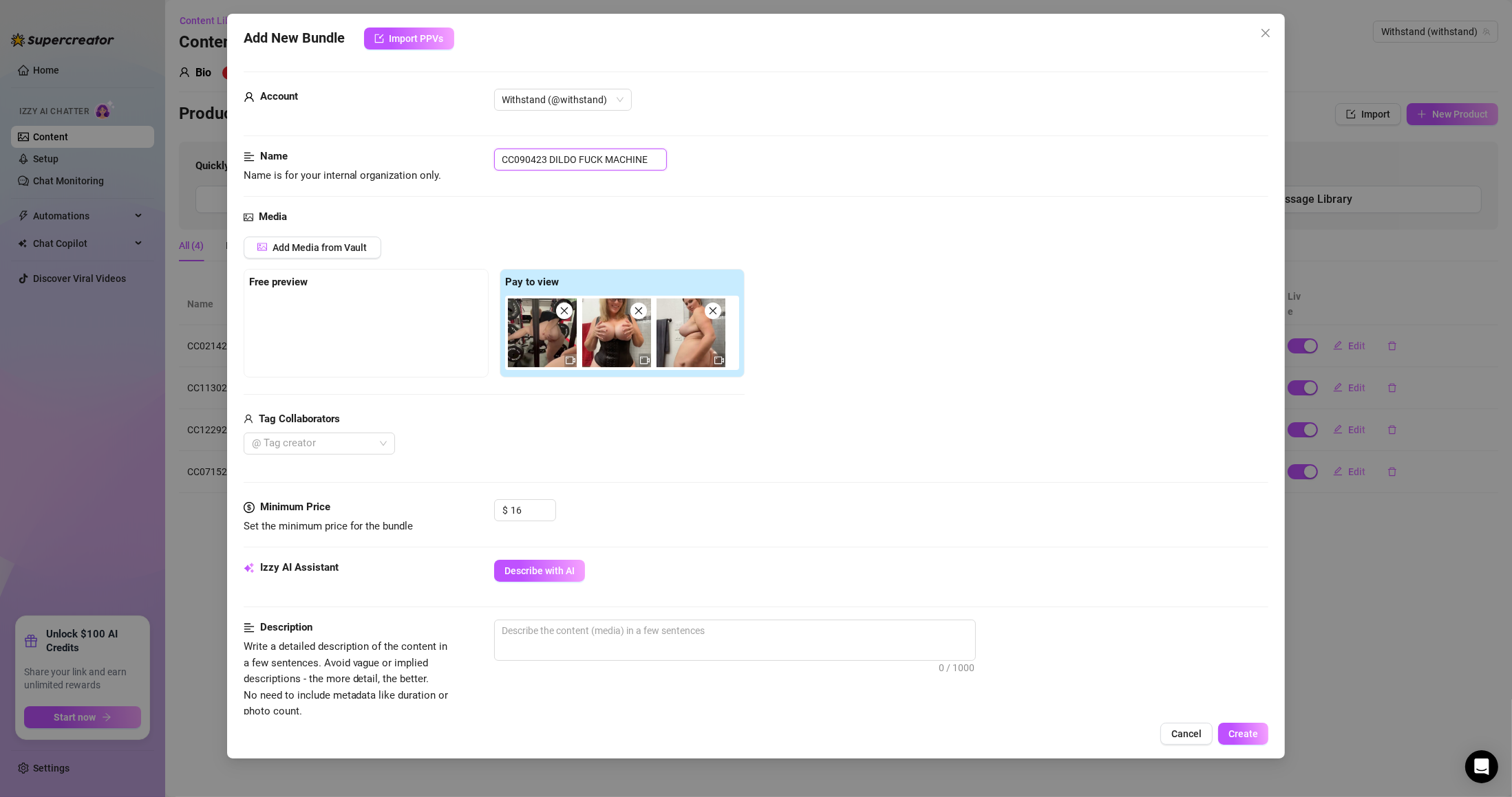
click at [565, 315] on icon "close" at bounding box center [565, 311] width 10 height 10
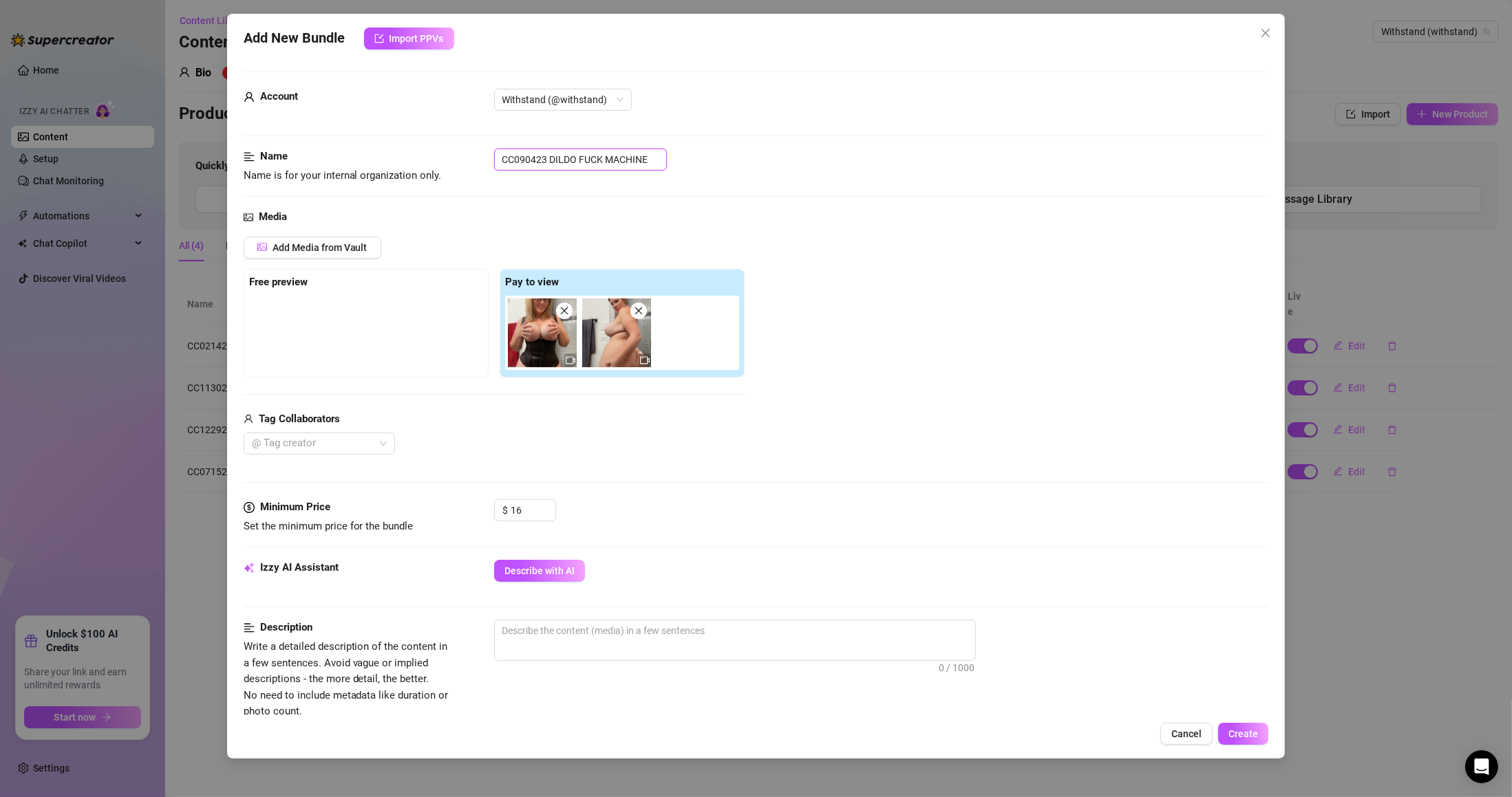
click at [565, 315] on icon "close" at bounding box center [565, 311] width 10 height 10
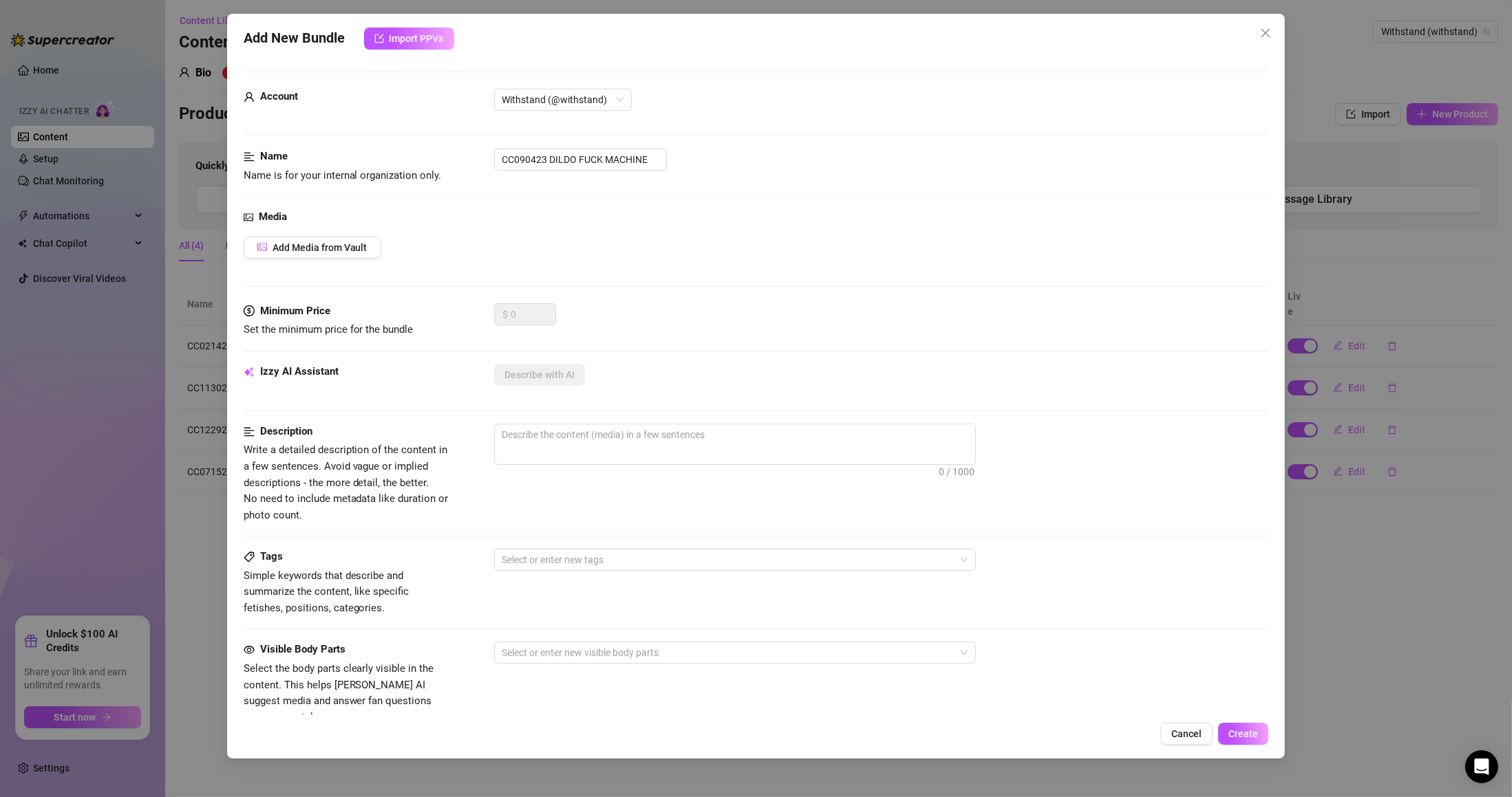
click at [335, 245] on span "Add Media from Vault" at bounding box center [320, 247] width 95 height 11
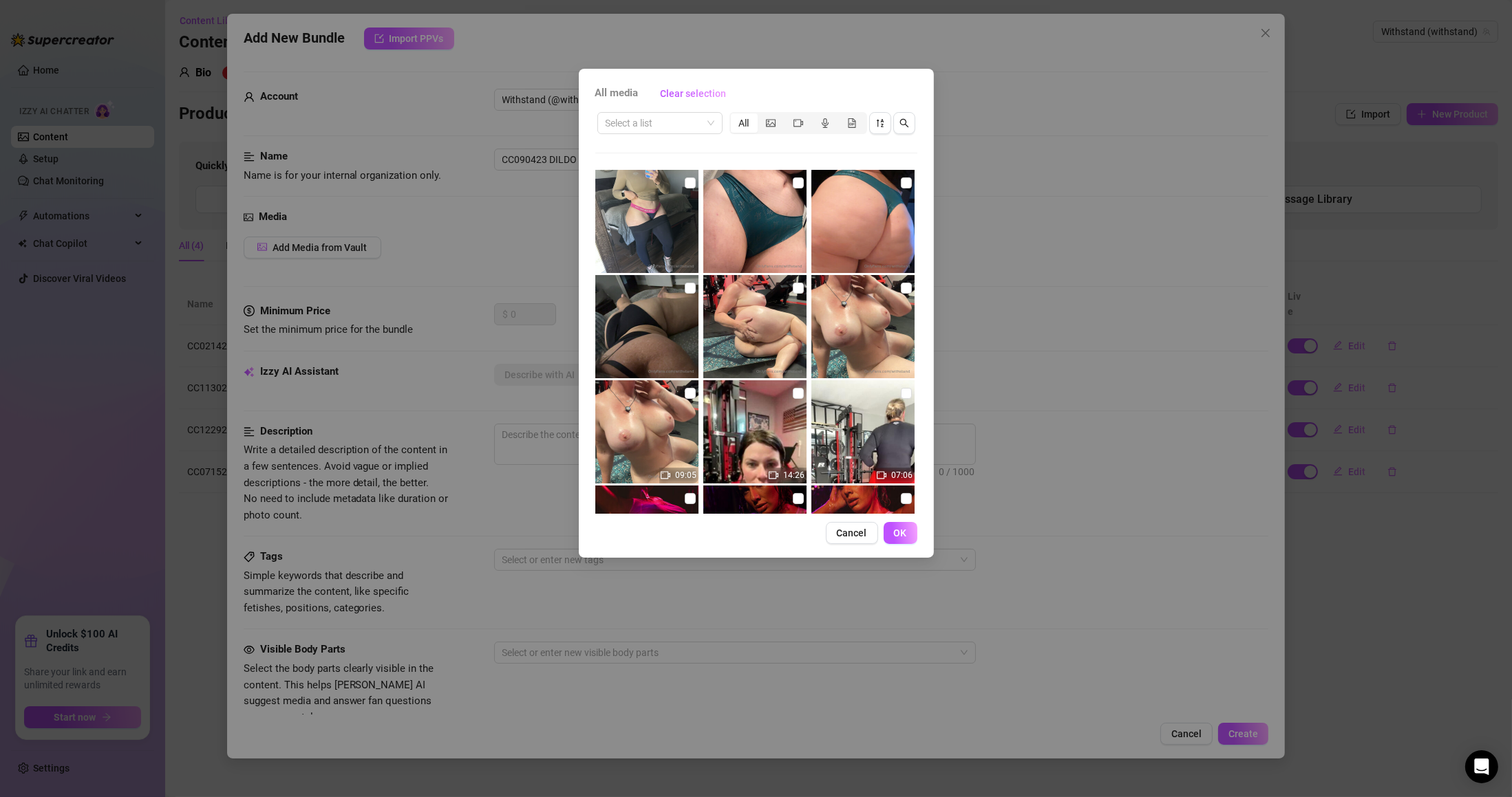
click at [666, 130] on input "search" at bounding box center [653, 123] width 96 height 21
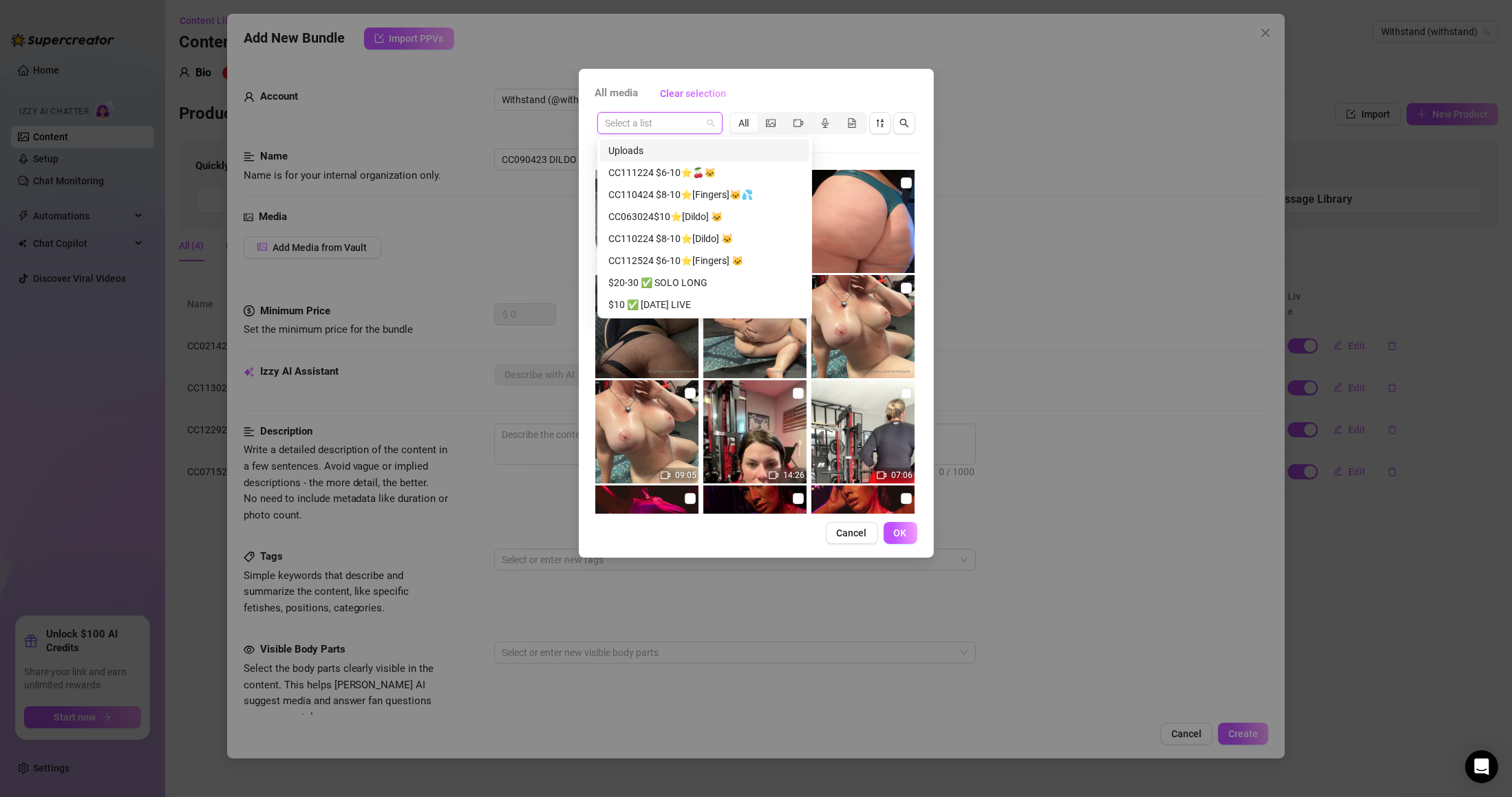
paste input "CC090423 DILDO FUCK MACHINE"
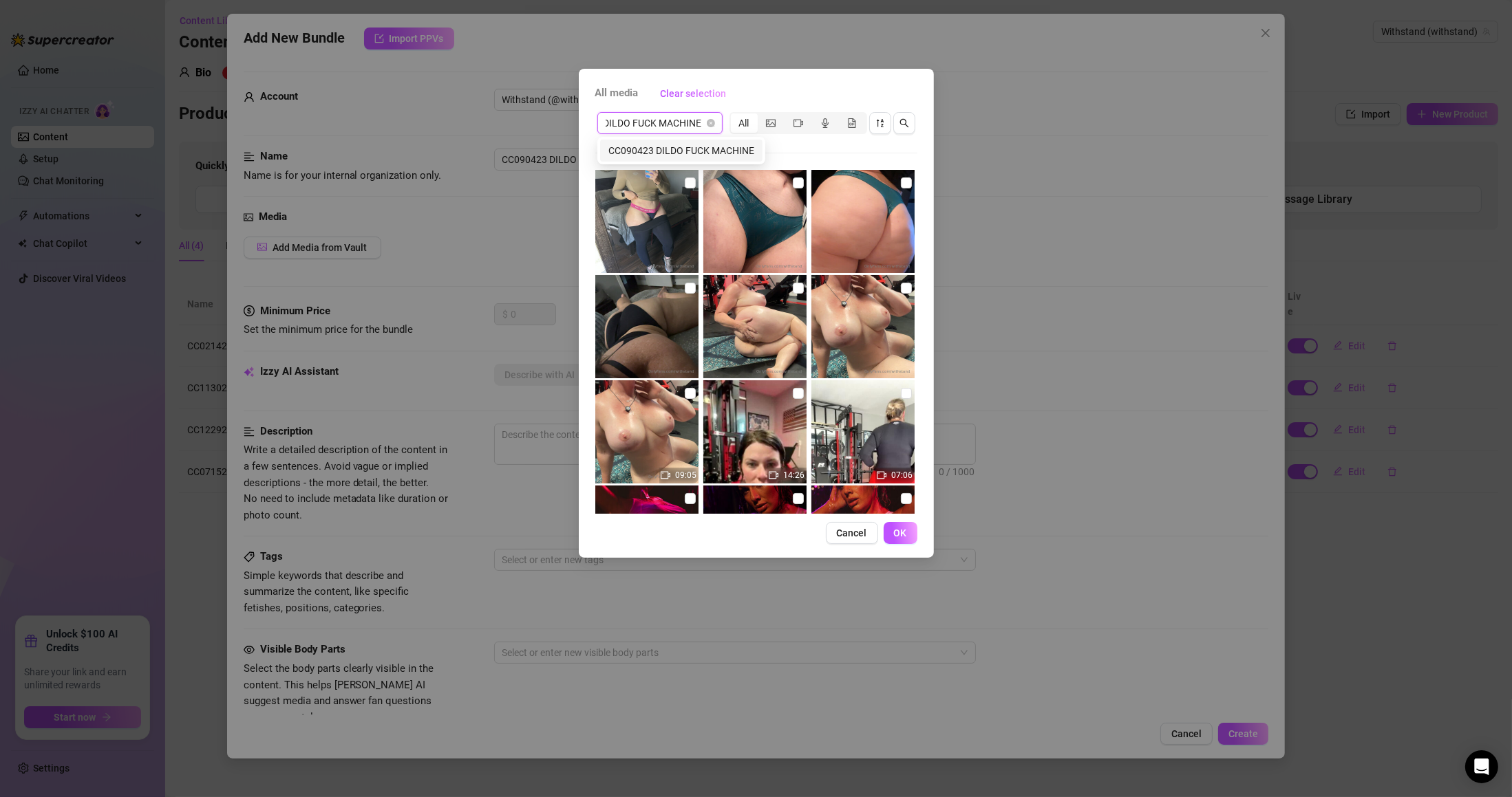
click at [653, 154] on div "CC090423 DILDO FUCK MACHINE" at bounding box center [682, 150] width 146 height 15
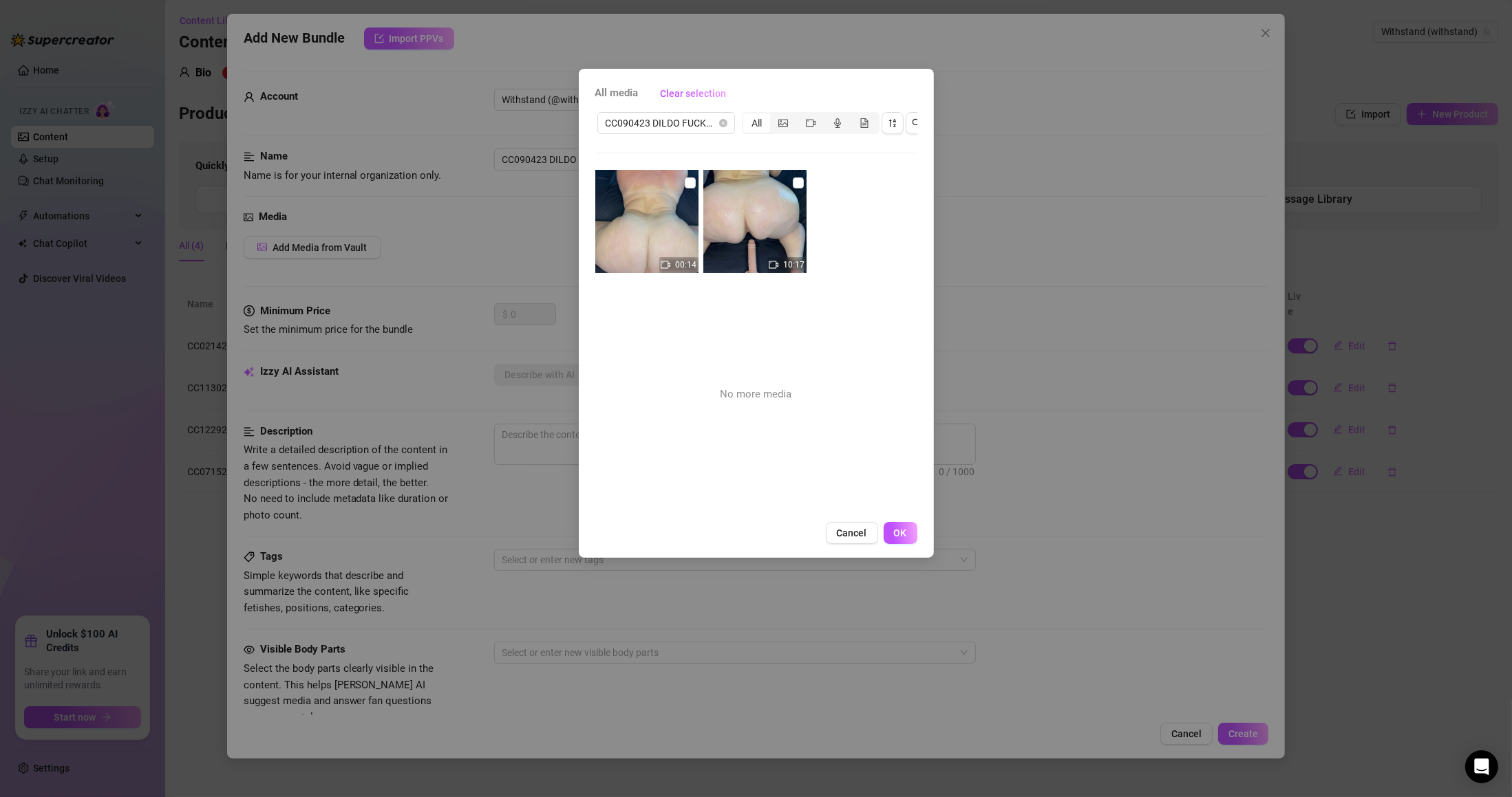
click at [688, 183] on input "checkbox" at bounding box center [690, 183] width 11 height 11
click at [795, 180] on input "checkbox" at bounding box center [798, 183] width 11 height 11
click at [894, 539] on span "OK" at bounding box center [900, 533] width 13 height 11
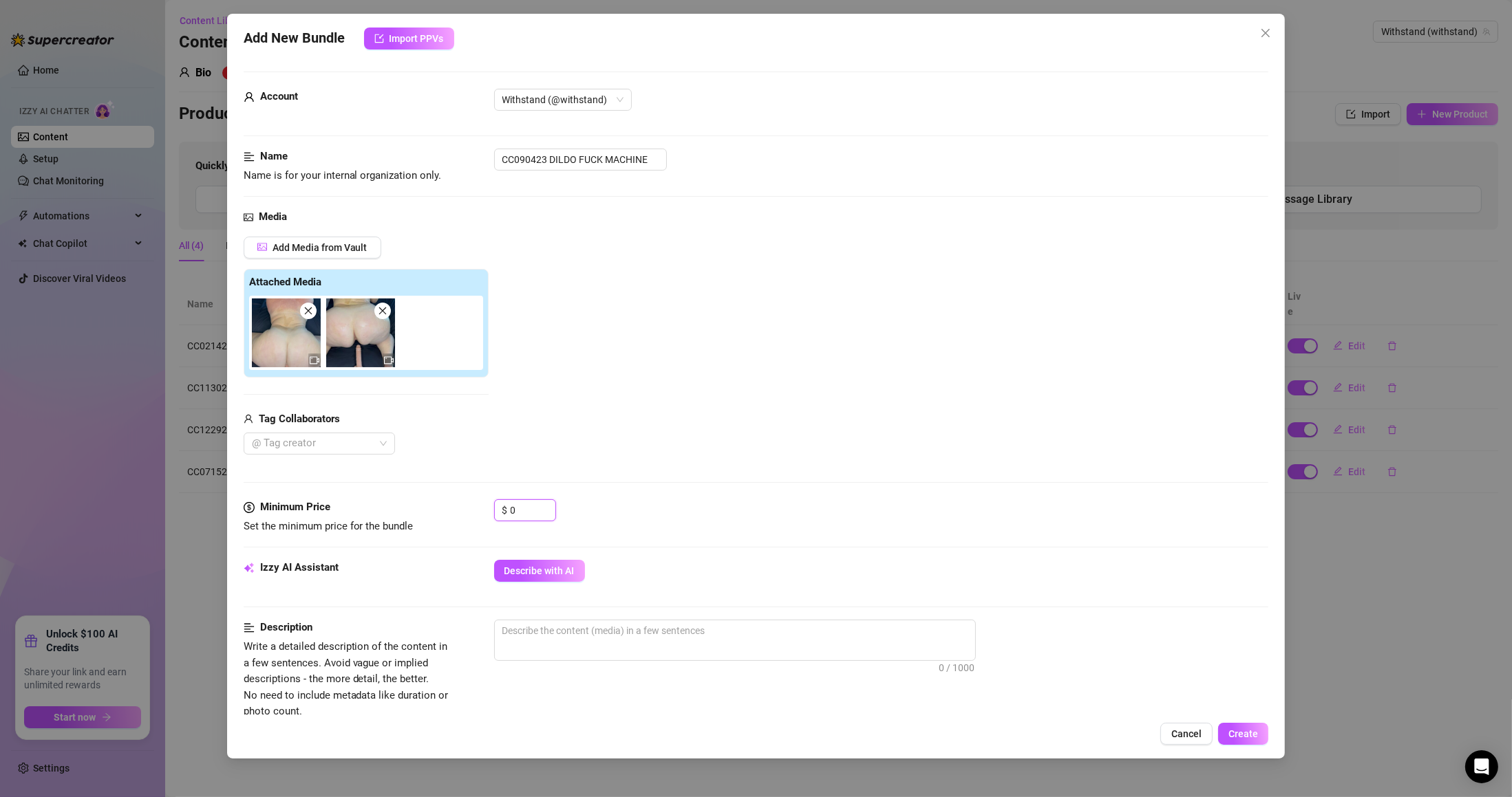
drag, startPoint x: 510, startPoint y: 516, endPoint x: 467, endPoint y: 514, distance: 43.0
click at [467, 514] on div "Minimum Price Set the minimum price for the bundle $ 0" at bounding box center [756, 517] width 1025 height 35
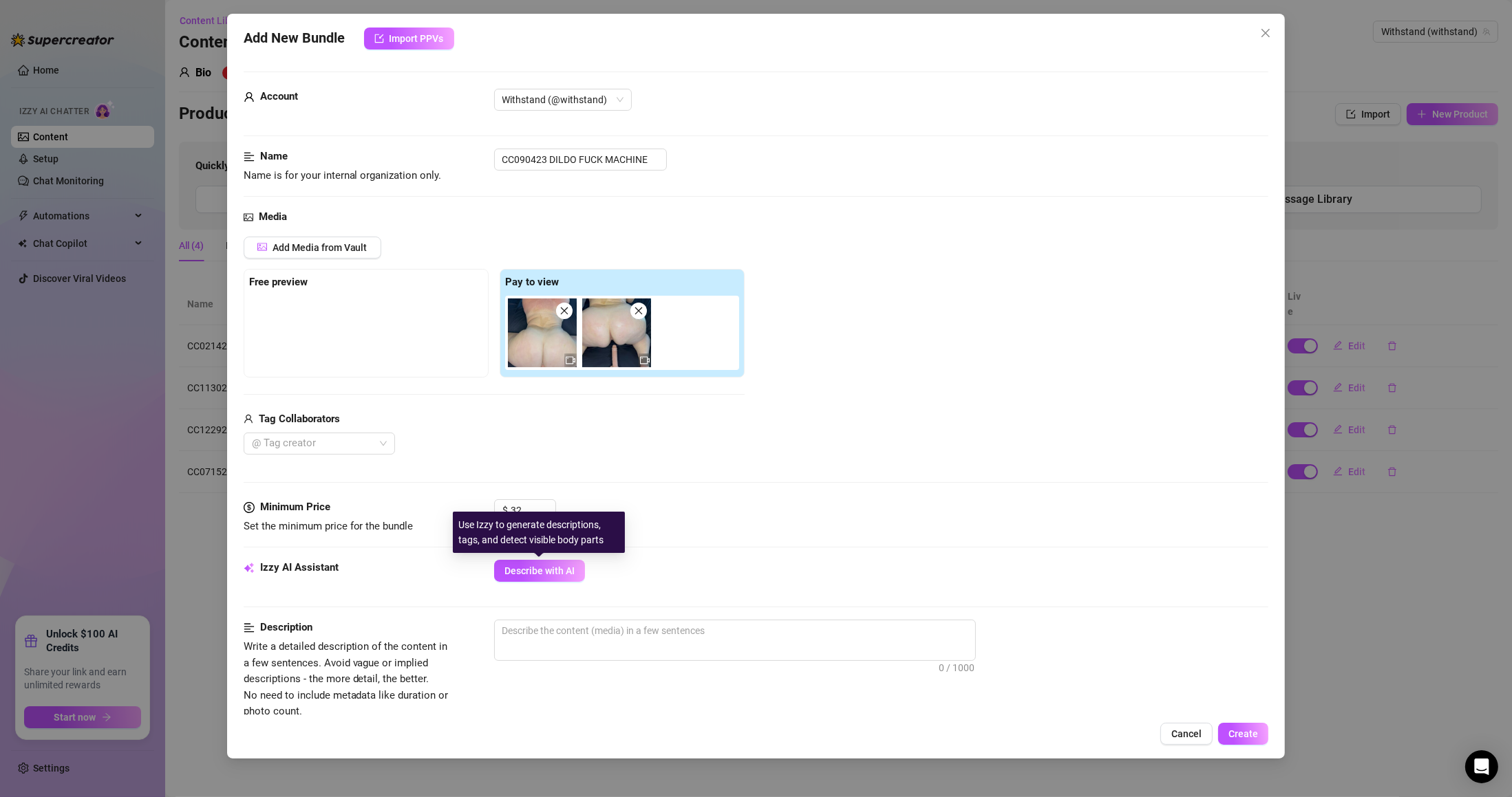
click at [525, 568] on span "Describe with AI" at bounding box center [539, 570] width 71 height 11
click at [634, 319] on span at bounding box center [639, 311] width 17 height 17
click at [568, 576] on span "Describe with AI" at bounding box center [539, 570] width 71 height 11
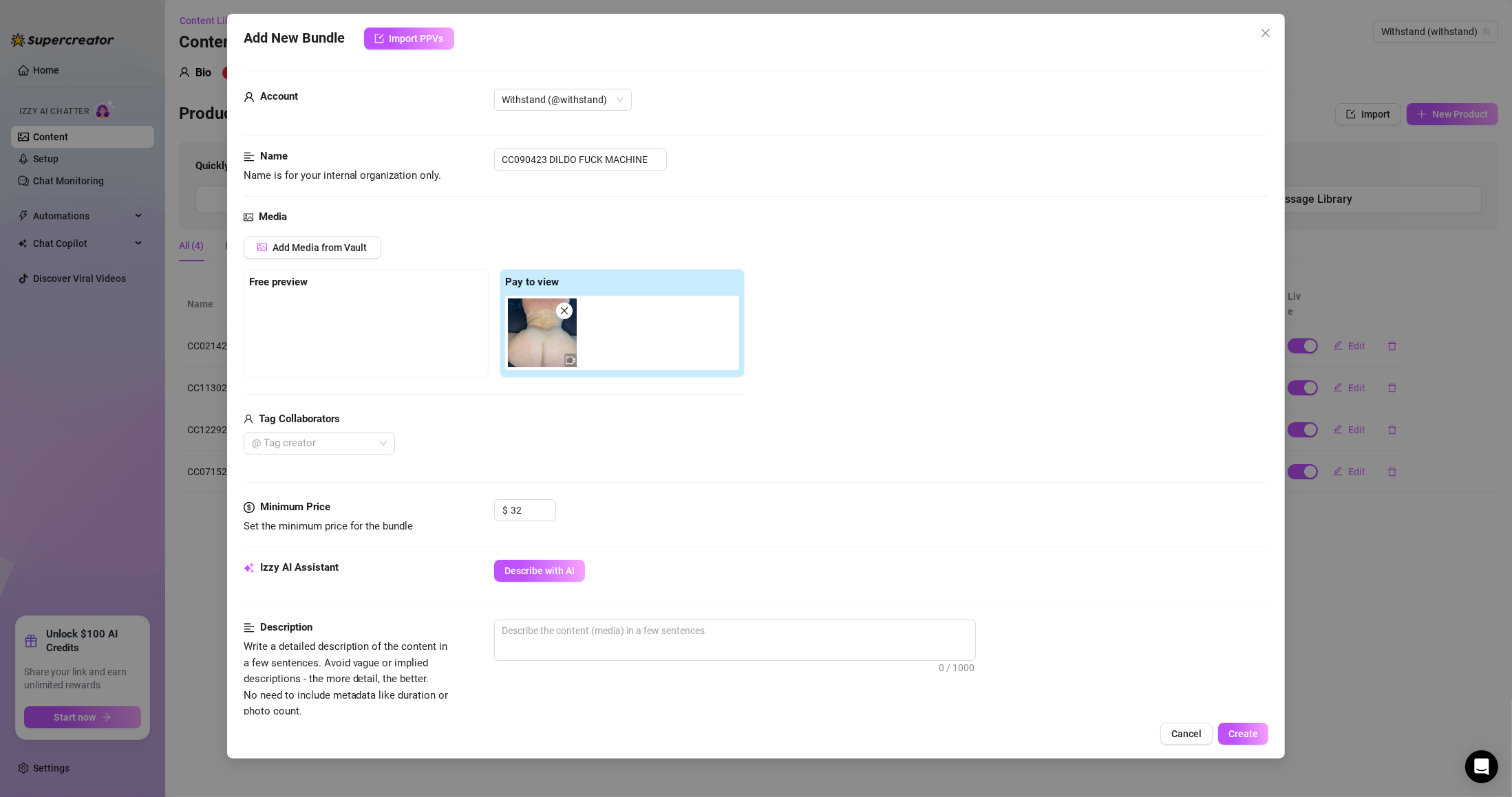
click at [566, 310] on icon "close" at bounding box center [564, 310] width 7 height 7
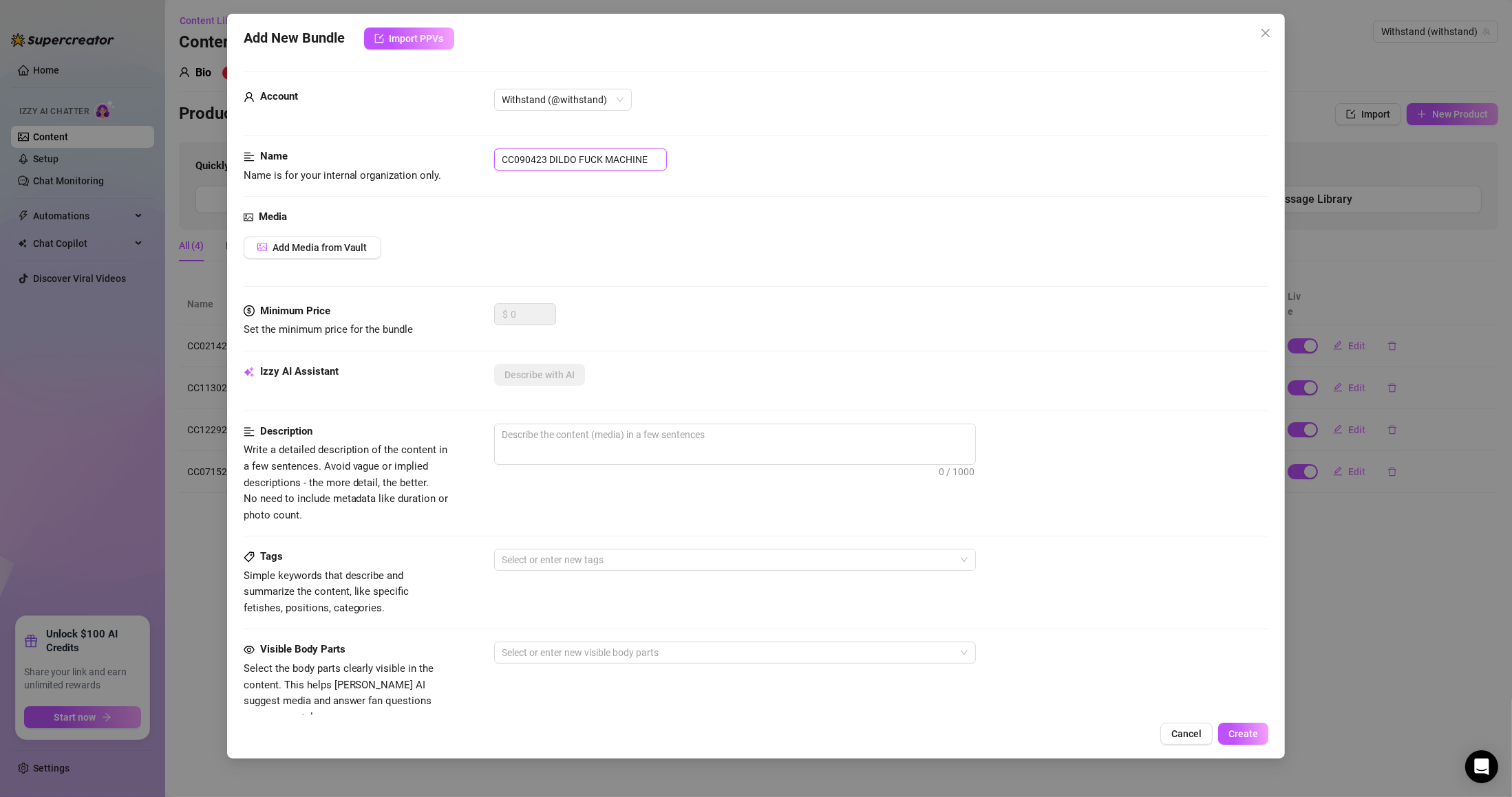
click at [603, 151] on input "CC090423 DILDO FUCK MACHINE" at bounding box center [580, 159] width 173 height 22
paste input "121024 CAR SOLO"
click at [335, 253] on span "Add Media from Vault" at bounding box center [320, 247] width 95 height 11
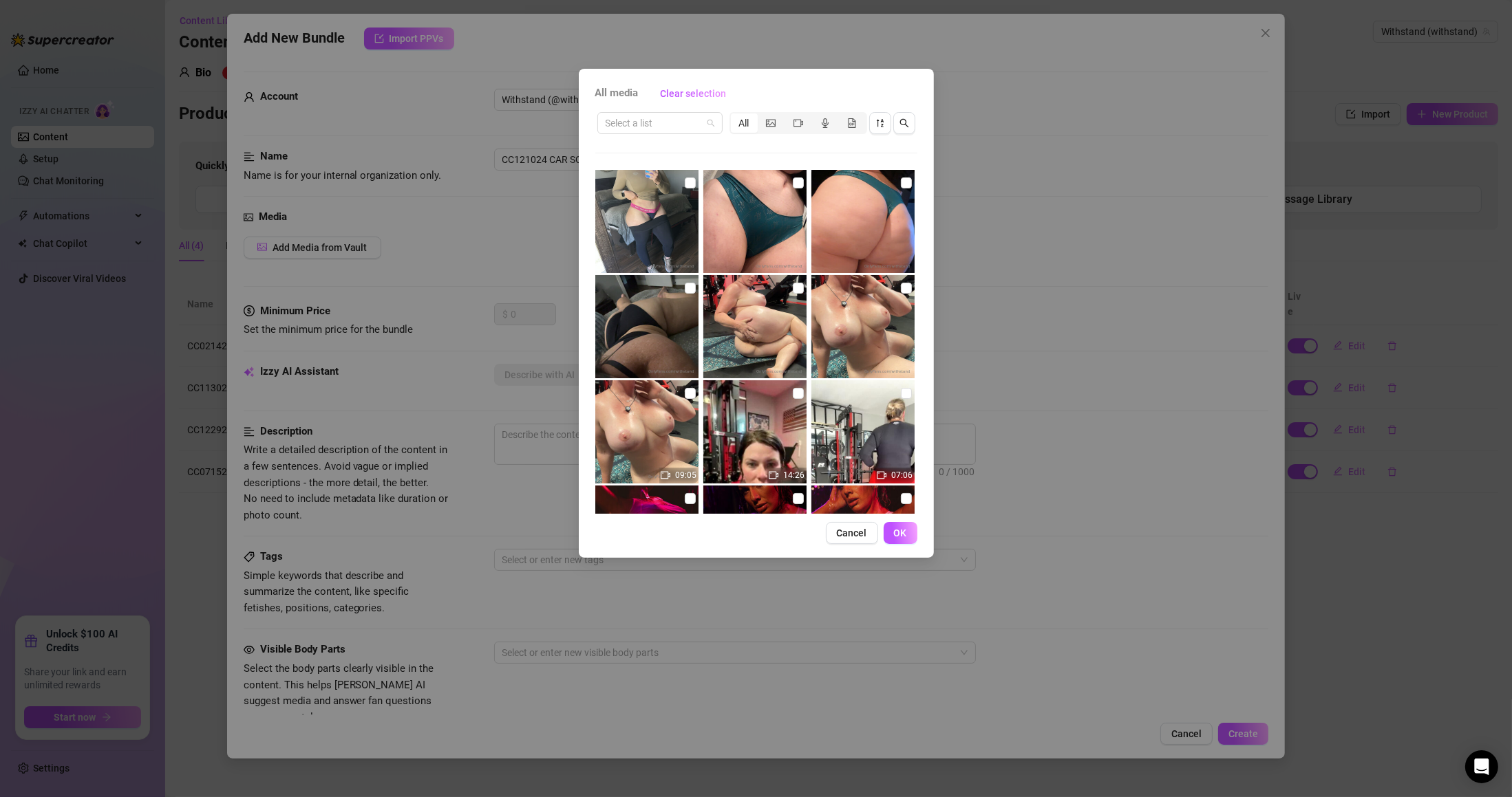
click at [685, 123] on input "search" at bounding box center [653, 123] width 96 height 21
paste input "CC121024 CAR SOLO"
click at [684, 125] on input "CC121024 CAR SOLO" at bounding box center [653, 123] width 96 height 21
click at [689, 121] on input "CC121024 CAR SOLO" at bounding box center [653, 123] width 96 height 21
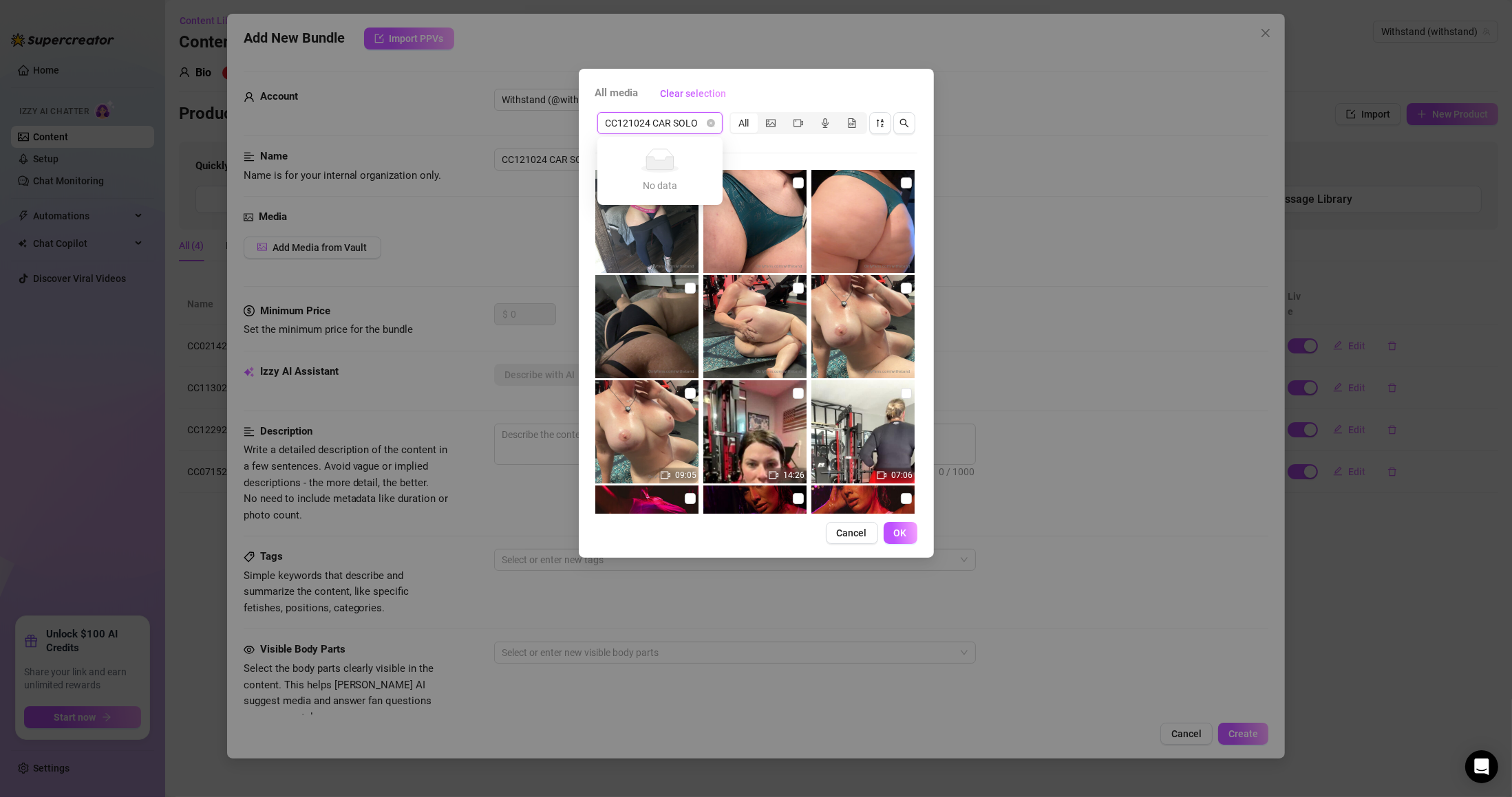
click at [689, 121] on input "CC121024 CAR SOLO" at bounding box center [653, 123] width 96 height 21
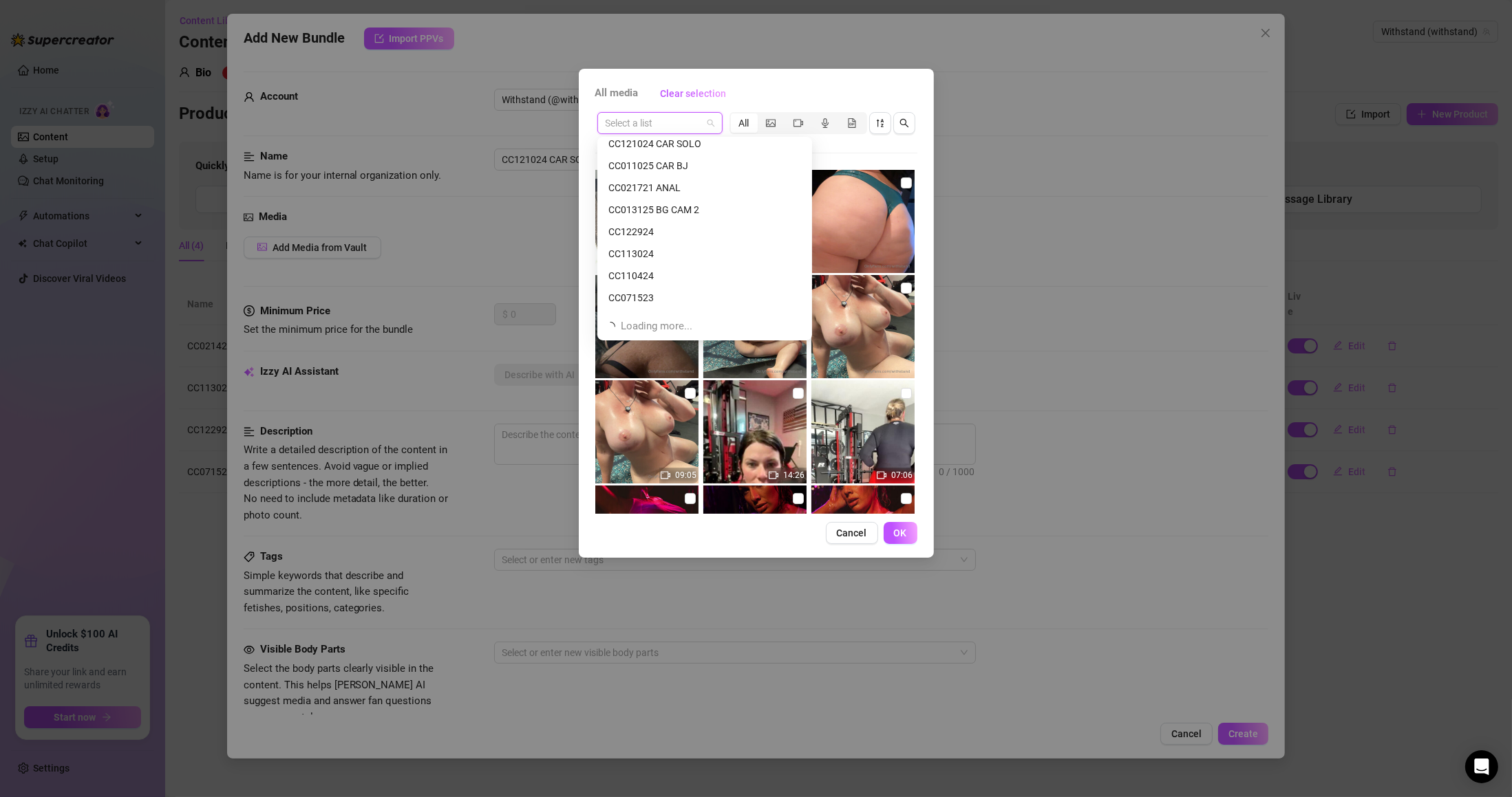
scroll to position [1144, 0]
click at [670, 126] on input "search" at bounding box center [653, 123] width 96 height 21
paste input "CC121024 CAR SOLO"
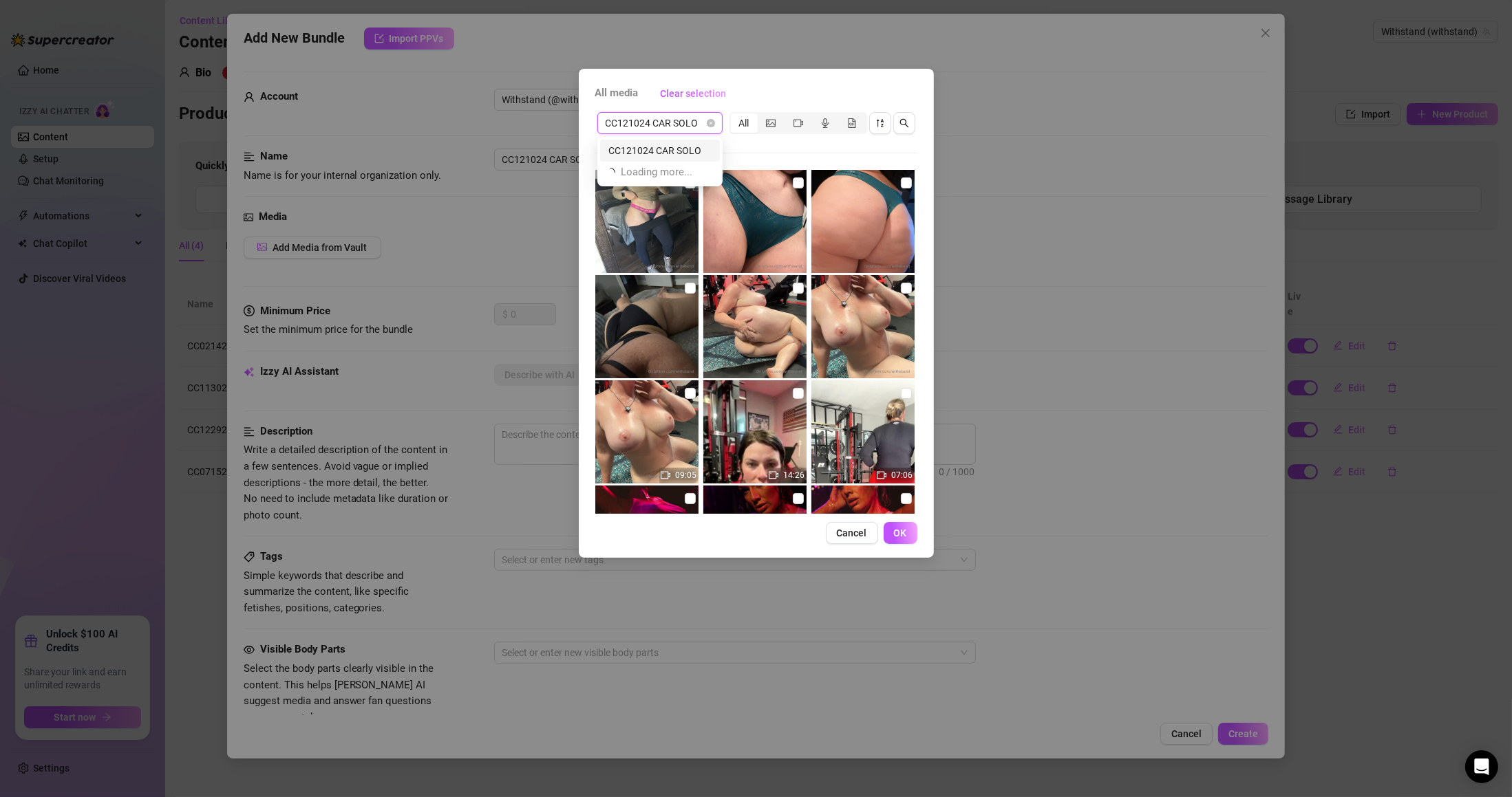
scroll to position [0, 0]
click at [663, 155] on div "CC121024 CAR SOLO" at bounding box center [660, 150] width 103 height 15
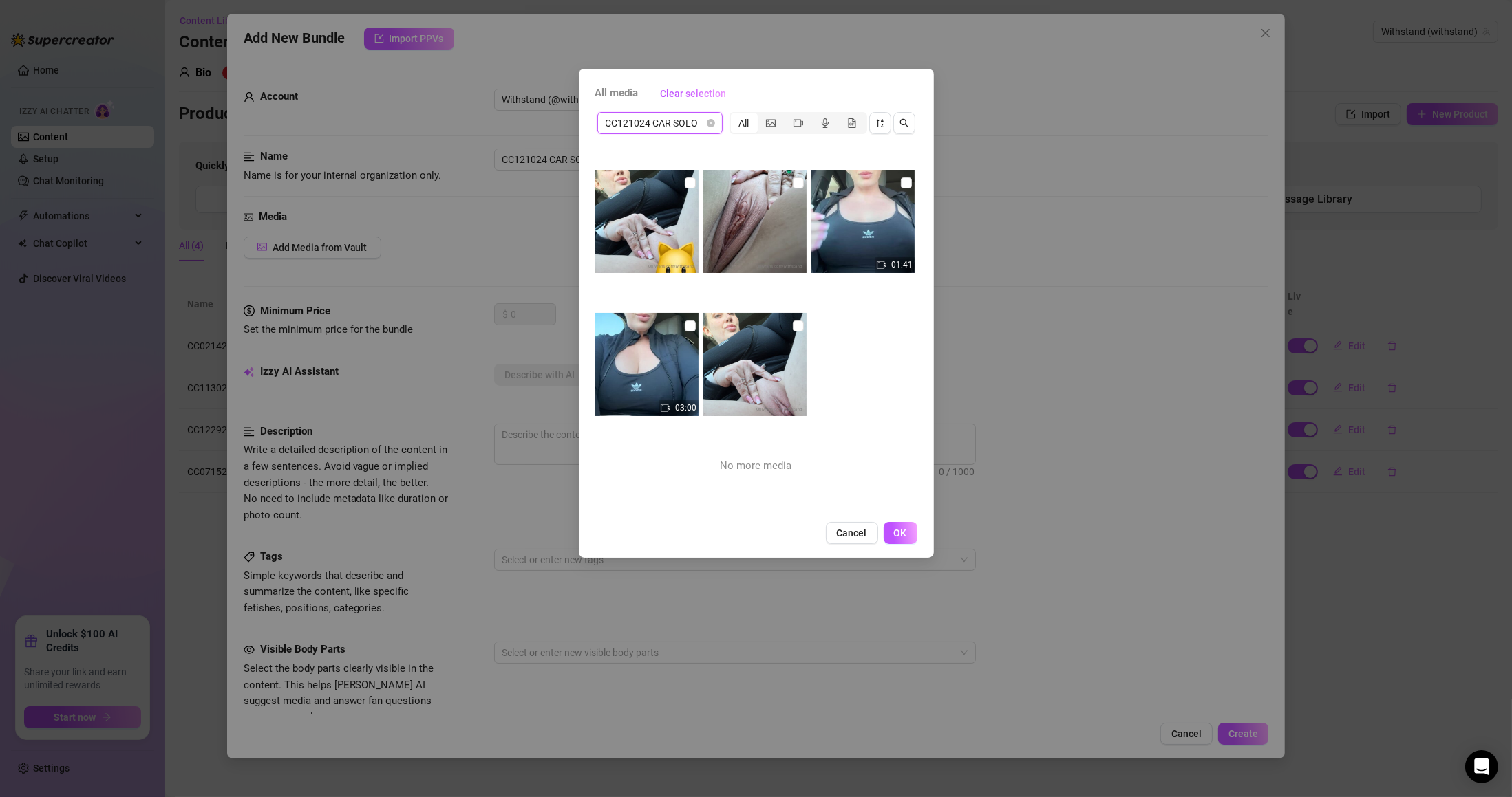
click at [687, 178] on input "checkbox" at bounding box center [690, 183] width 11 height 11
click at [793, 178] on input "checkbox" at bounding box center [798, 183] width 11 height 11
click at [889, 182] on img at bounding box center [863, 222] width 103 height 103
click at [901, 180] on input "checkbox" at bounding box center [906, 183] width 11 height 11
click at [793, 324] on input "checkbox" at bounding box center [798, 325] width 11 height 11
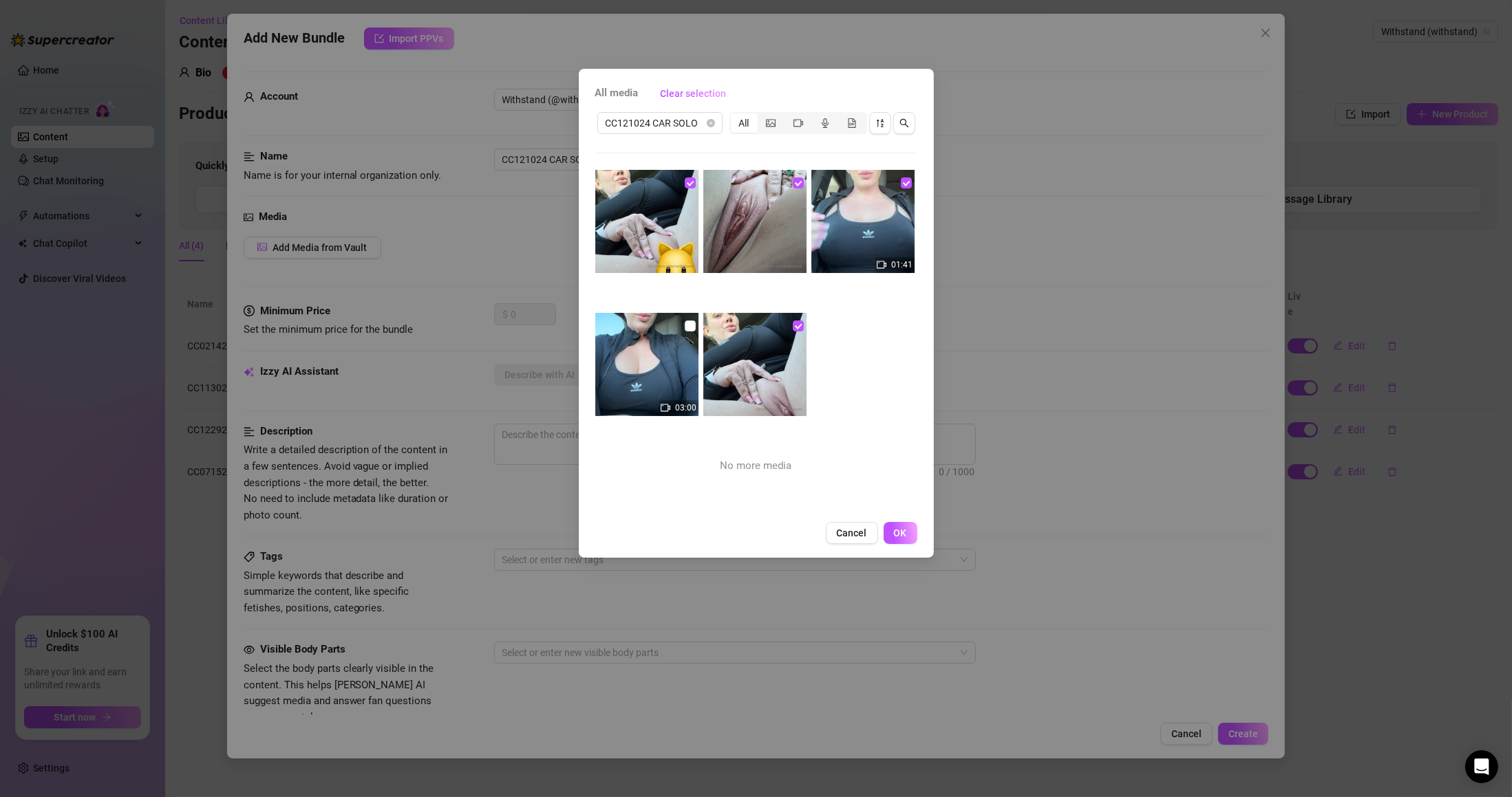
drag, startPoint x: 678, startPoint y: 323, endPoint x: 686, endPoint y: 328, distance: 9.4
click at [678, 323] on img at bounding box center [647, 364] width 103 height 103
click at [687, 328] on input "checkbox" at bounding box center [690, 325] width 11 height 11
click at [892, 531] on button "OK" at bounding box center [900, 533] width 34 height 22
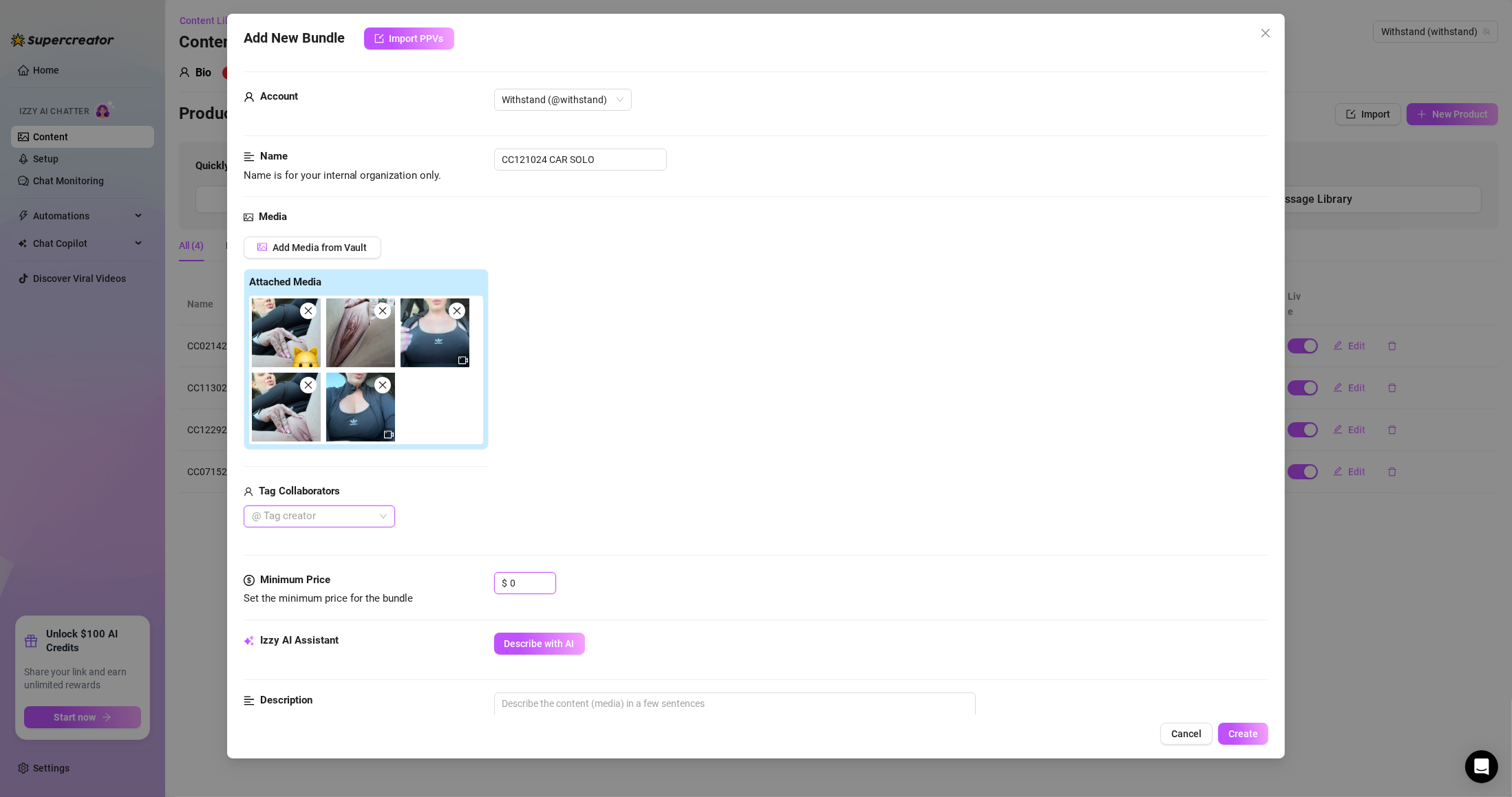
drag, startPoint x: 490, startPoint y: 584, endPoint x: 477, endPoint y: 584, distance: 13.0
click at [477, 584] on div "Minimum Price Set the minimum price for the bundle $ 0" at bounding box center [756, 589] width 1025 height 35
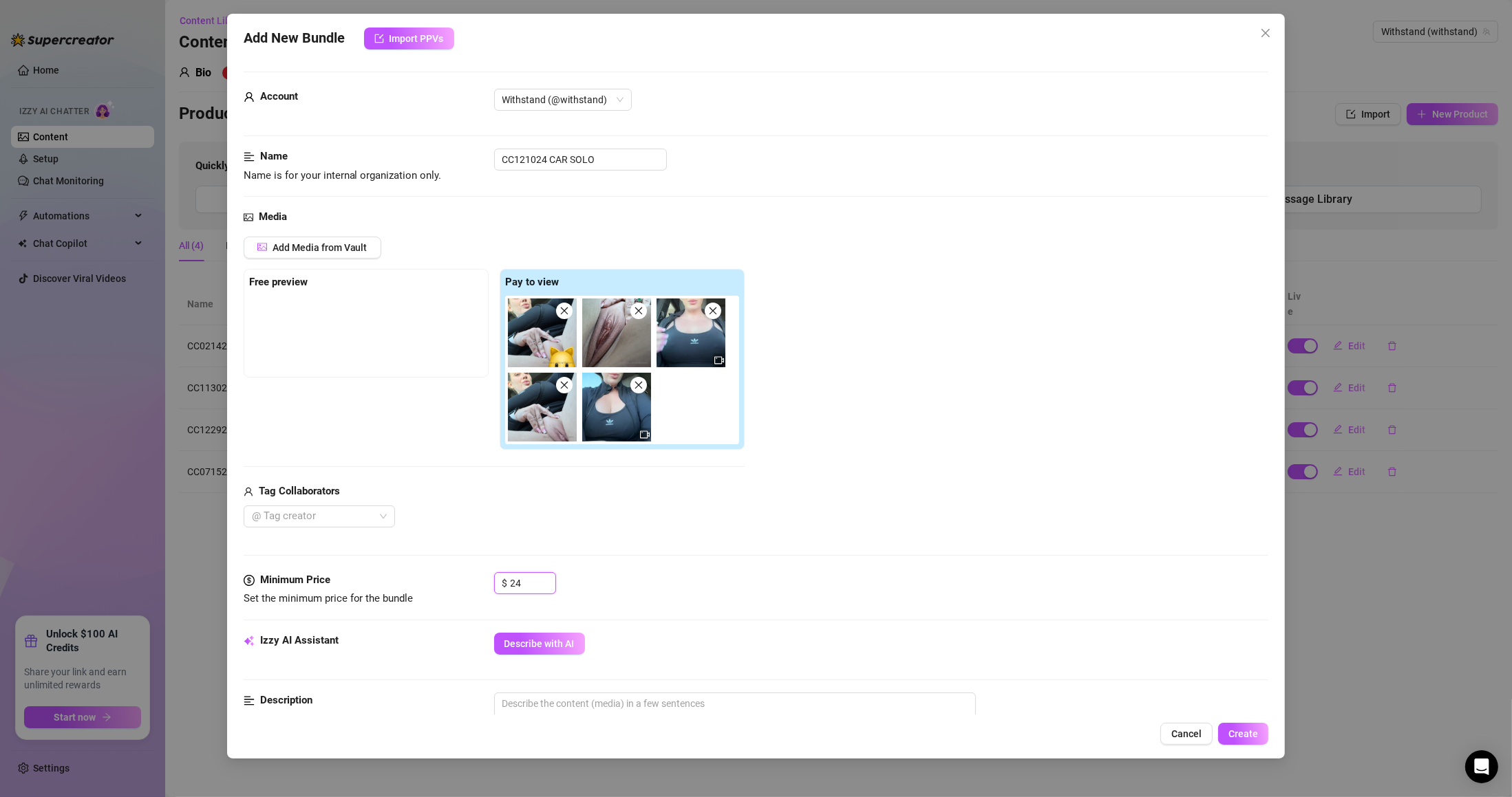
drag, startPoint x: 516, startPoint y: 320, endPoint x: 527, endPoint y: 336, distance: 19.4
click at [516, 324] on div at bounding box center [624, 369] width 239 height 149
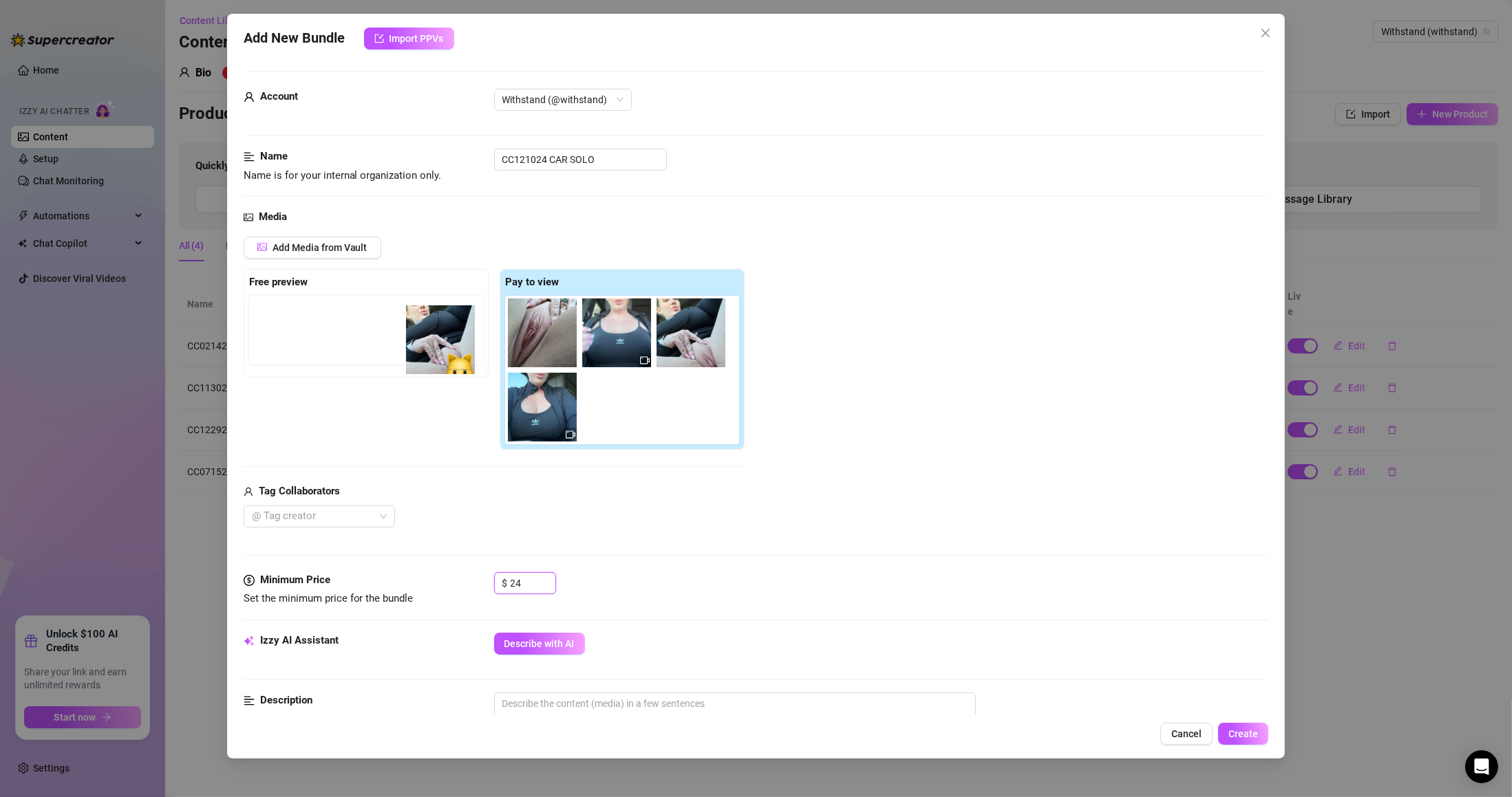
drag, startPoint x: 536, startPoint y: 345, endPoint x: 425, endPoint y: 351, distance: 111.2
click at [425, 351] on div "Free preview Pay to view" at bounding box center [493, 359] width 501 height 182
drag, startPoint x: 565, startPoint y: 350, endPoint x: 373, endPoint y: 355, distance: 192.1
click at [373, 355] on div "Free preview Pay to view" at bounding box center [493, 359] width 501 height 182
drag, startPoint x: 551, startPoint y: 355, endPoint x: 316, endPoint y: 337, distance: 235.7
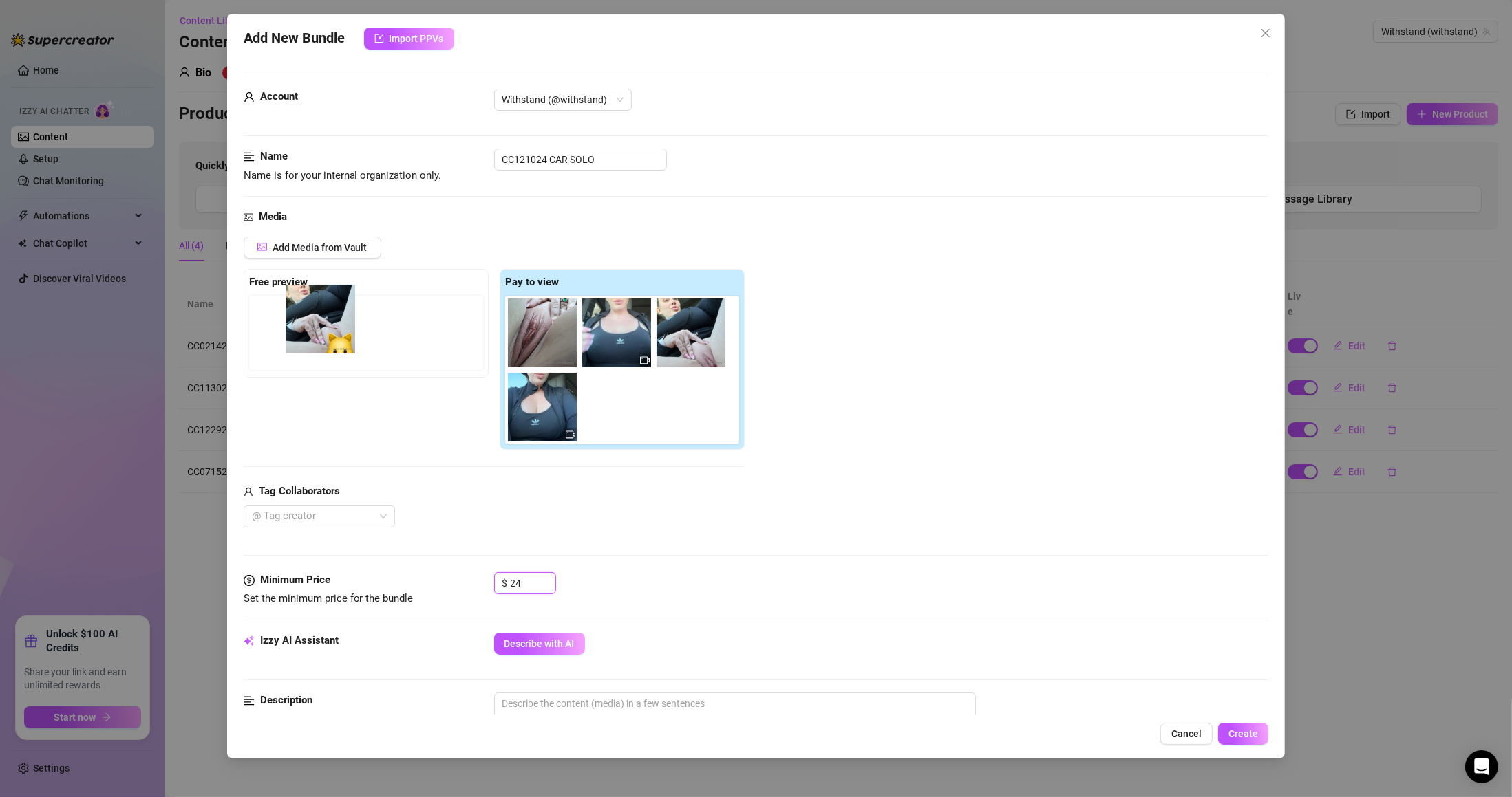
click at [316, 337] on div "Free preview Pay to view" at bounding box center [493, 359] width 501 height 182
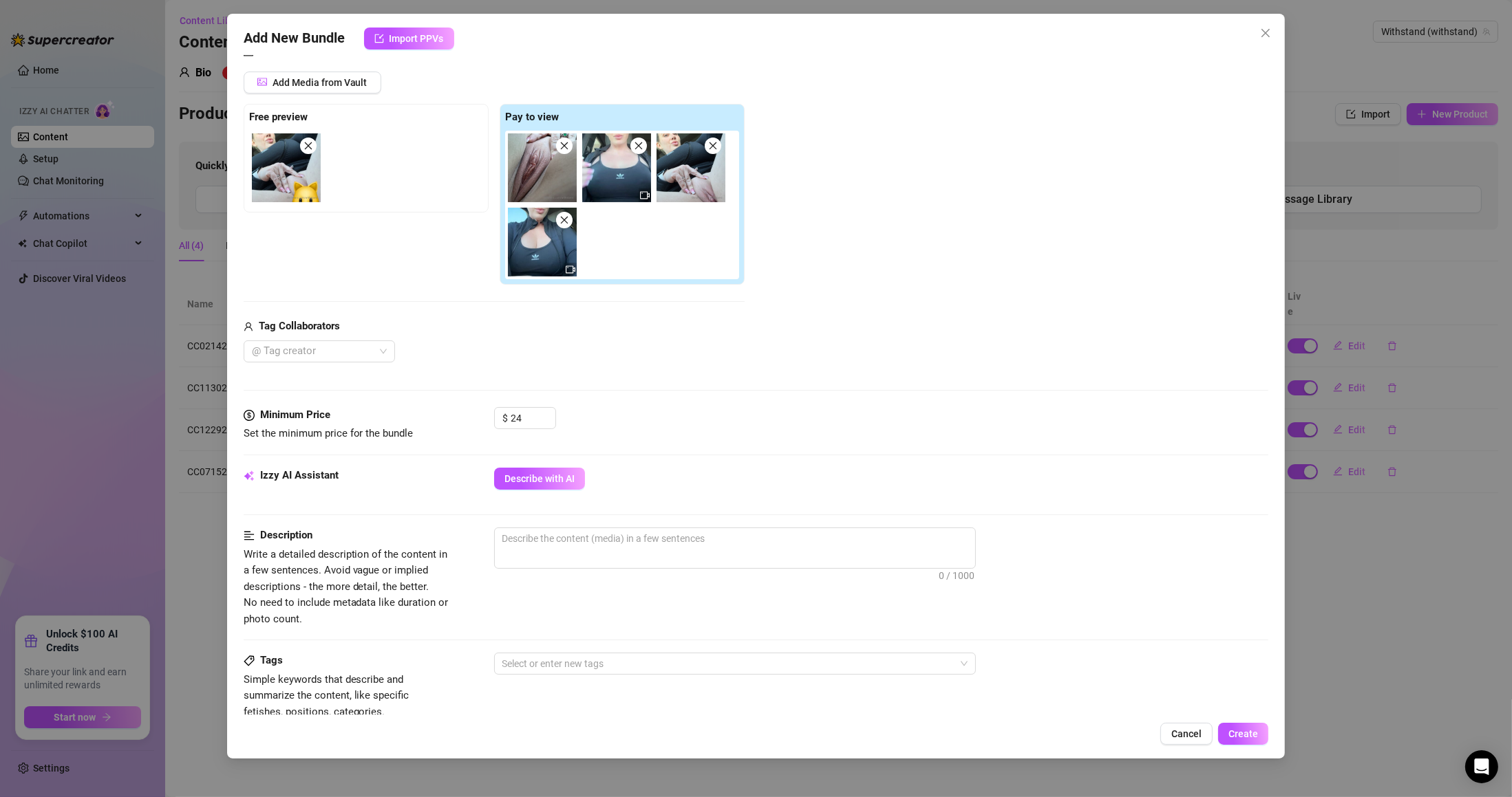
click at [570, 480] on span "Describe with AI" at bounding box center [539, 478] width 71 height 11
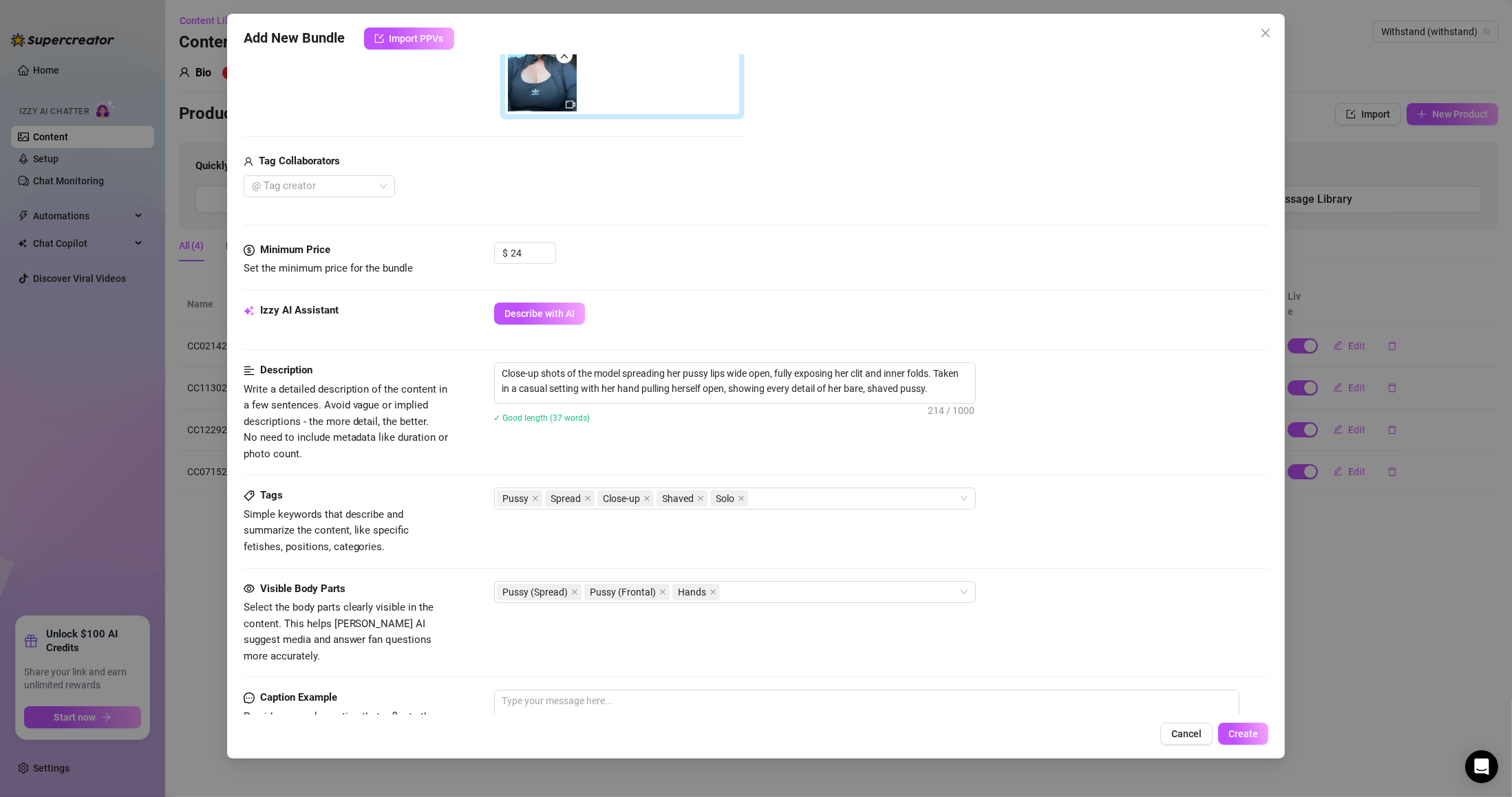
scroll to position [570, 0]
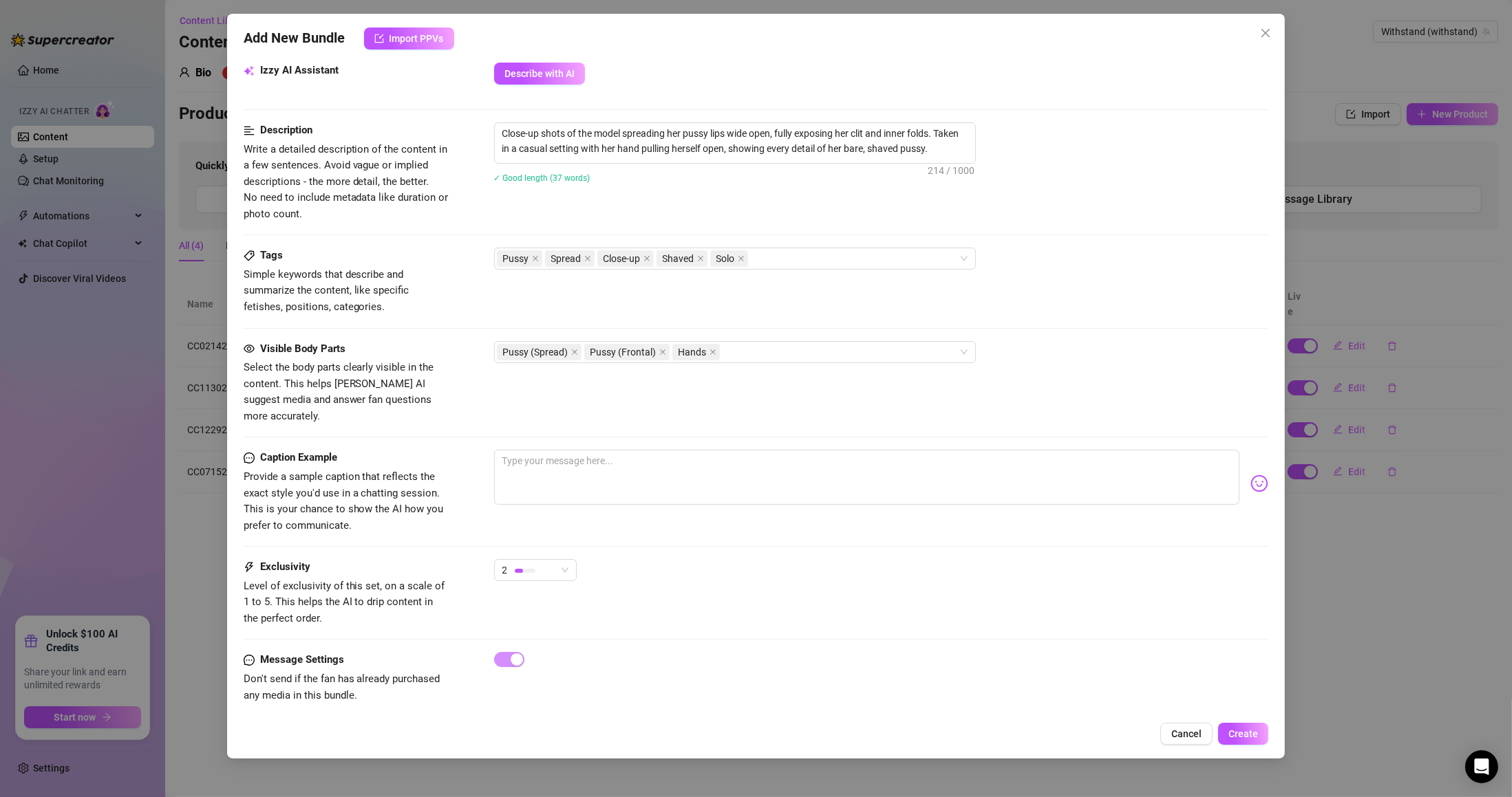
click at [568, 560] on div "2" at bounding box center [535, 570] width 82 height 22
click at [550, 620] on span "3" at bounding box center [550, 628] width 90 height 15
click at [810, 611] on div "Exclusivity Level of exclusivity of this set, on a scale of 1 to 5. This helps …" at bounding box center [756, 593] width 1025 height 67
click at [1228, 729] on button "Create" at bounding box center [1243, 734] width 50 height 22
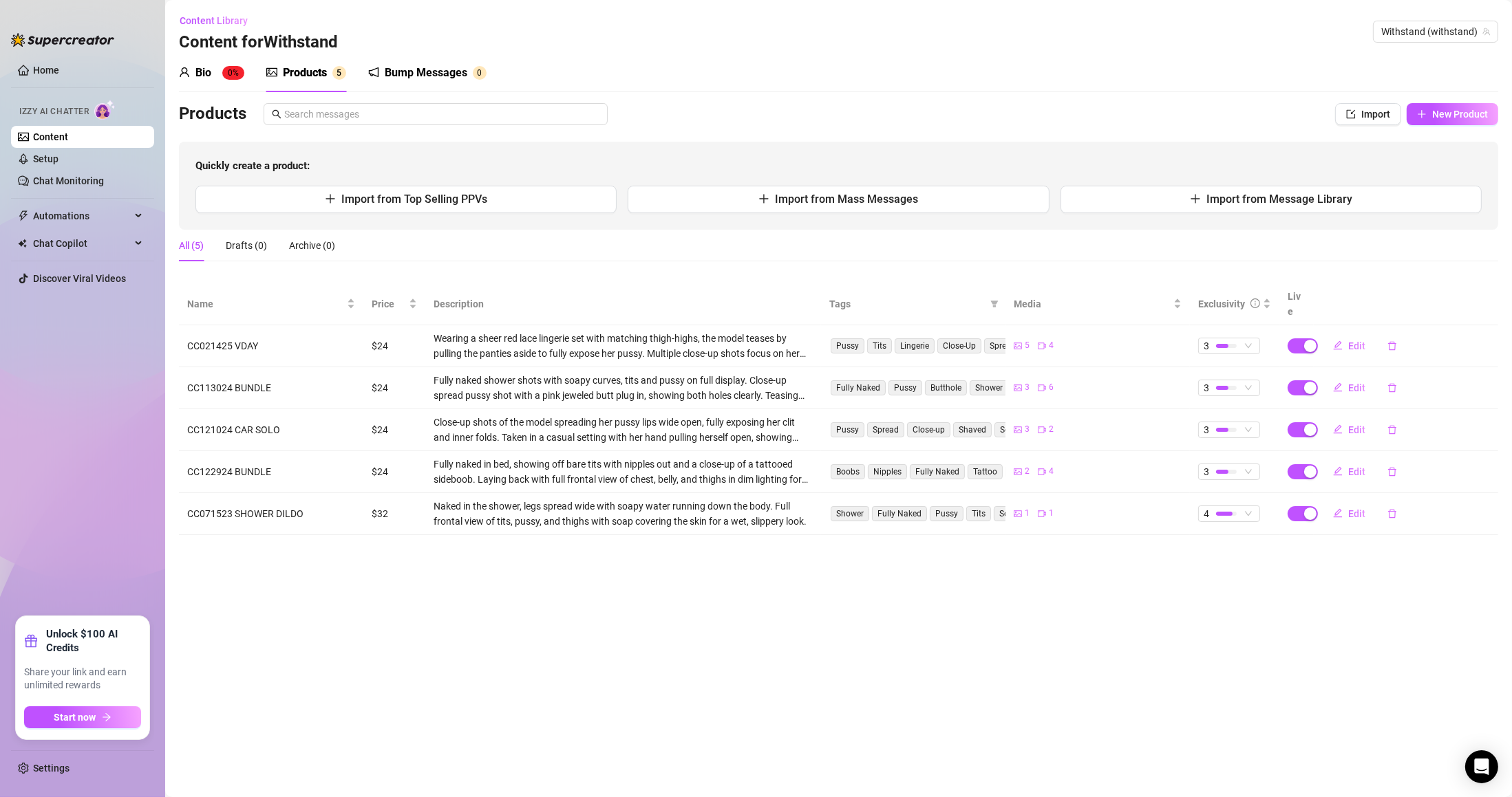
click at [1483, 120] on span "New Product" at bounding box center [1460, 114] width 56 height 11
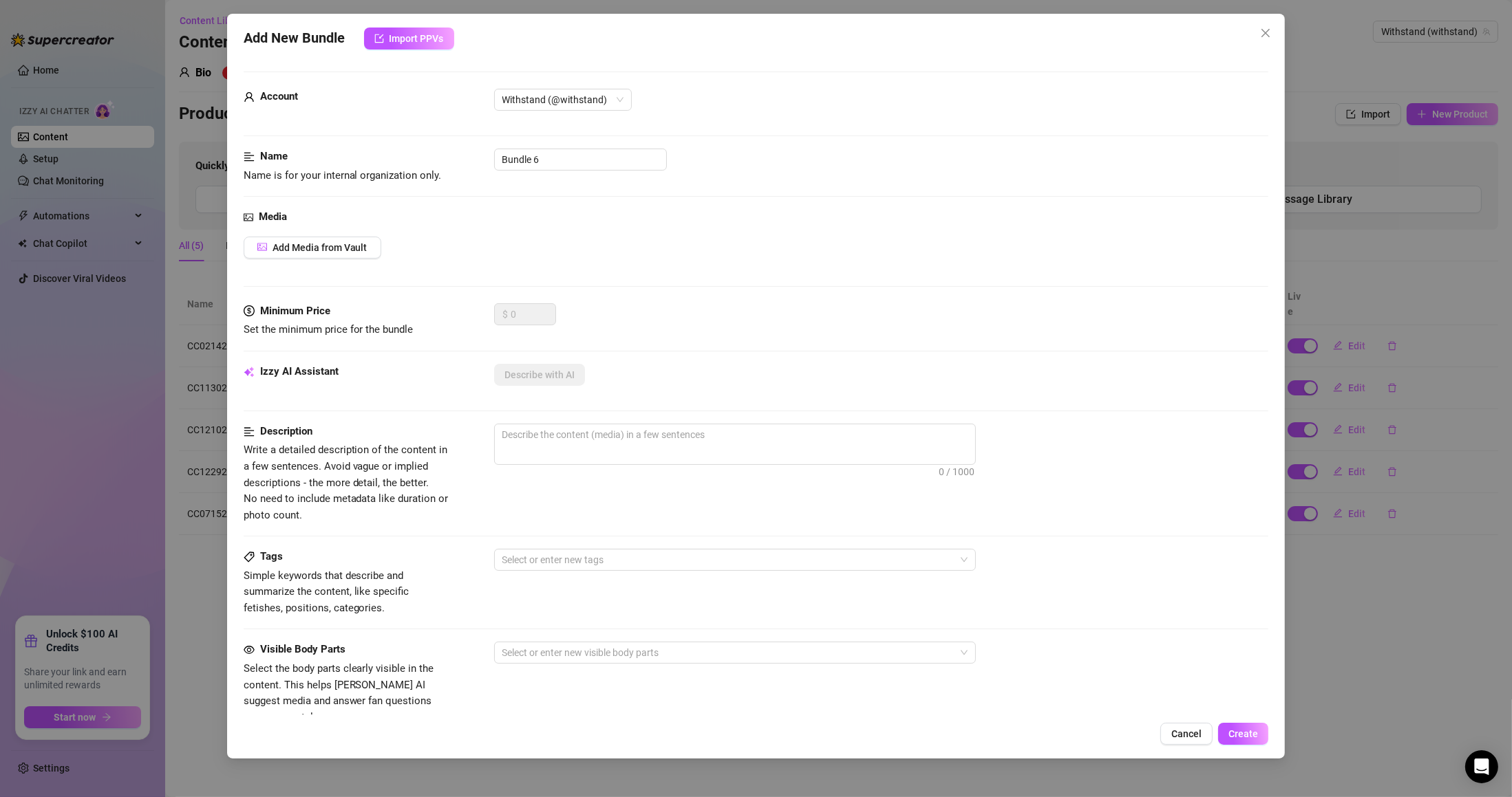
click at [497, 168] on div "Name Name is for your internal organization only. Bundle 6" at bounding box center [756, 166] width 1025 height 35
click at [521, 163] on input "Bundle 6" at bounding box center [580, 159] width 173 height 22
click at [525, 159] on input "Bundle 6" at bounding box center [580, 159] width 173 height 22
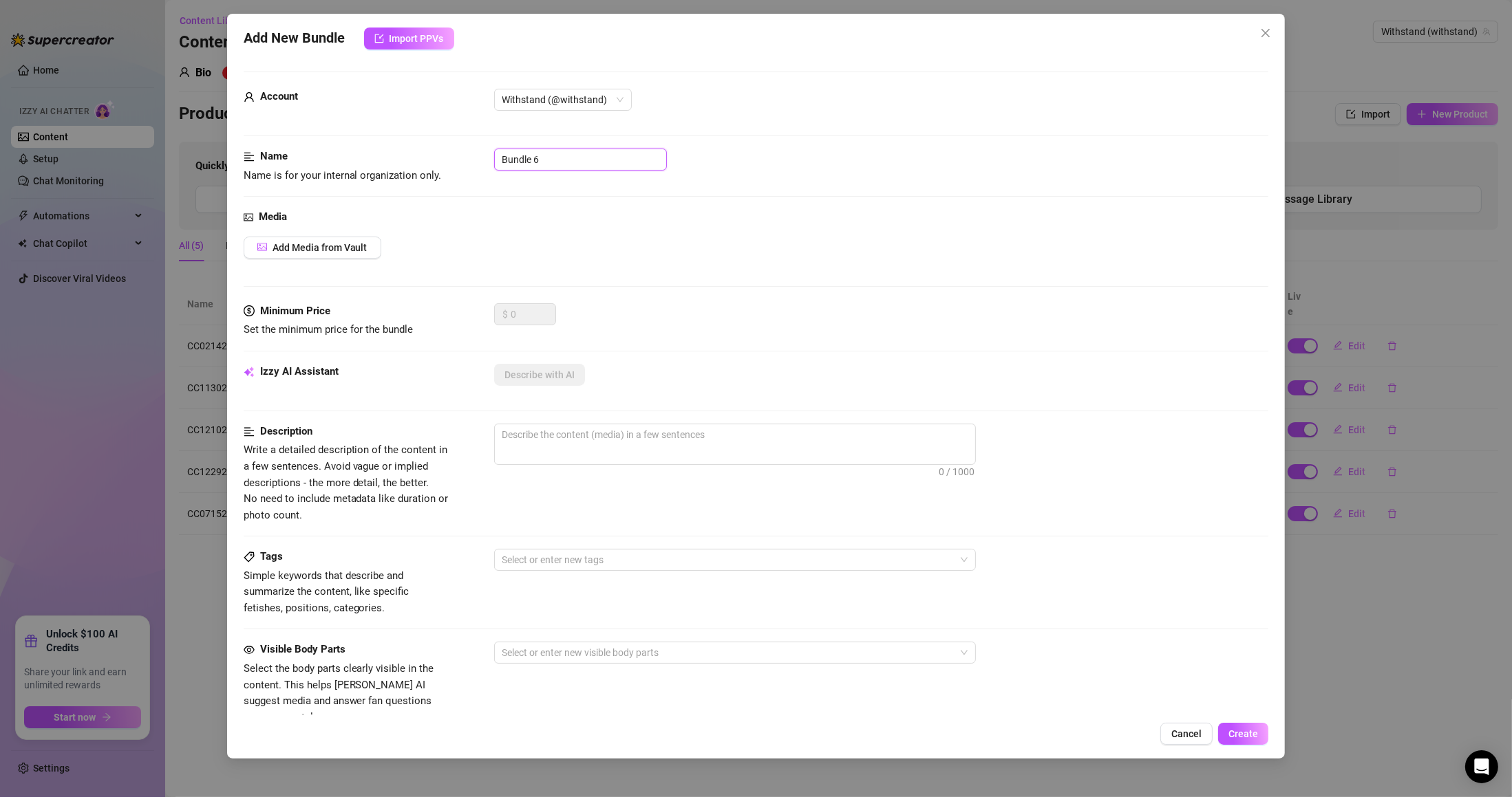
paste input "CC020325"
click at [361, 261] on div "Media Add Media from Vault" at bounding box center [756, 257] width 1025 height 95
drag, startPoint x: 644, startPoint y: 167, endPoint x: 426, endPoint y: 168, distance: 218.0
click at [426, 168] on div "Name Name is for your internal organization only. BundCC020325le 6" at bounding box center [756, 166] width 1025 height 35
paste input "CC020325"
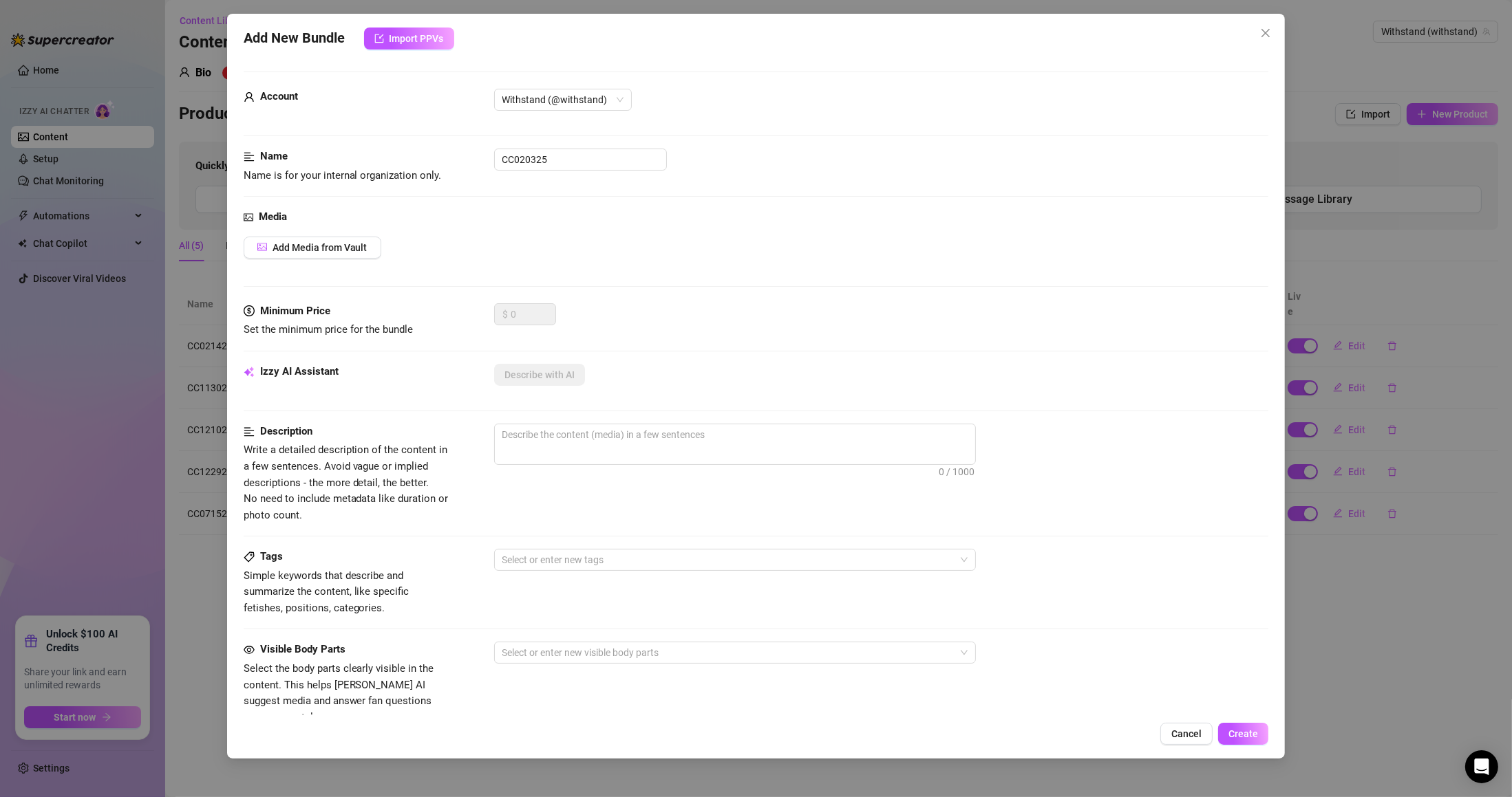
drag, startPoint x: 377, startPoint y: 237, endPoint x: 370, endPoint y: 243, distance: 9.2
click at [370, 243] on button "Add Media from Vault" at bounding box center [312, 247] width 138 height 22
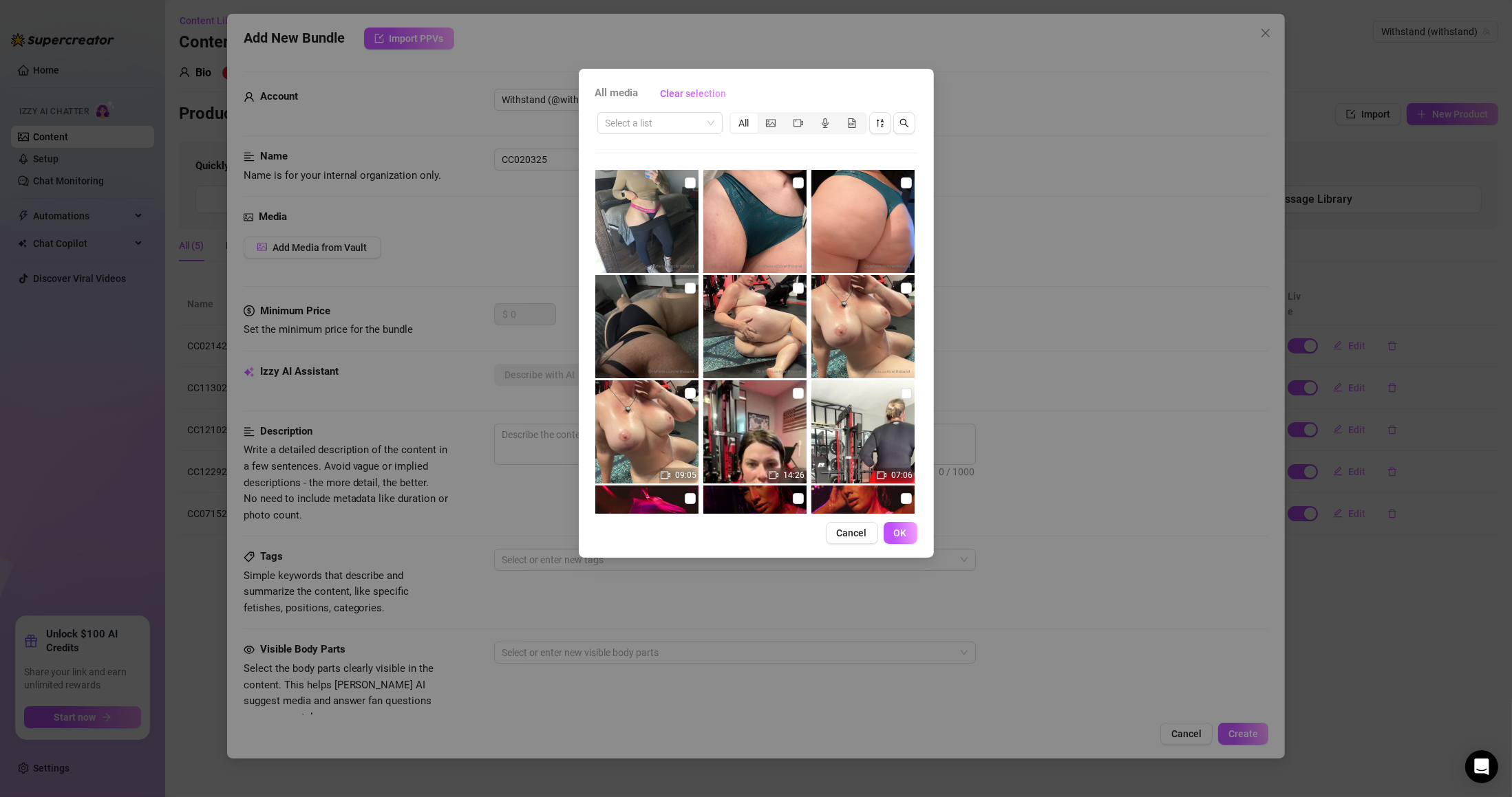
click at [648, 114] on input "search" at bounding box center [653, 123] width 96 height 21
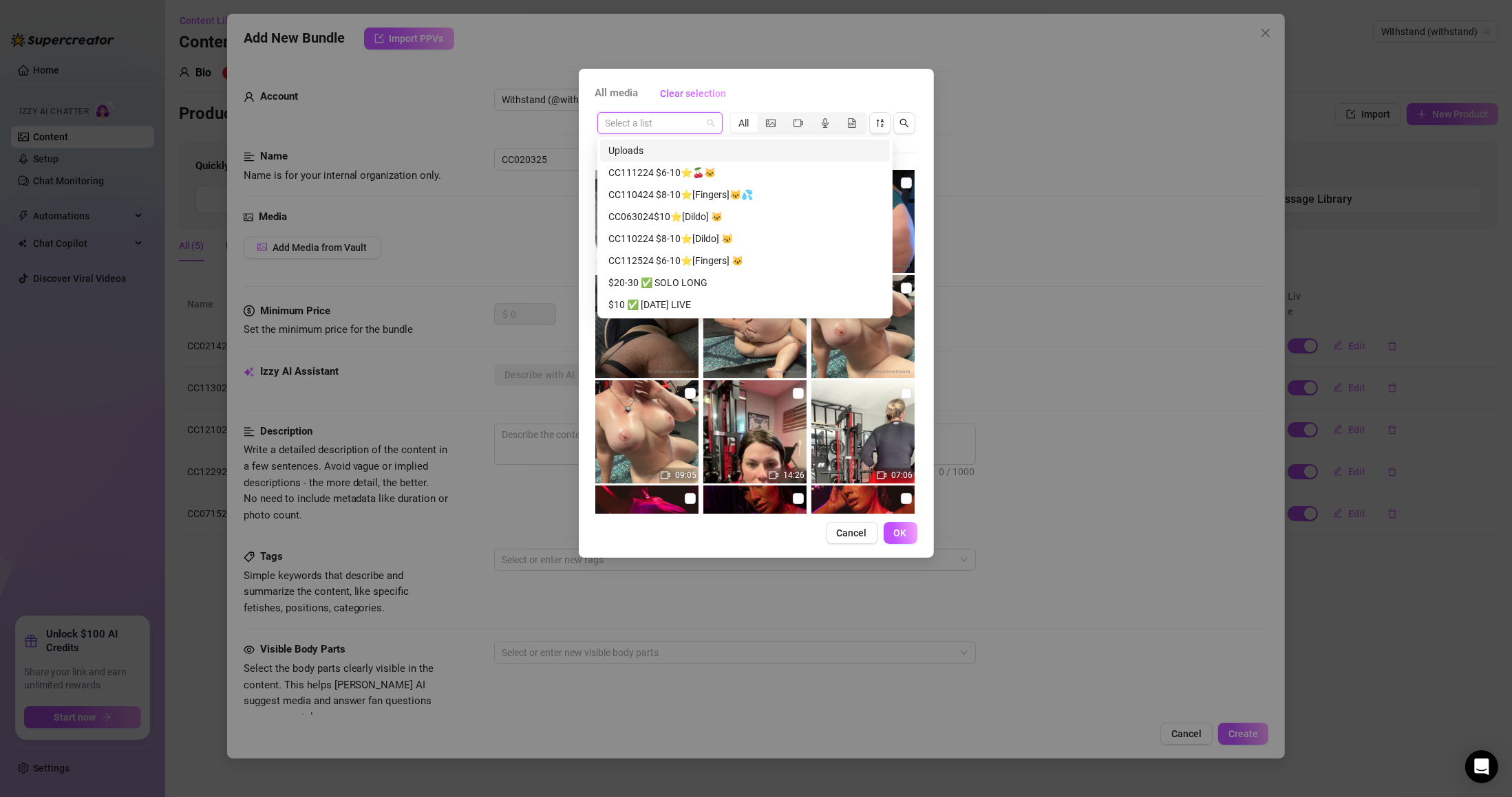
paste input "CC020325"
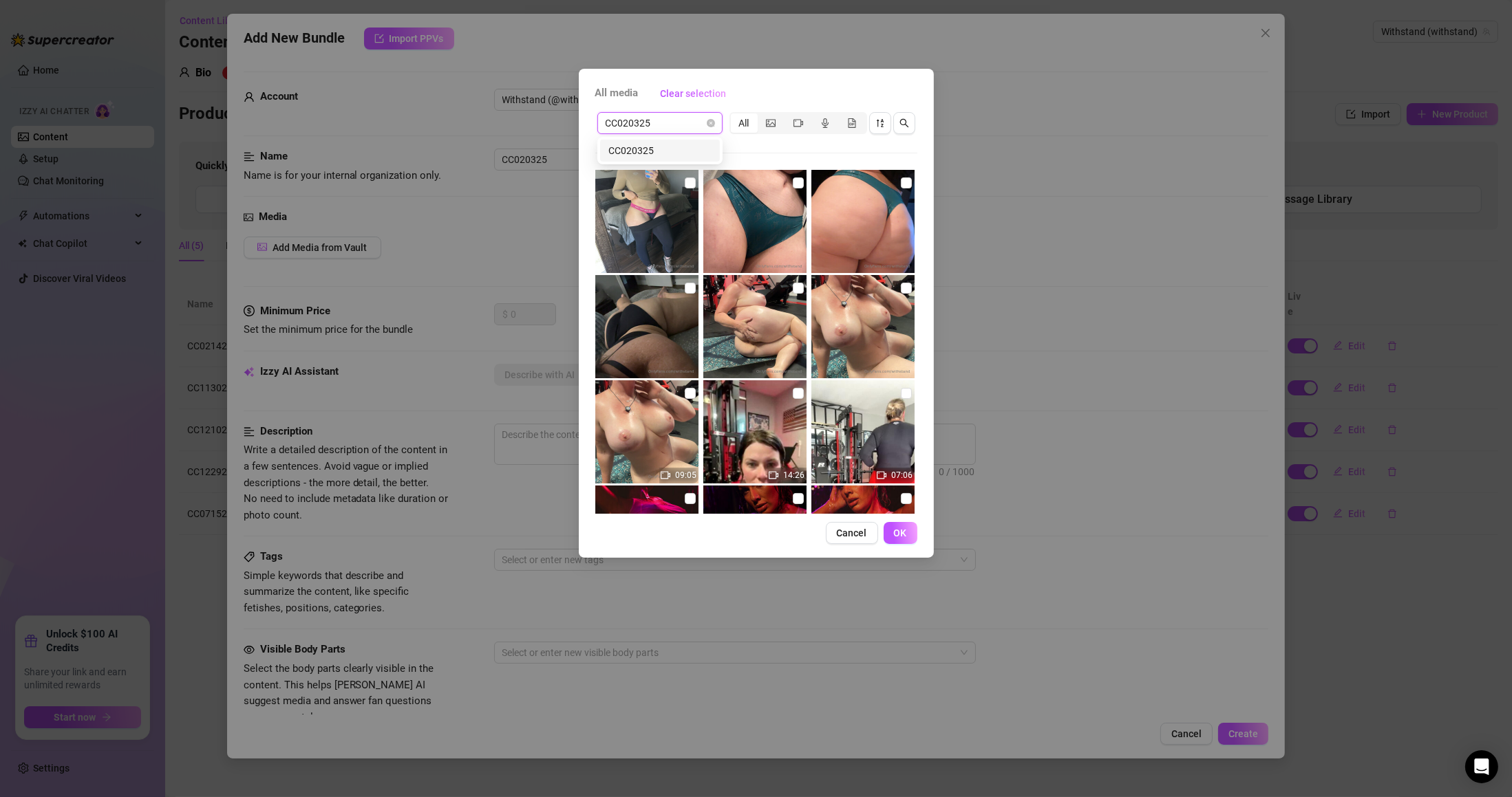
click at [663, 130] on input "CC020325" at bounding box center [653, 123] width 96 height 21
paste input "CC020325"
click at [685, 121] on input "CC020325CC020325" at bounding box center [653, 123] width 96 height 21
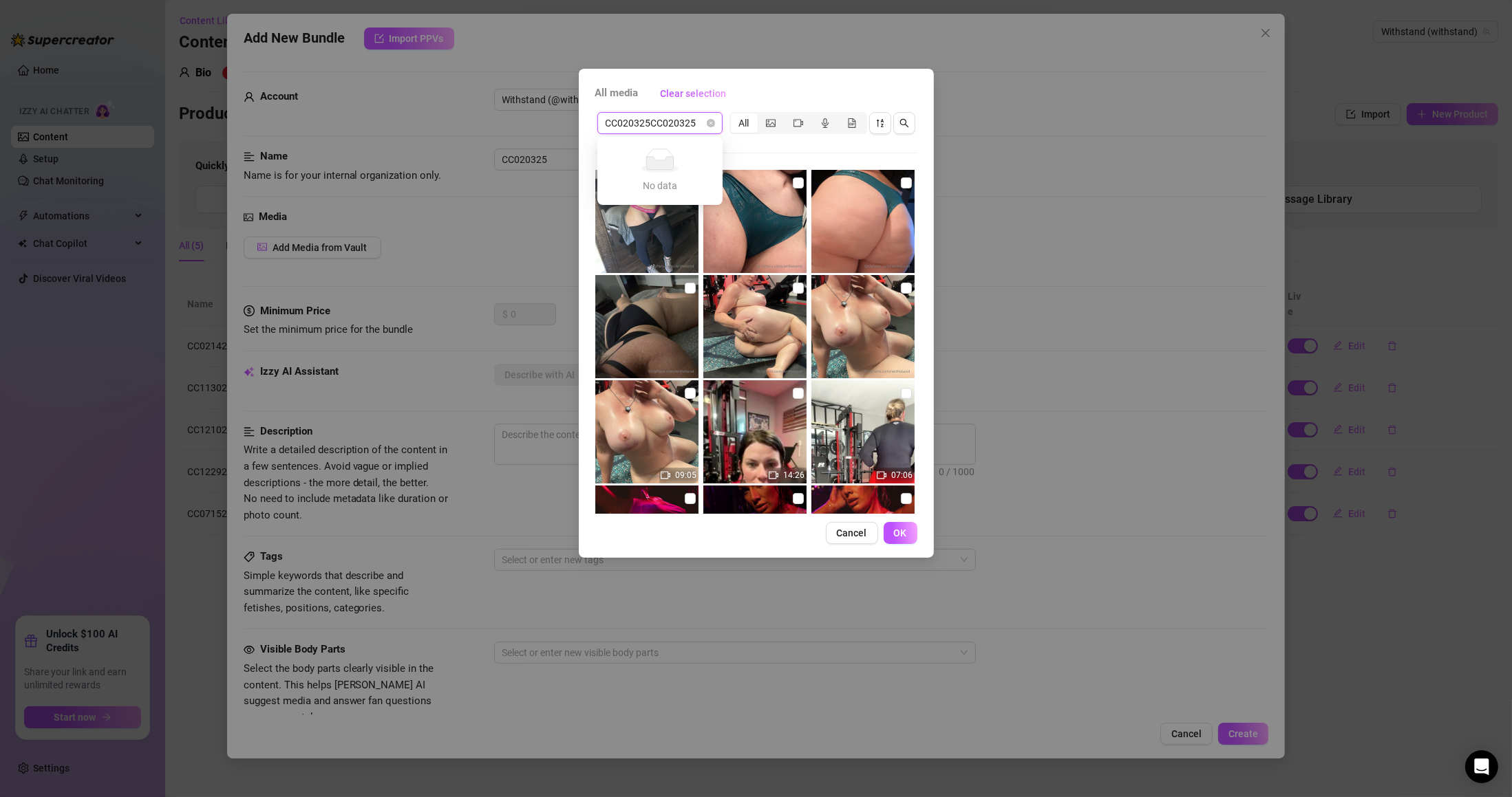
click at [685, 121] on input "CC020325CC020325" at bounding box center [653, 123] width 96 height 21
paste input "search"
click at [662, 150] on div "CC020325" at bounding box center [660, 150] width 103 height 15
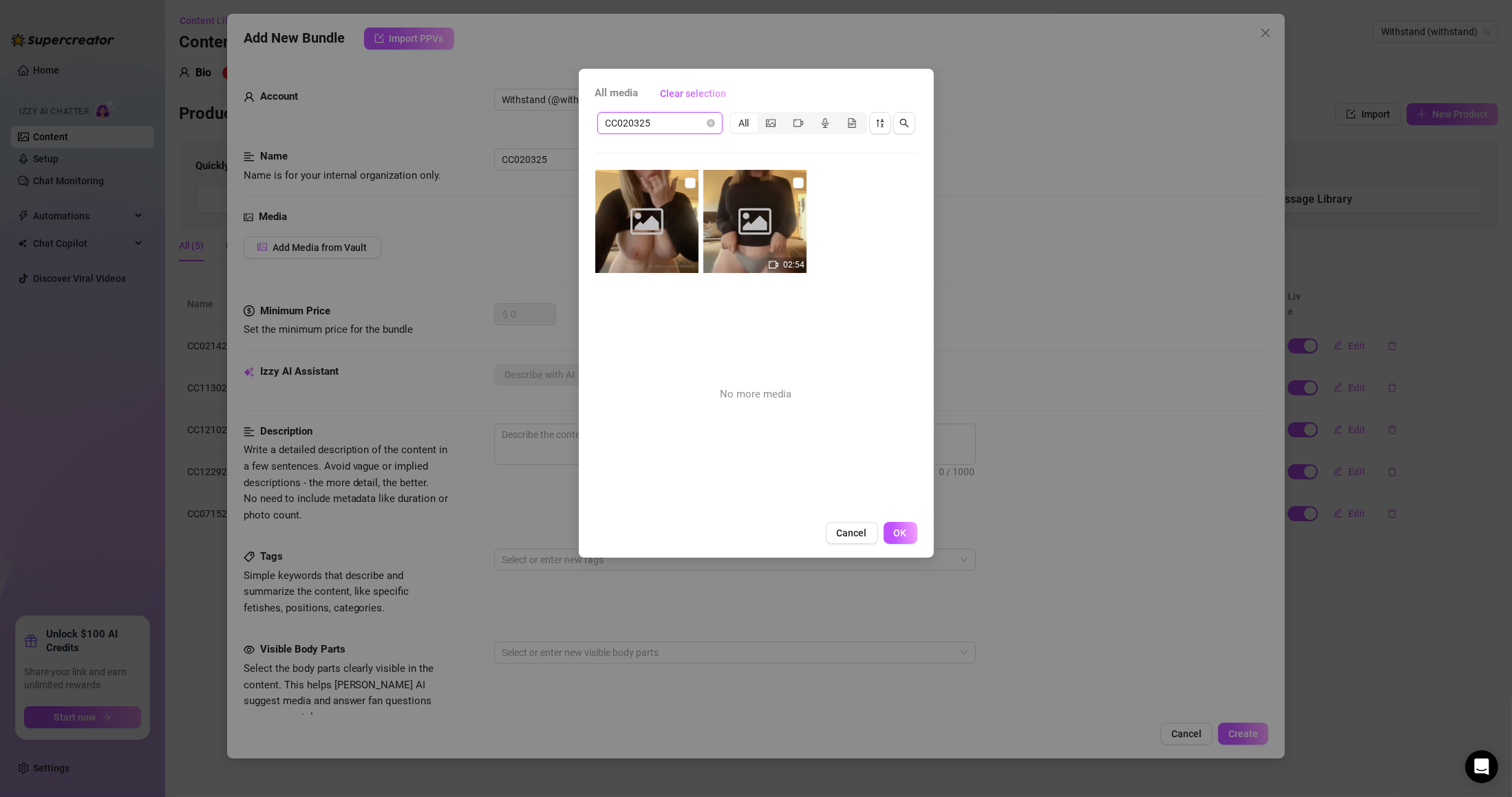
click at [687, 184] on input "checkbox" at bounding box center [690, 183] width 11 height 11
click at [794, 183] on input "checkbox" at bounding box center [798, 183] width 11 height 11
click at [910, 534] on button "OK" at bounding box center [900, 533] width 34 height 22
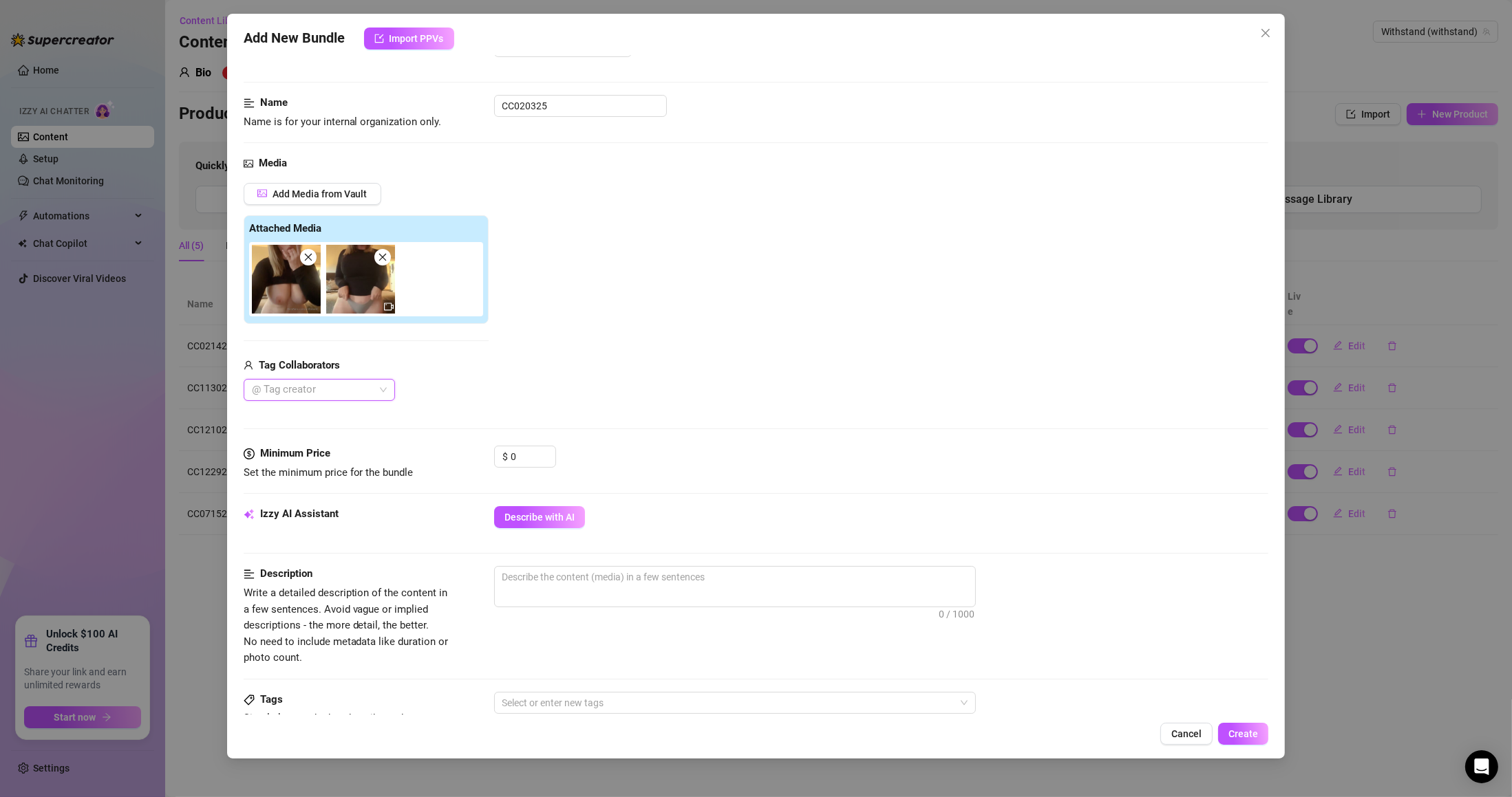
scroll to position [82, 0]
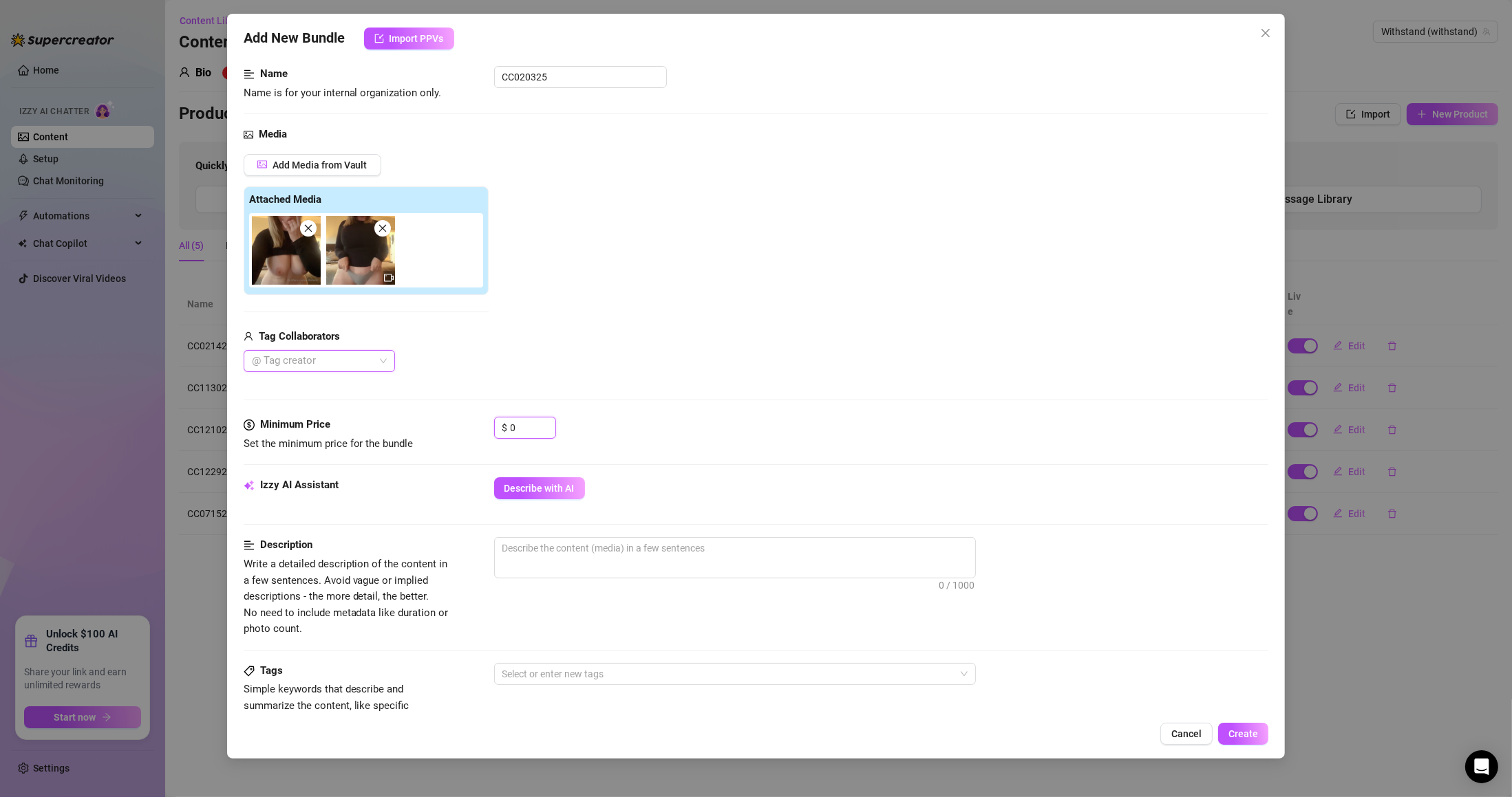
drag, startPoint x: 464, startPoint y: 435, endPoint x: 434, endPoint y: 434, distance: 30.0
click at [443, 435] on div "Minimum Price Set the minimum price for the bundle $ 0" at bounding box center [756, 434] width 1025 height 35
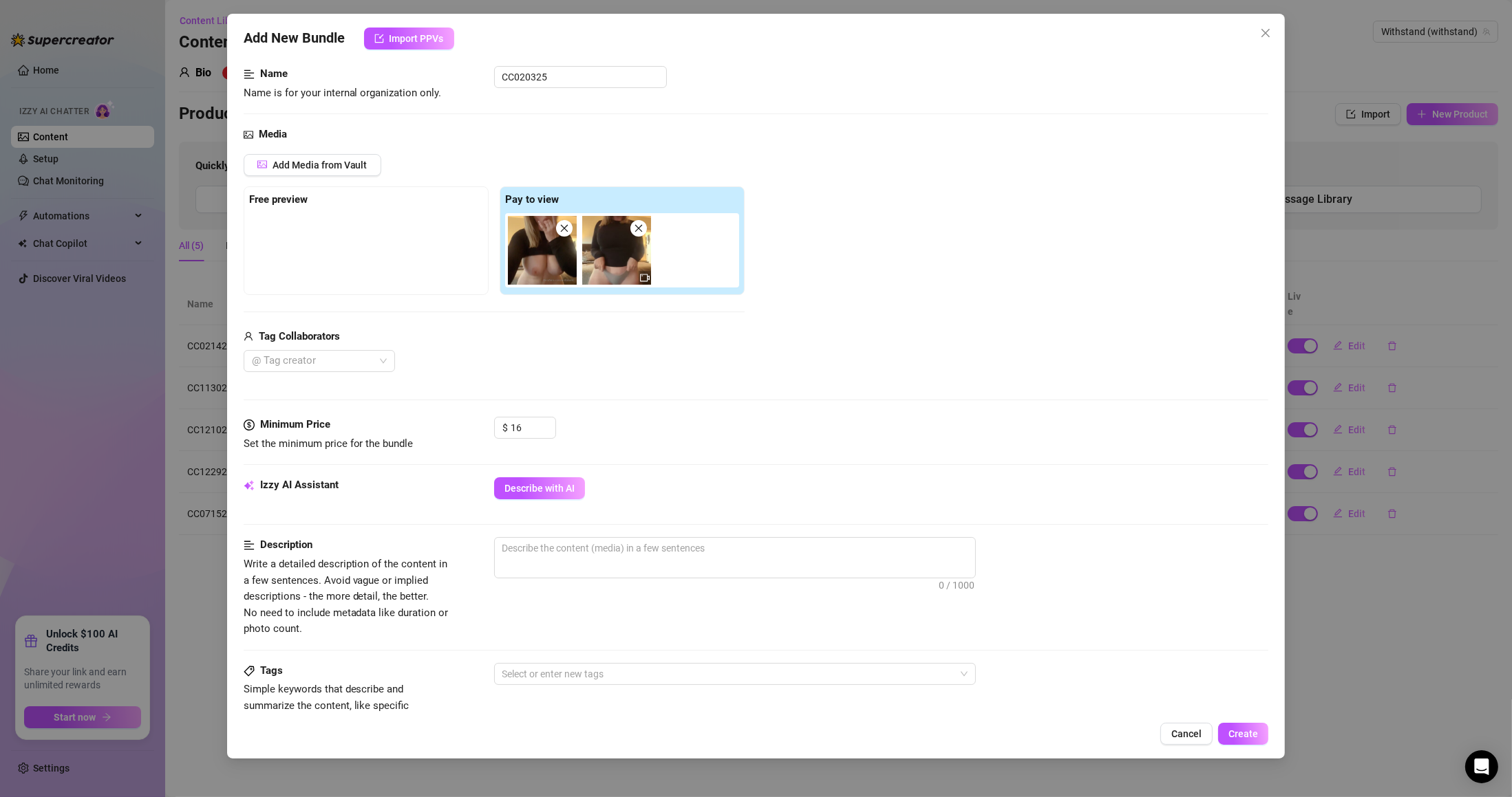
click at [541, 486] on span "Describe with AI" at bounding box center [539, 488] width 71 height 11
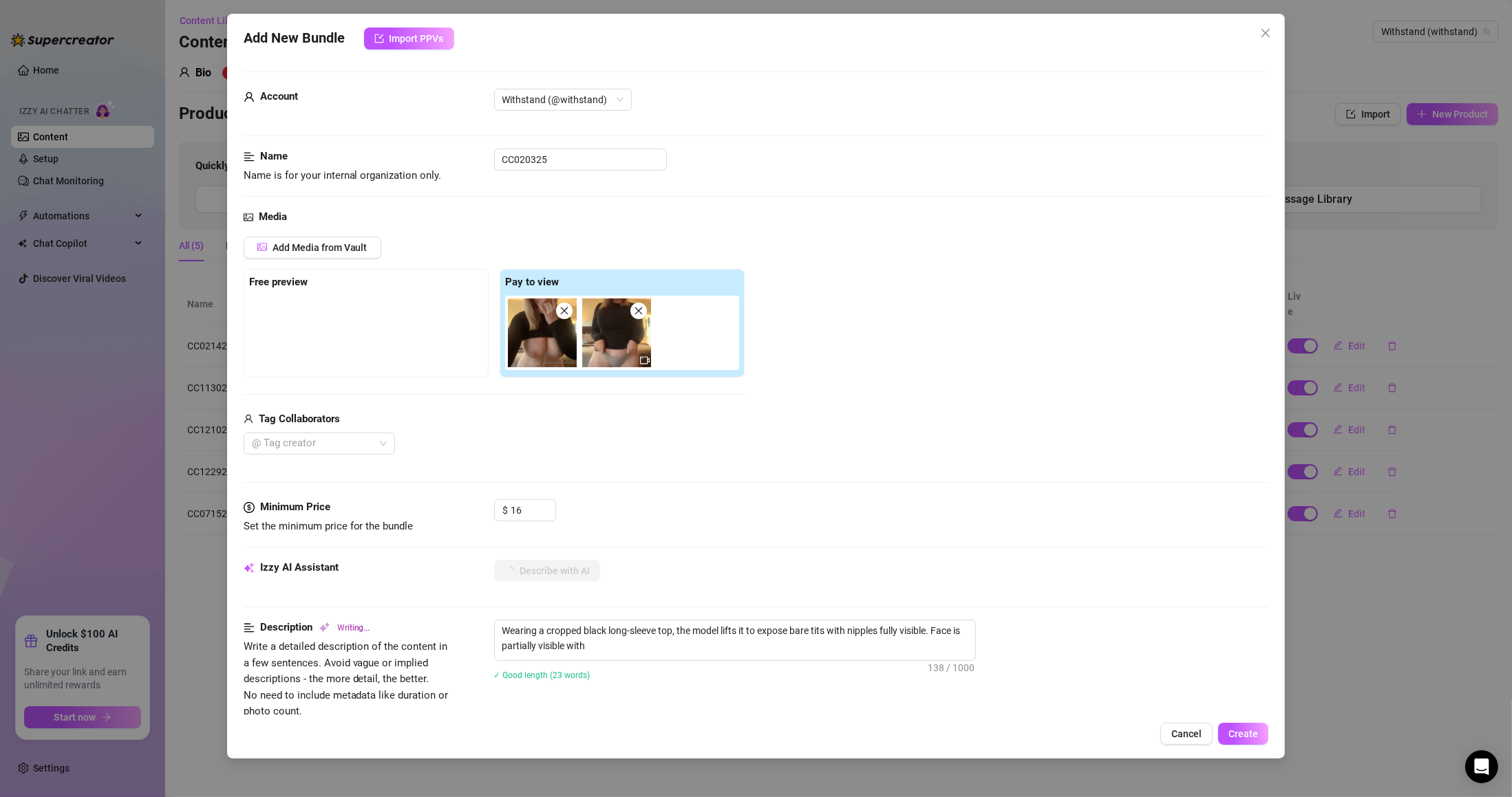
scroll to position [79, 0]
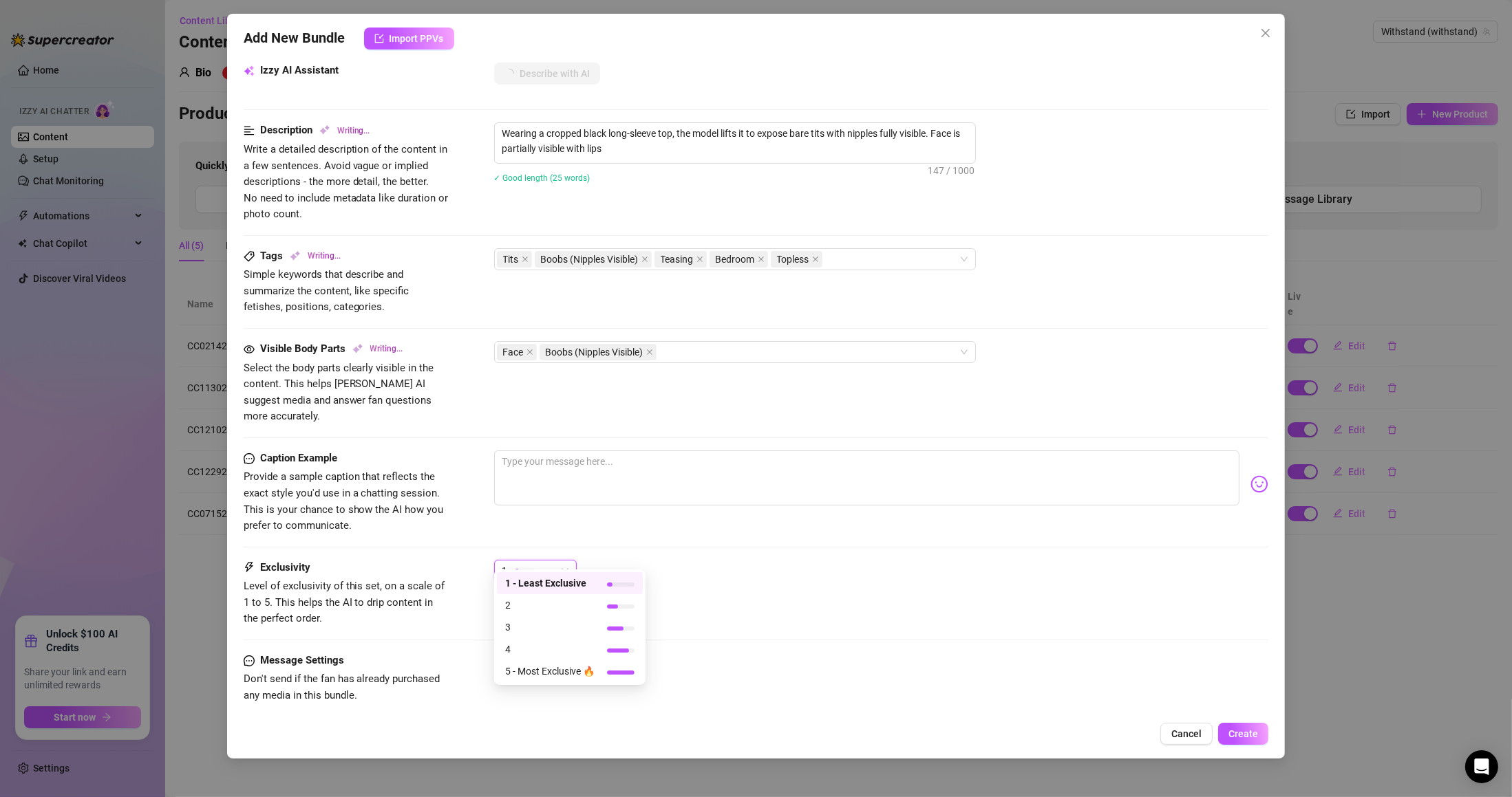
click at [562, 560] on span "1" at bounding box center [536, 570] width 66 height 21
click at [548, 561] on div "1" at bounding box center [529, 570] width 54 height 21
click at [533, 609] on span "2" at bounding box center [550, 605] width 90 height 15
click at [706, 570] on div "2 2" at bounding box center [881, 577] width 775 height 34
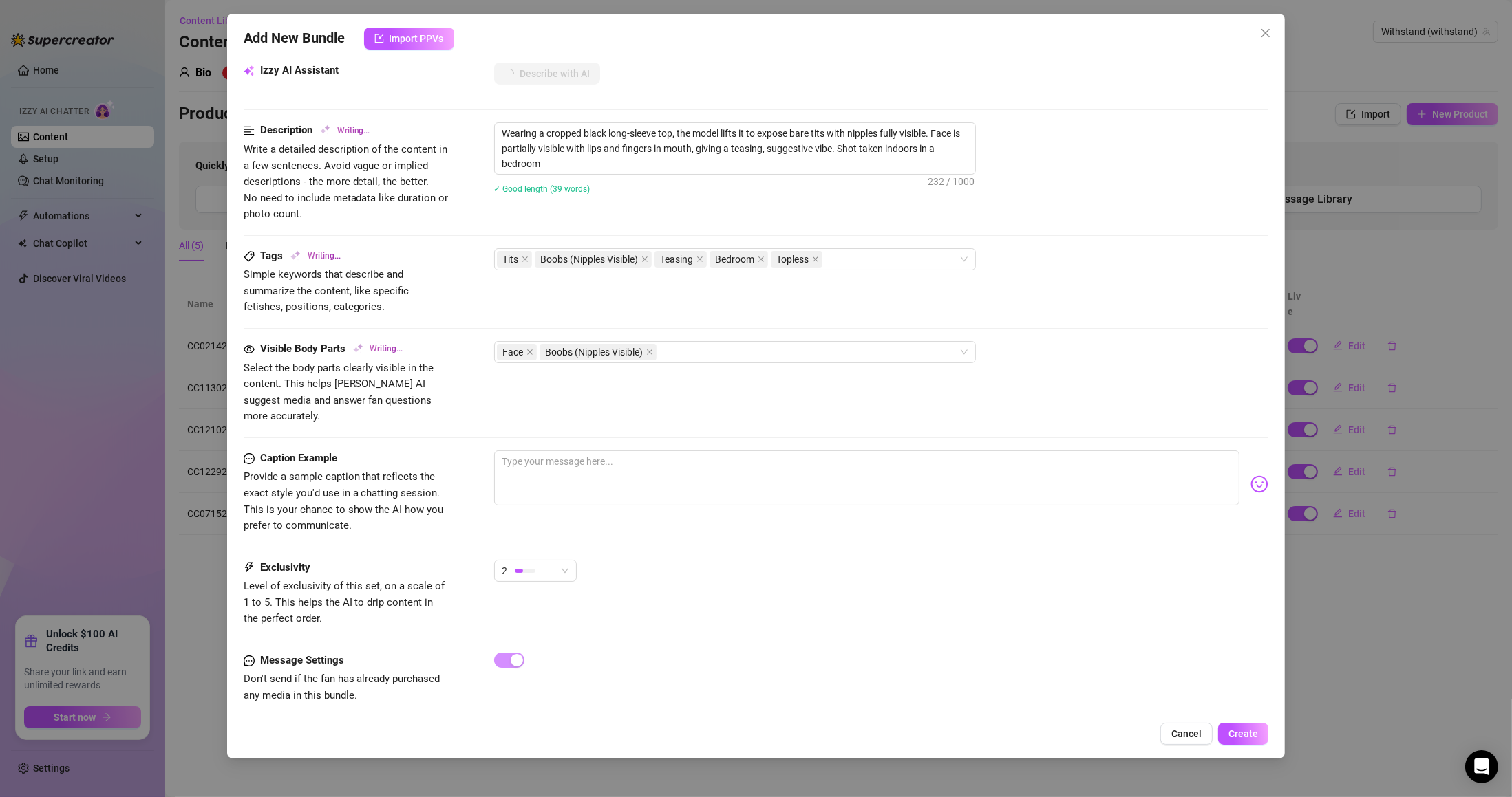
scroll to position [0, 0]
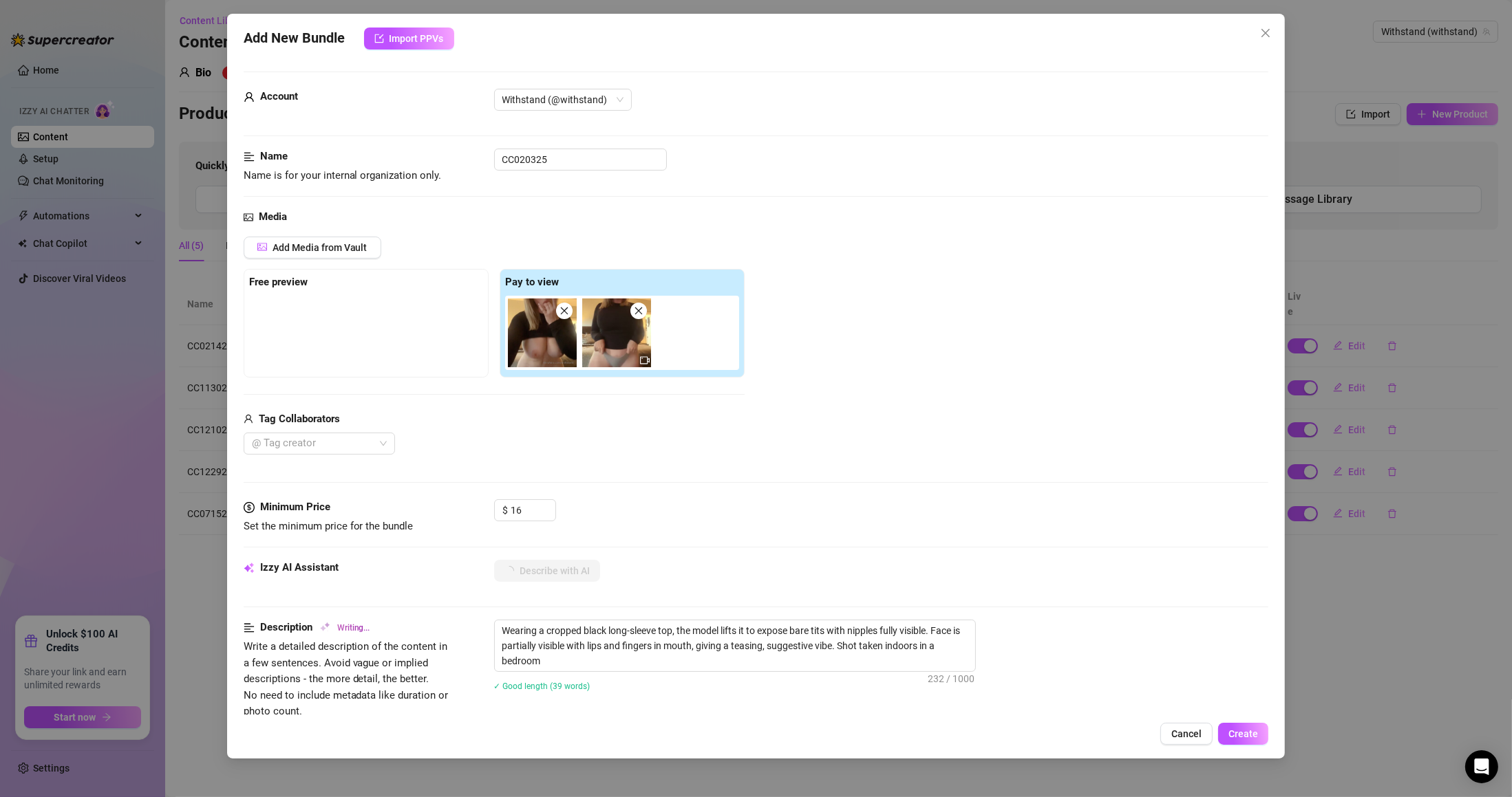
click at [1244, 740] on span "Create" at bounding box center [1243, 734] width 30 height 11
